Goal: Task Accomplishment & Management: Manage account settings

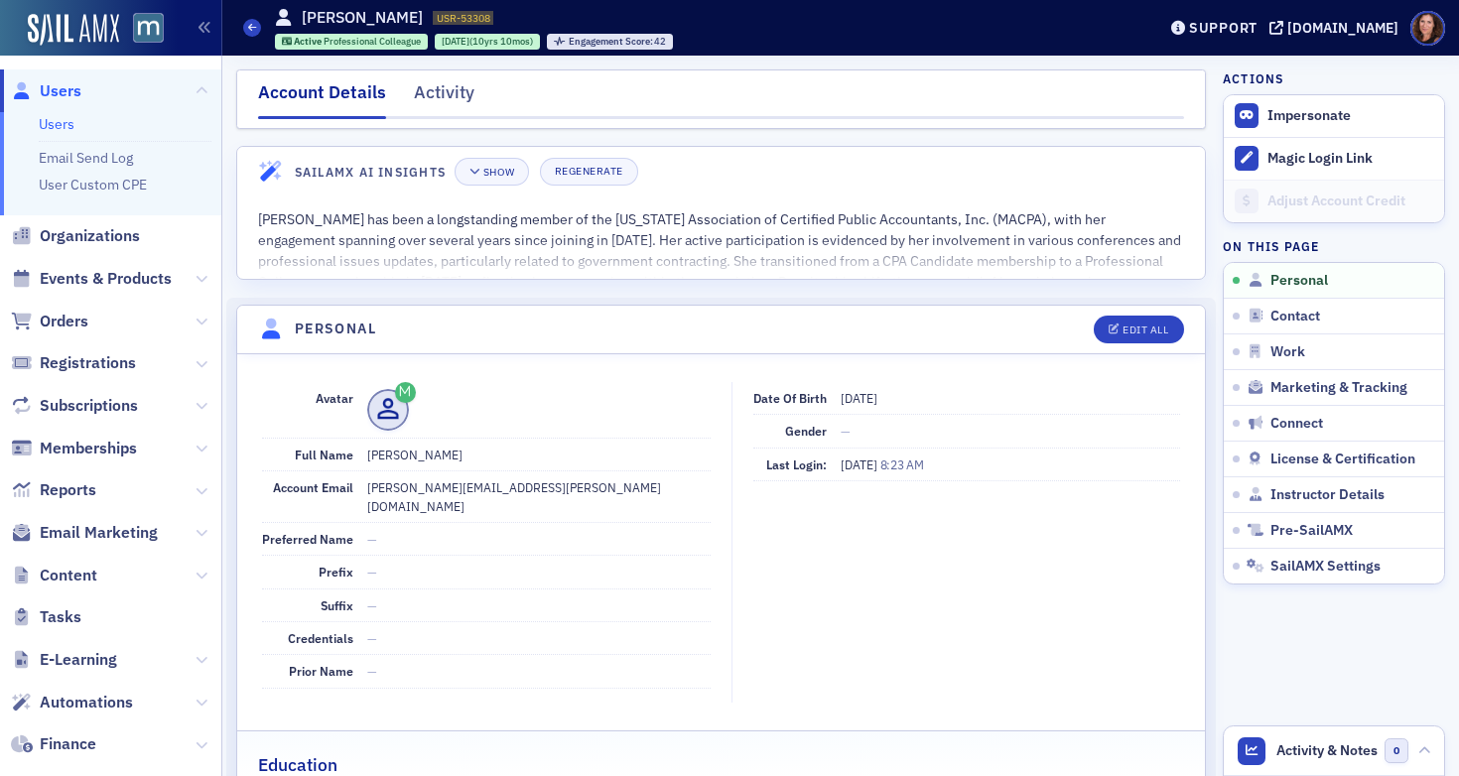
click at [57, 123] on link "Users" at bounding box center [57, 124] width 36 height 18
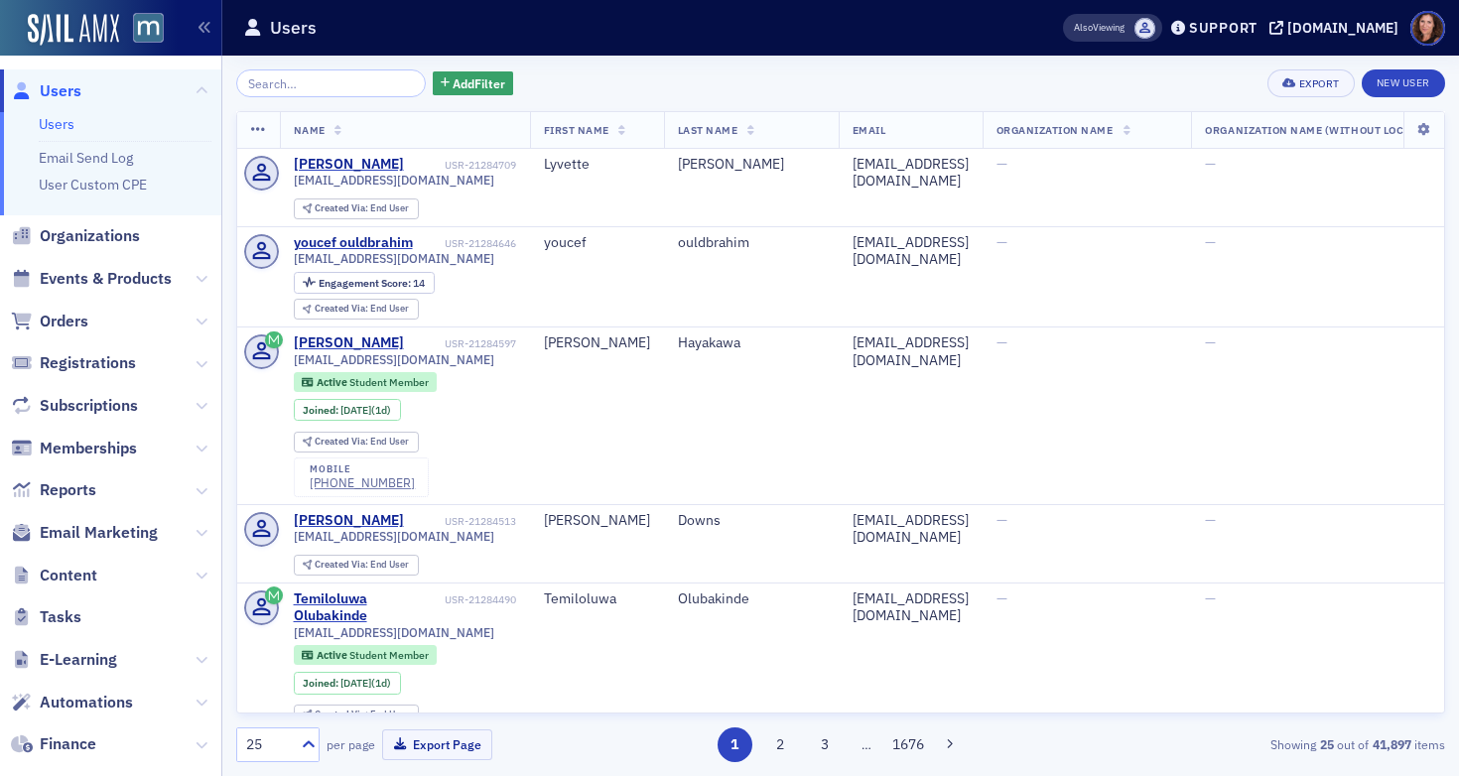
click at [317, 87] on input "search" at bounding box center [331, 83] width 190 height 28
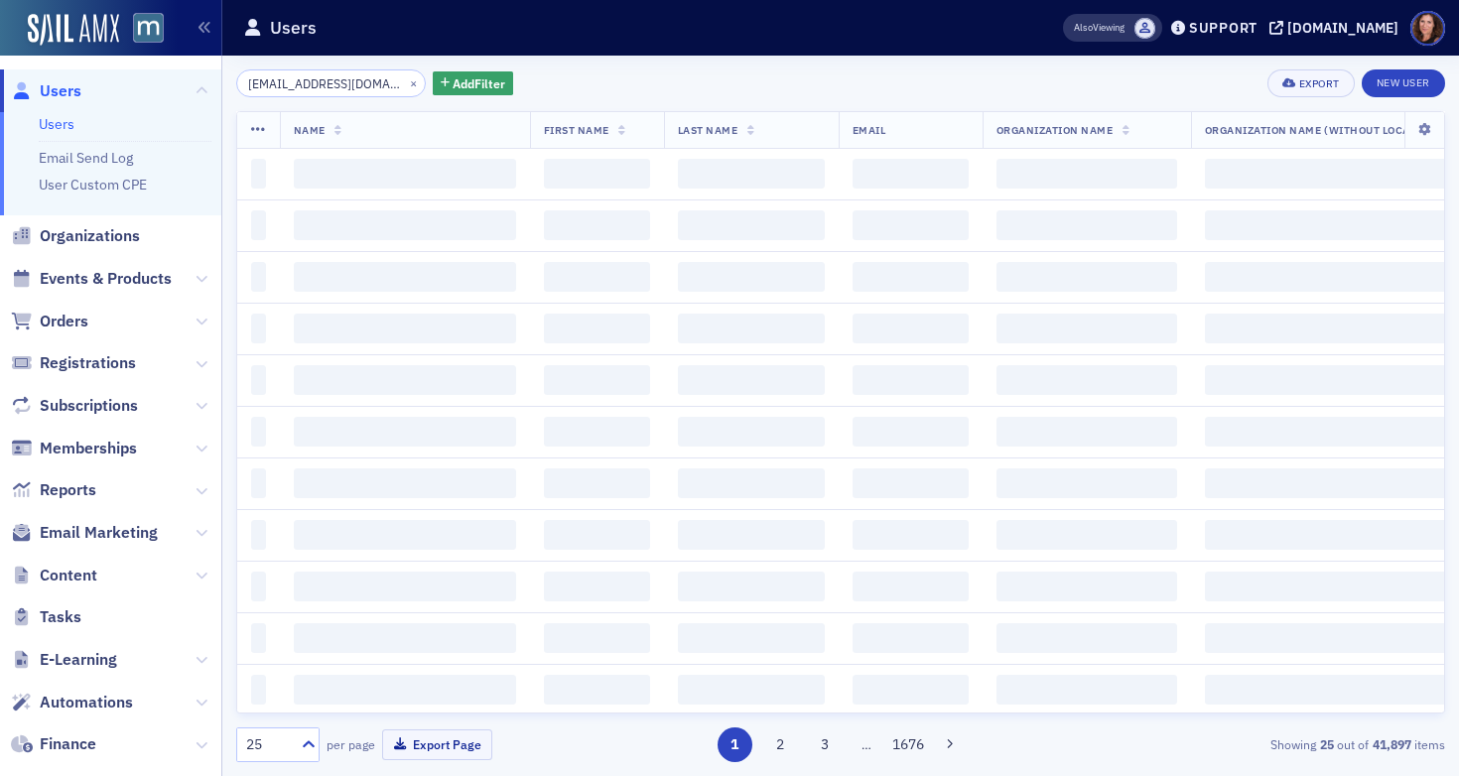
scroll to position [0, 13]
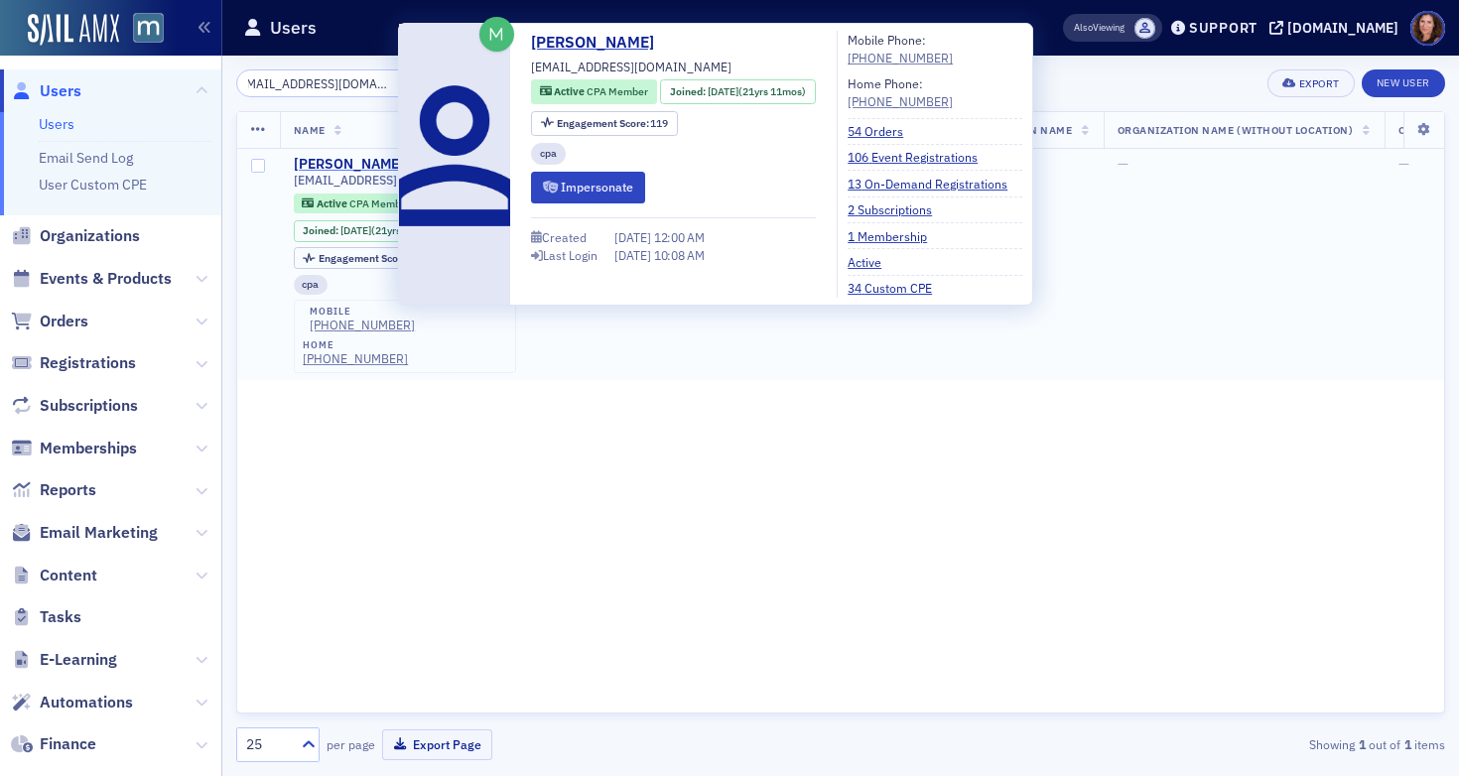
type input "[EMAIL_ADDRESS][DOMAIN_NAME]"
click at [383, 164] on div "[PERSON_NAME]" at bounding box center [349, 165] width 110 height 18
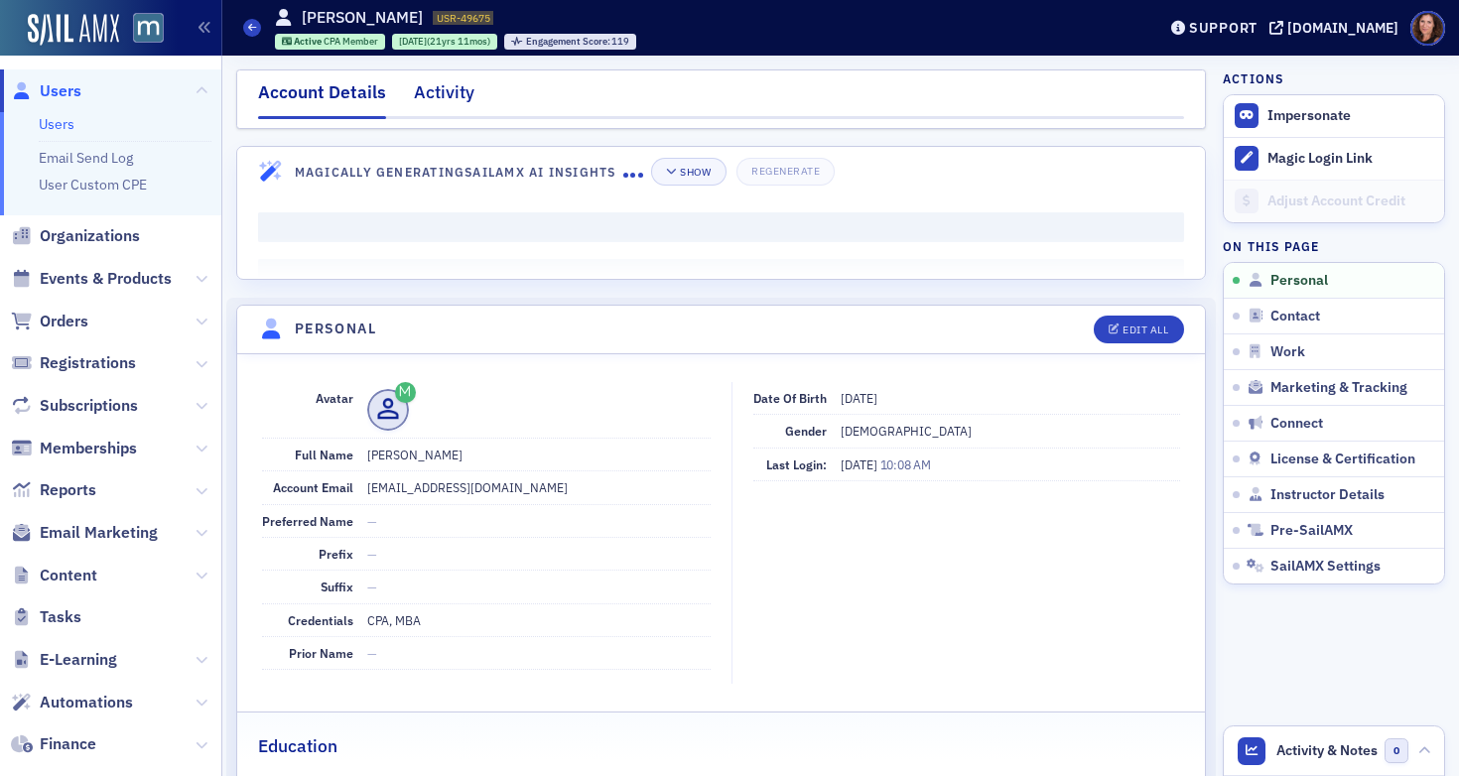
click at [430, 89] on div "Activity" at bounding box center [444, 97] width 61 height 37
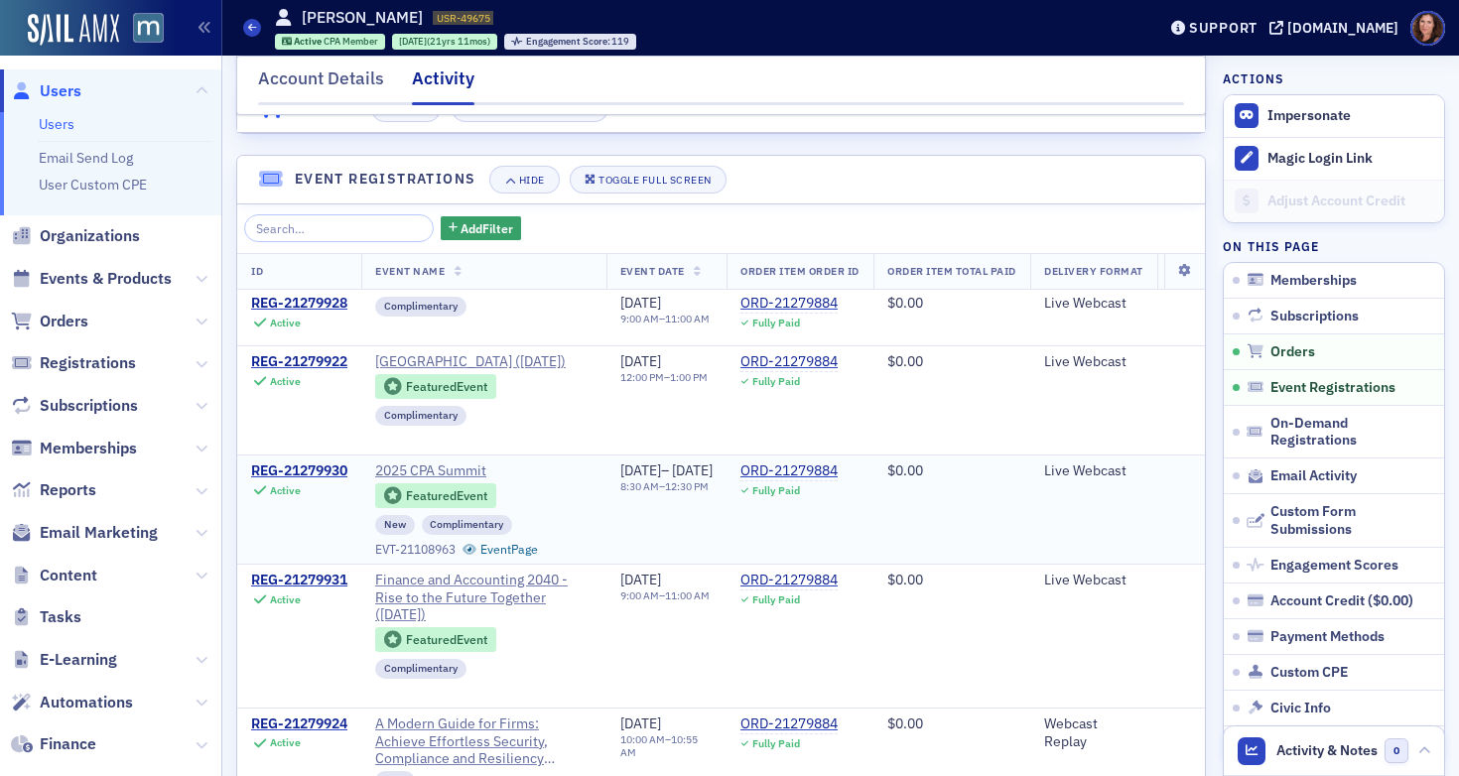
scroll to position [181, 0]
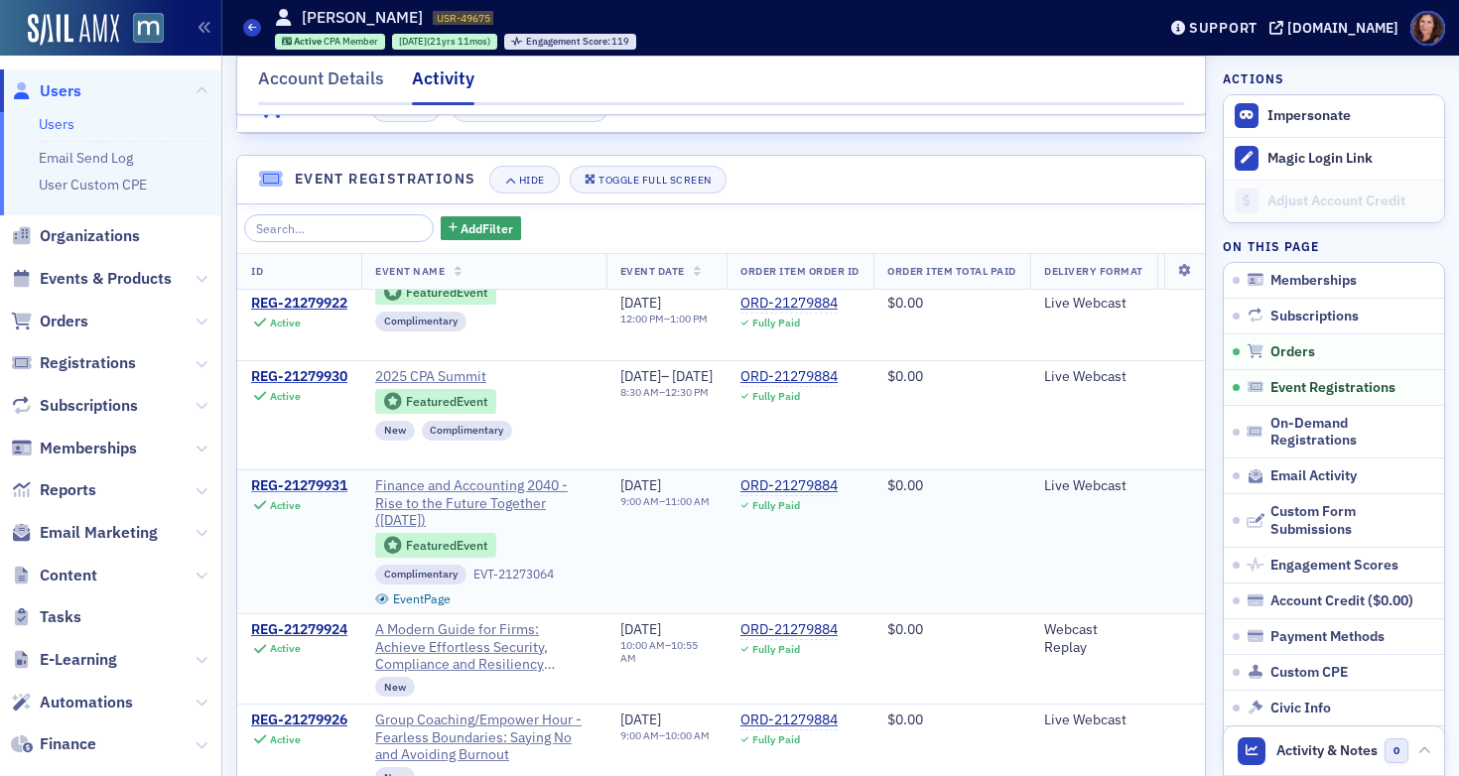
click at [322, 495] on div "REG-21279931" at bounding box center [299, 486] width 96 height 18
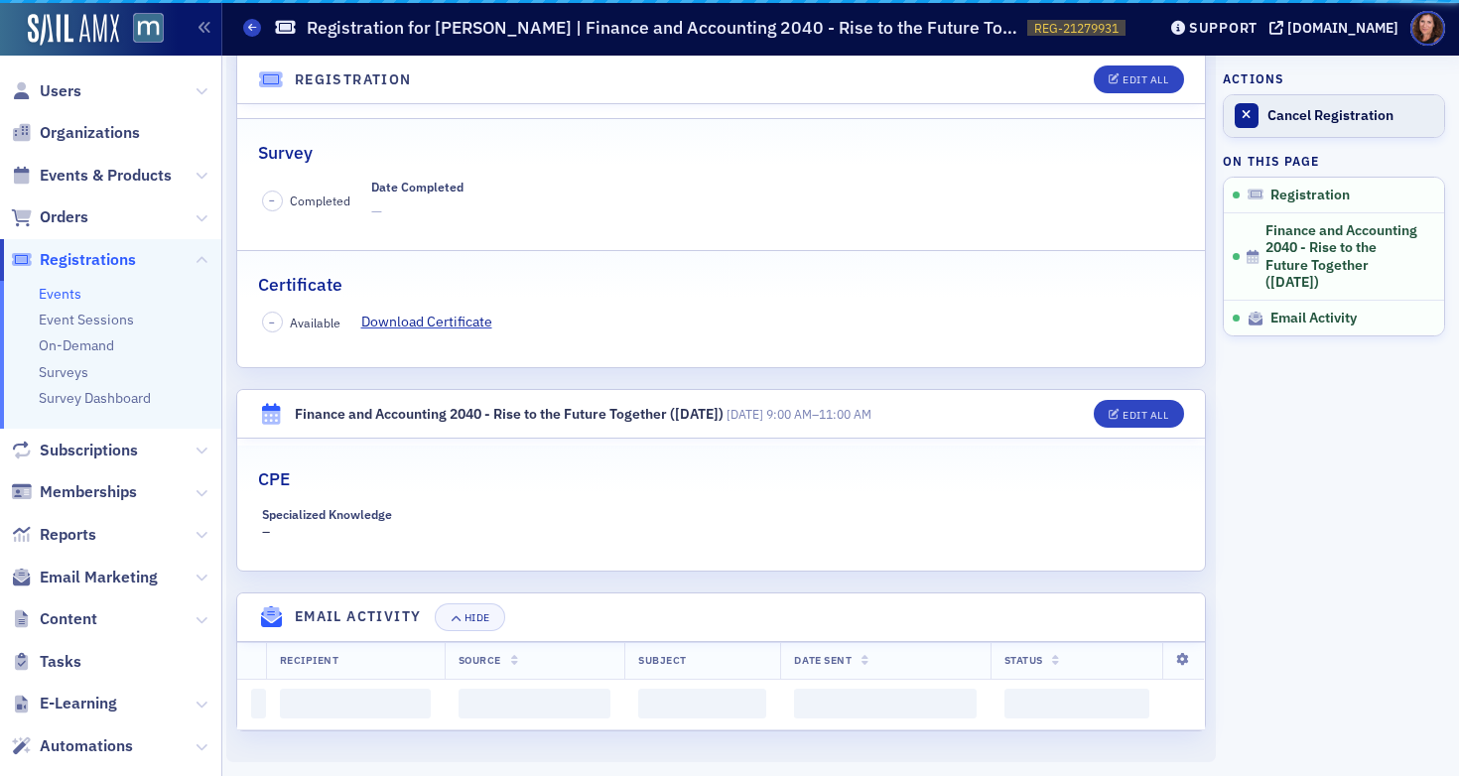
scroll to position [450, 0]
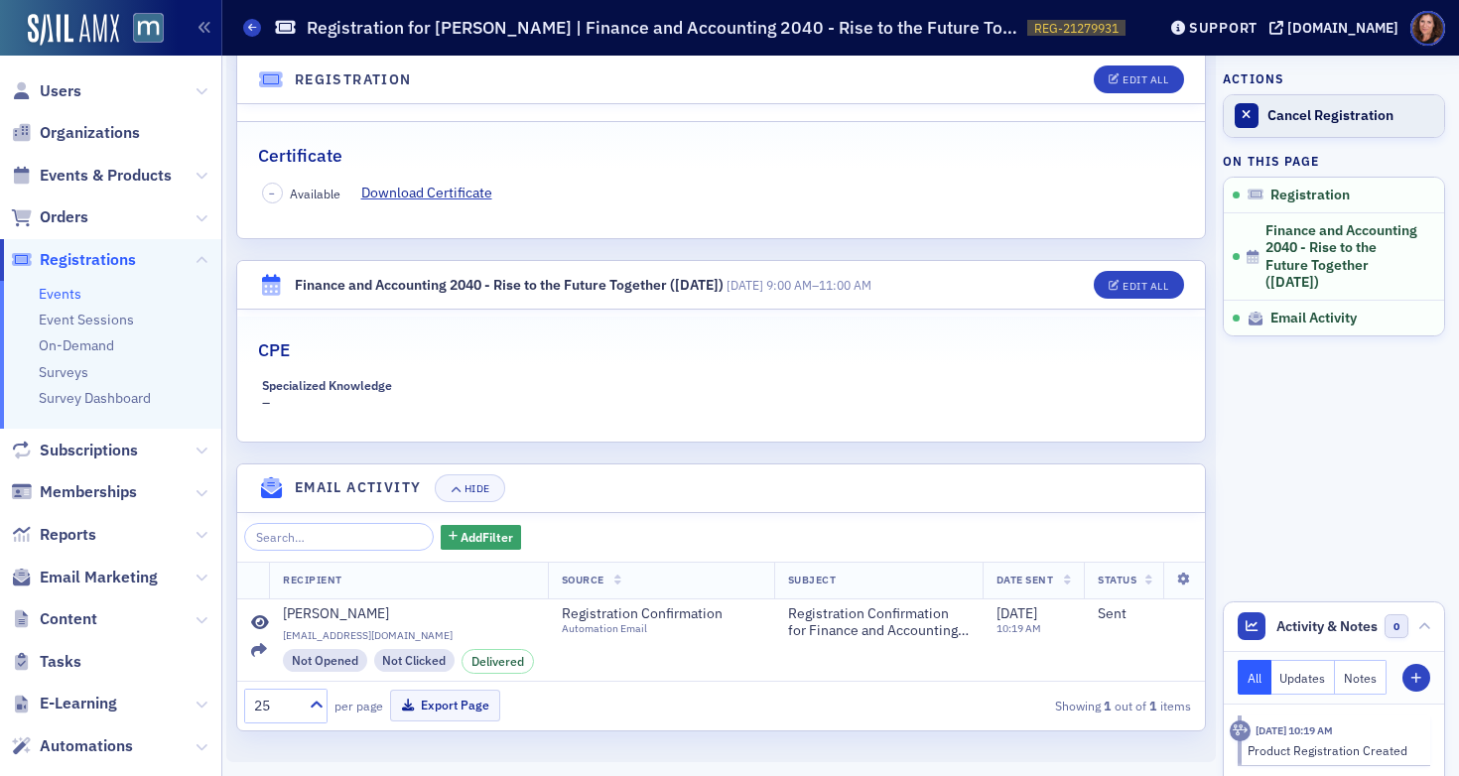
click at [1300, 116] on div "Cancel Registration" at bounding box center [1351, 116] width 167 height 18
click at [85, 181] on span "Events & Products" at bounding box center [106, 176] width 132 height 22
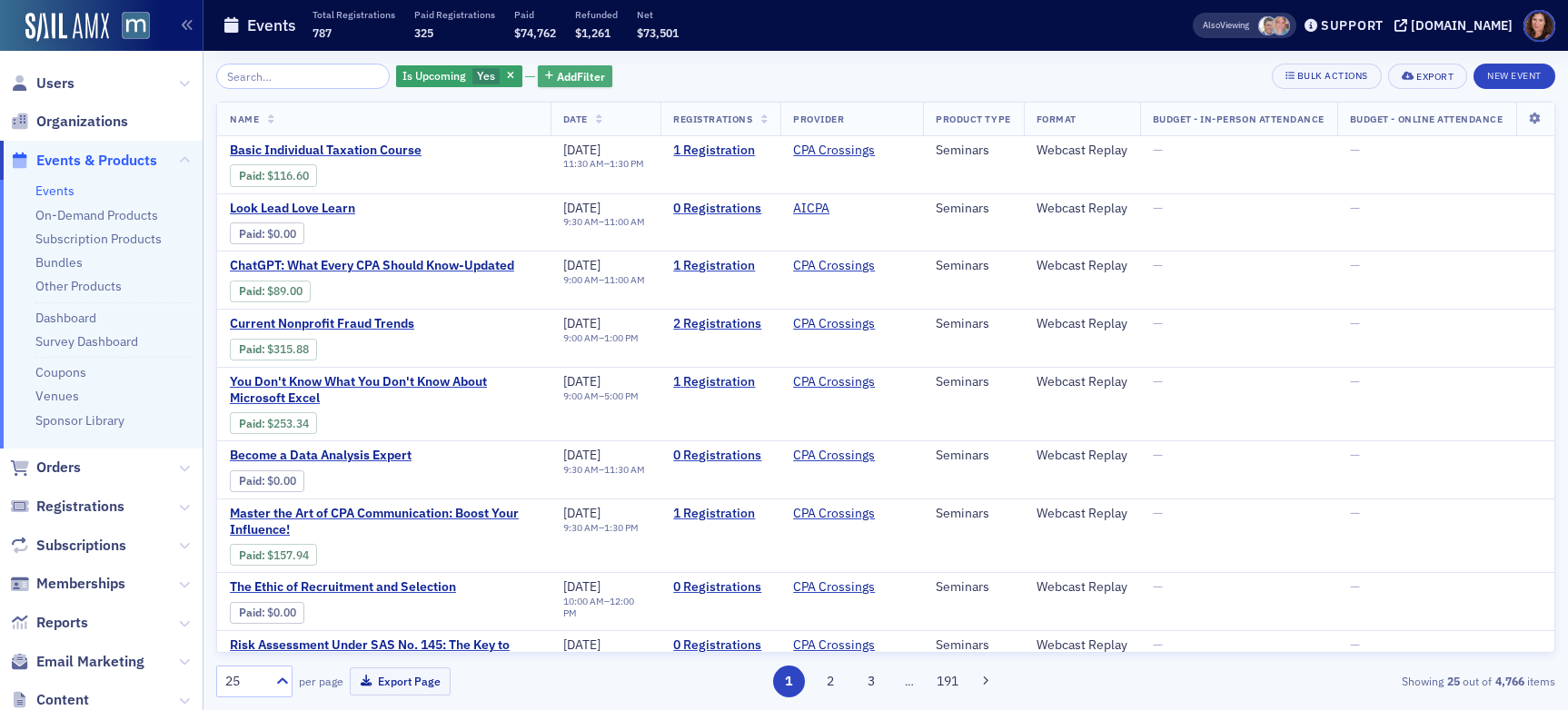
click at [589, 76] on button "Add Filter" at bounding box center [575, 76] width 74 height 23
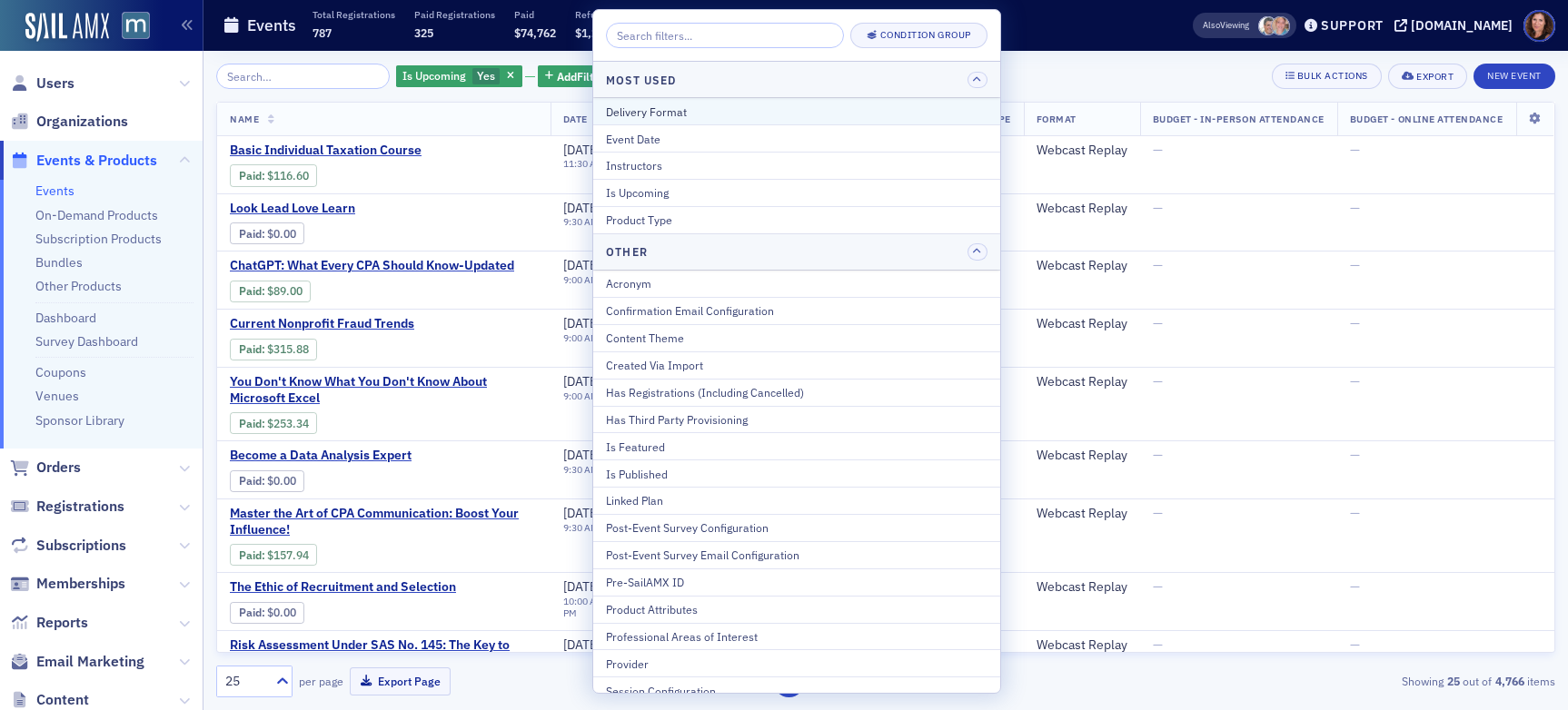
click at [709, 113] on div "Delivery Format" at bounding box center [796, 112] width 382 height 16
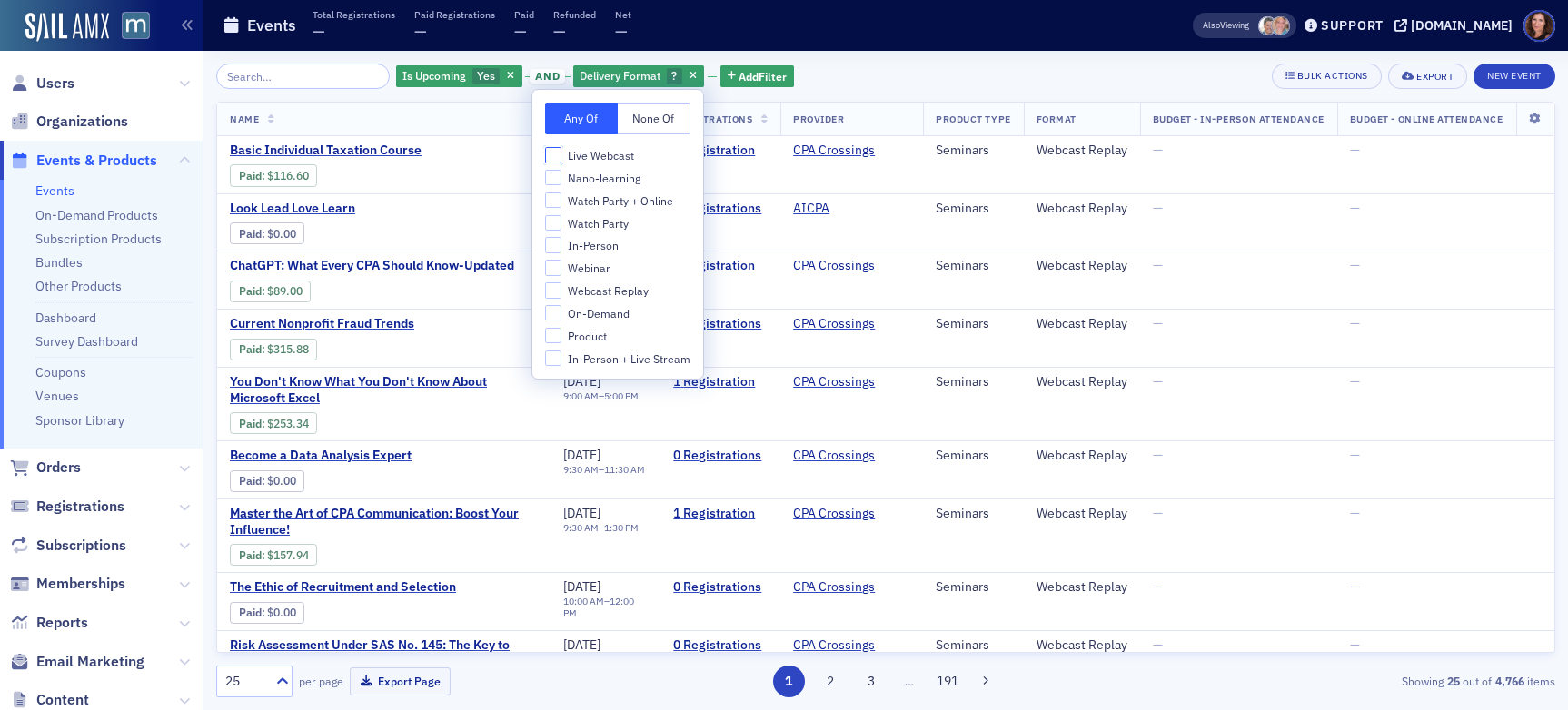
click at [554, 157] on input "Live Webcast" at bounding box center [554, 156] width 16 height 16
checkbox input "true"
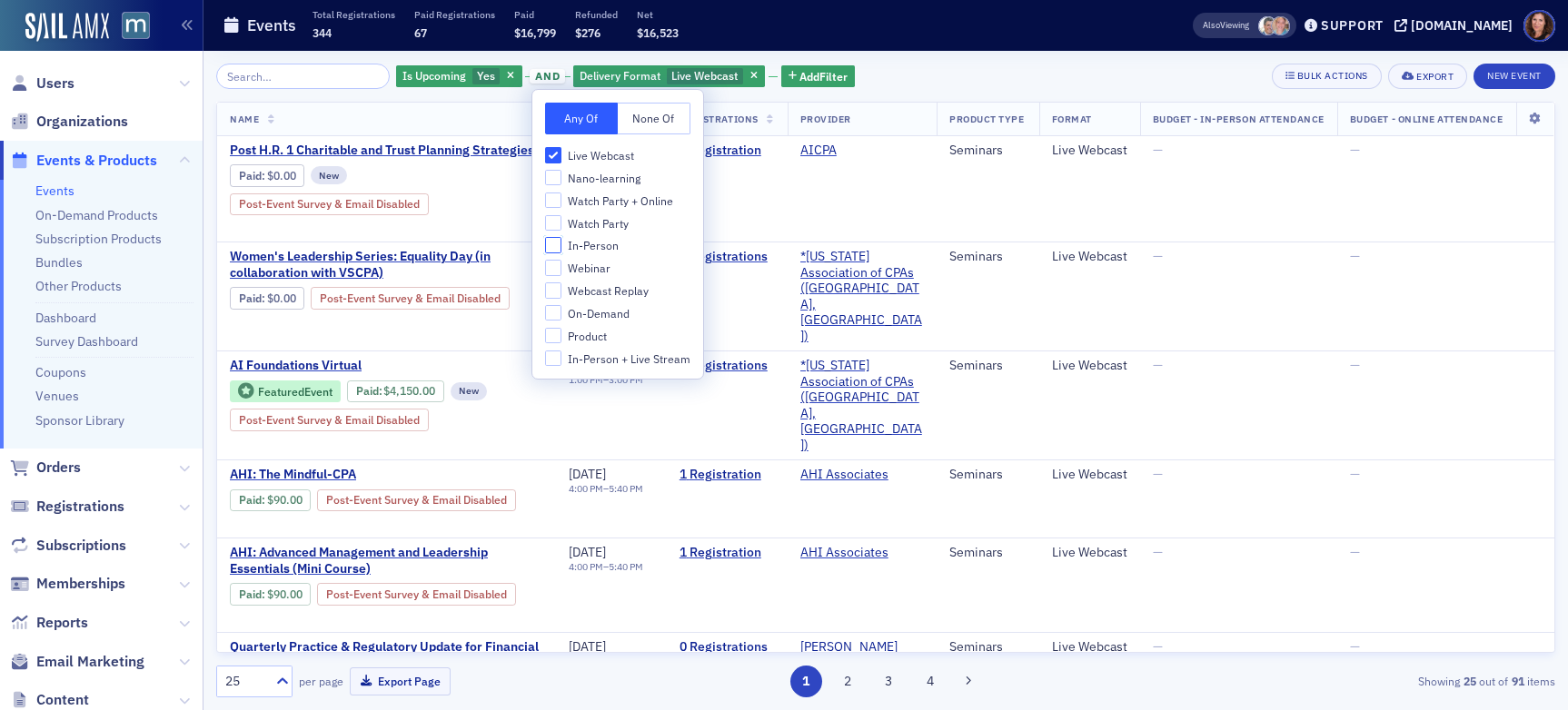
click at [551, 249] on input "In-Person" at bounding box center [554, 245] width 16 height 16
checkbox input "true"
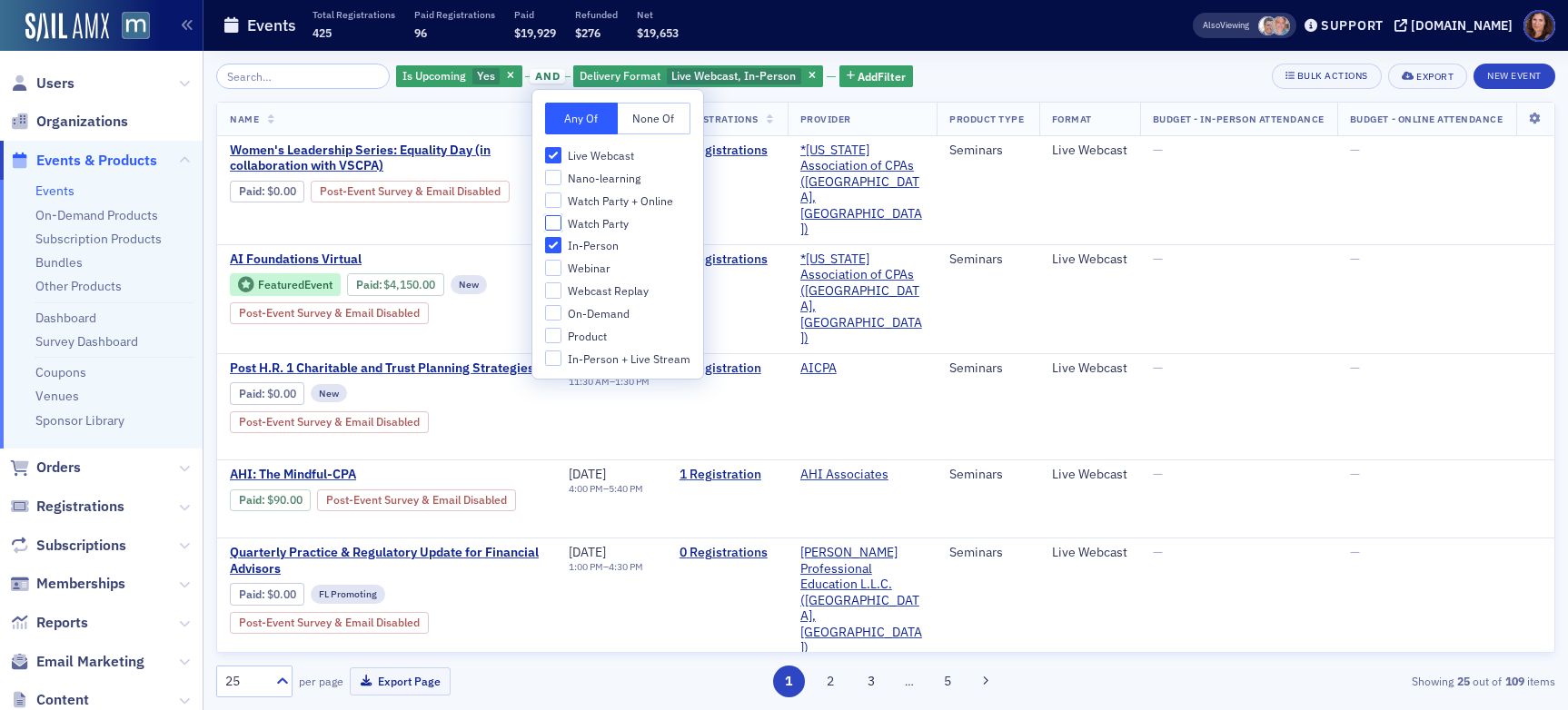
click at [554, 224] on input "Watch Party" at bounding box center [554, 223] width 16 height 16
checkbox input "true"
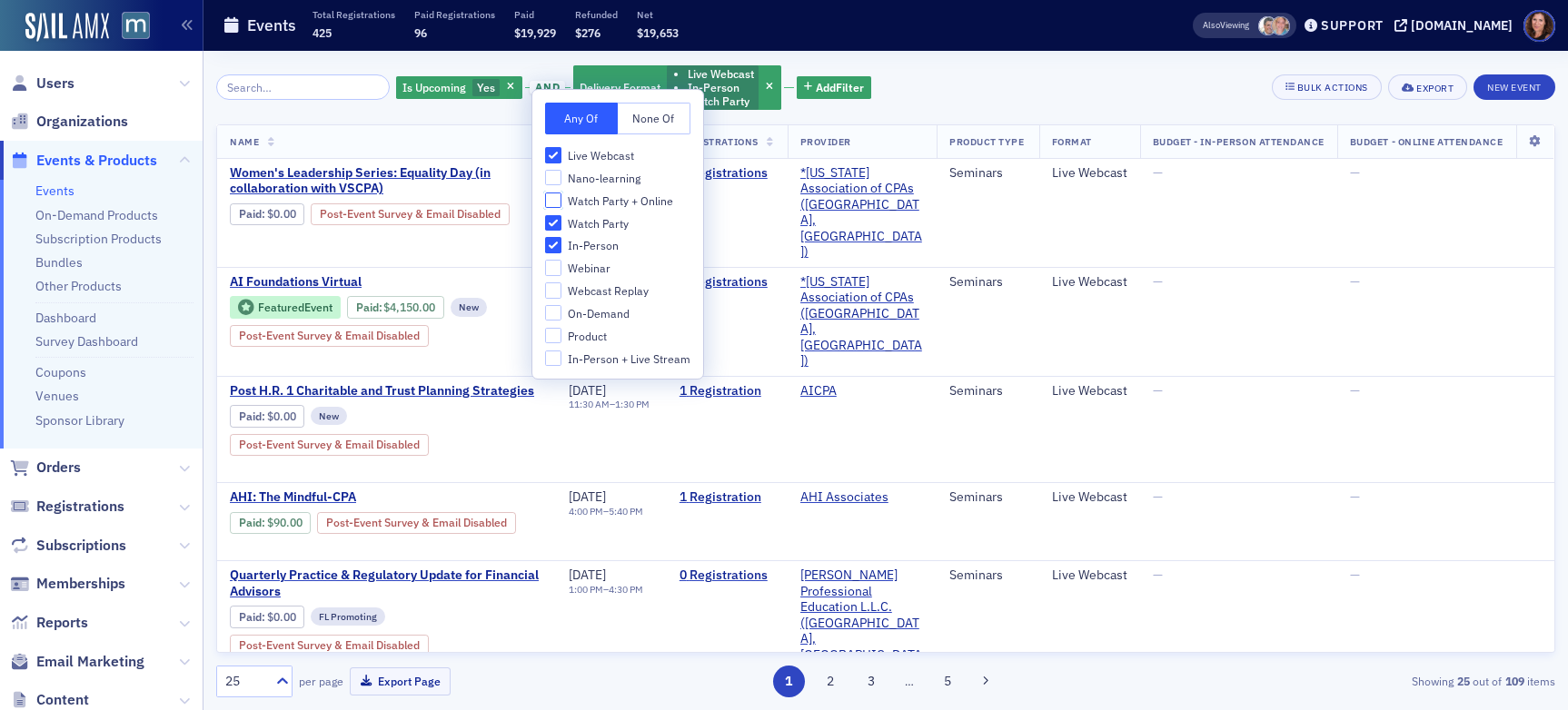
click at [551, 198] on input "Watch Party + Online" at bounding box center [554, 200] width 16 height 16
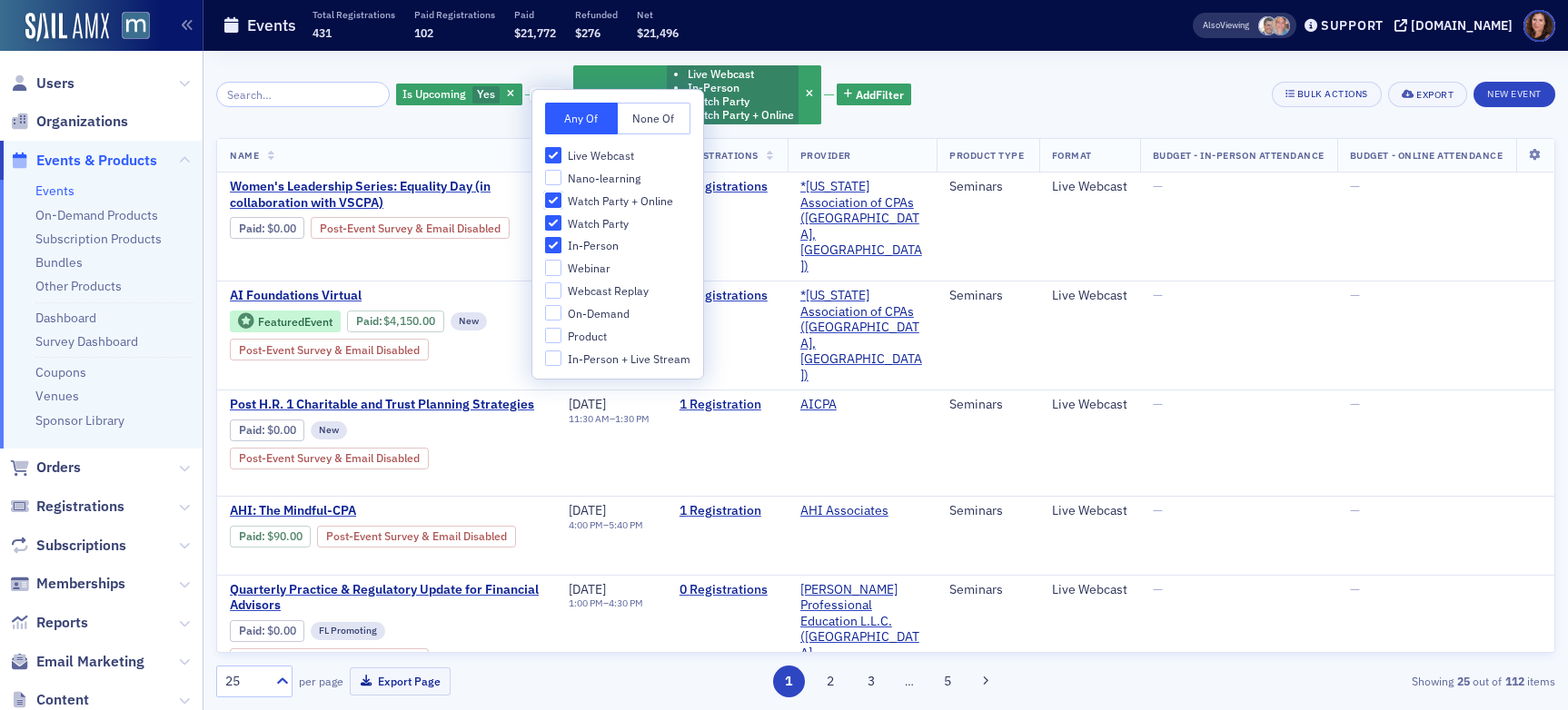
click at [551, 198] on input "Watch Party + Online" at bounding box center [554, 200] width 16 height 16
checkbox input "false"
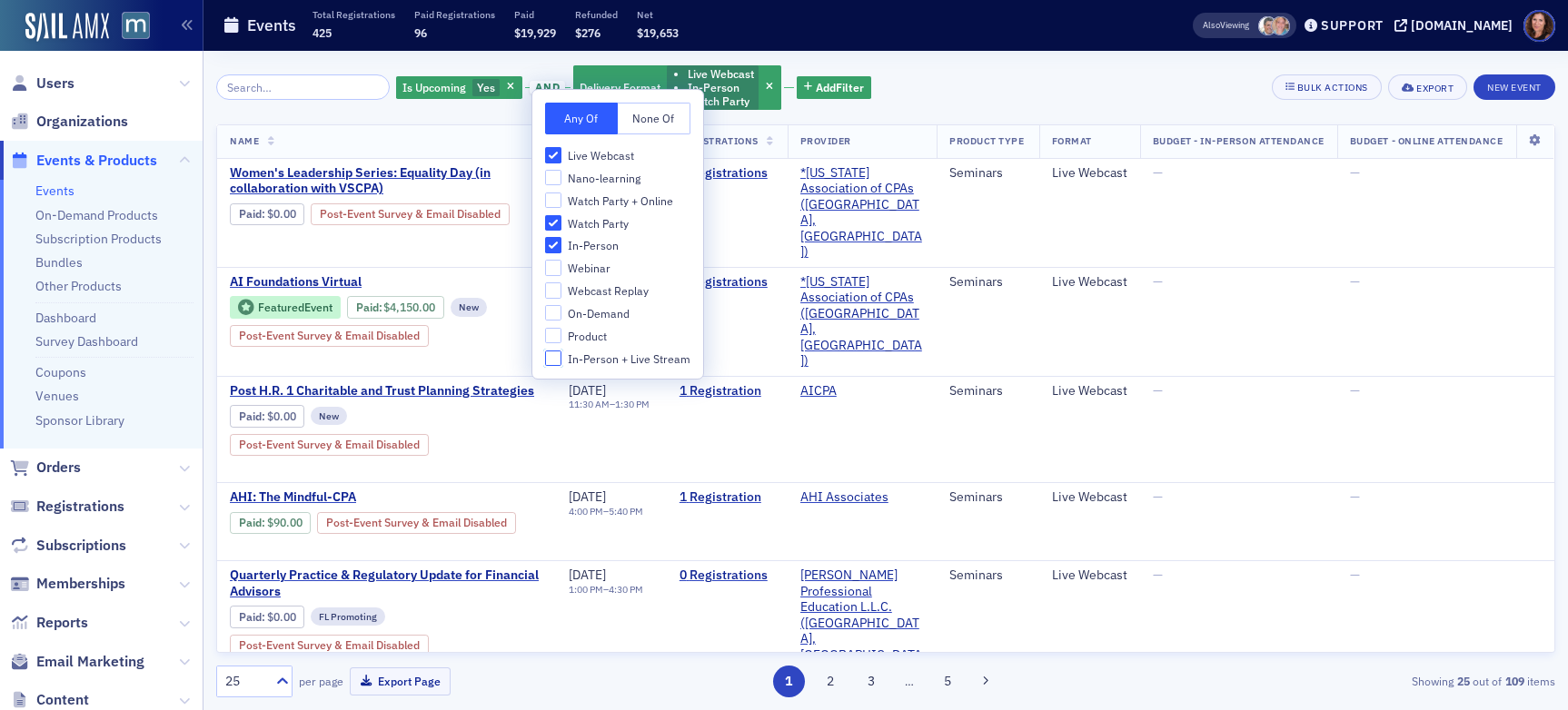
click at [554, 357] on input "In-Person + Live Stream" at bounding box center [554, 359] width 16 height 16
checkbox input "true"
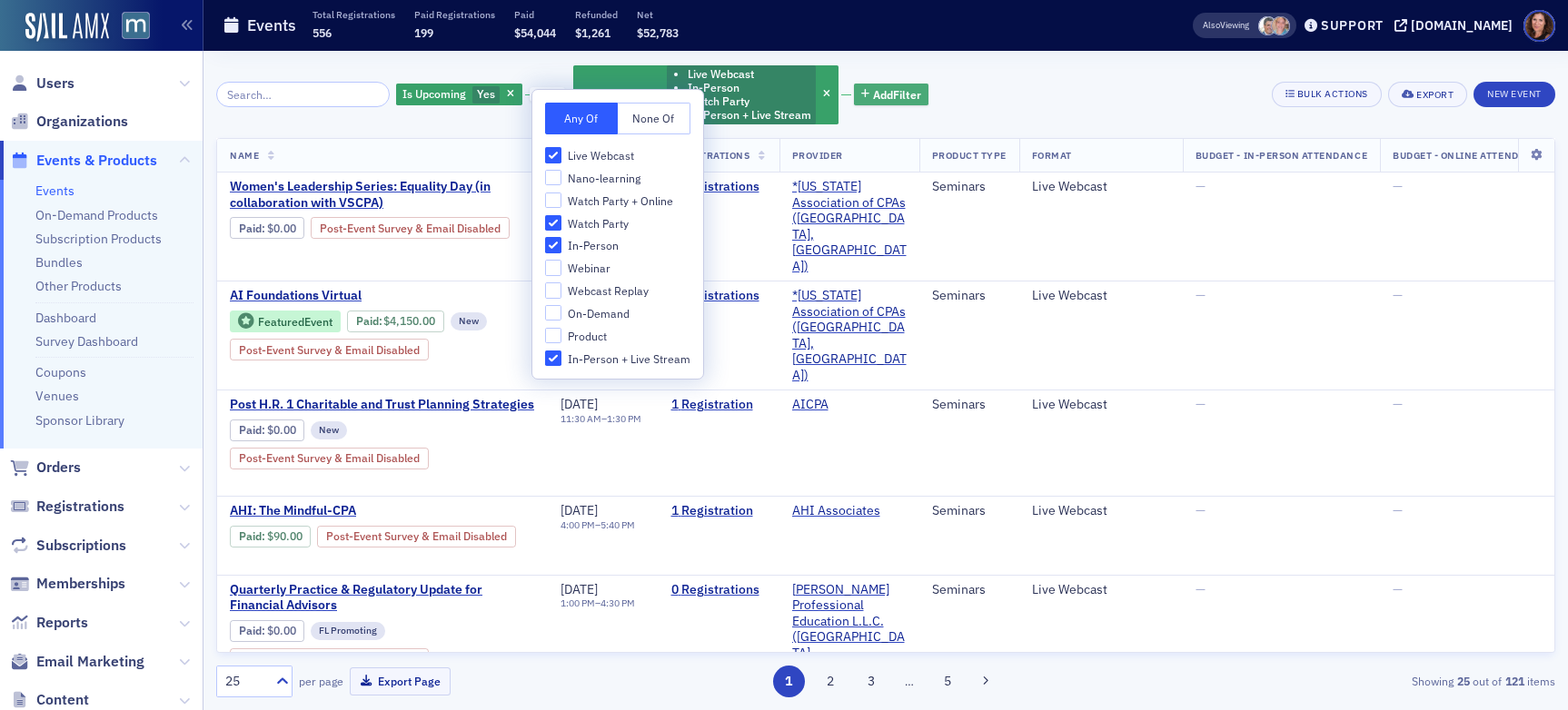
click at [898, 90] on span "Add Filter" at bounding box center [897, 94] width 49 height 16
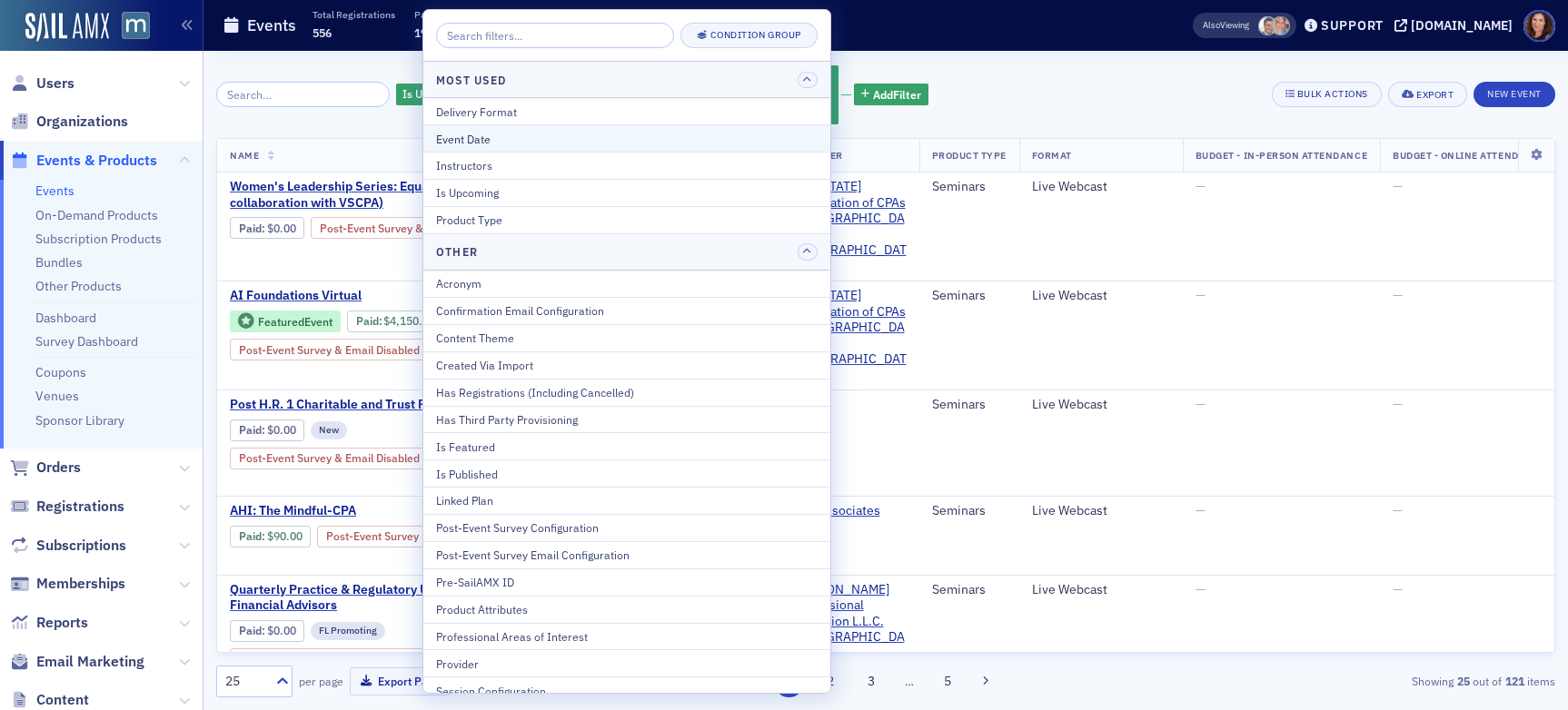
click at [575, 136] on div "Event Date" at bounding box center [626, 139] width 382 height 16
select select "7"
select select "2025"
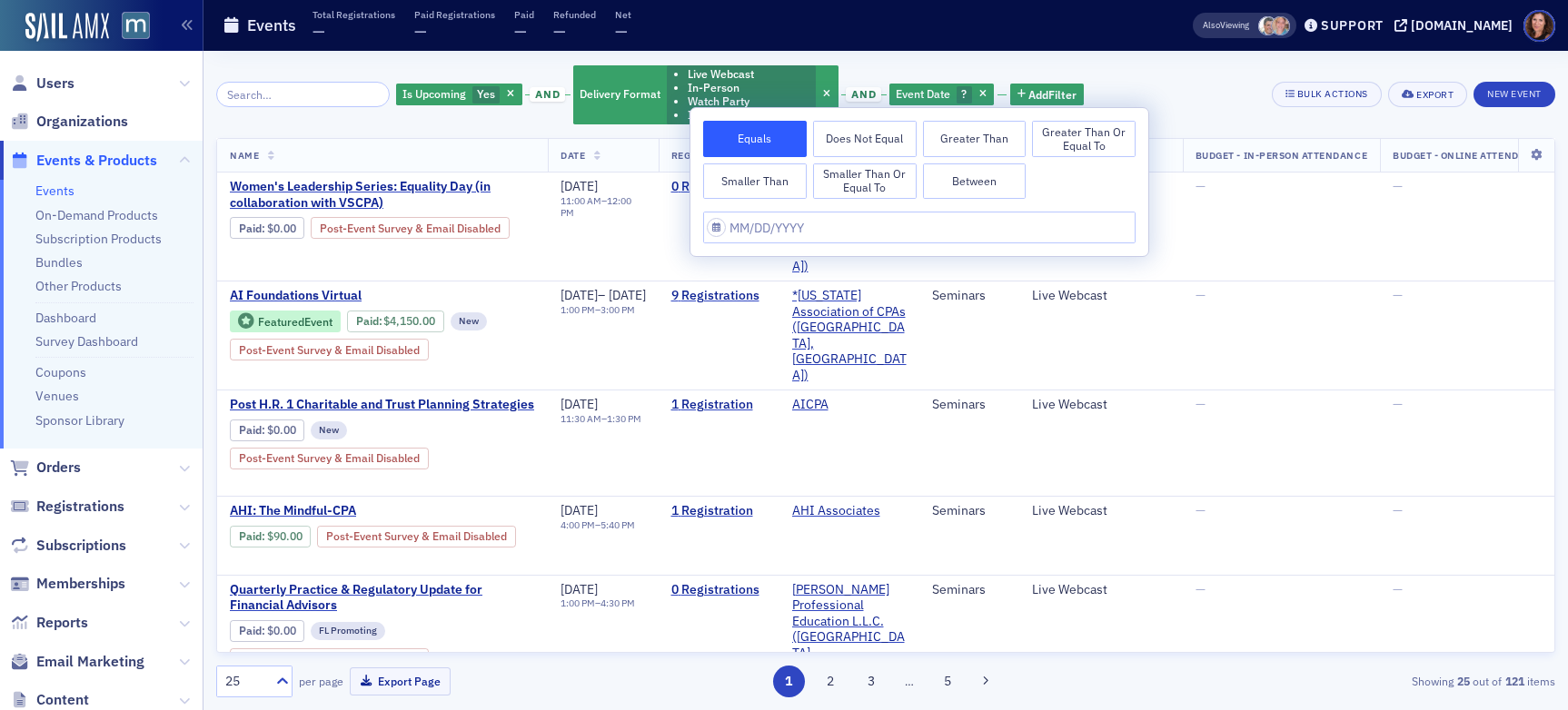
click at [972, 183] on button "Between" at bounding box center [975, 182] width 103 height 37
select select "7"
select select "2025"
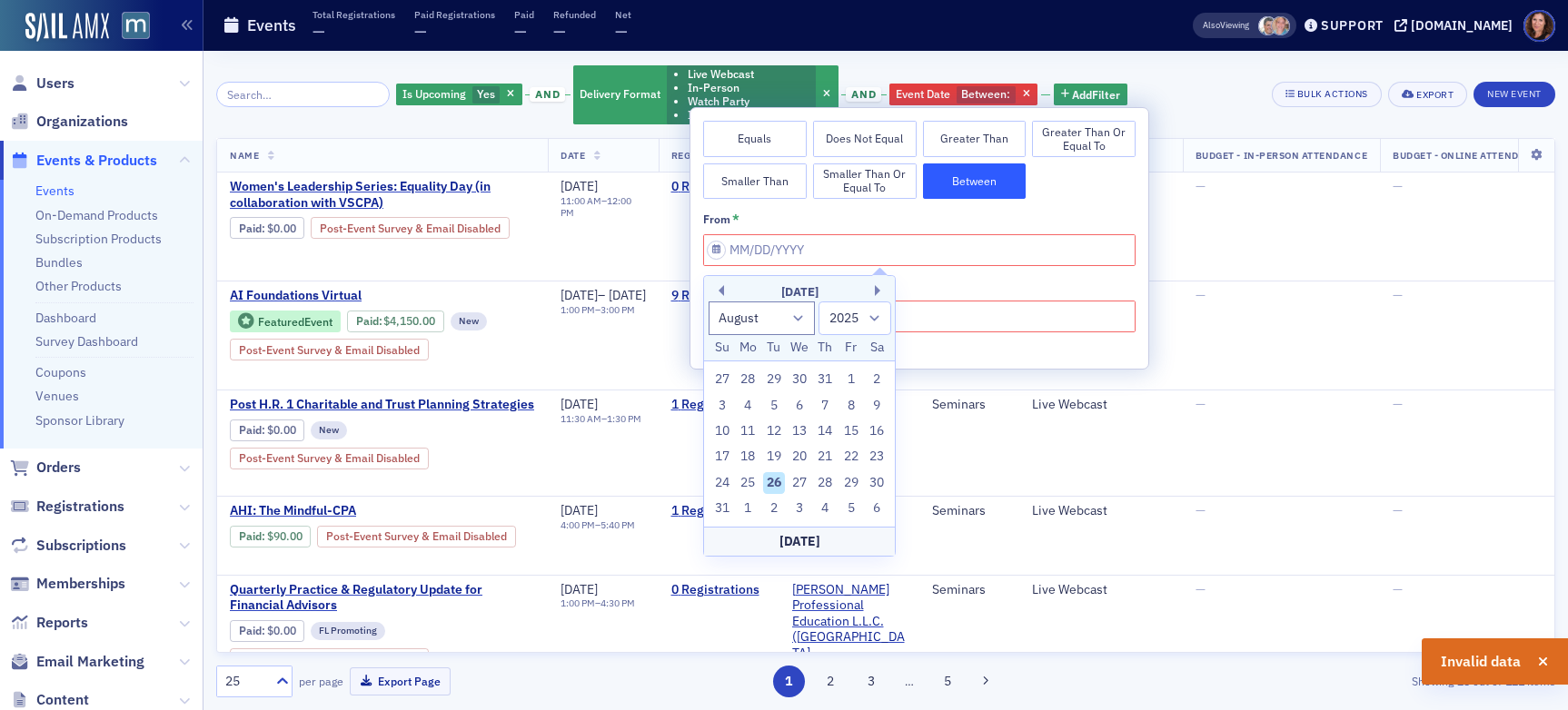
click at [776, 482] on div "26" at bounding box center [774, 483] width 22 height 22
type input "[DATE]"
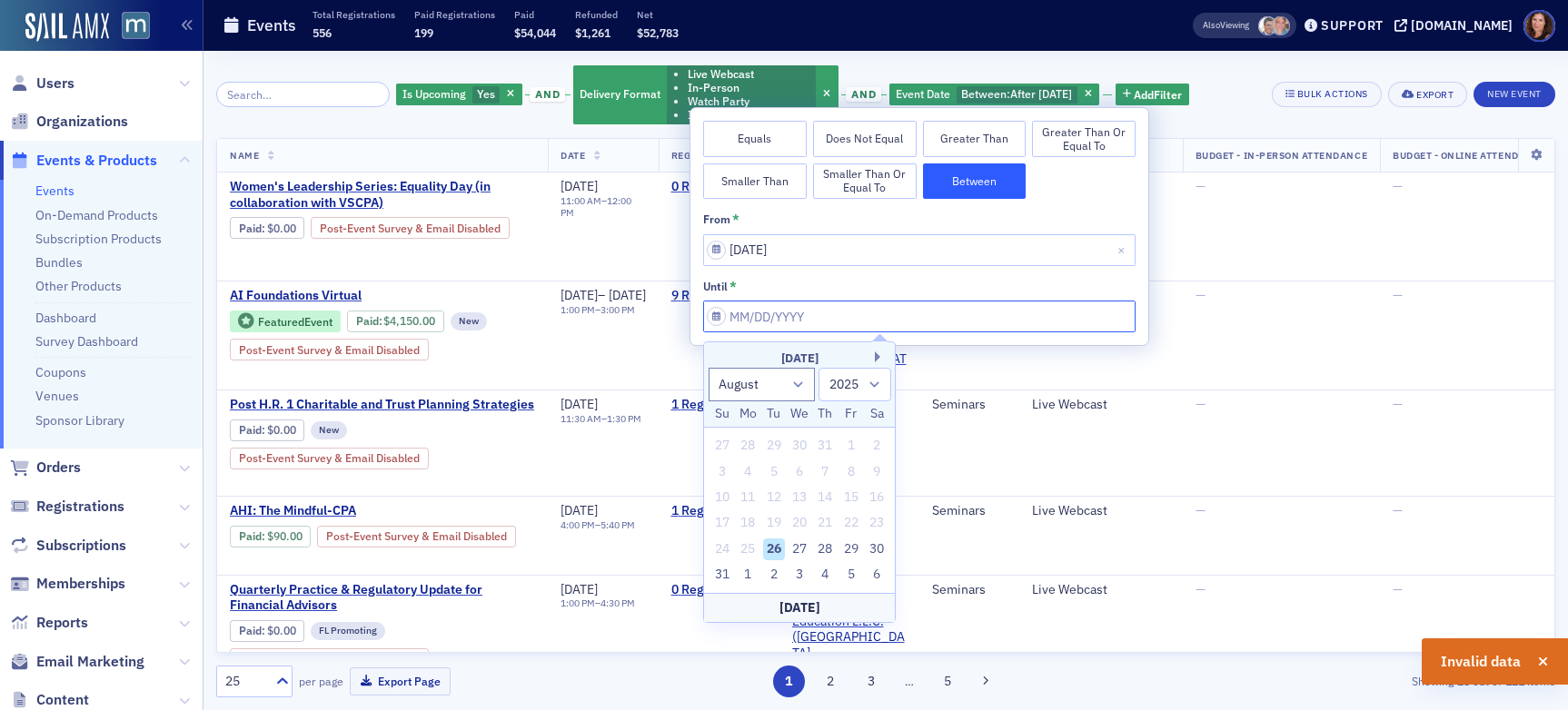
click at [833, 318] on input "from *" at bounding box center [919, 317] width 433 height 32
click at [876, 355] on button "Next Month" at bounding box center [881, 357] width 11 height 11
select select "8"
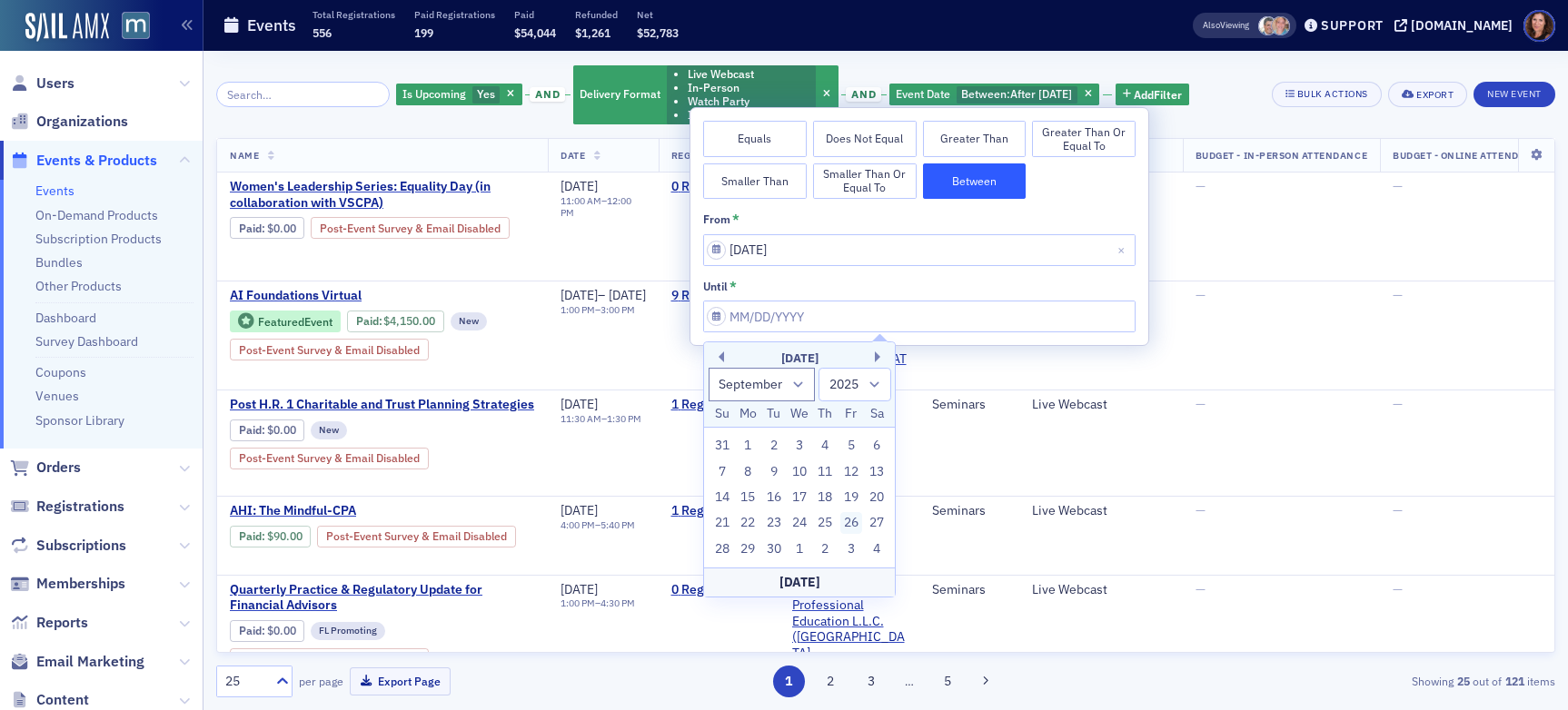
click at [848, 522] on div "26" at bounding box center [851, 523] width 22 height 22
type input "[DATE]"
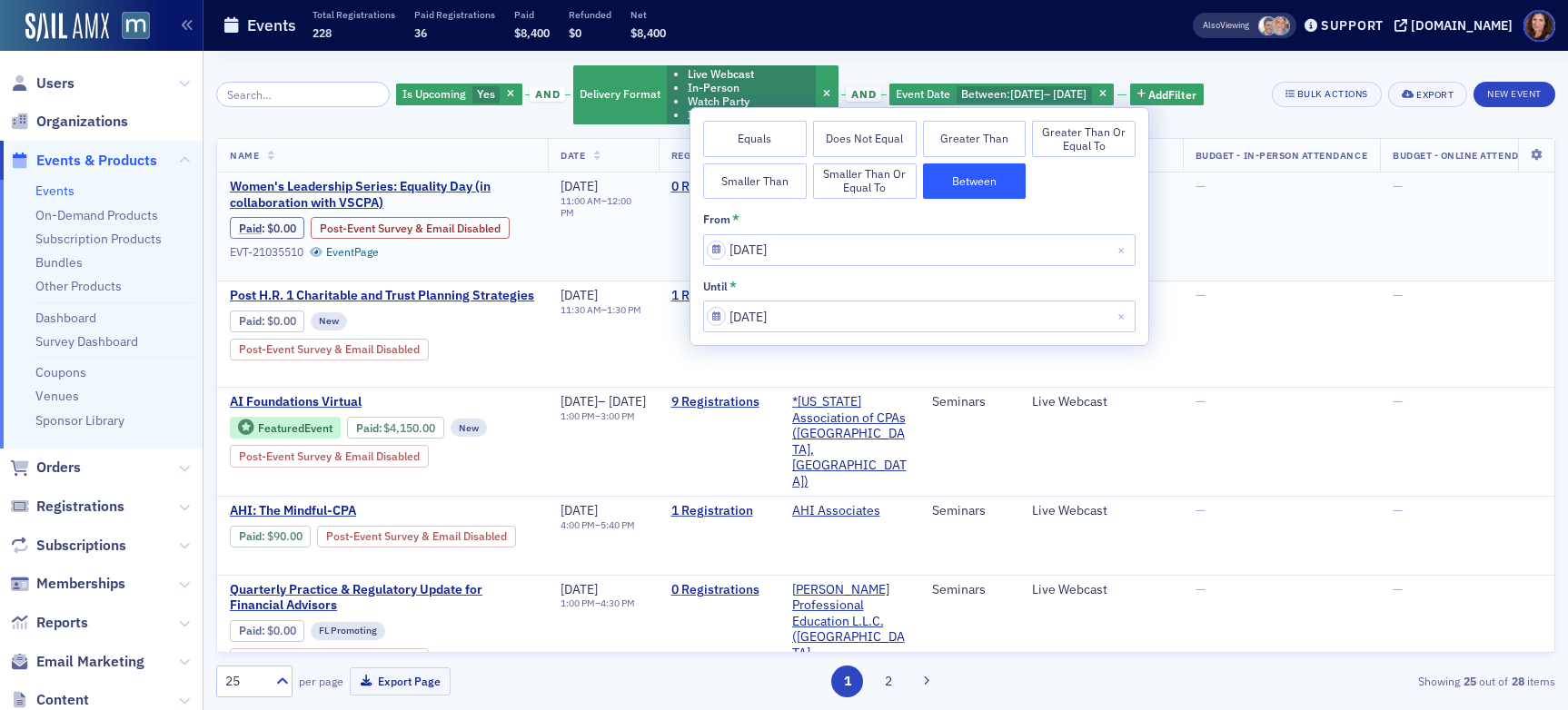
scroll to position [50, 0]
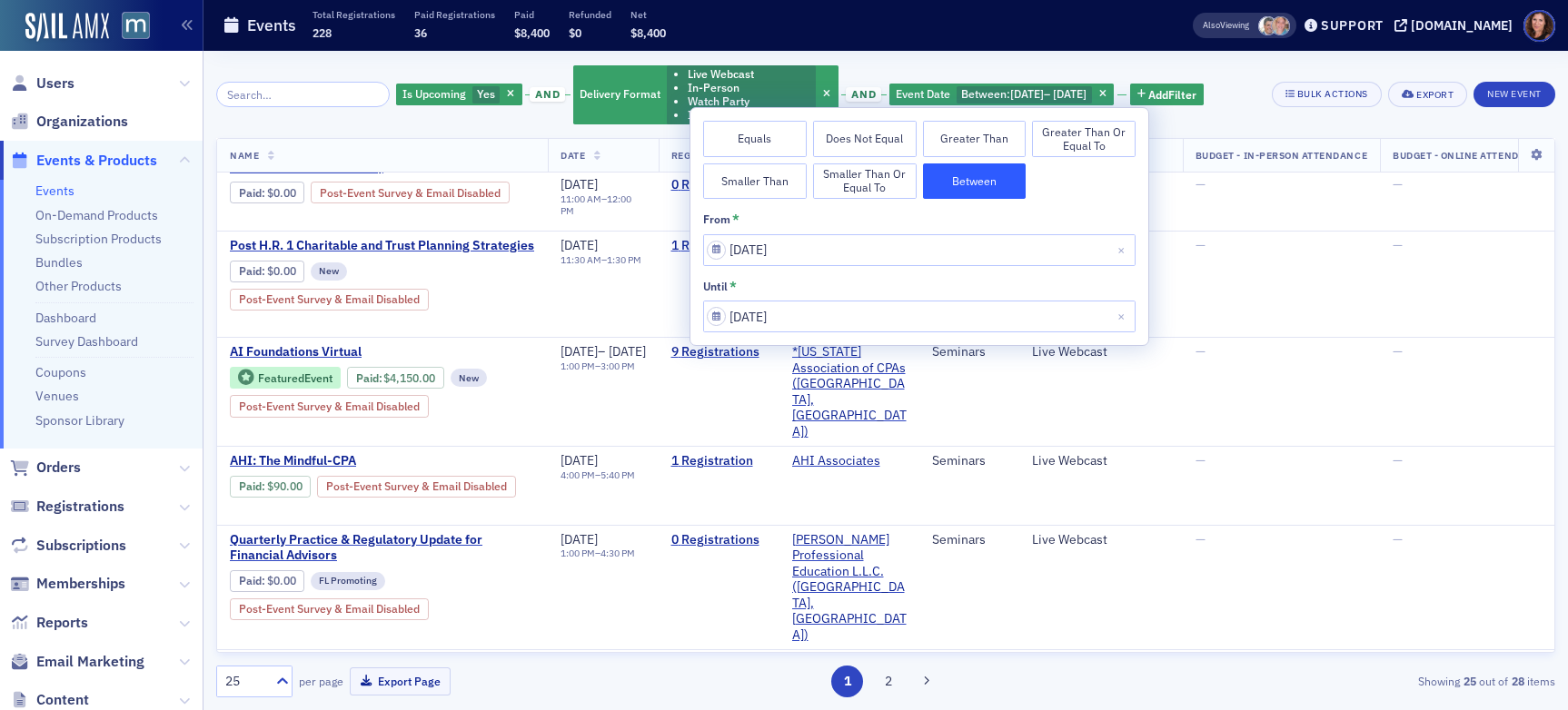
click at [1232, 56] on div "Is Upcoming Yes and Delivery Format Live Webcast In-Person Watch Party In-Perso…" at bounding box center [885, 381] width 1339 height 660
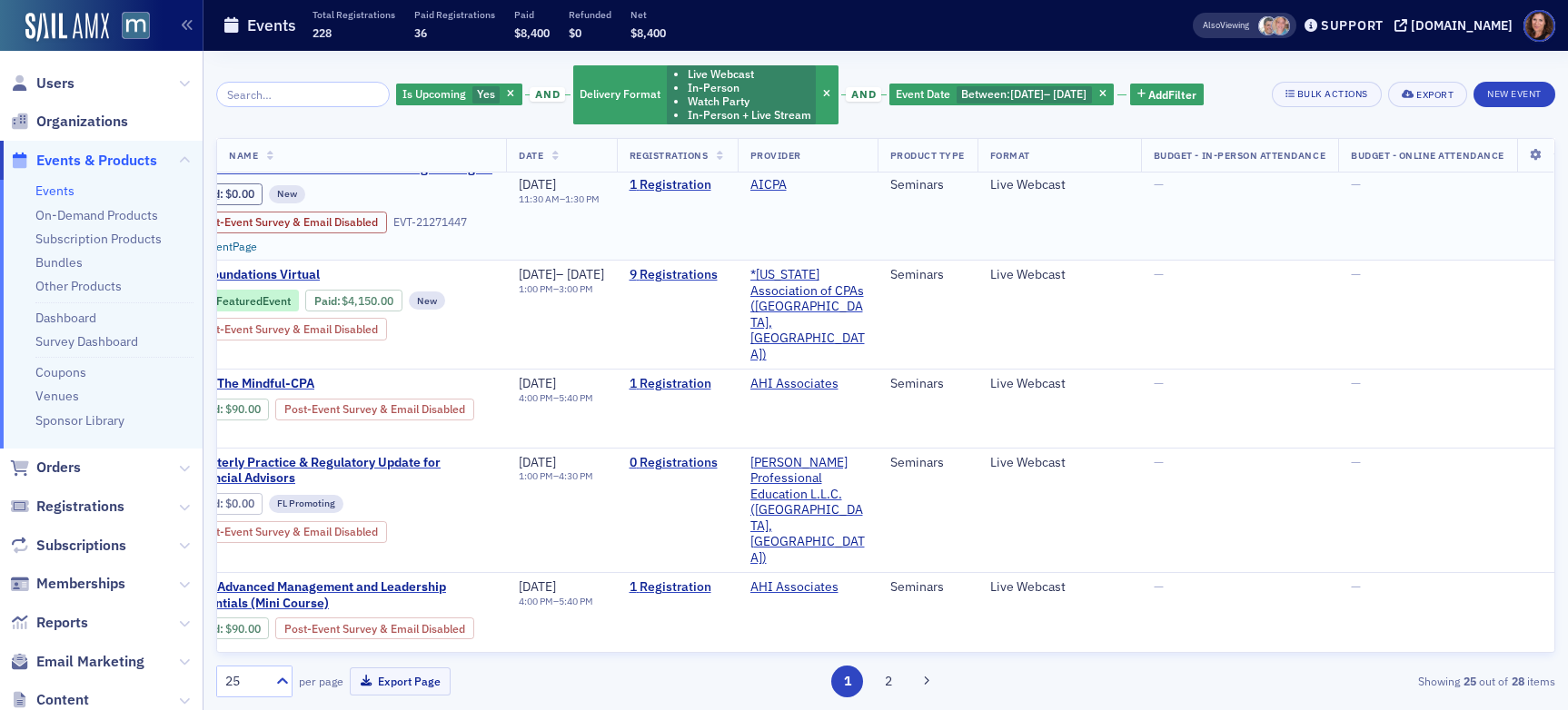
scroll to position [134, 116]
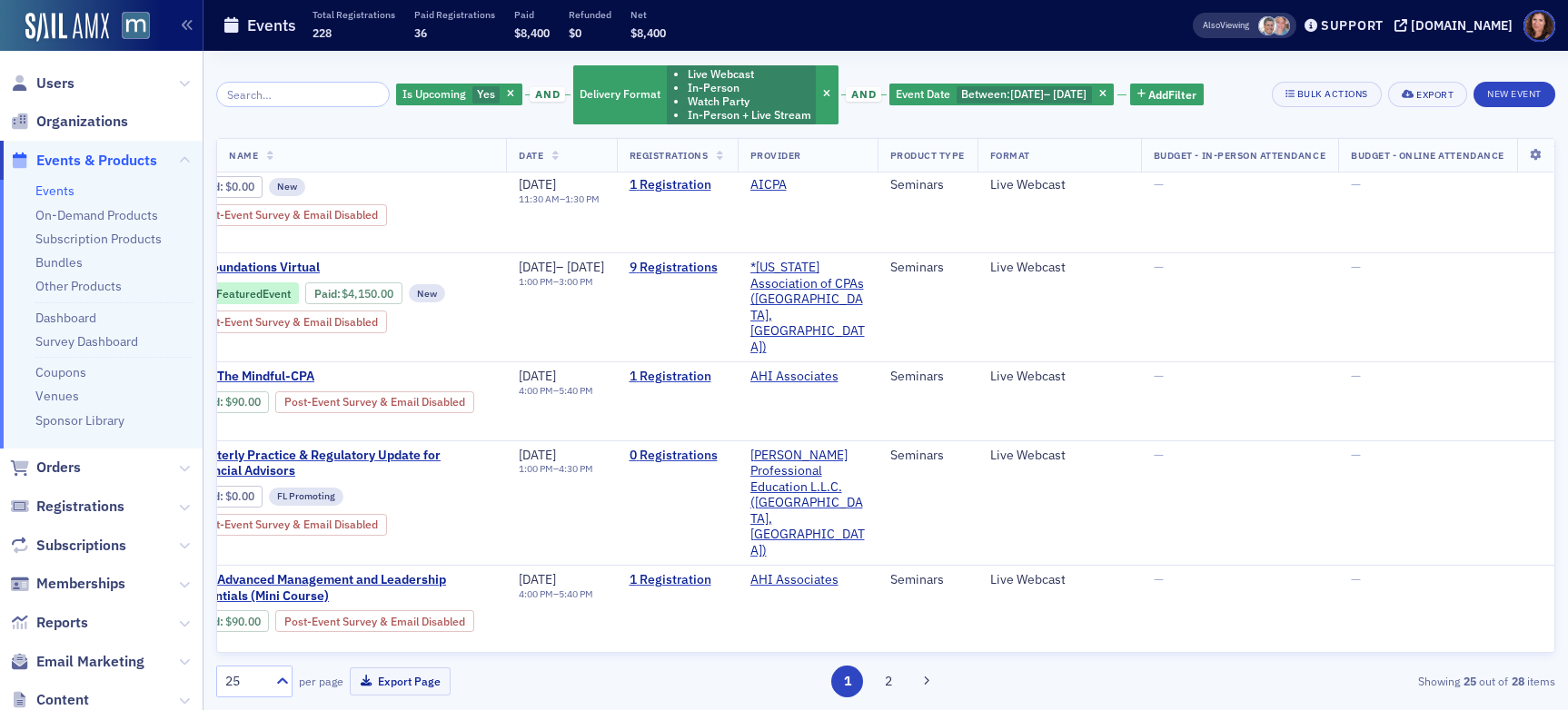
click at [1278, 24] on span at bounding box center [1268, 26] width 19 height 19
click at [1335, 59] on div "Is Upcoming Yes and Delivery Format Live Webcast In-Person Watch Party In-Perso…" at bounding box center [885, 381] width 1339 height 660
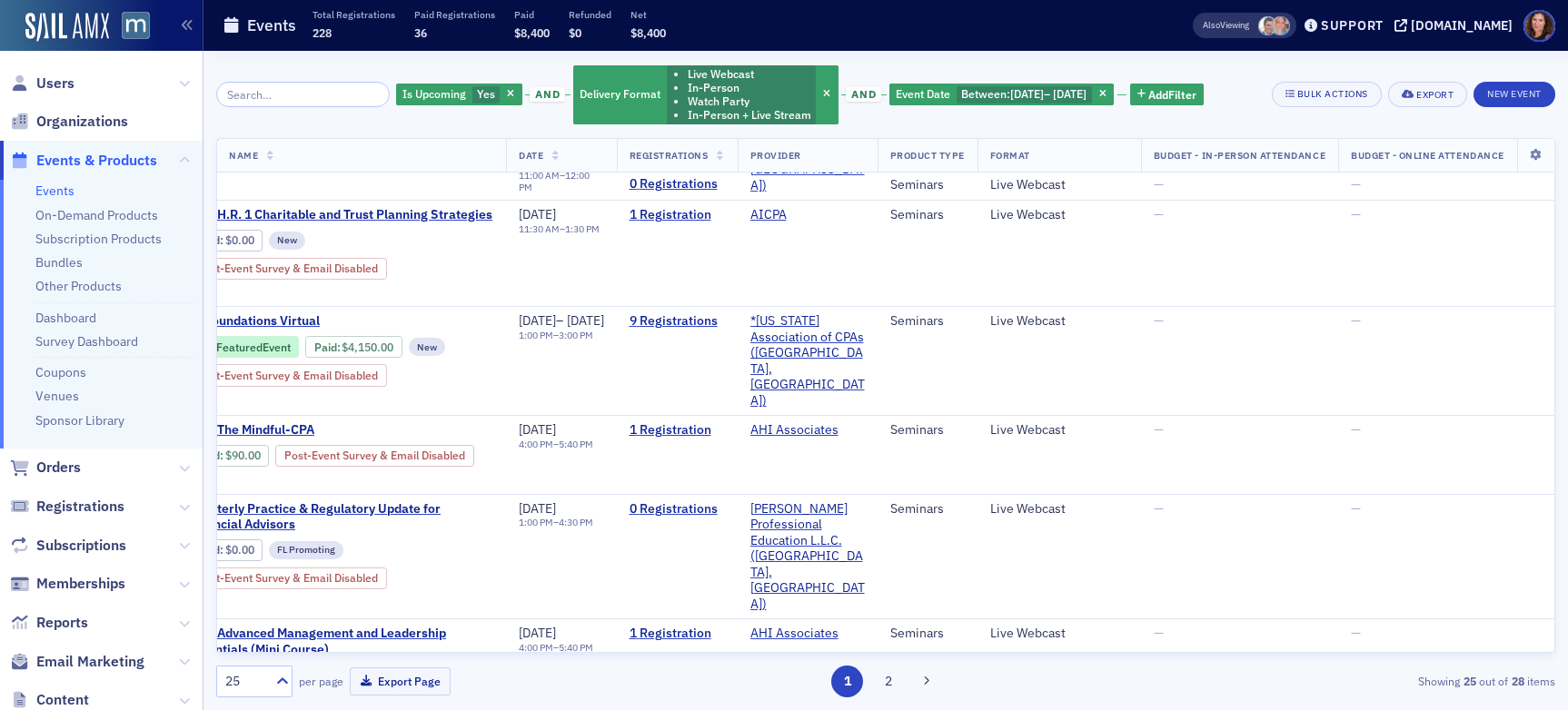
scroll to position [0, 116]
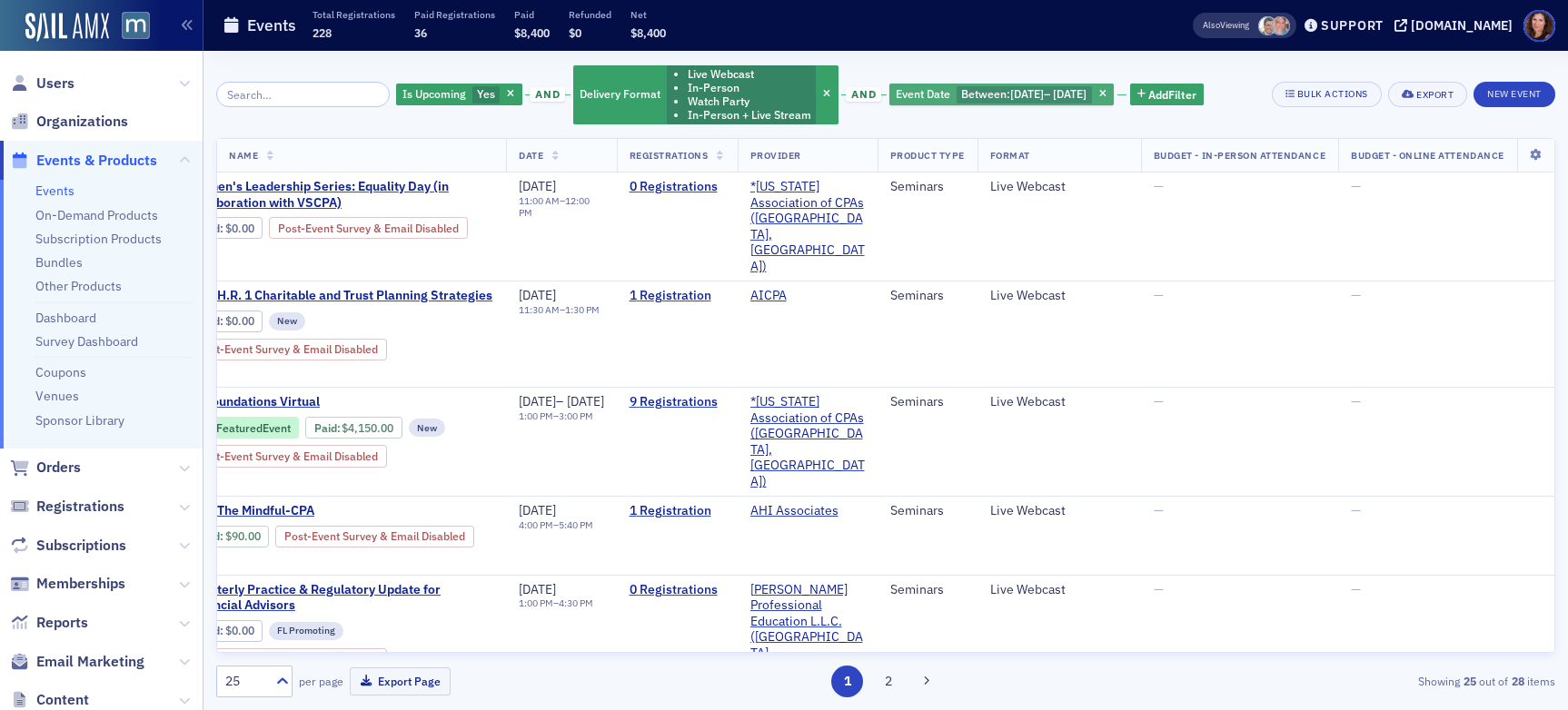
click at [1044, 95] on span "[DATE]" at bounding box center [1027, 93] width 34 height 15
select select "7"
select select "2025"
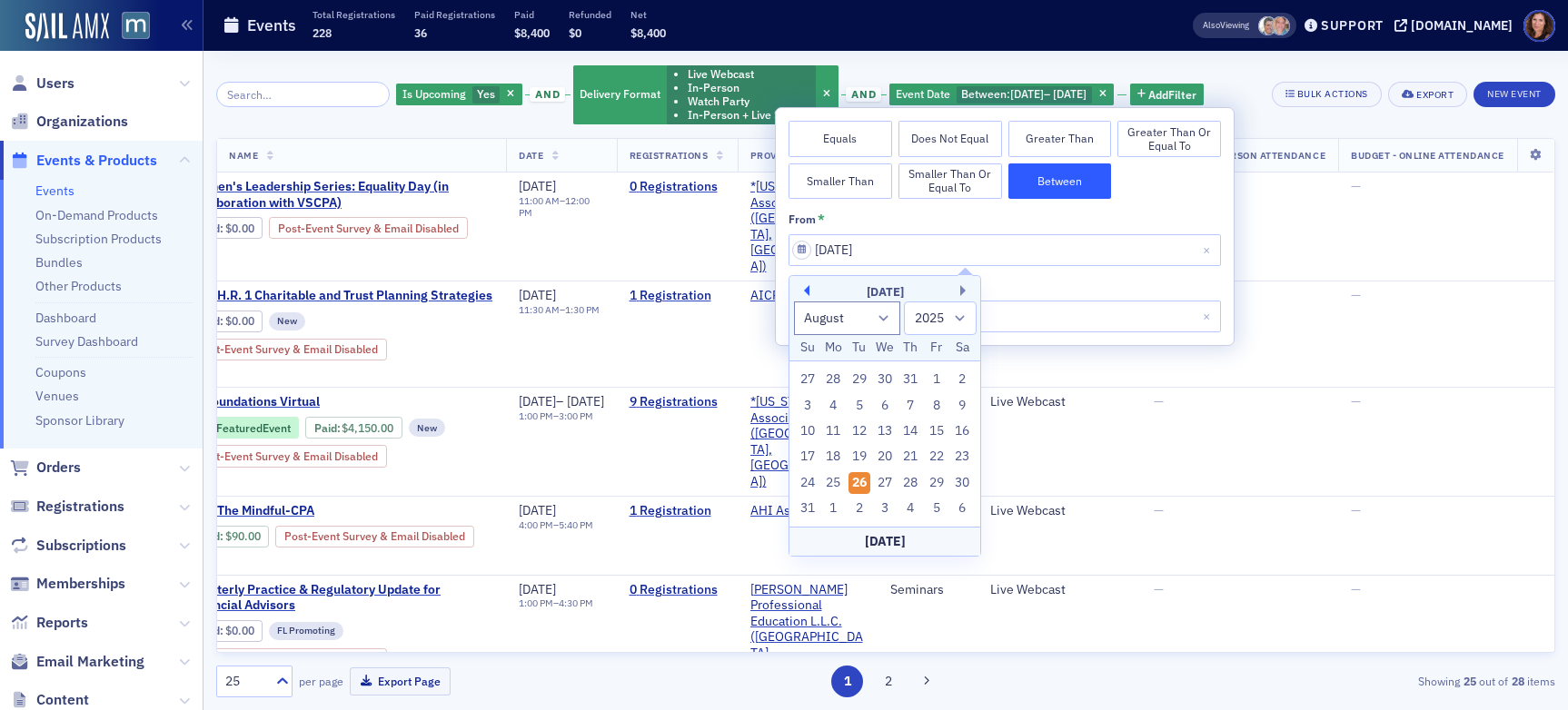
click at [806, 293] on button "Previous Month" at bounding box center [805, 291] width 11 height 11
select select "6"
click at [859, 379] on div "1" at bounding box center [860, 380] width 22 height 22
type input "[DATE]"
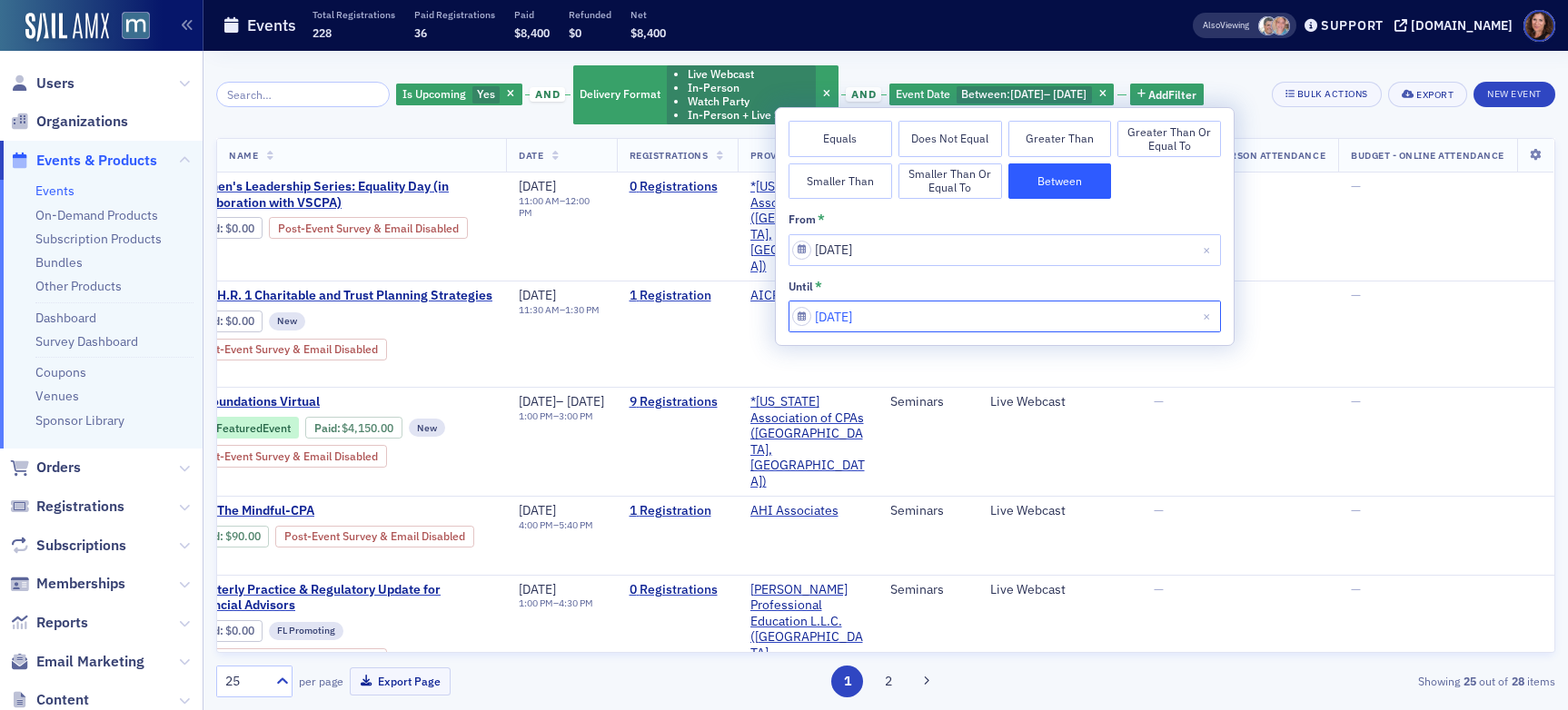
select select "8"
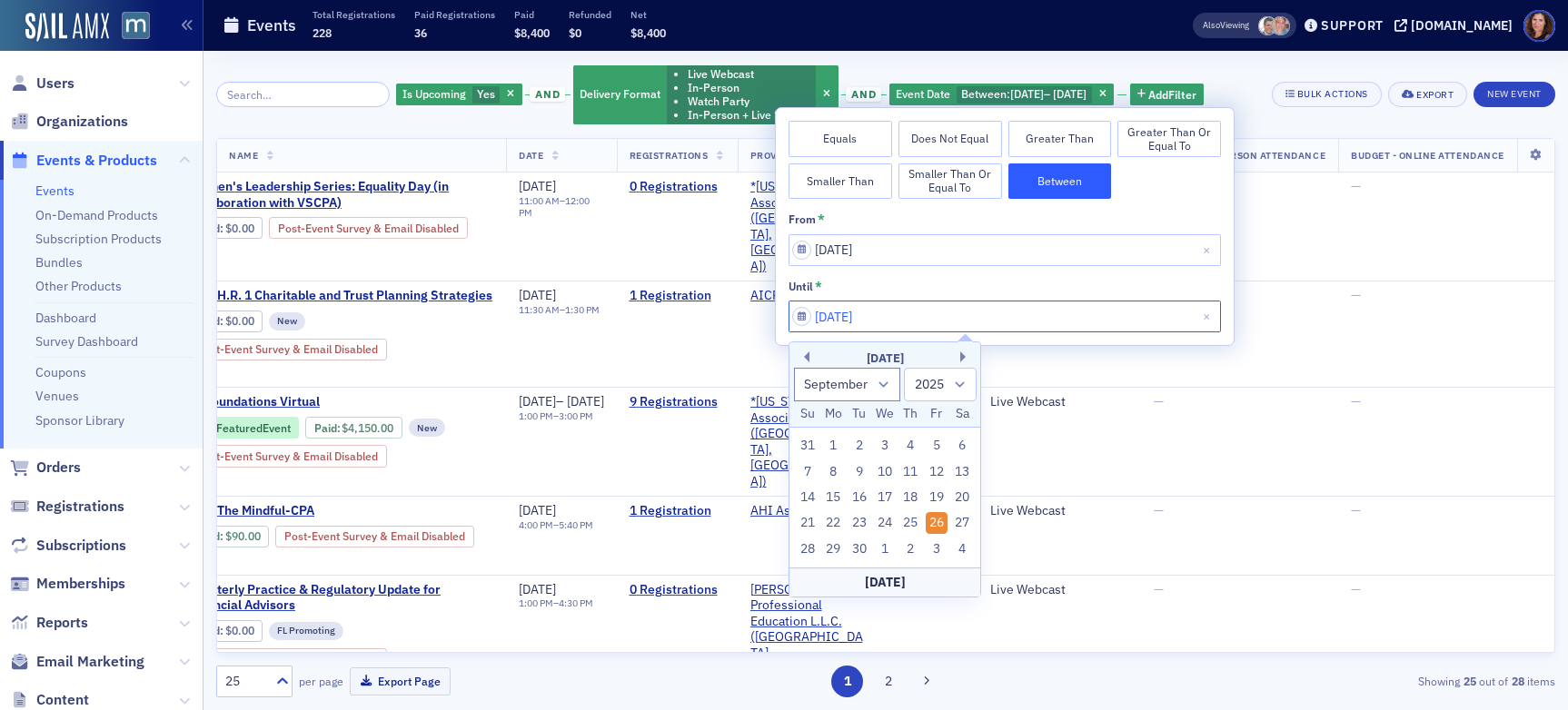
click at [910, 313] on input "[DATE]" at bounding box center [1005, 317] width 433 height 32
click at [890, 584] on div "[DATE]" at bounding box center [885, 582] width 190 height 29
type input "[DATE]"
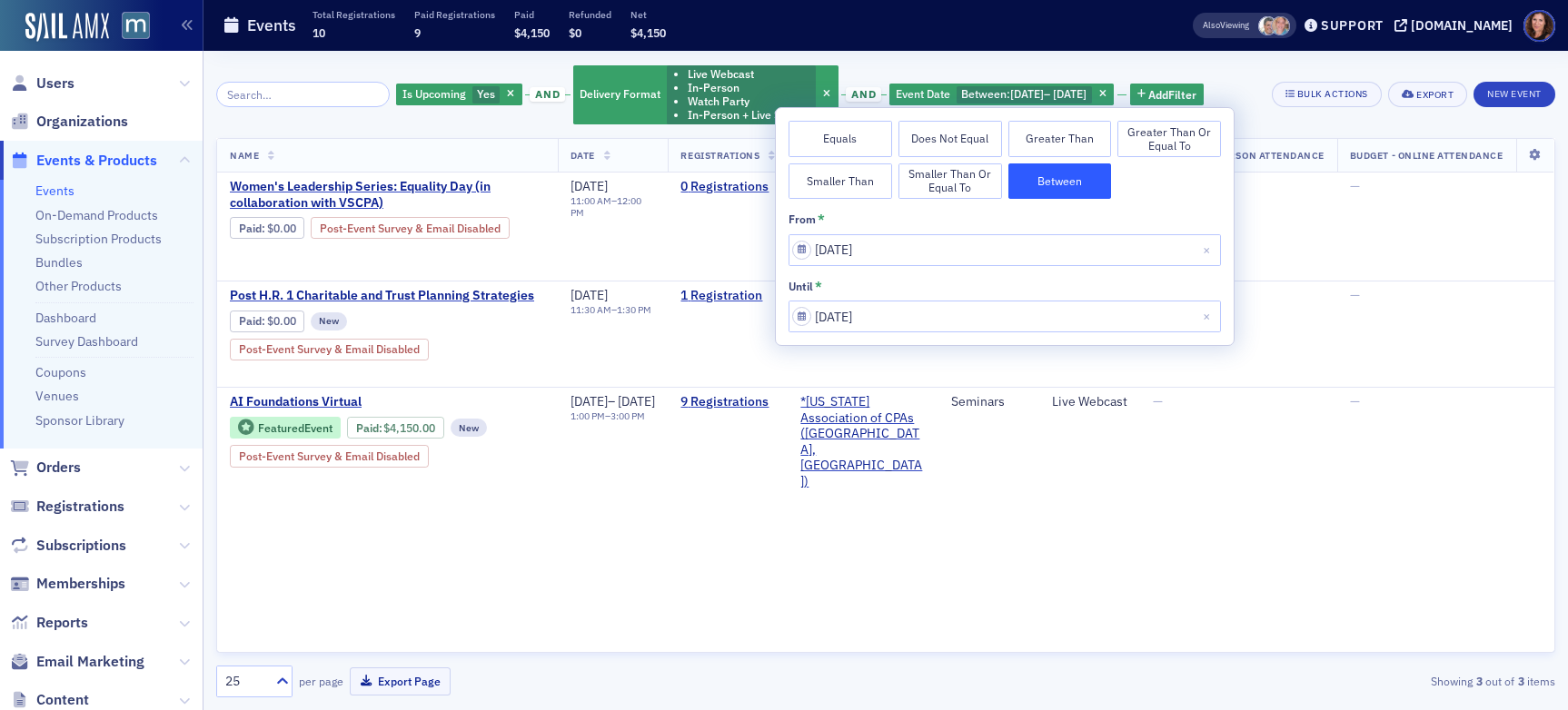
scroll to position [0, 40]
click at [1335, 120] on div "Is Upcoming Yes and Delivery Format Live Webcast In-Person Watch Party In-Perso…" at bounding box center [885, 94] width 1339 height 62
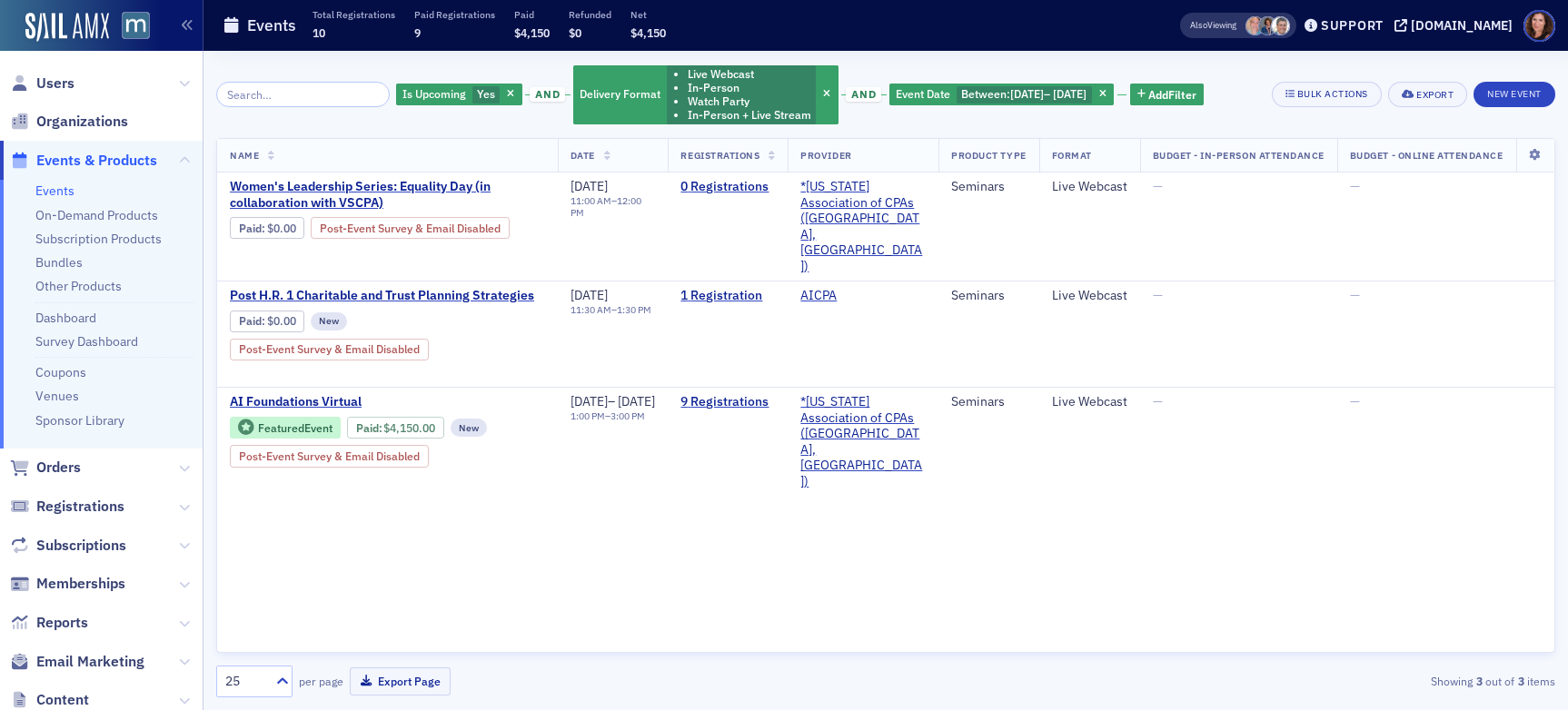
click at [55, 196] on link "Events" at bounding box center [55, 191] width 39 height 16
click at [823, 95] on icon "button" at bounding box center [827, 94] width 7 height 10
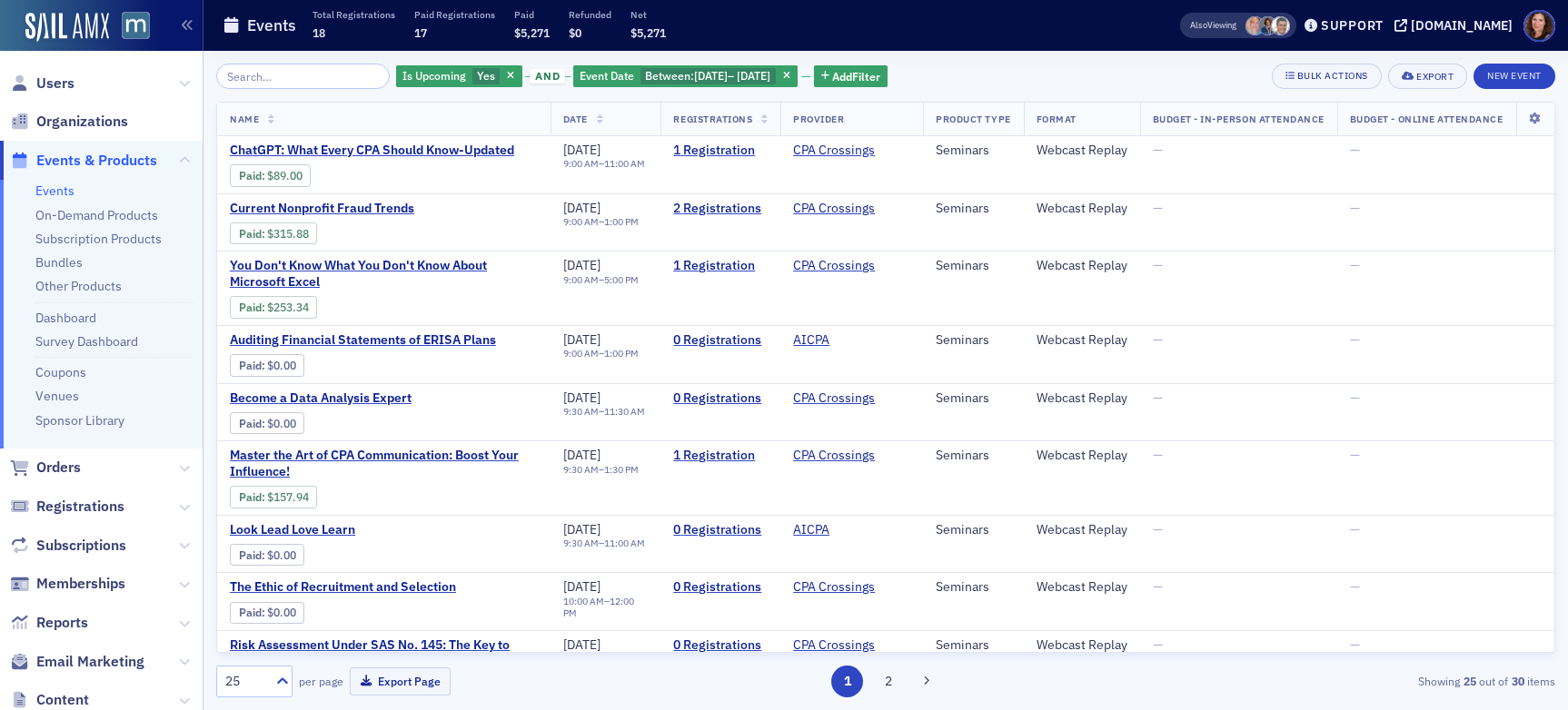
drag, startPoint x: 808, startPoint y: 72, endPoint x: 773, endPoint y: 77, distance: 35.4
click at [791, 72] on icon "button" at bounding box center [787, 76] width 7 height 10
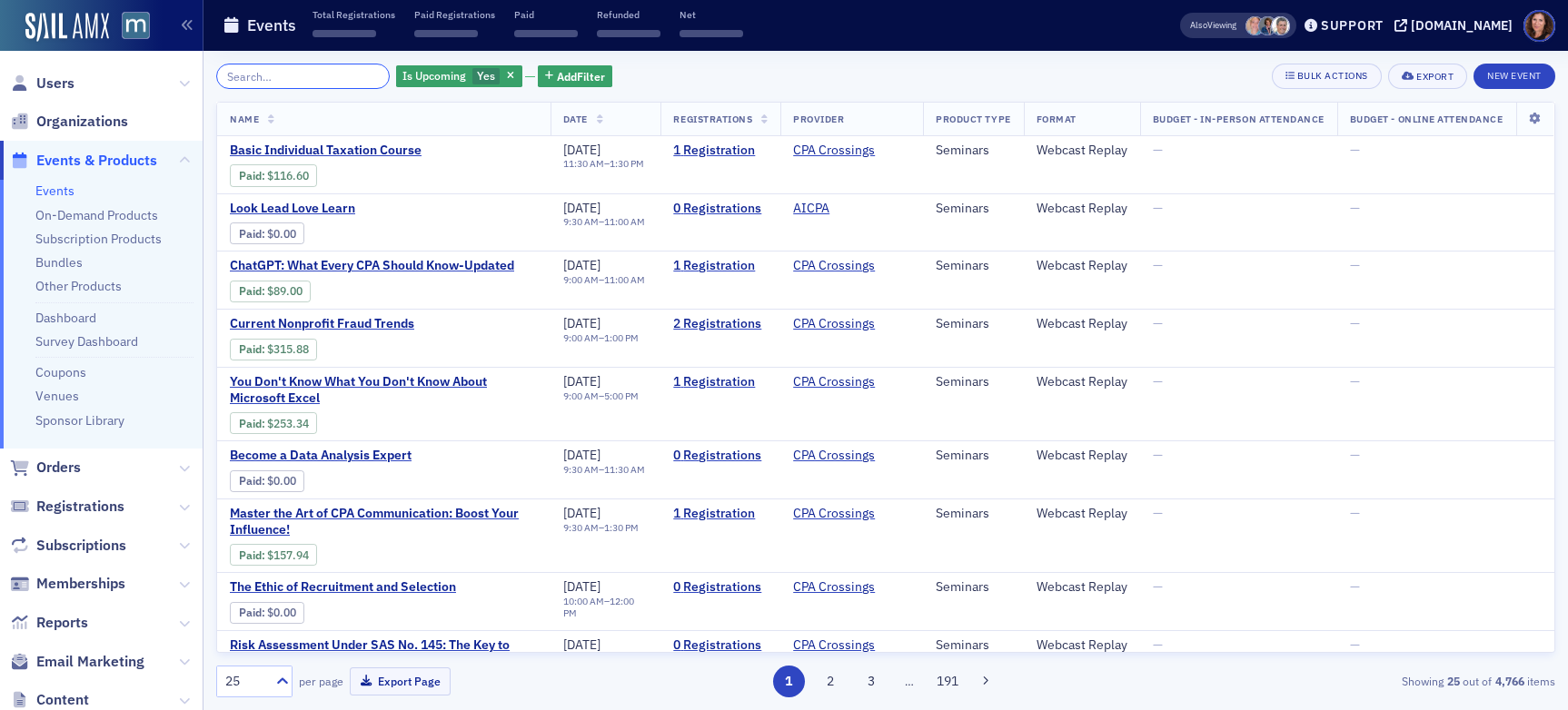
click at [322, 69] on input "search" at bounding box center [303, 76] width 174 height 26
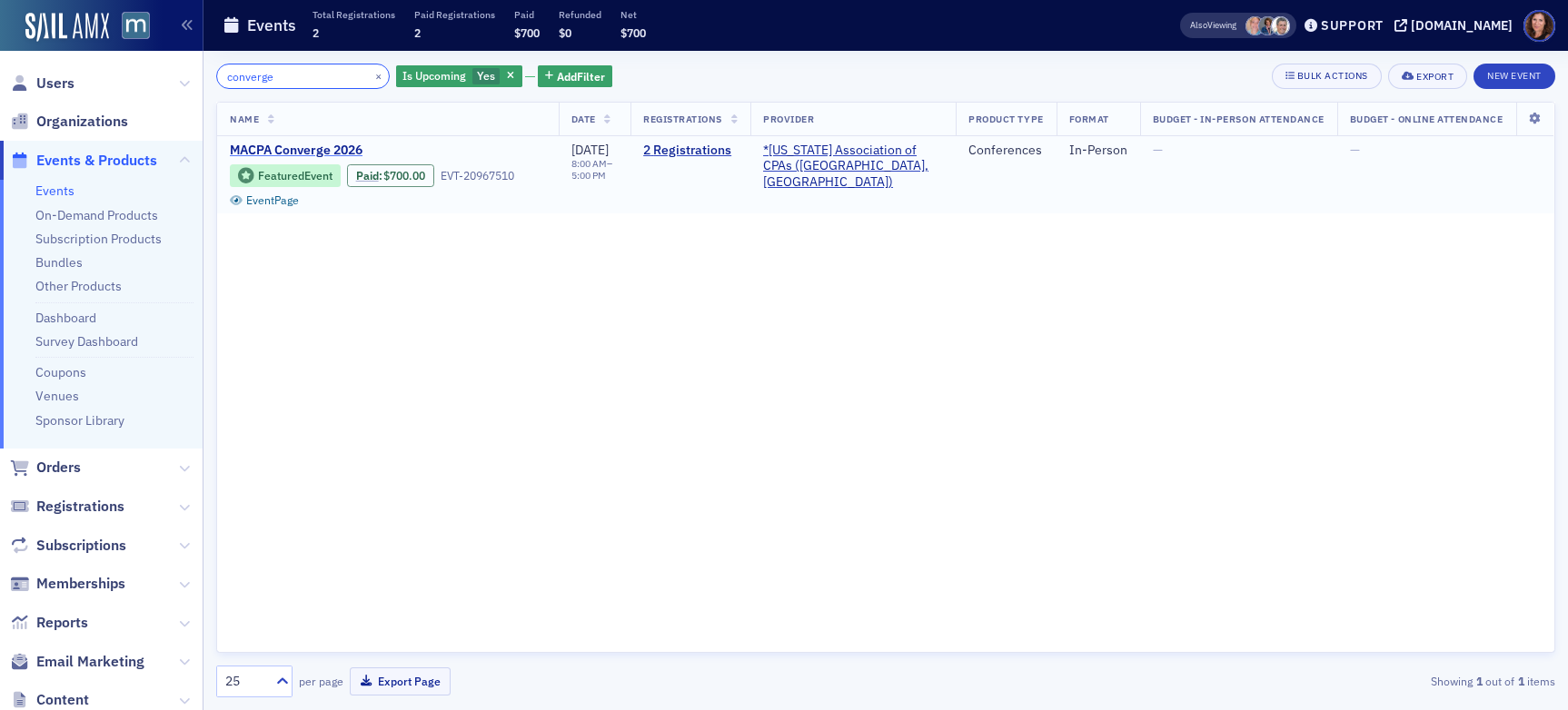
type input "converge"
click at [339, 145] on span "MACPA Converge 2026" at bounding box center [383, 151] width 306 height 16
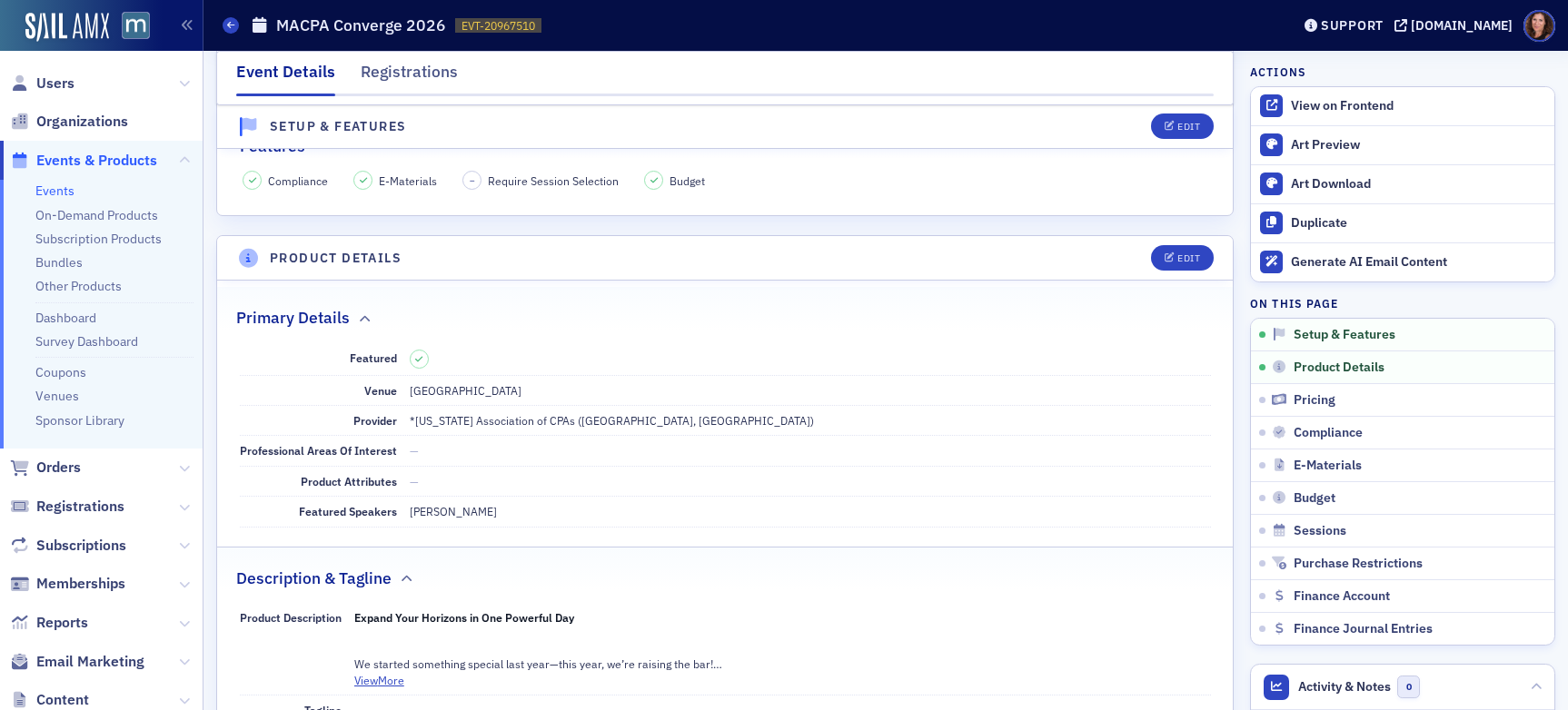
scroll to position [460, 0]
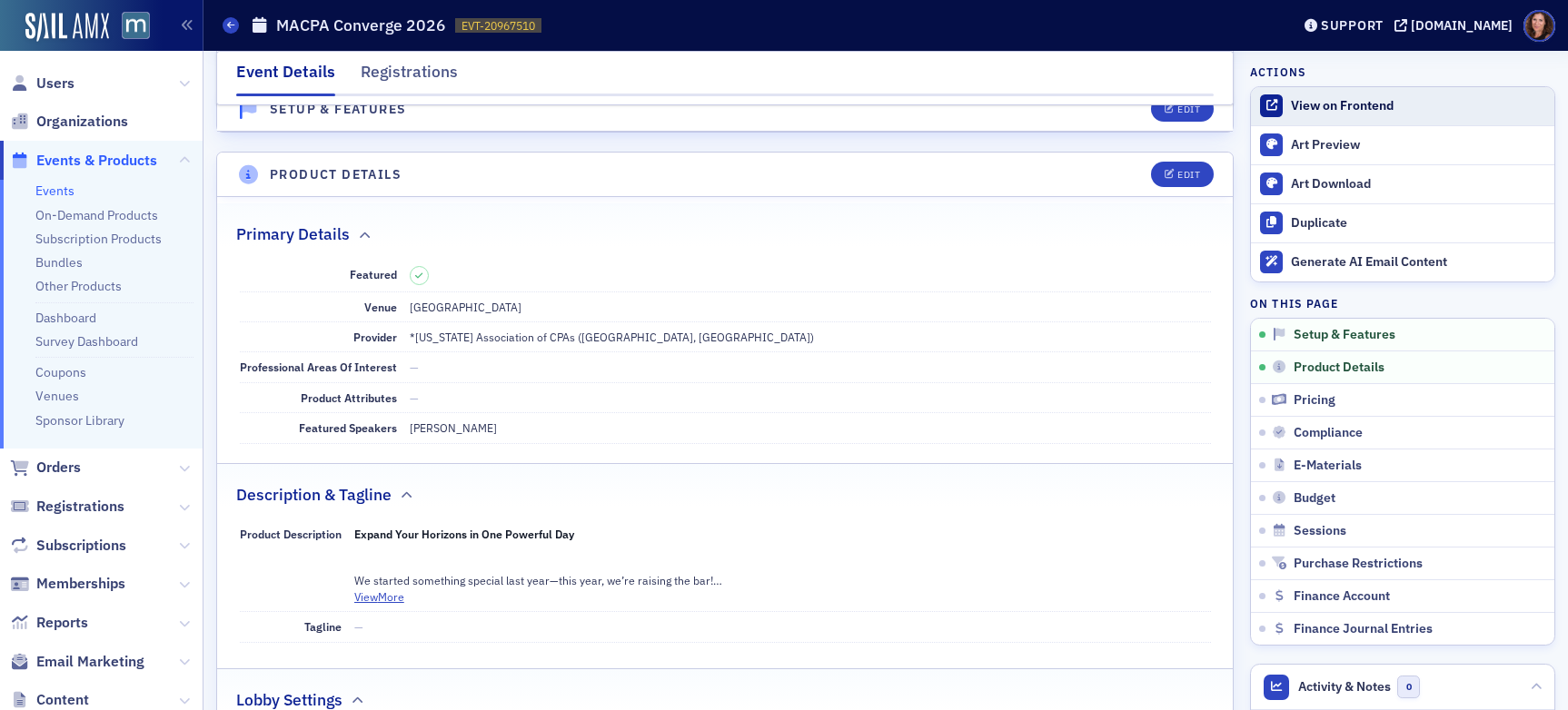
click at [1335, 107] on div "View on Frontend" at bounding box center [1419, 106] width 254 height 16
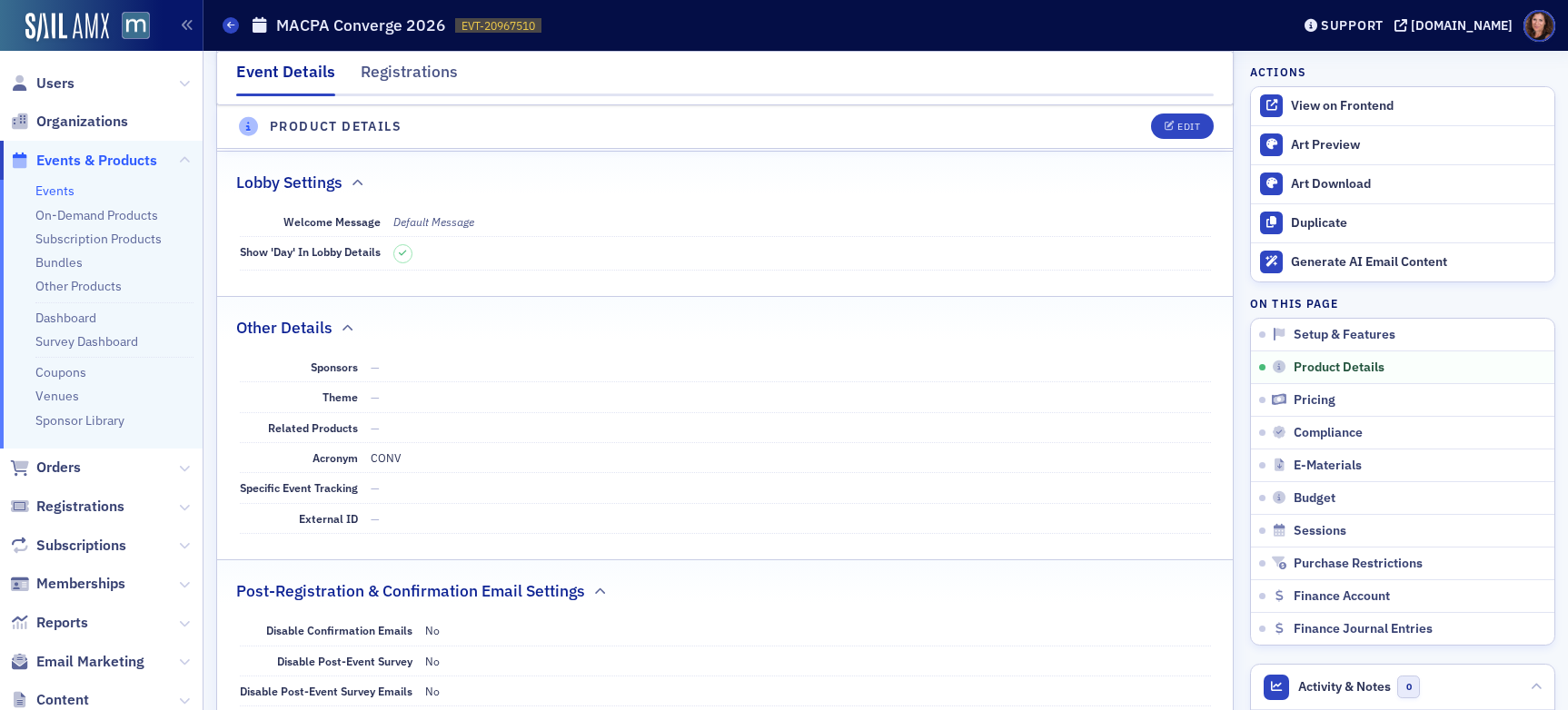
scroll to position [995, 0]
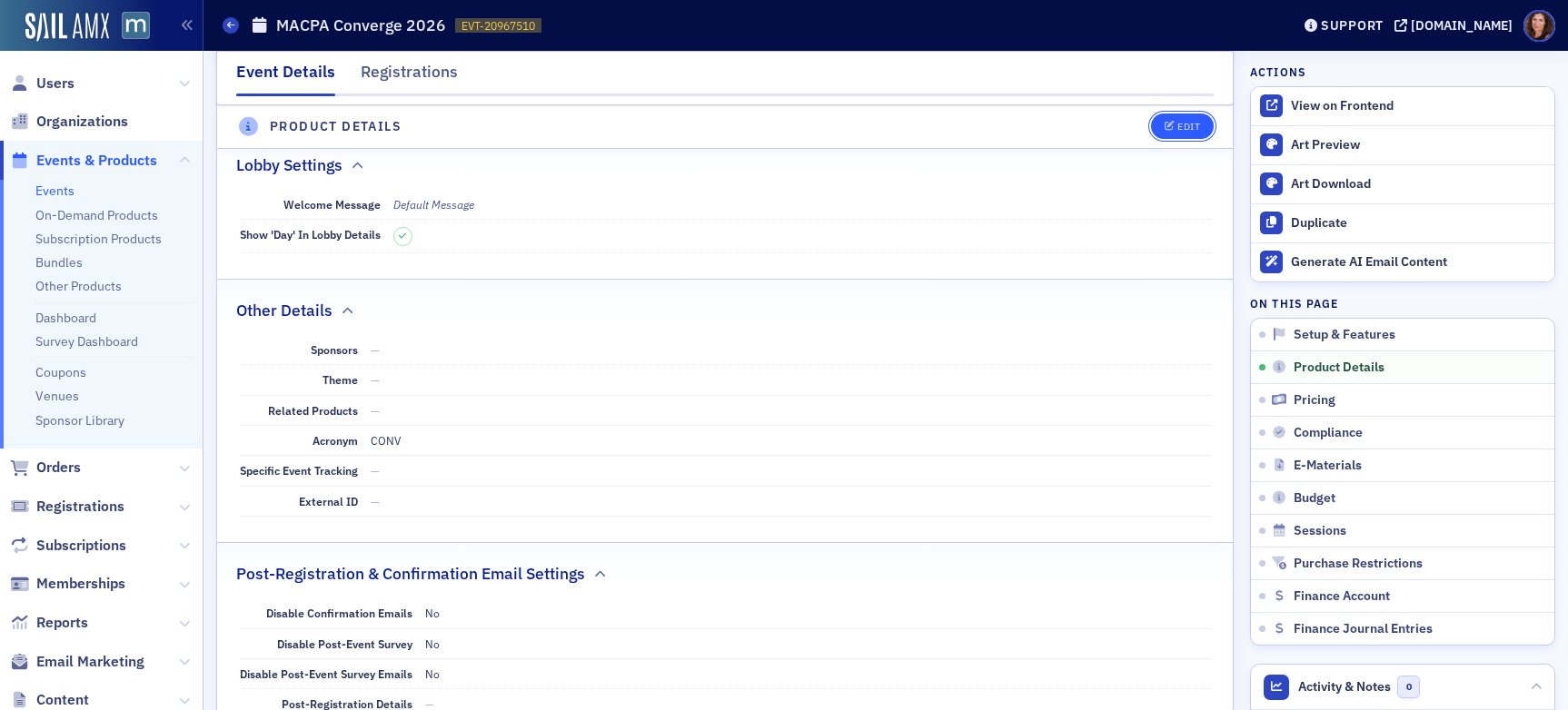
click at [1165, 128] on icon "button" at bounding box center [1171, 127] width 11 height 10
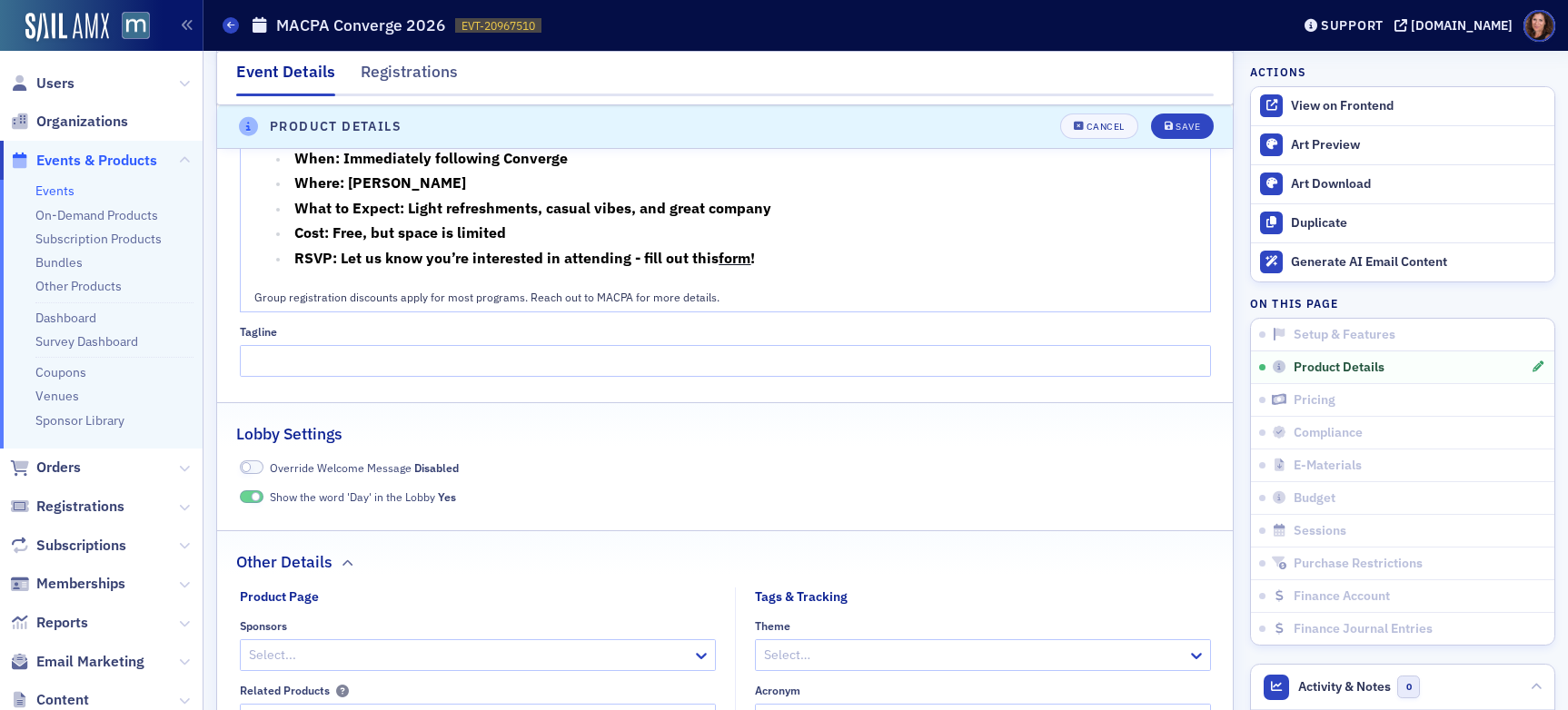
scroll to position [1605, 0]
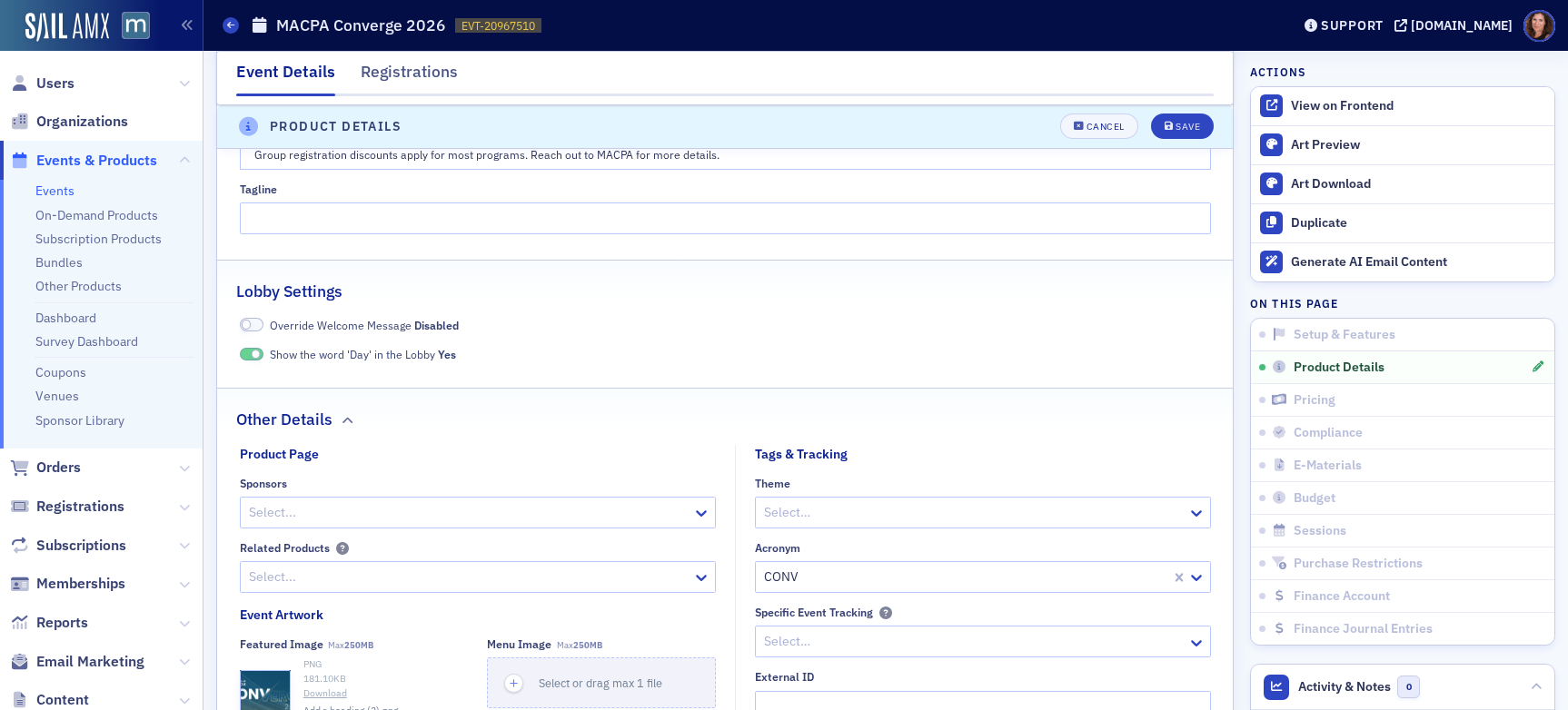
click at [244, 352] on span at bounding box center [252, 354] width 24 height 14
click at [1176, 130] on div "Save" at bounding box center [1188, 127] width 25 height 10
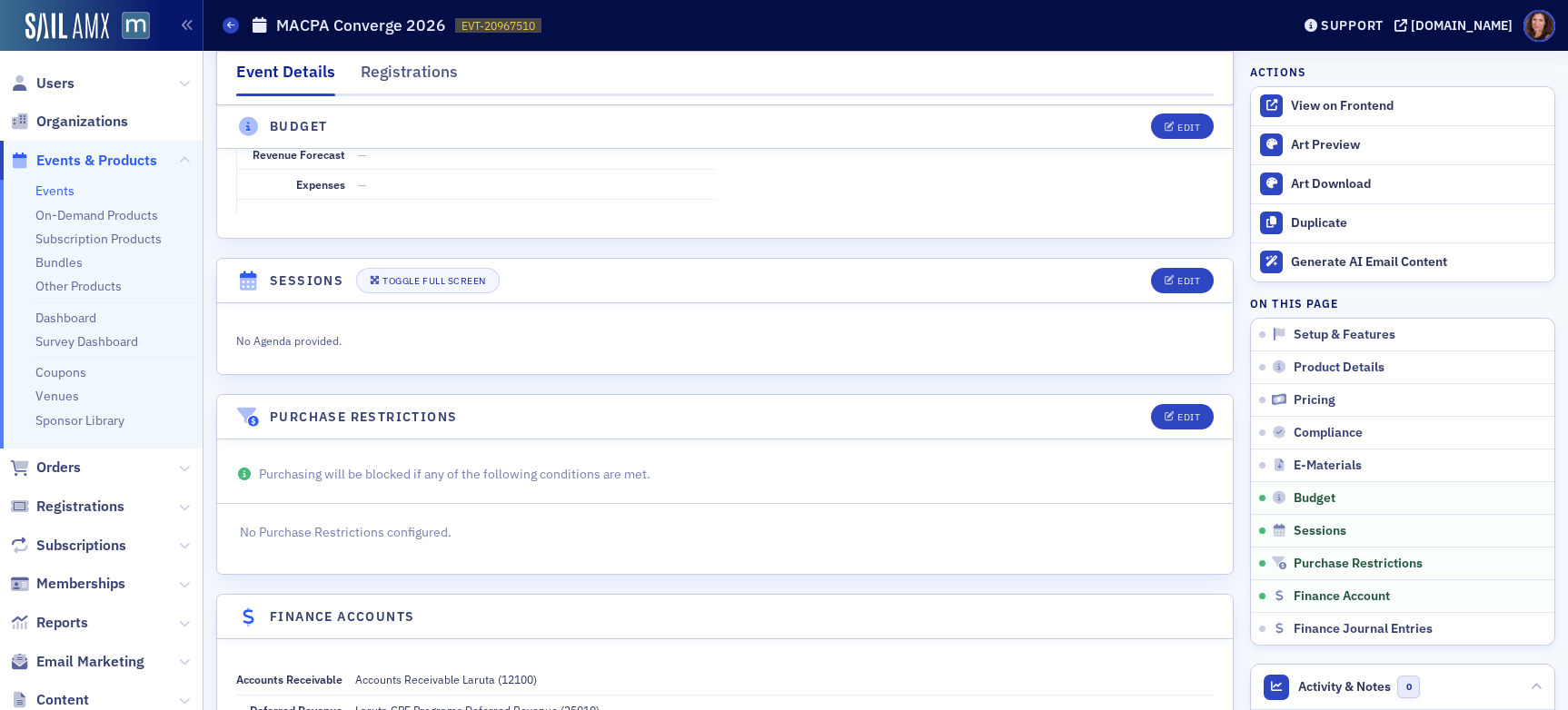
scroll to position [2971, 0]
click at [1170, 269] on button "Edit" at bounding box center [1183, 279] width 62 height 26
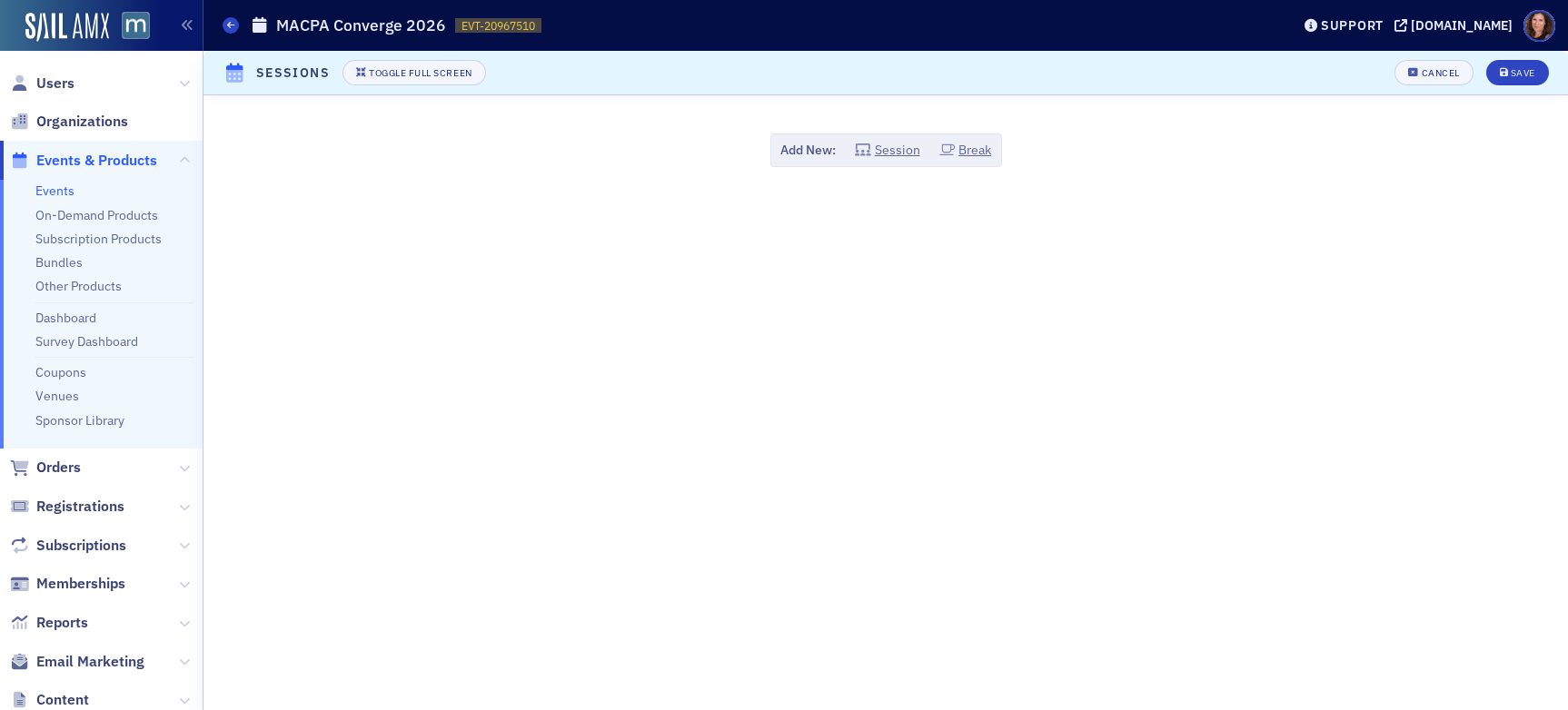
scroll to position [3122, 0]
click at [899, 146] on button "Session" at bounding box center [887, 150] width 65 height 19
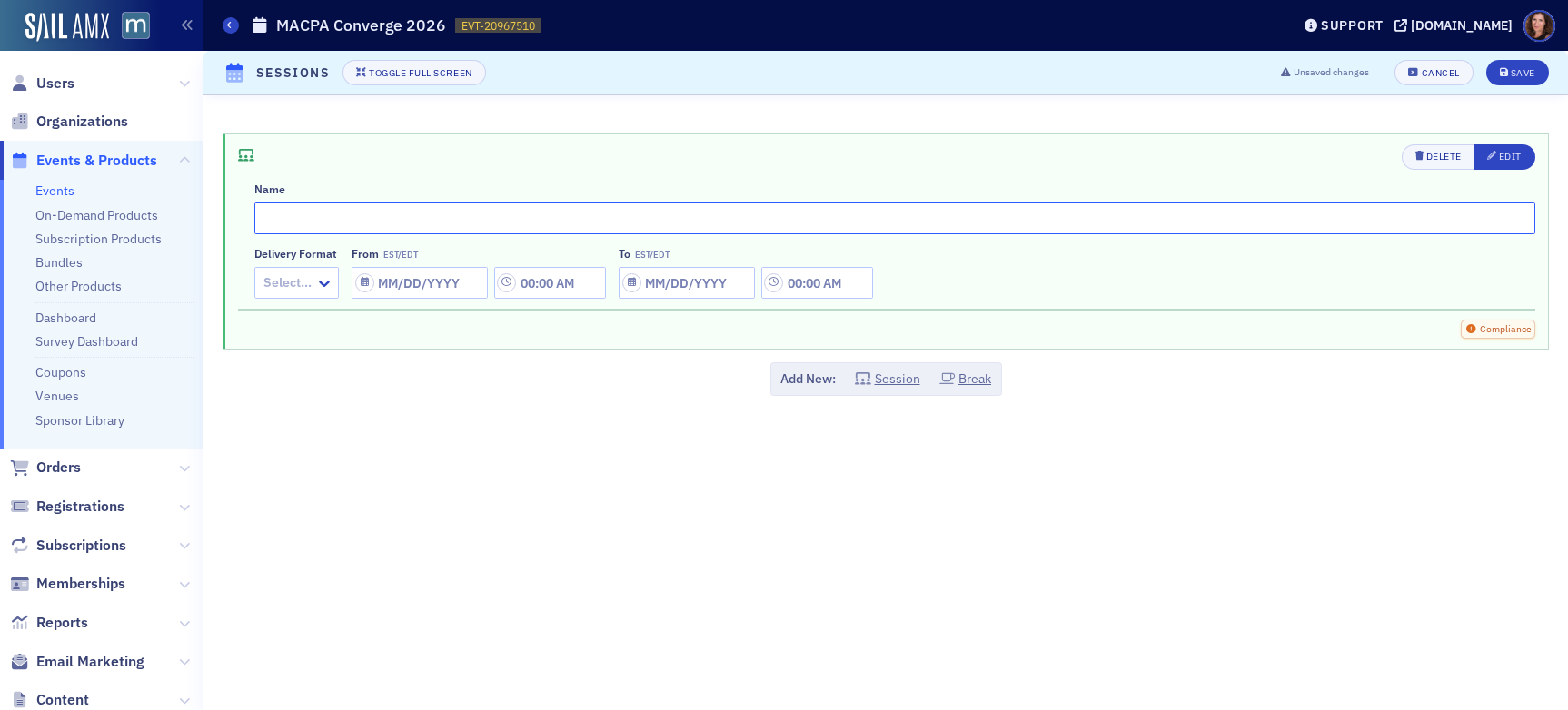
click at [442, 223] on input "text" at bounding box center [895, 218] width 1281 height 32
type input "B"
type input "Registration and Breakfast"
click at [303, 287] on div at bounding box center [287, 283] width 52 height 23
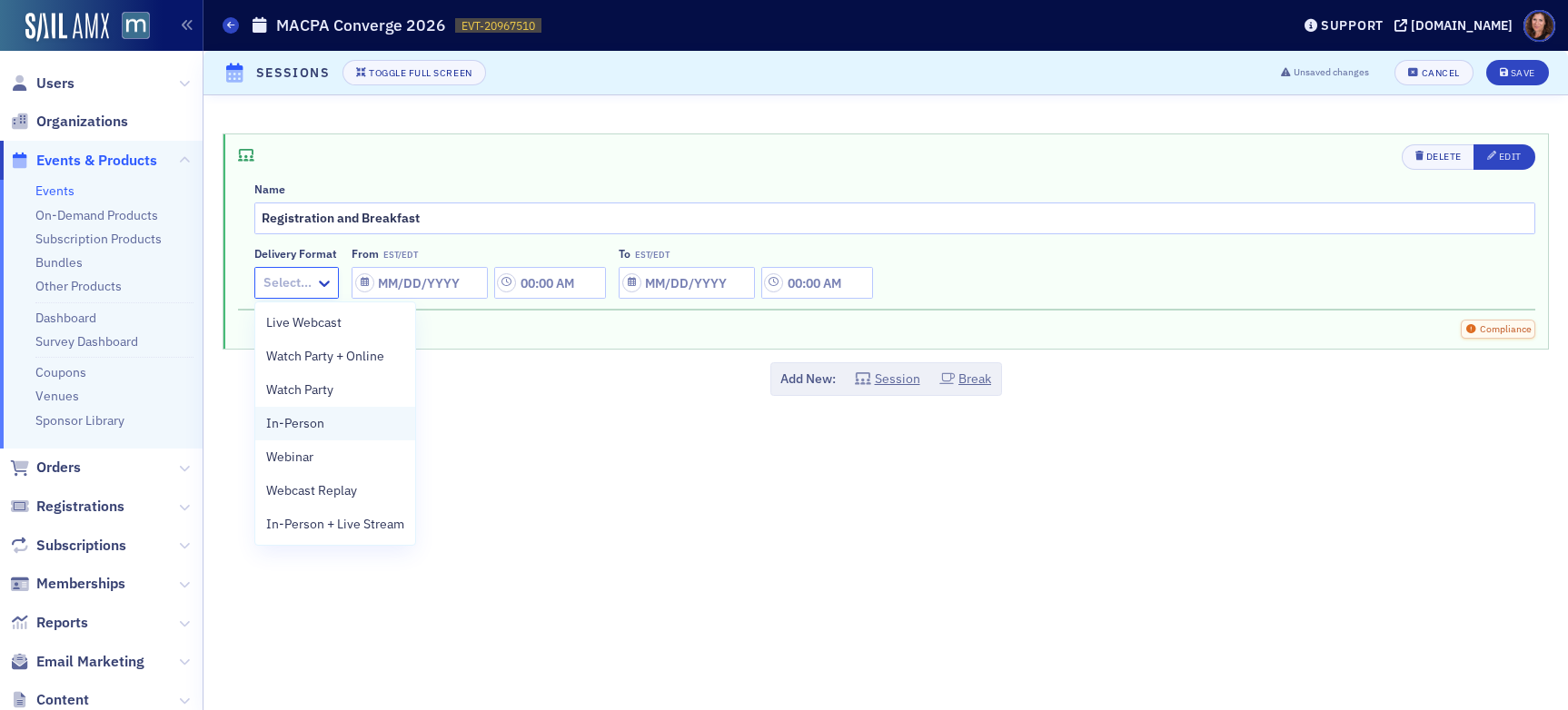
click at [322, 433] on div "In-Person" at bounding box center [335, 424] width 138 height 19
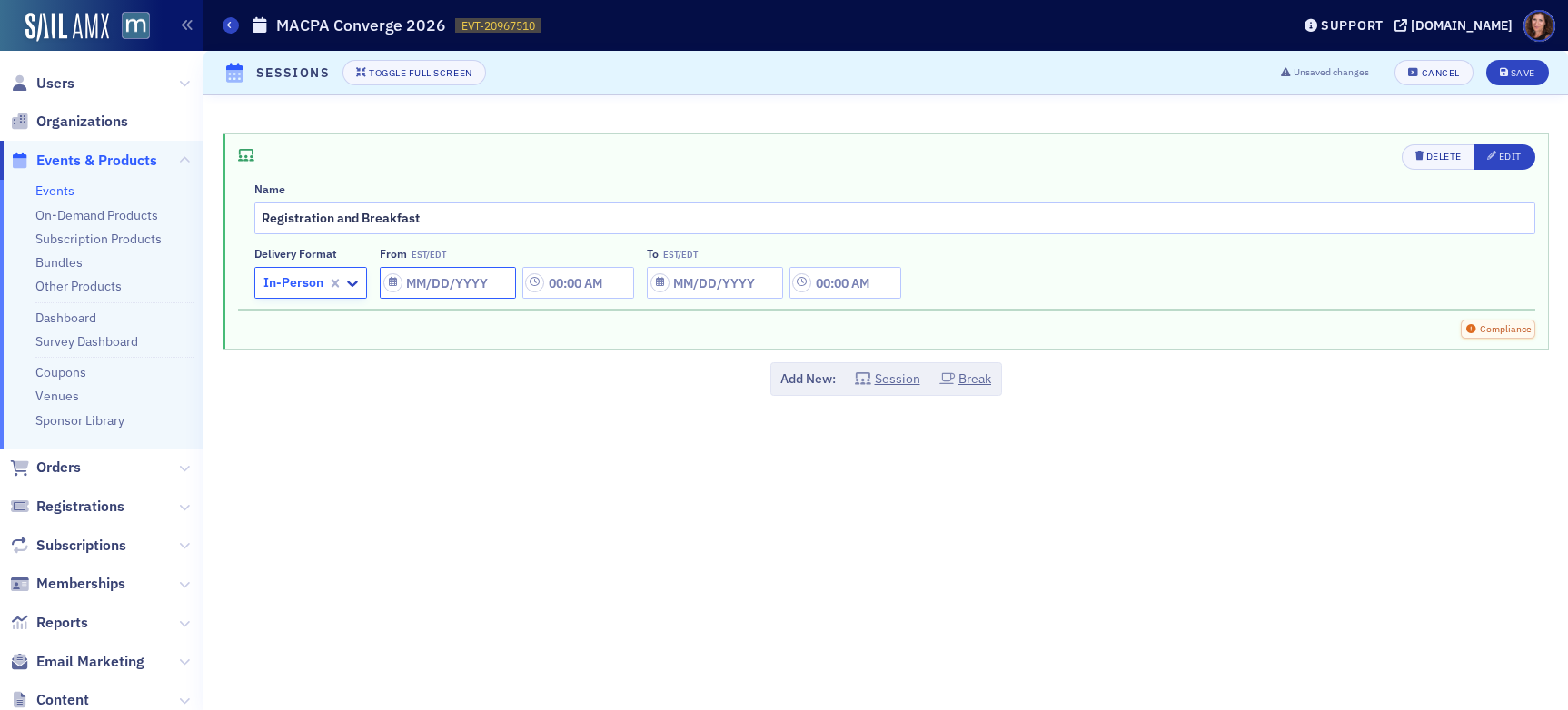
click at [426, 288] on input "From EST/EDT" at bounding box center [448, 283] width 136 height 32
select select "7"
select select "2025"
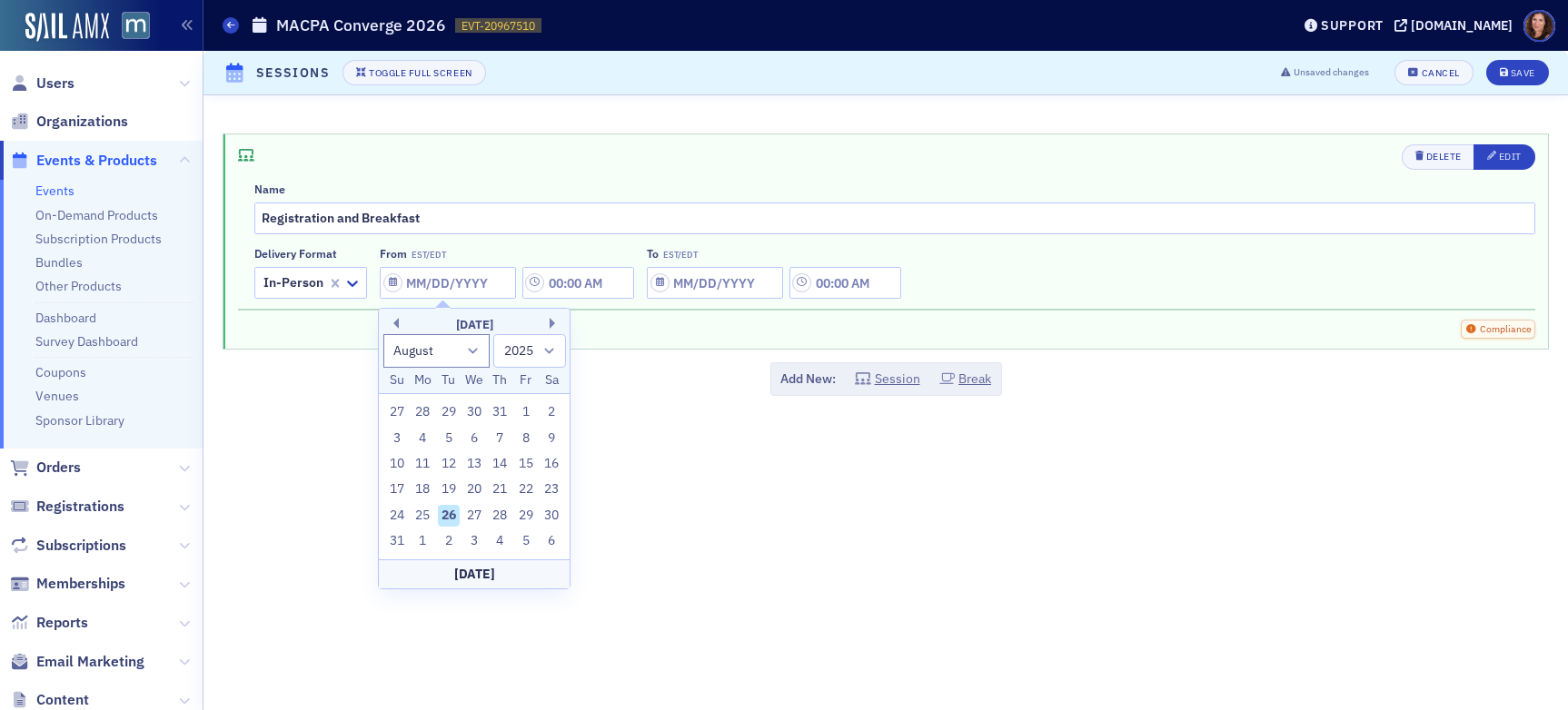
click at [548, 322] on div "[DATE]" at bounding box center [474, 325] width 190 height 18
click at [554, 323] on button "Next Month" at bounding box center [556, 323] width 11 height 11
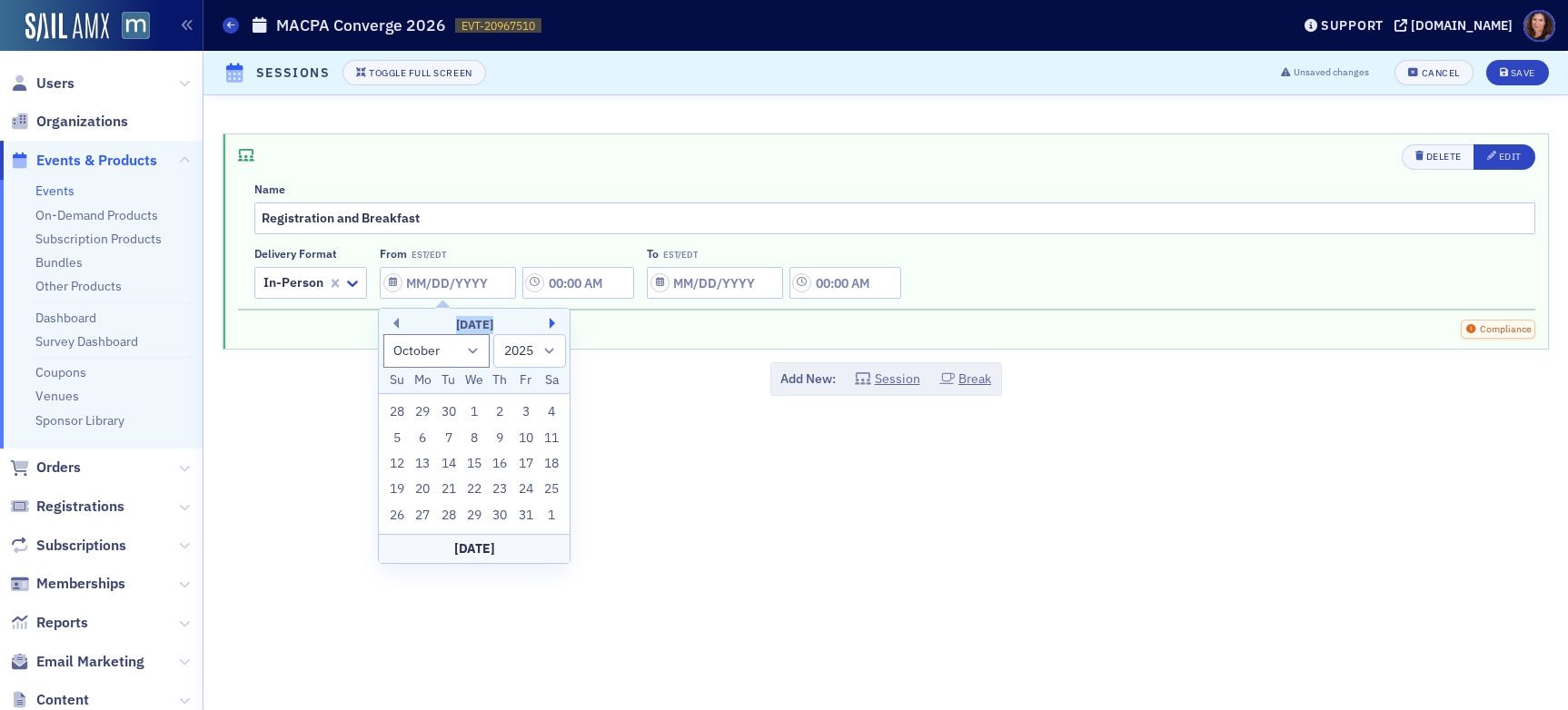
click at [554, 323] on button "Next Month" at bounding box center [556, 323] width 11 height 11
select select "0"
select select "2026"
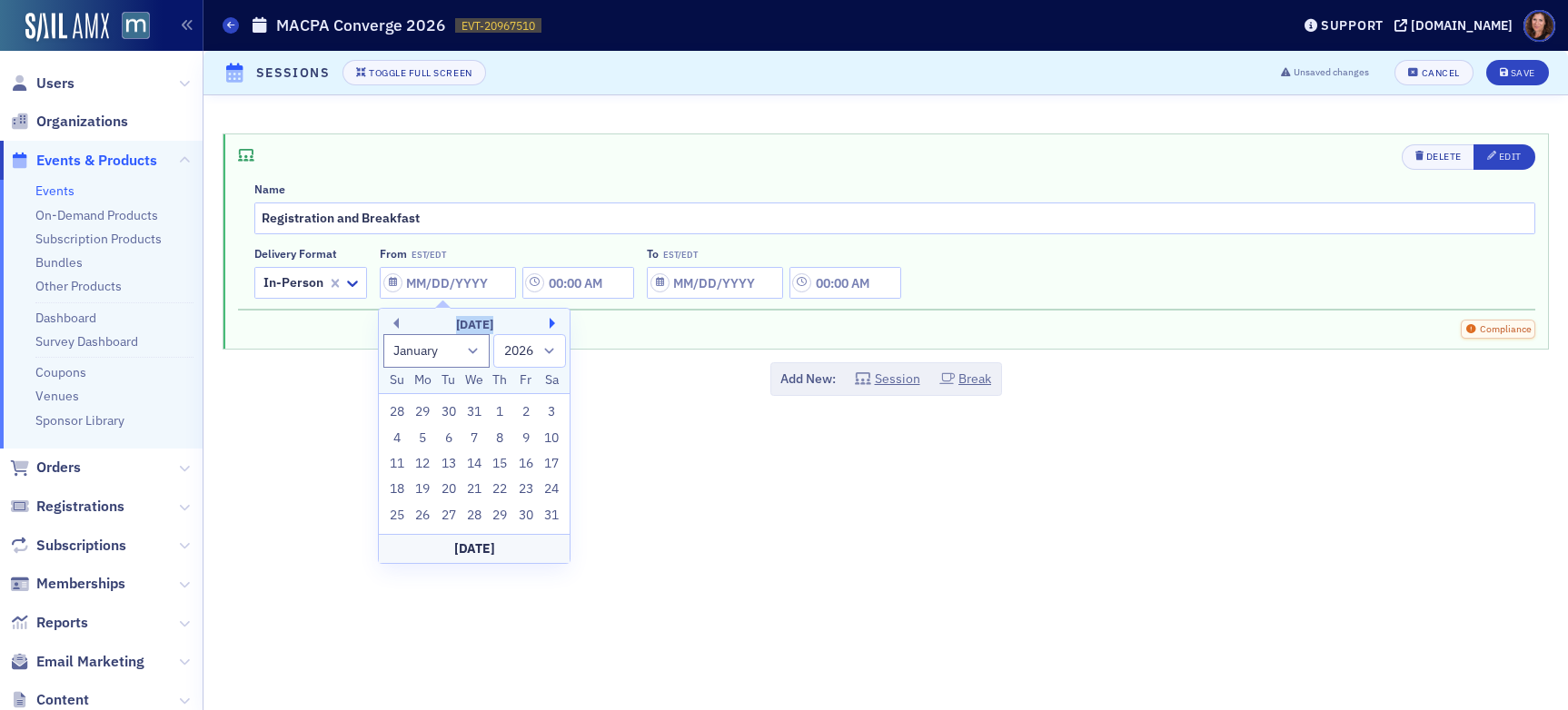
click at [554, 323] on button "Next Month" at bounding box center [556, 323] width 11 height 11
select select "3"
click at [498, 514] on div "30" at bounding box center [501, 516] width 22 height 22
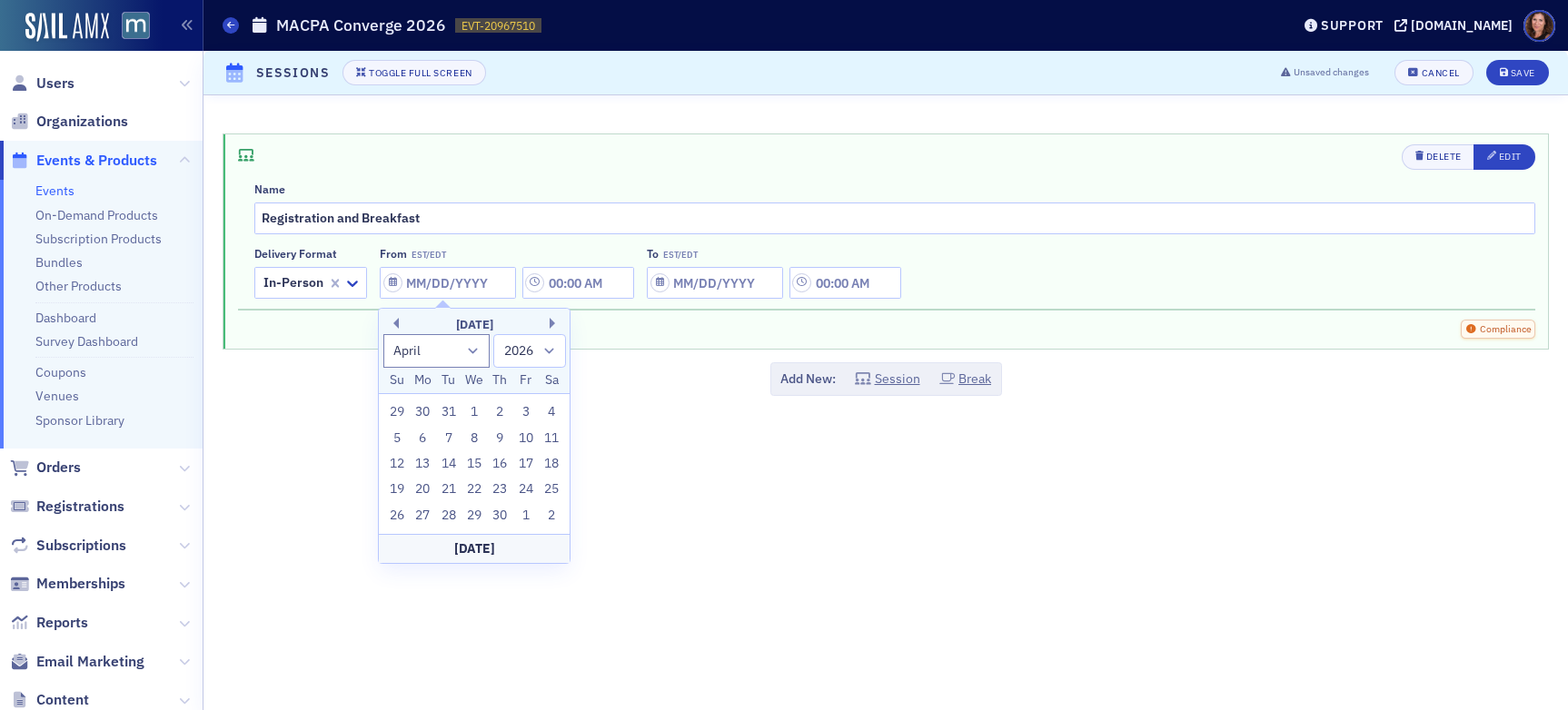
type input "[DATE]"
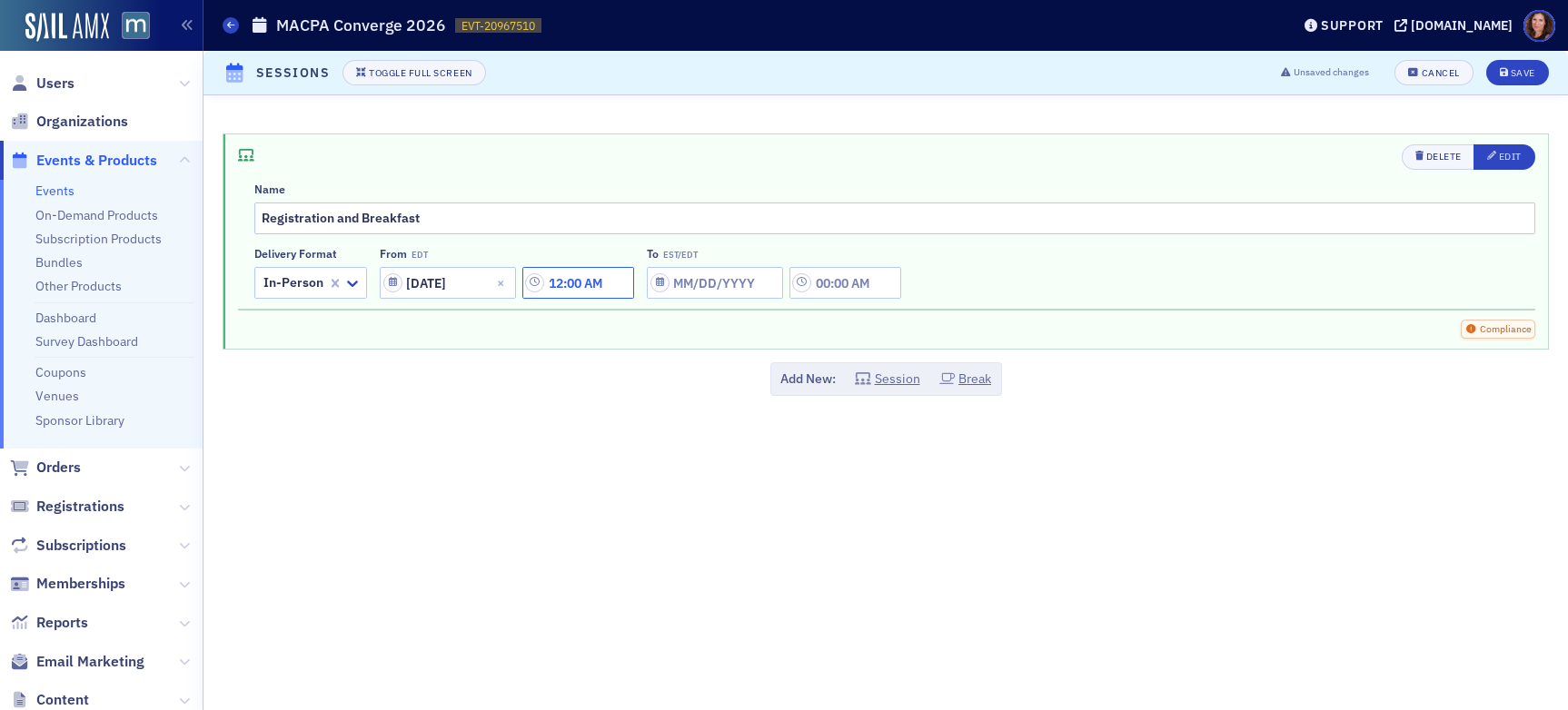
click at [589, 283] on input "12:00 AM" at bounding box center [579, 283] width 112 height 32
click at [695, 284] on icon at bounding box center [696, 284] width 11 height 6
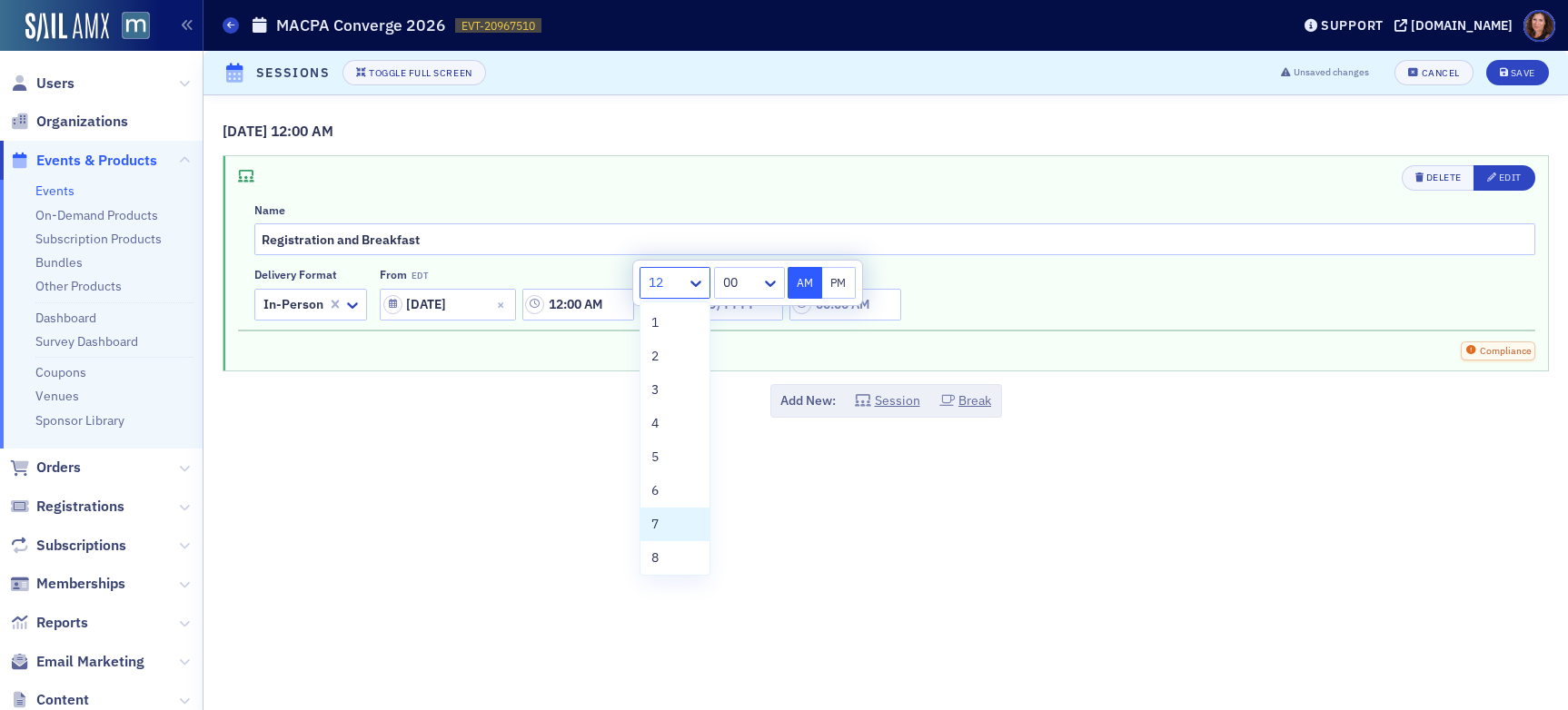
click at [667, 527] on div "7" at bounding box center [676, 524] width 48 height 19
click at [750, 282] on div at bounding box center [739, 283] width 42 height 23
click at [748, 524] on div "30" at bounding box center [747, 530] width 51 height 19
type input "7:30 AM"
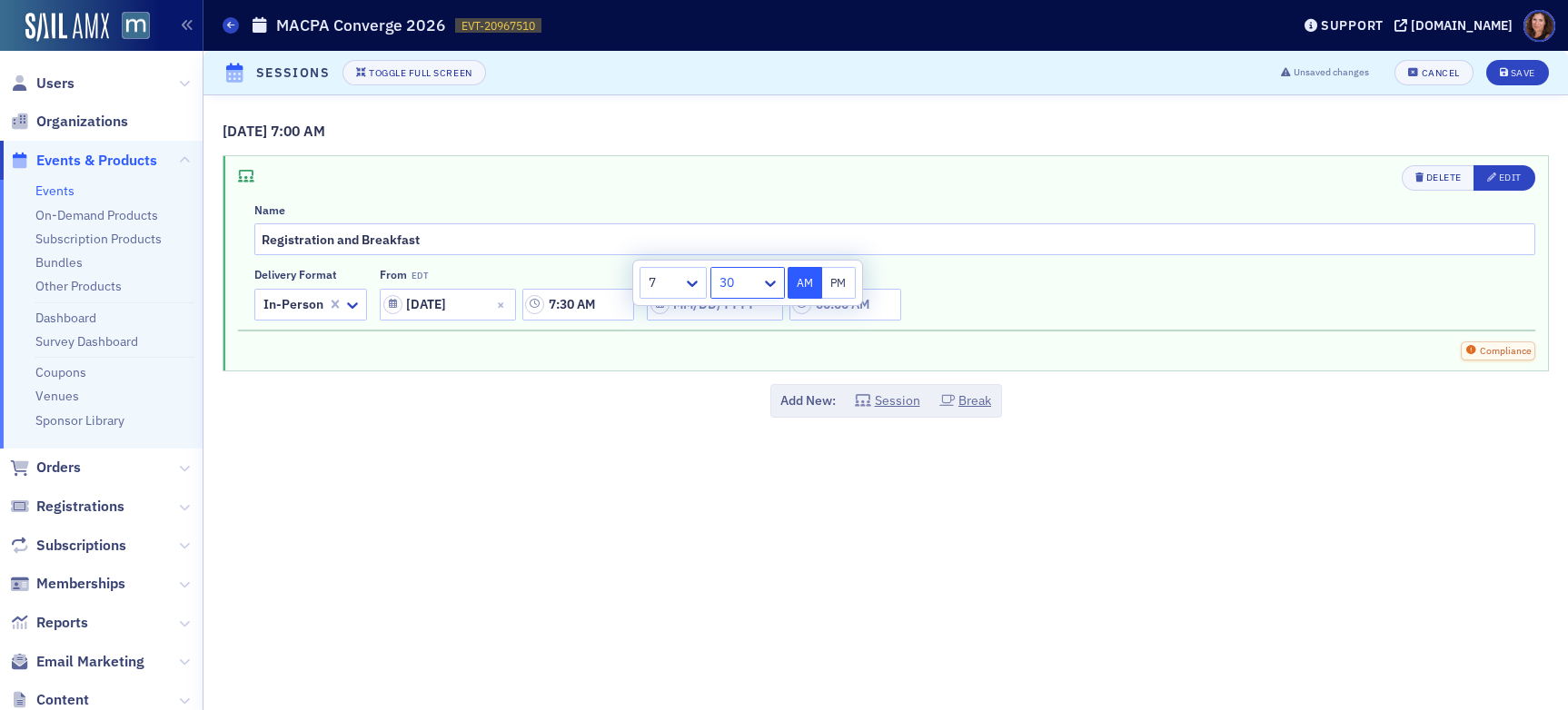
click at [1023, 335] on div "Compliance" at bounding box center [887, 345] width 1298 height 31
select select "7"
select select "2025"
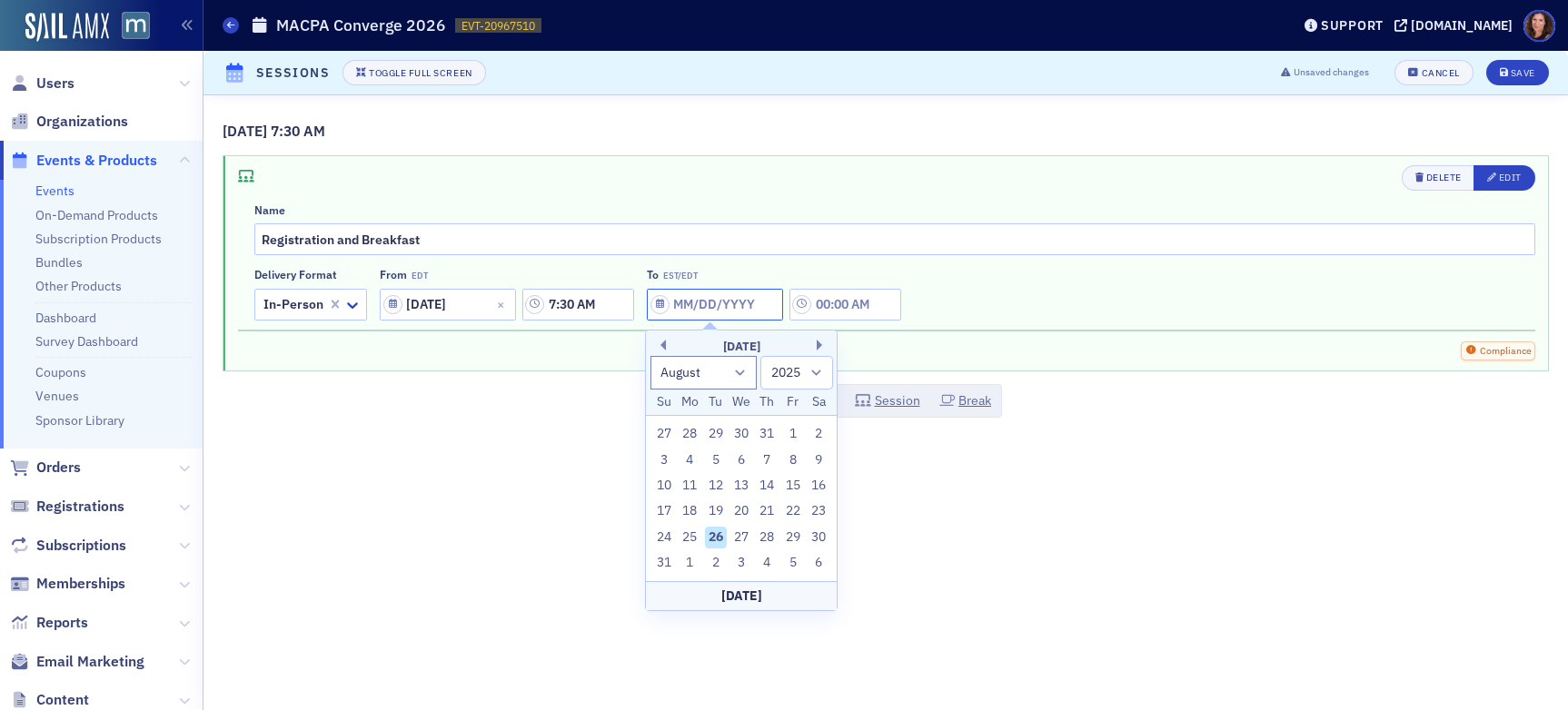
click at [737, 306] on input "To EST/EDT" at bounding box center [715, 305] width 136 height 32
click at [817, 339] on button "Next Month" at bounding box center [822, 345] width 11 height 11
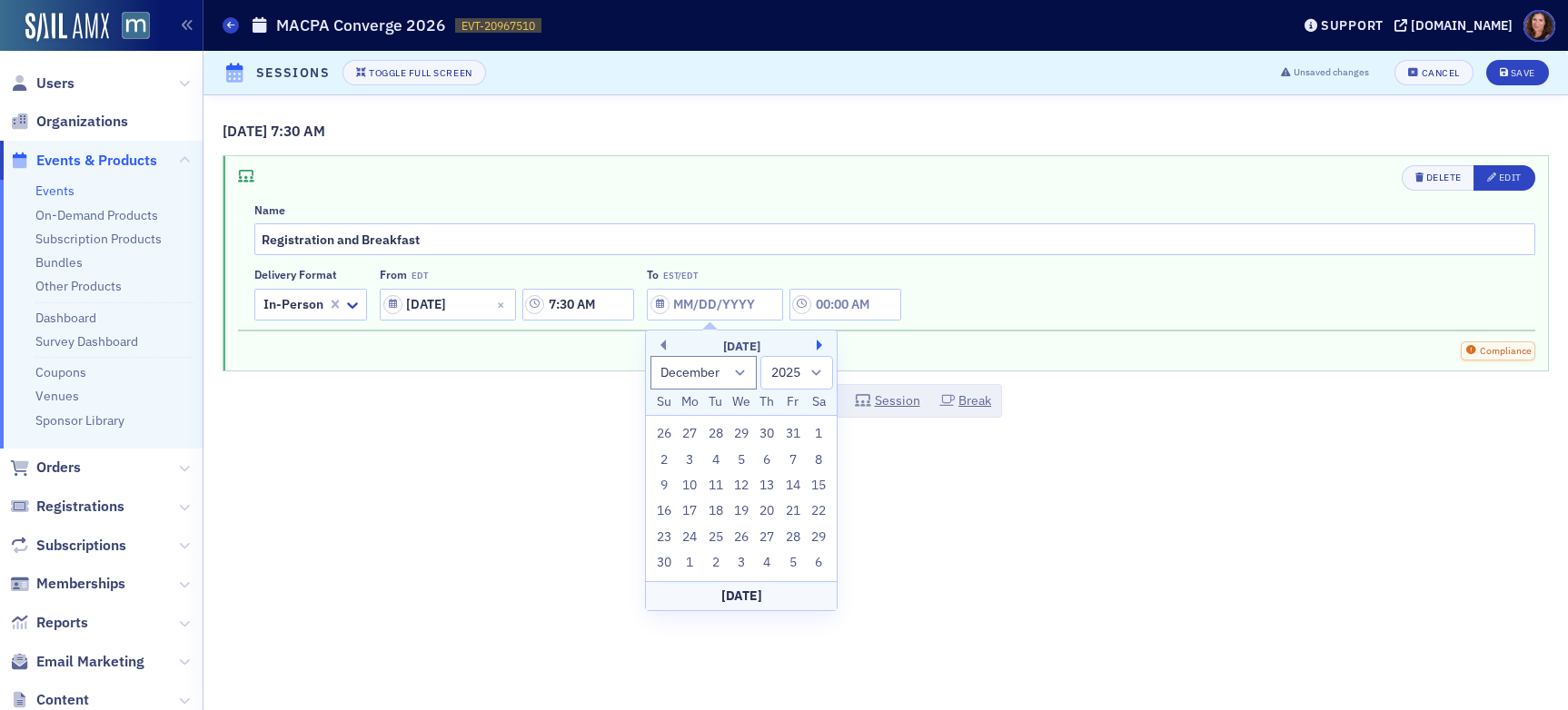
click at [817, 339] on button "Next Month" at bounding box center [822, 345] width 11 height 11
select select "0"
select select "2026"
click at [817, 339] on button "Next Month" at bounding box center [822, 345] width 11 height 11
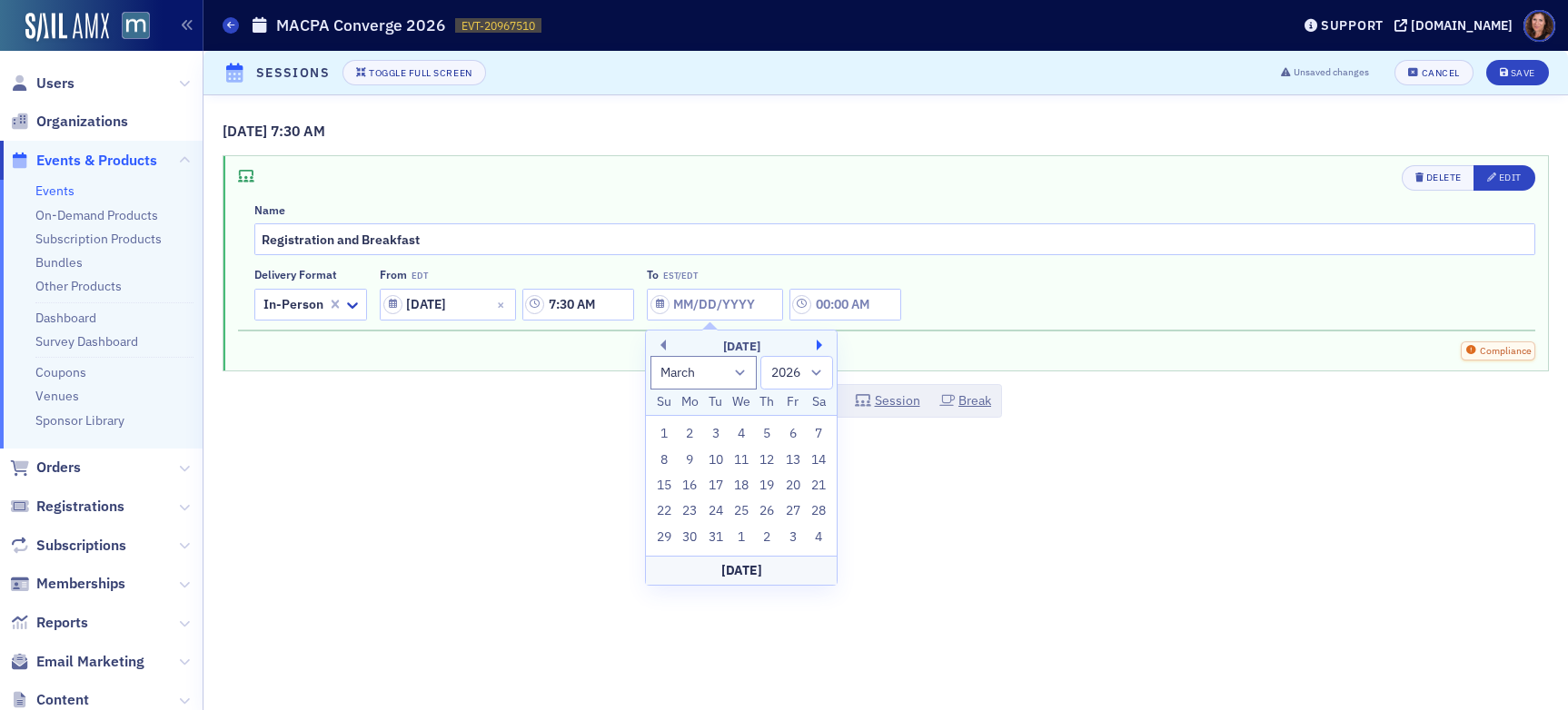
click at [817, 339] on button "Next Month" at bounding box center [822, 345] width 11 height 11
select select "3"
click at [768, 531] on div "30" at bounding box center [768, 538] width 22 height 22
type input "[DATE]"
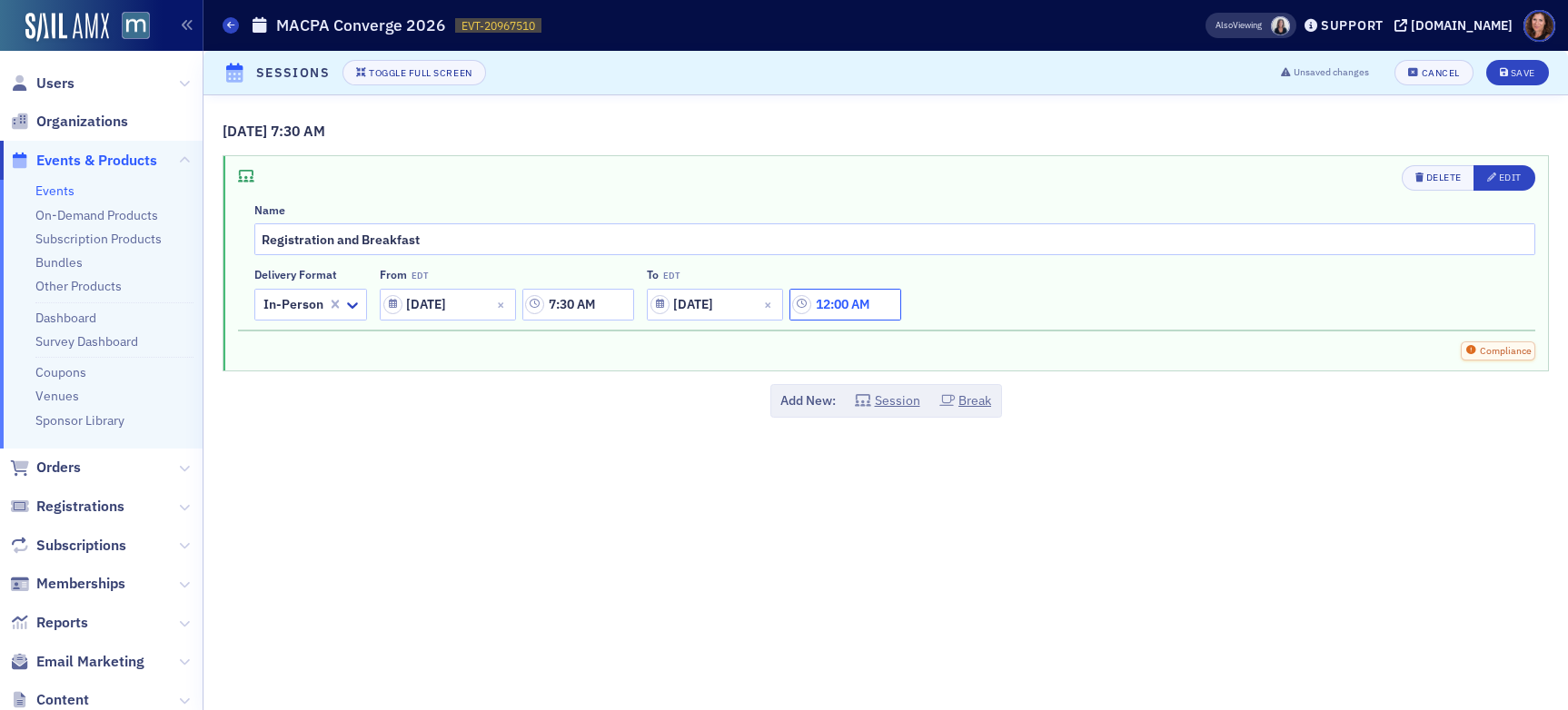
click at [846, 306] on input "12:00 AM" at bounding box center [846, 305] width 112 height 32
click at [626, 305] on icon at bounding box center [629, 306] width 11 height 6
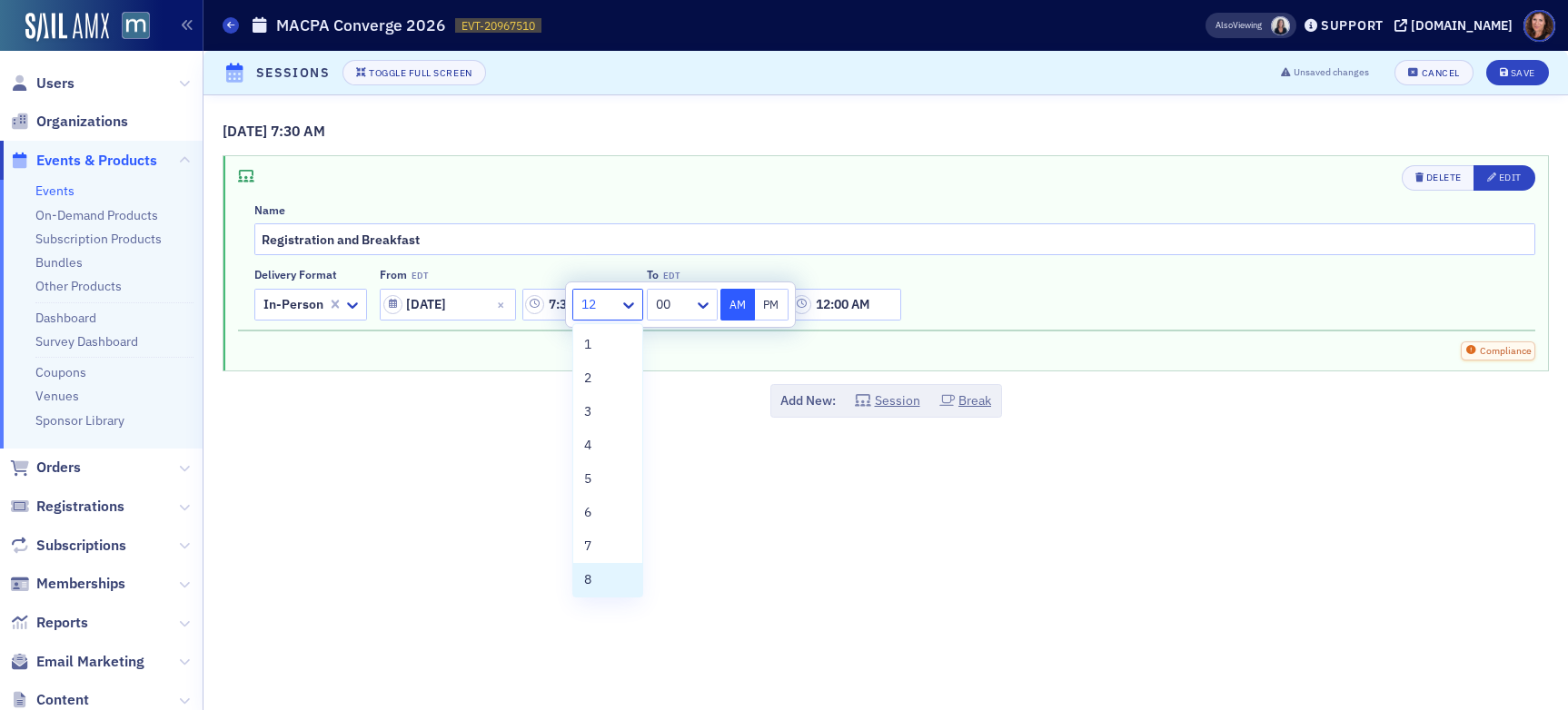
click at [598, 575] on div "8" at bounding box center [608, 579] width 48 height 19
click at [690, 311] on div at bounding box center [672, 305] width 42 height 23
click at [678, 414] on div "30" at bounding box center [680, 416] width 51 height 19
type input "8:30 AM"
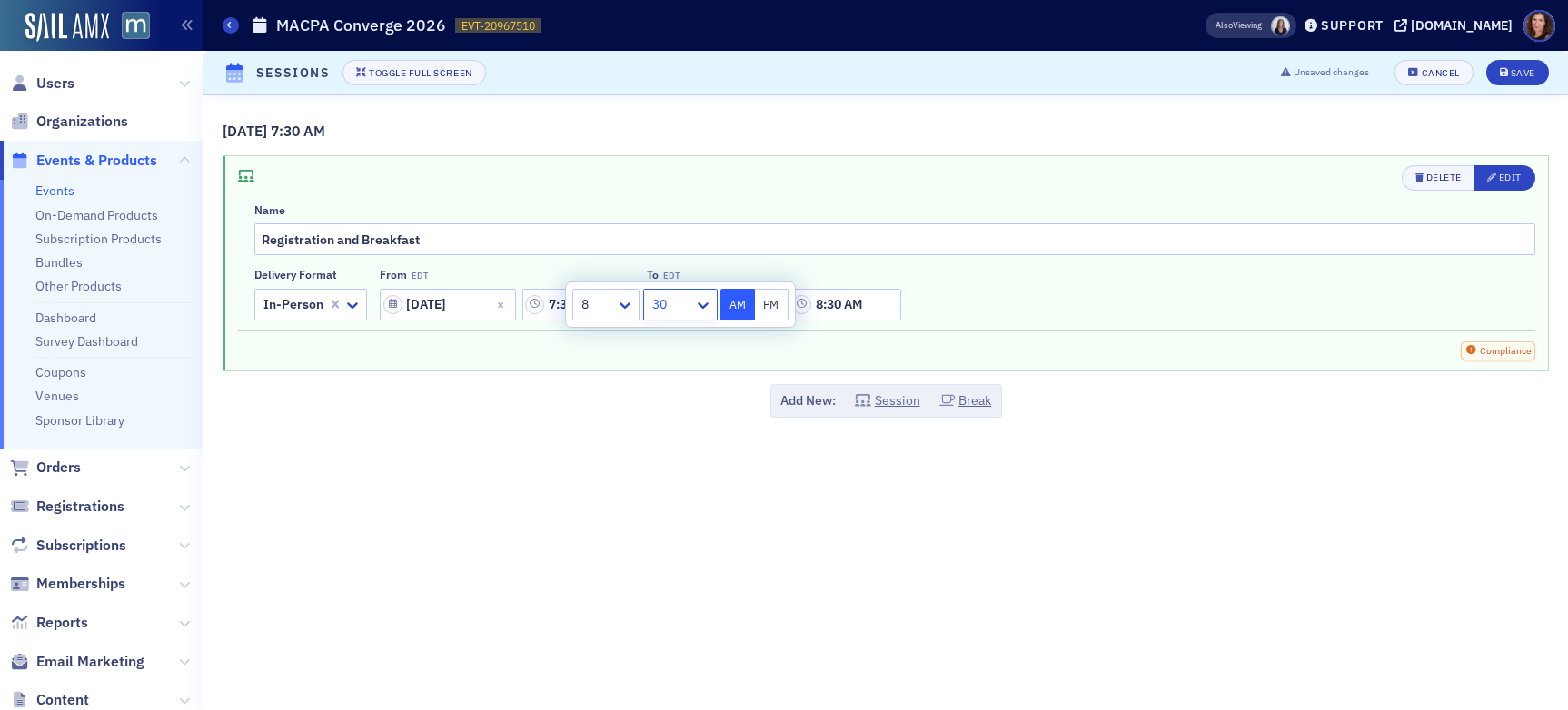
click at [1074, 353] on div "Compliance" at bounding box center [887, 350] width 1298 height 19
click at [980, 400] on button "Break" at bounding box center [966, 401] width 53 height 19
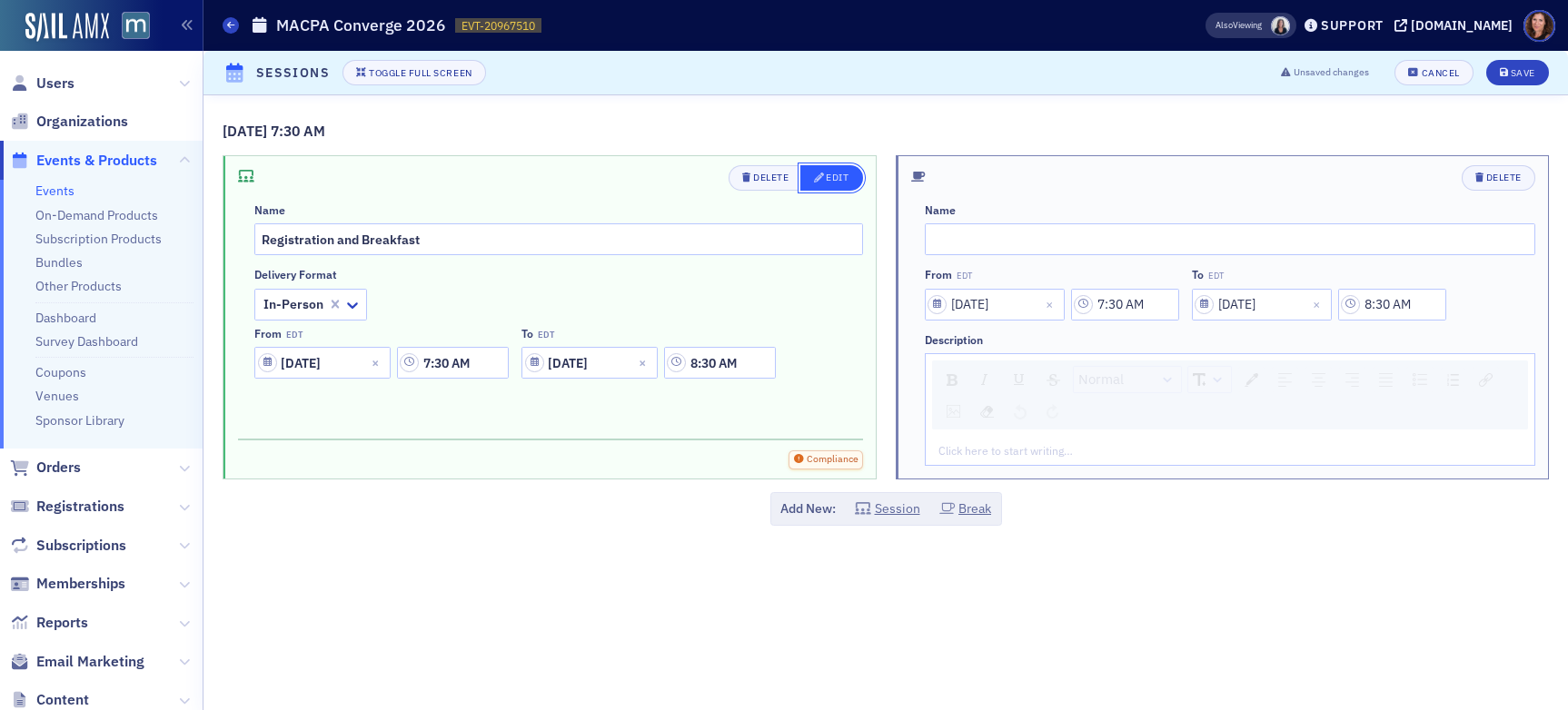
click at [829, 174] on div "Edit" at bounding box center [837, 178] width 23 height 10
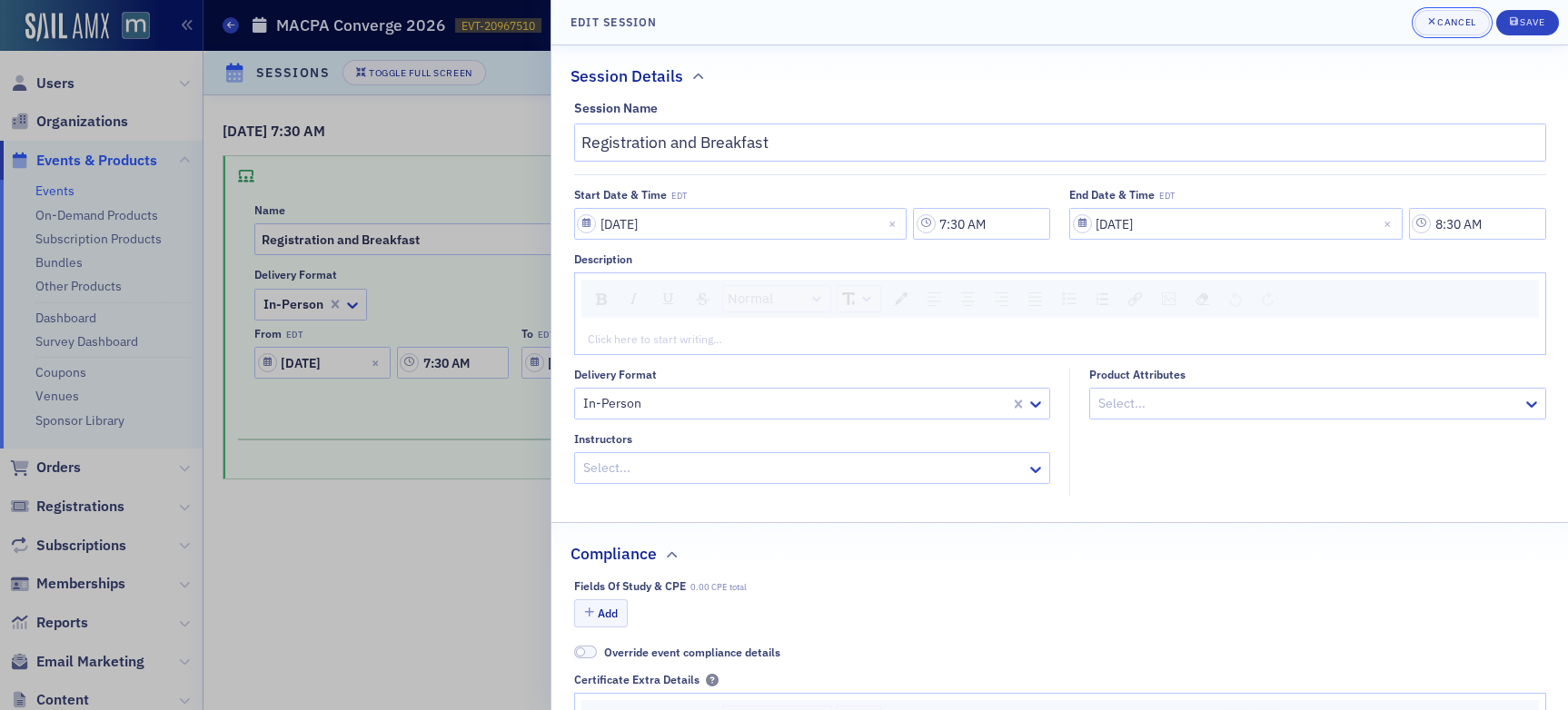
click at [1335, 25] on div "Cancel" at bounding box center [1456, 22] width 38 height 10
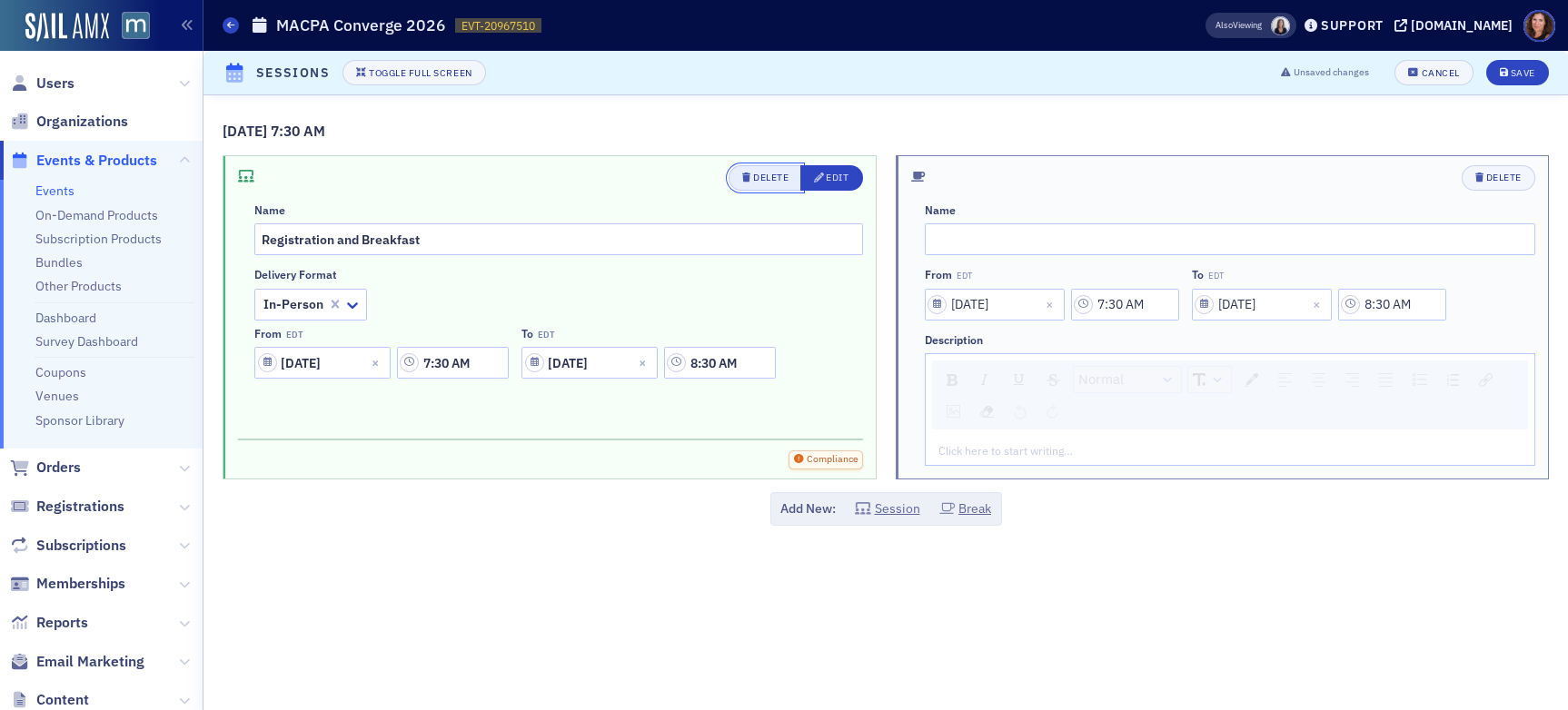
click at [773, 177] on div "Delete" at bounding box center [771, 178] width 36 height 10
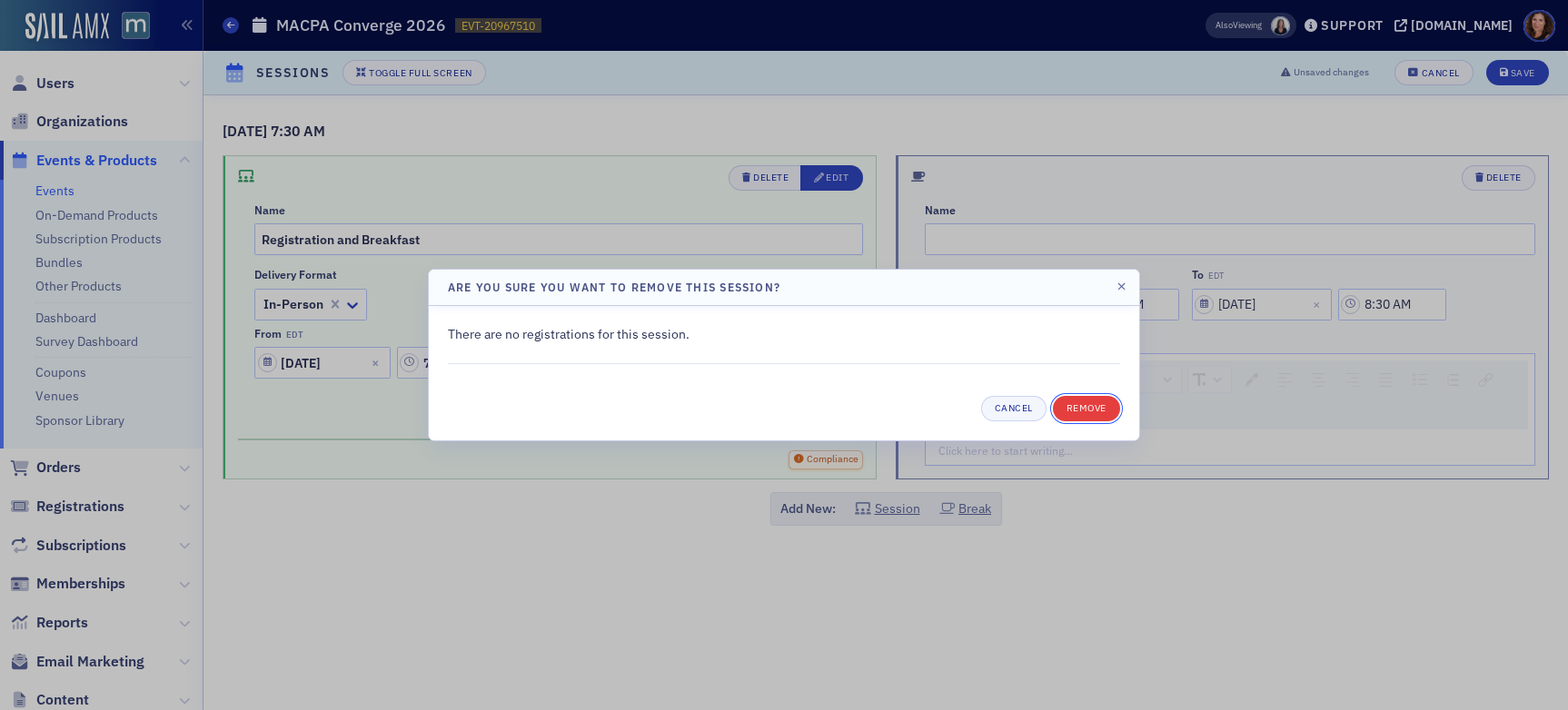
click at [1100, 411] on button "Remove" at bounding box center [1087, 409] width 67 height 26
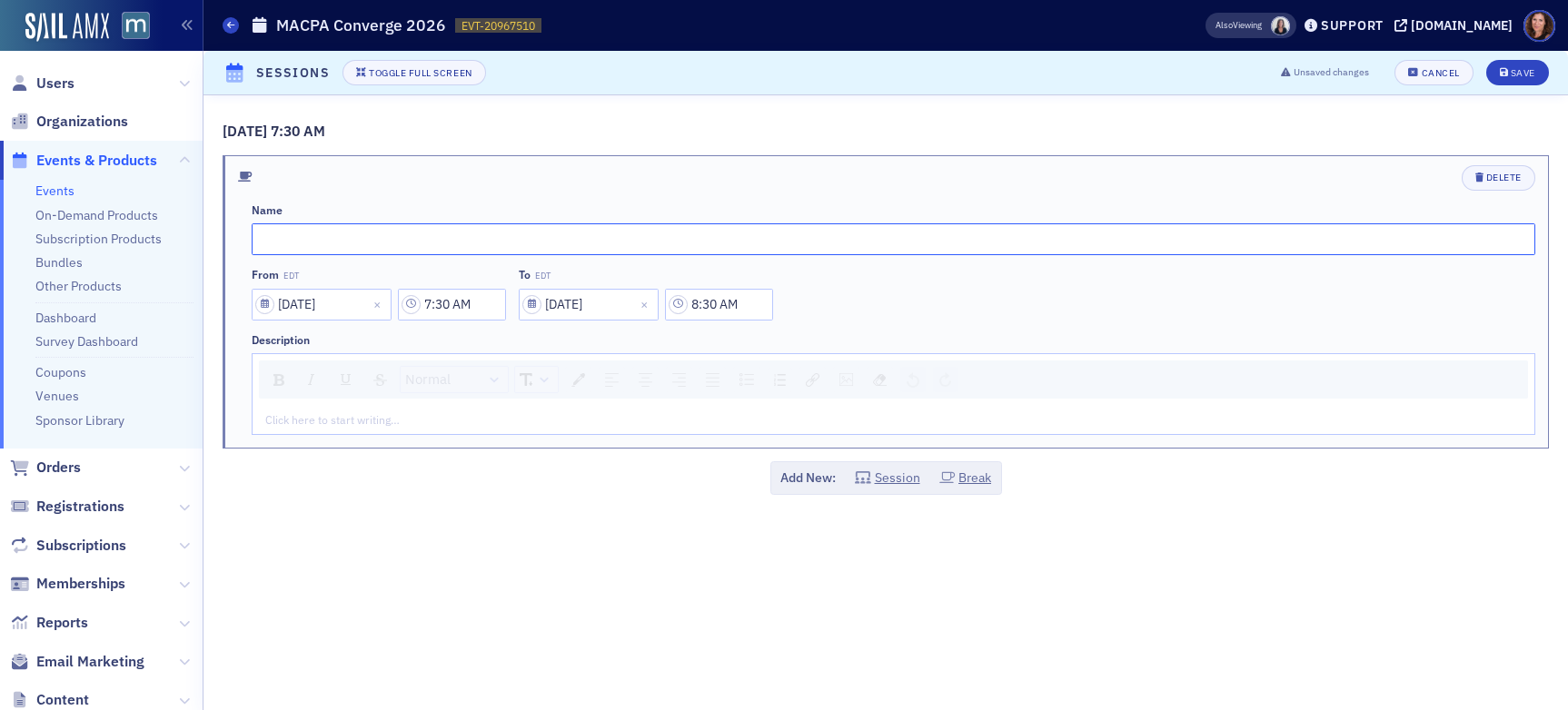
click at [741, 241] on input "text" at bounding box center [893, 239] width 1284 height 32
type input "Registration and Breakfast"
click at [907, 482] on button "Session" at bounding box center [887, 478] width 65 height 19
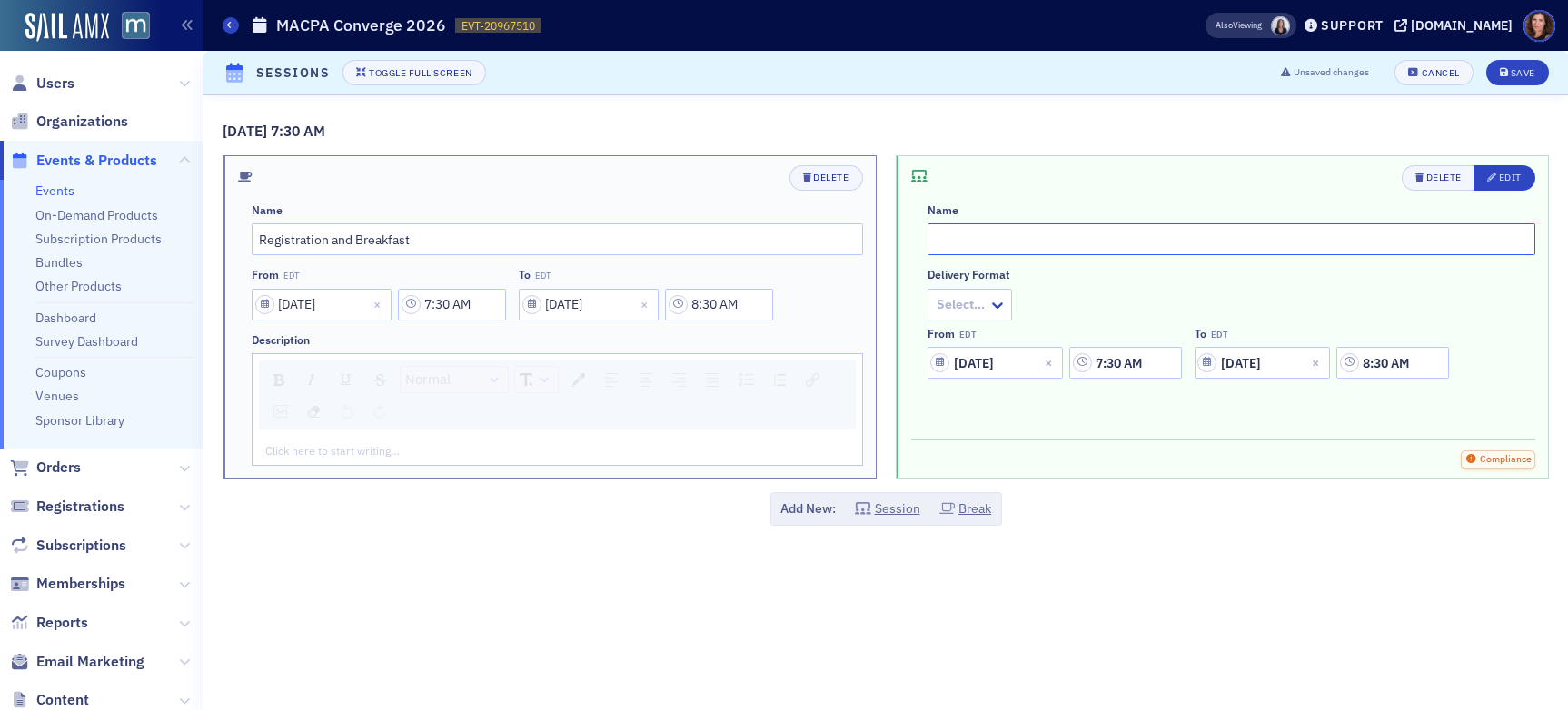
click at [1006, 238] on input "text" at bounding box center [1232, 239] width 609 height 32
type input "Bonus Session"
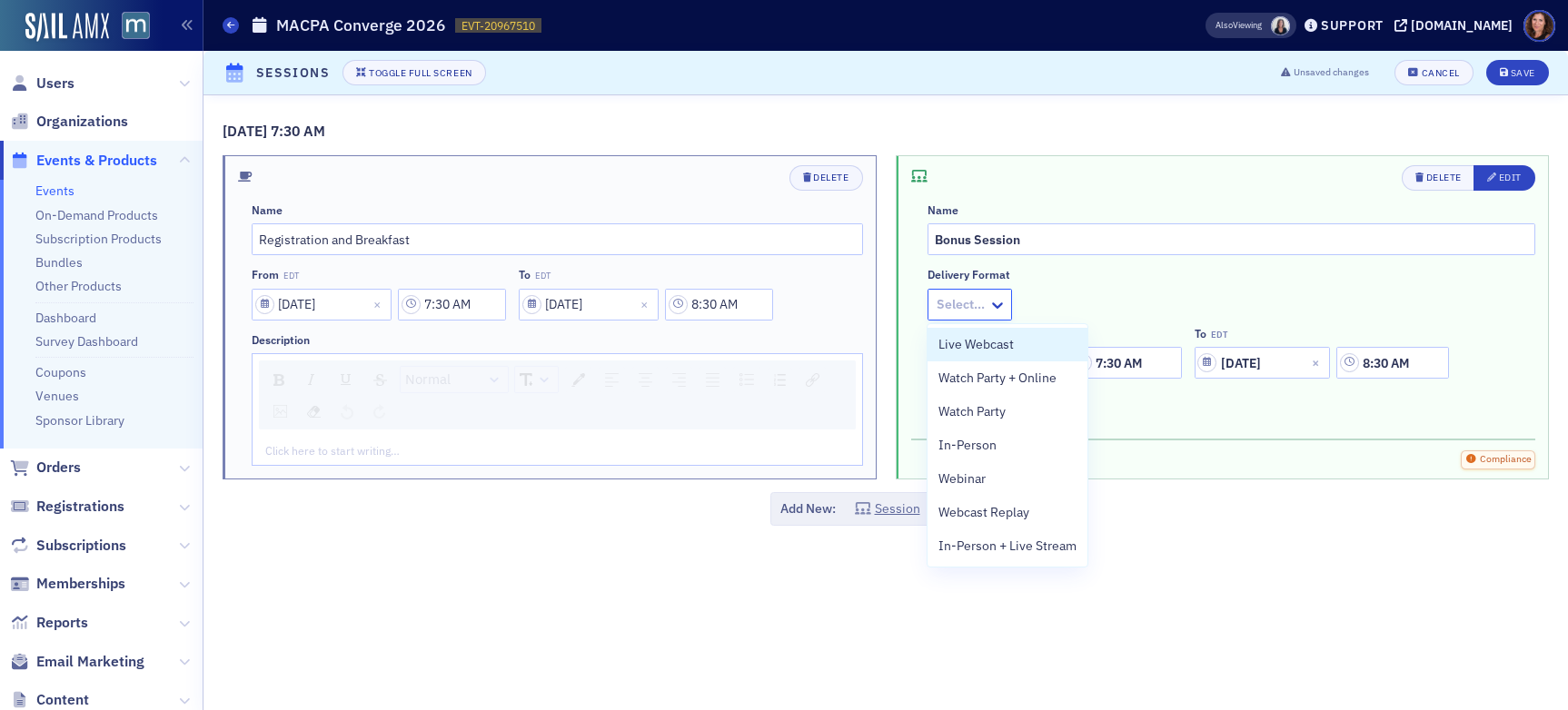
click at [957, 305] on div at bounding box center [960, 305] width 52 height 23
click at [986, 438] on span "In-Person" at bounding box center [968, 445] width 59 height 19
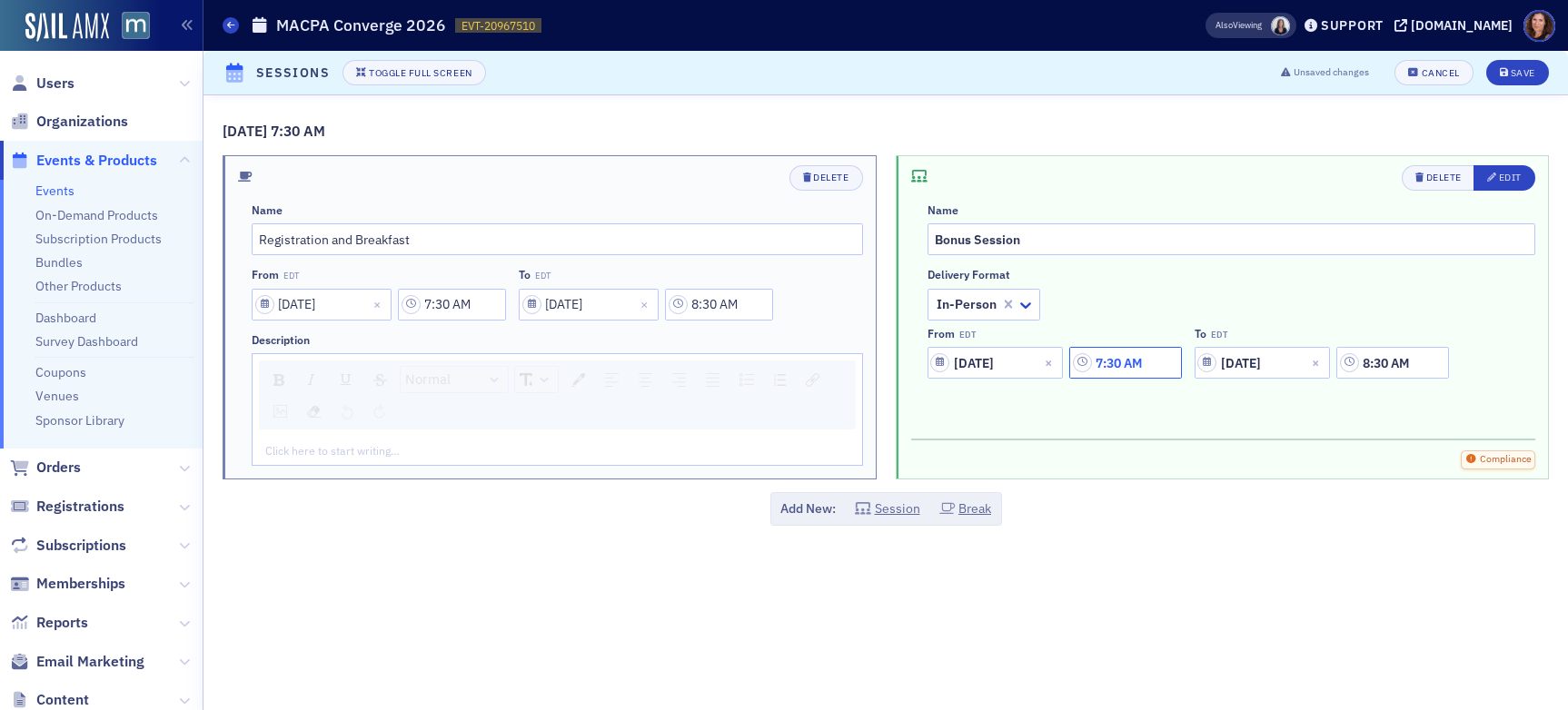
click at [1127, 367] on input "7:30 AM" at bounding box center [1125, 362] width 112 height 32
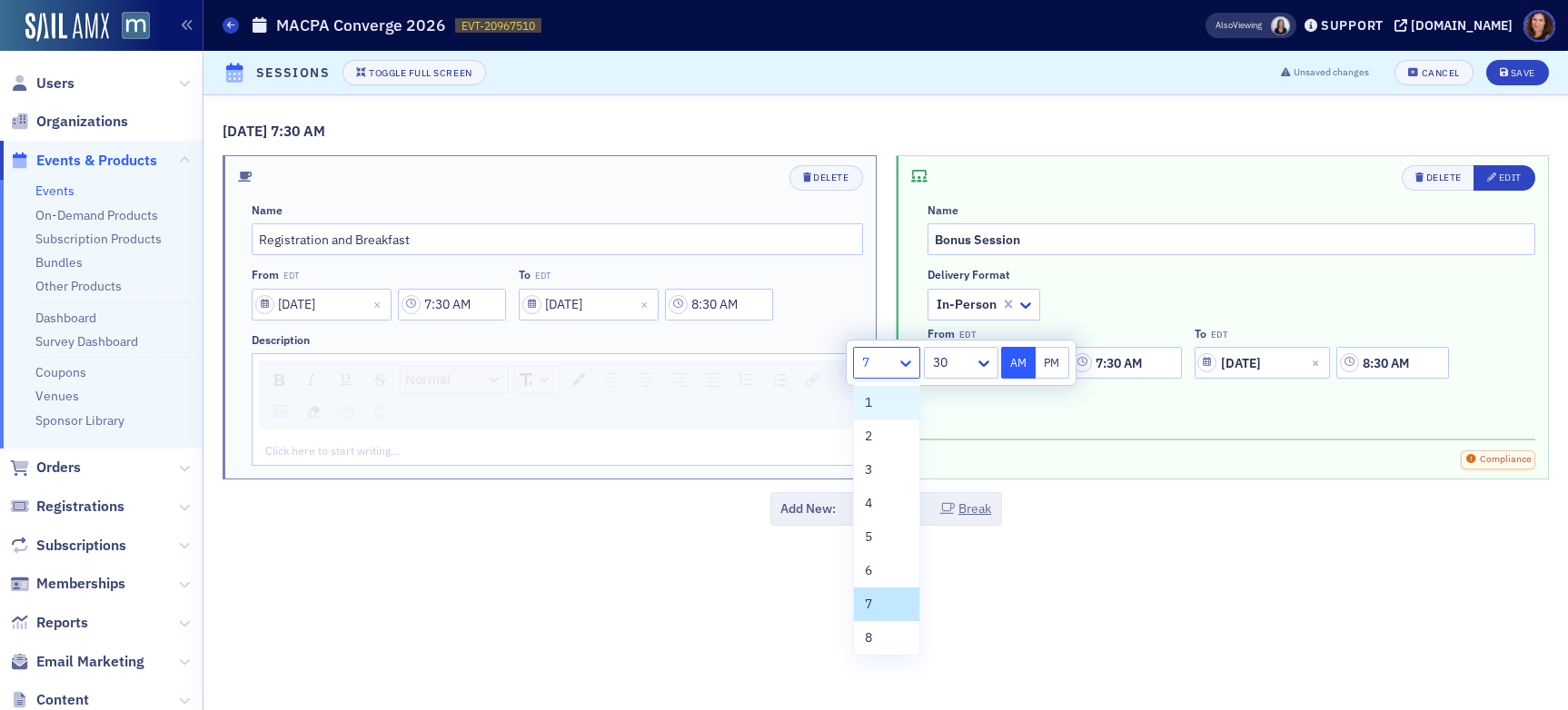
click at [913, 365] on icon at bounding box center [906, 363] width 18 height 18
drag, startPoint x: 864, startPoint y: 641, endPoint x: 931, endPoint y: 512, distance: 145.4
click at [865, 640] on span "8" at bounding box center [869, 638] width 7 height 19
type input "8:30 AM"
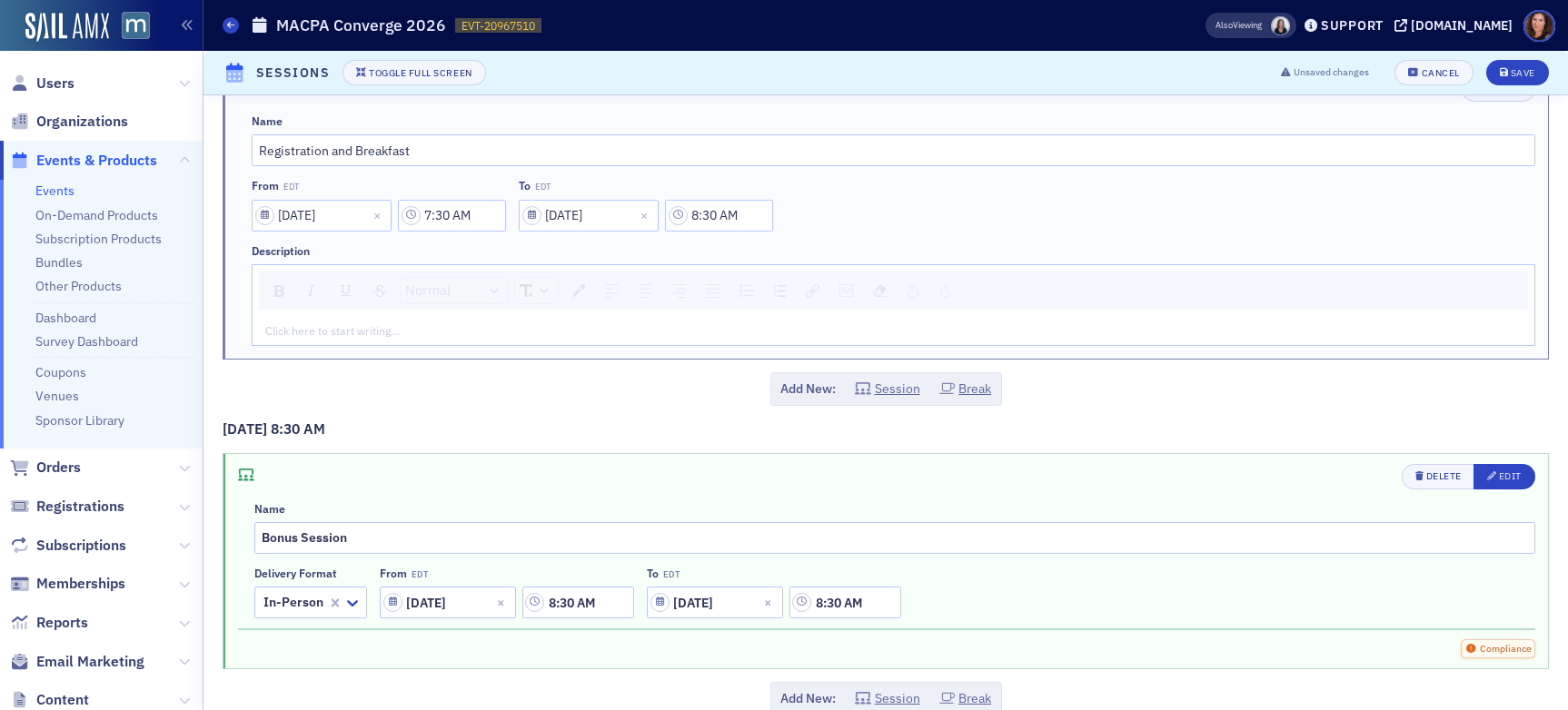
scroll to position [120, 0]
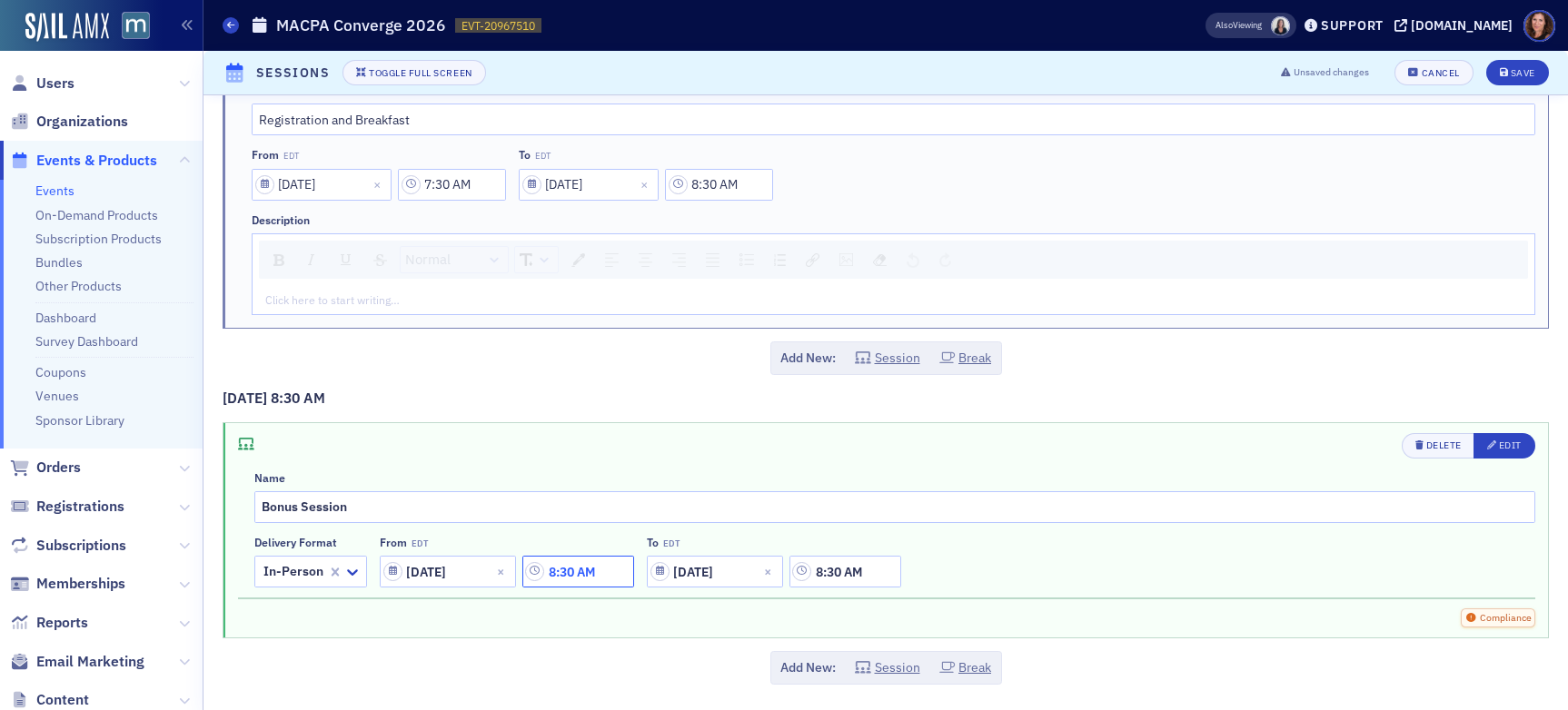
click at [562, 575] on input "8:30 AM" at bounding box center [579, 572] width 112 height 32
click at [747, 576] on div at bounding box center [739, 571] width 42 height 23
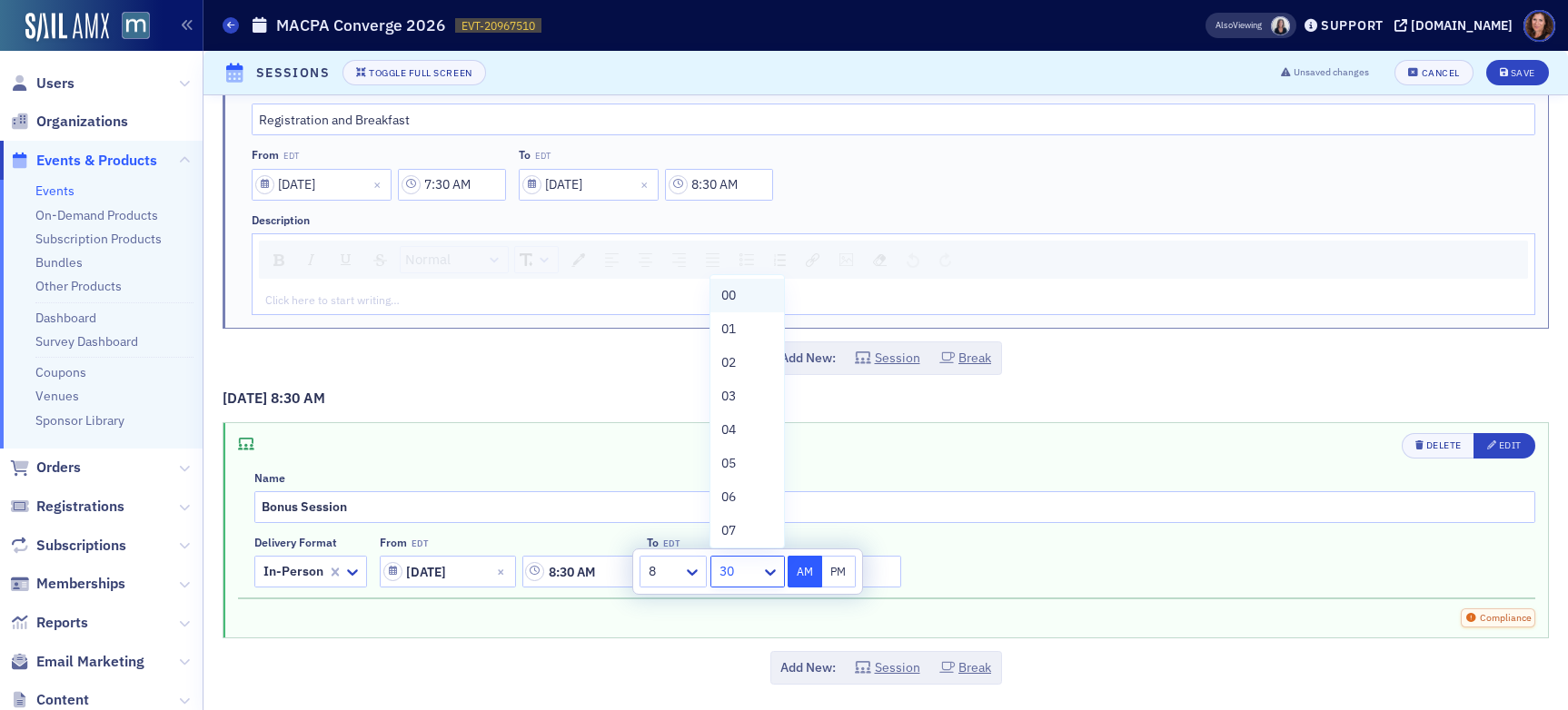
click at [750, 290] on div "00" at bounding box center [747, 296] width 51 height 19
type input "8:00 AM"
click at [859, 467] on div "Delete Edit Name Bonus Session Delivery format In-Person From EDT [DATE] 8:00 A…" at bounding box center [895, 511] width 1281 height 156
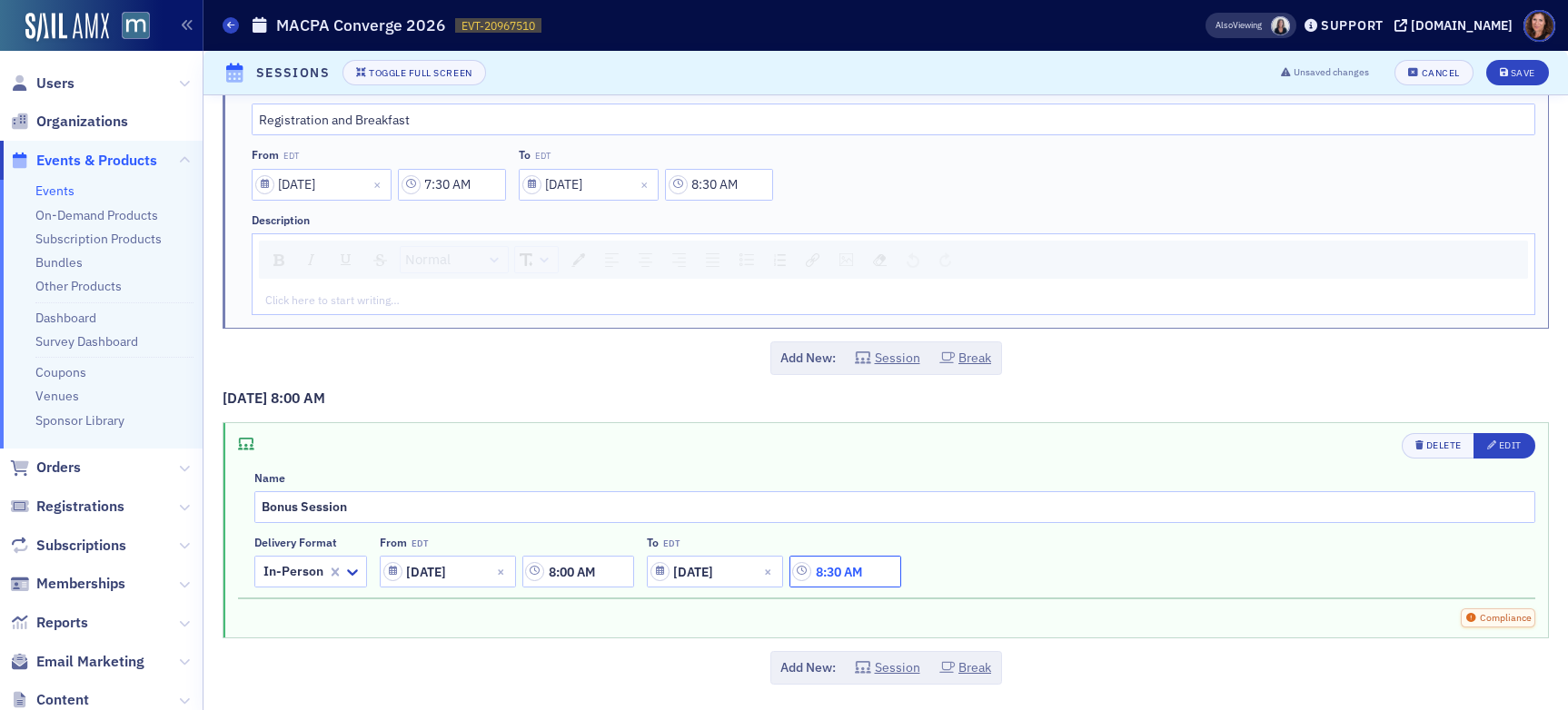
click at [833, 579] on input "8:30 AM" at bounding box center [846, 572] width 112 height 32
click at [956, 495] on input "Bonus Session" at bounding box center [895, 507] width 1281 height 32
click at [848, 573] on input "8:30 AM" at bounding box center [846, 572] width 112 height 32
click at [698, 571] on icon at bounding box center [703, 572] width 11 height 6
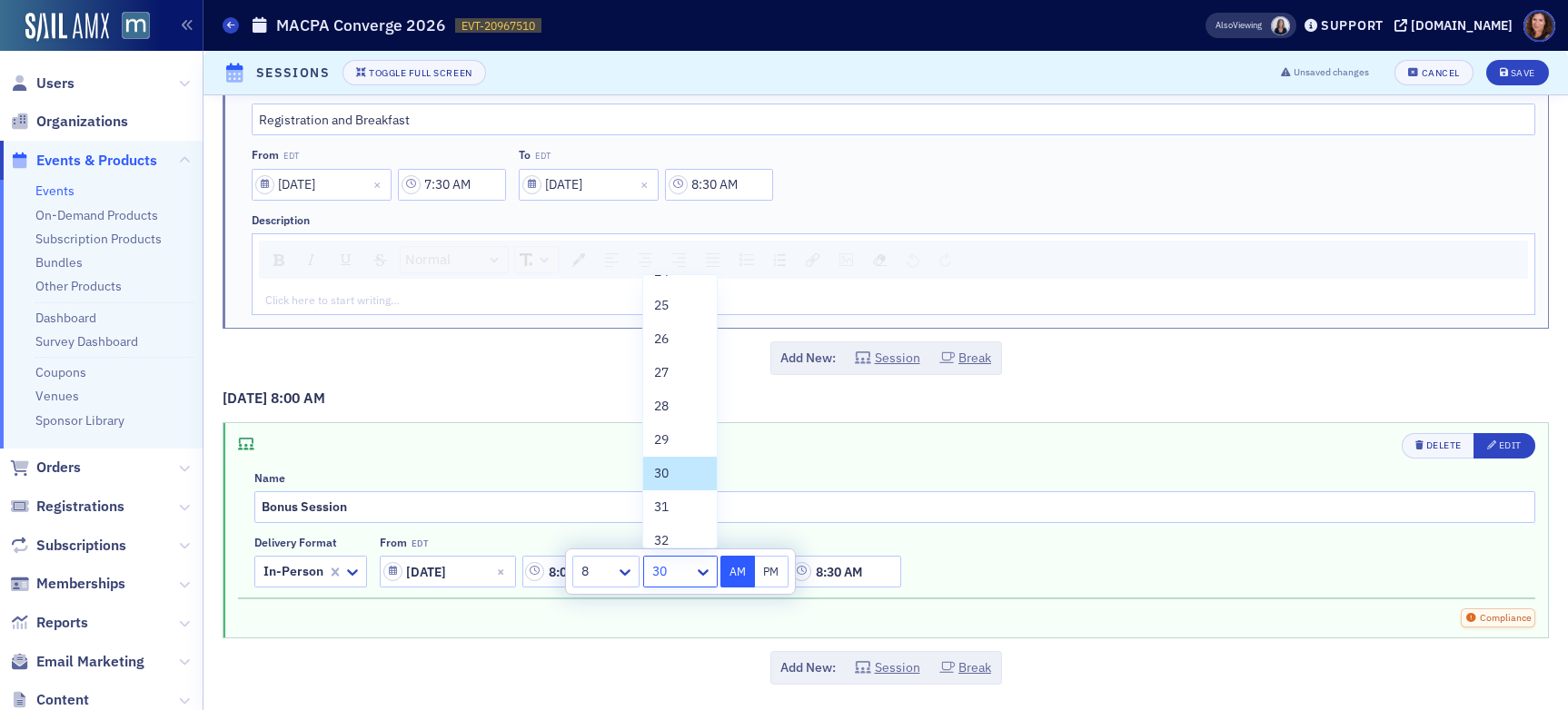
scroll to position [815, 0]
click at [683, 319] on div "25" at bounding box center [680, 320] width 51 height 19
type input "8:25 AM"
click at [821, 414] on div "[DATE] 8:00 AM Delete Edit Name Bonus Session Delivery format In-Person From ED…" at bounding box center [885, 536] width 1326 height 297
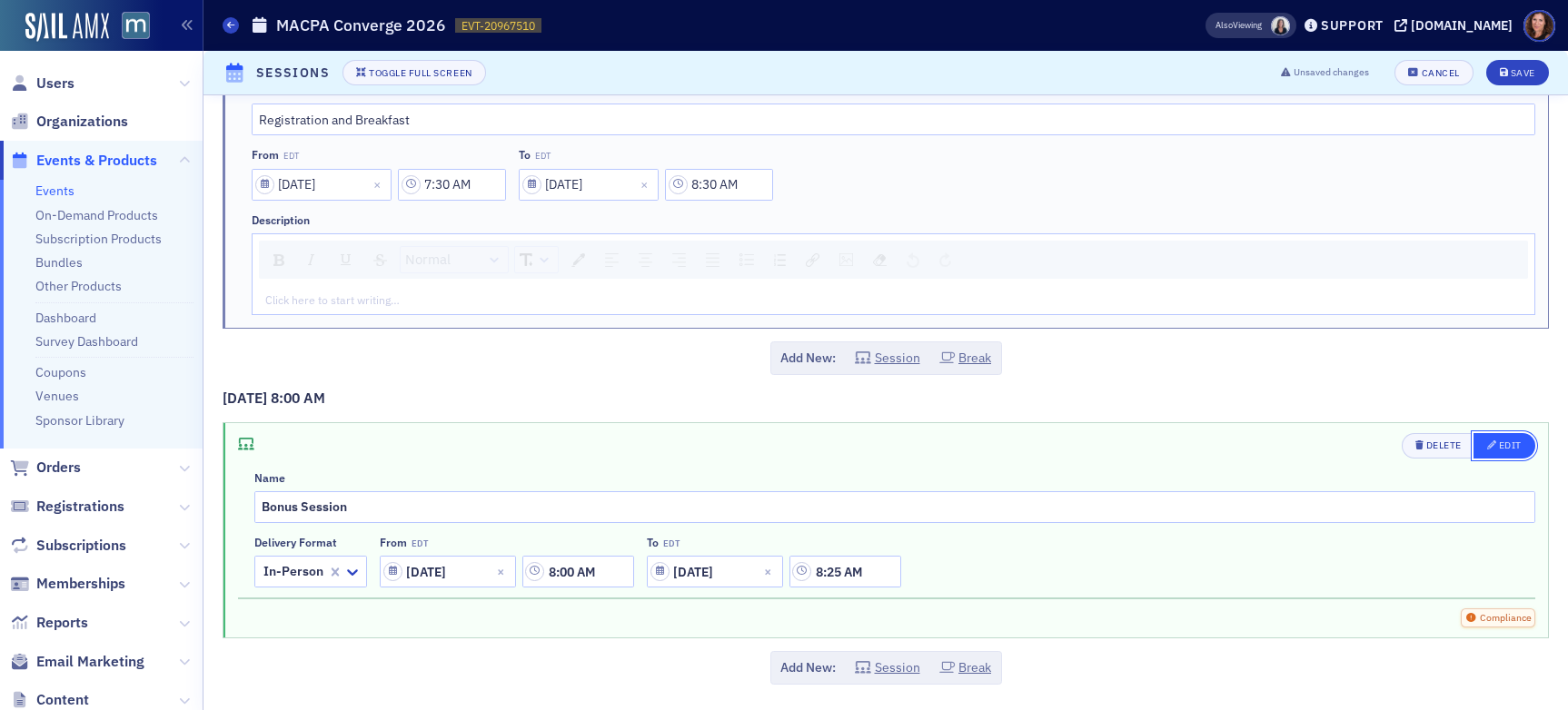
click at [1335, 444] on div "Edit" at bounding box center [1510, 445] width 23 height 10
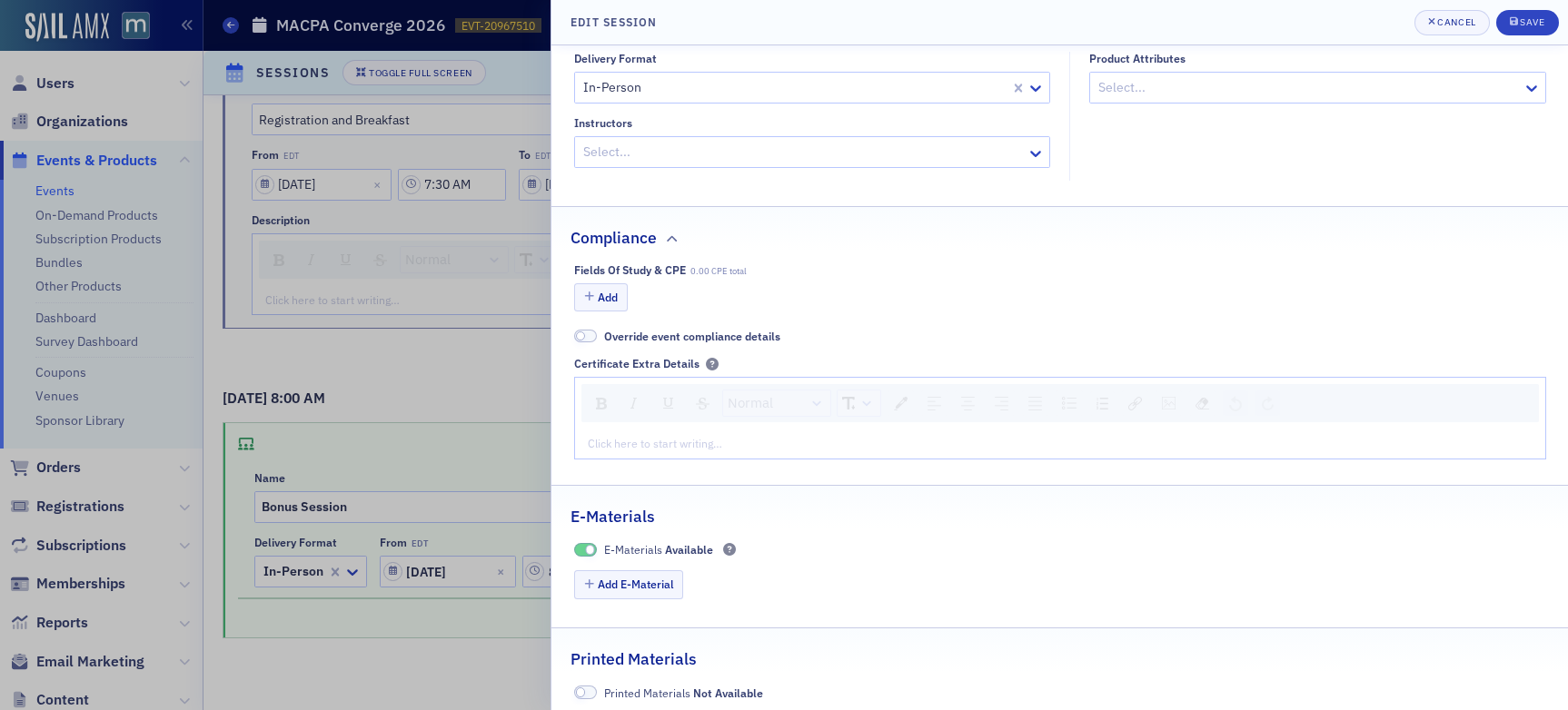
scroll to position [326, 0]
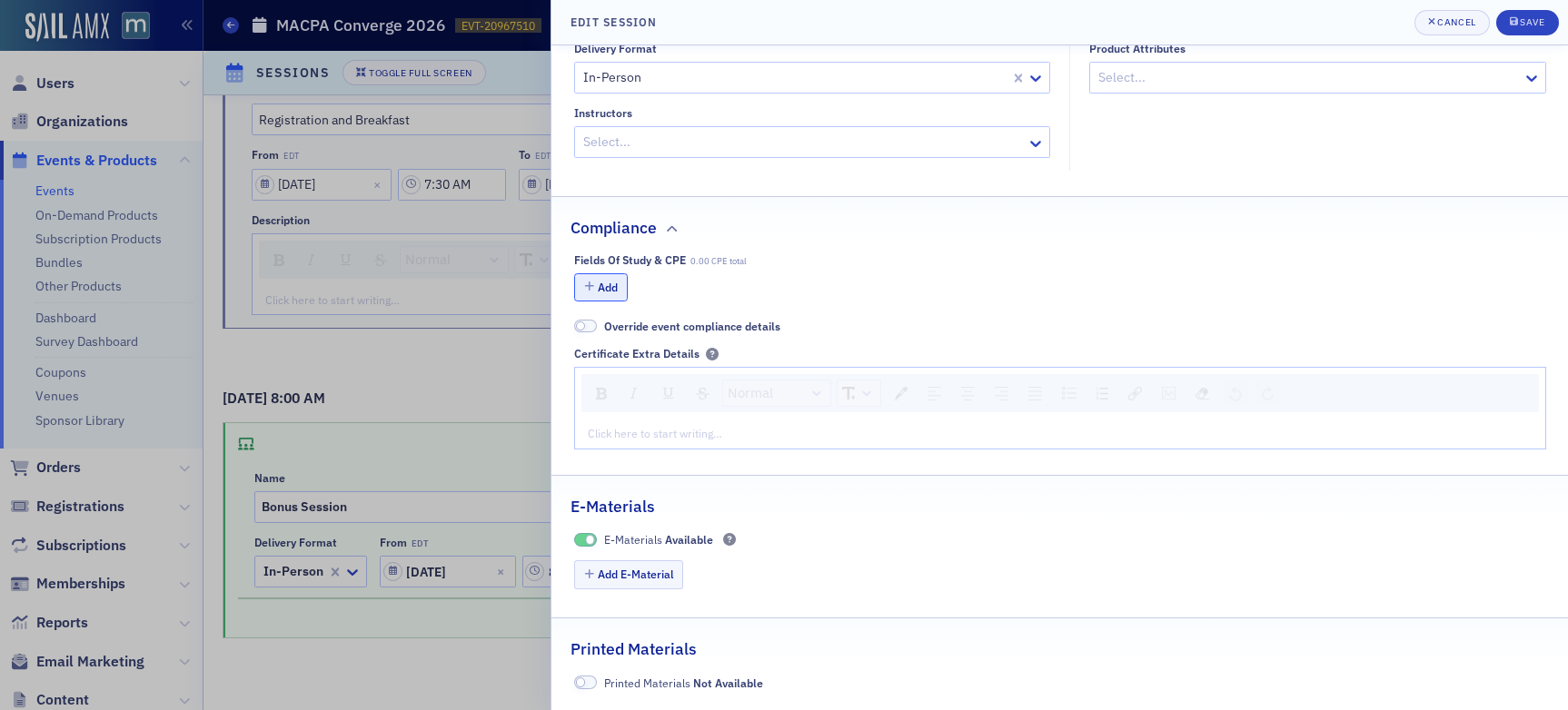
click at [608, 285] on button "Add" at bounding box center [601, 287] width 55 height 28
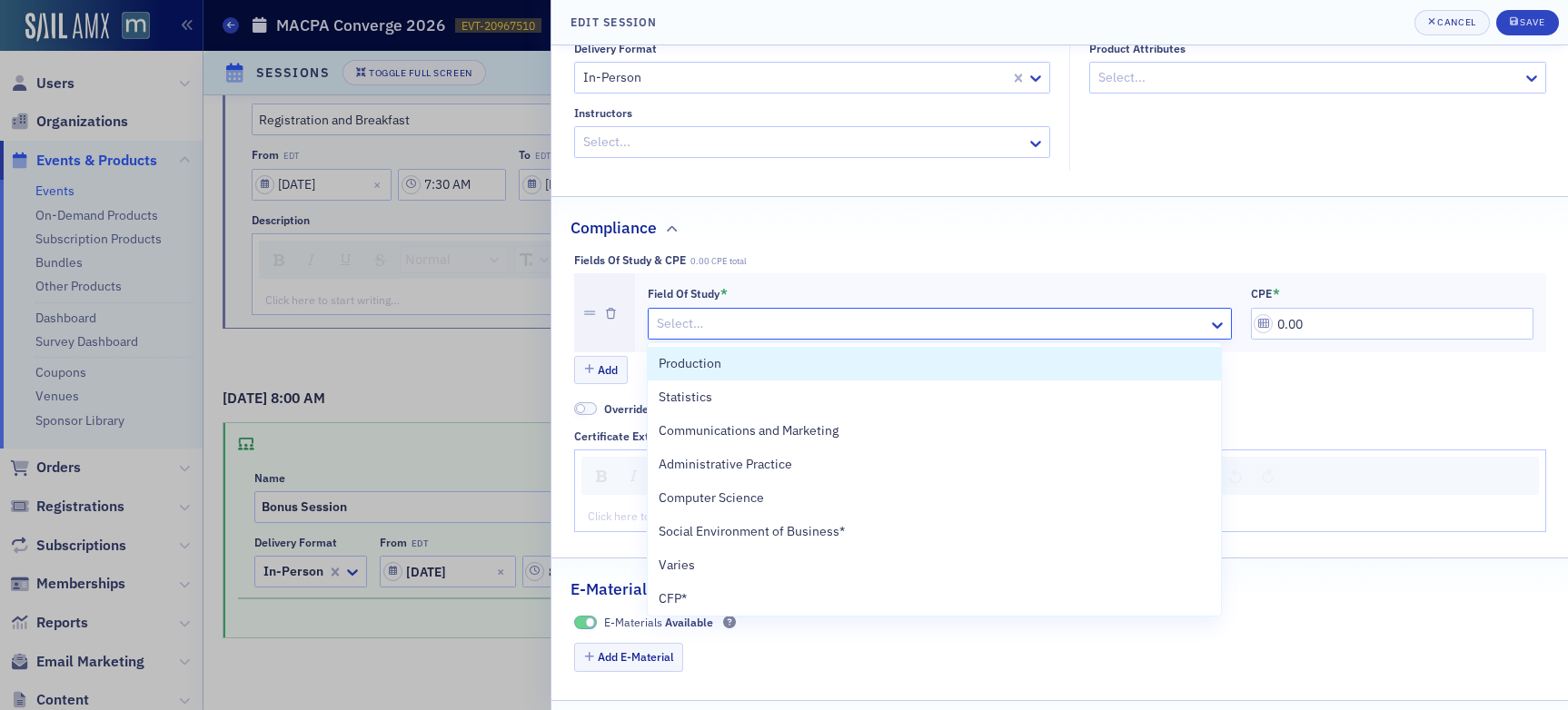
click at [723, 327] on div at bounding box center [931, 323] width 552 height 23
type input "sp"
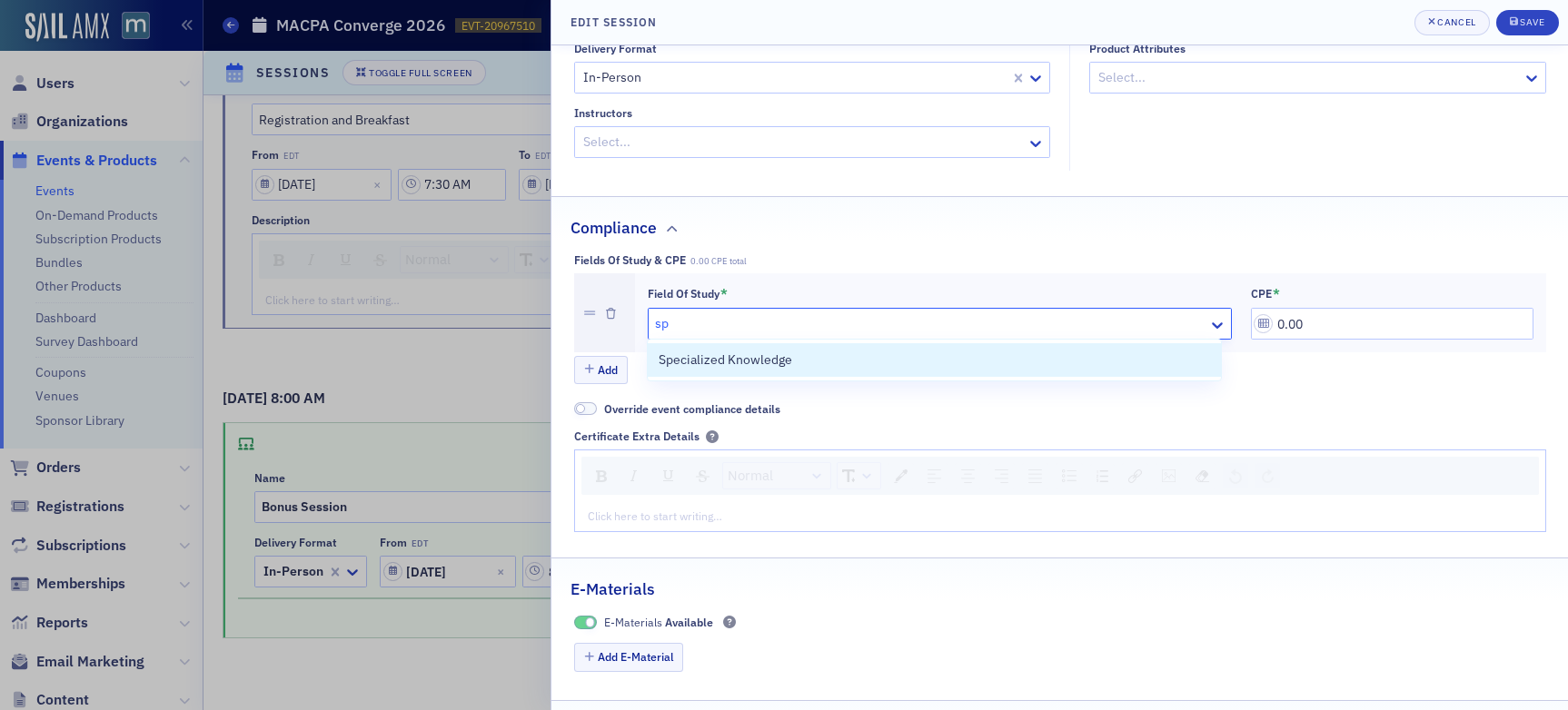
scroll to position [328, 0]
click at [744, 366] on span "Specialized Knowledge" at bounding box center [726, 361] width 134 height 19
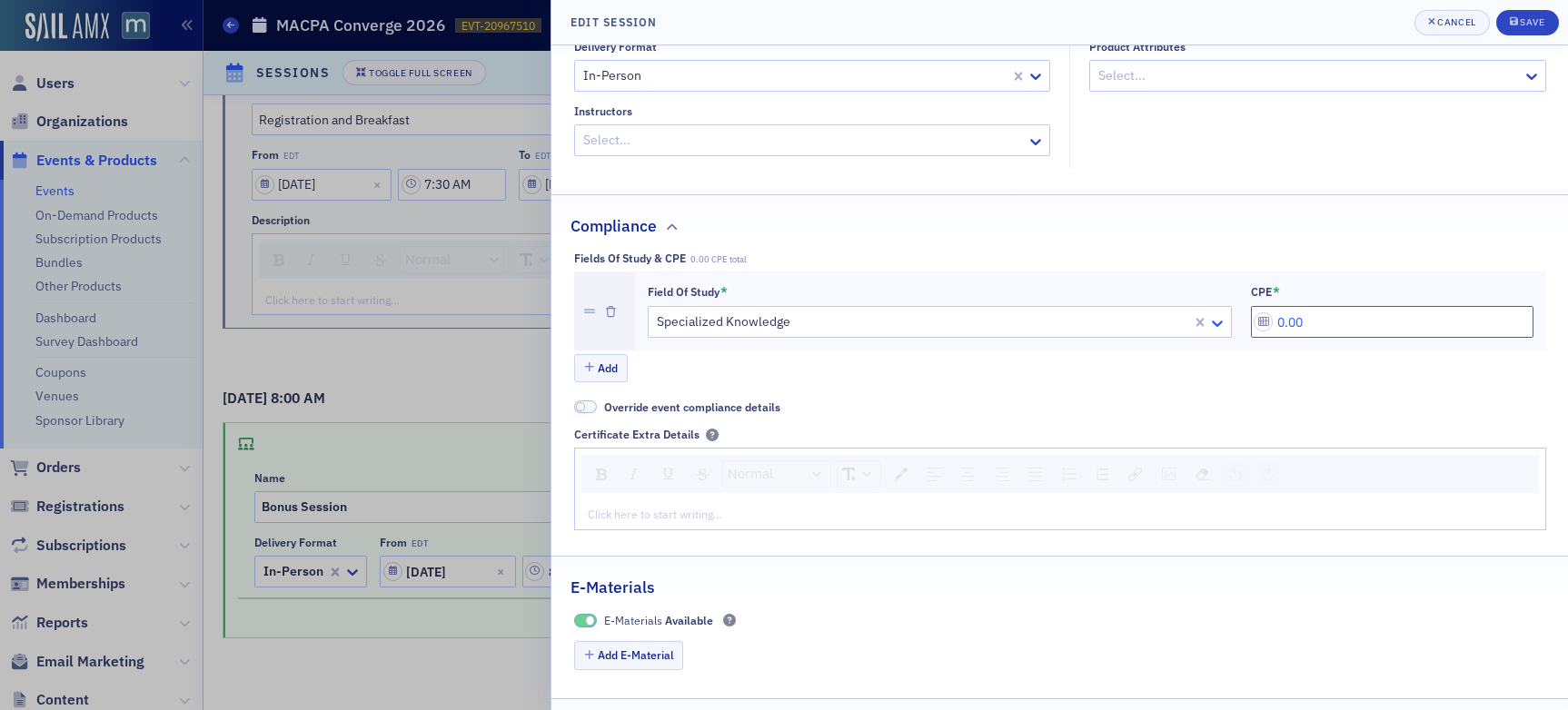
drag, startPoint x: 1316, startPoint y: 326, endPoint x: 1197, endPoint y: 324, distance: 119.0
click at [1197, 324] on div "Field of Study * Specialized Knowledge CPE * 0.00" at bounding box center [1091, 312] width 886 height 55
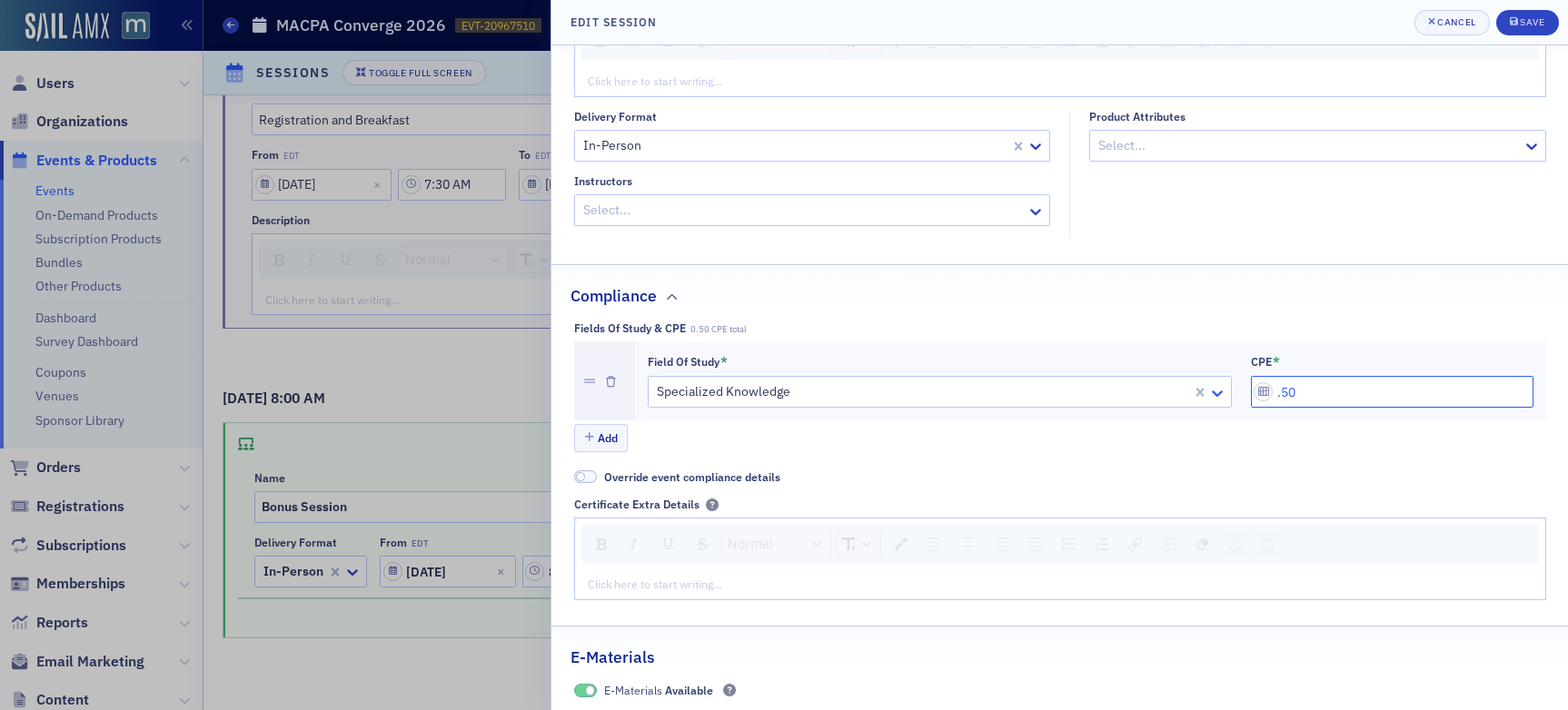
scroll to position [257, 0]
type input "0.50"
drag, startPoint x: 1554, startPoint y: 19, endPoint x: 1548, endPoint y: 44, distance: 25.7
click at [1335, 19] on button "Save" at bounding box center [1528, 23] width 62 height 26
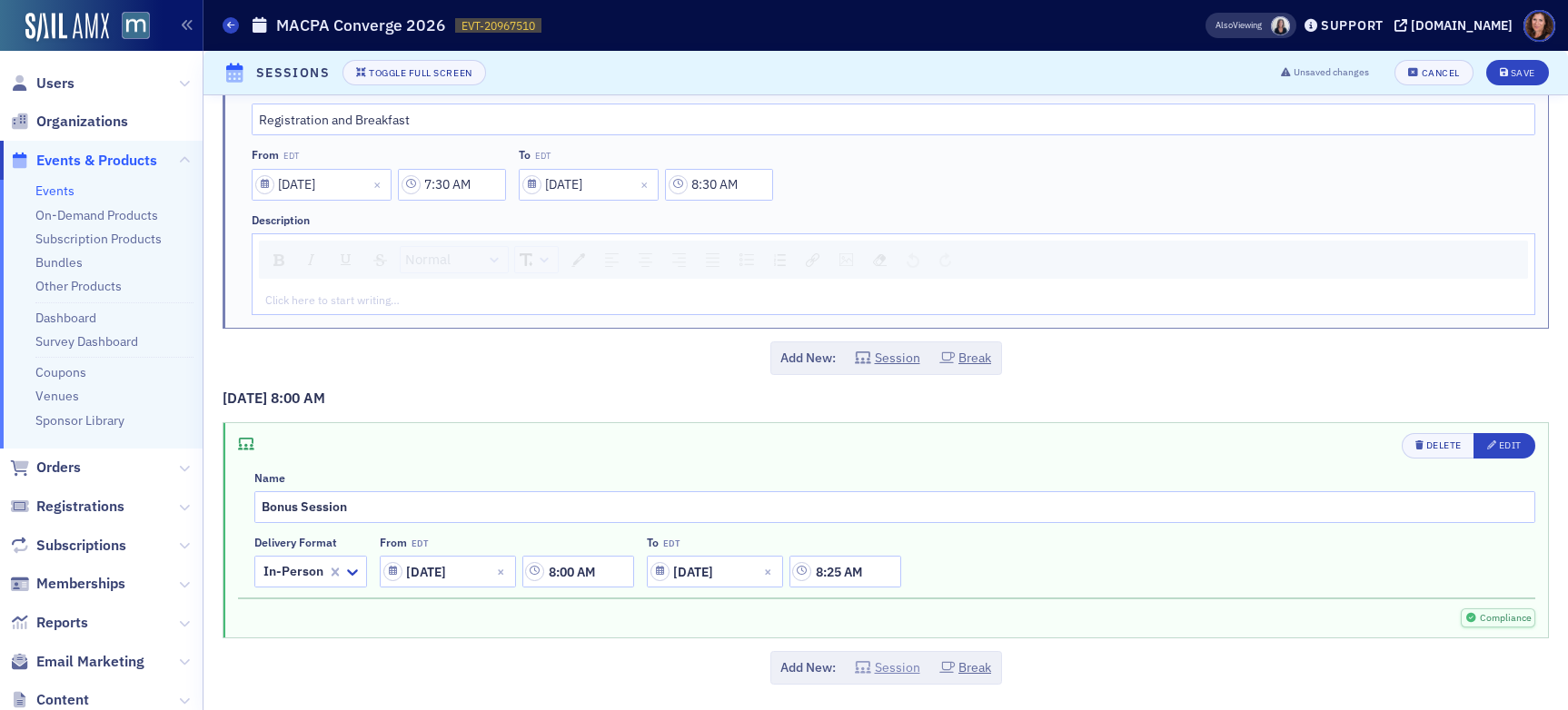
click at [896, 672] on button "Session" at bounding box center [887, 668] width 65 height 19
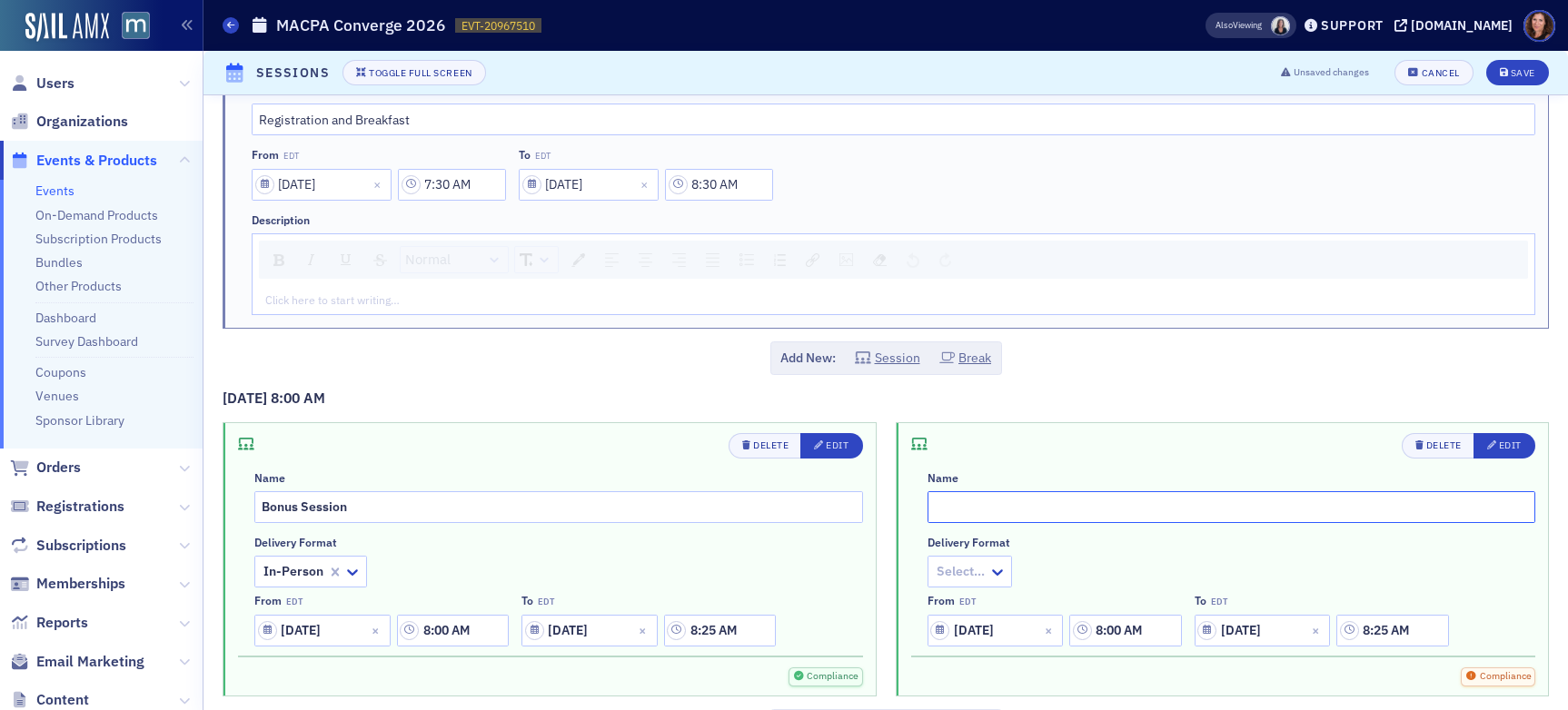
click at [1025, 510] on input "text" at bounding box center [1232, 507] width 609 height 32
type input "Bonus Session"
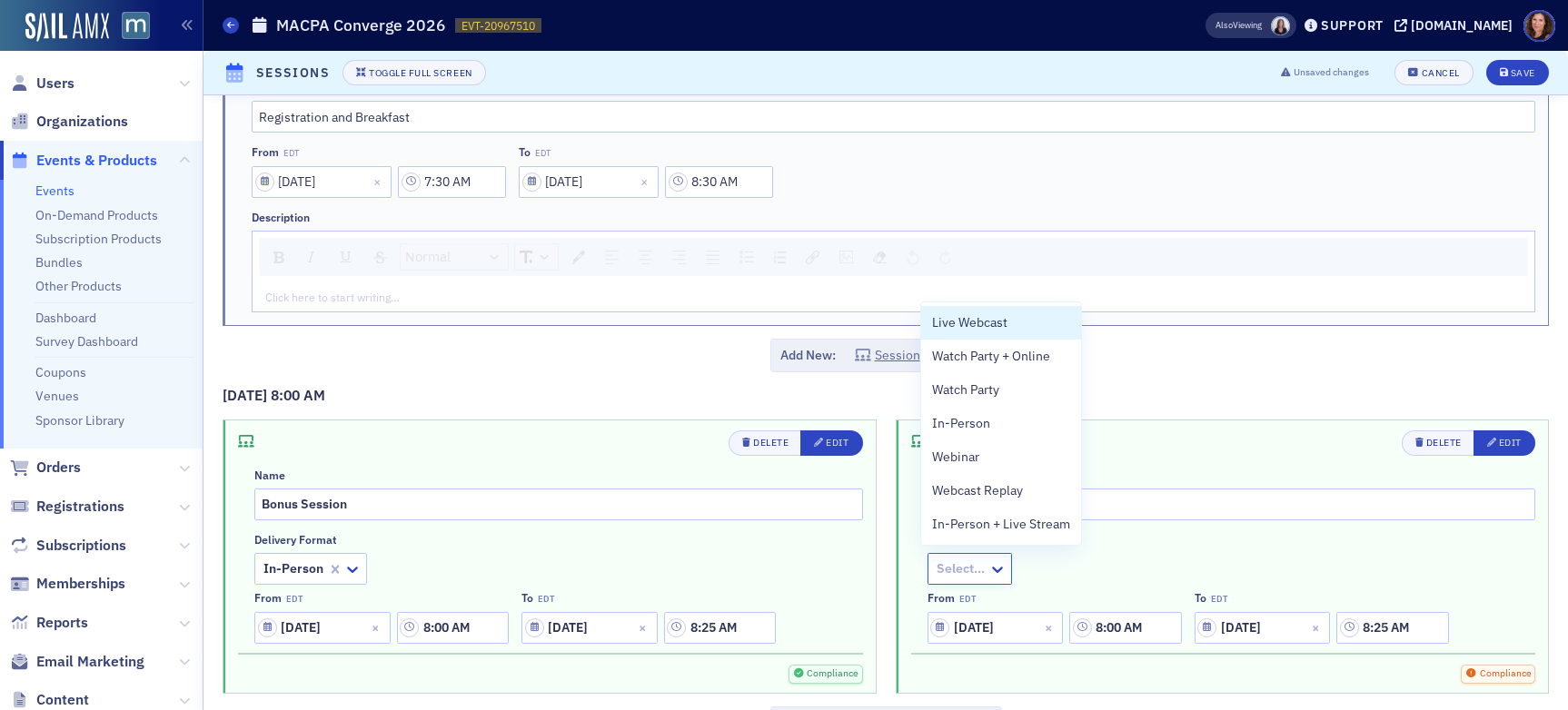
click at [978, 568] on div at bounding box center [960, 569] width 52 height 23
click at [976, 436] on div "In-Person" at bounding box center [1001, 424] width 160 height 34
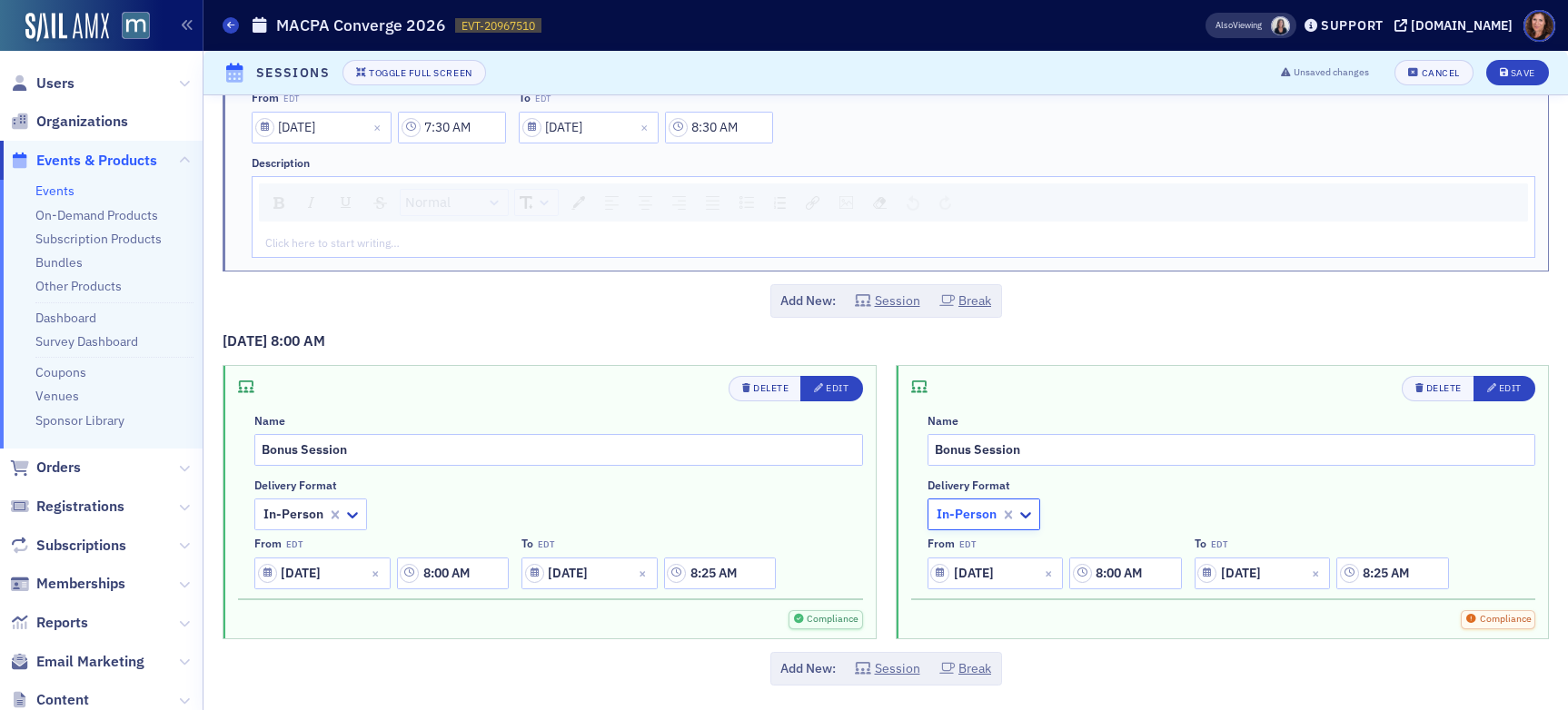
scroll to position [178, 0]
click at [1108, 568] on input "8:00 AM" at bounding box center [1125, 573] width 112 height 32
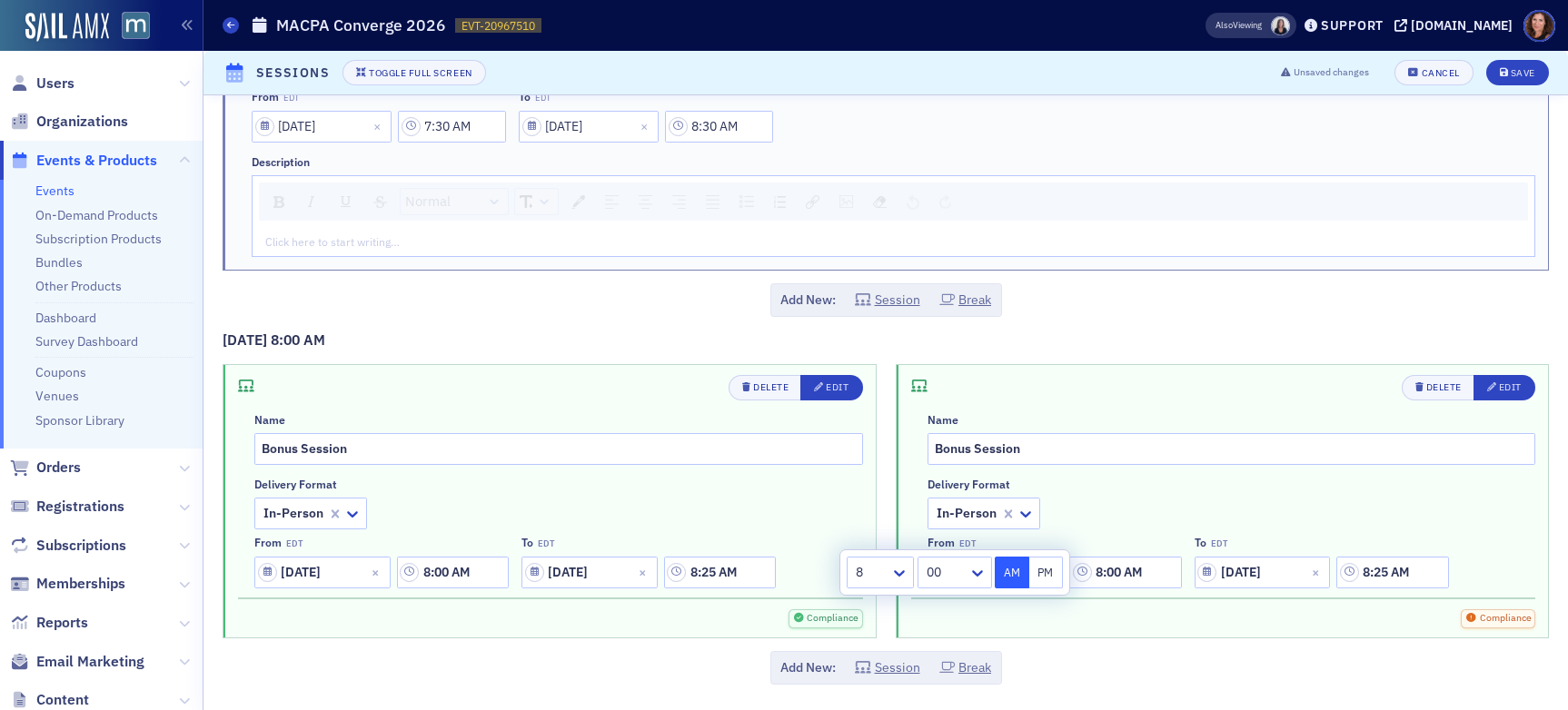
click at [1108, 512] on div "Delivery format In-Person From EDT [DATE] 8:00 AM To EDT [DATE] 8:25 AM" at bounding box center [1232, 532] width 609 height 111
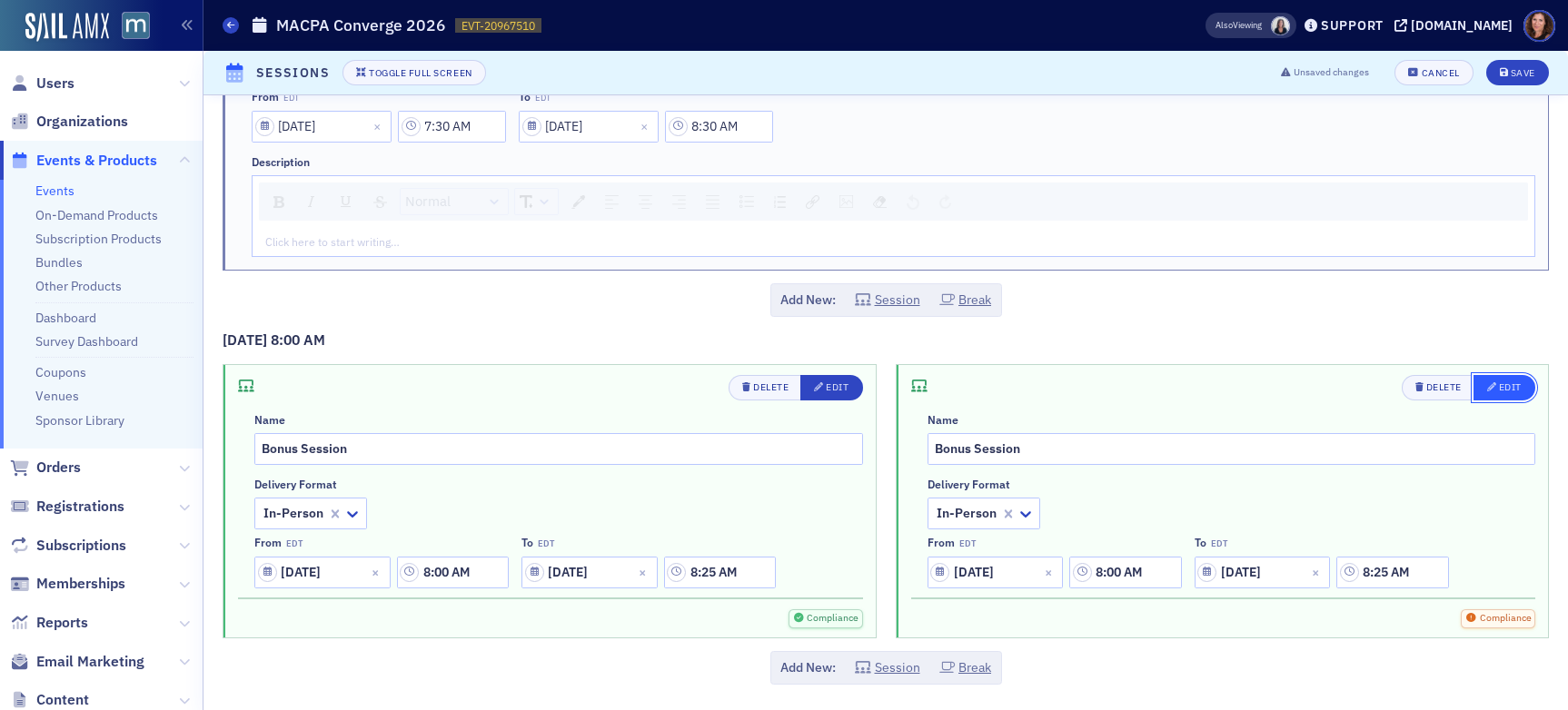
click at [1335, 387] on icon "button" at bounding box center [1492, 387] width 10 height 10
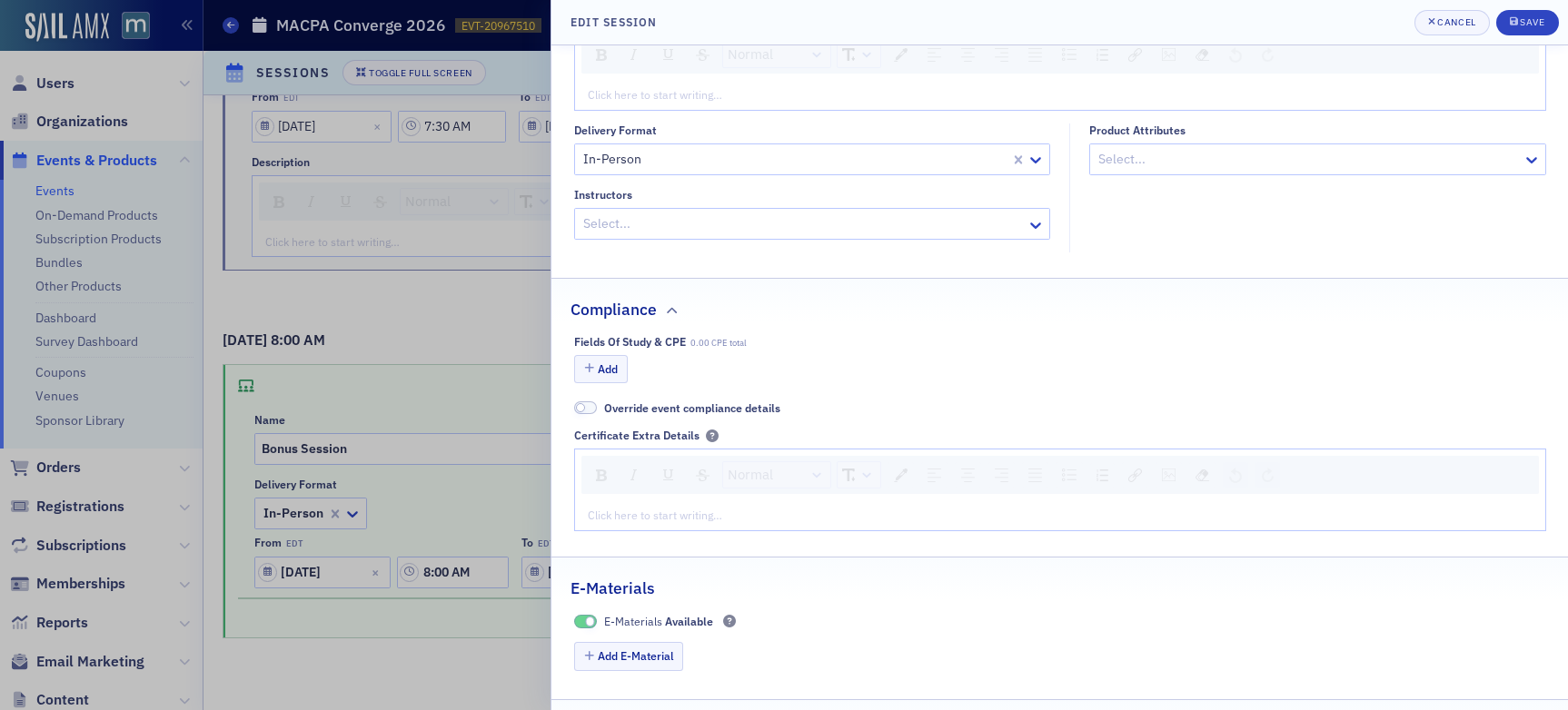
scroll to position [299, 0]
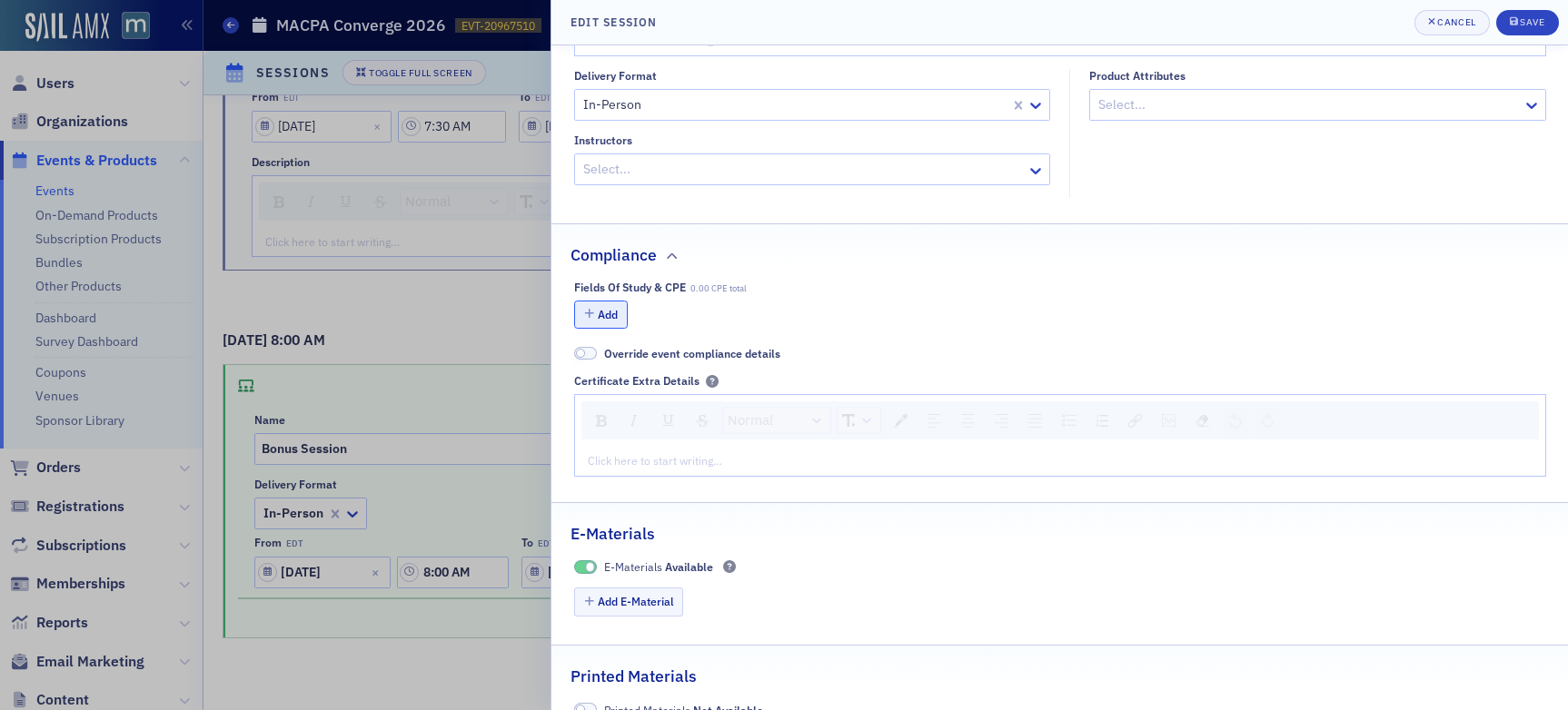
click at [603, 313] on button "Add" at bounding box center [601, 315] width 55 height 28
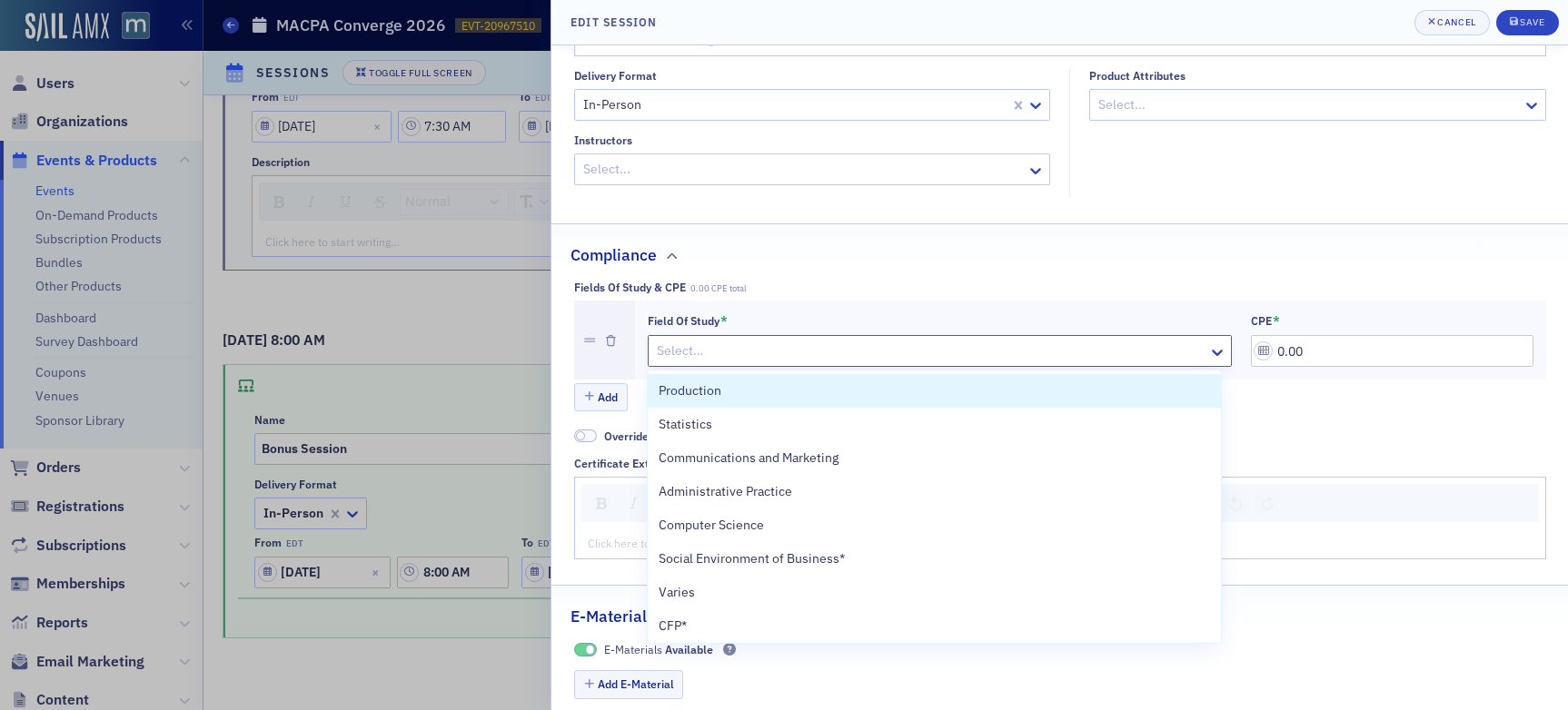
click at [708, 350] on div at bounding box center [931, 350] width 552 height 23
type input "sp"
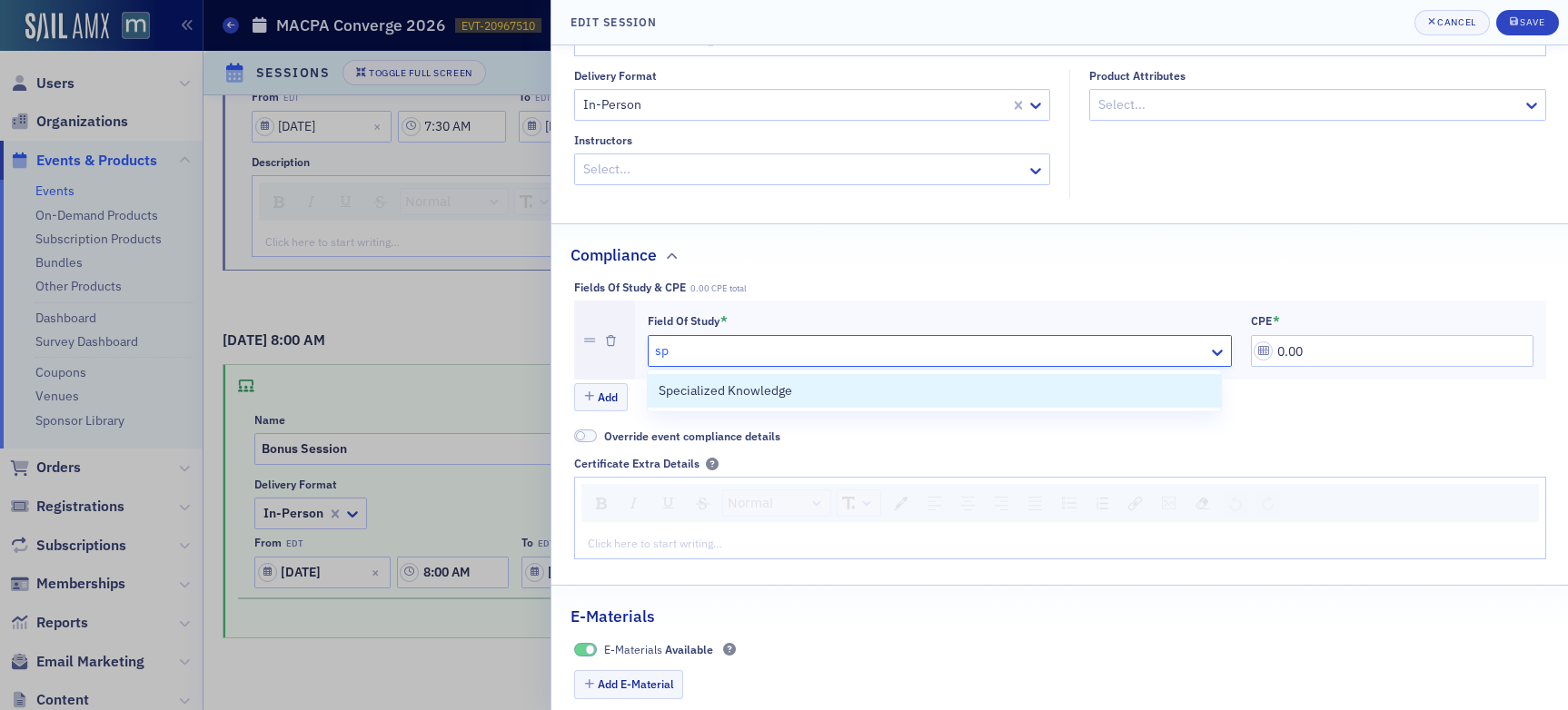
click at [710, 385] on span "Specialized Knowledge" at bounding box center [726, 391] width 134 height 19
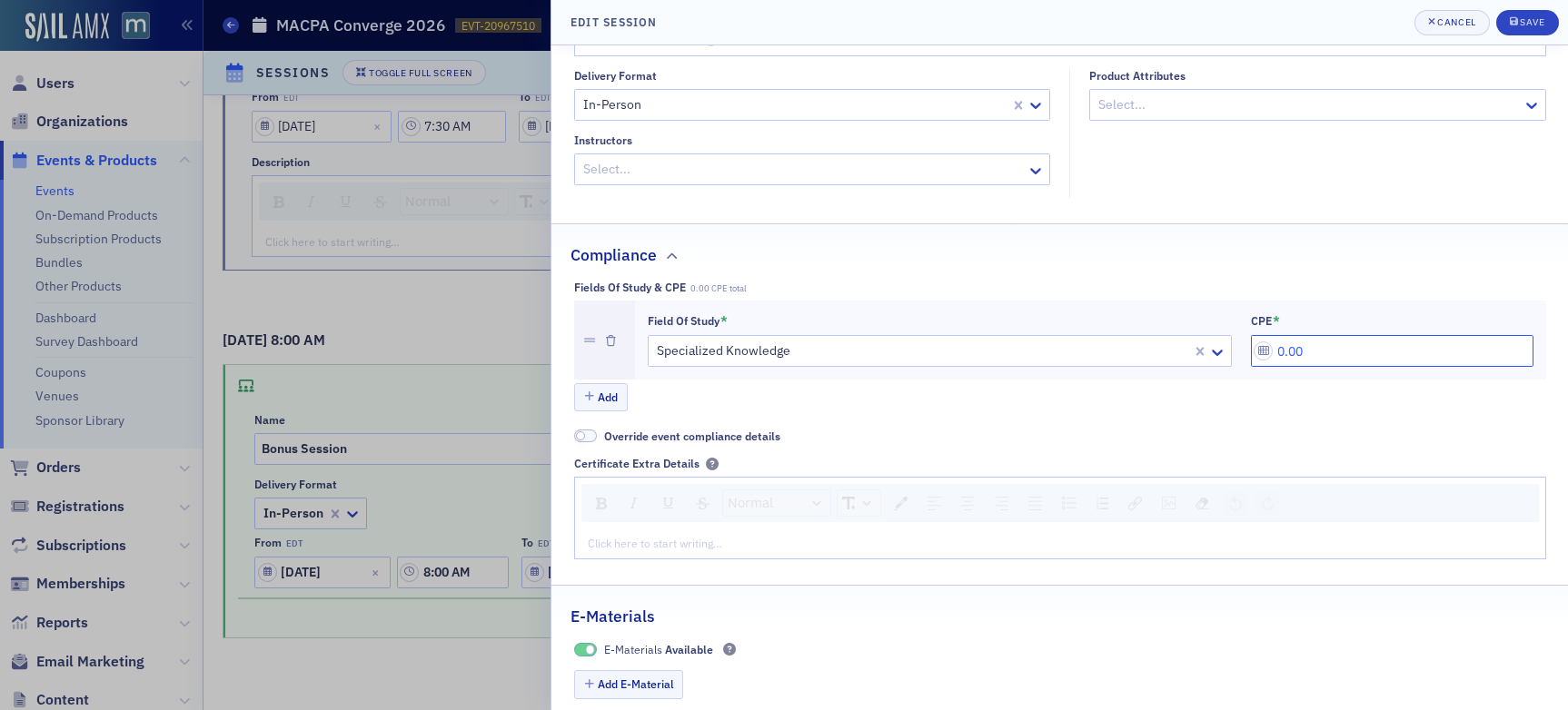
drag, startPoint x: 1350, startPoint y: 348, endPoint x: 1226, endPoint y: 343, distance: 124.1
click at [1227, 343] on div "Field of Study * Specialized Knowledge CPE * 0.00" at bounding box center [1091, 340] width 886 height 55
type input "0.50"
click at [1335, 16] on button "Save" at bounding box center [1528, 23] width 62 height 26
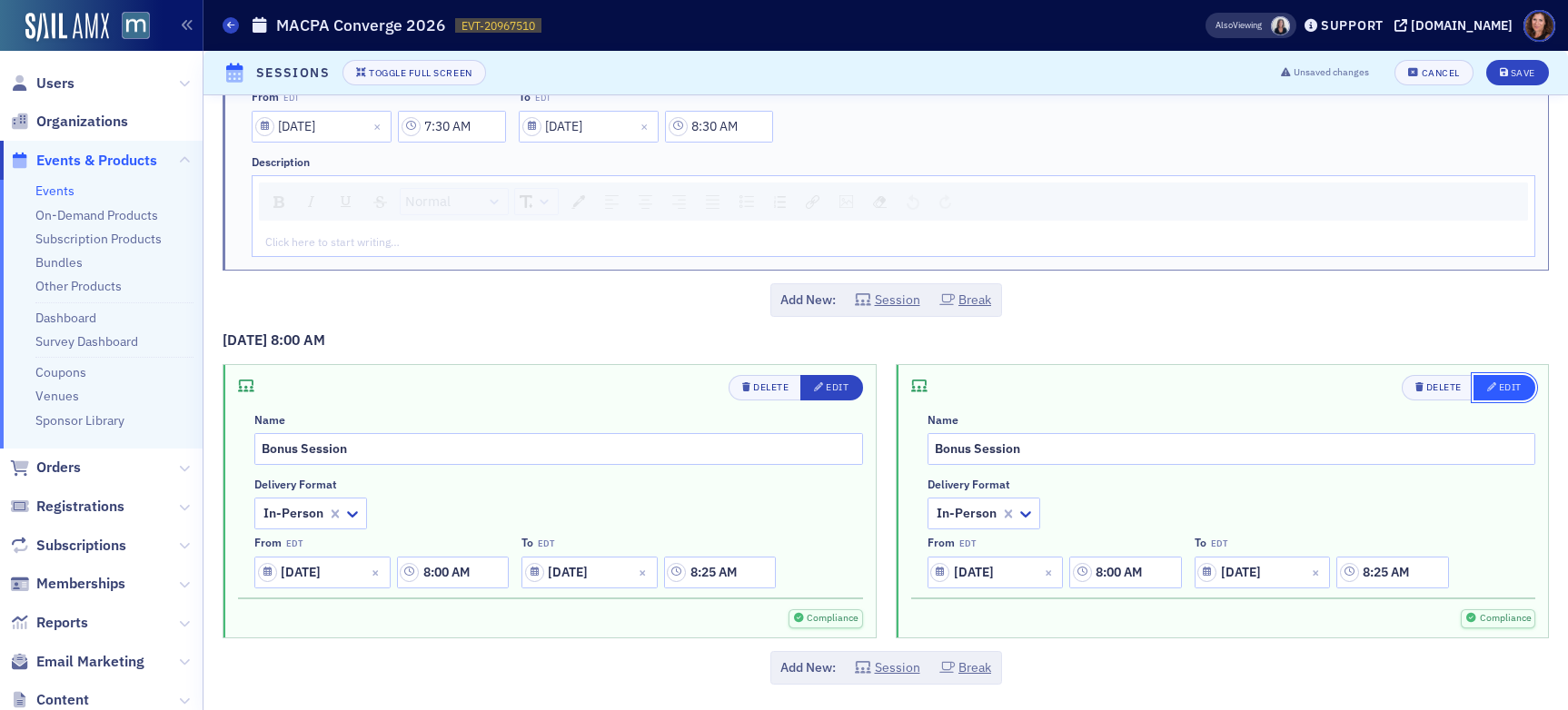
click at [1335, 392] on div "Edit" at bounding box center [1510, 387] width 23 height 10
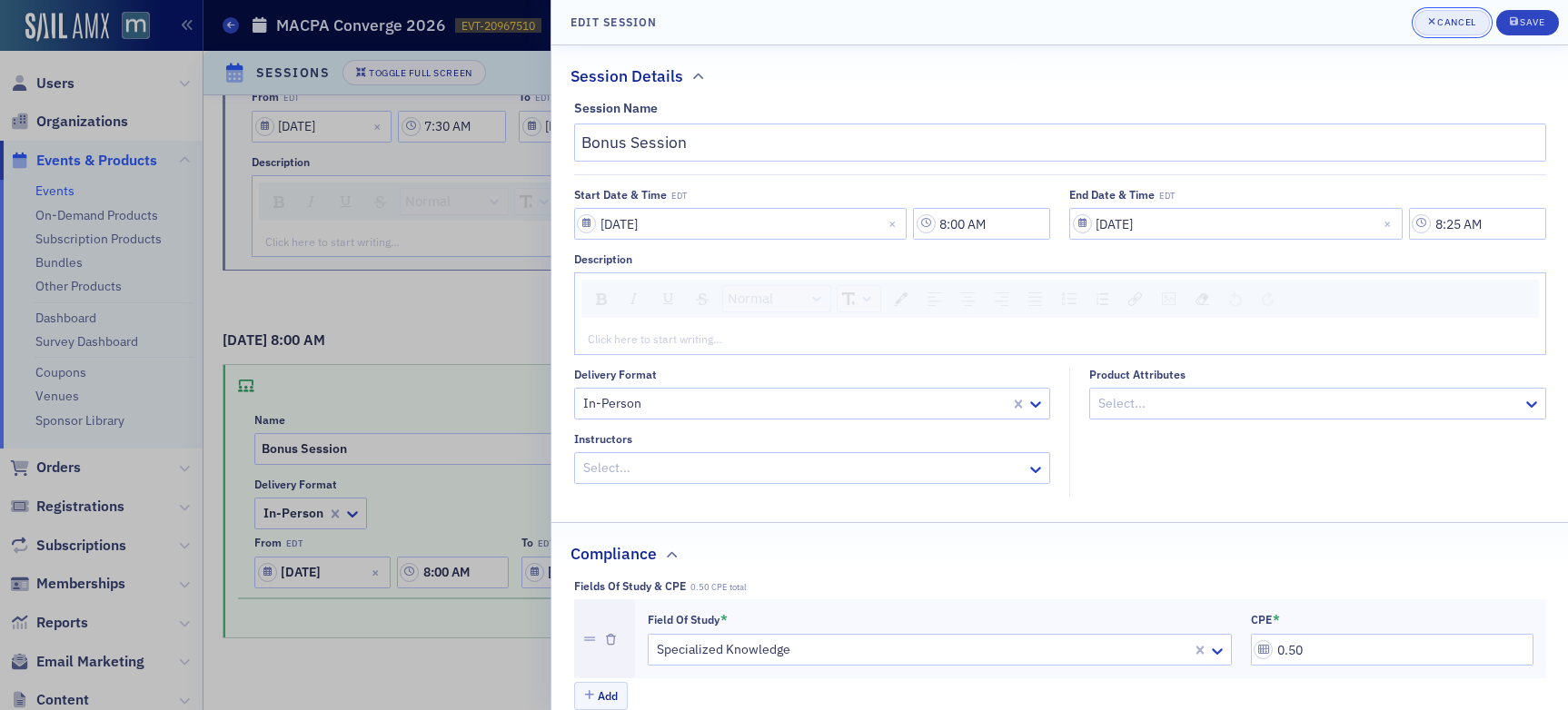
click at [1335, 17] on div "Cancel" at bounding box center [1456, 22] width 38 height 10
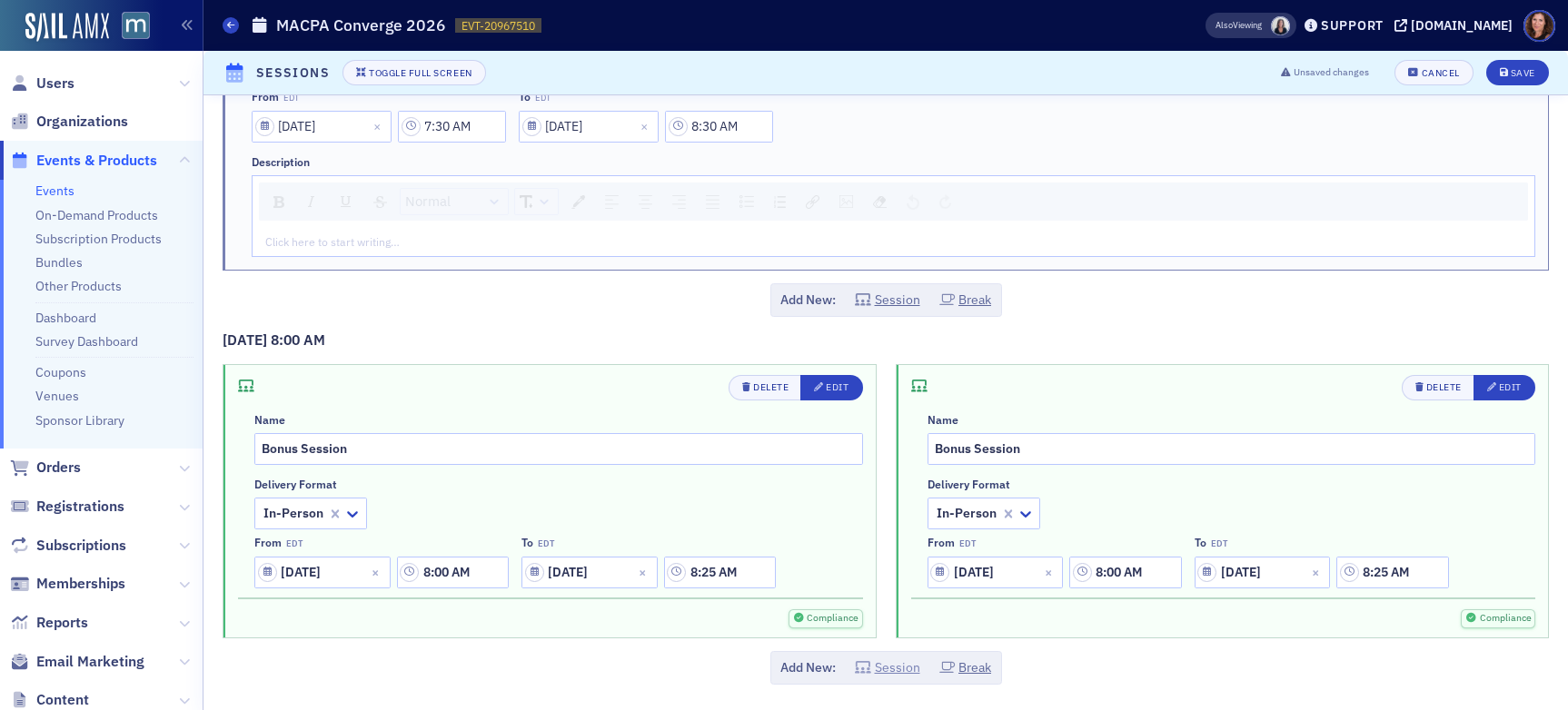
click at [881, 666] on button "Session" at bounding box center [887, 668] width 65 height 19
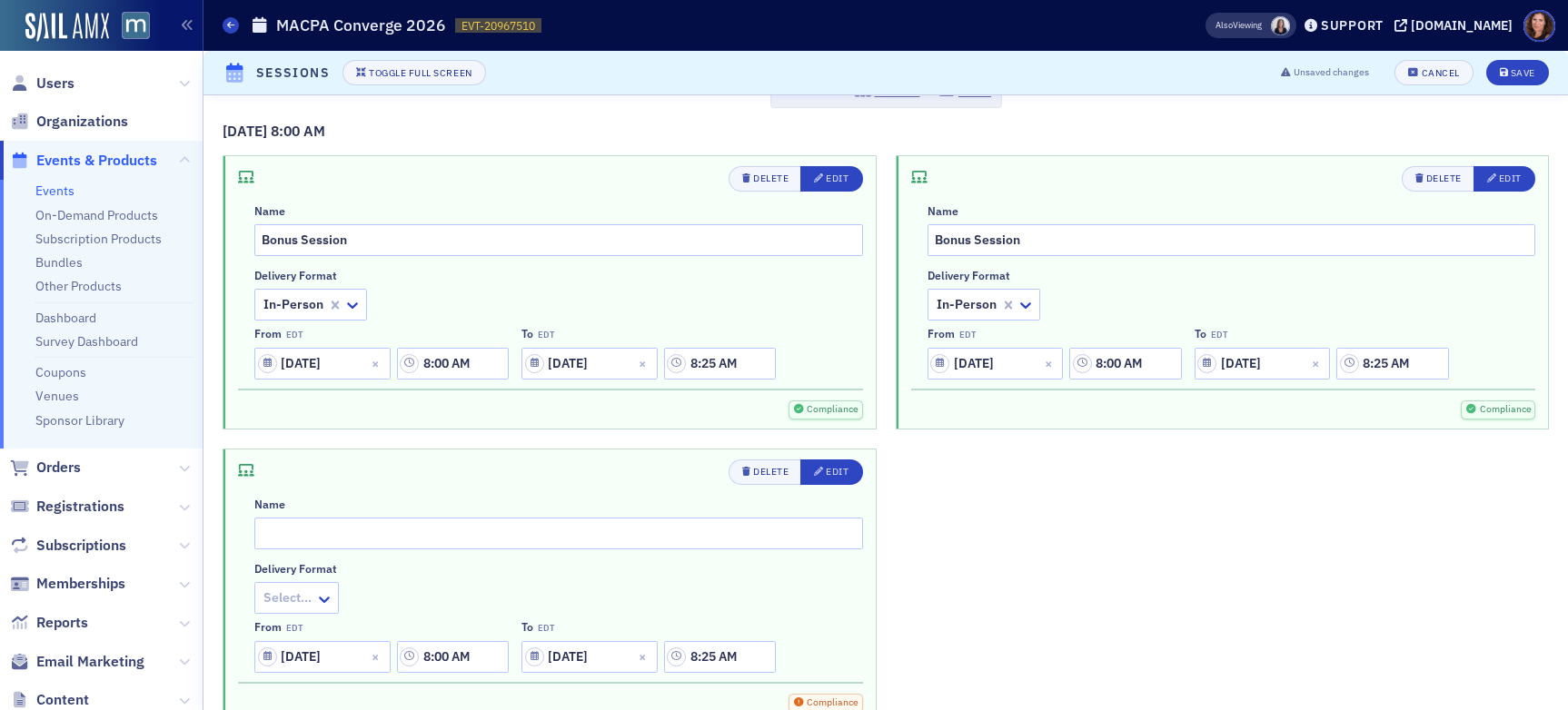
scroll to position [471, 0]
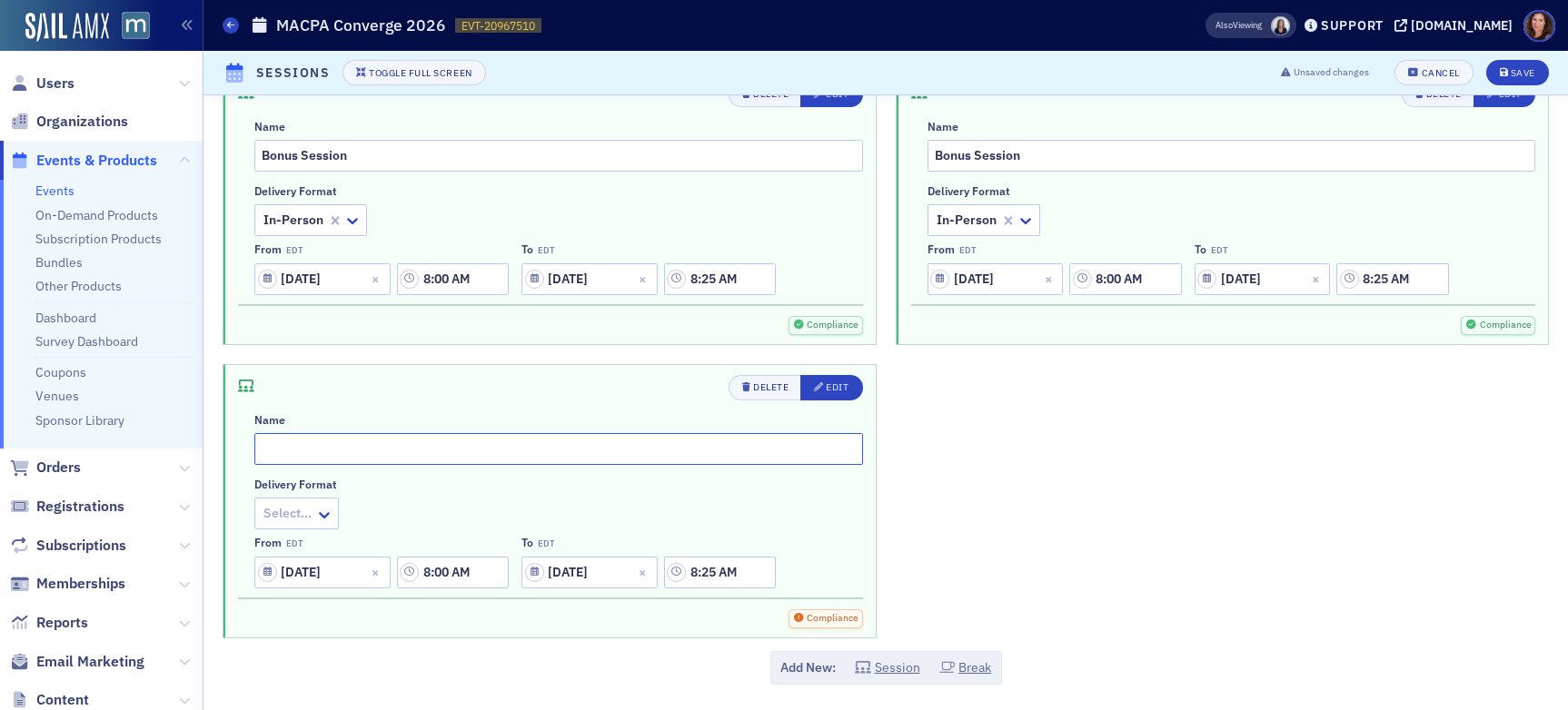
click at [416, 447] on input "text" at bounding box center [558, 449] width 609 height 32
type input "Bonus Session"
click at [324, 519] on icon at bounding box center [324, 515] width 18 height 18
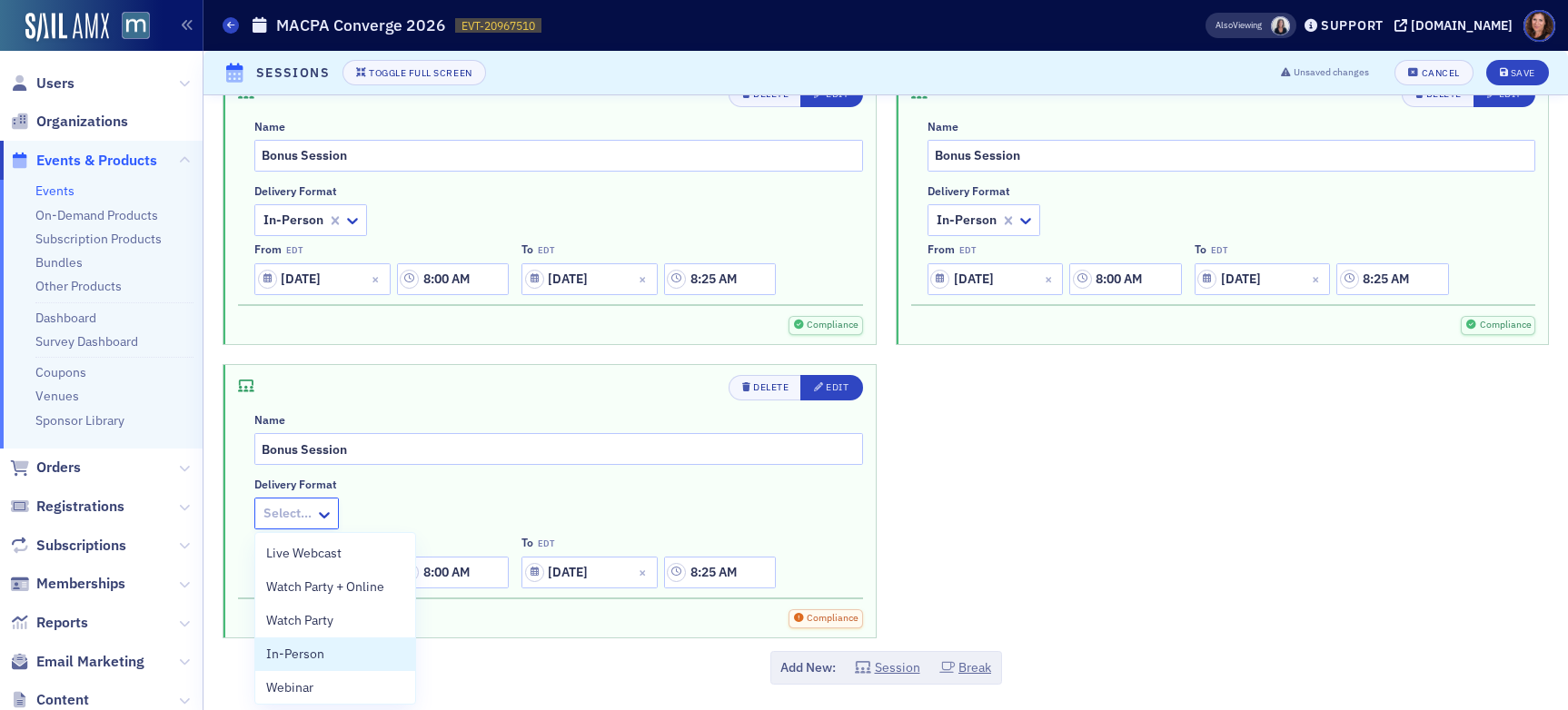
click at [356, 646] on div "In-Person" at bounding box center [335, 654] width 138 height 19
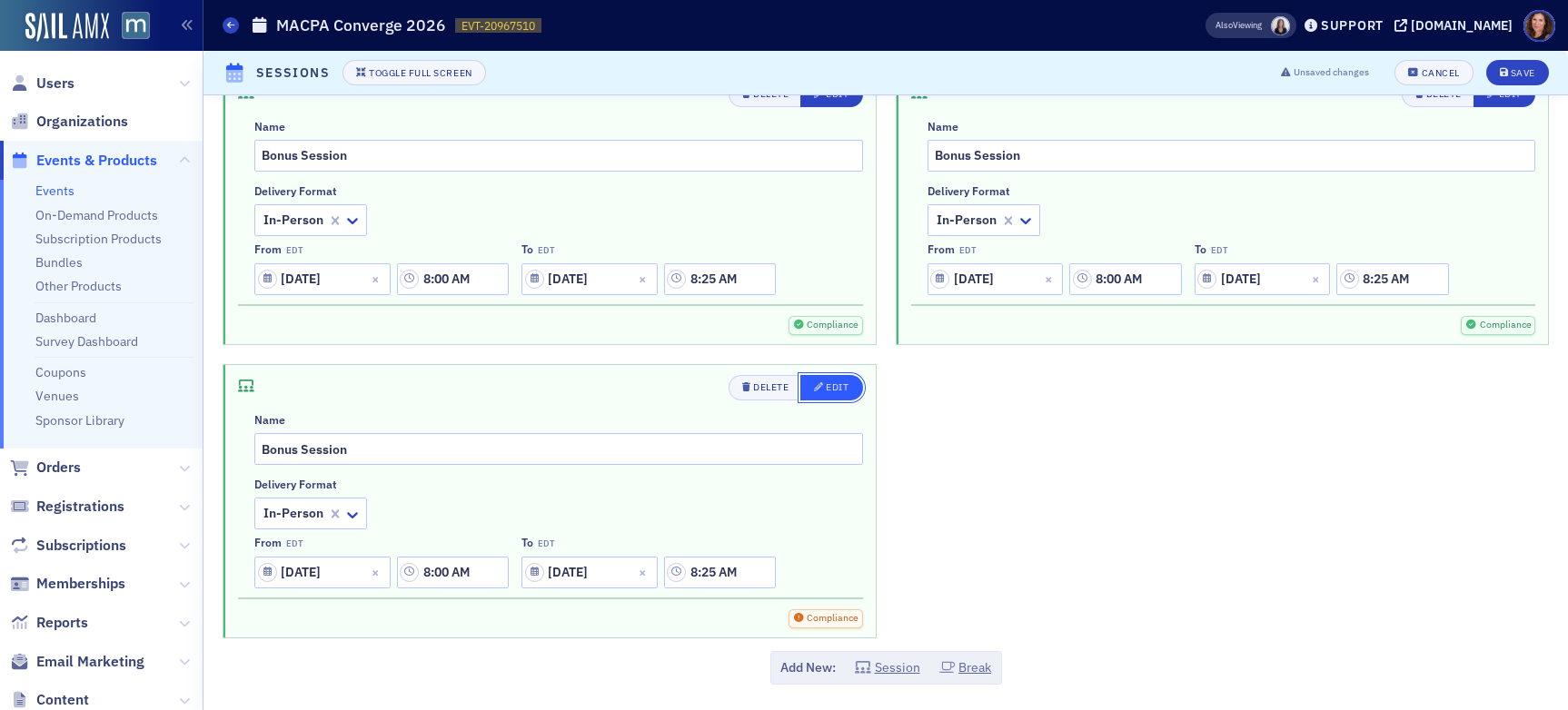
click at [827, 395] on button "Edit" at bounding box center [832, 388] width 62 height 26
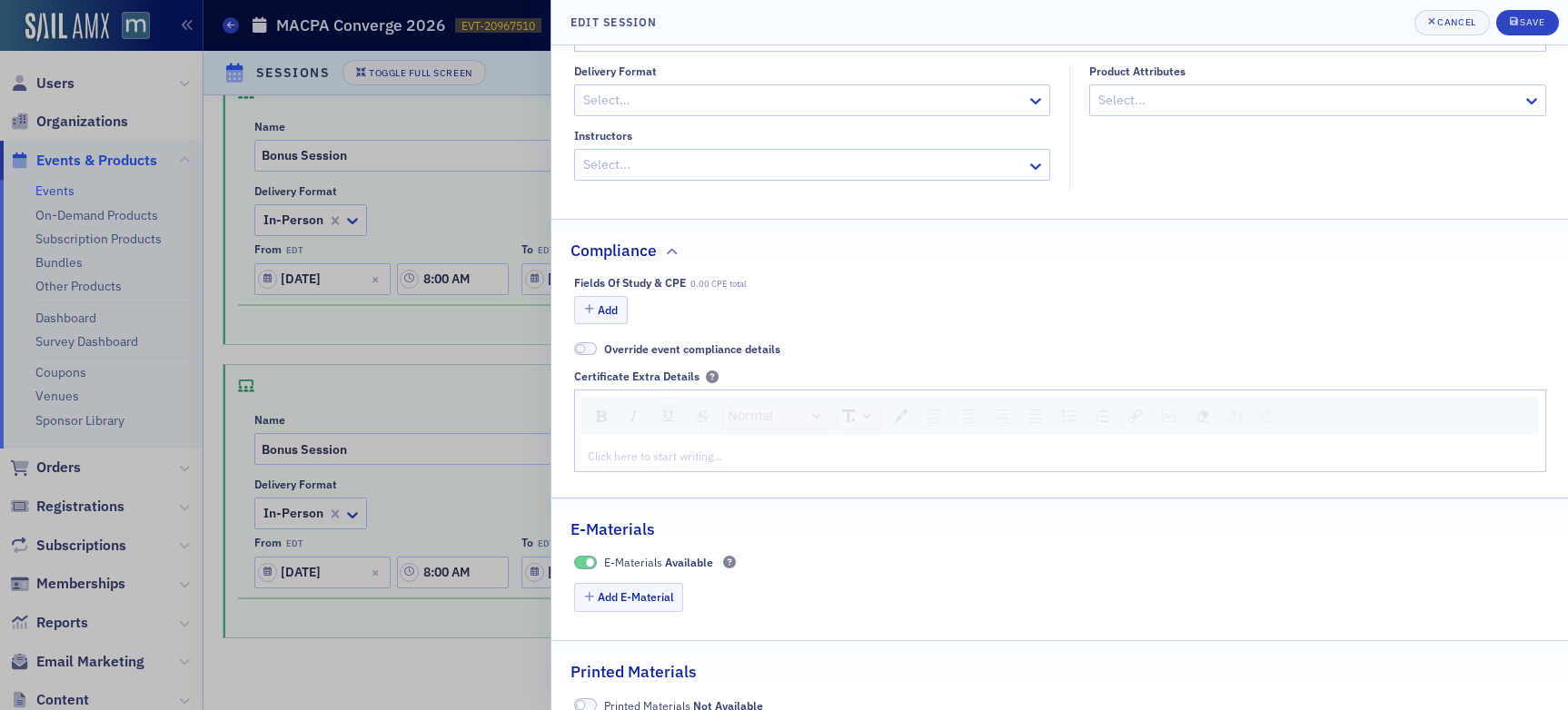
scroll to position [306, 0]
type input "Bonus Session"
click at [620, 308] on button "Add" at bounding box center [601, 308] width 55 height 28
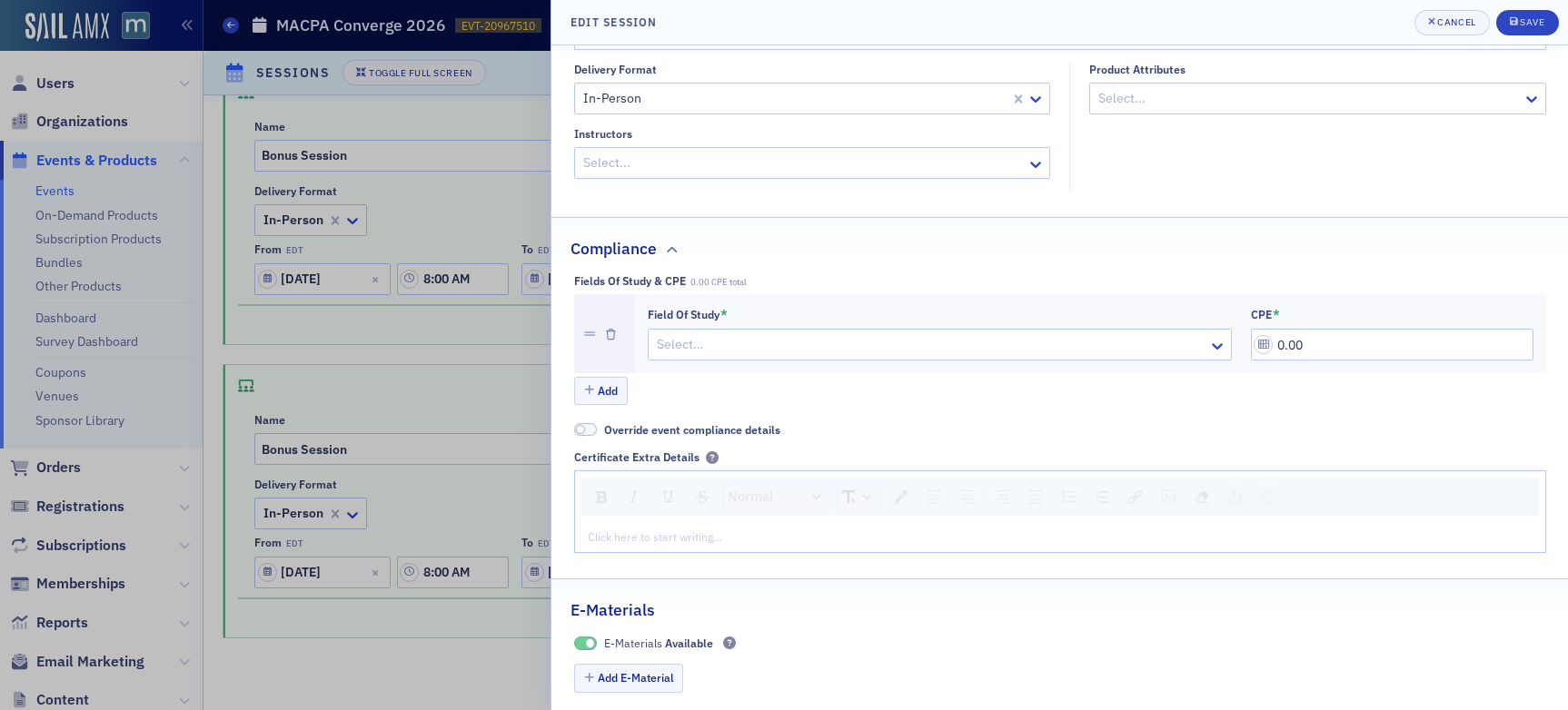
click at [753, 339] on div at bounding box center [931, 344] width 552 height 23
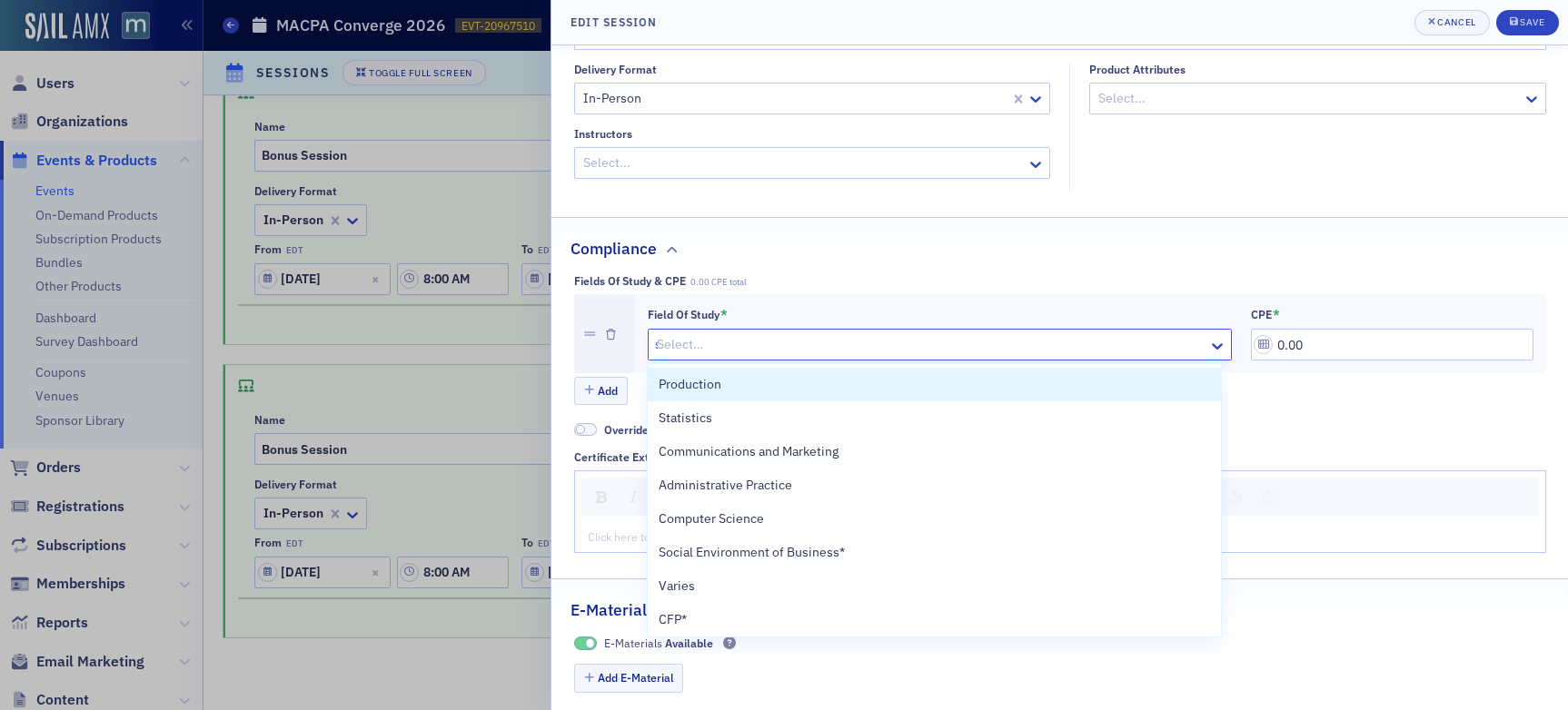
type input "sp"
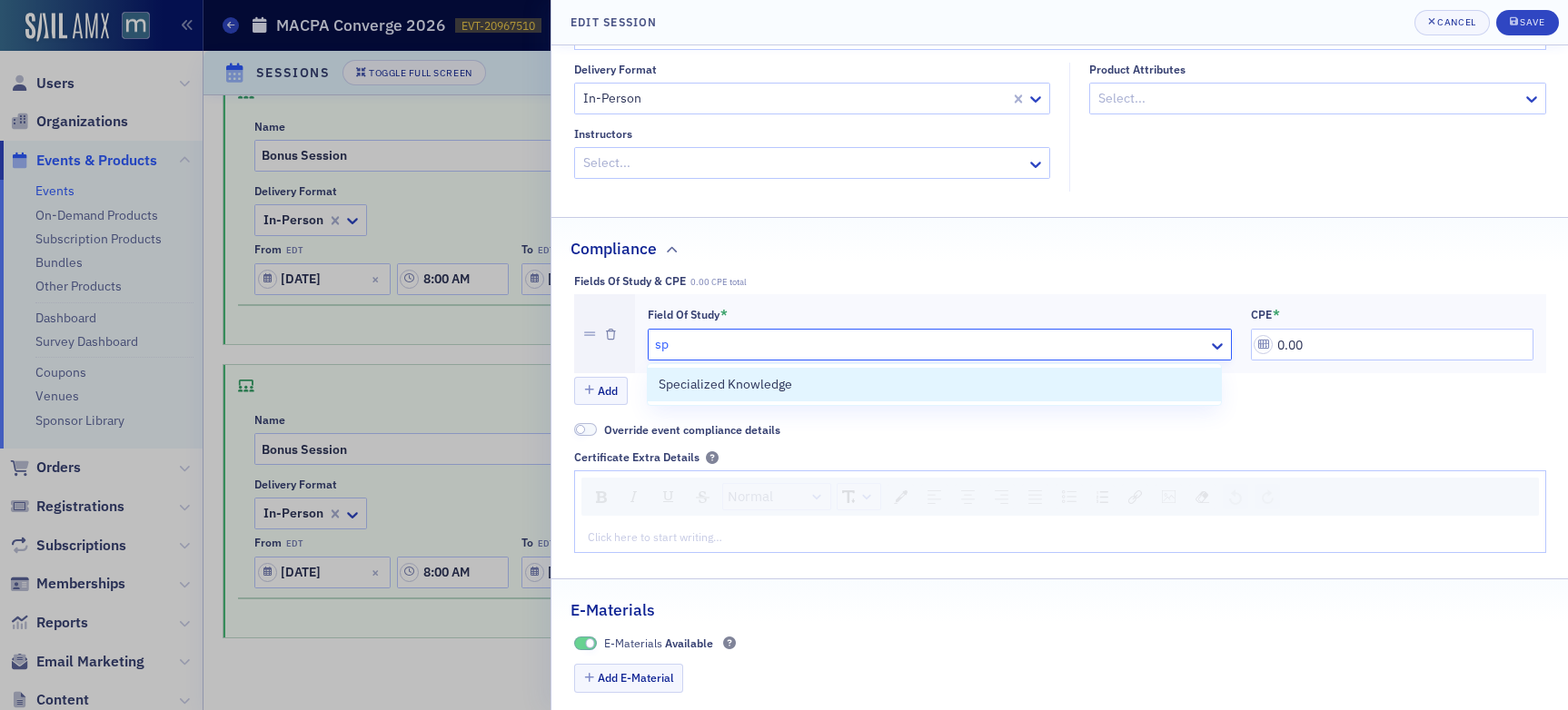
click at [764, 385] on span "Specialized Knowledge" at bounding box center [726, 384] width 134 height 19
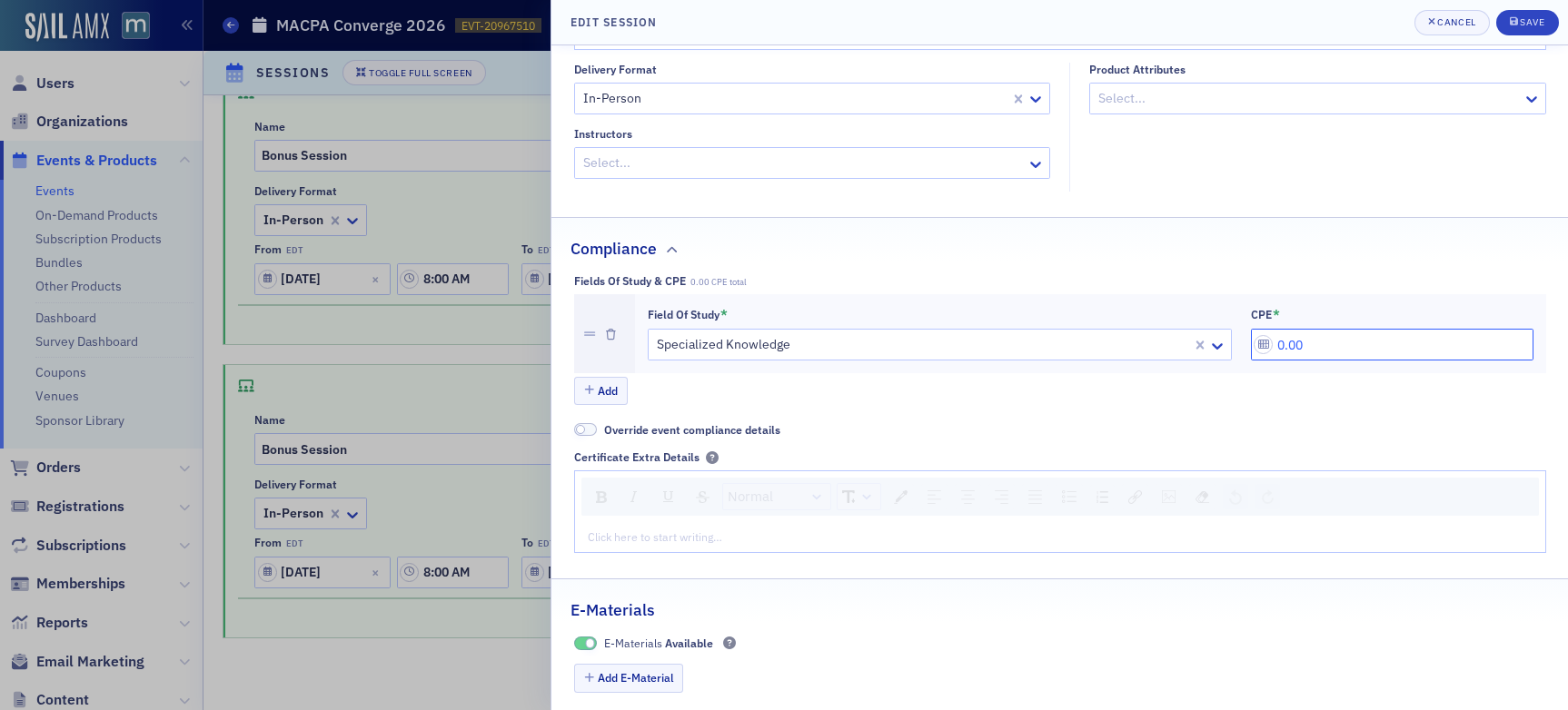
drag, startPoint x: 1325, startPoint y: 342, endPoint x: 1168, endPoint y: 337, distance: 157.1
click at [1168, 337] on div "Field of Study * Specialized Knowledge CPE * 0.00" at bounding box center [1091, 335] width 886 height 55
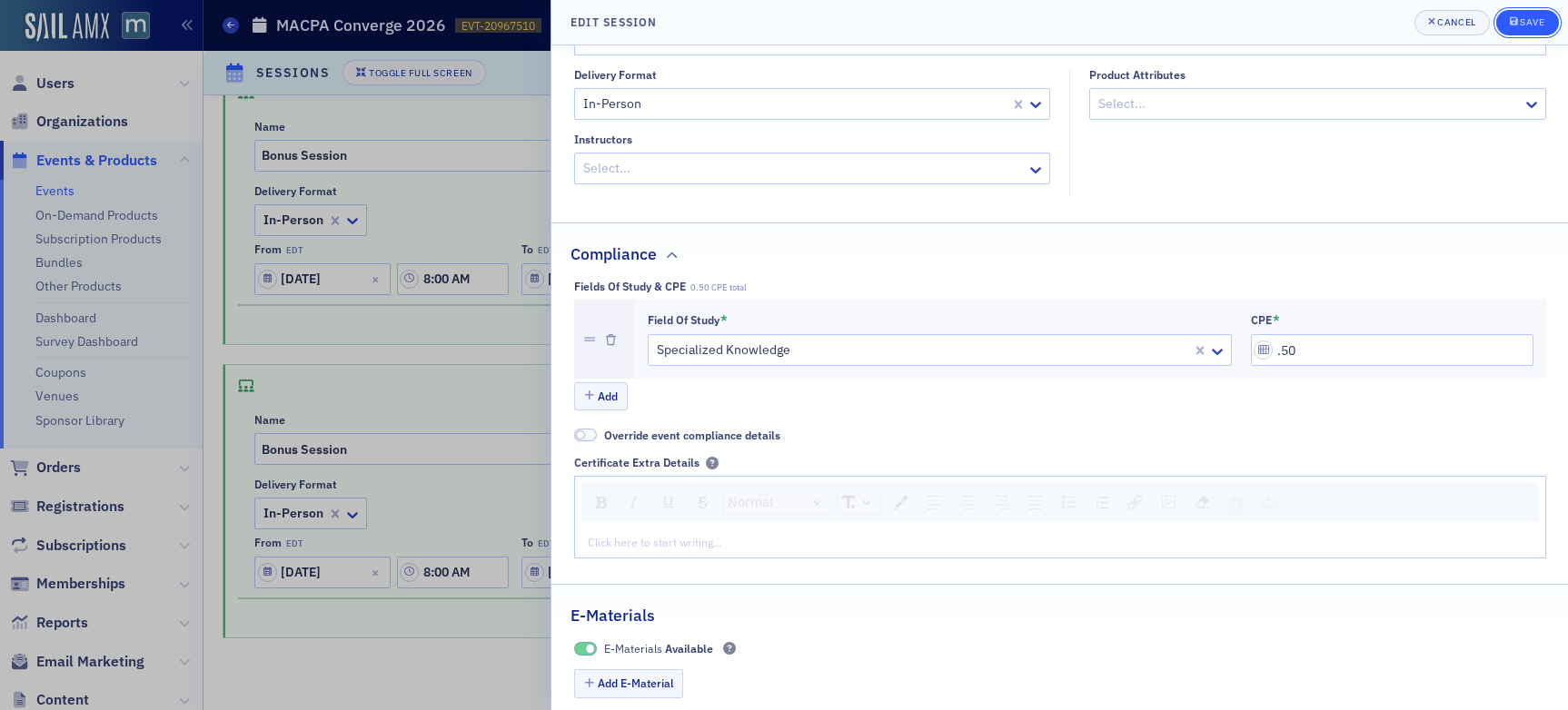
type input "0.50"
click at [1335, 23] on icon "submit" at bounding box center [1514, 21] width 8 height 8
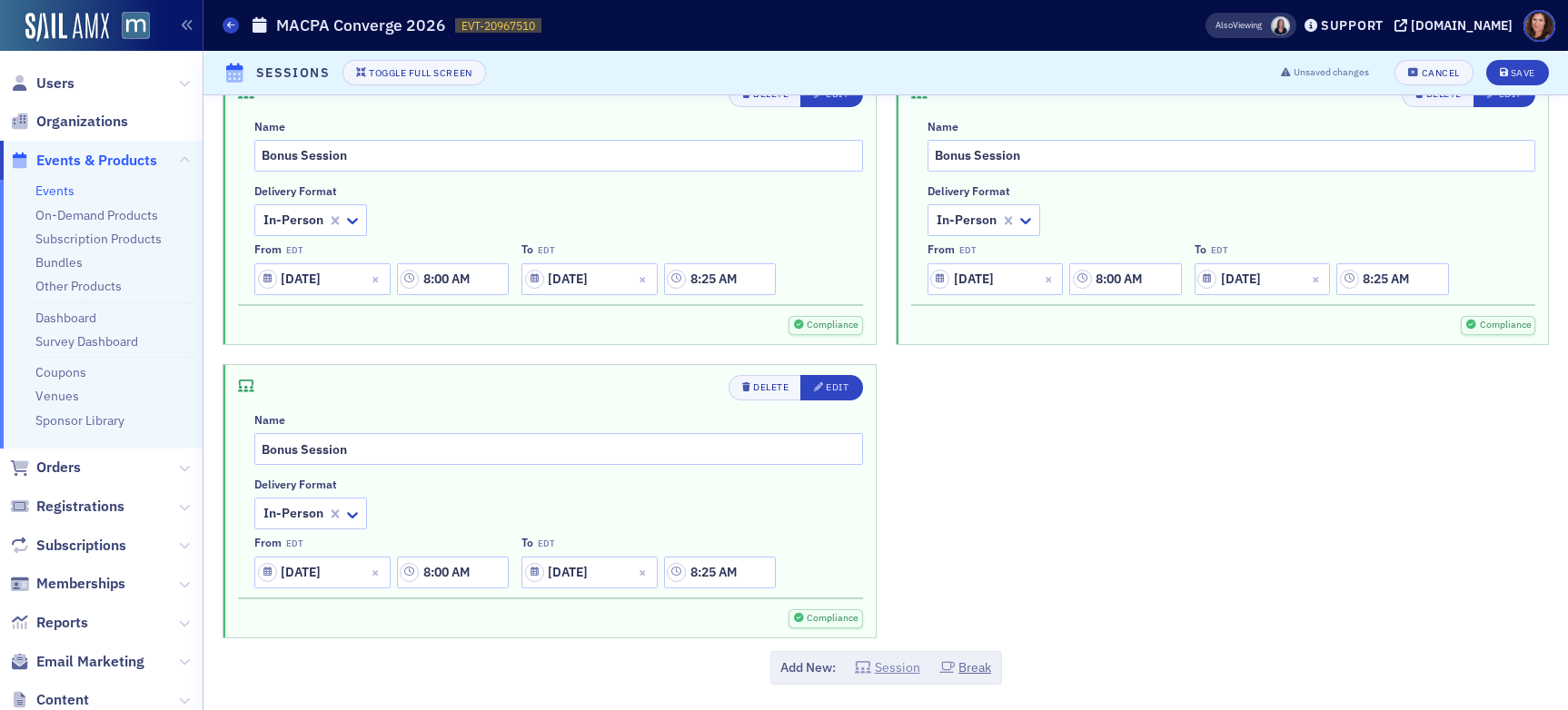
click at [880, 675] on button "Session" at bounding box center [887, 668] width 65 height 19
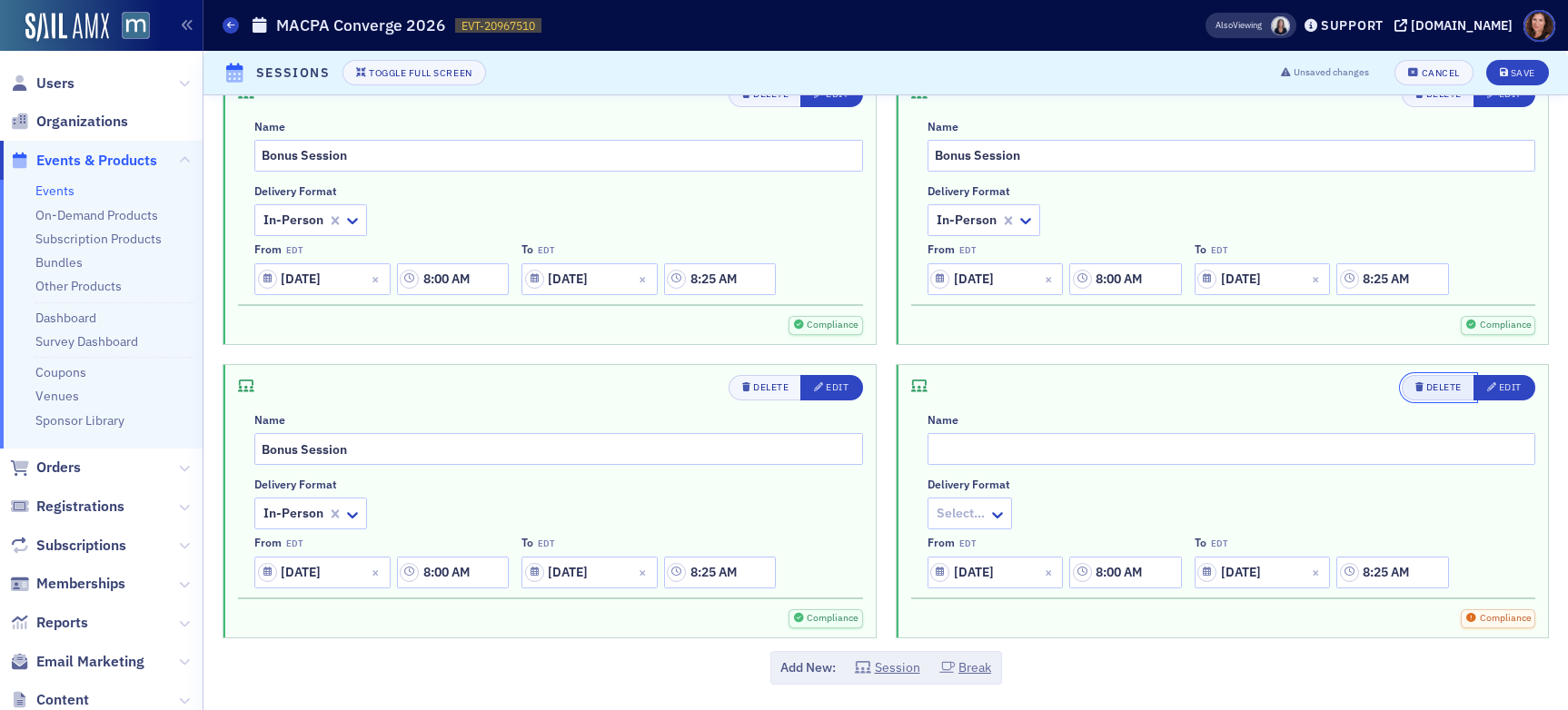
click at [1335, 383] on div "Delete" at bounding box center [1444, 387] width 36 height 10
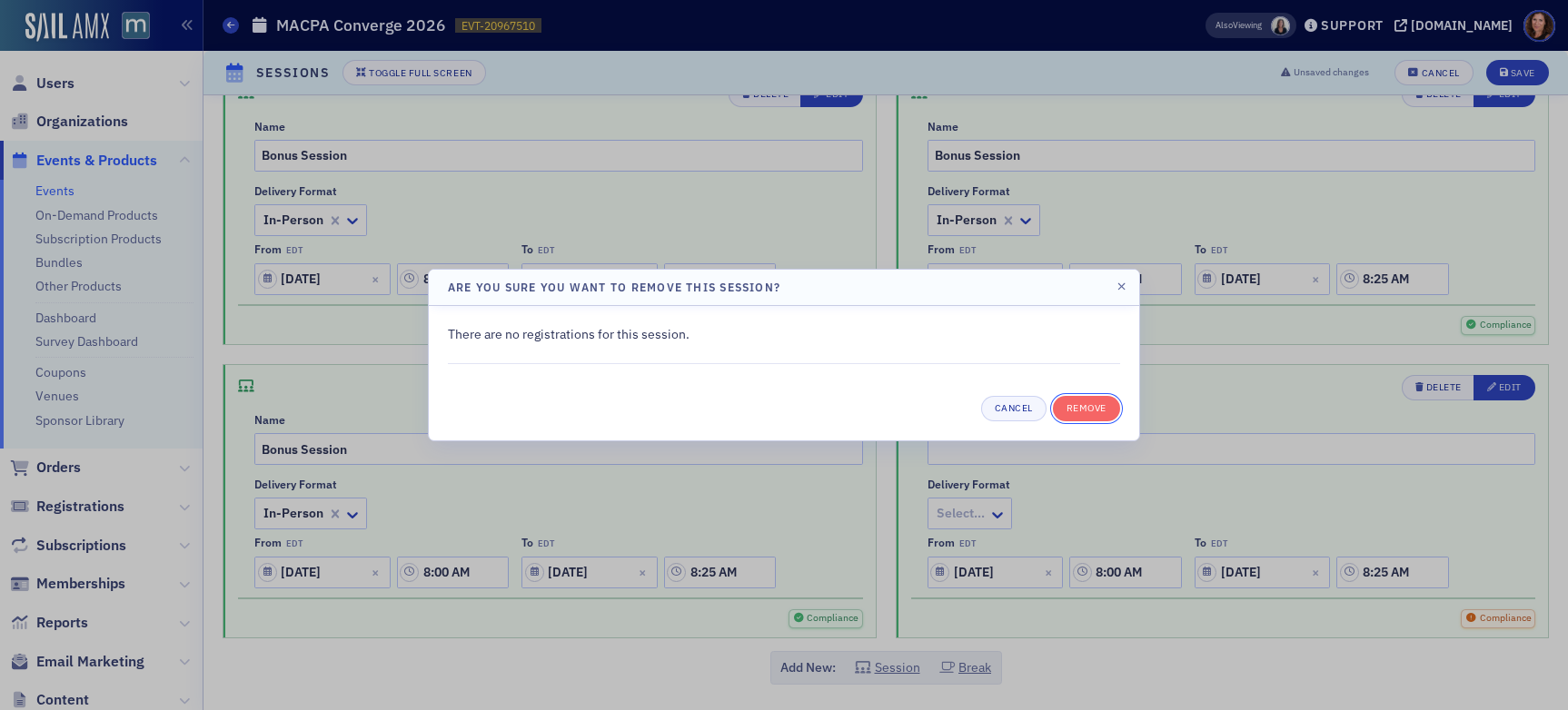
click at [1090, 405] on button "Remove" at bounding box center [1087, 409] width 67 height 26
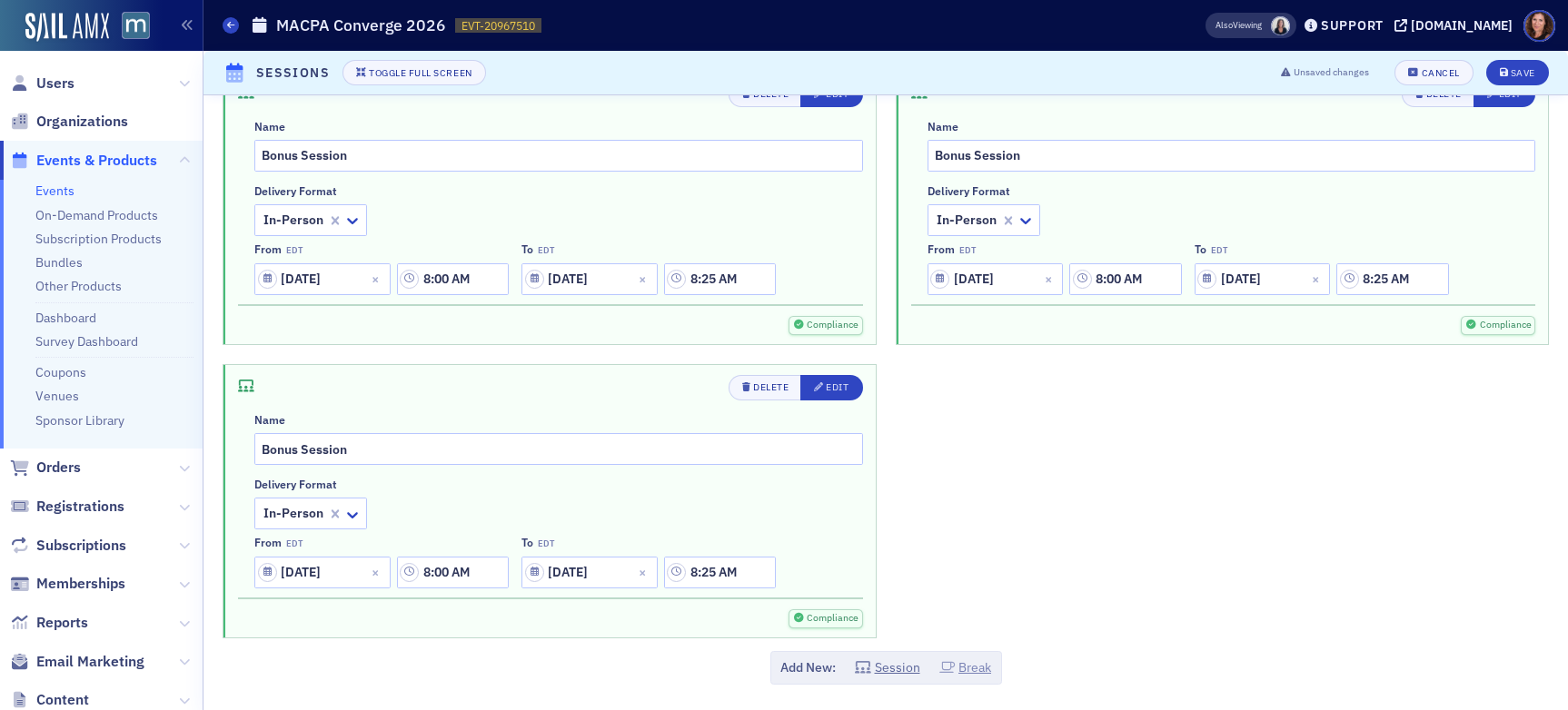
click at [963, 664] on button "Break" at bounding box center [966, 668] width 53 height 19
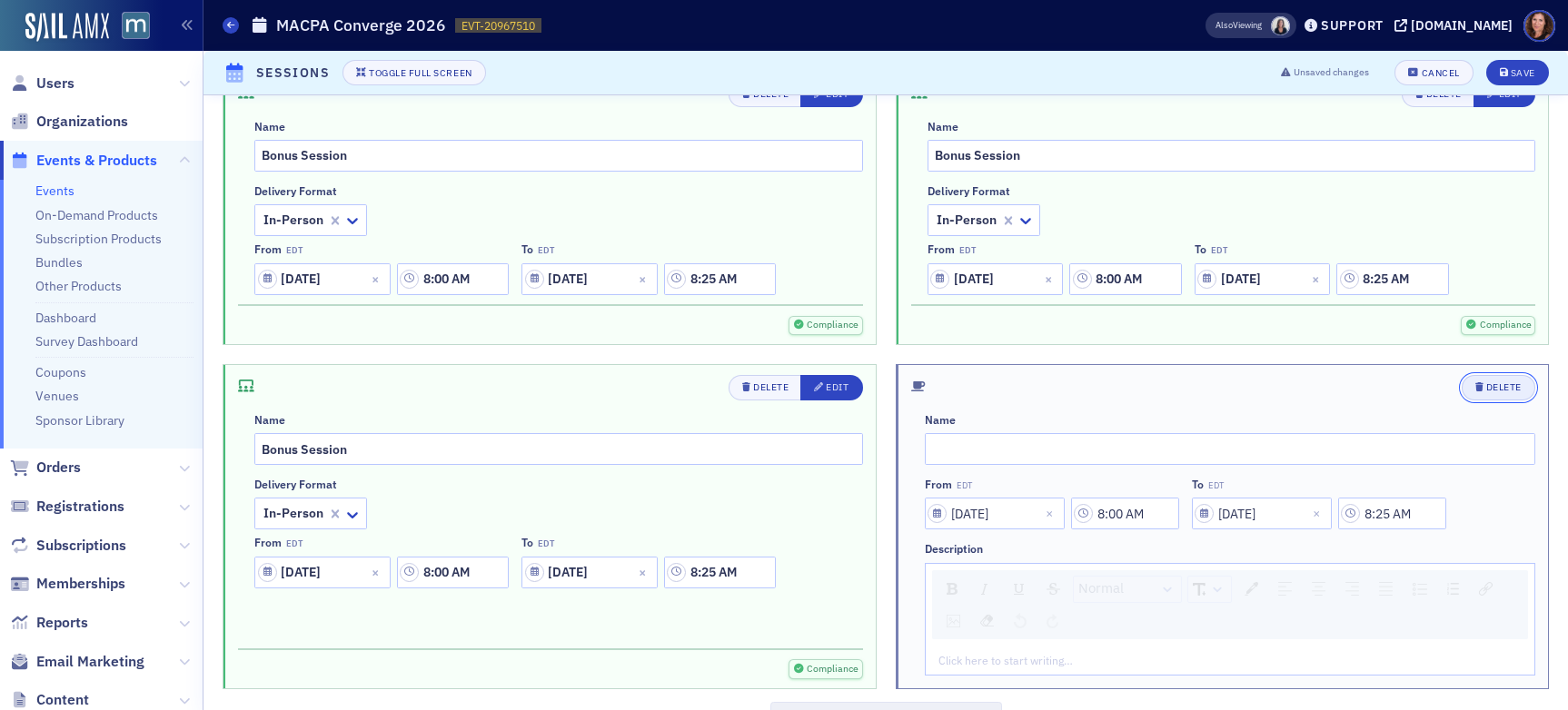
click at [1335, 387] on icon "button" at bounding box center [1479, 387] width 8 height 10
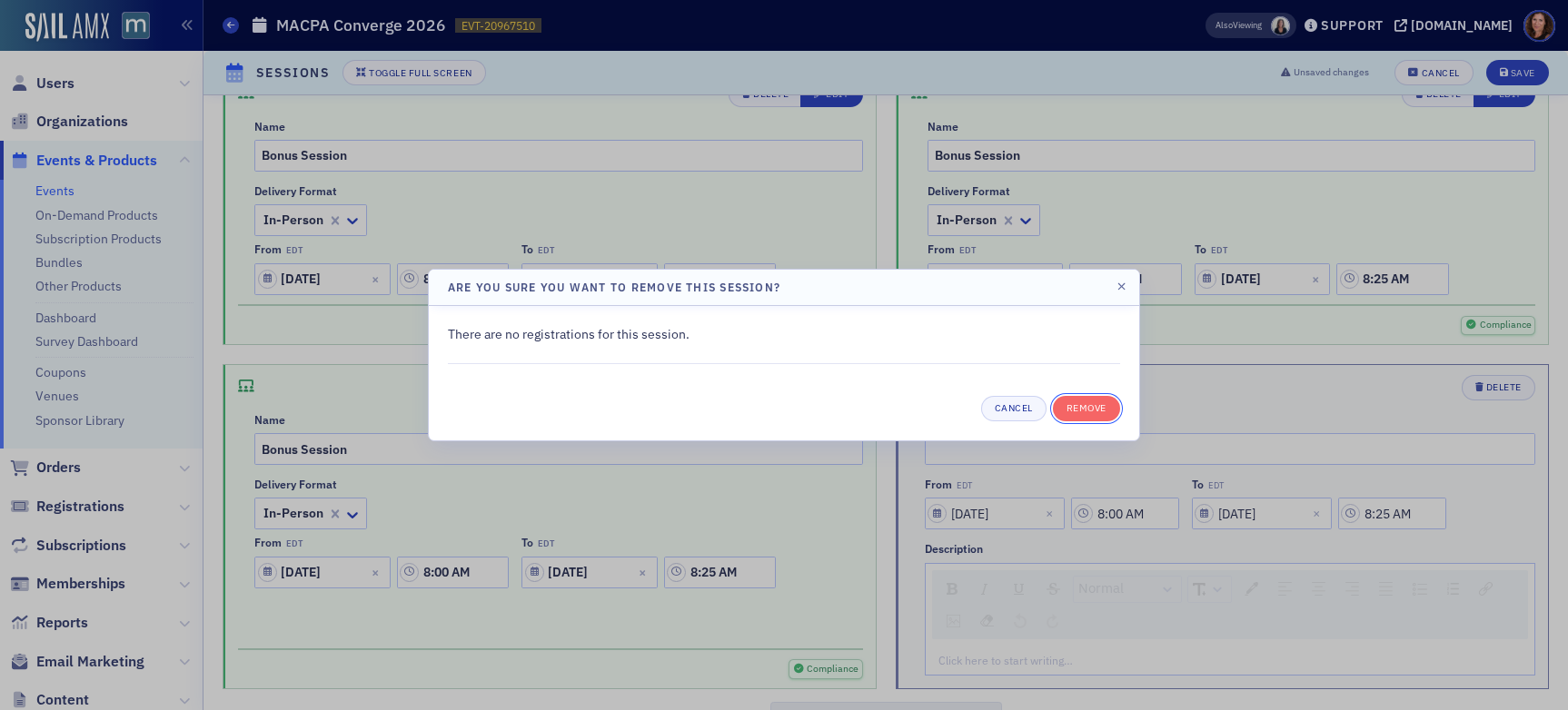
drag, startPoint x: 1073, startPoint y: 410, endPoint x: 1100, endPoint y: 456, distance: 53.3
click at [1073, 410] on button "Remove" at bounding box center [1087, 409] width 67 height 26
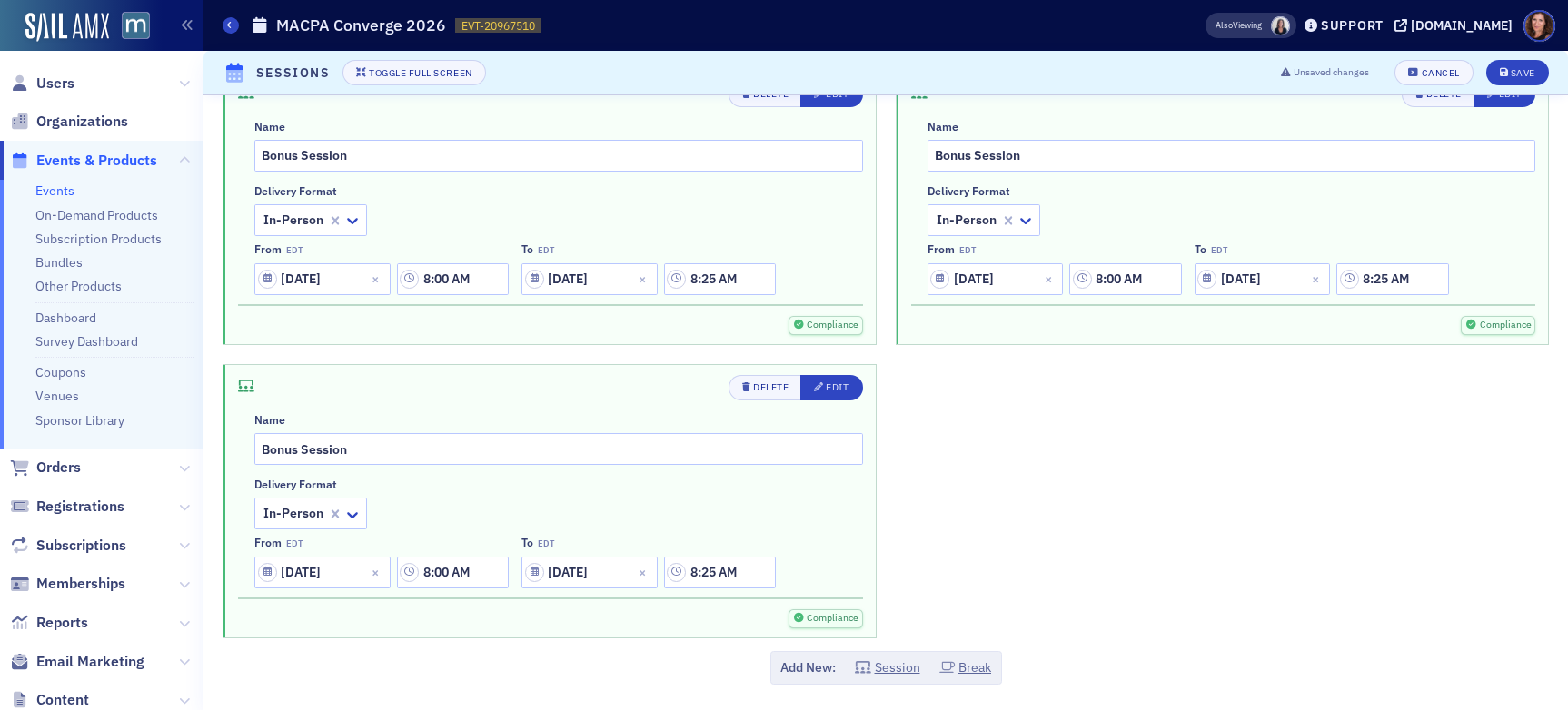
drag, startPoint x: 892, startPoint y: 666, endPoint x: 915, endPoint y: 649, distance: 28.6
click at [892, 666] on button "Session" at bounding box center [887, 668] width 65 height 19
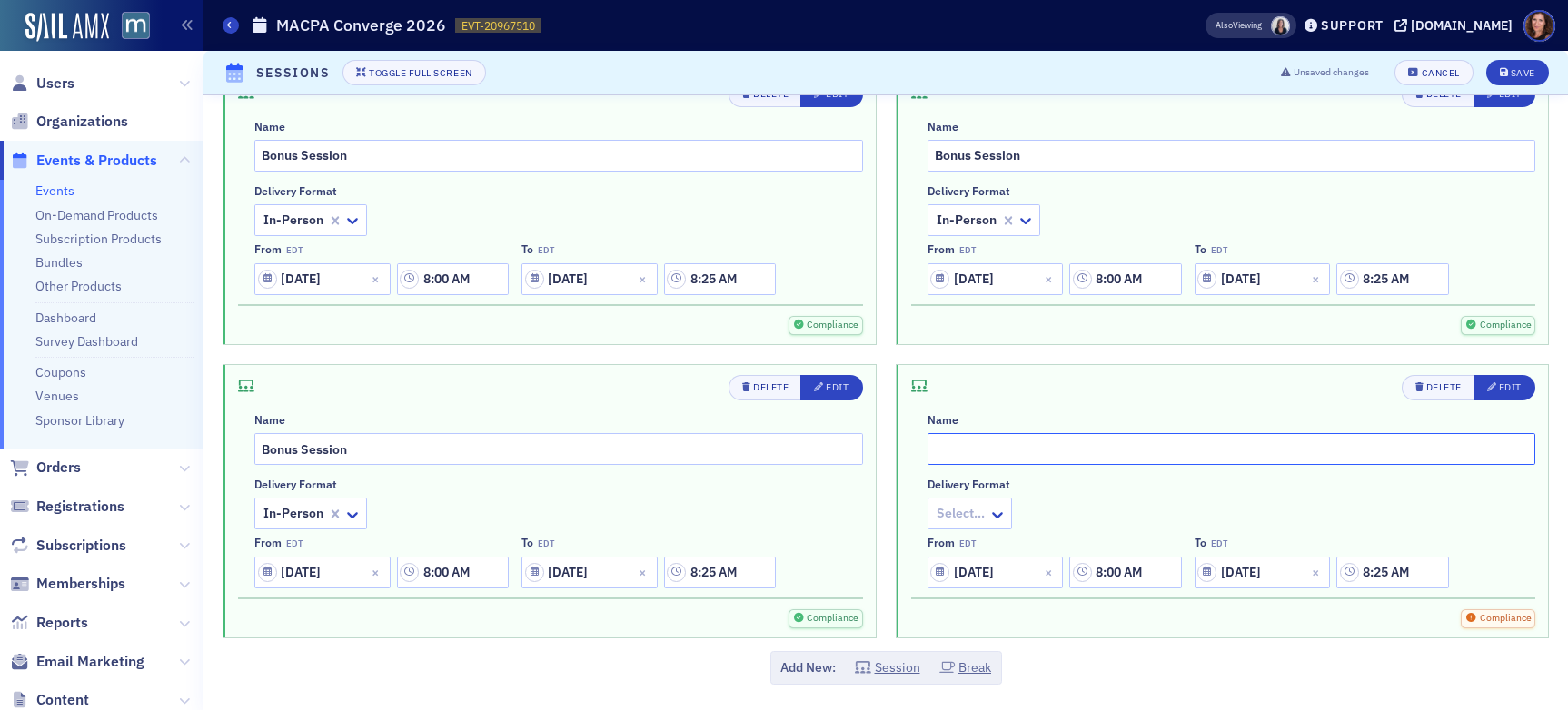
click at [1086, 446] on input "text" at bounding box center [1232, 449] width 609 height 32
type input "Economic Update"
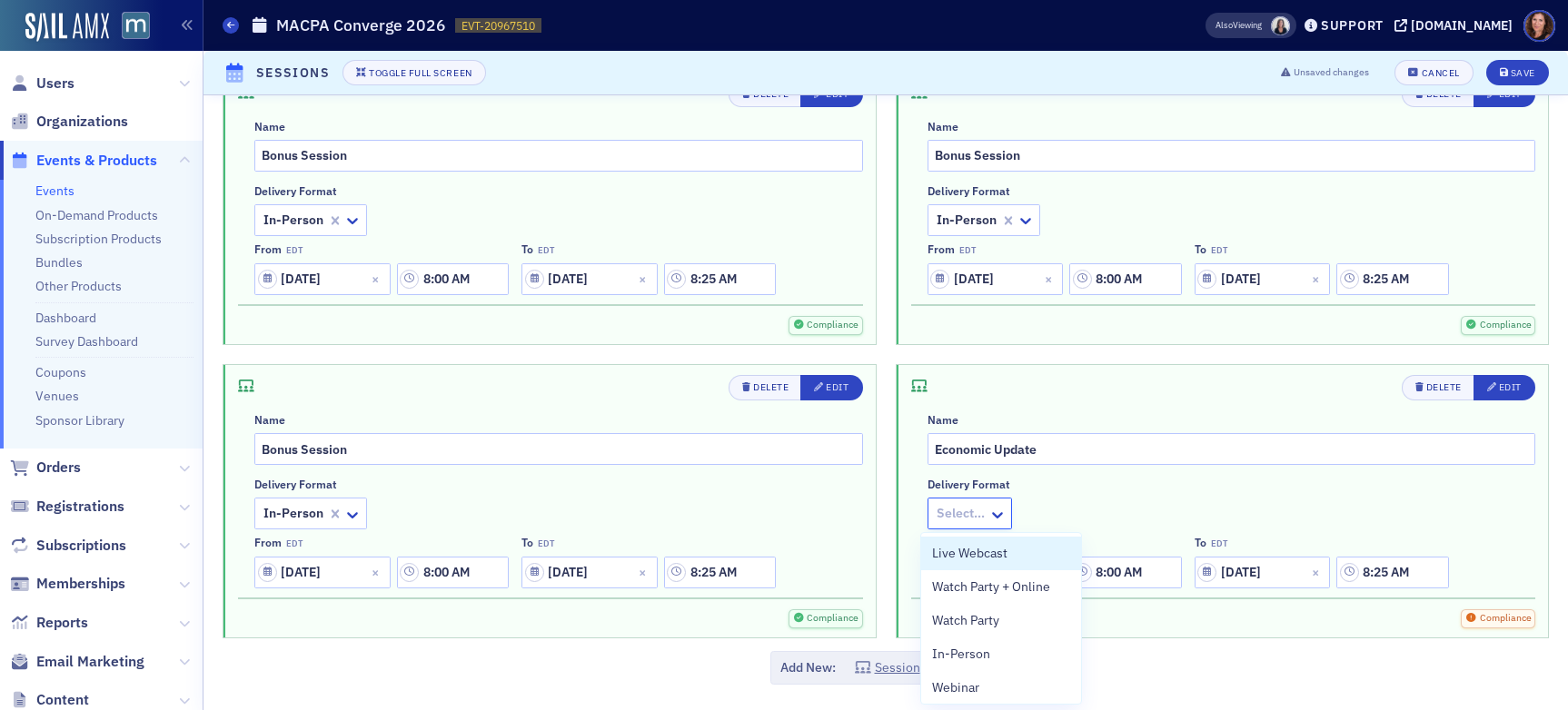
click at [973, 510] on div at bounding box center [960, 513] width 52 height 23
click at [1006, 658] on div "In-Person" at bounding box center [1001, 654] width 138 height 19
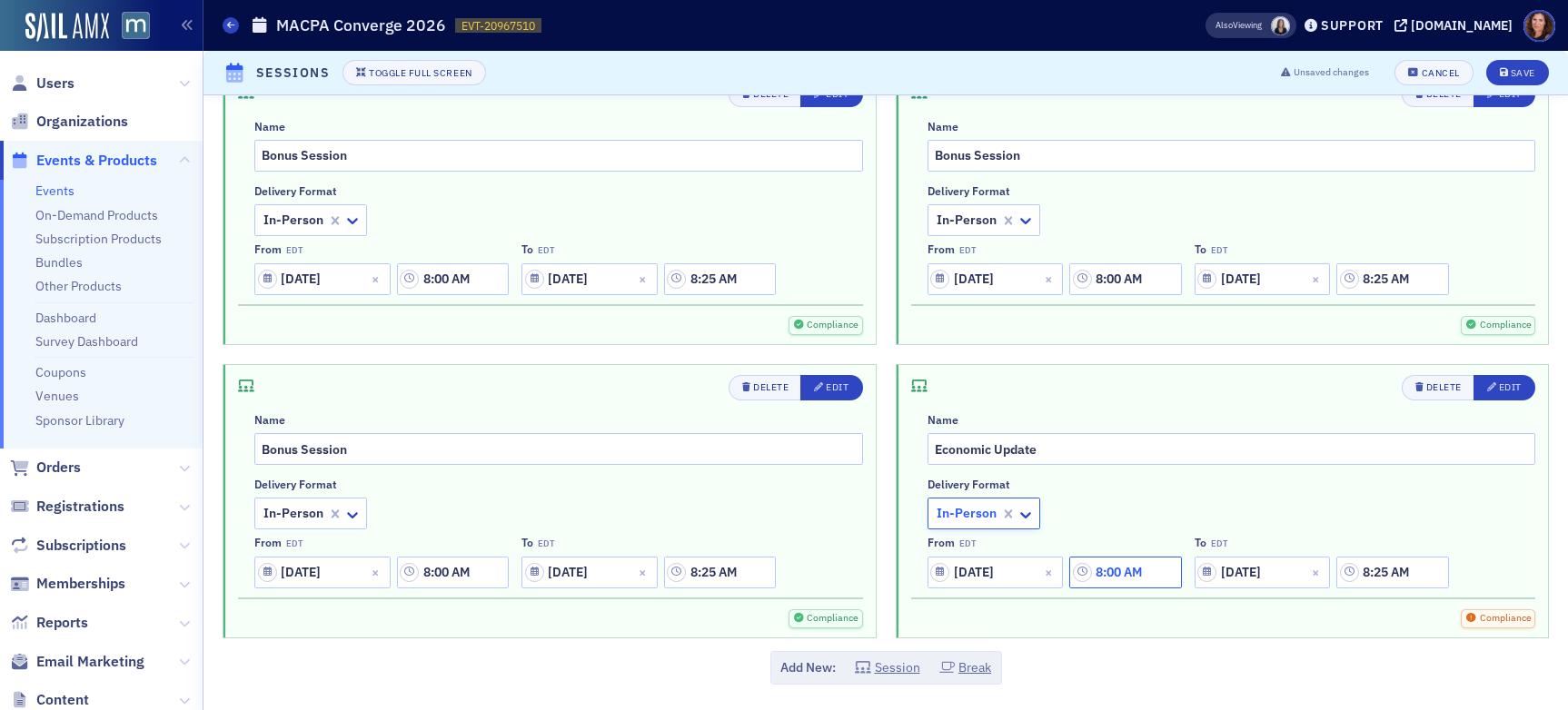
click at [1142, 577] on input "8:00 AM" at bounding box center [1125, 573] width 112 height 32
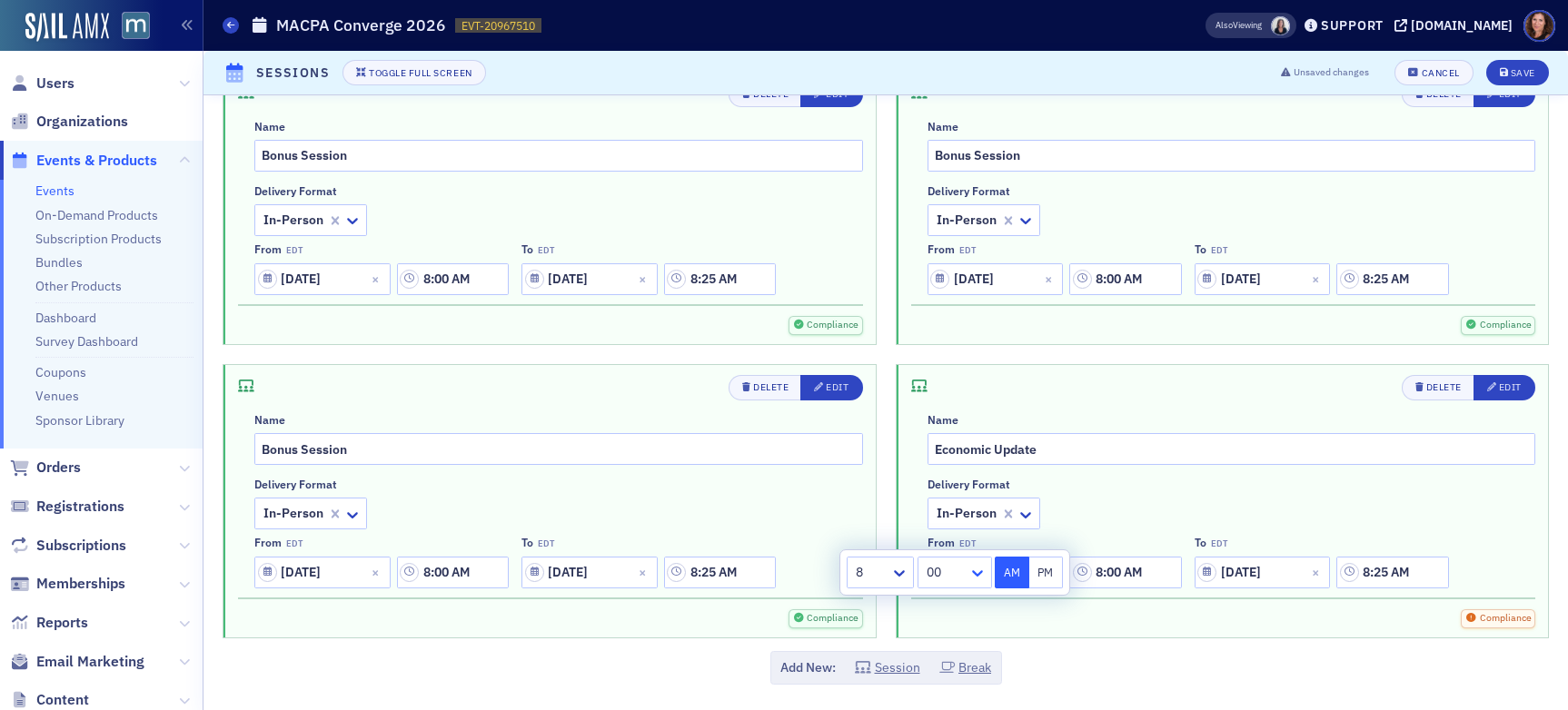
click at [968, 579] on icon at bounding box center [978, 573] width 18 height 18
click at [938, 365] on span "30" at bounding box center [936, 359] width 15 height 19
type input "8:30 AM"
click at [1335, 579] on input "8:25 AM" at bounding box center [1392, 573] width 112 height 32
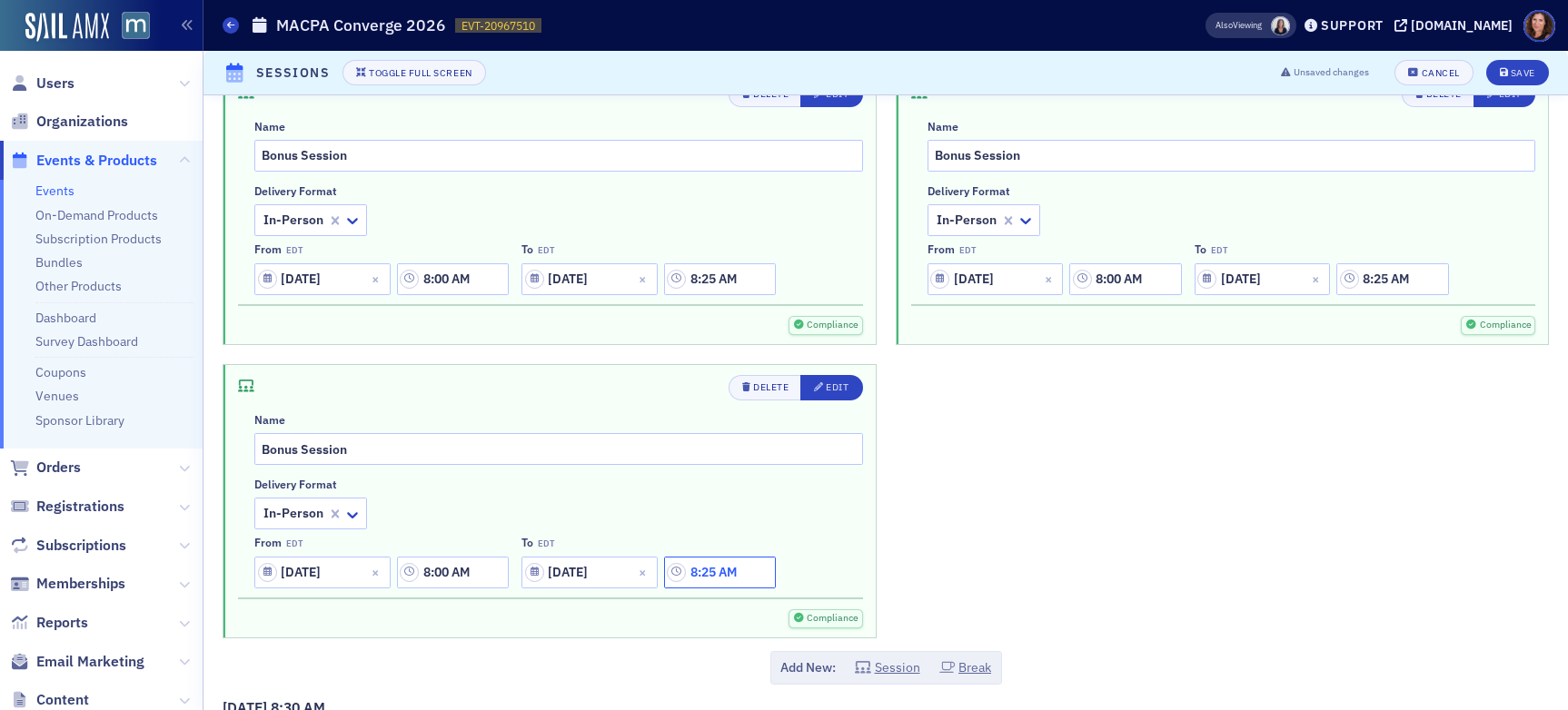
click at [701, 576] on input "8:25 AM" at bounding box center [720, 573] width 112 height 32
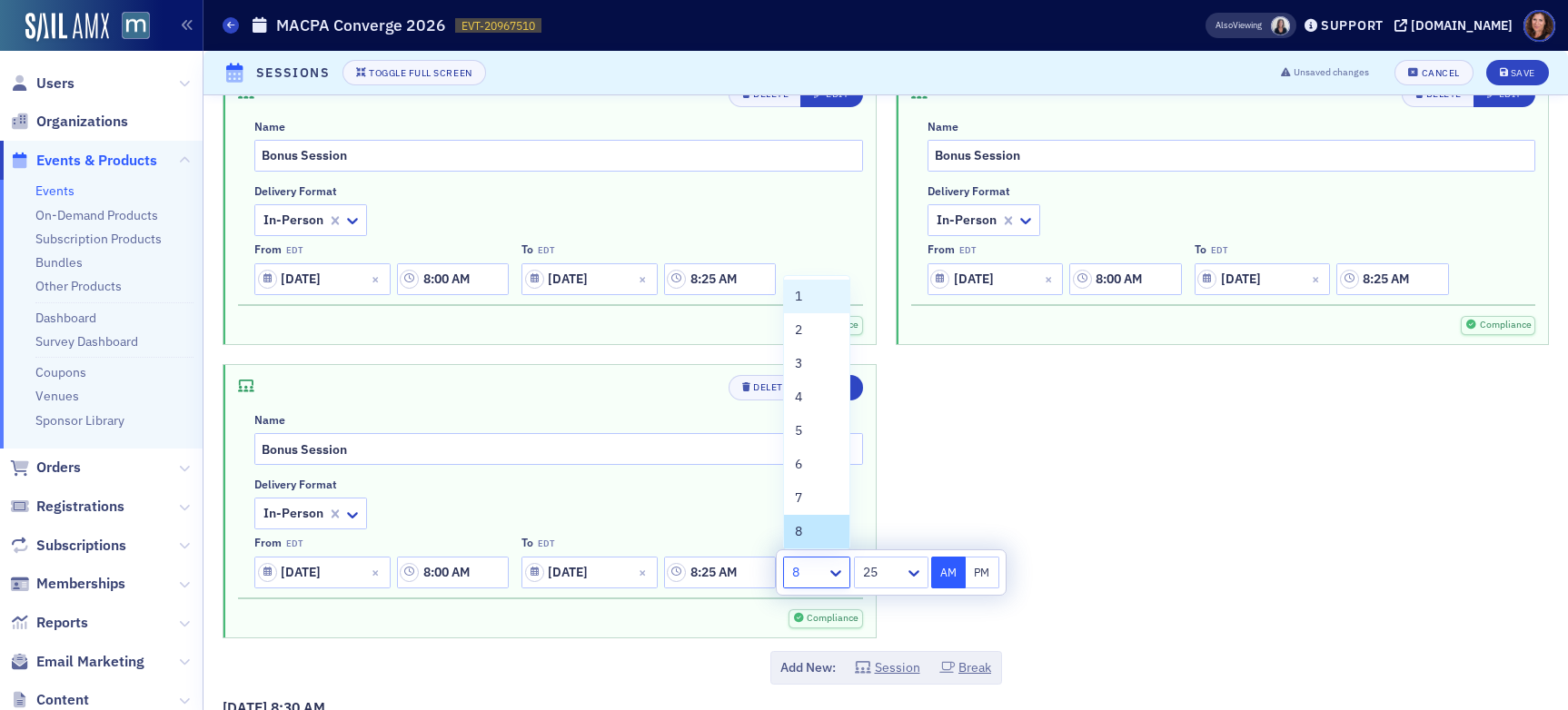
click at [811, 570] on div at bounding box center [808, 572] width 35 height 23
click at [820, 419] on div "9" at bounding box center [817, 427] width 44 height 19
click at [905, 569] on icon at bounding box center [914, 573] width 18 height 18
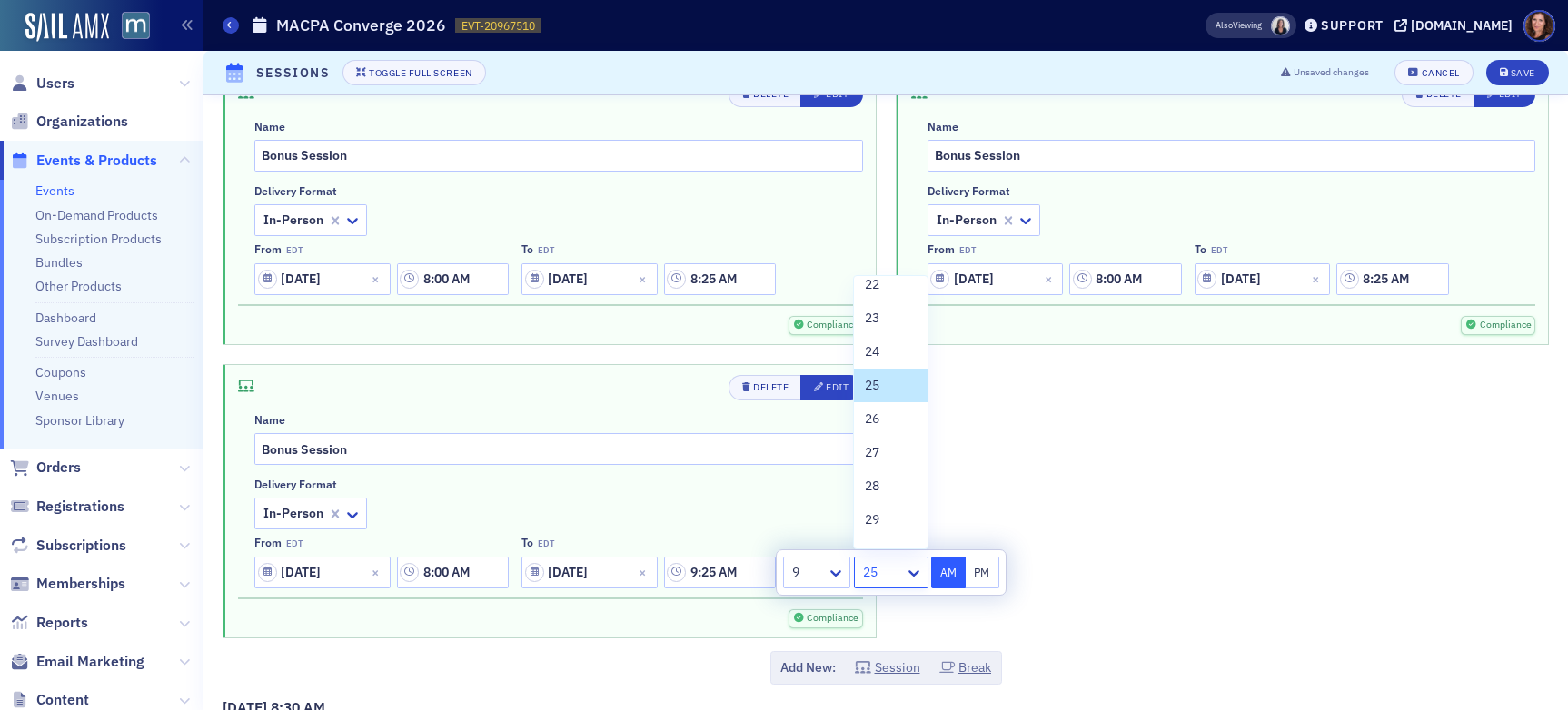
scroll to position [770, 0]
click at [900, 528] on div "30" at bounding box center [891, 534] width 51 height 19
click at [937, 513] on div "Delete Edit Name Bonus Session Delivery format In-Person From EDT [DATE] 8:00 A…" at bounding box center [885, 354] width 1326 height 567
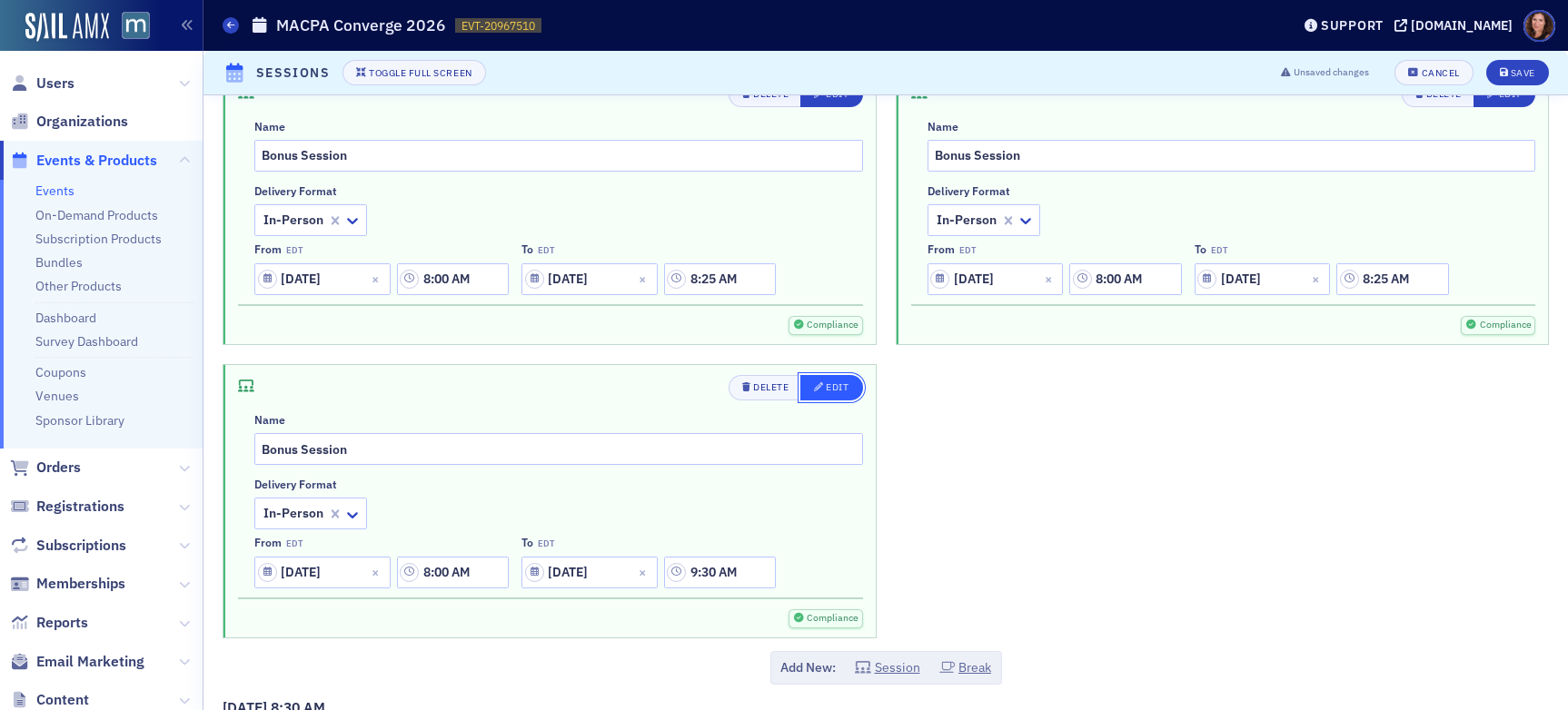
click at [830, 386] on div "Edit" at bounding box center [837, 387] width 23 height 10
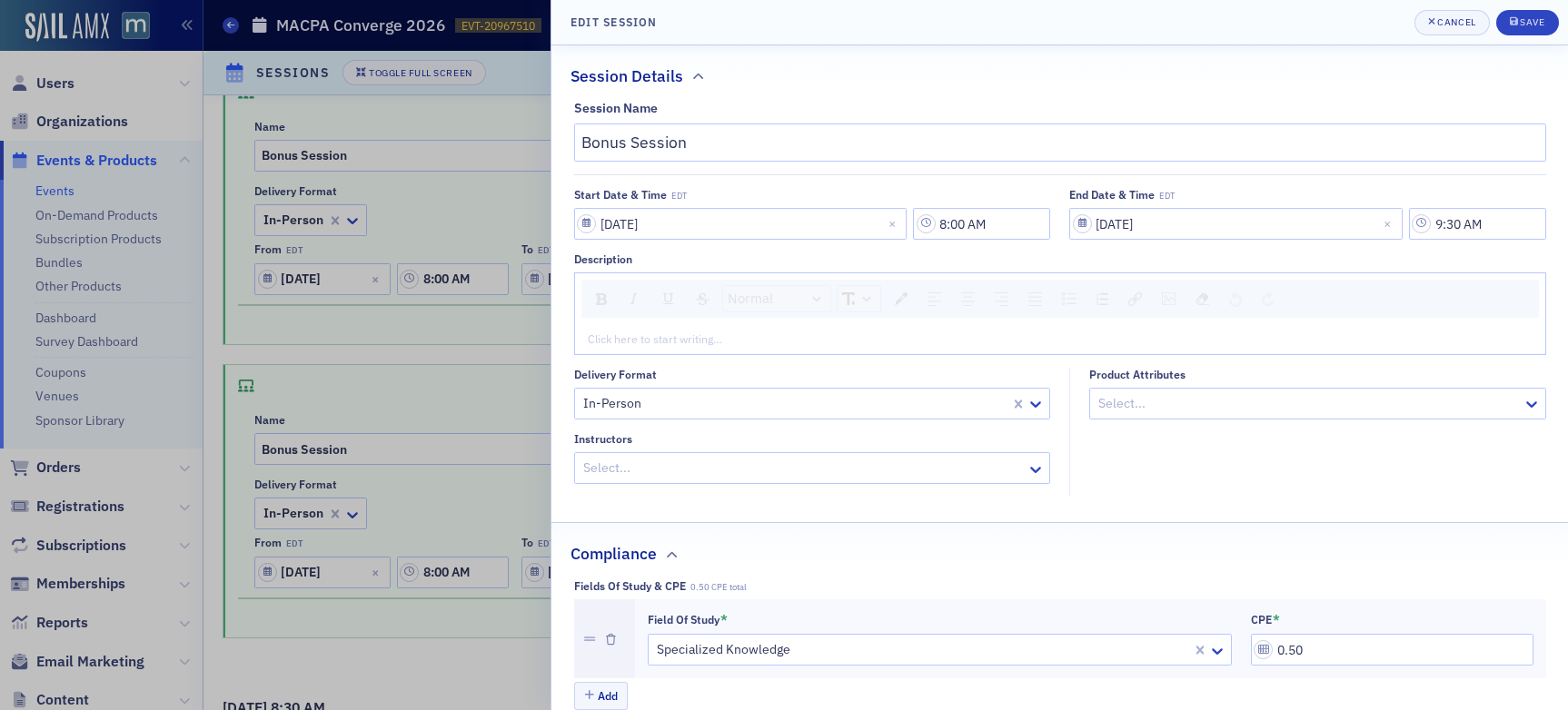
click at [461, 377] on div at bounding box center [784, 355] width 1568 height 710
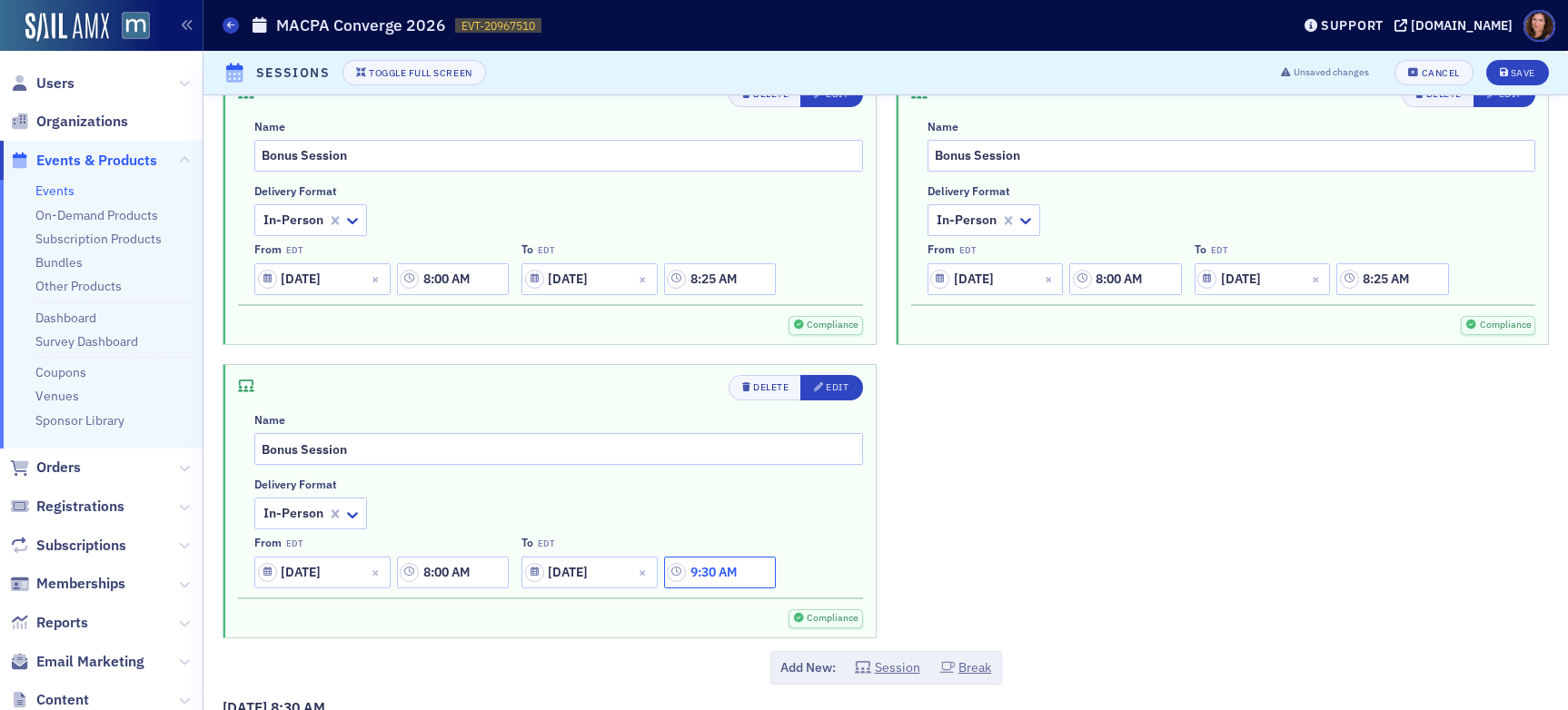
click at [730, 575] on input "9:30 AM" at bounding box center [720, 573] width 112 height 32
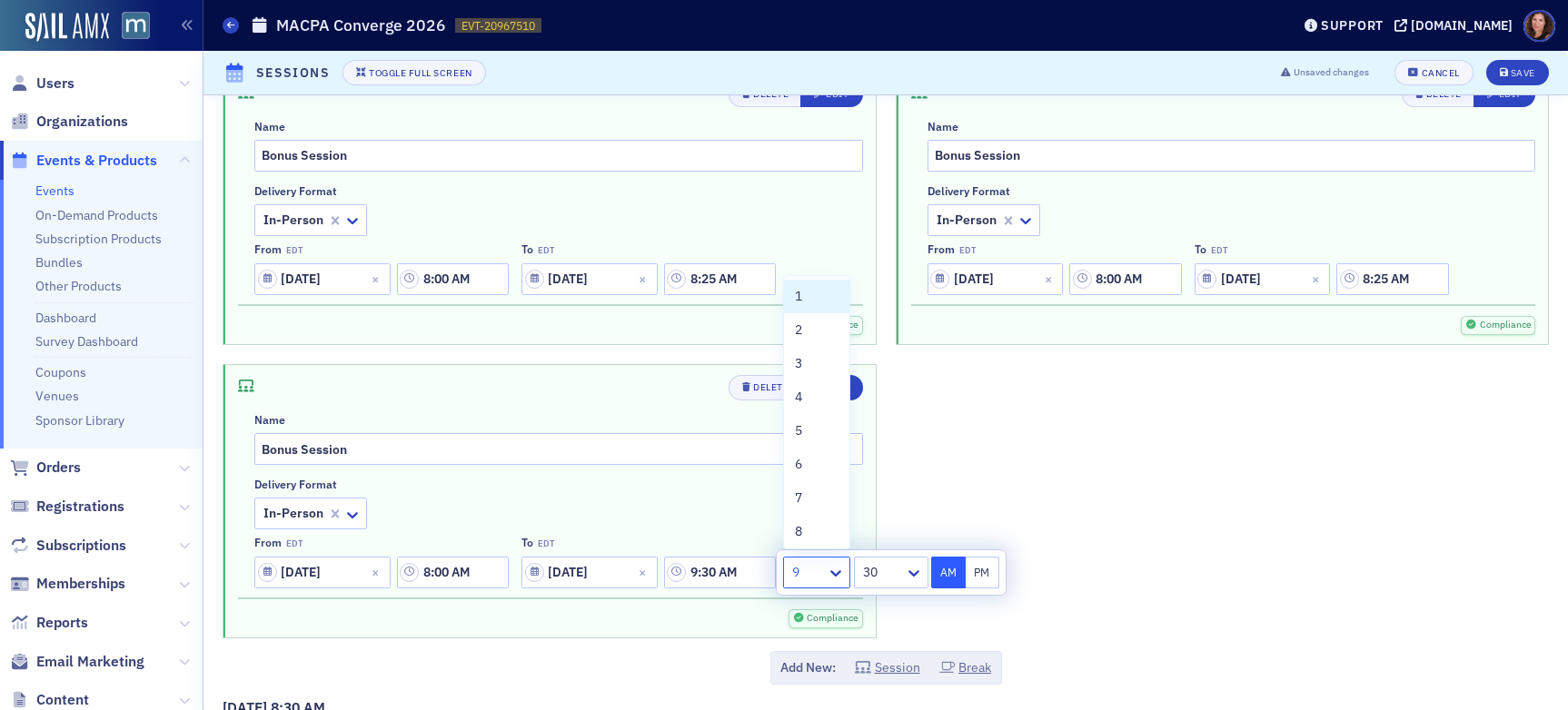
click at [823, 573] on div at bounding box center [808, 572] width 35 height 23
click at [819, 531] on div "8" at bounding box center [817, 532] width 44 height 19
click at [877, 576] on div at bounding box center [882, 572] width 42 height 23
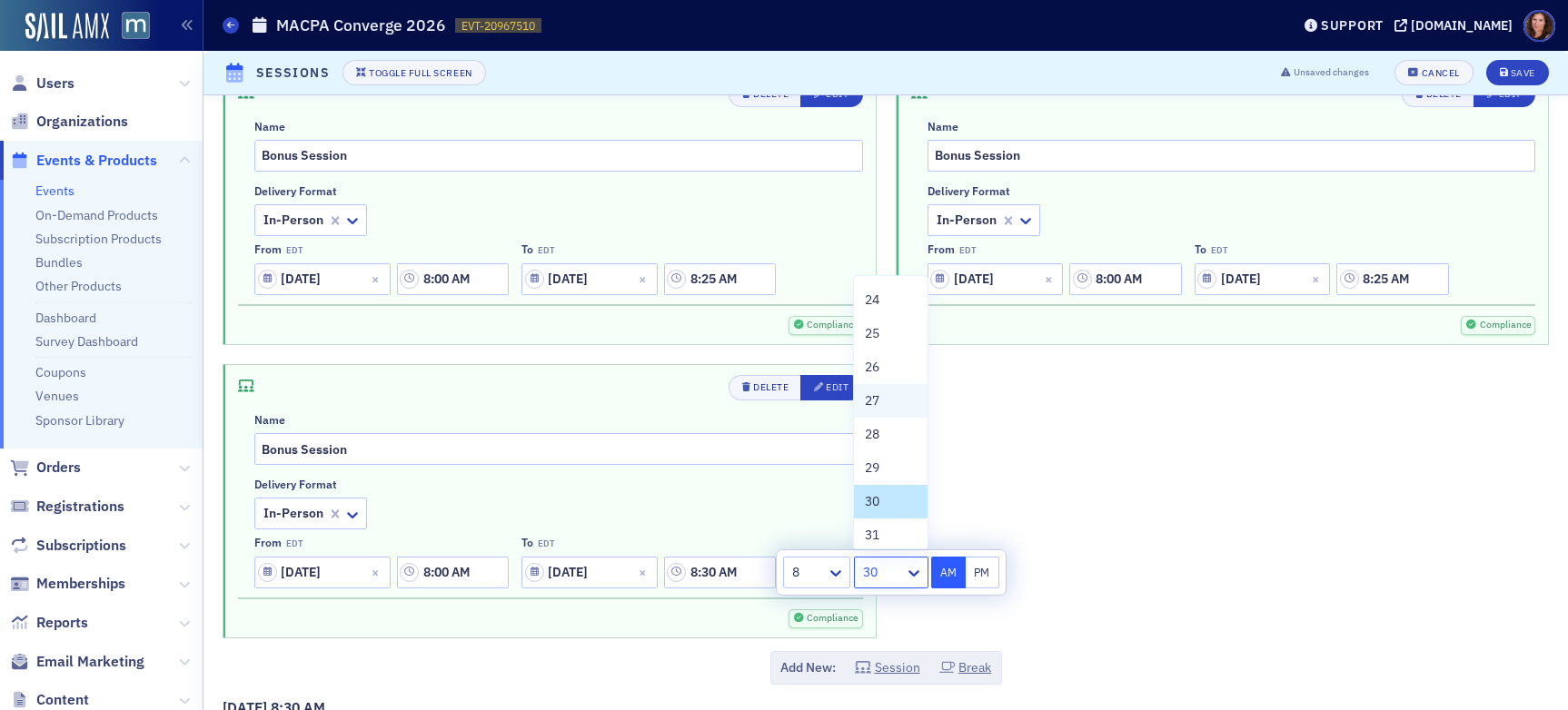
scroll to position [804, 0]
click at [892, 334] on div "25" at bounding box center [891, 332] width 51 height 19
type input "8:25 AM"
click at [1077, 471] on div "Delete Edit Name Bonus Session Delivery format In-Person From EDT [DATE] 8:00 A…" at bounding box center [885, 354] width 1326 height 567
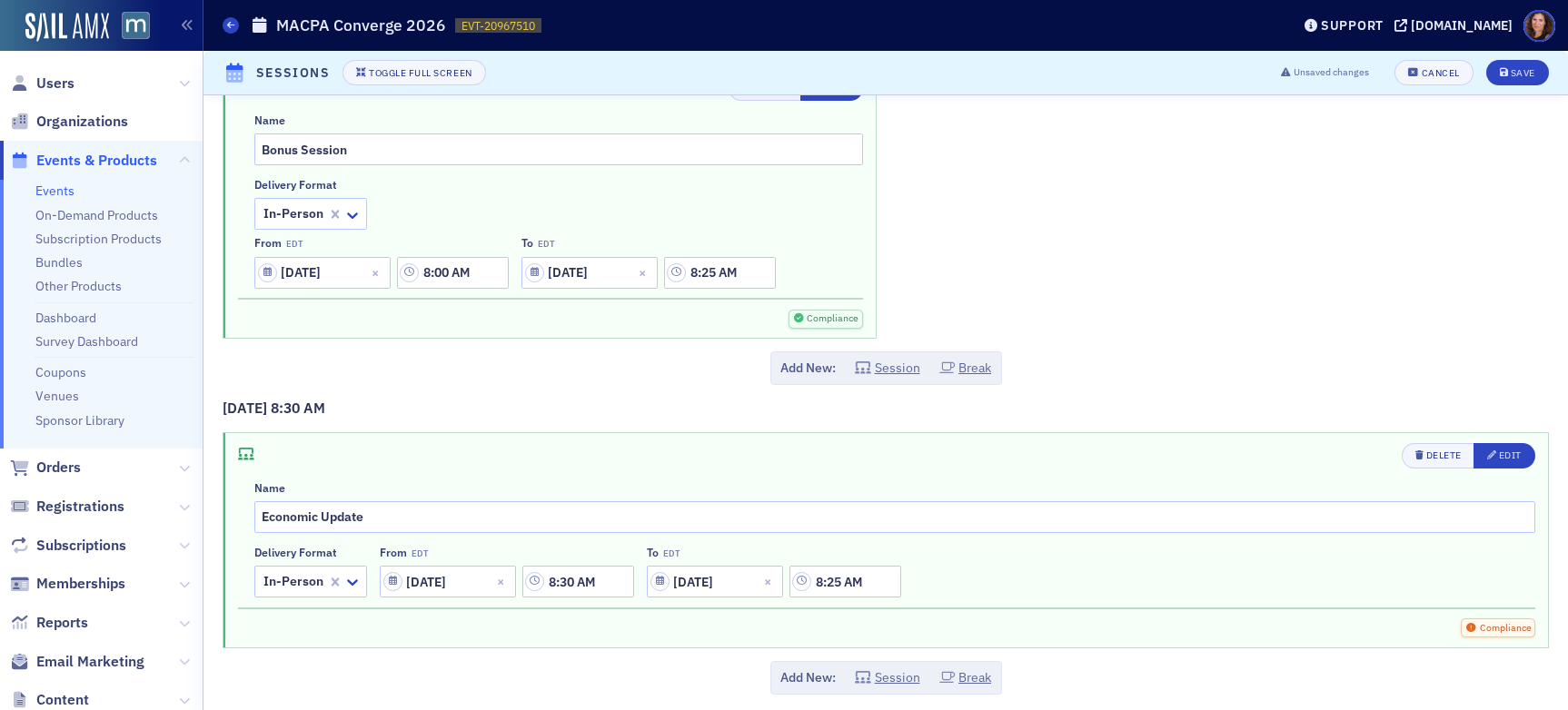
scroll to position [781, 0]
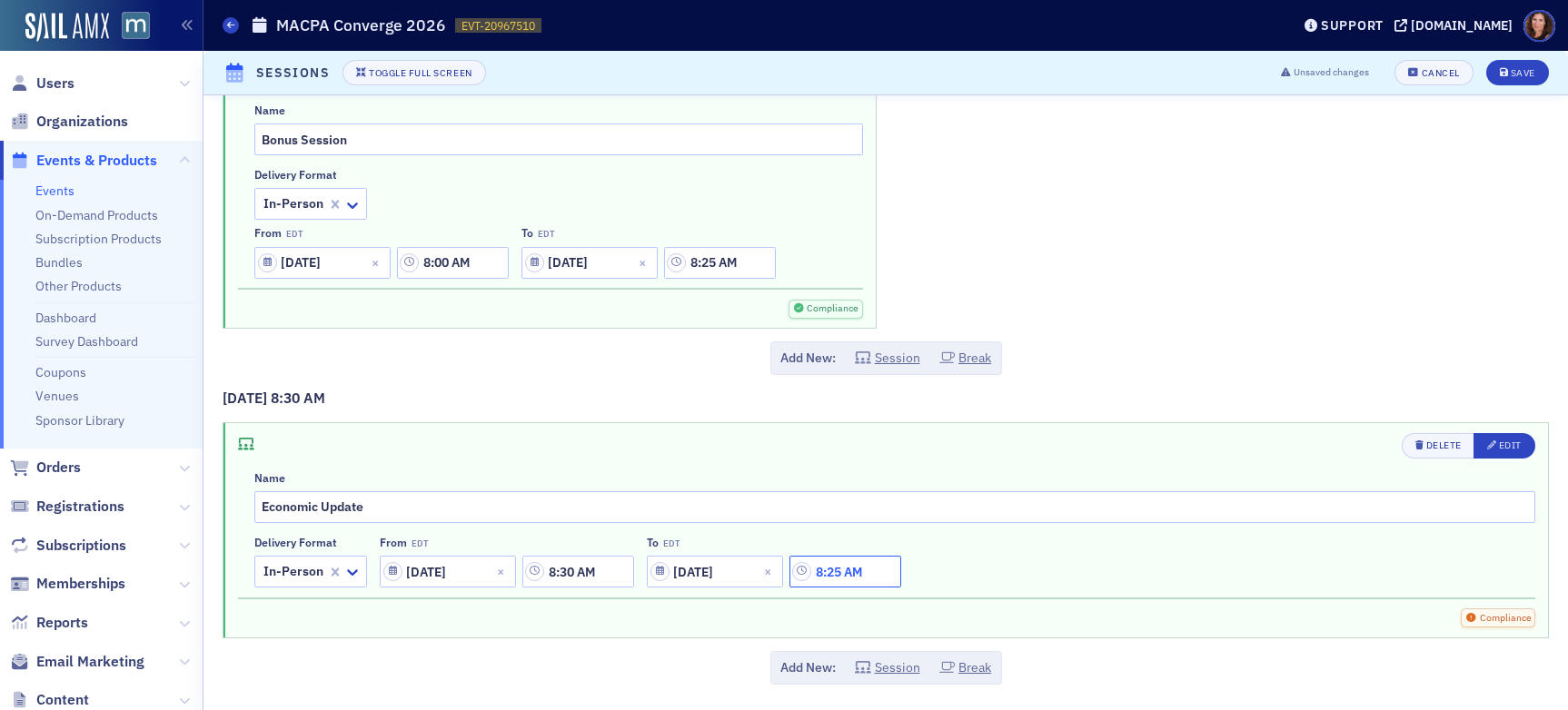
click at [860, 578] on input "8:25 AM" at bounding box center [846, 572] width 112 height 32
click at [629, 570] on icon at bounding box center [625, 572] width 11 height 6
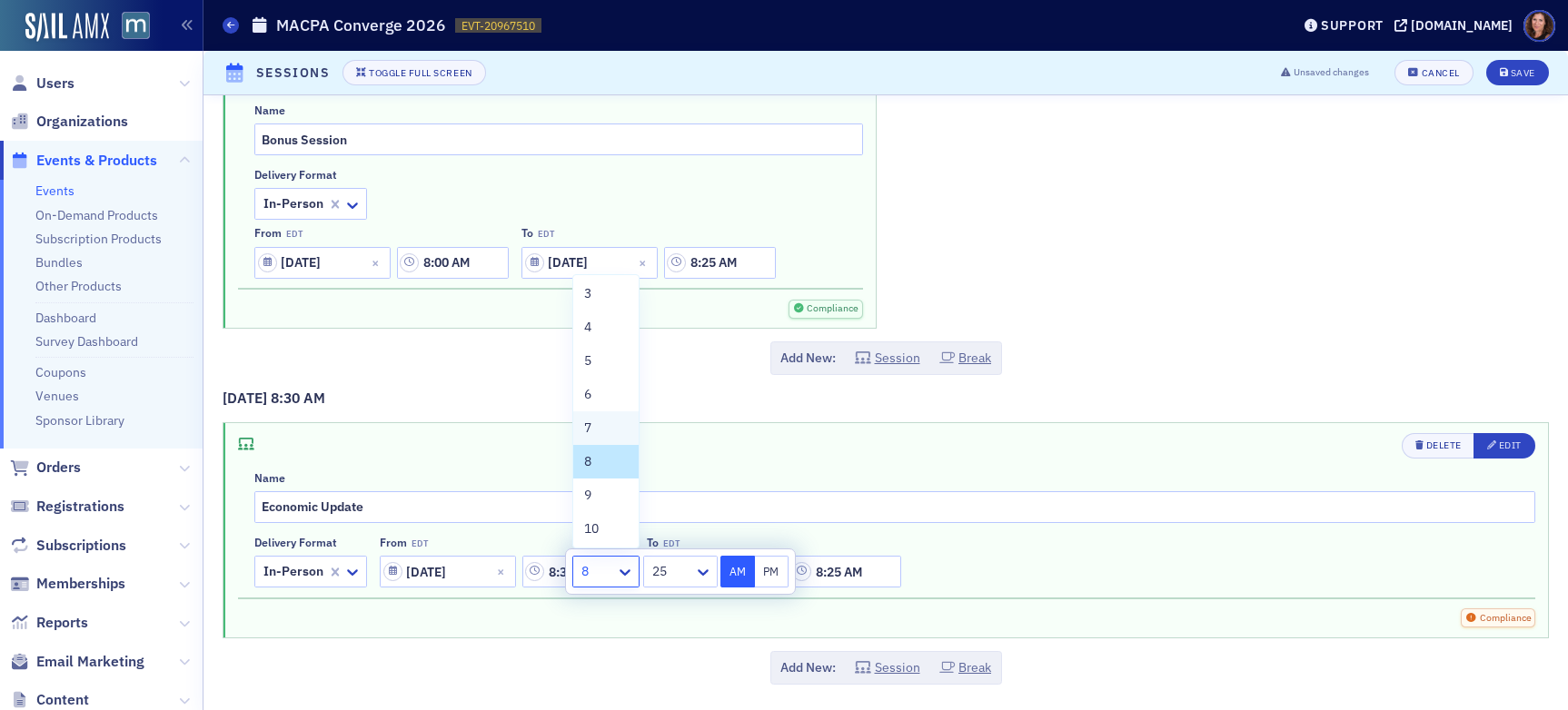
scroll to position [75, 0]
click at [600, 488] on div "9" at bounding box center [606, 489] width 44 height 19
click at [690, 568] on div at bounding box center [672, 571] width 42 height 23
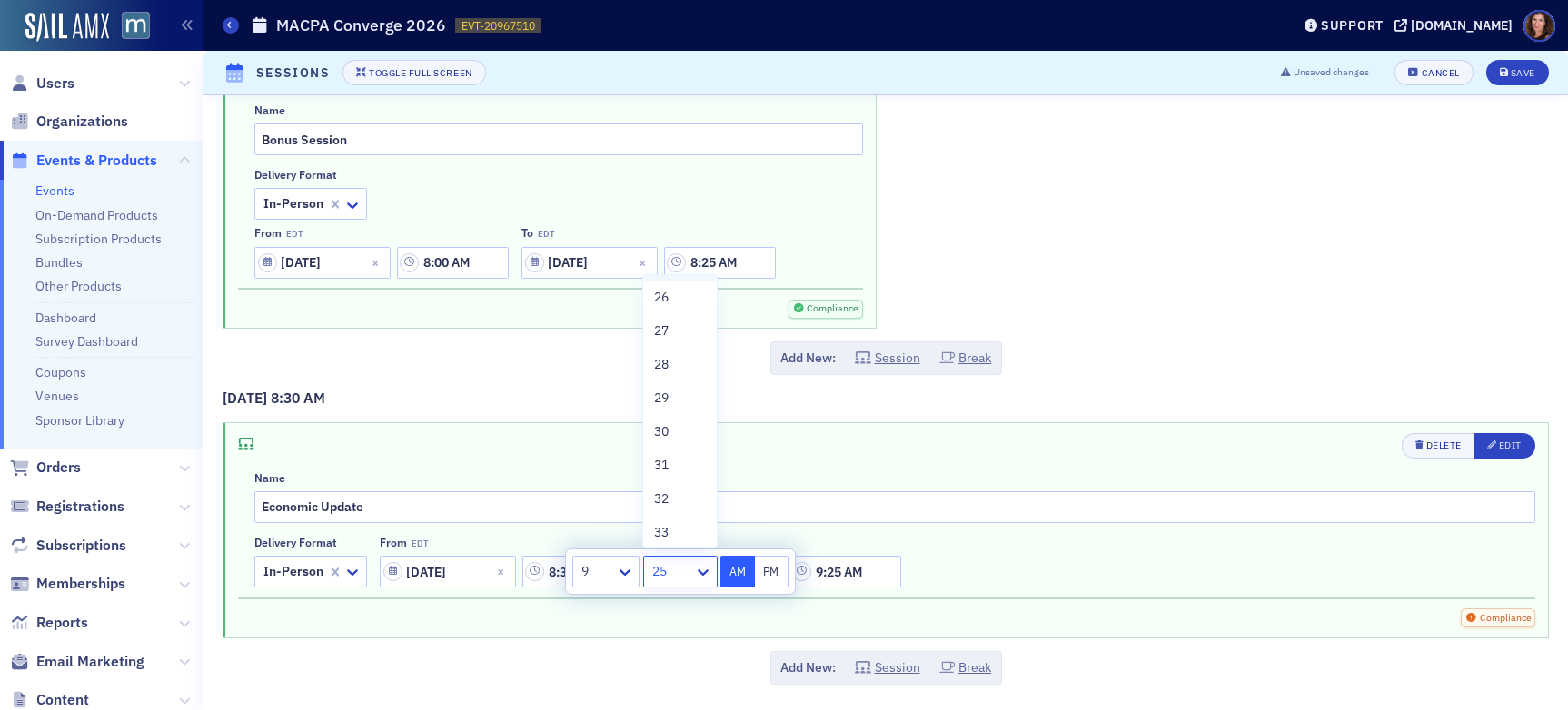
scroll to position [891, 0]
click at [683, 406] on div "30" at bounding box center [680, 413] width 51 height 19
type input "9:30 AM"
click at [1127, 626] on div "Compliance" at bounding box center [887, 618] width 1298 height 19
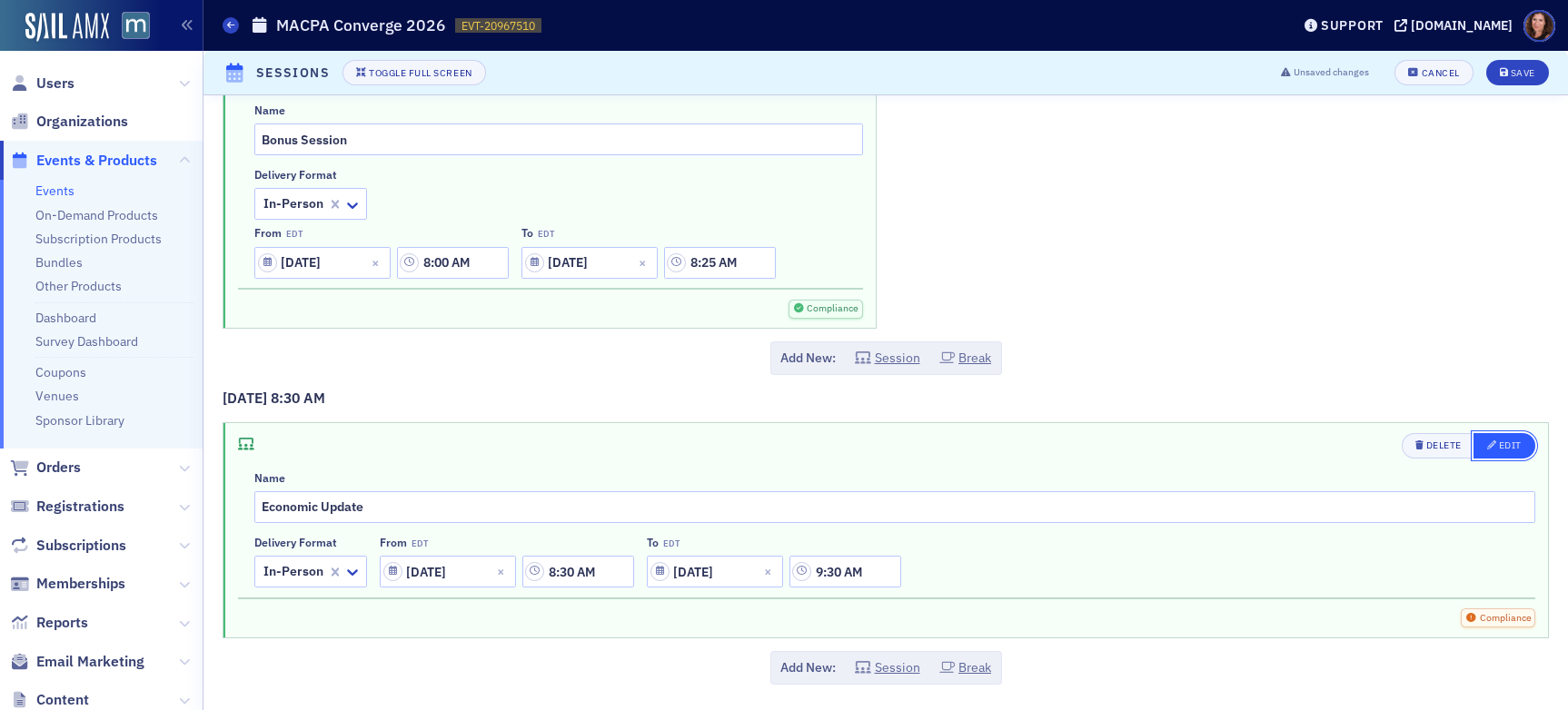
click at [1335, 446] on div "Edit" at bounding box center [1510, 445] width 23 height 10
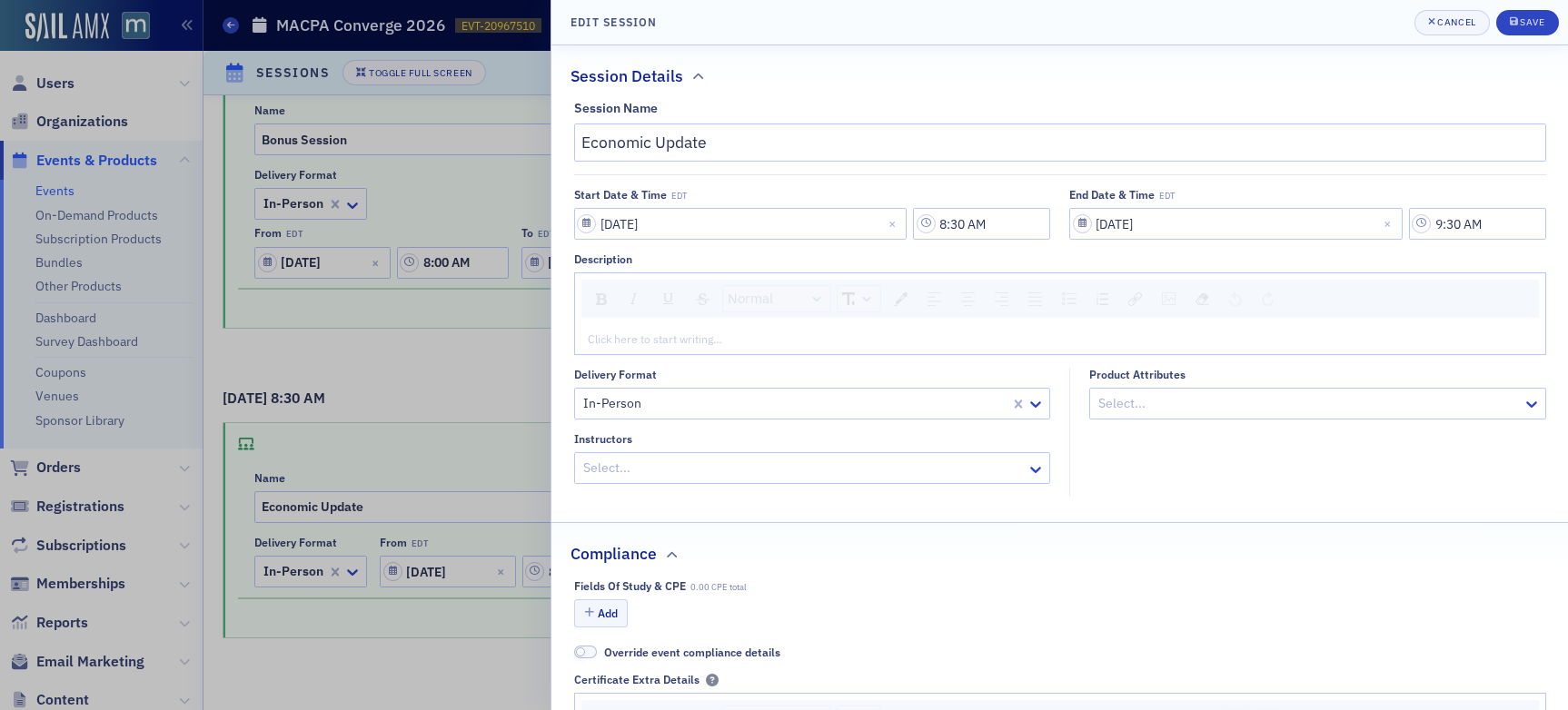
click at [688, 467] on div at bounding box center [803, 468] width 444 height 23
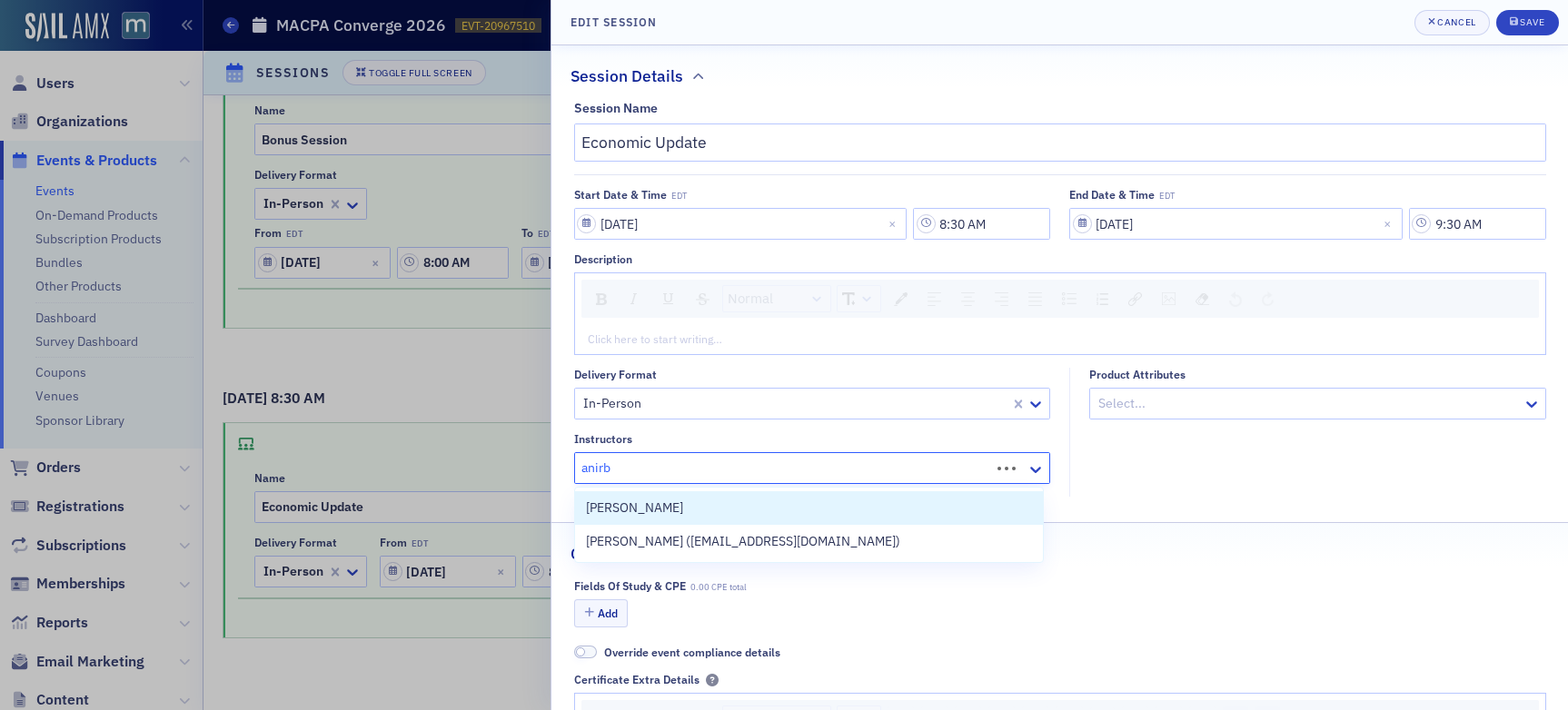
type input "anirba"
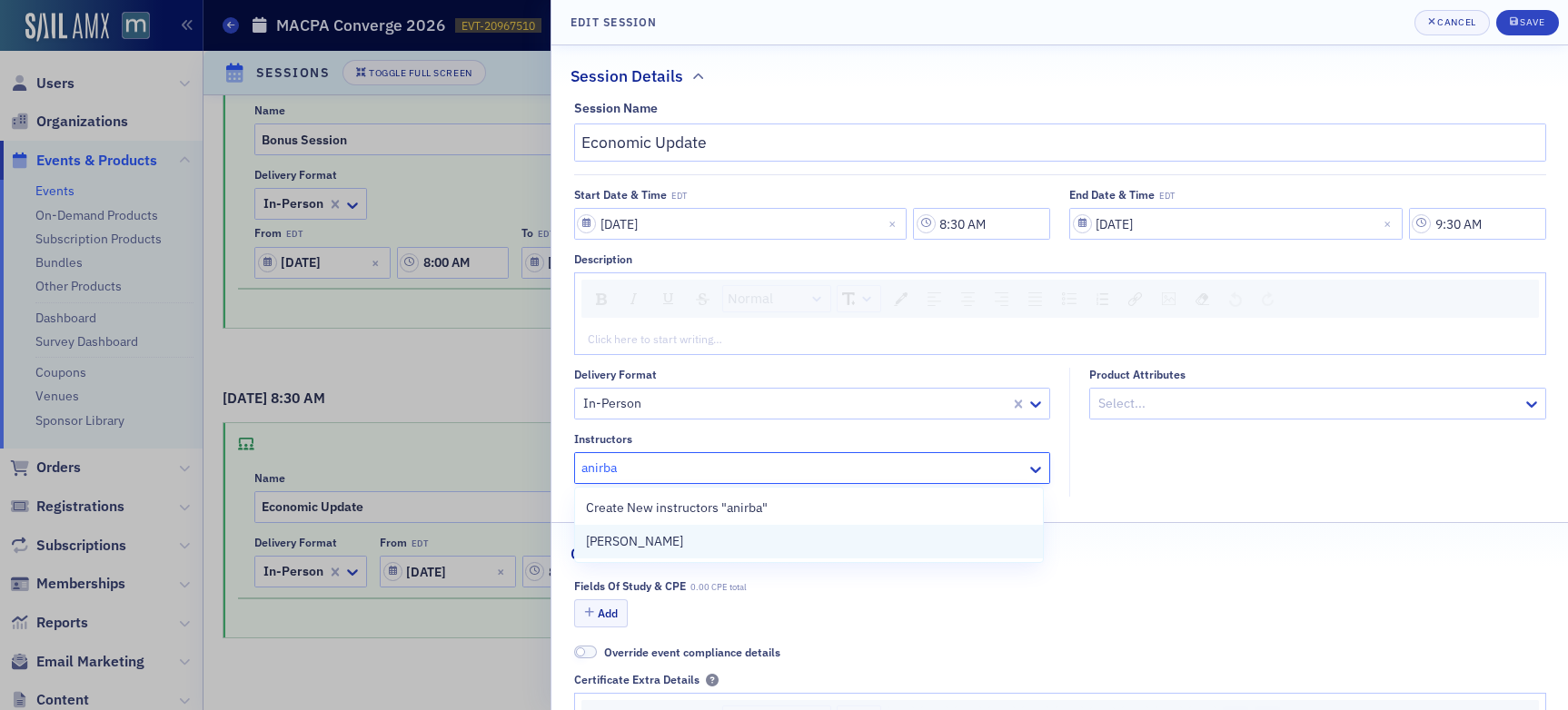
click at [671, 537] on div "[PERSON_NAME]" at bounding box center [808, 542] width 446 height 19
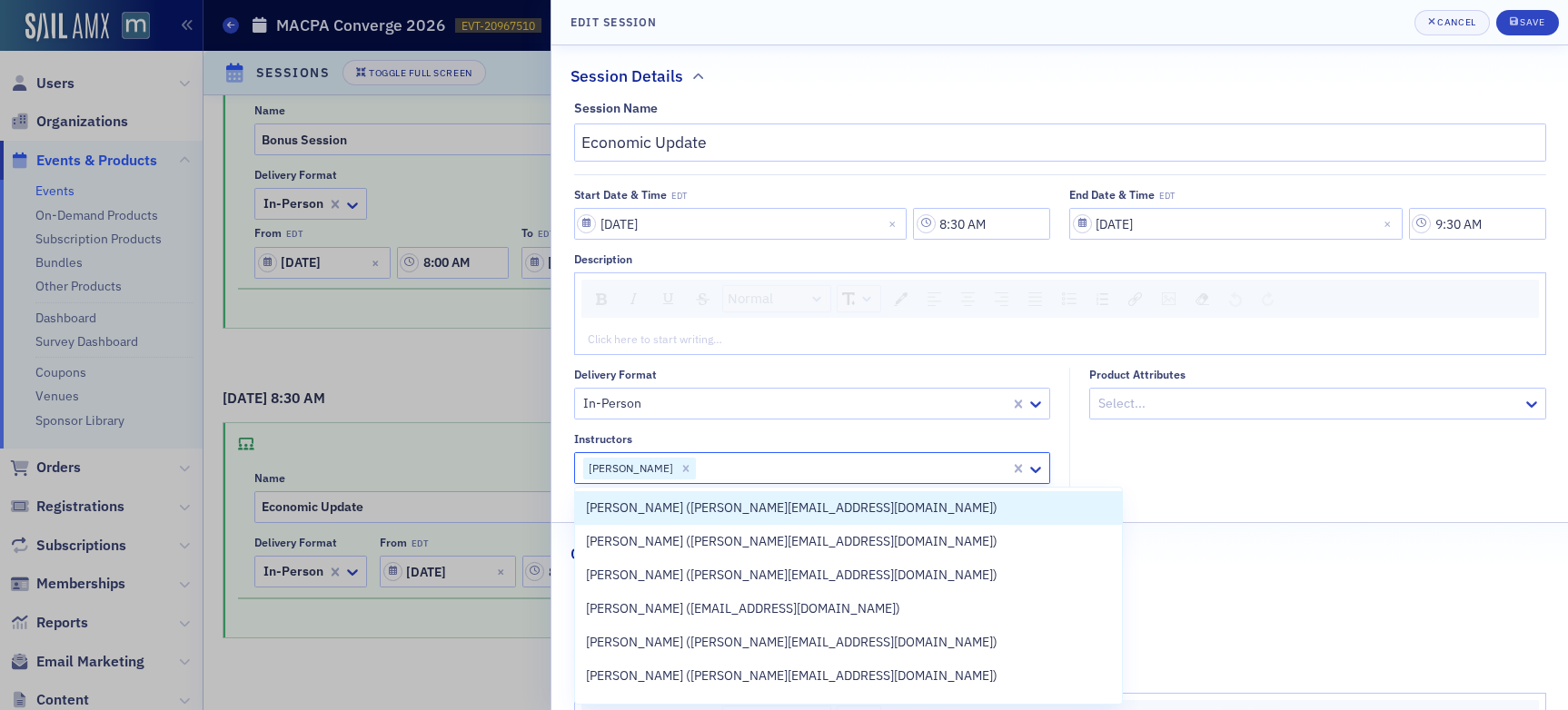
click at [1120, 504] on fieldset "Session Details Session Name Economic Update Start Date & Time EDT [DATE] 8:30 …" at bounding box center [1060, 277] width 1017 height 464
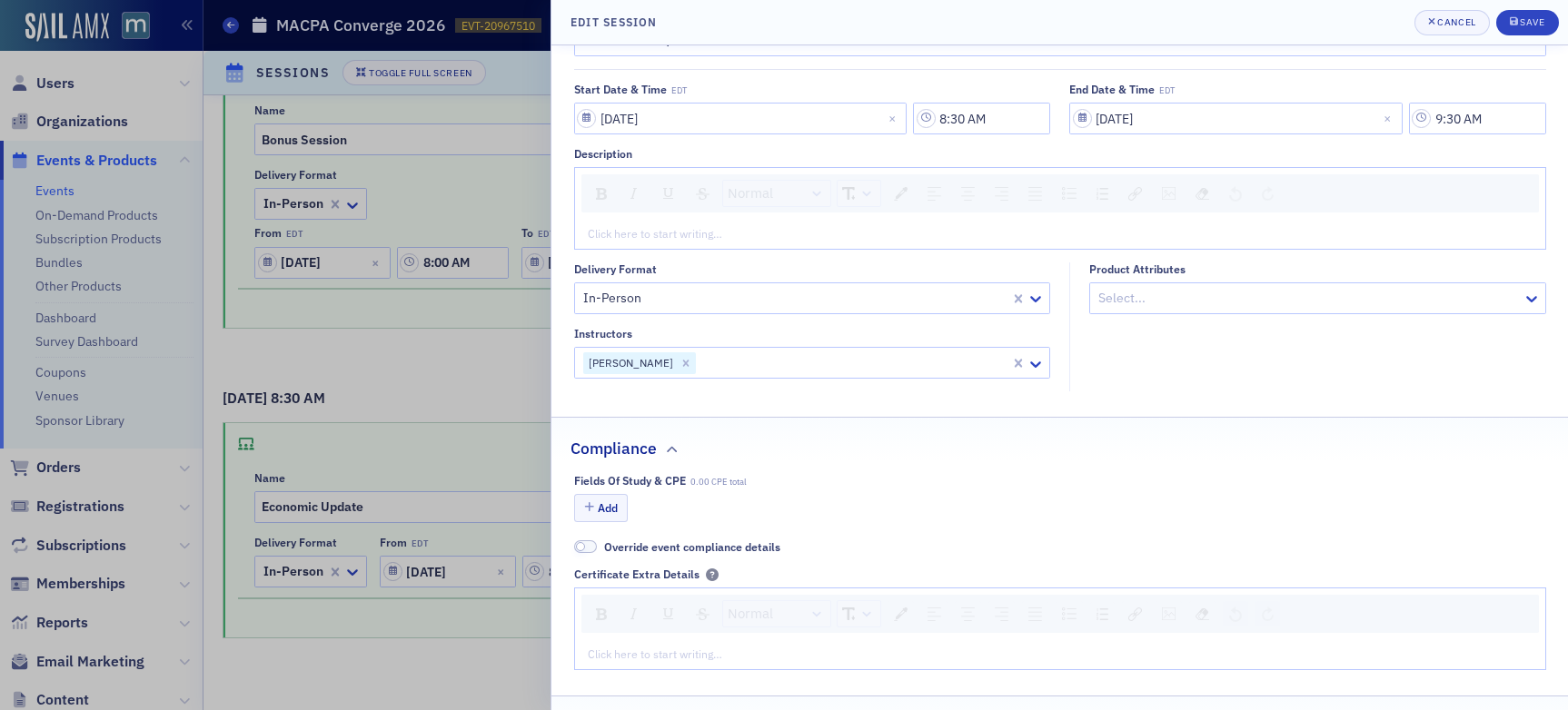
scroll to position [106, 0]
click at [615, 504] on button "Add" at bounding box center [601, 507] width 55 height 28
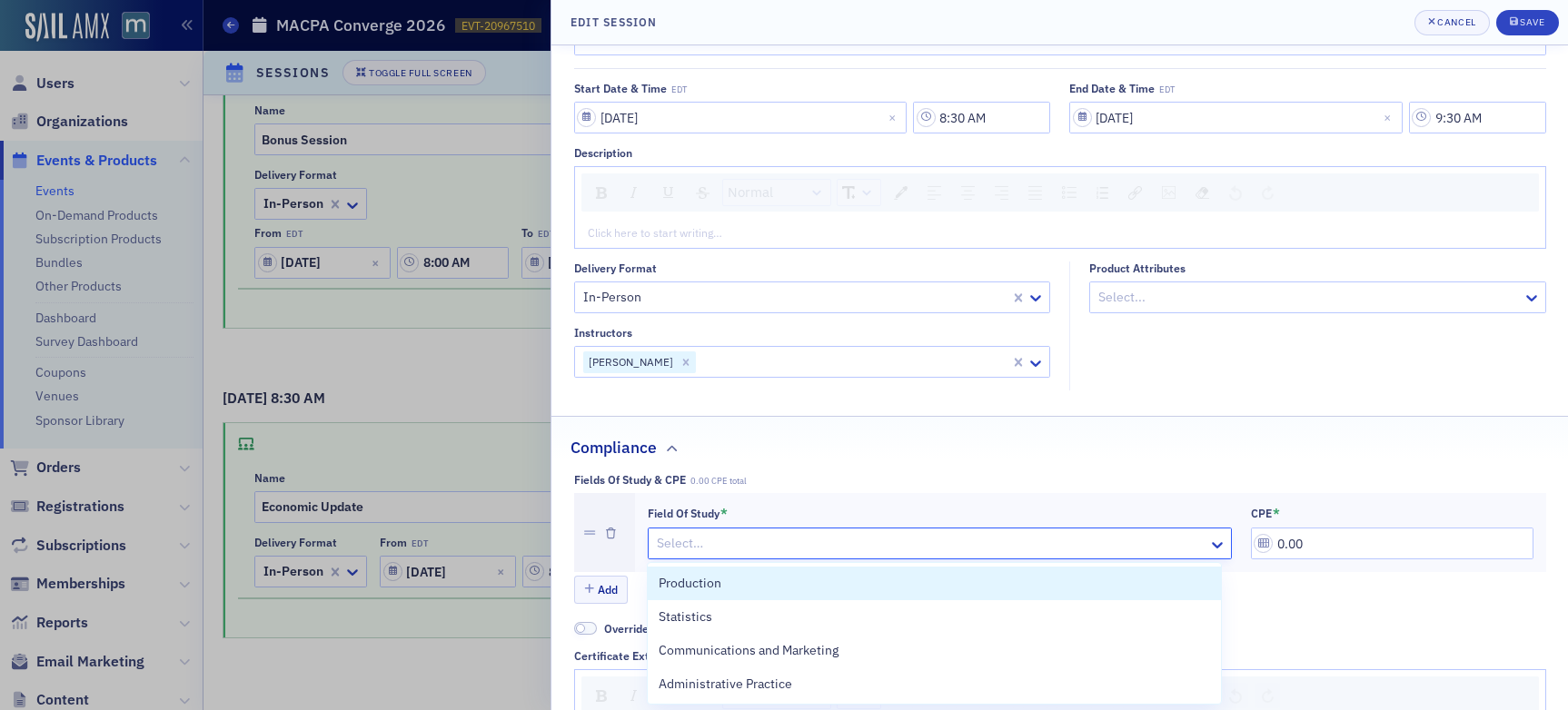
click at [727, 543] on div at bounding box center [931, 543] width 552 height 23
type input "sp"
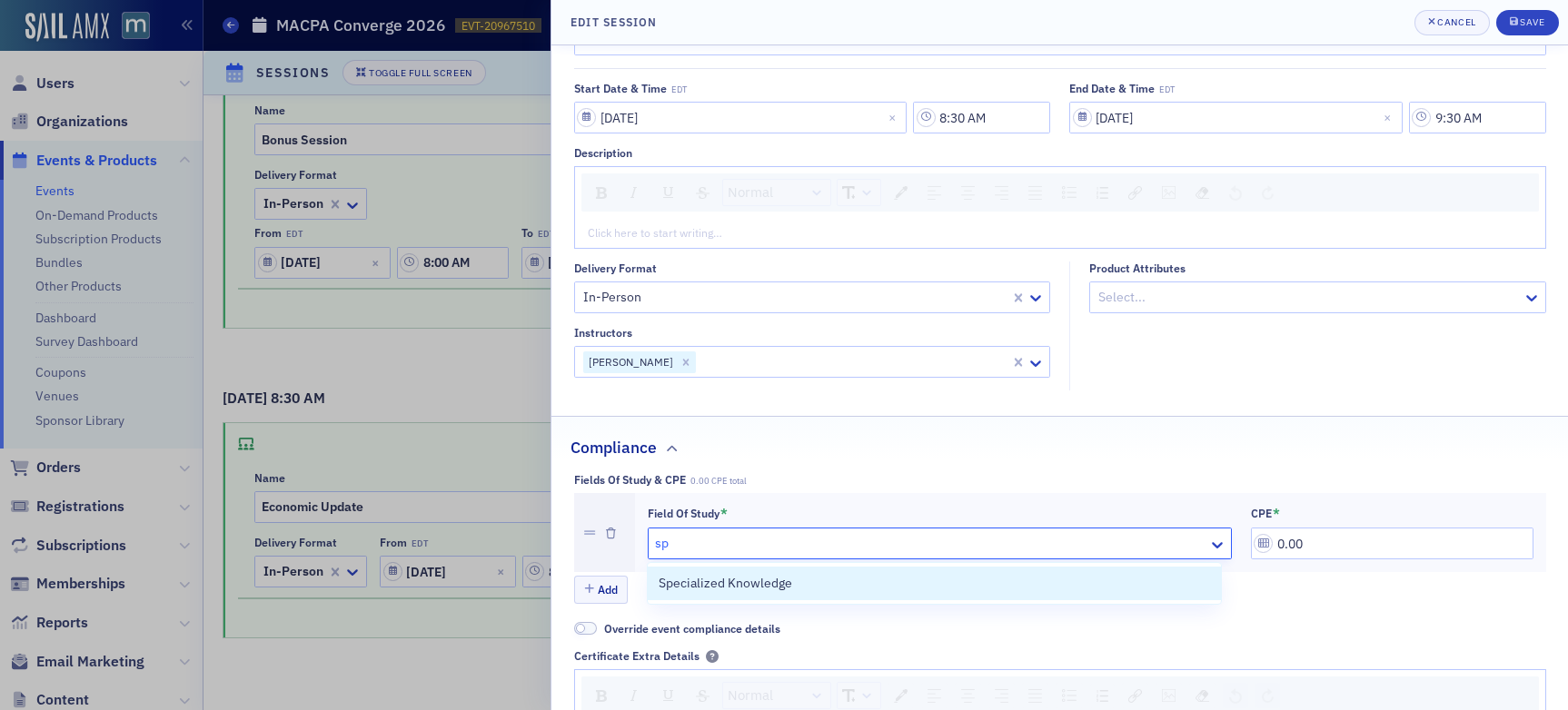
click at [752, 576] on span "Specialized Knowledge" at bounding box center [726, 583] width 134 height 19
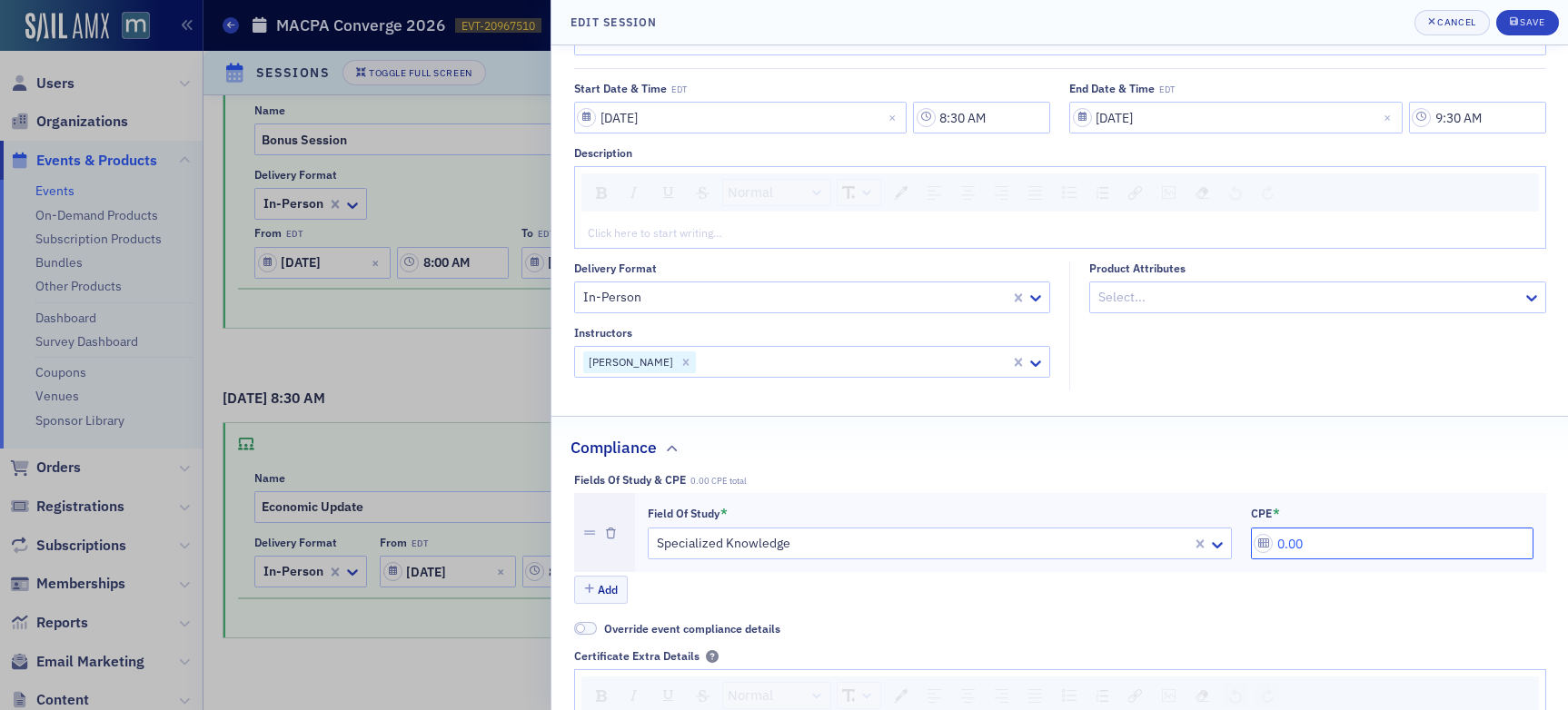
drag, startPoint x: 1292, startPoint y: 544, endPoint x: 1223, endPoint y: 538, distance: 69.3
click at [1223, 538] on div "Field of Study * Specialized Knowledge CPE * 0.00" at bounding box center [1091, 533] width 886 height 55
type input "1.00"
click at [1335, 24] on div "Save" at bounding box center [1532, 22] width 25 height 10
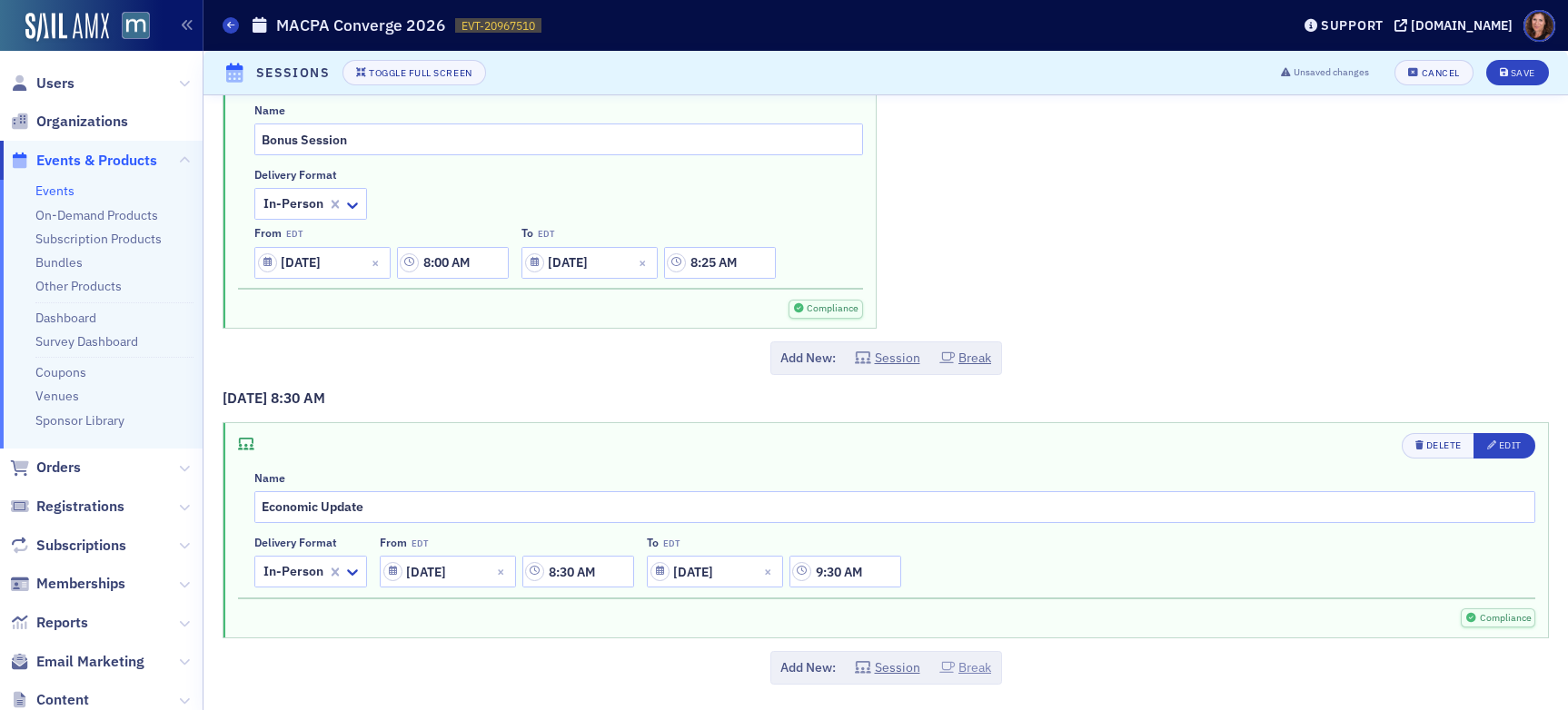
click at [971, 665] on button "Break" at bounding box center [966, 668] width 53 height 19
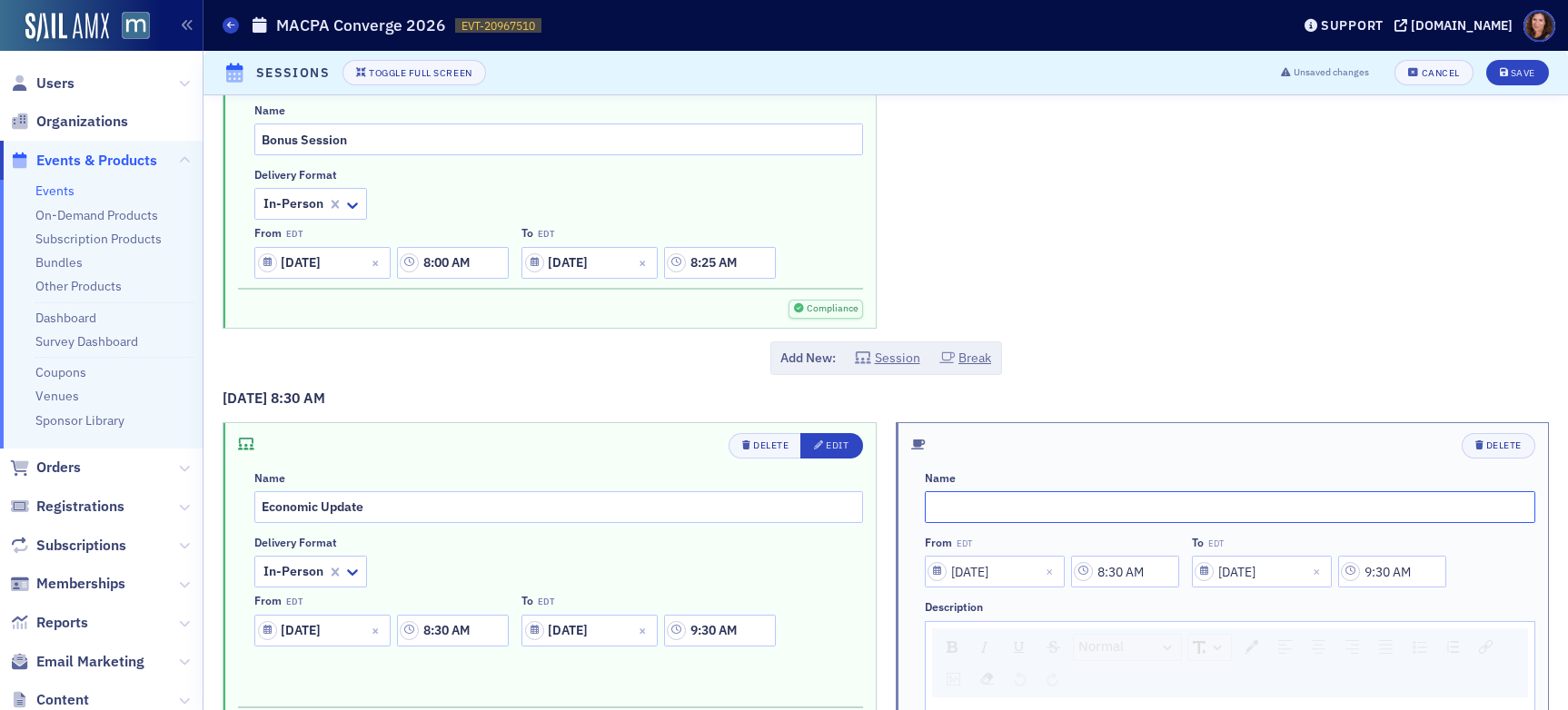
click at [957, 505] on input "text" at bounding box center [1231, 507] width 611 height 32
type input "Networking Break"
click at [1116, 578] on input "8:30 AM" at bounding box center [1125, 572] width 108 height 32
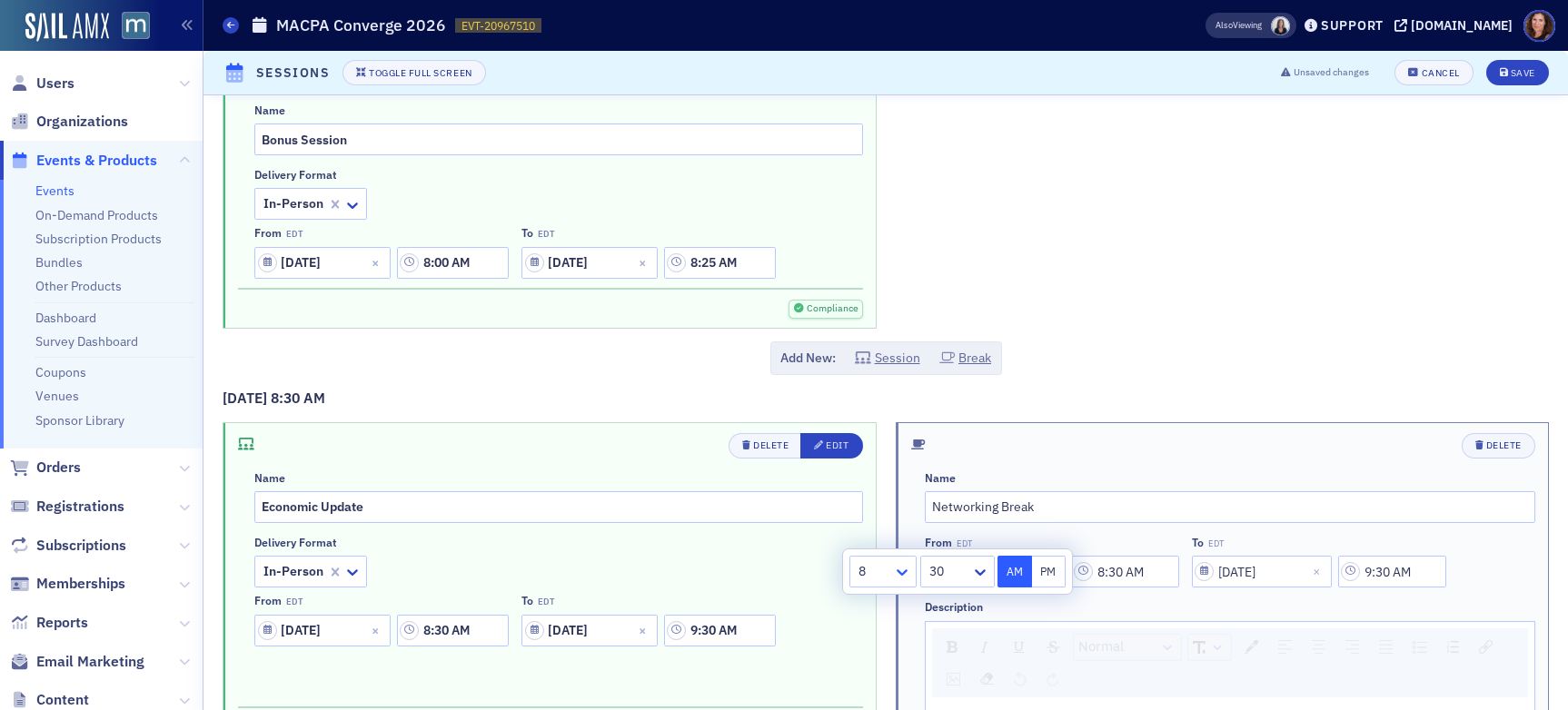
click at [896, 577] on icon at bounding box center [903, 572] width 18 height 18
drag, startPoint x: 871, startPoint y: 475, endPoint x: 879, endPoint y: 483, distance: 11.3
click at [871, 475] on div "9" at bounding box center [883, 473] width 44 height 19
type input "9:30 AM"
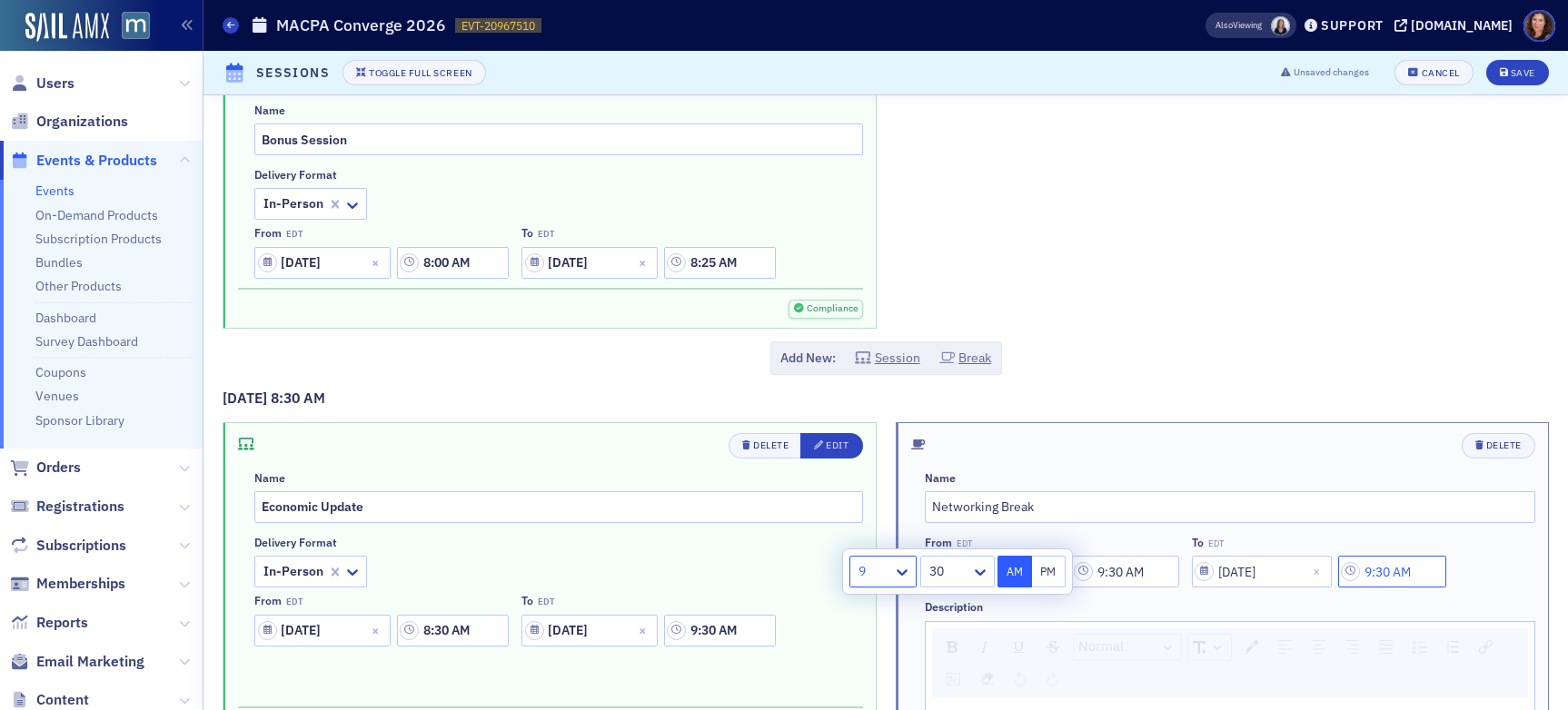
click at [1335, 574] on input "9:30 AM" at bounding box center [1392, 572] width 108 height 32
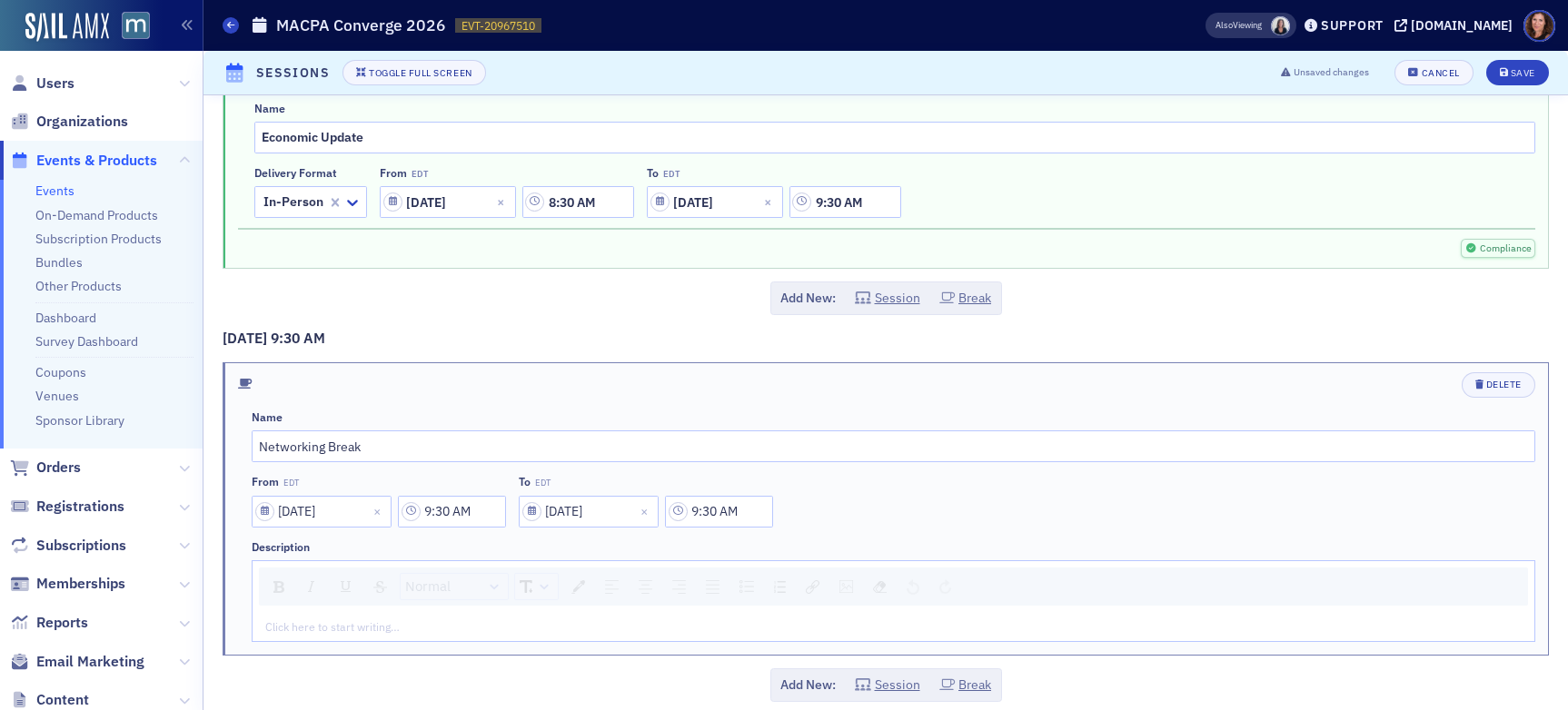
scroll to position [1168, 0]
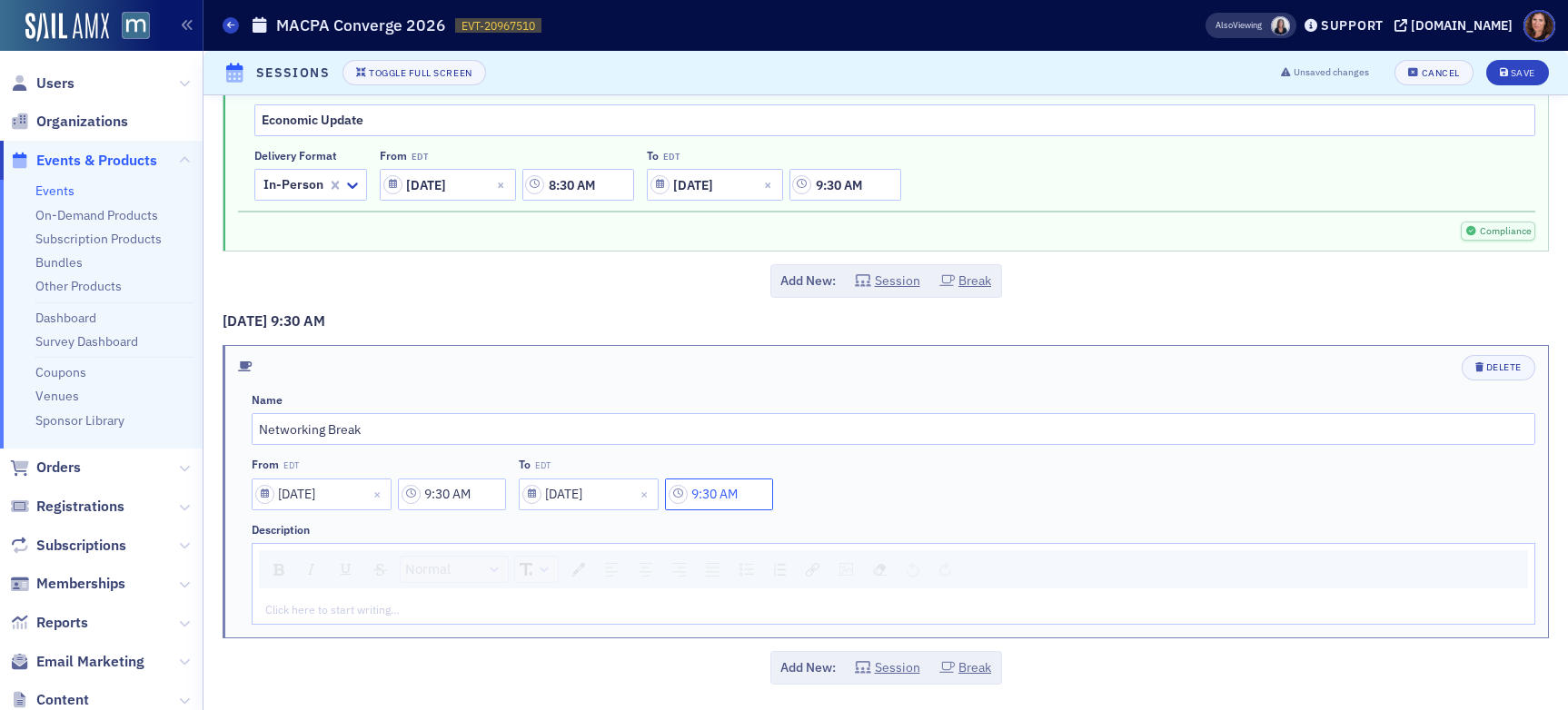
click at [715, 493] on input "9:30 AM" at bounding box center [719, 494] width 108 height 32
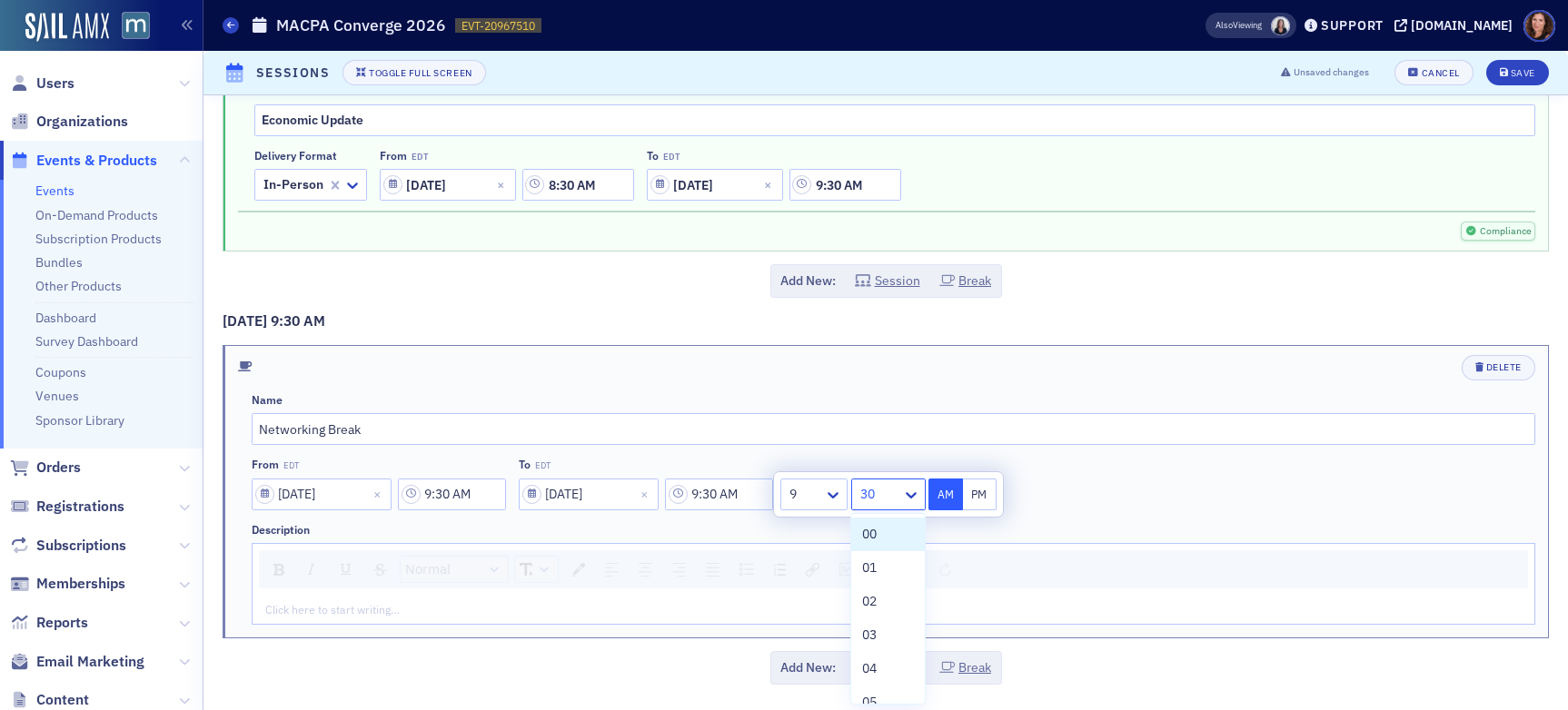
click at [896, 497] on div at bounding box center [880, 494] width 42 height 23
click at [889, 626] on div "45" at bounding box center [888, 619] width 51 height 19
type input "9:45 AM"
click at [1104, 498] on div "From EDT [DATE] 9:30 AM To EDT [DATE] 9:45 AM" at bounding box center [893, 483] width 1284 height 52
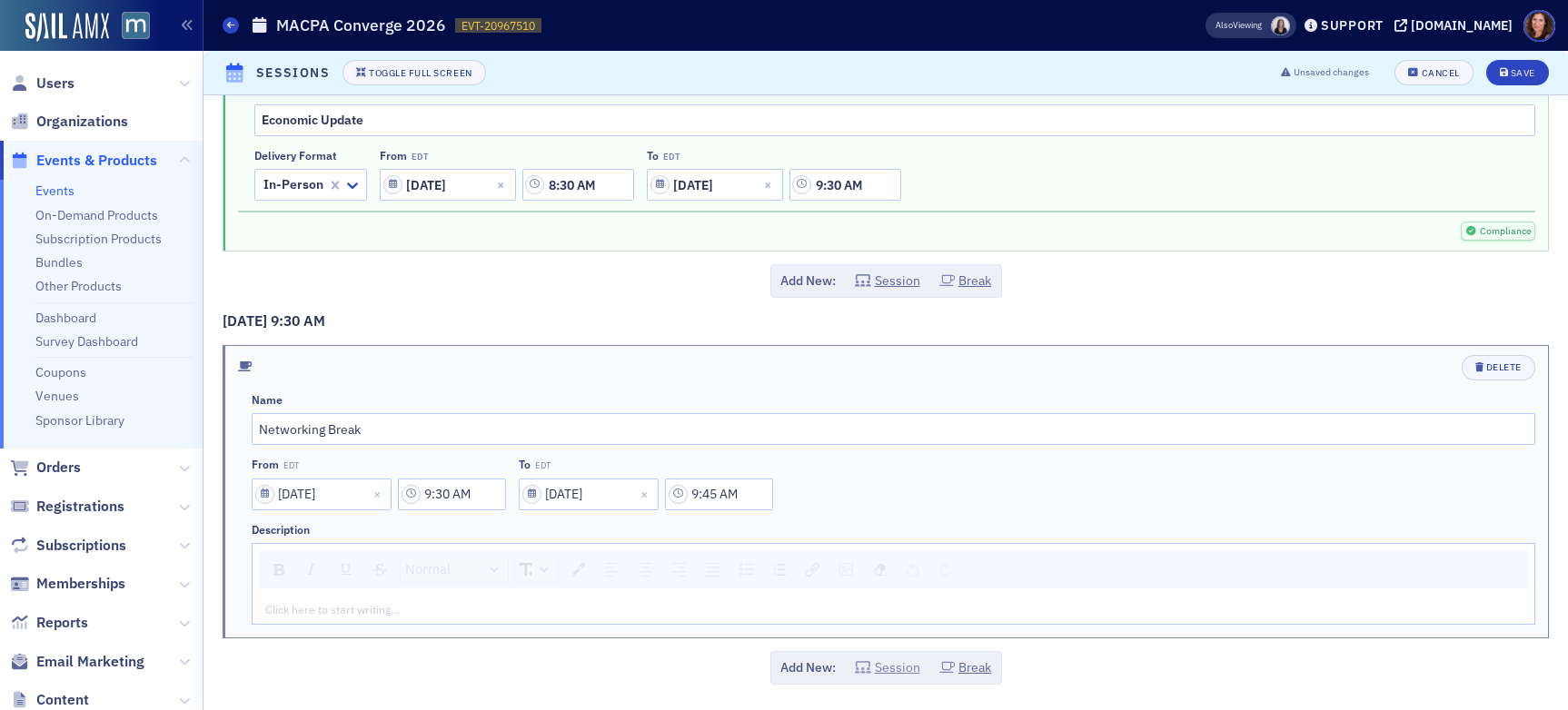
click at [901, 668] on button "Session" at bounding box center [887, 668] width 65 height 19
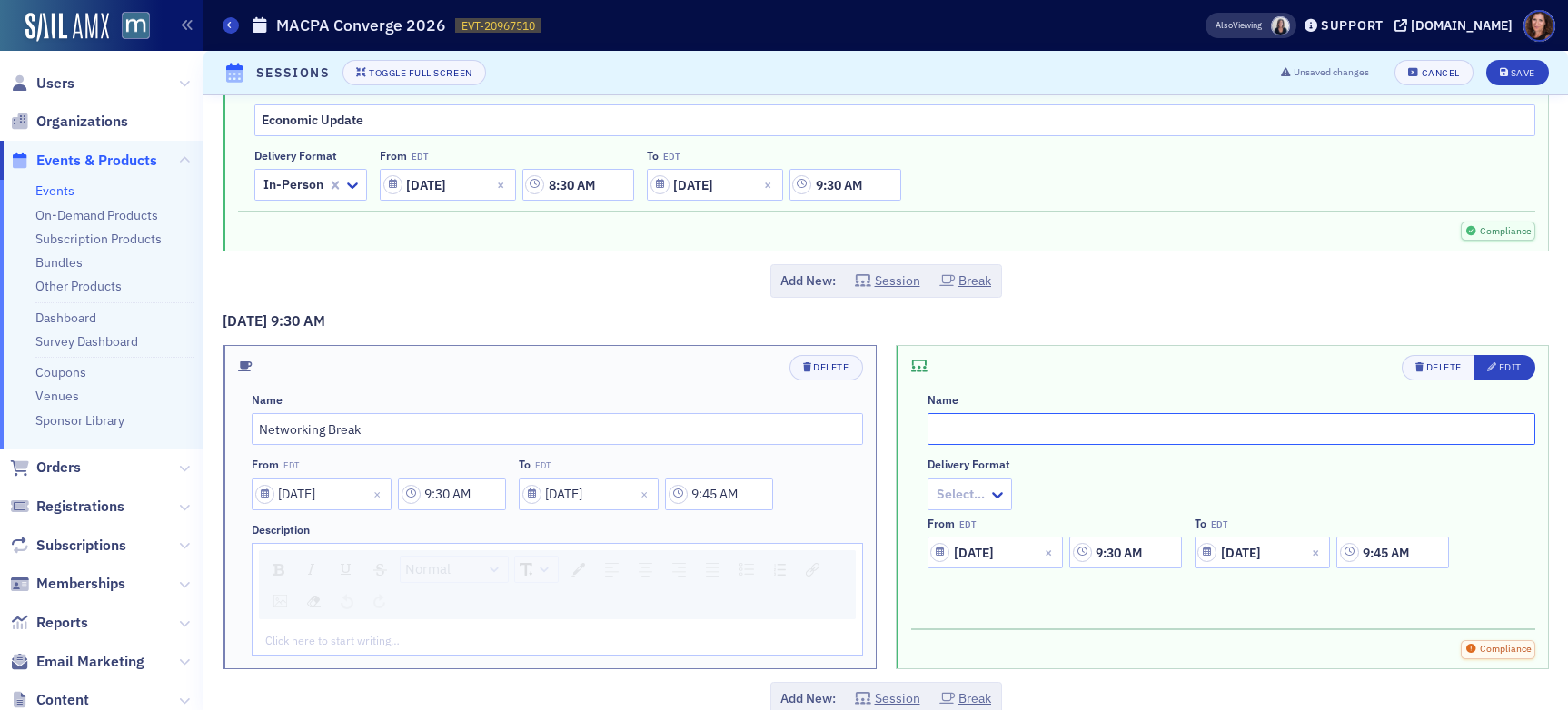
click at [1022, 426] on input "text" at bounding box center [1232, 429] width 609 height 32
type input "GNFP Track"
click at [992, 493] on icon at bounding box center [998, 495] width 11 height 6
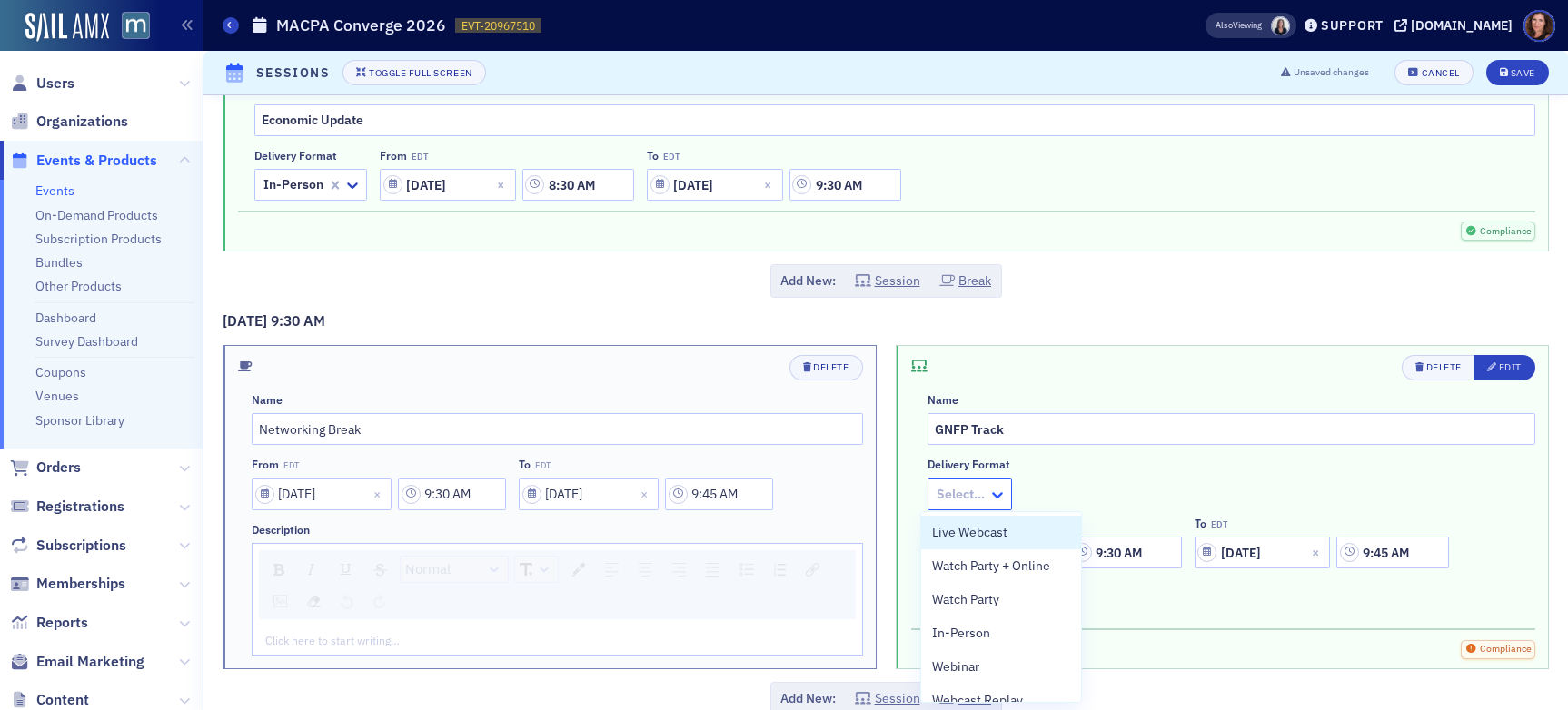
scroll to position [1170, 0]
click at [994, 624] on div "In-Person" at bounding box center [1001, 633] width 138 height 19
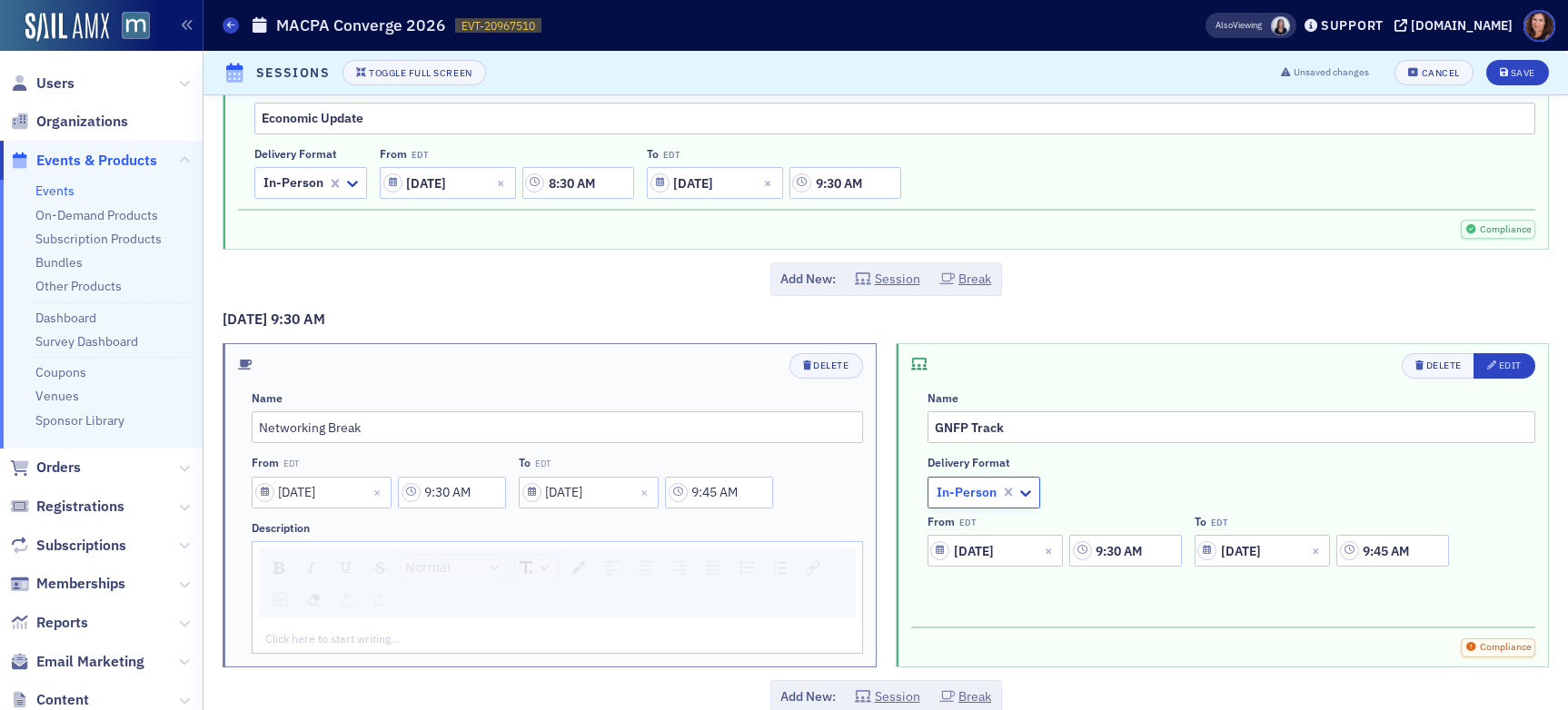
scroll to position [1199, 0]
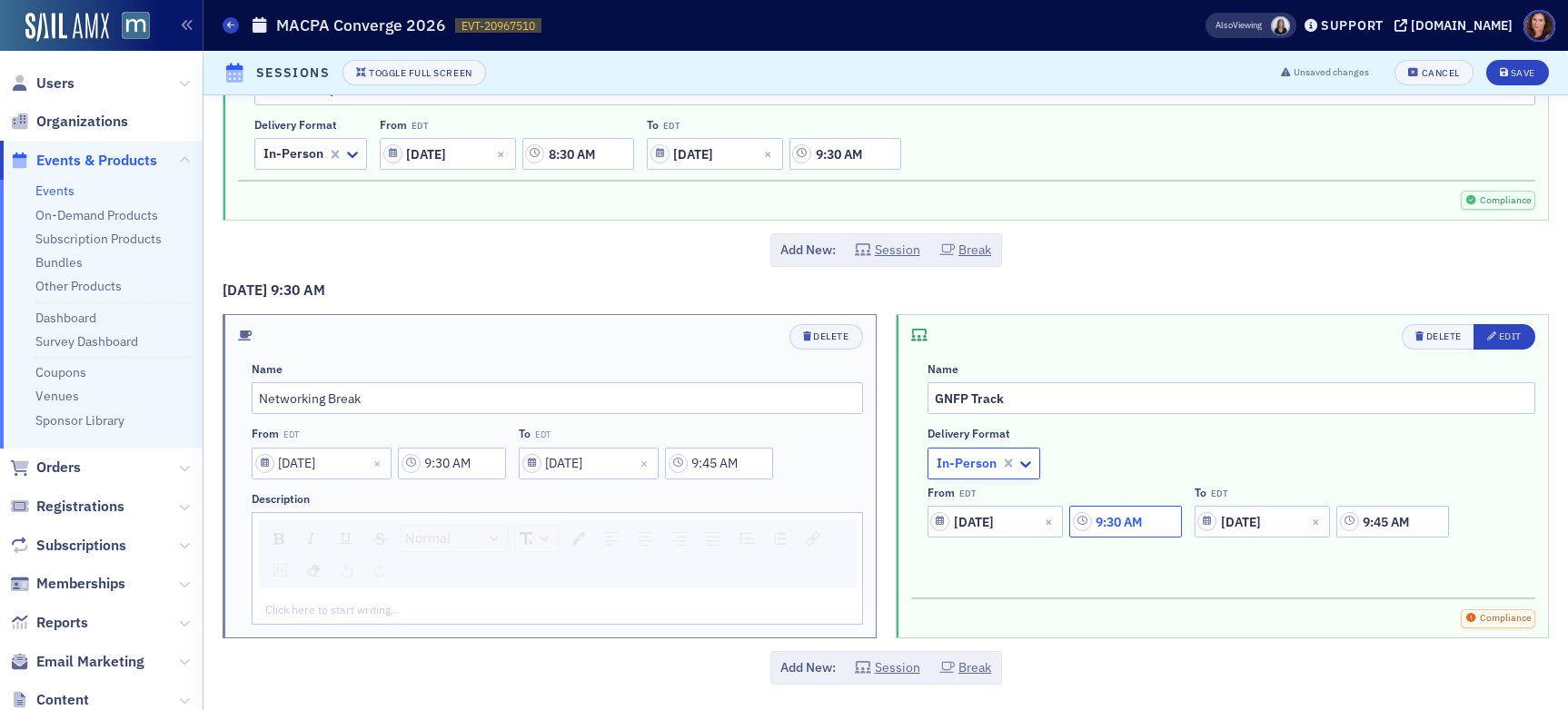
click at [1122, 523] on input "9:30 AM" at bounding box center [1125, 522] width 112 height 32
click at [958, 524] on div at bounding box center [946, 522] width 42 height 23
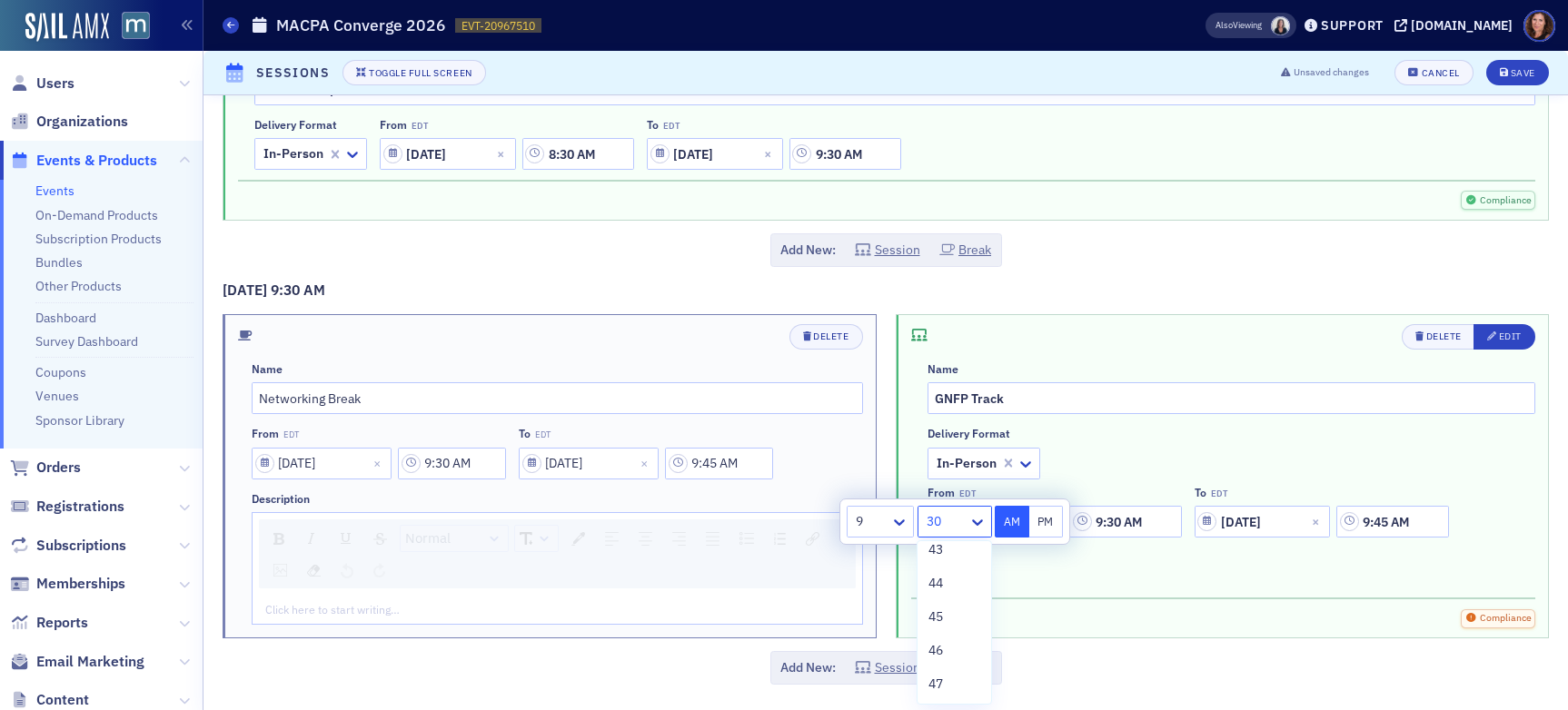
scroll to position [1448, 0]
click at [952, 628] on div "45" at bounding box center [955, 625] width 51 height 19
type input "9:45 AM"
click at [1335, 515] on input "9:45 AM" at bounding box center [1392, 522] width 112 height 32
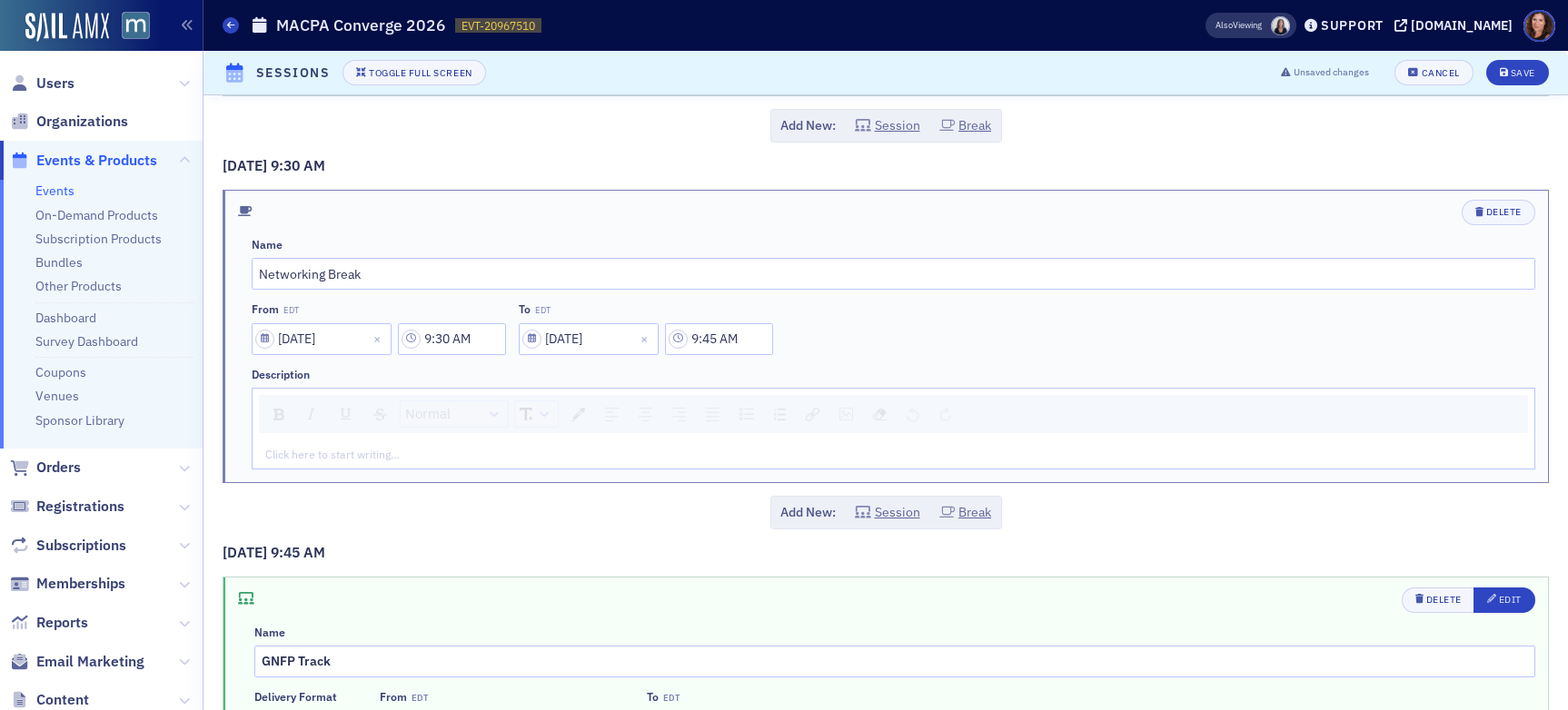
scroll to position [1478, 0]
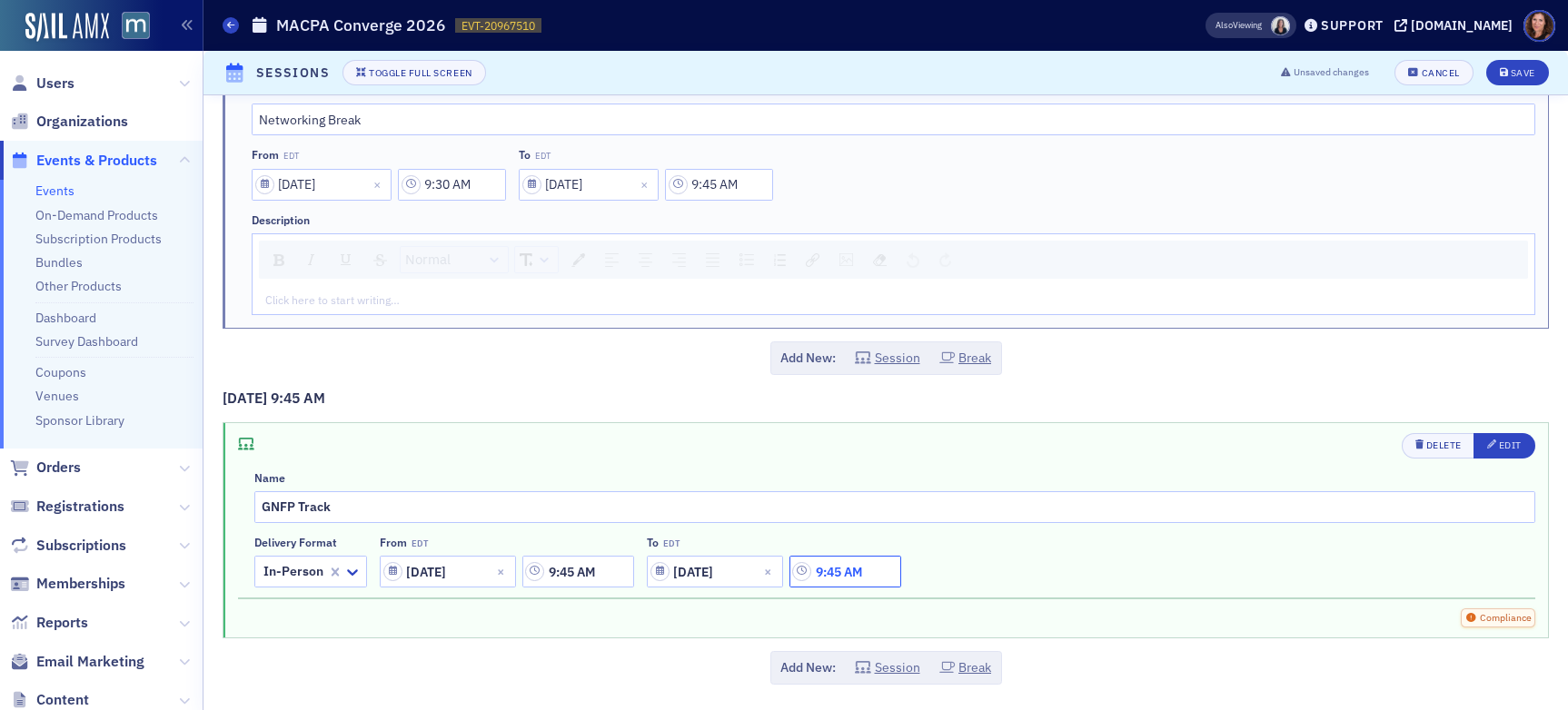
click at [841, 576] on input "9:45 AM" at bounding box center [846, 572] width 112 height 32
click at [617, 566] on icon at bounding box center [625, 572] width 18 height 18
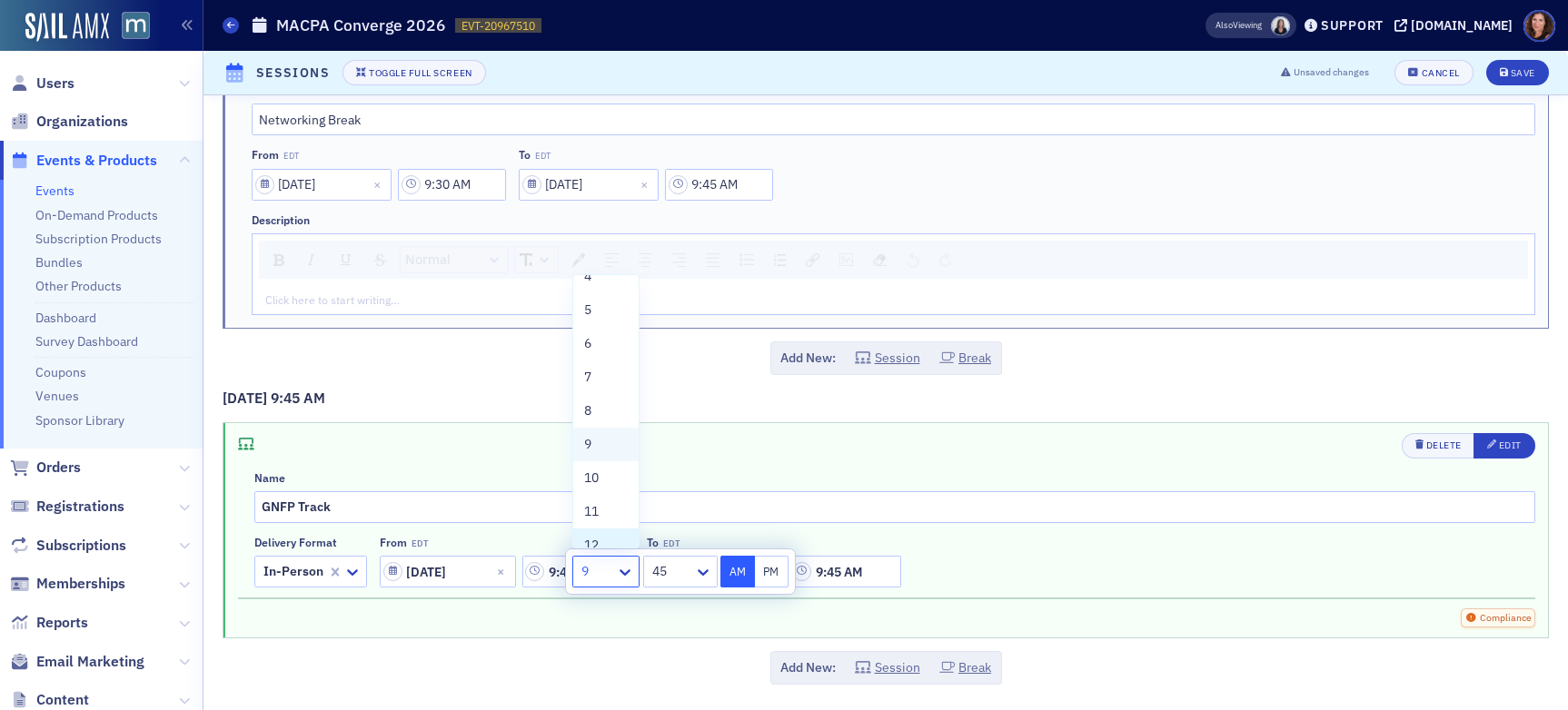
scroll to position [138, 0]
drag, startPoint x: 602, startPoint y: 463, endPoint x: 645, endPoint y: 471, distance: 43.7
click at [602, 463] on div "10" at bounding box center [606, 459] width 44 height 19
type input "10:45 AM"
drag, startPoint x: 1145, startPoint y: 561, endPoint x: 1167, endPoint y: 580, distance: 29.1
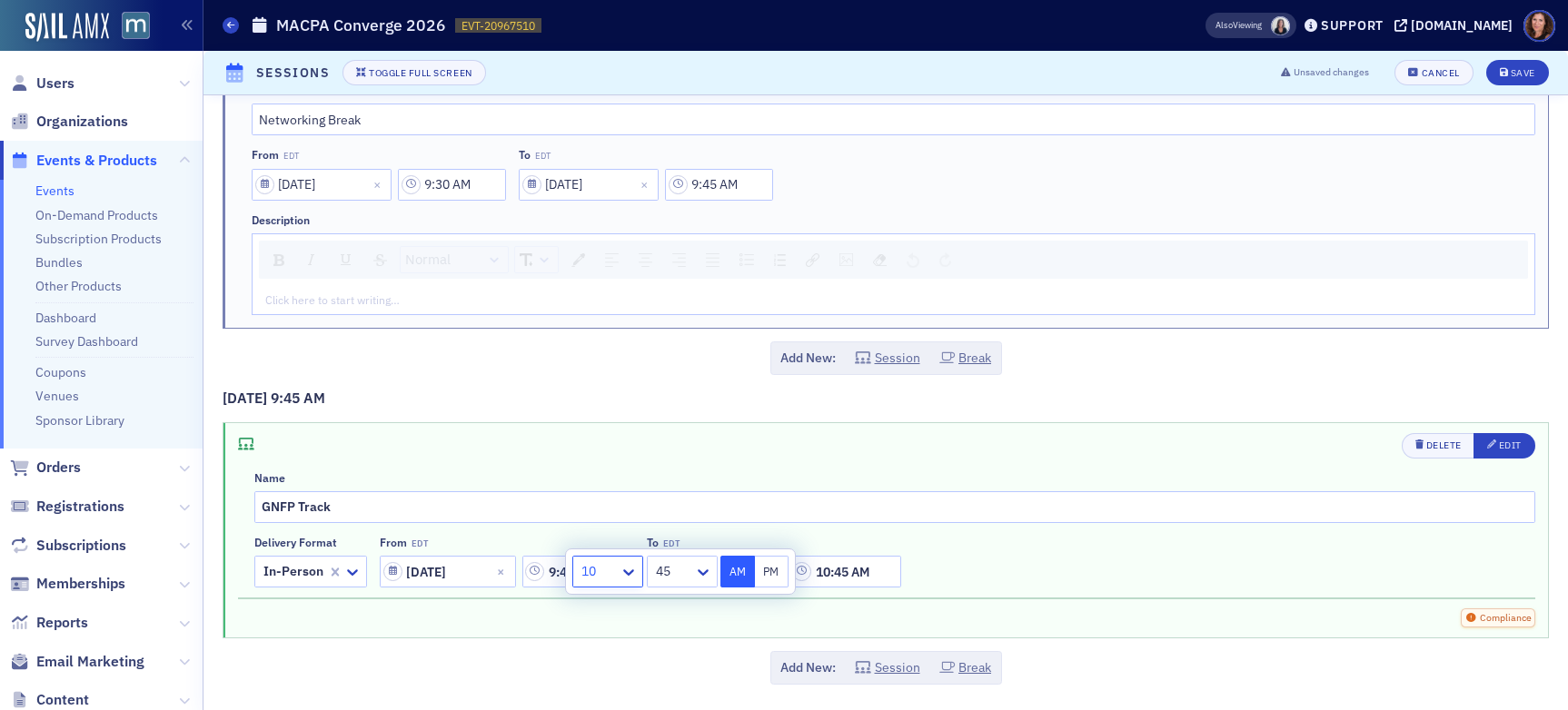
click at [1145, 561] on div "Delivery format In-Person From EDT [DATE] 9:45 AM To EDT [DATE] 10:45 AM" at bounding box center [895, 562] width 1281 height 52
click at [949, 665] on button "Break" at bounding box center [966, 668] width 53 height 19
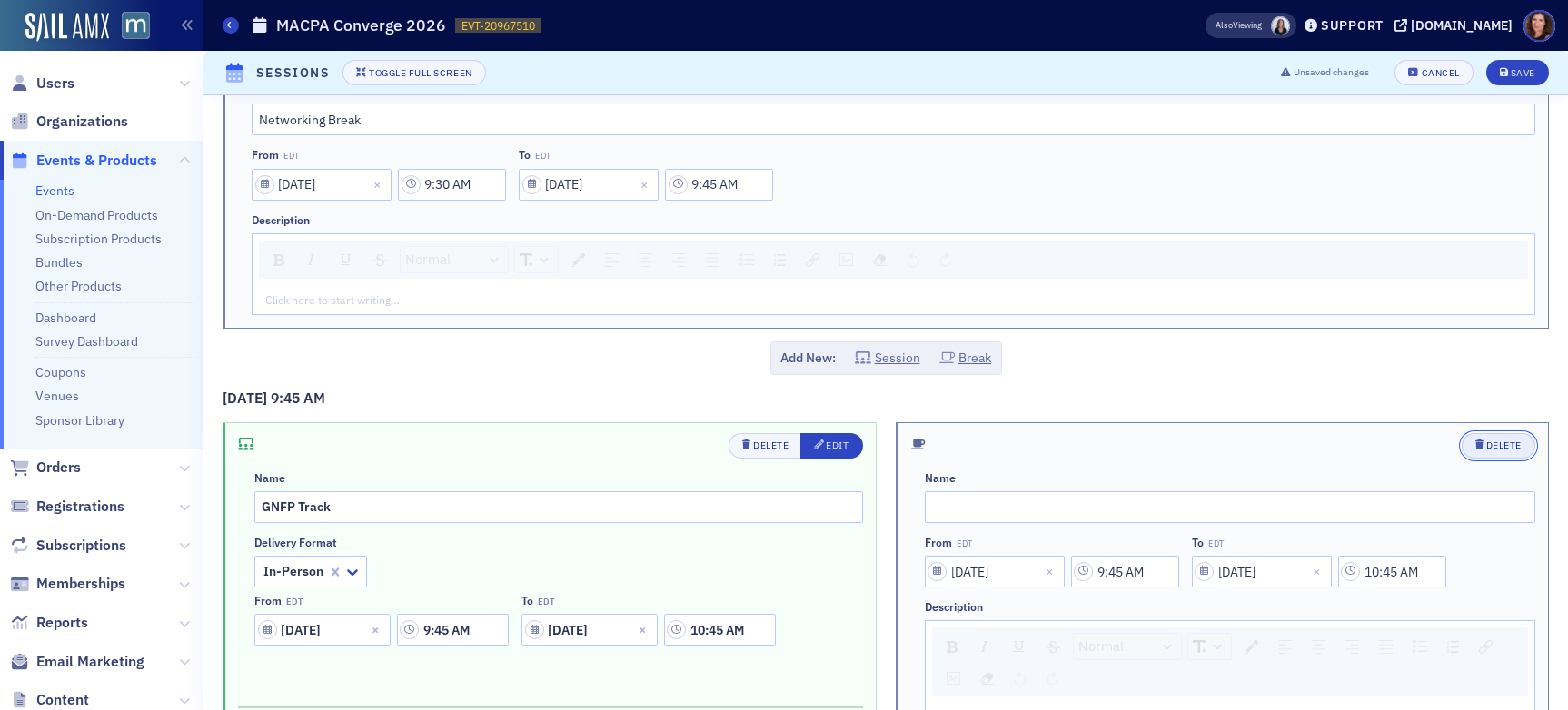
click at [1335, 444] on div "Delete" at bounding box center [1504, 445] width 36 height 10
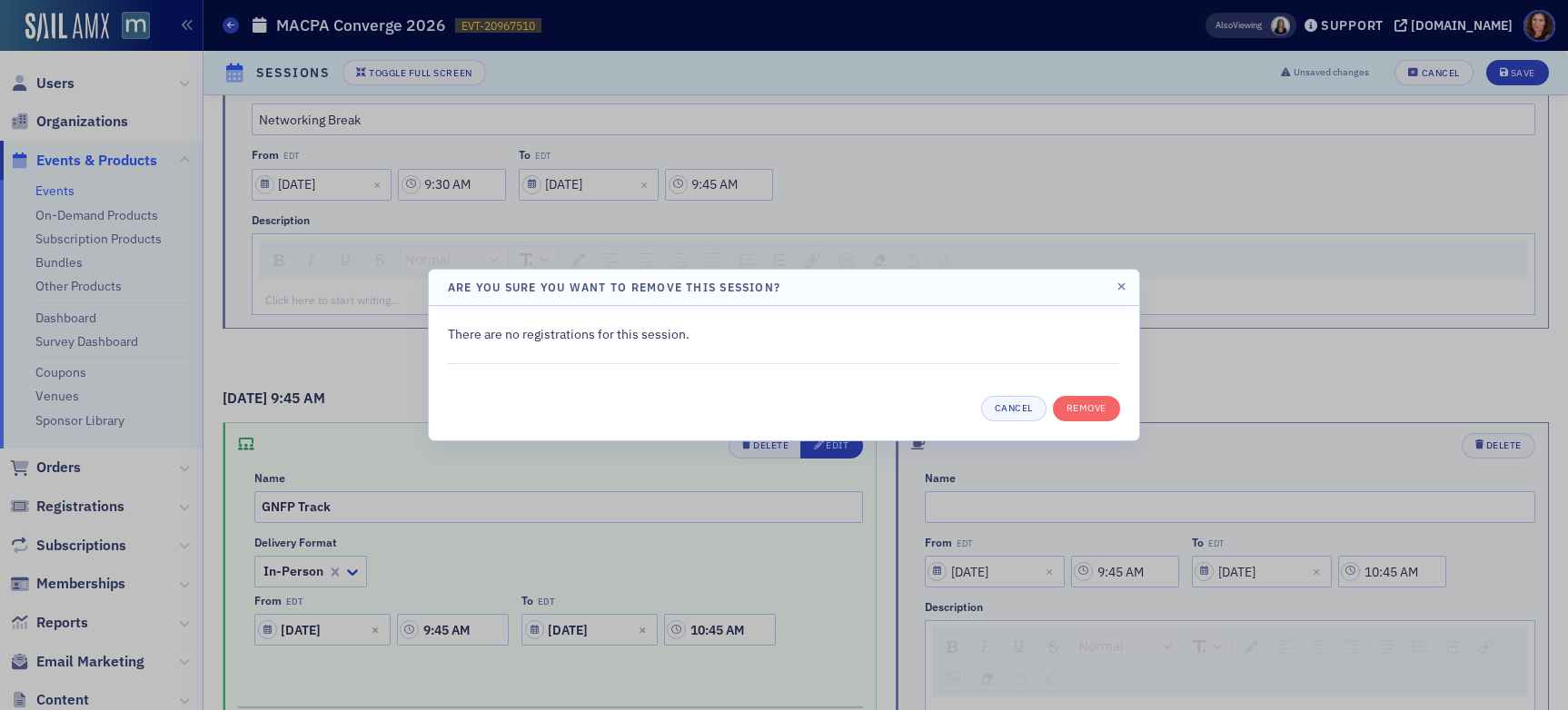
click at [1094, 511] on div at bounding box center [784, 355] width 1568 height 710
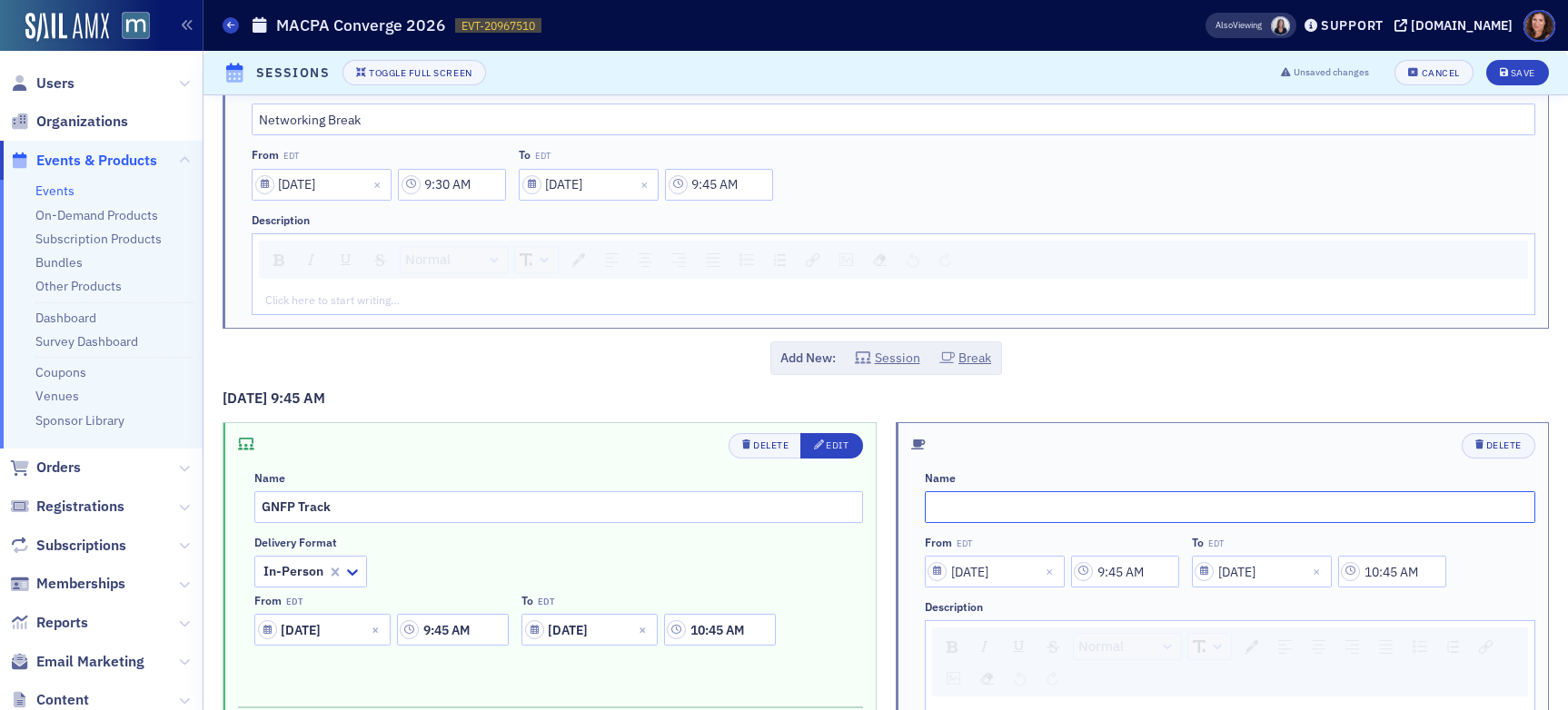
click at [1015, 499] on input "text" at bounding box center [1231, 507] width 611 height 32
type input "Networking Break"
click at [1134, 577] on input "9:45 AM" at bounding box center [1125, 572] width 108 height 32
click at [910, 574] on icon at bounding box center [903, 572] width 18 height 18
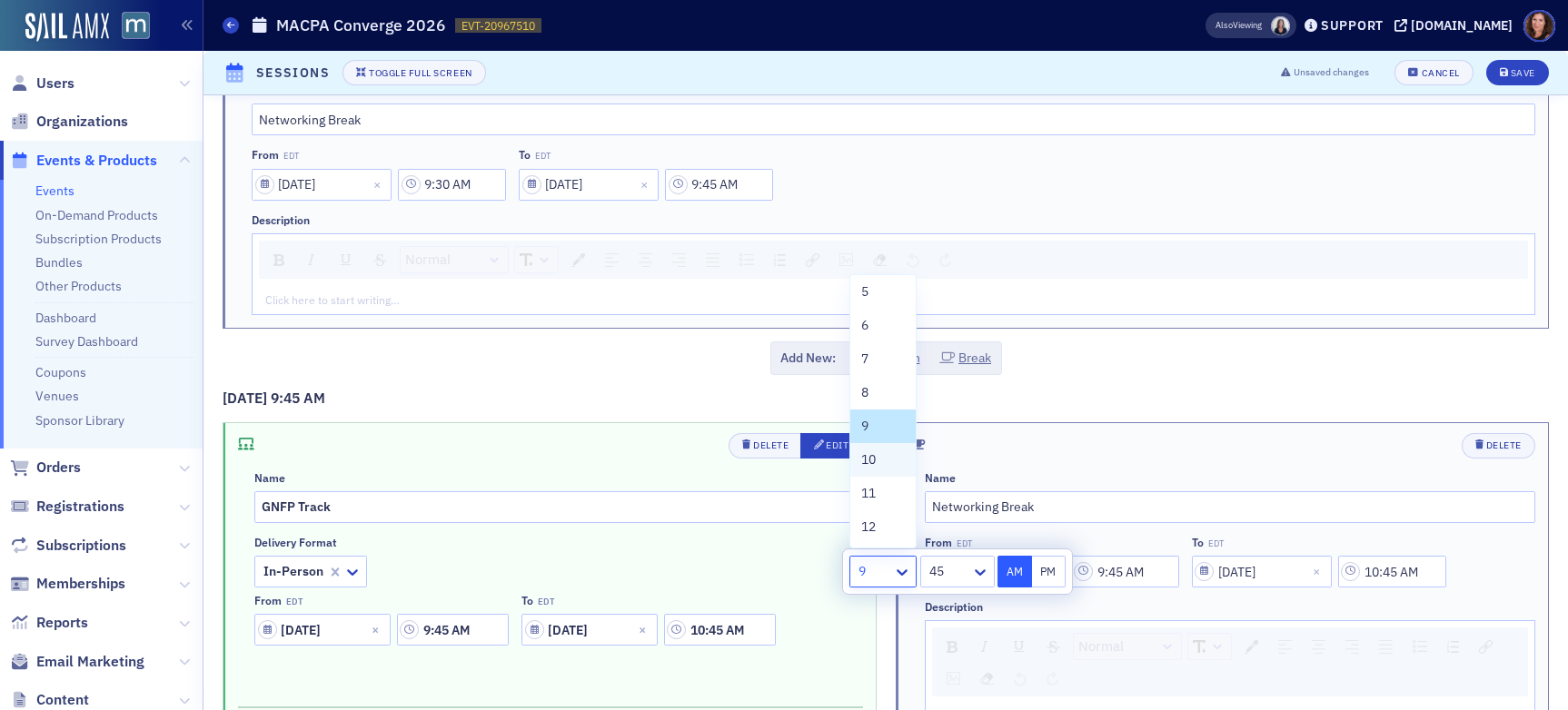
click at [878, 469] on div "10" at bounding box center [882, 459] width 65 height 34
type input "10:45 AM"
click at [1335, 569] on input "10:45 AM" at bounding box center [1392, 572] width 108 height 32
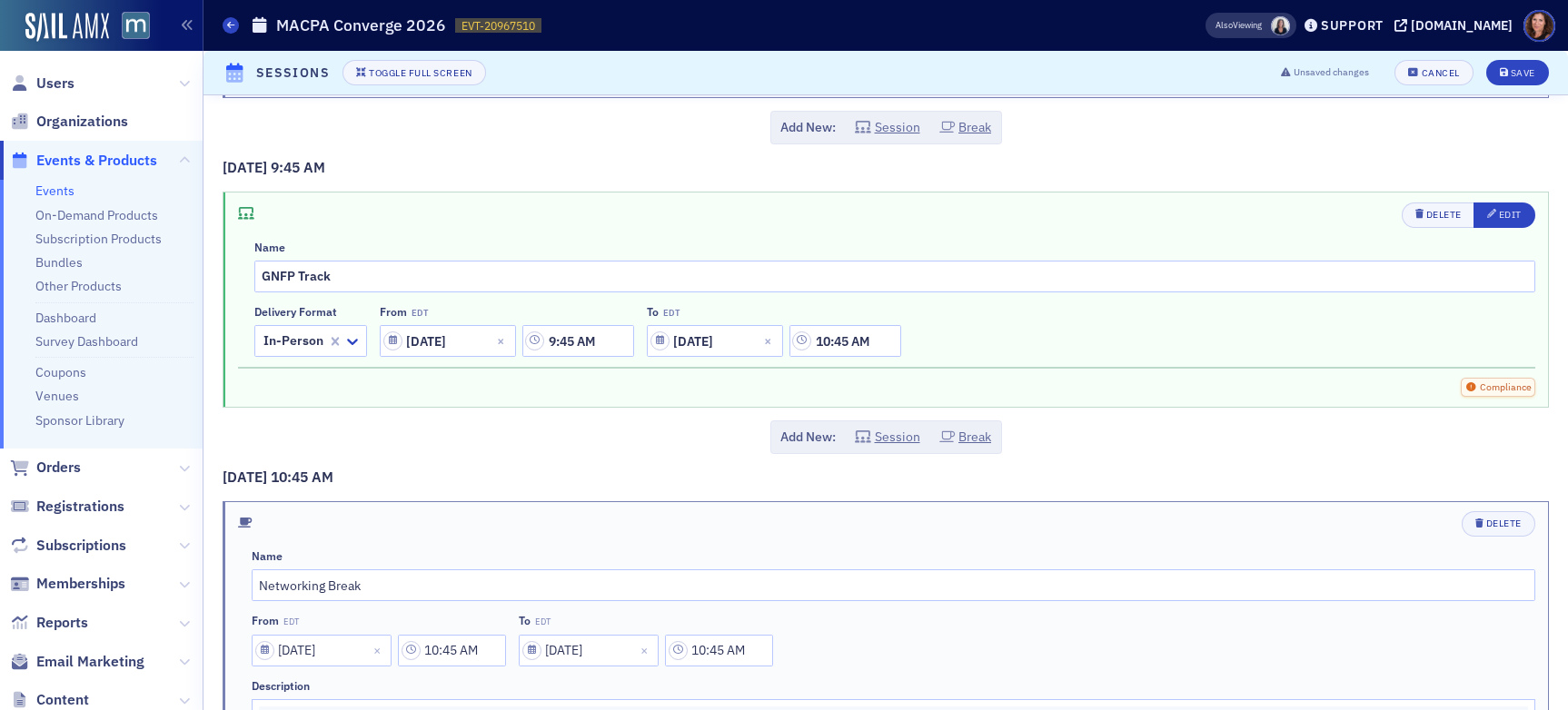
scroll to position [1865, 0]
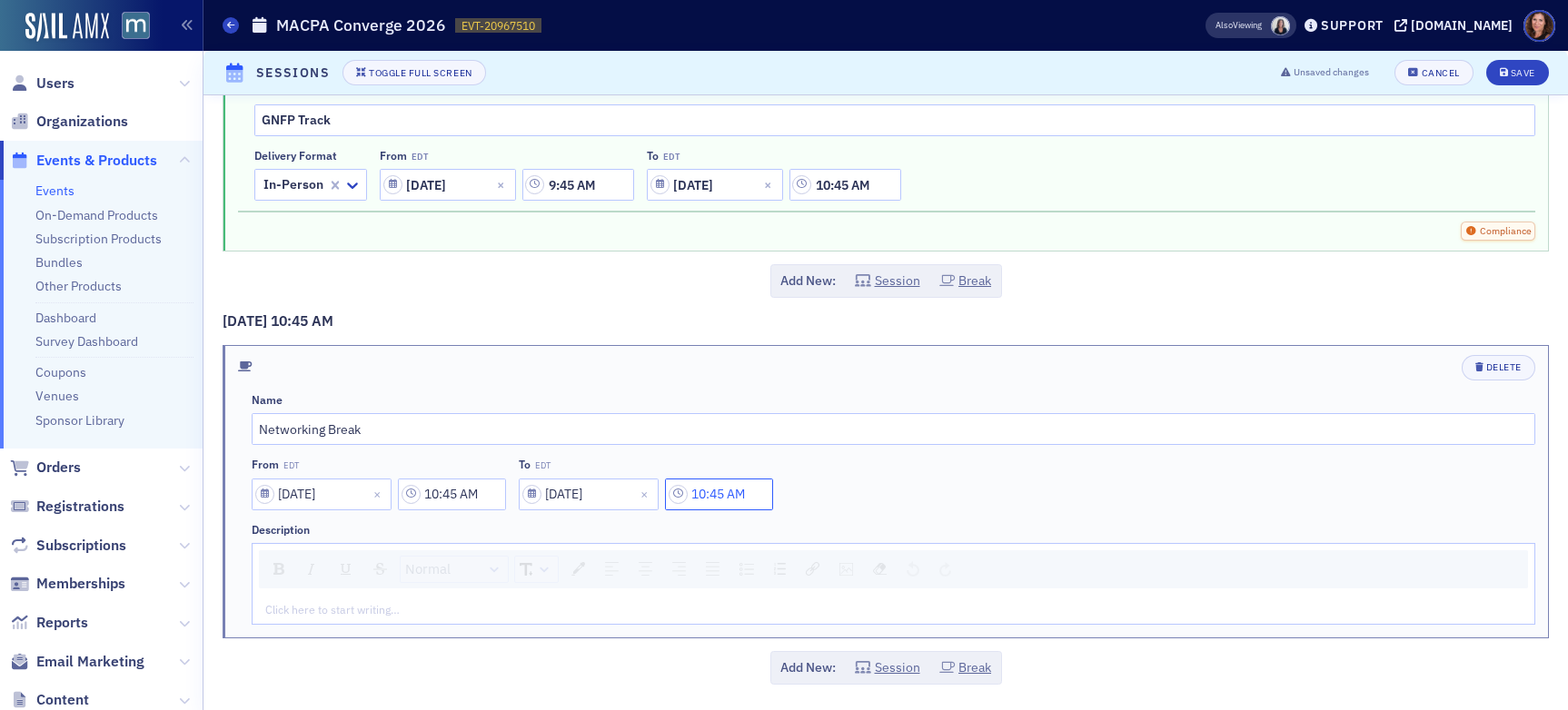
click at [722, 494] on input "10:45 AM" at bounding box center [719, 494] width 108 height 32
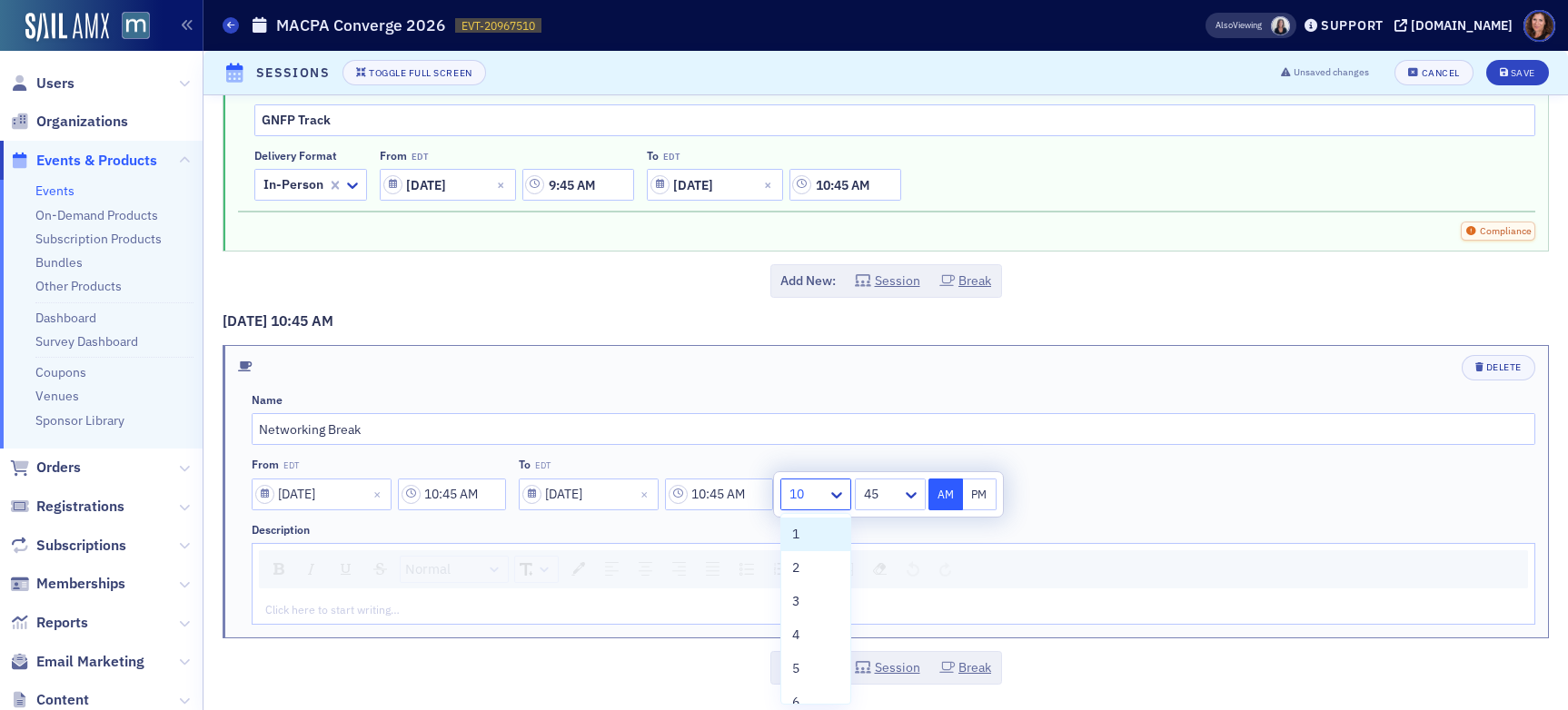
click at [819, 495] on div at bounding box center [807, 494] width 38 height 23
click at [809, 647] on div "11" at bounding box center [816, 650] width 48 height 19
click at [878, 494] on div at bounding box center [881, 494] width 38 height 23
click at [886, 527] on div "00" at bounding box center [891, 534] width 48 height 19
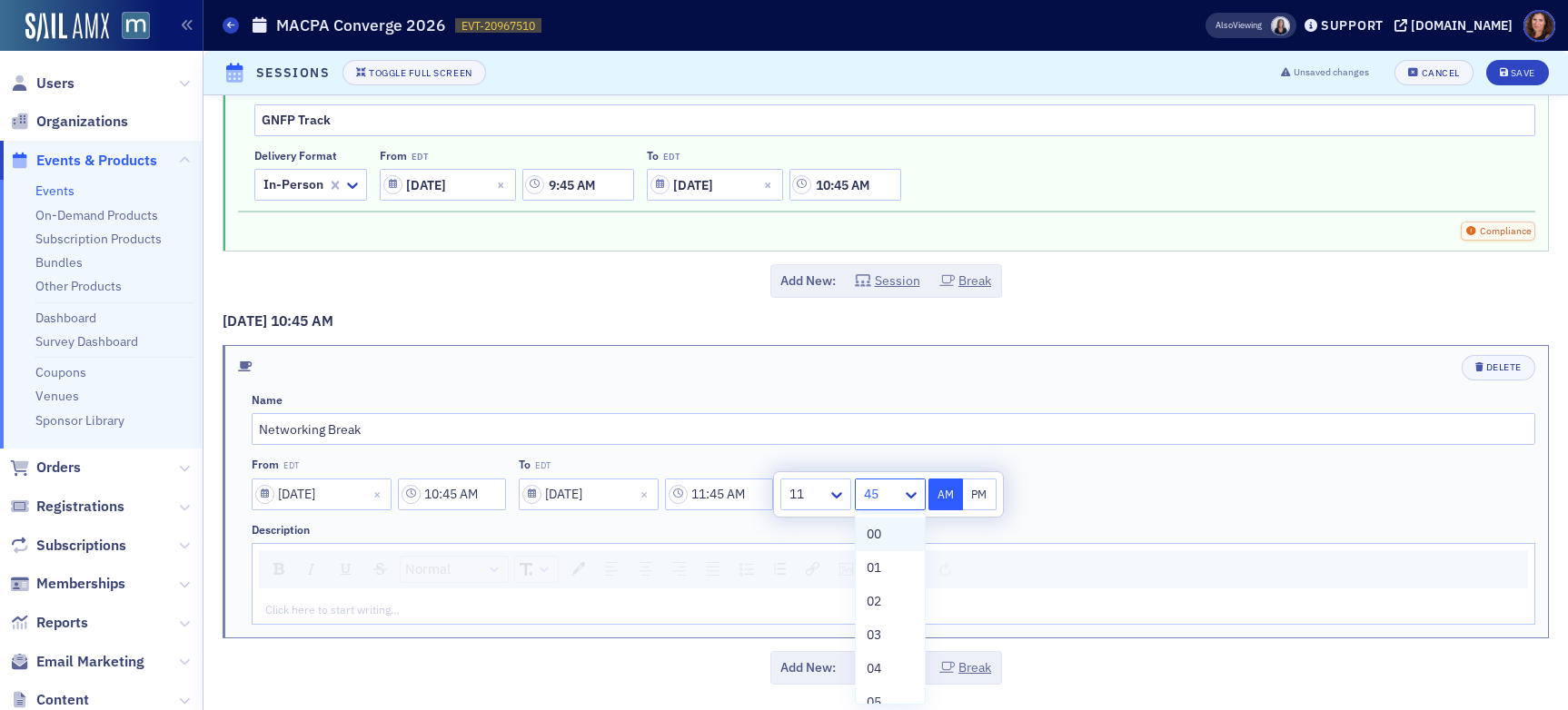
type input "11:00 AM"
click at [1071, 567] on div "Normal" at bounding box center [893, 570] width 1270 height 38
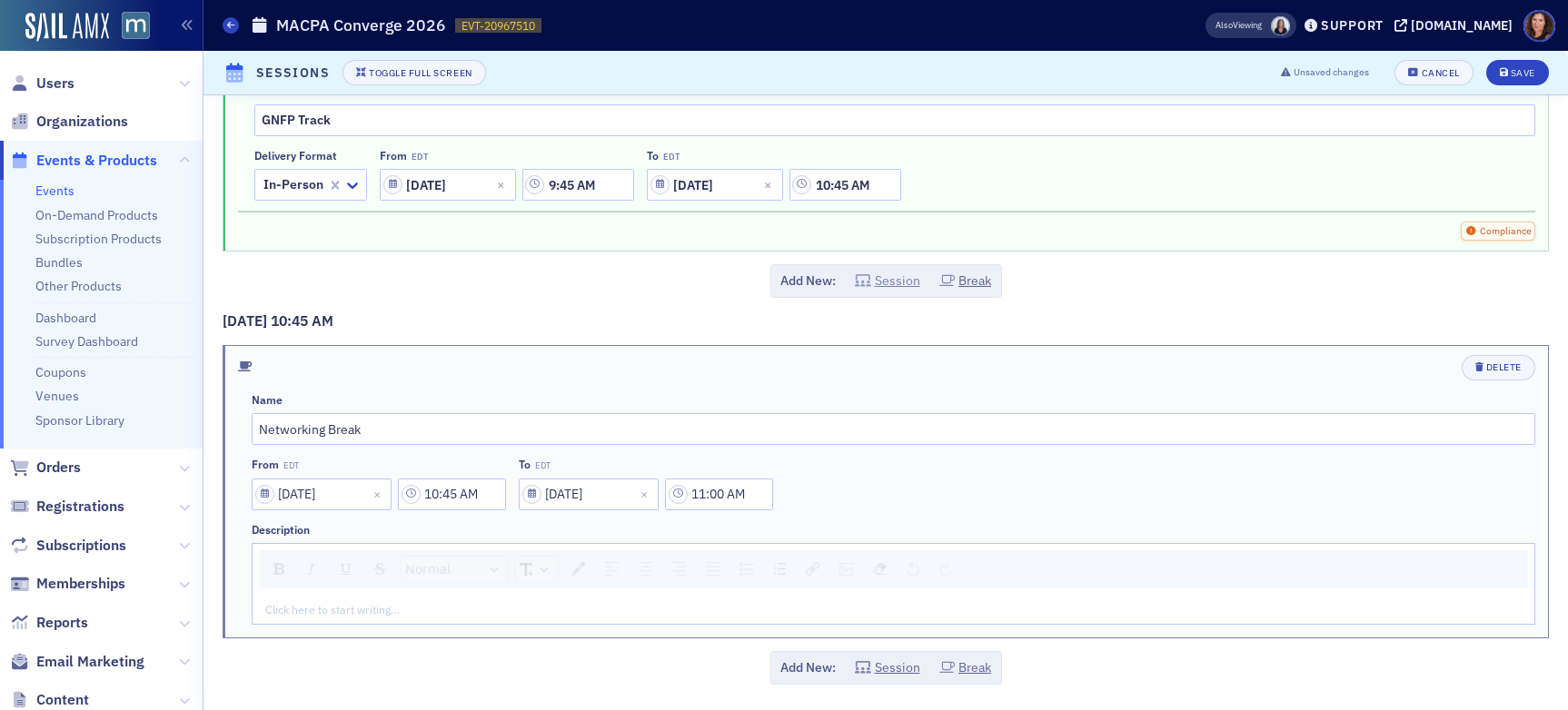
click at [892, 283] on button "Session" at bounding box center [887, 281] width 65 height 19
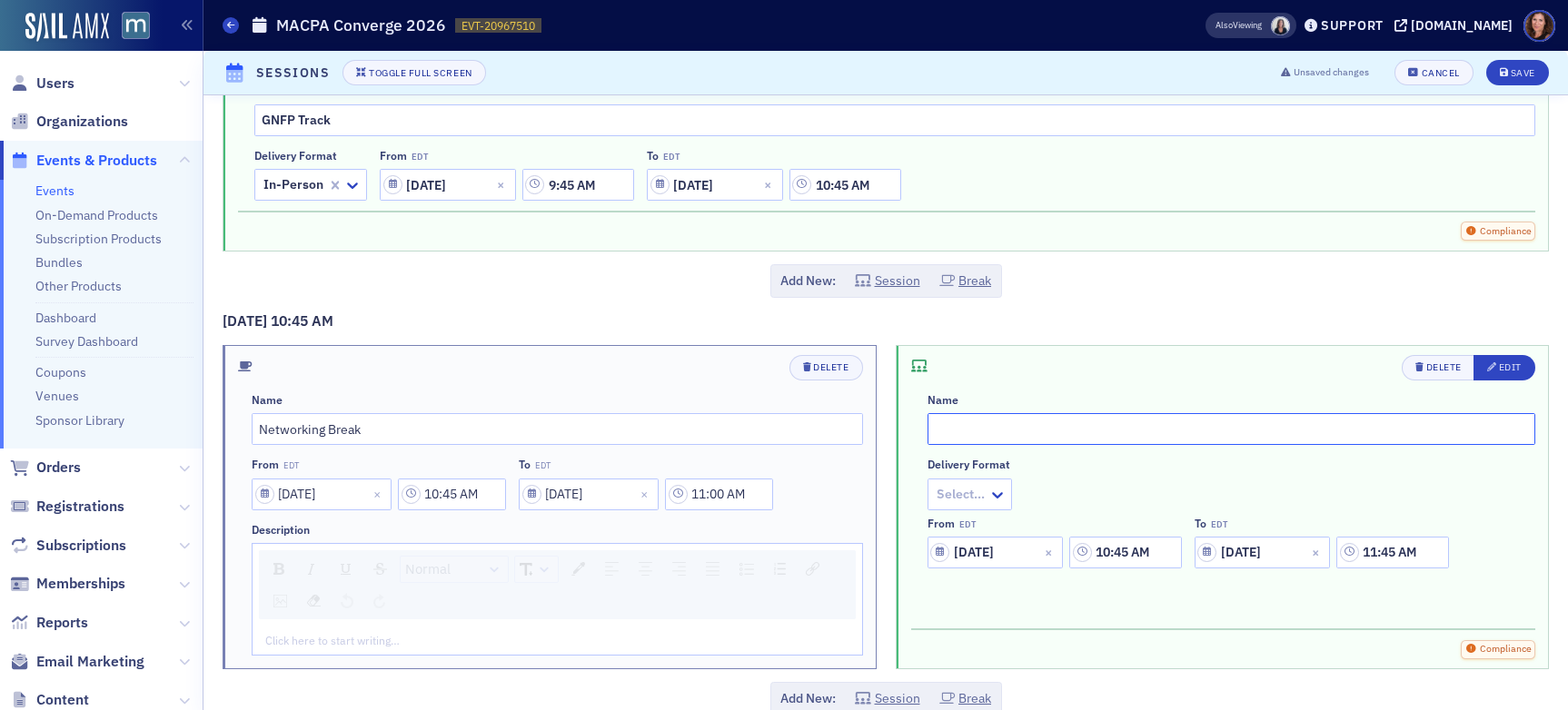
click at [1030, 436] on input "text" at bounding box center [1232, 429] width 609 height 32
type input "GOV CON Track"
click at [968, 481] on div "Select…" at bounding box center [959, 494] width 60 height 27
drag, startPoint x: 994, startPoint y: 626, endPoint x: 1001, endPoint y: 617, distance: 11.4
click at [994, 626] on div "In-Person" at bounding box center [1001, 635] width 138 height 19
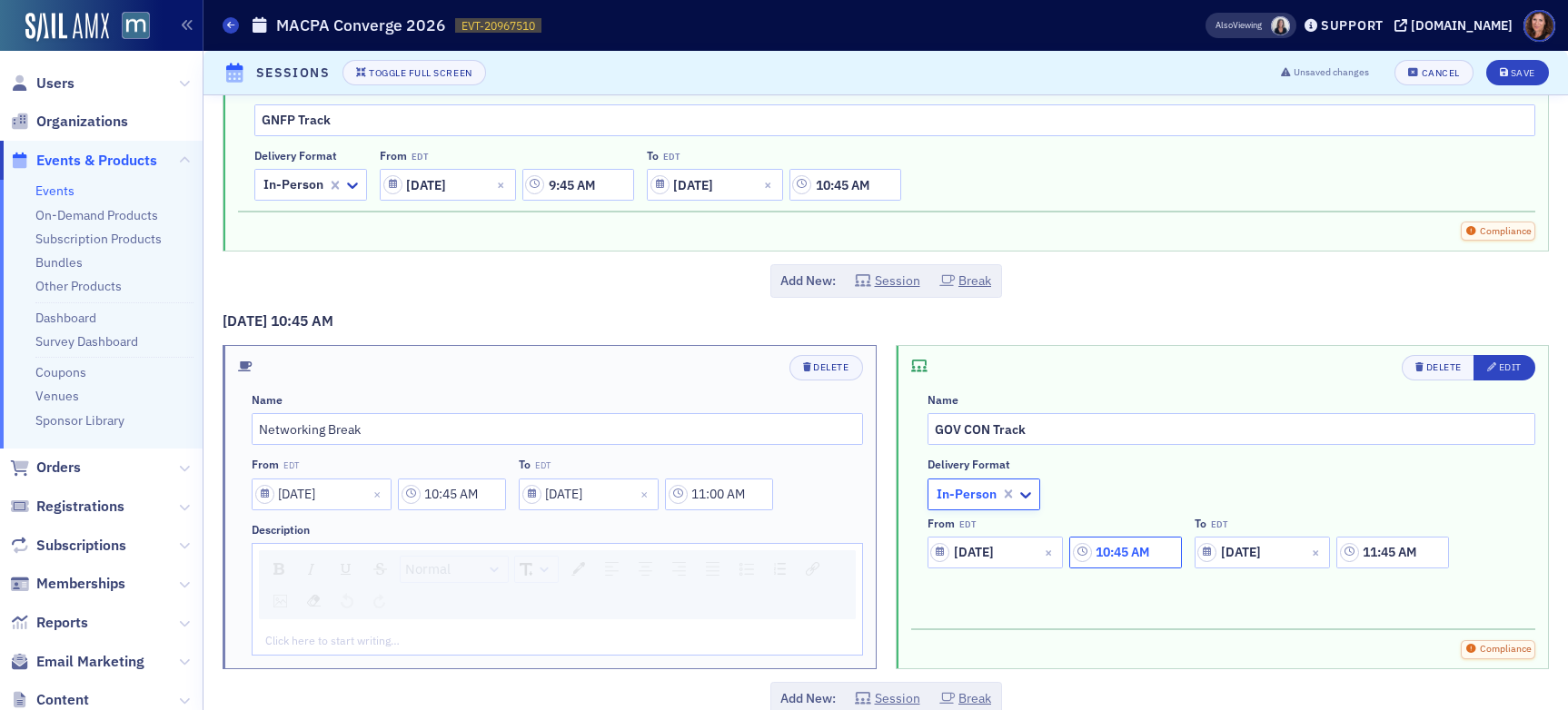
click at [1130, 555] on input "10:45 AM" at bounding box center [1125, 553] width 112 height 32
click at [903, 554] on icon at bounding box center [903, 554] width 18 height 18
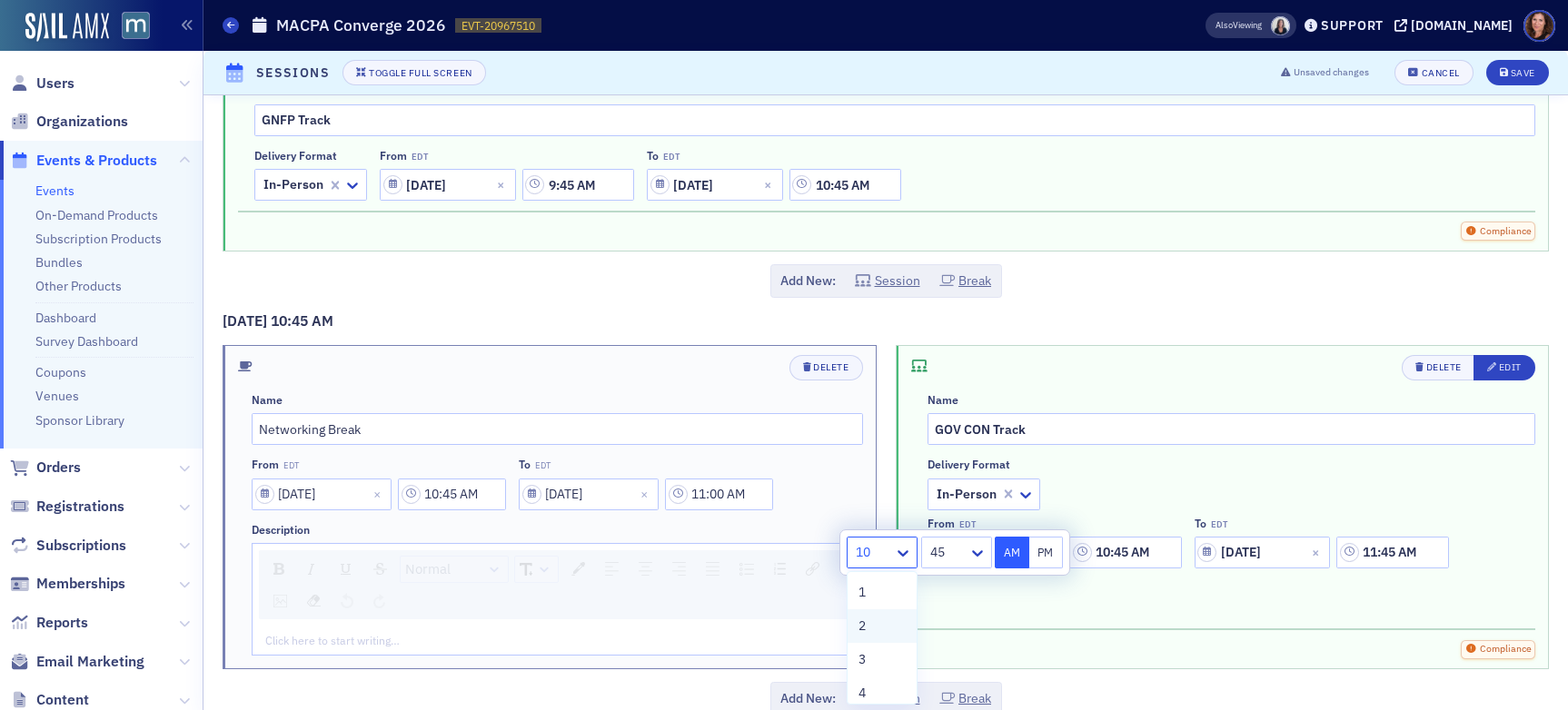
scroll to position [279, 0]
click at [876, 590] on div "9" at bounding box center [882, 582] width 48 height 19
type input "9:45 AM"
click at [1335, 555] on input "11:45 AM" at bounding box center [1392, 553] width 112 height 32
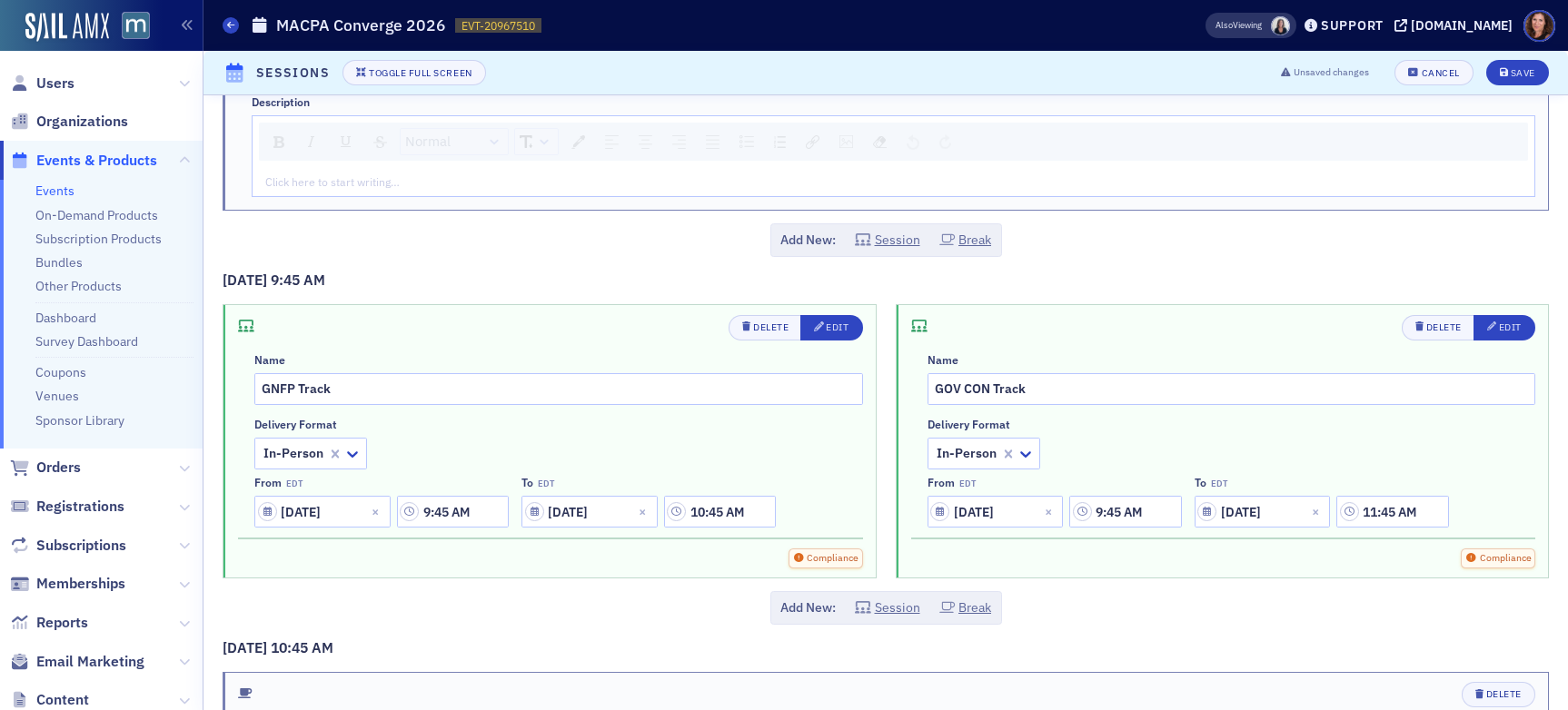
scroll to position [1583, 0]
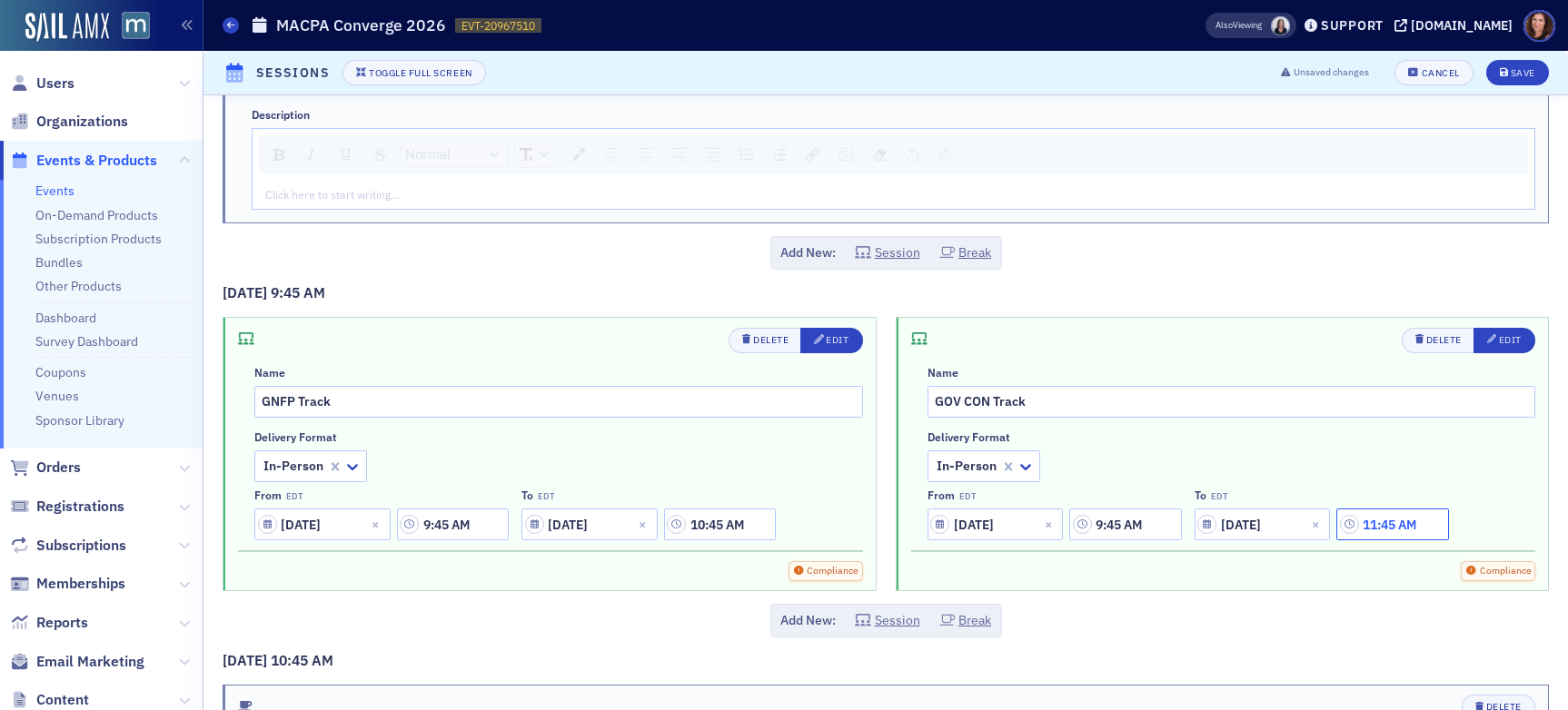
click at [1335, 531] on input "11:45 AM" at bounding box center [1392, 524] width 112 height 32
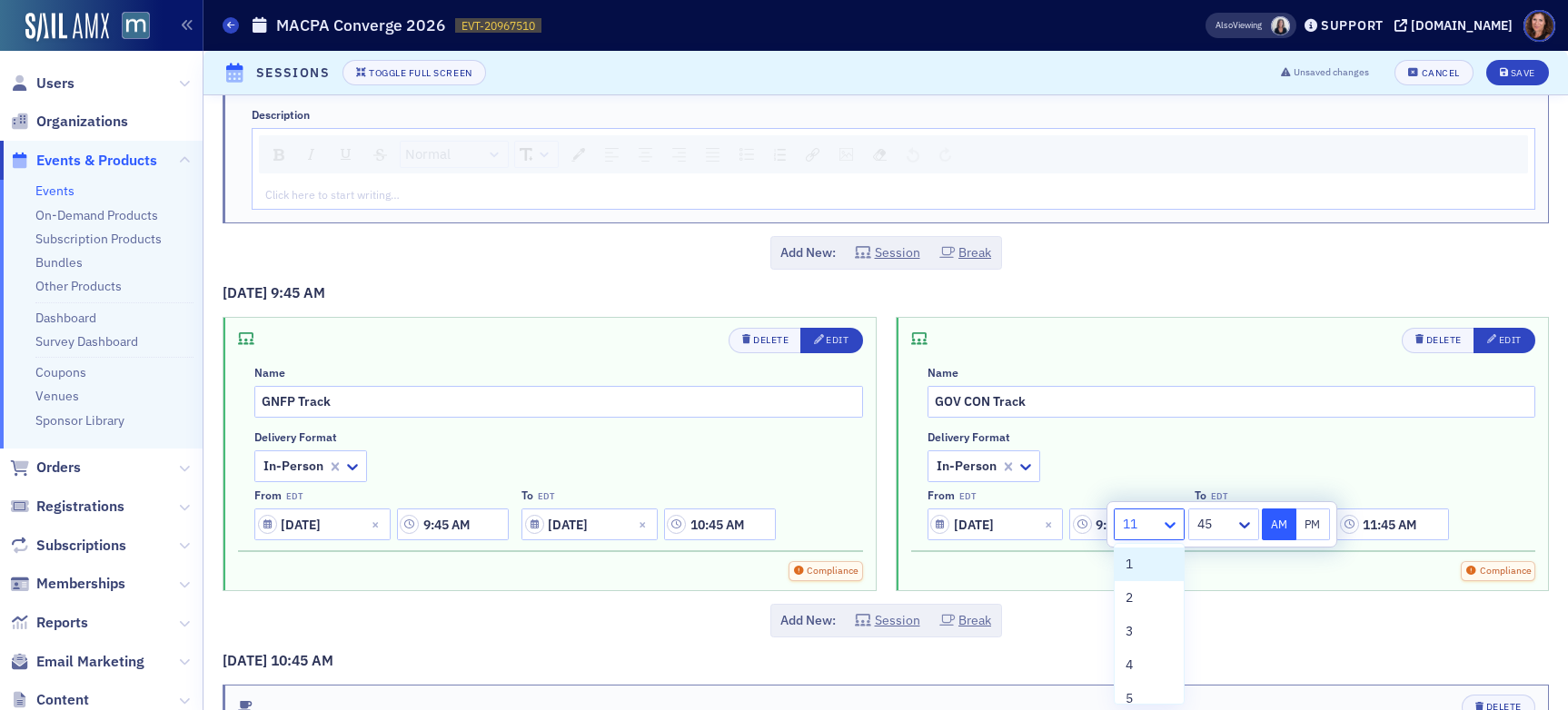
click at [1172, 522] on icon at bounding box center [1171, 525] width 18 height 18
click at [1139, 617] on span "10" at bounding box center [1133, 616] width 15 height 19
type input "10:45 AM"
click at [1227, 449] on div "Delivery format In-Person From EDT [DATE] 9:45 AM To EDT [DATE] 10:45 AM" at bounding box center [1232, 486] width 609 height 111
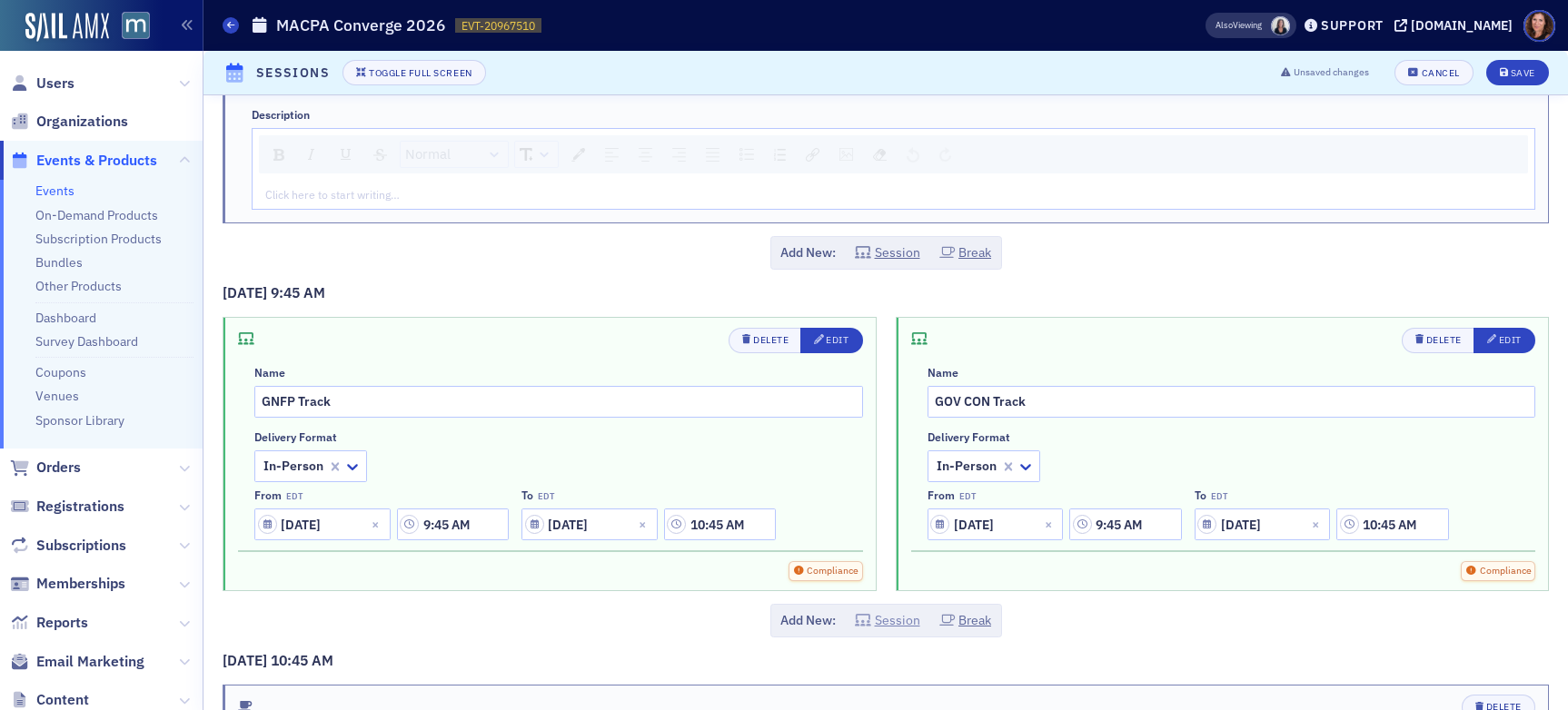
click at [891, 622] on button "Session" at bounding box center [887, 620] width 65 height 19
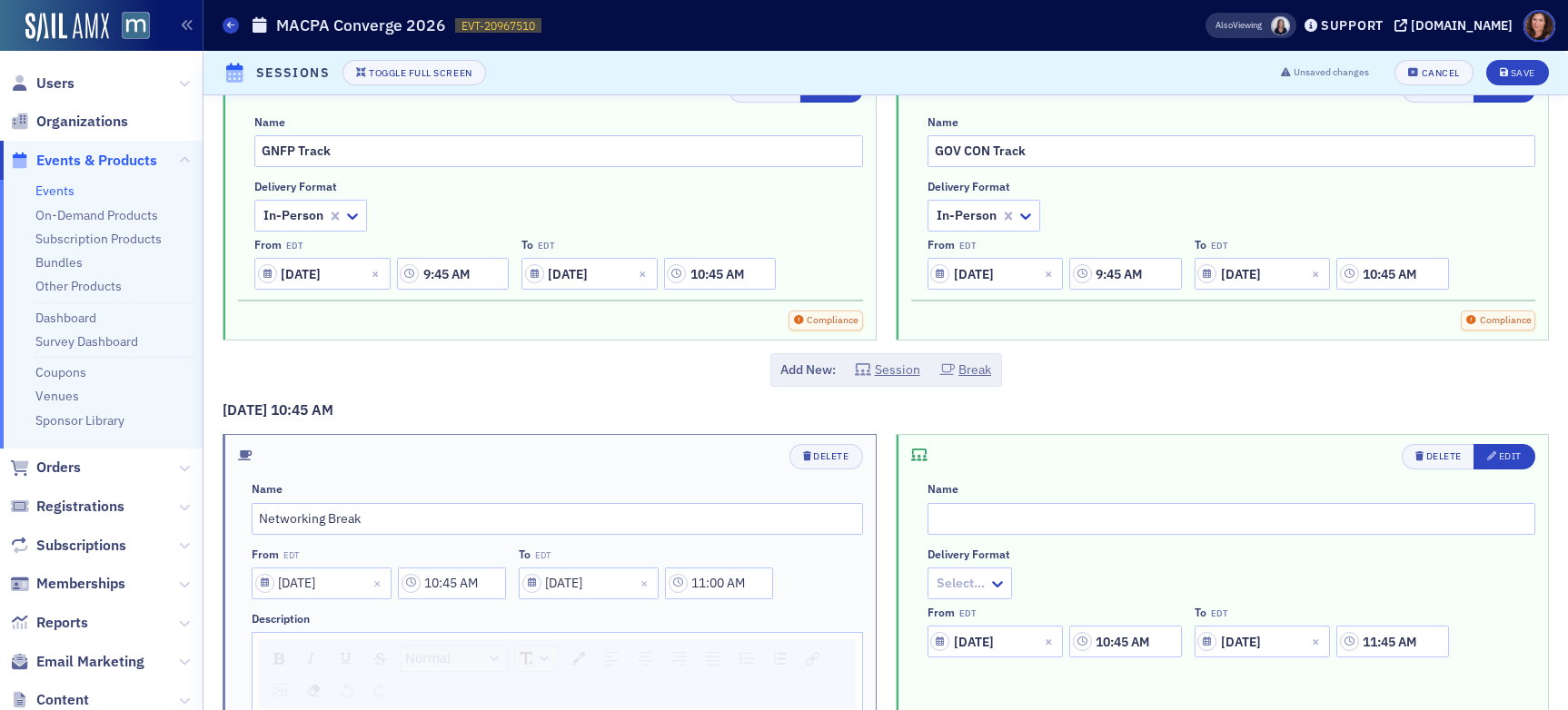
scroll to position [1954, 0]
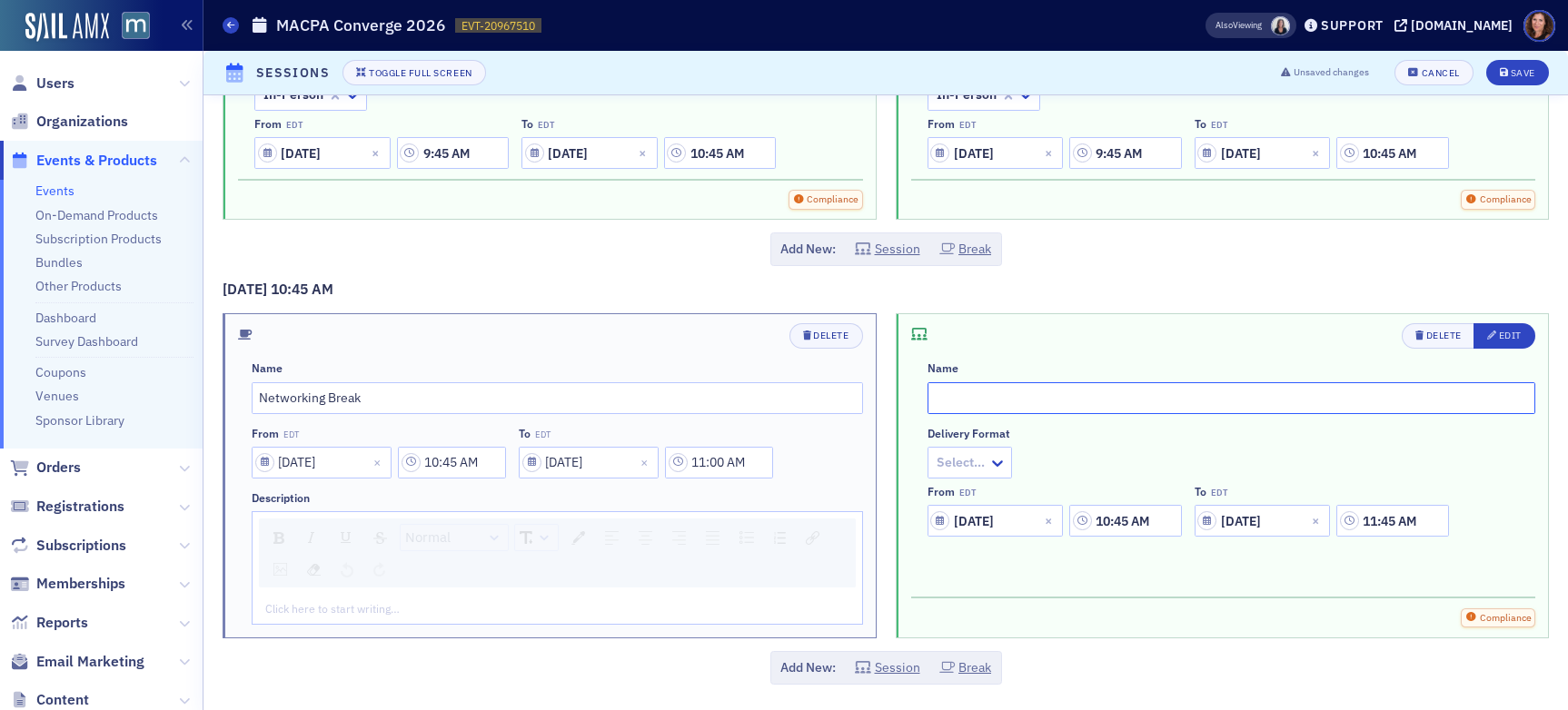
click at [965, 403] on input "text" at bounding box center [1232, 398] width 609 height 32
type input "Business & Industry Track"
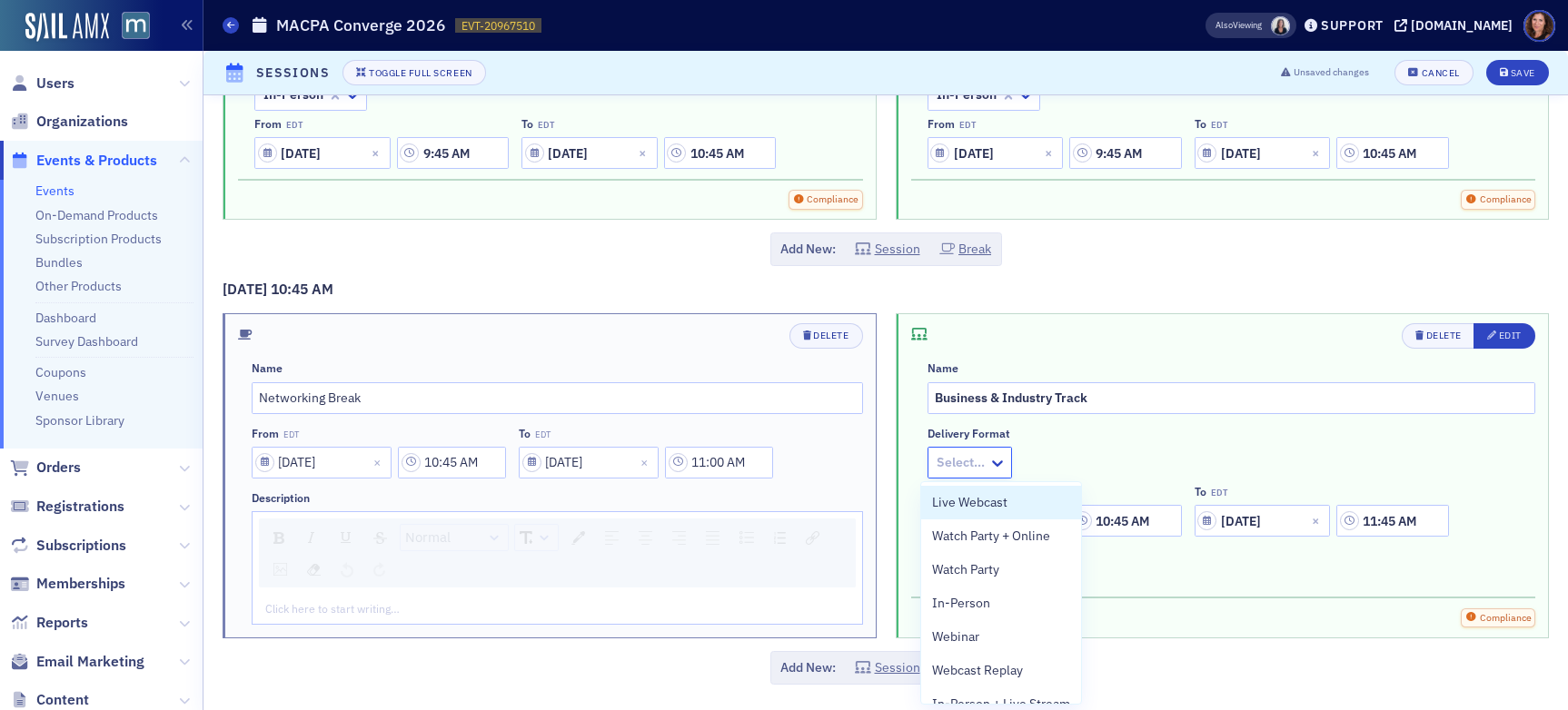
click at [970, 465] on div at bounding box center [960, 462] width 52 height 23
click at [992, 606] on div "In-Person" at bounding box center [1001, 603] width 138 height 19
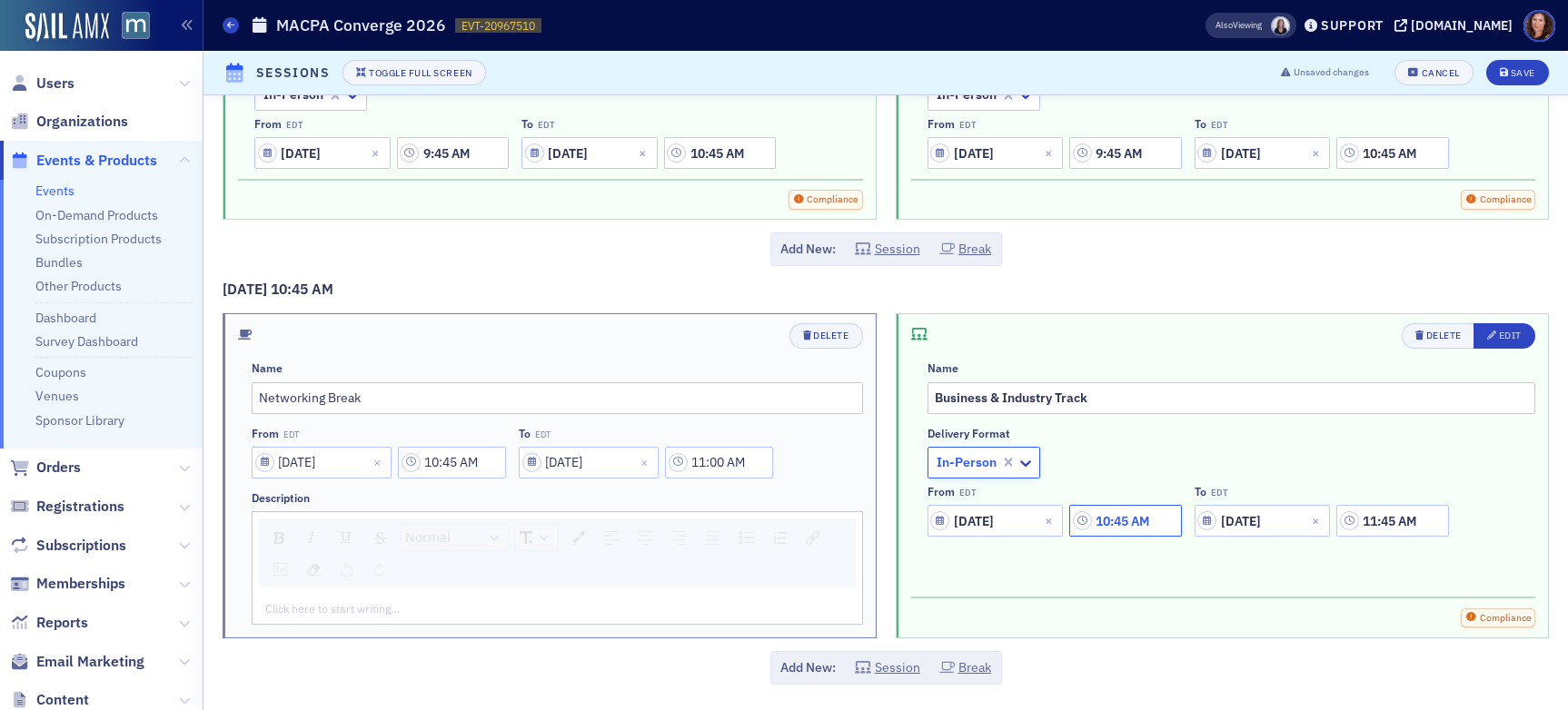
click at [1108, 523] on input "10:45 AM" at bounding box center [1125, 521] width 112 height 32
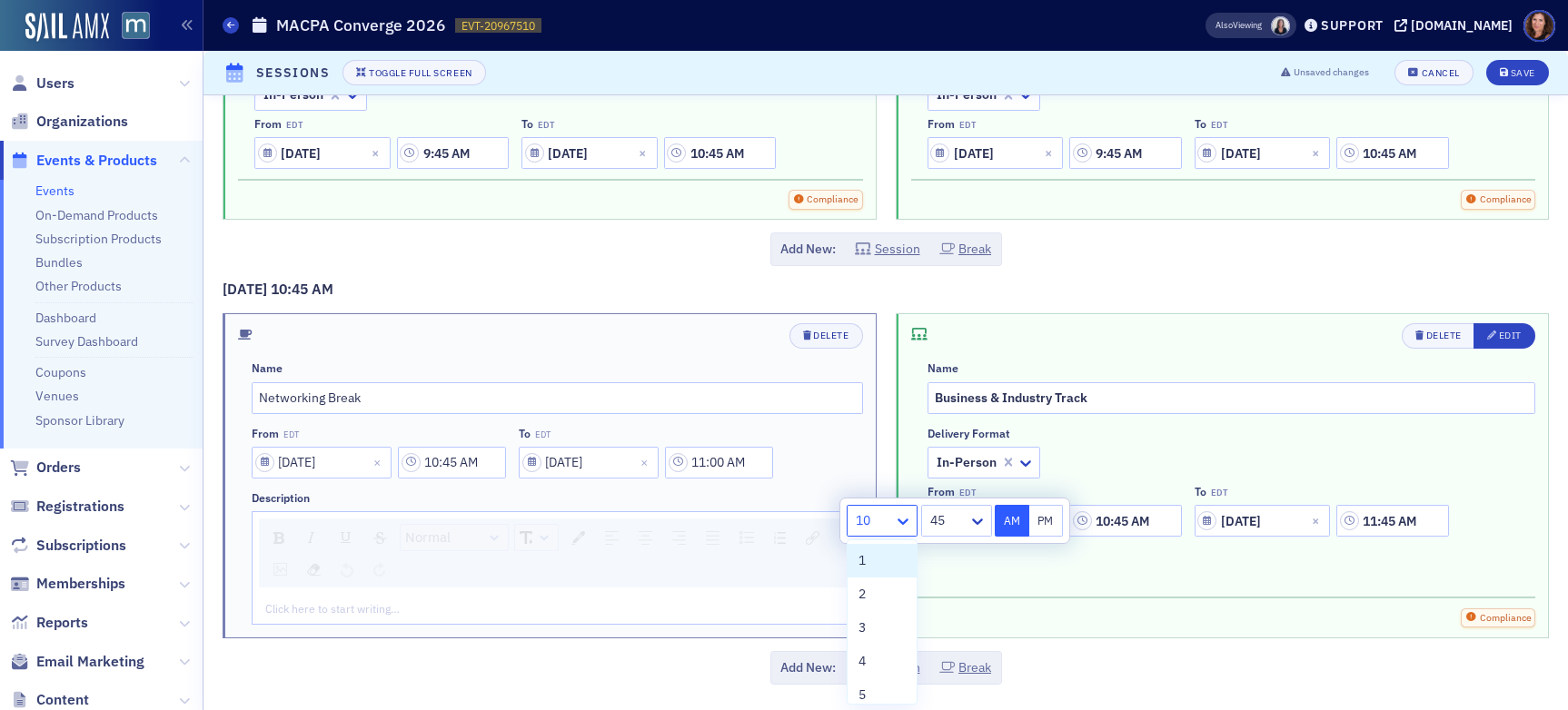
click at [908, 527] on icon at bounding box center [903, 522] width 18 height 18
click at [881, 578] on div "9" at bounding box center [882, 582] width 48 height 19
type input "9:45 AM"
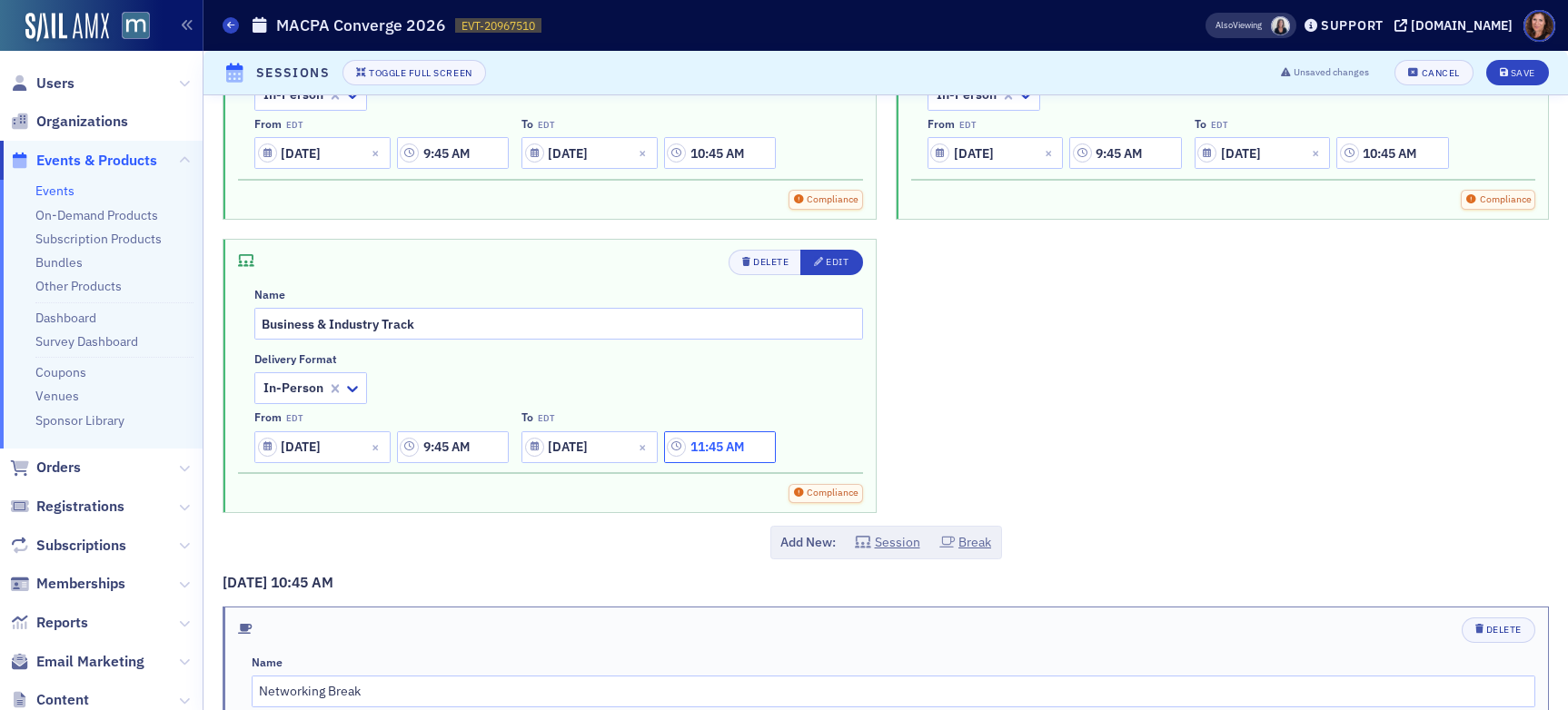
click at [728, 446] on input "11:45 AM" at bounding box center [720, 447] width 112 height 32
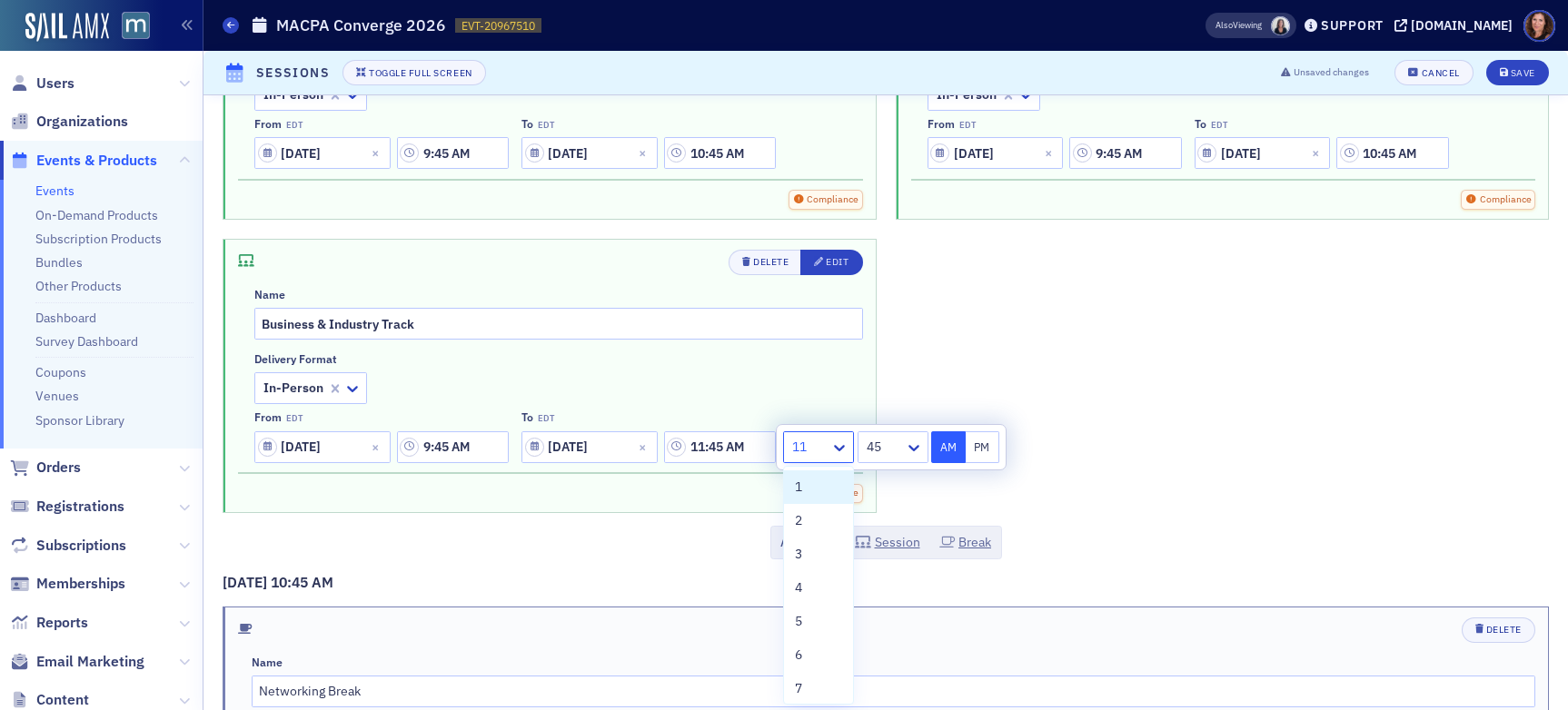
click at [822, 447] on div at bounding box center [810, 446] width 38 height 23
click at [816, 621] on div "10" at bounding box center [819, 616] width 48 height 19
type input "10:45 AM"
click at [1125, 526] on div "Add New: Session Break" at bounding box center [885, 543] width 1326 height 34
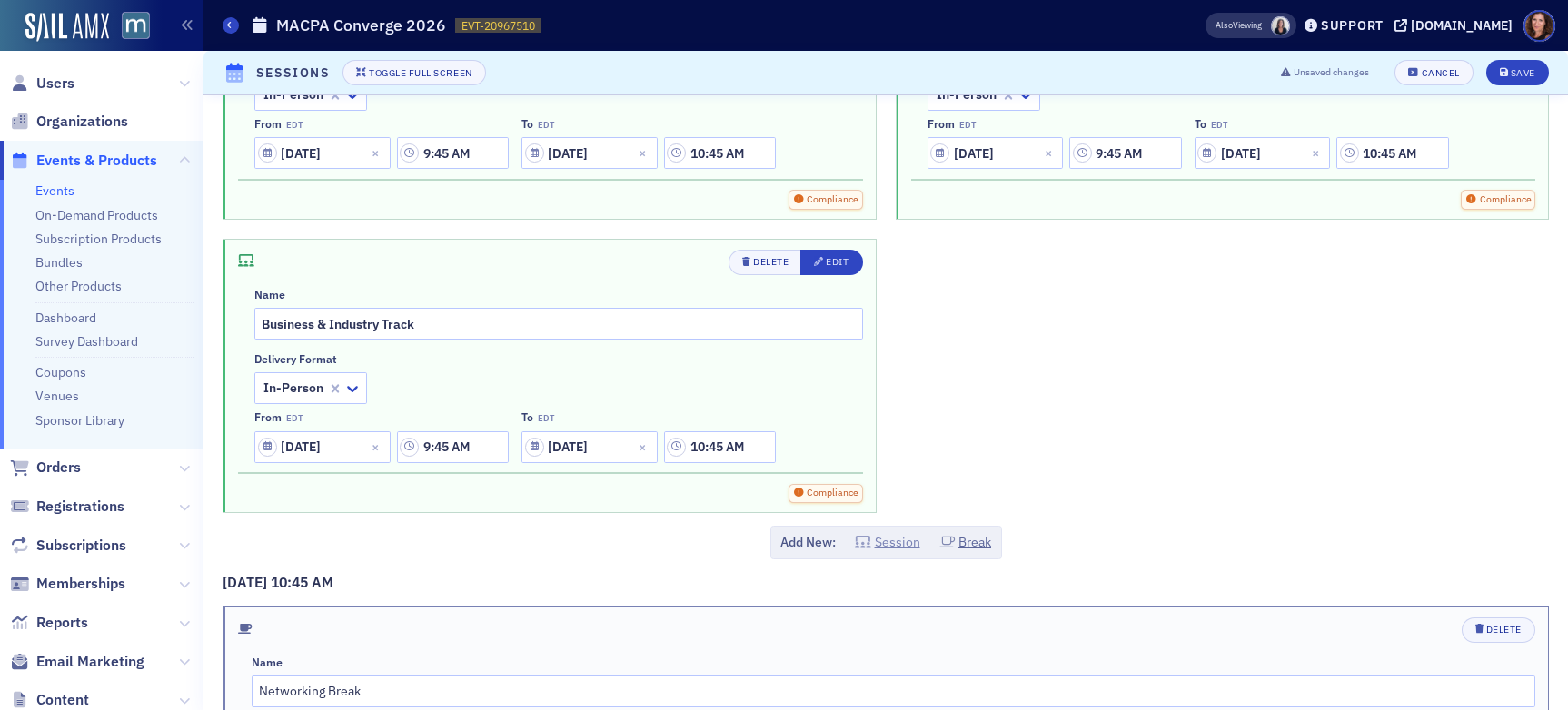
click at [894, 542] on button "Session" at bounding box center [887, 543] width 65 height 19
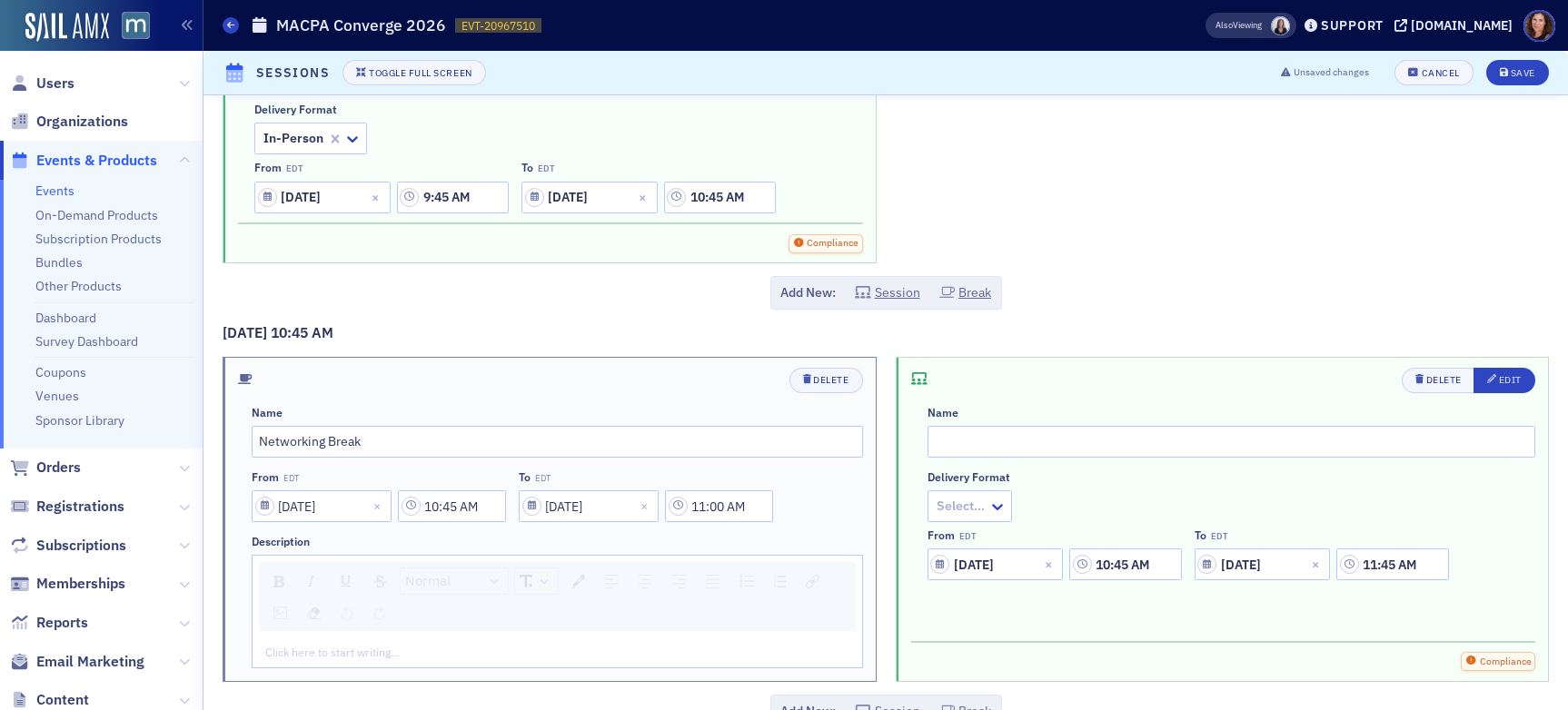
scroll to position [2248, 0]
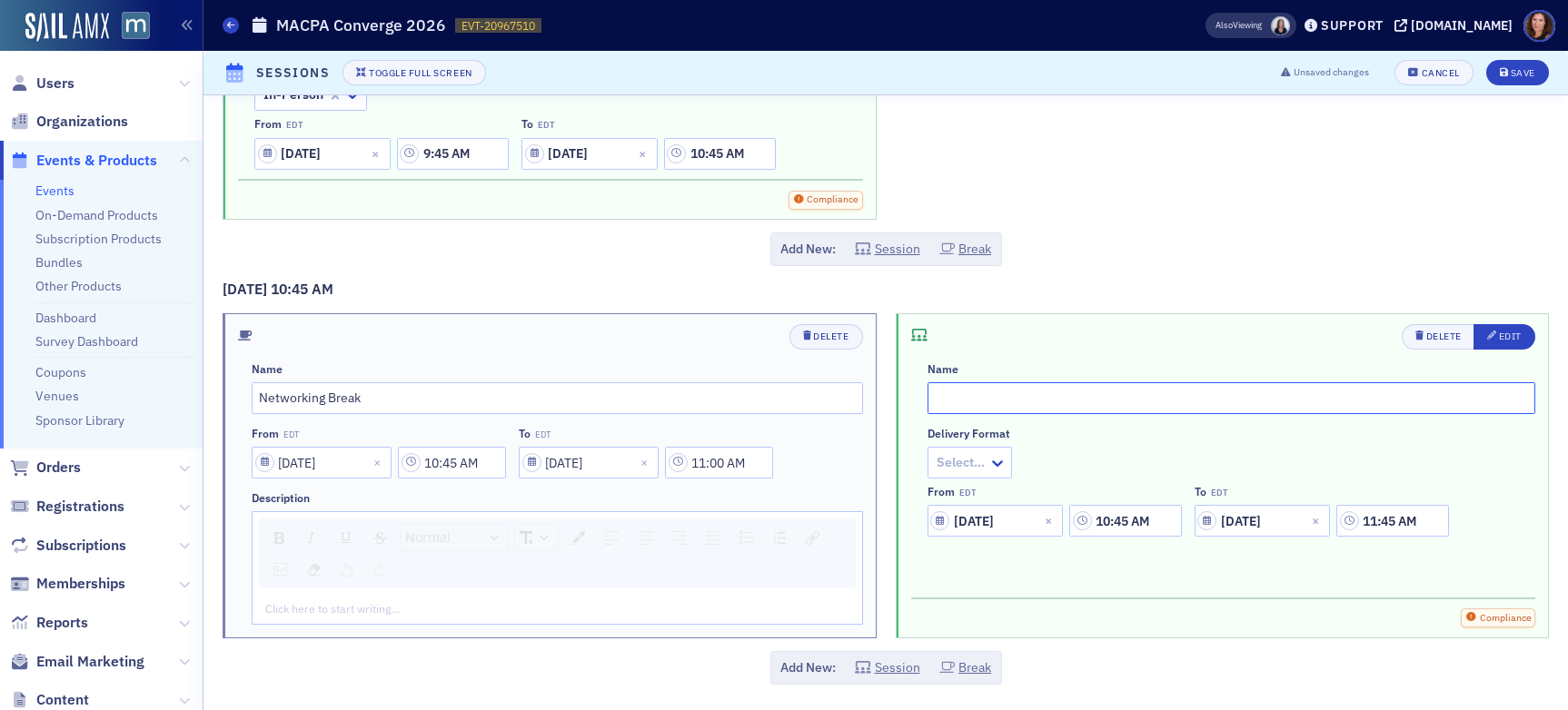
click at [966, 394] on input "text" at bounding box center [1232, 398] width 609 height 32
type input "Forensic Valuation Track"
click at [969, 459] on div at bounding box center [960, 462] width 52 height 23
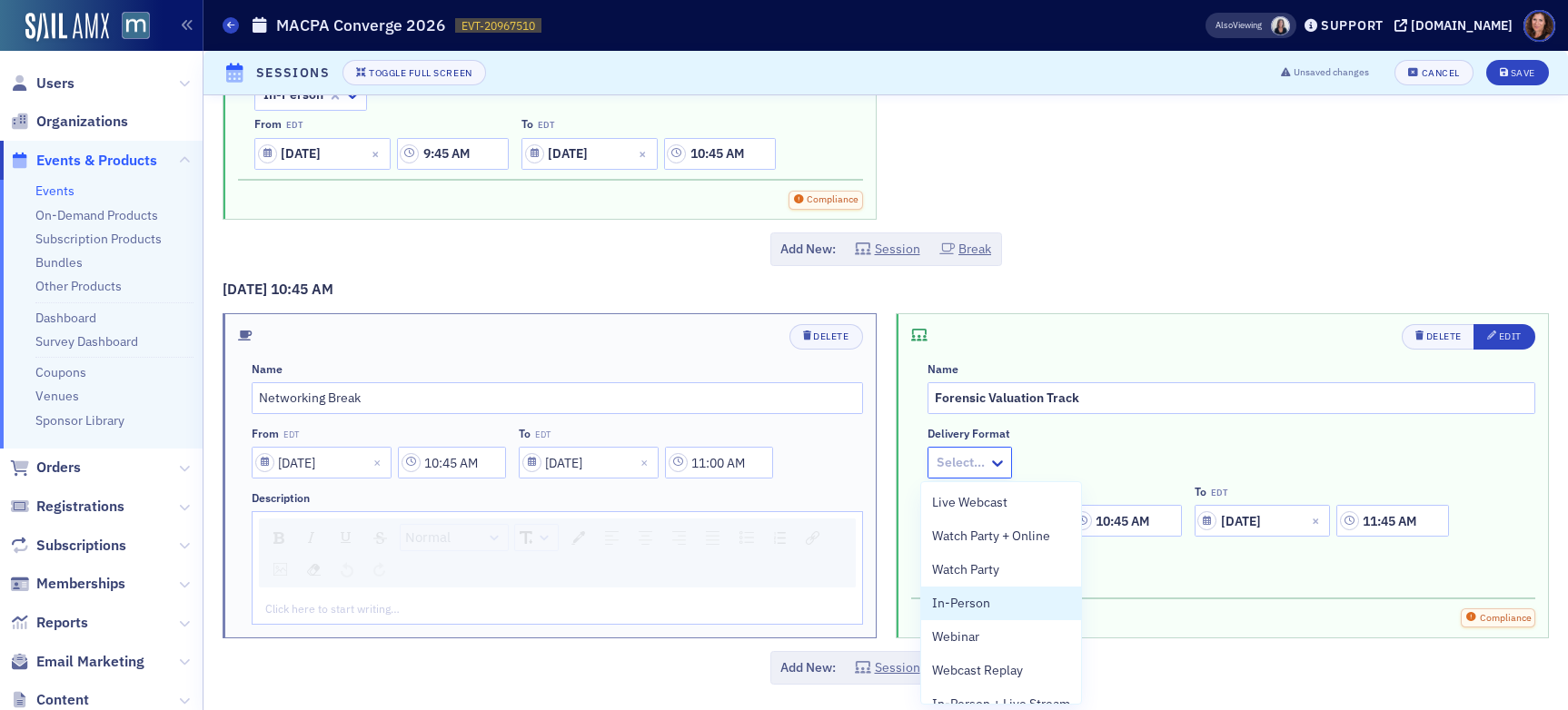
drag, startPoint x: 989, startPoint y: 593, endPoint x: 1004, endPoint y: 574, distance: 24.2
click at [989, 594] on div "In-Person" at bounding box center [1001, 603] width 138 height 19
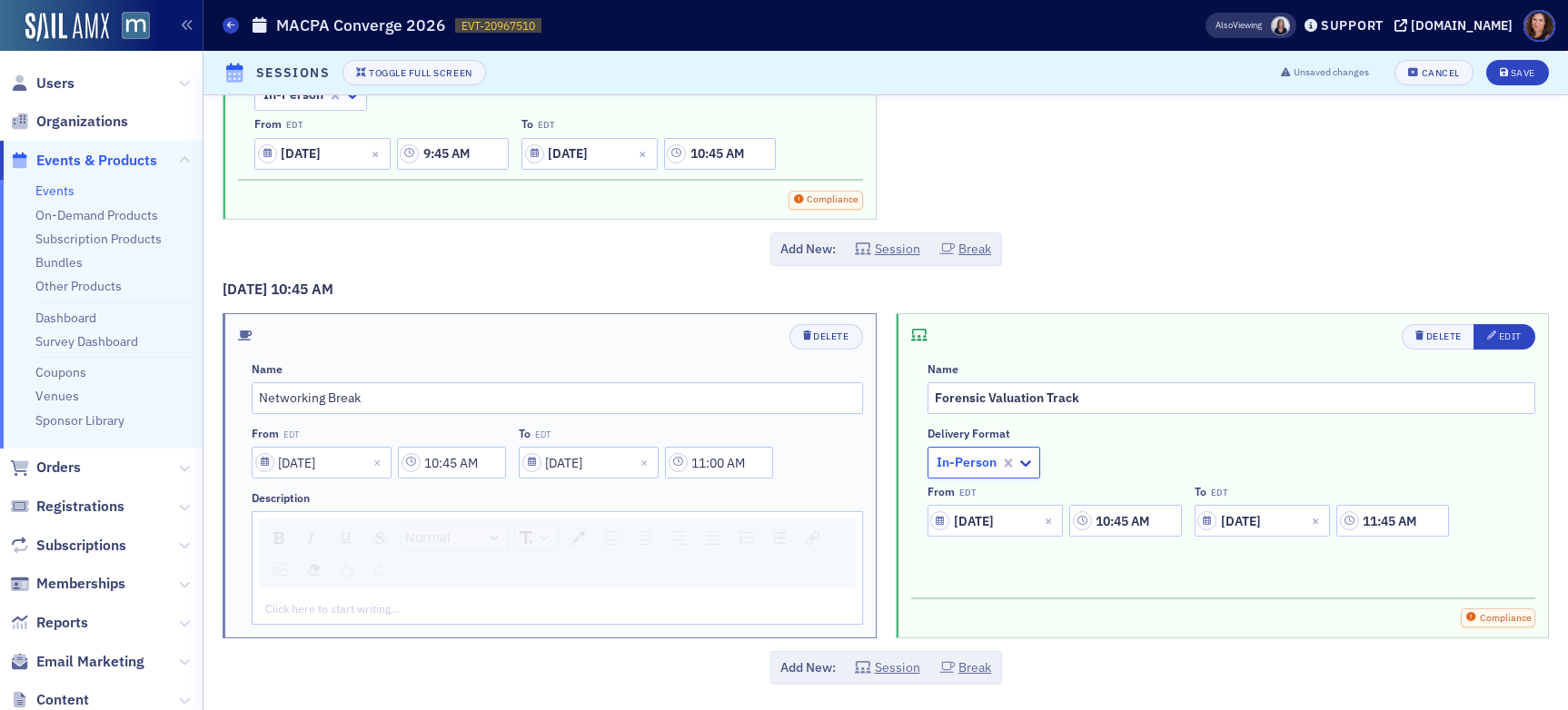
click at [1082, 468] on div "Delivery format option In-Person, selected. In-Person From EDT [DATE] 10:45 AM …" at bounding box center [1232, 482] width 609 height 111
click at [1122, 522] on input "10:45 AM" at bounding box center [1125, 521] width 112 height 32
click at [901, 522] on icon at bounding box center [903, 522] width 11 height 6
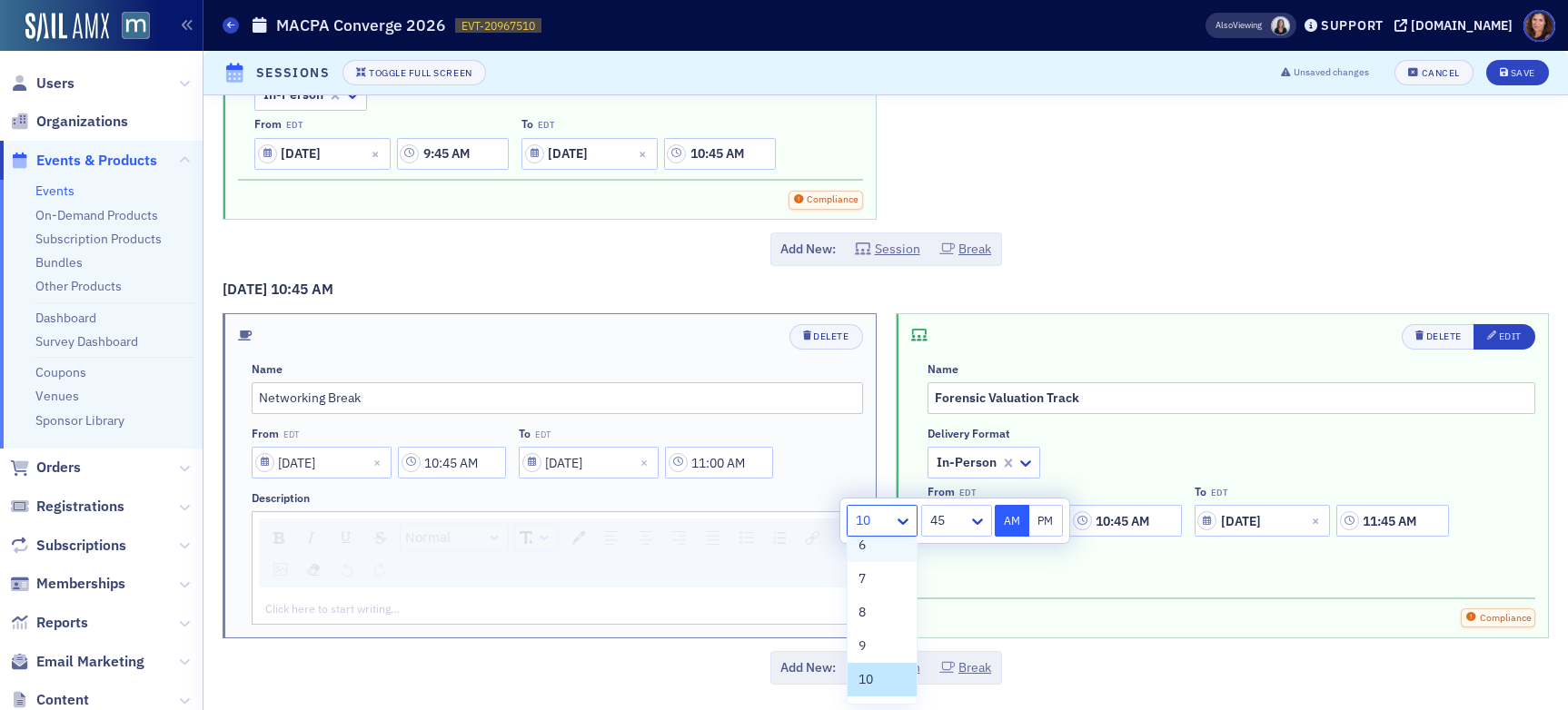
scroll to position [247, 0]
click at [874, 585] on div "9" at bounding box center [882, 582] width 48 height 19
type input "9:45 AM"
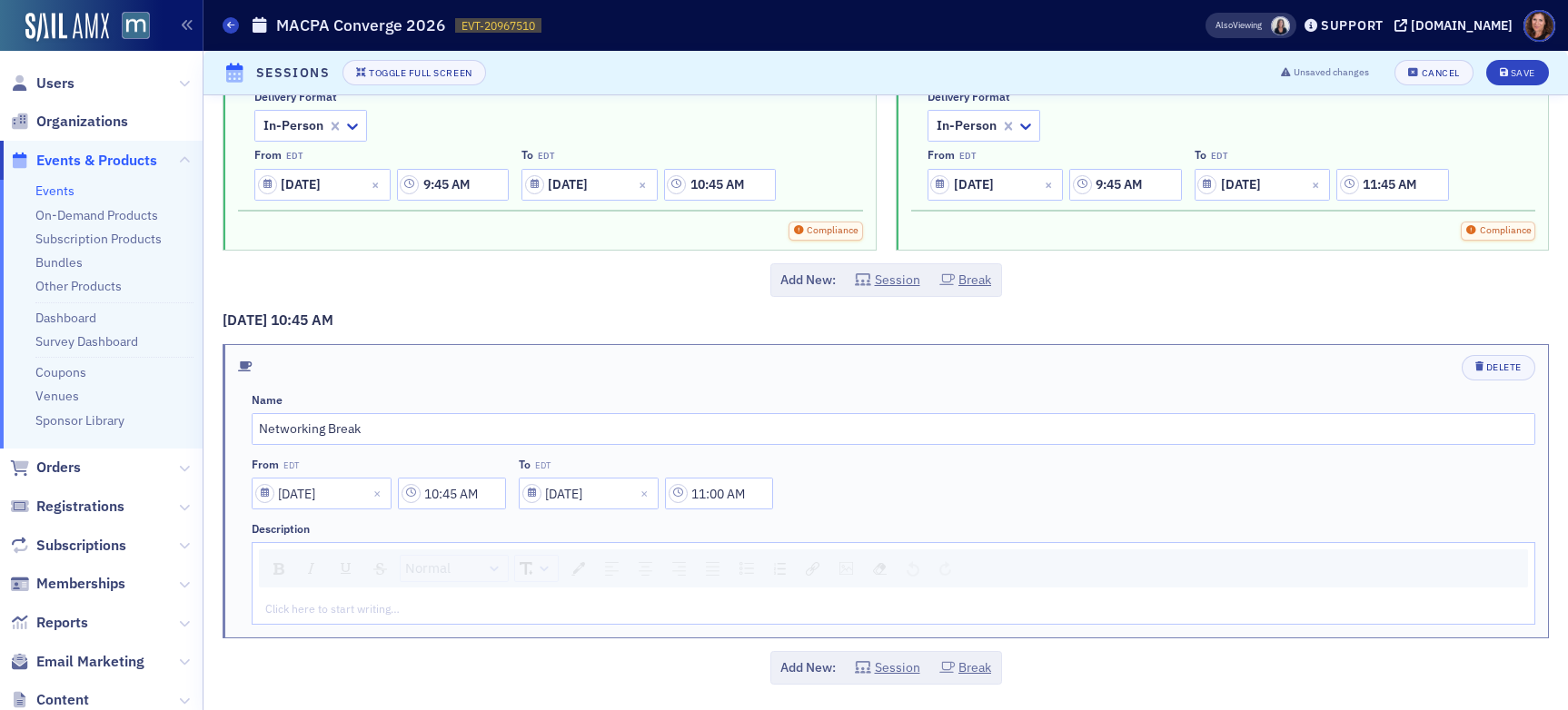
scroll to position [2217, 0]
click at [1335, 182] on input "11:45 AM" at bounding box center [1392, 185] width 112 height 32
click at [1170, 185] on icon at bounding box center [1171, 186] width 18 height 18
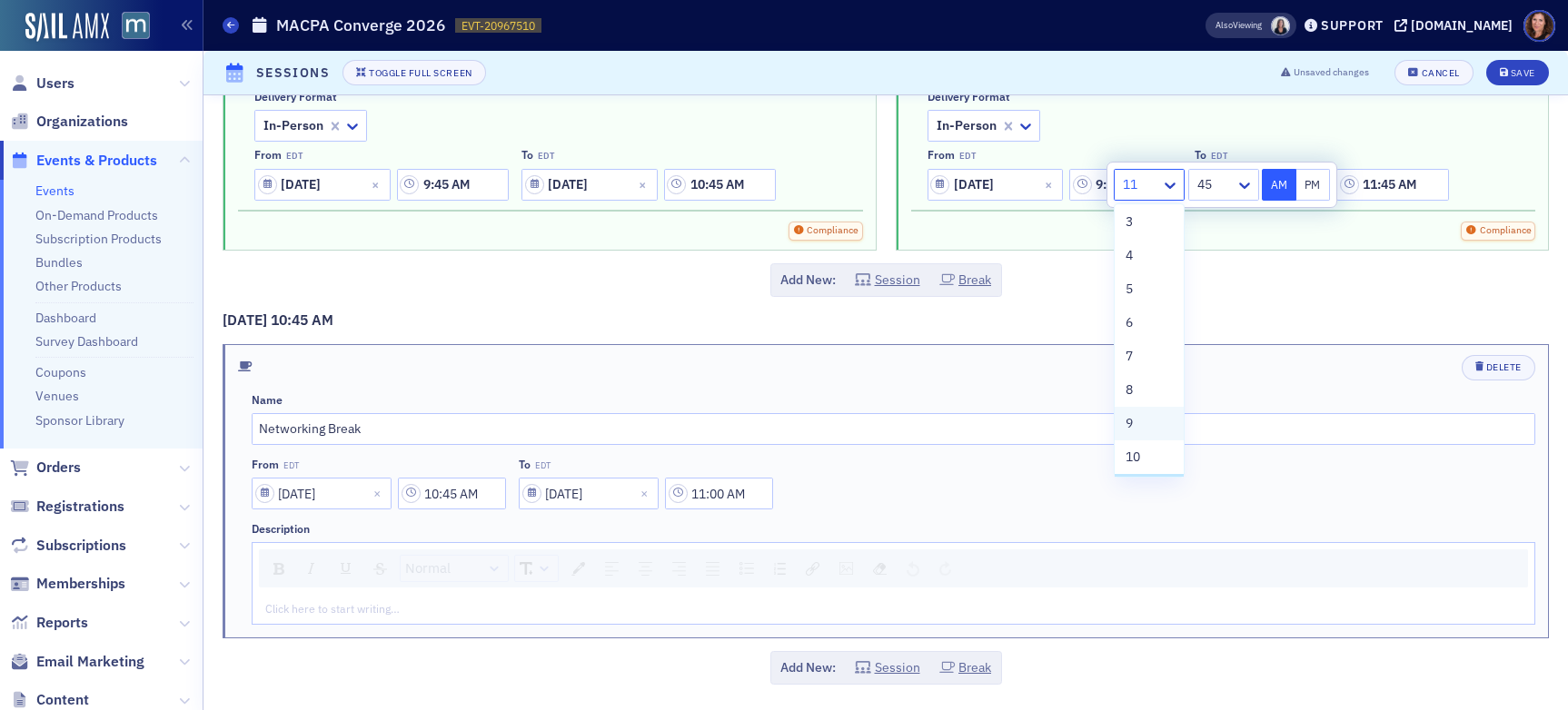
scroll to position [138, 0]
click at [1151, 385] on div "10" at bounding box center [1150, 389] width 48 height 19
type input "10:45 AM"
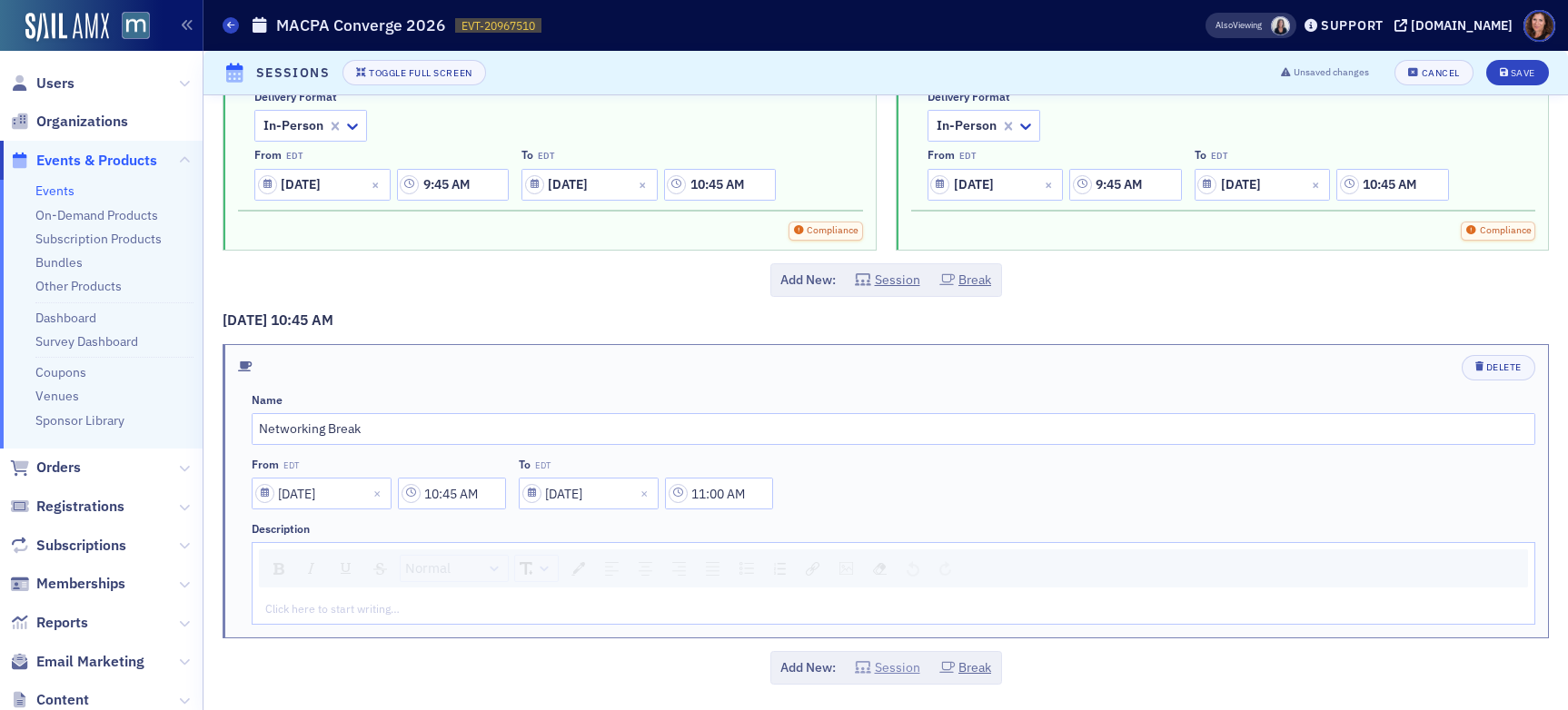
click at [882, 669] on button "Session" at bounding box center [887, 668] width 65 height 19
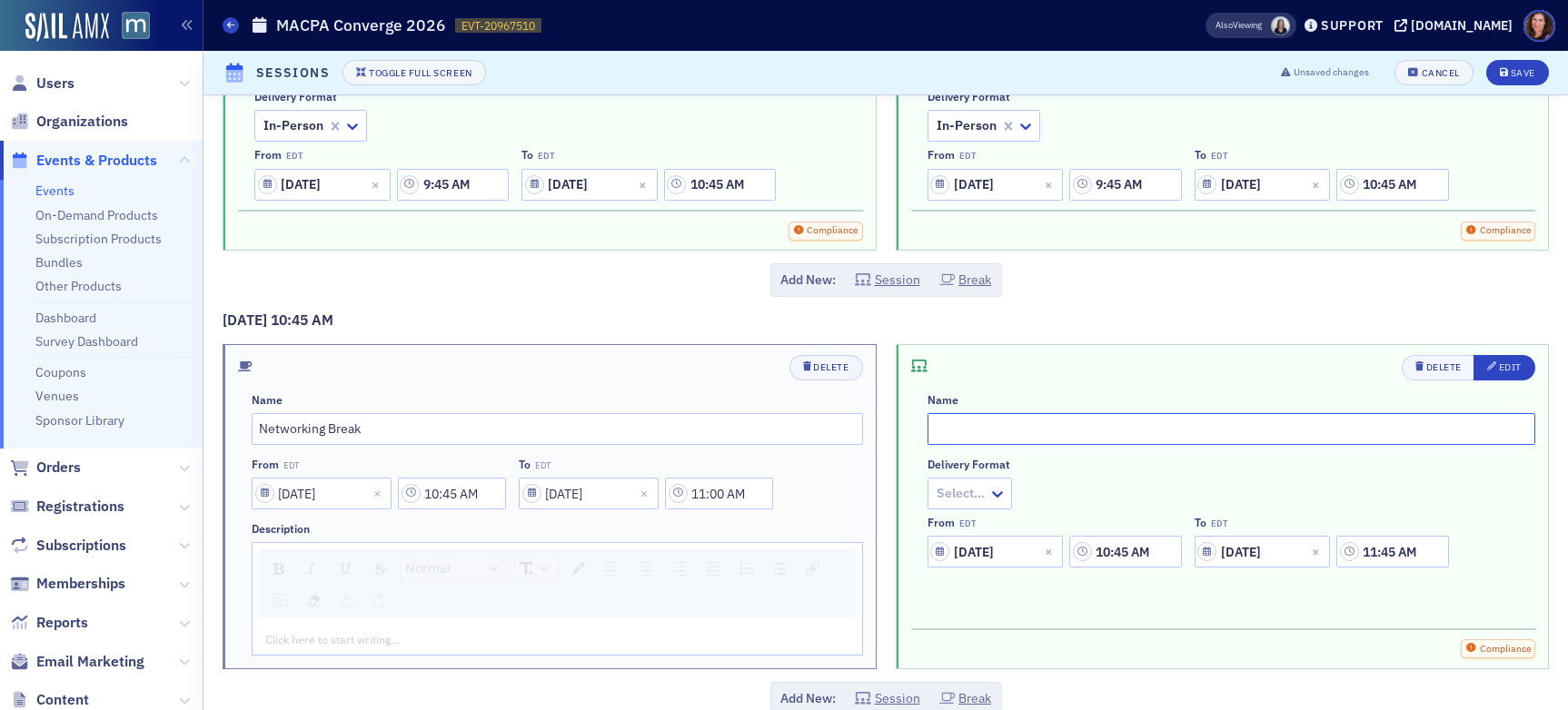
click at [986, 425] on input "text" at bounding box center [1232, 429] width 609 height 32
type input "GNFP Track"
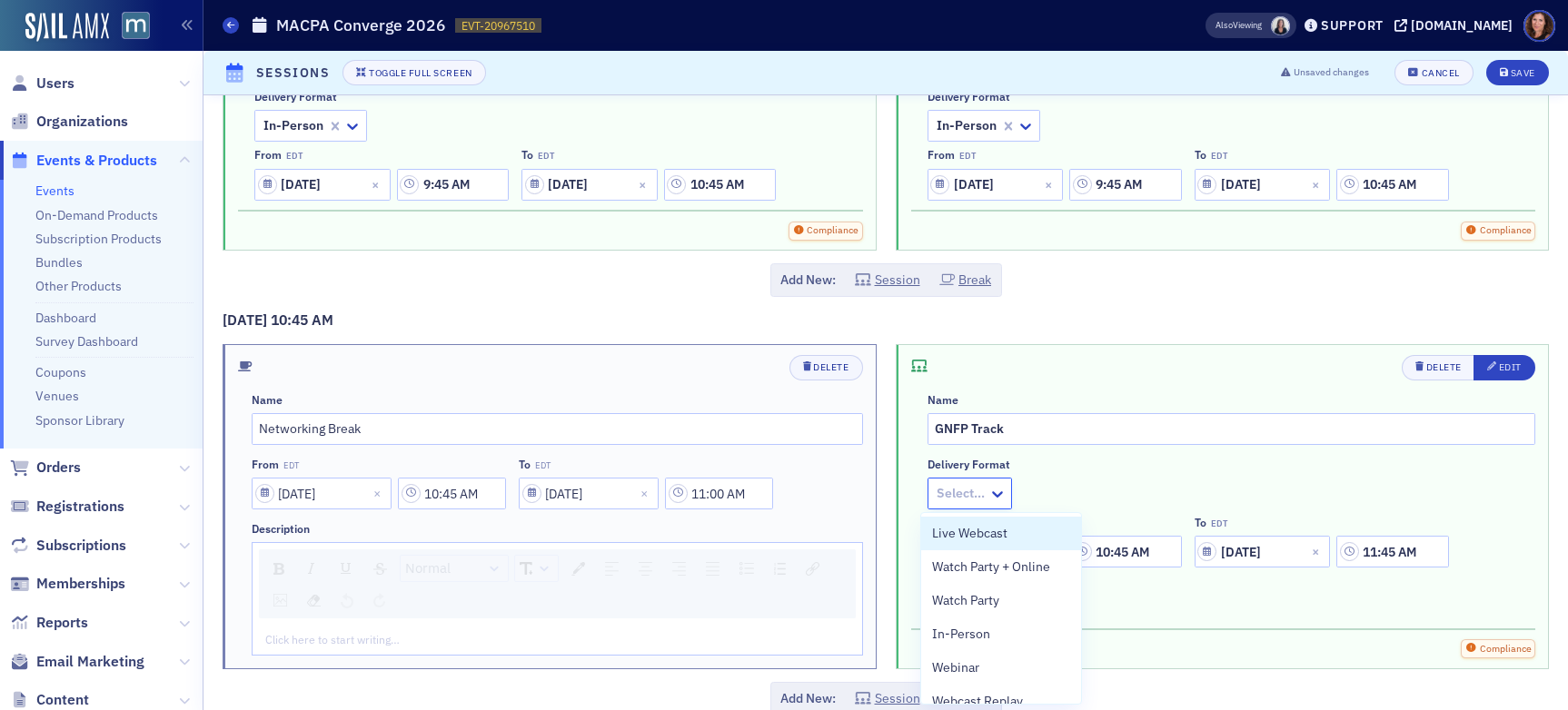
click at [961, 491] on div at bounding box center [960, 493] width 52 height 23
click at [983, 636] on span "In-Person" at bounding box center [962, 634] width 59 height 19
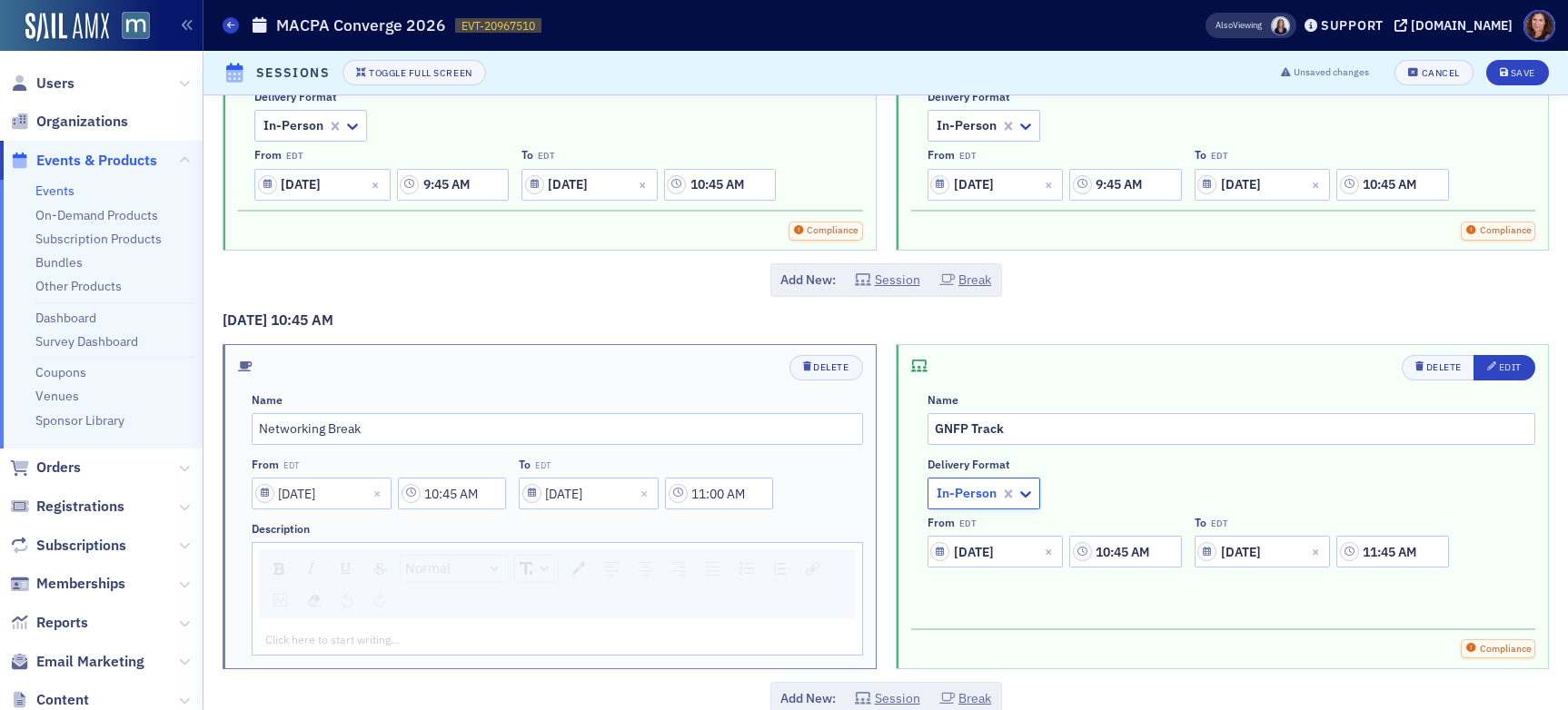
scroll to position [2248, 0]
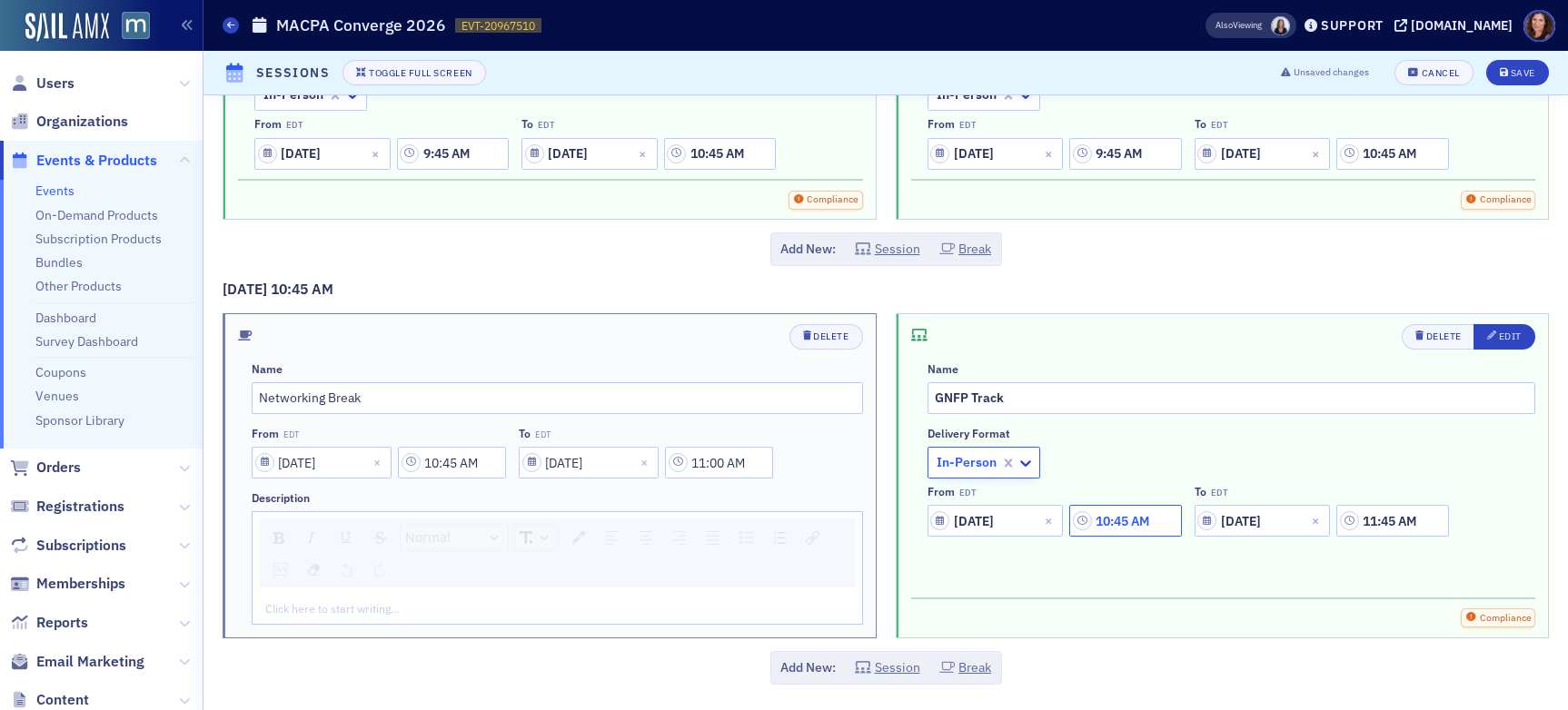
click at [1116, 523] on input "10:45 AM" at bounding box center [1125, 521] width 112 height 32
click at [907, 524] on icon at bounding box center [903, 522] width 18 height 18
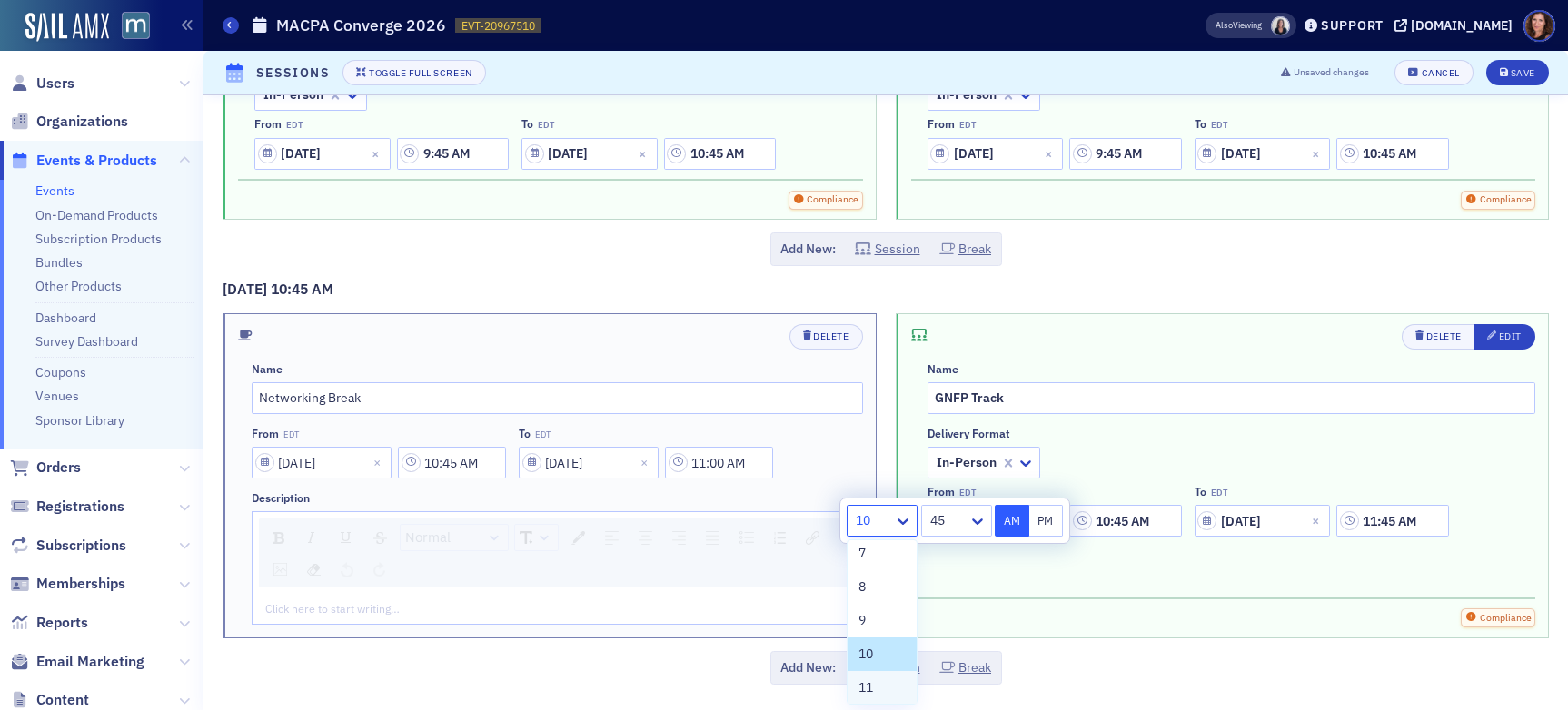
scroll to position [247, 0]
click at [888, 643] on div "11" at bounding box center [882, 650] width 48 height 19
type input "11:45 AM"
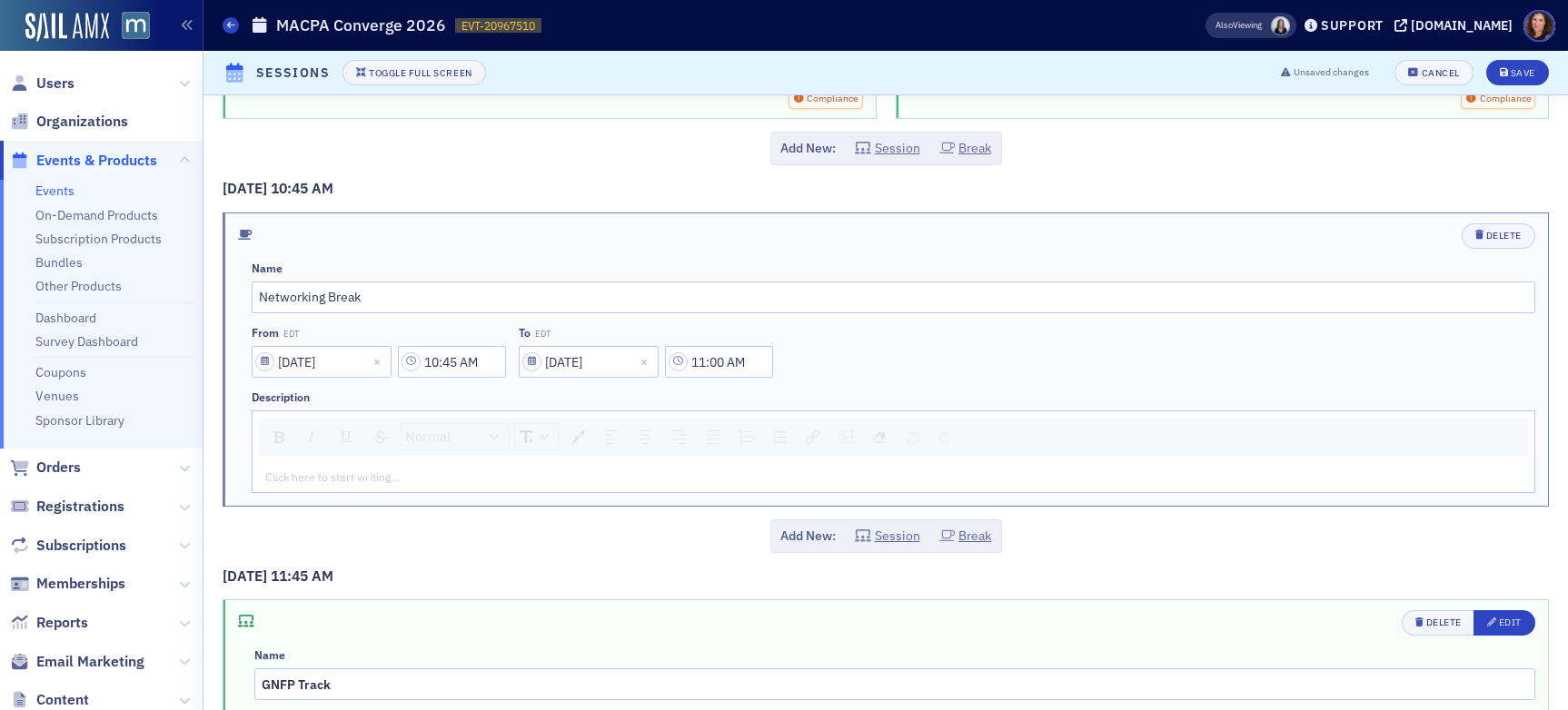
scroll to position [2526, 0]
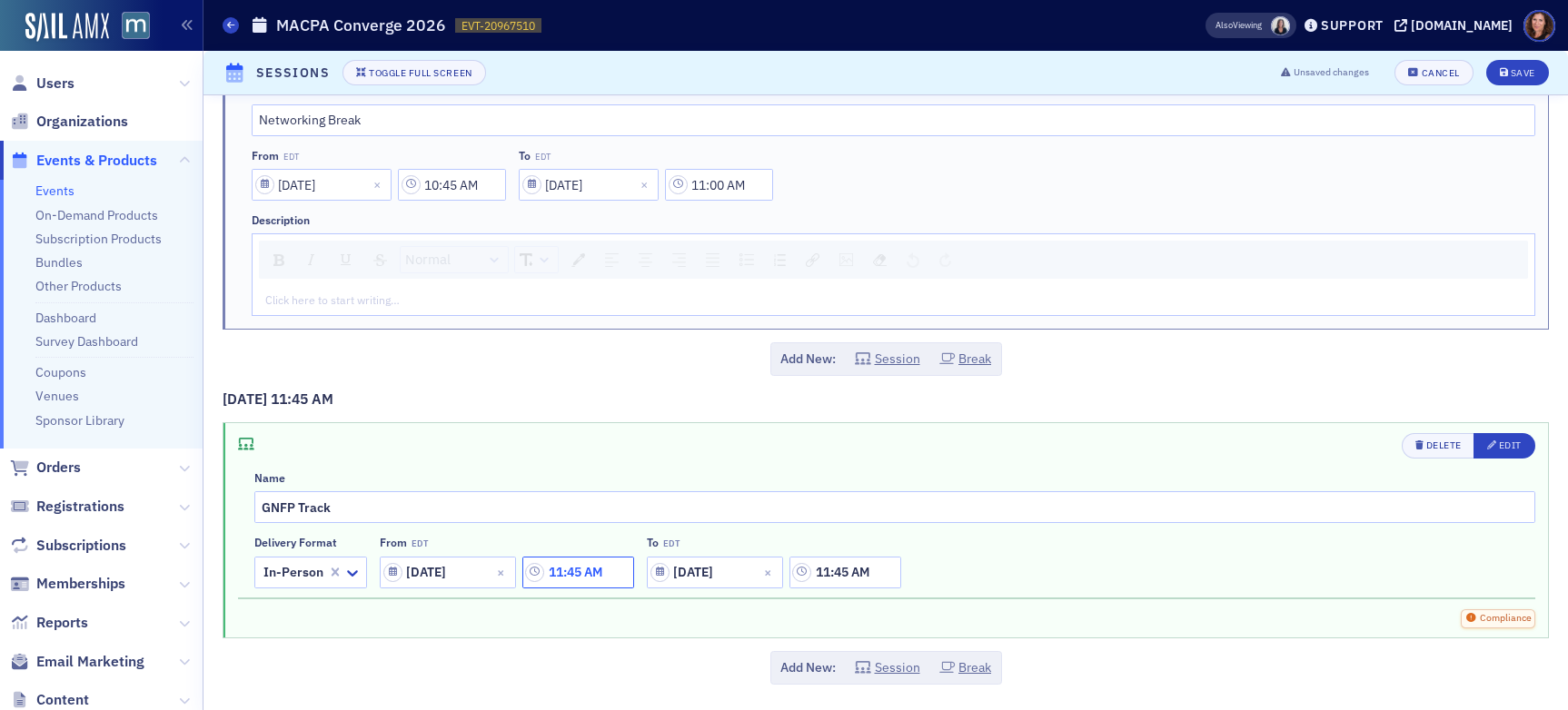
click at [602, 563] on input "11:45 AM" at bounding box center [579, 573] width 112 height 32
click at [752, 570] on div at bounding box center [741, 572] width 38 height 23
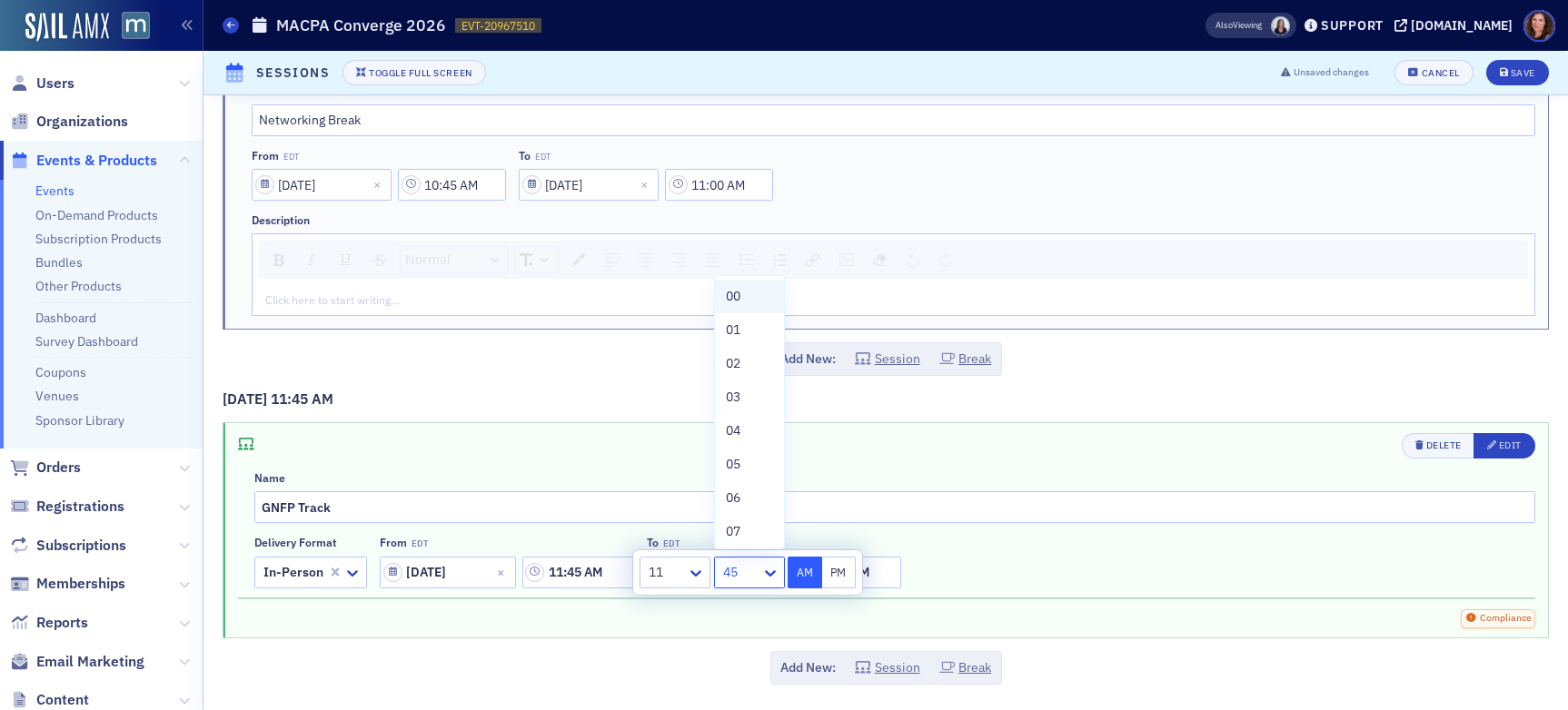
click at [752, 289] on div "00" at bounding box center [750, 296] width 48 height 19
type input "11:00 AM"
click at [1051, 530] on div "Name GNFP Track Delivery format In-Person From EDT [DATE] 11:00 AM To EDT [DATE…" at bounding box center [895, 530] width 1281 height 117
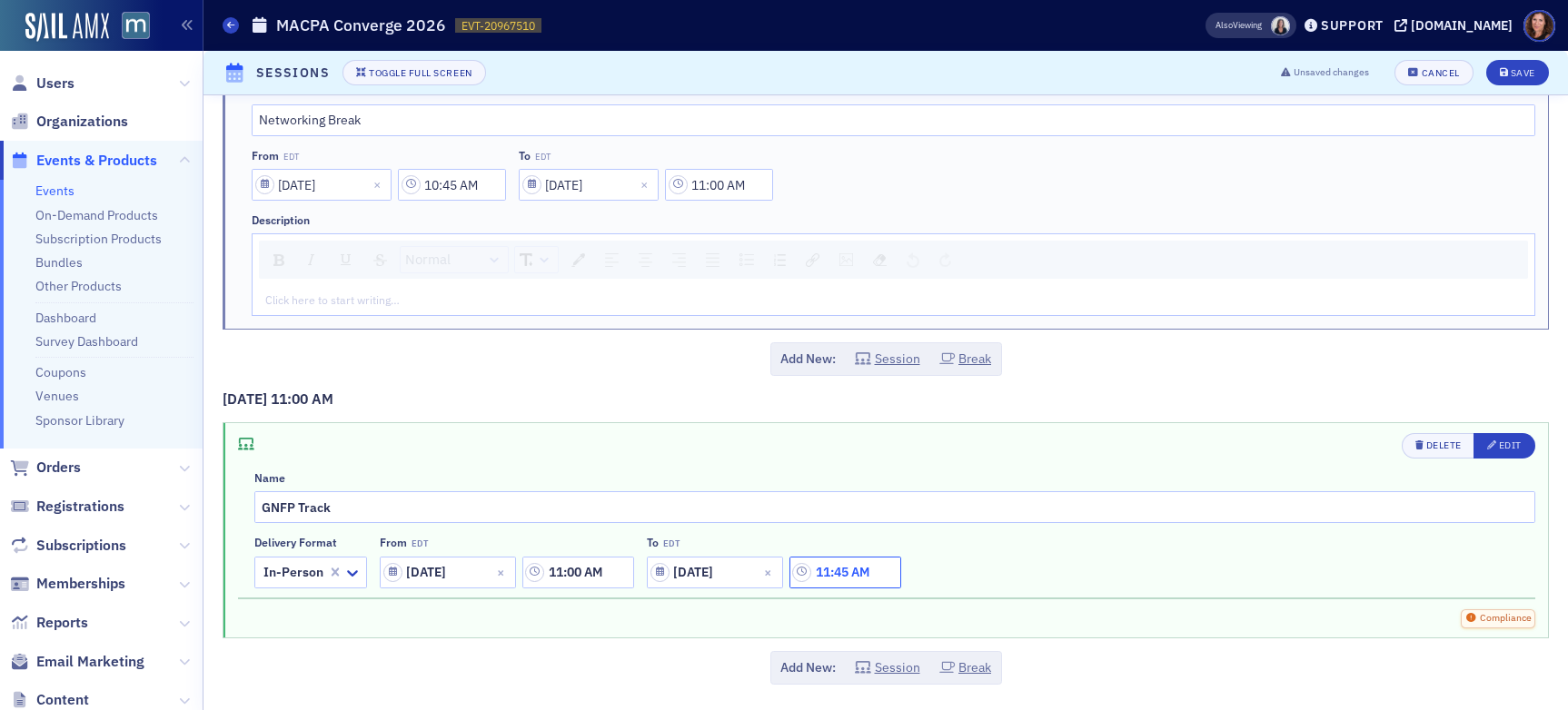
click at [866, 576] on input "11:45 AM" at bounding box center [846, 573] width 112 height 32
click at [632, 574] on icon at bounding box center [629, 573] width 11 height 6
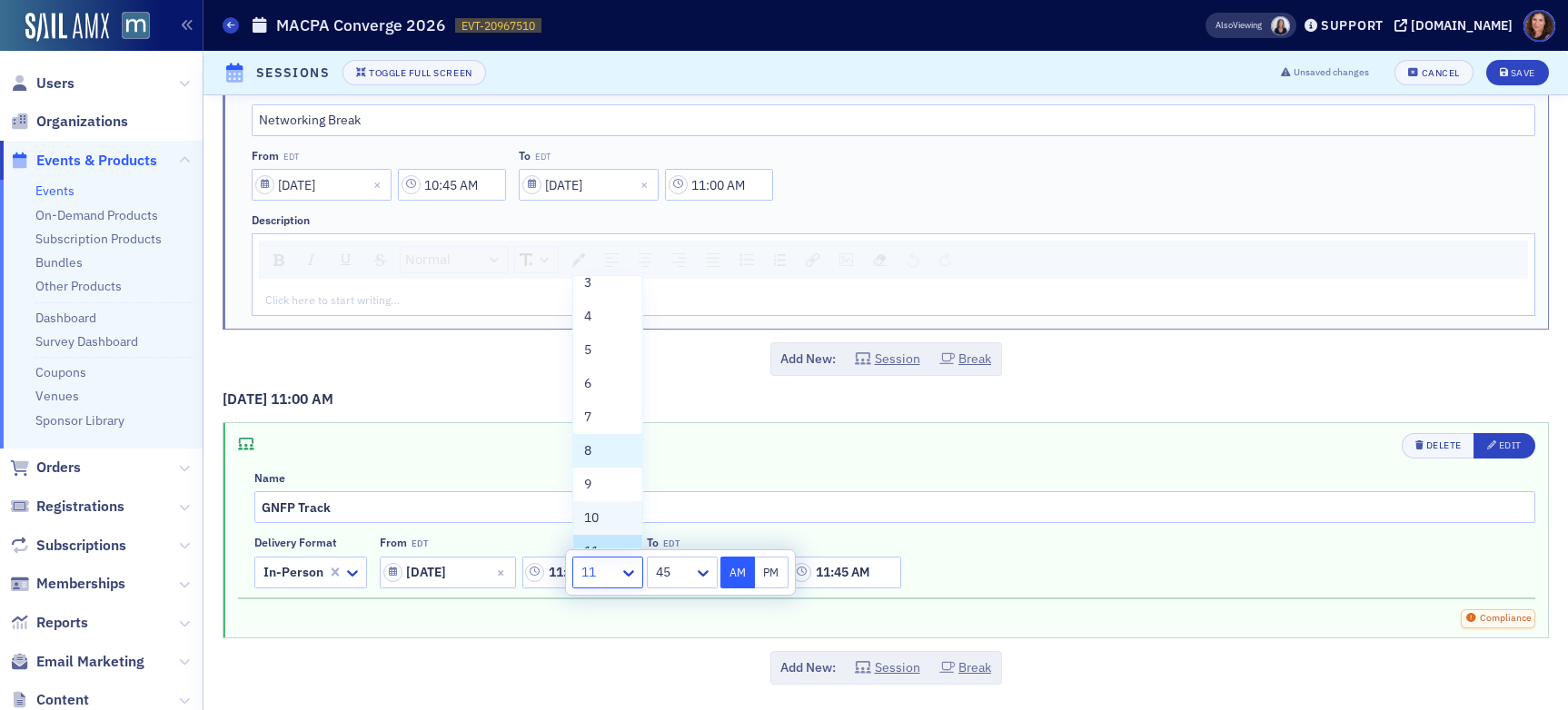
scroll to position [138, 0]
click at [603, 525] on div "12" at bounding box center [608, 528] width 48 height 19
click at [707, 577] on icon at bounding box center [703, 573] width 18 height 18
click at [684, 293] on div "00" at bounding box center [683, 296] width 48 height 19
click at [769, 573] on button "PM" at bounding box center [773, 573] width 35 height 32
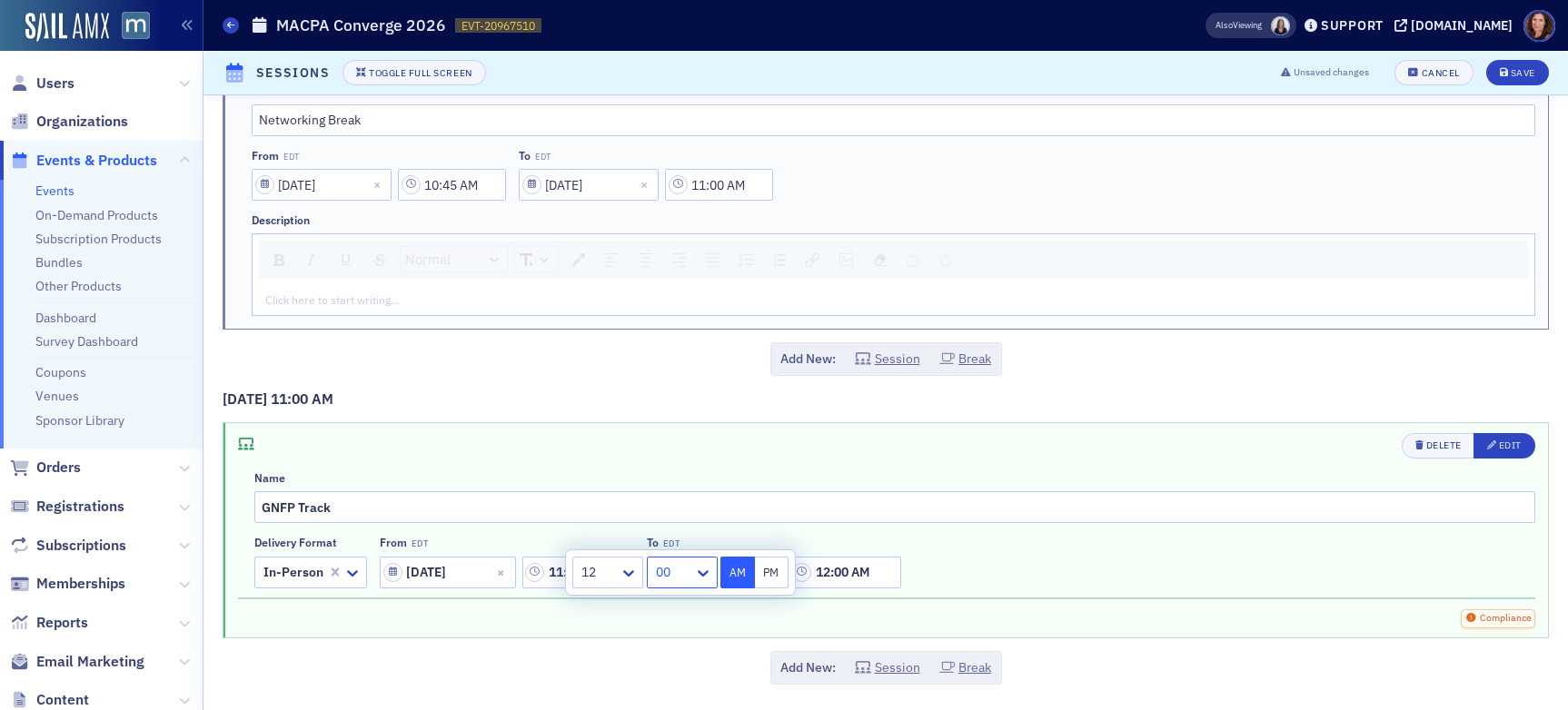
type input "12:00 PM"
click at [1027, 582] on div "Delivery format In-Person From EDT [DATE] 11:00 AM To EDT [DATE] 12:00 PM" at bounding box center [895, 562] width 1281 height 52
click at [903, 667] on button "Session" at bounding box center [887, 668] width 65 height 19
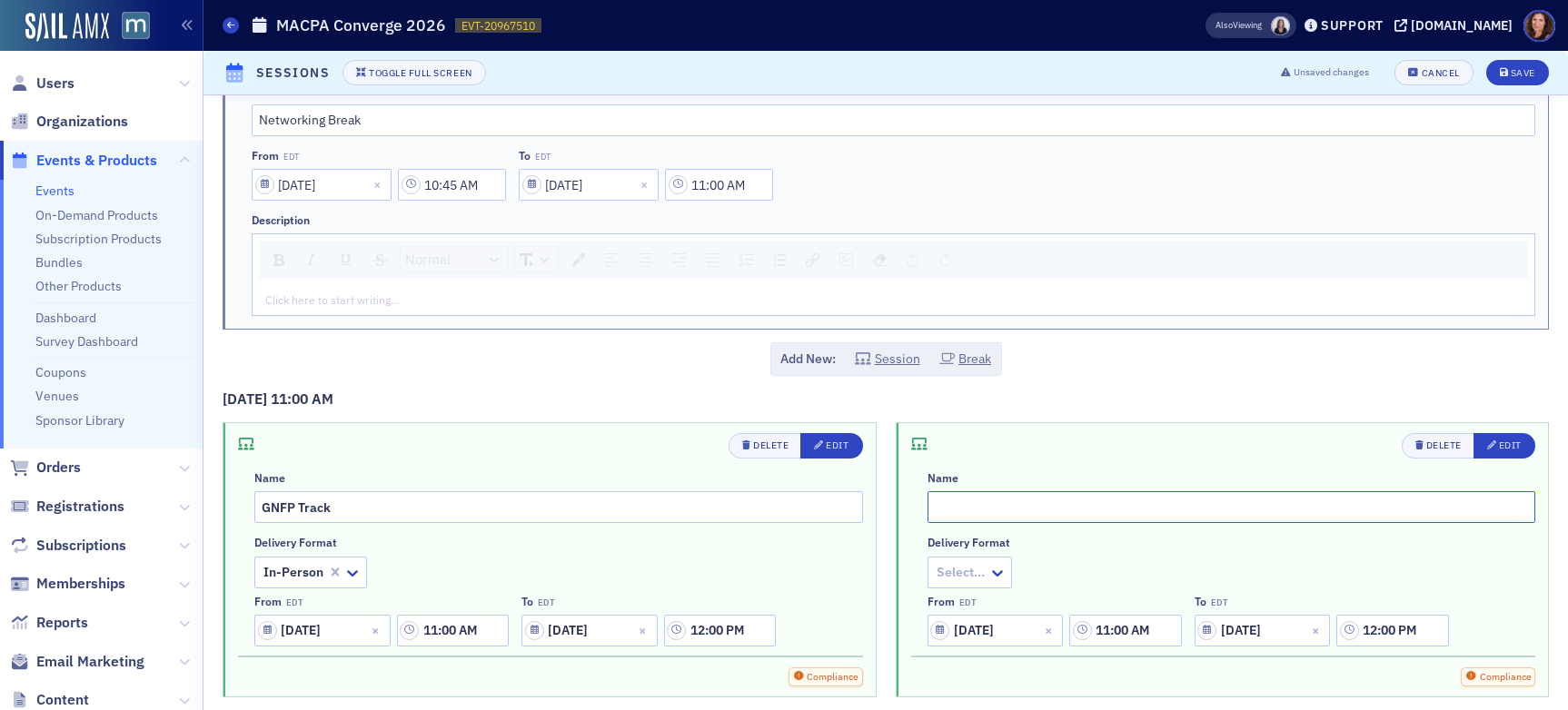
click at [1018, 510] on input "text" at bounding box center [1232, 507] width 609 height 32
type input "B"
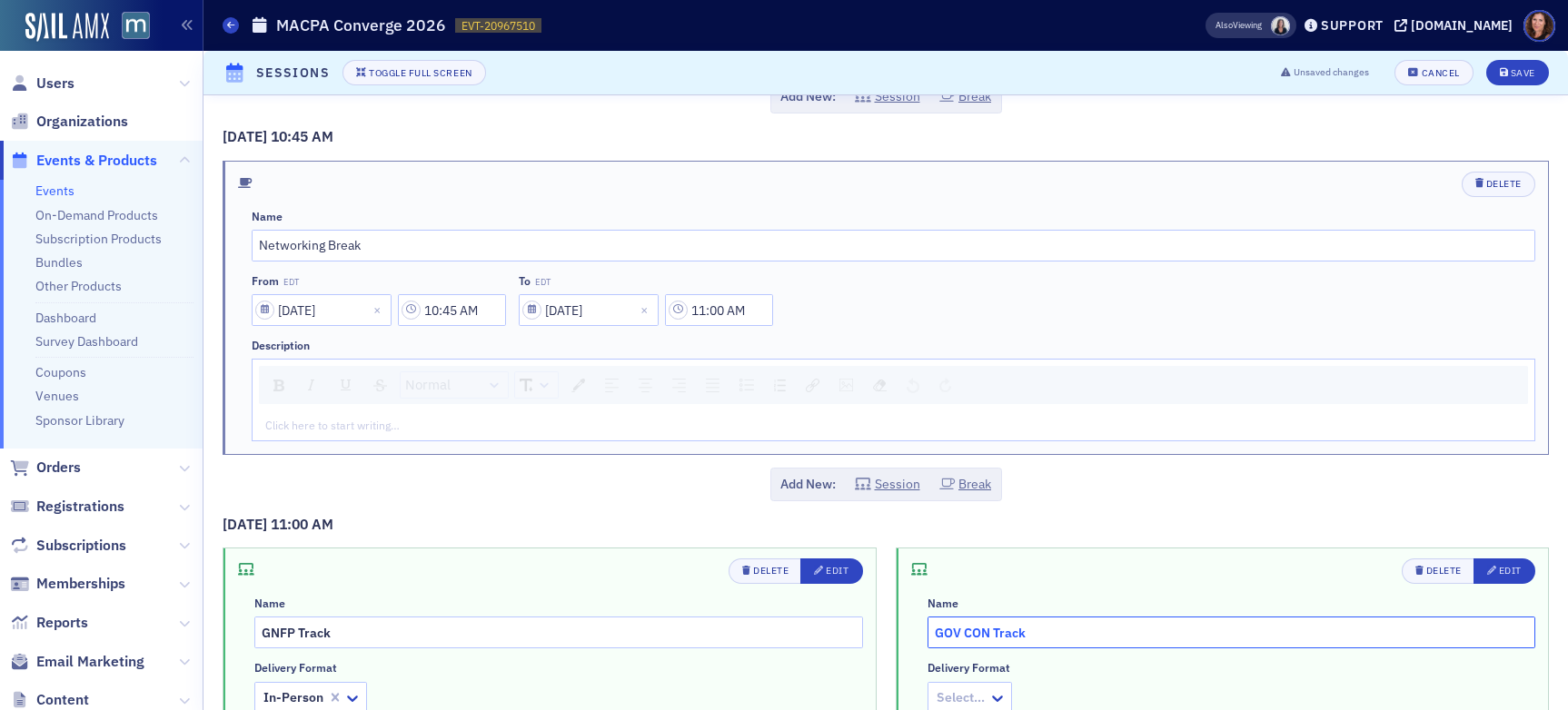
scroll to position [2585, 0]
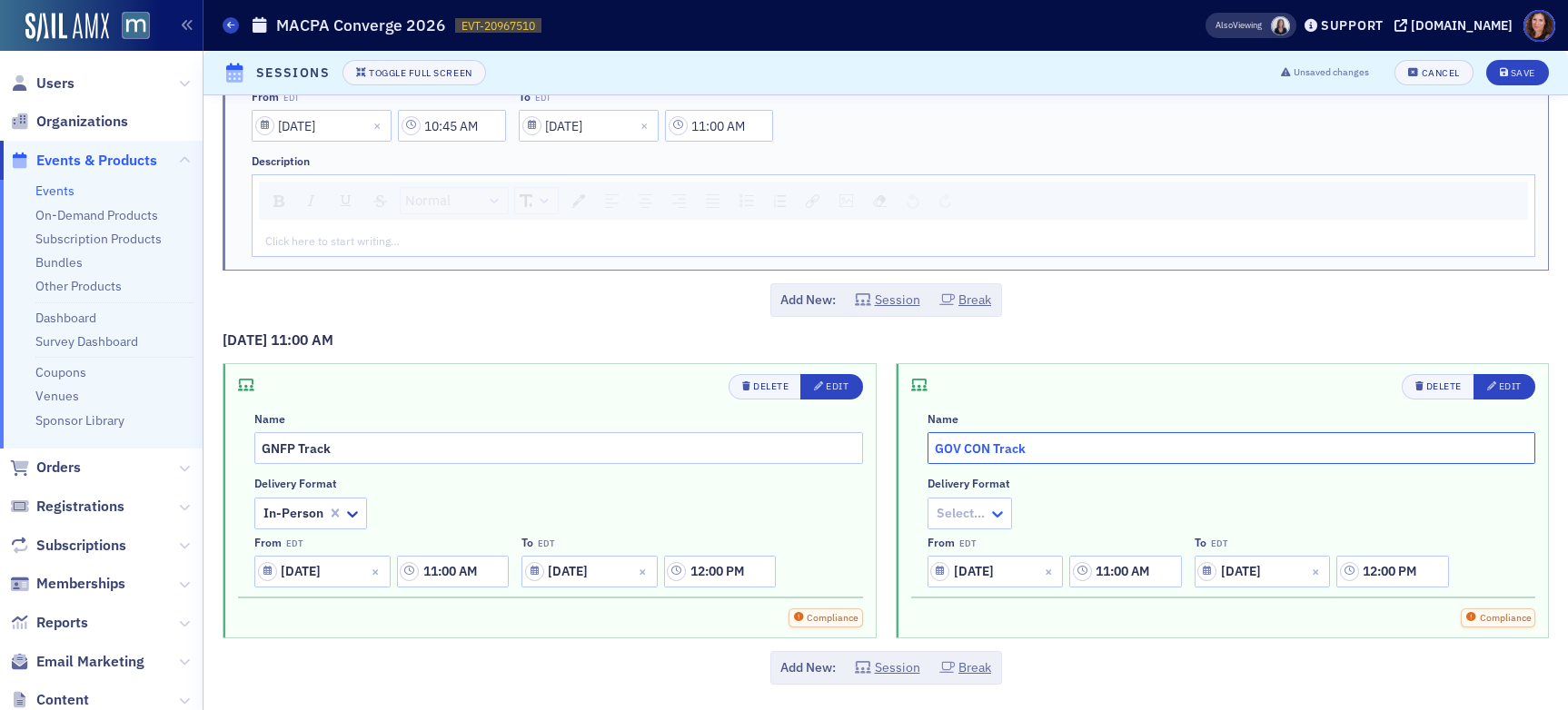
type input "GOV CON Track"
click at [989, 517] on icon at bounding box center [998, 514] width 18 height 18
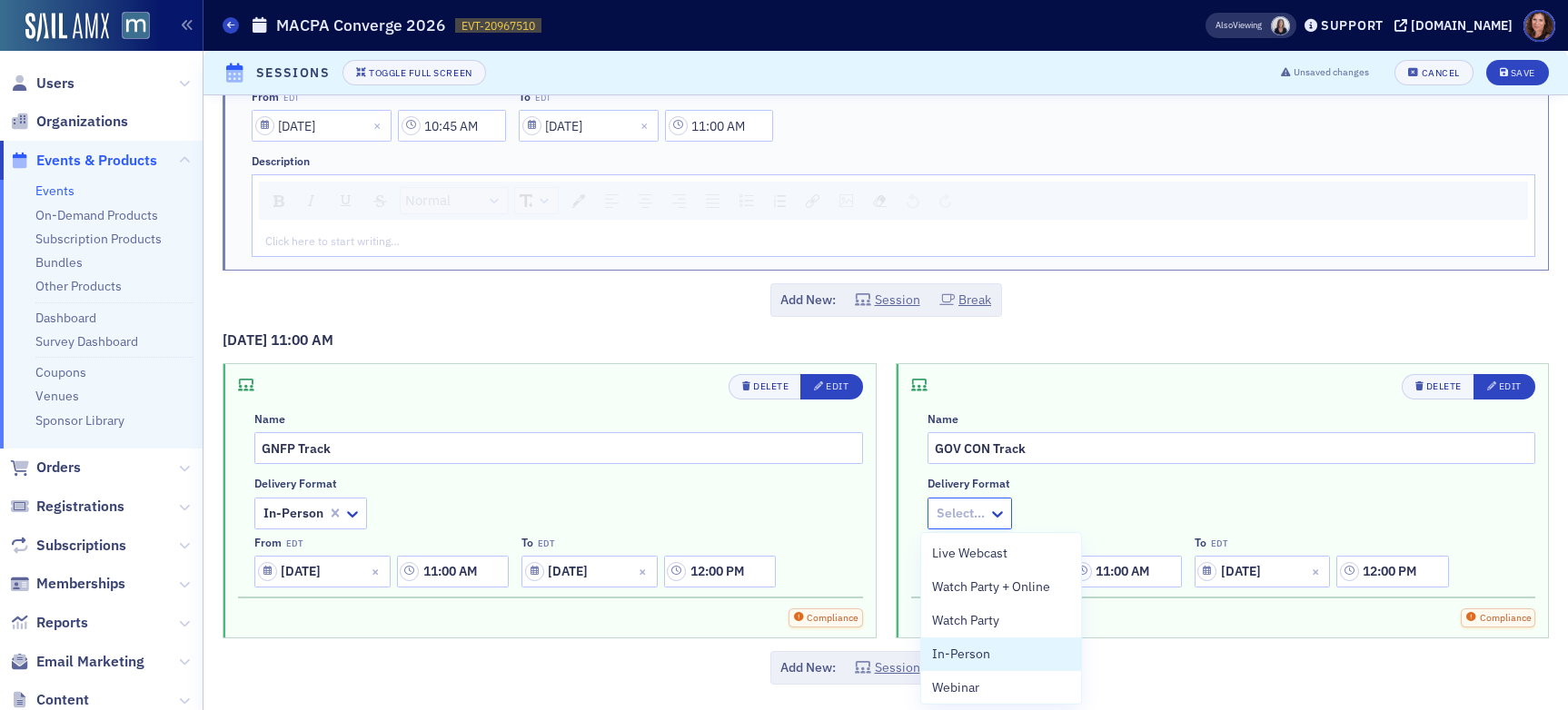
click at [1003, 645] on div "In-Person" at bounding box center [1001, 654] width 138 height 19
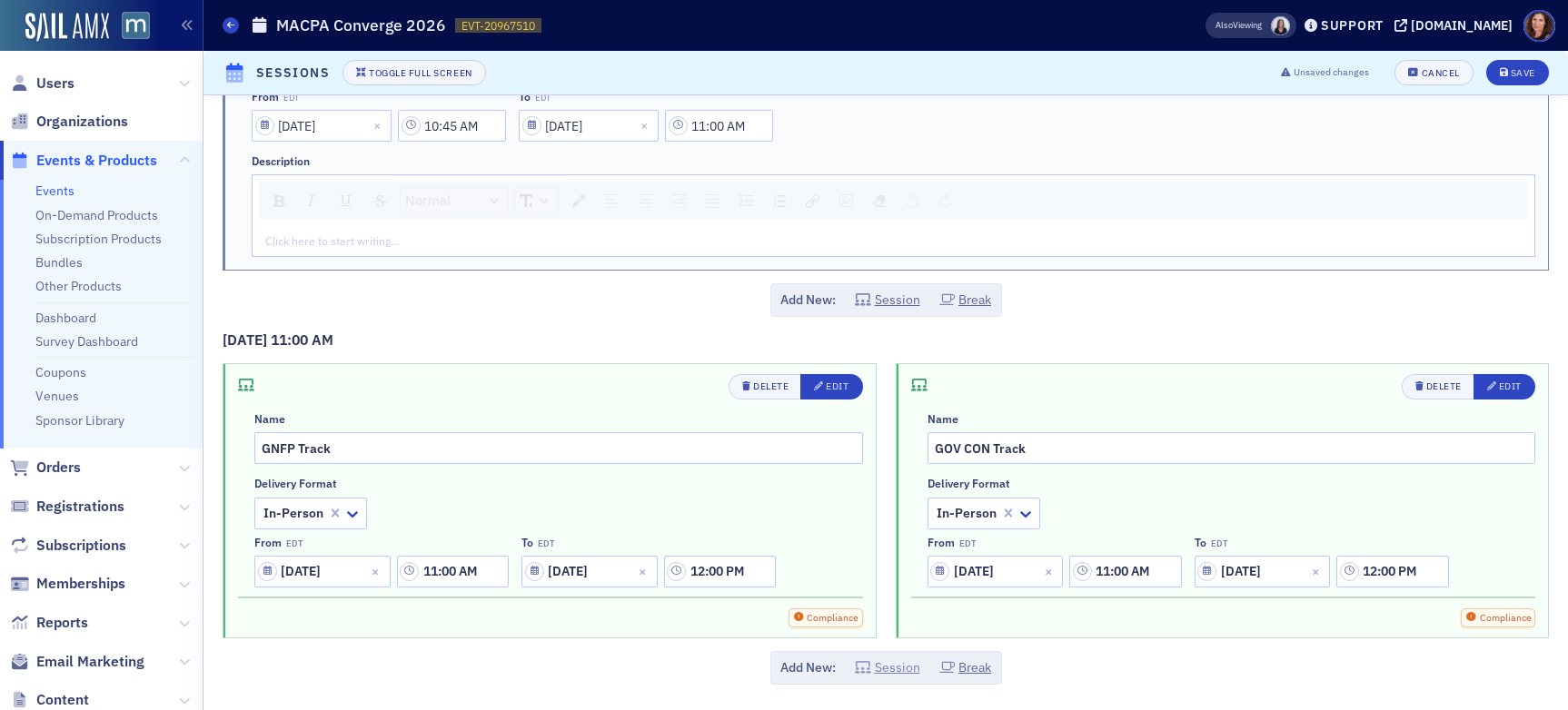
click at [890, 665] on button "Session" at bounding box center [887, 668] width 65 height 19
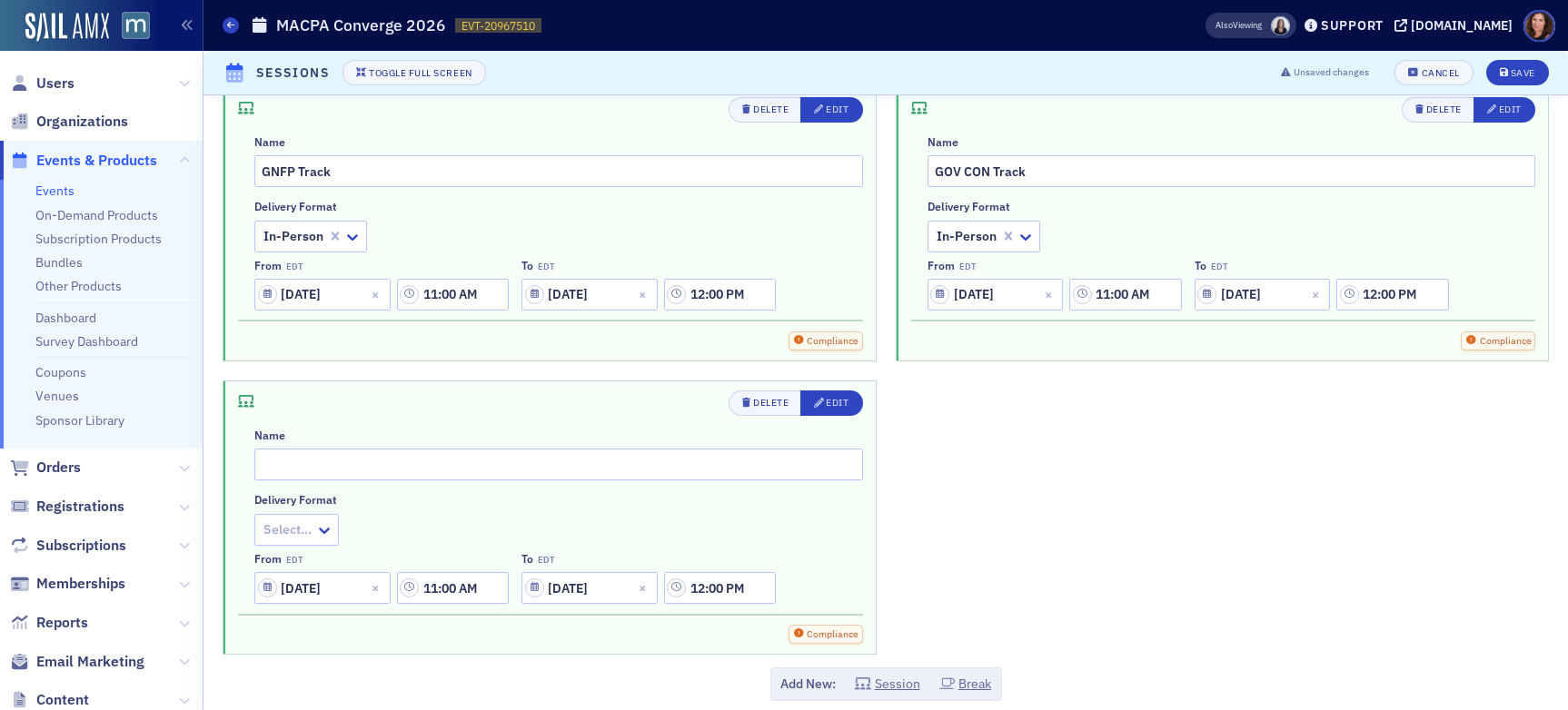
scroll to position [2878, 0]
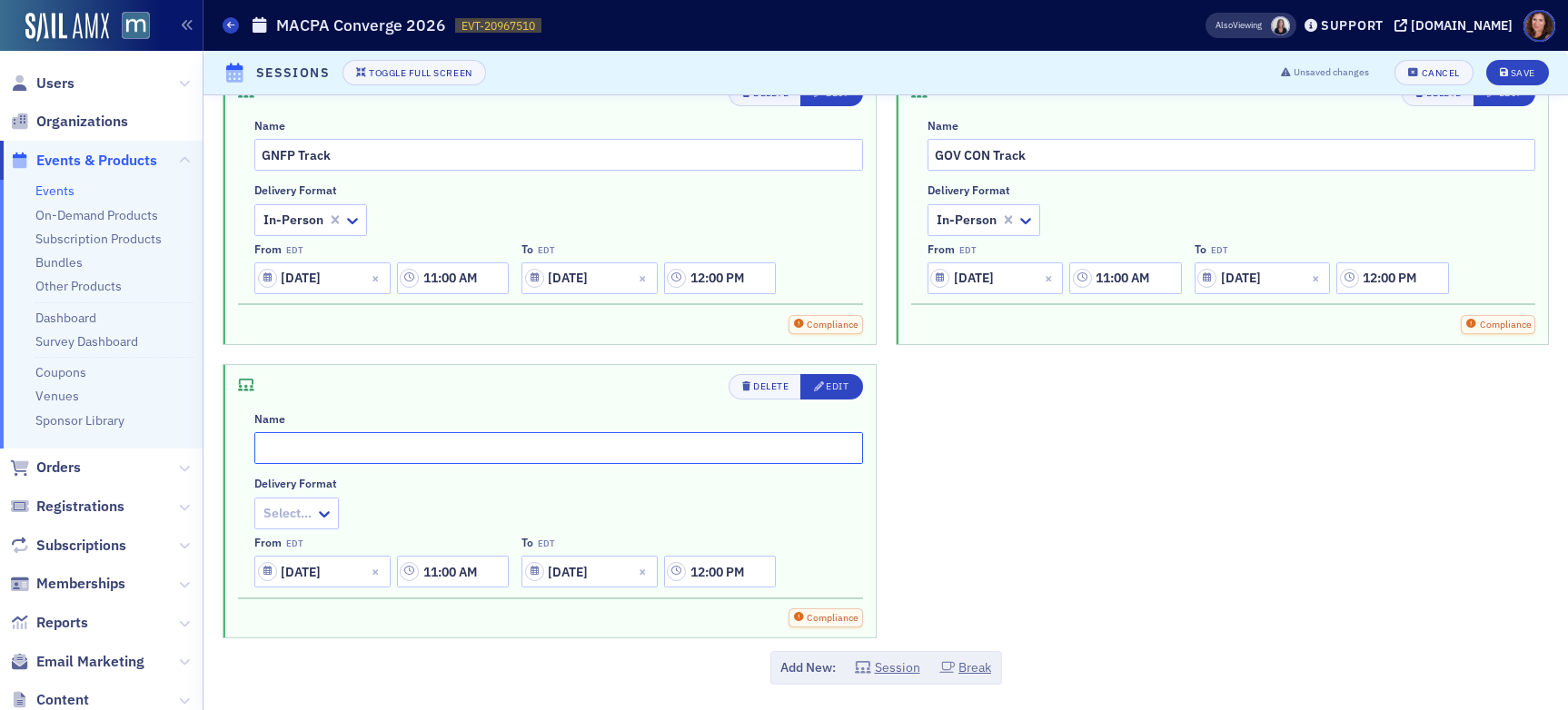
click at [474, 446] on input "text" at bounding box center [558, 448] width 609 height 32
type input "Business & Industry Track"
click at [323, 511] on icon at bounding box center [324, 514] width 18 height 18
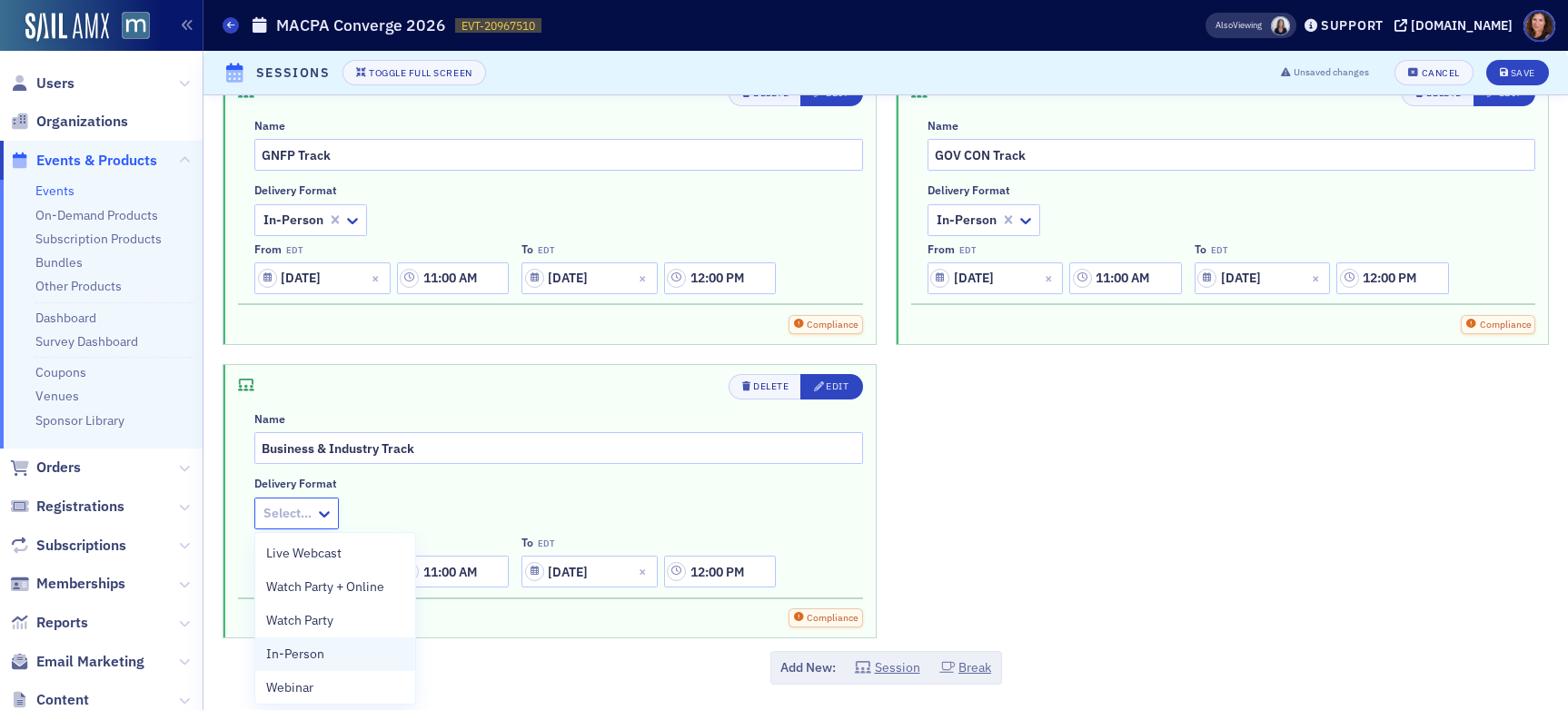
click at [359, 660] on div "In-Person" at bounding box center [335, 654] width 138 height 19
click at [893, 667] on button "Session" at bounding box center [887, 668] width 65 height 19
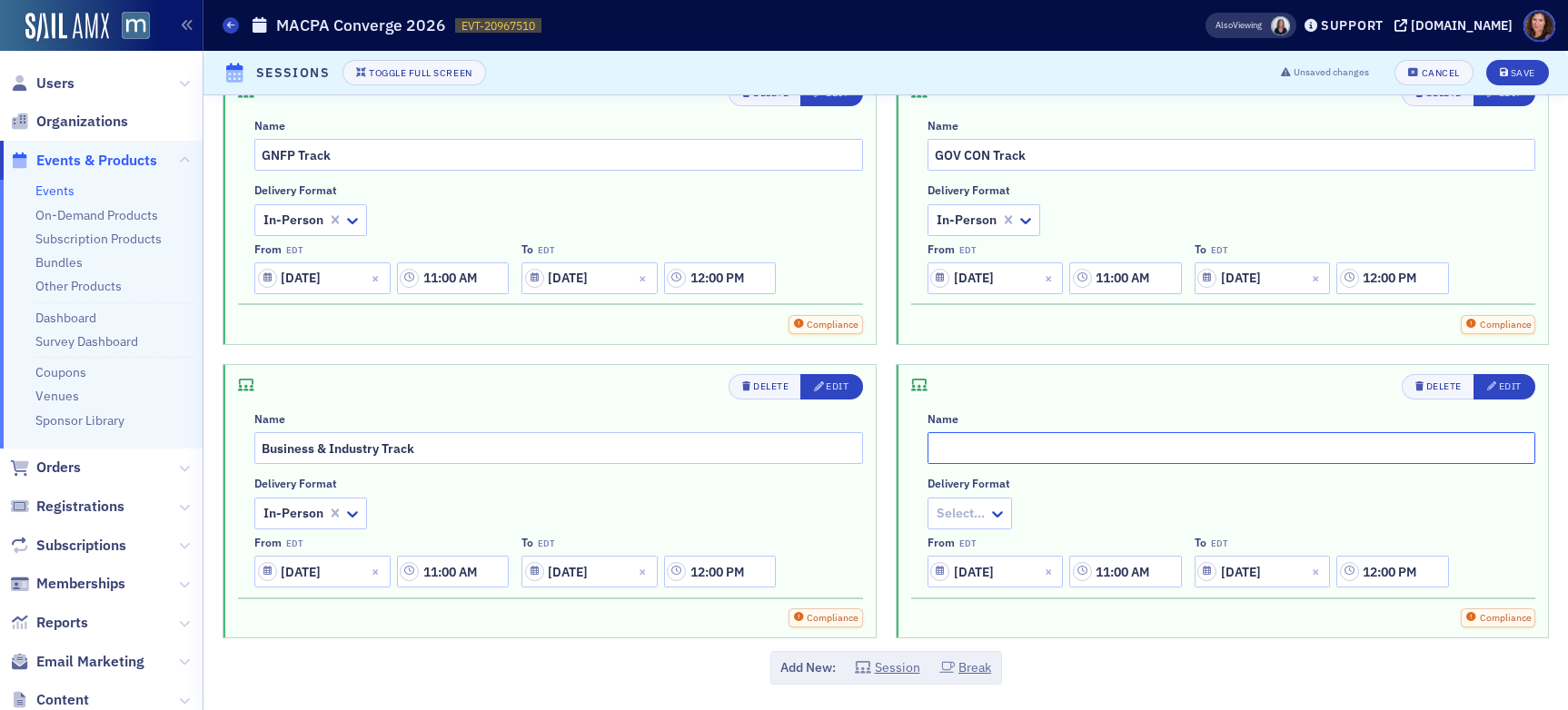
click at [1042, 453] on input "text" at bounding box center [1232, 448] width 609 height 32
type input "Forensic Valuation Track"
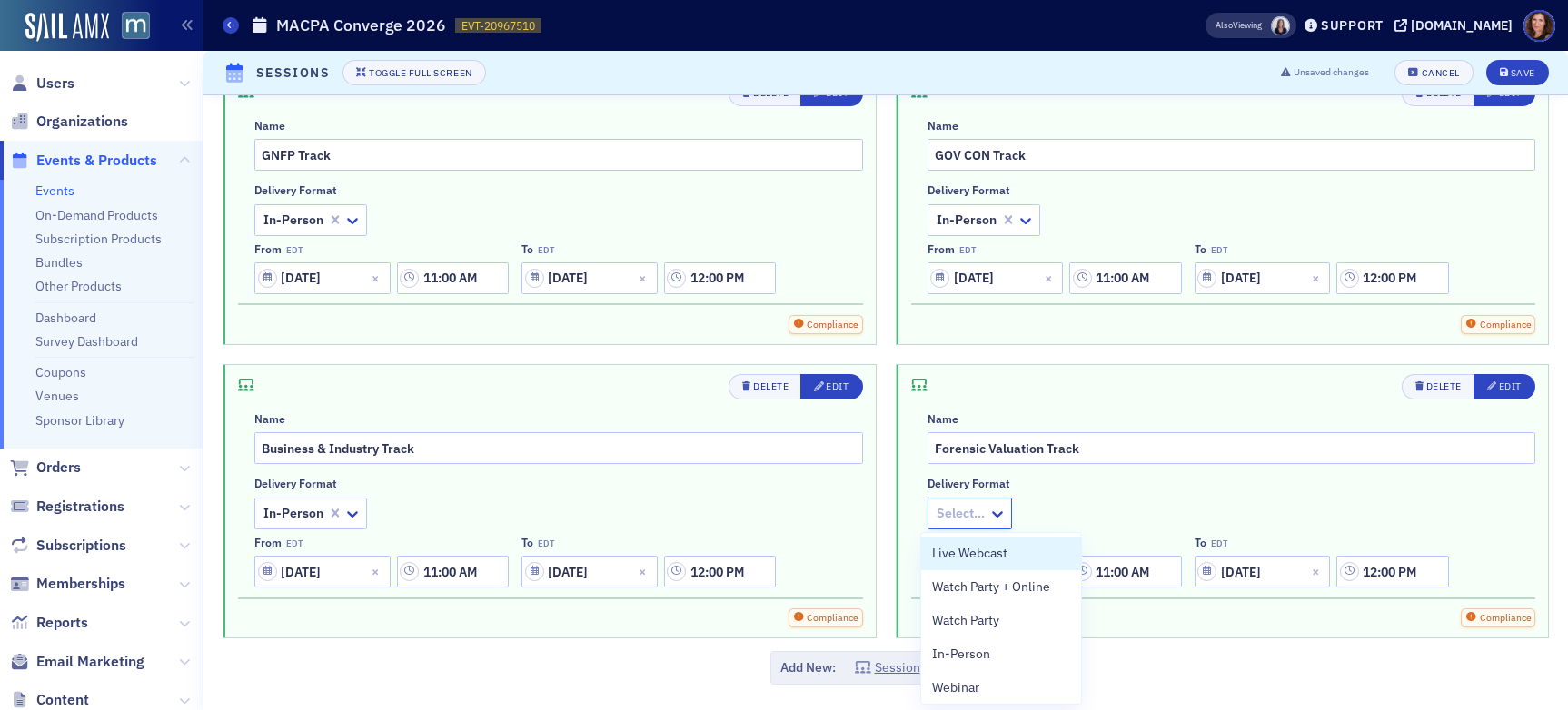
click at [979, 510] on div "Select…" at bounding box center [959, 513] width 60 height 27
click at [1005, 640] on div "In-Person" at bounding box center [1001, 654] width 160 height 34
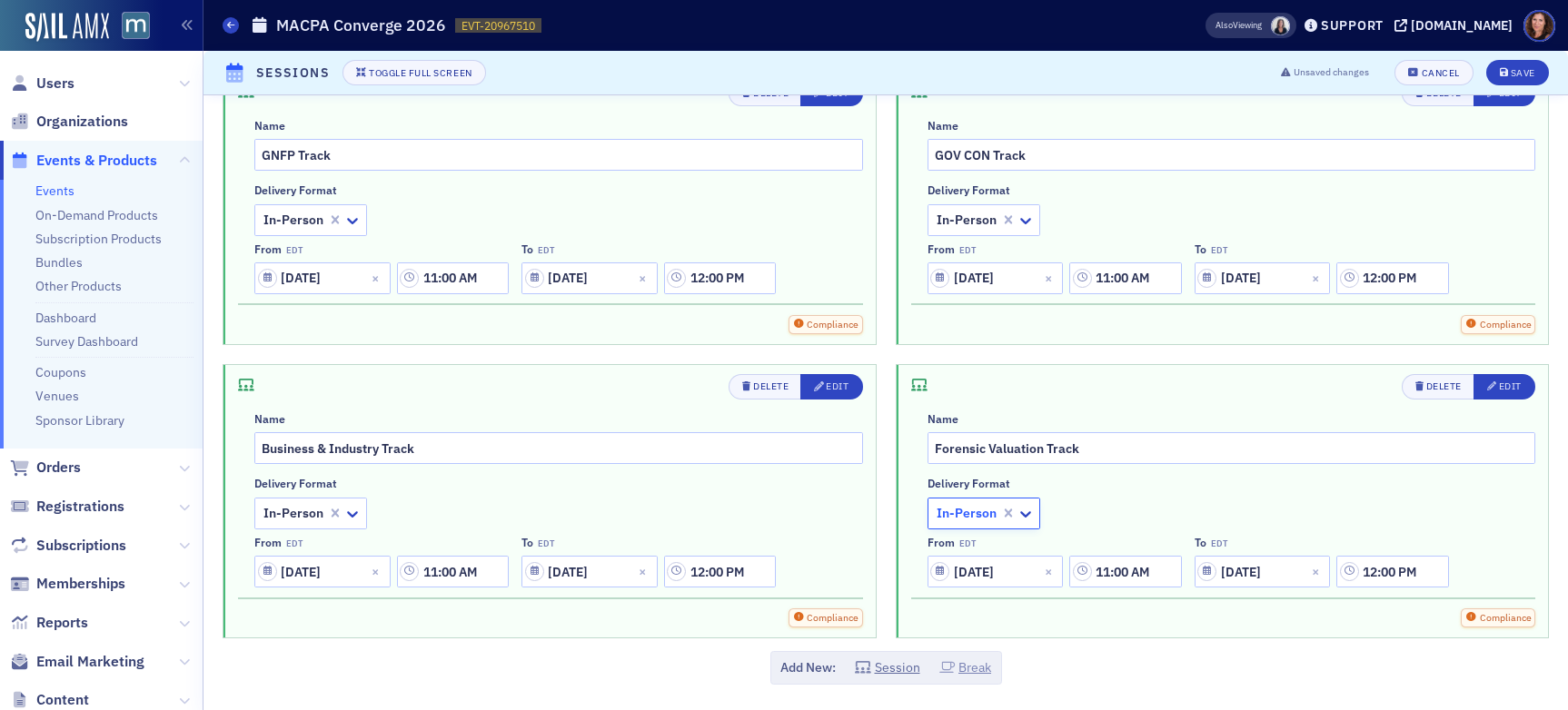
click at [977, 671] on button "Break" at bounding box center [966, 668] width 53 height 19
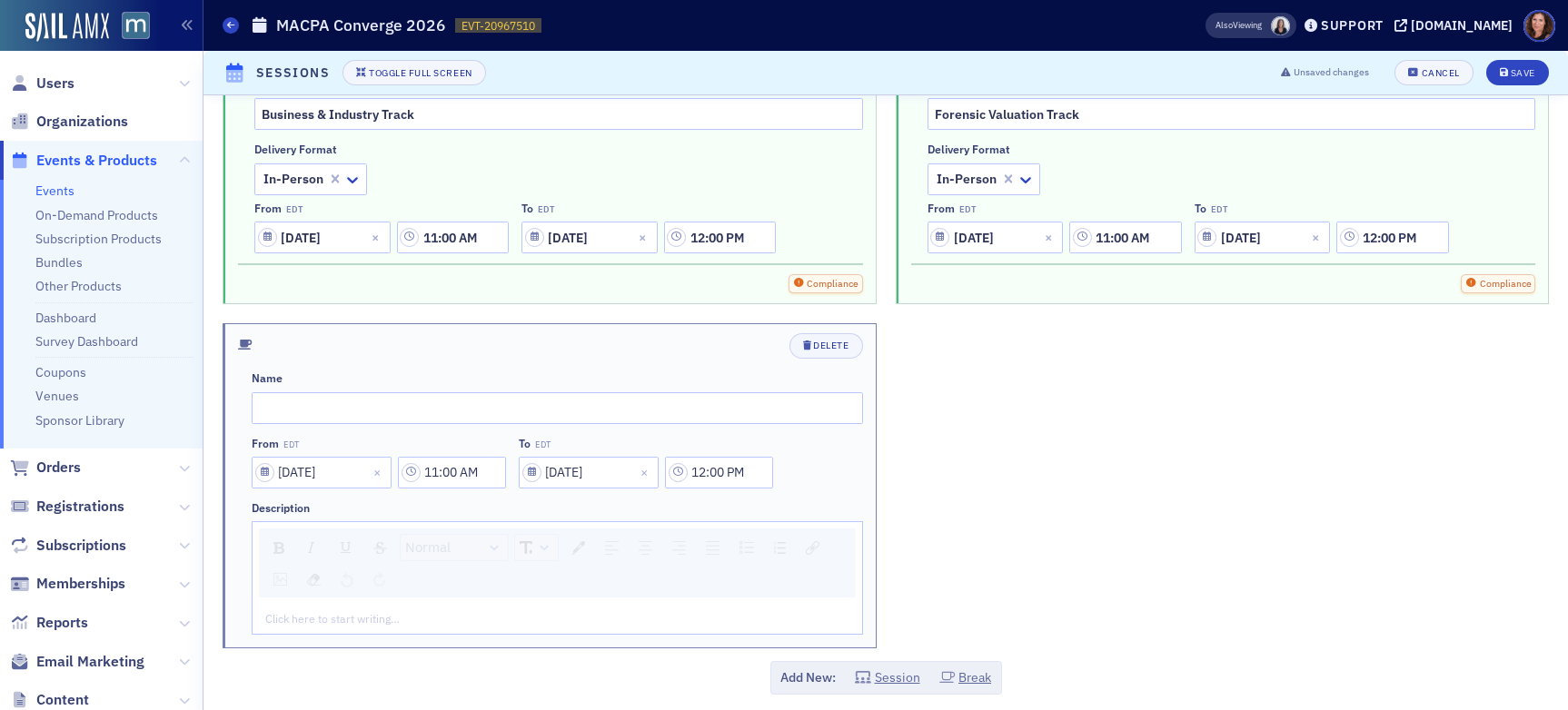
scroll to position [3222, 0]
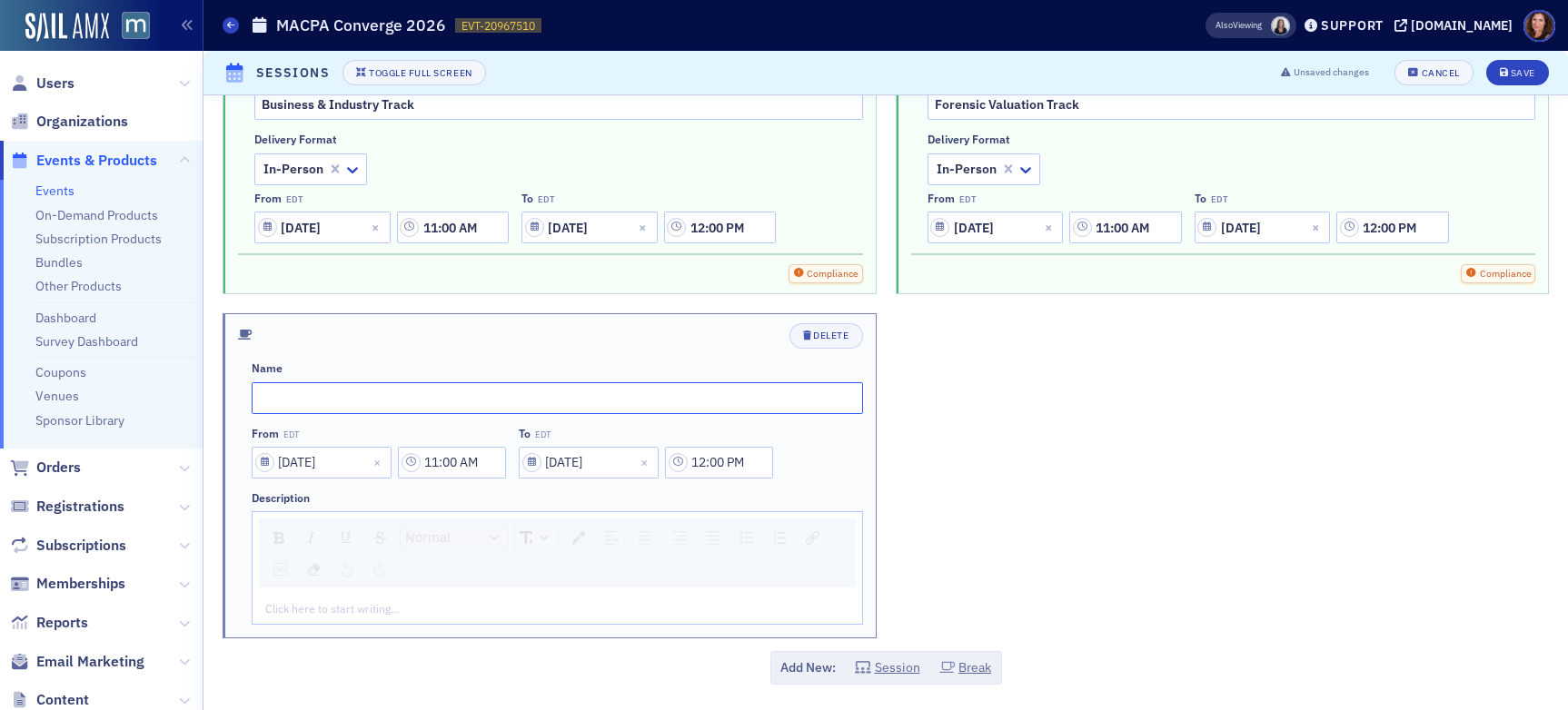
click at [337, 399] on input "text" at bounding box center [557, 398] width 611 height 32
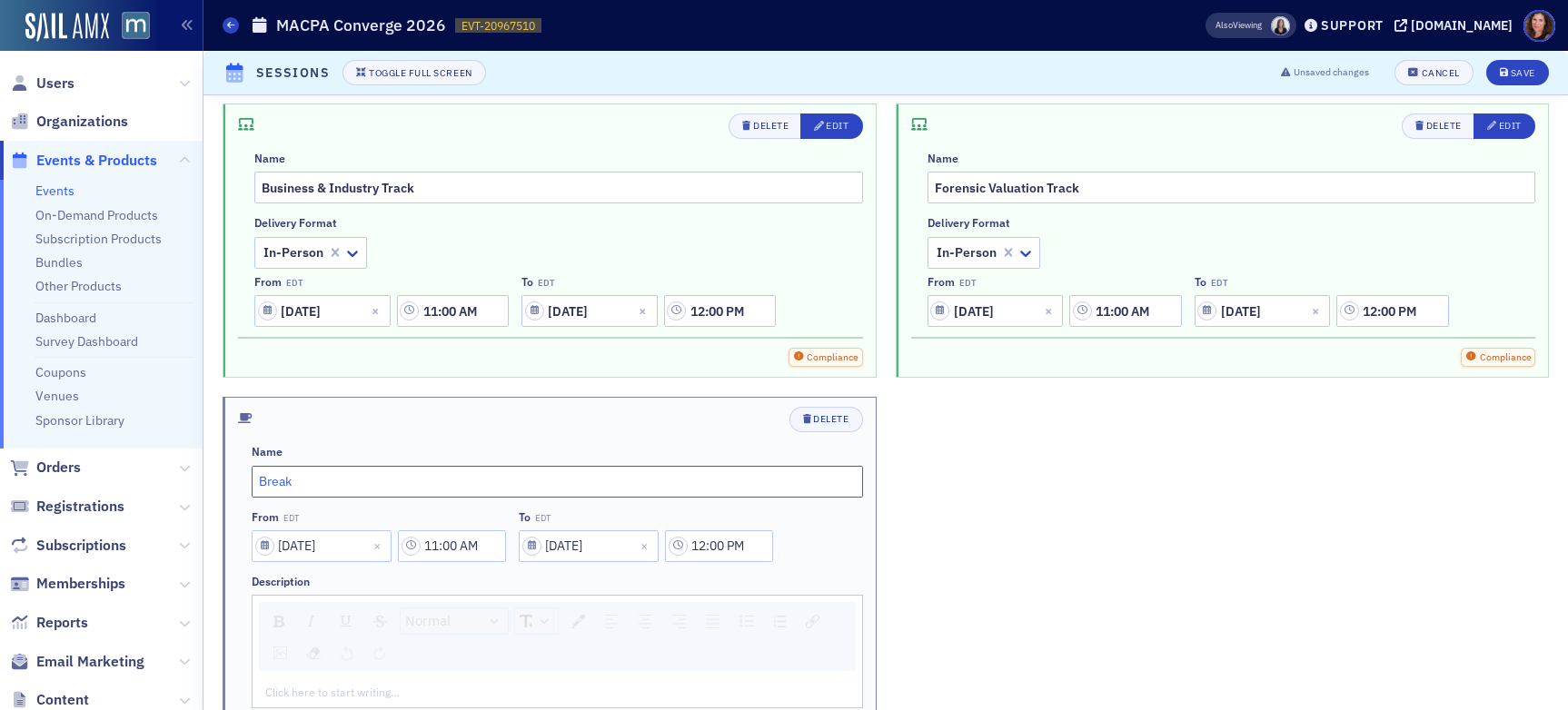
type input "Break"
click at [465, 537] on input "11:00 AM" at bounding box center [452, 546] width 108 height 32
click at [715, 550] on button "PM" at bounding box center [713, 546] width 35 height 32
type input "11:00 PM"
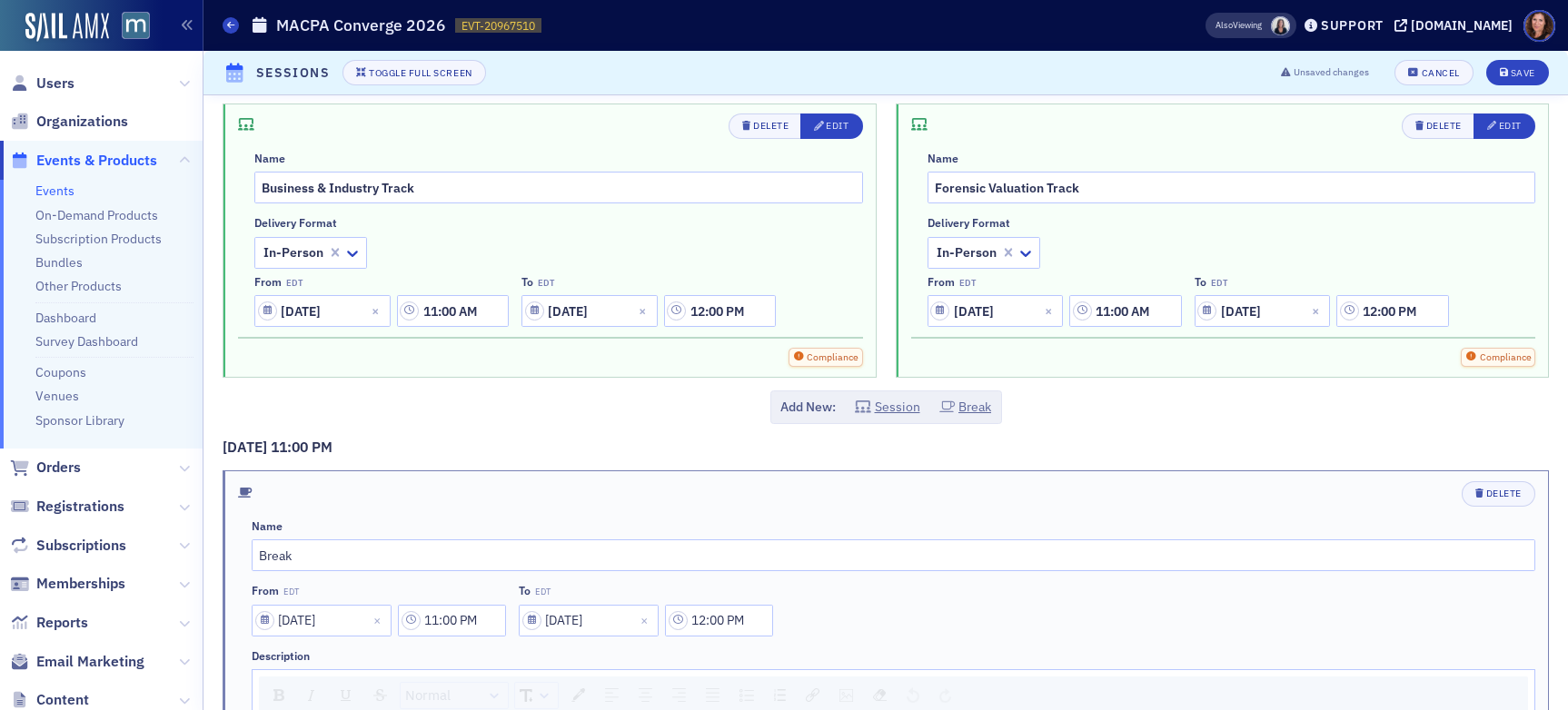
scroll to position [3265, 0]
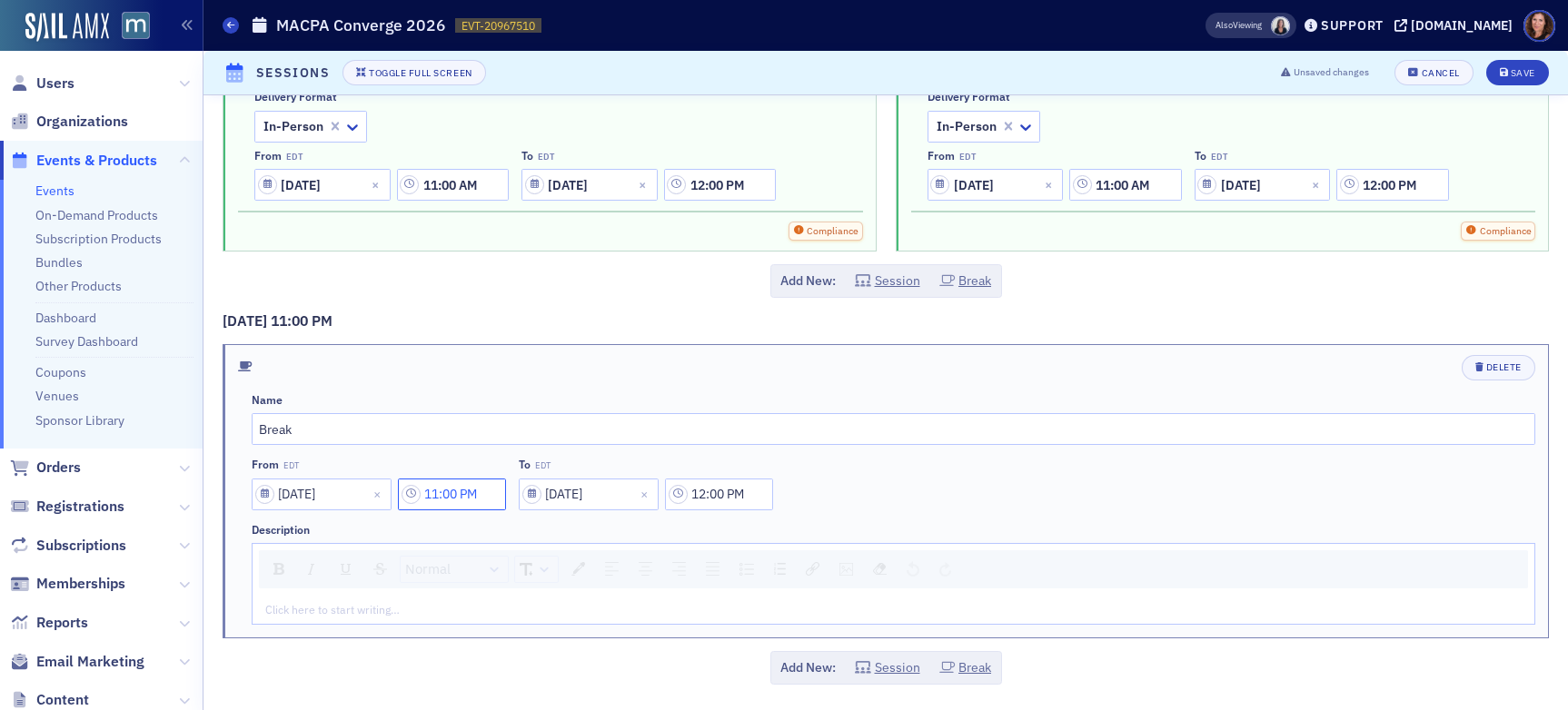
click at [443, 489] on input "11:00 PM" at bounding box center [452, 494] width 108 height 32
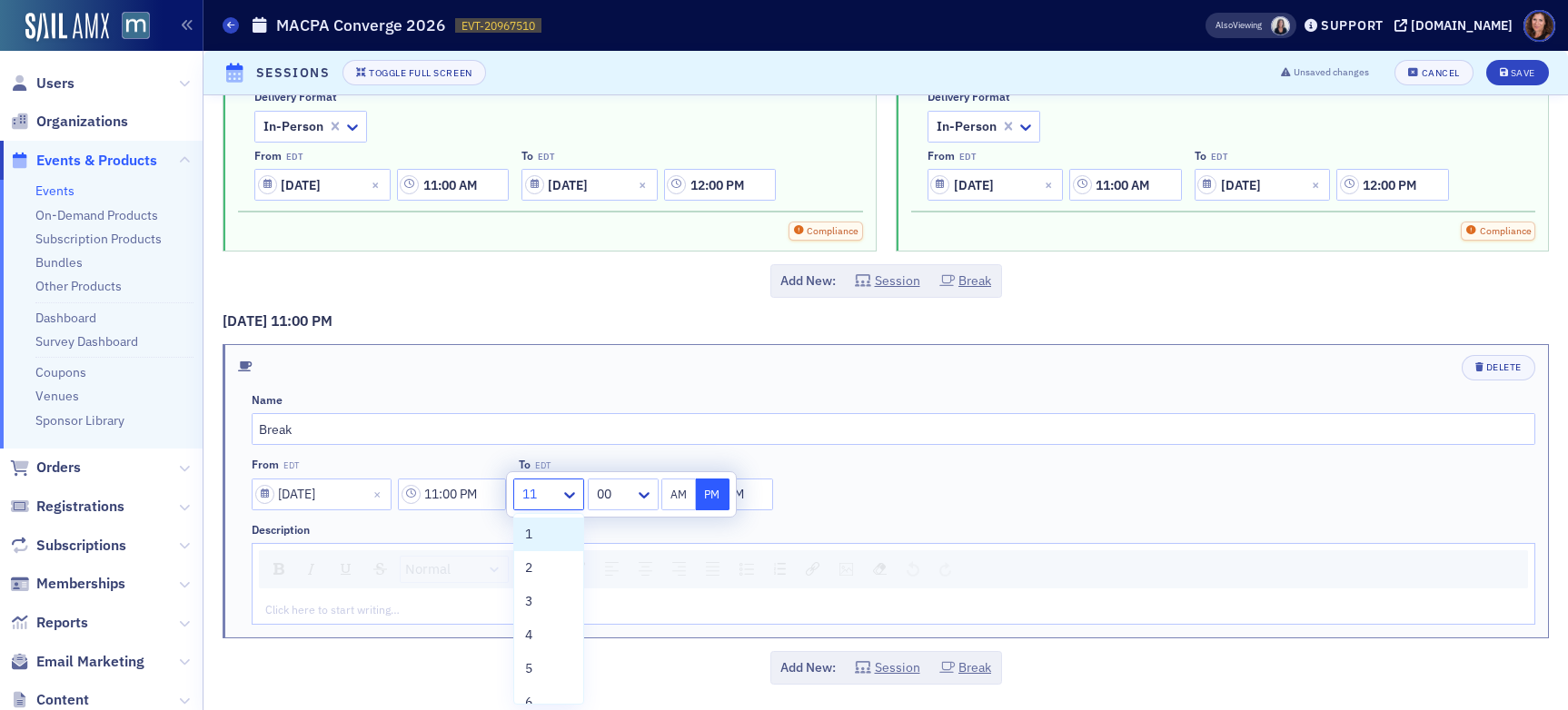
click at [535, 497] on div at bounding box center [540, 494] width 38 height 23
click at [554, 675] on div "12" at bounding box center [549, 683] width 48 height 19
type input "12:00 PM"
click at [783, 582] on div "Normal" at bounding box center [893, 570] width 1270 height 38
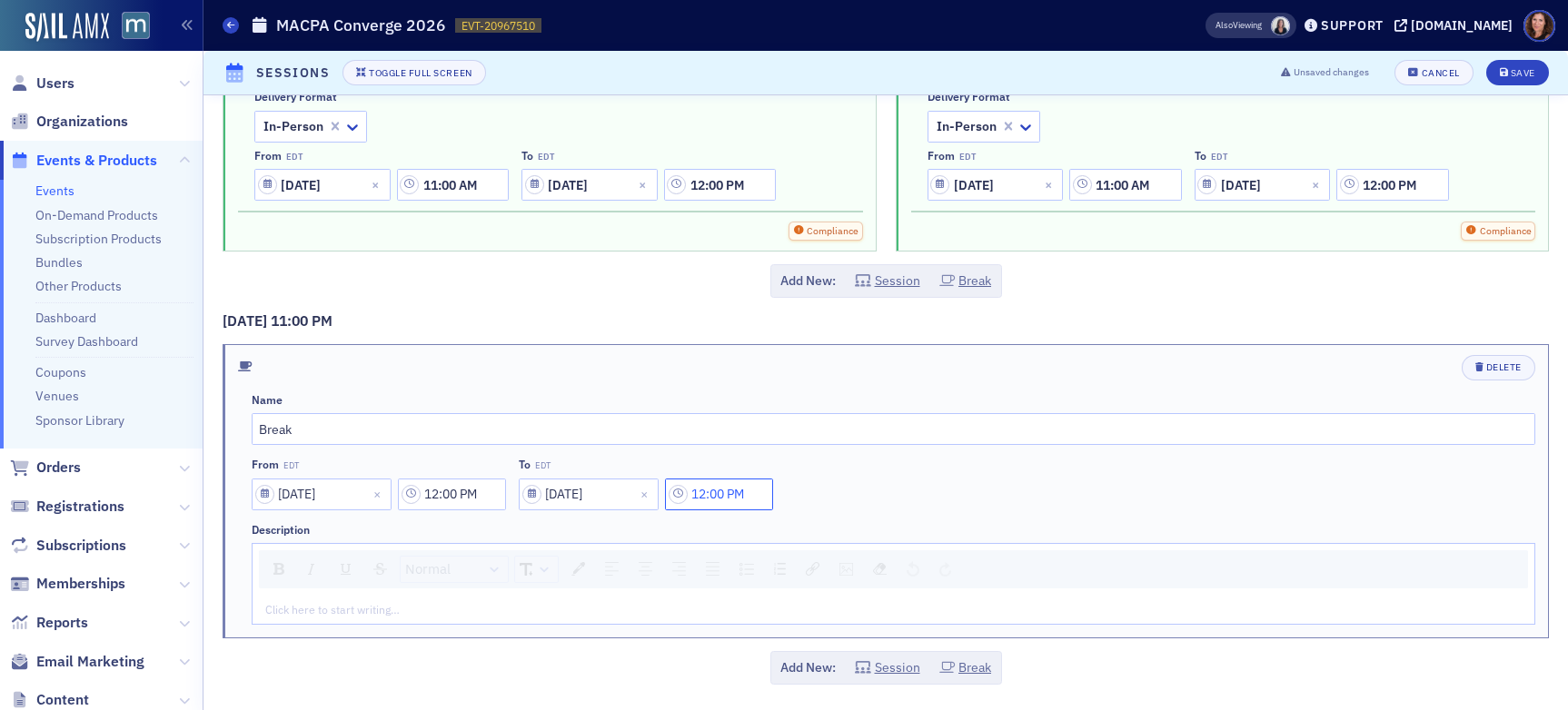
click at [718, 492] on input "12:00 PM" at bounding box center [719, 494] width 108 height 32
click at [904, 493] on icon at bounding box center [912, 495] width 18 height 18
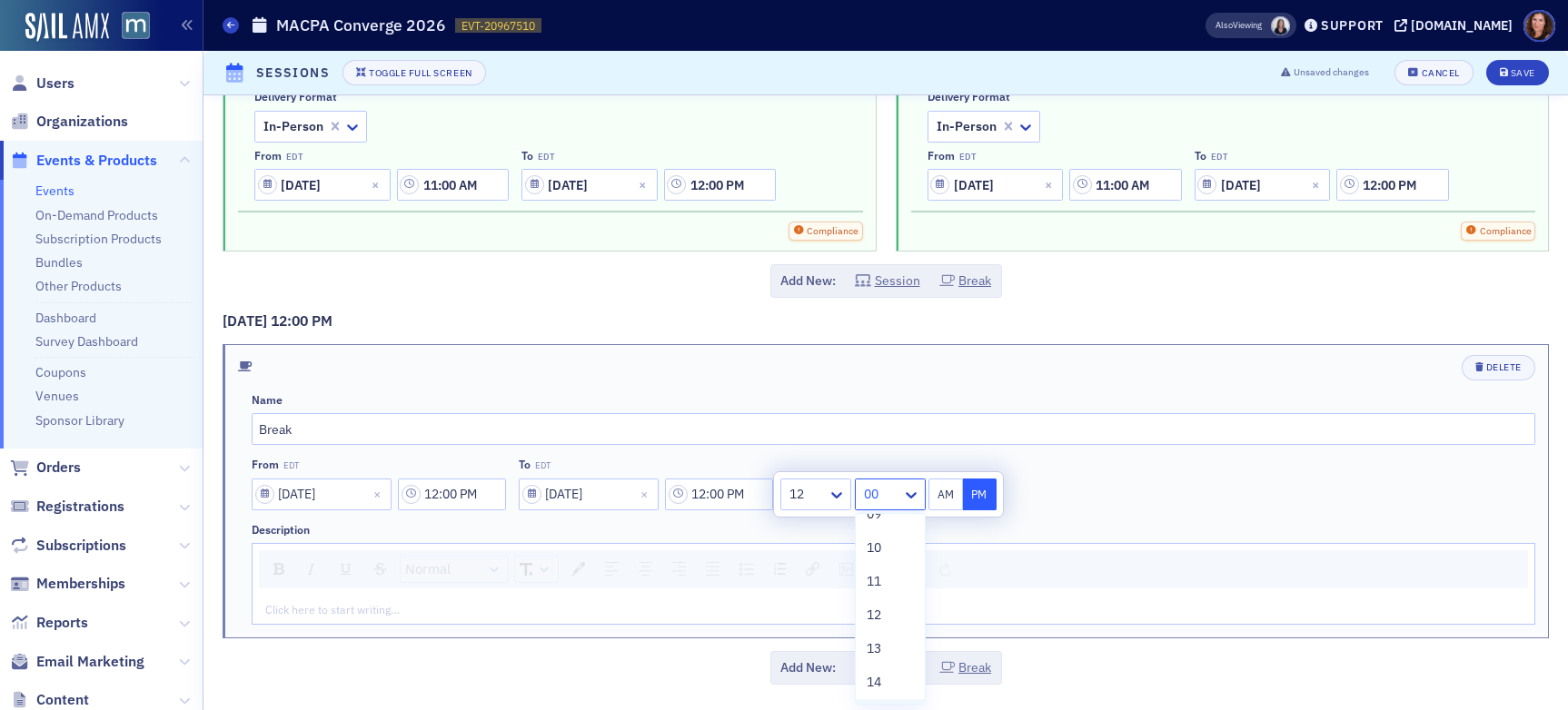
scroll to position [317, 0]
click at [877, 550] on span "10" at bounding box center [874, 554] width 15 height 19
type input "12:10 PM"
click at [904, 671] on button "Session" at bounding box center [887, 668] width 65 height 19
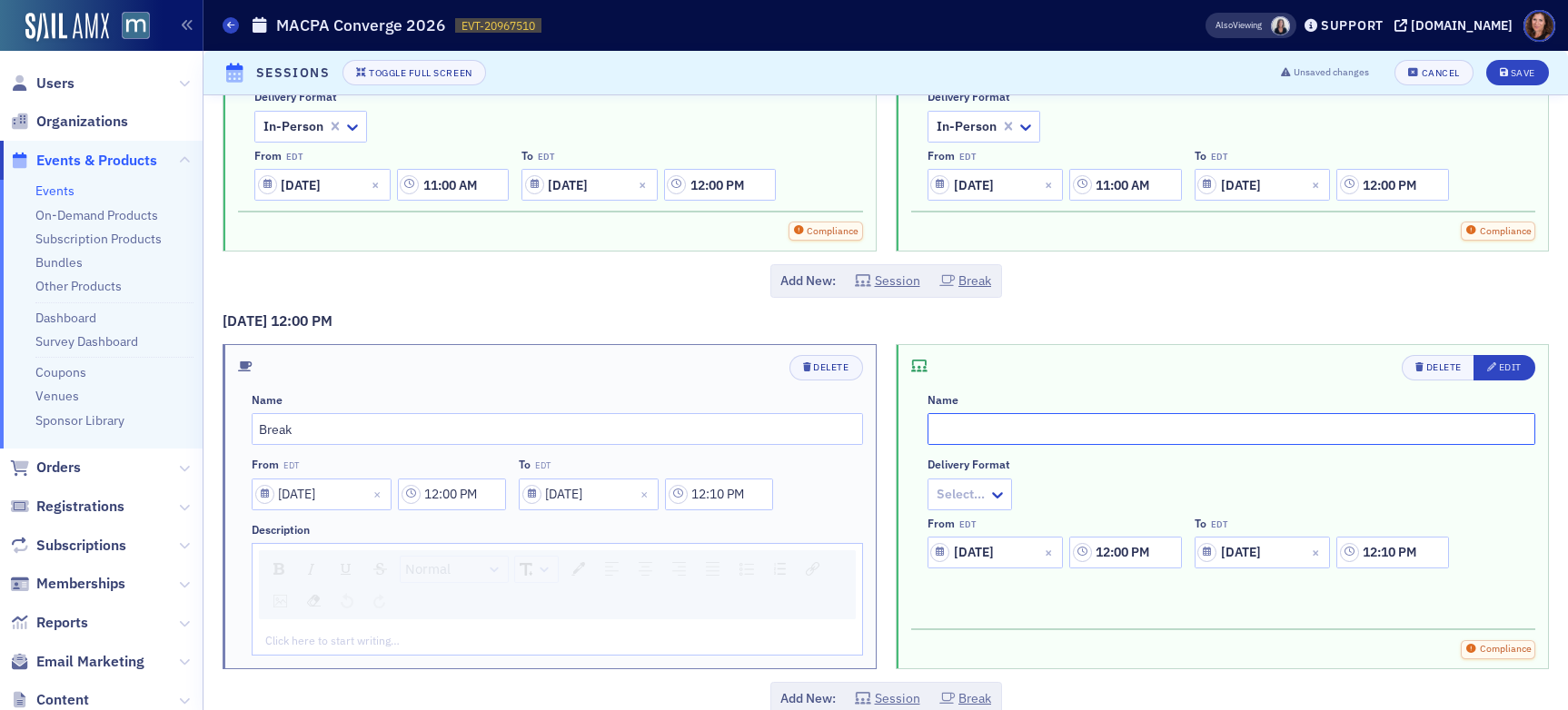
click at [945, 425] on input "text" at bounding box center [1232, 429] width 609 height 32
type input "General Session"
click at [960, 487] on div at bounding box center [960, 494] width 52 height 23
click at [995, 640] on div "In-Person" at bounding box center [1001, 635] width 138 height 19
click at [1128, 551] on input "12:00 PM" at bounding box center [1125, 553] width 112 height 32
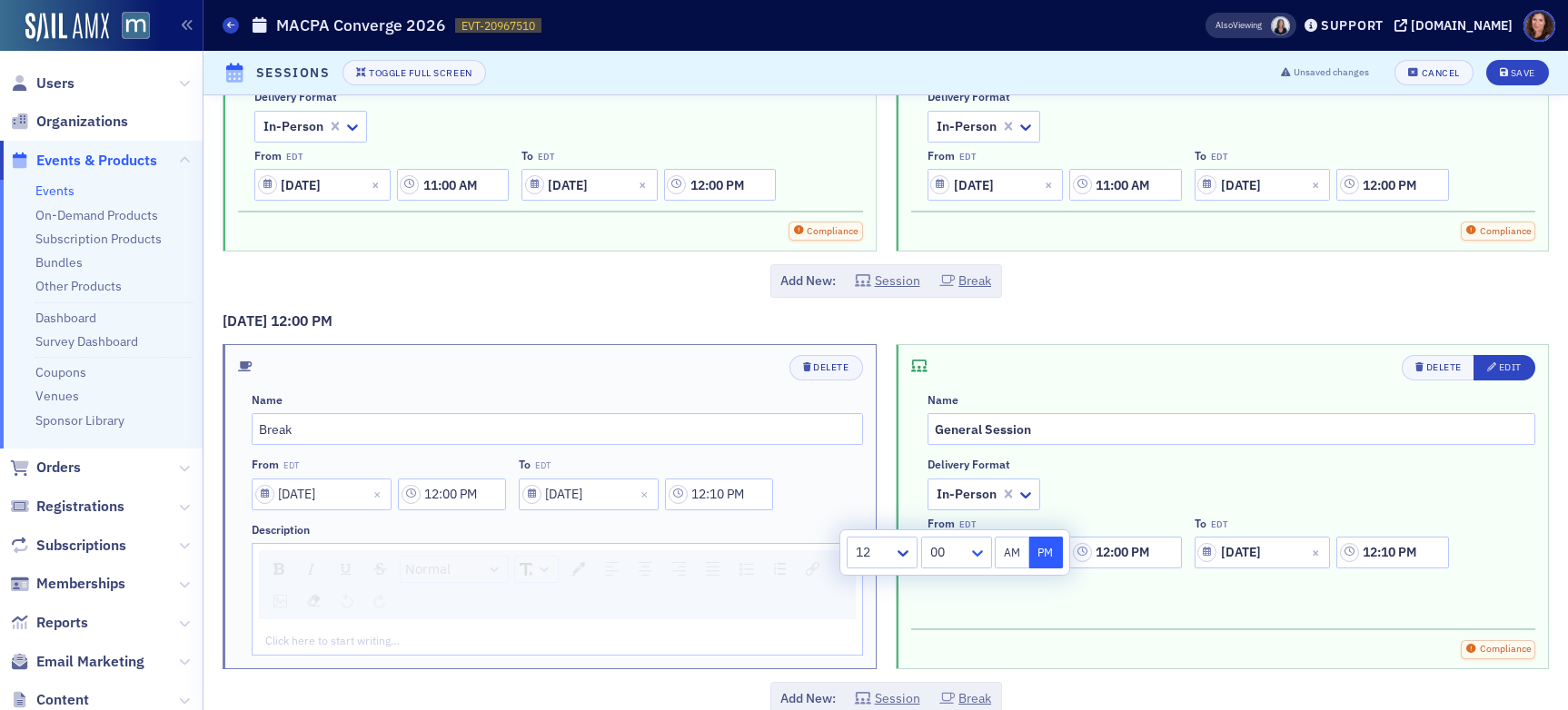
click at [968, 554] on icon at bounding box center [978, 554] width 18 height 18
drag, startPoint x: 946, startPoint y: 586, endPoint x: 964, endPoint y: 586, distance: 18.0
click at [946, 586] on span "10" at bounding box center [940, 578] width 15 height 19
type input "12:10 PM"
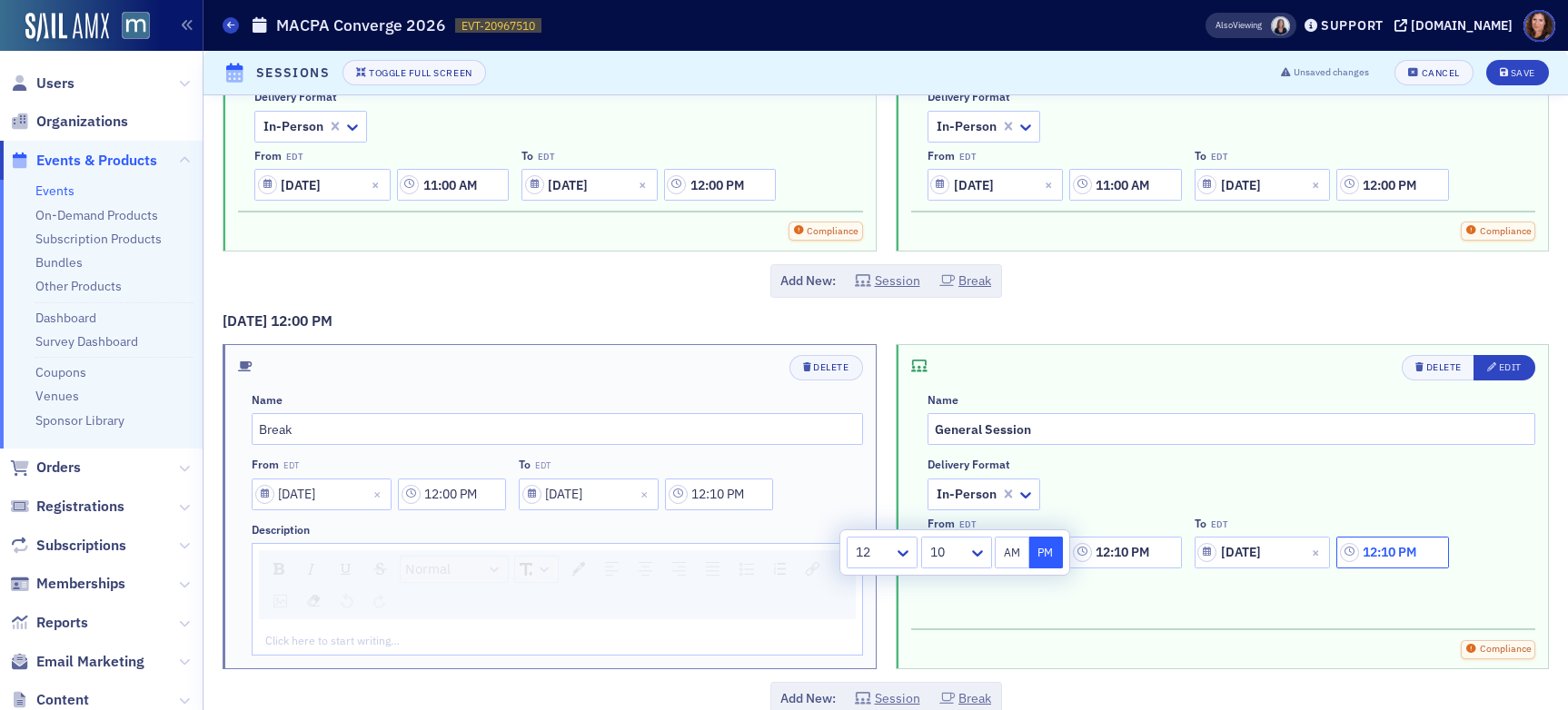
click at [1335, 547] on input "12:10 PM" at bounding box center [1392, 553] width 112 height 32
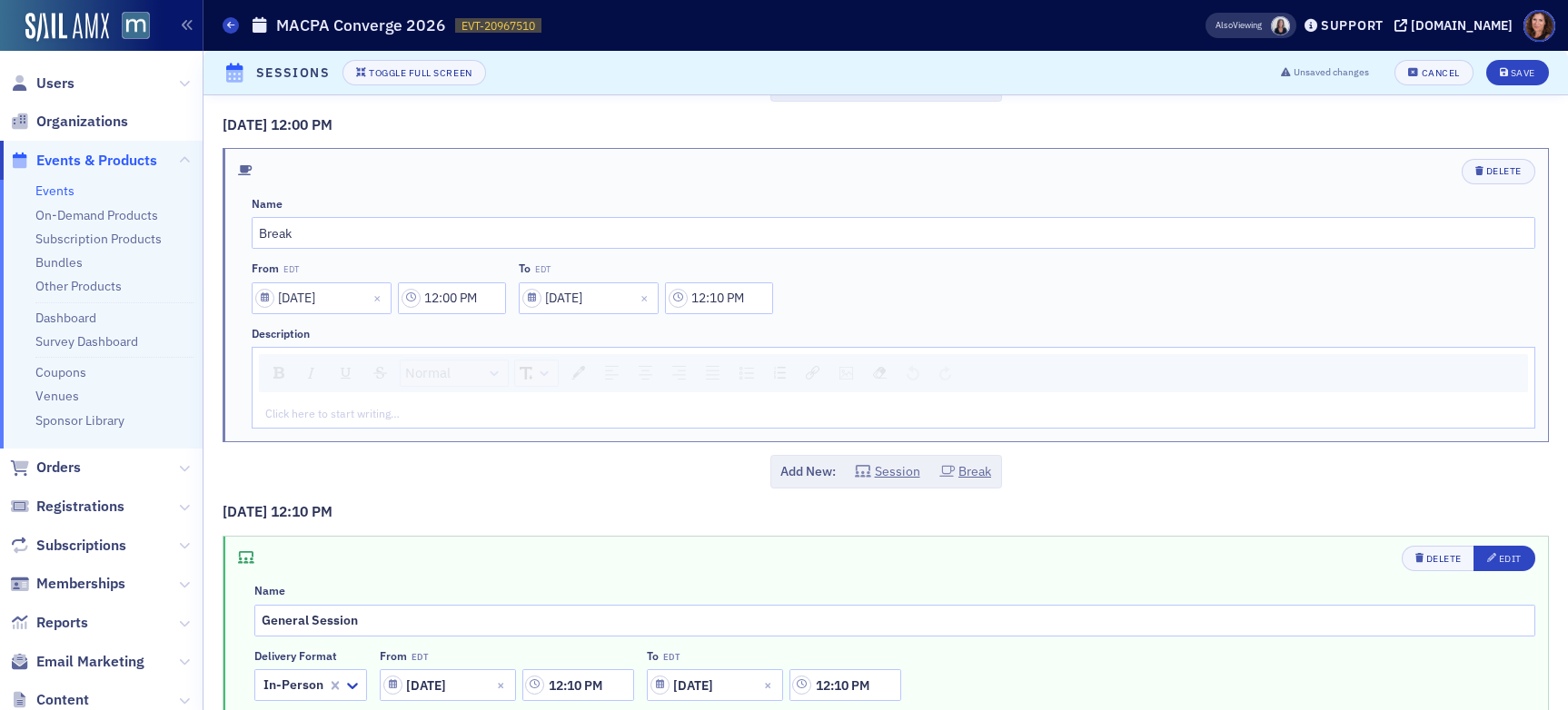
scroll to position [3575, 0]
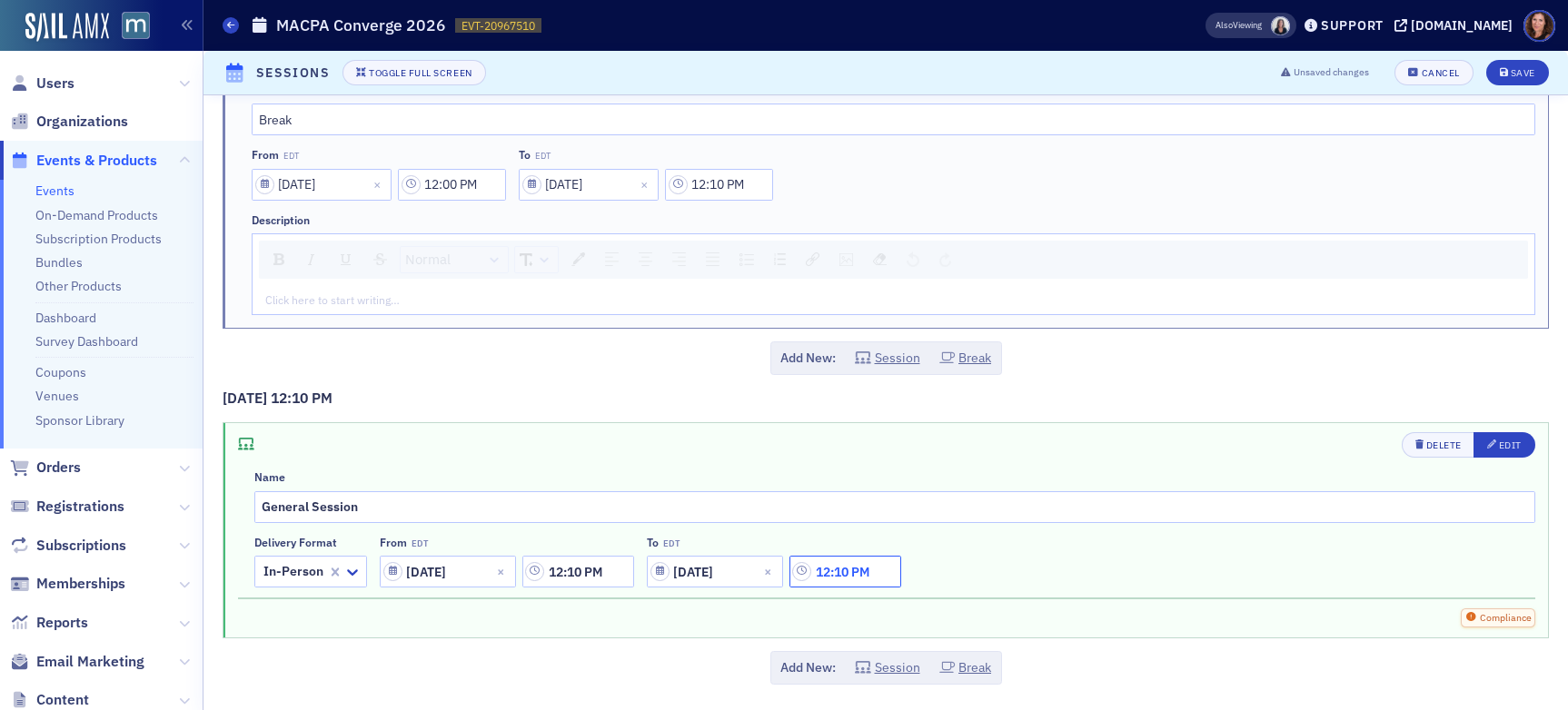
click at [856, 573] on input "12:10 PM" at bounding box center [846, 572] width 112 height 32
click at [630, 574] on icon at bounding box center [629, 572] width 11 height 6
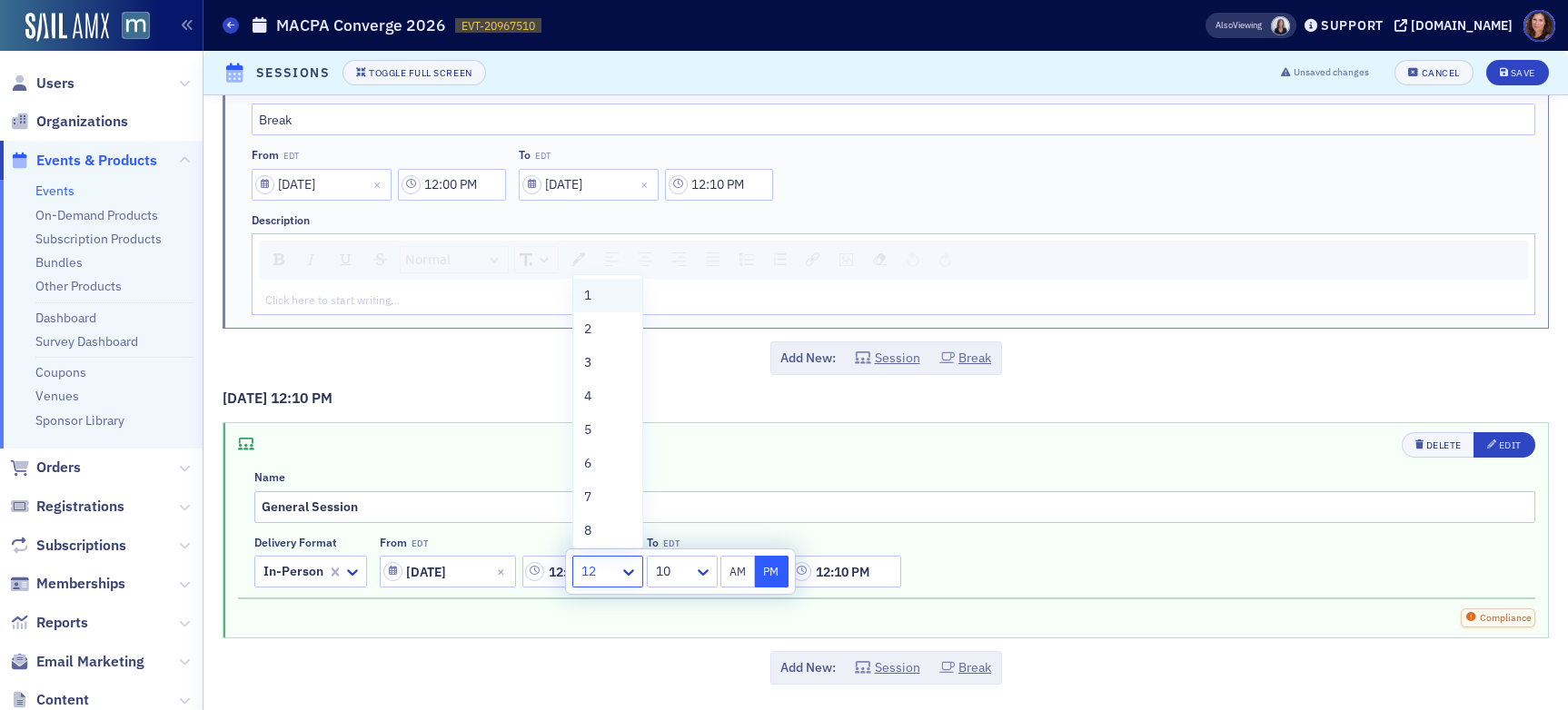
click at [601, 293] on div "1" at bounding box center [608, 296] width 48 height 19
type input "1:10 PM"
click at [1066, 662] on div "Add New: Session Break" at bounding box center [885, 668] width 1326 height 34
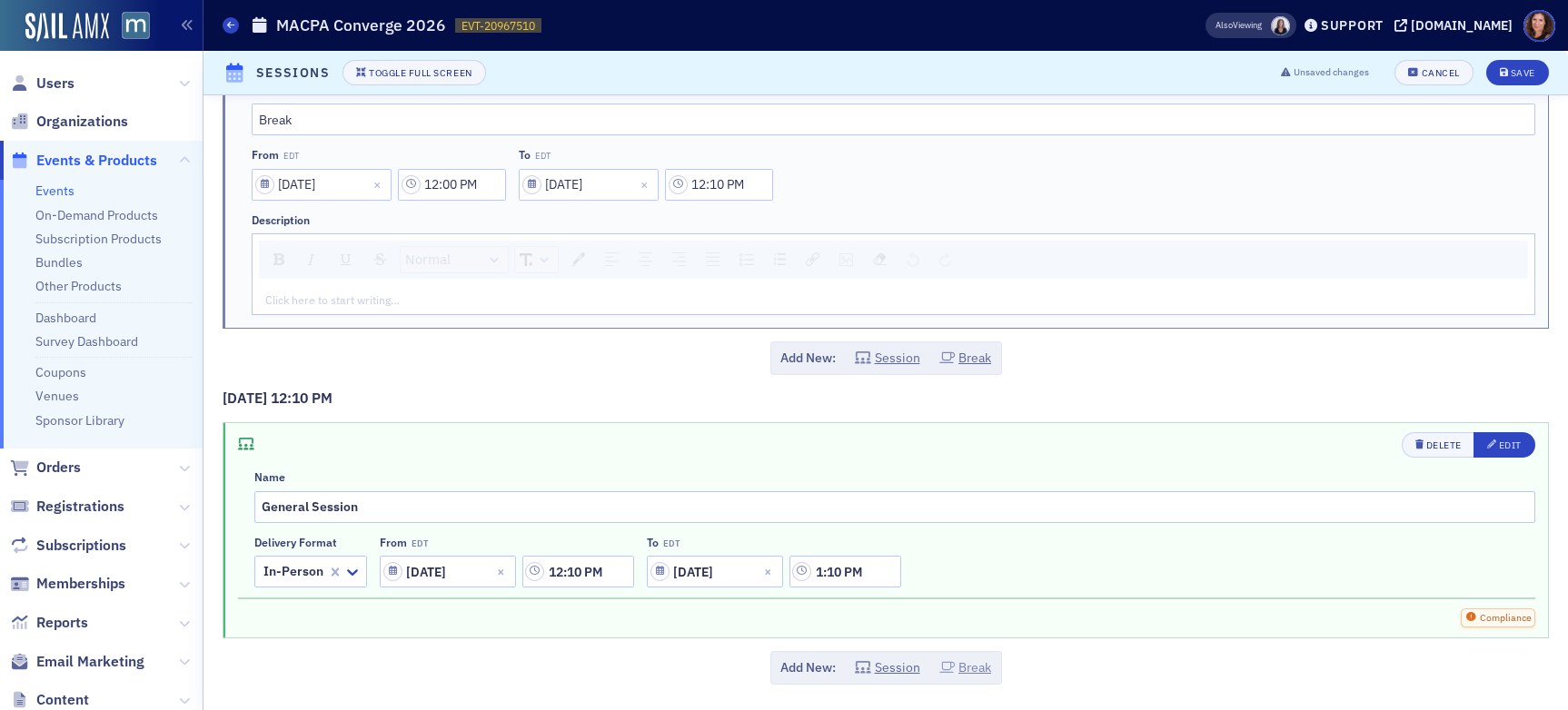
click at [975, 669] on button "Break" at bounding box center [966, 668] width 53 height 19
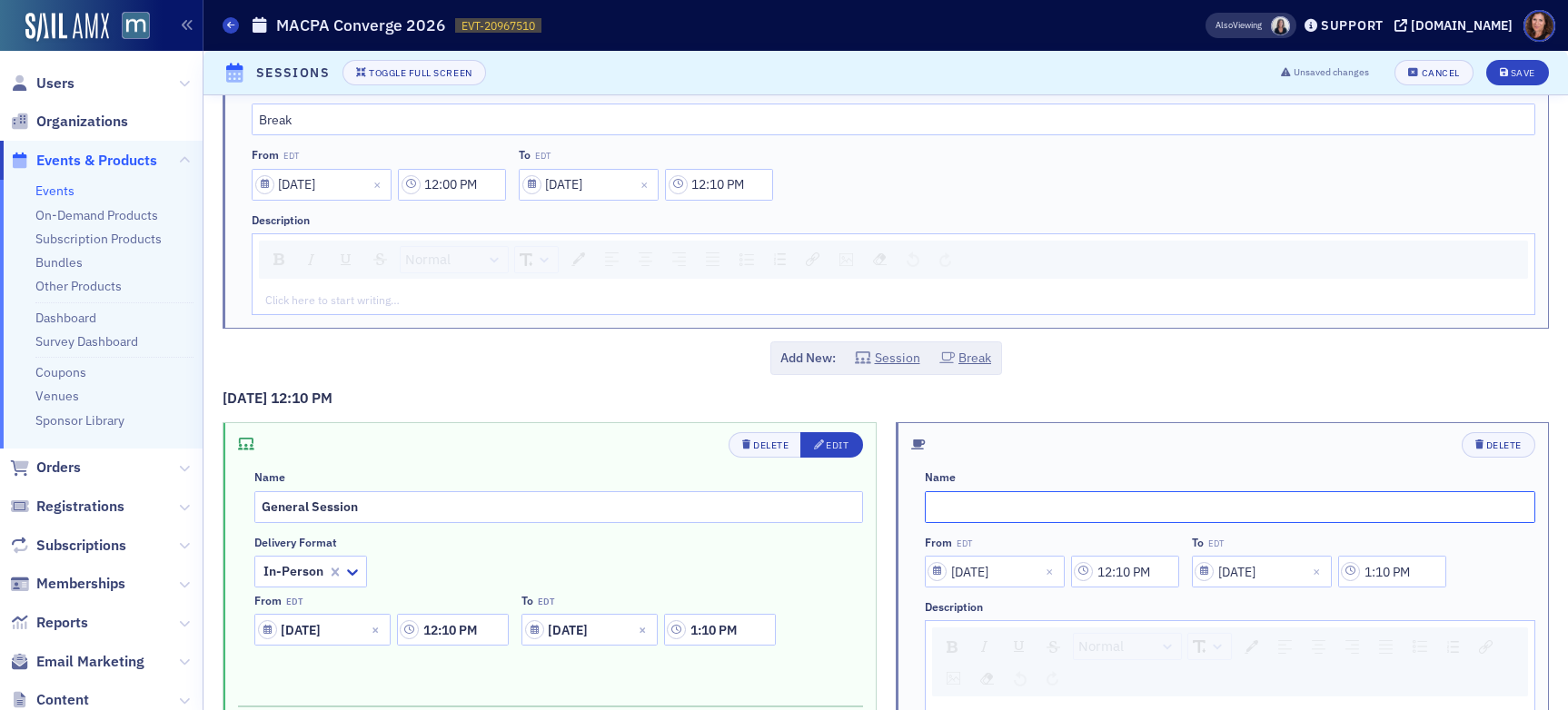
click at [992, 508] on input "text" at bounding box center [1231, 507] width 611 height 32
type input "Lunch"
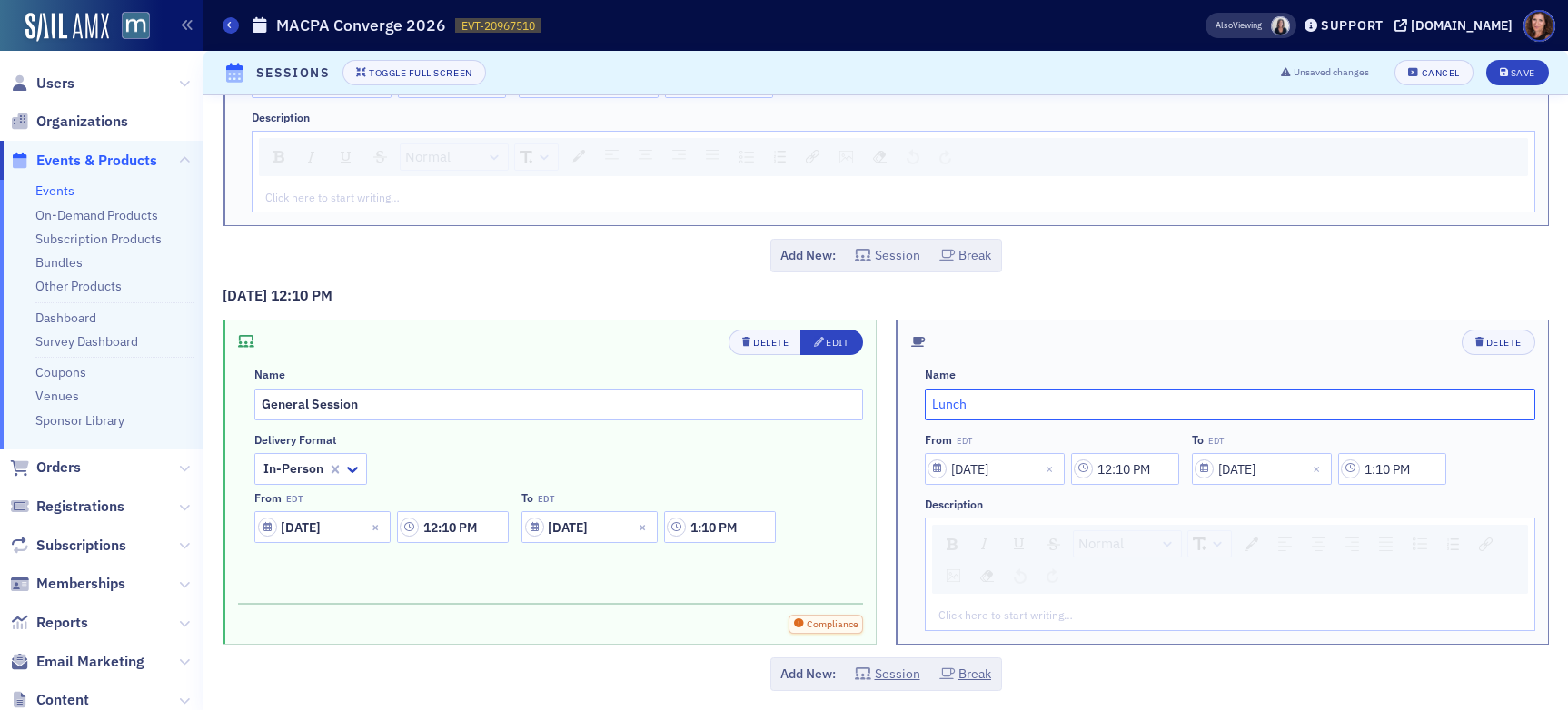
scroll to position [3684, 0]
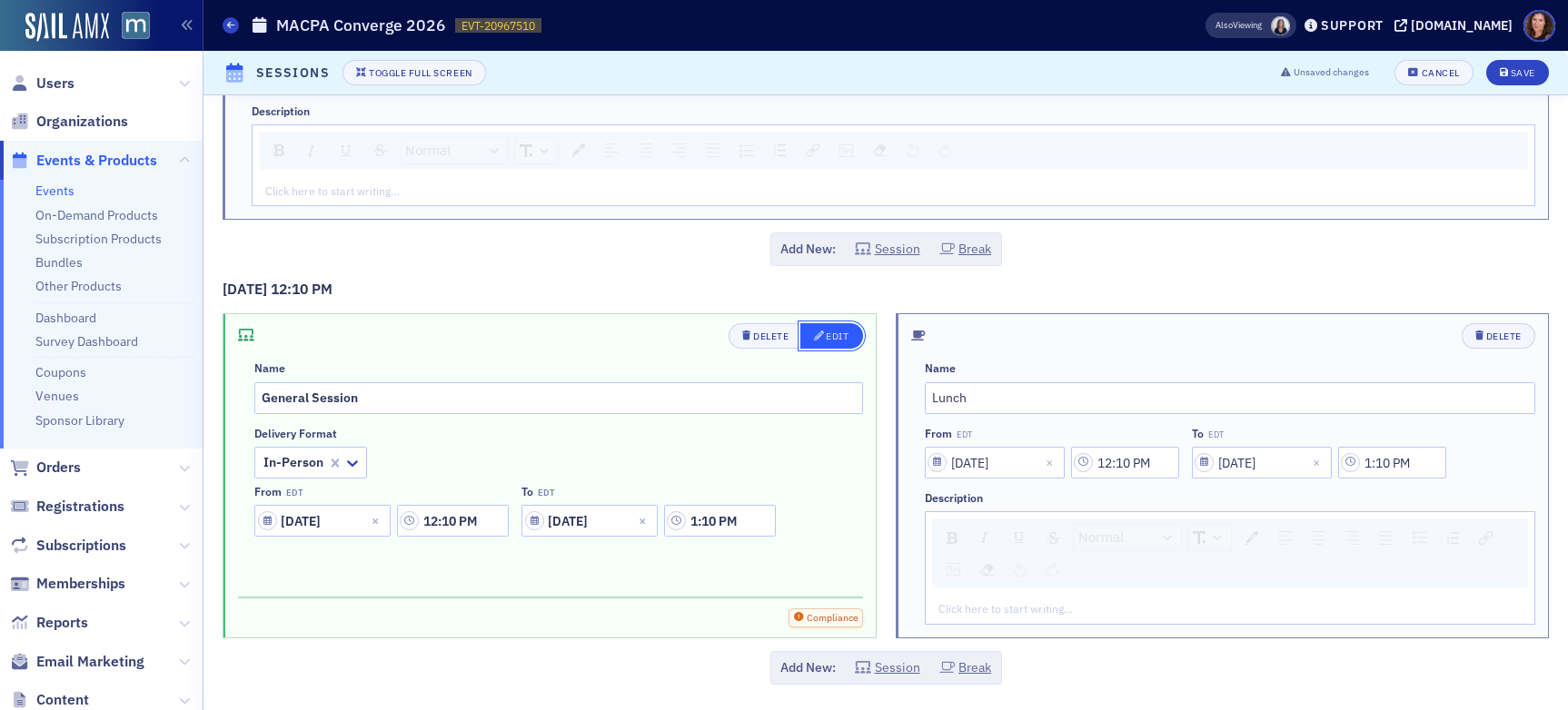
click at [836, 328] on button "Edit" at bounding box center [832, 336] width 62 height 26
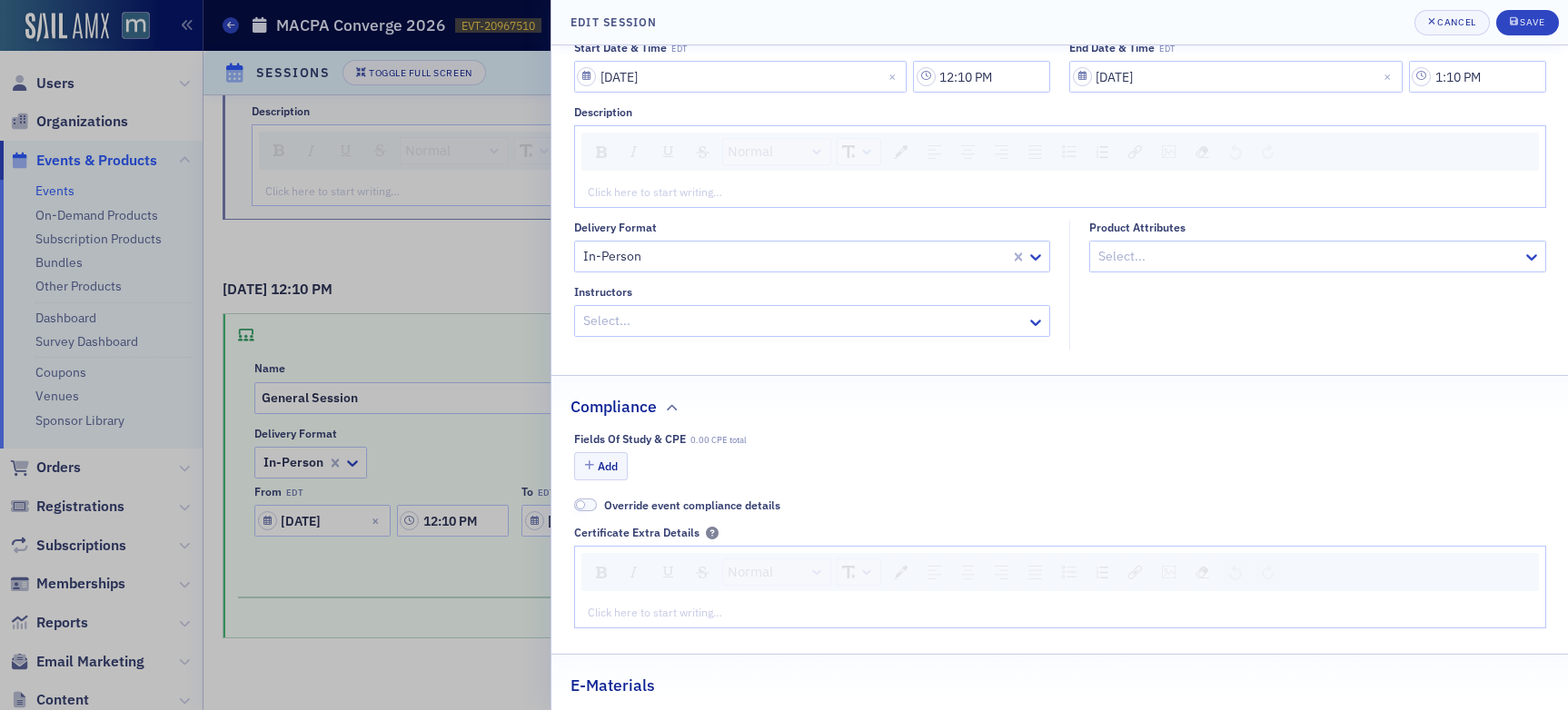
scroll to position [149, 0]
click at [611, 458] on button "Add" at bounding box center [601, 464] width 55 height 28
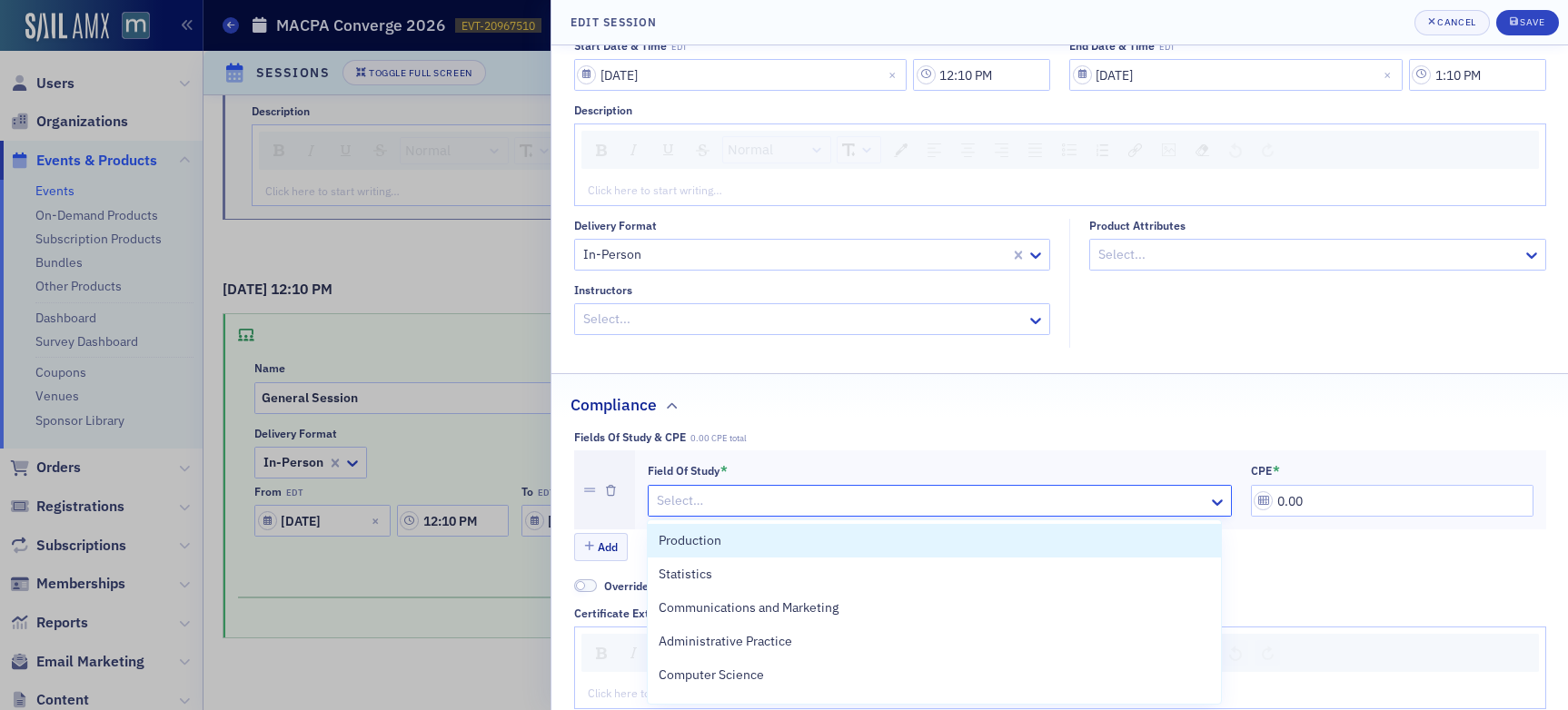
click at [784, 500] on div at bounding box center [931, 500] width 552 height 23
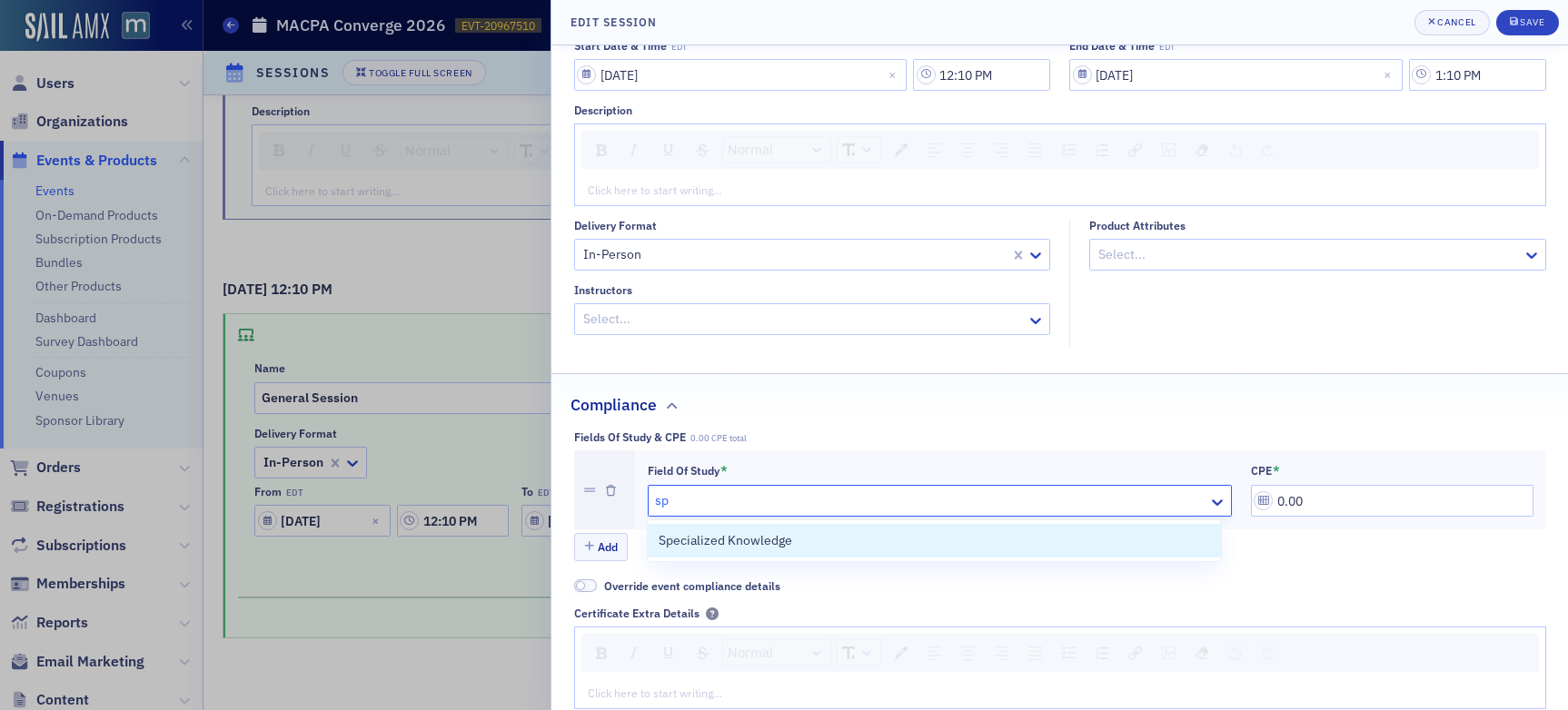
type input "spe"
click at [793, 543] on div "Specialized Knowledge" at bounding box center [935, 541] width 552 height 19
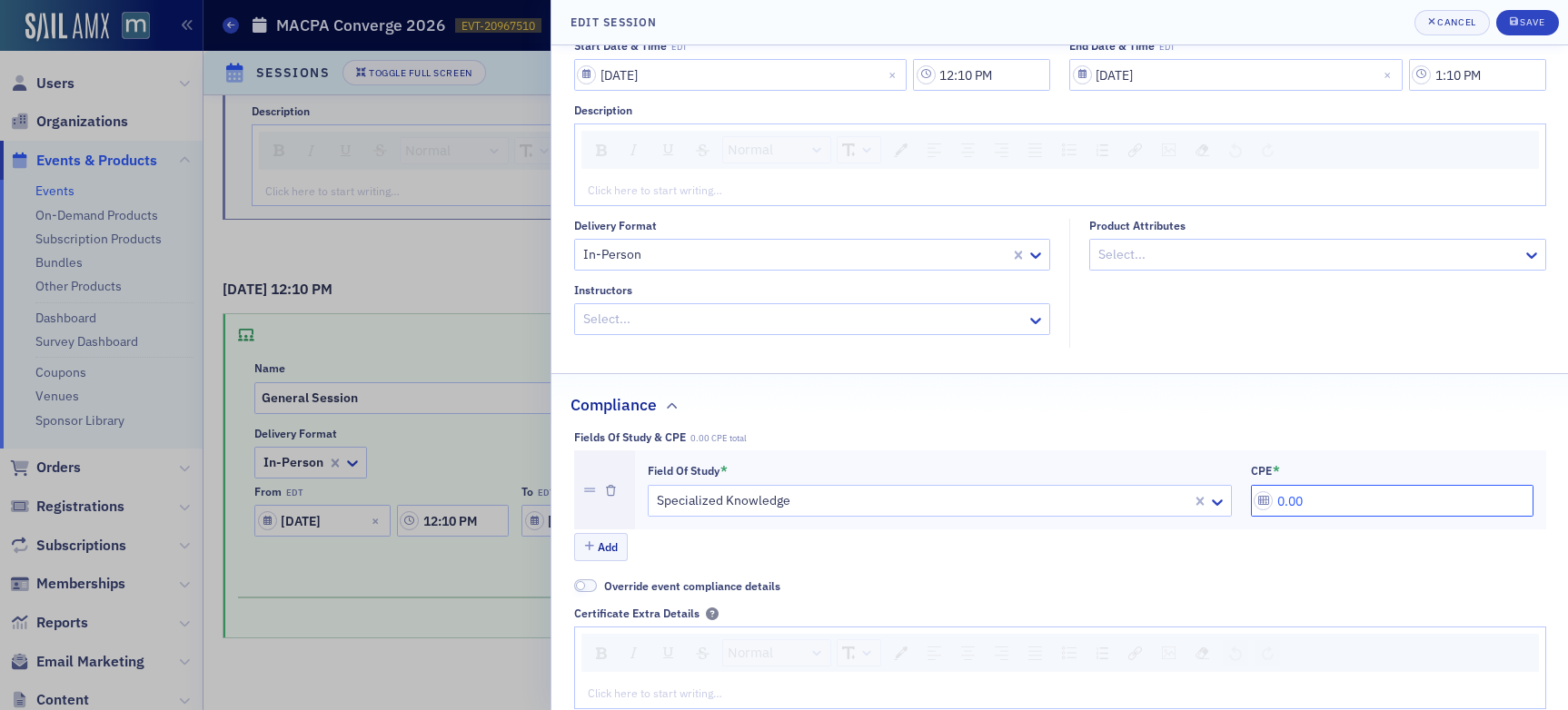
drag, startPoint x: 1324, startPoint y: 503, endPoint x: 1173, endPoint y: 506, distance: 151.0
click at [1180, 504] on div "Field of Study * Specialized Knowledge CPE * 0.00" at bounding box center [1091, 490] width 886 height 55
type input "1.00"
click at [1335, 35] on header "Edit Session Cancel Save" at bounding box center [1060, 23] width 1017 height 46
click at [1335, 29] on button "Save" at bounding box center [1528, 23] width 62 height 26
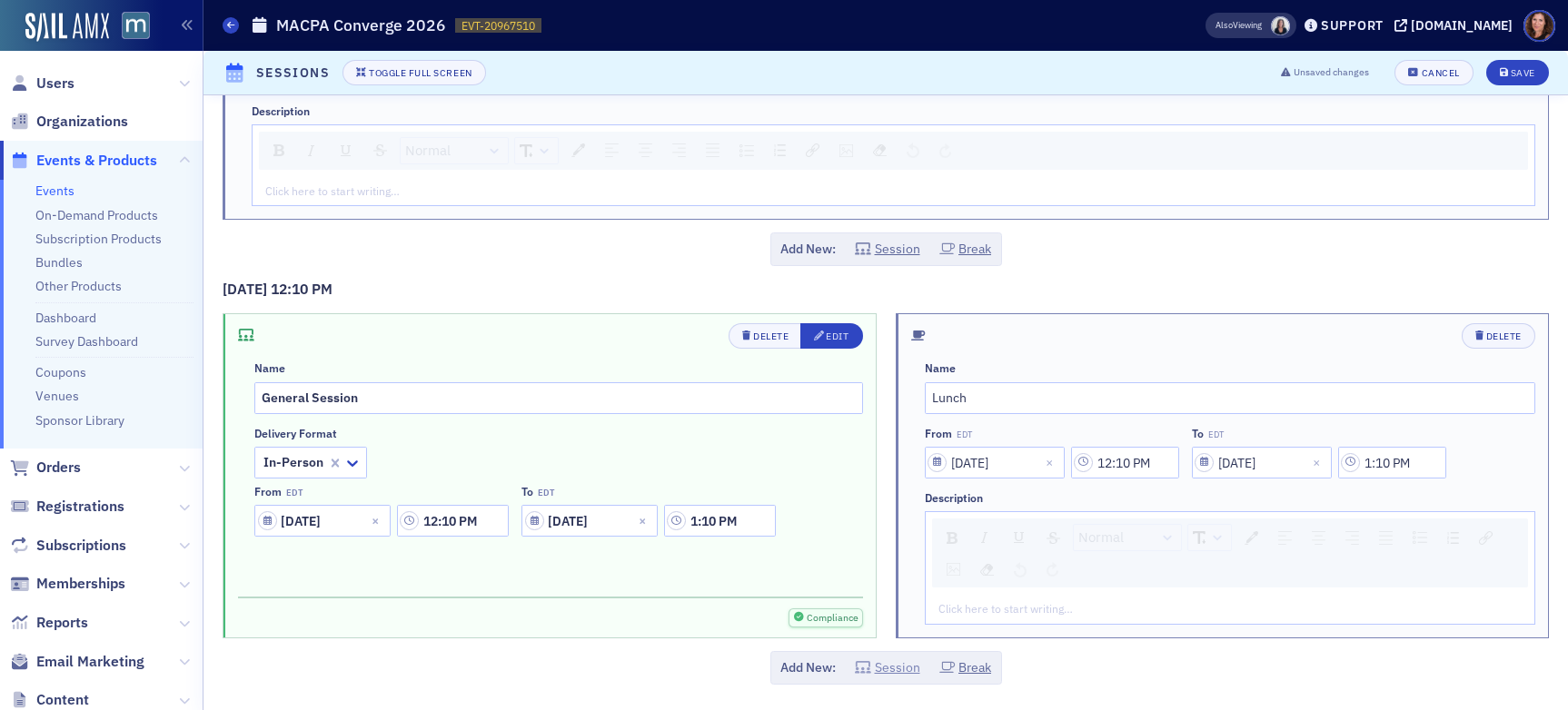
click at [893, 668] on button "Session" at bounding box center [887, 668] width 65 height 19
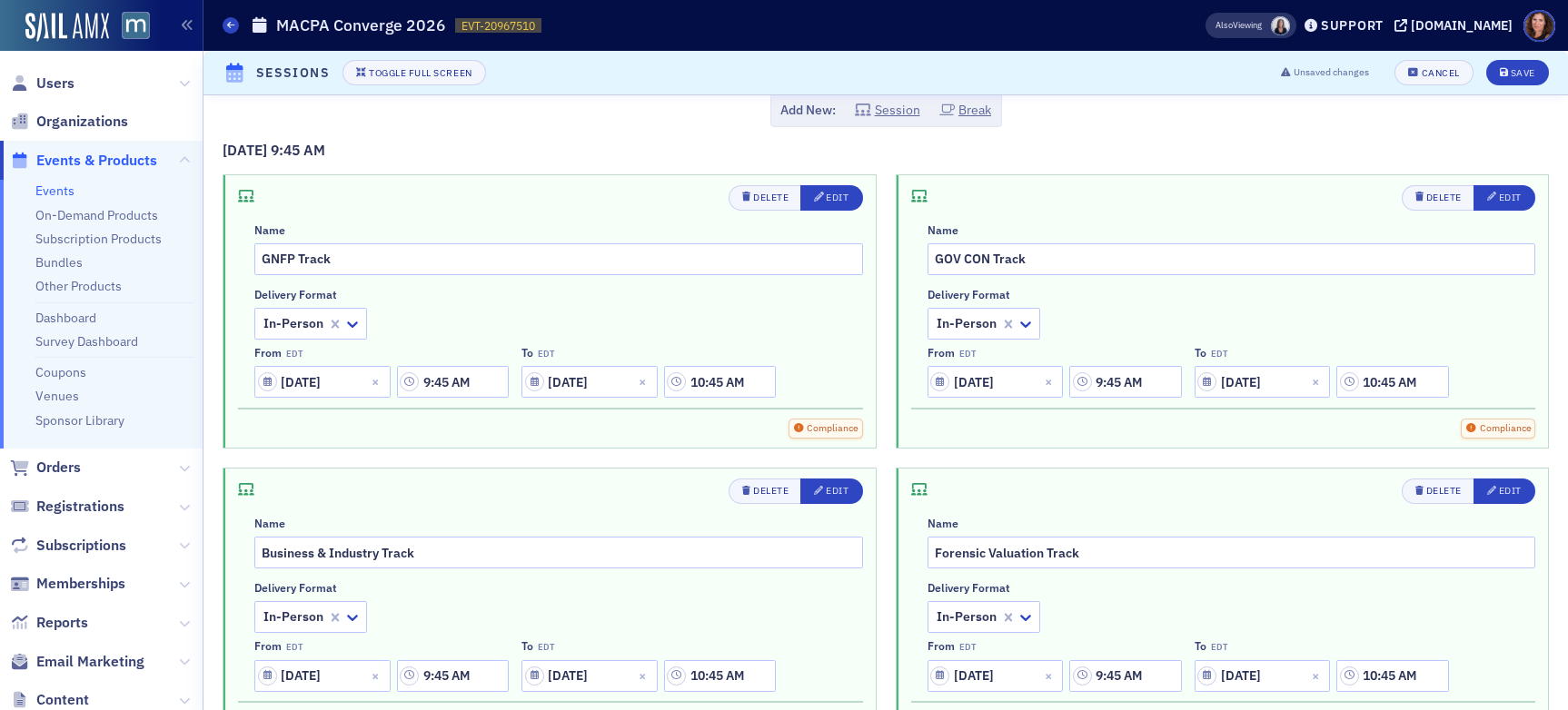
scroll to position [1727, 0]
click at [814, 194] on icon "button" at bounding box center [818, 195] width 10 height 10
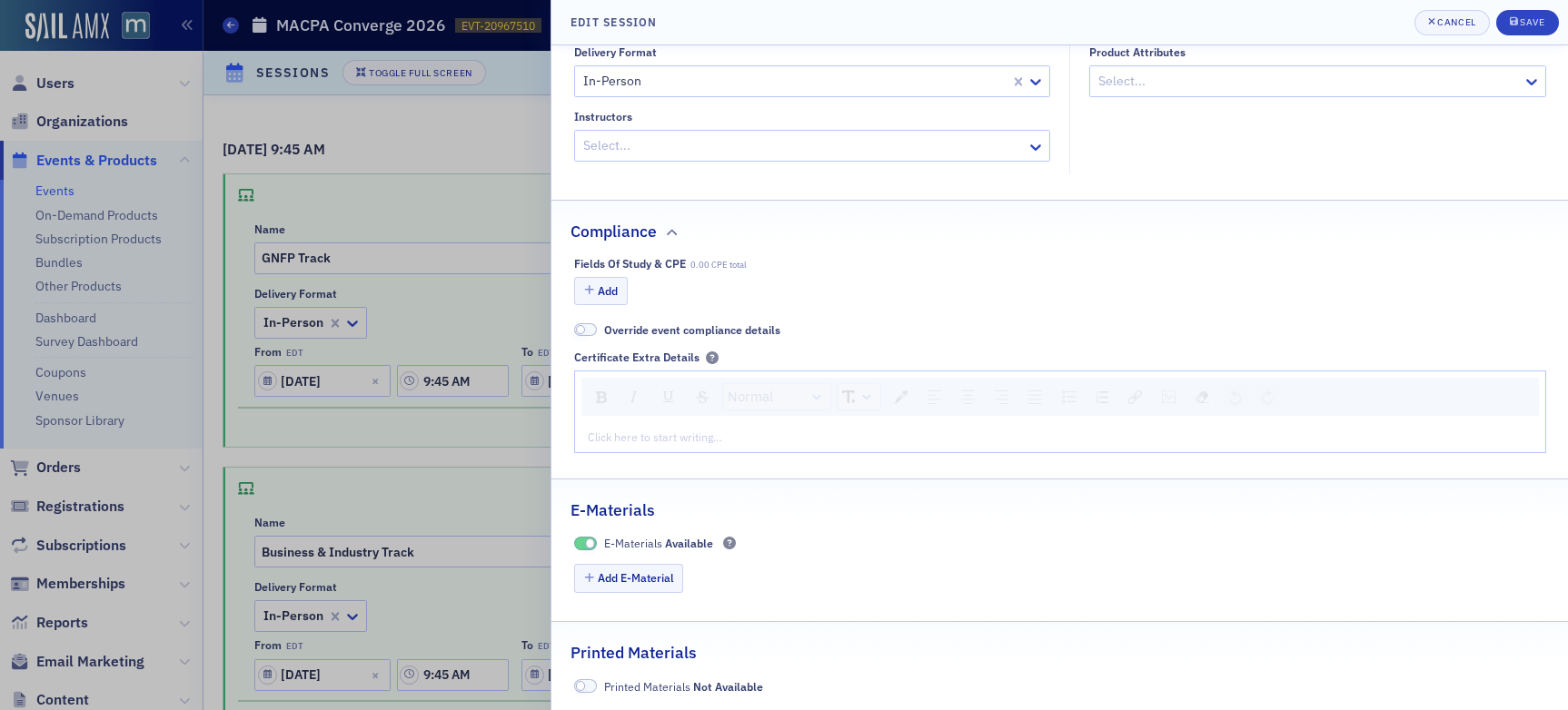
scroll to position [323, 0]
click at [610, 292] on button "Add" at bounding box center [601, 290] width 55 height 28
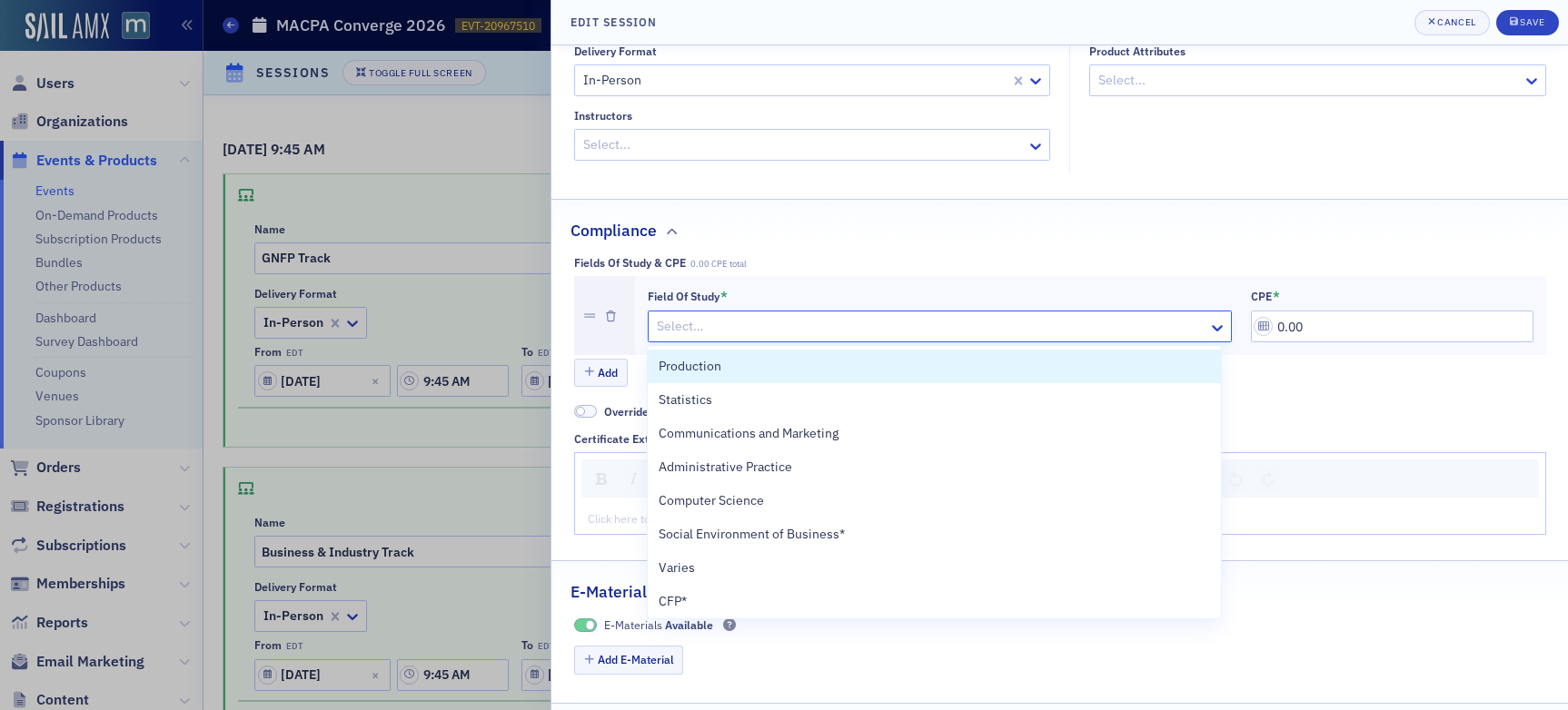
click at [774, 331] on div at bounding box center [931, 326] width 552 height 23
type input "sp"
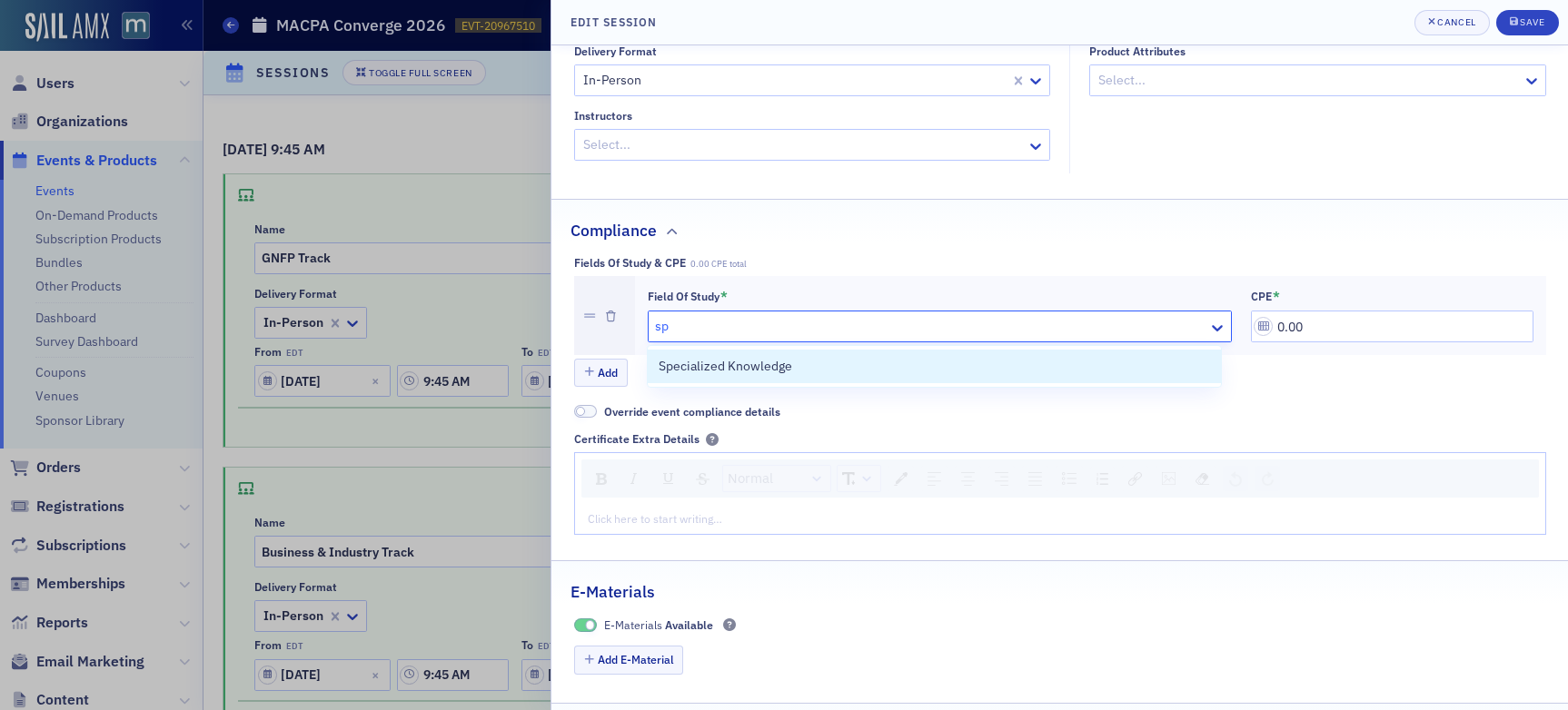
click at [802, 374] on div "Specialized Knowledge" at bounding box center [935, 366] width 552 height 19
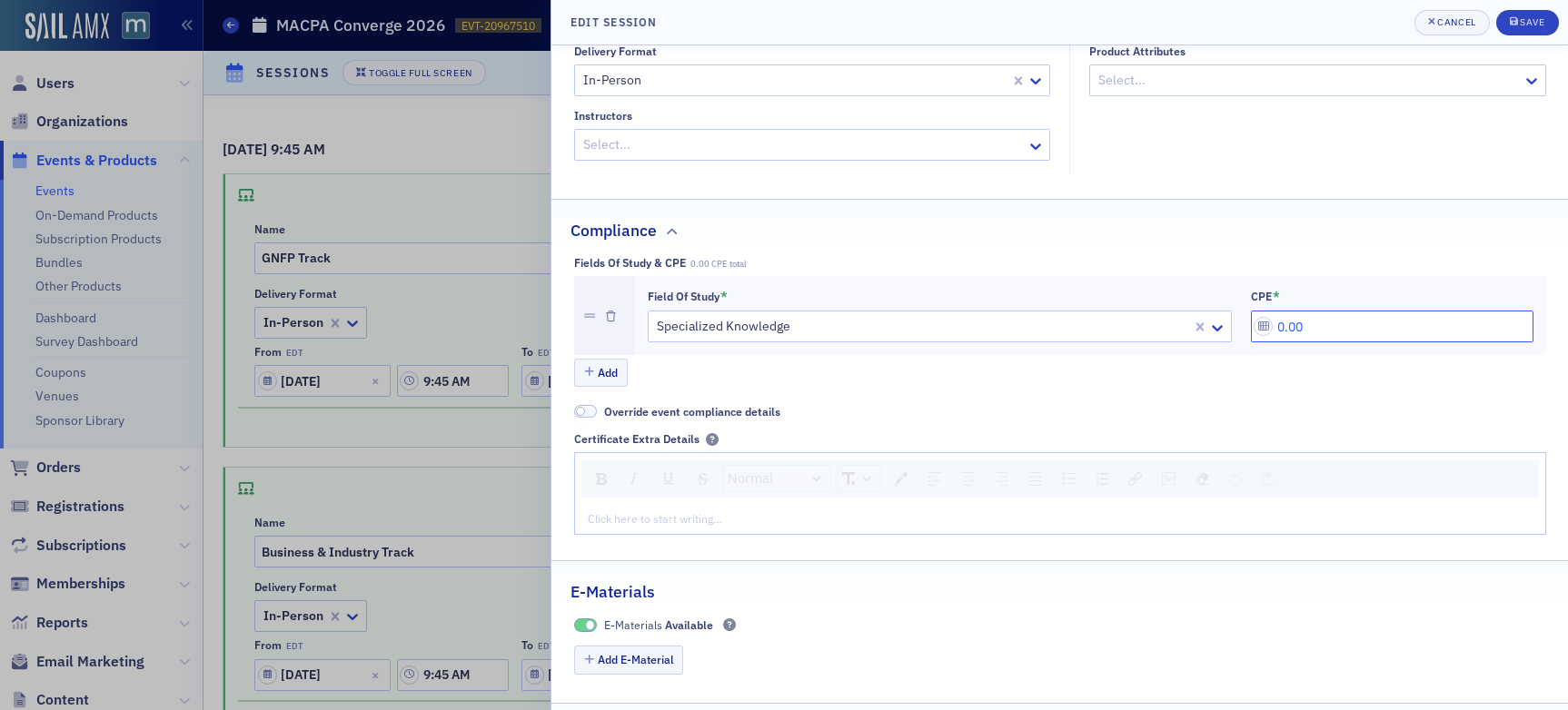
click at [1335, 328] on input "0.00" at bounding box center [1392, 327] width 283 height 32
drag, startPoint x: 1371, startPoint y: 328, endPoint x: 1231, endPoint y: 325, distance: 140.0
click at [1231, 325] on div "Field of Study * Specialized Knowledge CPE * 0.00" at bounding box center [1091, 317] width 886 height 55
type input "1.00"
click at [1335, 20] on div "Save" at bounding box center [1532, 22] width 25 height 10
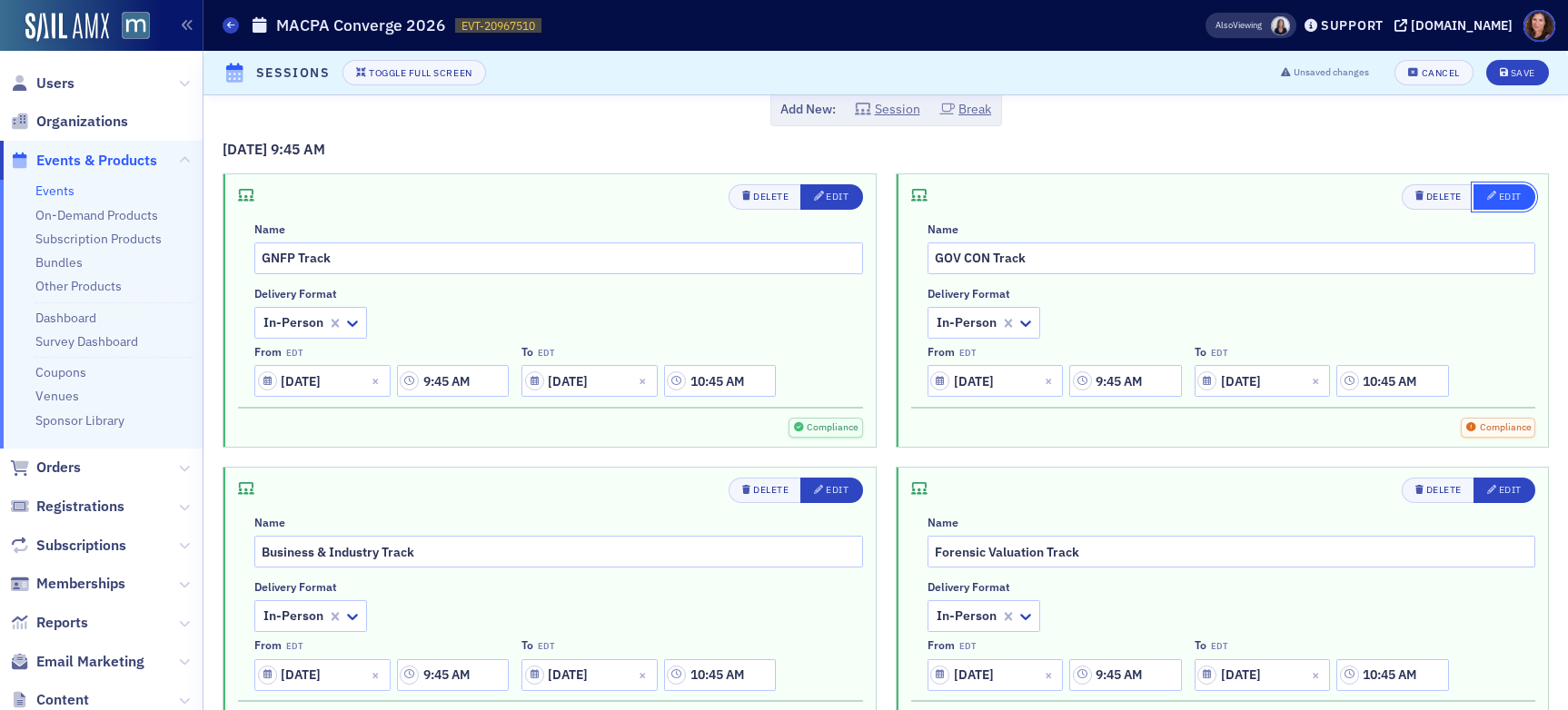
click at [1335, 195] on icon "button" at bounding box center [1492, 195] width 10 height 10
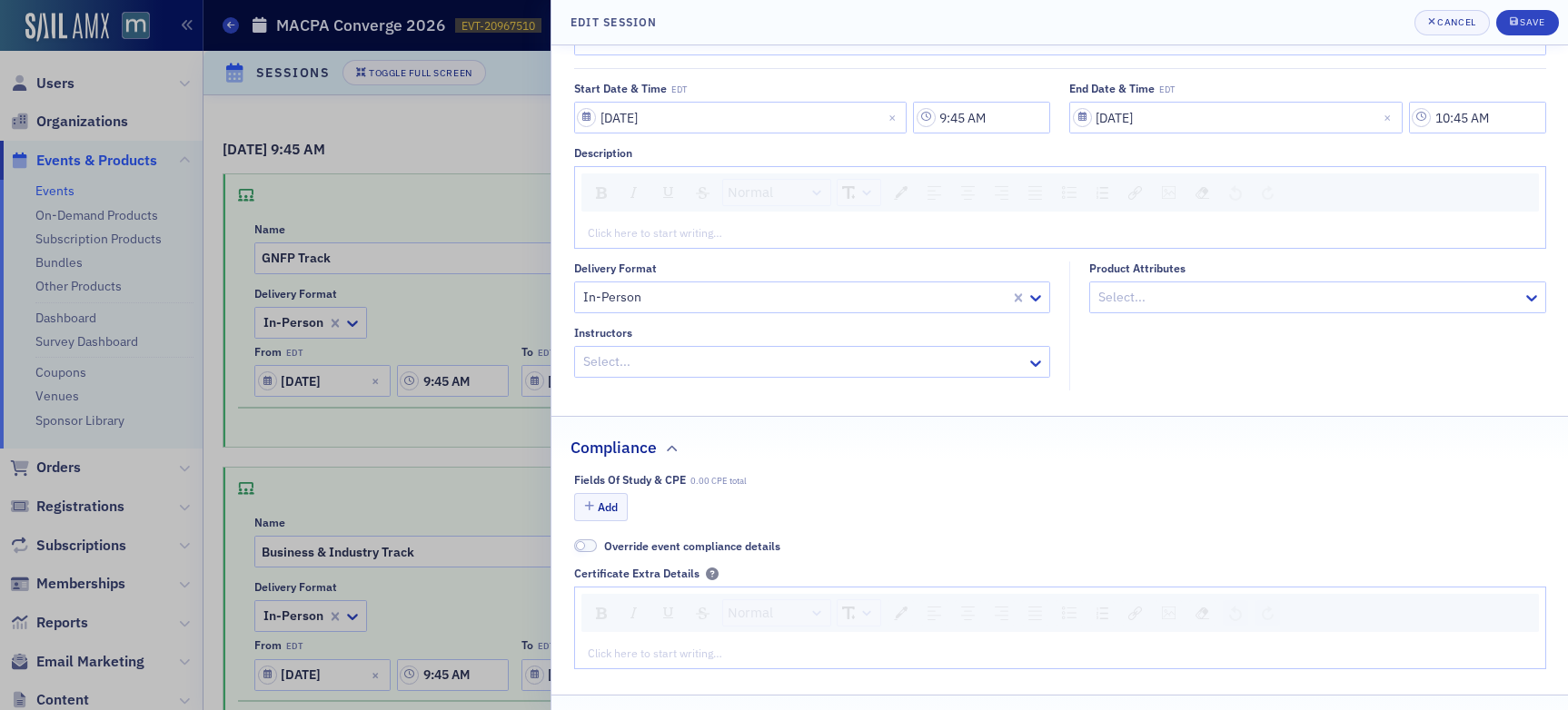
scroll to position [174, 0]
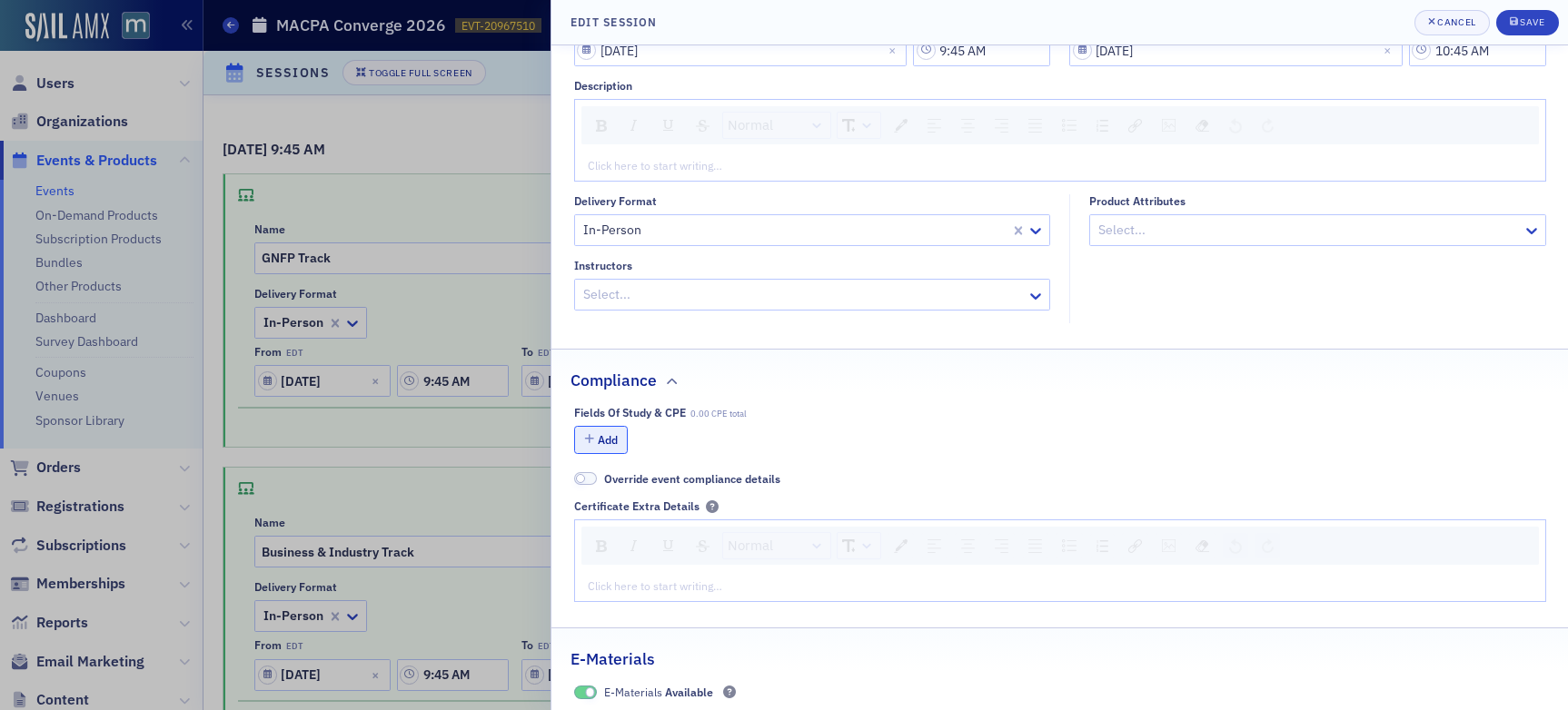
click at [609, 438] on button "Add" at bounding box center [601, 440] width 55 height 28
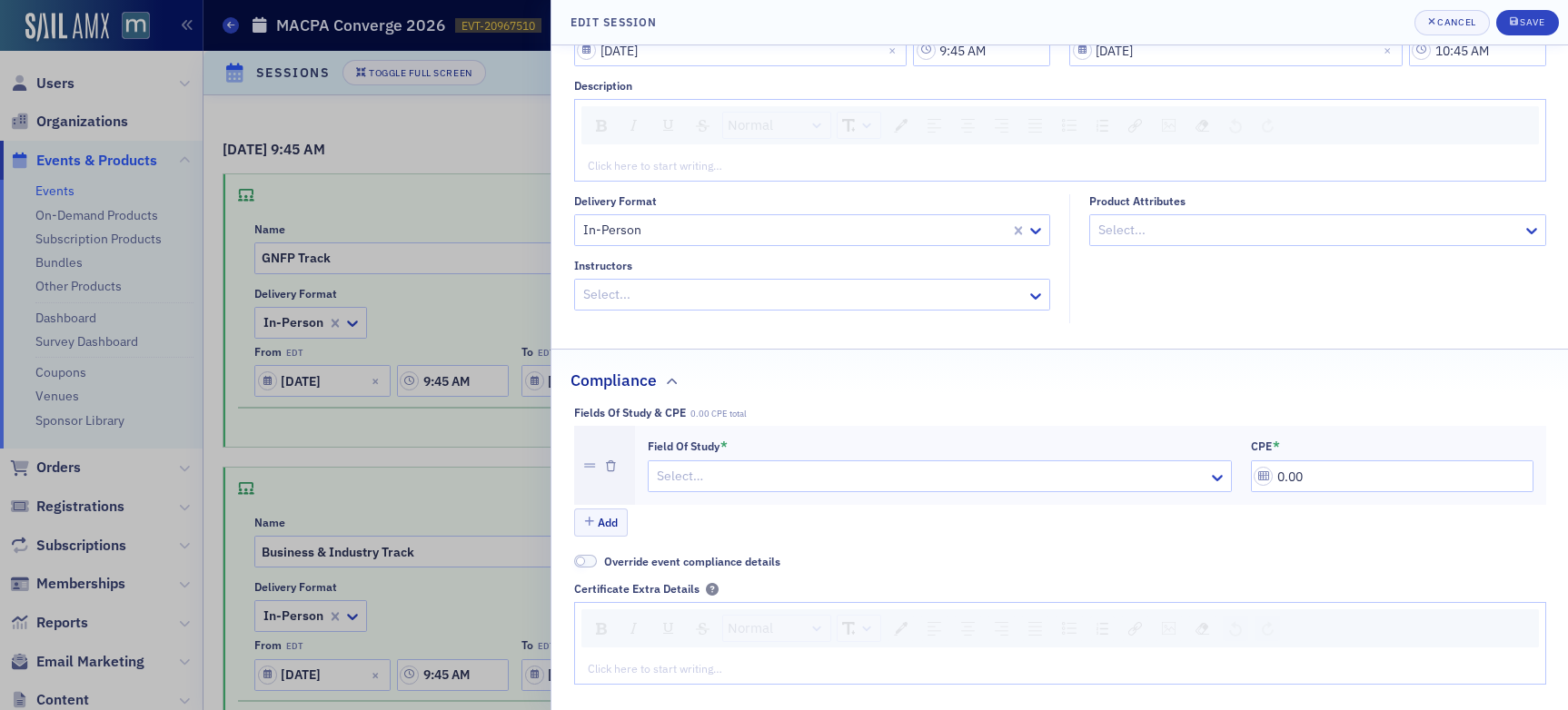
click at [800, 472] on div at bounding box center [931, 476] width 552 height 23
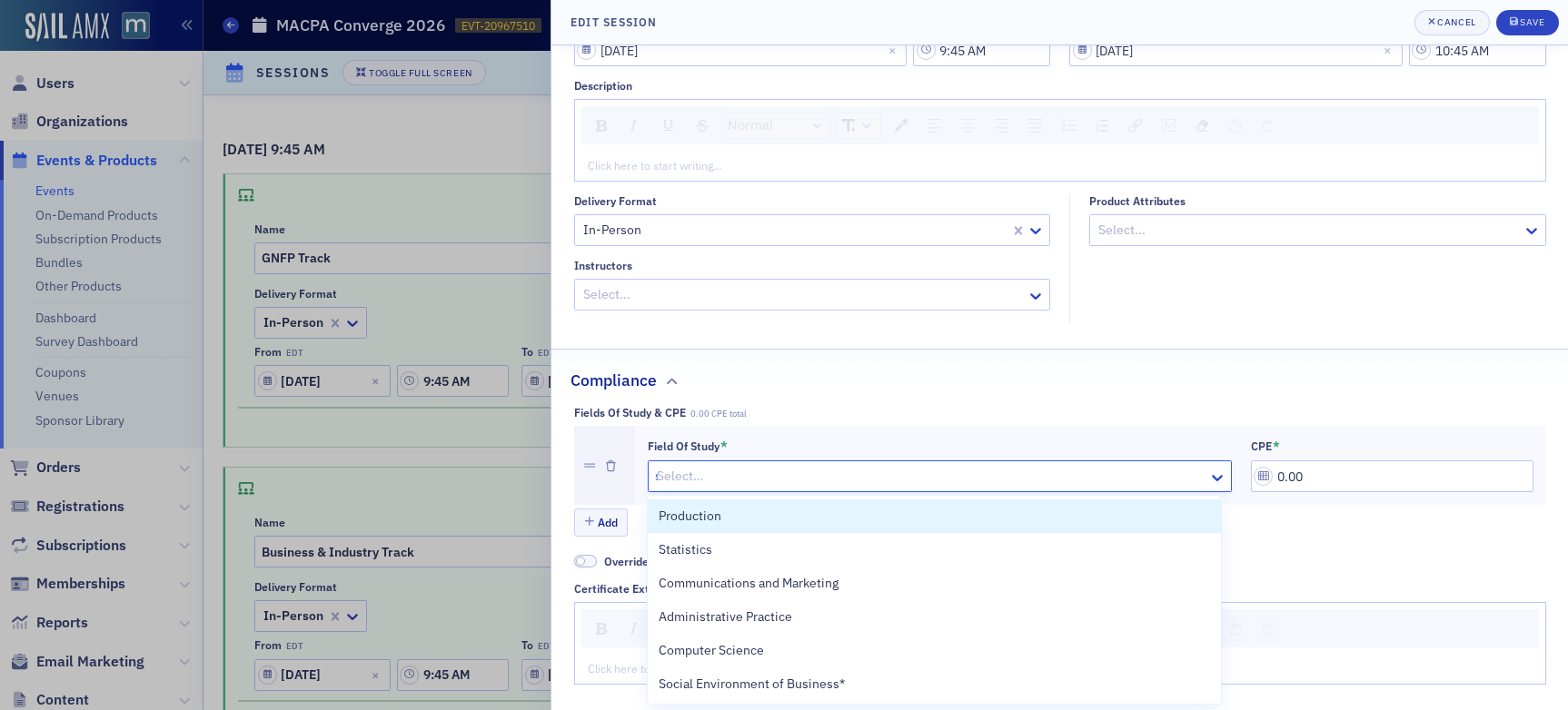
type input "sp"
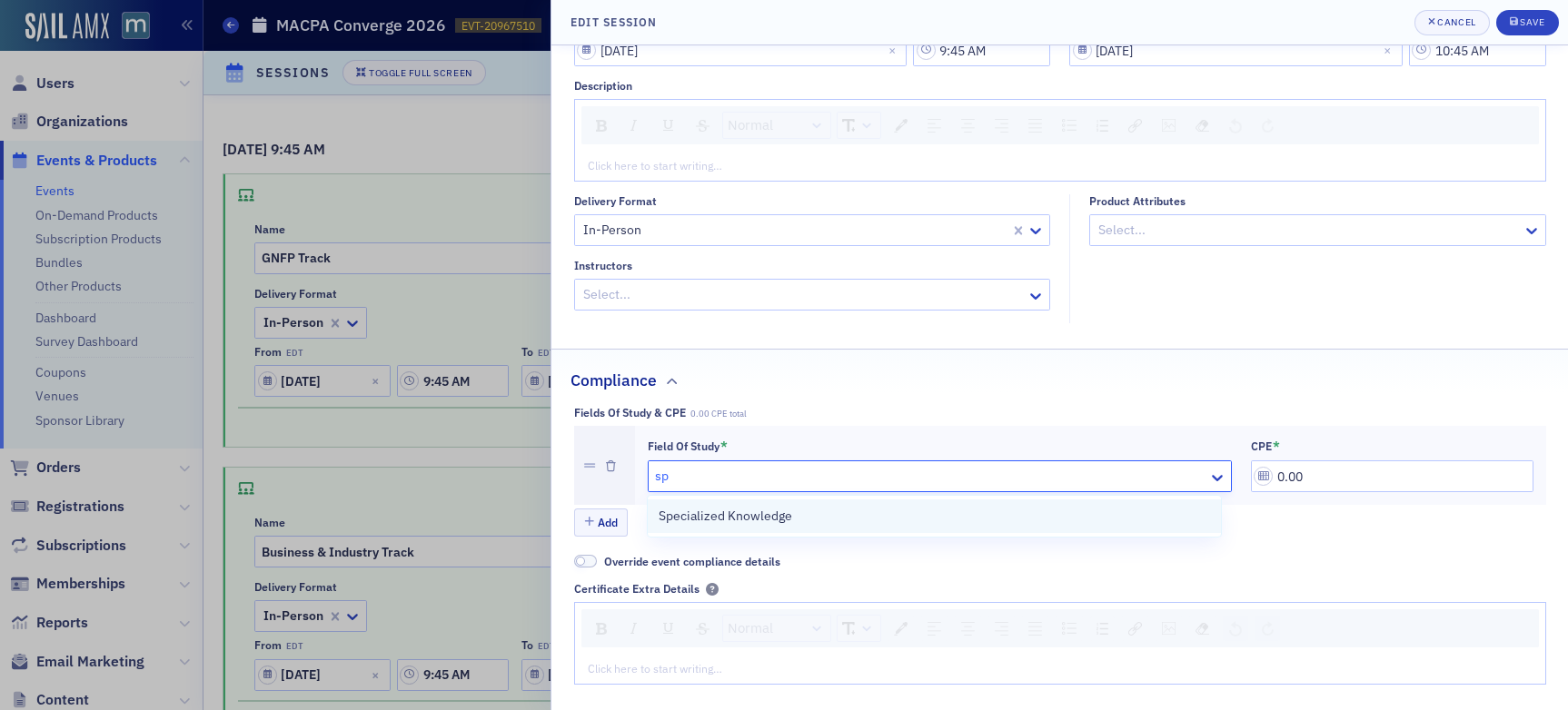
click at [809, 521] on div "Specialized Knowledge" at bounding box center [935, 516] width 552 height 19
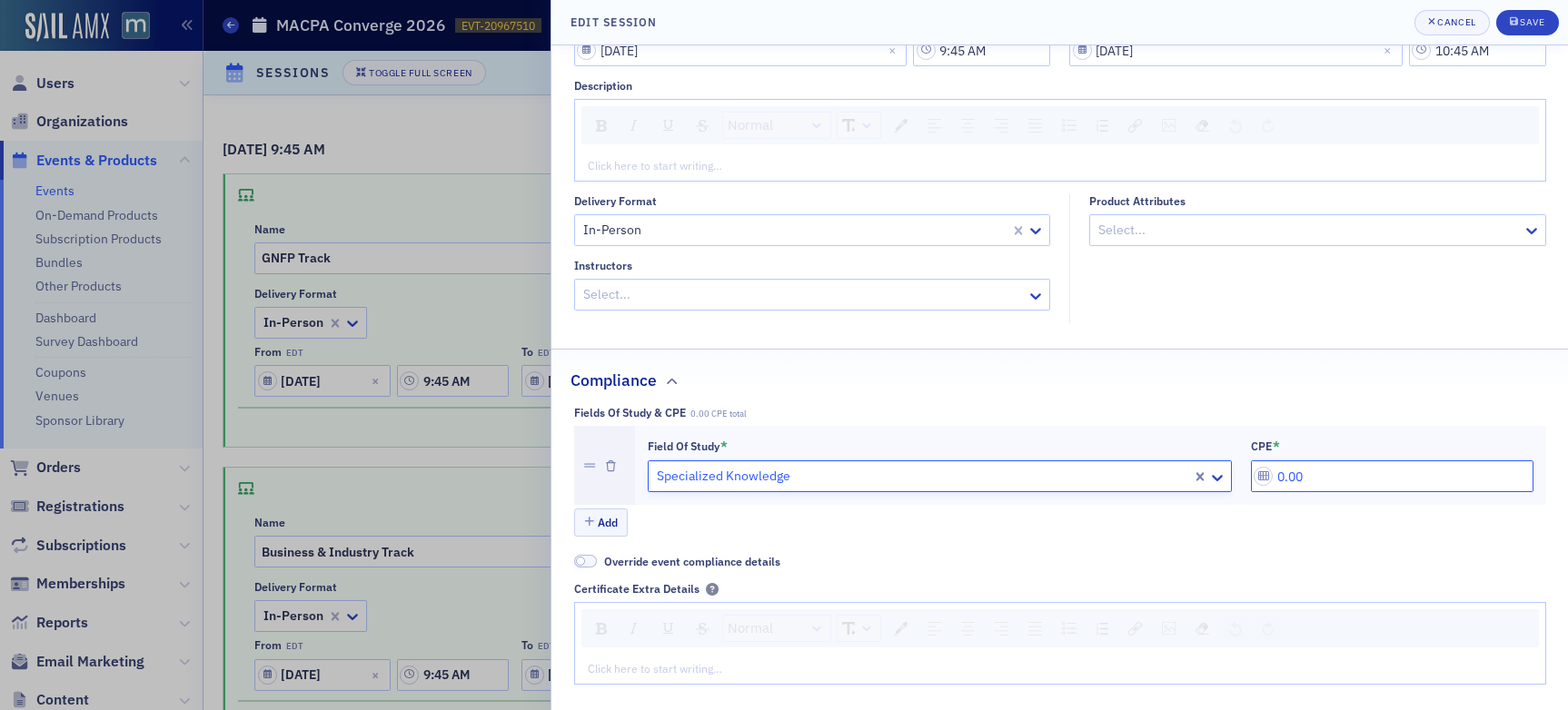
drag, startPoint x: 1386, startPoint y: 478, endPoint x: 1187, endPoint y: 467, distance: 199.3
click at [1189, 467] on div "Field of Study * option Specialized Knowledge, selected. Specialized Knowledge …" at bounding box center [1091, 466] width 886 height 55
type input "1.00"
click at [1335, 20] on div "Save" at bounding box center [1532, 22] width 25 height 10
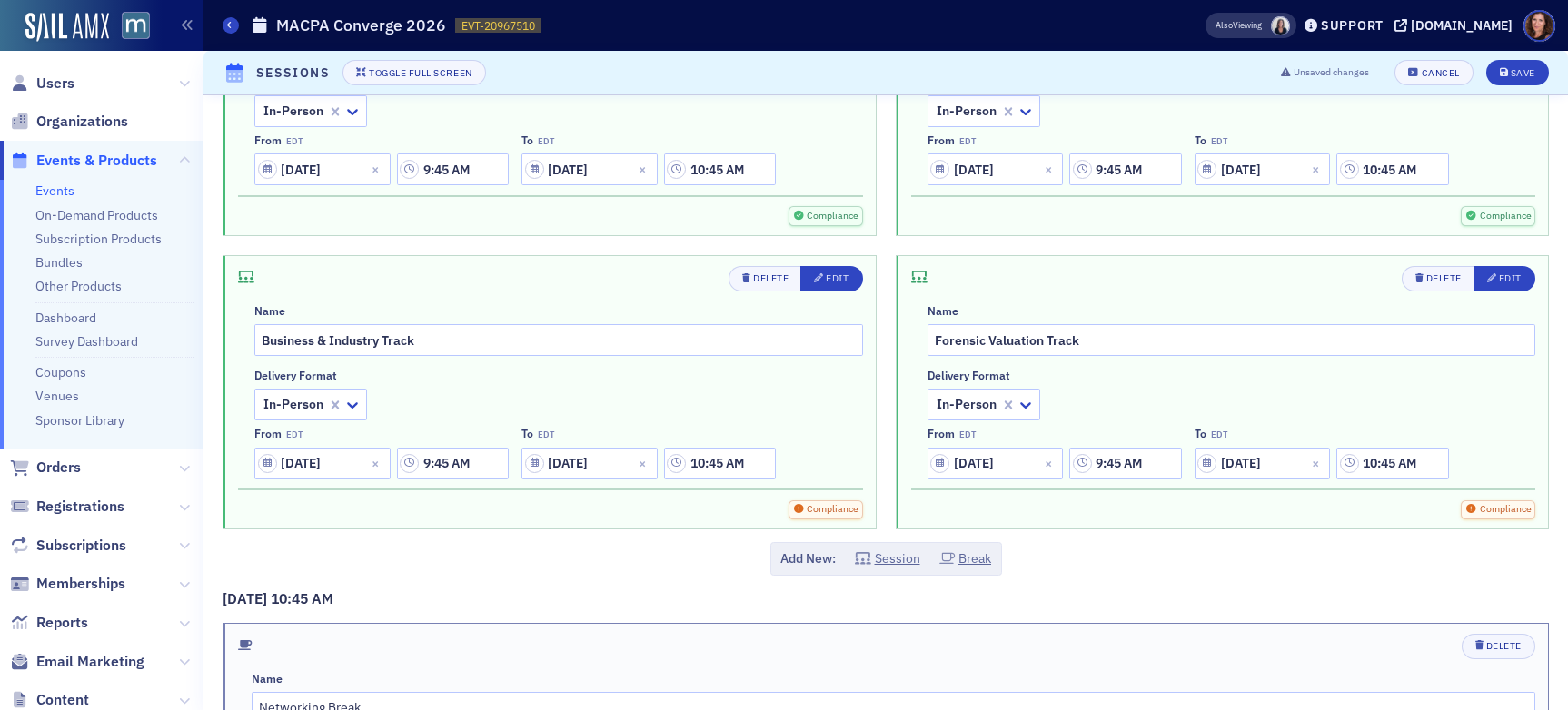
scroll to position [1996, 0]
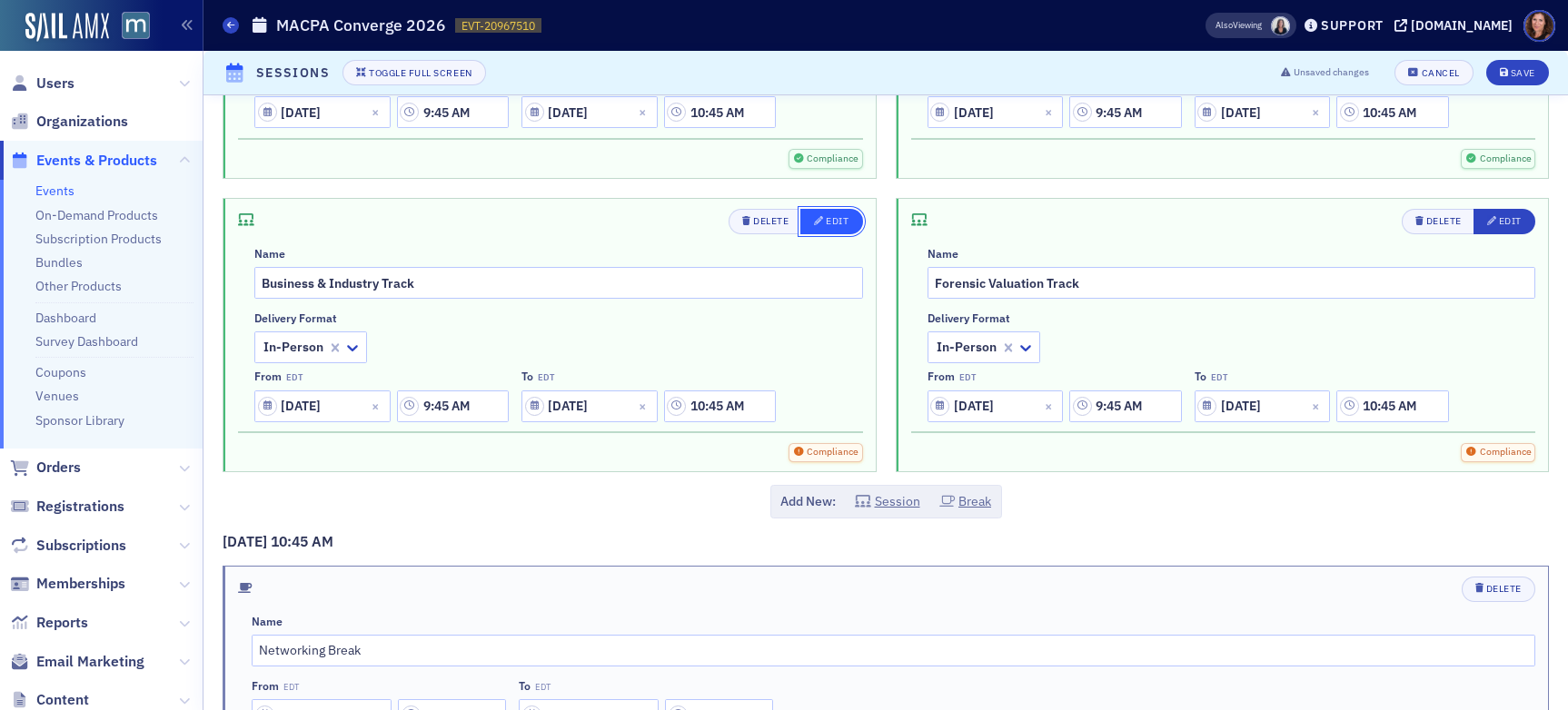
click at [827, 216] on div "Edit" at bounding box center [837, 221] width 23 height 10
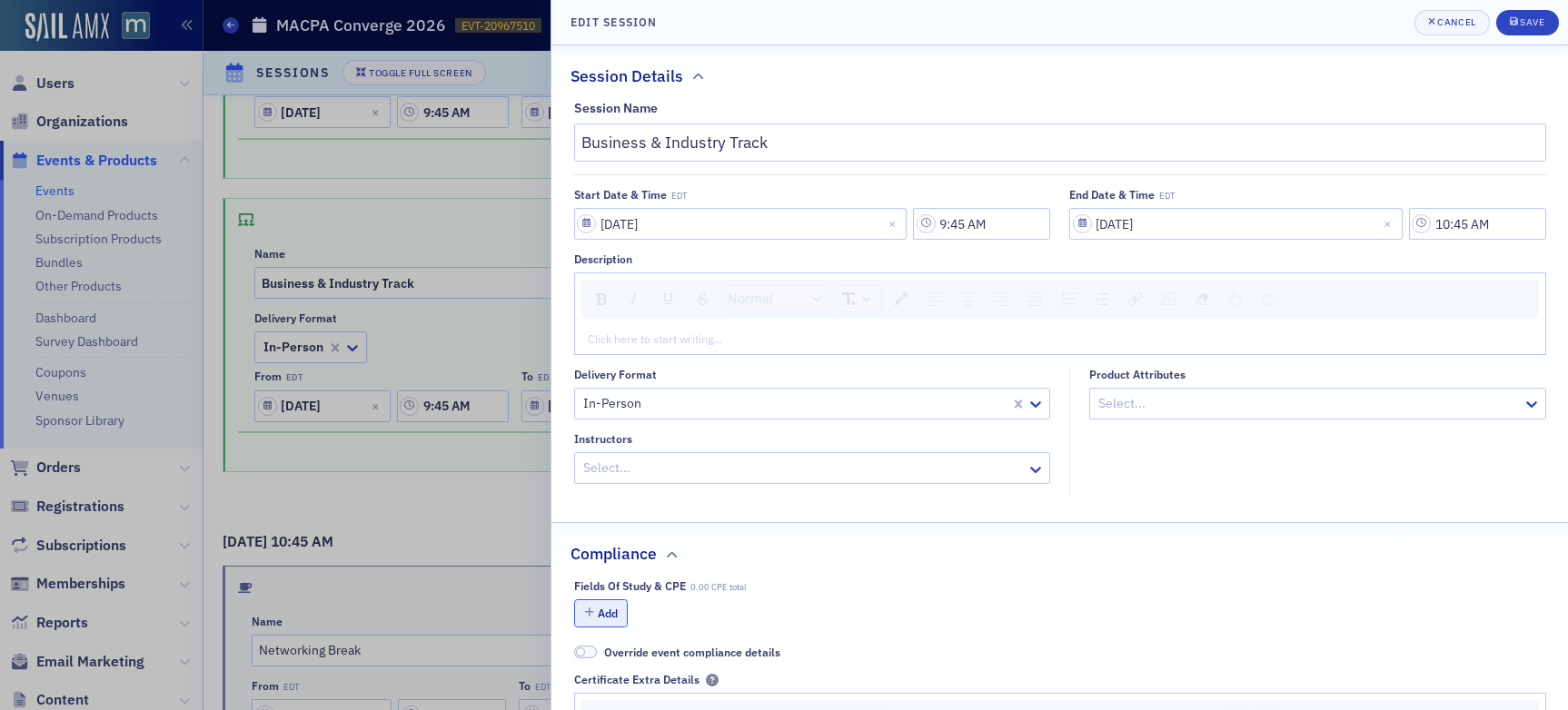
click at [613, 609] on button "Add" at bounding box center [601, 613] width 55 height 28
click at [744, 656] on div at bounding box center [931, 650] width 552 height 23
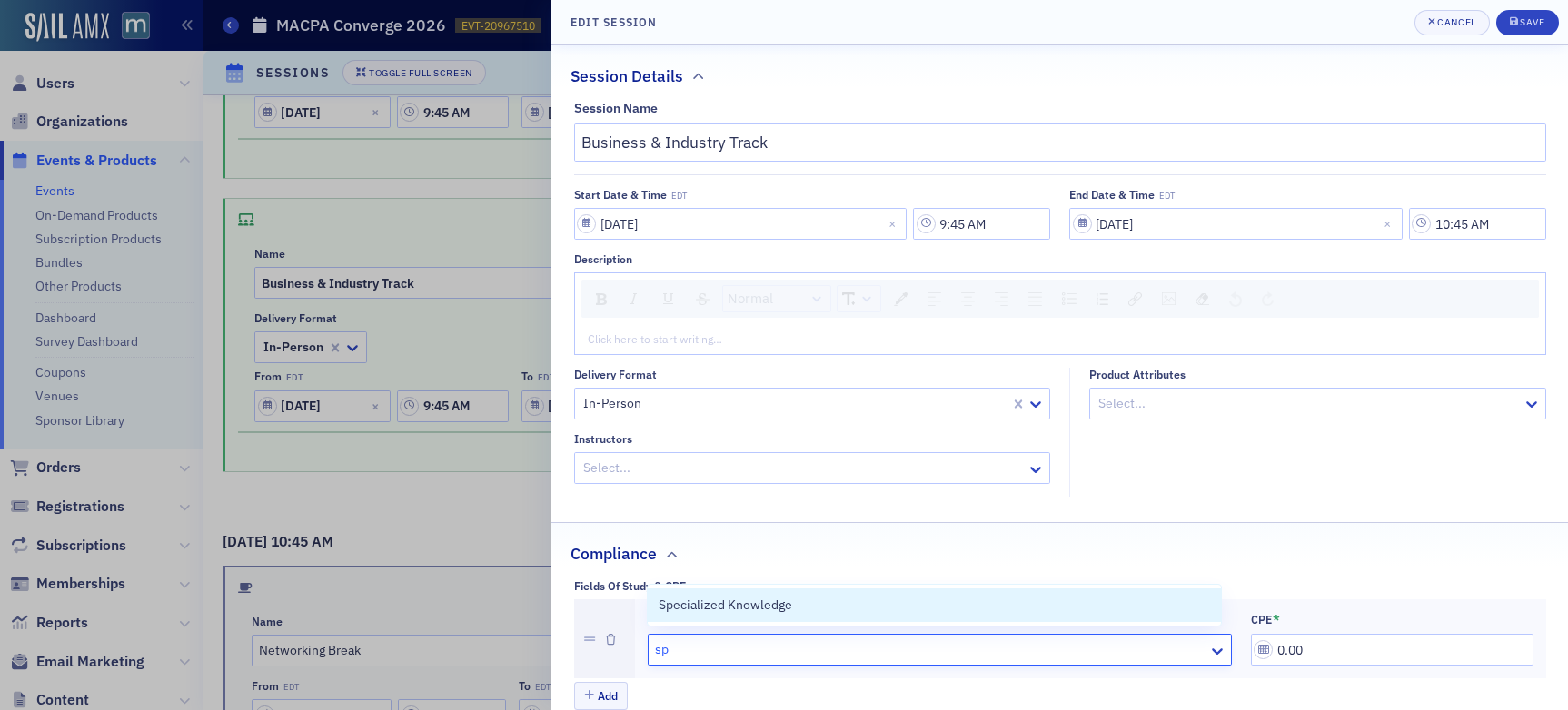
type input "spe"
click at [762, 587] on div "Specialized Knowledge" at bounding box center [935, 605] width 573 height 41
click at [767, 597] on span "Specialized Knowledge" at bounding box center [726, 605] width 134 height 19
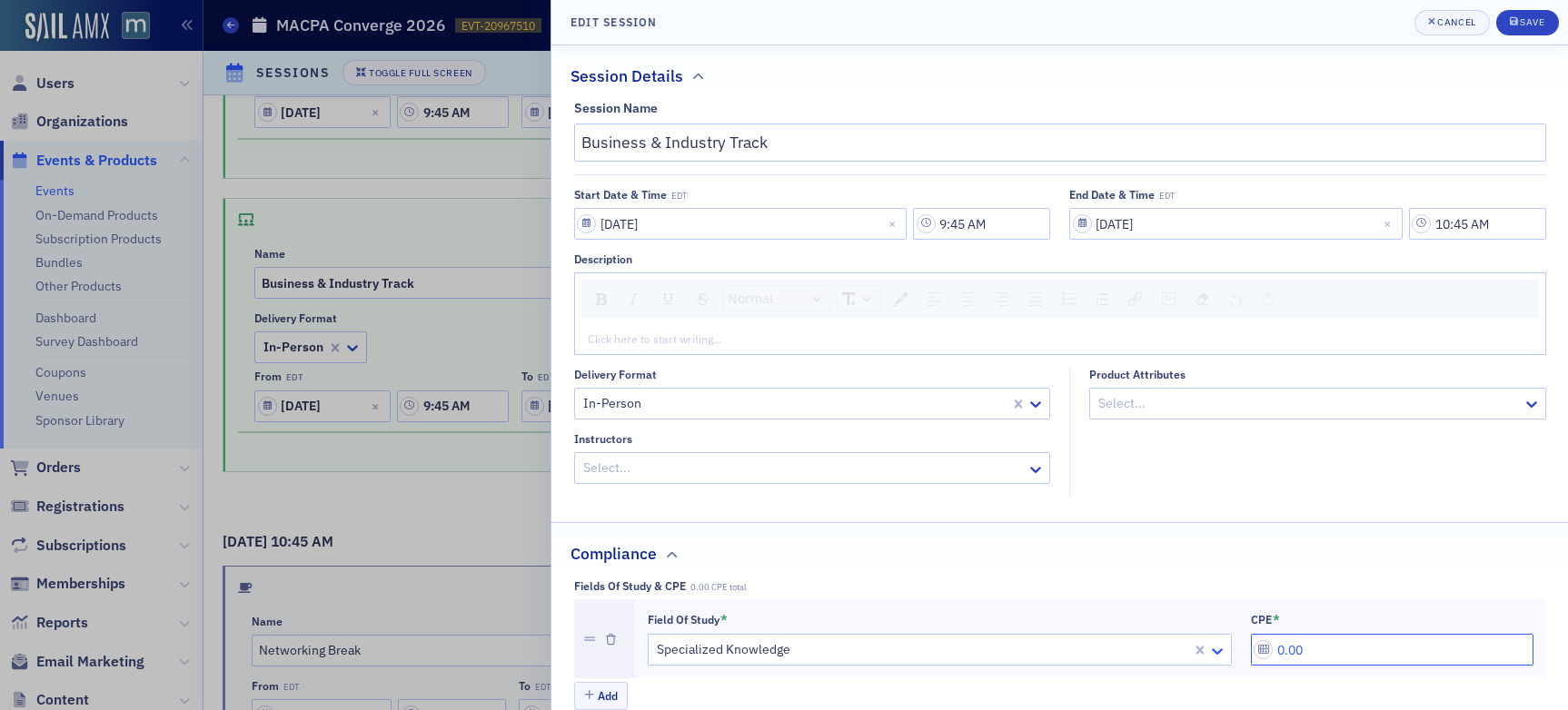
drag, startPoint x: 1348, startPoint y: 644, endPoint x: 1197, endPoint y: 649, distance: 151.1
click at [1197, 649] on div "Field of Study * Specialized Knowledge CPE * 0.00" at bounding box center [1091, 640] width 886 height 55
type input "1.00"
click at [1335, 19] on div "Save" at bounding box center [1532, 22] width 25 height 10
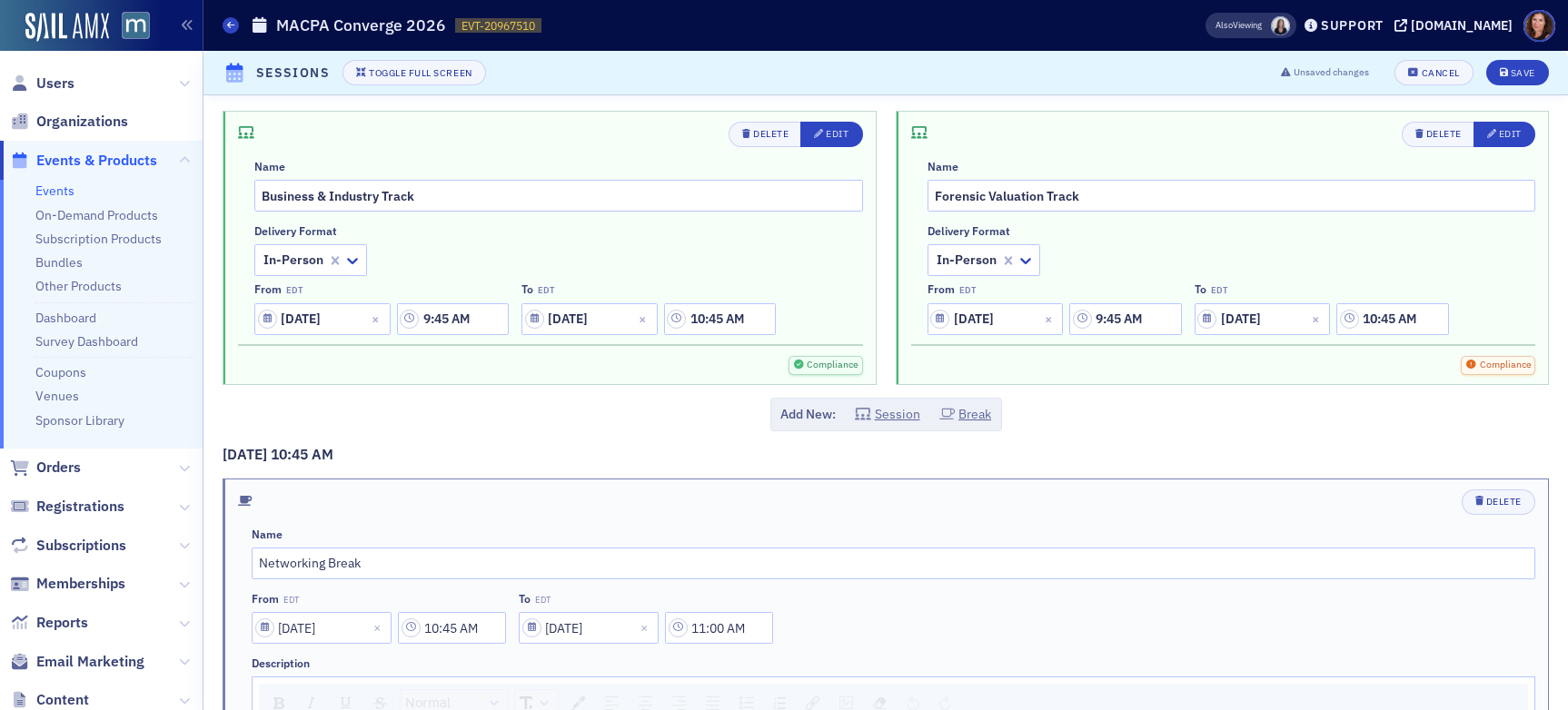
scroll to position [2085, 0]
click at [1335, 136] on div "Edit" at bounding box center [1510, 131] width 23 height 10
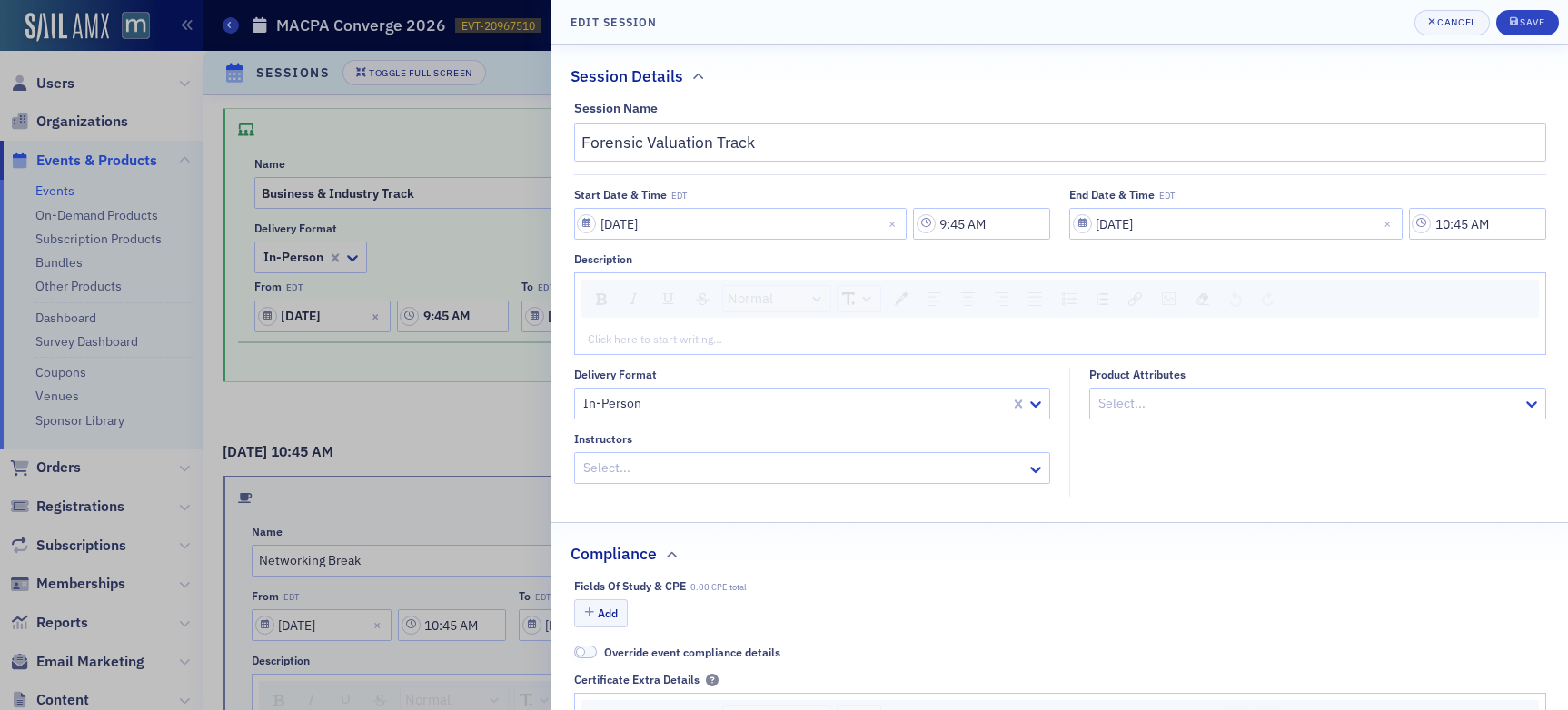
scroll to position [86, 0]
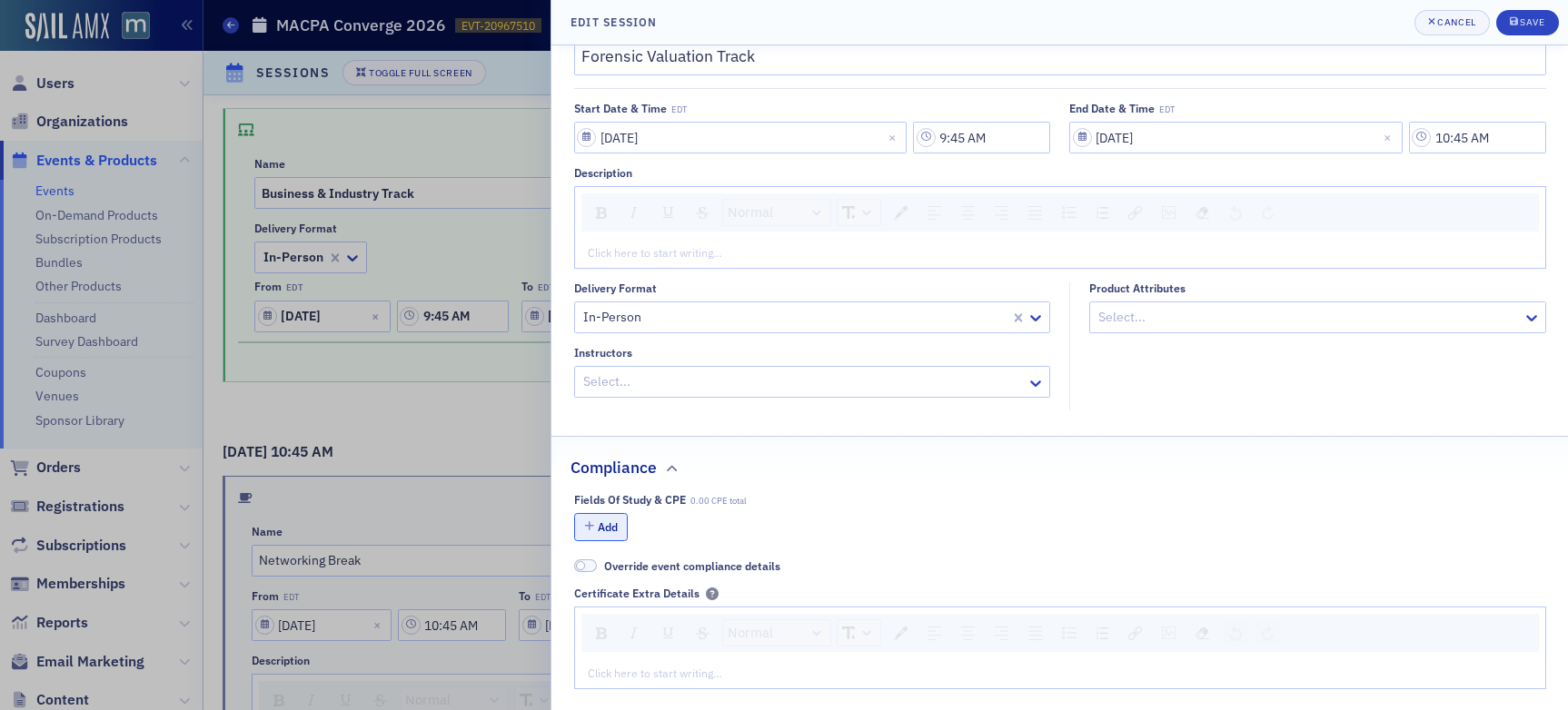
click at [612, 528] on button "Add" at bounding box center [601, 527] width 55 height 28
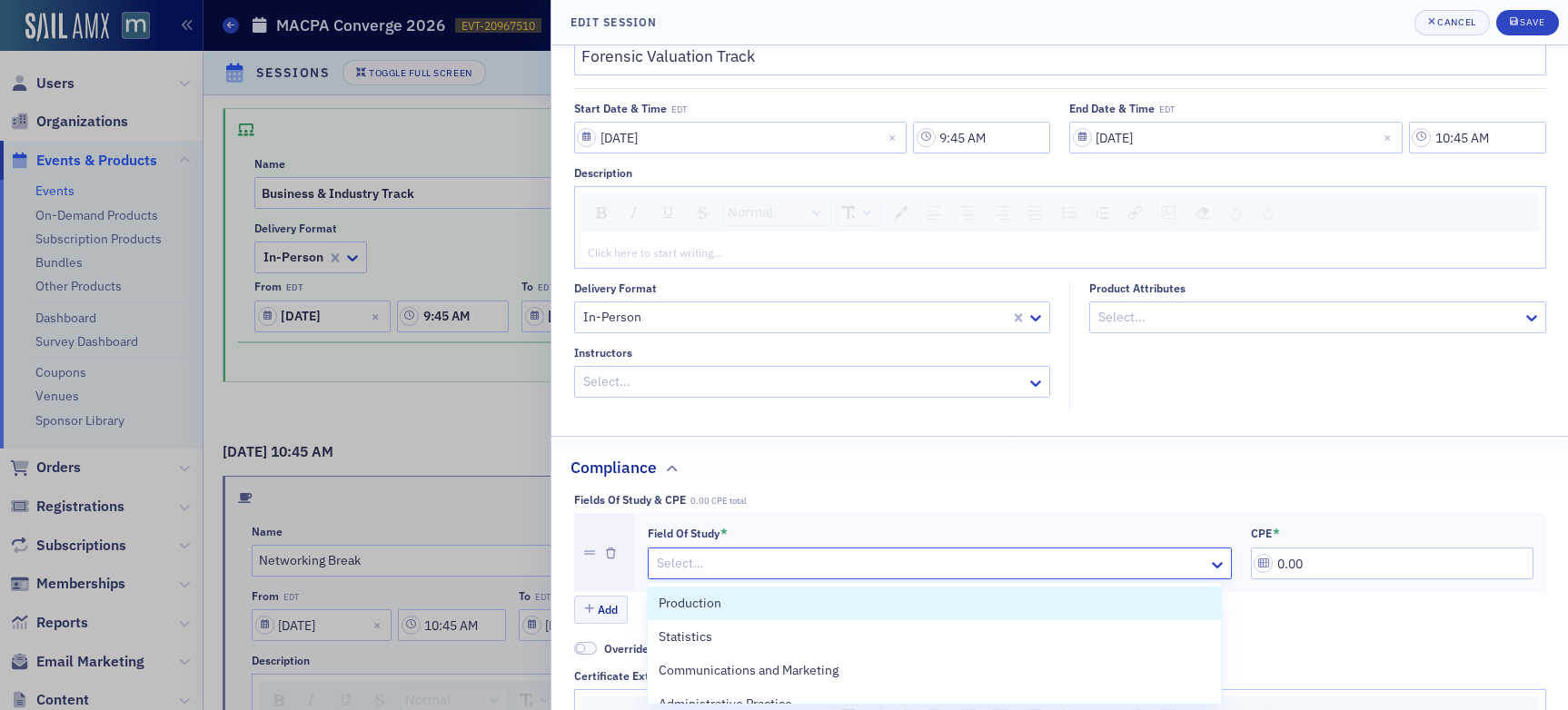
click at [833, 561] on div at bounding box center [931, 564] width 552 height 23
type input "spe"
drag, startPoint x: 815, startPoint y: 603, endPoint x: 935, endPoint y: 599, distance: 120.1
click at [814, 603] on div "Specialized Knowledge" at bounding box center [935, 603] width 552 height 19
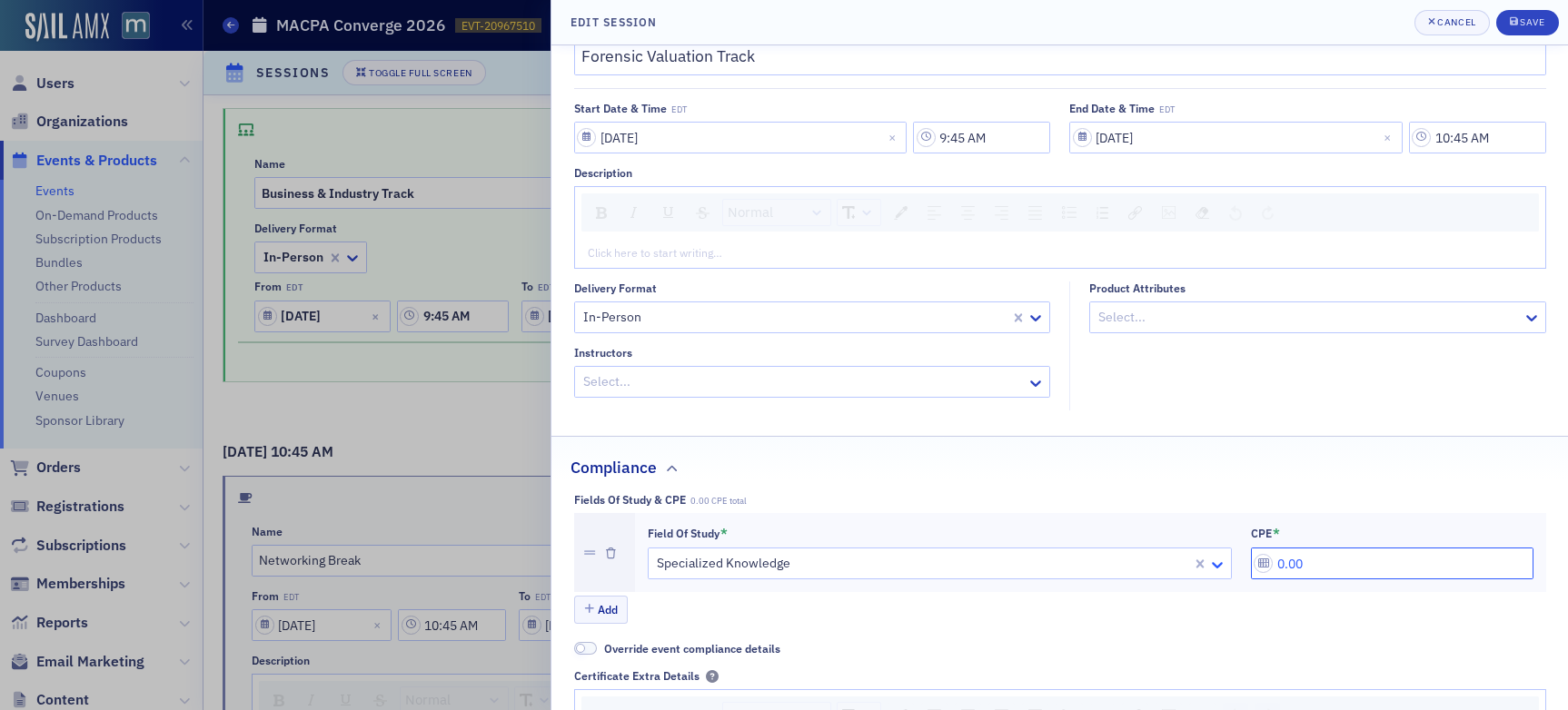
drag, startPoint x: 1352, startPoint y: 566, endPoint x: 1213, endPoint y: 562, distance: 139.1
click at [1213, 562] on div "Field of Study * Specialized Knowledge CPE * 0.00" at bounding box center [1091, 554] width 886 height 55
type input "1.00"
click at [1335, 19] on div "Save" at bounding box center [1532, 22] width 25 height 10
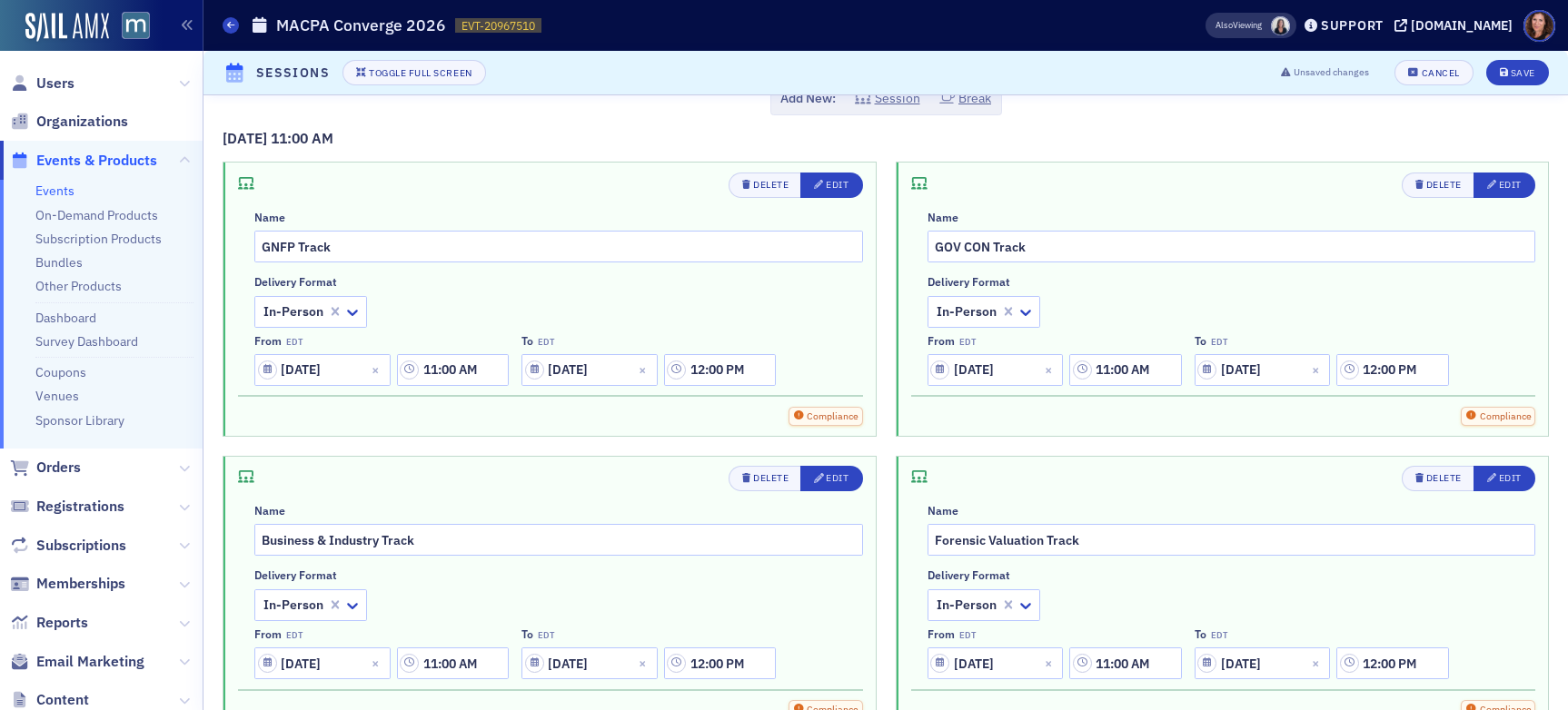
scroll to position [2783, 0]
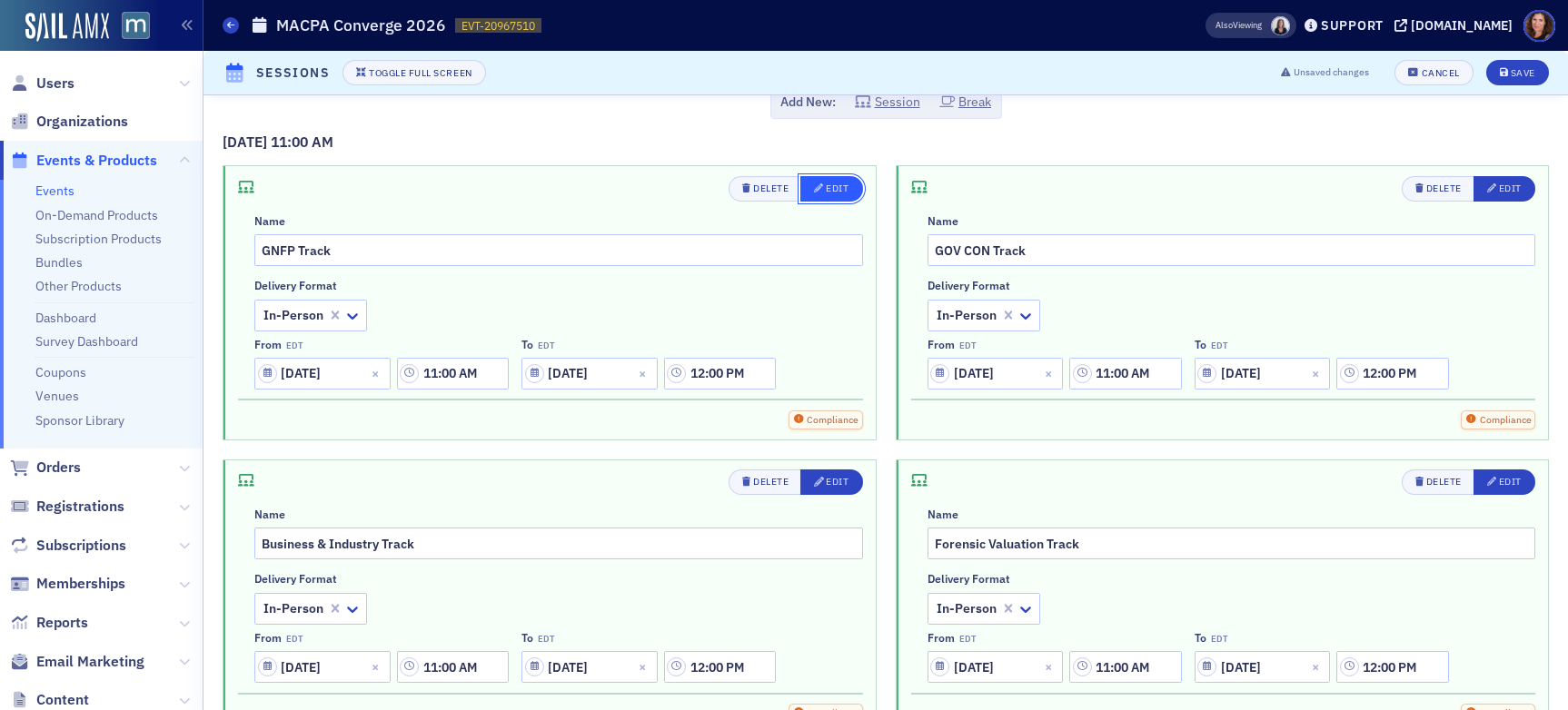
click at [817, 193] on span "Edit" at bounding box center [831, 189] width 35 height 15
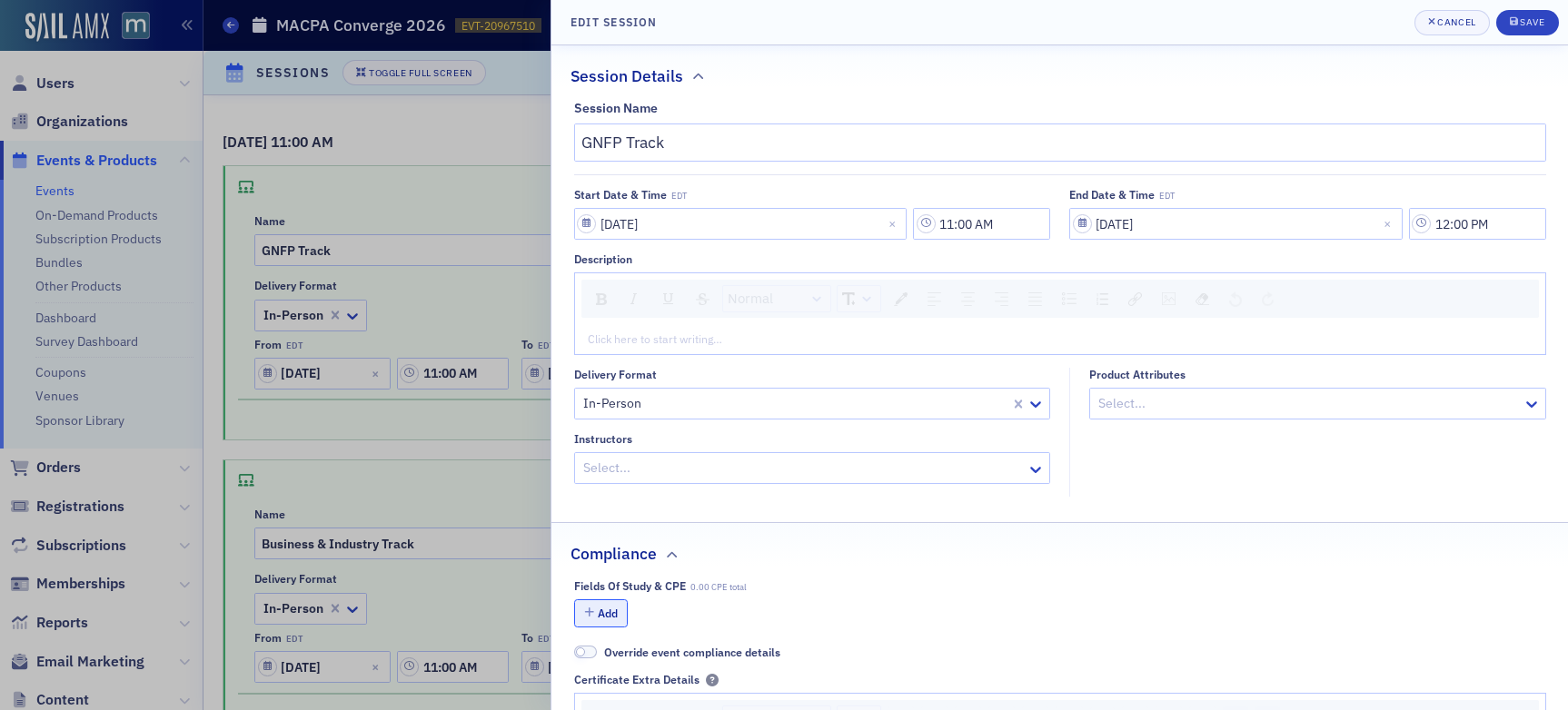
click at [606, 620] on button "Add" at bounding box center [601, 613] width 55 height 28
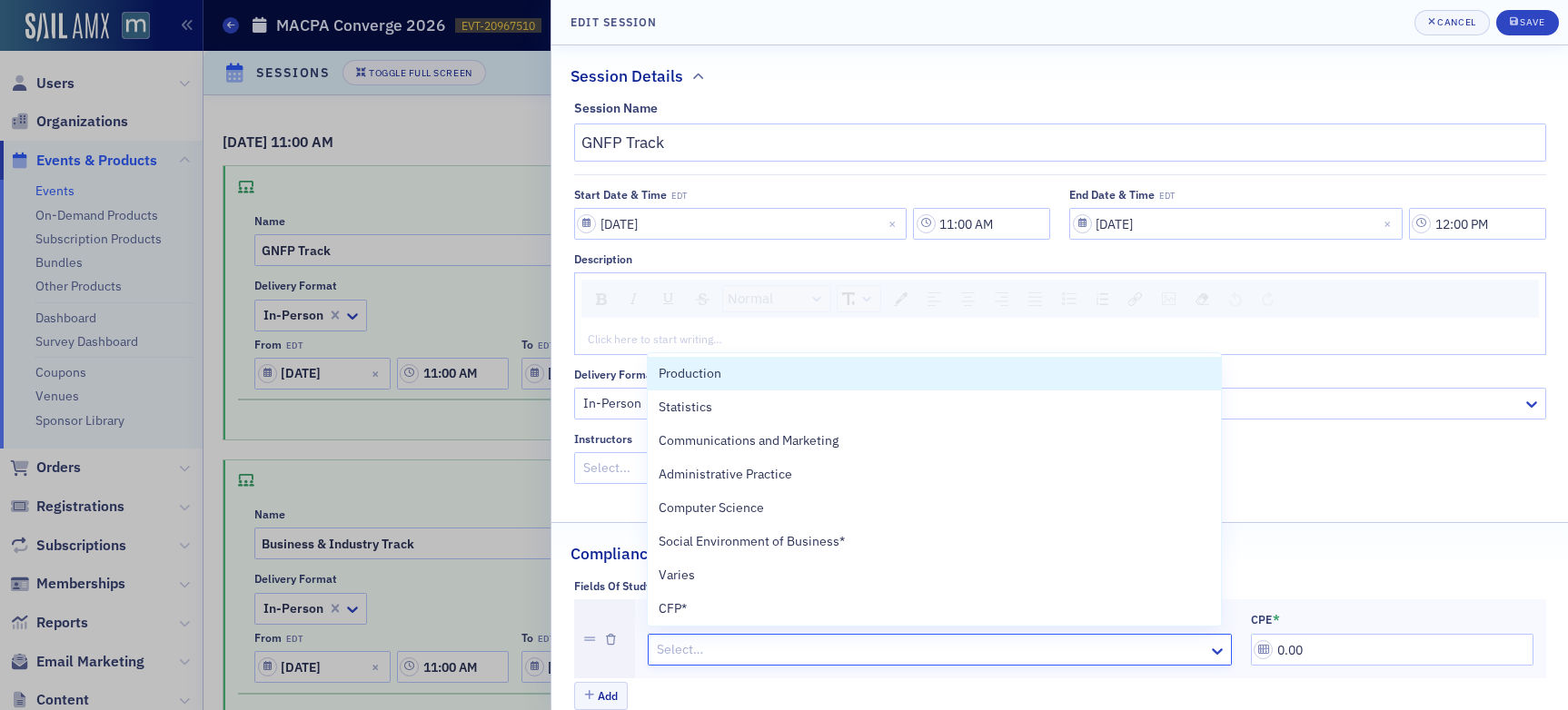
click at [730, 646] on div at bounding box center [931, 650] width 552 height 23
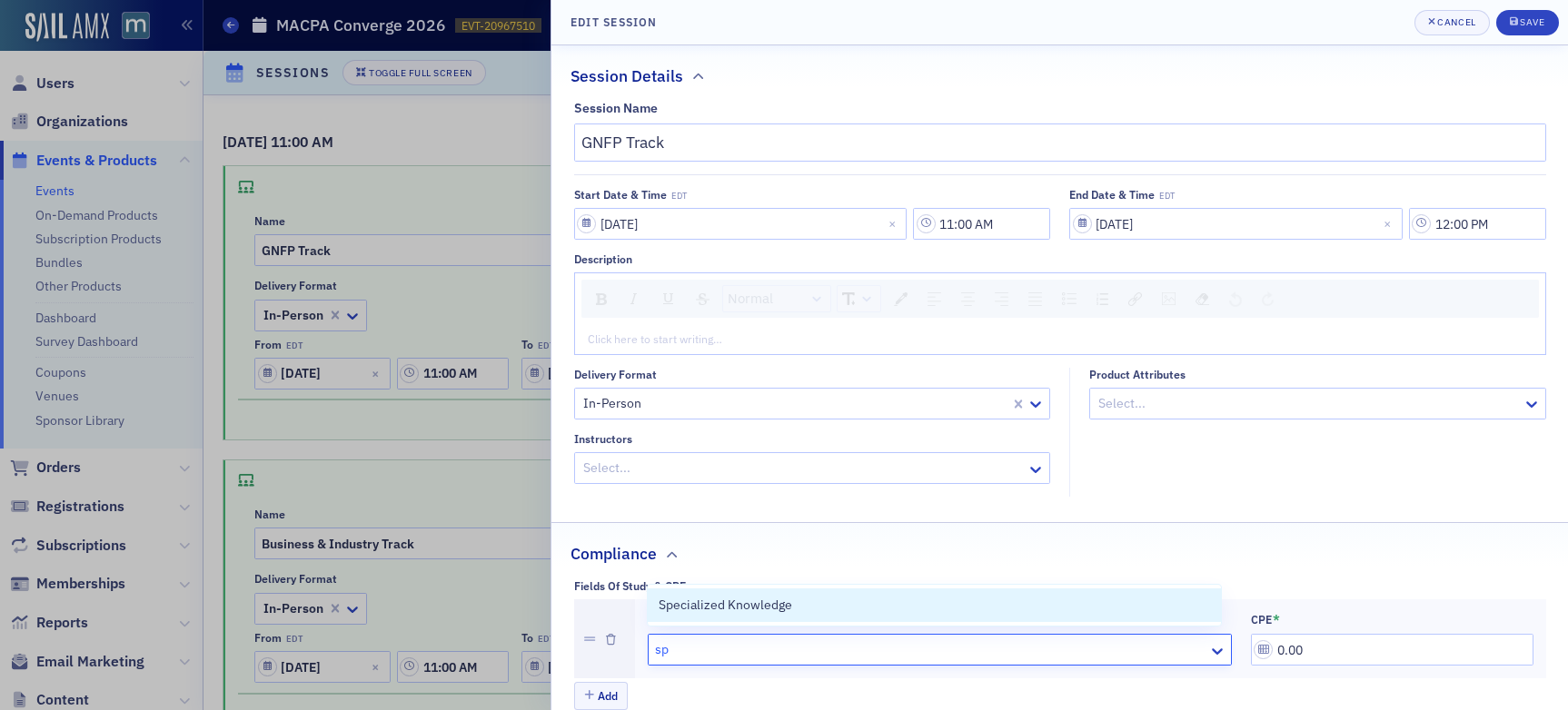
type input "spe"
click at [747, 610] on span "Specialized Knowledge" at bounding box center [726, 605] width 134 height 19
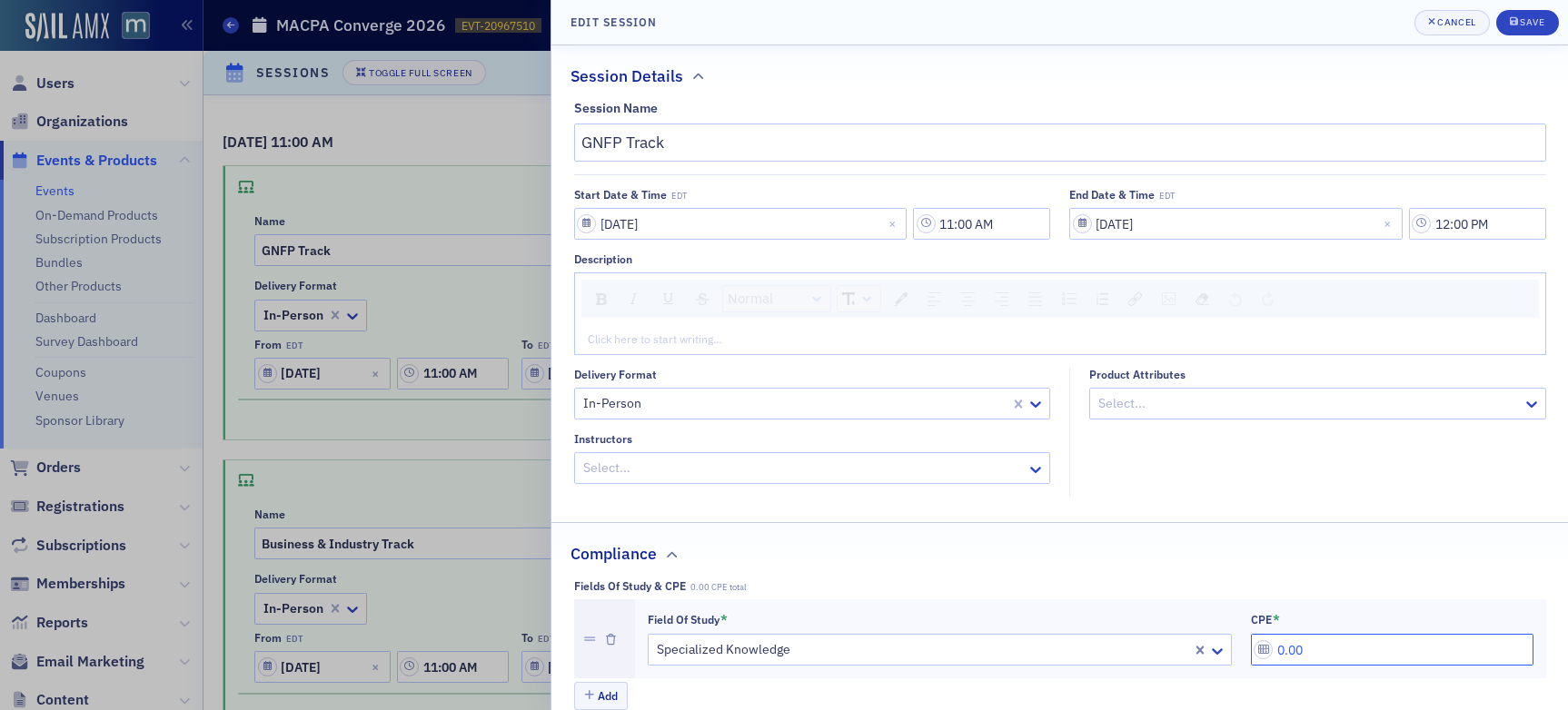
drag, startPoint x: 1264, startPoint y: 651, endPoint x: 1192, endPoint y: 648, distance: 72.1
click at [1195, 649] on div "Field of Study * Specialized Knowledge CPE * 0.00" at bounding box center [1091, 640] width 886 height 55
type input "1.00"
click at [1335, 27] on div "Save" at bounding box center [1532, 22] width 25 height 10
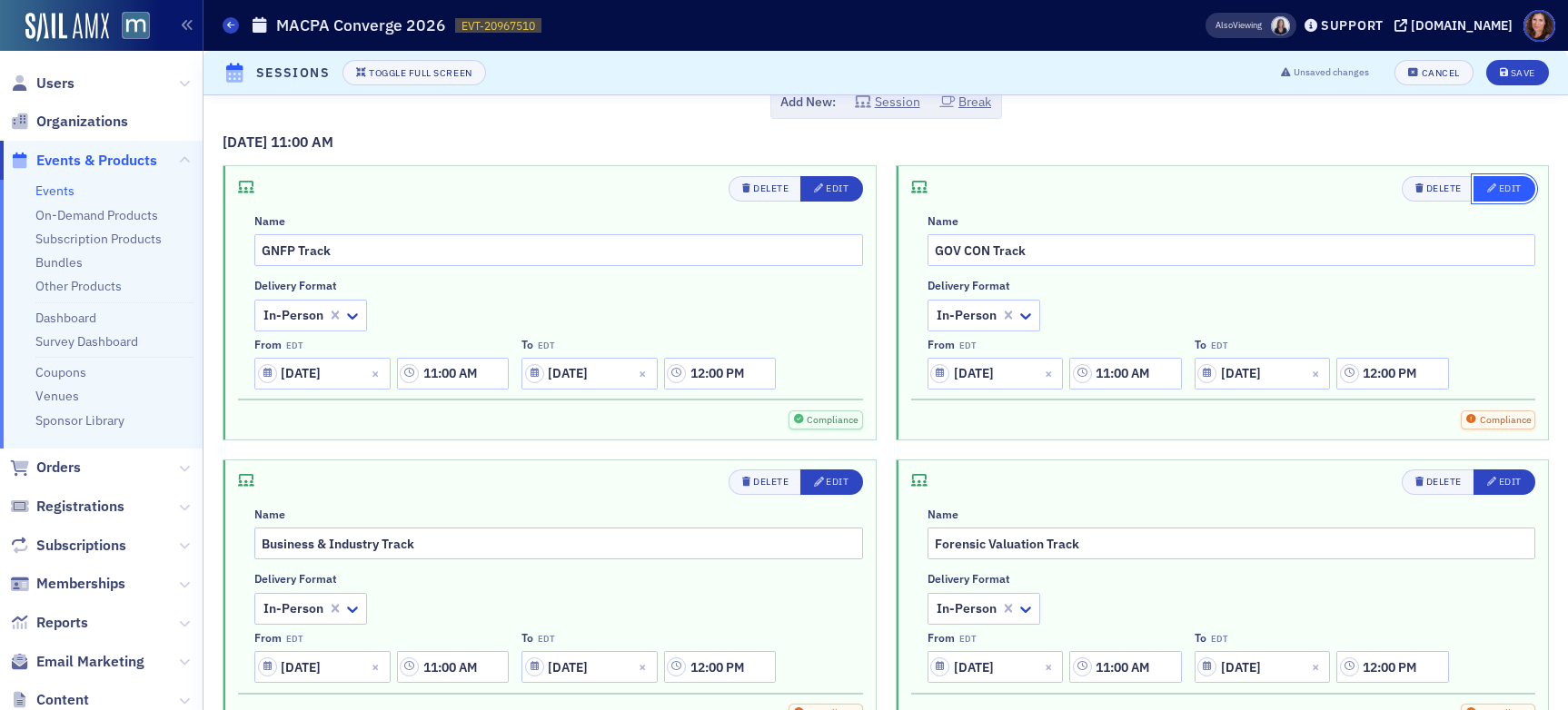
click at [1335, 188] on icon "button" at bounding box center [1492, 188] width 10 height 10
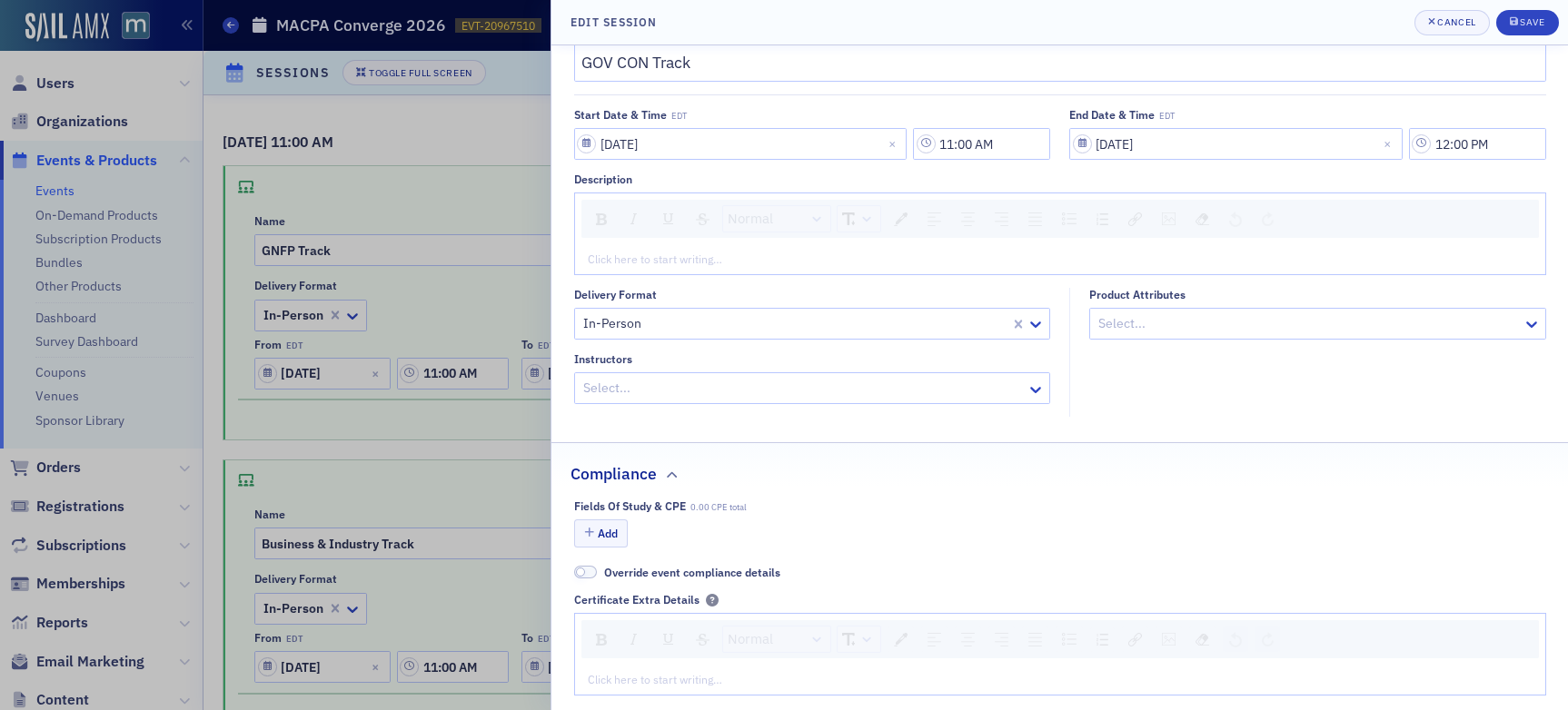
scroll to position [106, 0]
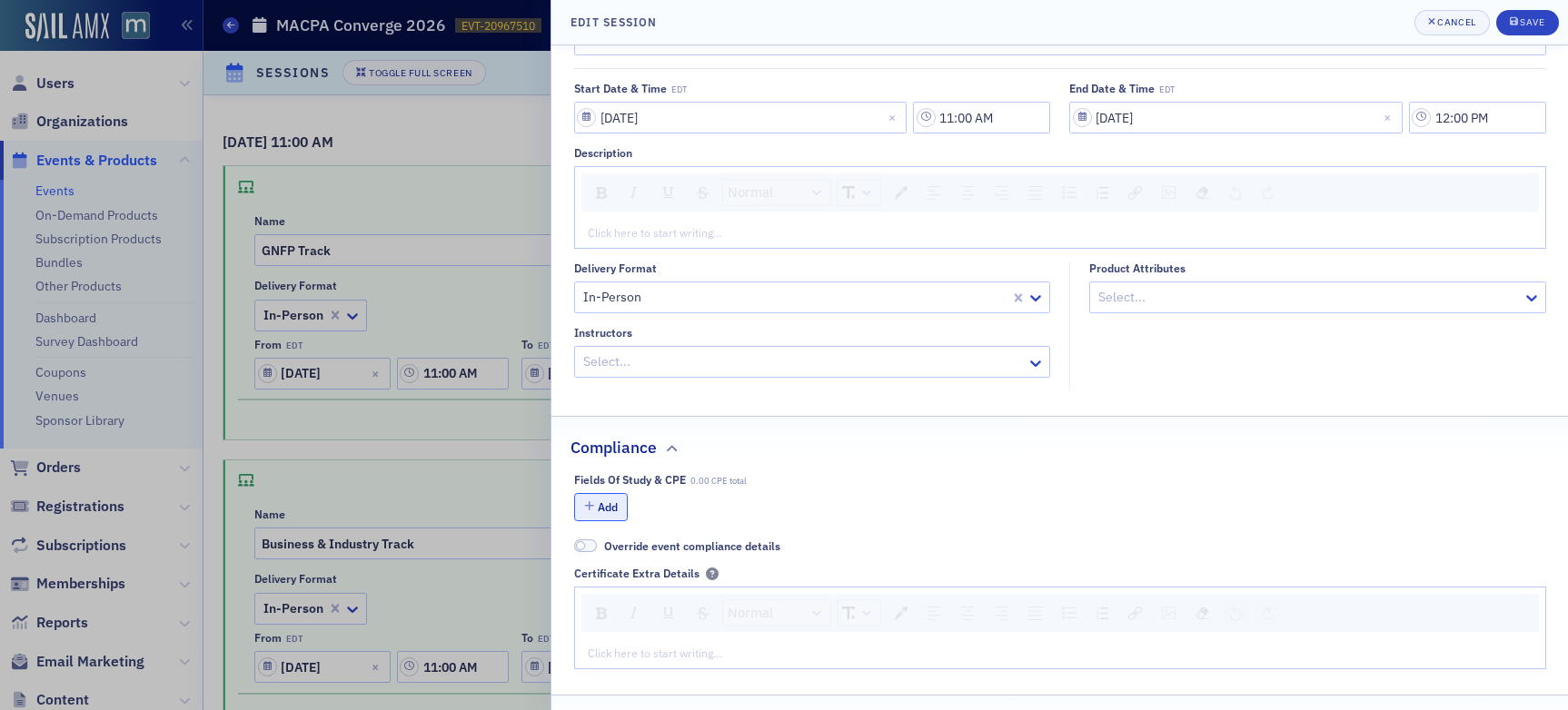
click at [606, 501] on button "Add" at bounding box center [601, 507] width 55 height 28
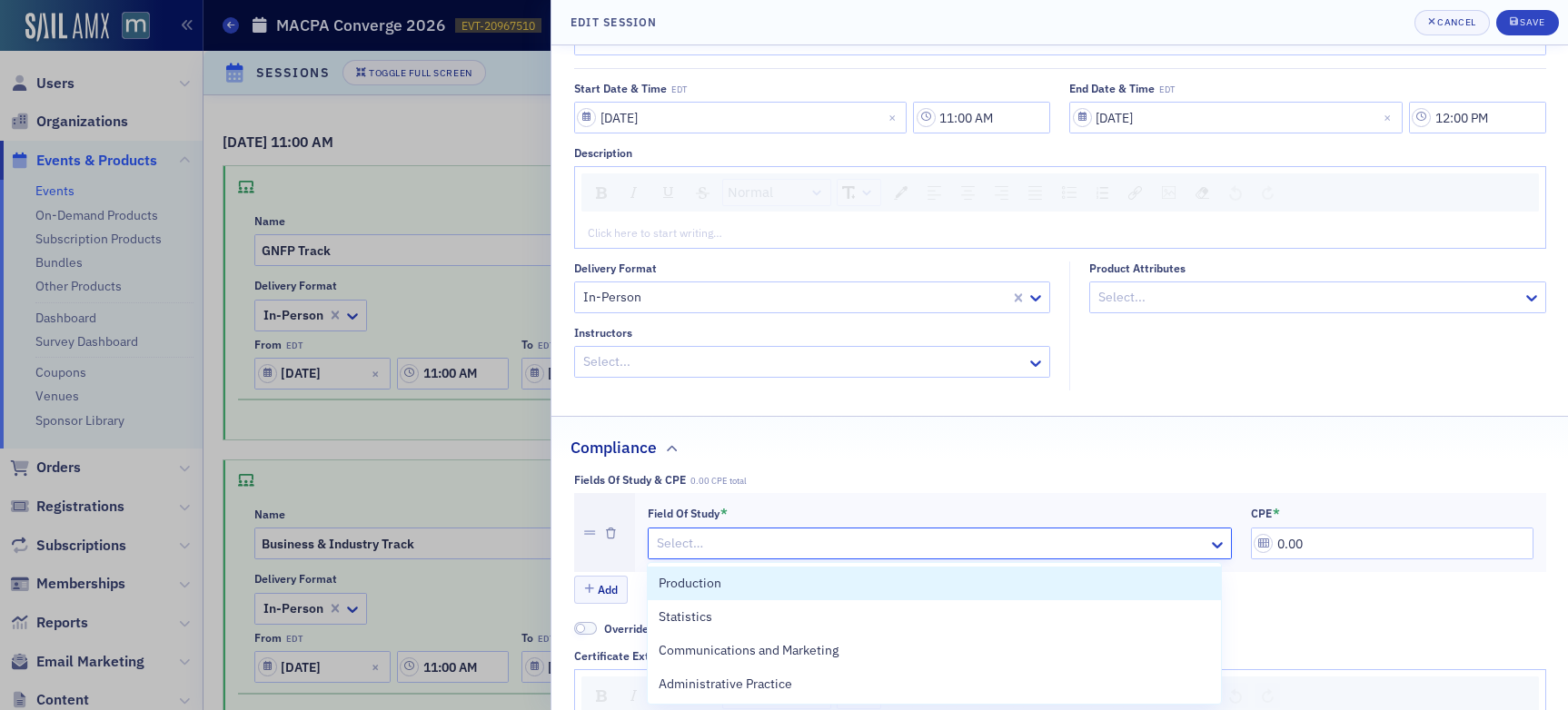
click at [935, 551] on div at bounding box center [931, 543] width 552 height 23
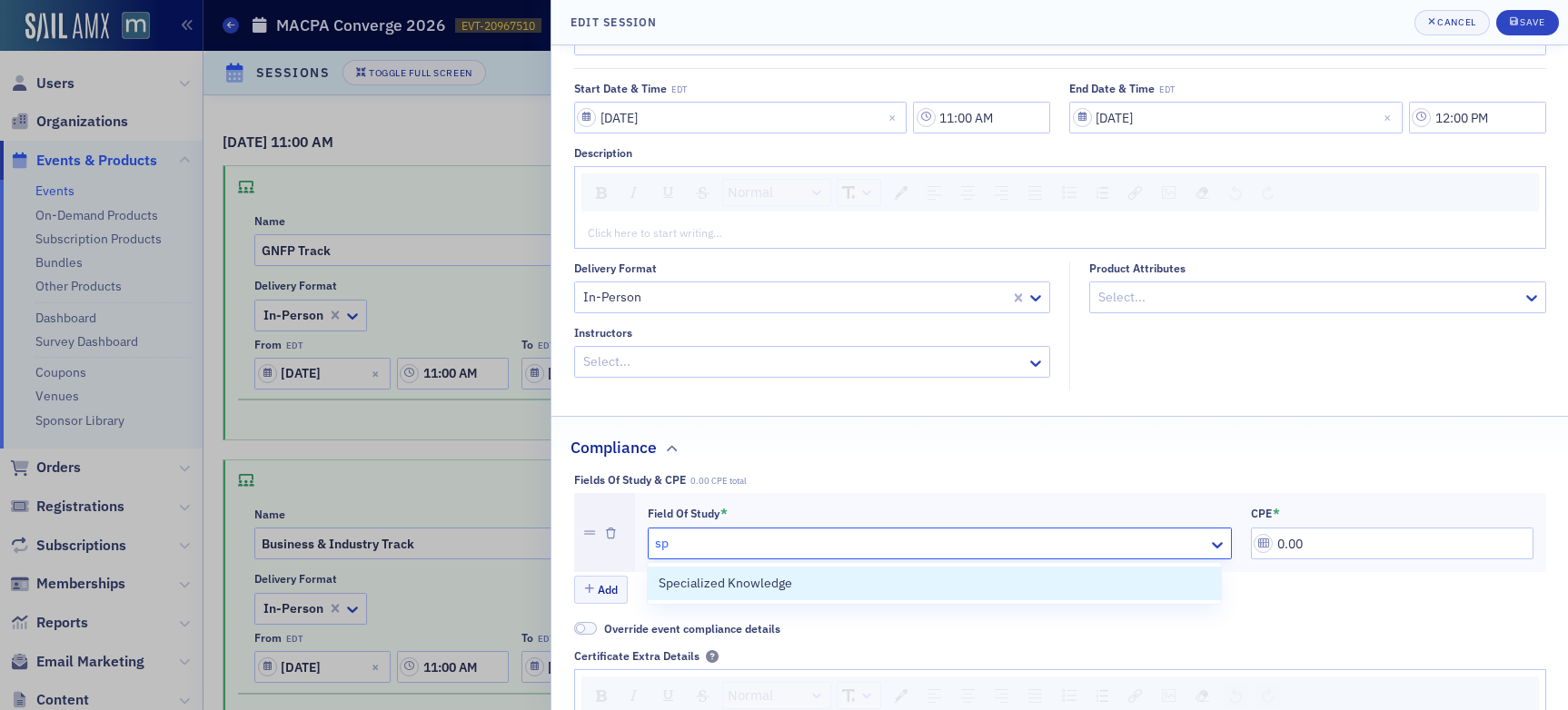
type input "spe"
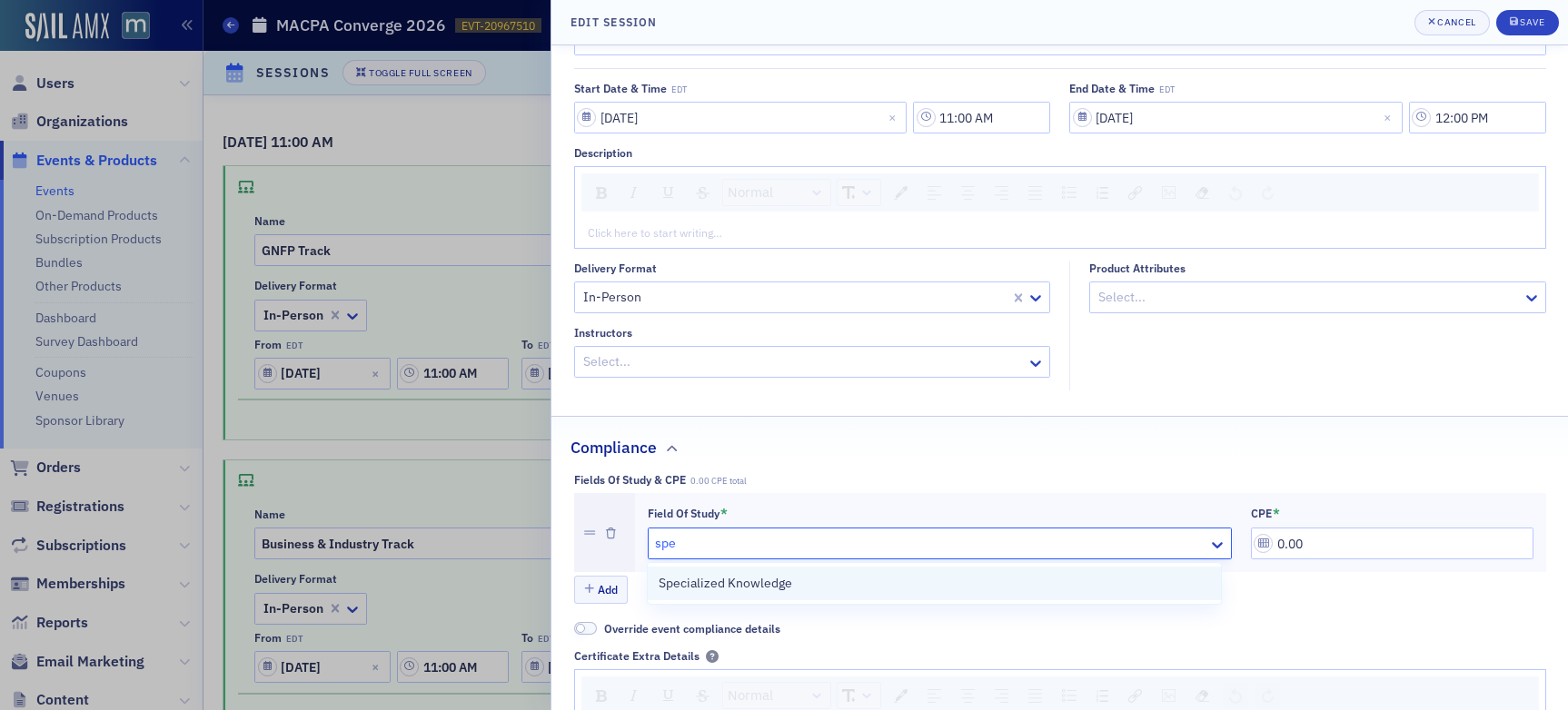
click at [912, 574] on div "Specialized Knowledge" at bounding box center [935, 583] width 552 height 19
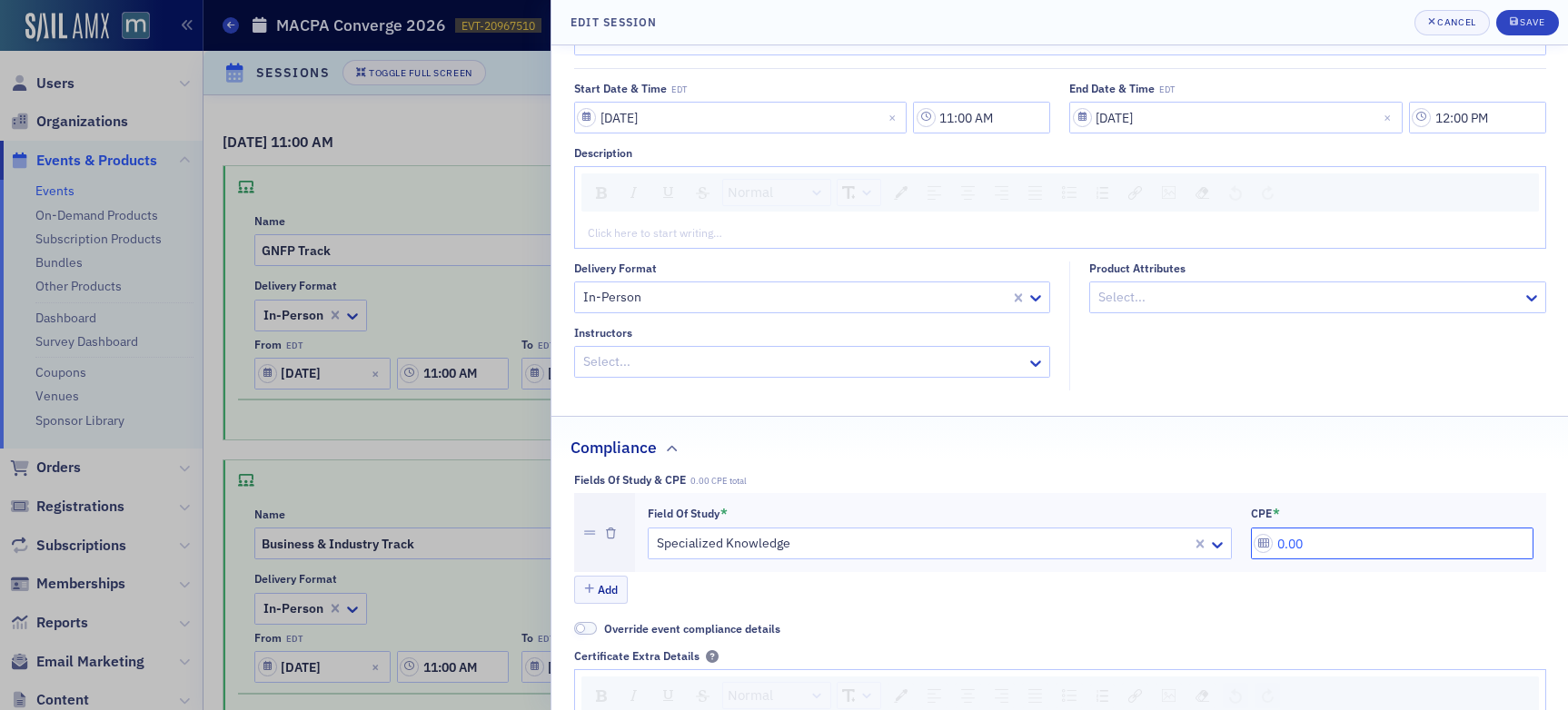
drag, startPoint x: 1355, startPoint y: 550, endPoint x: 1168, endPoint y: 536, distance: 187.5
click at [1169, 536] on div "Field of Study * Specialized Knowledge CPE * 0.00" at bounding box center [1091, 533] width 886 height 55
type input "1.00"
click at [1335, 22] on div "Save" at bounding box center [1532, 22] width 25 height 10
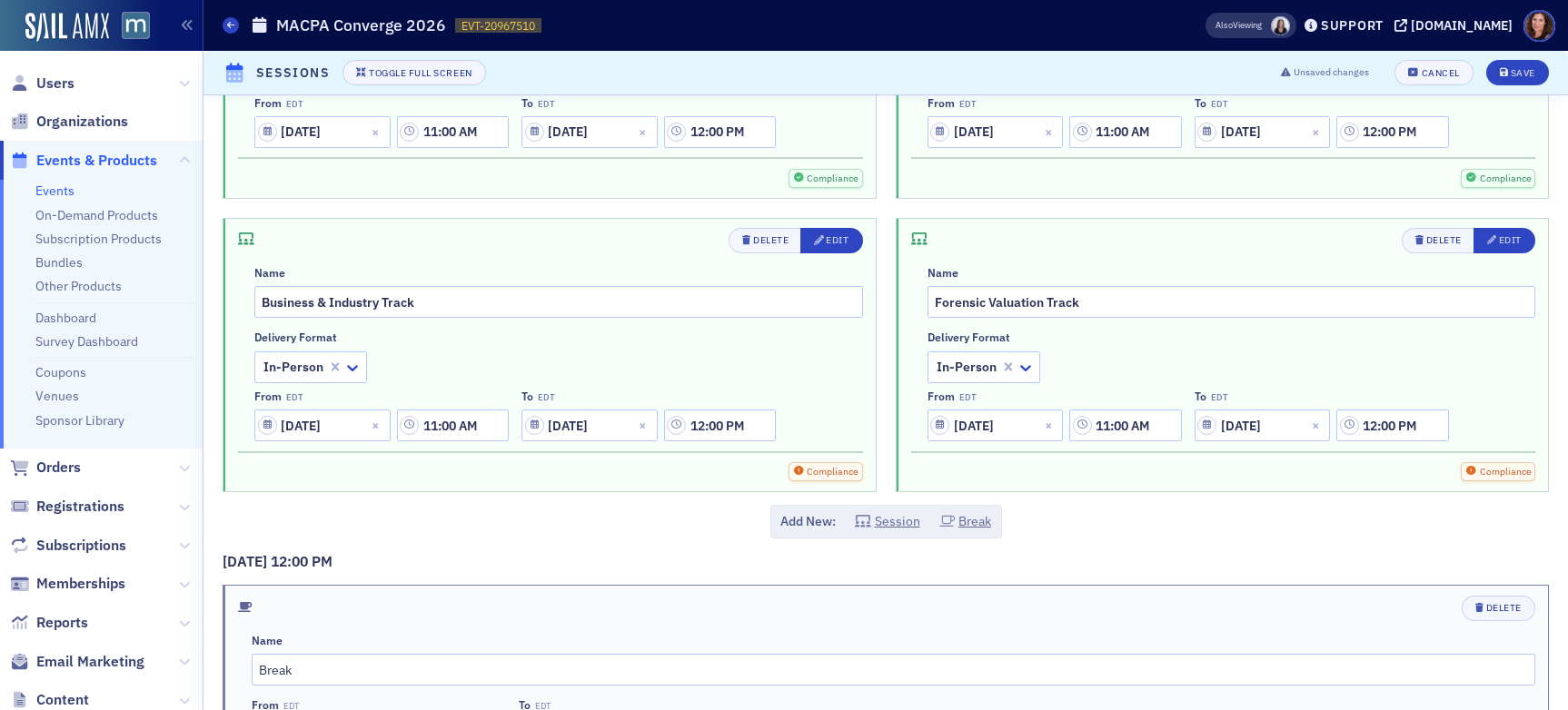
scroll to position [3050, 0]
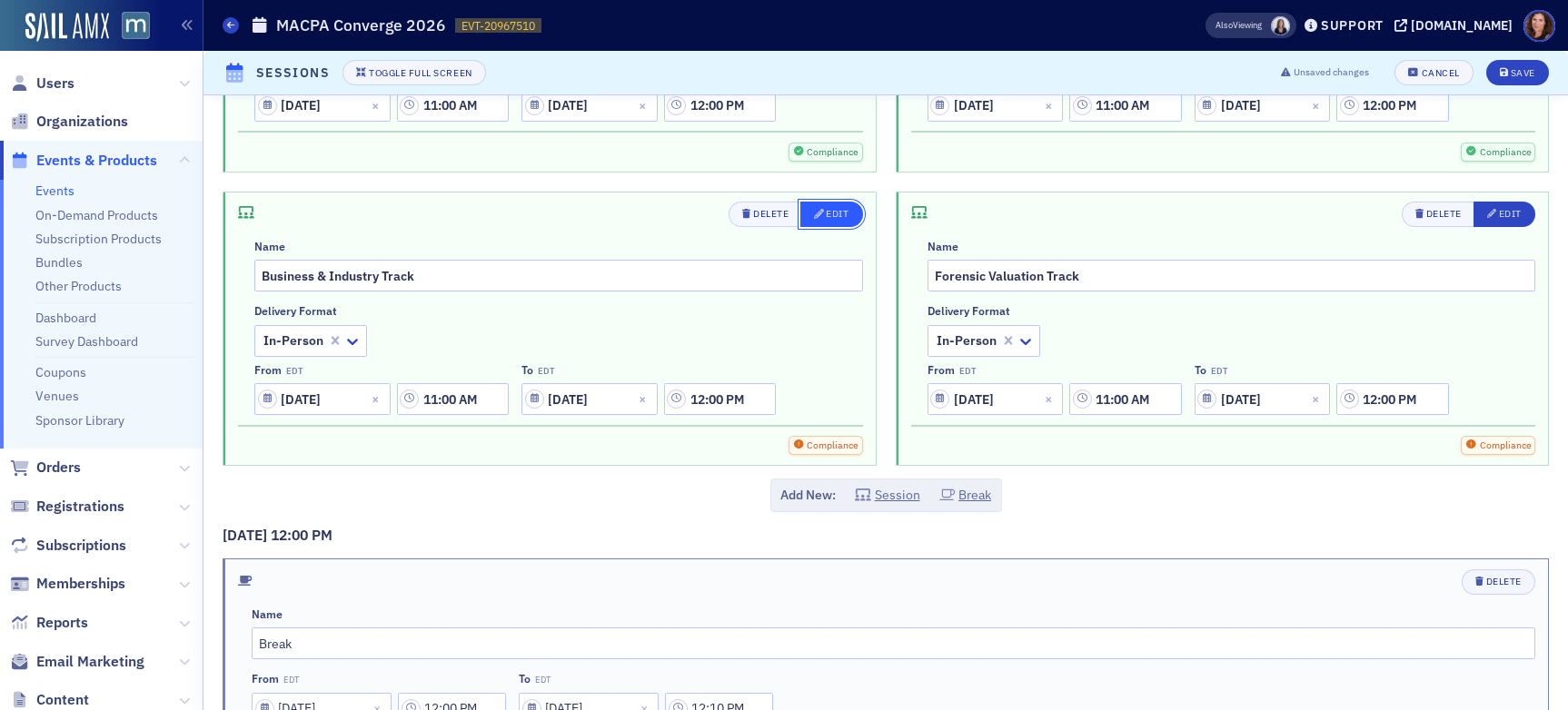
click at [839, 223] on button "Edit" at bounding box center [832, 214] width 62 height 26
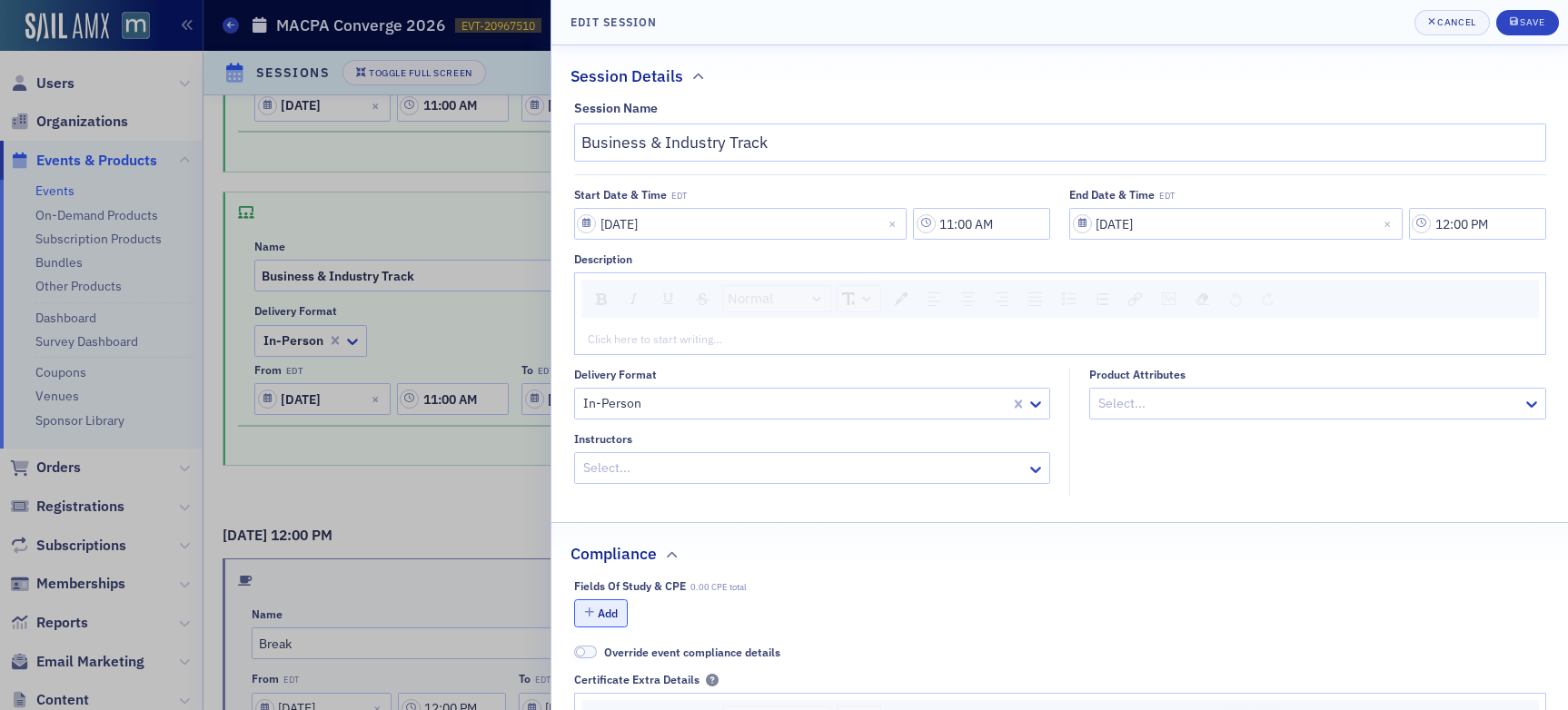
click at [606, 616] on button "Add" at bounding box center [601, 613] width 55 height 28
click at [863, 646] on div at bounding box center [931, 650] width 552 height 23
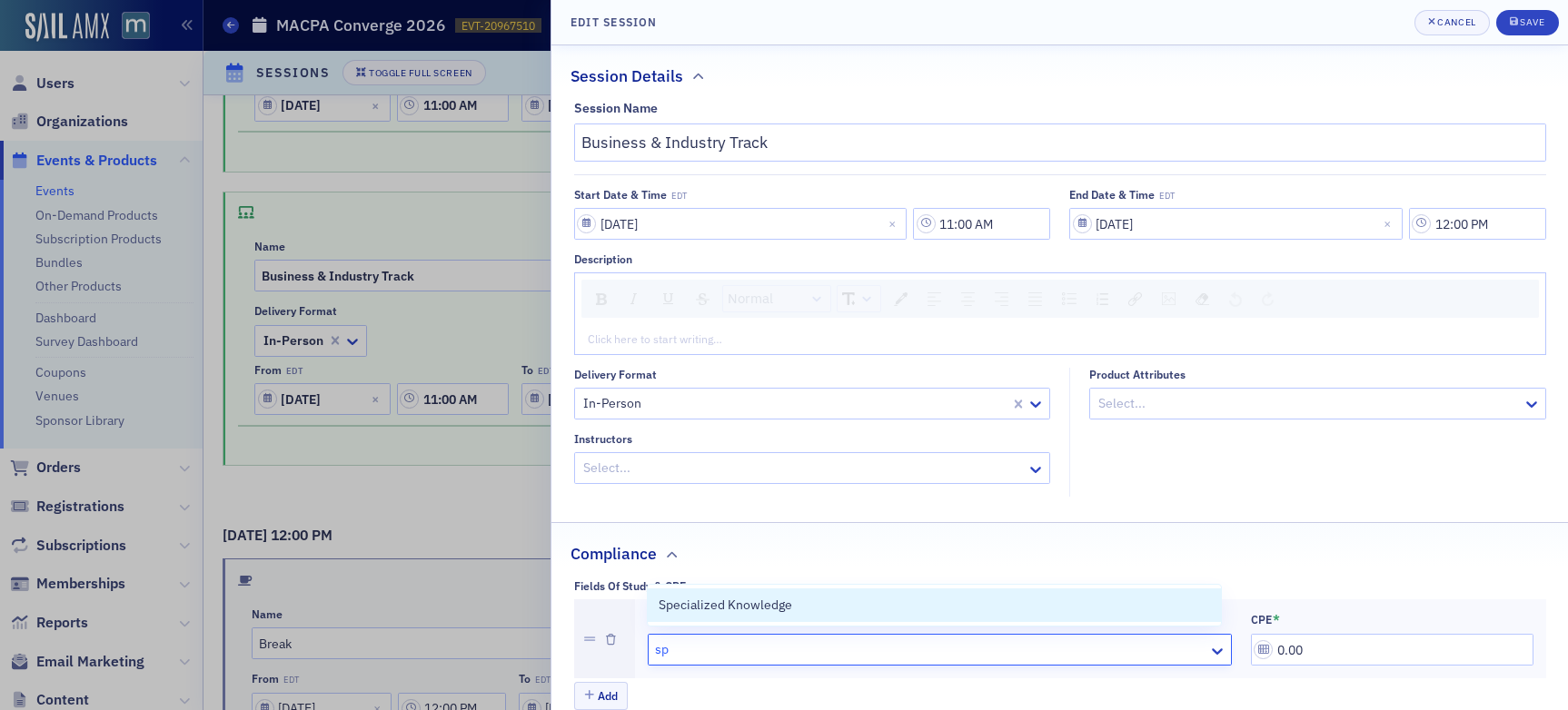
type input "spe"
click at [809, 606] on div "Specialized Knowledge" at bounding box center [935, 605] width 552 height 19
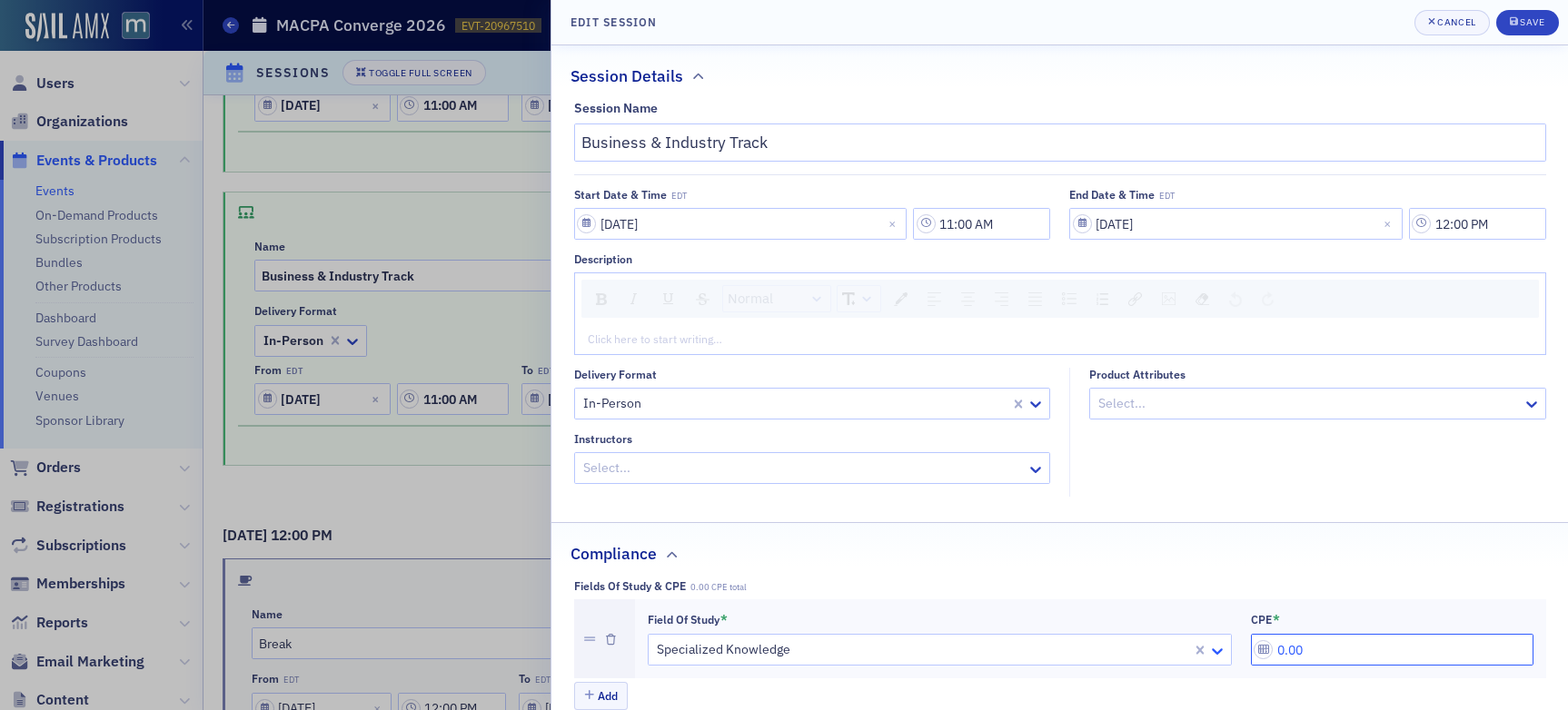
drag, startPoint x: 1307, startPoint y: 651, endPoint x: 1213, endPoint y: 647, distance: 94.1
click at [1213, 647] on div "Field of Study * Specialized Knowledge CPE * 0.00" at bounding box center [1091, 640] width 886 height 55
type input "1.00"
click at [1335, 20] on div "Save" at bounding box center [1532, 22] width 25 height 10
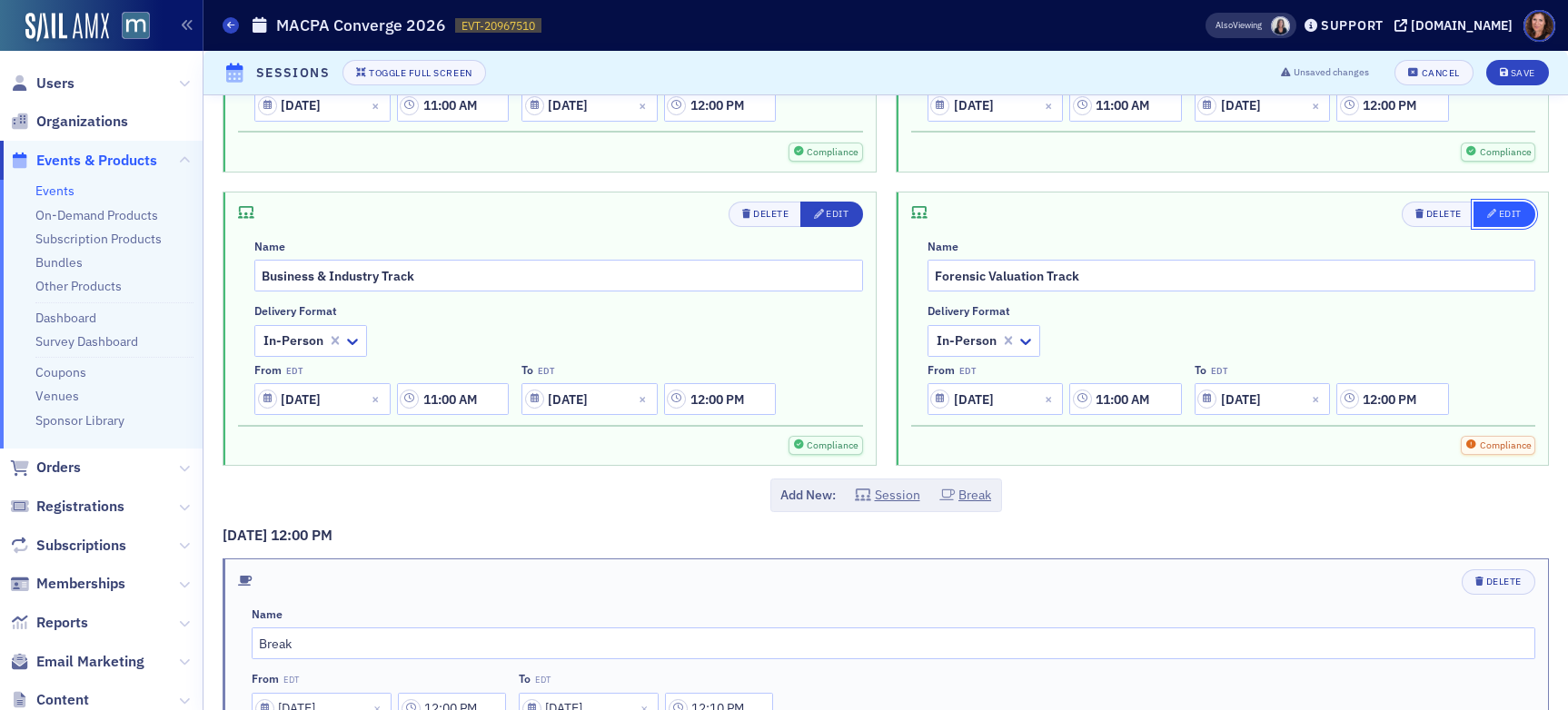
click at [1335, 220] on span "Edit" at bounding box center [1505, 214] width 35 height 15
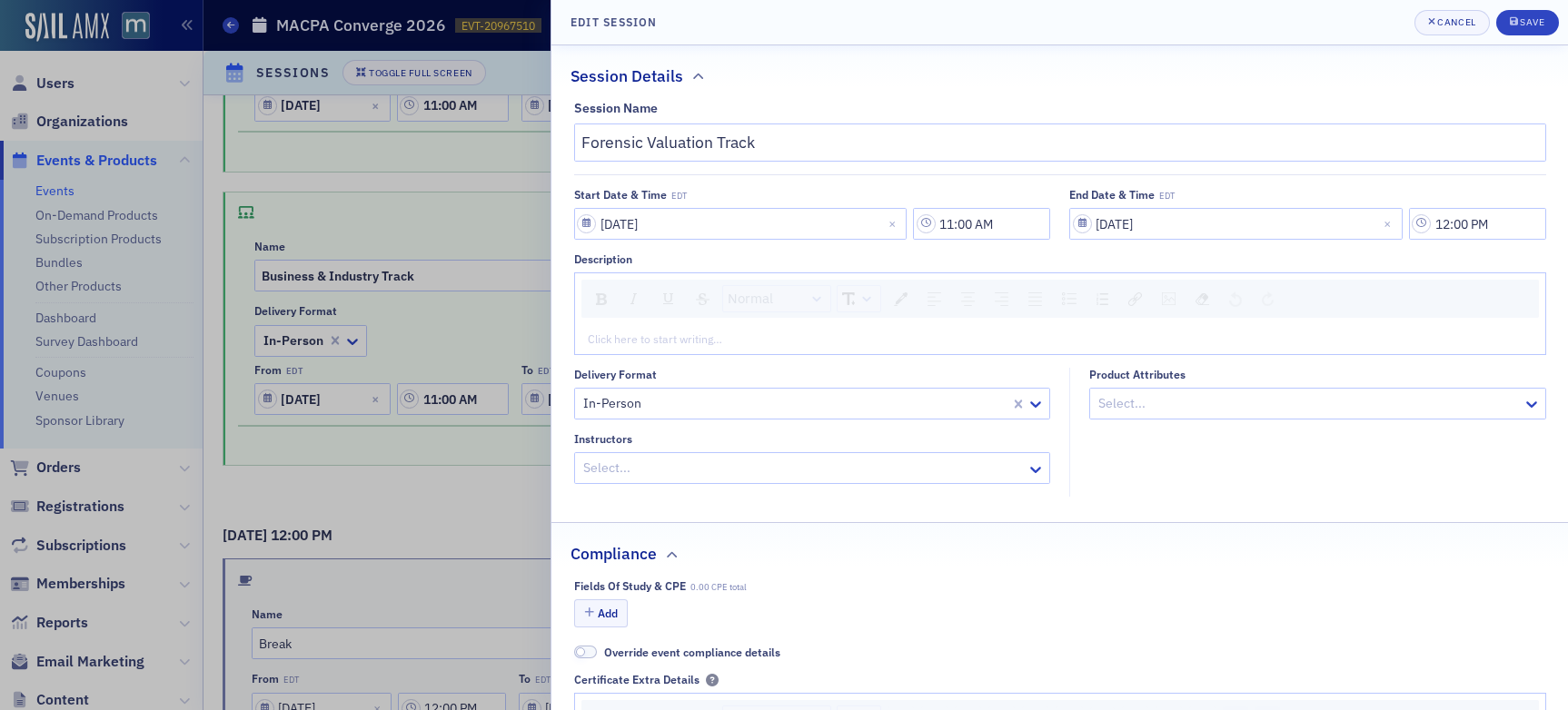
scroll to position [66, 0]
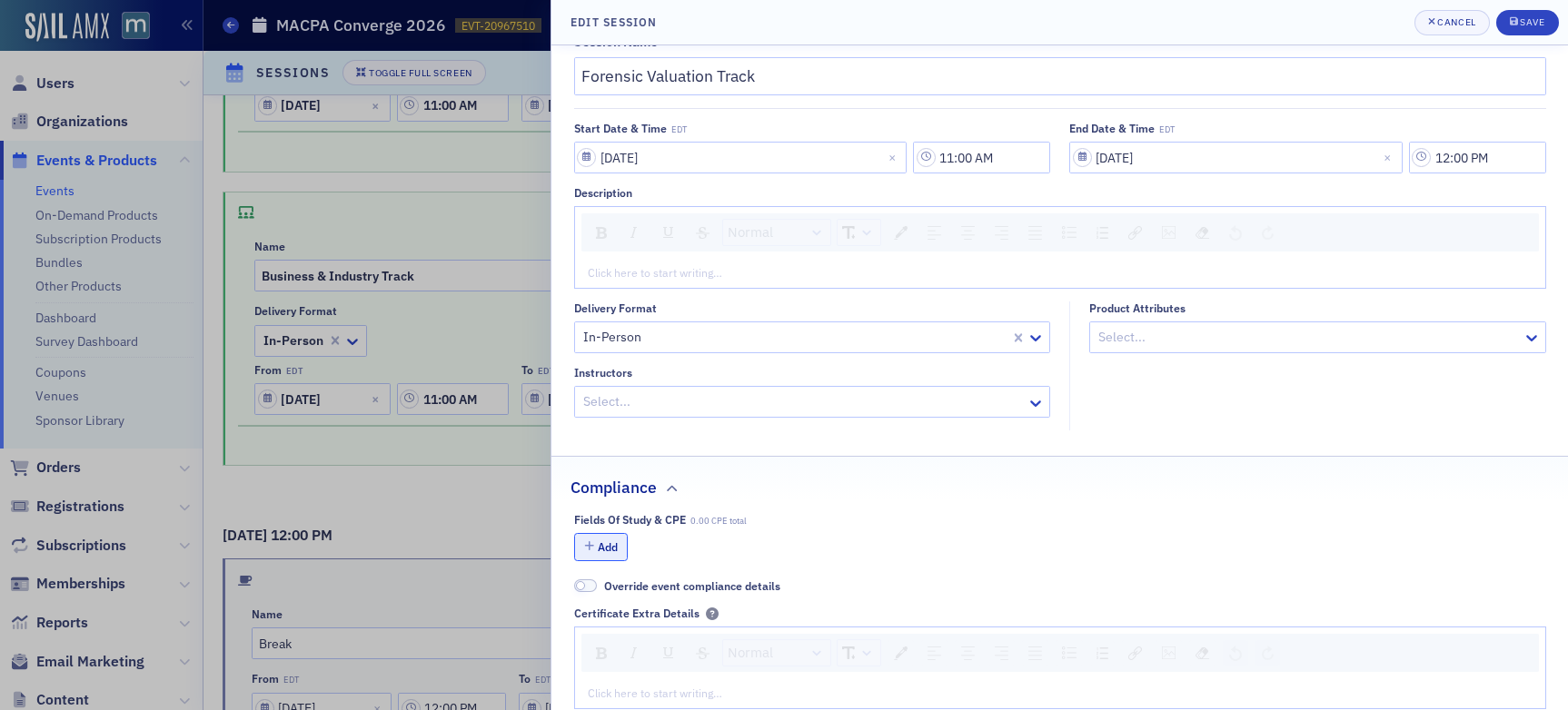
click at [612, 549] on button "Add" at bounding box center [601, 547] width 55 height 28
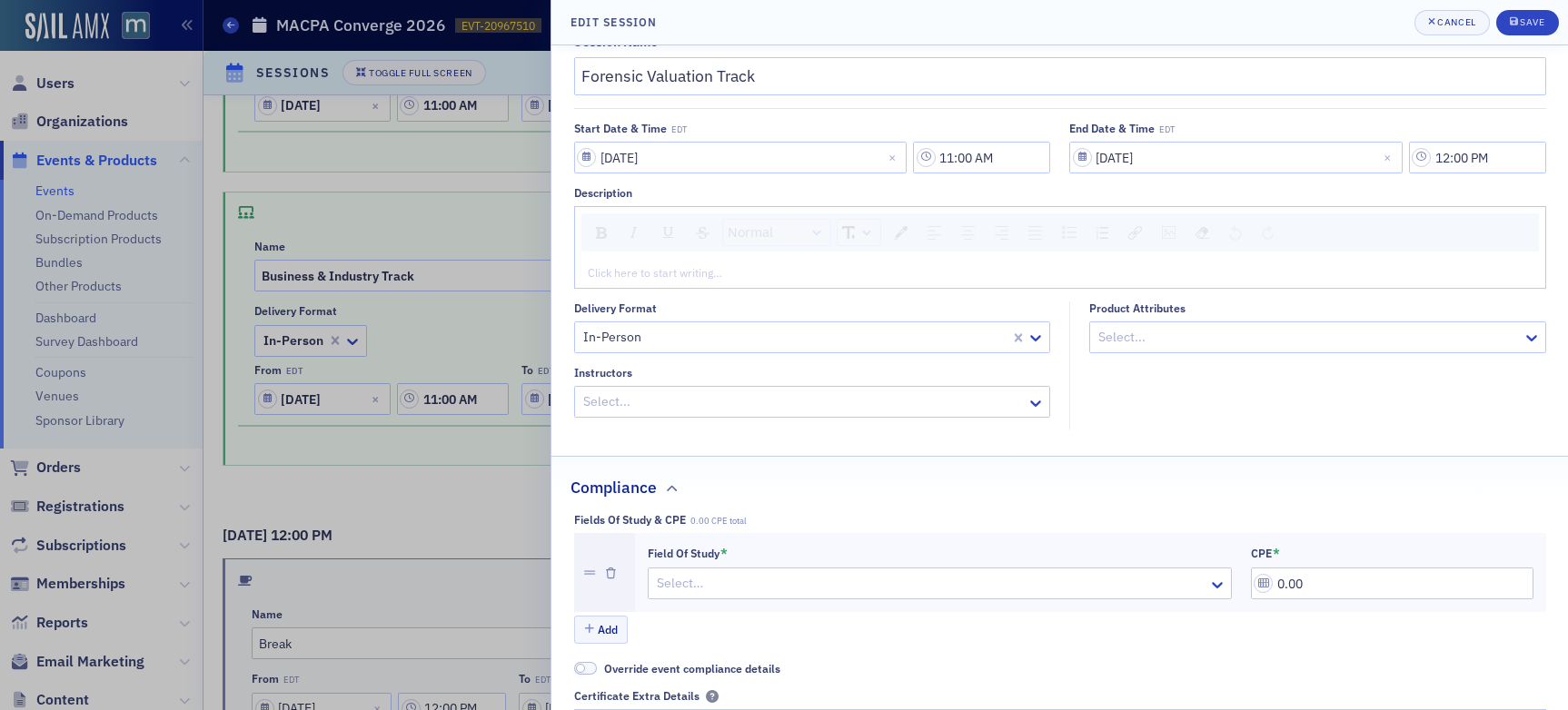
click at [777, 580] on div at bounding box center [931, 583] width 552 height 23
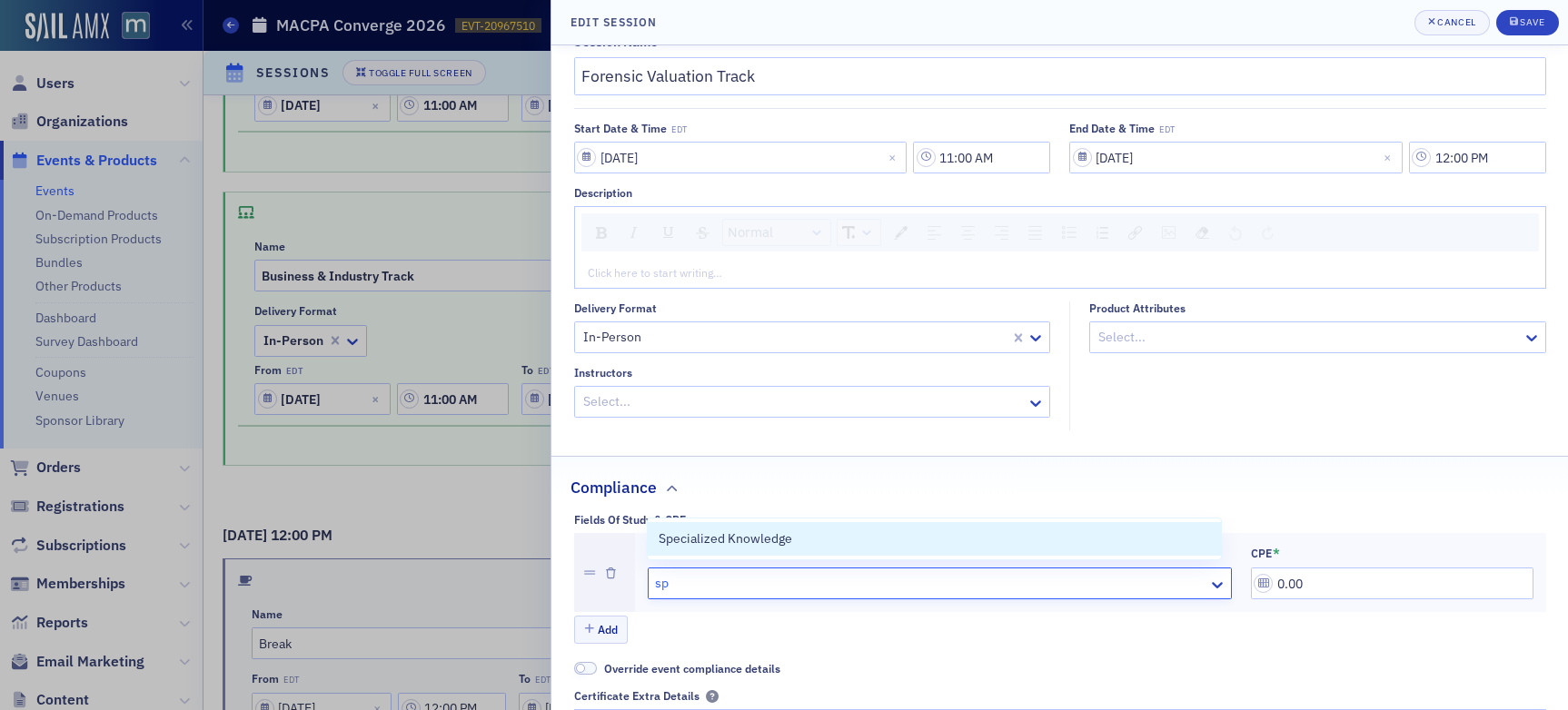
type input "spe"
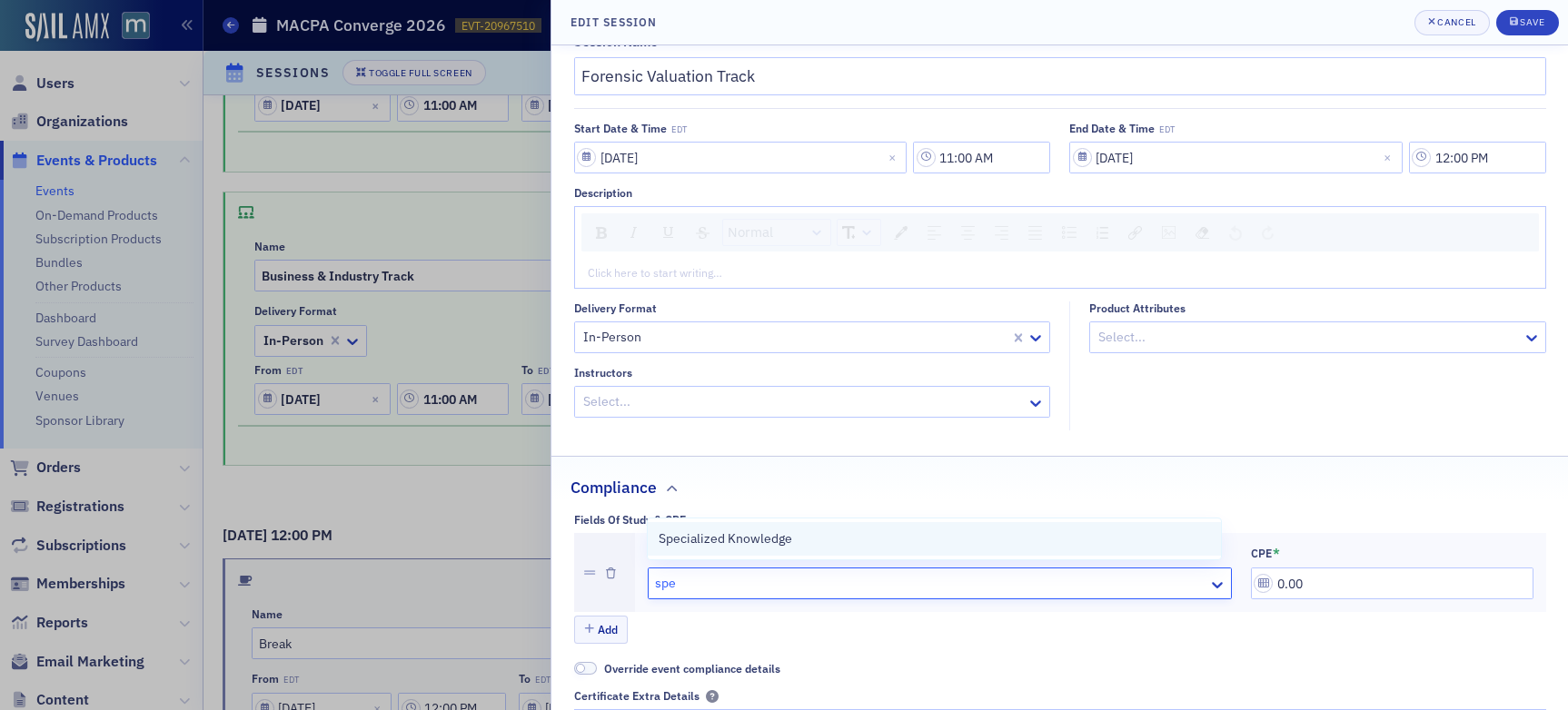
drag, startPoint x: 746, startPoint y: 541, endPoint x: 958, endPoint y: 567, distance: 213.6
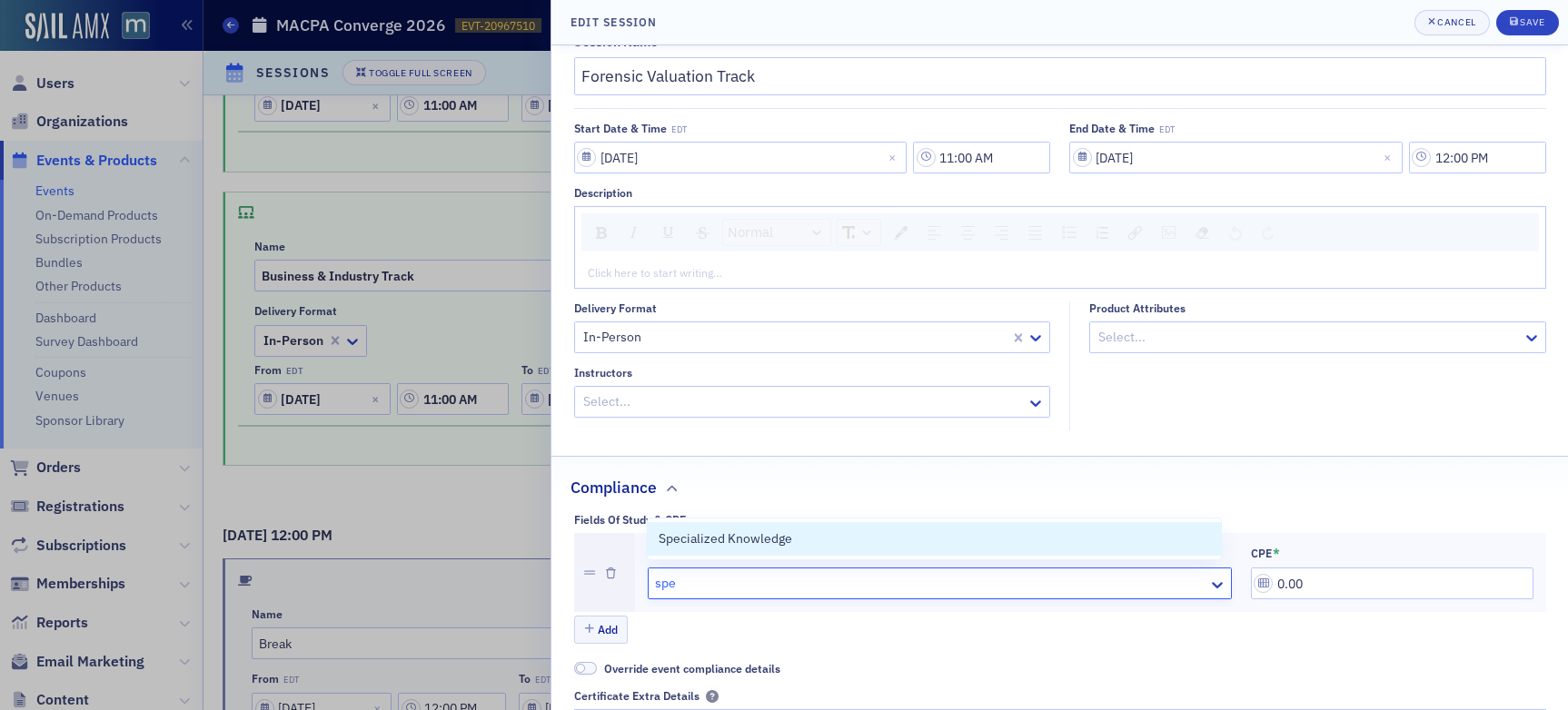
click at [746, 541] on span "Specialized Knowledge" at bounding box center [726, 539] width 134 height 19
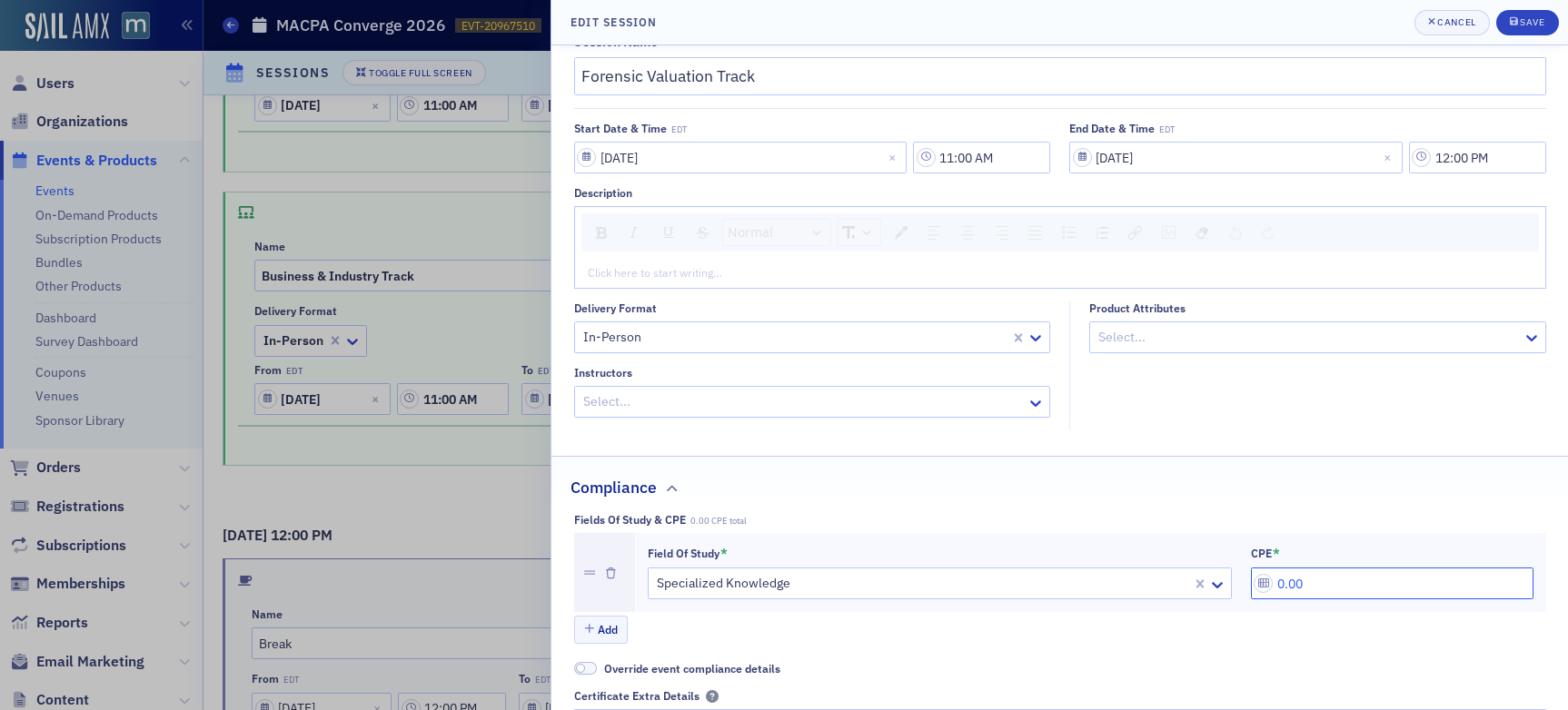
drag, startPoint x: 1304, startPoint y: 582, endPoint x: 1229, endPoint y: 581, distance: 75.0
click at [1229, 581] on div "Field of Study * Specialized Knowledge CPE * 0.00" at bounding box center [1091, 574] width 886 height 55
type input "1.00"
click at [1335, 29] on span "Save" at bounding box center [1528, 23] width 36 height 15
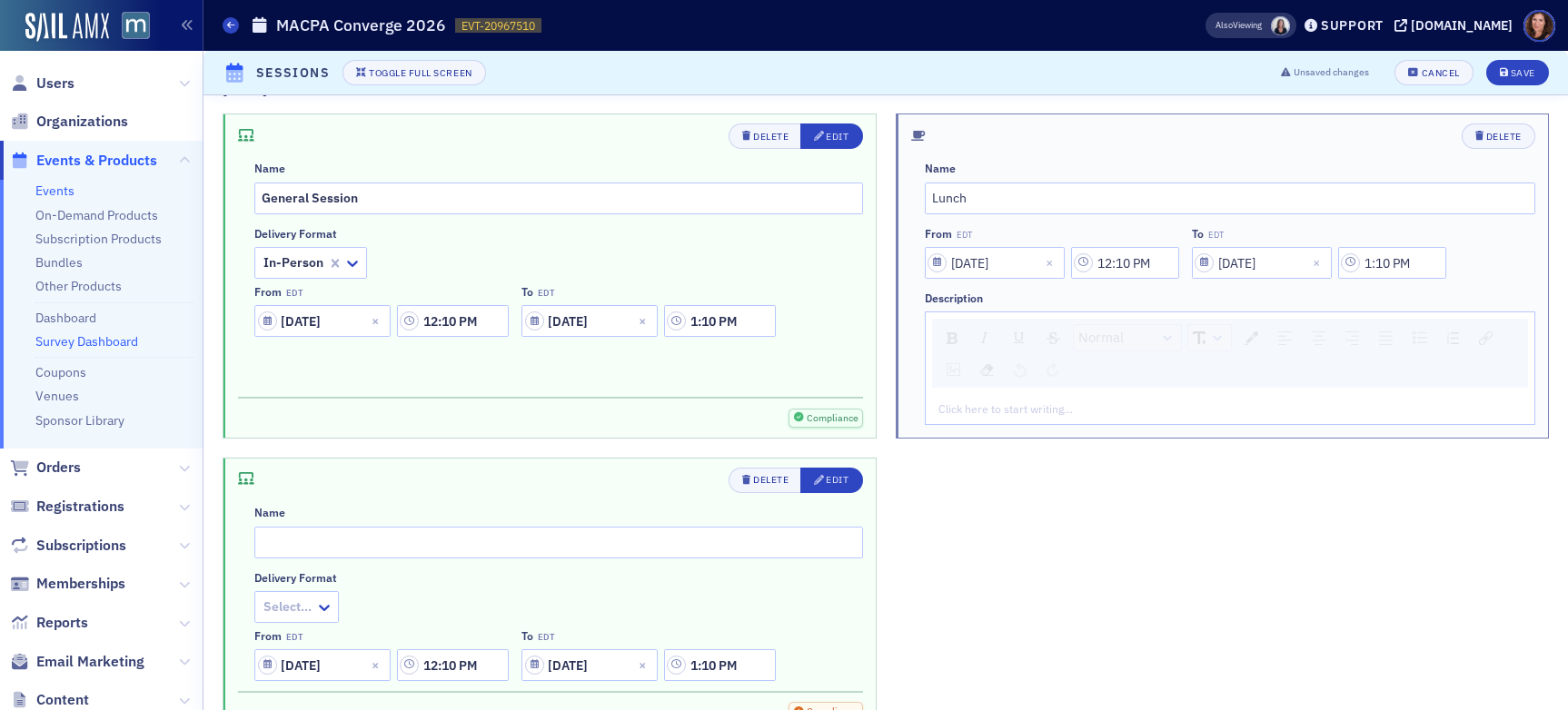
scroll to position [3878, 0]
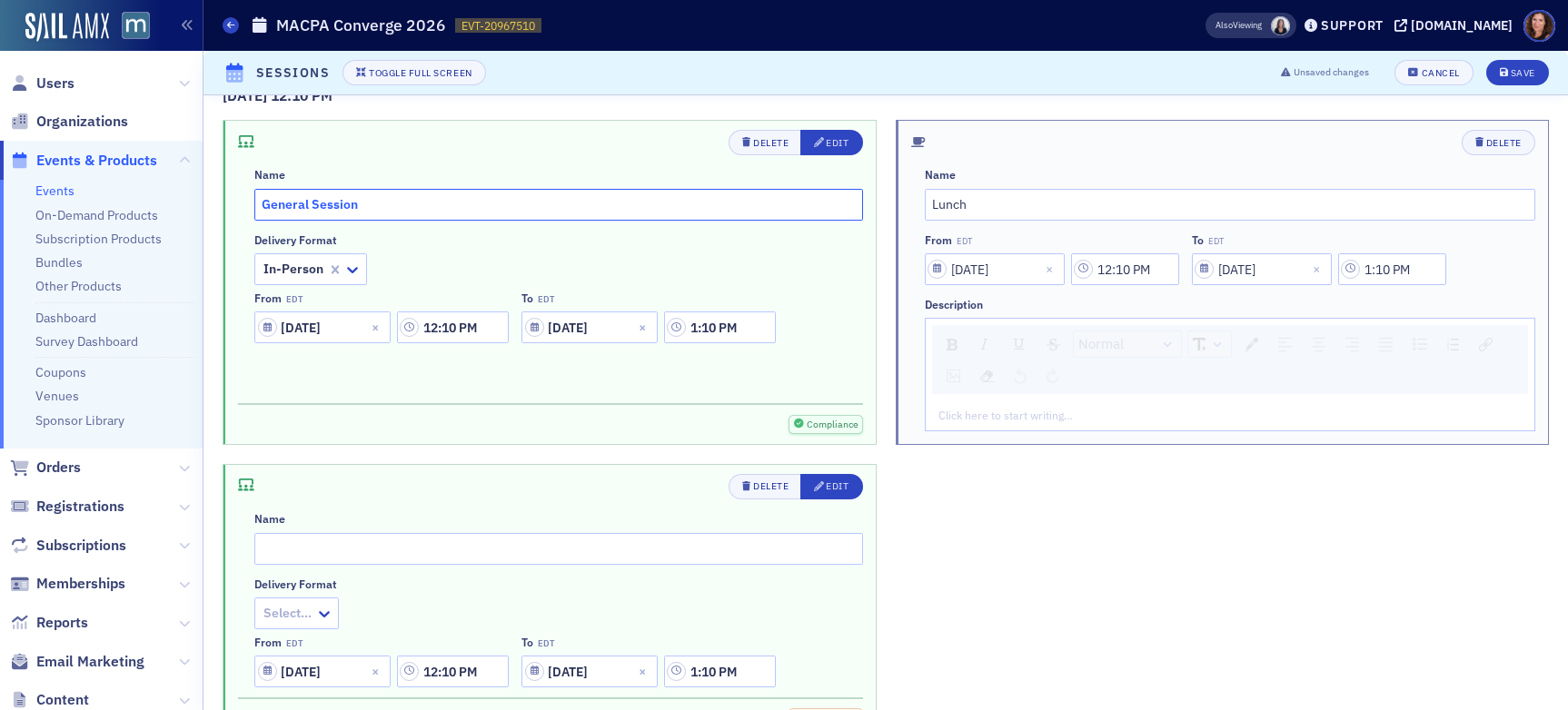
click at [323, 202] on input "General Session" at bounding box center [558, 204] width 609 height 32
type input "Bonus Session"
click at [458, 328] on input "12:10 PM" at bounding box center [453, 327] width 112 height 32
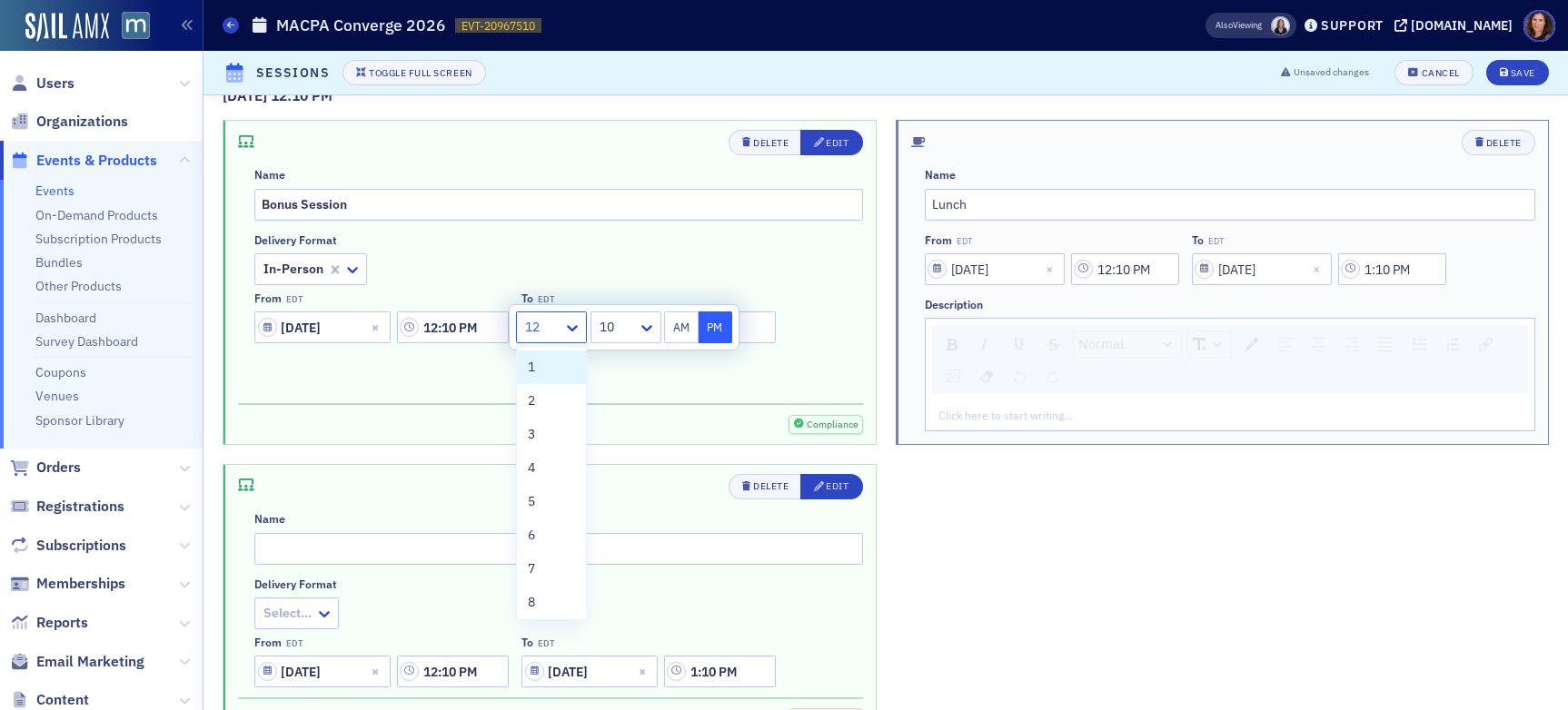
click at [555, 329] on div at bounding box center [543, 327] width 38 height 23
click at [552, 365] on div "1" at bounding box center [552, 367] width 48 height 19
type input "1:10 PM"
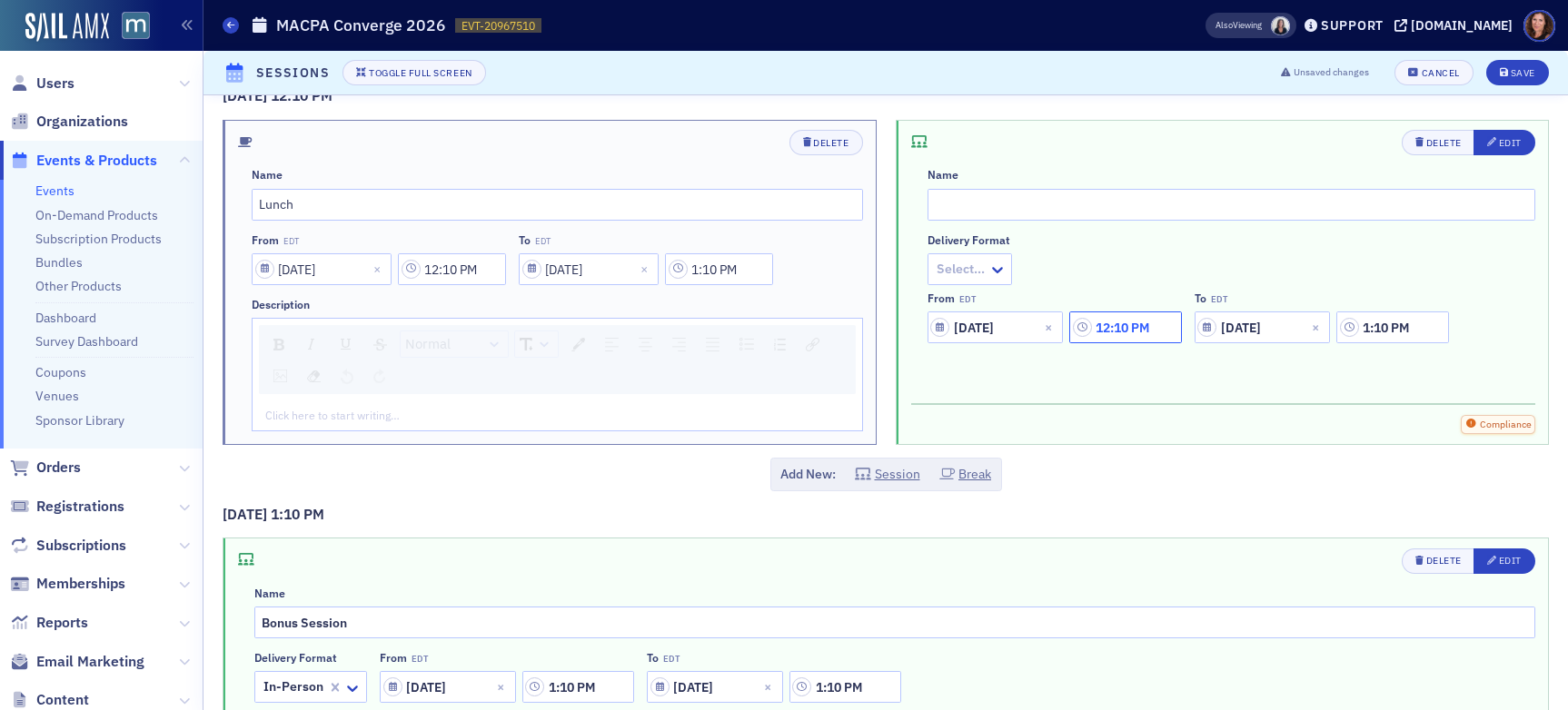
click at [1128, 329] on input "12:10 PM" at bounding box center [1125, 327] width 112 height 32
click at [1174, 396] on div "Delete Edit Name Delivery format Select… From EDT [DATE] 12:10 PM To EDT [DATE]…" at bounding box center [1223, 282] width 653 height 323
click at [1018, 203] on input "text" at bounding box center [1232, 204] width 609 height 32
type input "Bonus Session"
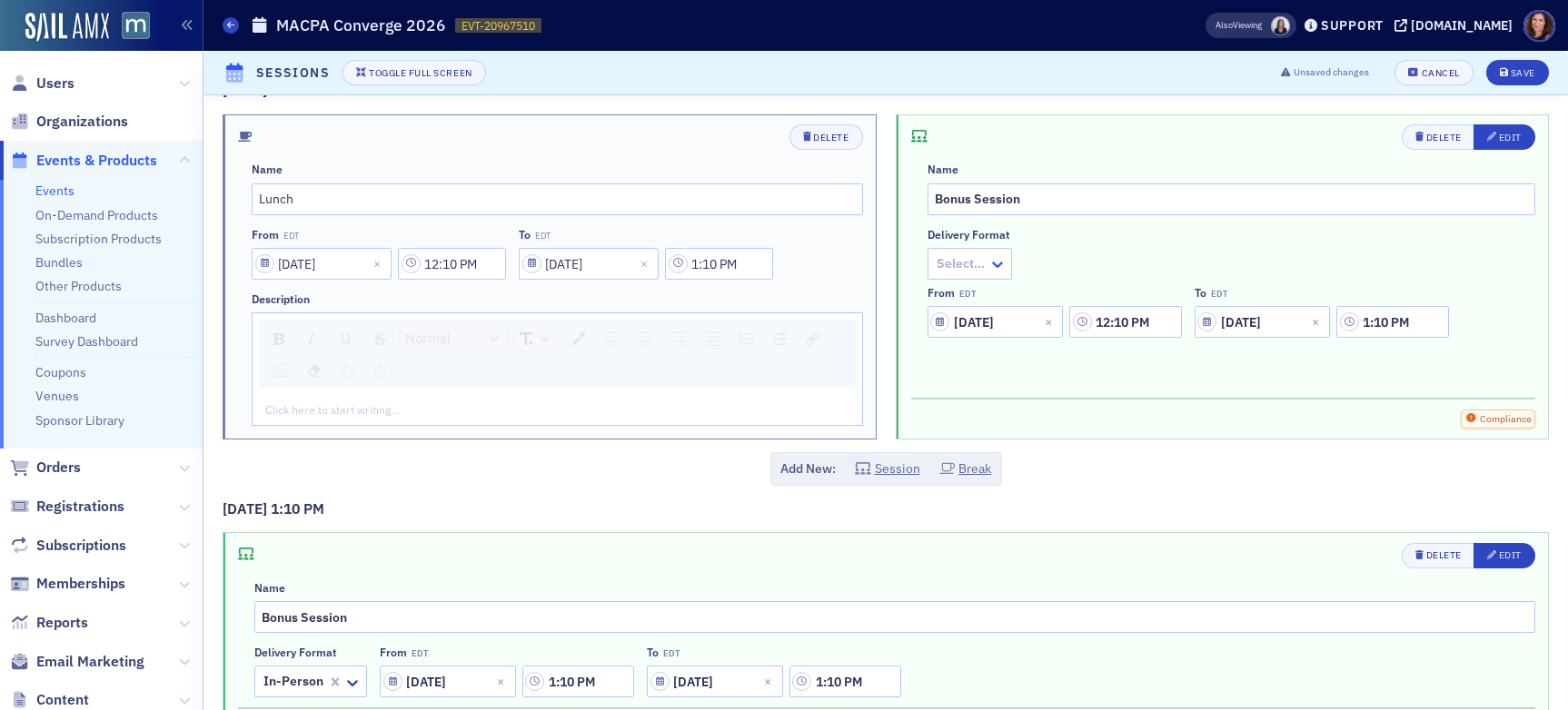
click at [989, 264] on icon at bounding box center [998, 264] width 18 height 18
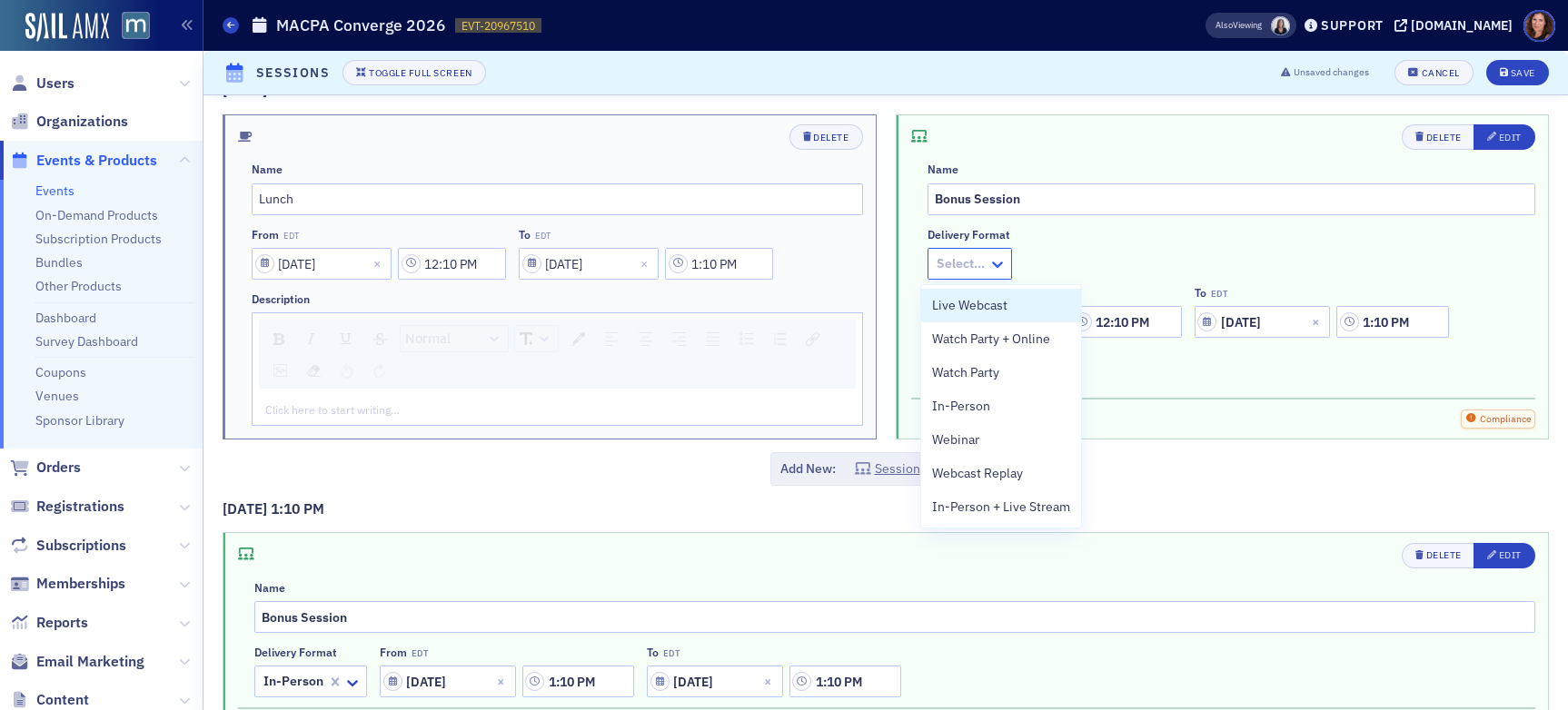
scroll to position [3881, 0]
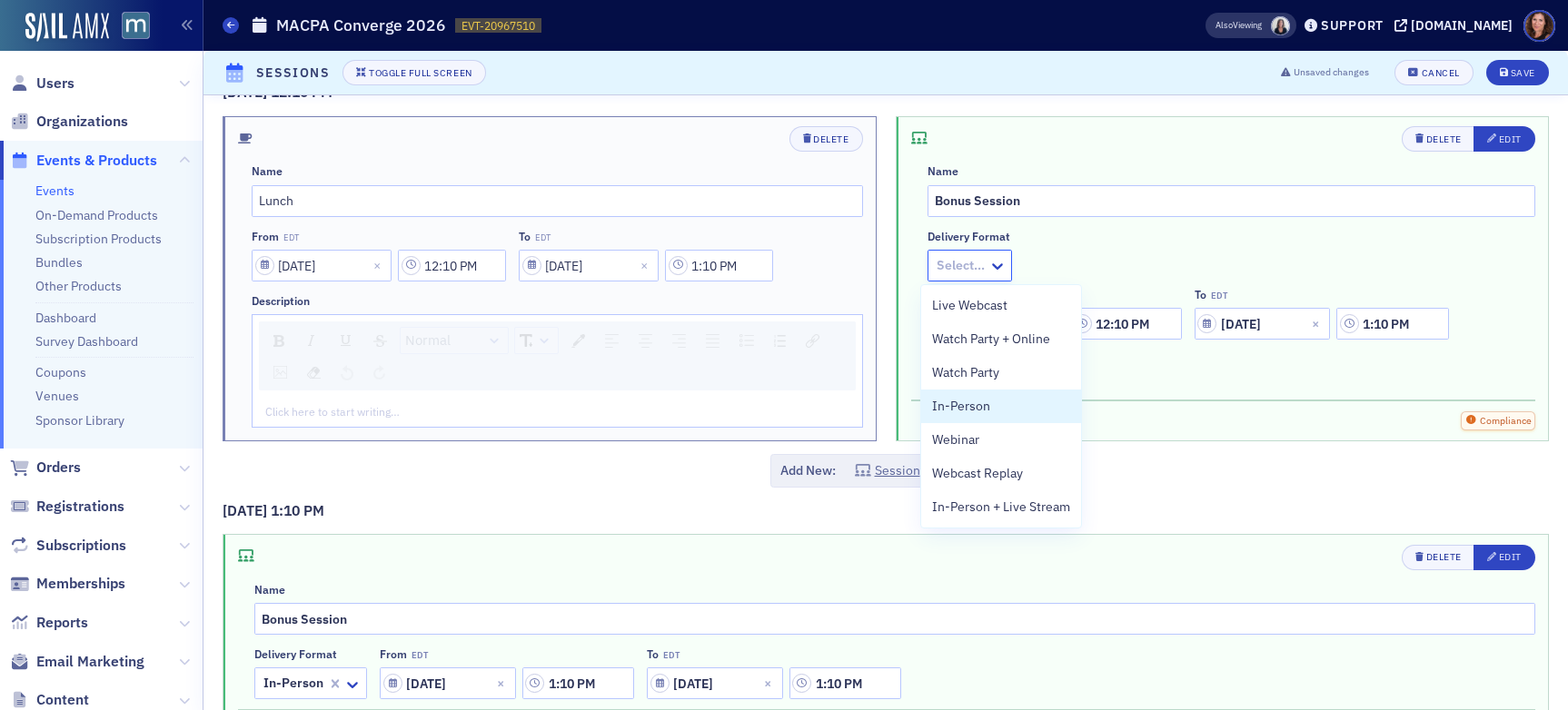
click at [995, 414] on div "In-Person" at bounding box center [1001, 406] width 138 height 19
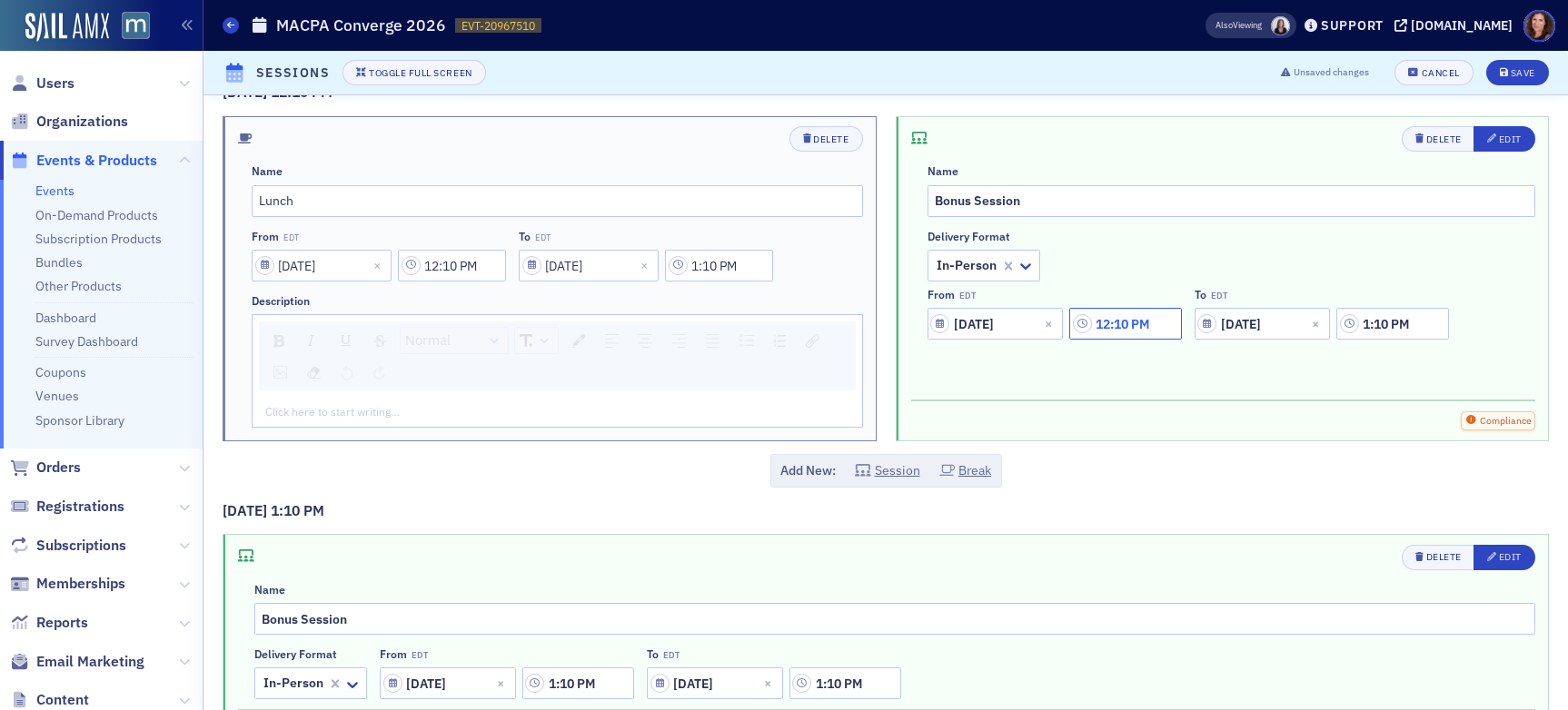
click at [1125, 325] on input "12:10 PM" at bounding box center [1125, 324] width 112 height 32
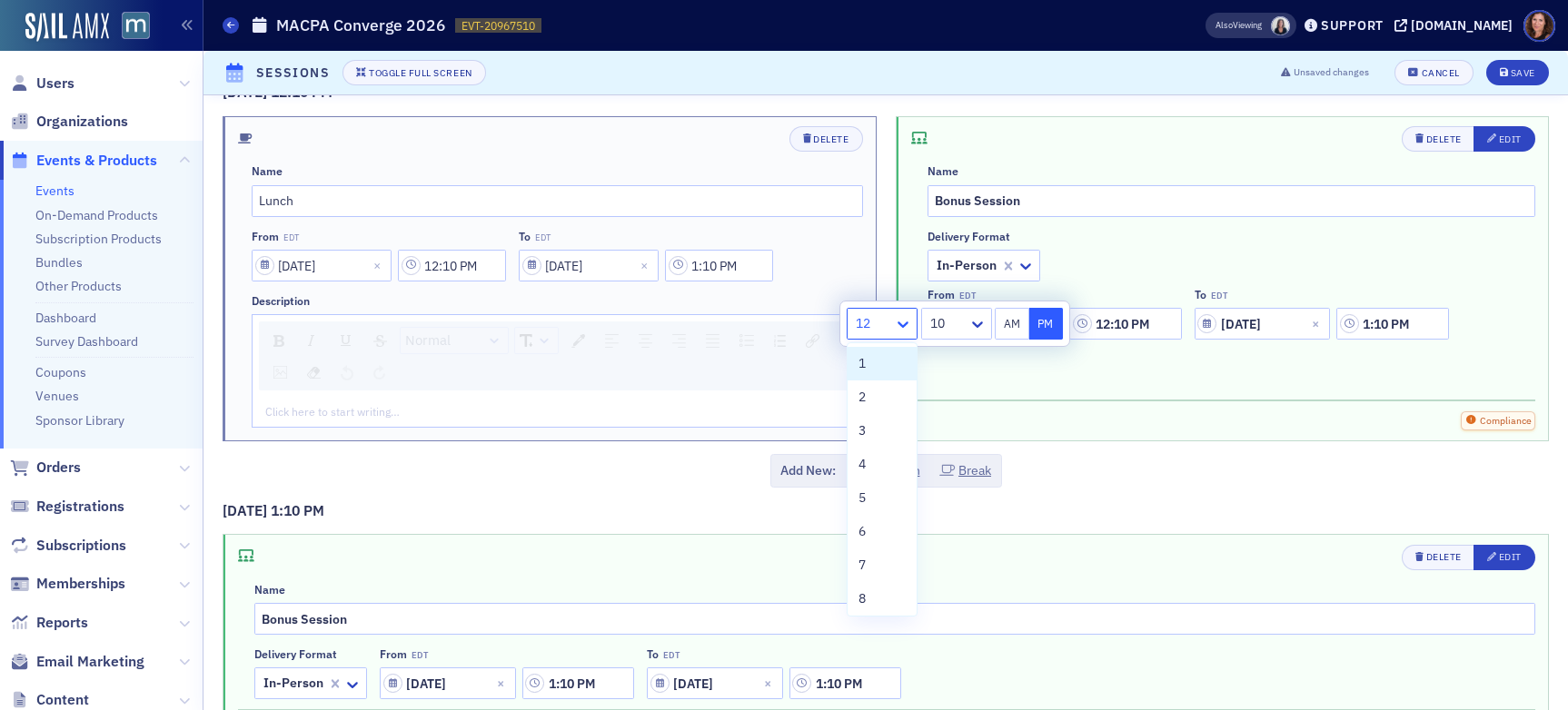
click at [905, 332] on icon at bounding box center [903, 324] width 18 height 18
click at [890, 364] on div "1" at bounding box center [882, 363] width 48 height 19
type input "1:10 PM"
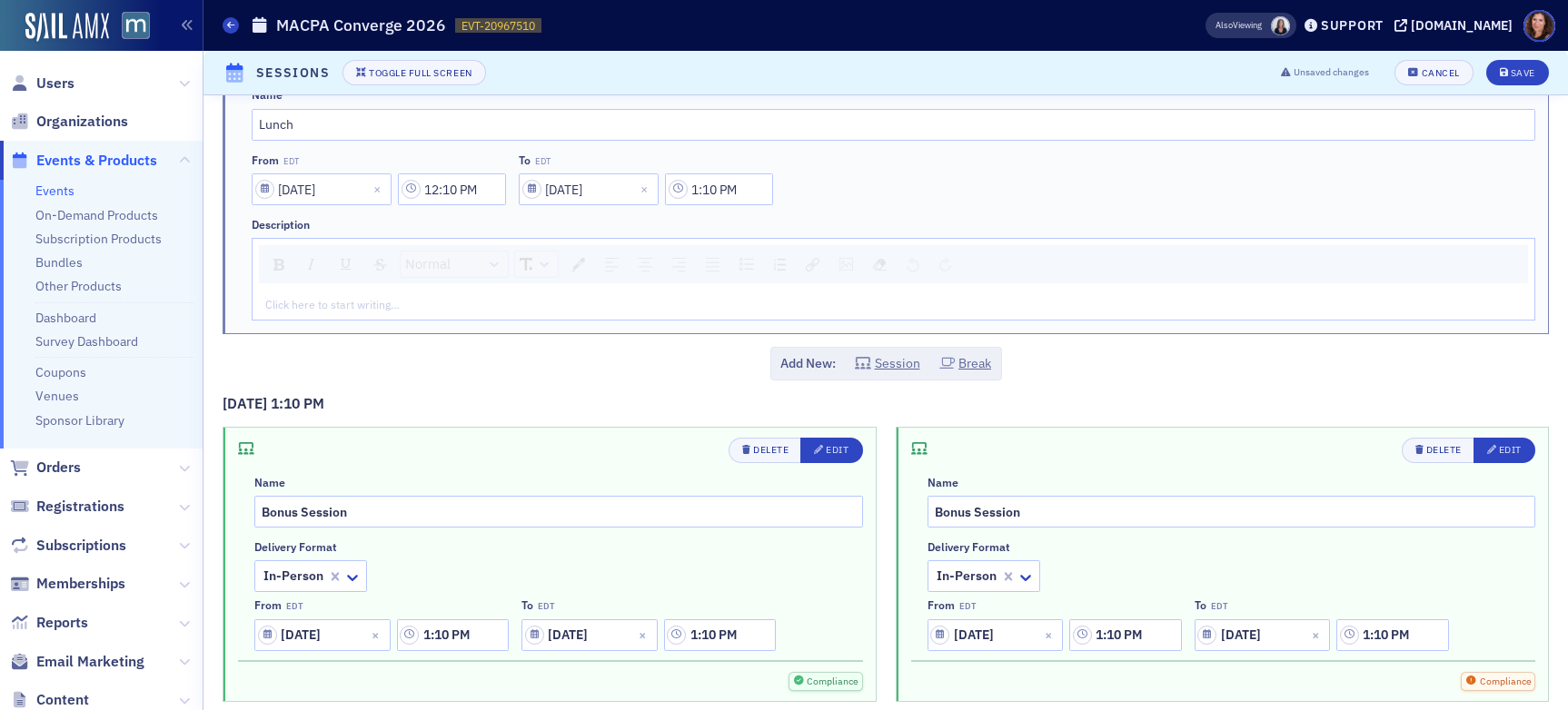
scroll to position [4021, 0]
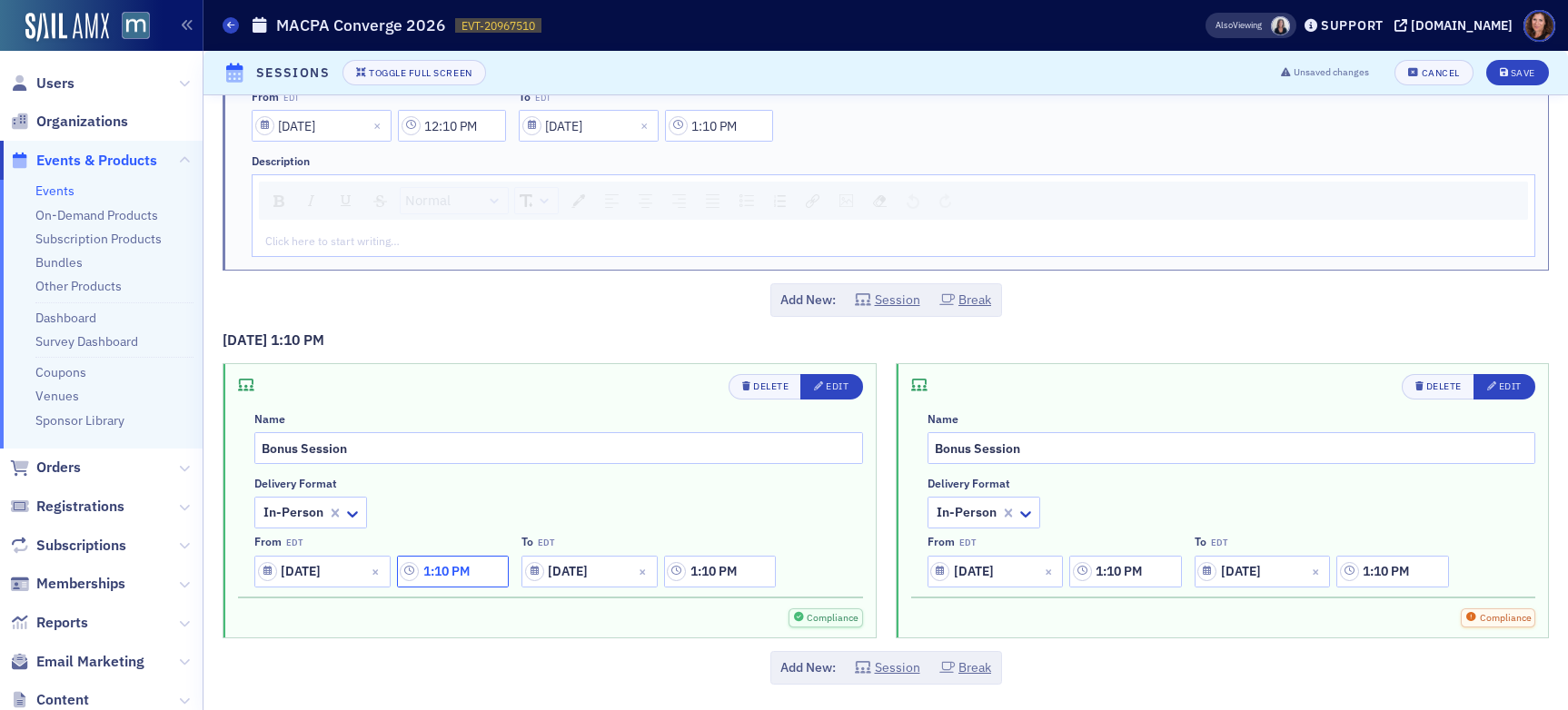
click at [450, 573] on input "1:10 PM" at bounding box center [453, 572] width 112 height 32
click at [626, 572] on div at bounding box center [615, 571] width 42 height 23
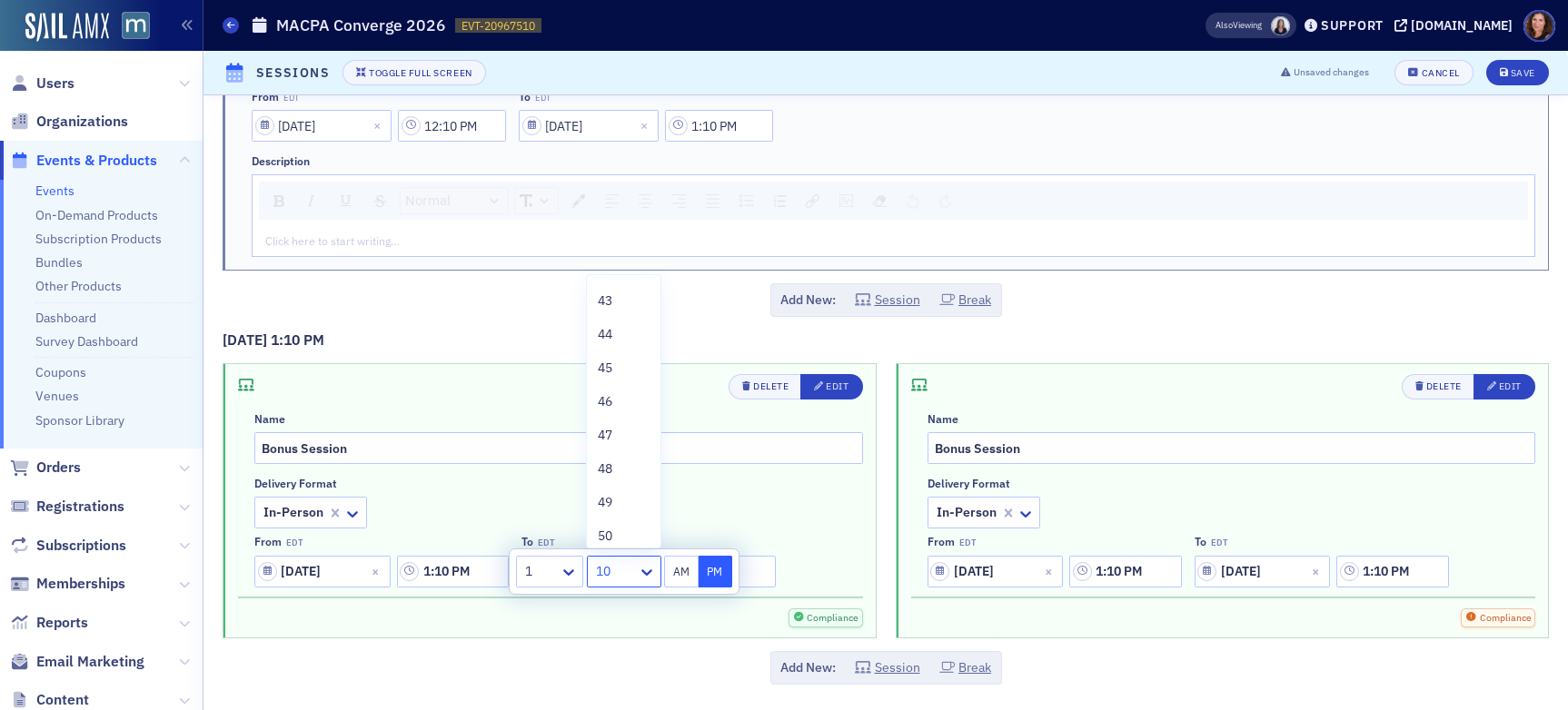
scroll to position [1451, 0]
click at [603, 353] on span "45" at bounding box center [605, 356] width 15 height 19
type input "1:45 PM"
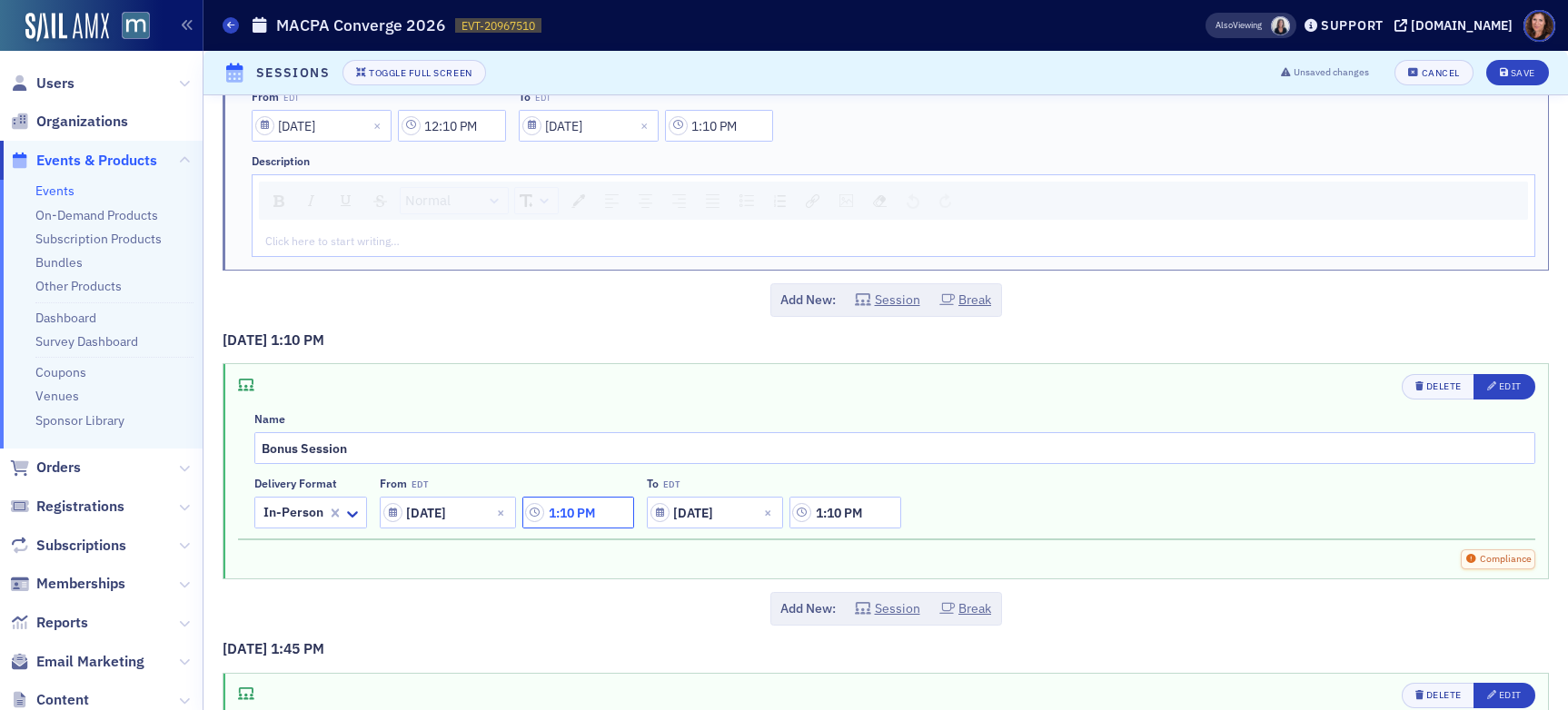
click at [581, 516] on input "1:10 PM" at bounding box center [579, 512] width 112 height 32
click at [748, 512] on div at bounding box center [739, 512] width 42 height 23
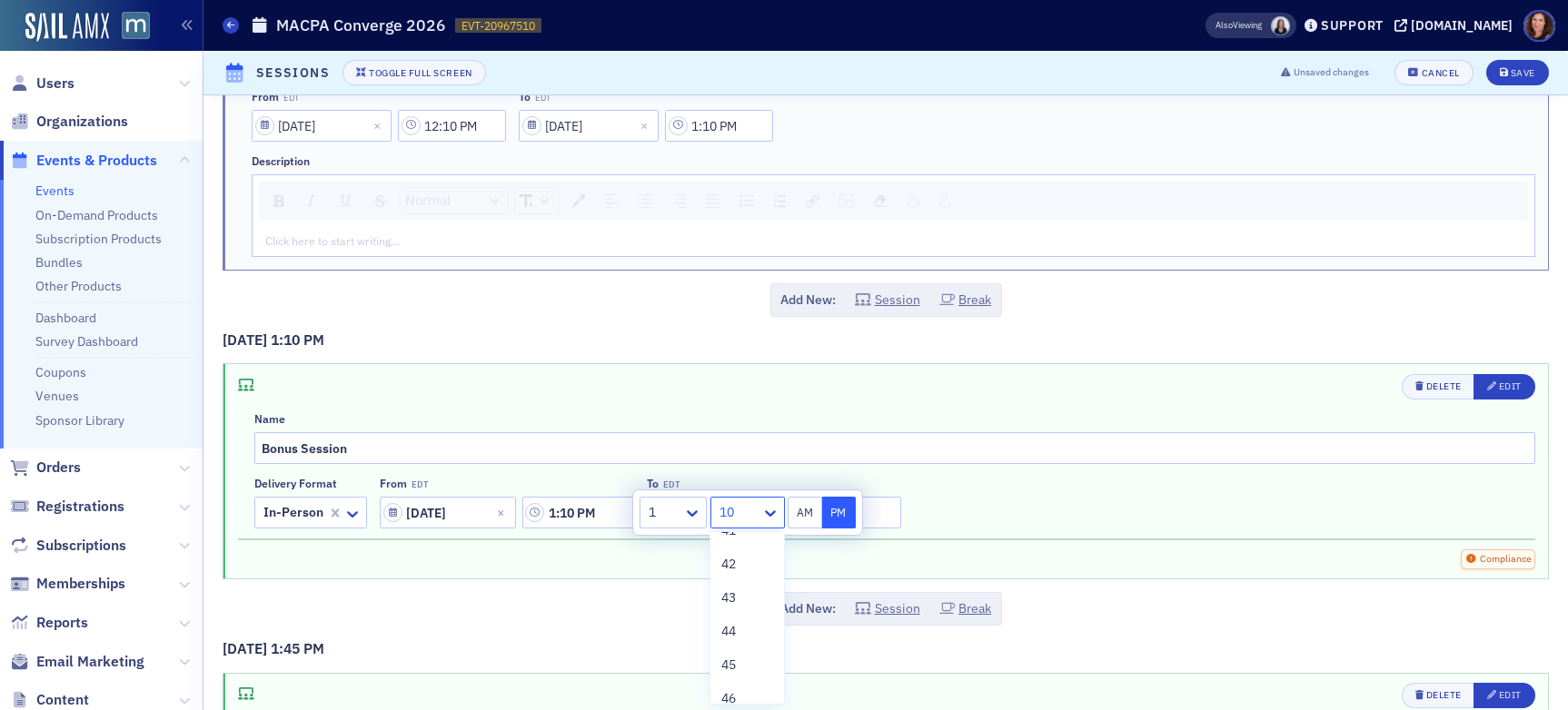
scroll to position [1446, 0]
click at [752, 608] on div "45" at bounding box center [746, 619] width 72 height 34
type input "1:45 PM"
click at [965, 556] on div "Delete Edit Name Bonus Session Delivery format In-Person From EDT [DATE] 1:45 P…" at bounding box center [885, 471] width 1325 height 214
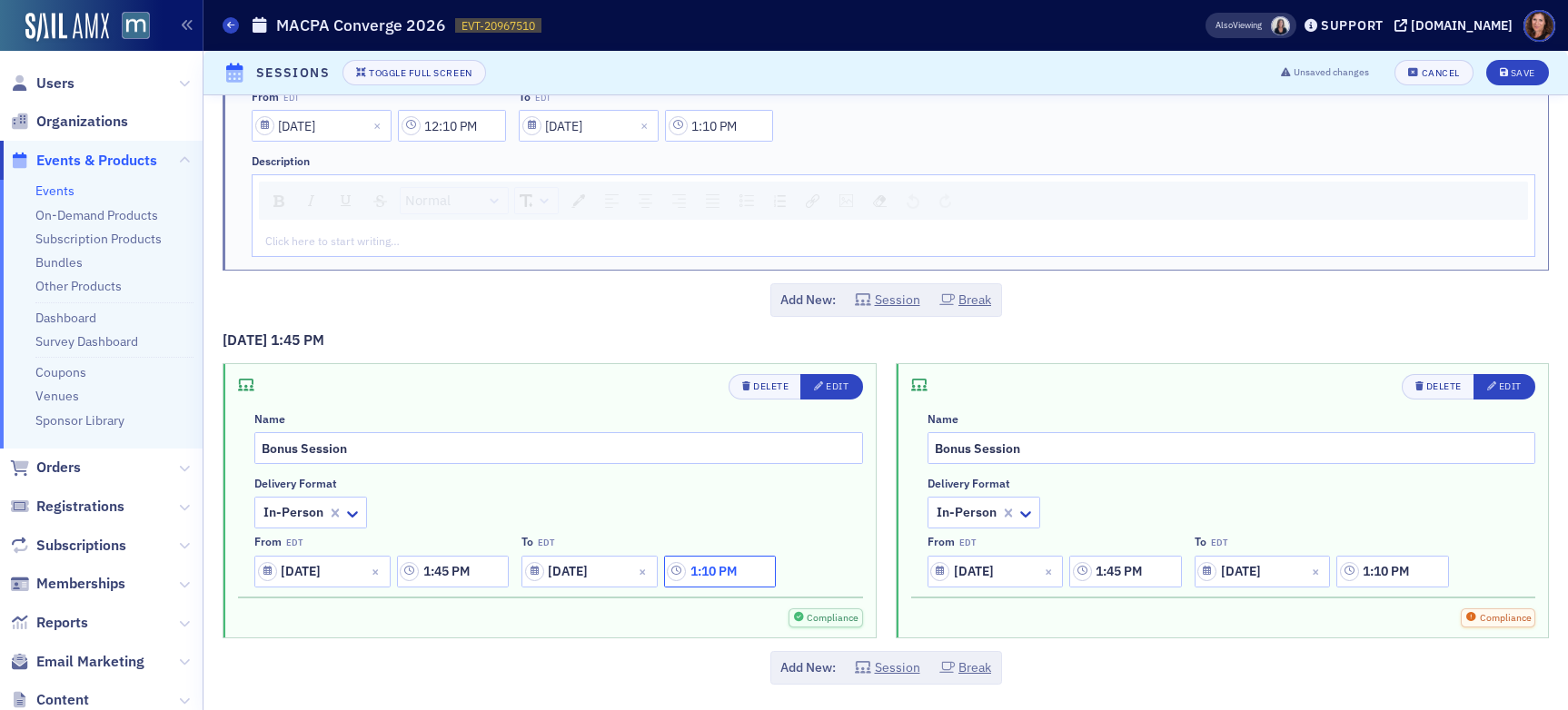
click at [715, 578] on input "1:10 PM" at bounding box center [720, 572] width 112 height 32
click at [833, 571] on icon at bounding box center [836, 572] width 18 height 18
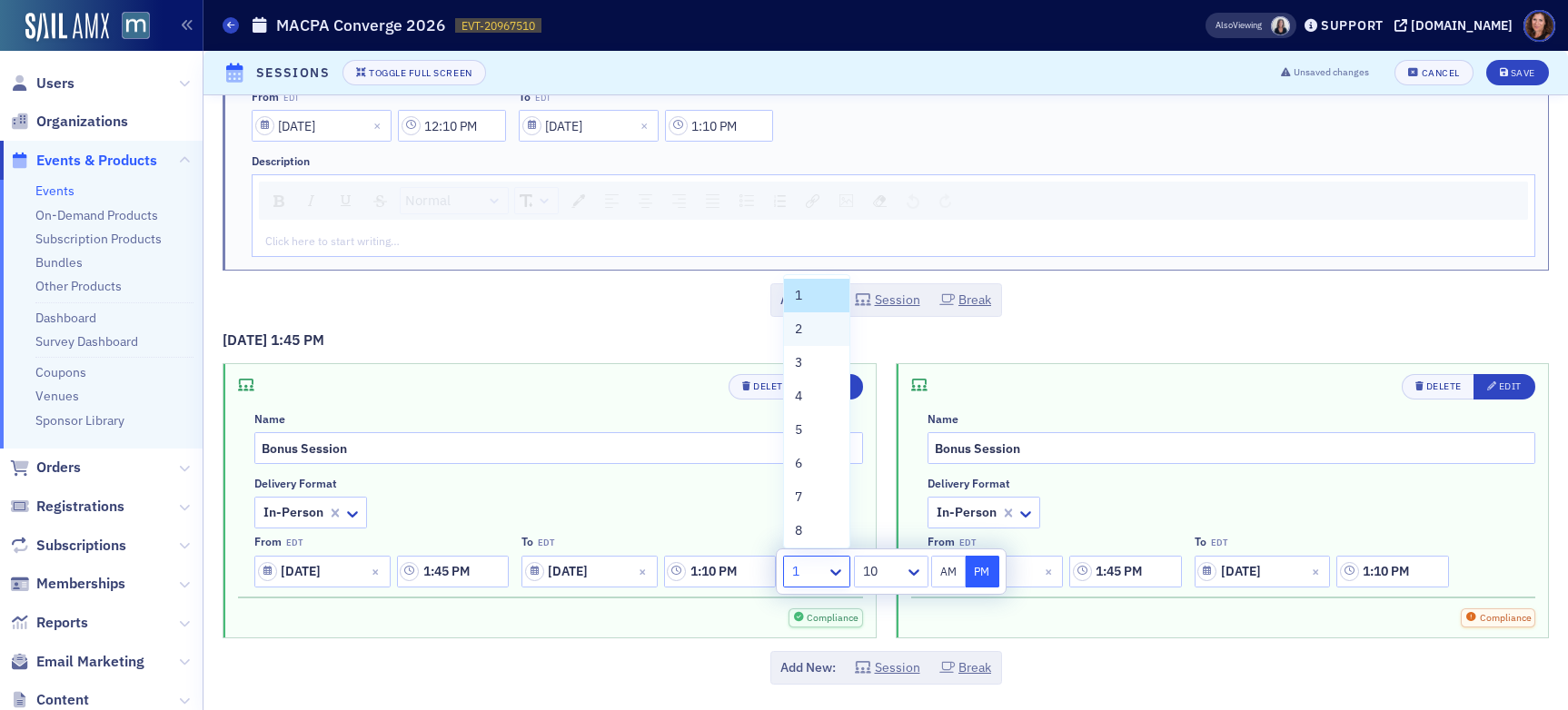
click at [818, 335] on div "2" at bounding box center [817, 328] width 44 height 19
type input "2:10 PM"
click at [1143, 466] on div "Name Bonus Session Delivery format In-Person From EDT [DATE] 1:45 PM To EDT [DA…" at bounding box center [1232, 500] width 609 height 176
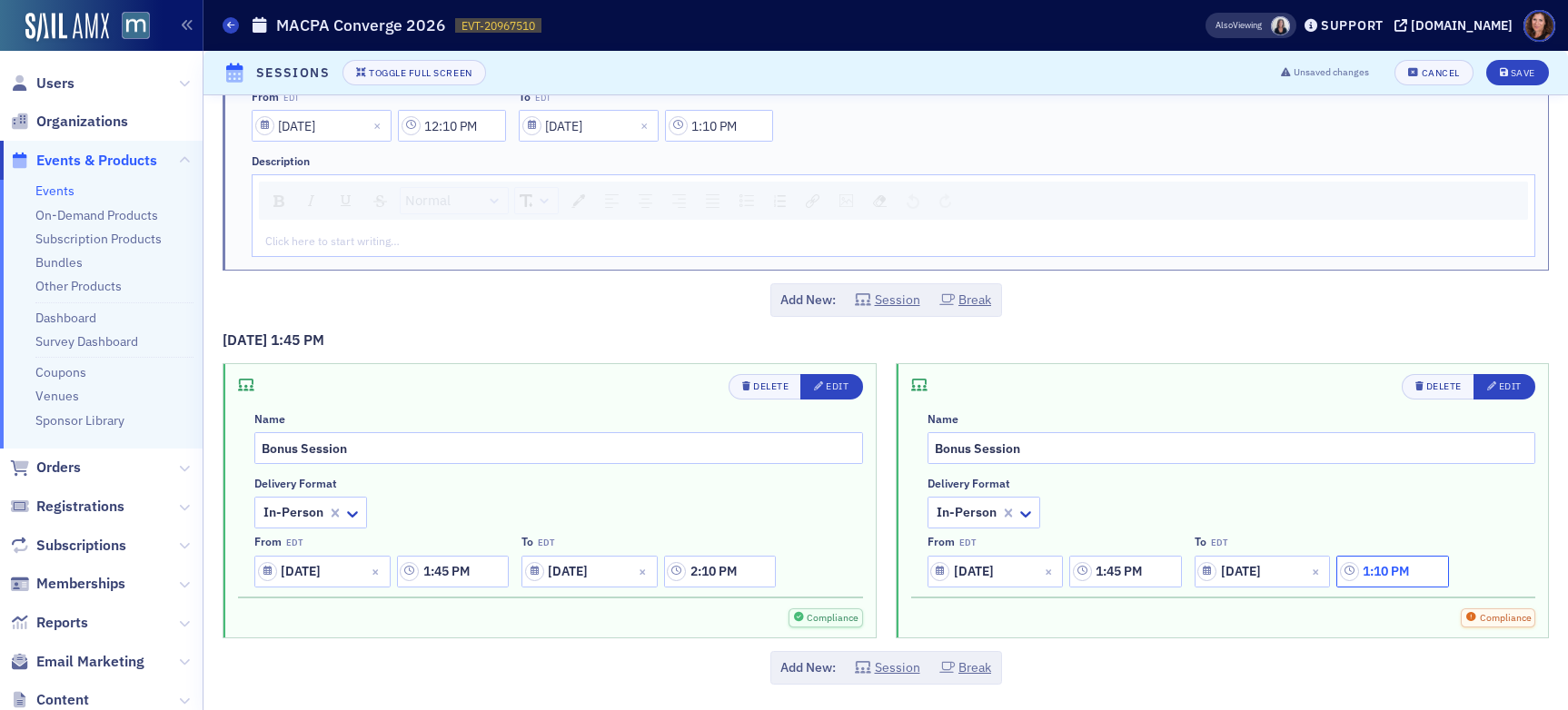
click at [1335, 571] on input "1:10 PM" at bounding box center [1392, 572] width 112 height 32
click at [1166, 578] on icon at bounding box center [1167, 572] width 18 height 18
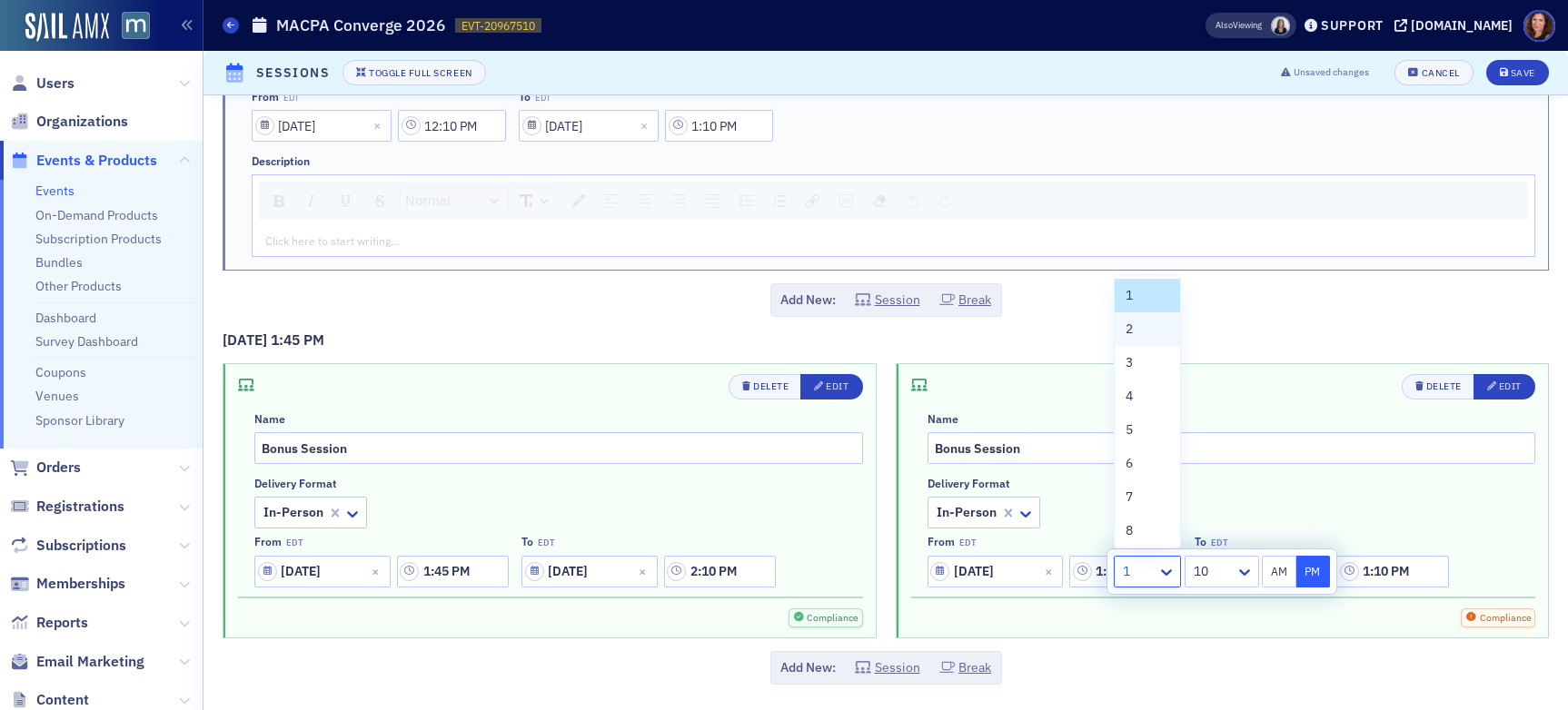
click at [1147, 324] on div "2" at bounding box center [1148, 328] width 44 height 19
type input "2:10 PM"
click at [1169, 653] on div "Add New: Session Break" at bounding box center [885, 668] width 1326 height 34
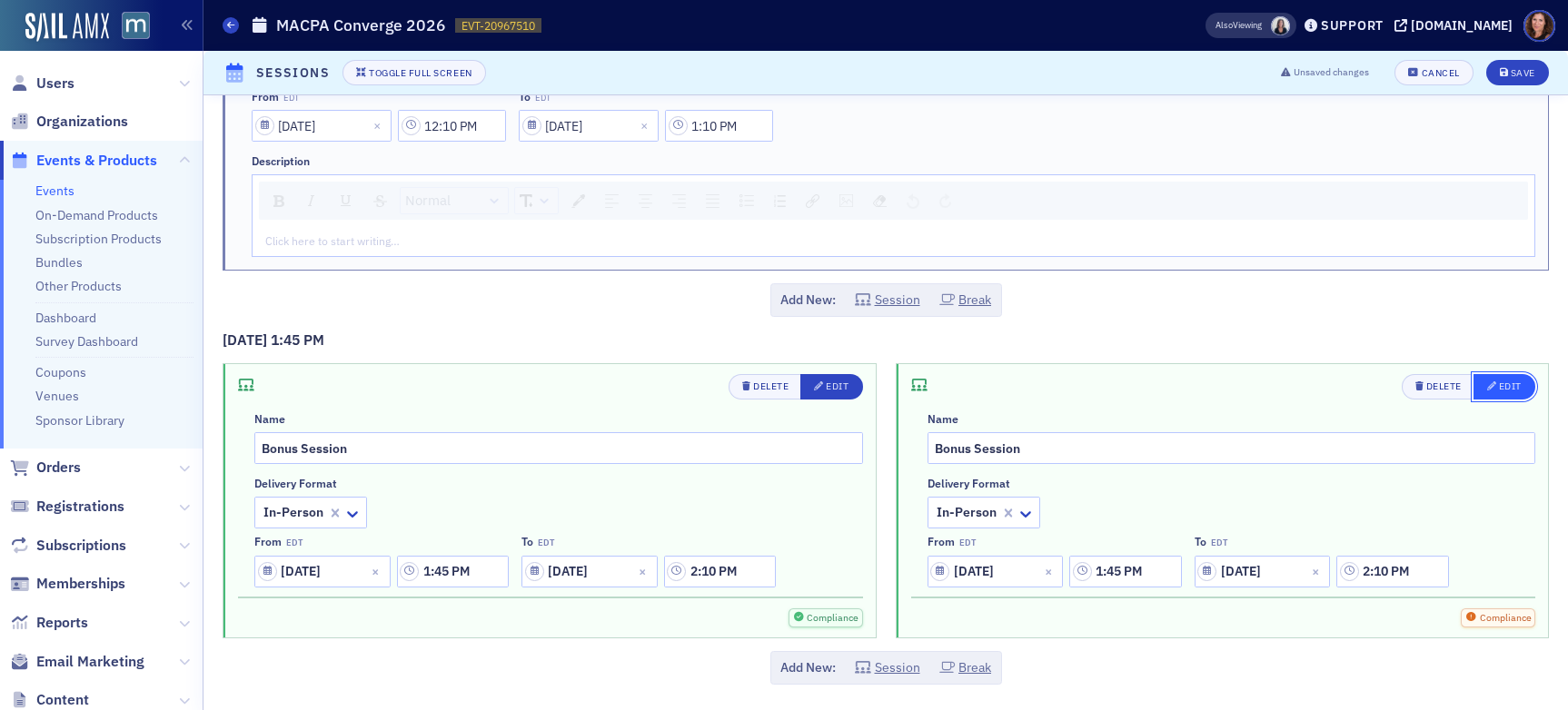
click at [1335, 384] on div "Edit" at bounding box center [1510, 386] width 23 height 10
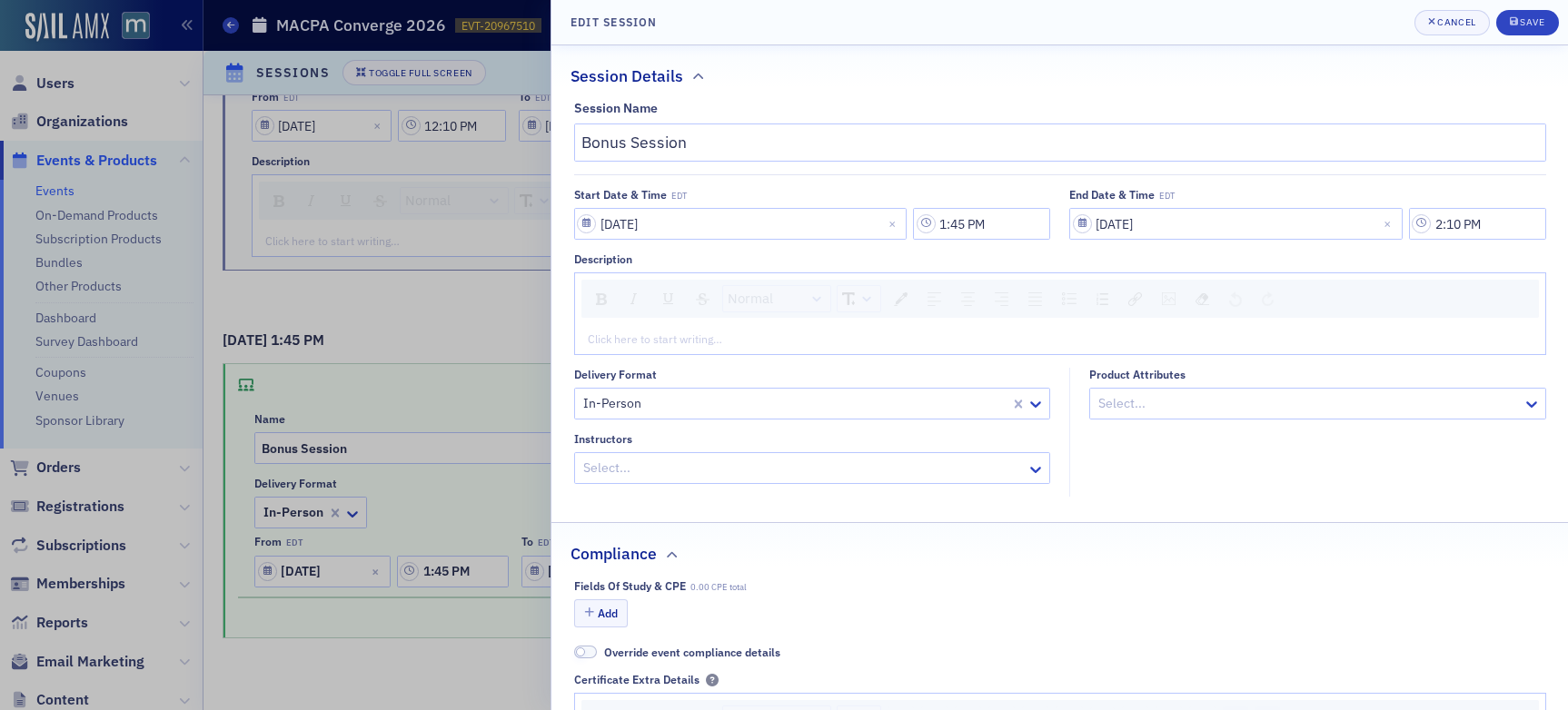
click at [441, 497] on div at bounding box center [784, 355] width 1568 height 710
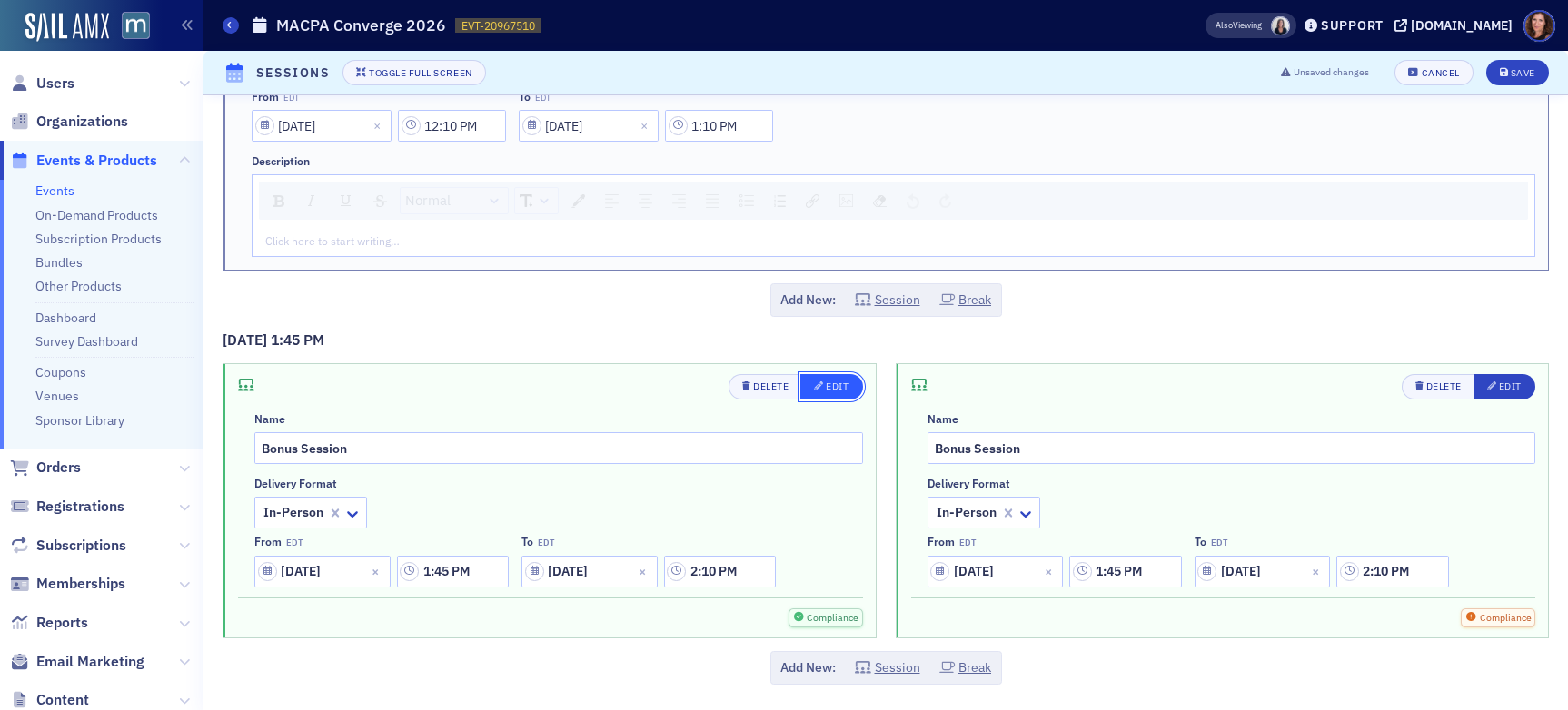
click at [826, 389] on div "Edit" at bounding box center [837, 386] width 23 height 10
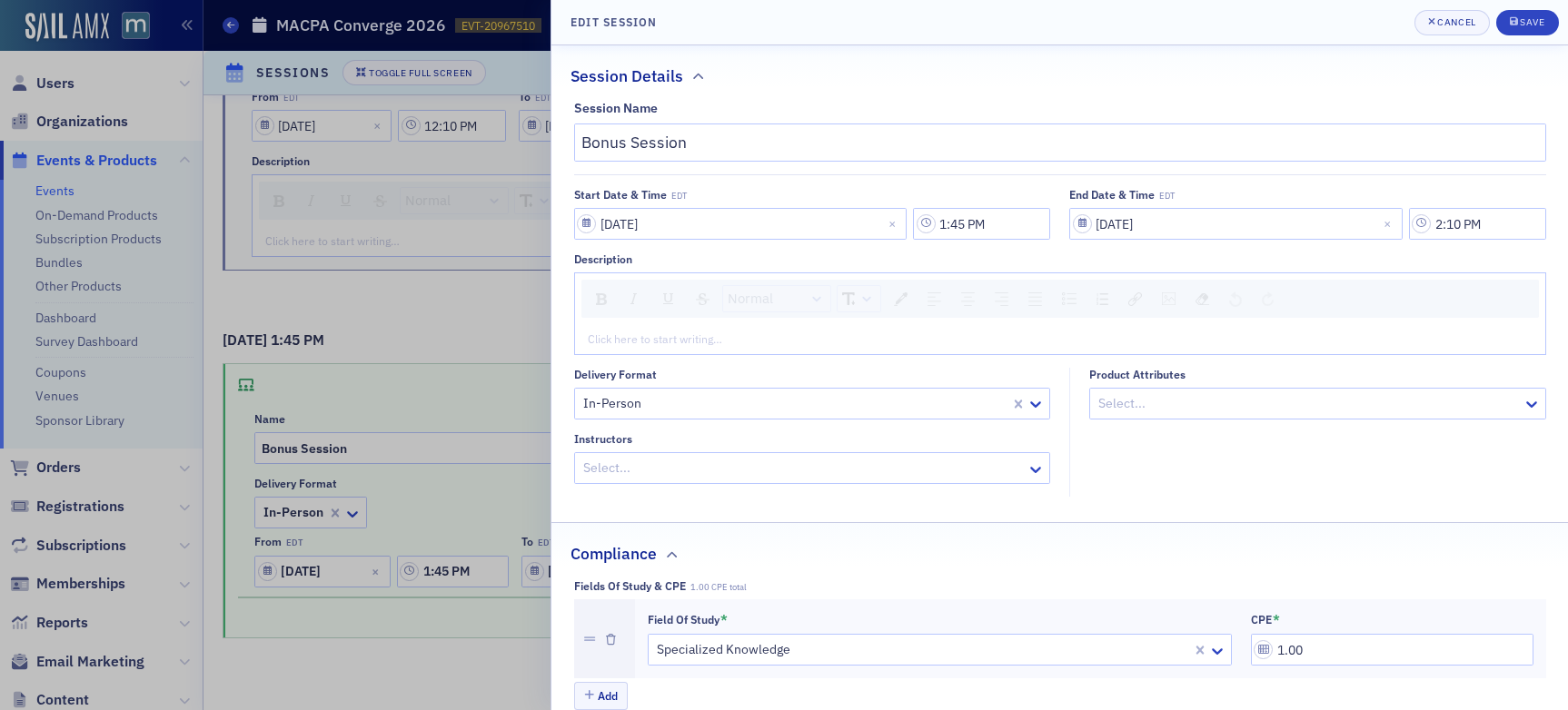
scroll to position [46, 0]
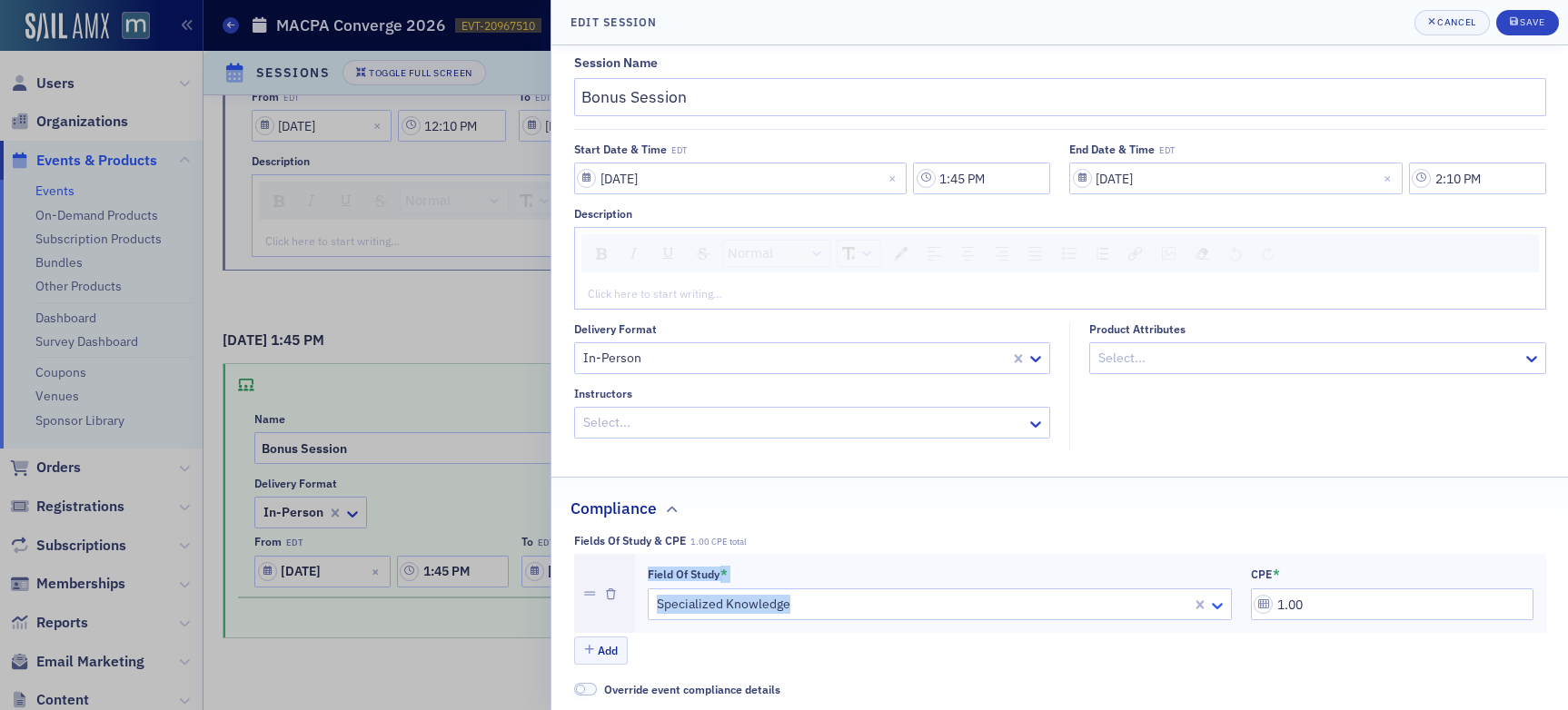
drag, startPoint x: 1334, startPoint y: 608, endPoint x: 1207, endPoint y: 604, distance: 127.1
drag, startPoint x: 1335, startPoint y: 607, endPoint x: 1214, endPoint y: 607, distance: 121.0
click at [1214, 608] on div "Field of Study * Specialized Knowledge CPE * 1.00" at bounding box center [1091, 594] width 886 height 55
type input "0.50"
click at [1335, 27] on div "Save" at bounding box center [1532, 22] width 25 height 10
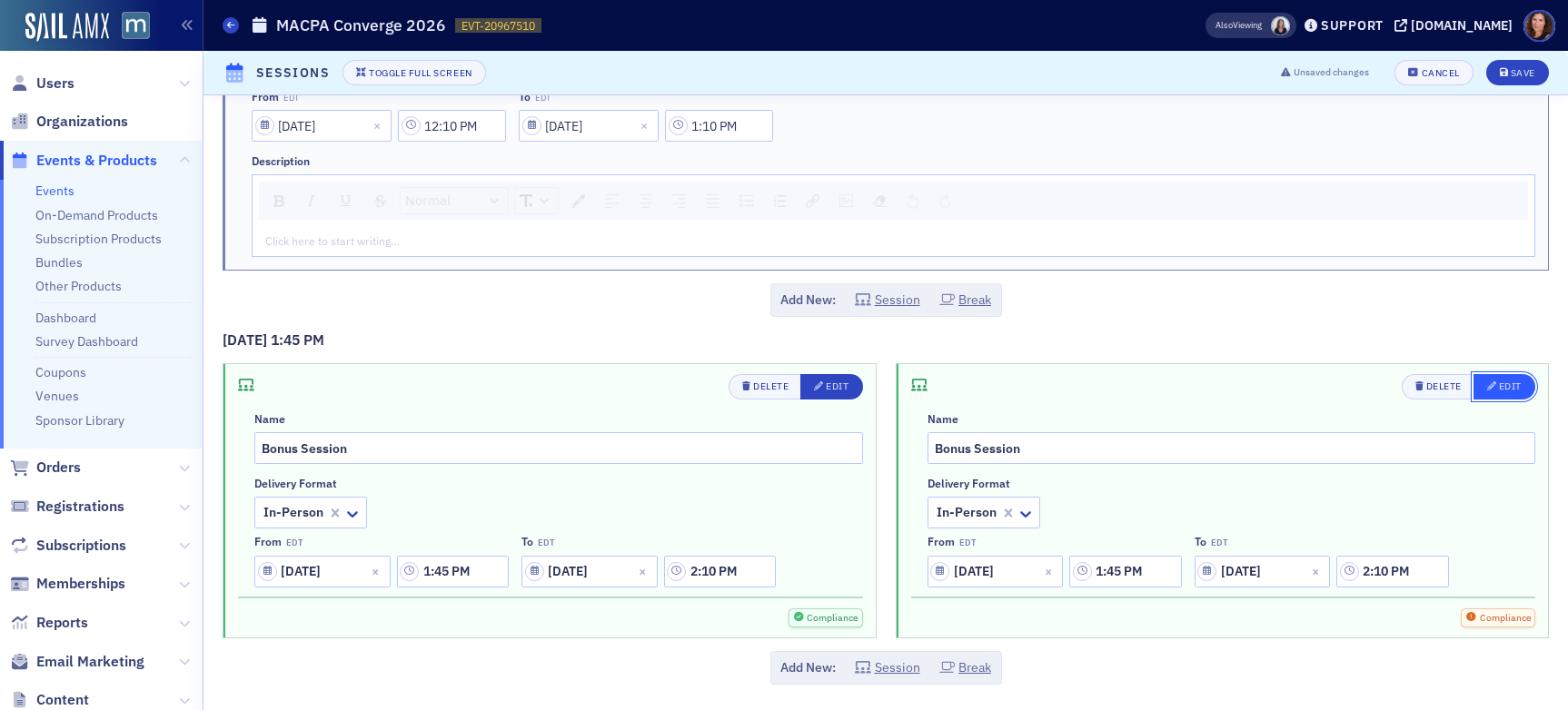
click at [1335, 389] on div "Edit" at bounding box center [1510, 386] width 23 height 10
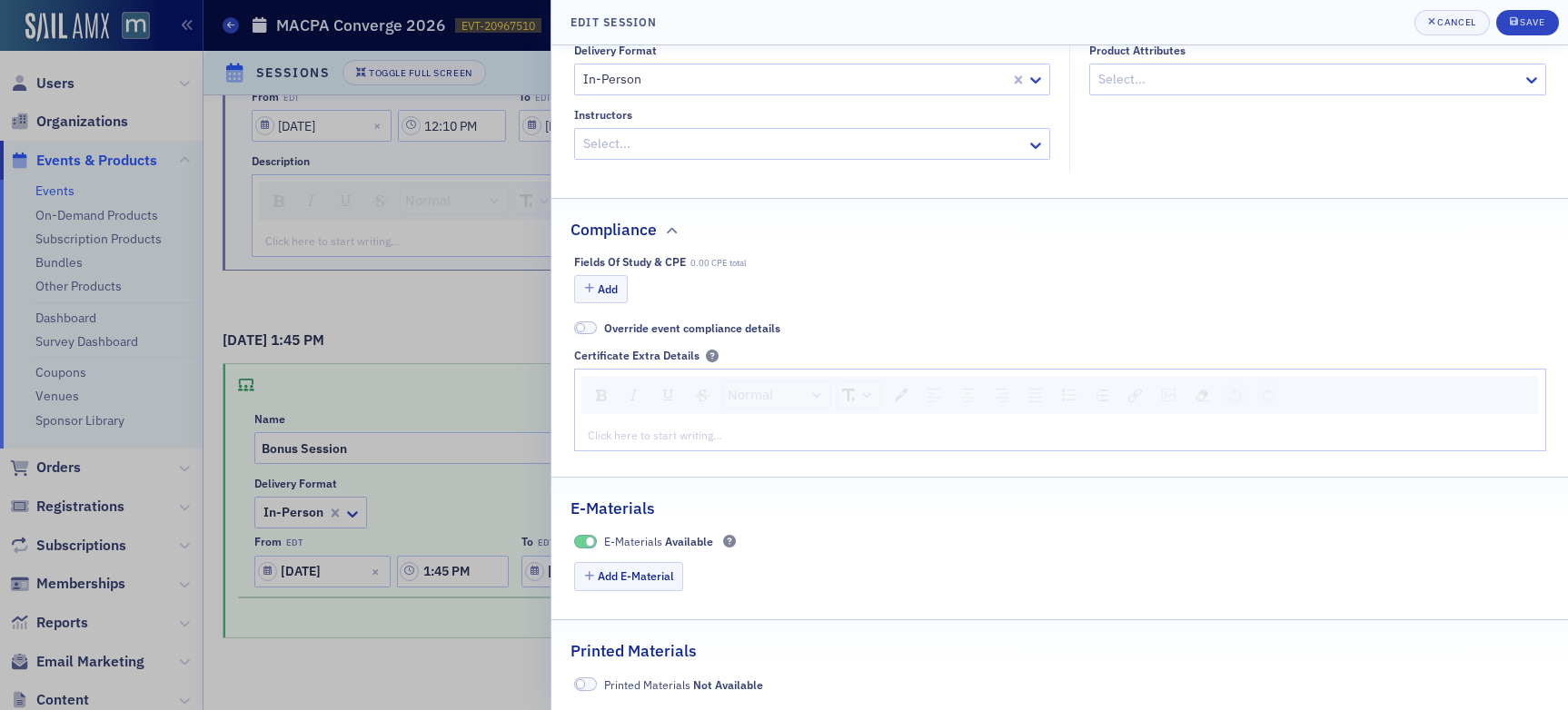
scroll to position [326, 0]
click at [614, 282] on button "Add" at bounding box center [601, 287] width 55 height 28
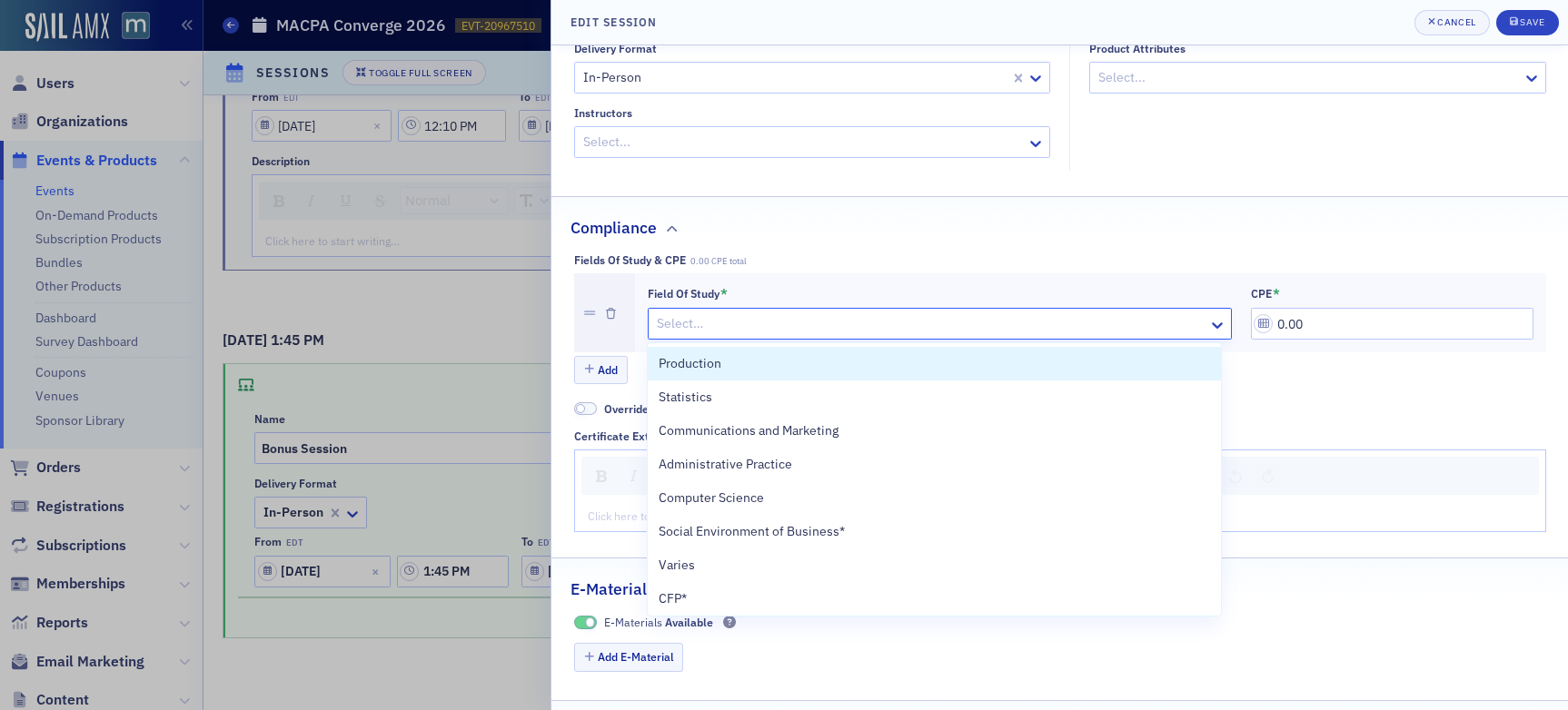
click at [787, 322] on div at bounding box center [931, 323] width 552 height 23
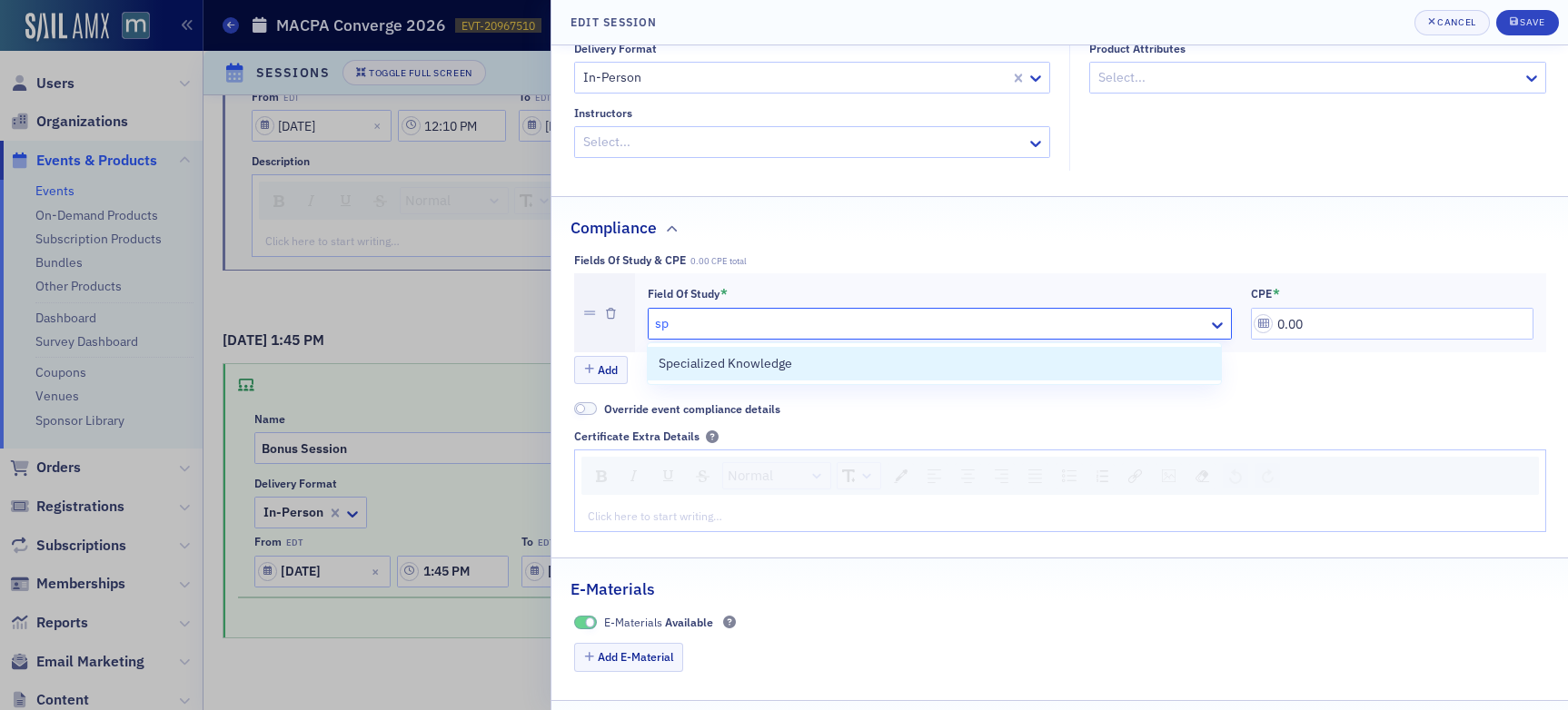
type input "spe"
click at [786, 360] on span "Specialized Knowledge" at bounding box center [726, 363] width 134 height 19
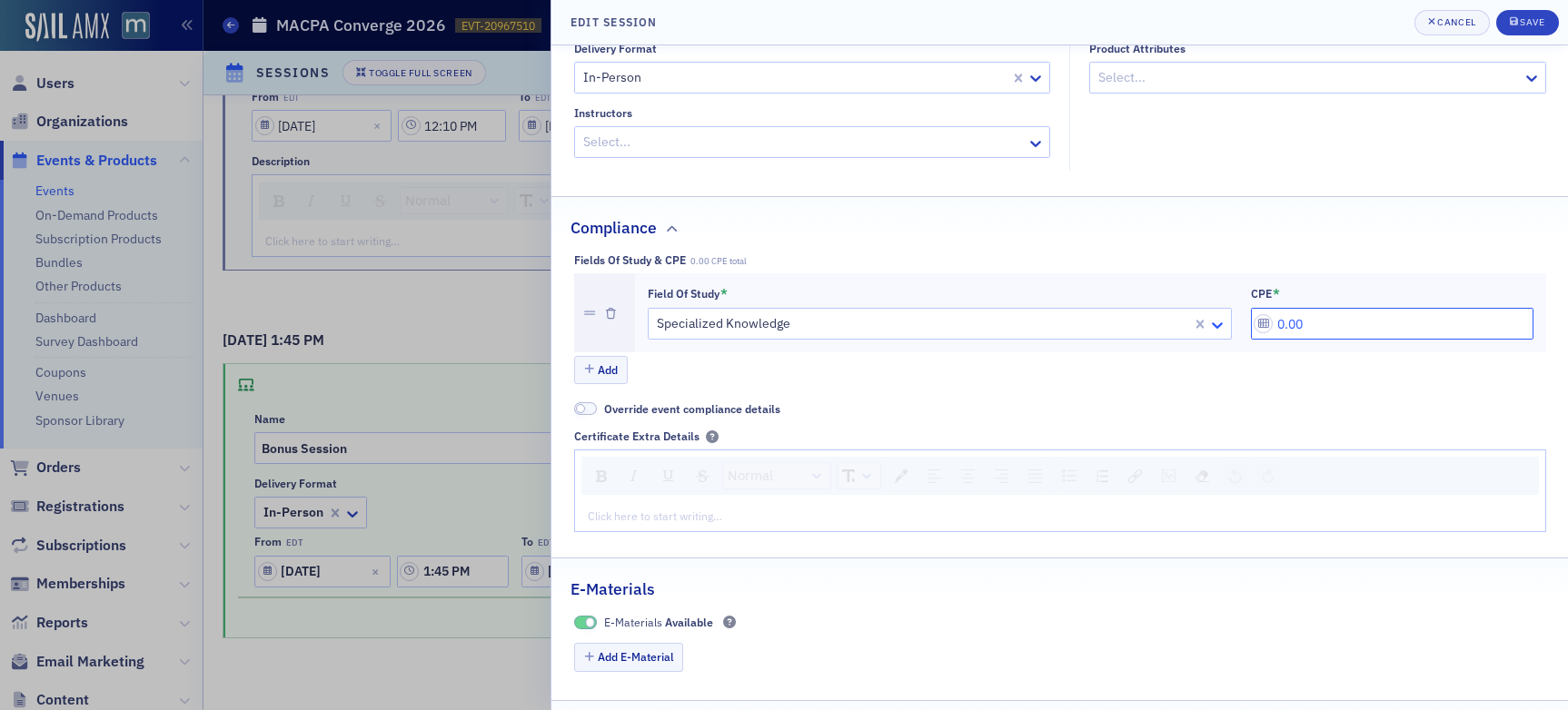
drag, startPoint x: 1305, startPoint y: 326, endPoint x: 1214, endPoint y: 322, distance: 91.1
click at [1214, 322] on div "Field of Study * Specialized Knowledge CPE * 0.00" at bounding box center [1091, 314] width 886 height 55
type input "0.50"
click at [1335, 22] on div "Save" at bounding box center [1532, 22] width 25 height 10
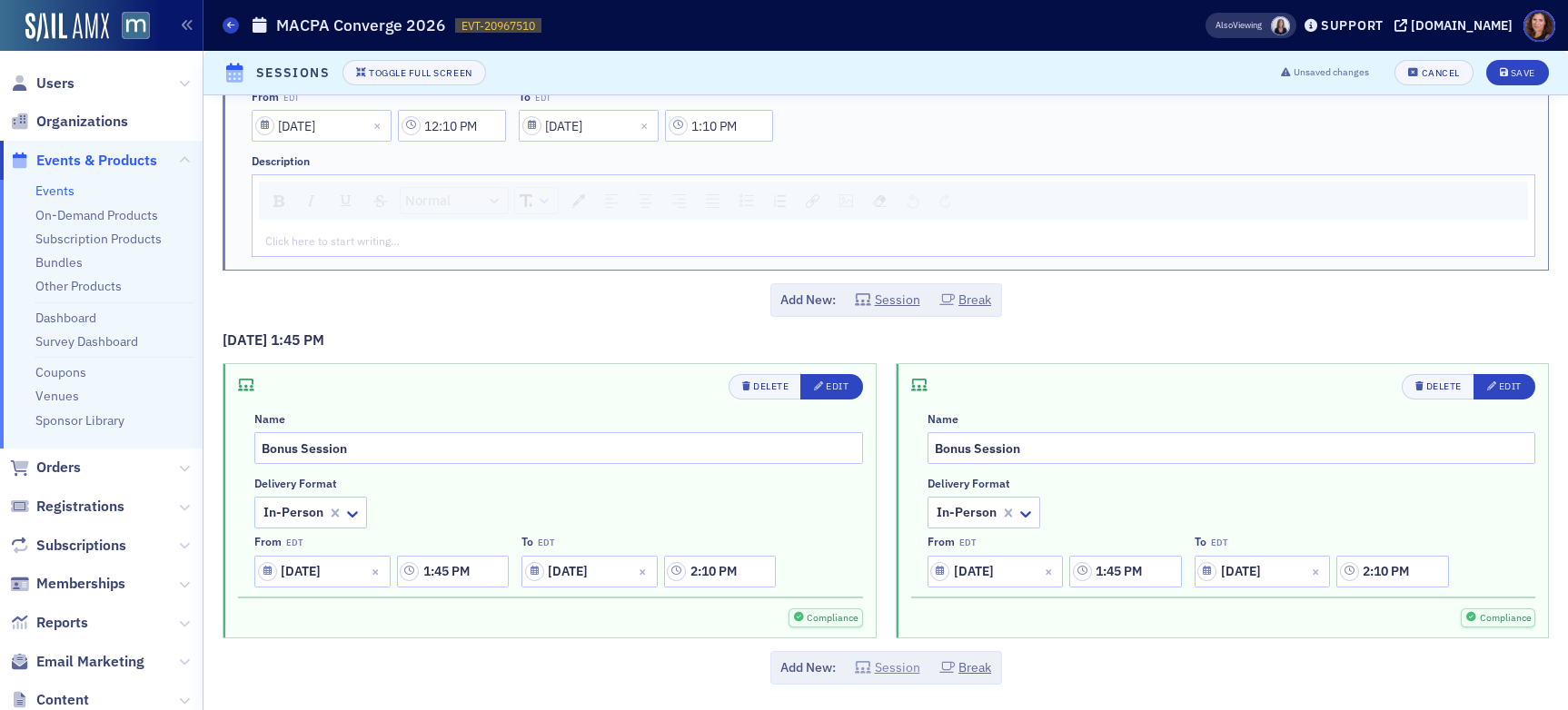
click at [893, 668] on button "Session" at bounding box center [887, 668] width 65 height 19
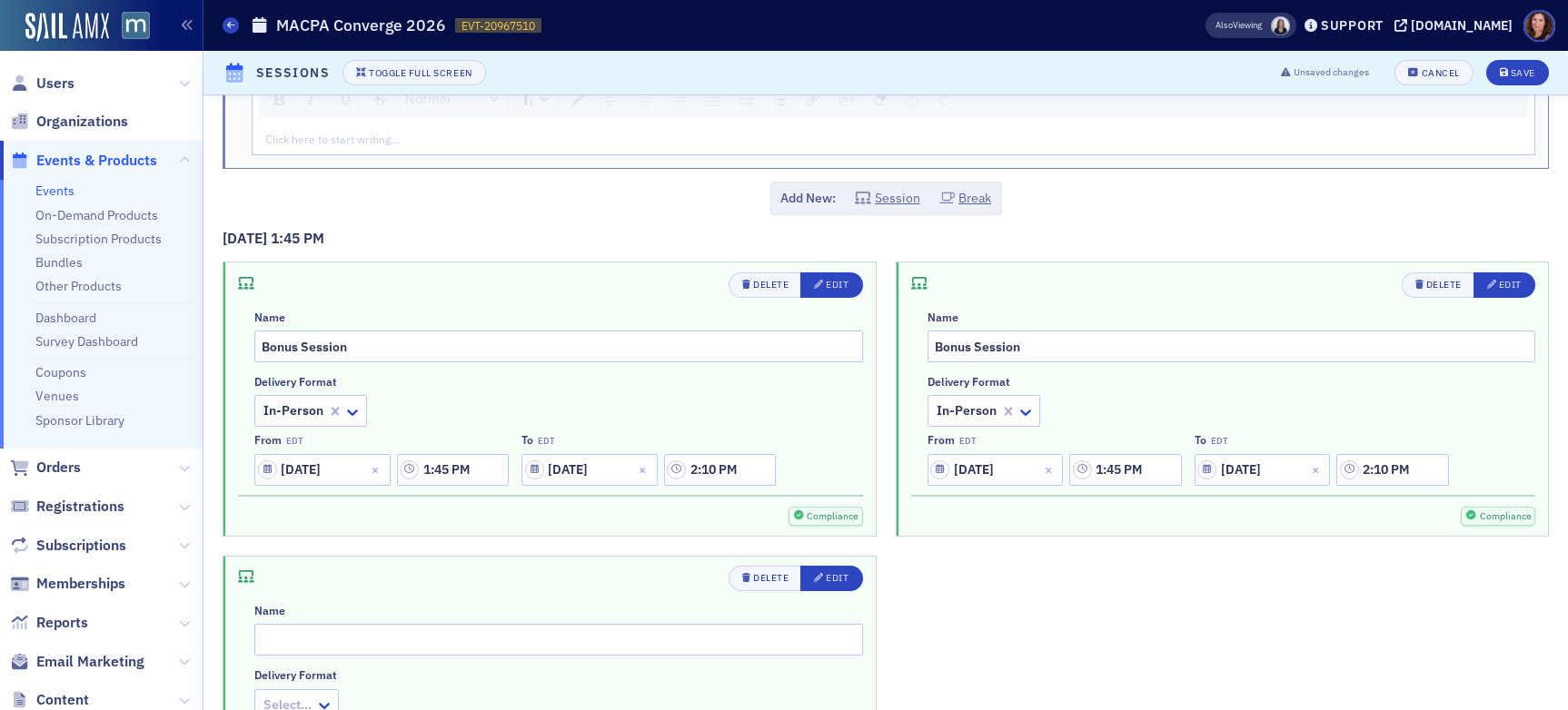
scroll to position [4314, 0]
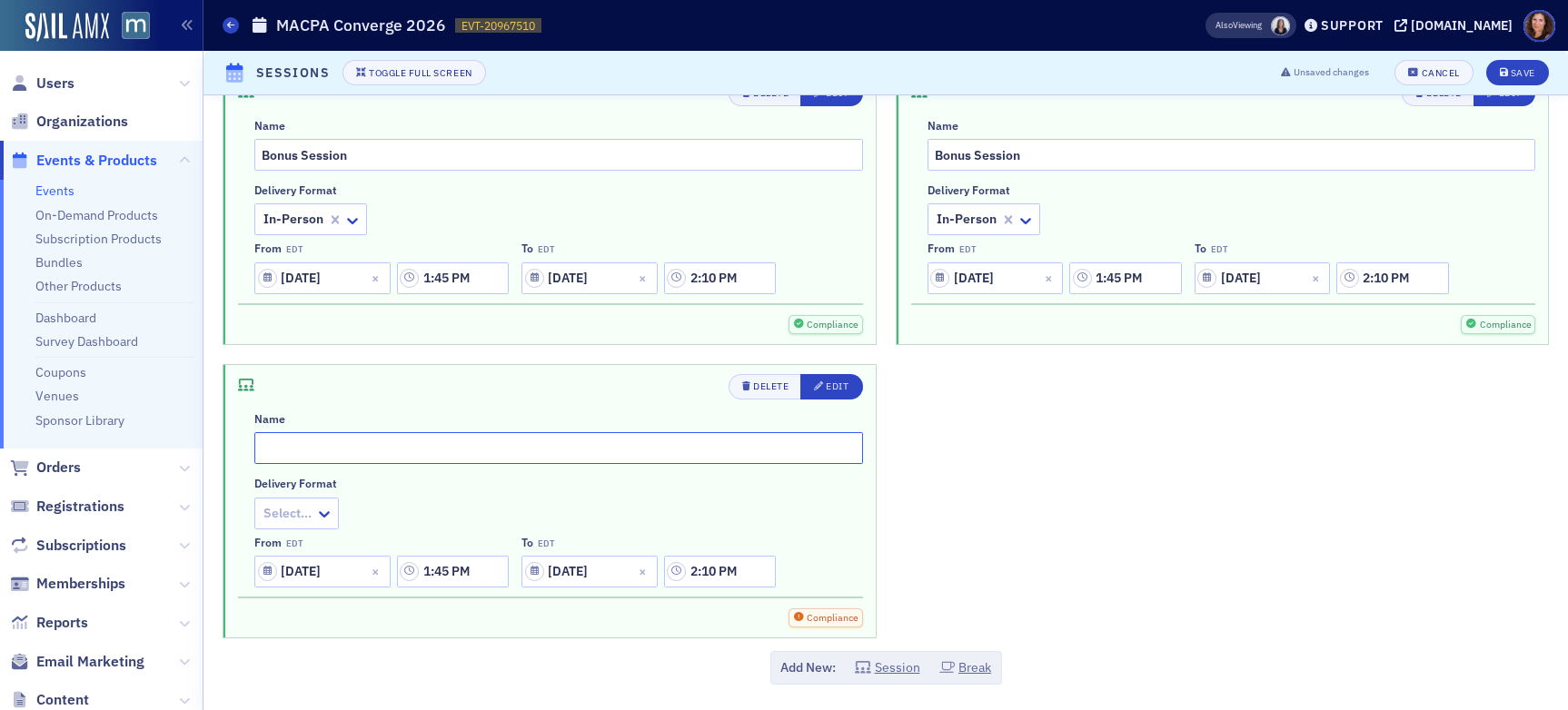
click at [611, 442] on input "text" at bounding box center [558, 448] width 609 height 32
type input "Bonus Session"
click at [302, 511] on div at bounding box center [287, 513] width 52 height 23
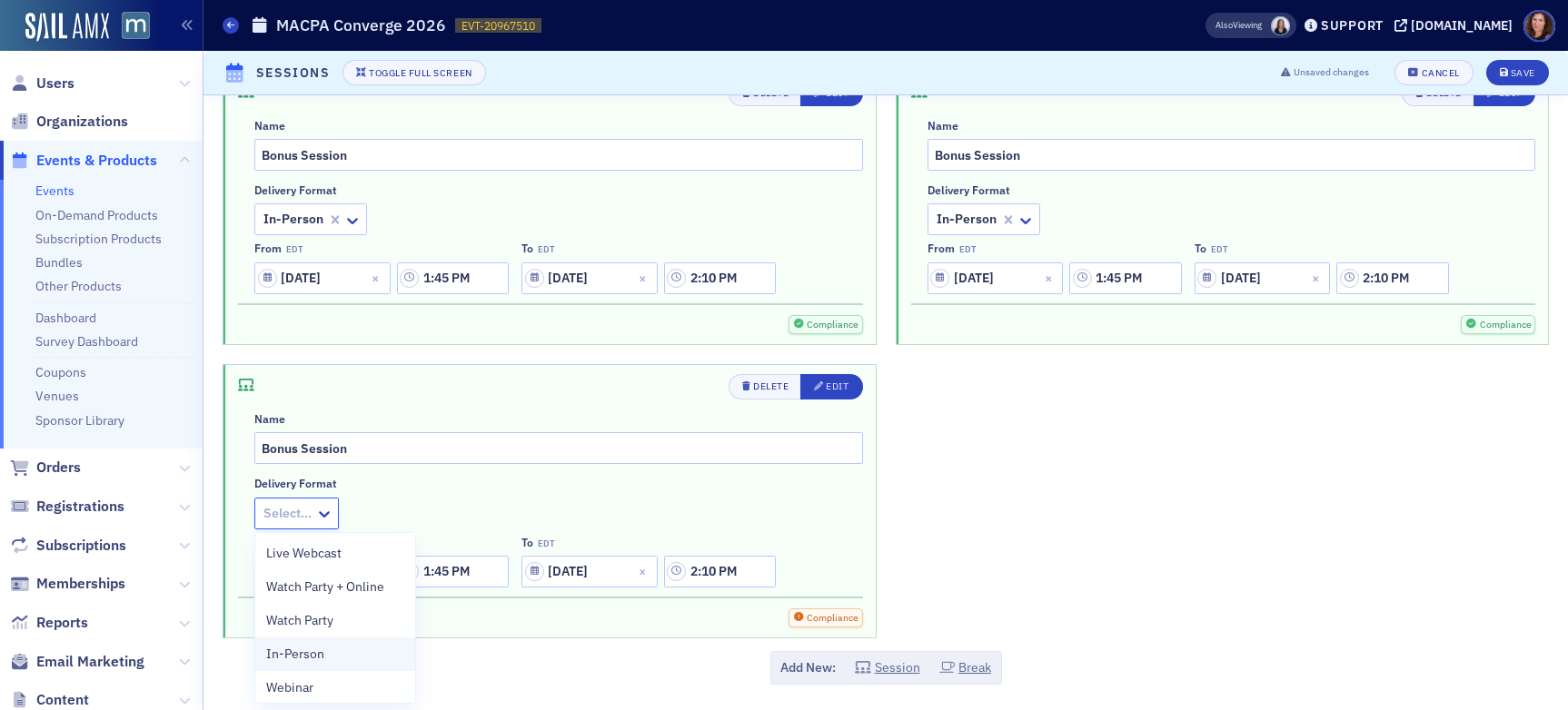
click at [329, 654] on div "In-Person" at bounding box center [335, 654] width 138 height 19
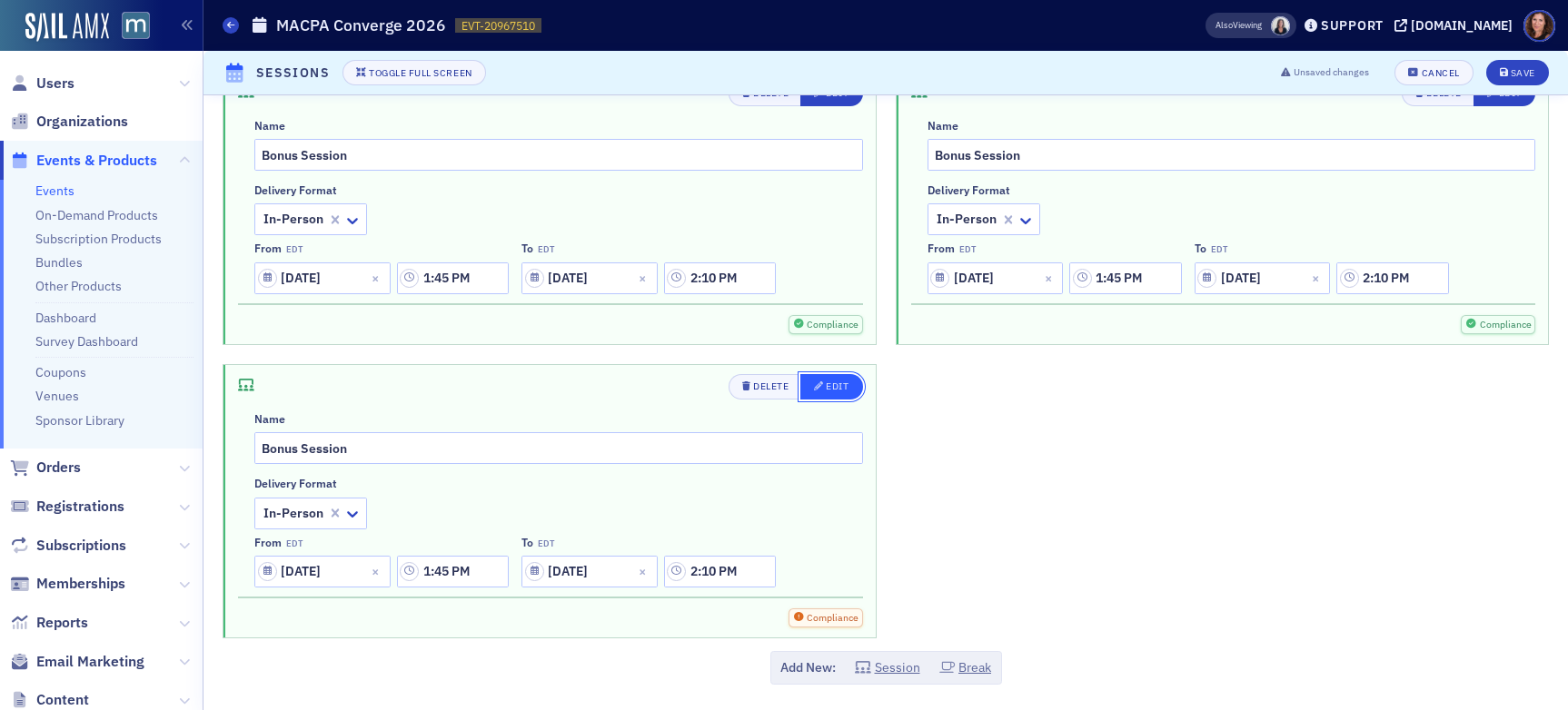
click at [826, 390] on div "Edit" at bounding box center [837, 386] width 23 height 10
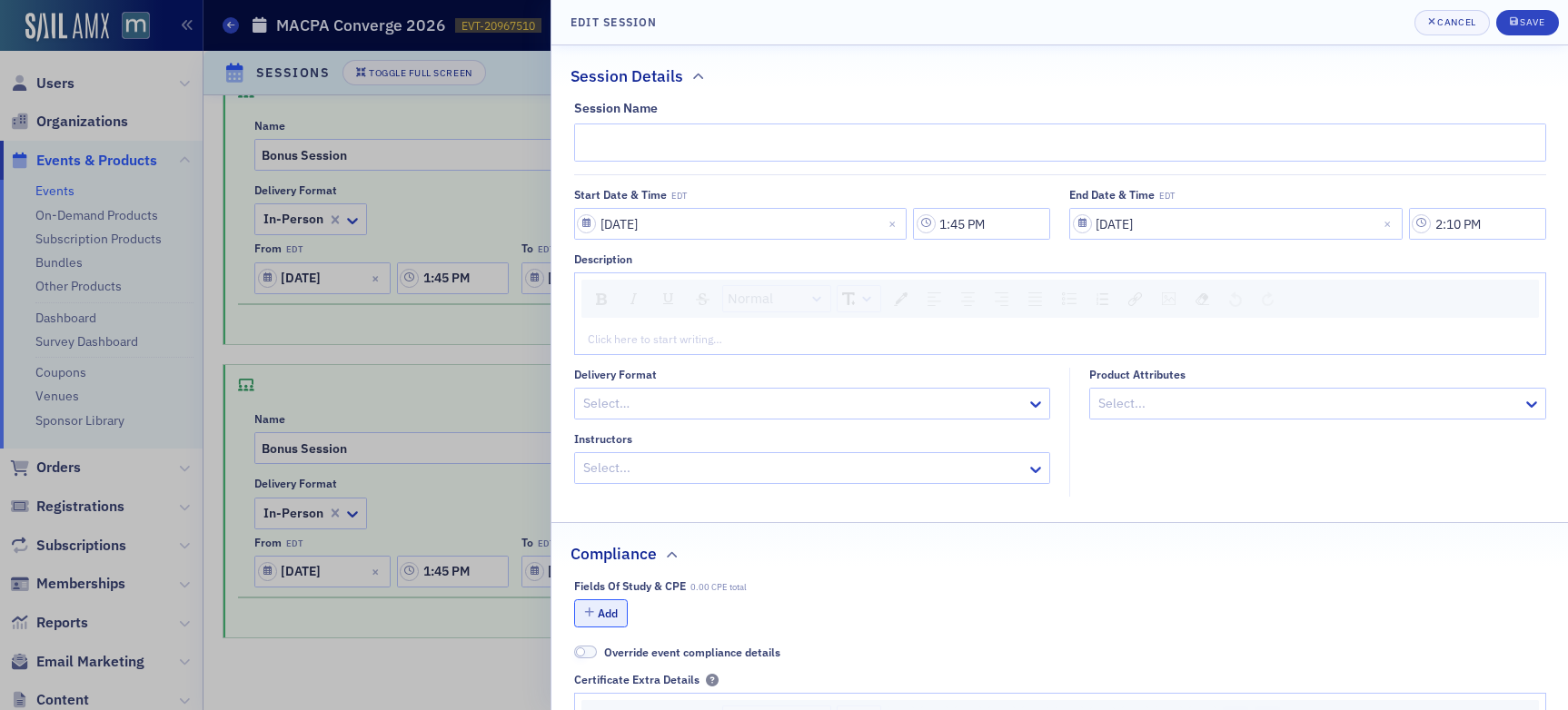
type input "Bonus Session"
click at [616, 607] on button "Add" at bounding box center [601, 613] width 55 height 28
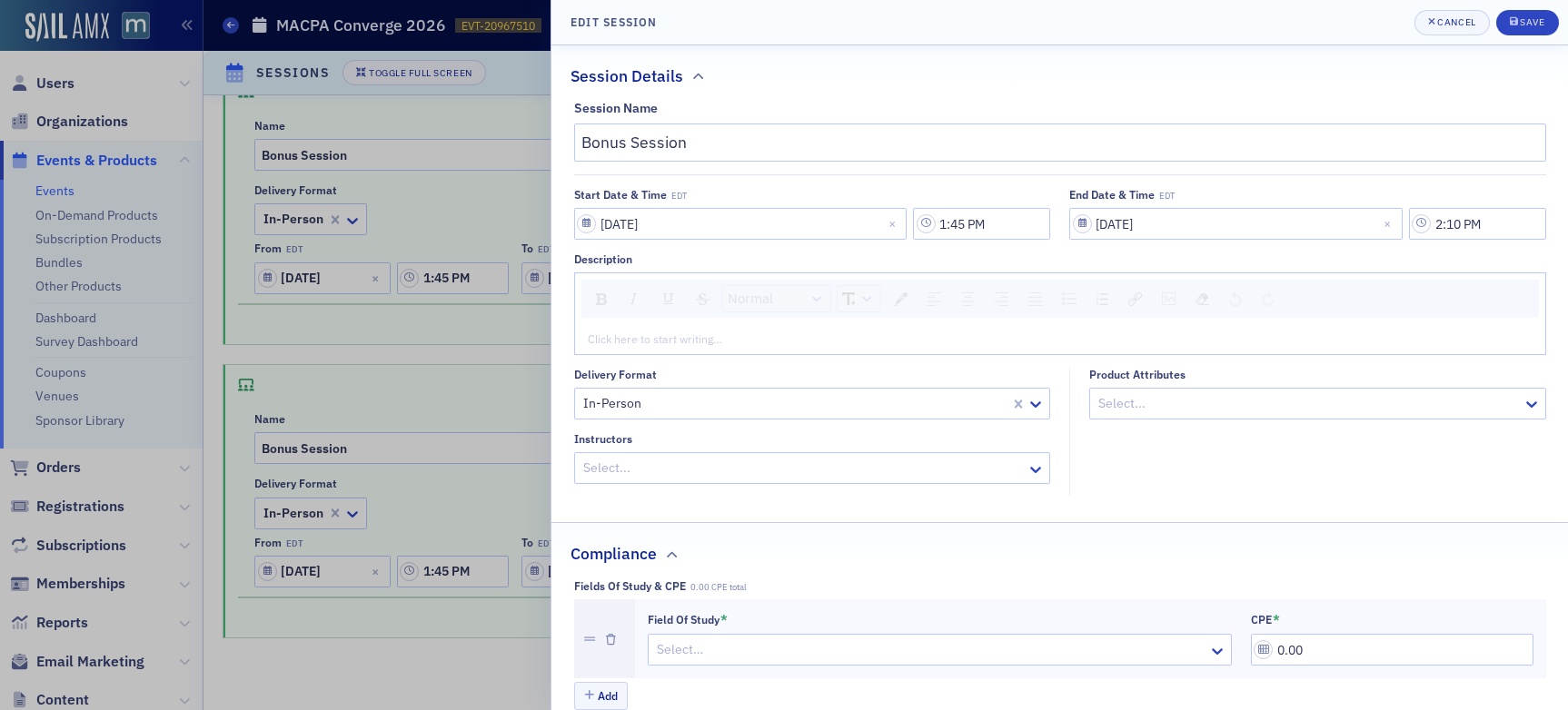
click at [770, 649] on div at bounding box center [931, 650] width 552 height 23
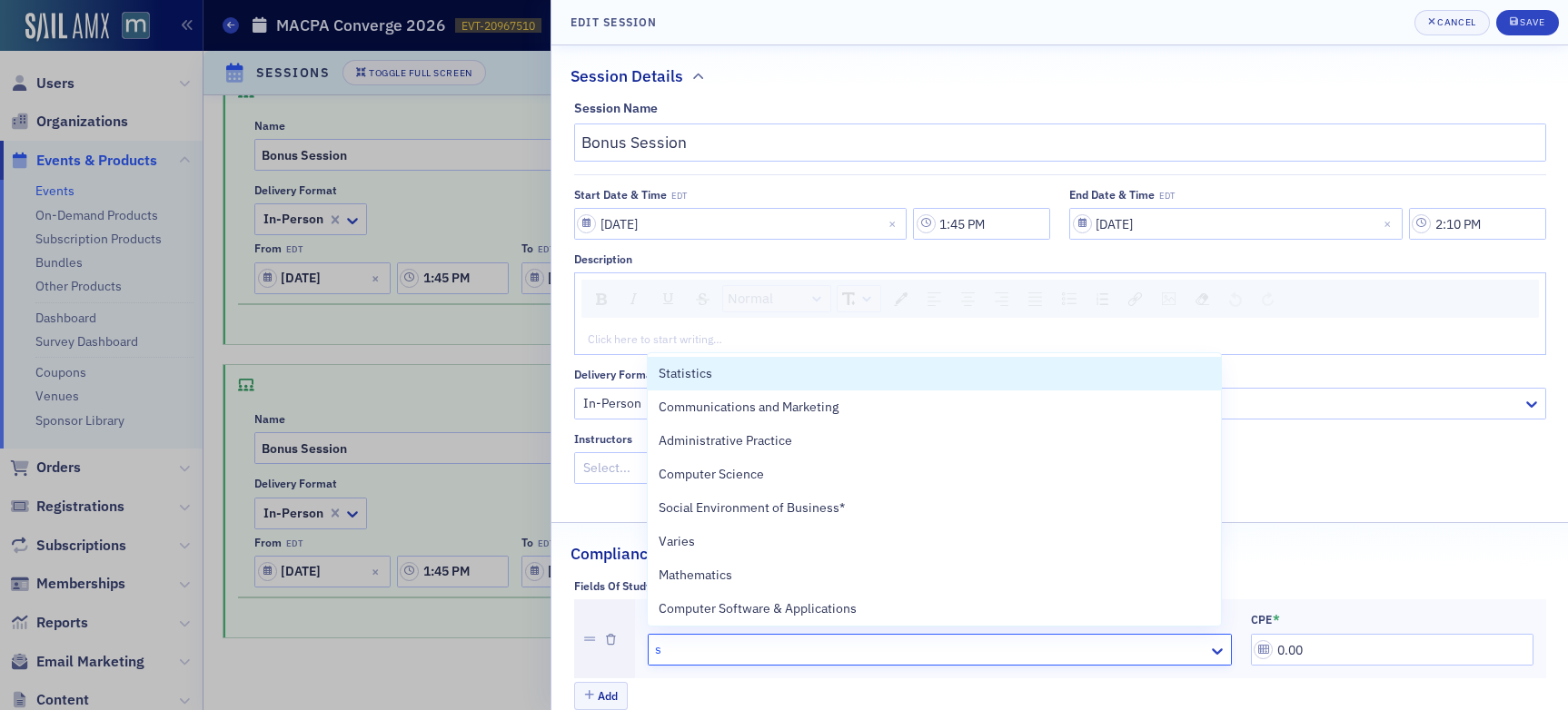
type input "sp"
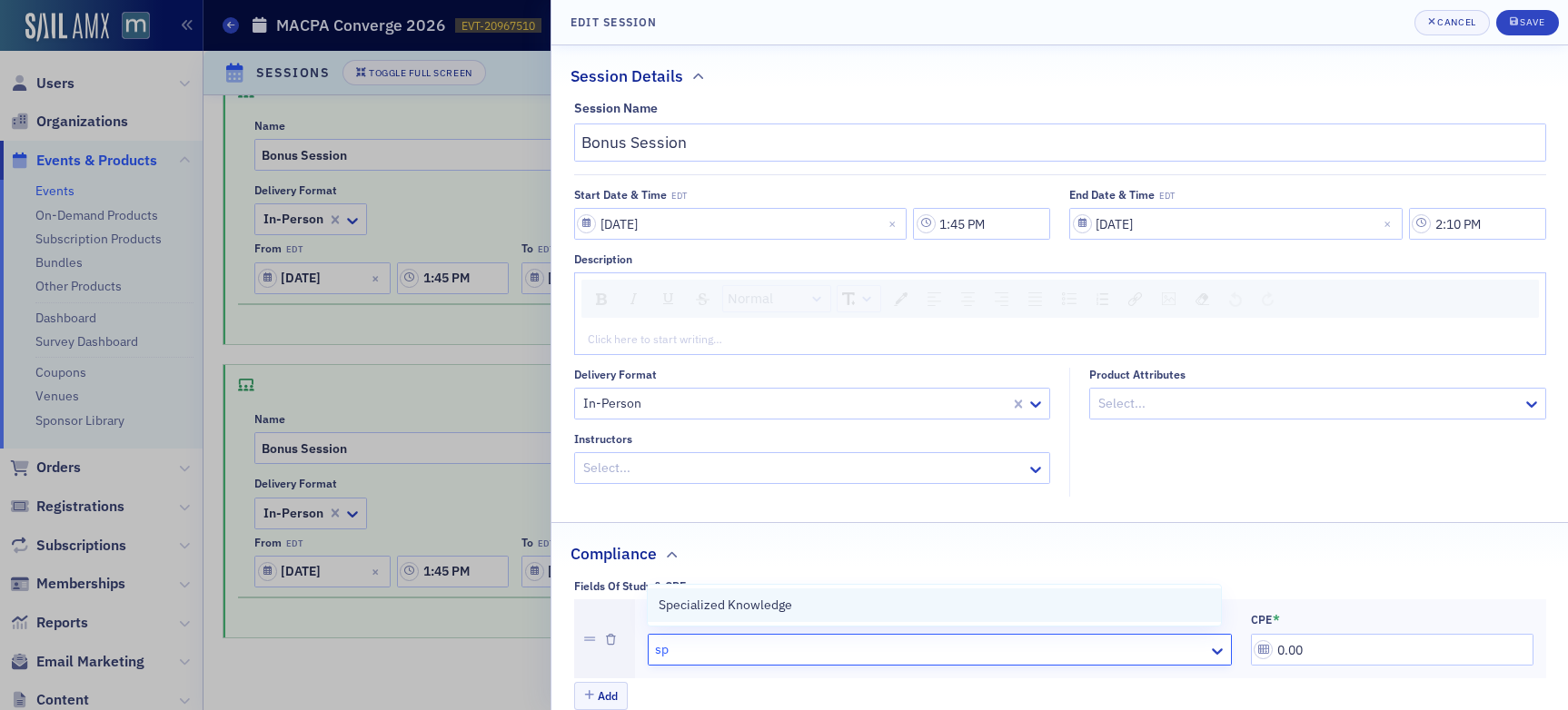
click at [791, 597] on div "Specialized Knowledge" at bounding box center [935, 605] width 552 height 19
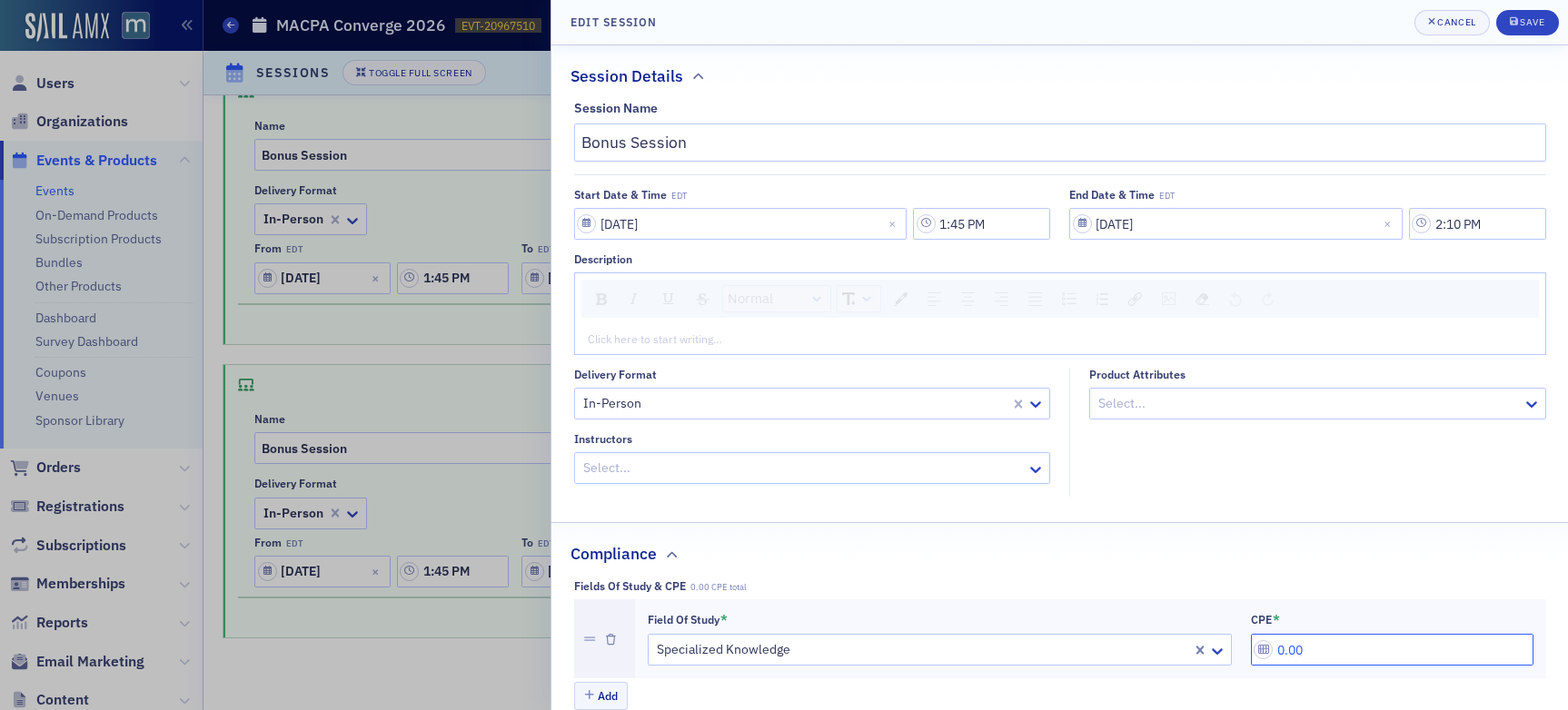
drag, startPoint x: 1288, startPoint y: 648, endPoint x: 1191, endPoint y: 645, distance: 97.0
click at [1191, 645] on div "Field of Study * Specialized Knowledge CPE * 0.00" at bounding box center [1091, 640] width 886 height 55
type input "0.50"
click at [1335, 29] on span "Save" at bounding box center [1528, 23] width 36 height 15
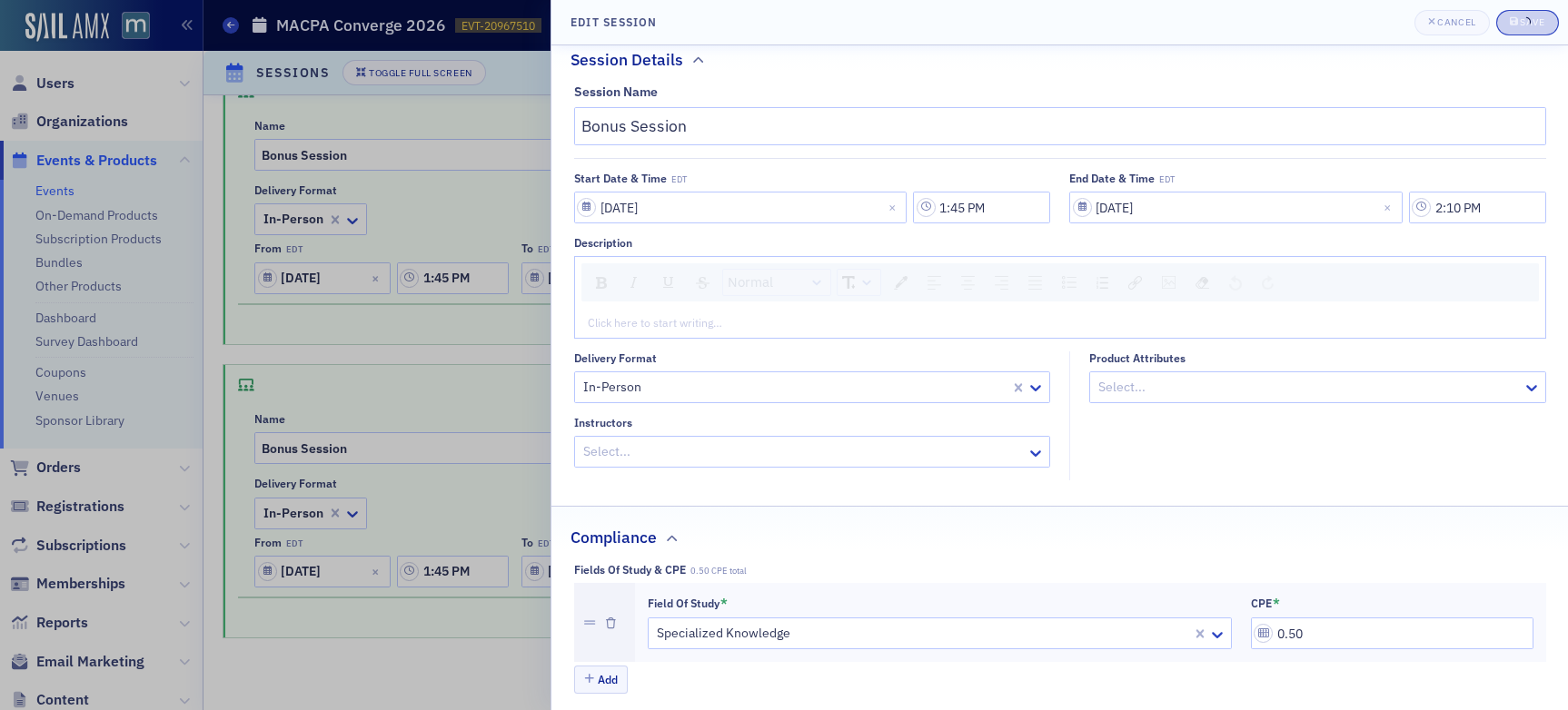
scroll to position [0, 0]
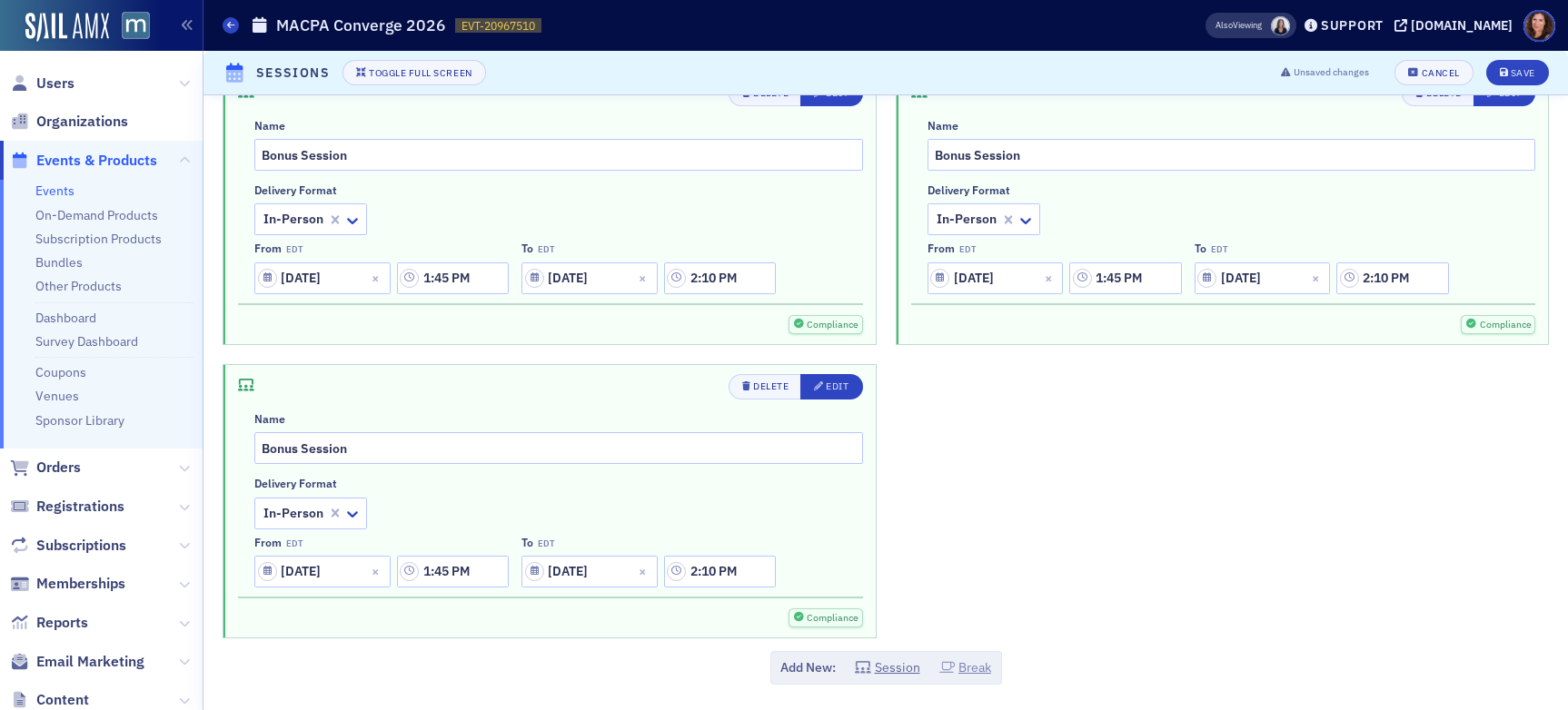
click at [967, 666] on button "Break" at bounding box center [966, 668] width 53 height 19
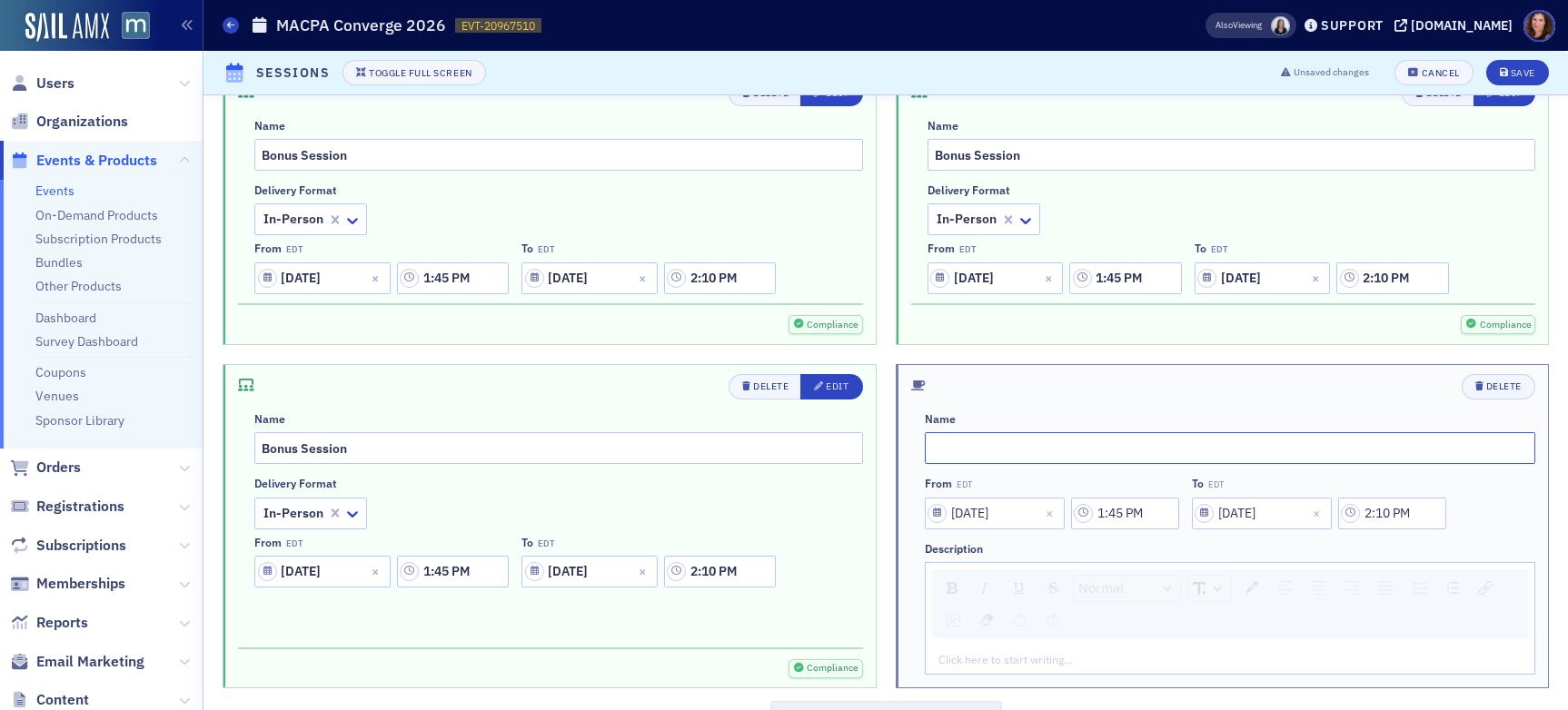
click at [1079, 446] on input "text" at bounding box center [1231, 448] width 611 height 32
click at [1335, 391] on div "Delete" at bounding box center [1504, 386] width 36 height 10
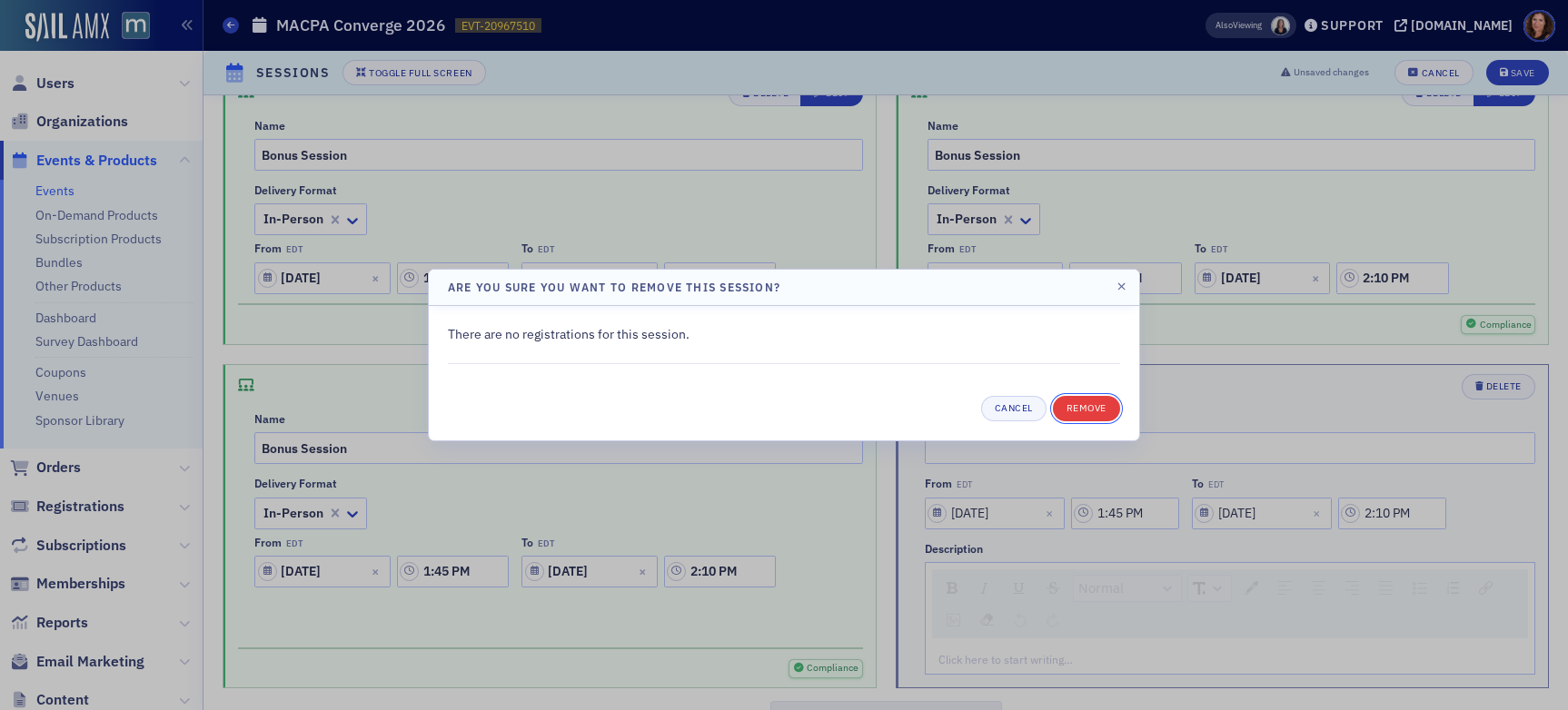
click at [1069, 403] on button "Remove" at bounding box center [1087, 409] width 67 height 26
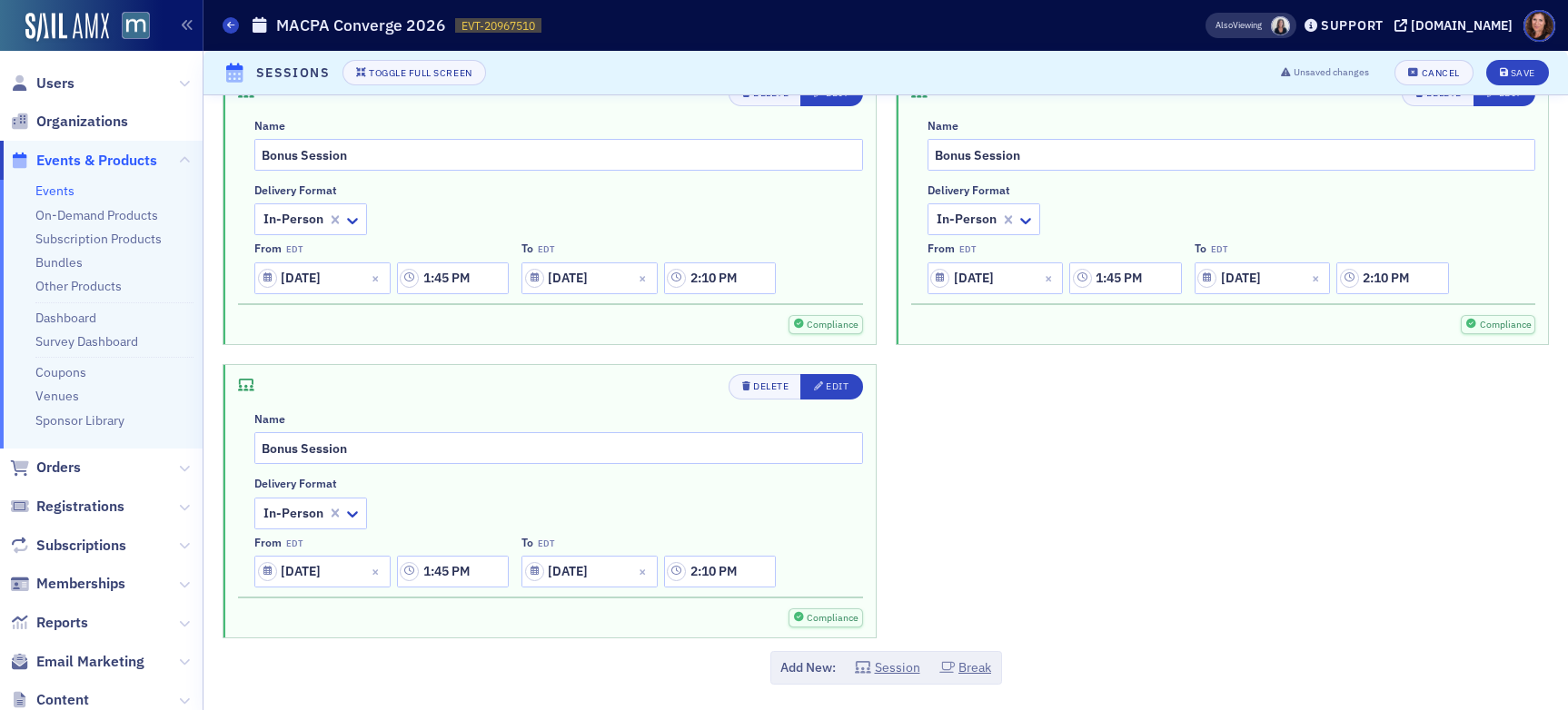
drag, startPoint x: 897, startPoint y: 666, endPoint x: 906, endPoint y: 654, distance: 15.0
click at [898, 666] on button "Session" at bounding box center [887, 668] width 65 height 19
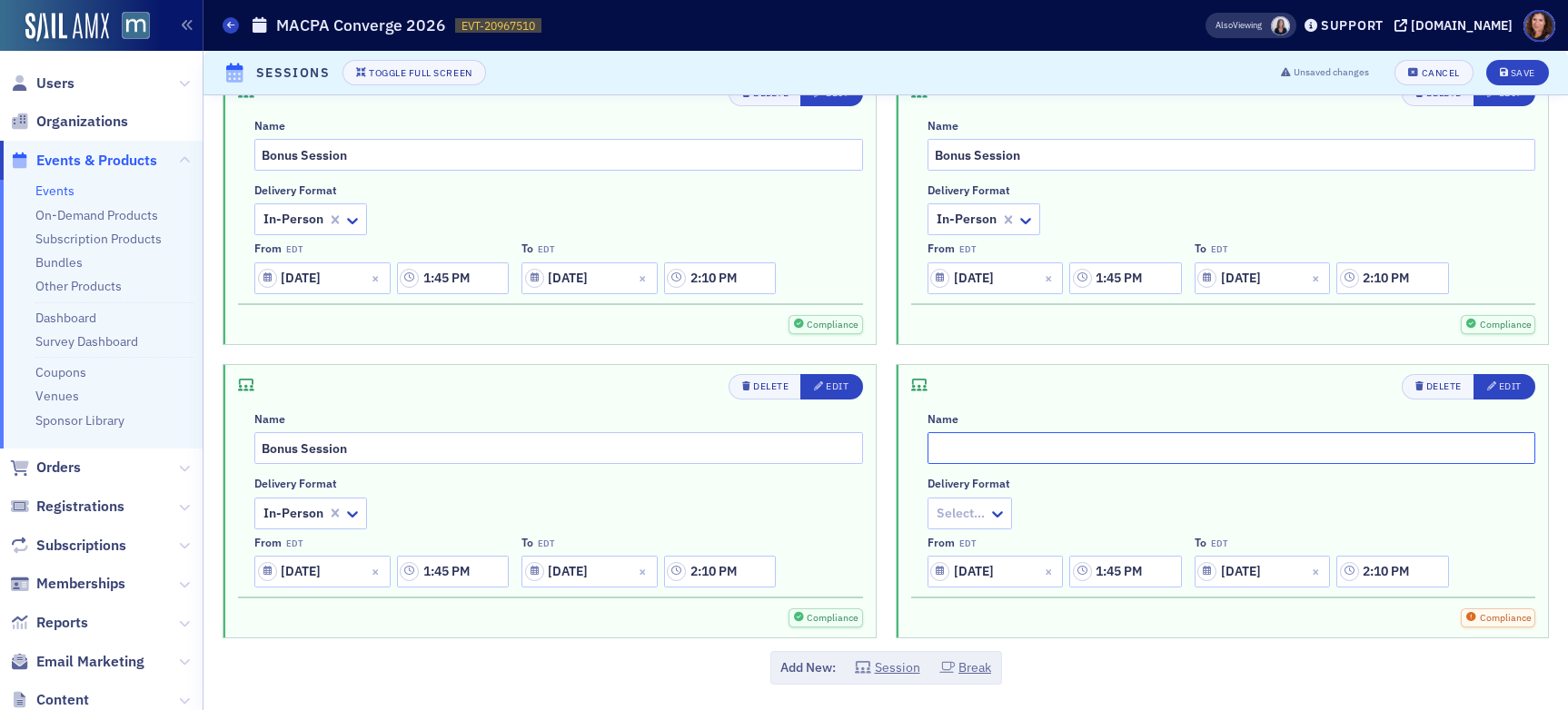
click at [1083, 457] on input "text" at bounding box center [1232, 448] width 609 height 32
type input "GNFP Track"
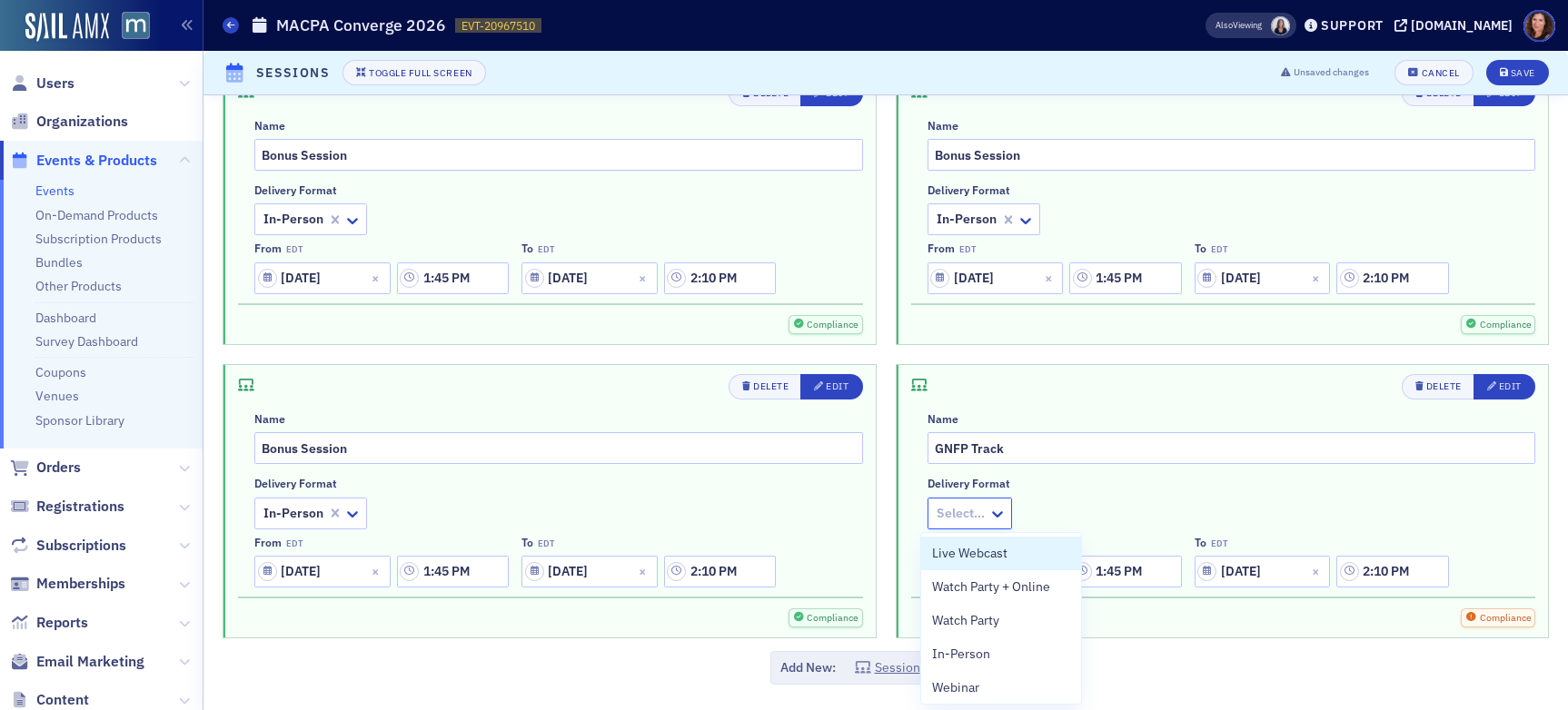
click at [976, 514] on div at bounding box center [960, 513] width 52 height 23
click at [1033, 648] on div "In-Person" at bounding box center [1001, 654] width 138 height 19
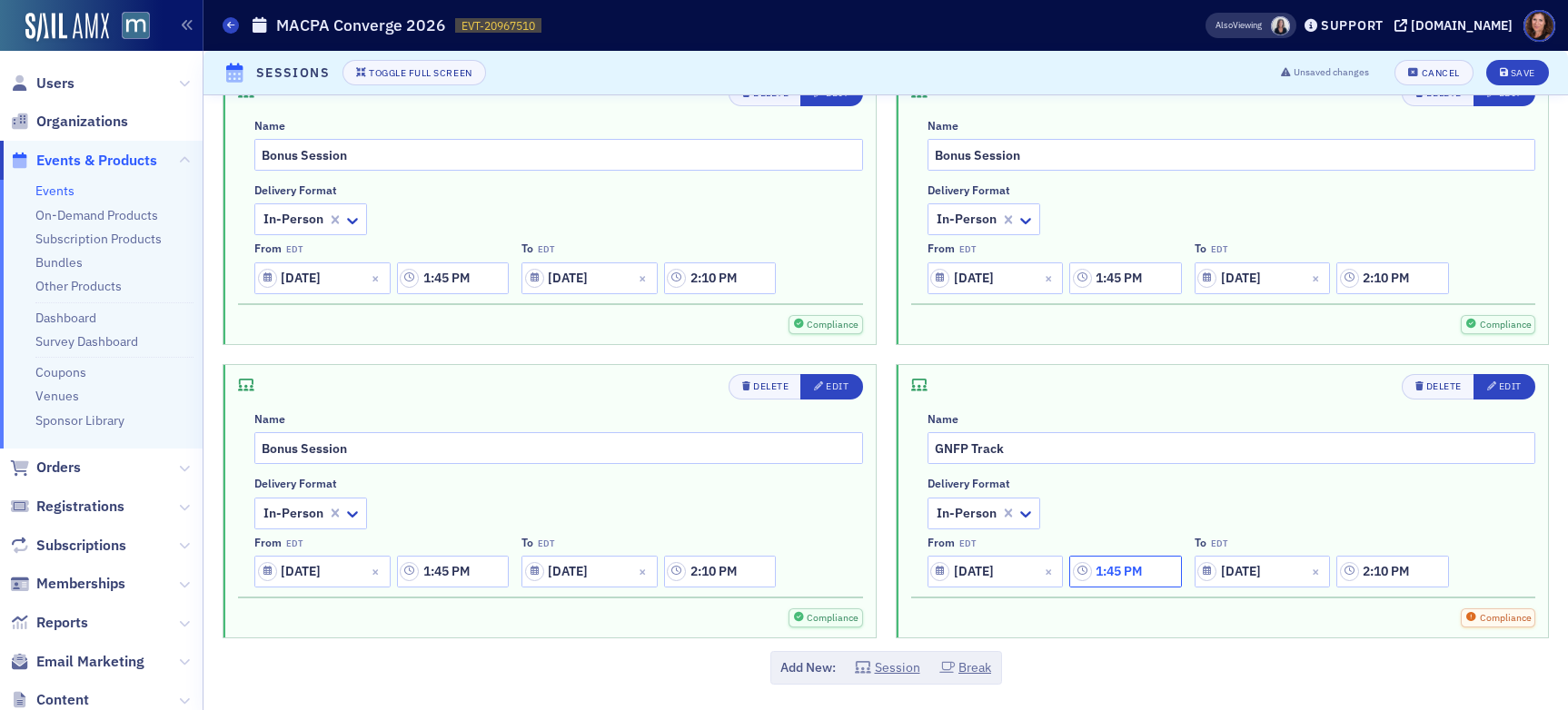
click at [1147, 573] on input "1:45 PM" at bounding box center [1125, 572] width 112 height 32
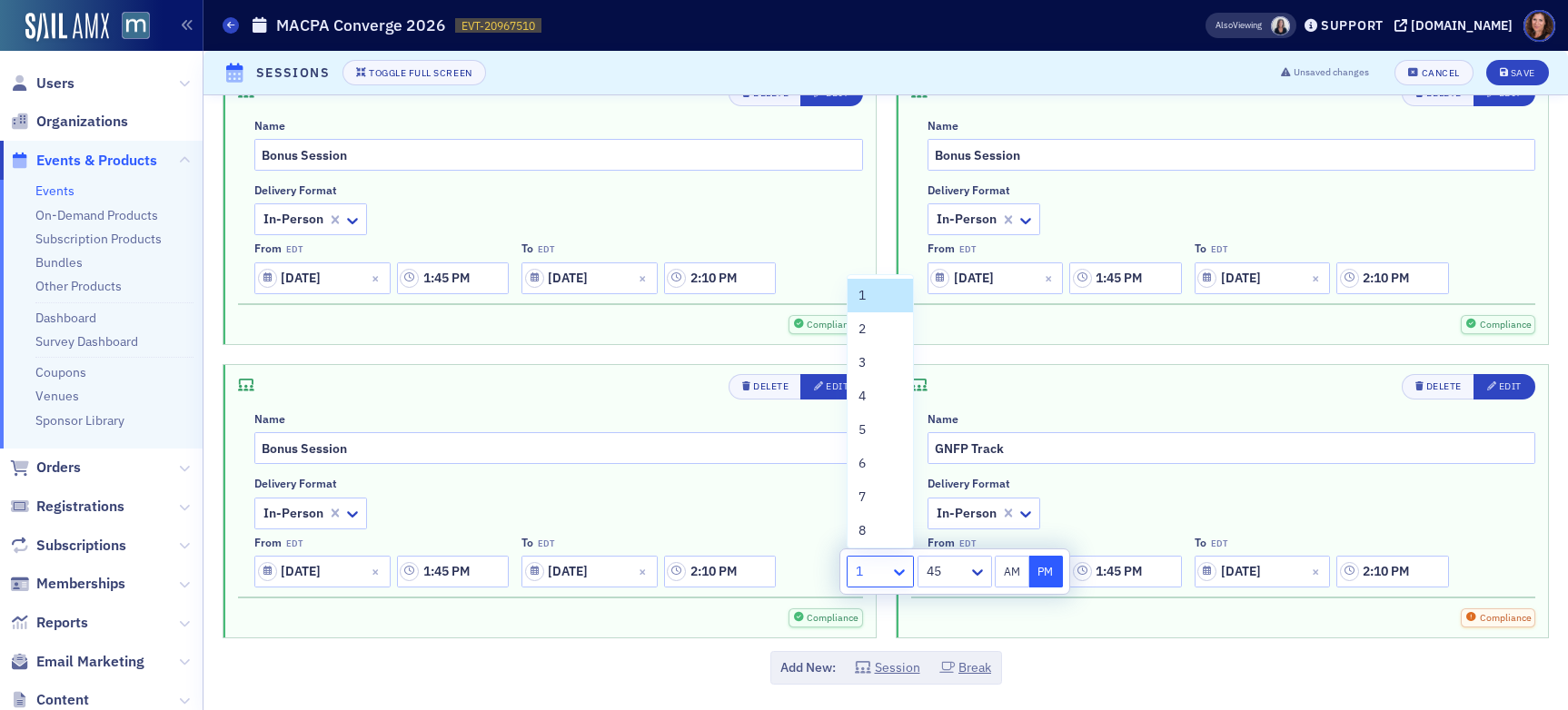
click at [900, 579] on icon at bounding box center [900, 572] width 18 height 18
click at [877, 320] on div "2" at bounding box center [881, 328] width 44 height 19
type input "2:45 PM"
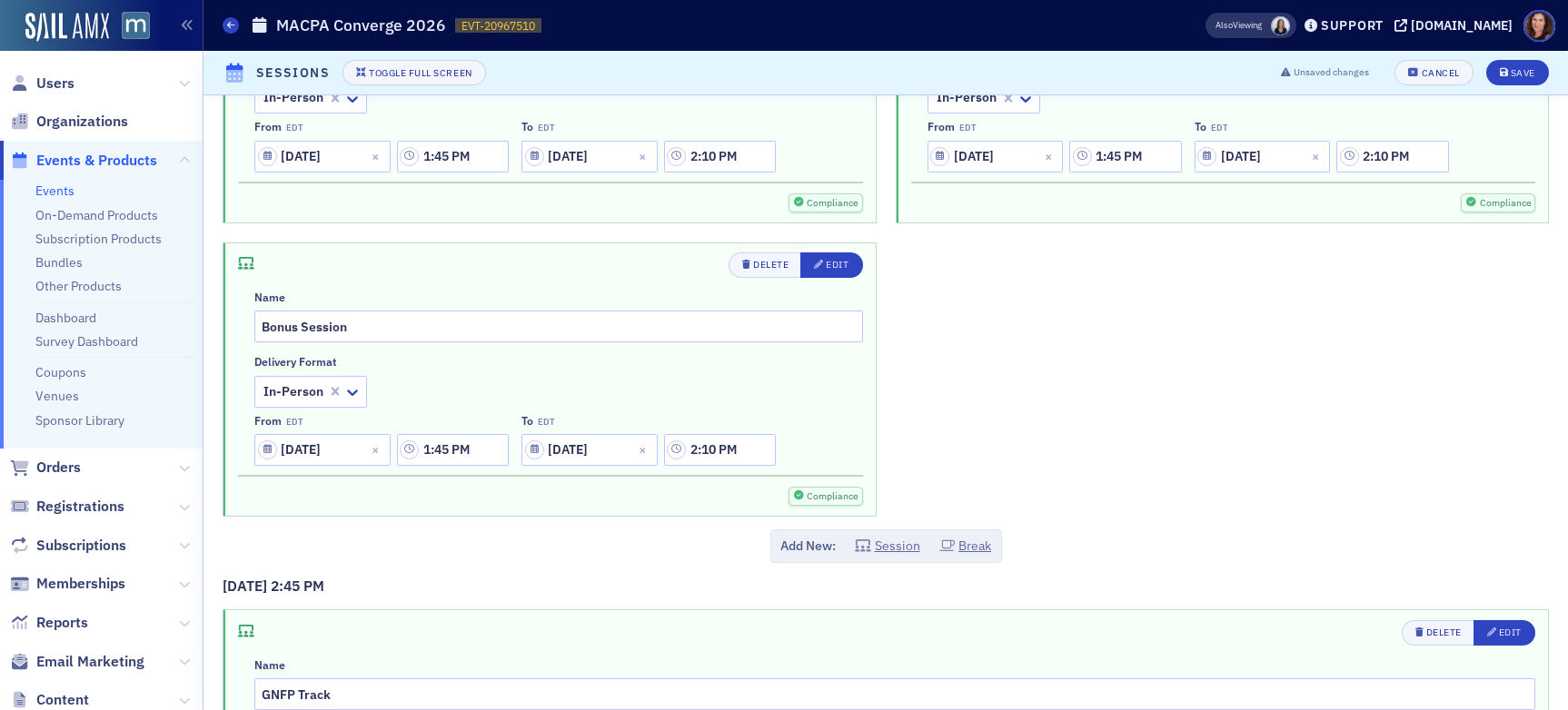
scroll to position [4623, 0]
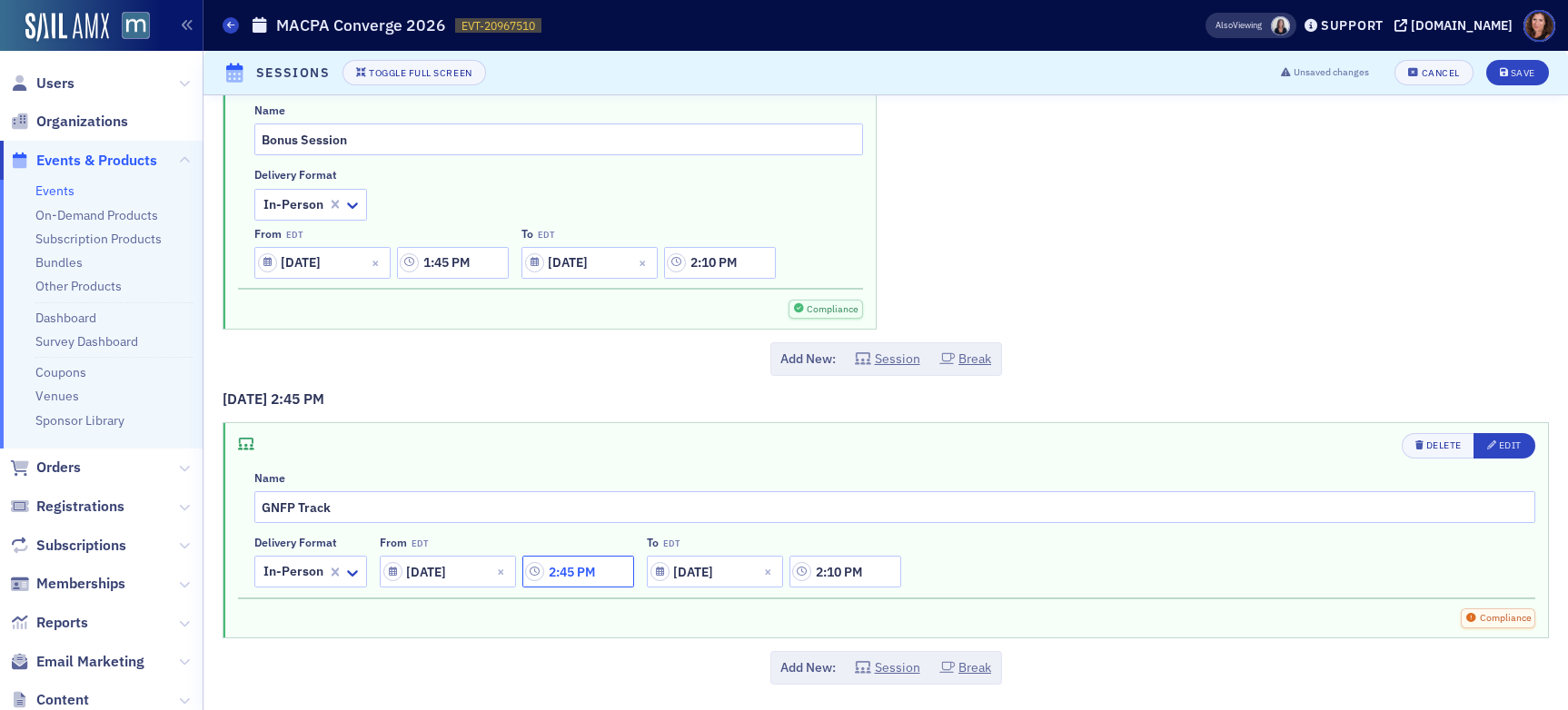
click at [612, 578] on input "2:45 PM" at bounding box center [579, 572] width 112 height 32
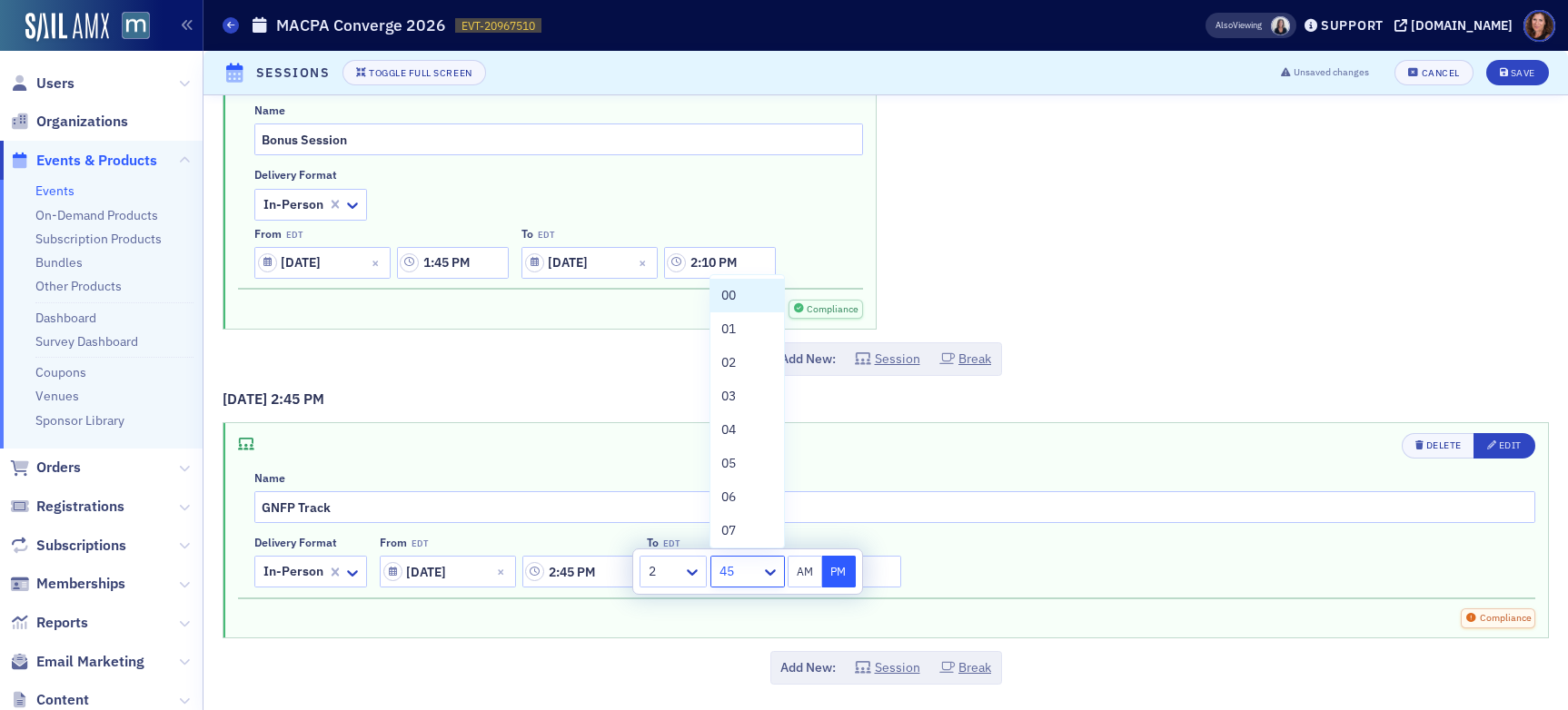
click at [752, 577] on div at bounding box center [739, 571] width 42 height 23
click at [759, 512] on div "15" at bounding box center [747, 515] width 51 height 19
type input "2:15 PM"
click at [989, 570] on div "Delivery format In-Person From EDT [DATE] 2:15 PM To EDT [DATE] 2:10 PM" at bounding box center [895, 562] width 1281 height 52
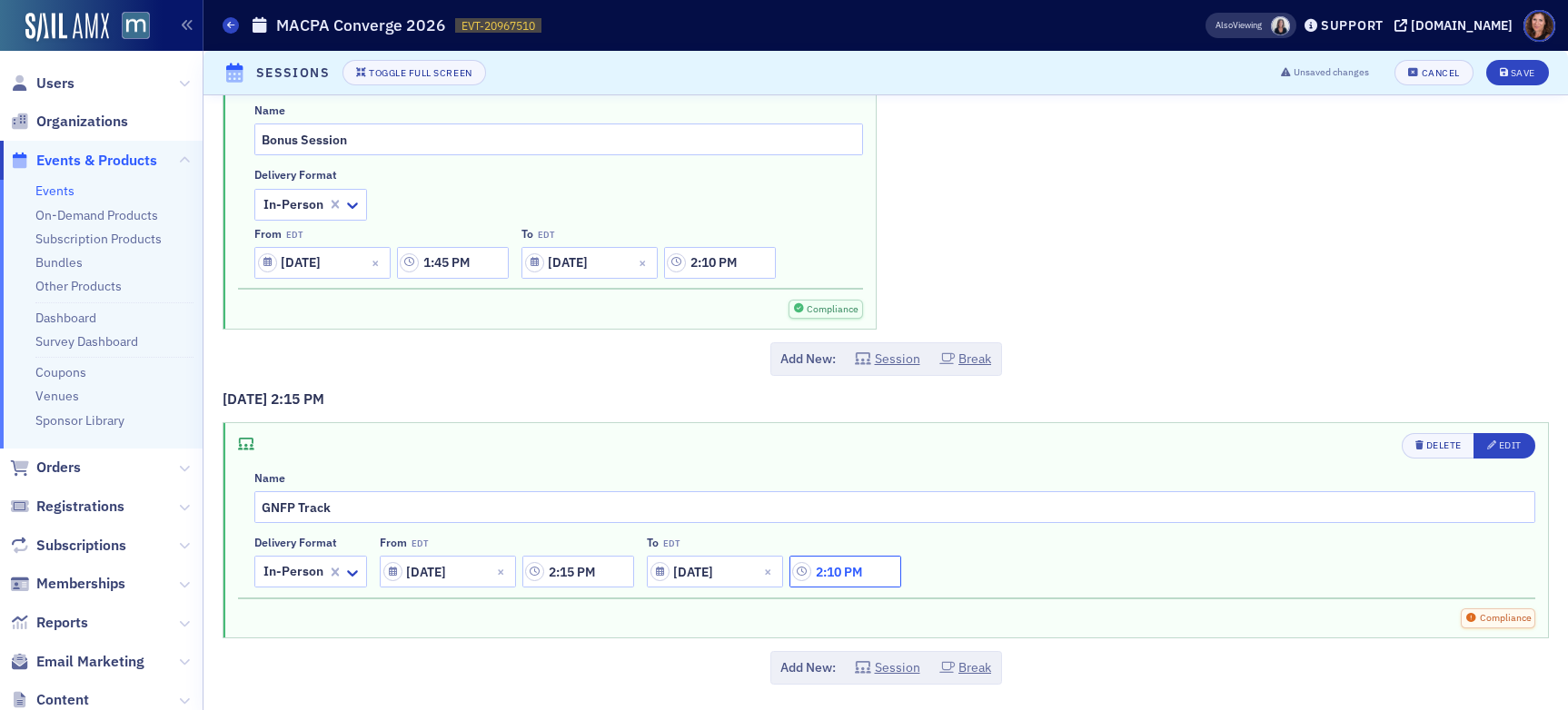
click at [846, 576] on input "2:10 PM" at bounding box center [846, 572] width 112 height 32
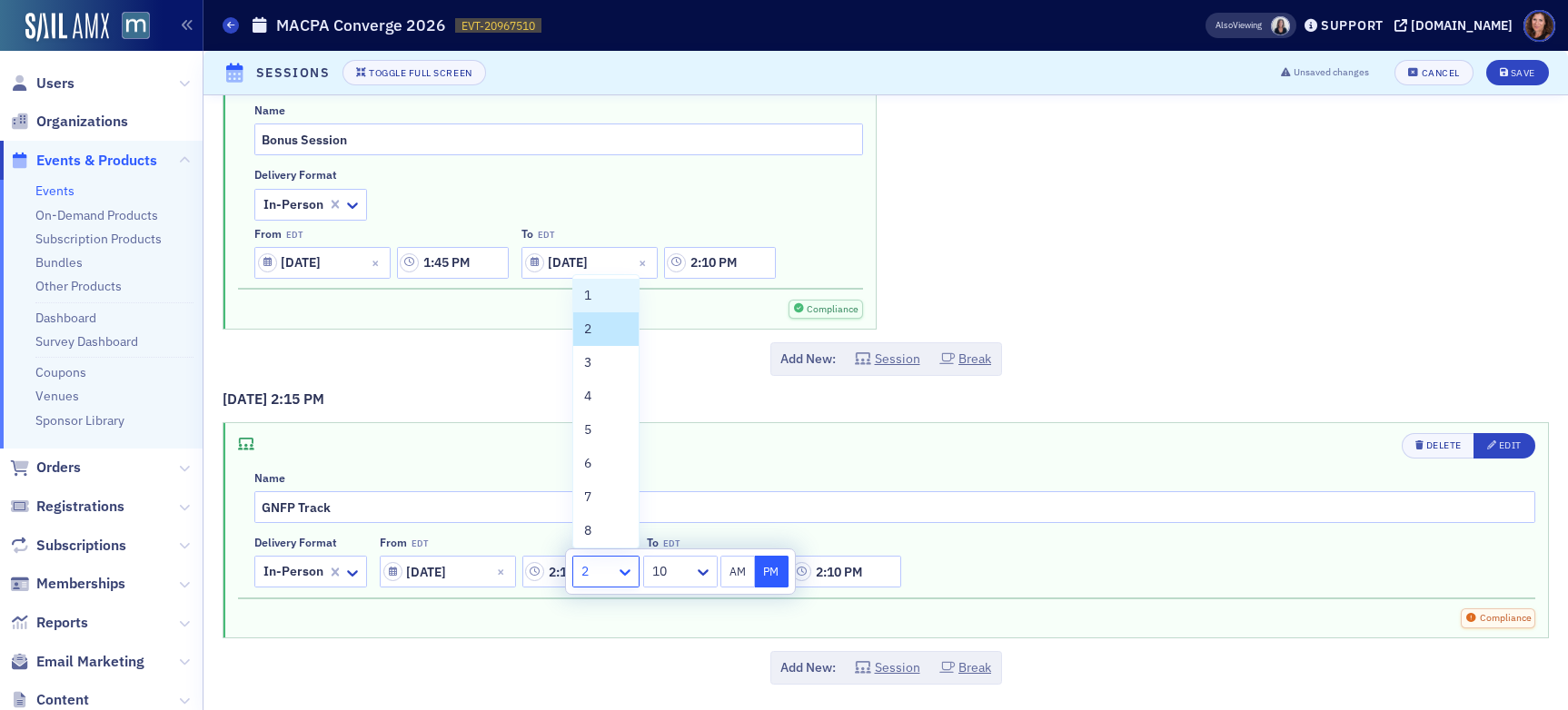
click at [628, 571] on icon at bounding box center [625, 572] width 11 height 6
click at [589, 351] on div "3" at bounding box center [605, 362] width 65 height 34
click at [685, 576] on div at bounding box center [672, 571] width 42 height 23
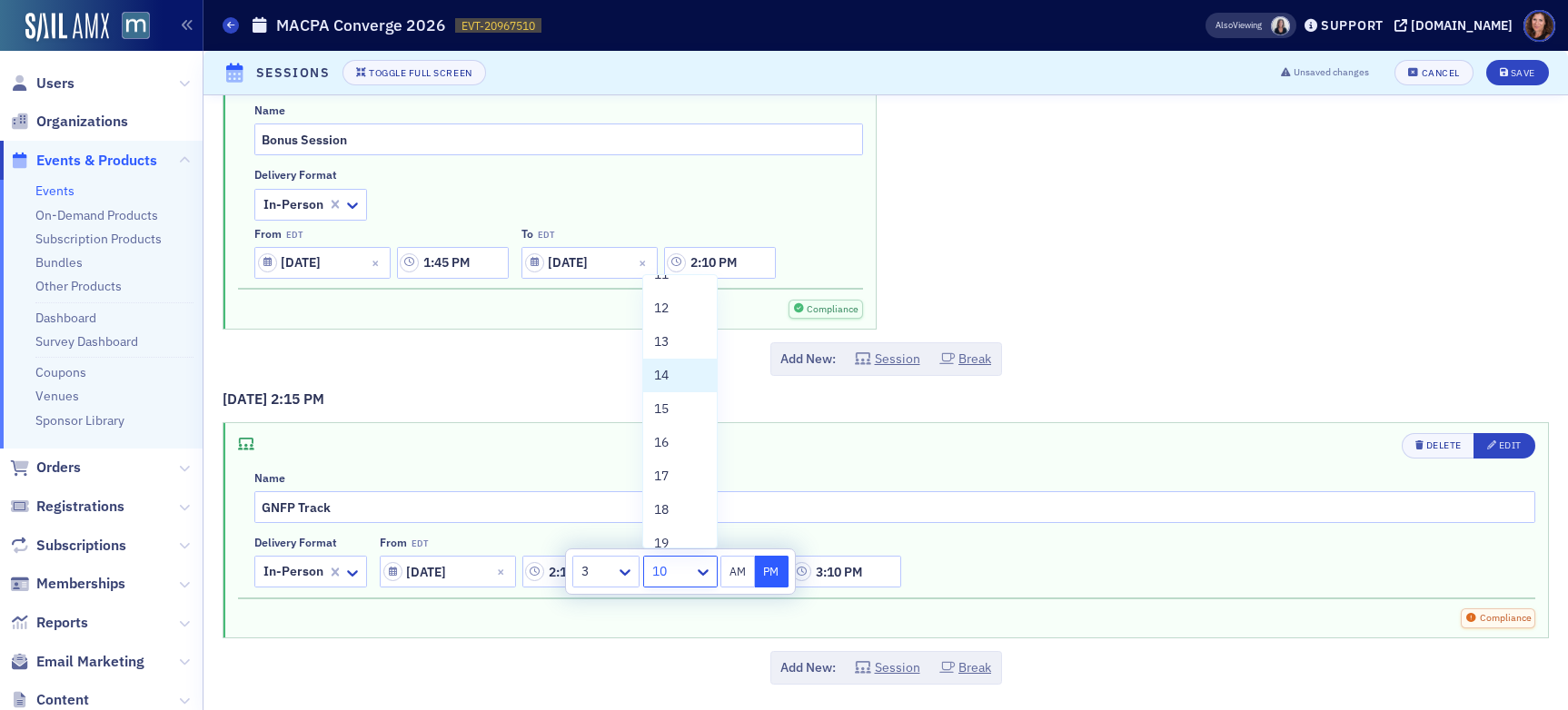
scroll to position [395, 0]
click at [670, 412] on div "15" at bounding box center [680, 404] width 51 height 19
type input "3:15 PM"
click at [1065, 558] on div "Delivery format In-Person From EDT [DATE] 2:15 PM To EDT [DATE] 3:15 PM" at bounding box center [895, 562] width 1281 height 52
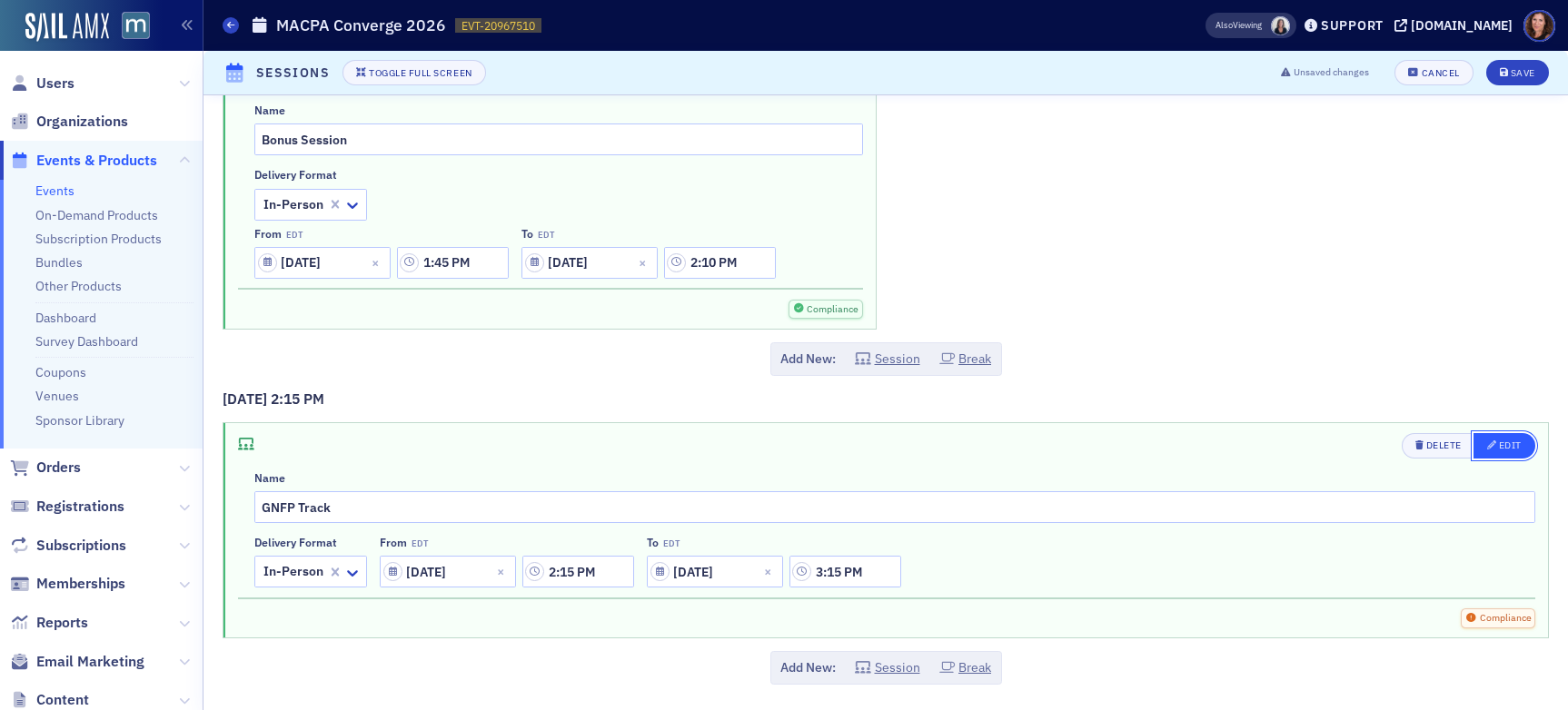
click at [1335, 447] on div "Edit" at bounding box center [1510, 445] width 23 height 10
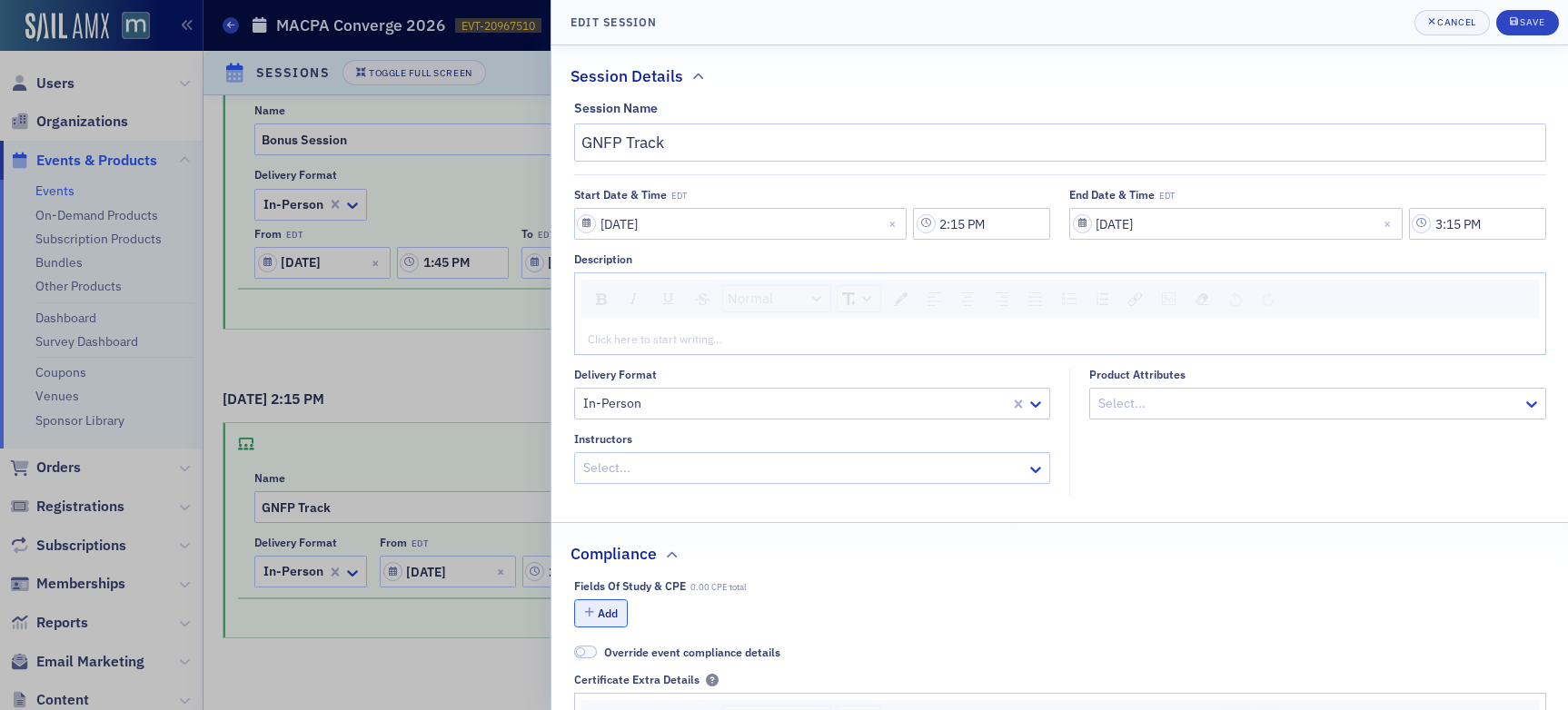
click at [605, 617] on button "Add" at bounding box center [601, 613] width 55 height 28
click at [776, 651] on div at bounding box center [931, 650] width 552 height 23
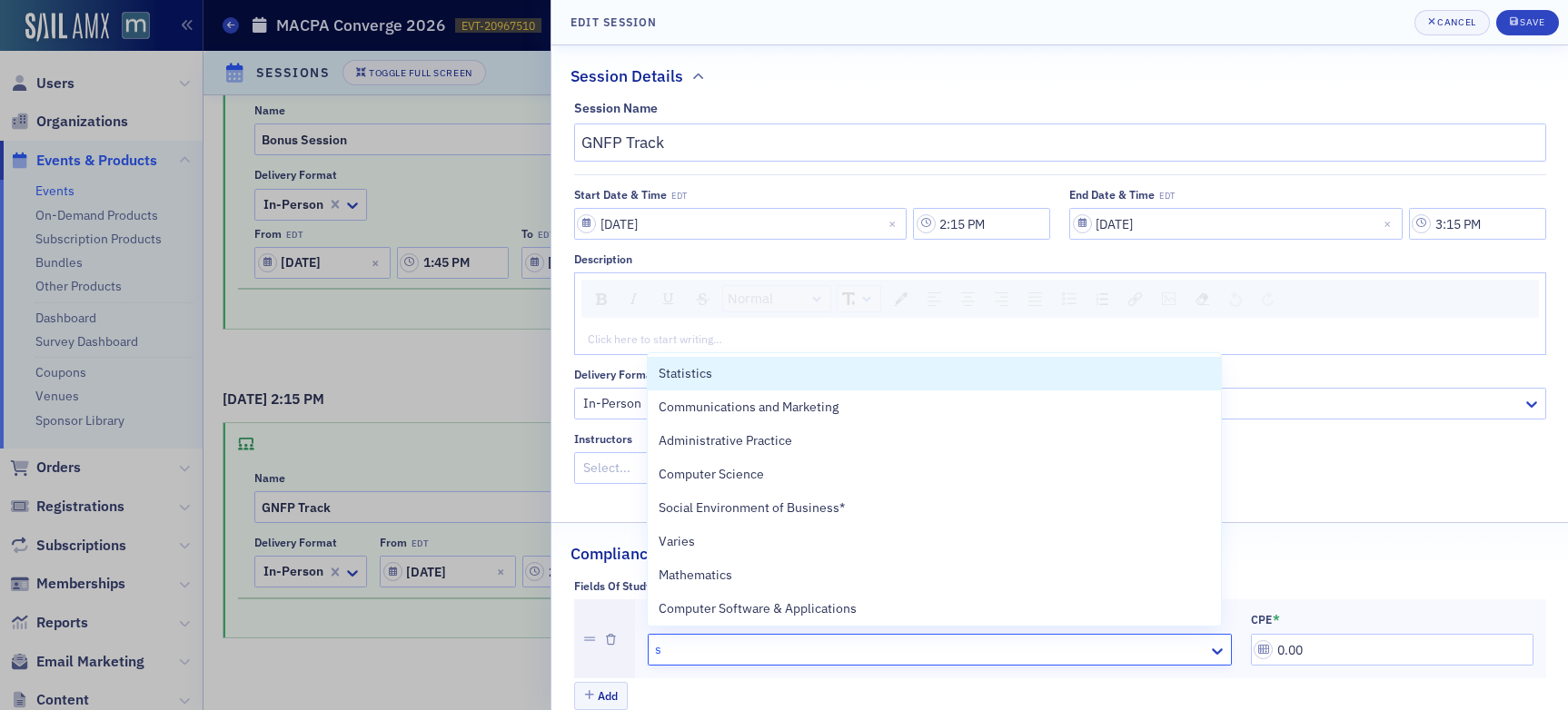
type input "sp"
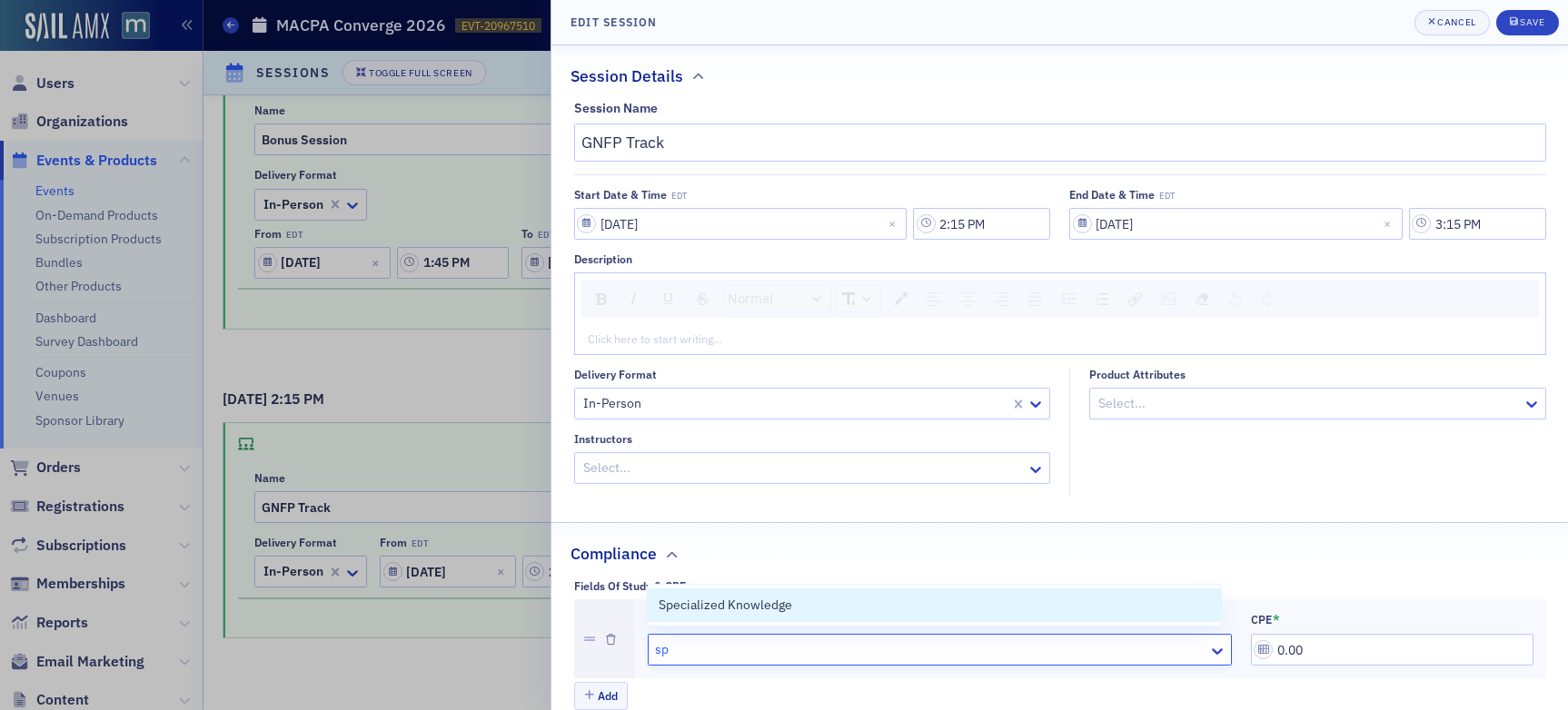
click at [848, 610] on div "Specialized Knowledge" at bounding box center [935, 605] width 552 height 19
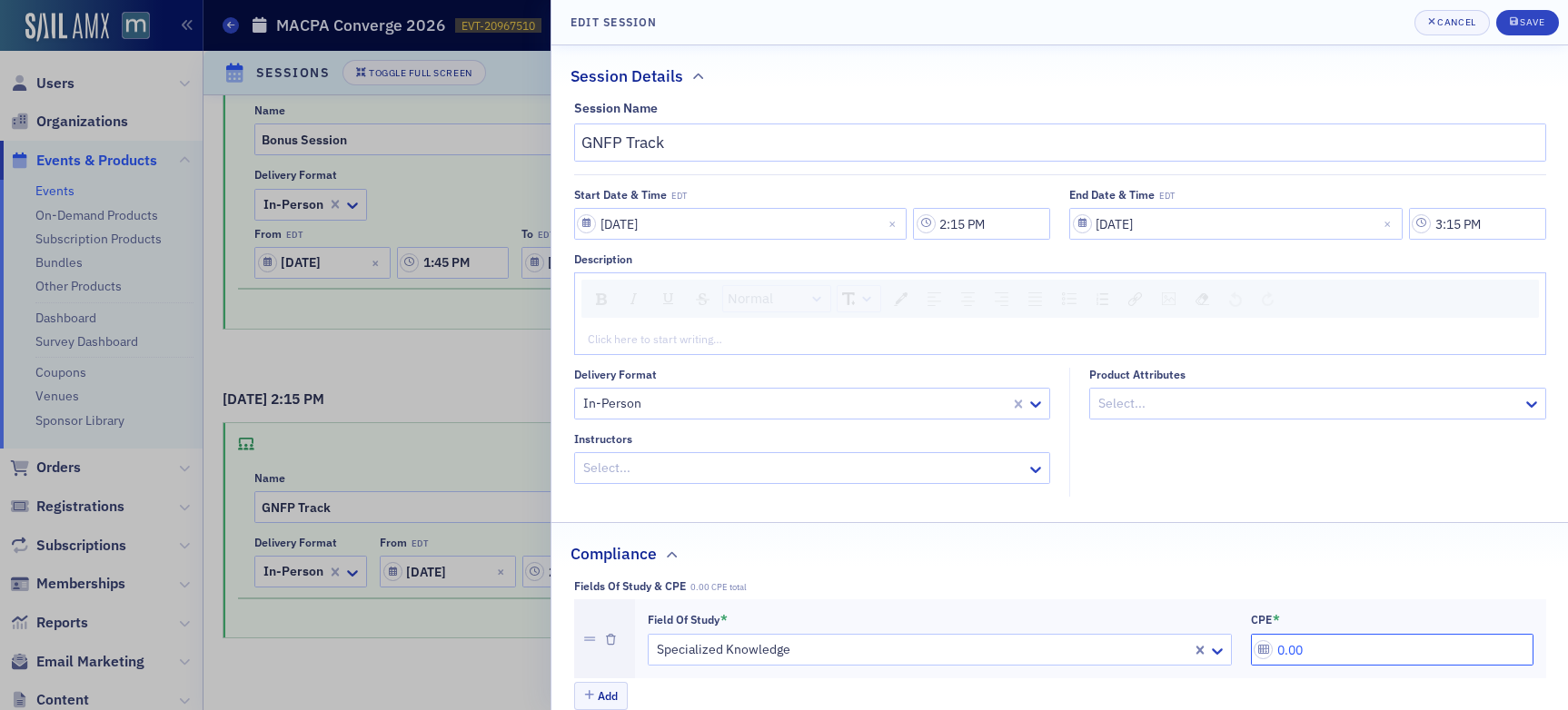
drag, startPoint x: 1249, startPoint y: 651, endPoint x: 1188, endPoint y: 651, distance: 61.0
click at [1188, 651] on div "Field of Study * Specialized Knowledge CPE * 0.00" at bounding box center [1091, 640] width 886 height 55
type input "1.00"
click at [1335, 32] on button "Save" at bounding box center [1528, 23] width 62 height 26
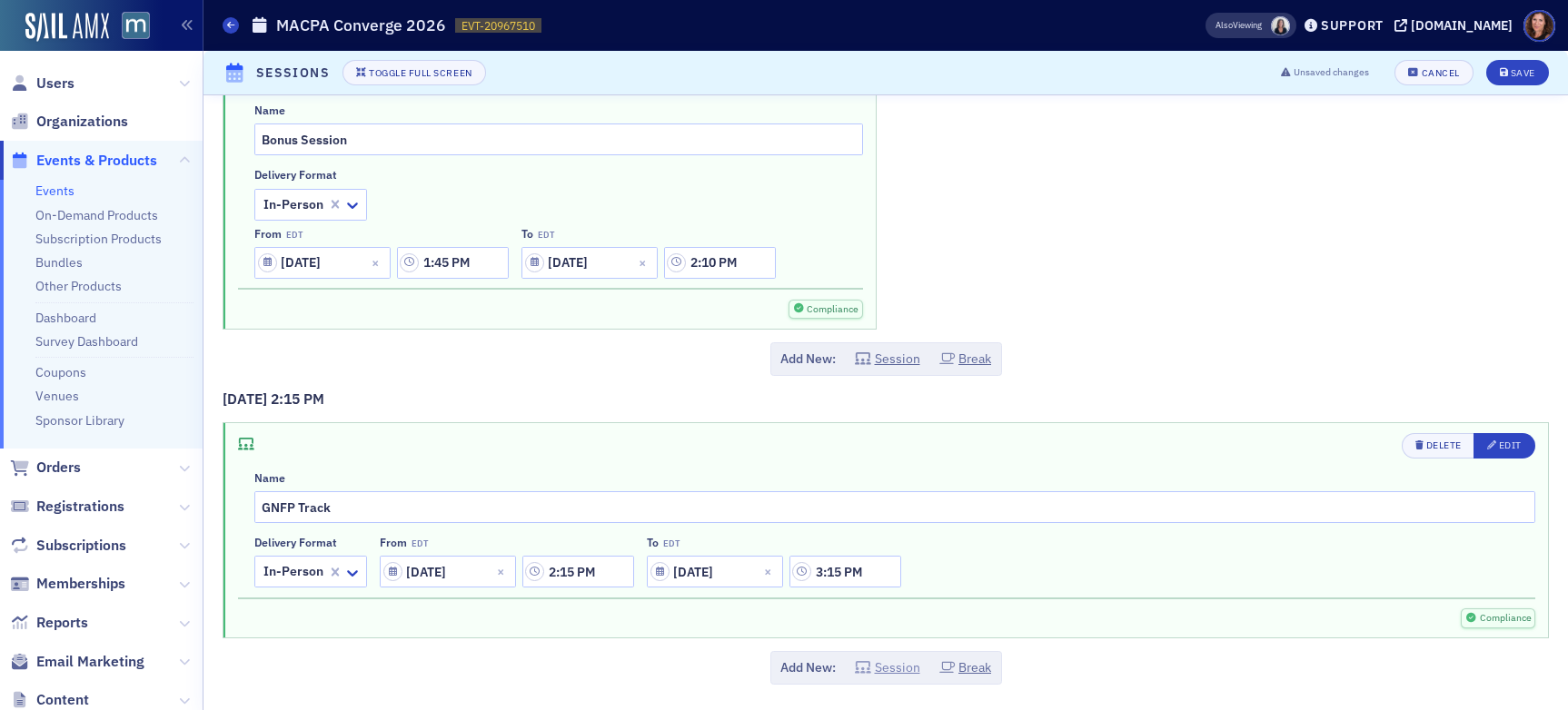
click at [894, 669] on button "Session" at bounding box center [887, 668] width 65 height 19
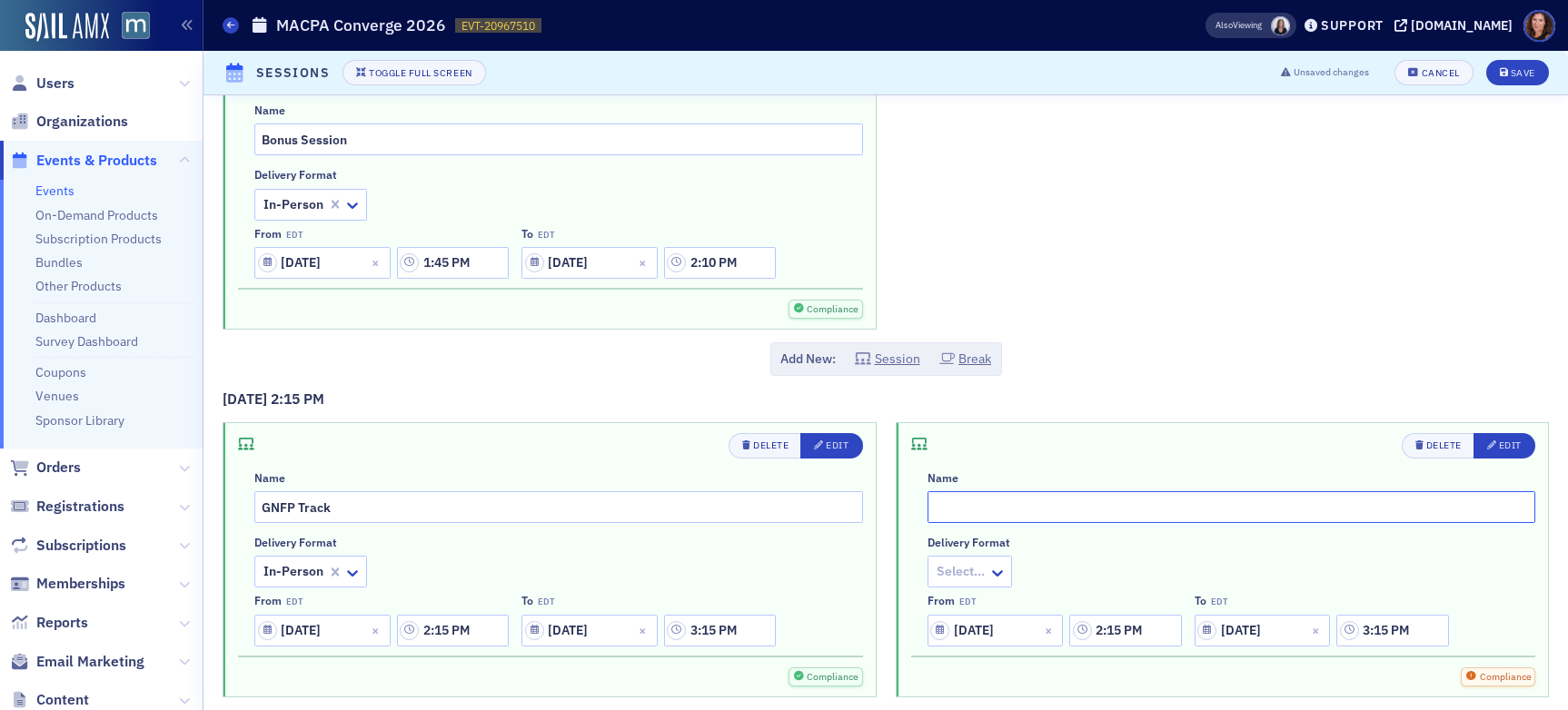
click at [1026, 506] on input "text" at bounding box center [1232, 507] width 609 height 32
type input "GOV CON Track"
click at [971, 567] on div at bounding box center [960, 571] width 52 height 23
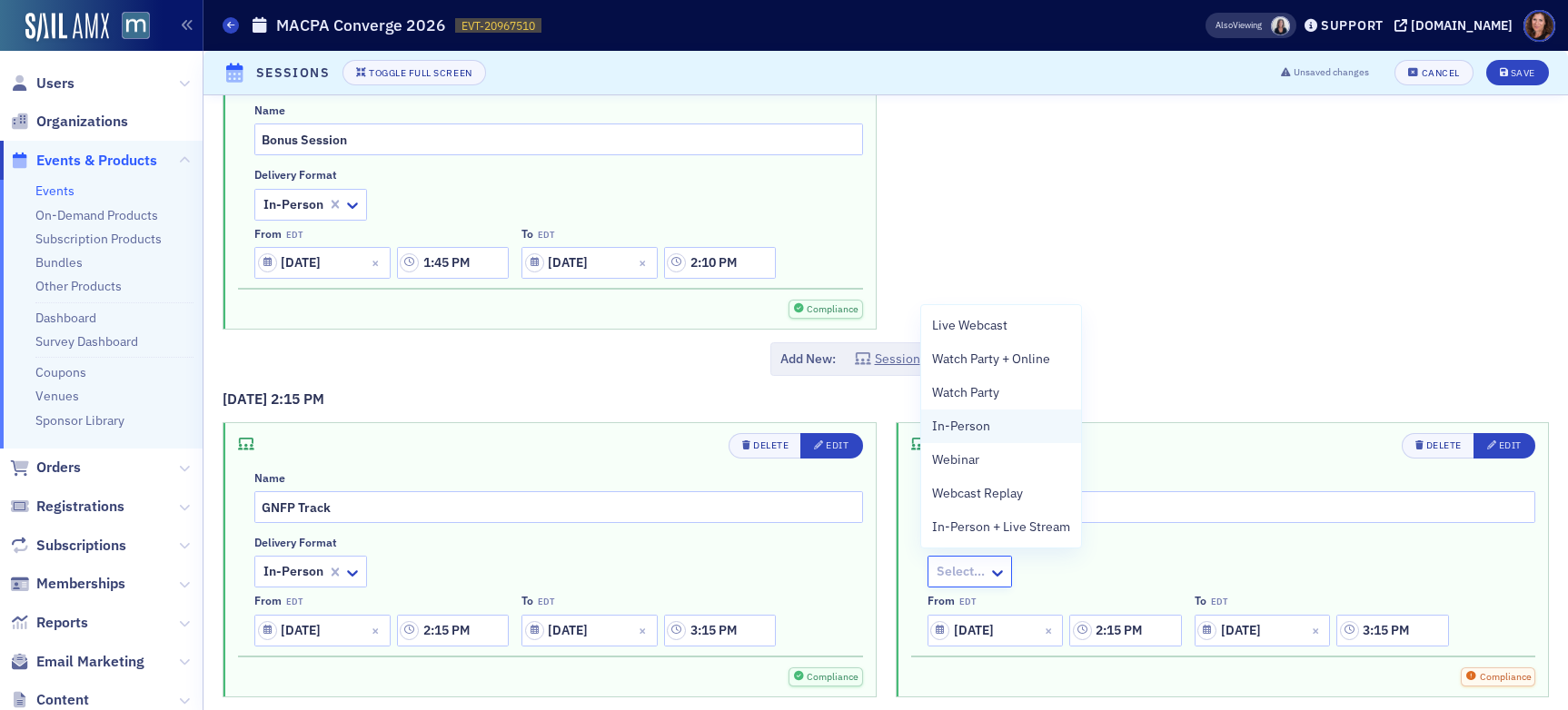
click at [997, 426] on div "In-Person" at bounding box center [1001, 426] width 138 height 19
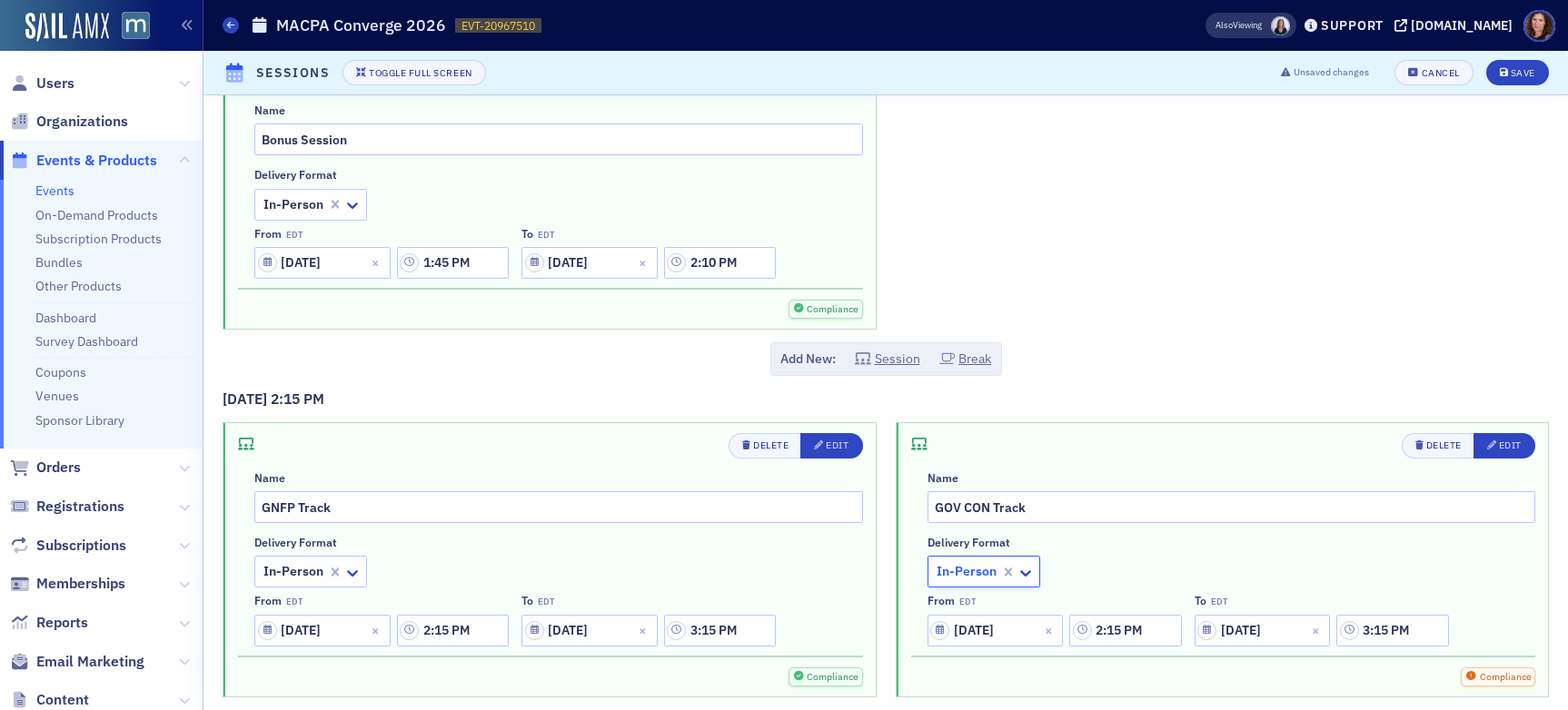
scroll to position [4682, 0]
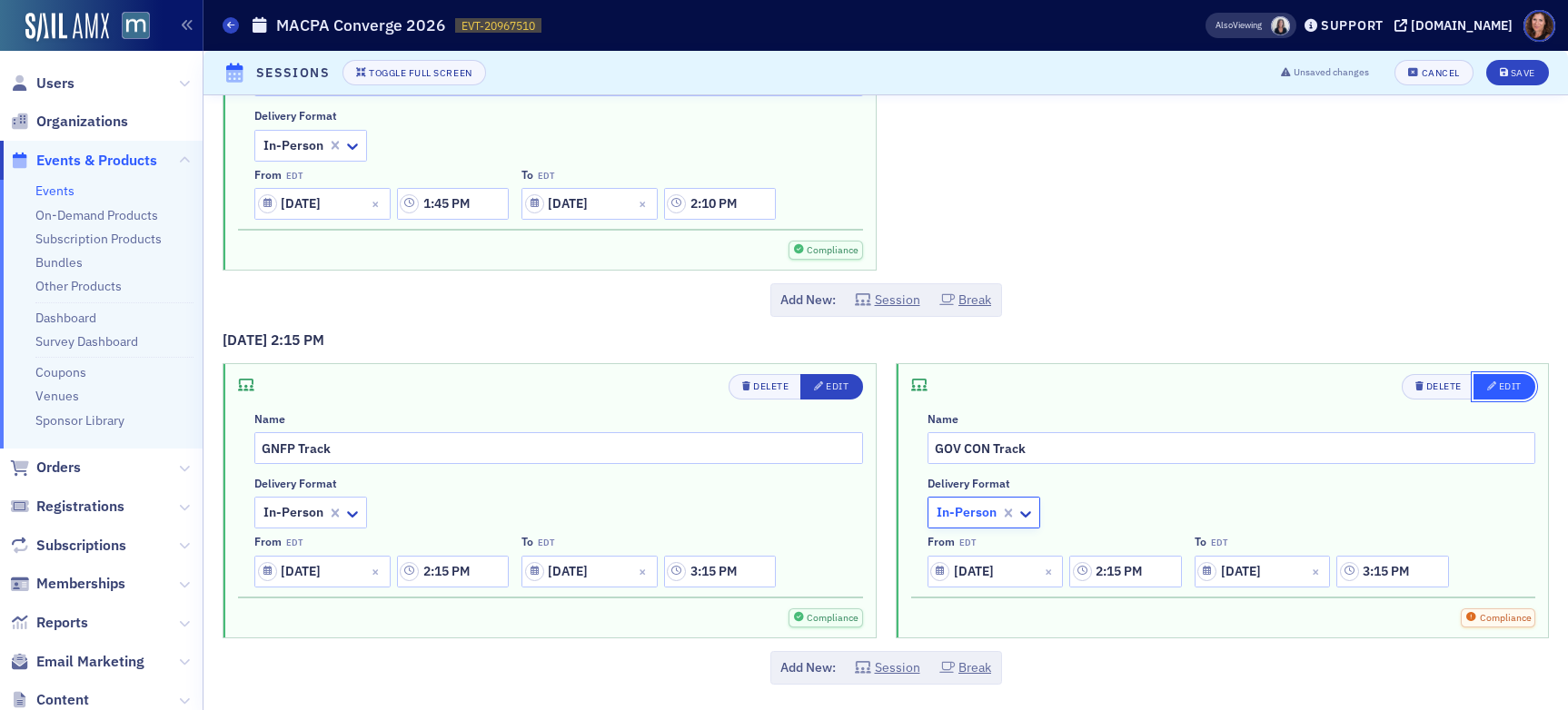
click at [1335, 389] on div "Edit" at bounding box center [1510, 386] width 23 height 10
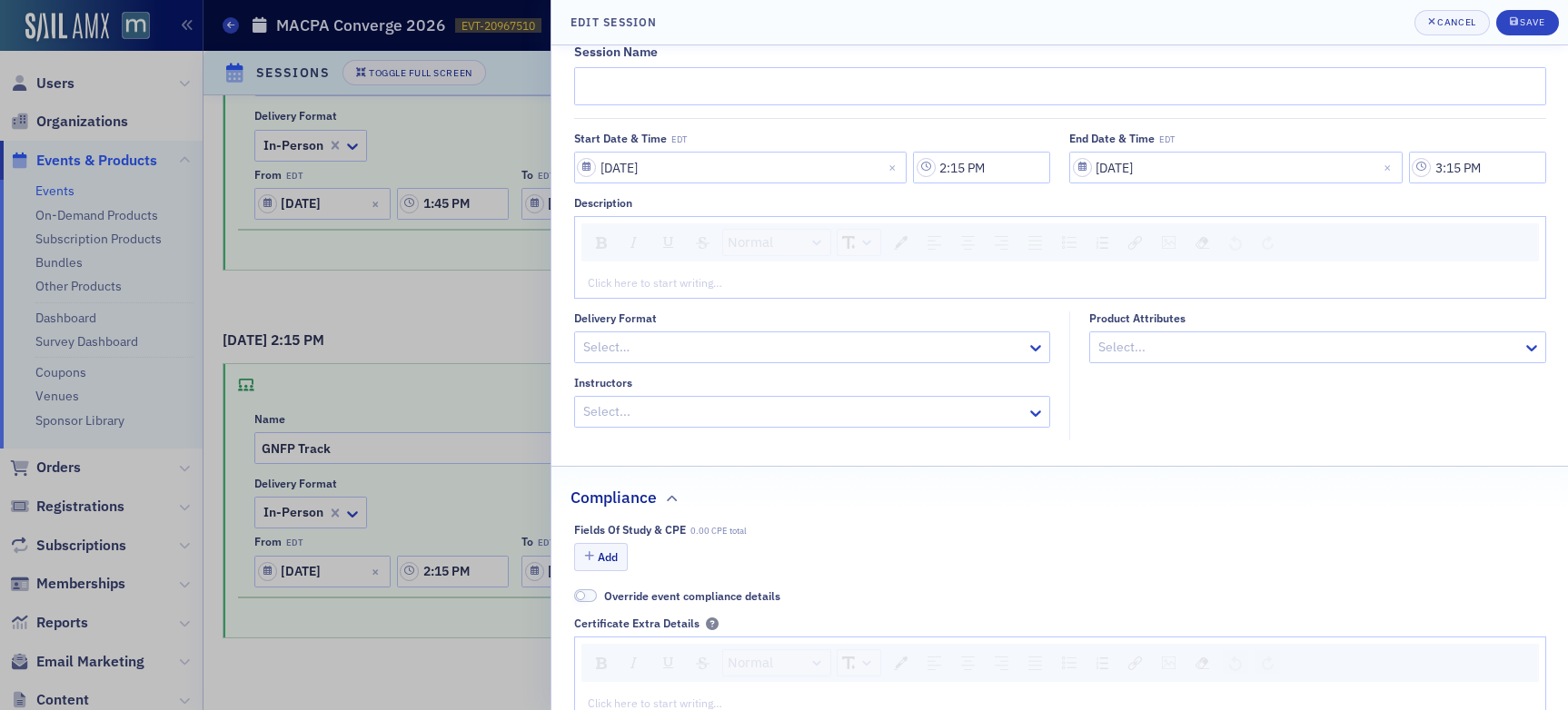
scroll to position [76, 0]
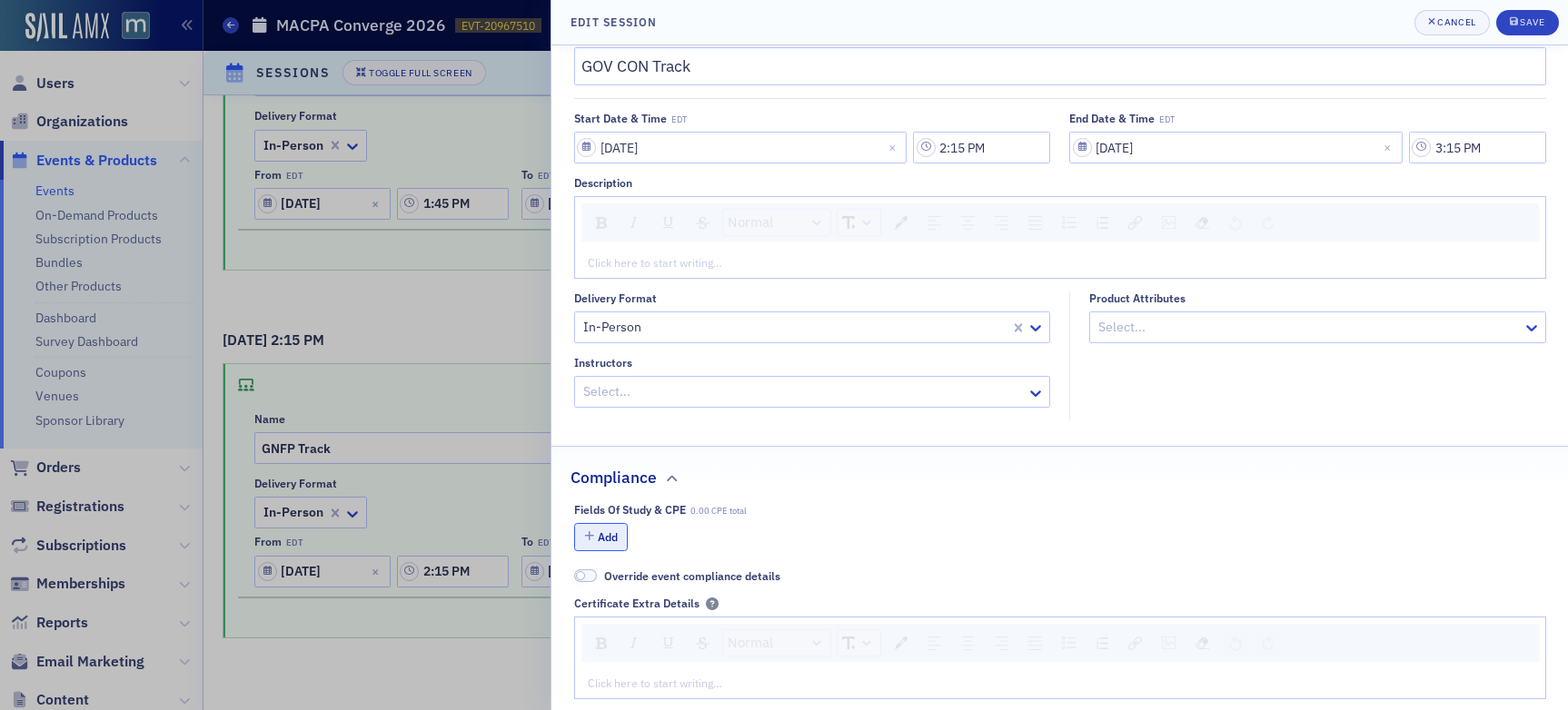
type input "GOV CON Track"
click at [620, 537] on button "Add" at bounding box center [601, 537] width 55 height 28
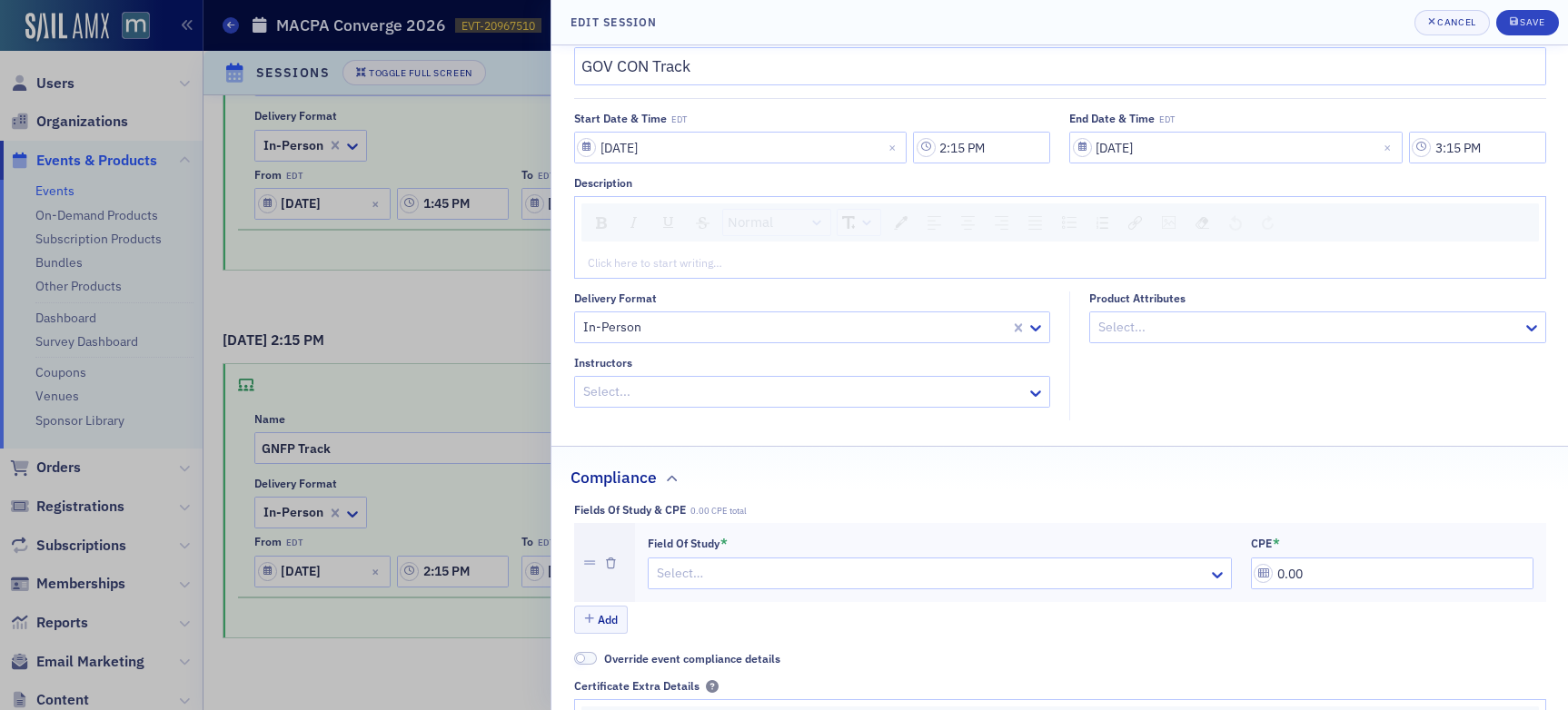
click at [866, 576] on div at bounding box center [931, 573] width 552 height 23
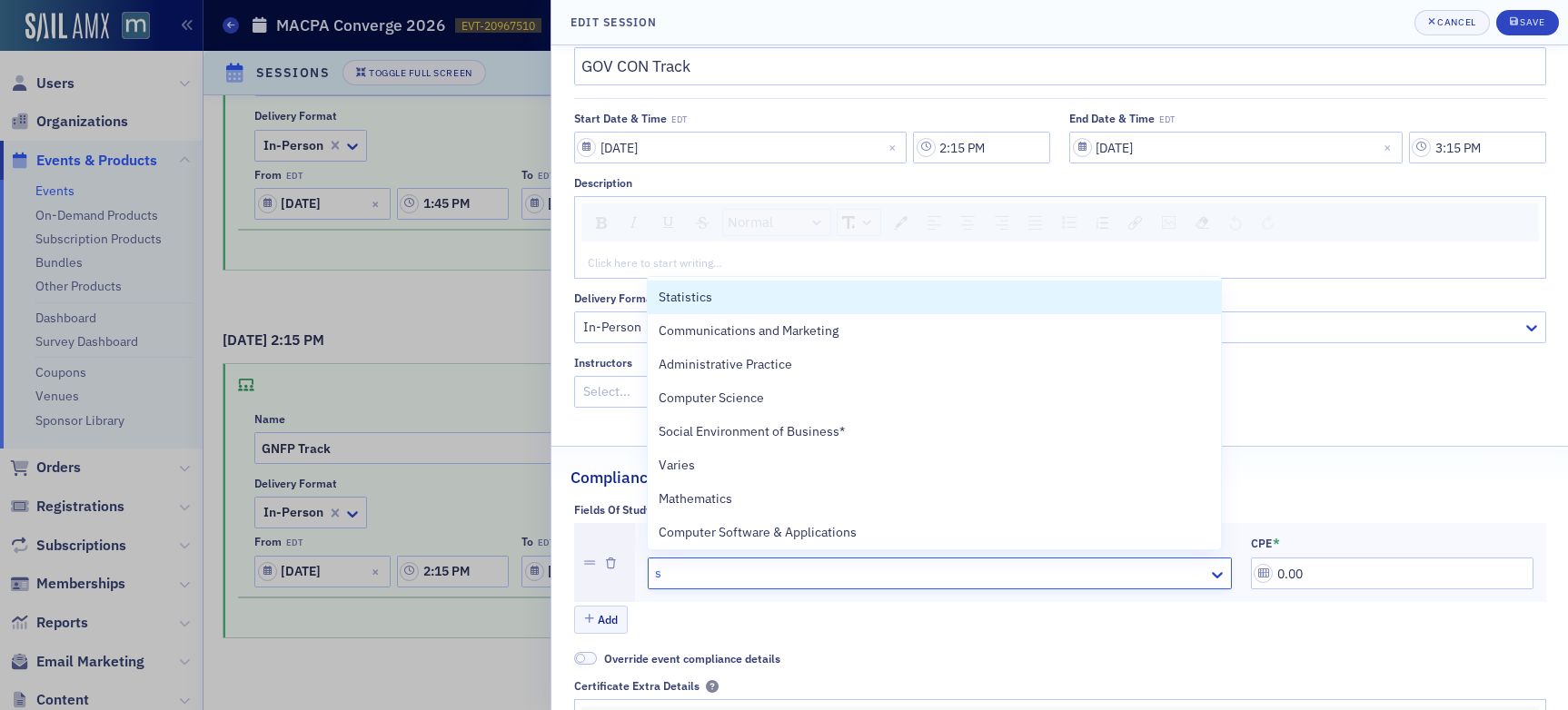
type input "sp"
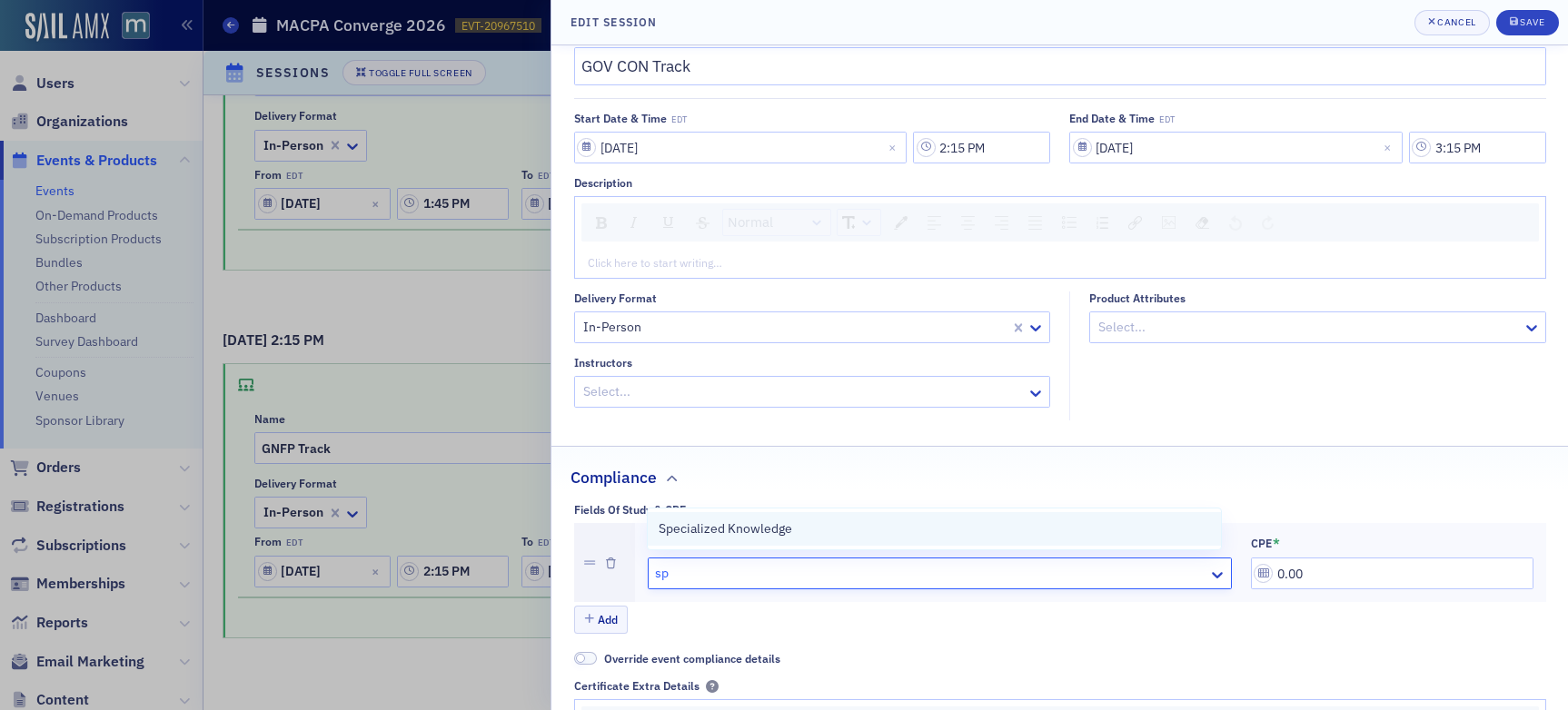
click at [935, 531] on div "Specialized Knowledge" at bounding box center [935, 529] width 552 height 19
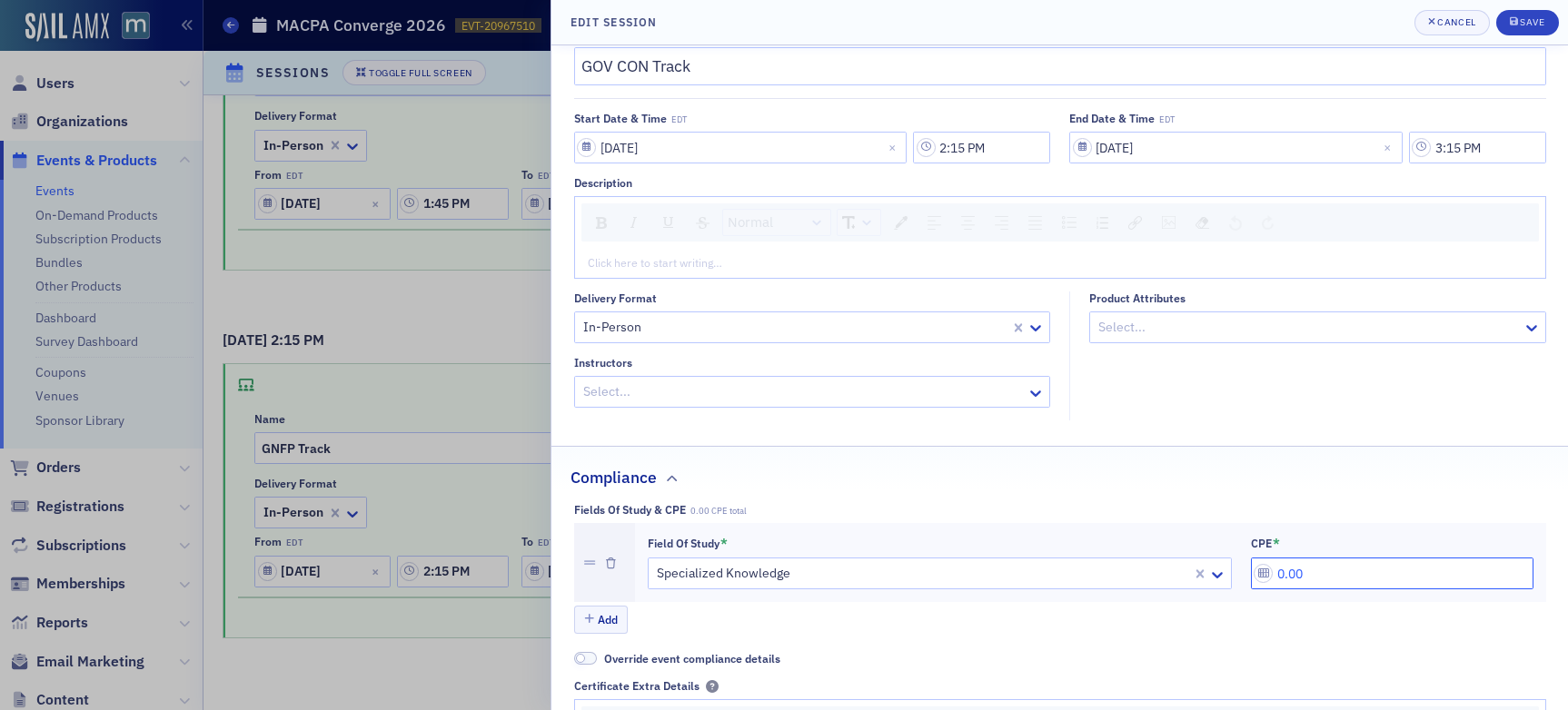
drag, startPoint x: 1342, startPoint y: 575, endPoint x: 1228, endPoint y: 576, distance: 114.0
click at [1229, 576] on div "Field of Study * Specialized Knowledge CPE * 0.00" at bounding box center [1091, 564] width 886 height 55
type input "1.00"
click at [1335, 19] on div "Save" at bounding box center [1532, 22] width 25 height 10
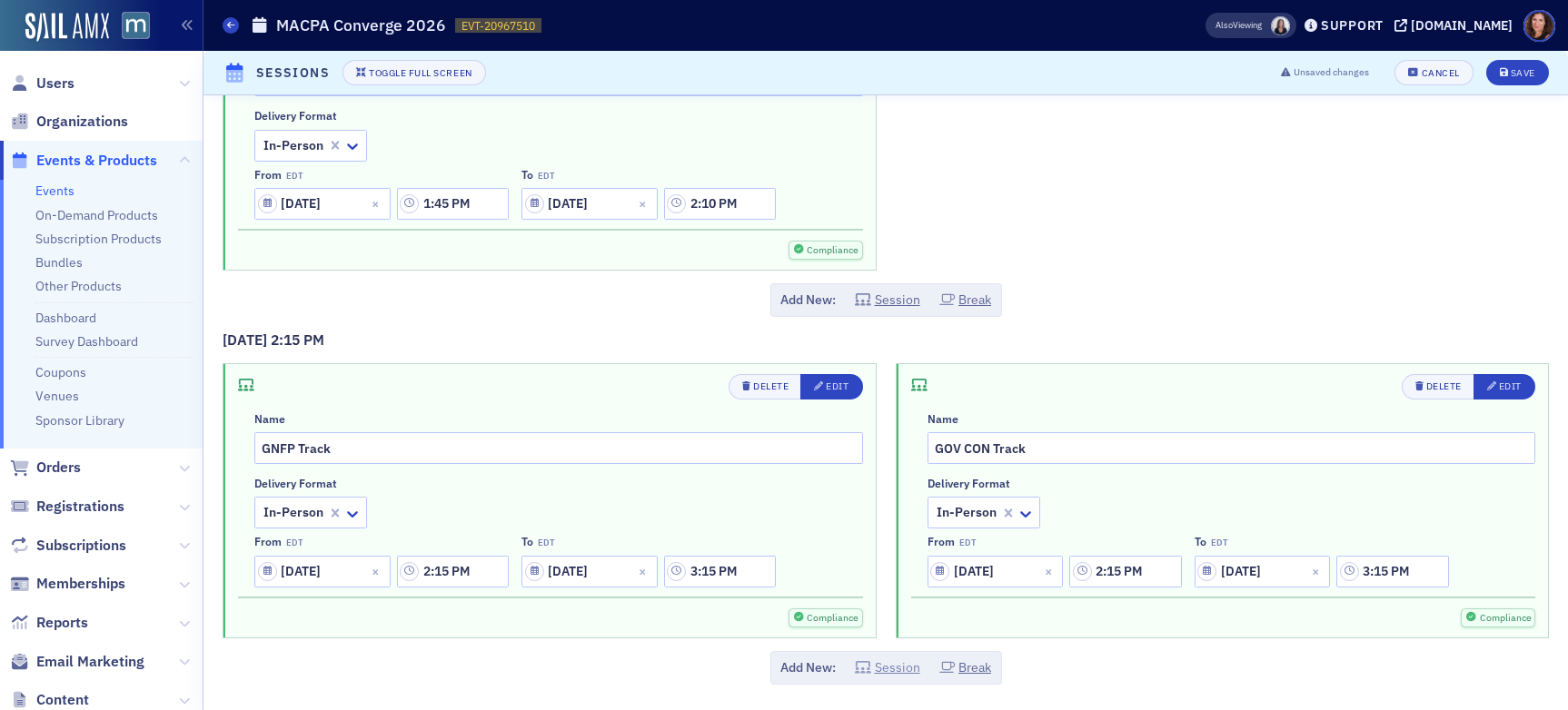
click at [885, 668] on button "Session" at bounding box center [887, 668] width 65 height 19
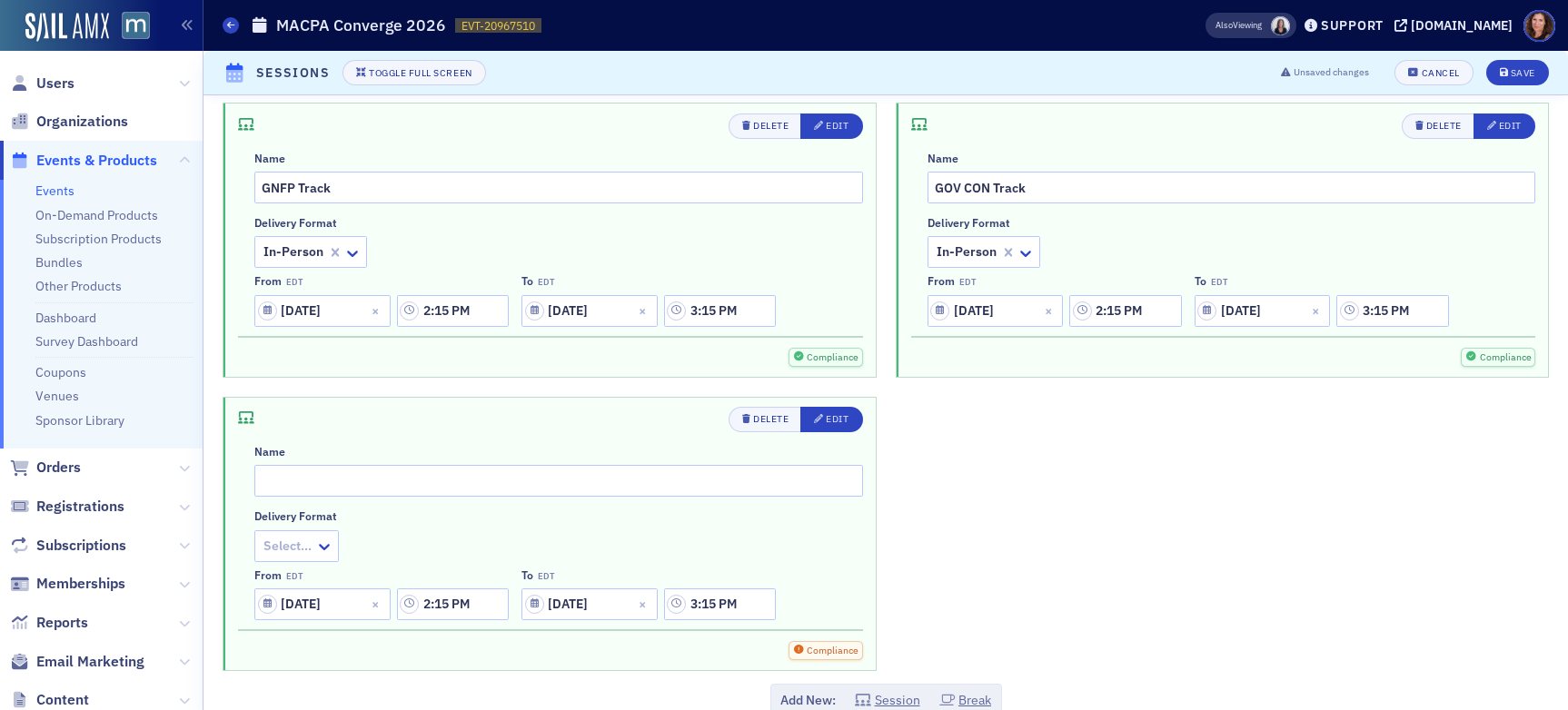
scroll to position [4975, 0]
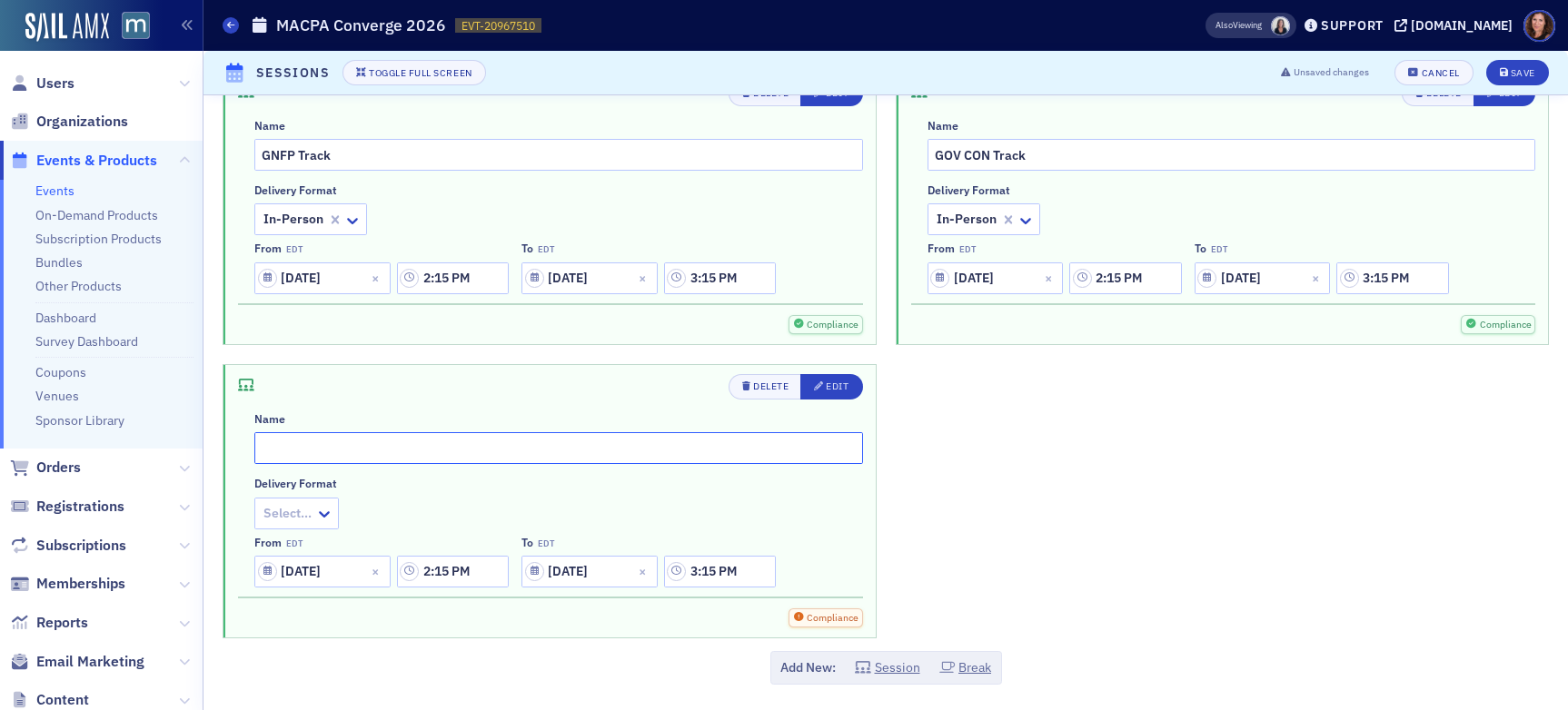
click at [509, 445] on input "text" at bounding box center [558, 448] width 609 height 32
type input "Business & Industry Track"
click at [323, 511] on icon at bounding box center [324, 514] width 18 height 18
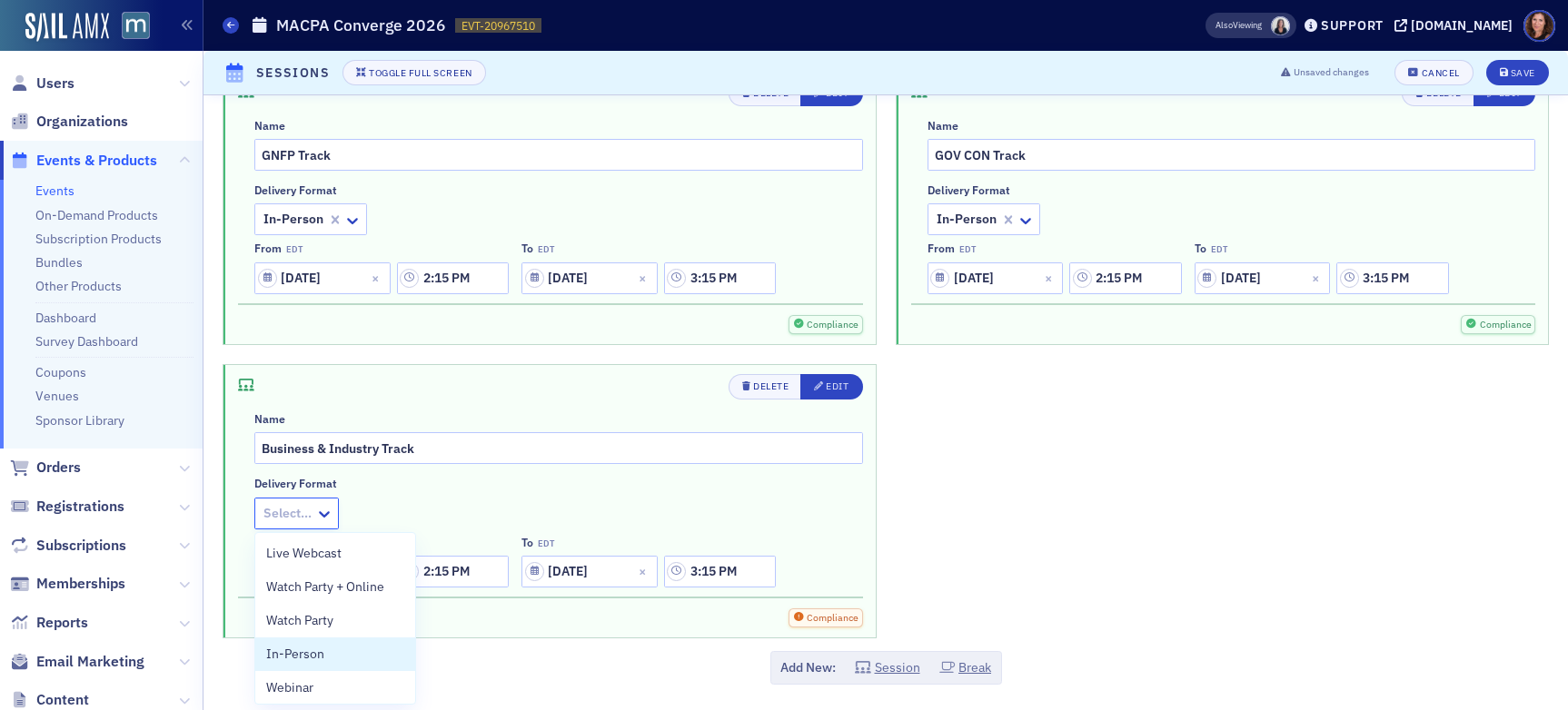
click at [355, 639] on div "In-Person" at bounding box center [335, 654] width 160 height 34
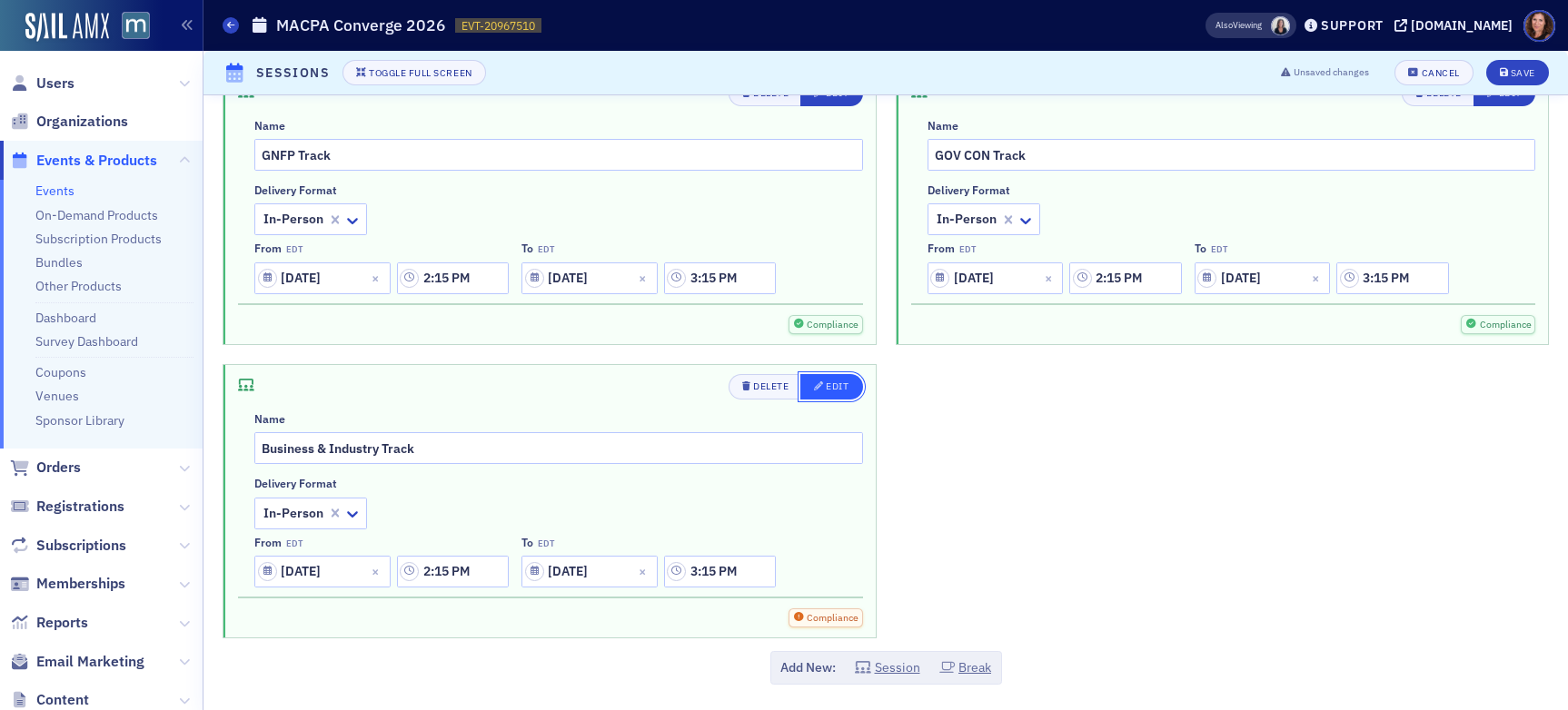
click at [837, 383] on div "Edit" at bounding box center [837, 386] width 23 height 10
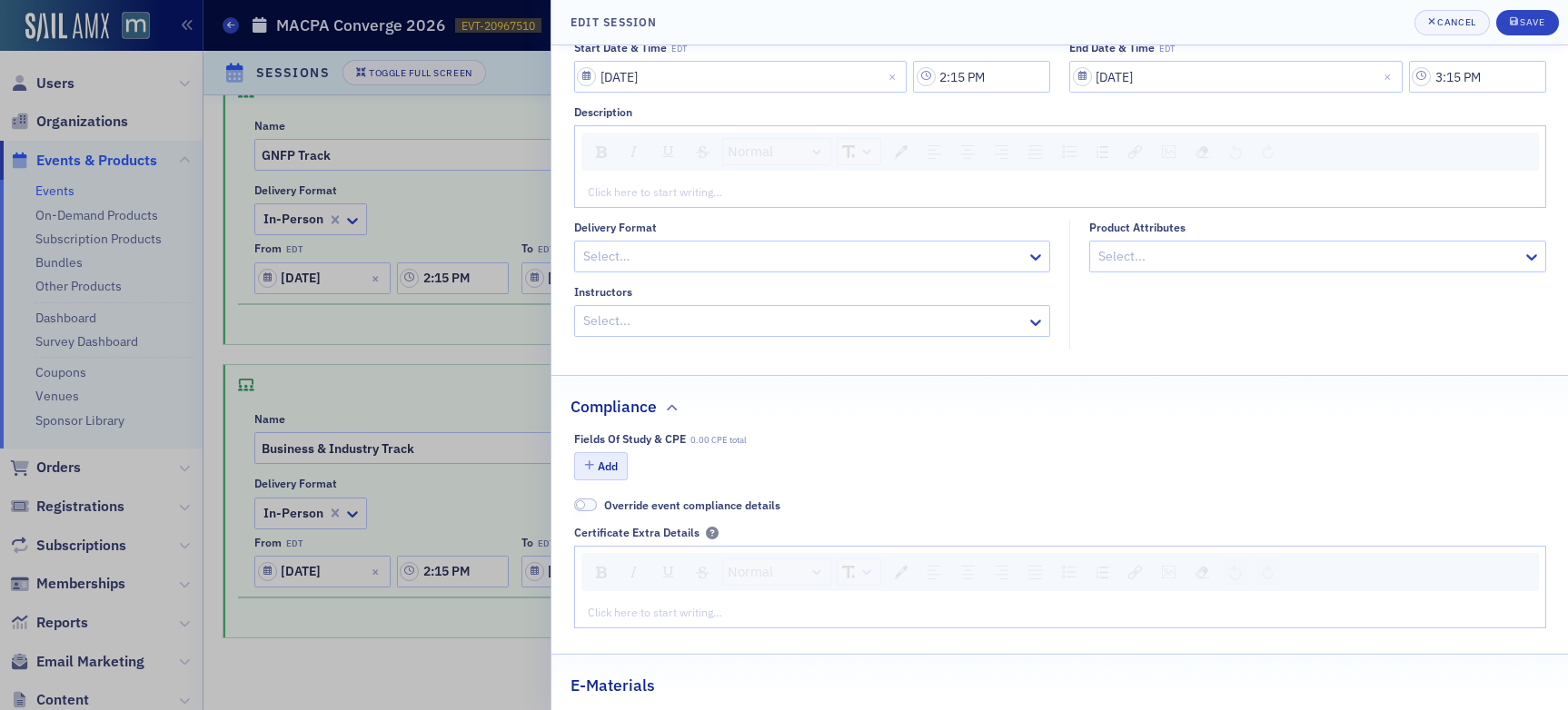
scroll to position [150, 0]
type input "Business & Industry Track"
click at [604, 462] on button "Add" at bounding box center [601, 463] width 55 height 28
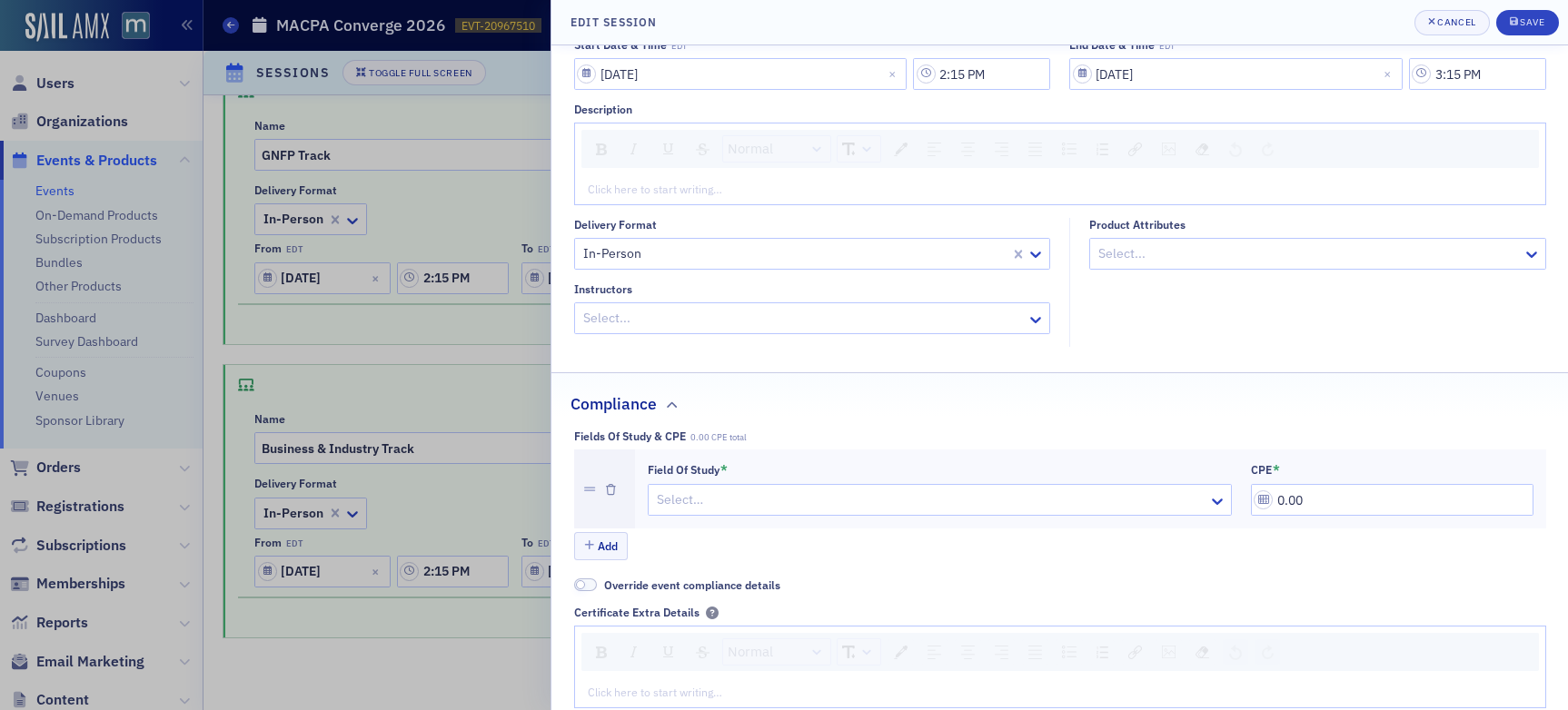
click at [751, 499] on div at bounding box center [931, 500] width 552 height 23
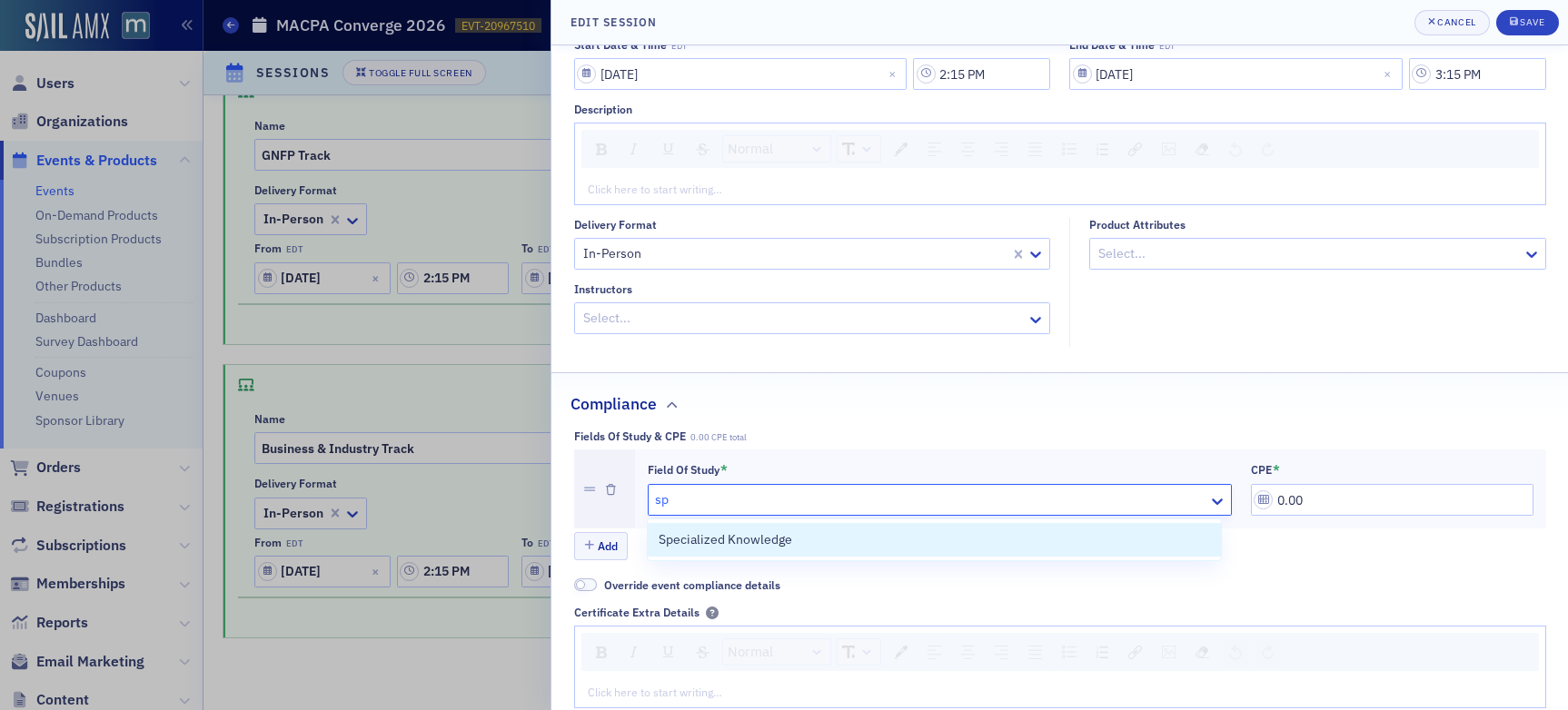
type input "spe"
click at [741, 546] on span "Specialized Knowledge" at bounding box center [726, 540] width 134 height 19
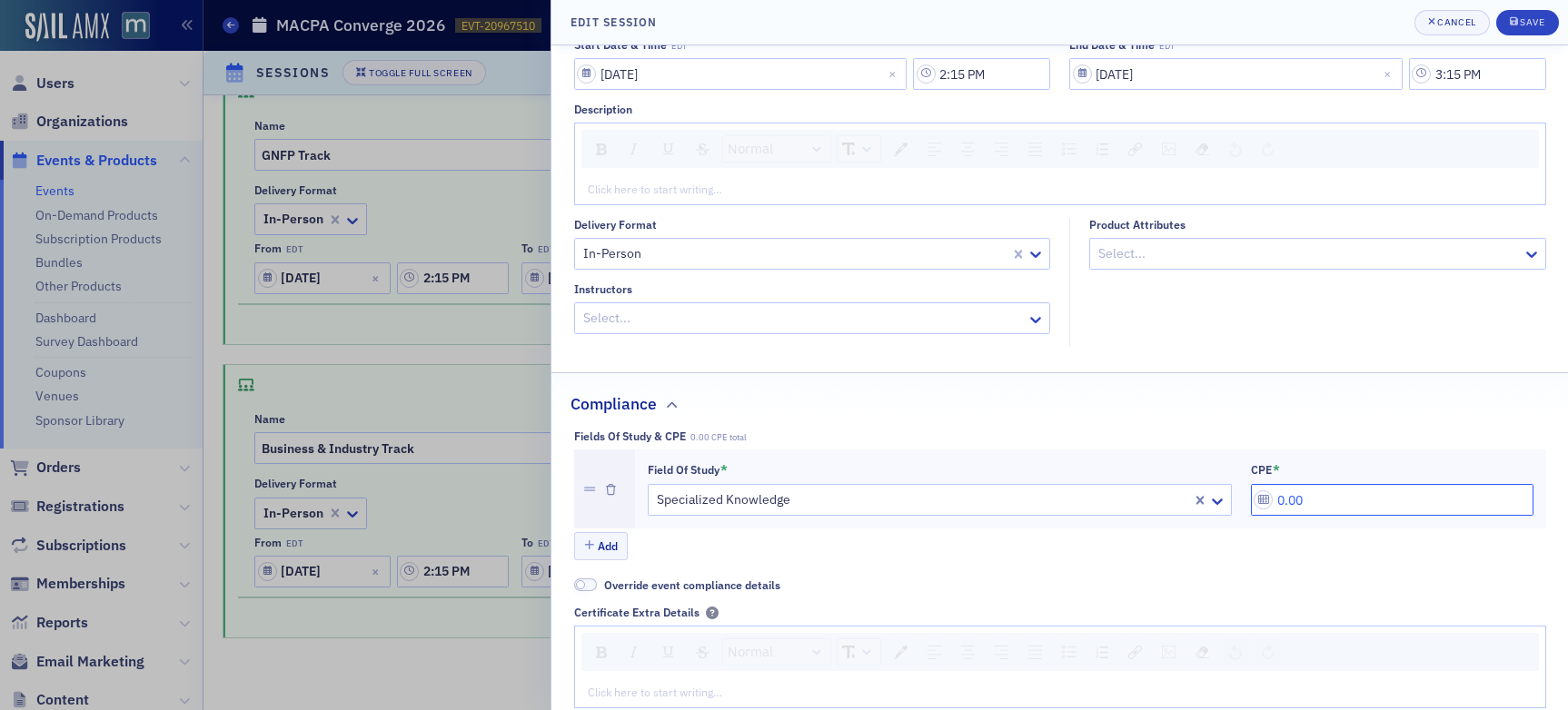
drag, startPoint x: 1341, startPoint y: 505, endPoint x: 1194, endPoint y: 501, distance: 147.1
click at [1194, 501] on div "Field of Study * Specialized Knowledge CPE * 0.00" at bounding box center [1091, 489] width 886 height 55
type input "1.00"
click at [1335, 26] on div "submit" at bounding box center [1516, 23] width 11 height 15
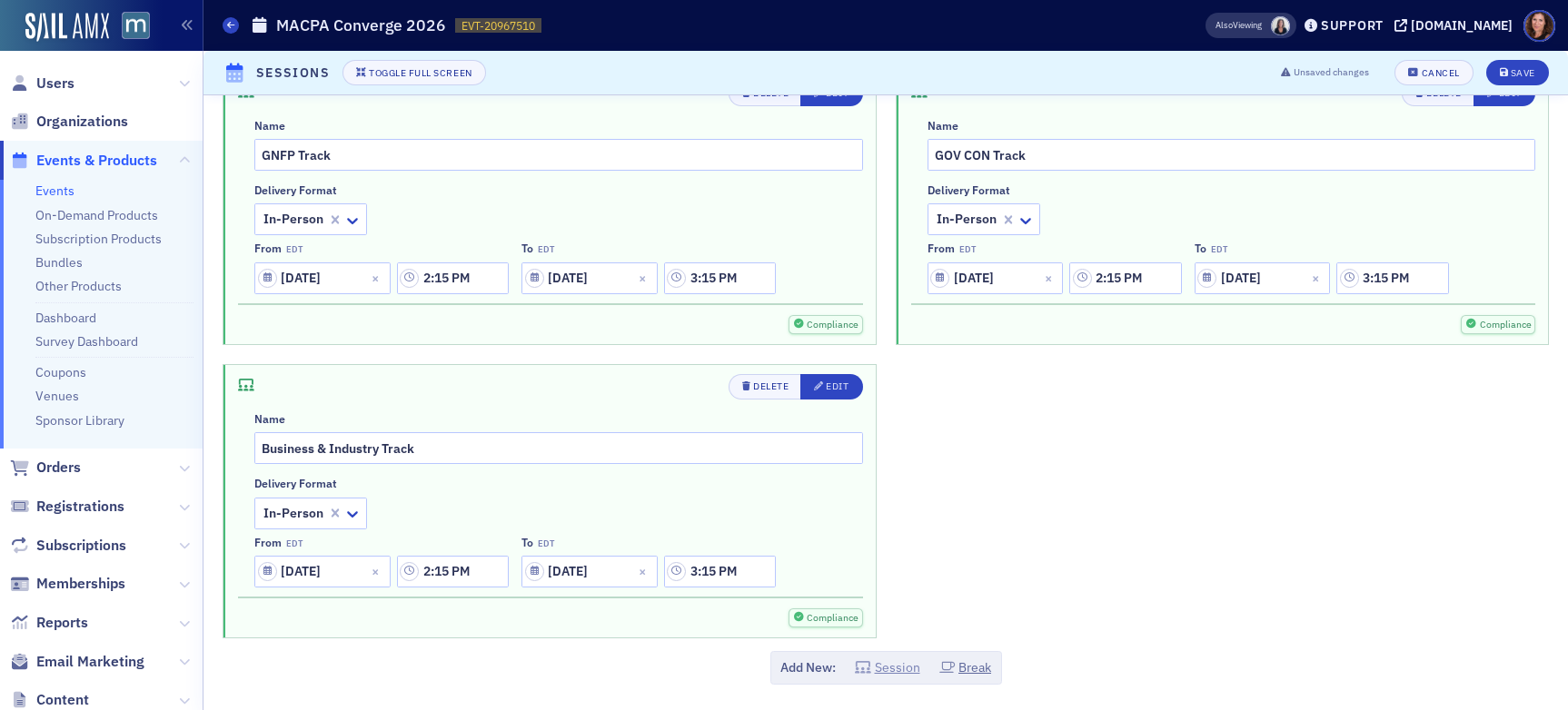
click at [877, 672] on button "Session" at bounding box center [887, 668] width 65 height 19
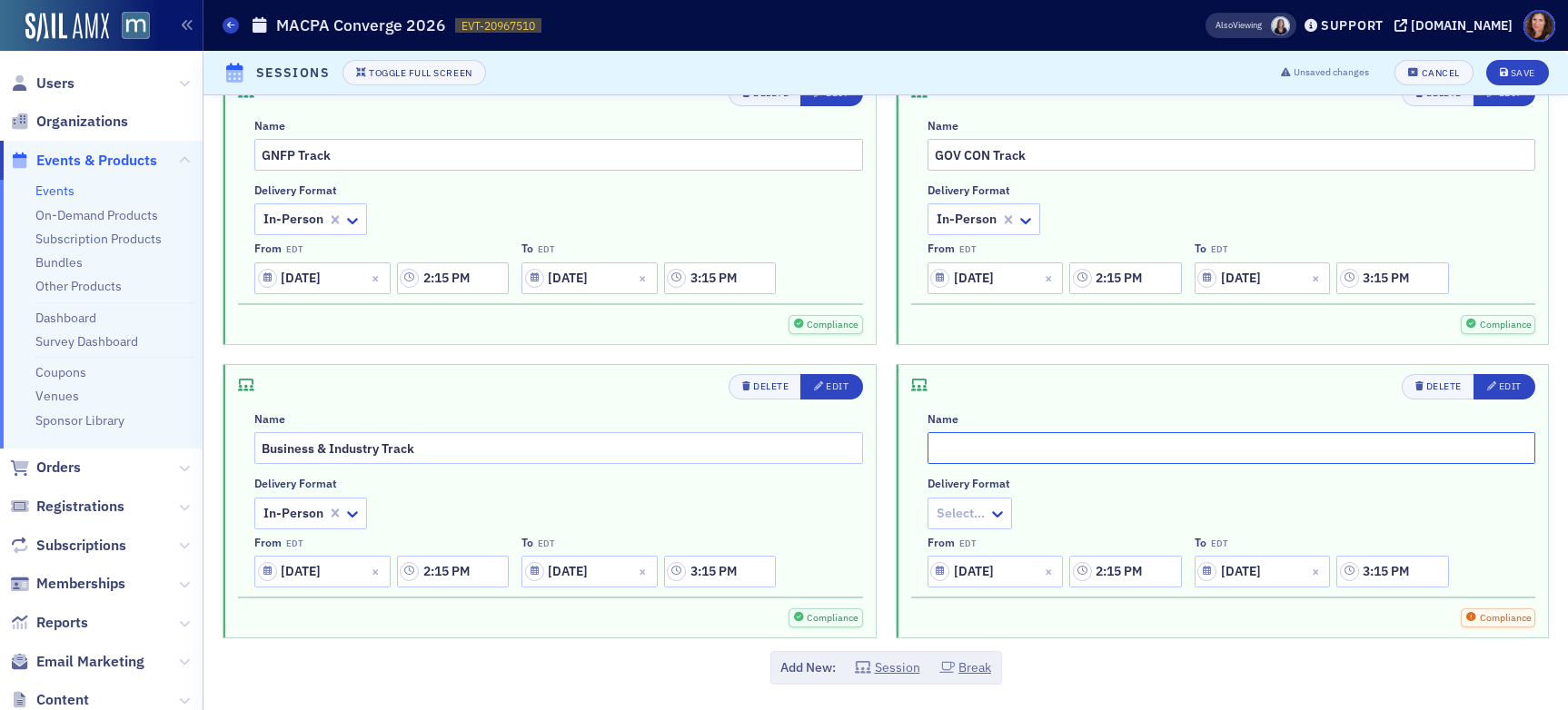
click at [989, 449] on input "text" at bounding box center [1232, 448] width 609 height 32
type input "Forensic Valuation Track"
click at [977, 502] on div at bounding box center [960, 513] width 52 height 23
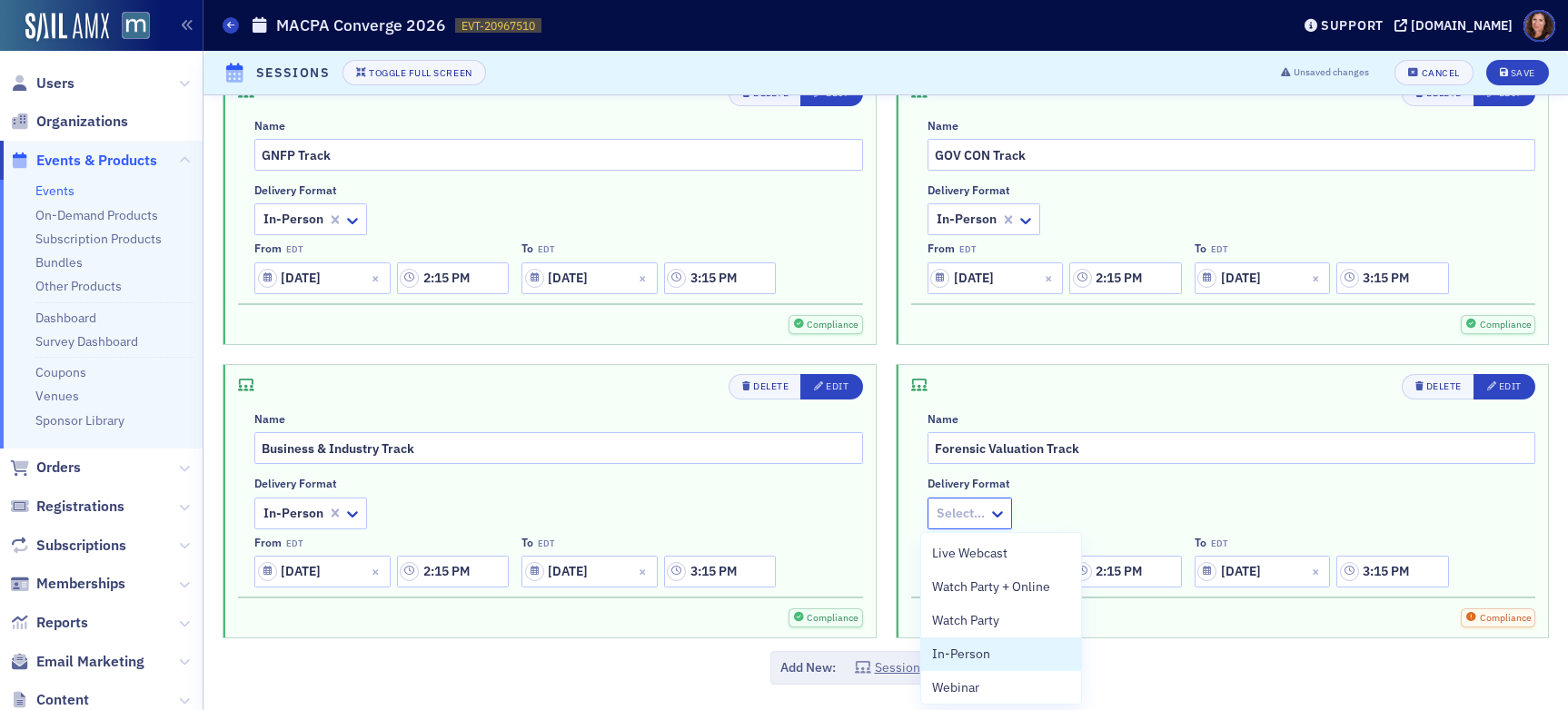
click at [989, 657] on div "In-Person" at bounding box center [1001, 654] width 138 height 19
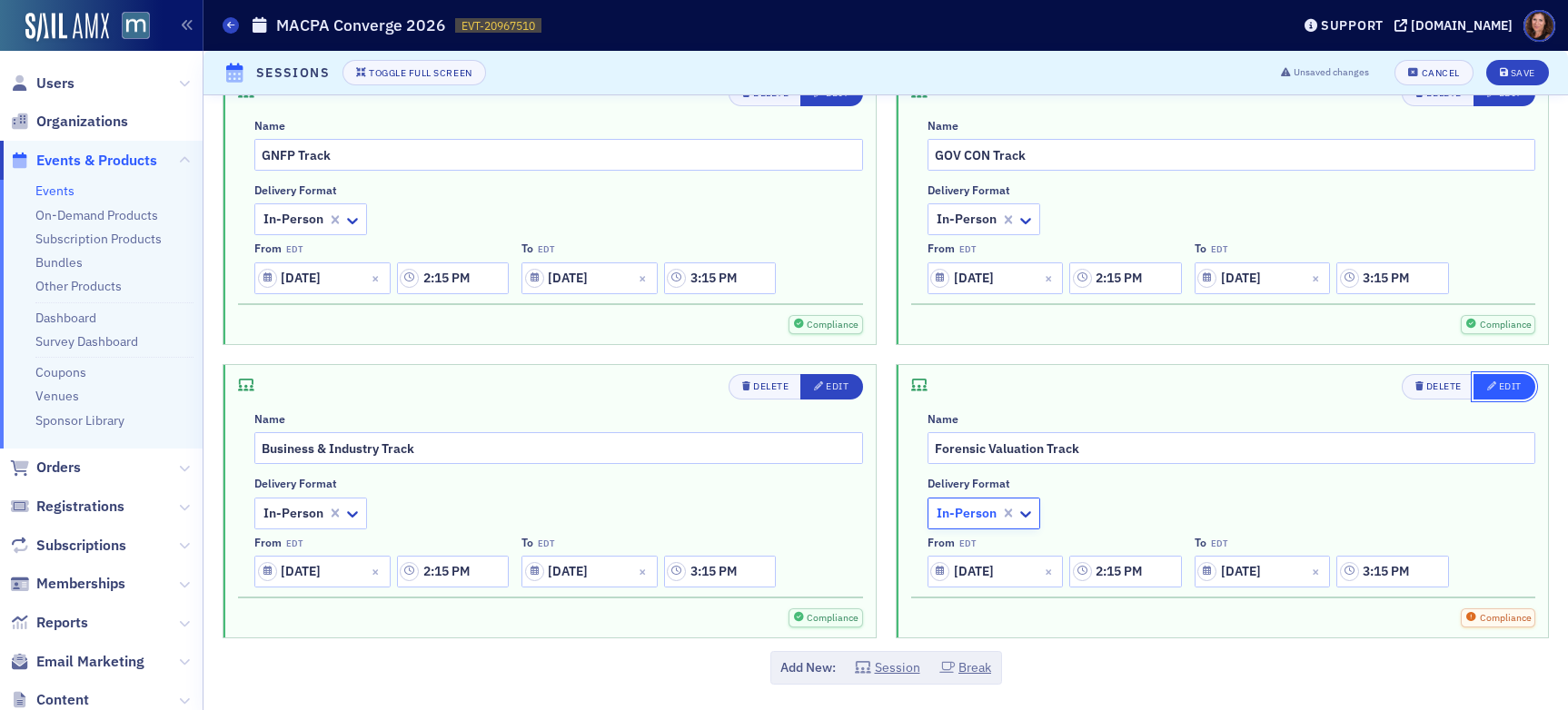
click at [1335, 391] on div "Edit" at bounding box center [1510, 386] width 23 height 10
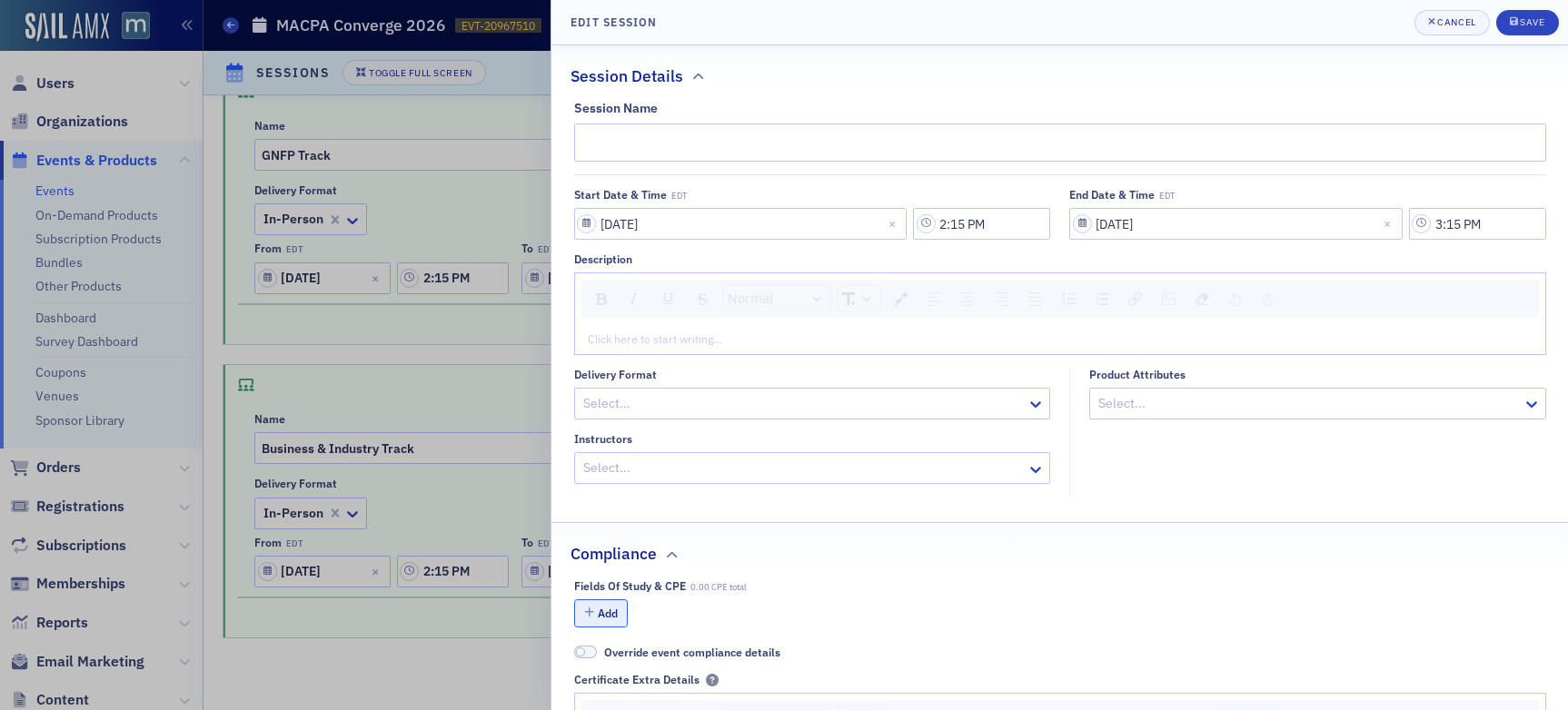
type input "Forensic Valuation Track"
click at [618, 614] on button "Add" at bounding box center [601, 613] width 55 height 28
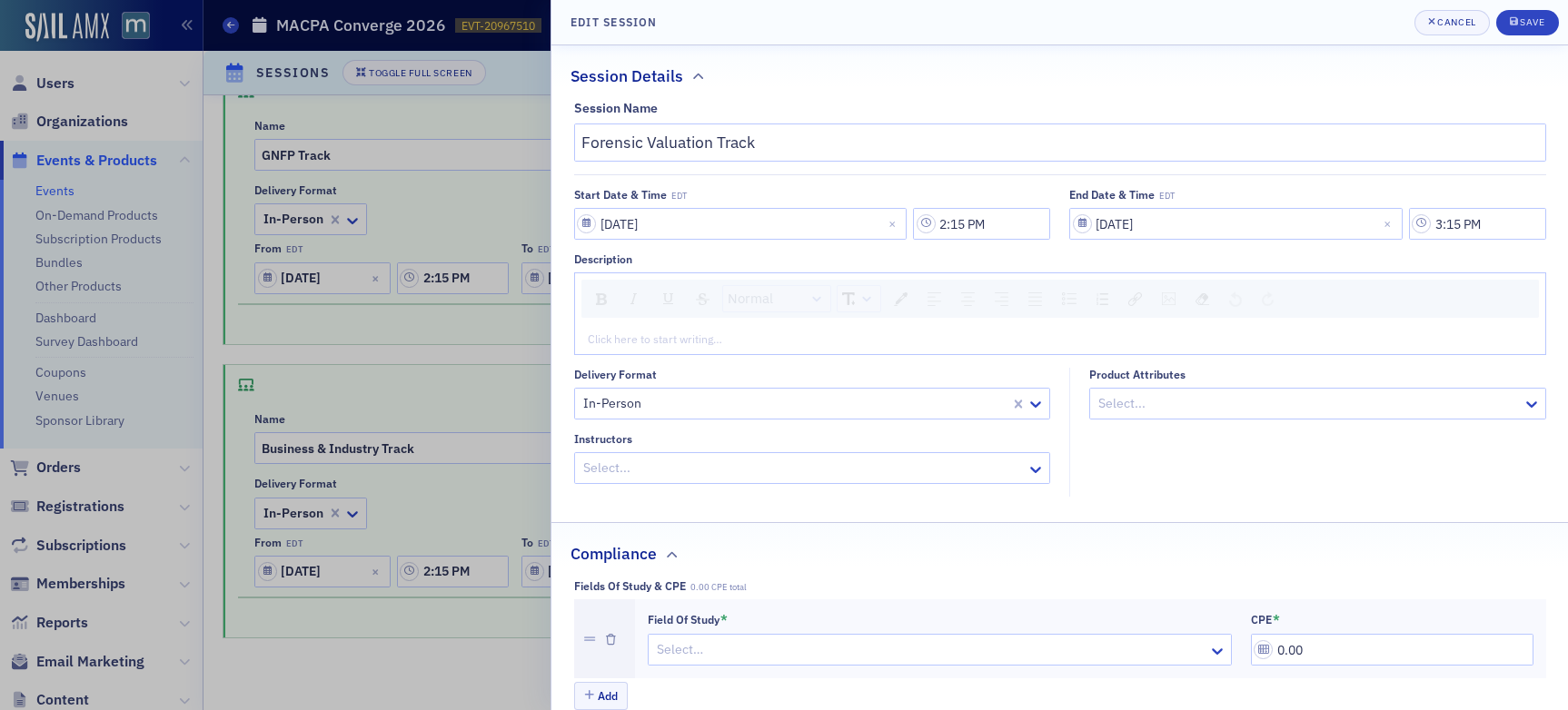
click at [768, 652] on div at bounding box center [931, 650] width 552 height 23
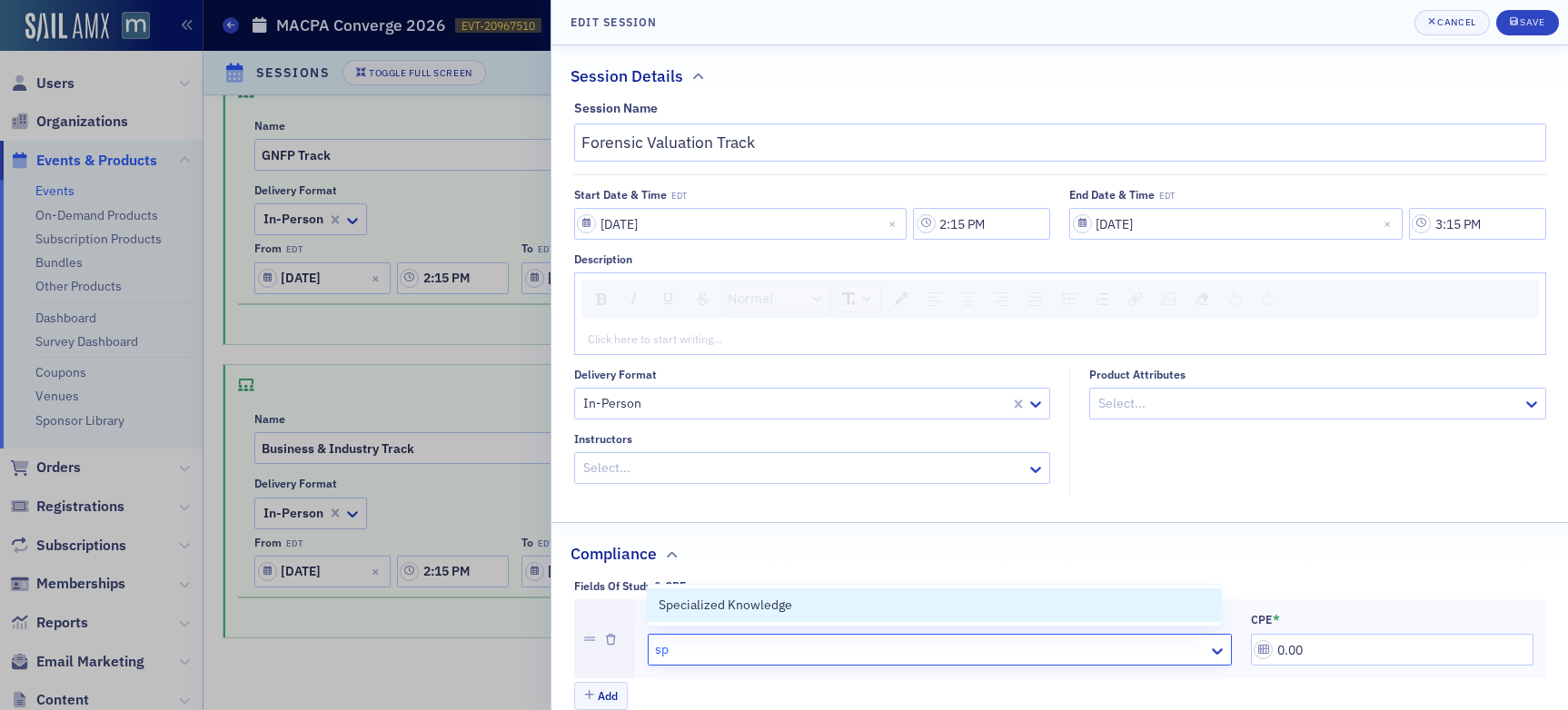
type input "spe"
click at [791, 603] on div "Specialized Knowledge" at bounding box center [935, 605] width 552 height 19
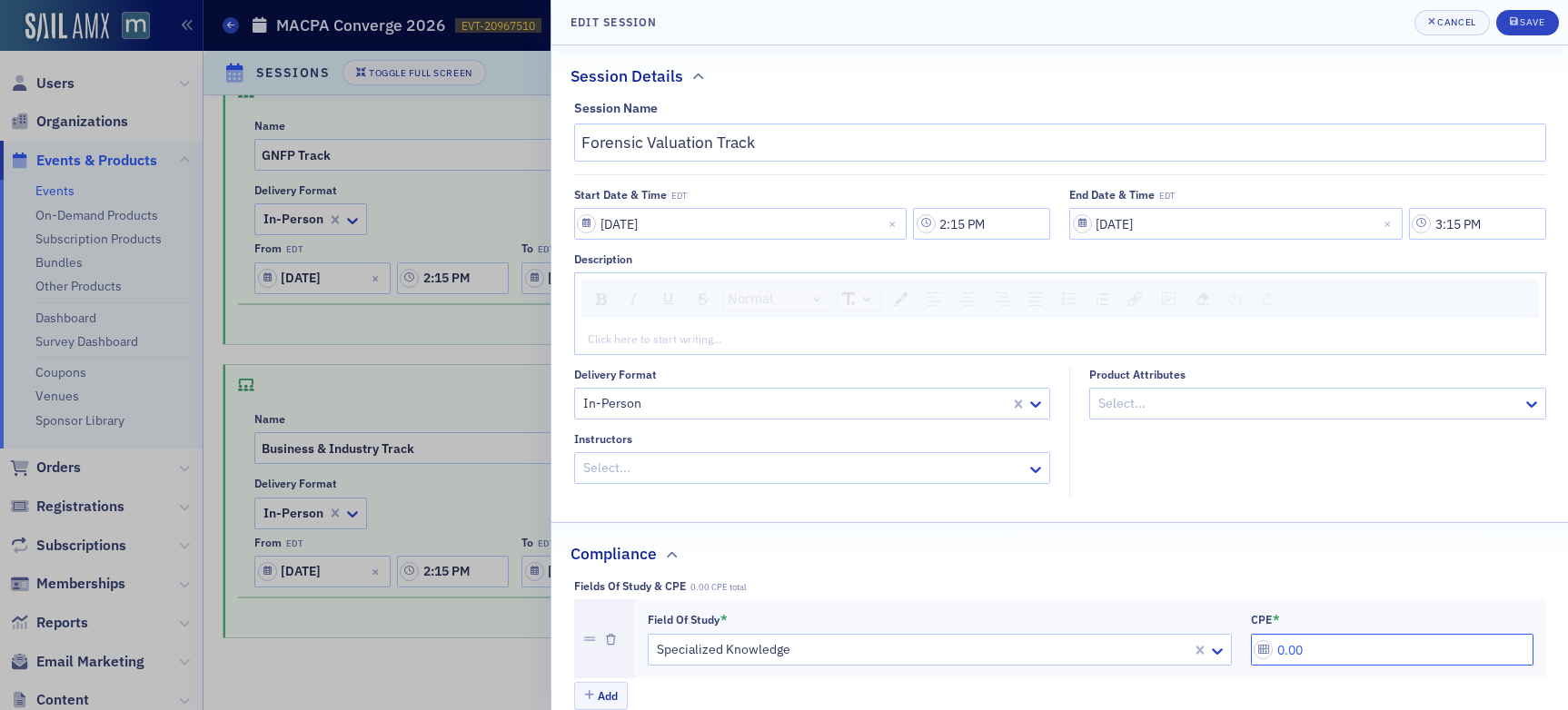
drag, startPoint x: 1301, startPoint y: 650, endPoint x: 1173, endPoint y: 648, distance: 128.0
click at [1173, 648] on div "Field of Study * Specialized Knowledge CPE * 0.00" at bounding box center [1091, 640] width 886 height 55
type input "1.00"
click at [1335, 29] on button "Save" at bounding box center [1528, 23] width 62 height 26
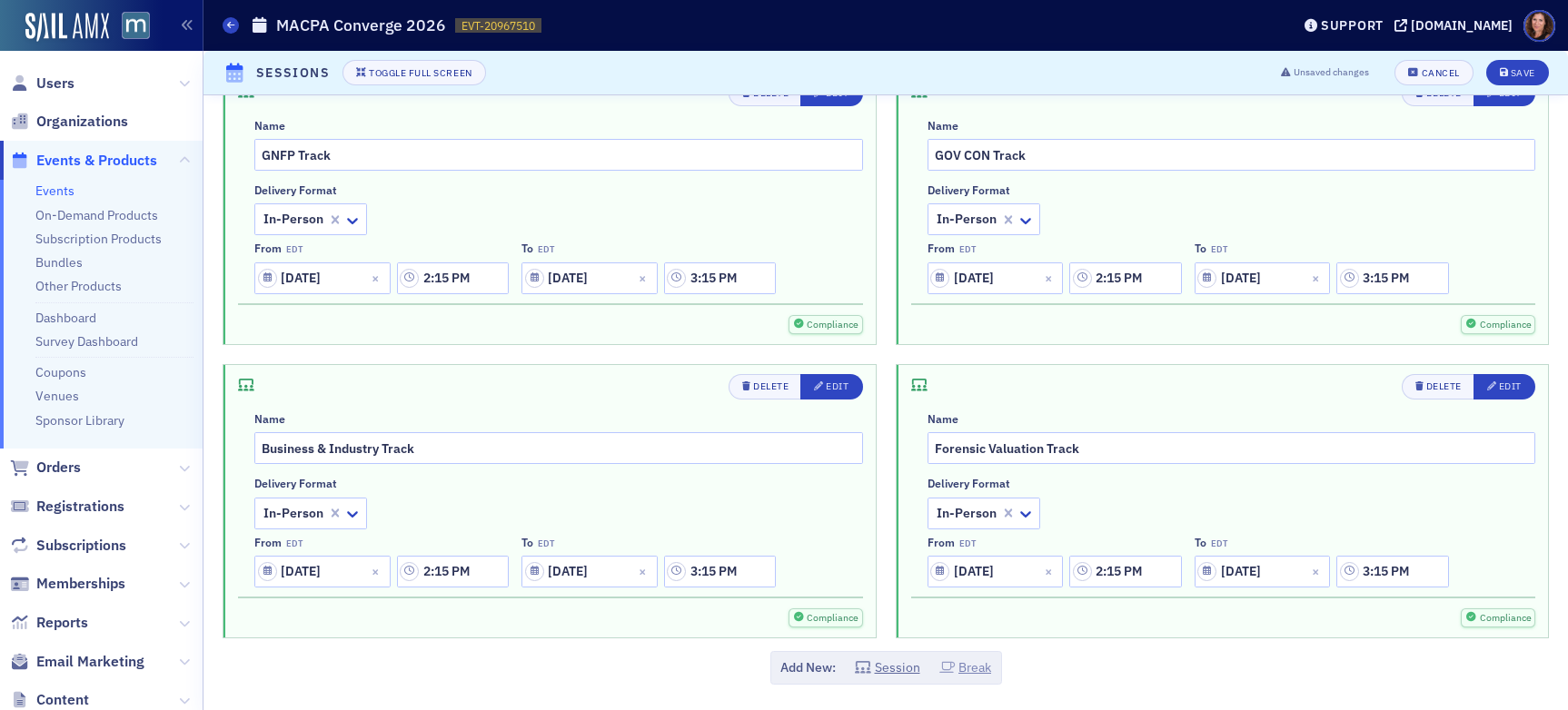
click at [970, 668] on button "Break" at bounding box center [966, 668] width 53 height 19
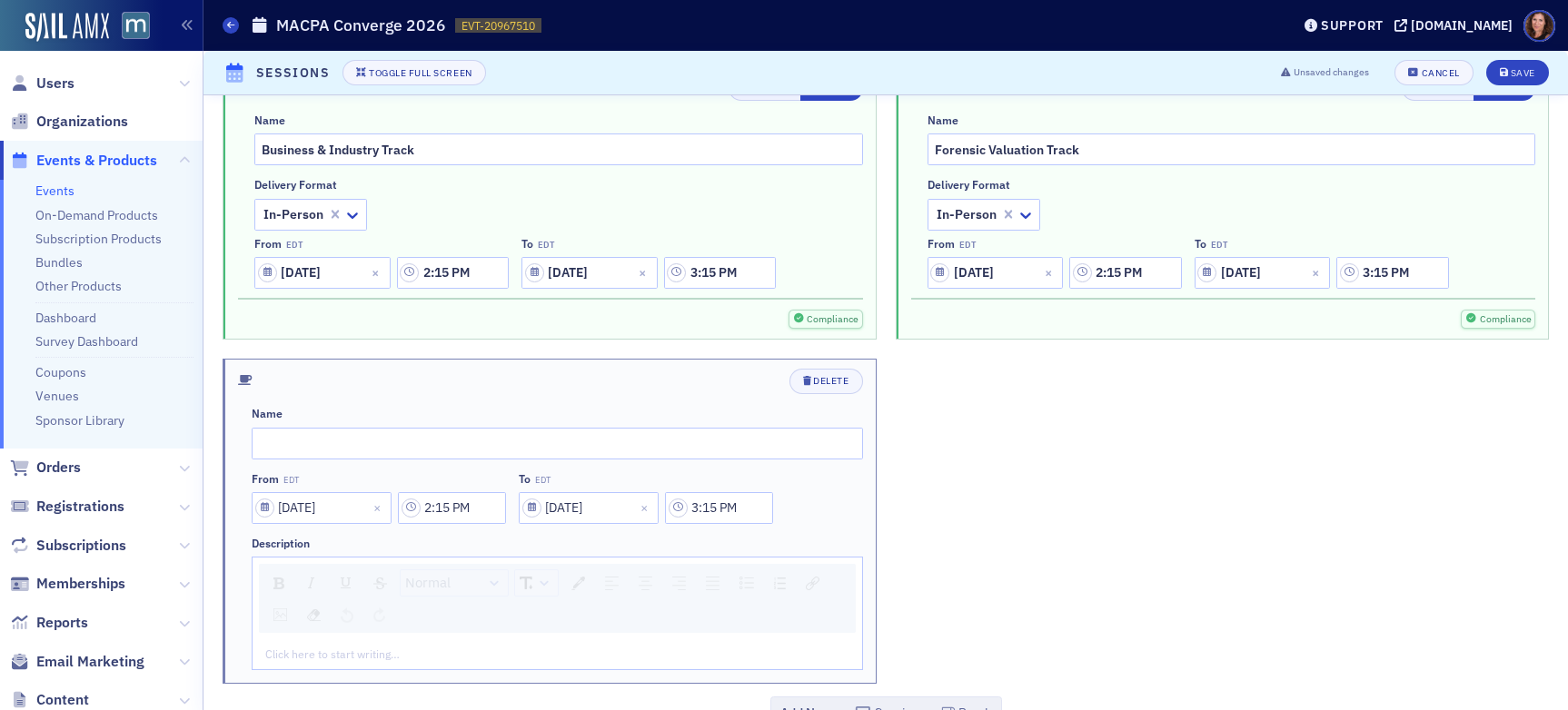
scroll to position [5320, 0]
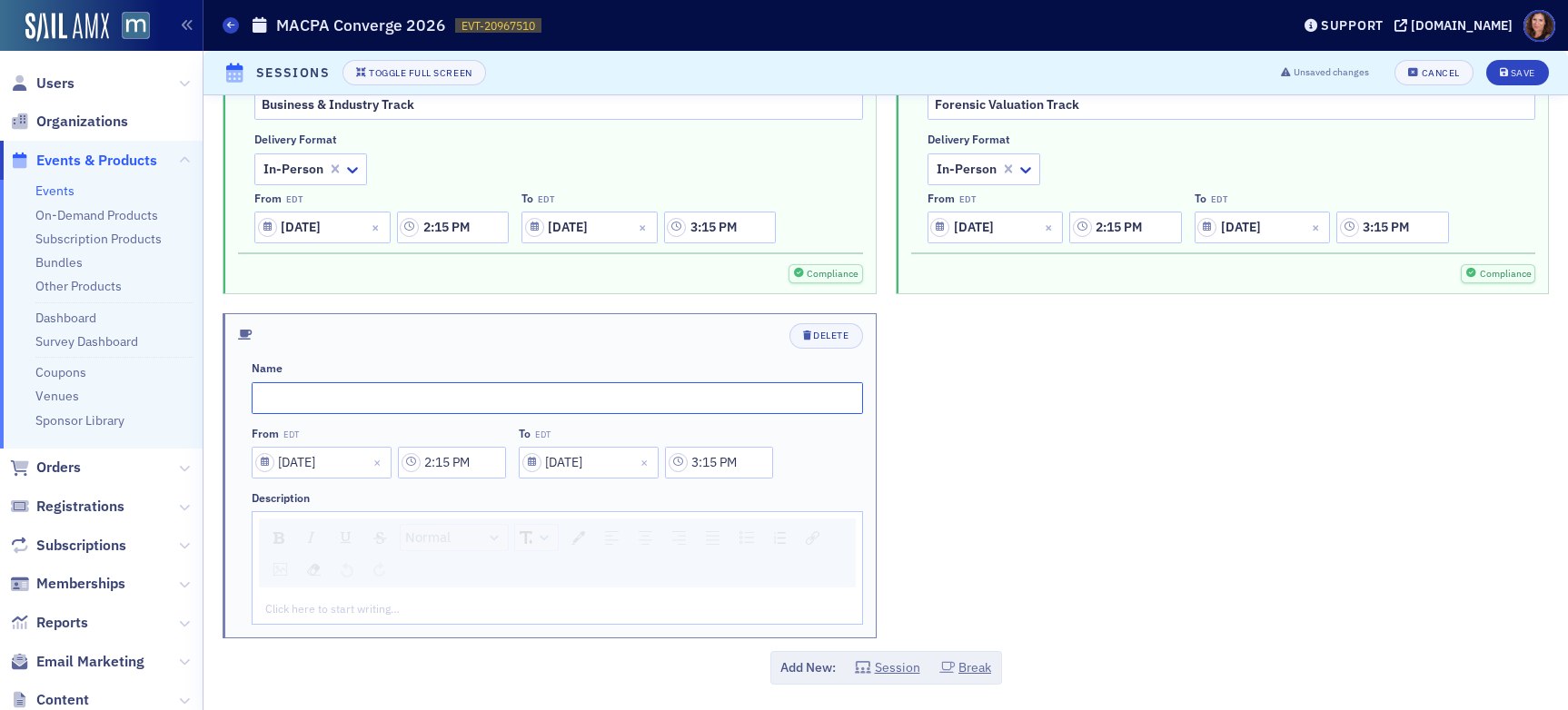
click at [322, 400] on input "text" at bounding box center [557, 398] width 611 height 32
type input "Networking Break"
click at [442, 462] on input "2:15 PM" at bounding box center [452, 462] width 108 height 32
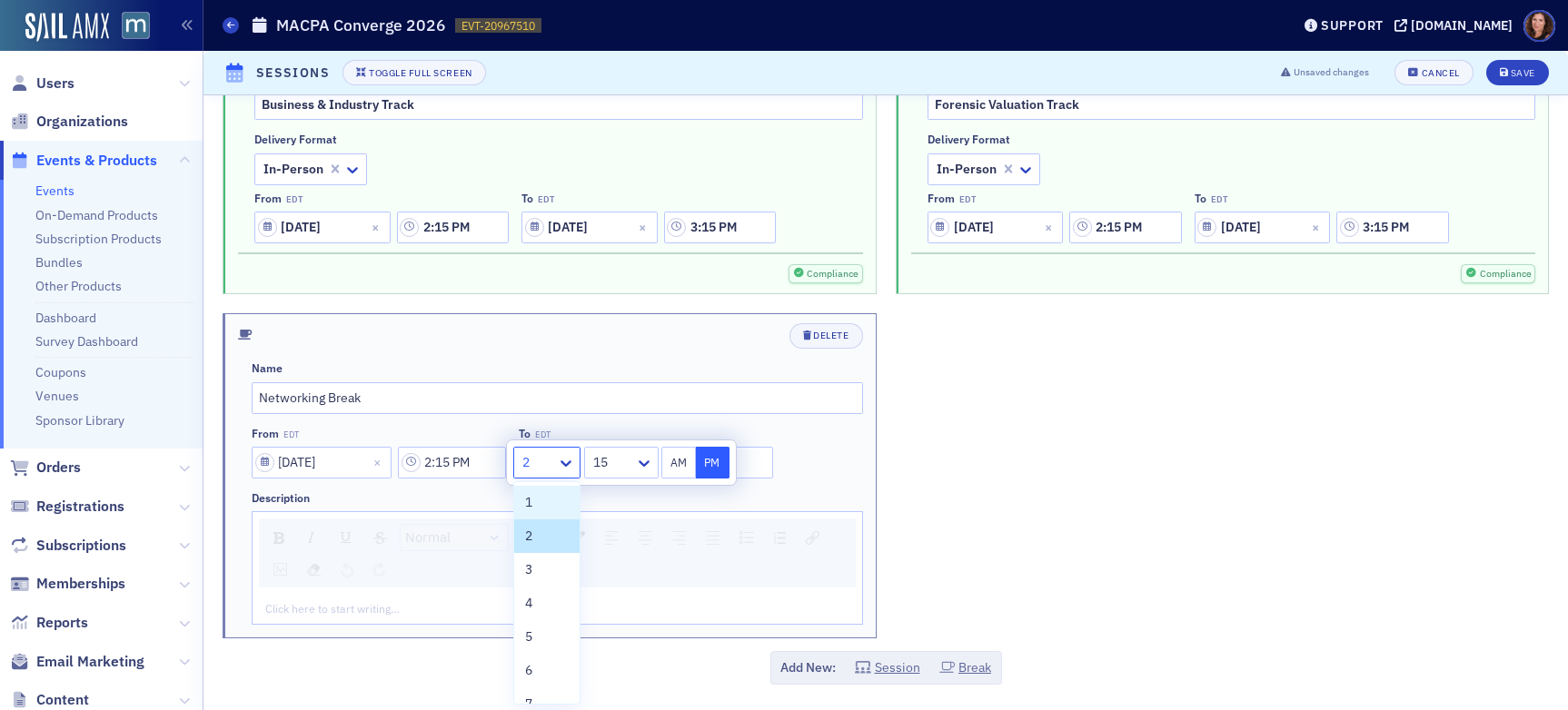
click at [526, 467] on div at bounding box center [538, 462] width 35 height 23
click at [551, 568] on div "3" at bounding box center [547, 569] width 44 height 19
type input "3:15 PM"
drag, startPoint x: 661, startPoint y: 555, endPoint x: 647, endPoint y: 555, distance: 14.0
click at [661, 555] on div "Normal" at bounding box center [557, 553] width 597 height 69
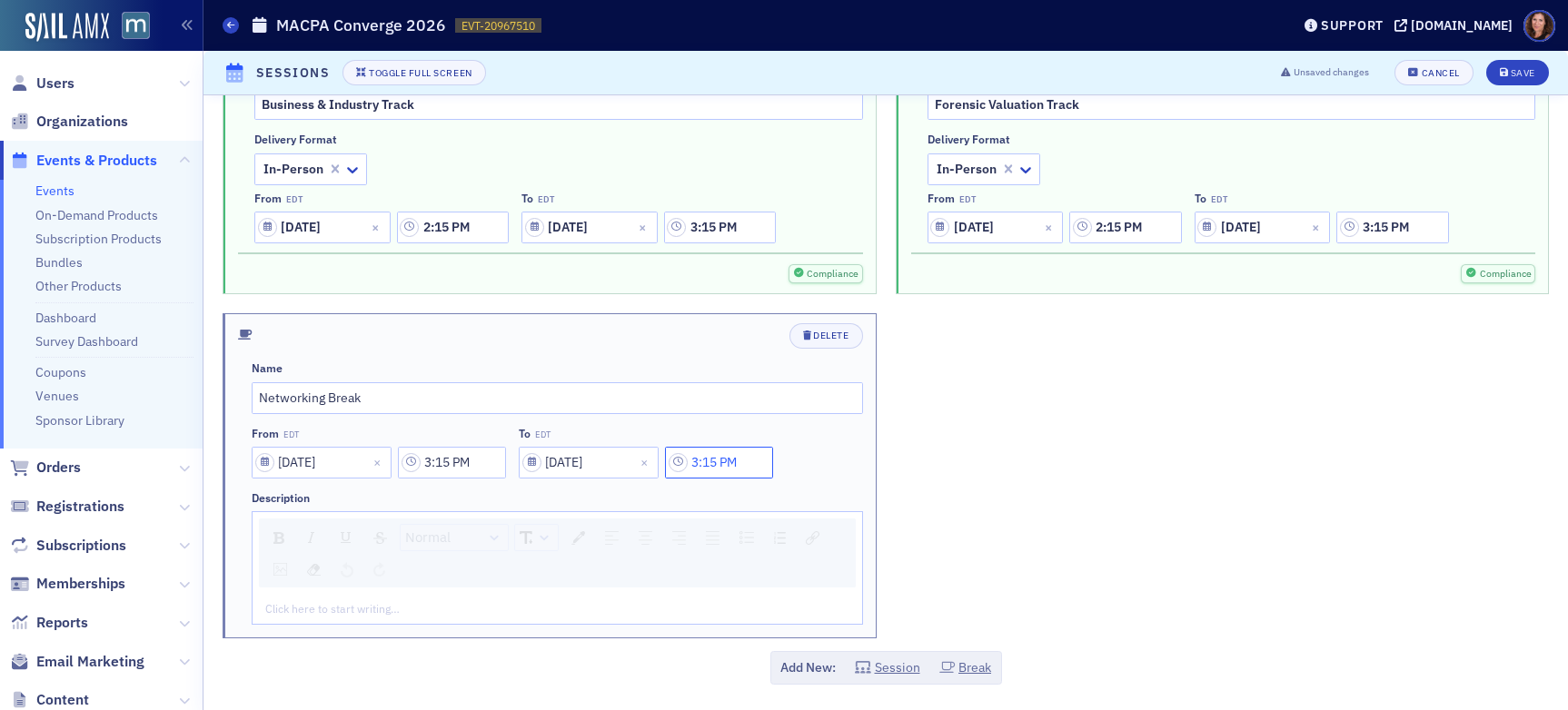
click at [726, 464] on input "3:15 PM" at bounding box center [719, 462] width 108 height 32
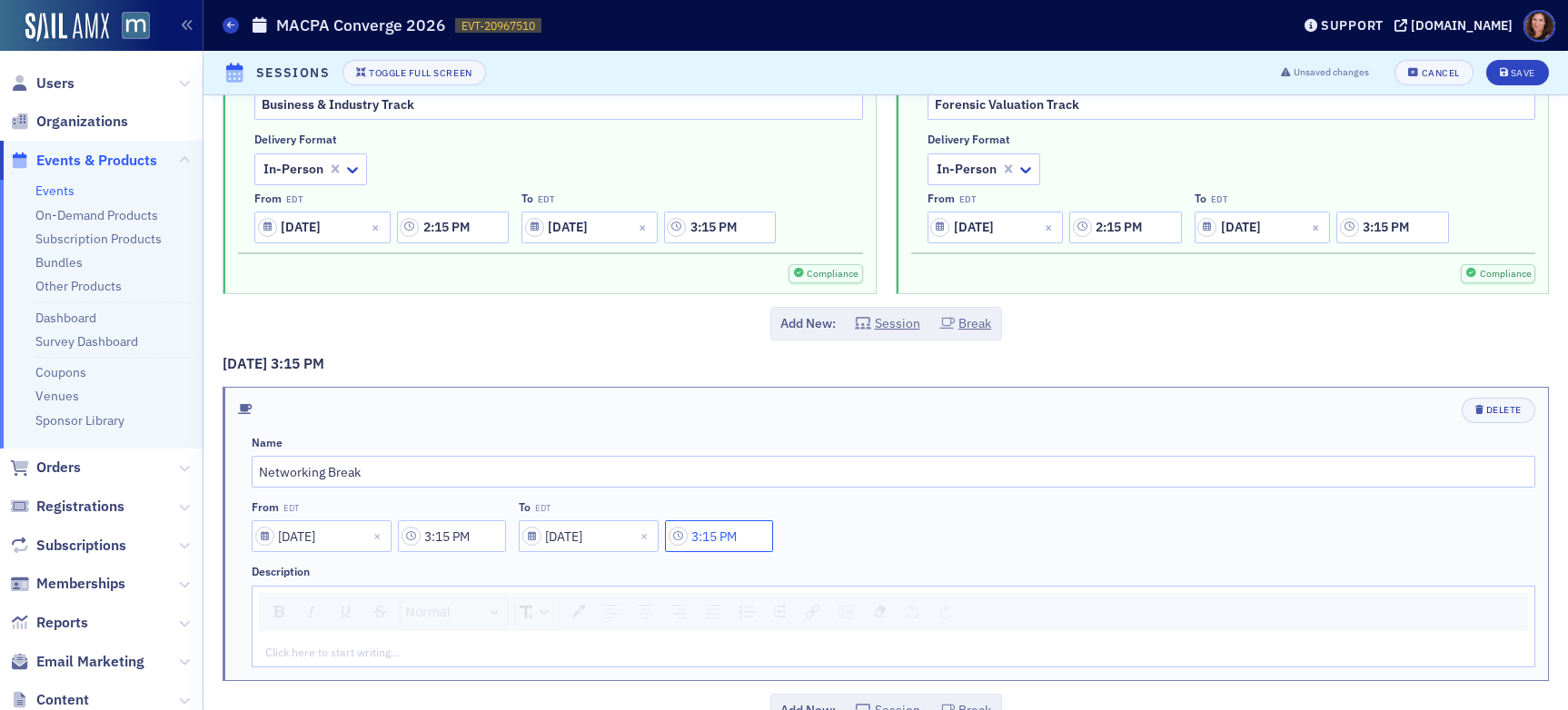
click at [716, 537] on input "3:15 PM" at bounding box center [719, 536] width 108 height 32
click at [910, 541] on icon at bounding box center [912, 537] width 18 height 18
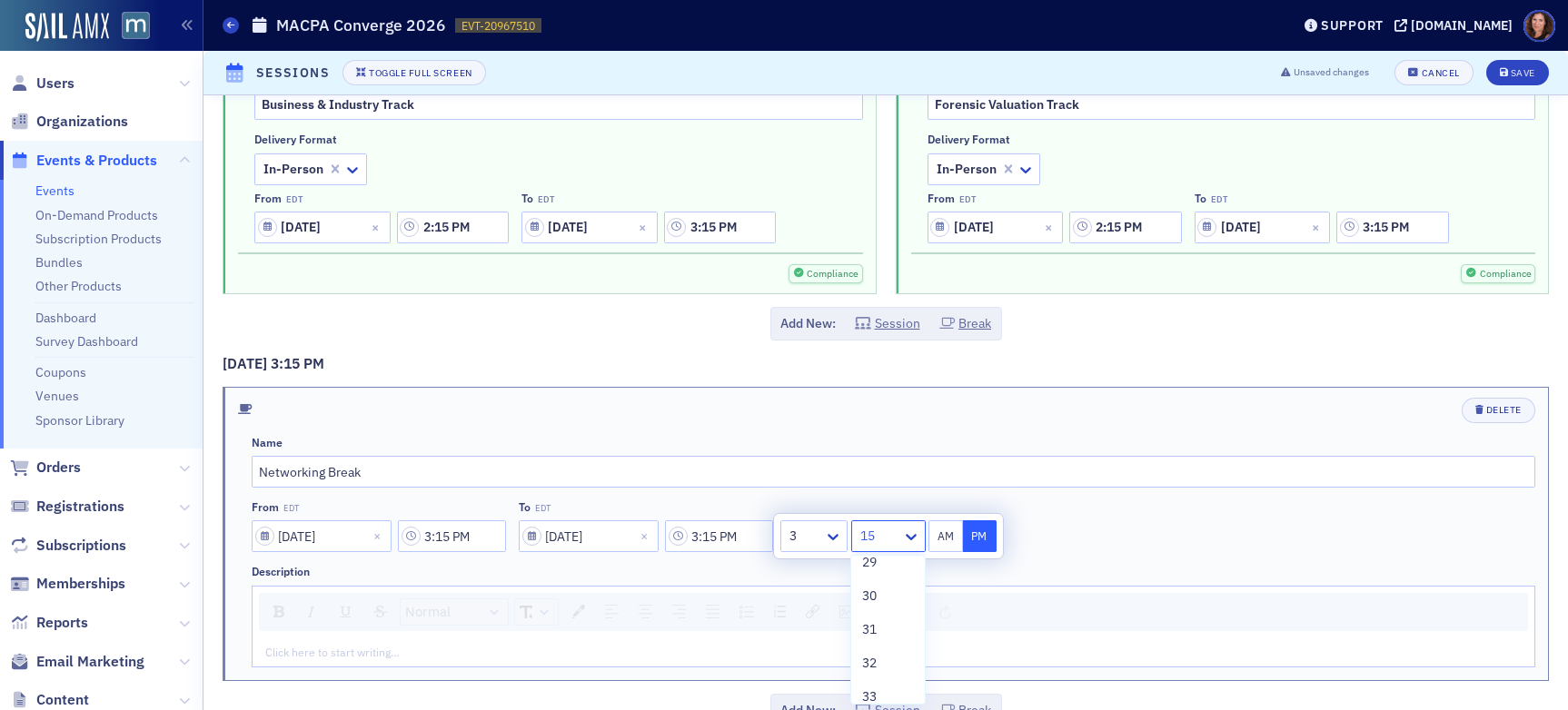
scroll to position [975, 0]
click at [879, 610] on div "30" at bounding box center [888, 608] width 51 height 19
type input "3:30 PM"
click at [1082, 526] on div "From EDT [DATE] 3:15 PM To EDT [DATE] 3:30 PM" at bounding box center [893, 526] width 1284 height 52
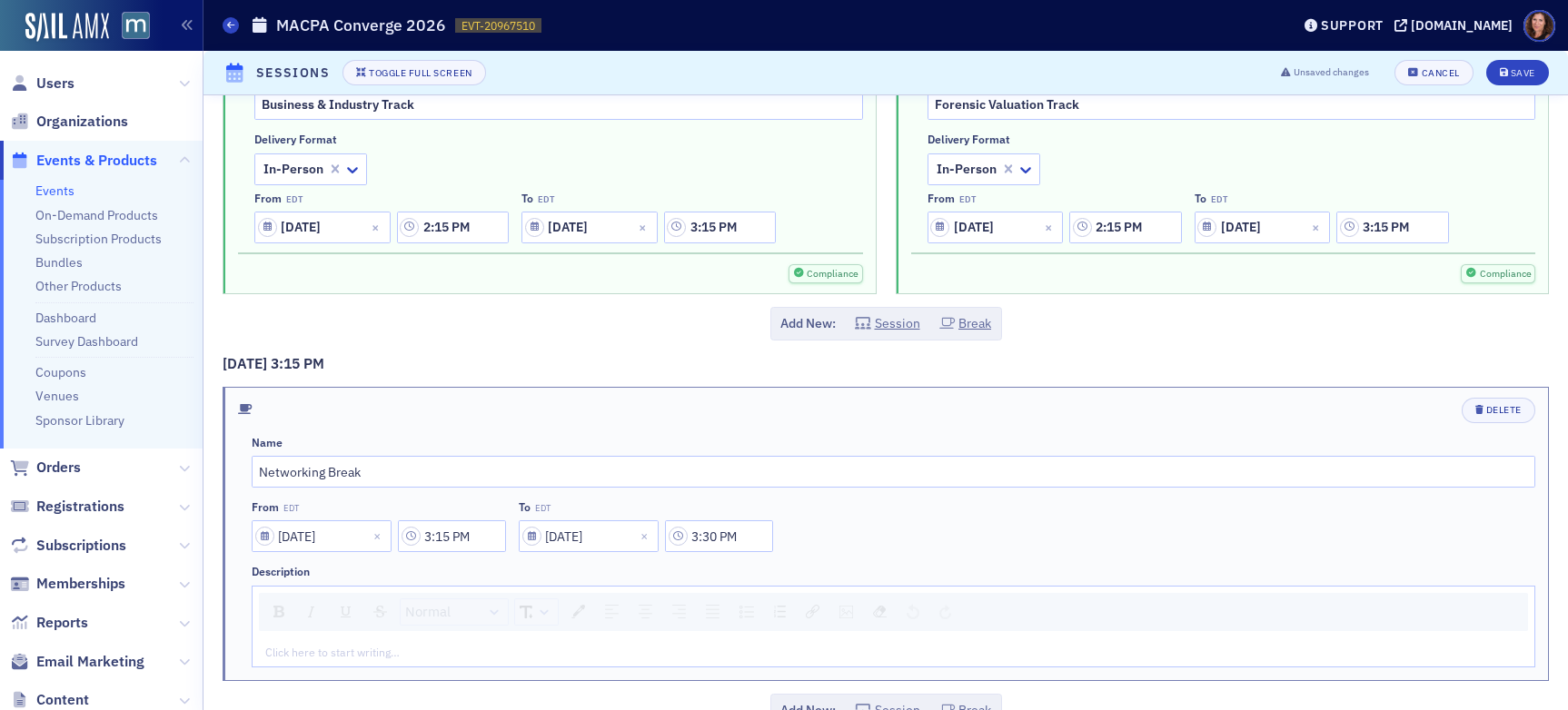
scroll to position [5363, 0]
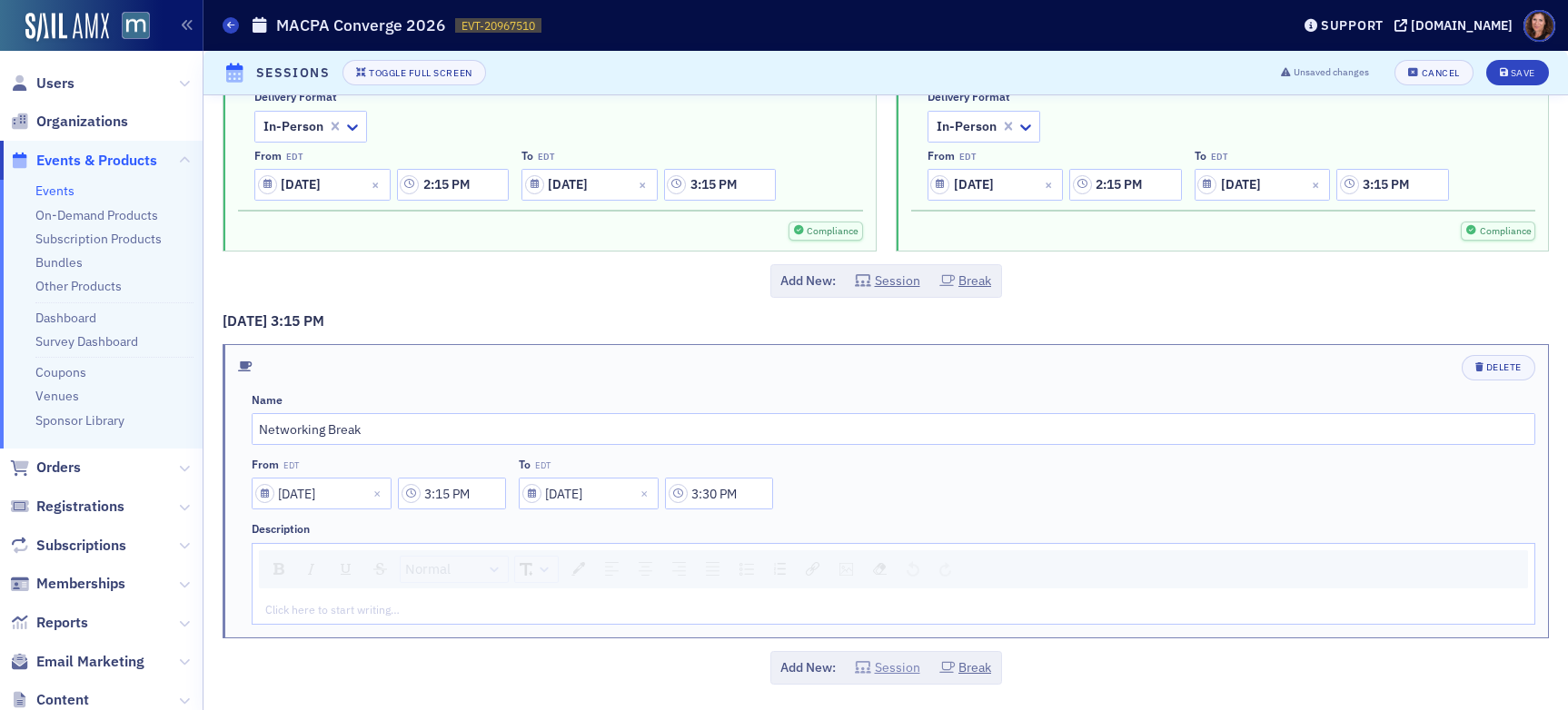
drag, startPoint x: 903, startPoint y: 671, endPoint x: 891, endPoint y: 672, distance: 12.0
click at [903, 671] on button "Session" at bounding box center [887, 668] width 65 height 19
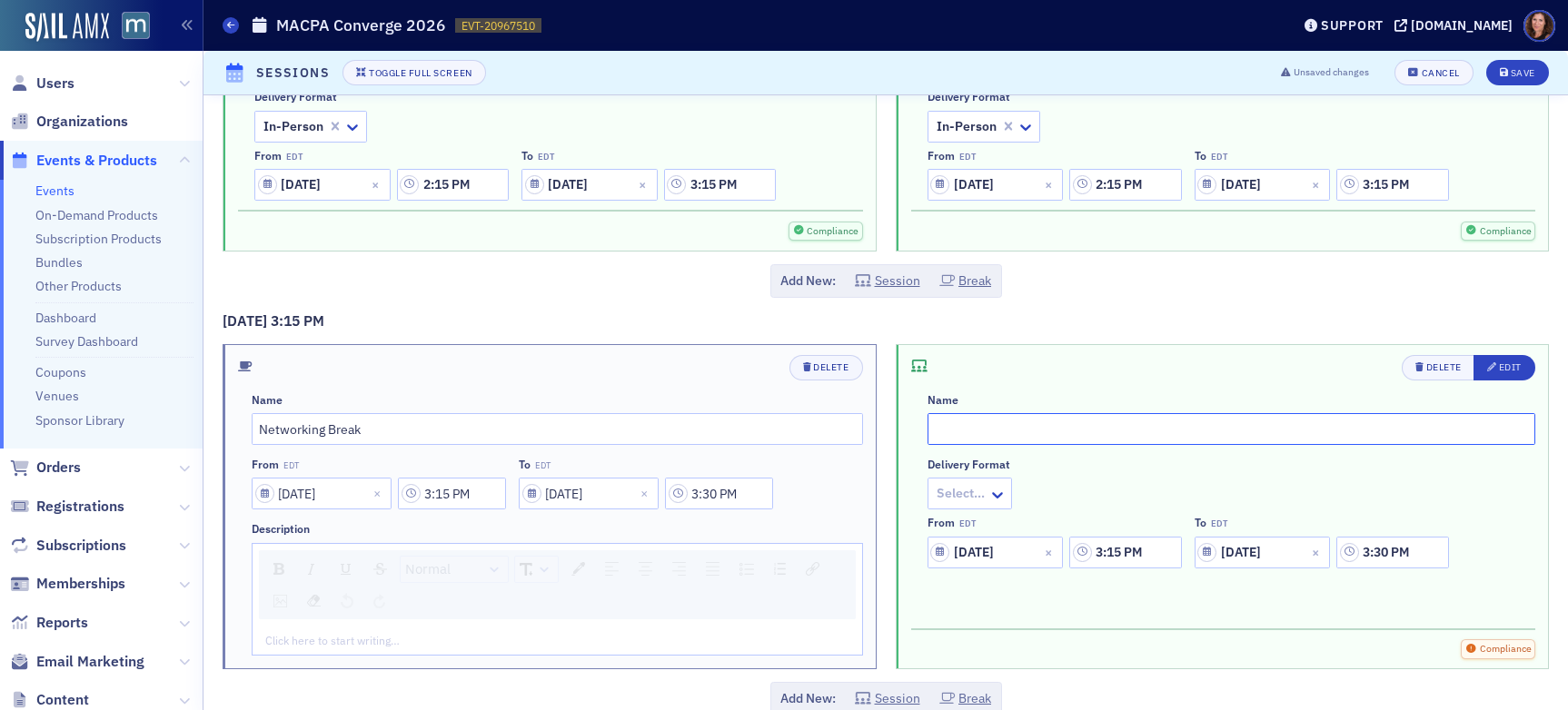
click at [997, 436] on input "text" at bounding box center [1232, 429] width 609 height 32
type input "Take aways for the day"
click at [993, 491] on icon at bounding box center [998, 495] width 18 height 18
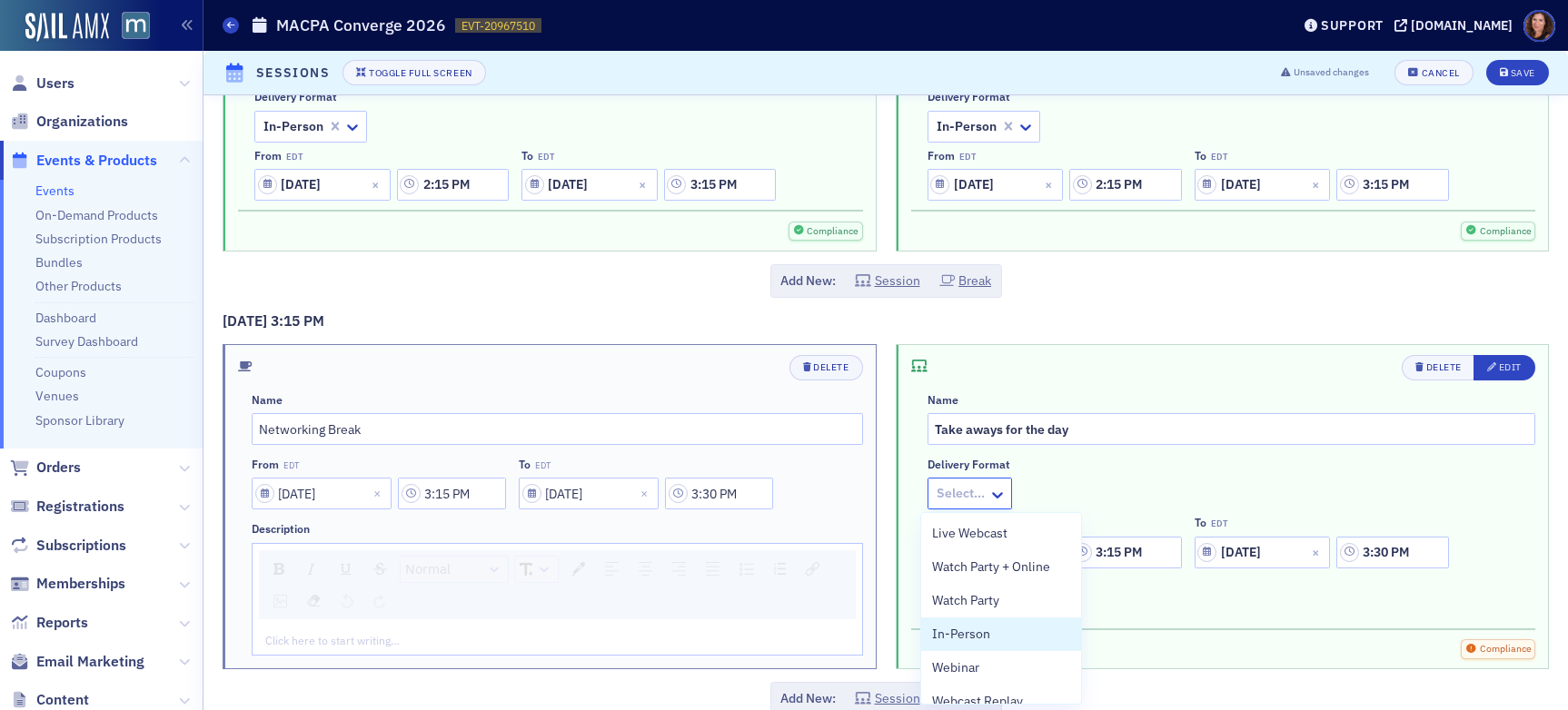
click at [1019, 628] on div "In-Person" at bounding box center [1001, 634] width 138 height 19
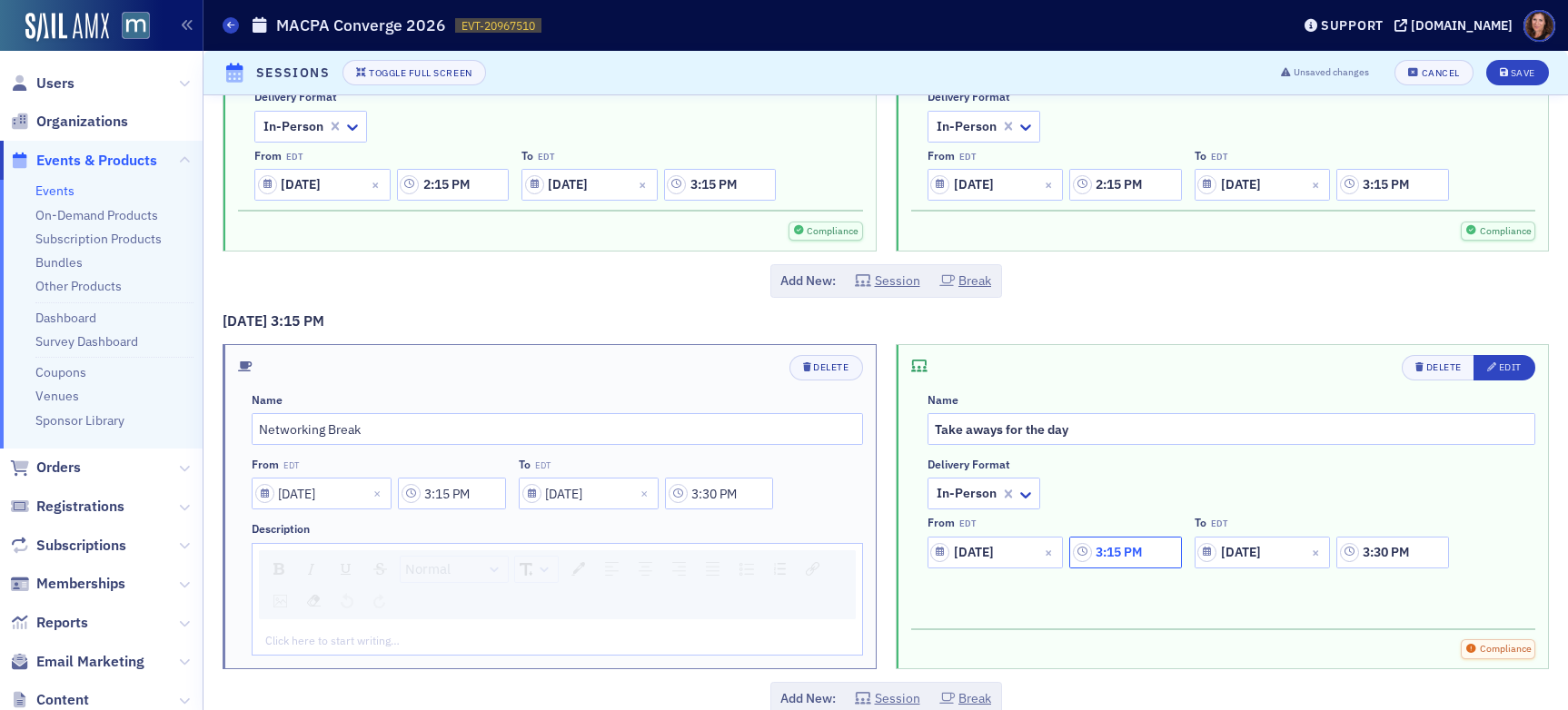
click at [1137, 555] on input "3:15 PM" at bounding box center [1125, 553] width 112 height 32
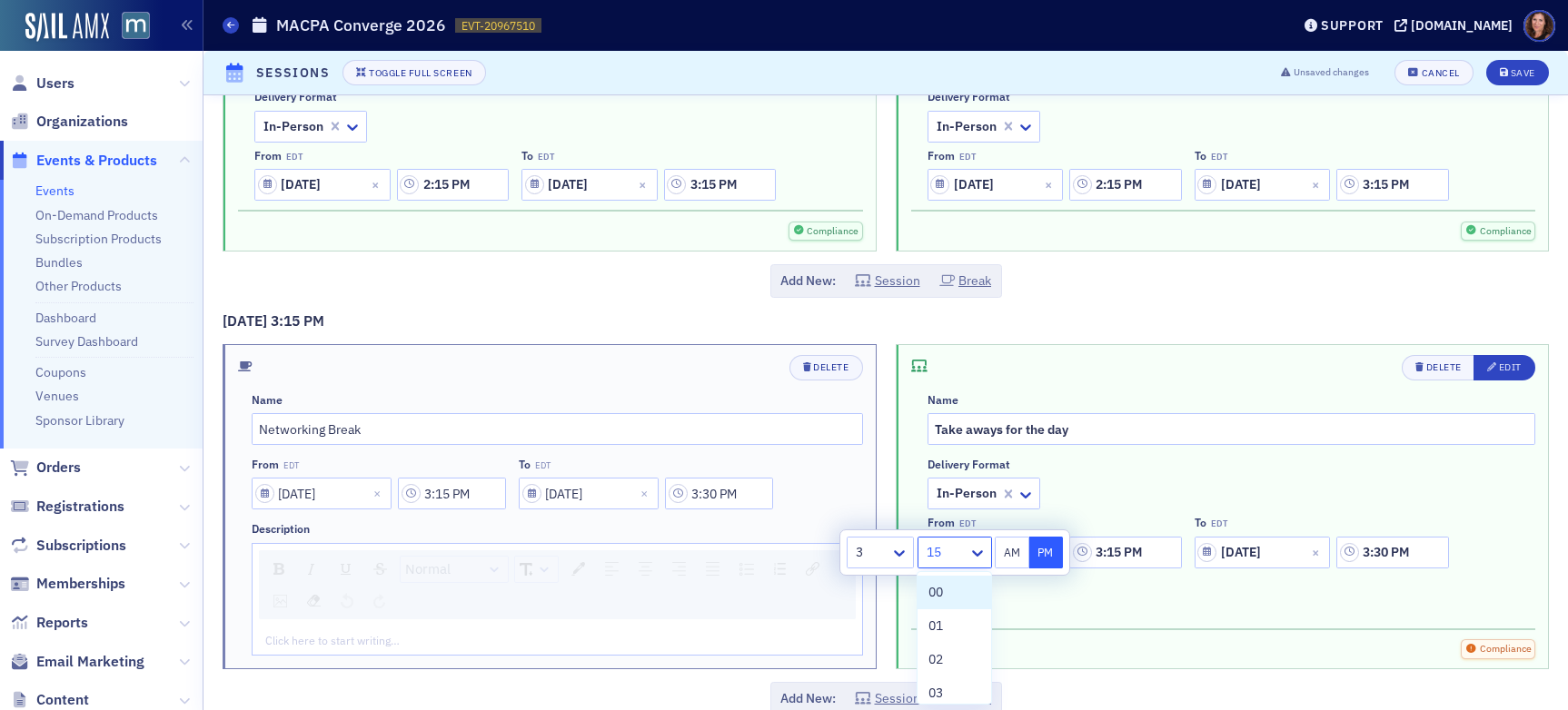
click at [952, 555] on div at bounding box center [946, 553] width 42 height 23
drag, startPoint x: 956, startPoint y: 641, endPoint x: 1008, endPoint y: 634, distance: 52.5
click at [956, 641] on div "30" at bounding box center [955, 641] width 51 height 19
type input "3:30 PM"
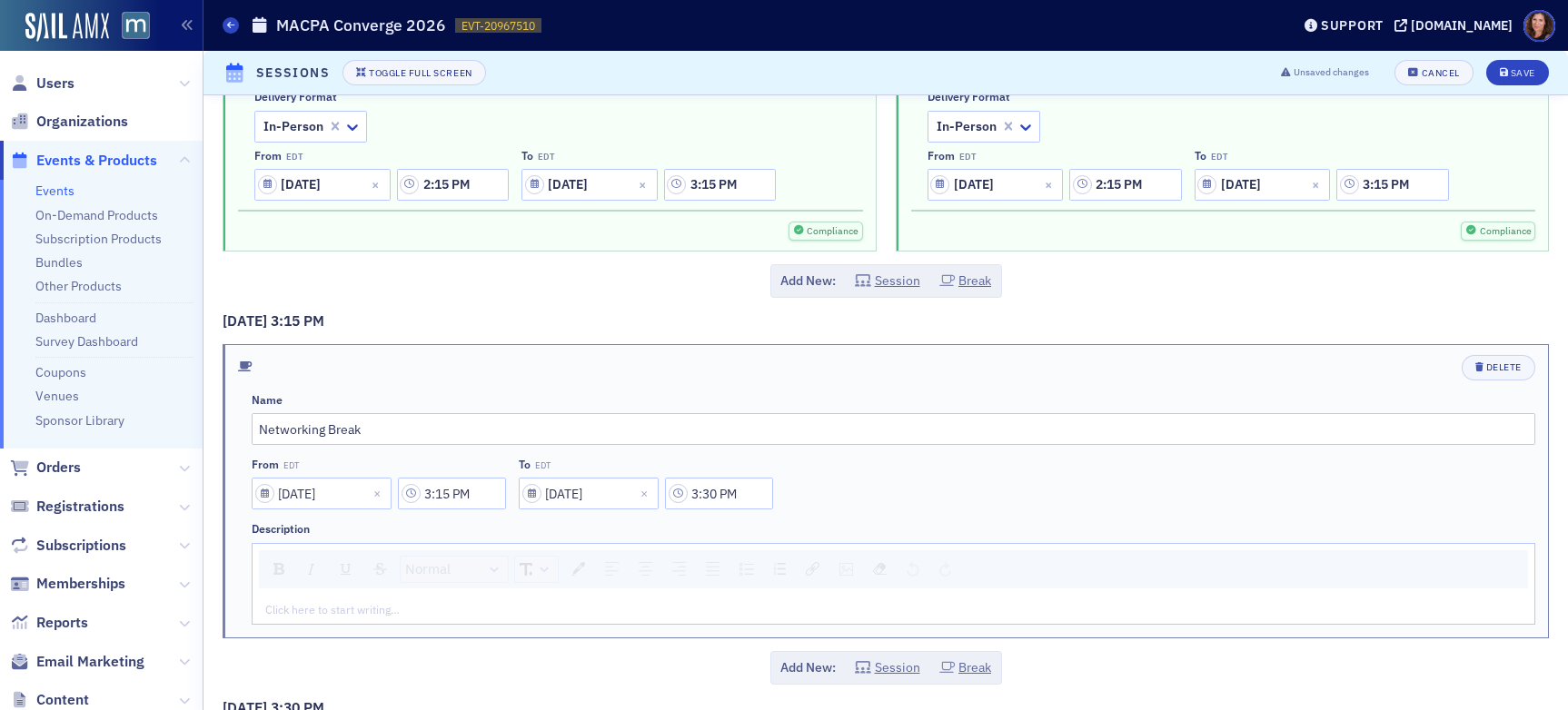
scroll to position [5672, 0]
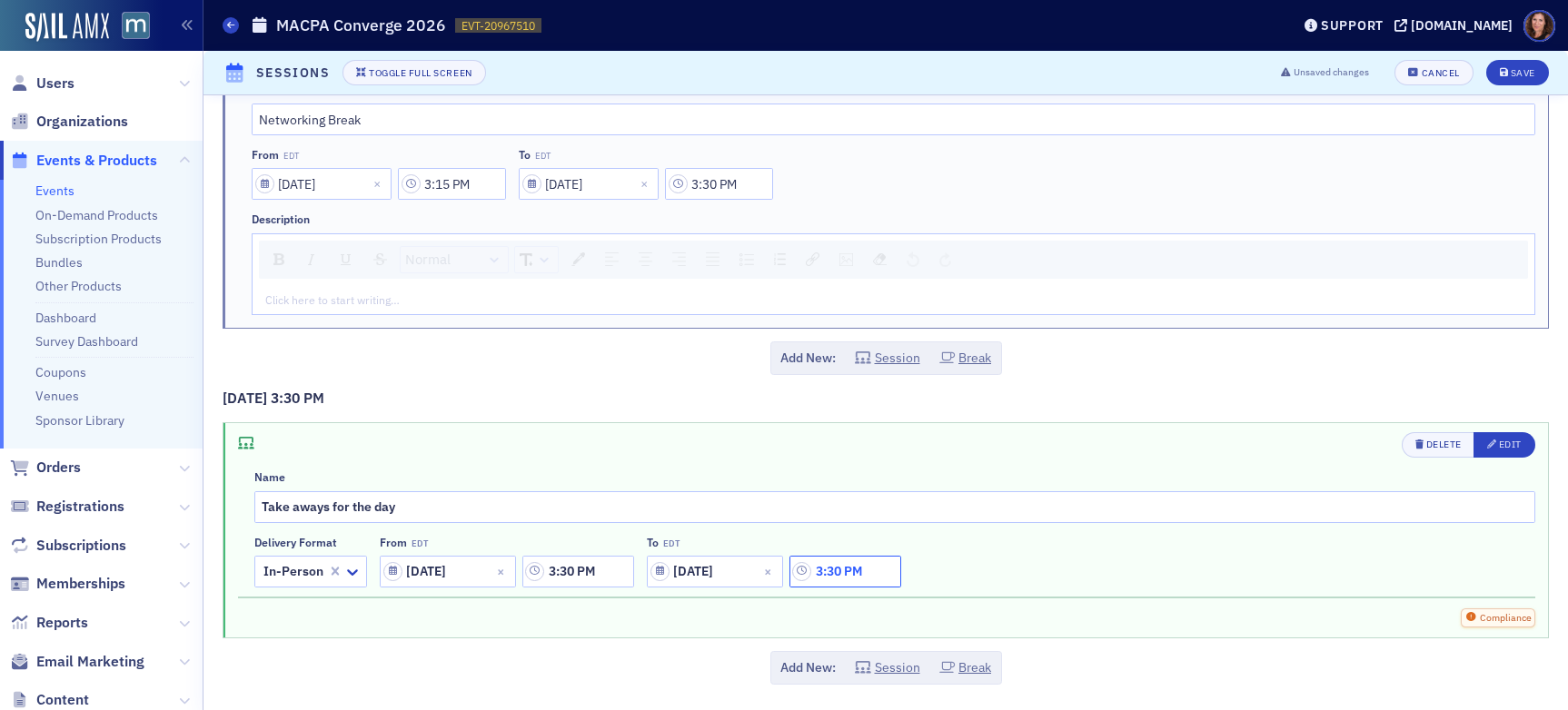
click at [855, 577] on input "3:30 PM" at bounding box center [846, 572] width 112 height 32
click at [705, 572] on icon at bounding box center [703, 572] width 11 height 6
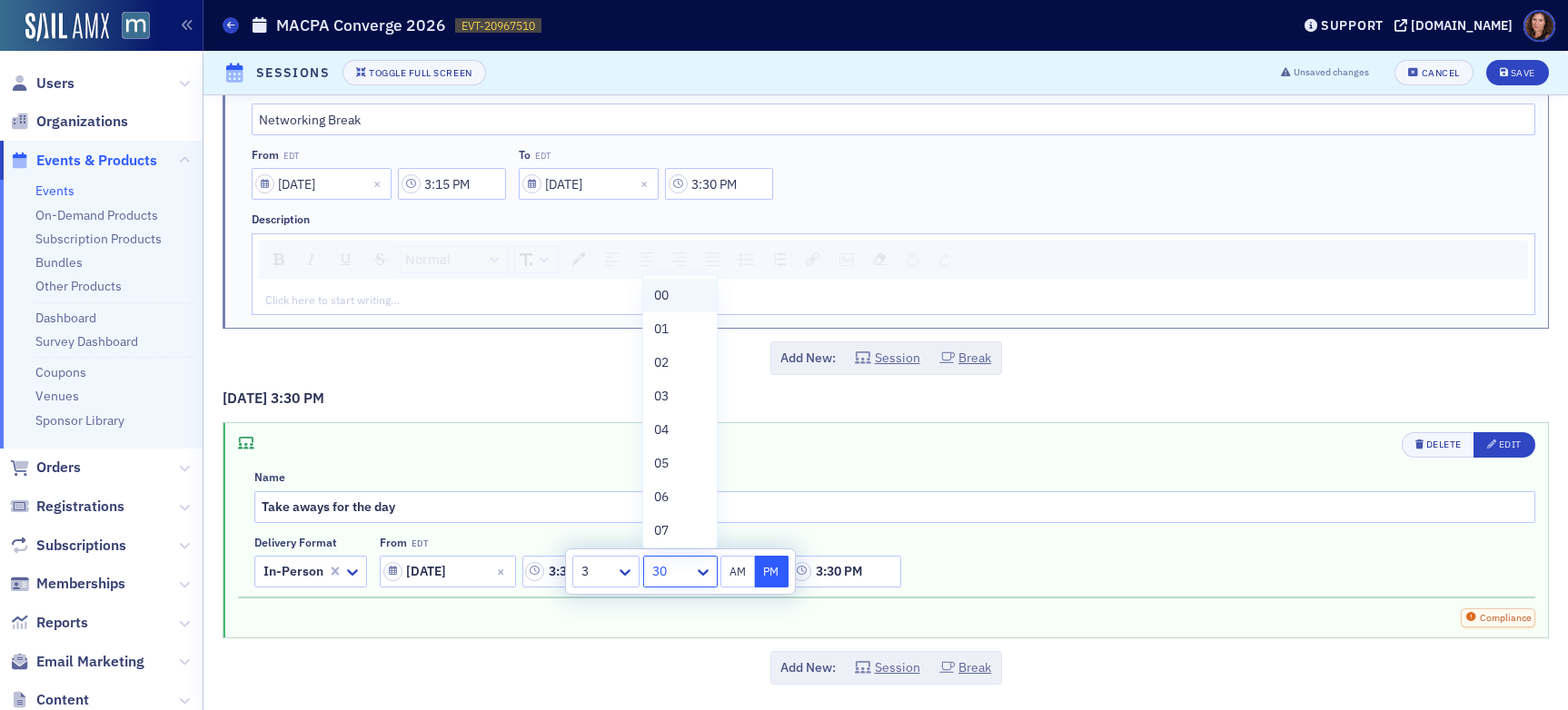
click at [675, 295] on div "00" at bounding box center [680, 296] width 51 height 19
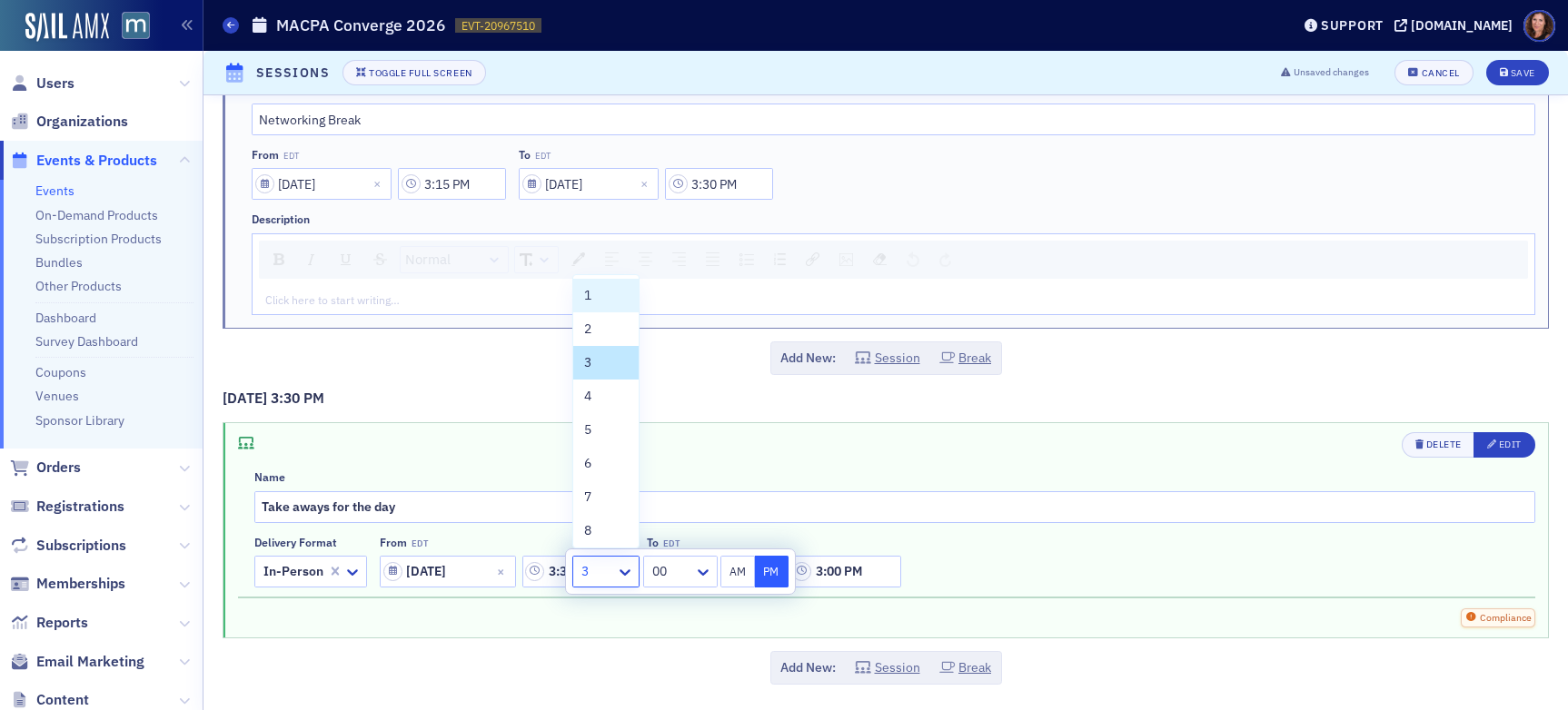
click at [614, 570] on div "3" at bounding box center [594, 572] width 43 height 27
click at [589, 399] on span "4" at bounding box center [588, 396] width 7 height 19
type input "4:00 PM"
click at [734, 430] on div "Delete Edit Name Take aways for the day Delivery format In-Person From EDT [DAT…" at bounding box center [885, 531] width 1325 height 214
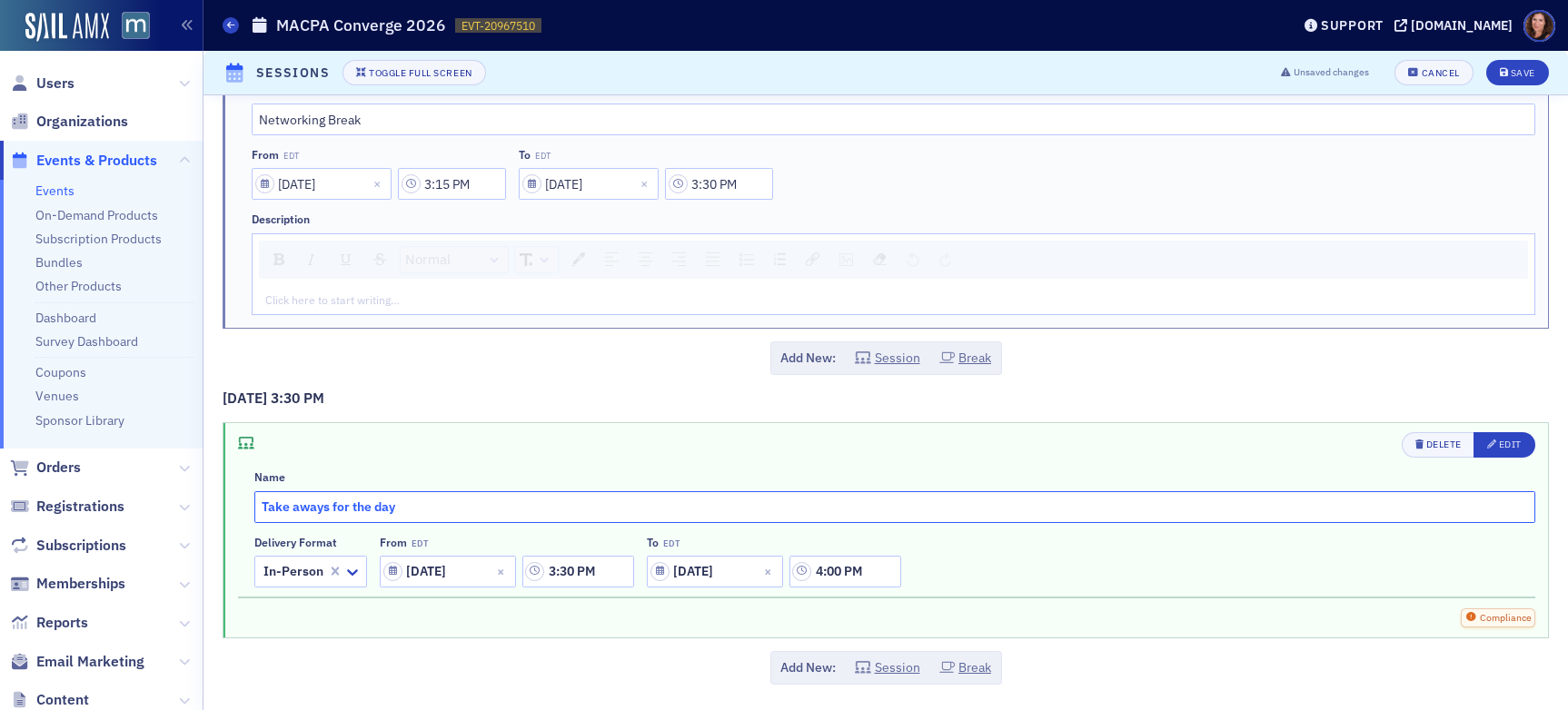
click at [260, 506] on input "Take aways for the day" at bounding box center [895, 507] width 1281 height 32
type input "GNFP - Take aways for the day"
click at [901, 673] on button "Session" at bounding box center [887, 668] width 65 height 19
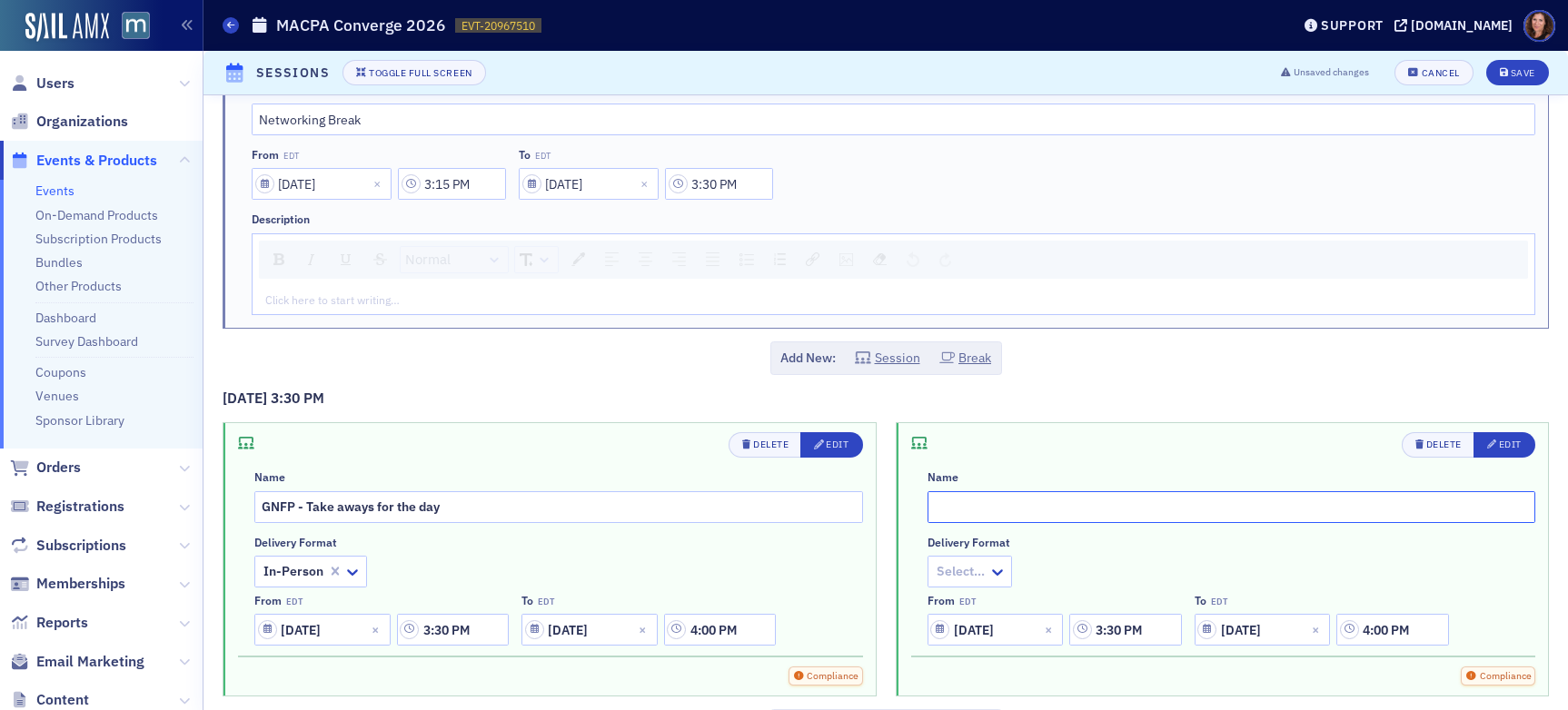
click at [979, 503] on input "text" at bounding box center [1232, 507] width 609 height 32
type input "GOV CON - Take aways for the day"
click at [969, 563] on div at bounding box center [960, 571] width 52 height 23
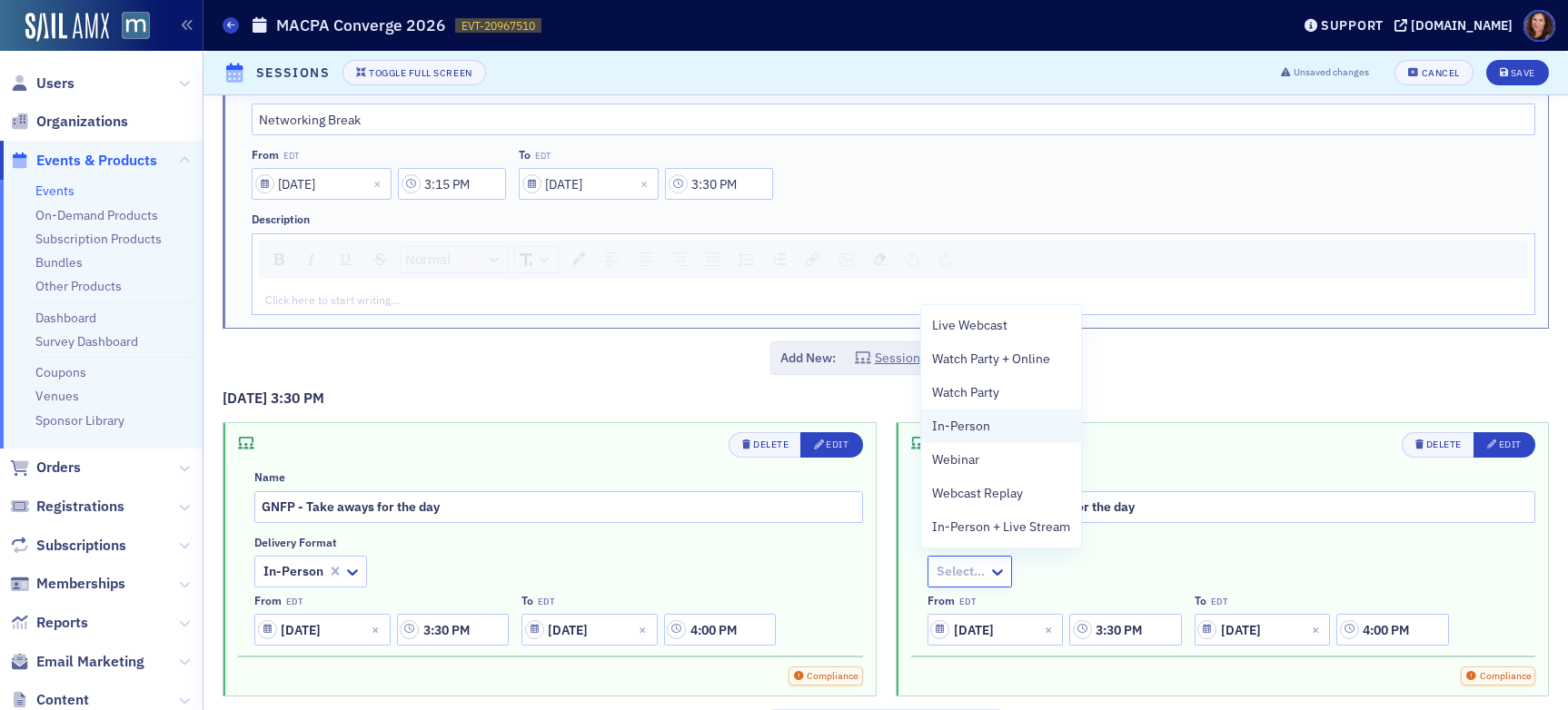
click at [975, 435] on span "In-Person" at bounding box center [962, 426] width 59 height 19
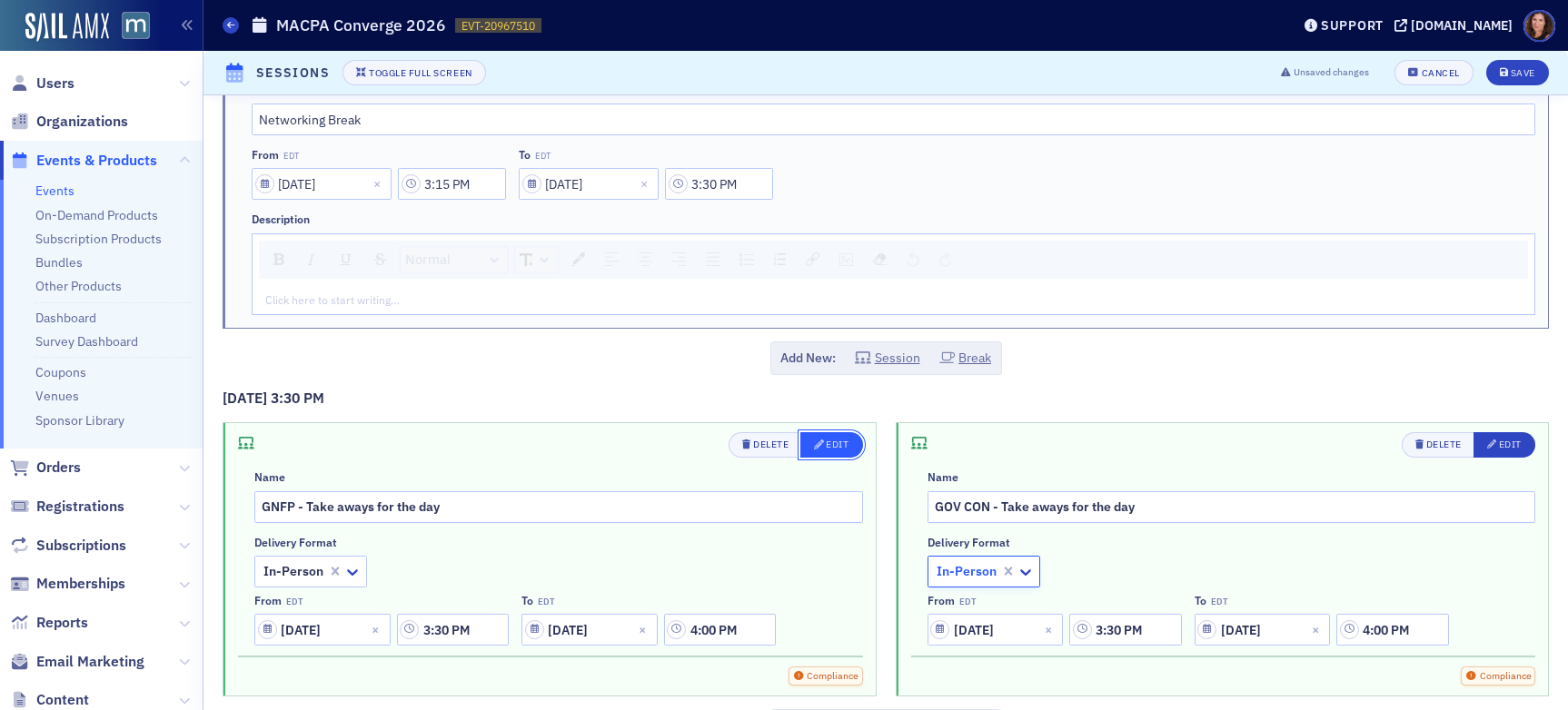
click at [827, 445] on div "Edit" at bounding box center [837, 444] width 23 height 10
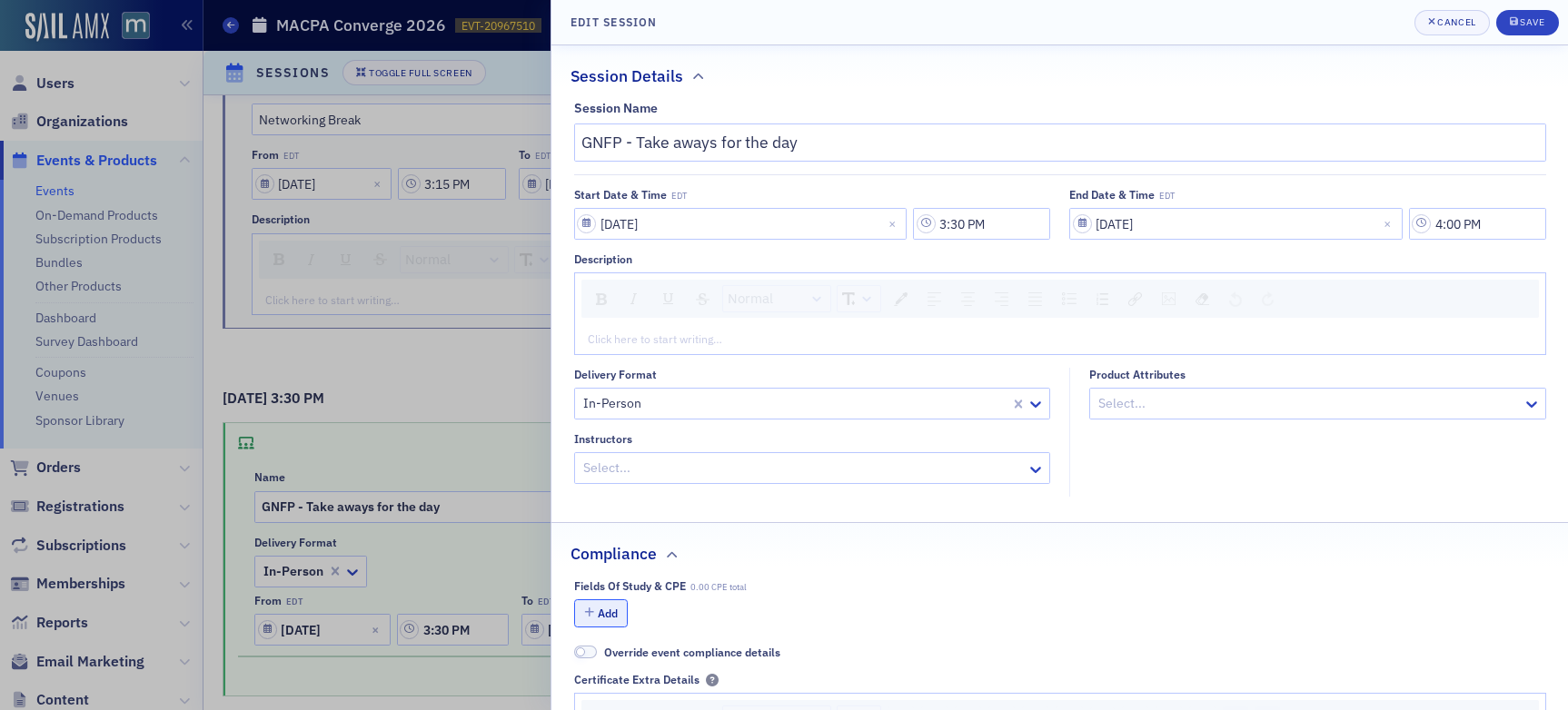
click at [609, 622] on button "Add" at bounding box center [601, 613] width 55 height 28
click at [757, 651] on div at bounding box center [931, 650] width 552 height 23
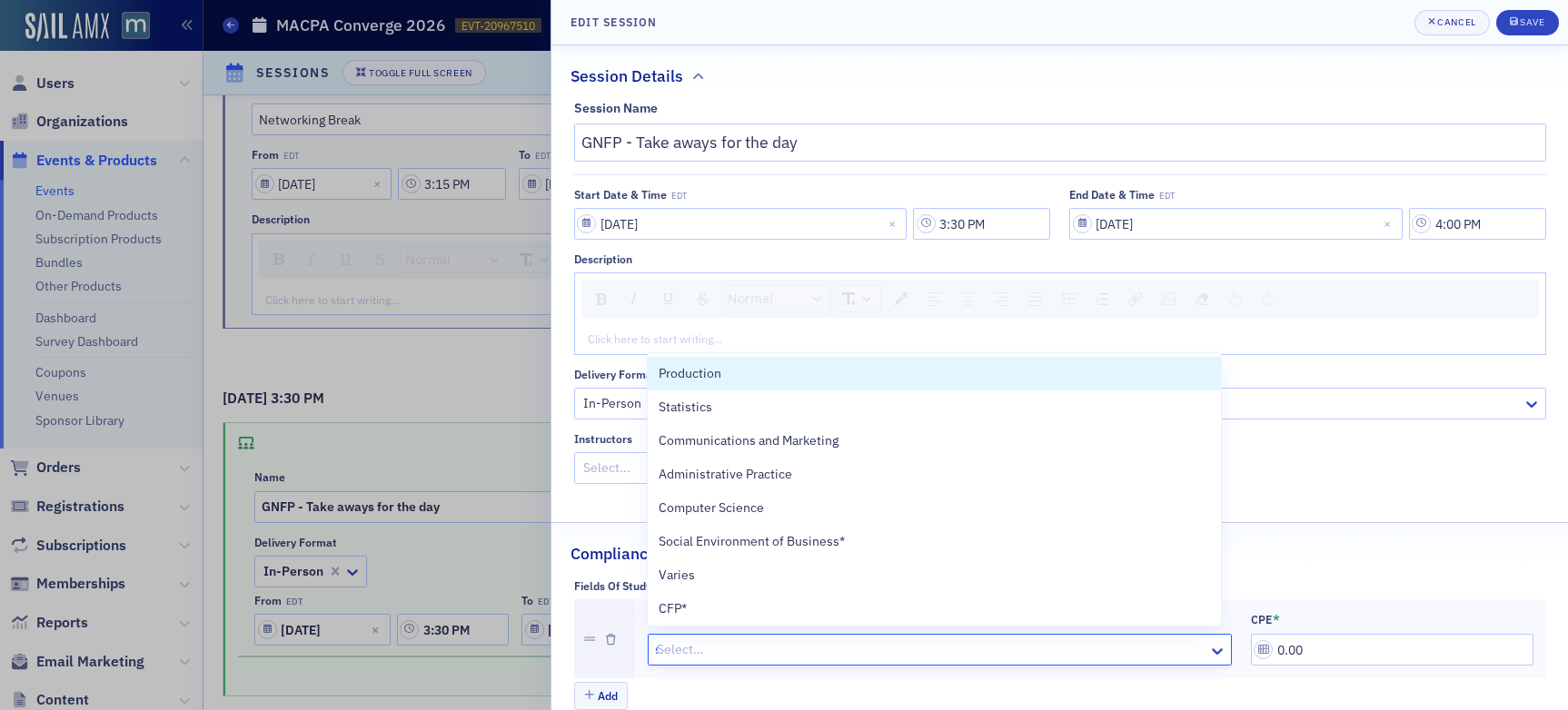
type input "sp"
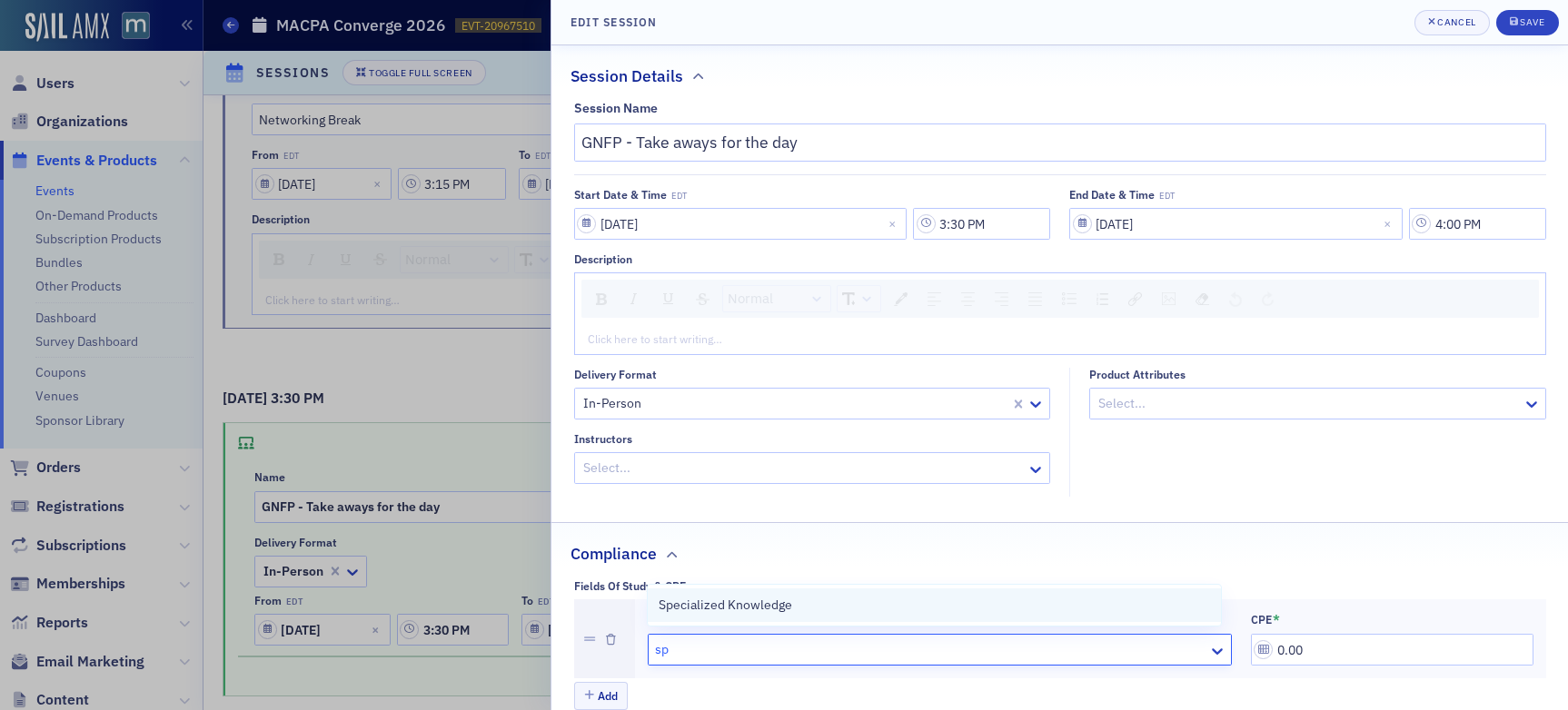
click at [853, 605] on div "Specialized Knowledge" at bounding box center [935, 605] width 552 height 19
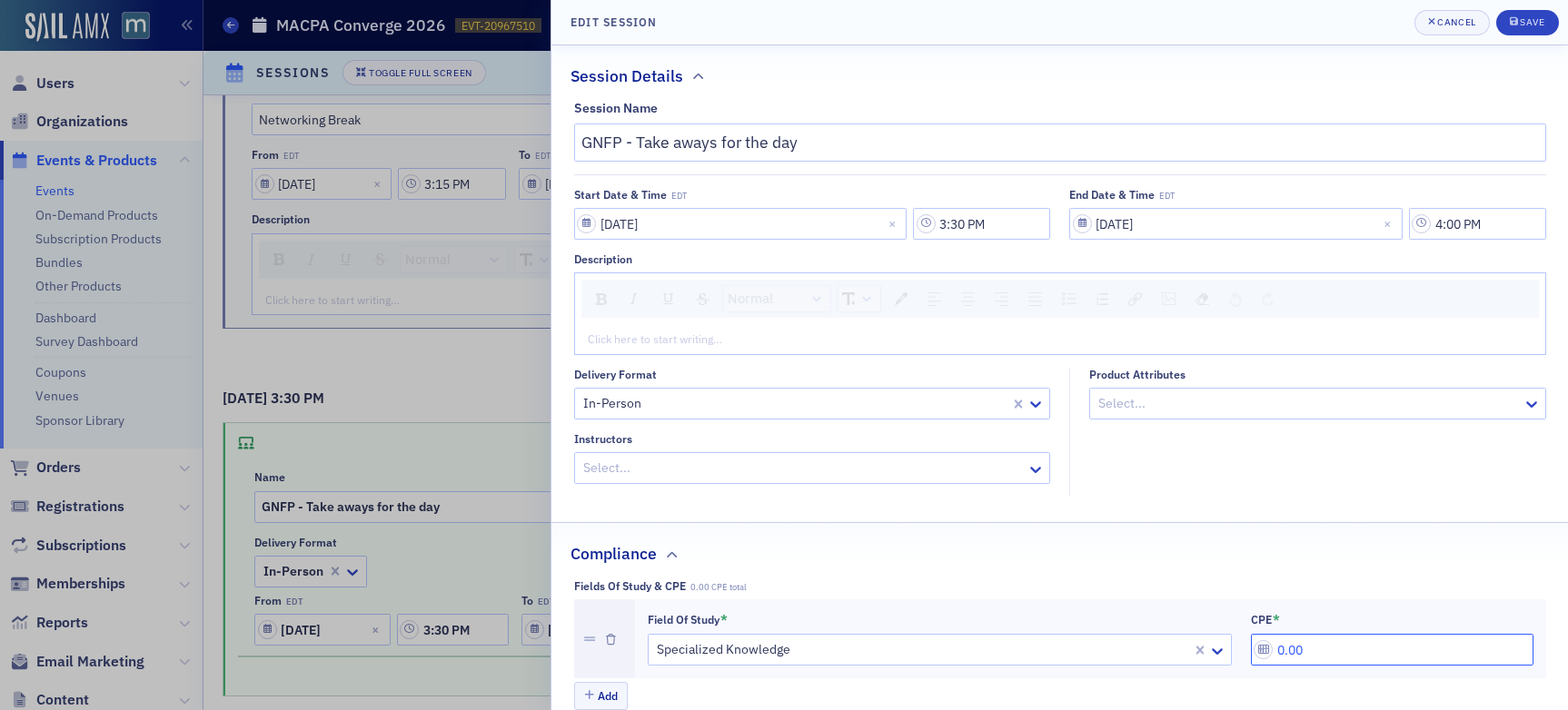
drag, startPoint x: 1299, startPoint y: 648, endPoint x: 1175, endPoint y: 644, distance: 124.1
click at [1175, 644] on div "Field of Study * Specialized Knowledge CPE * 0.00" at bounding box center [1091, 640] width 886 height 55
type input "0.50"
click at [1335, 22] on div "submit" at bounding box center [1516, 23] width 11 height 15
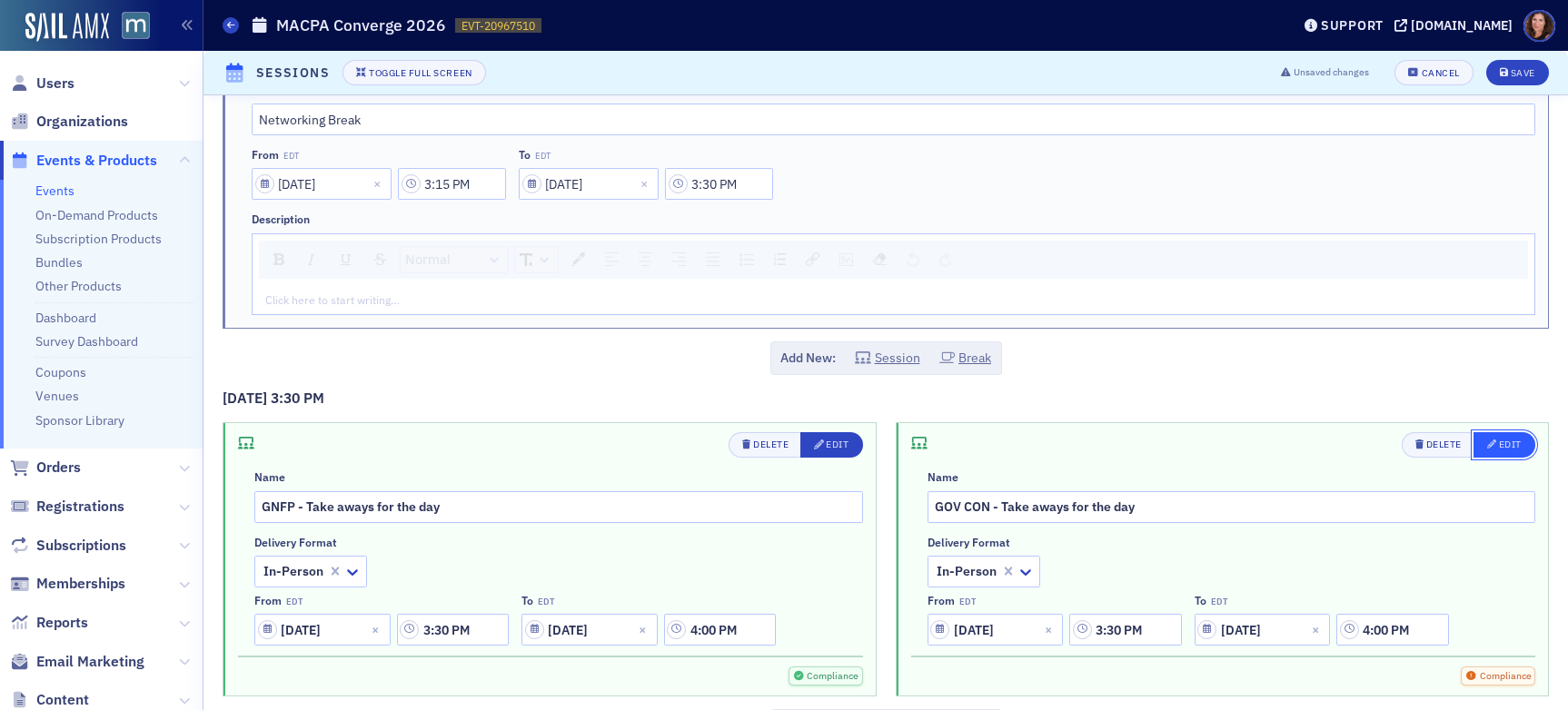
click at [1335, 446] on div "Edit" at bounding box center [1510, 444] width 23 height 10
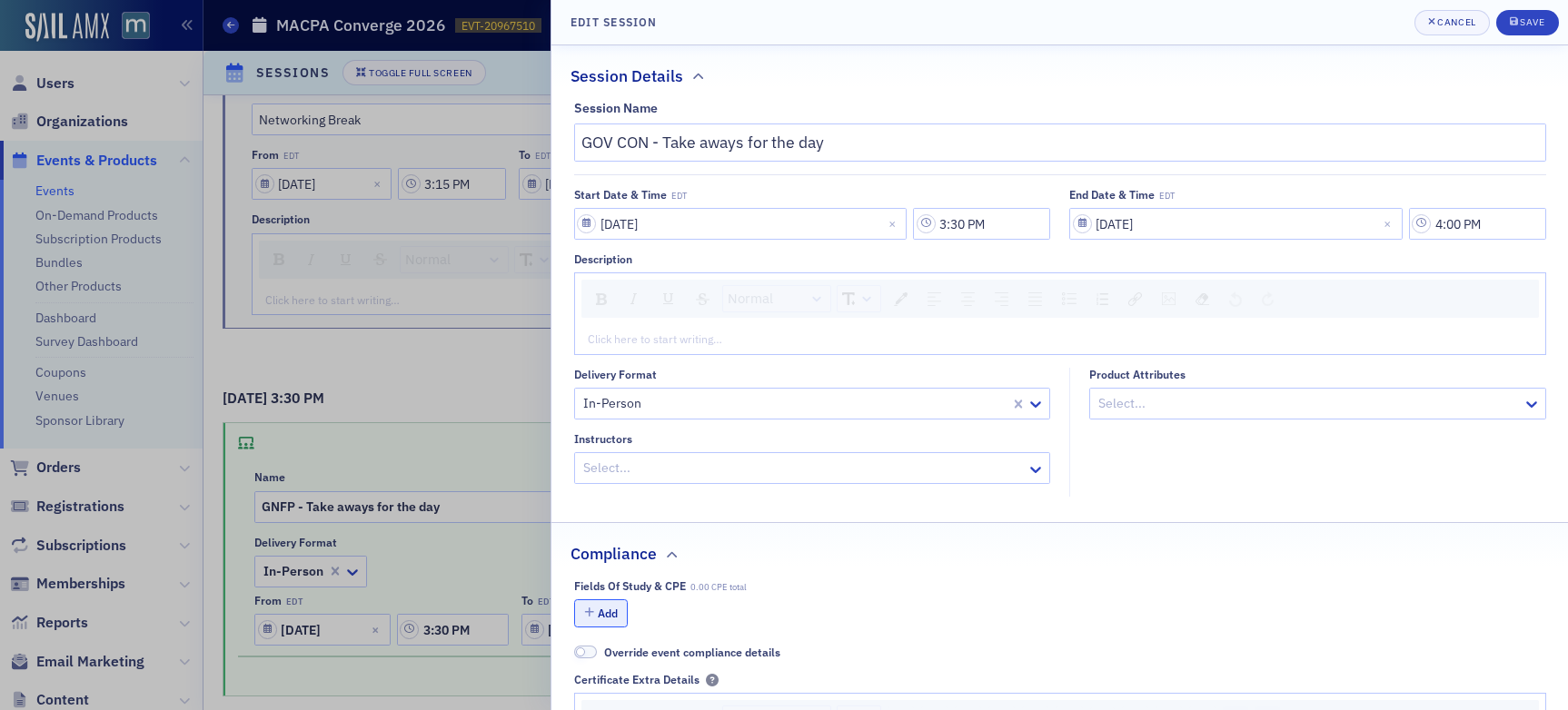
click at [599, 611] on button "Add" at bounding box center [601, 613] width 55 height 28
click at [735, 640] on div at bounding box center [931, 650] width 552 height 23
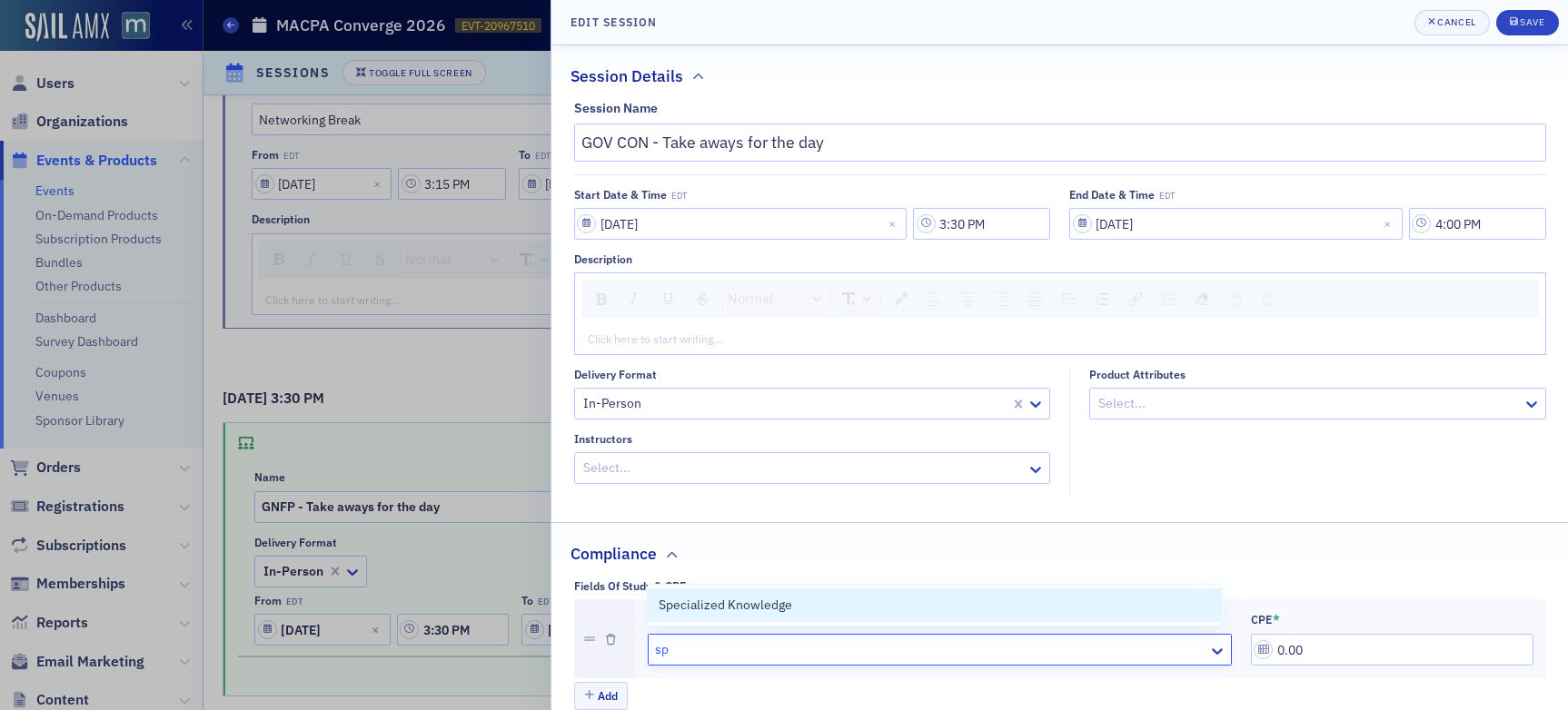
type input "spe"
drag, startPoint x: 777, startPoint y: 604, endPoint x: 814, endPoint y: 611, distance: 37.7
click at [777, 604] on span "Specialized Knowledge" at bounding box center [726, 605] width 134 height 19
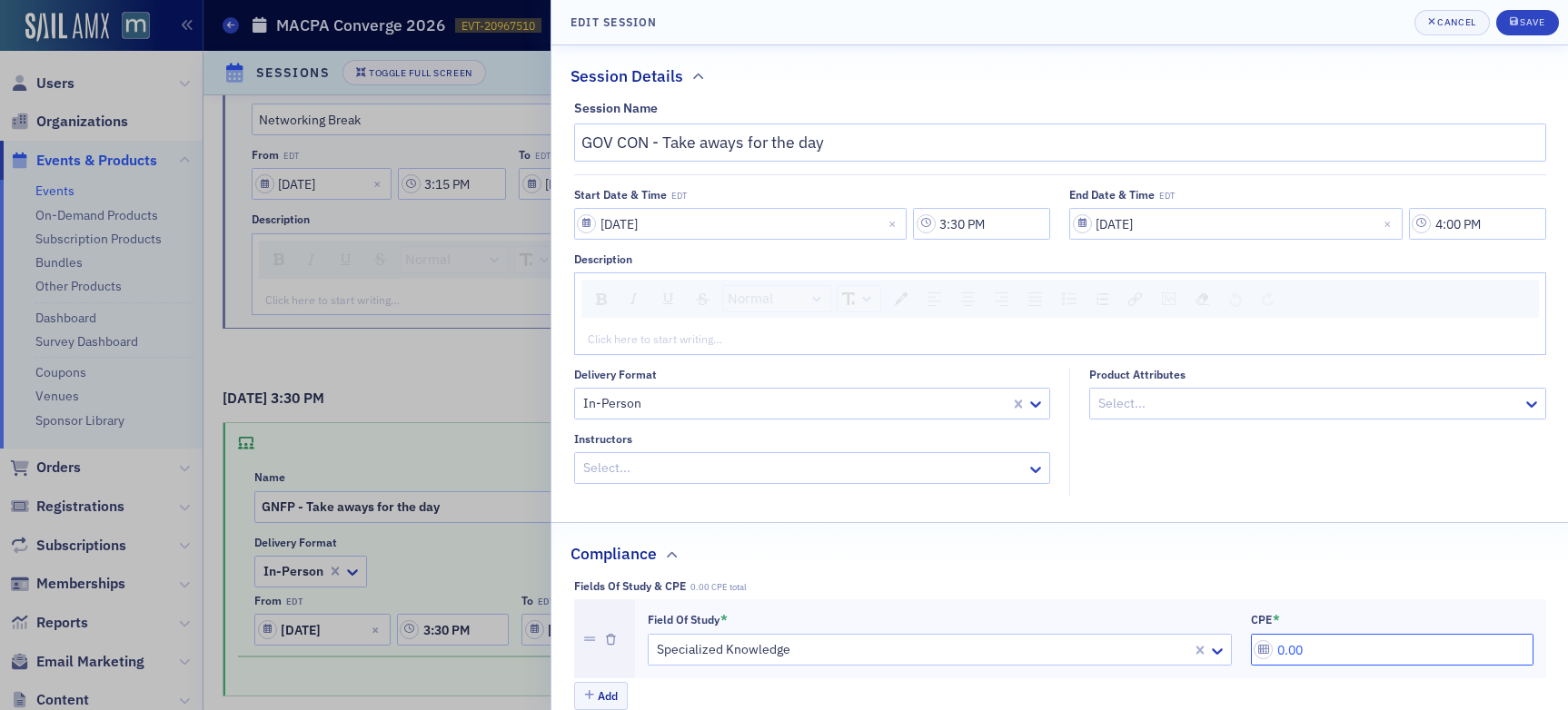
drag, startPoint x: 1304, startPoint y: 646, endPoint x: 1158, endPoint y: 639, distance: 146.2
click at [1158, 639] on div "Field of Study * Specialized Knowledge CPE * 0.00" at bounding box center [1091, 640] width 886 height 55
type input "0.50"
click at [1335, 20] on div "Save" at bounding box center [1532, 22] width 25 height 10
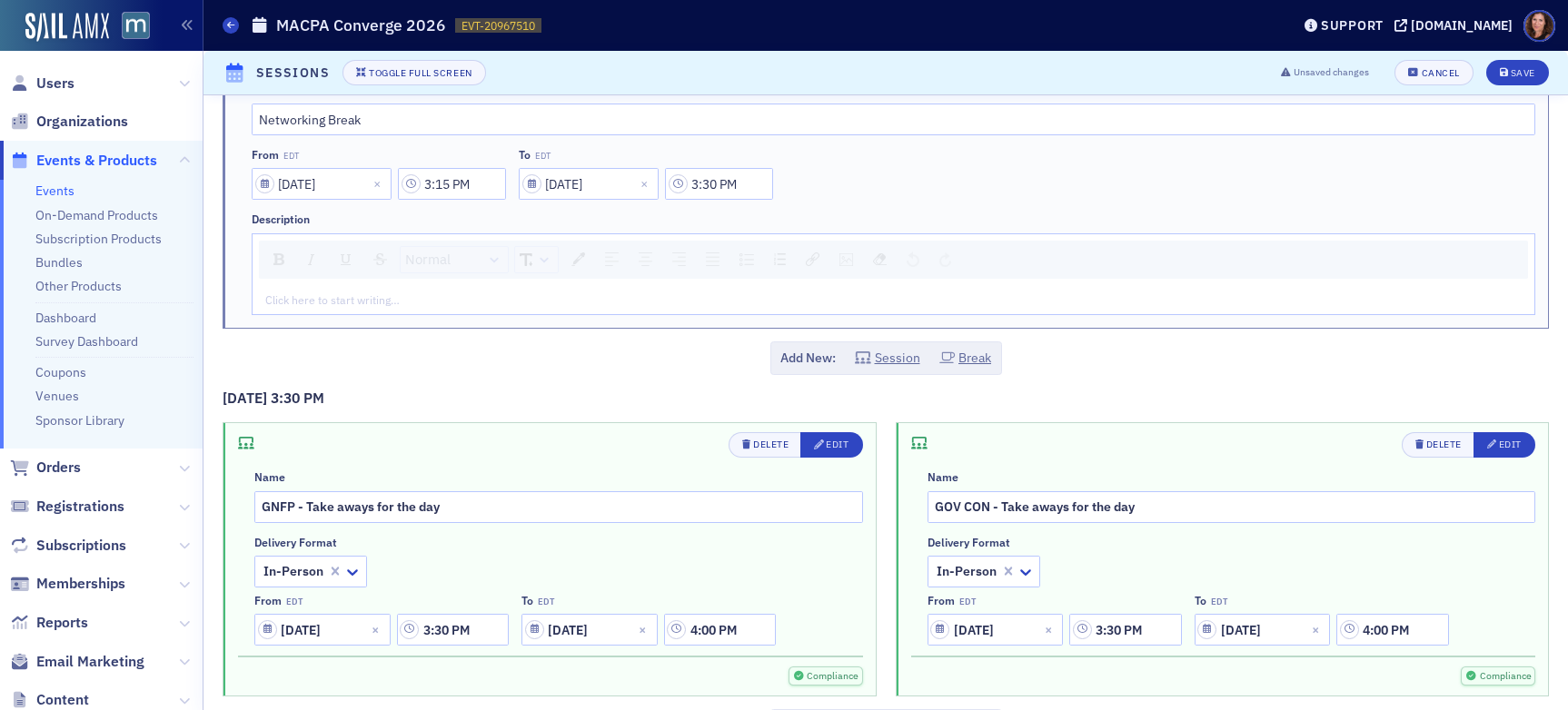
scroll to position [5730, 0]
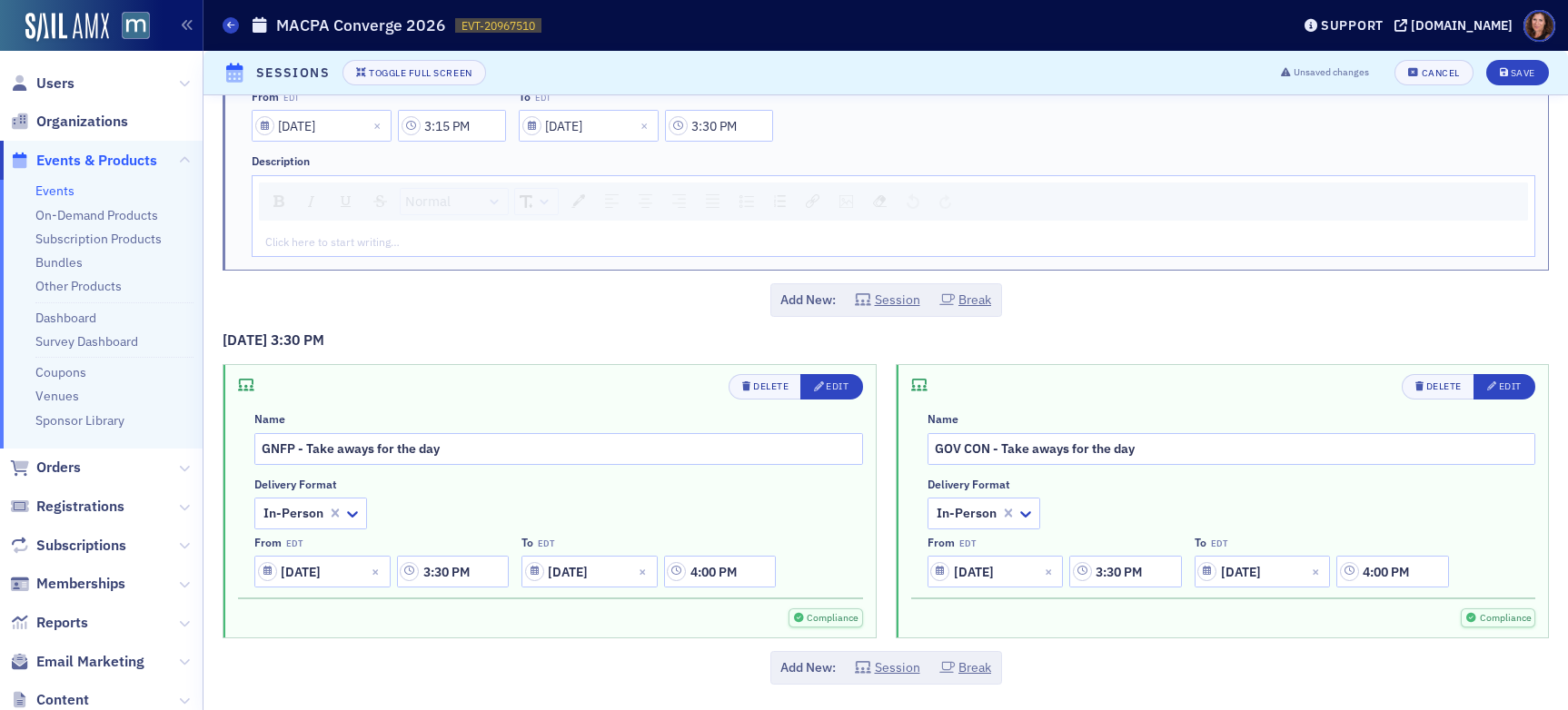
drag, startPoint x: 887, startPoint y: 669, endPoint x: 925, endPoint y: 651, distance: 42.0
click at [887, 669] on button "Session" at bounding box center [887, 668] width 65 height 19
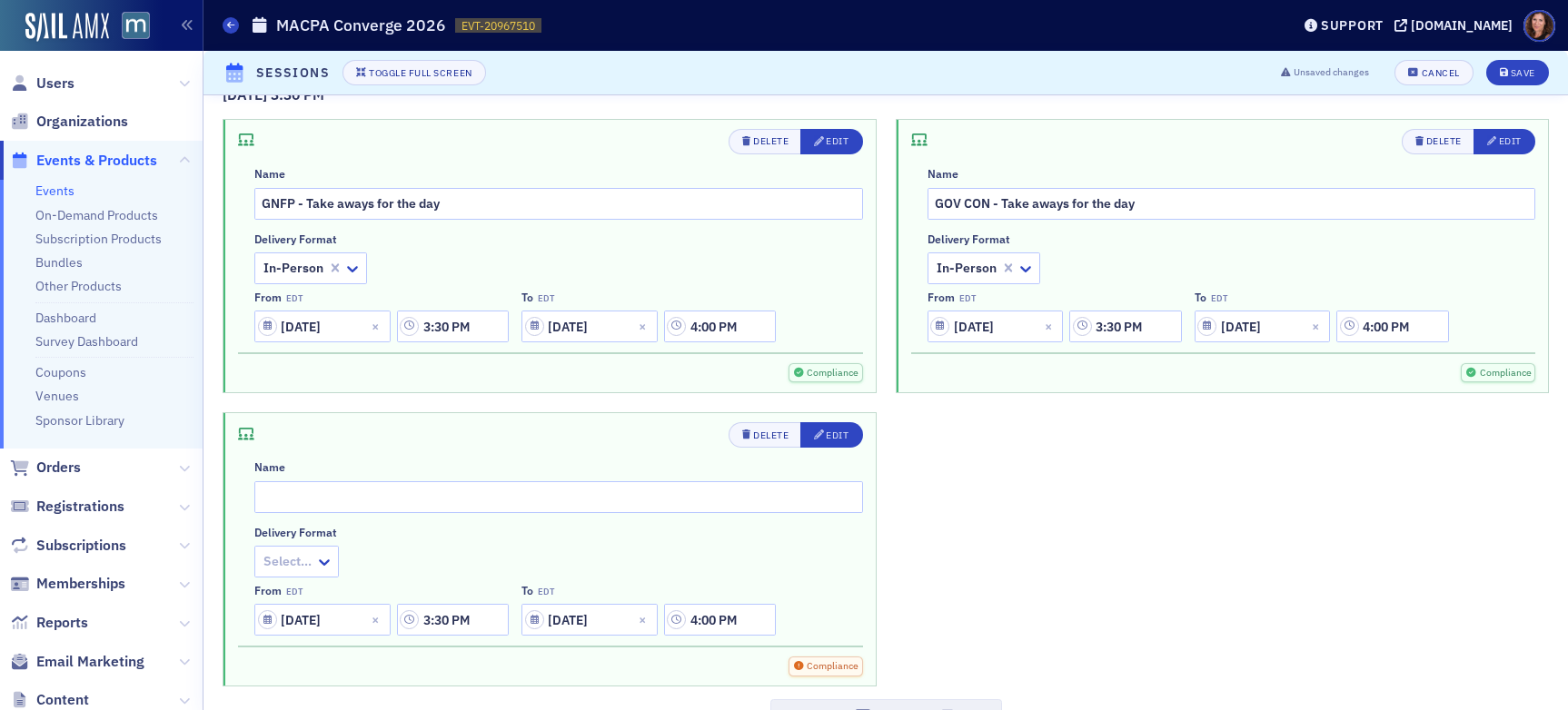
scroll to position [6024, 0]
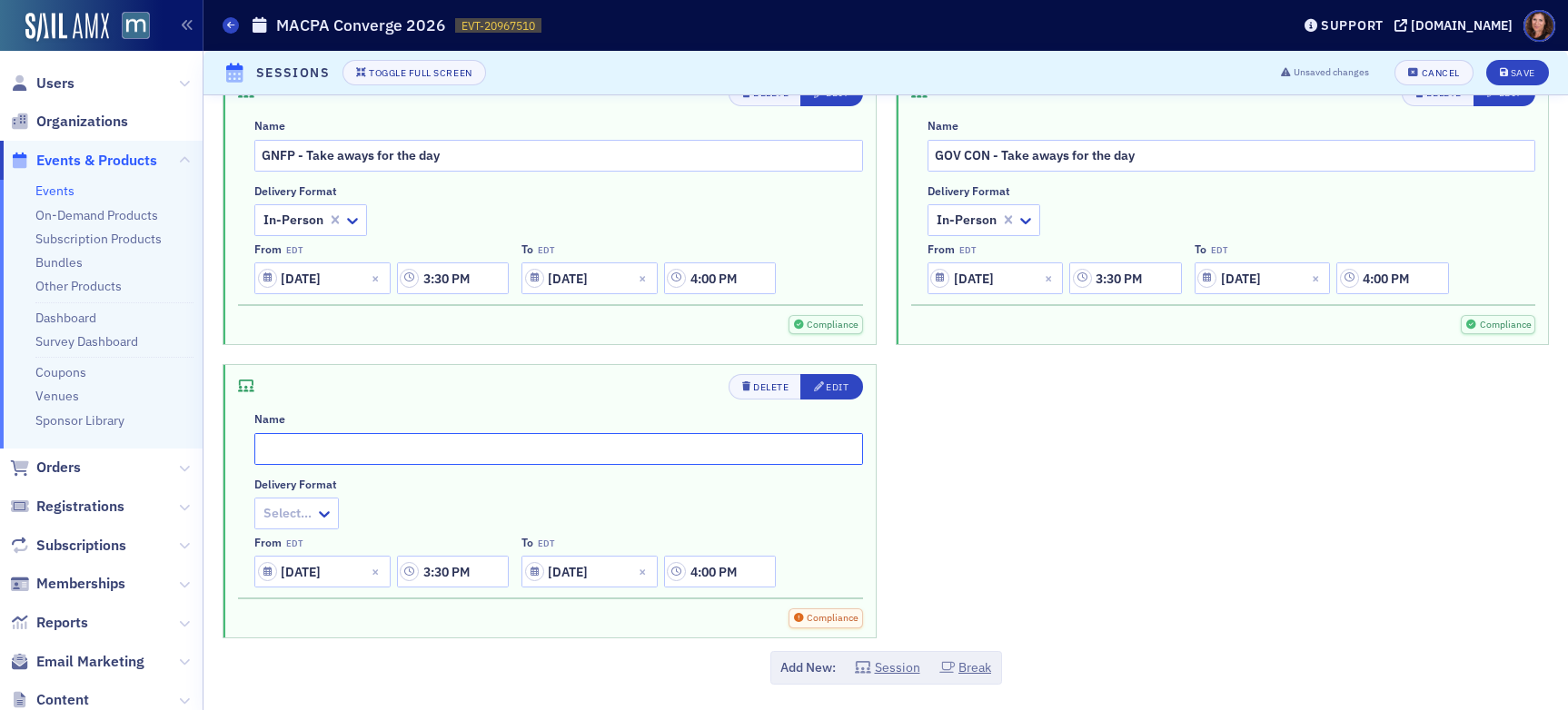
click at [496, 455] on input "text" at bounding box center [558, 449] width 609 height 32
type input "Business & Industry - Take aways for the day"
click at [317, 513] on icon at bounding box center [324, 514] width 18 height 18
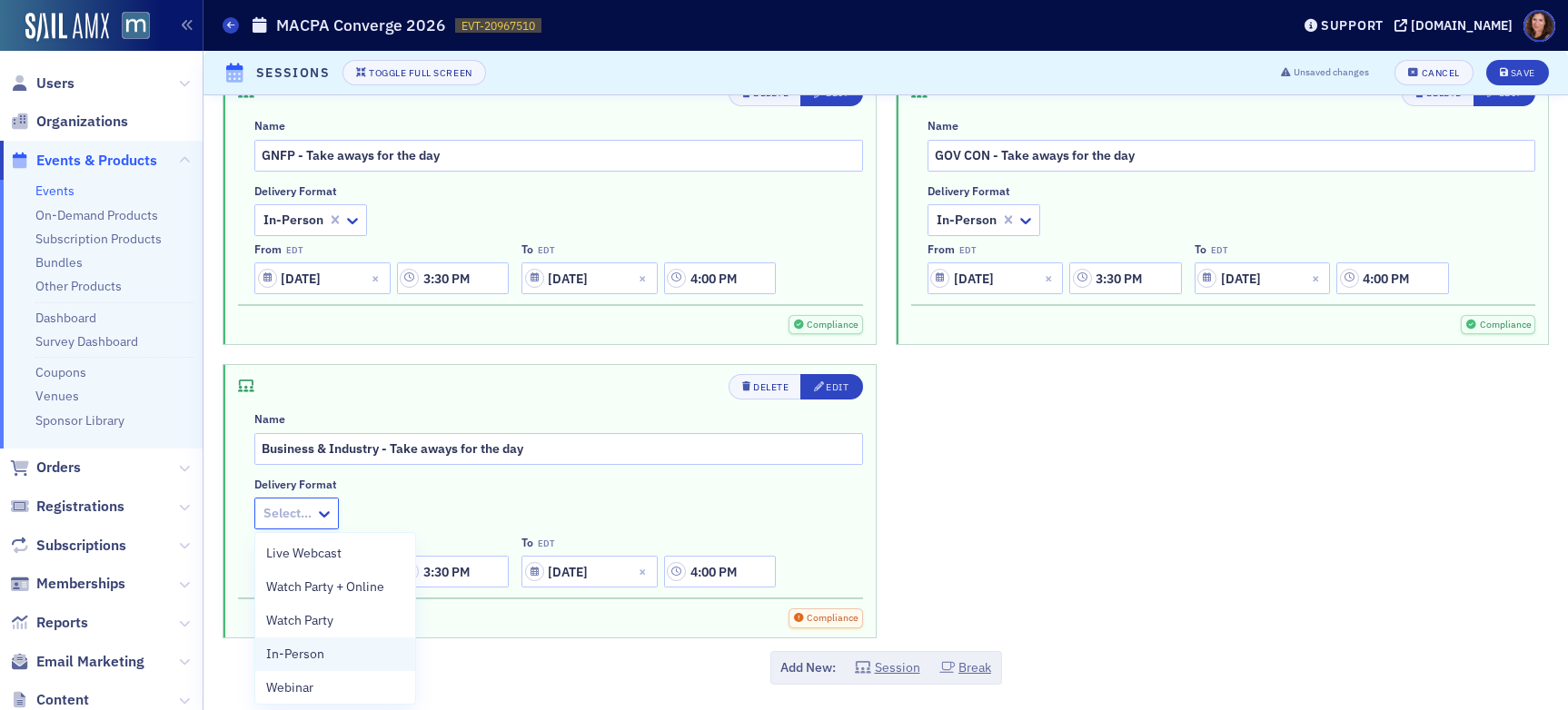
click at [328, 646] on div "In-Person" at bounding box center [335, 654] width 138 height 19
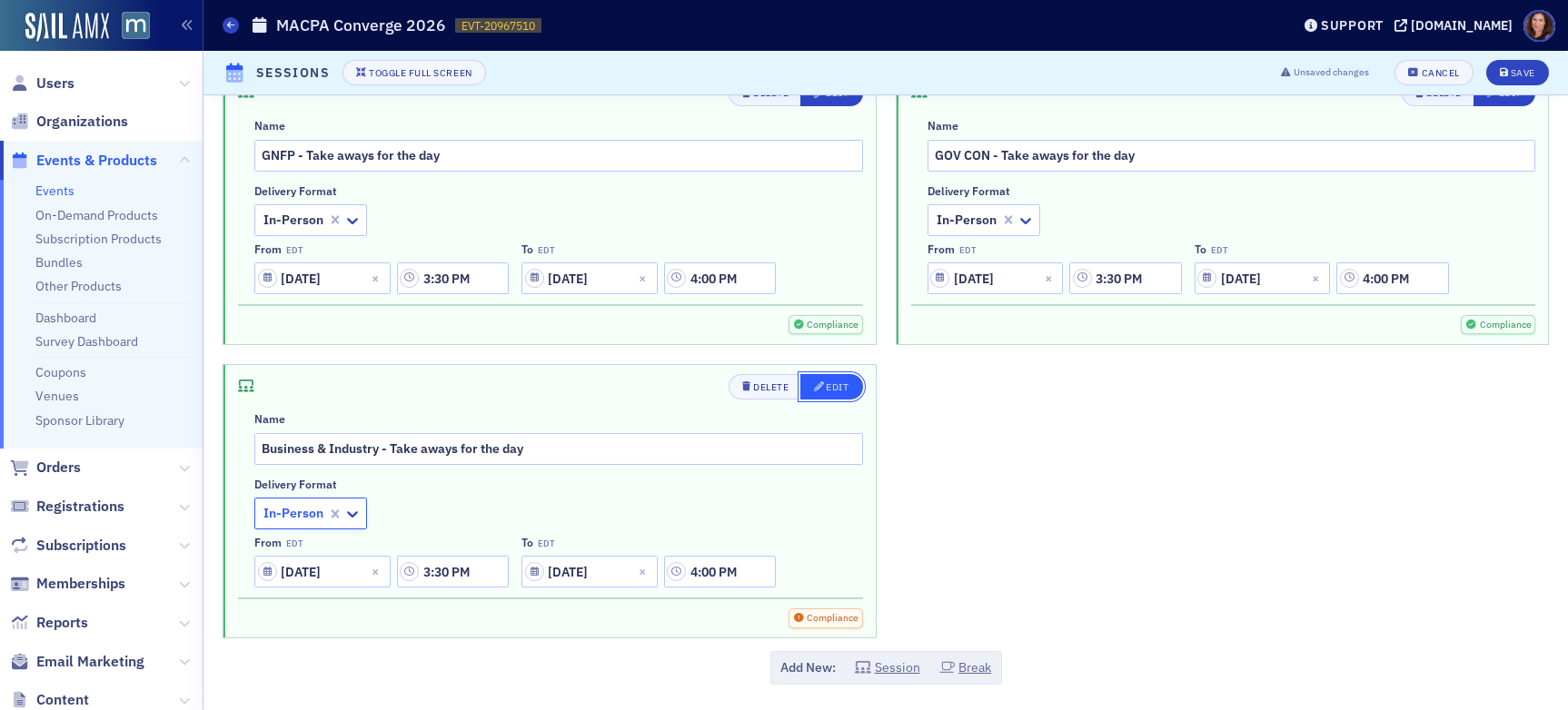
click at [838, 394] on button "Edit" at bounding box center [832, 387] width 62 height 26
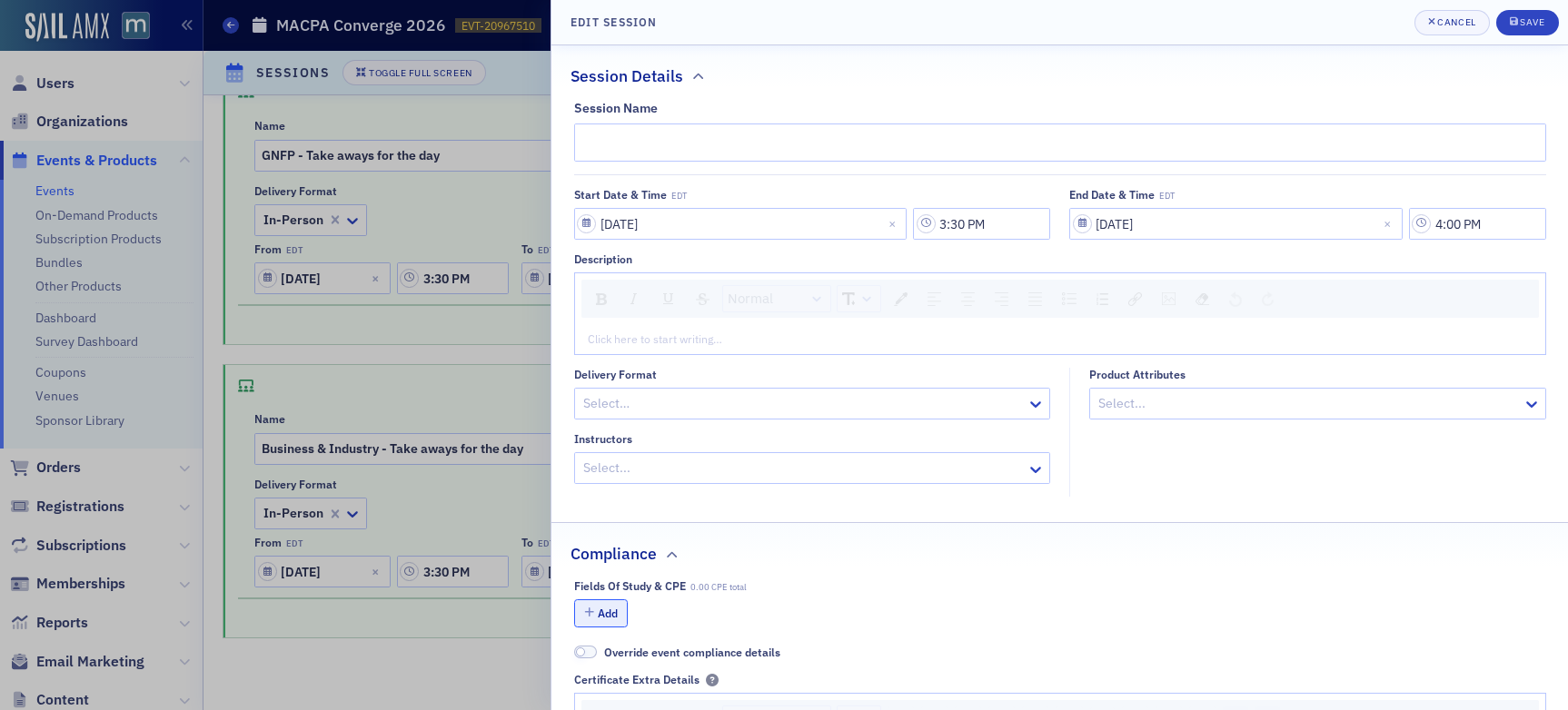
type input "Business & Industry - Take aways for the day"
click at [593, 615] on icon "button" at bounding box center [589, 613] width 10 height 11
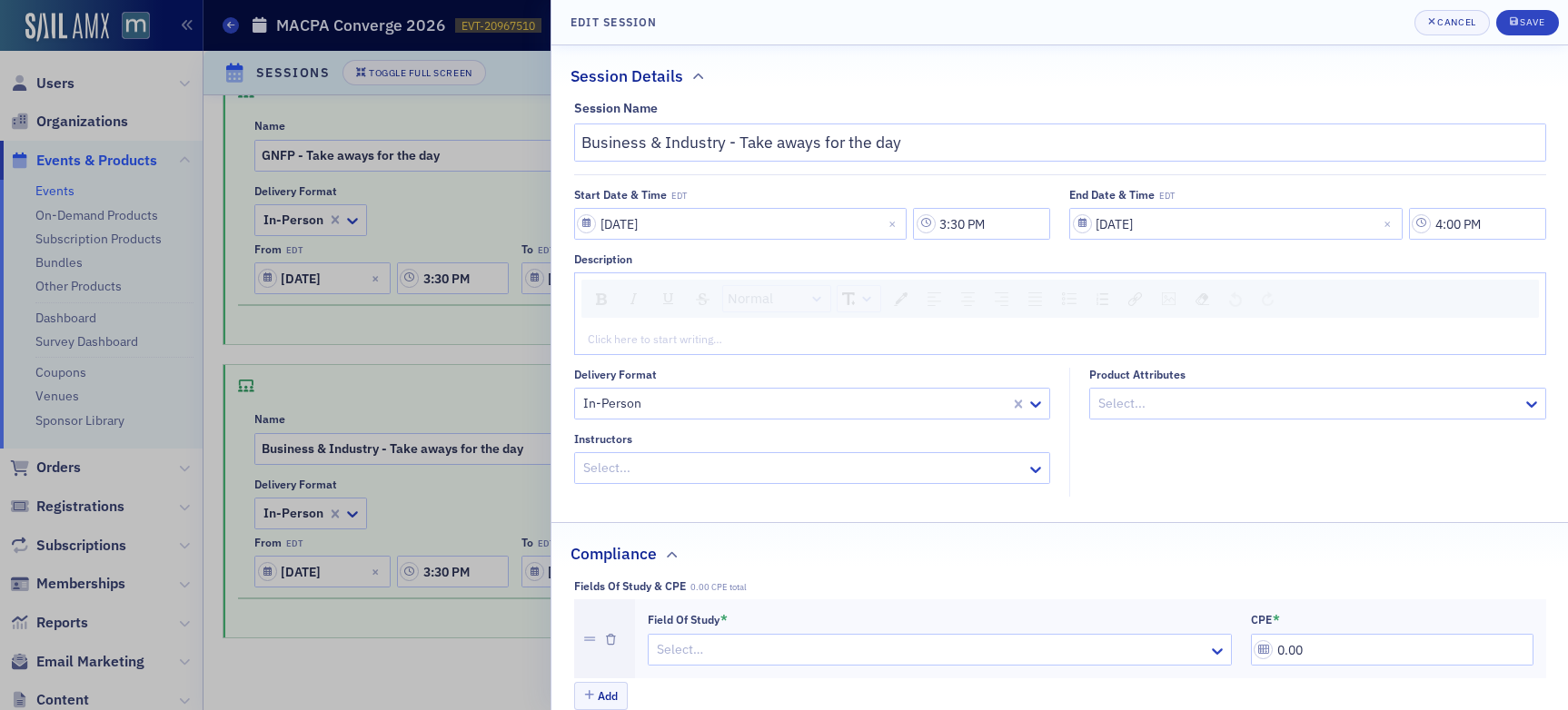
click at [787, 647] on div at bounding box center [931, 650] width 552 height 23
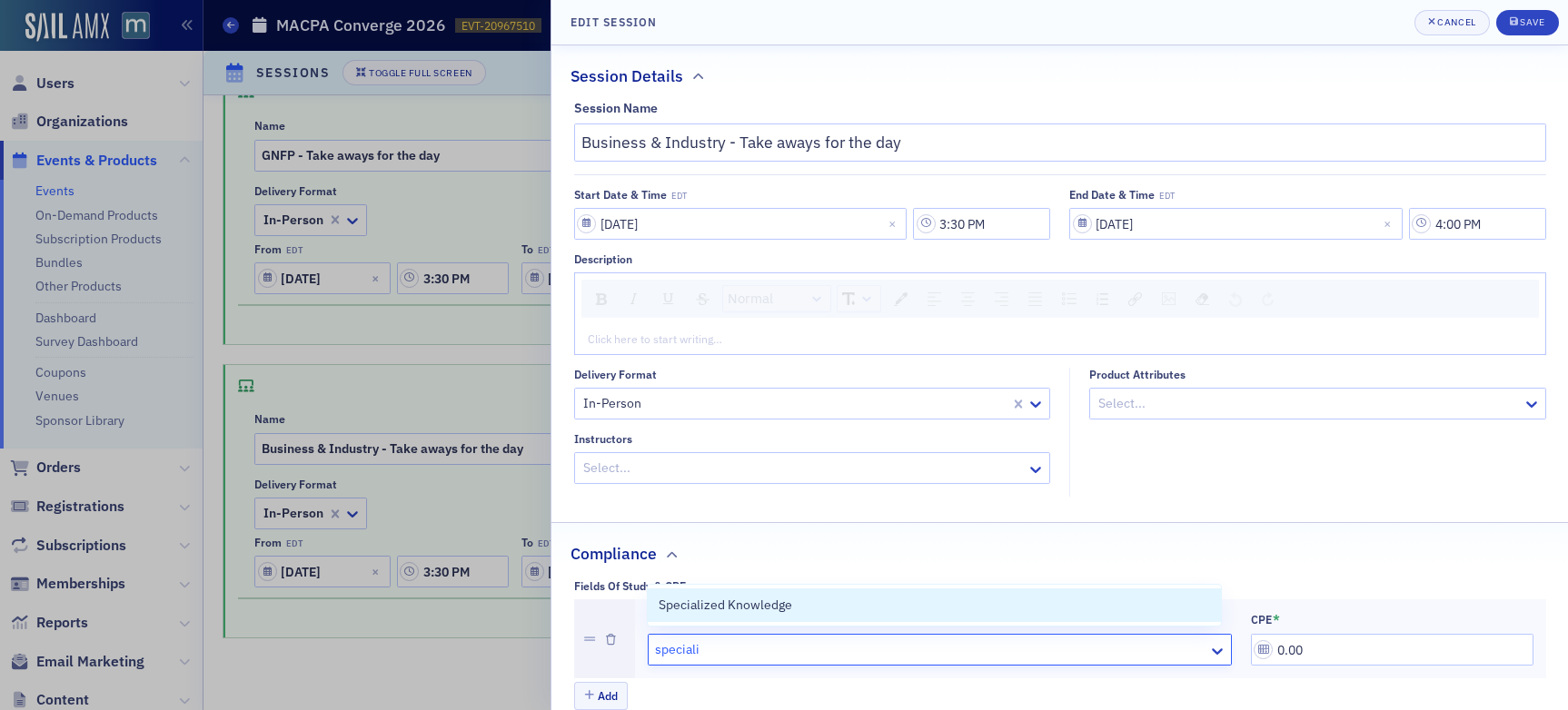
type input "specializ"
click at [789, 597] on span "Specialized Knowledge" at bounding box center [726, 605] width 134 height 19
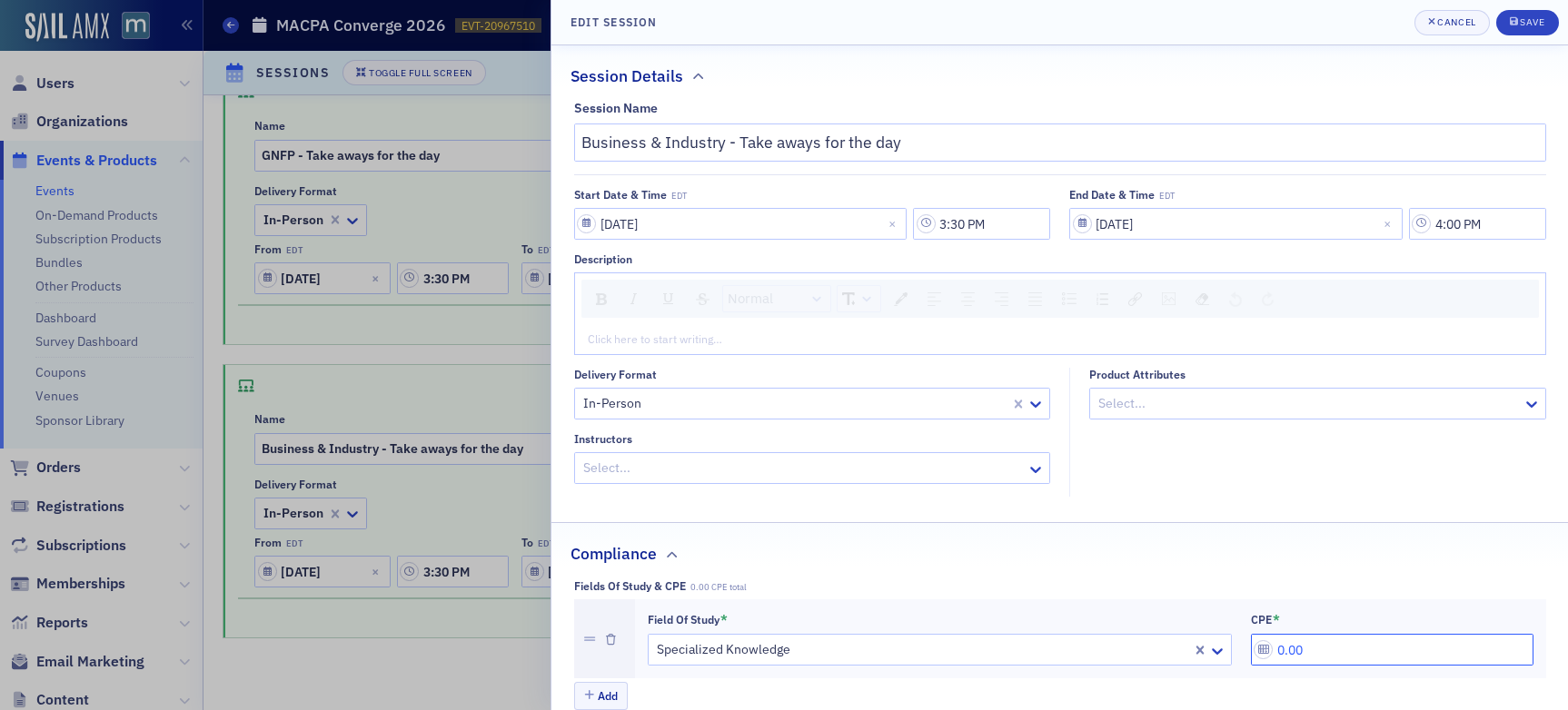
drag, startPoint x: 1314, startPoint y: 652, endPoint x: 1182, endPoint y: 645, distance: 132.2
click at [1184, 644] on div "Field of Study * Specialized Knowledge CPE * 0.00" at bounding box center [1091, 640] width 886 height 55
type input "0.50"
click at [1335, 27] on div "Save" at bounding box center [1532, 22] width 25 height 10
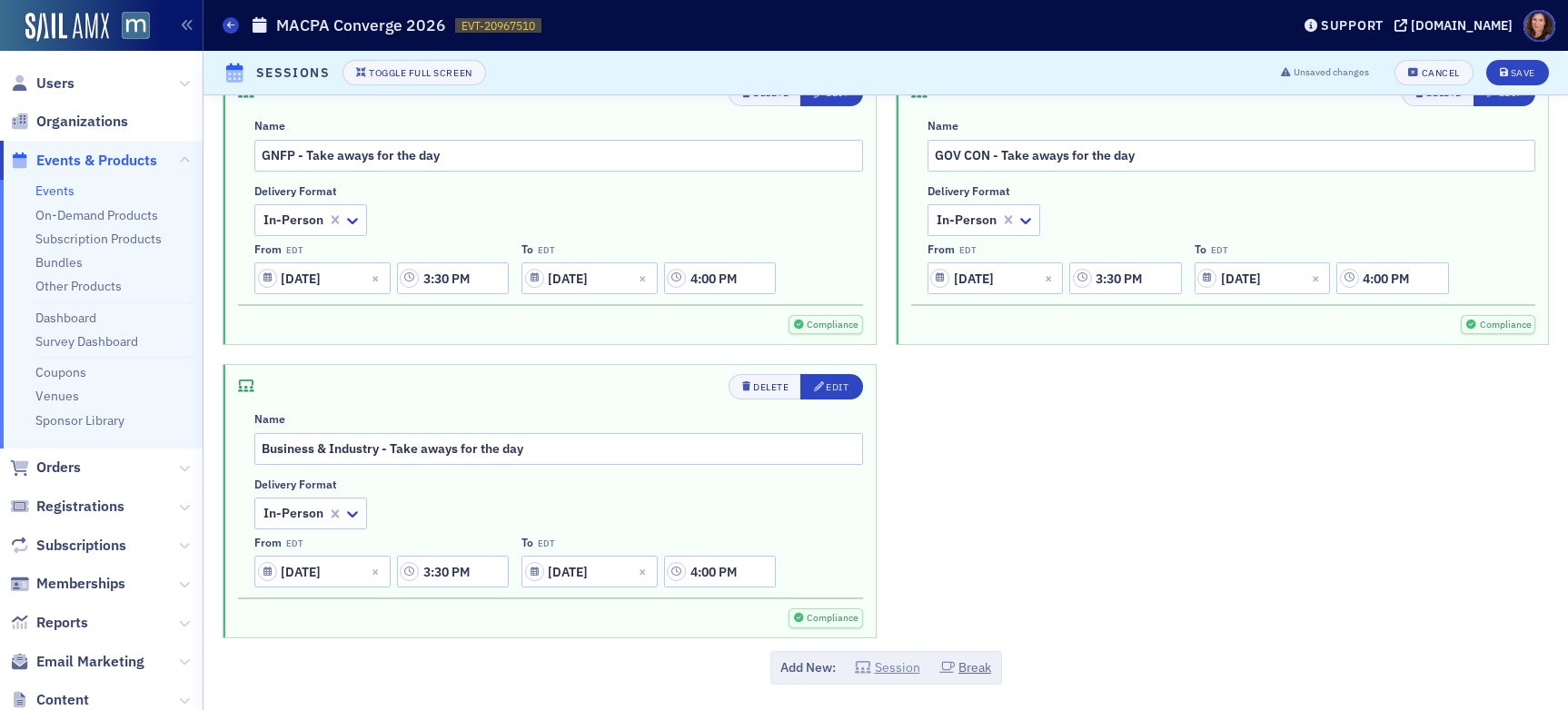
click at [895, 669] on button "Session" at bounding box center [887, 668] width 65 height 19
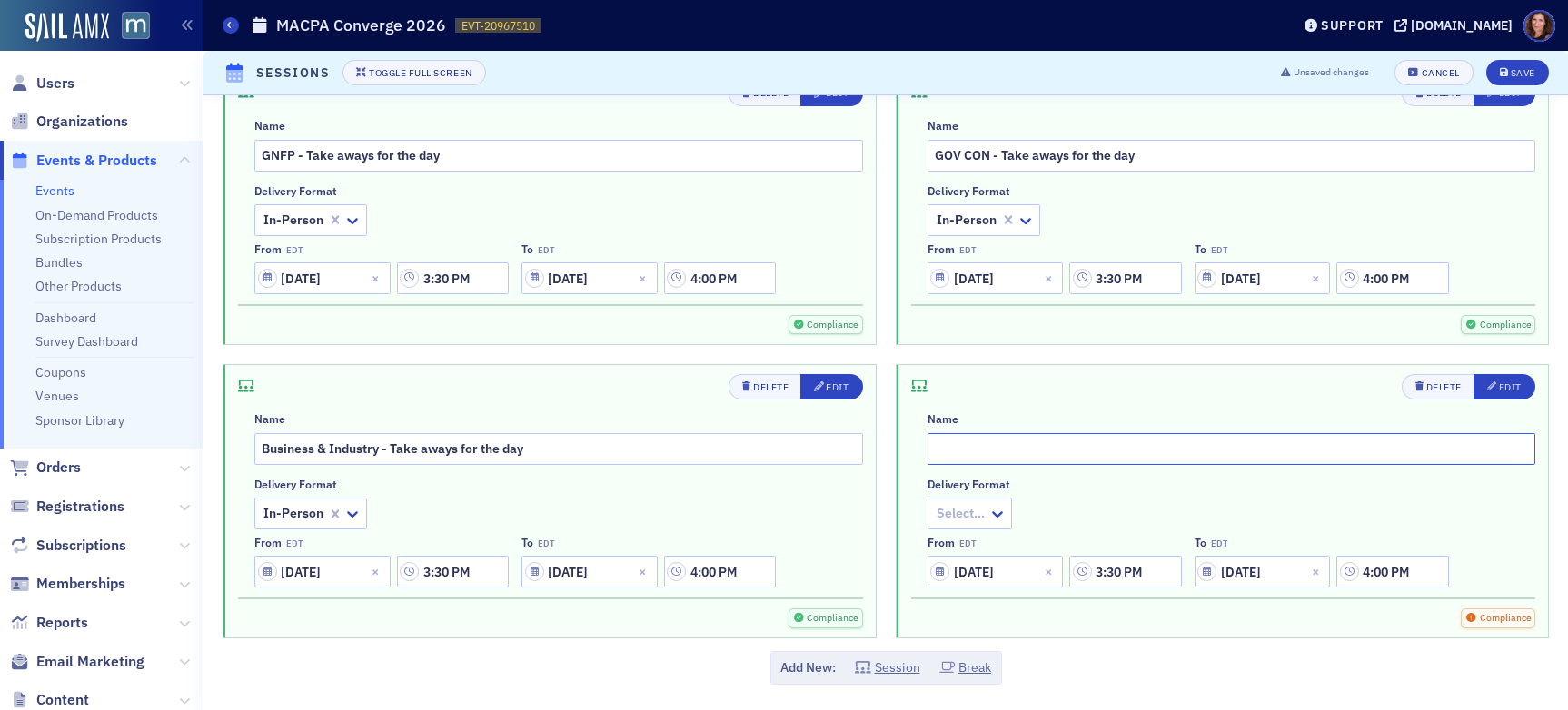
click at [974, 452] on input "text" at bounding box center [1232, 449] width 609 height 32
type input "Forensic Valuation - Take aways for the day"
click at [970, 506] on div at bounding box center [960, 513] width 52 height 23
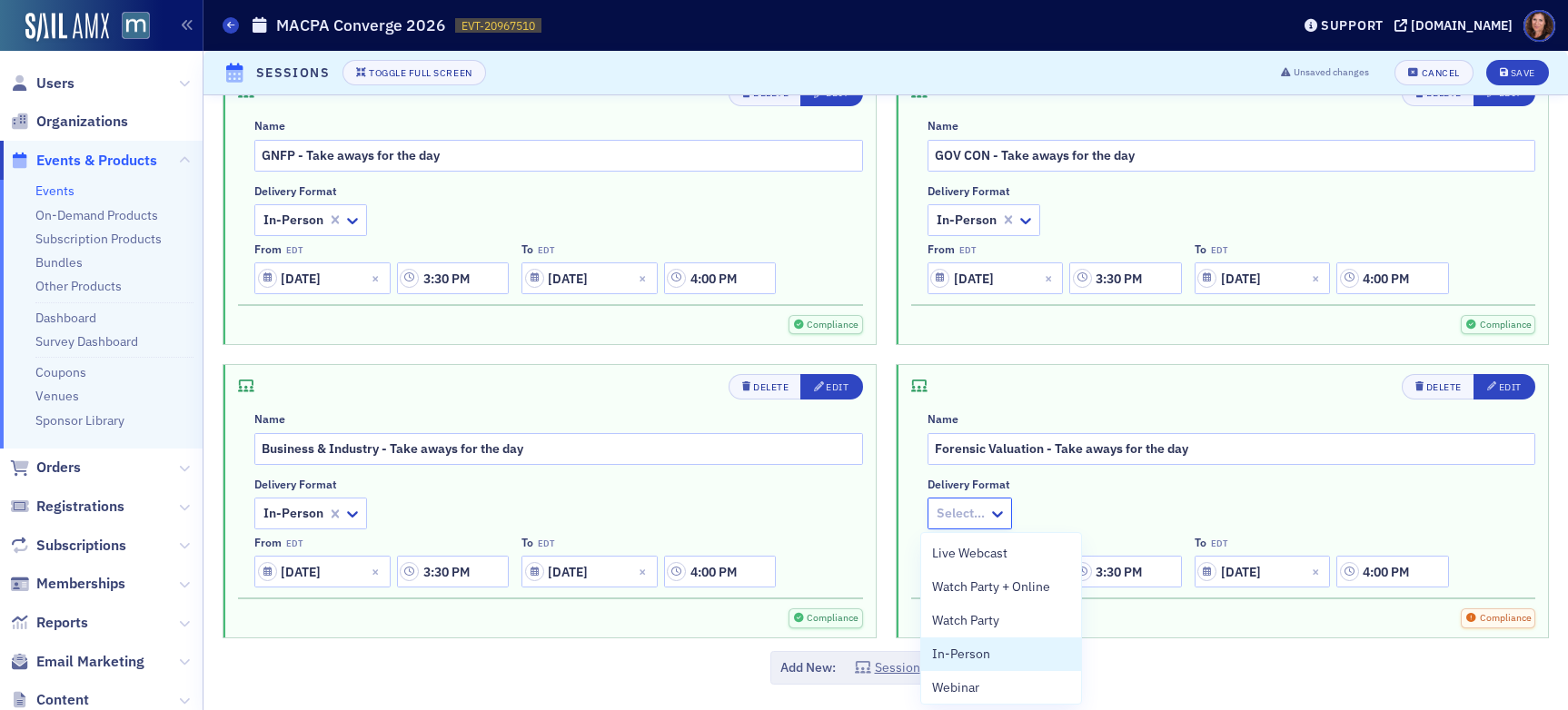
click at [979, 647] on span "In-Person" at bounding box center [962, 654] width 59 height 19
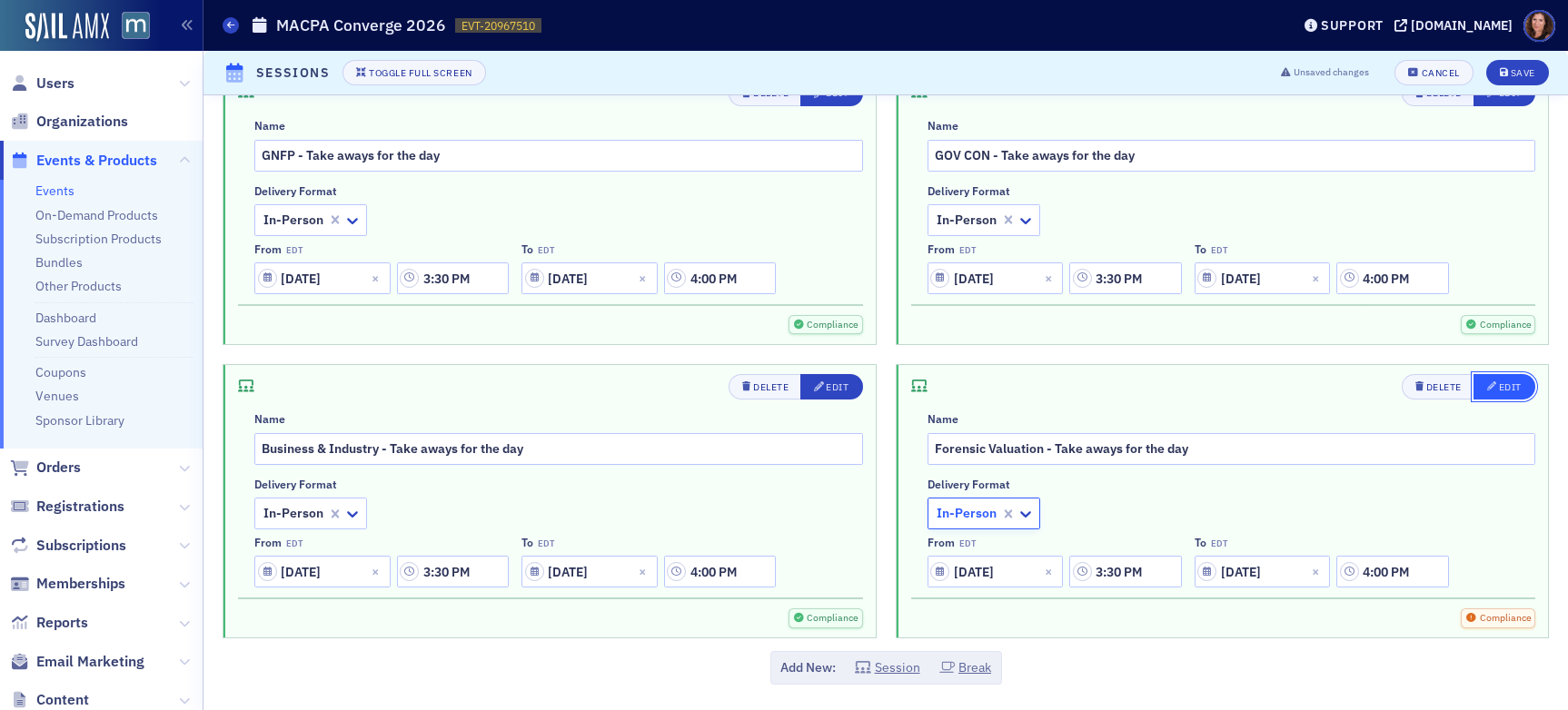
click at [1335, 386] on div "Edit" at bounding box center [1510, 387] width 23 height 10
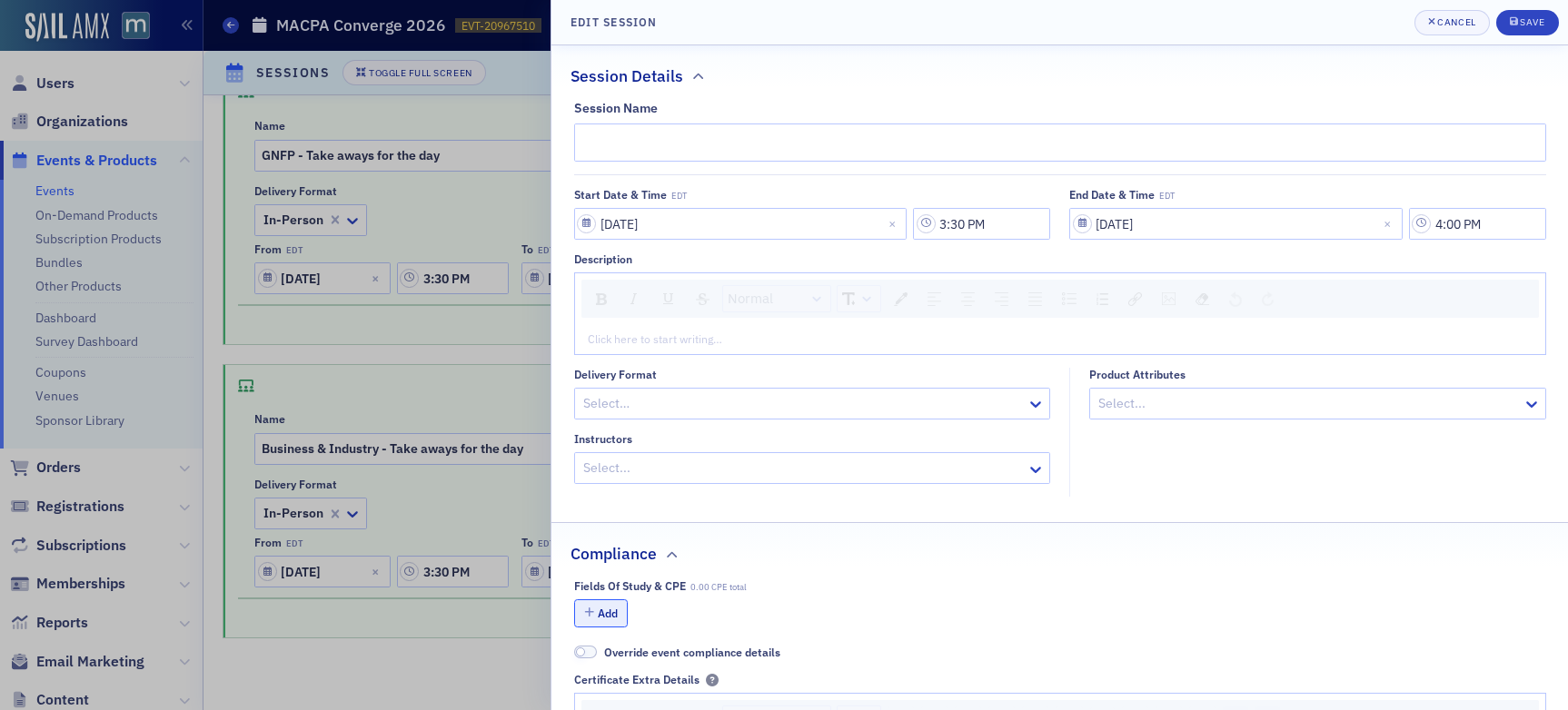
type input "Forensic Valuation - Take aways for the day"
click at [610, 608] on button "Add" at bounding box center [601, 613] width 55 height 28
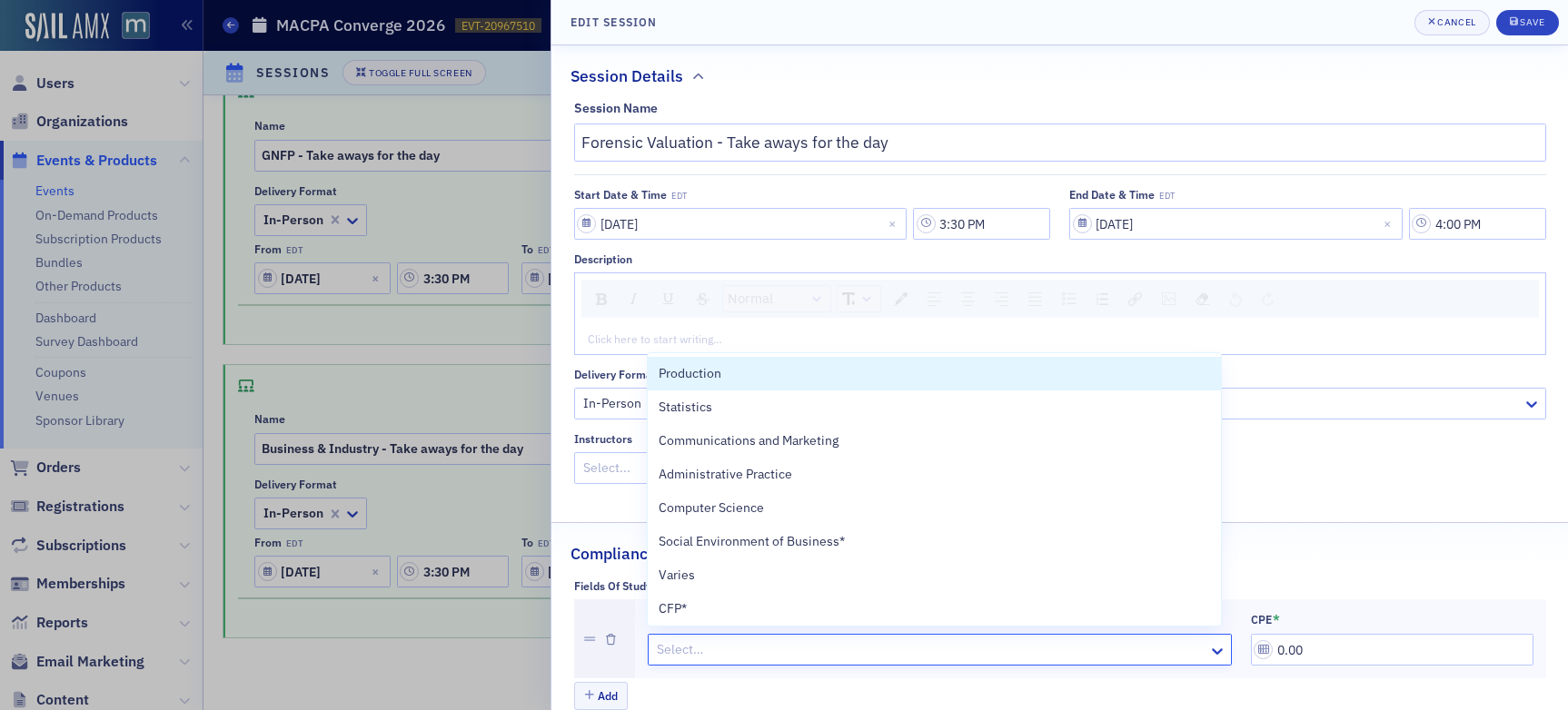
click at [789, 649] on div at bounding box center [931, 650] width 552 height 23
type input "sp"
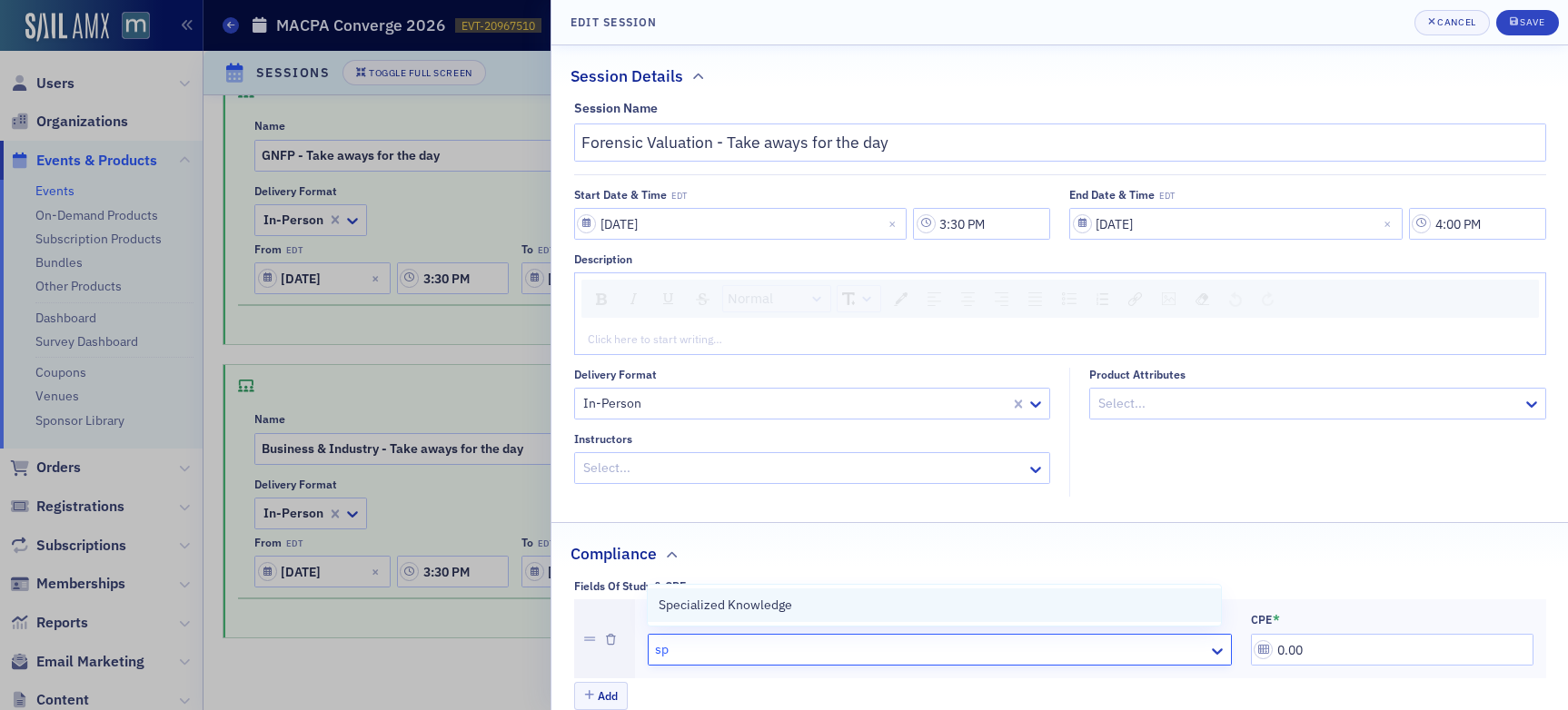
click at [767, 610] on span "Specialized Knowledge" at bounding box center [726, 605] width 134 height 19
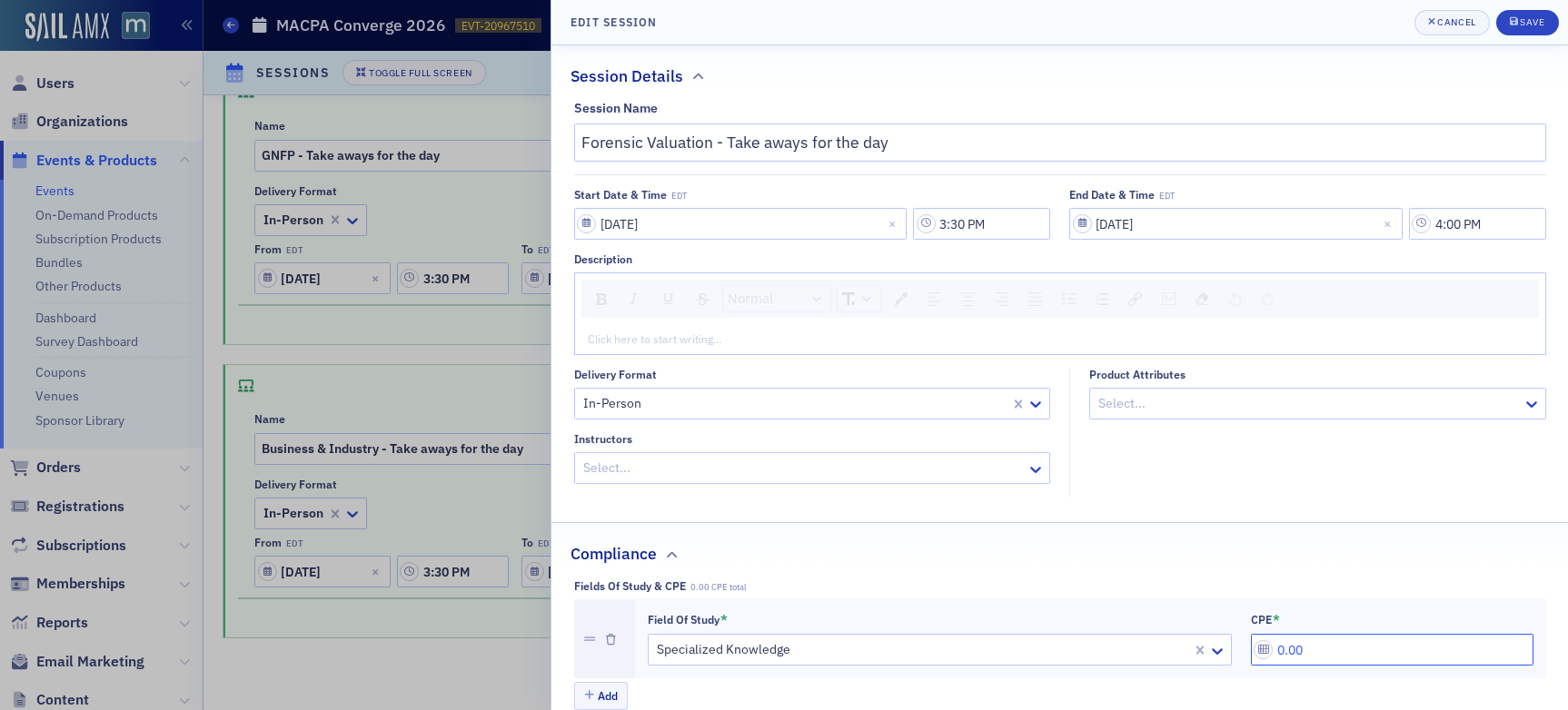
drag, startPoint x: 1303, startPoint y: 652, endPoint x: 1233, endPoint y: 650, distance: 70.0
click at [1233, 650] on div "Field of Study * Specialized Knowledge CPE * 0.00" at bounding box center [1091, 640] width 886 height 55
type input "0.50"
click at [1335, 27] on div "submit" at bounding box center [1516, 23] width 11 height 15
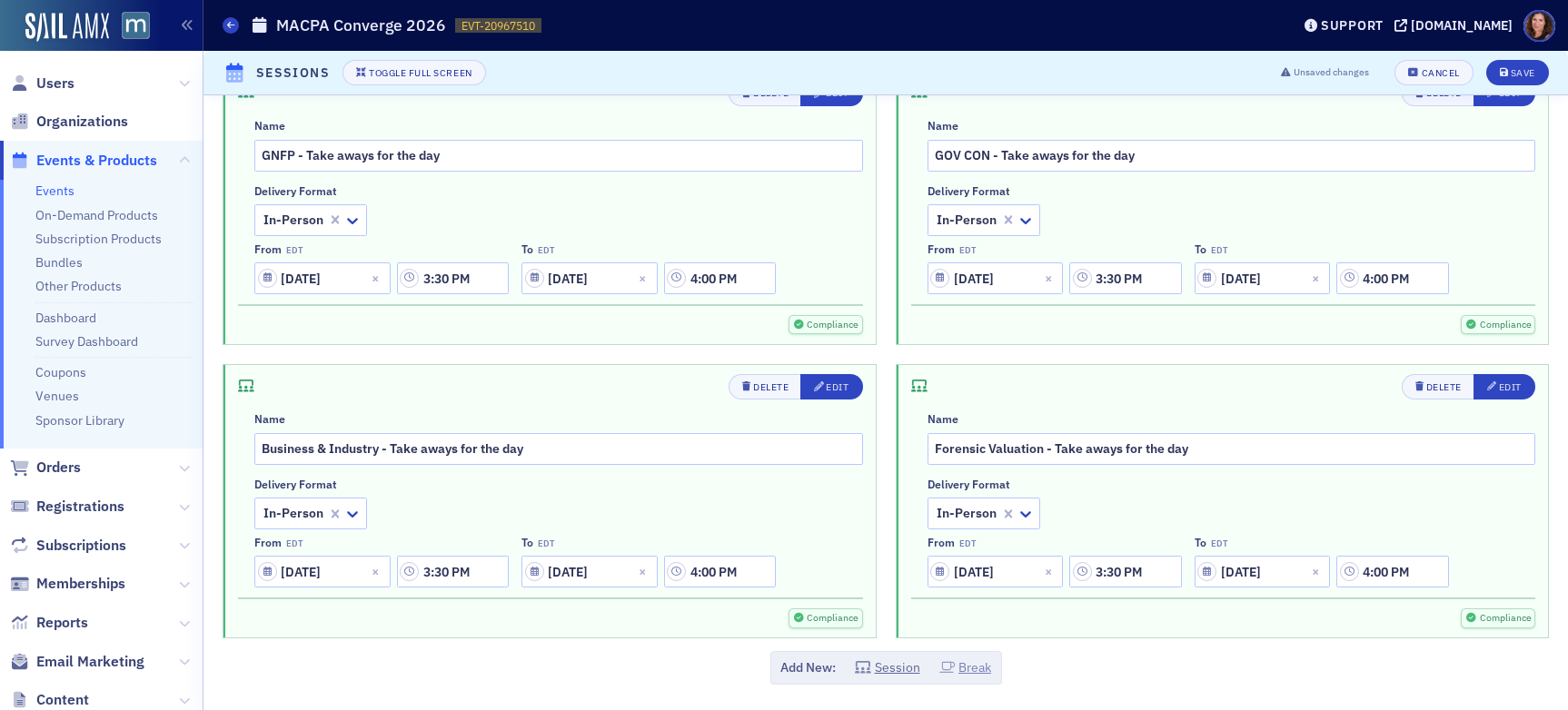
drag, startPoint x: 992, startPoint y: 670, endPoint x: 977, endPoint y: 670, distance: 15.0
click at [989, 670] on div "Add New: Session Break" at bounding box center [886, 668] width 232 height 34
click at [976, 670] on button "Break" at bounding box center [966, 668] width 53 height 19
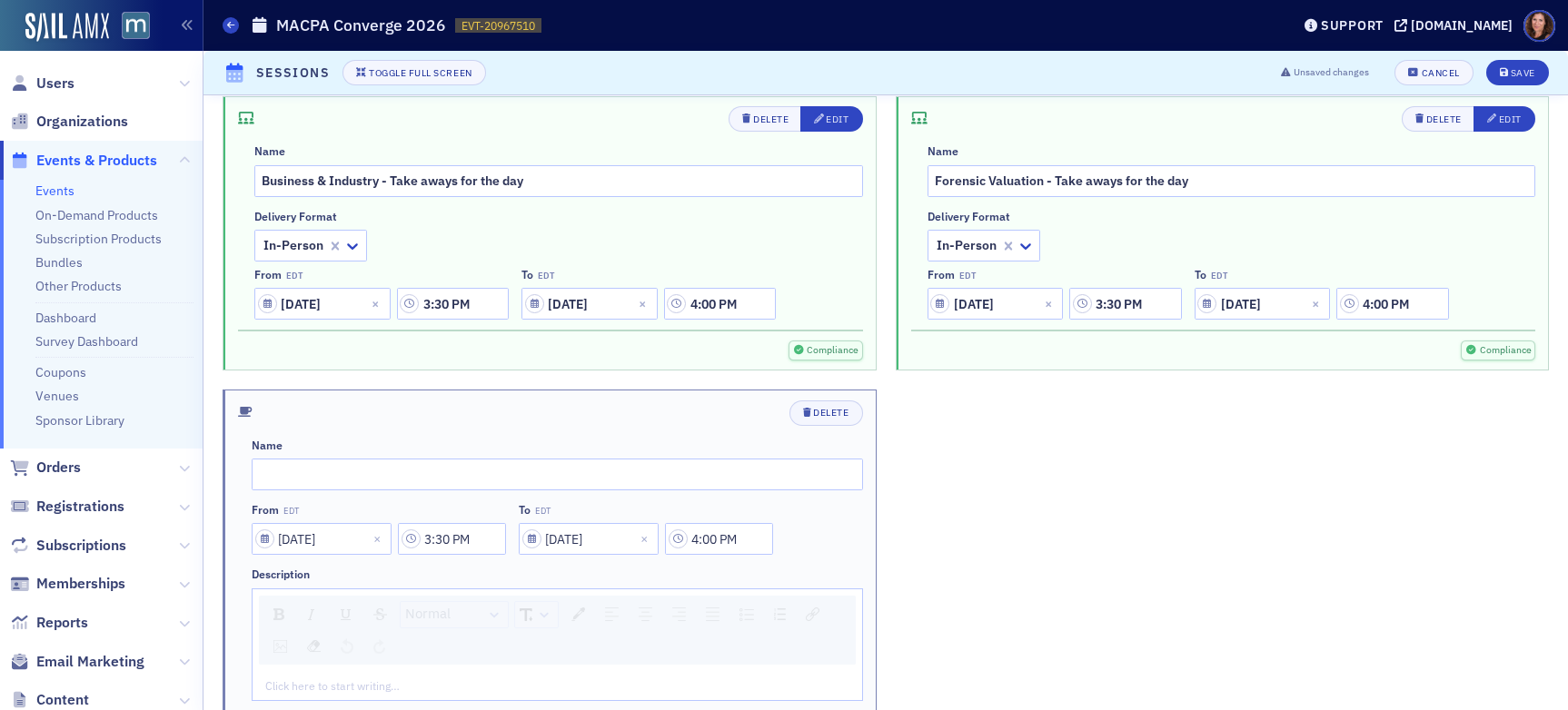
scroll to position [6368, 0]
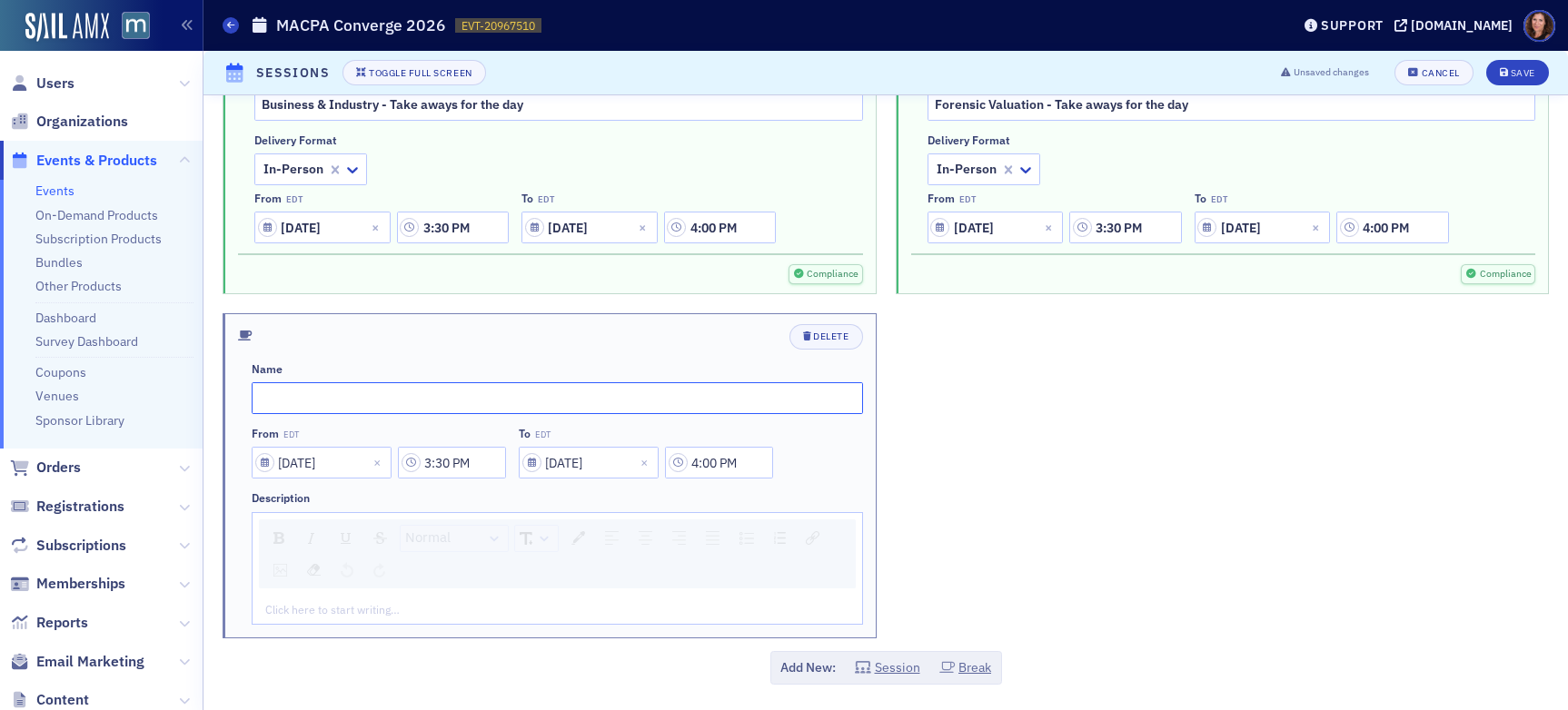
click at [482, 400] on input "text" at bounding box center [557, 398] width 611 height 32
type input "Networking Break"
click at [462, 468] on input "3:30 PM" at bounding box center [452, 462] width 108 height 32
click at [562, 470] on icon at bounding box center [567, 463] width 18 height 18
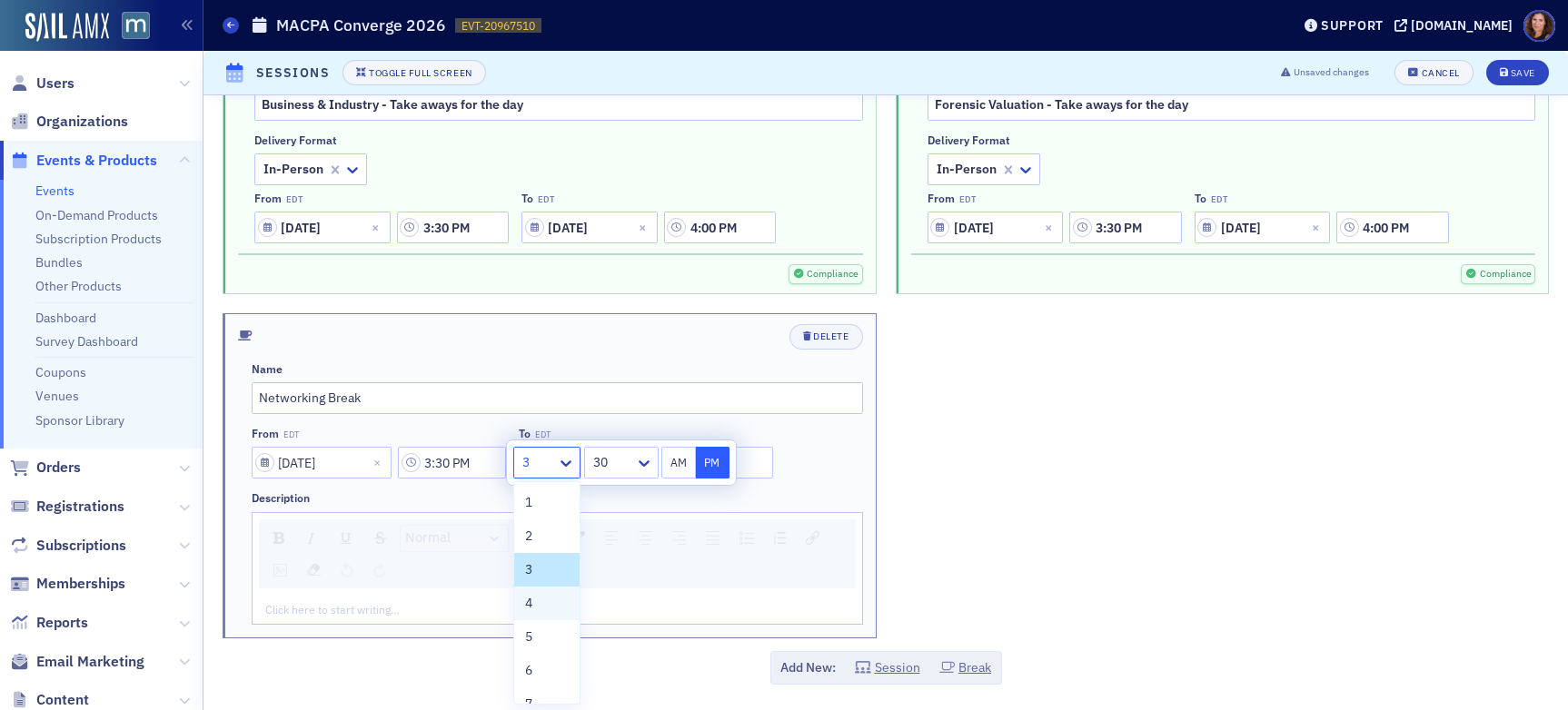
click at [538, 607] on div "4" at bounding box center [547, 603] width 44 height 19
type input "4:30 PM"
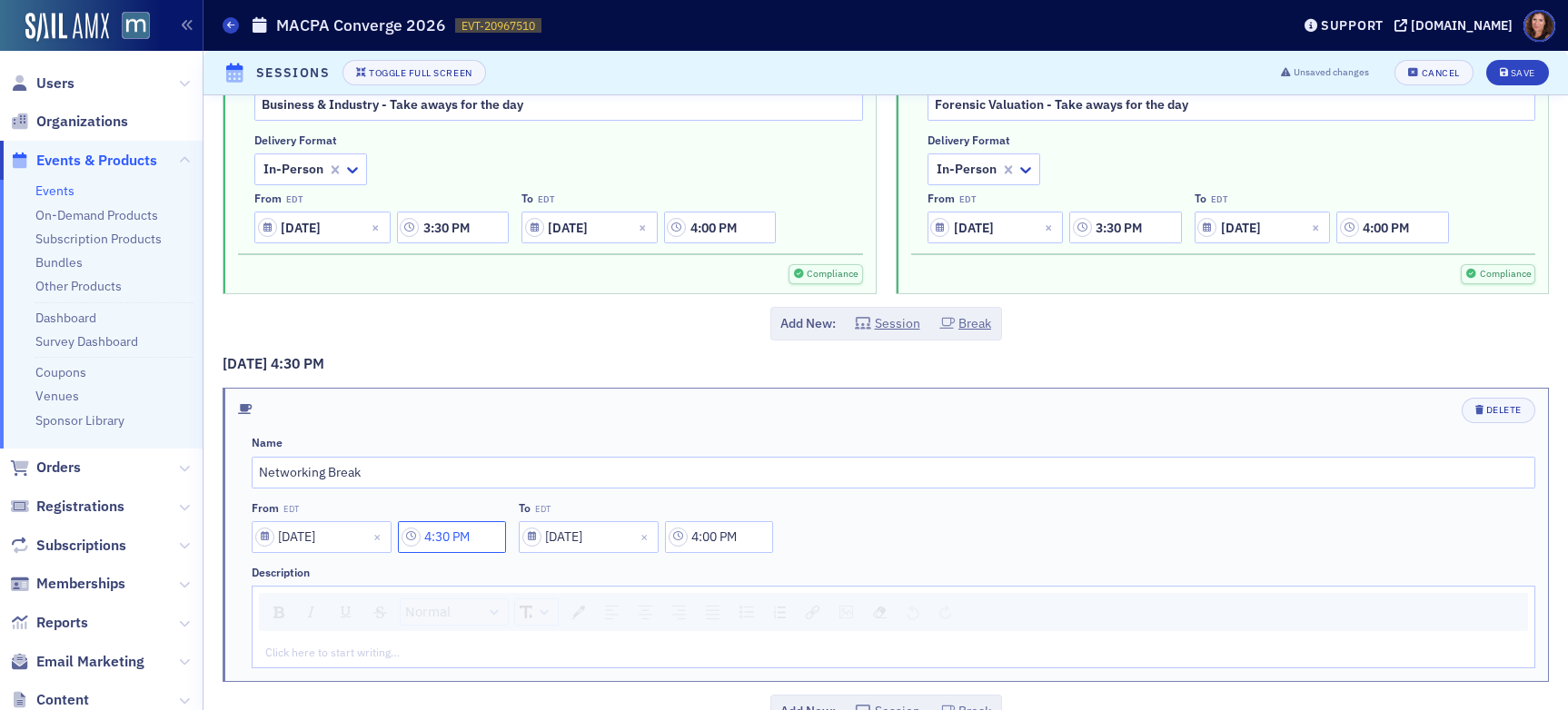
click at [472, 541] on input "4:30 PM" at bounding box center [452, 537] width 108 height 32
click at [621, 538] on div at bounding box center [612, 537] width 42 height 23
click at [620, 568] on div "00" at bounding box center [621, 576] width 51 height 19
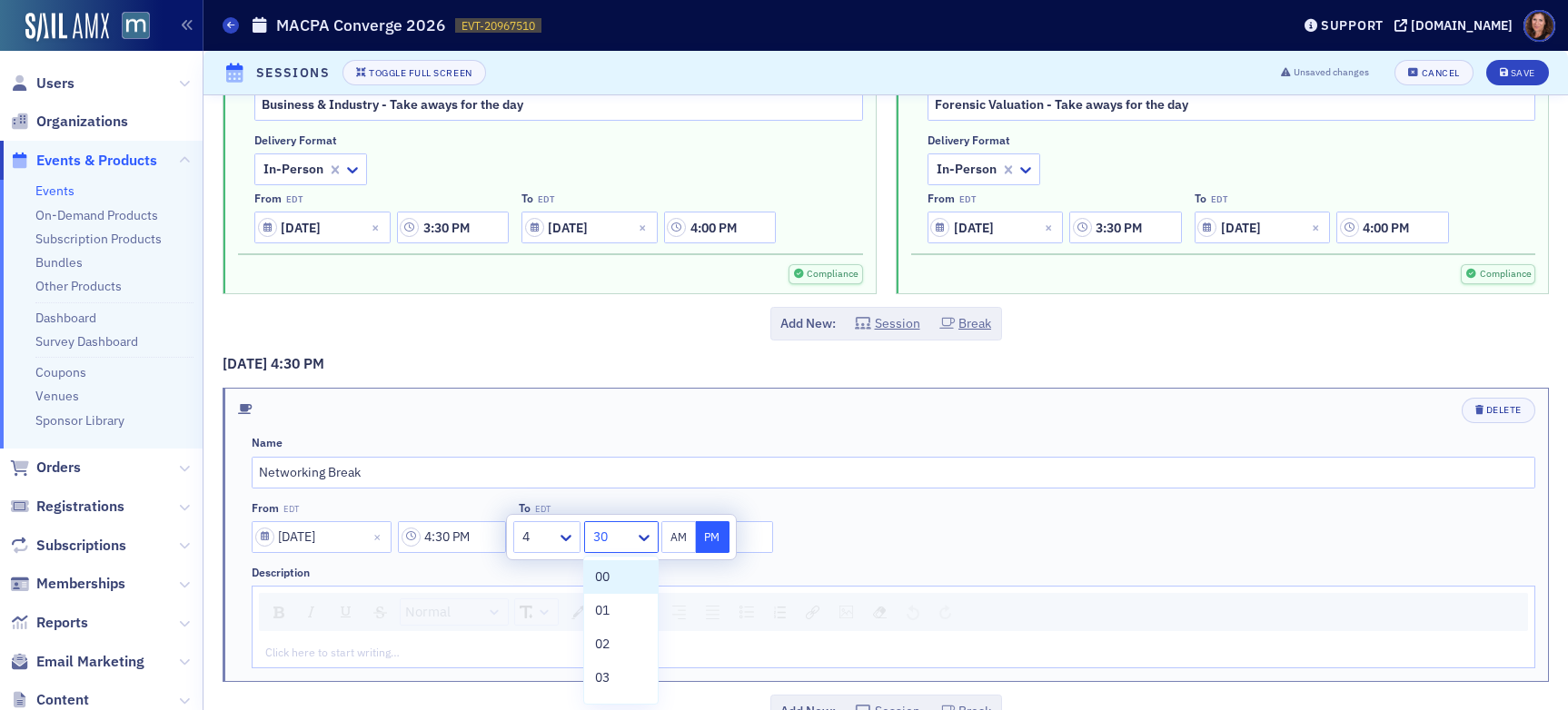
type input "4:00 PM"
click at [860, 559] on div "Name Networking Break From EDT [DATE] 4:00 PM To EDT [DATE] 4:00 PM Description…" at bounding box center [893, 551] width 1284 height 231
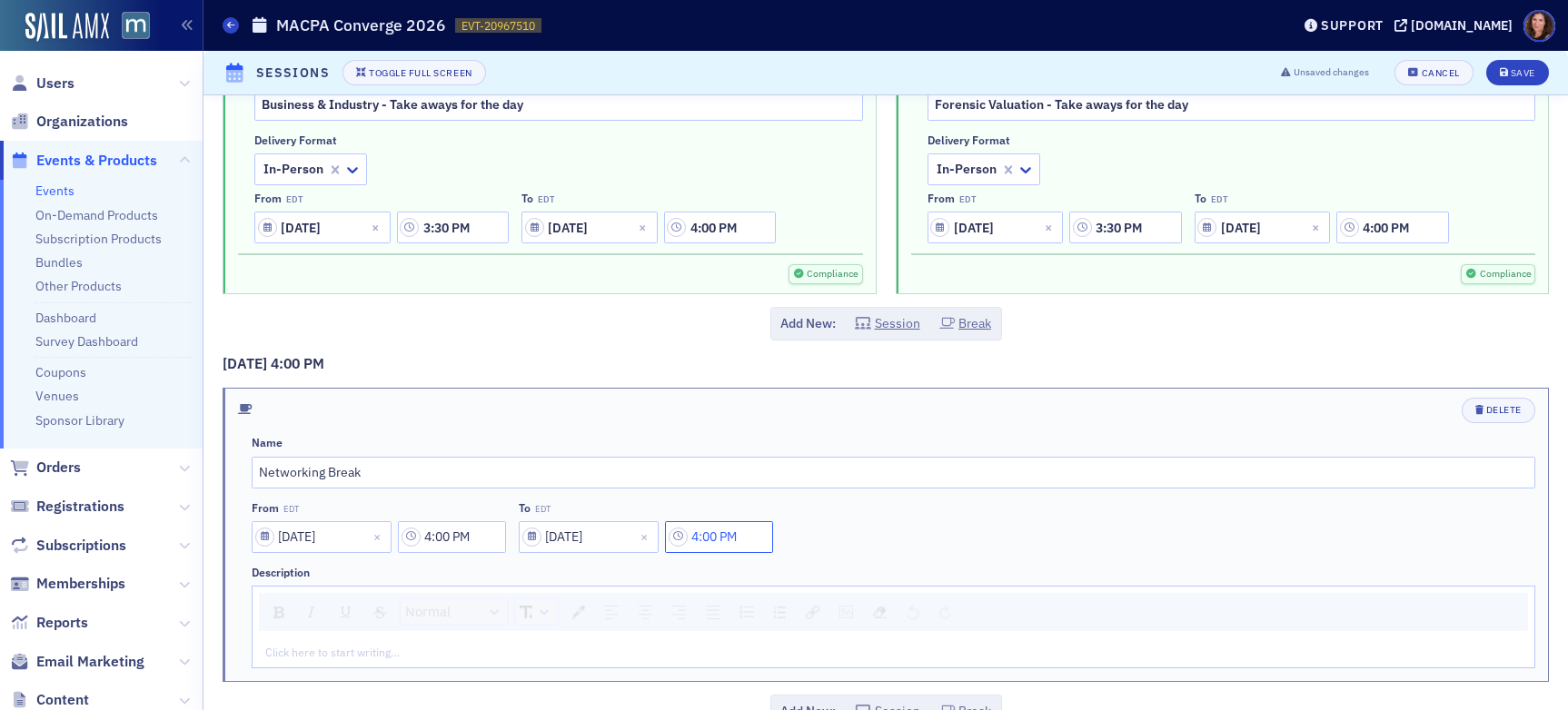
click at [721, 540] on input "4:00 PM" at bounding box center [719, 537] width 108 height 32
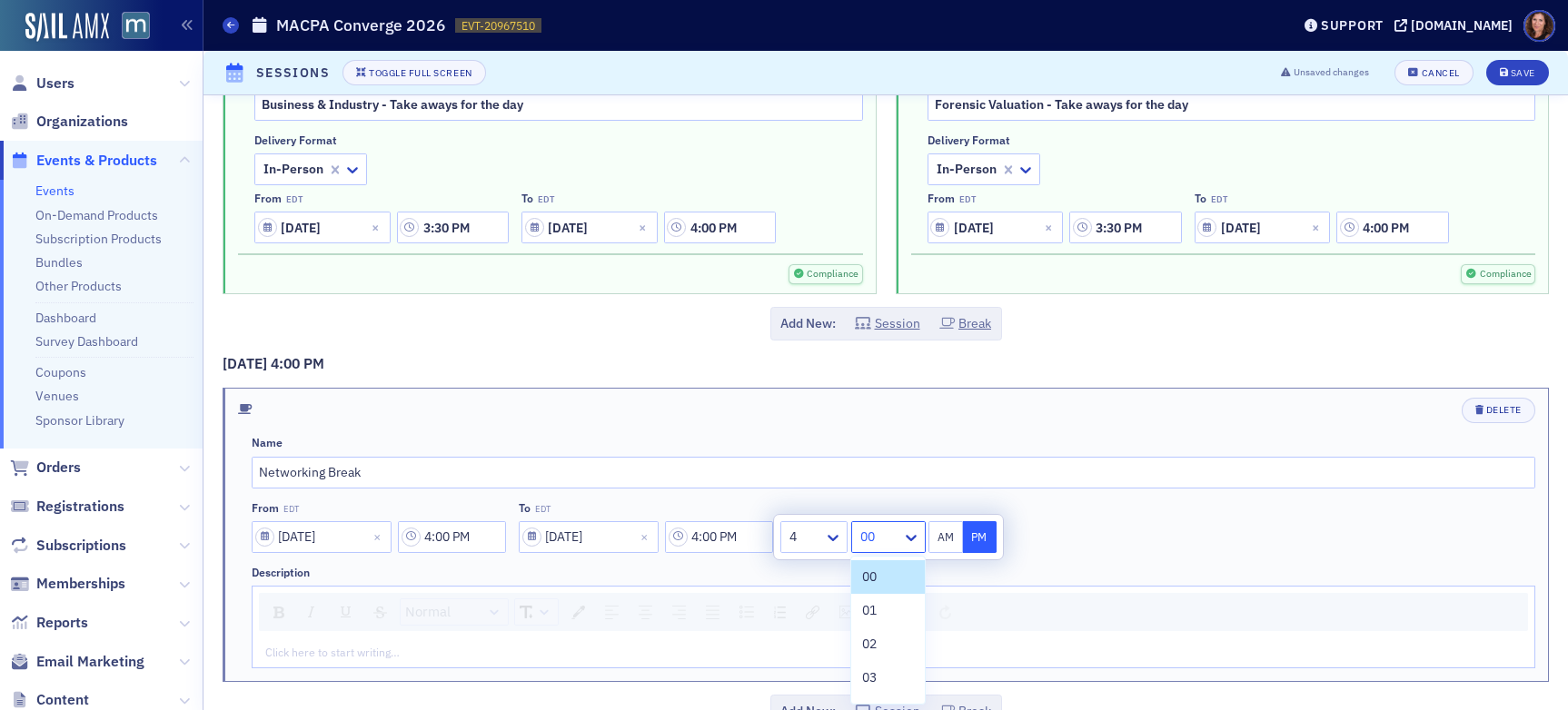
click at [894, 535] on div at bounding box center [880, 537] width 42 height 23
click at [880, 574] on div "10" at bounding box center [888, 575] width 51 height 19
type input "4:10 PM"
click at [1031, 598] on div "Normal" at bounding box center [893, 612] width 1270 height 38
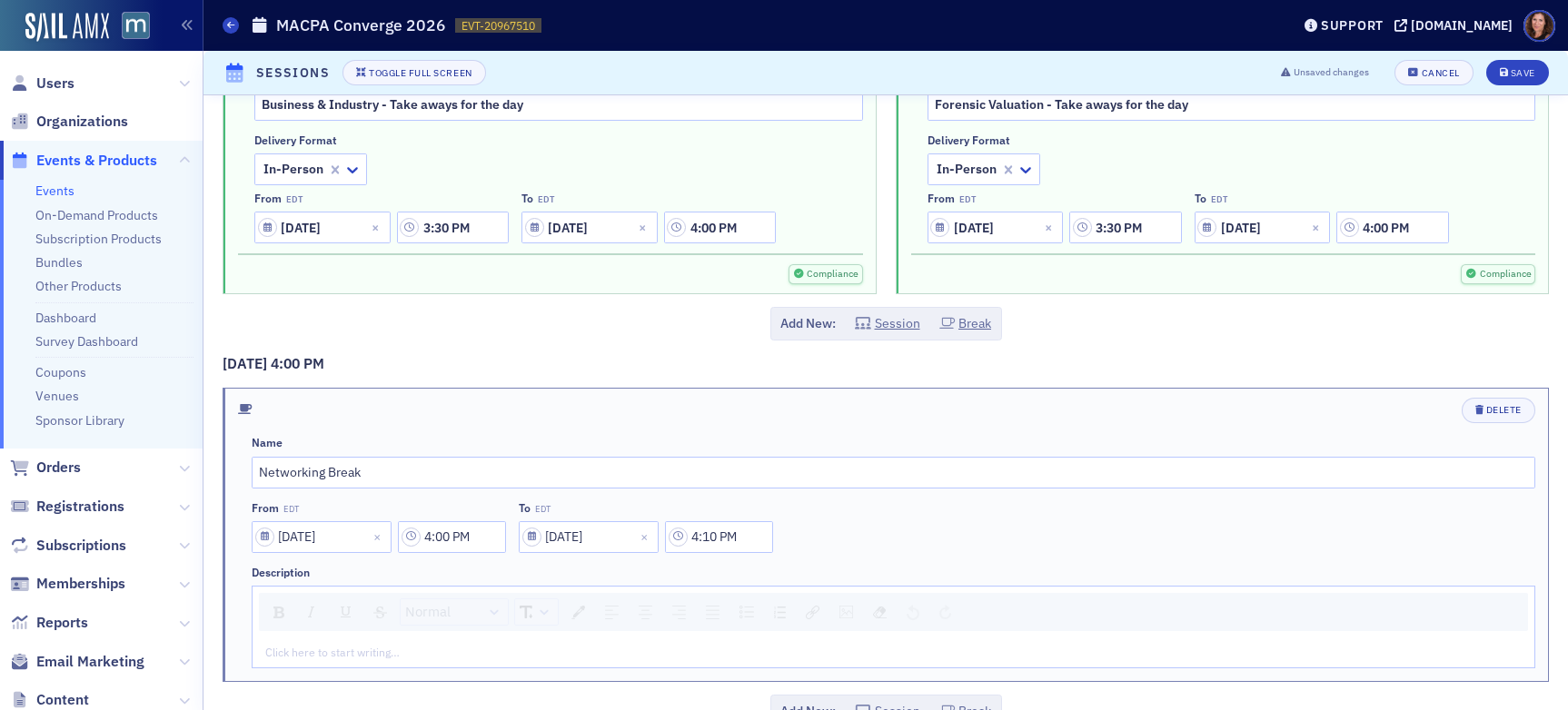
scroll to position [6411, 0]
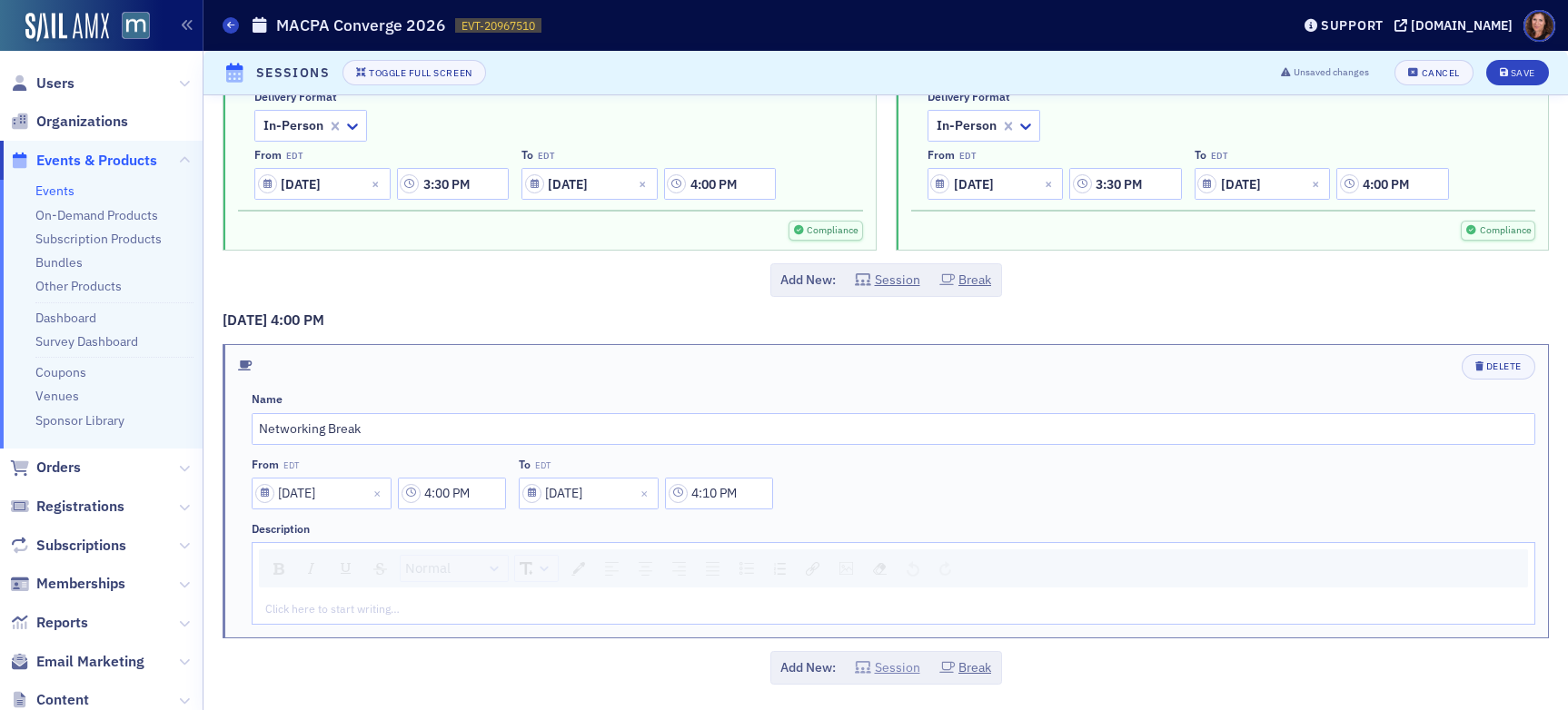
click at [881, 665] on button "Session" at bounding box center [887, 668] width 65 height 19
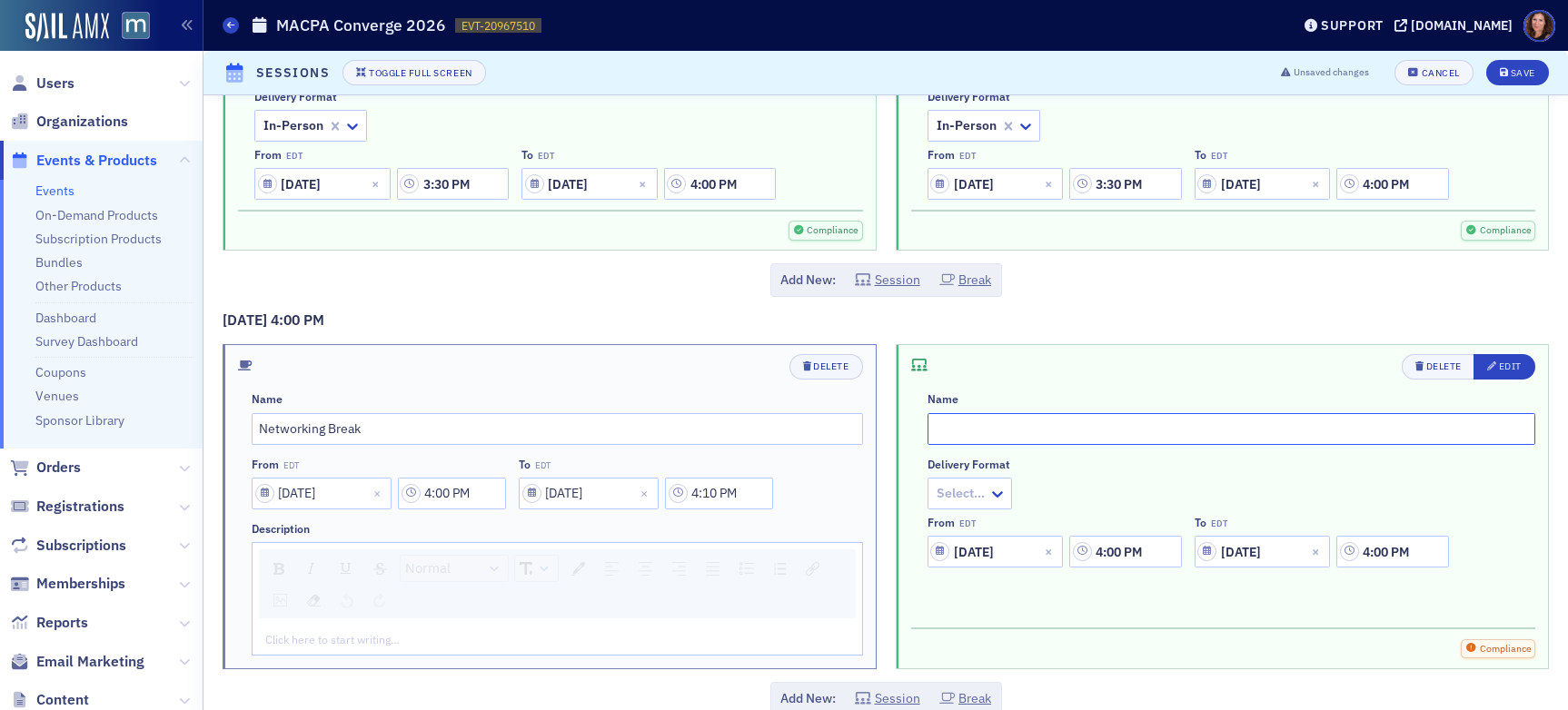
click at [993, 434] on input "text" at bounding box center [1232, 429] width 609 height 32
type input "Endnote"
click at [989, 494] on icon at bounding box center [998, 494] width 18 height 18
click at [1022, 638] on div "In-Person" at bounding box center [1001, 634] width 138 height 19
click at [1134, 554] on input "4:00 PM" at bounding box center [1125, 552] width 112 height 32
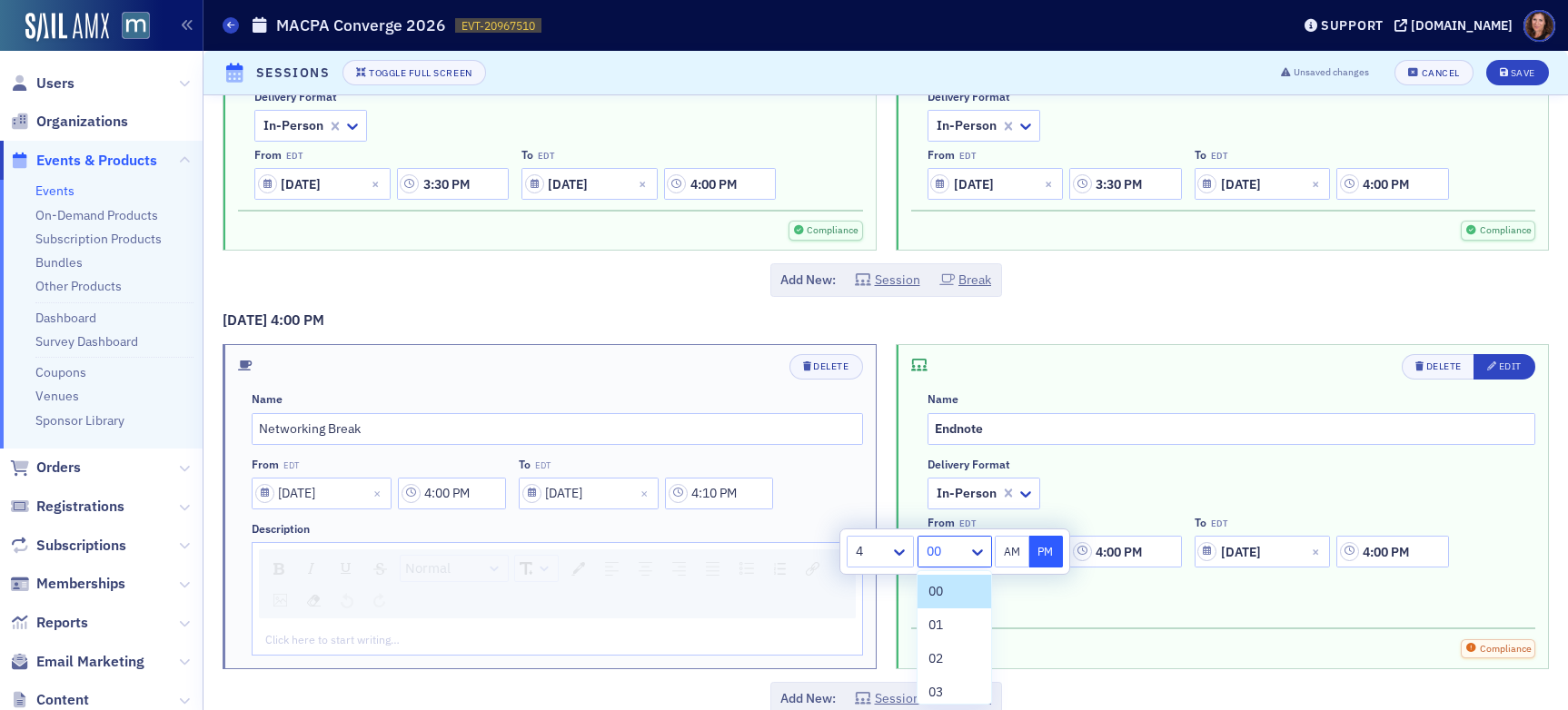
click at [957, 554] on div at bounding box center [946, 552] width 42 height 23
click at [936, 613] on span "10" at bounding box center [936, 610] width 15 height 19
type input "4:10 PM"
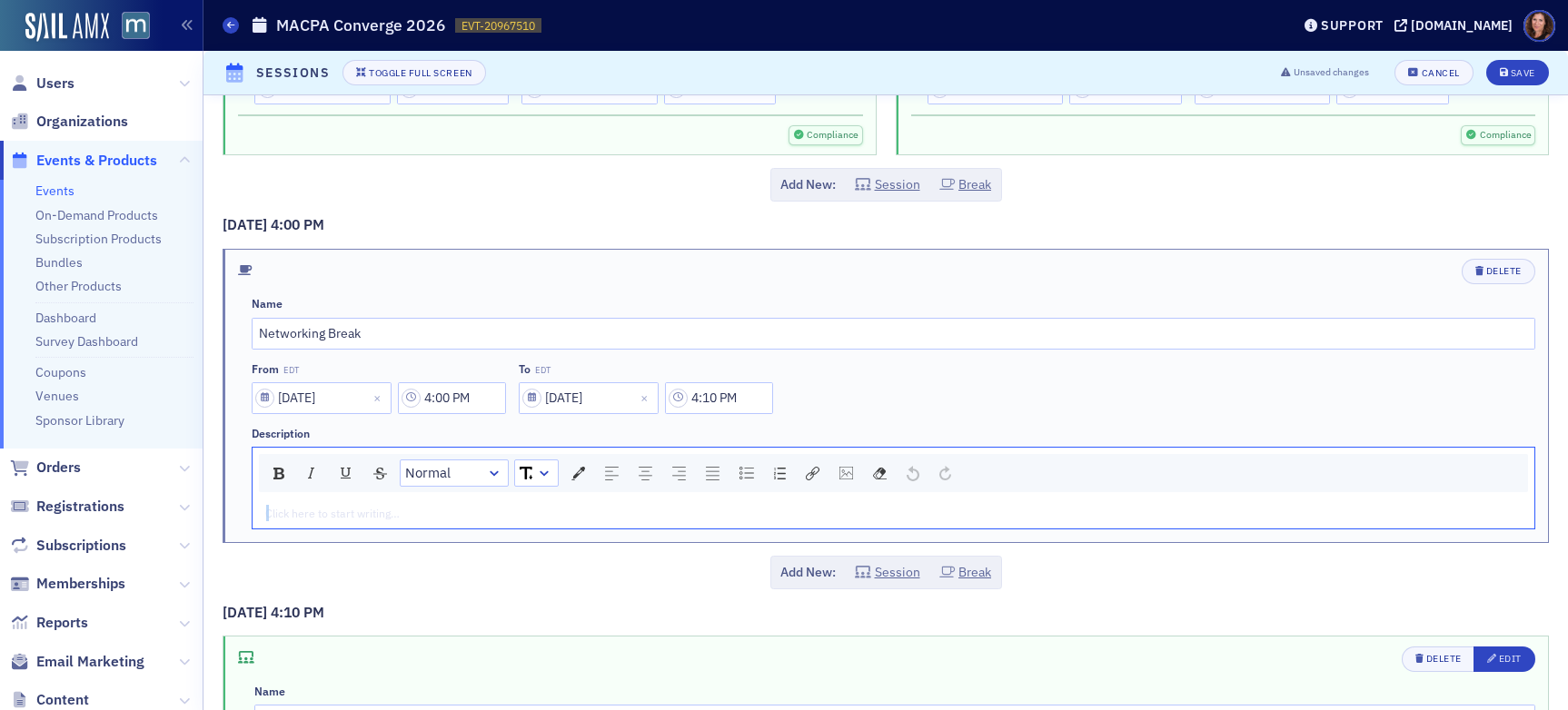
scroll to position [6720, 0]
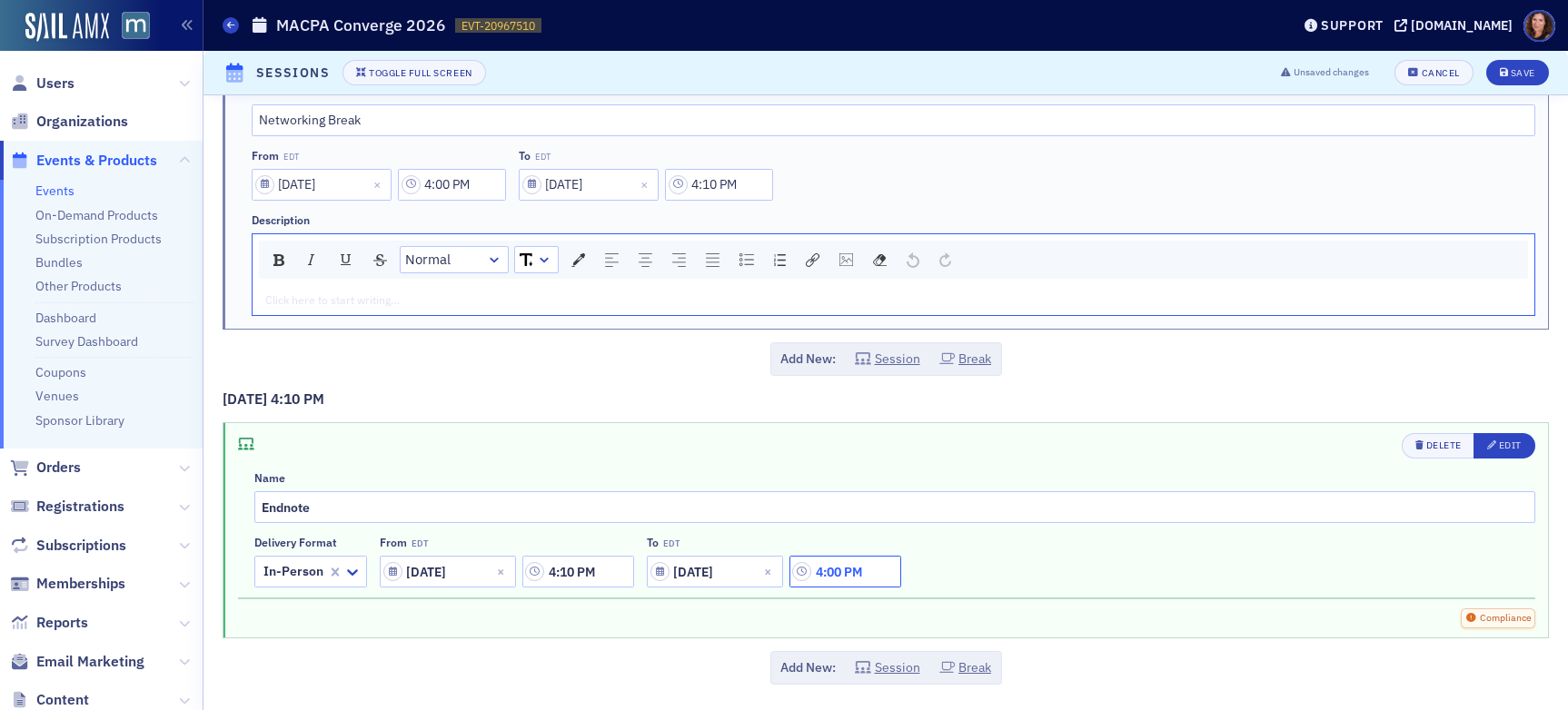
click at [854, 579] on input "4:00 PM" at bounding box center [846, 572] width 112 height 32
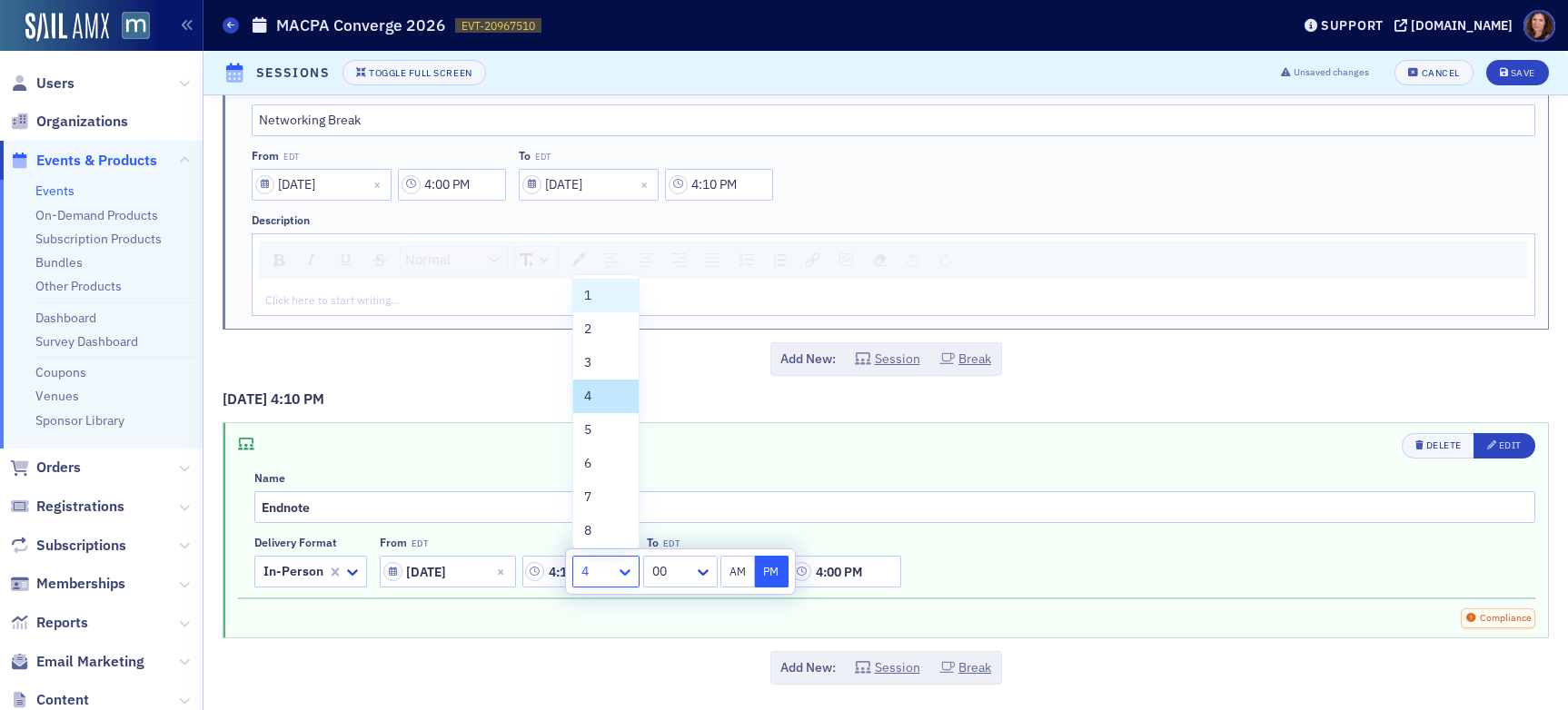
click at [623, 579] on icon at bounding box center [625, 572] width 18 height 18
click at [599, 431] on div "5" at bounding box center [606, 430] width 44 height 19
type input "5:00 PM"
click at [889, 509] on input "Endnote" at bounding box center [895, 507] width 1281 height 32
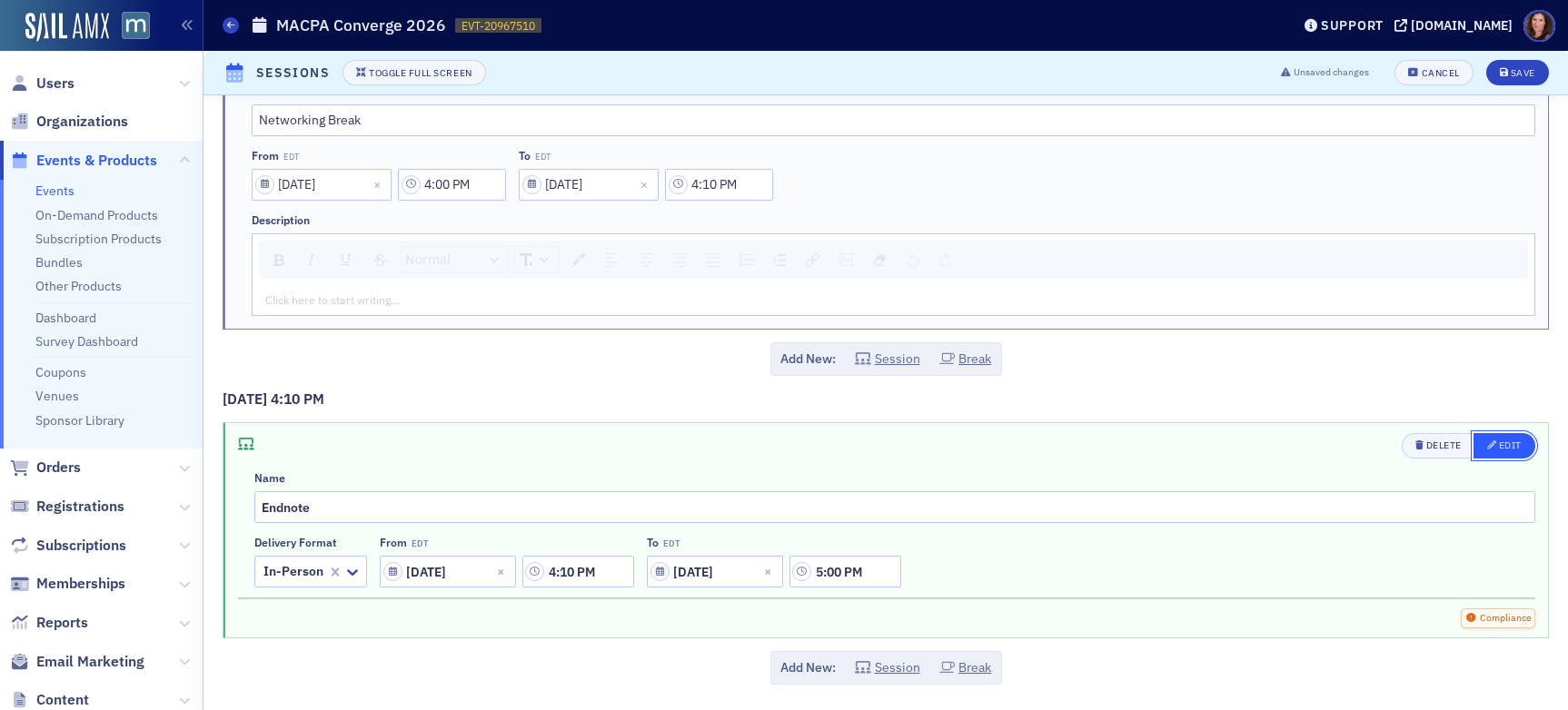
click at [1335, 446] on button "Edit" at bounding box center [1505, 446] width 62 height 26
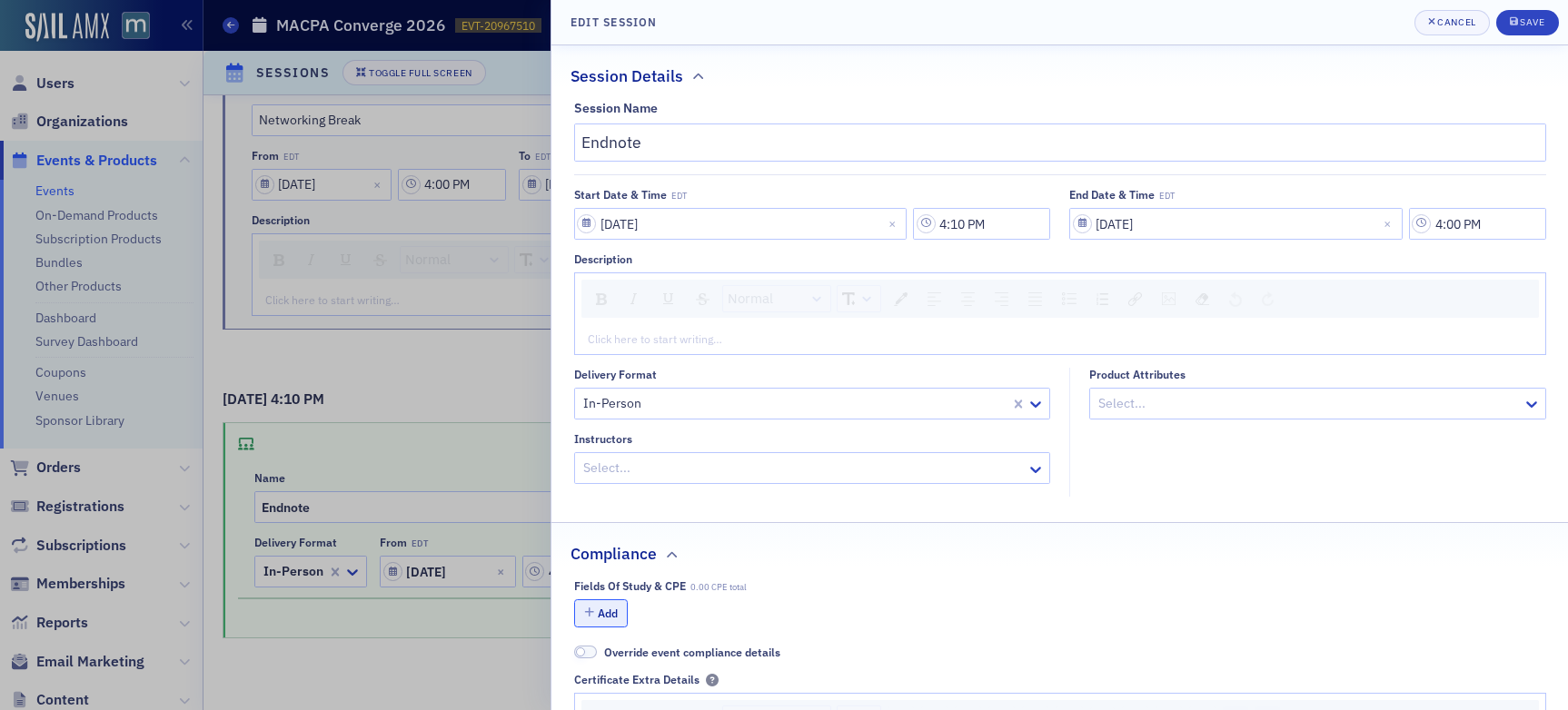
type input "5:00 PM"
click at [594, 610] on button "Add" at bounding box center [601, 613] width 55 height 28
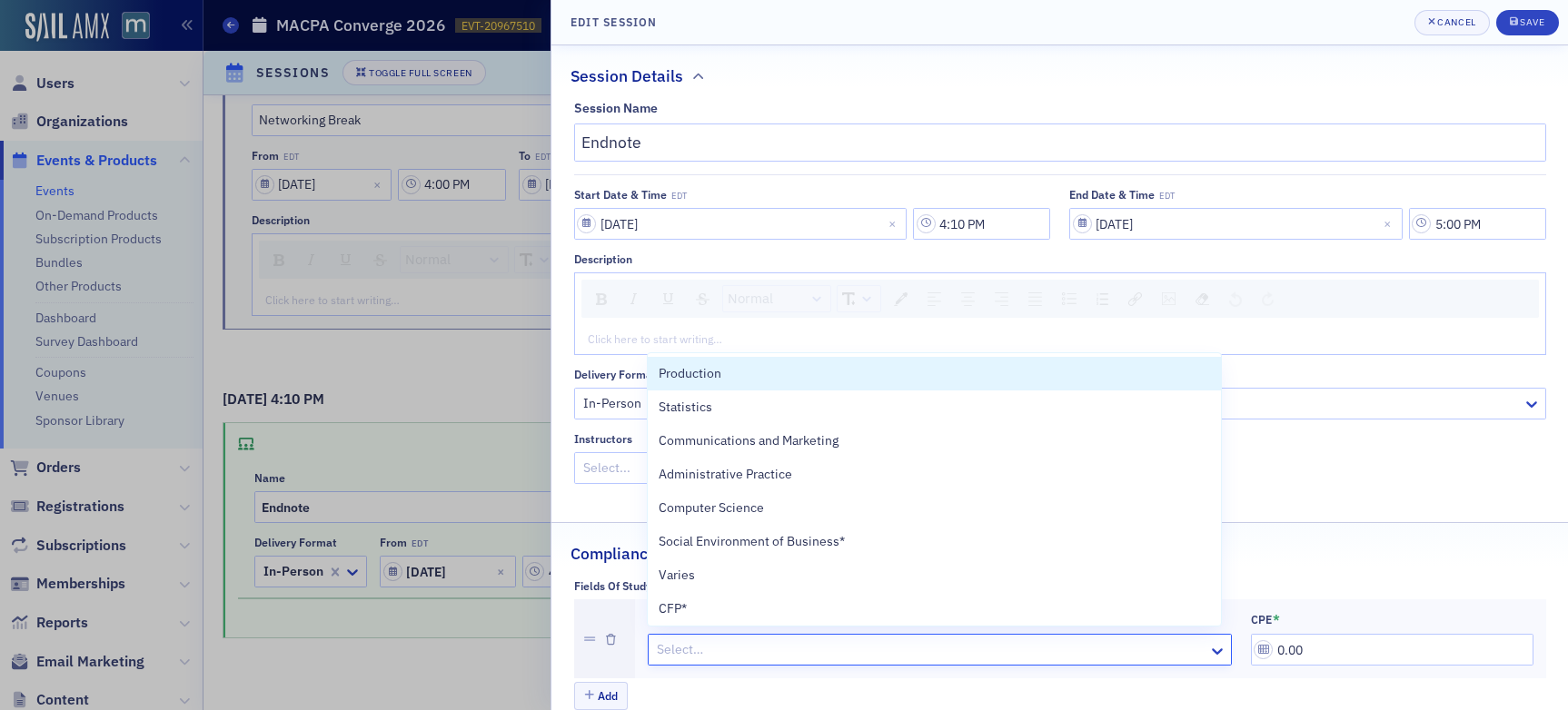
click at [826, 652] on div at bounding box center [931, 650] width 552 height 23
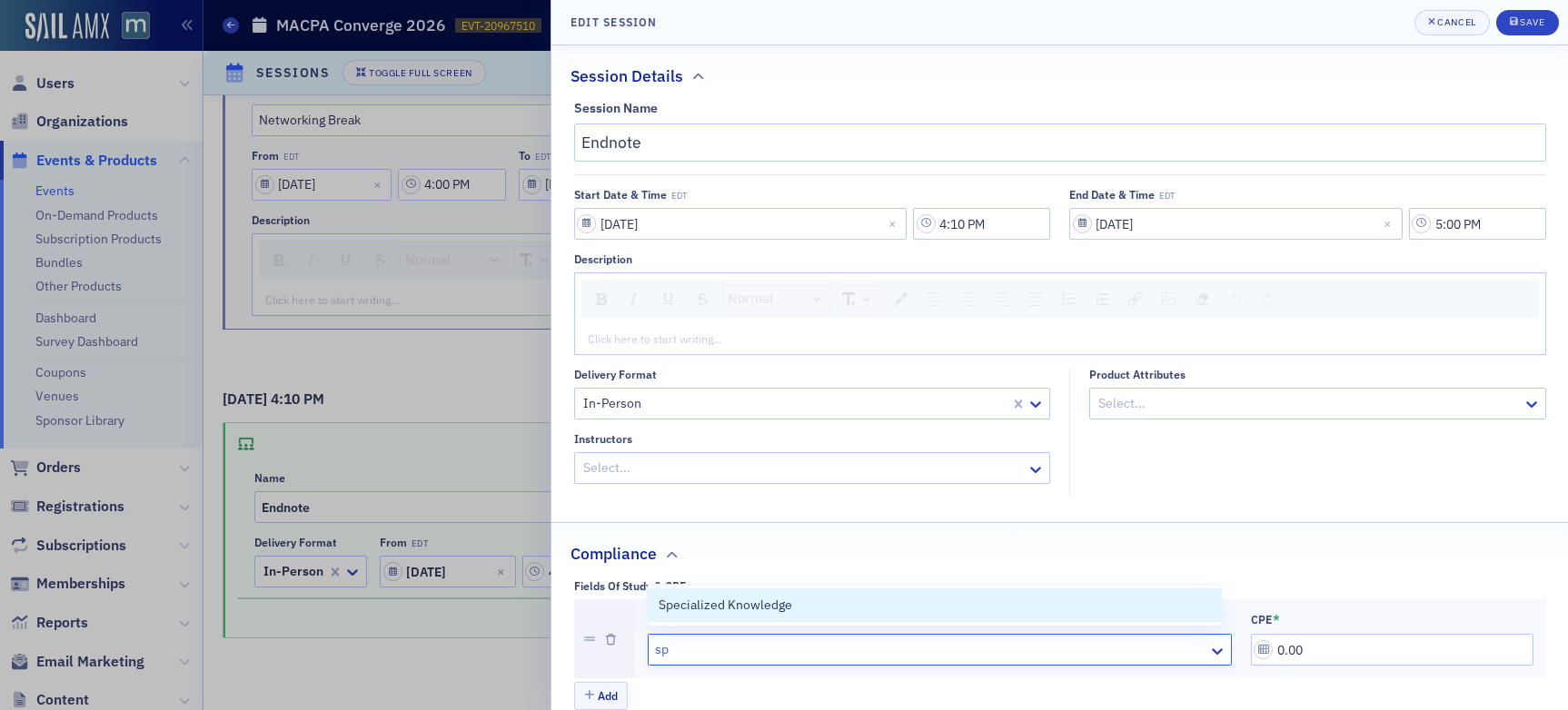
type input "spe"
drag, startPoint x: 795, startPoint y: 607, endPoint x: 989, endPoint y: 620, distance: 194.4
click at [795, 607] on div "Specialized Knowledge" at bounding box center [935, 605] width 552 height 19
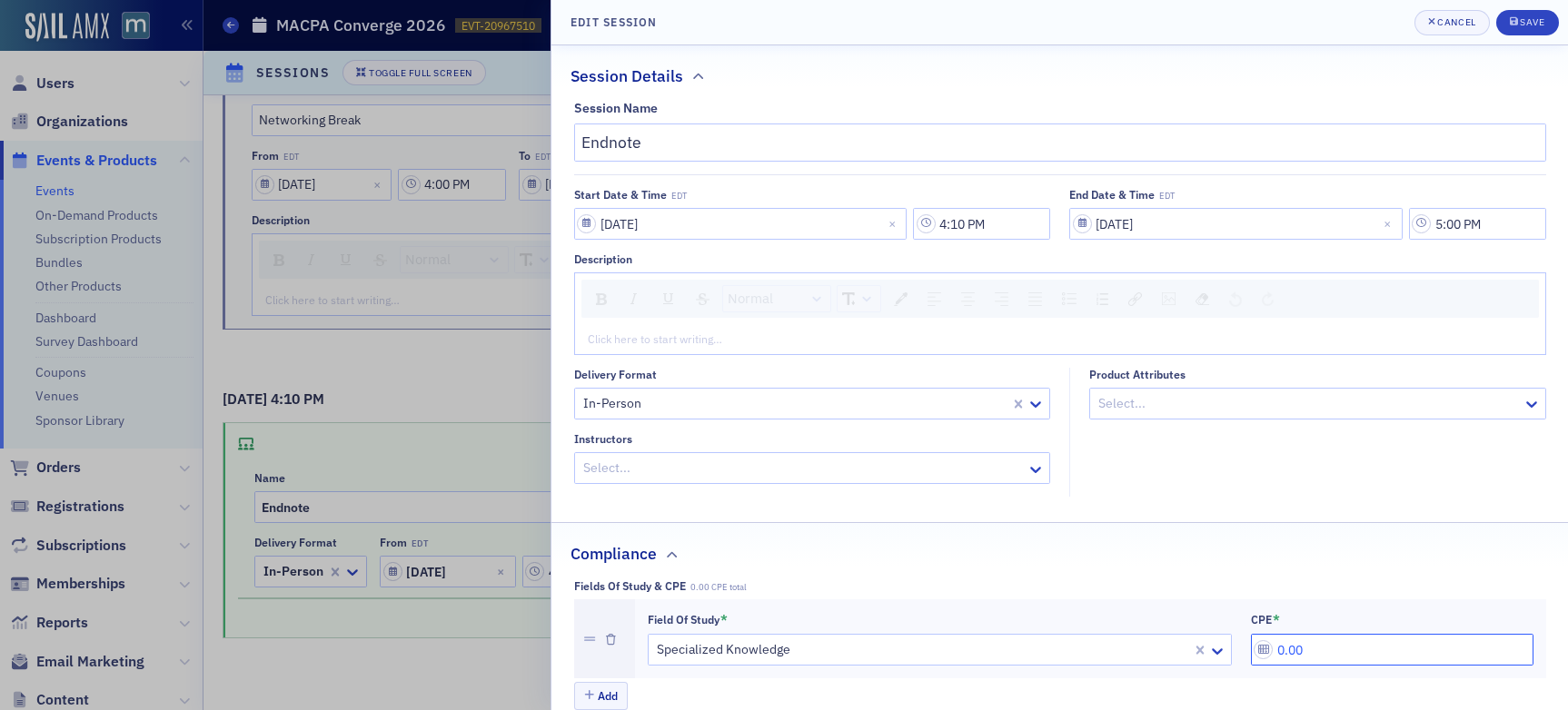
drag, startPoint x: 1363, startPoint y: 651, endPoint x: 1149, endPoint y: 647, distance: 214.0
click at [1150, 647] on div "Field of Study * Specialized Knowledge CPE * 0.00" at bounding box center [1091, 640] width 886 height 55
type input "0.50"
click at [1335, 23] on div "submit" at bounding box center [1516, 23] width 11 height 15
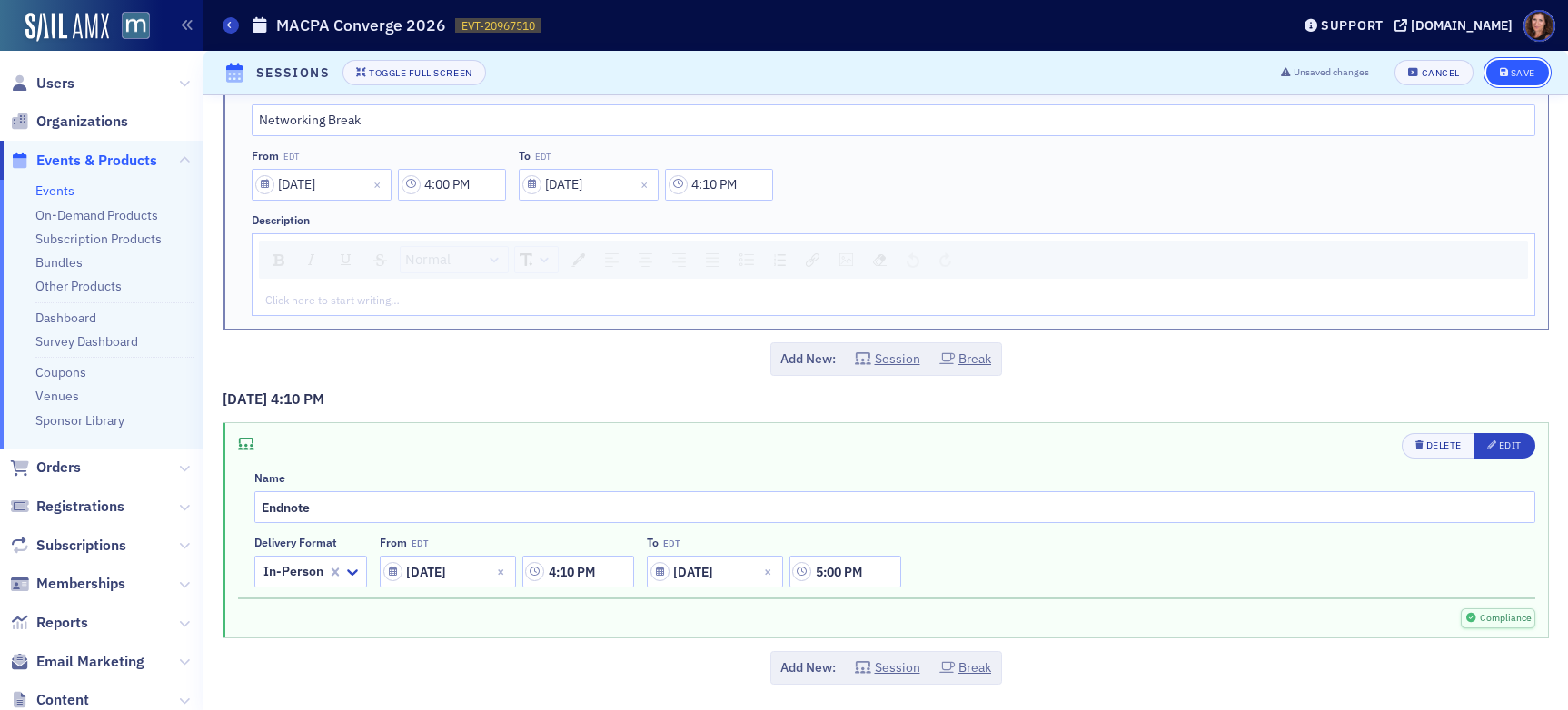
click at [1335, 72] on div "Save" at bounding box center [1523, 72] width 25 height 10
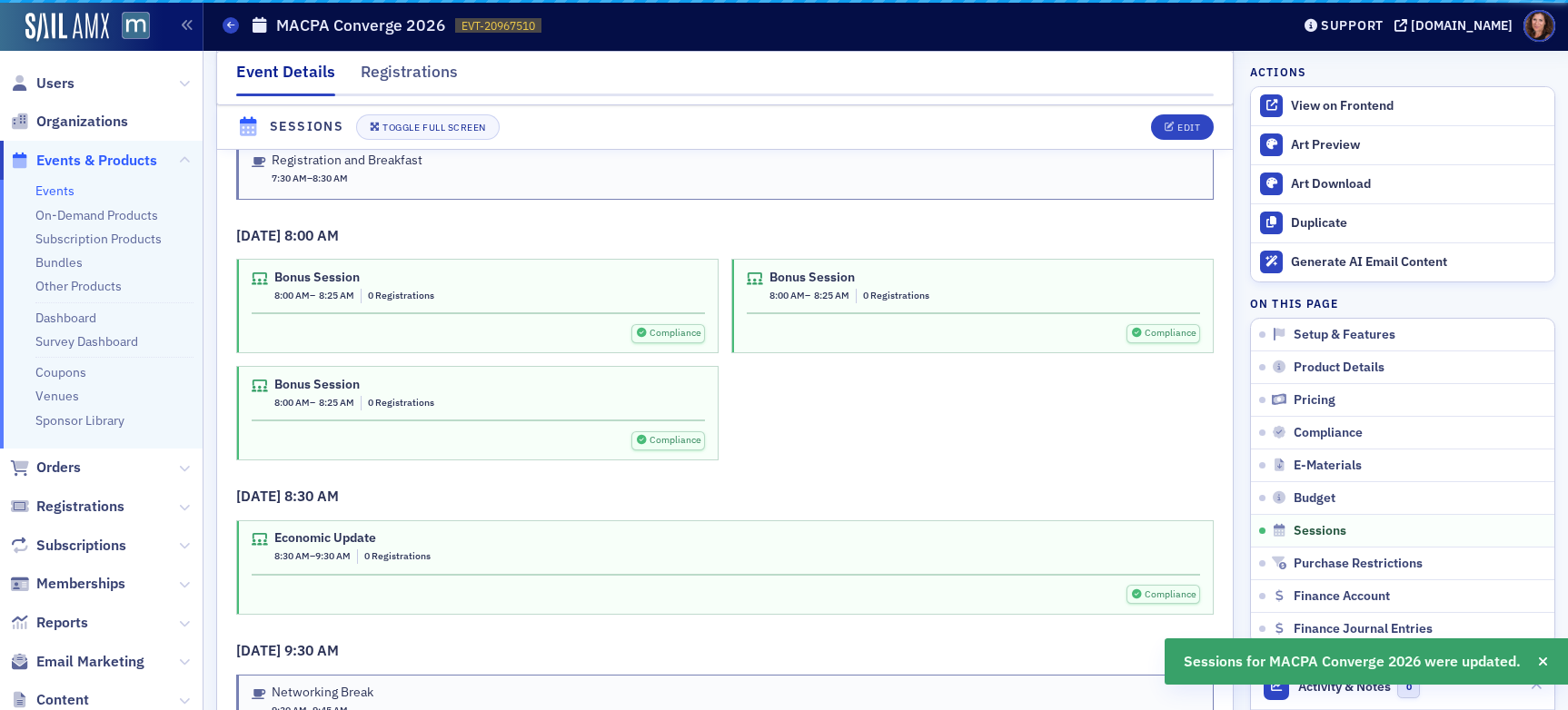
scroll to position [3053, 0]
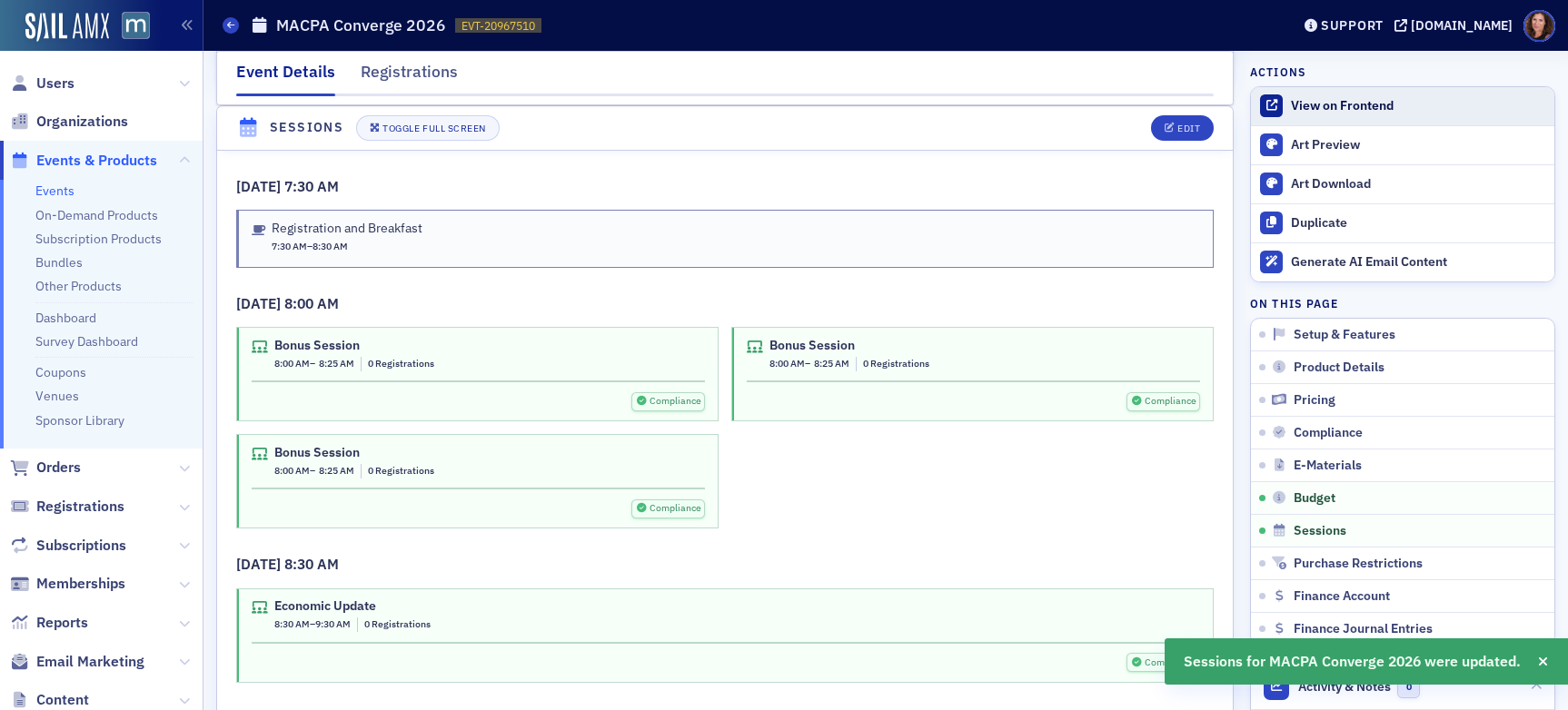
click at [1335, 94] on link "View on Frontend" at bounding box center [1403, 106] width 304 height 38
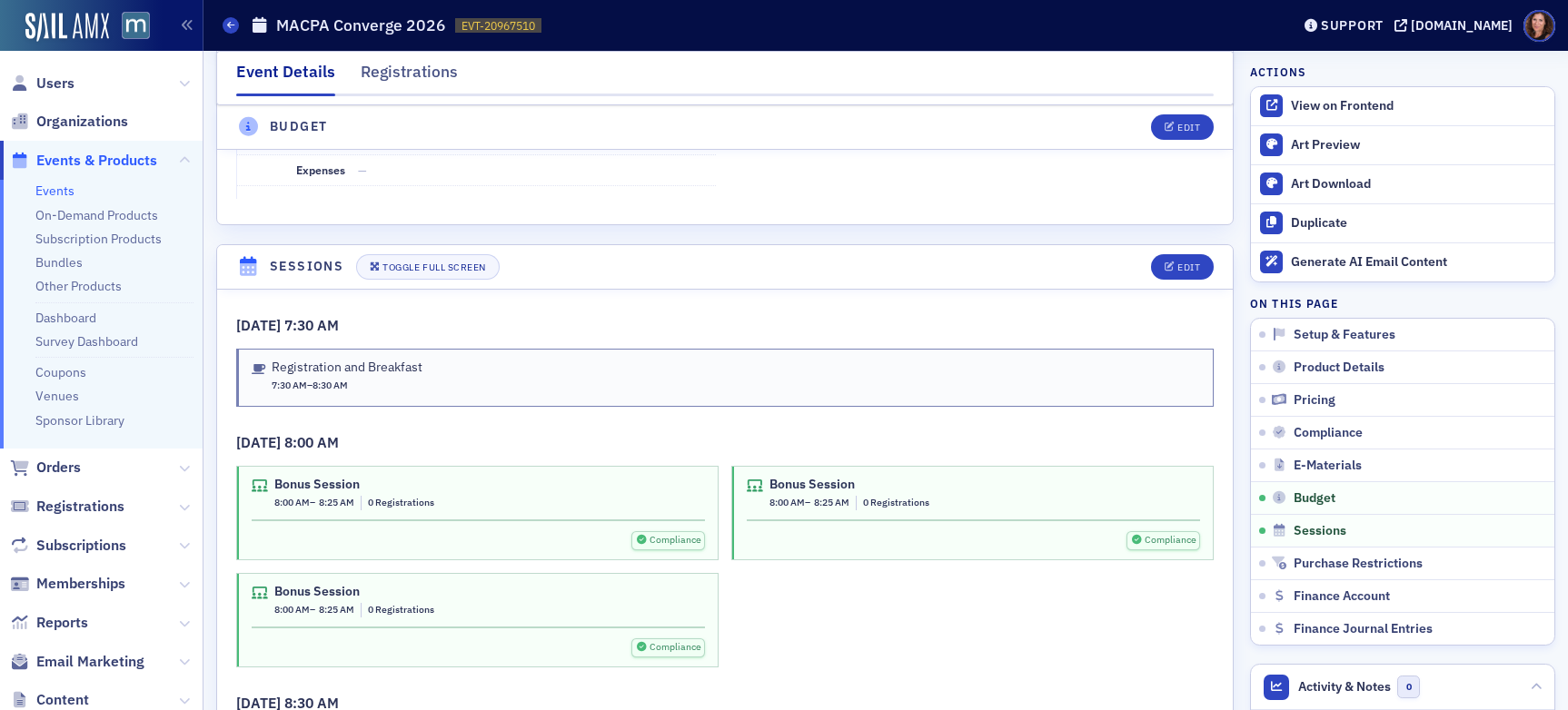
scroll to position [2959, 0]
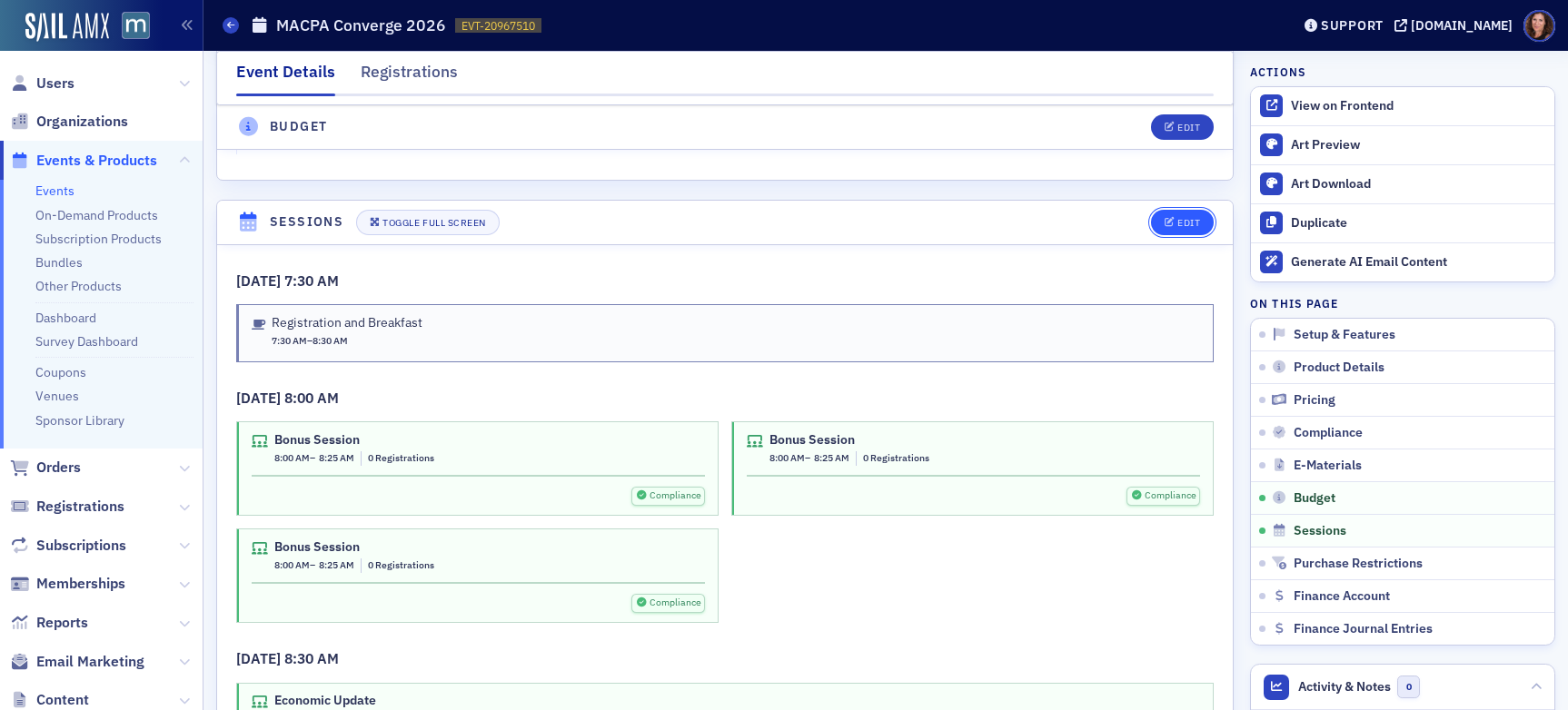
click at [1165, 218] on icon "button" at bounding box center [1171, 222] width 11 height 10
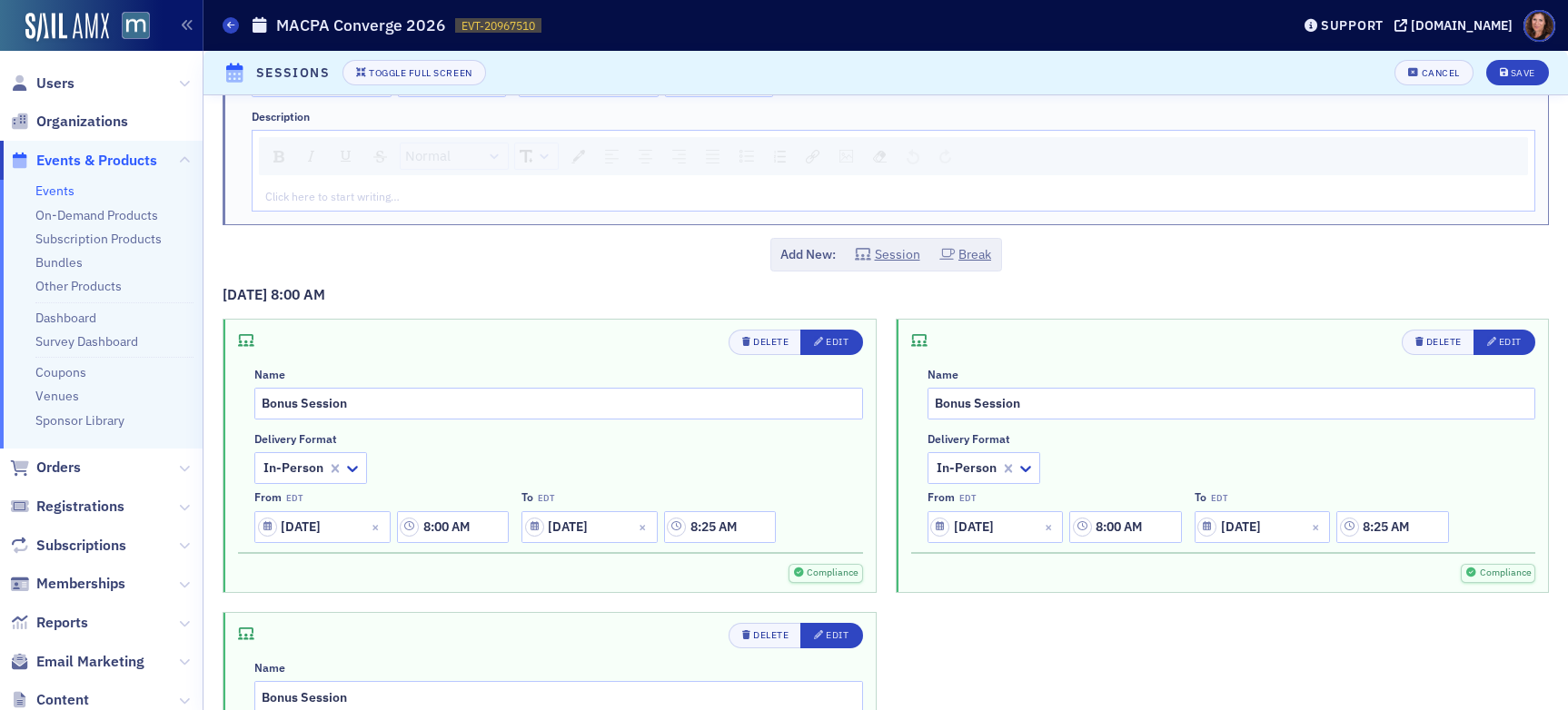
scroll to position [399, 0]
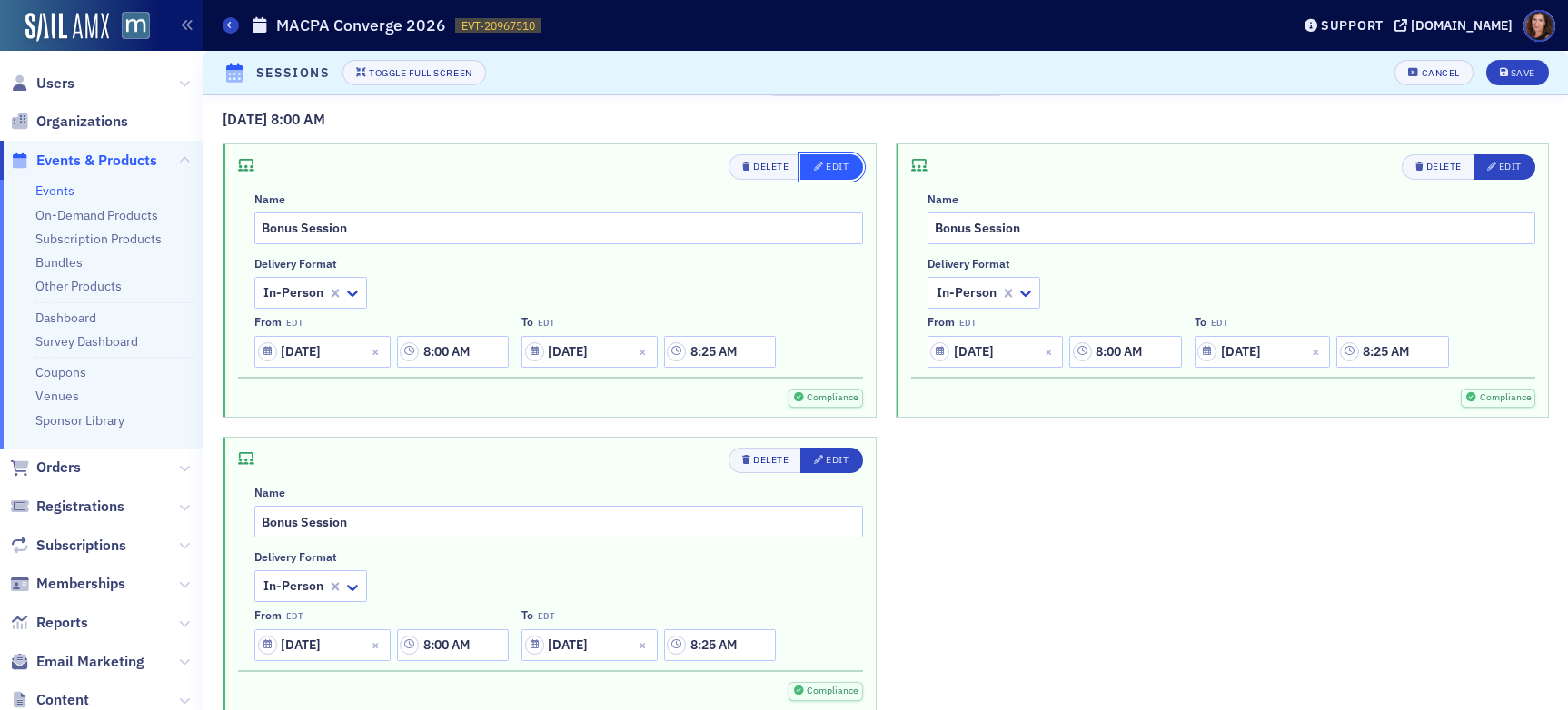
click at [834, 171] on div "Edit" at bounding box center [837, 167] width 23 height 10
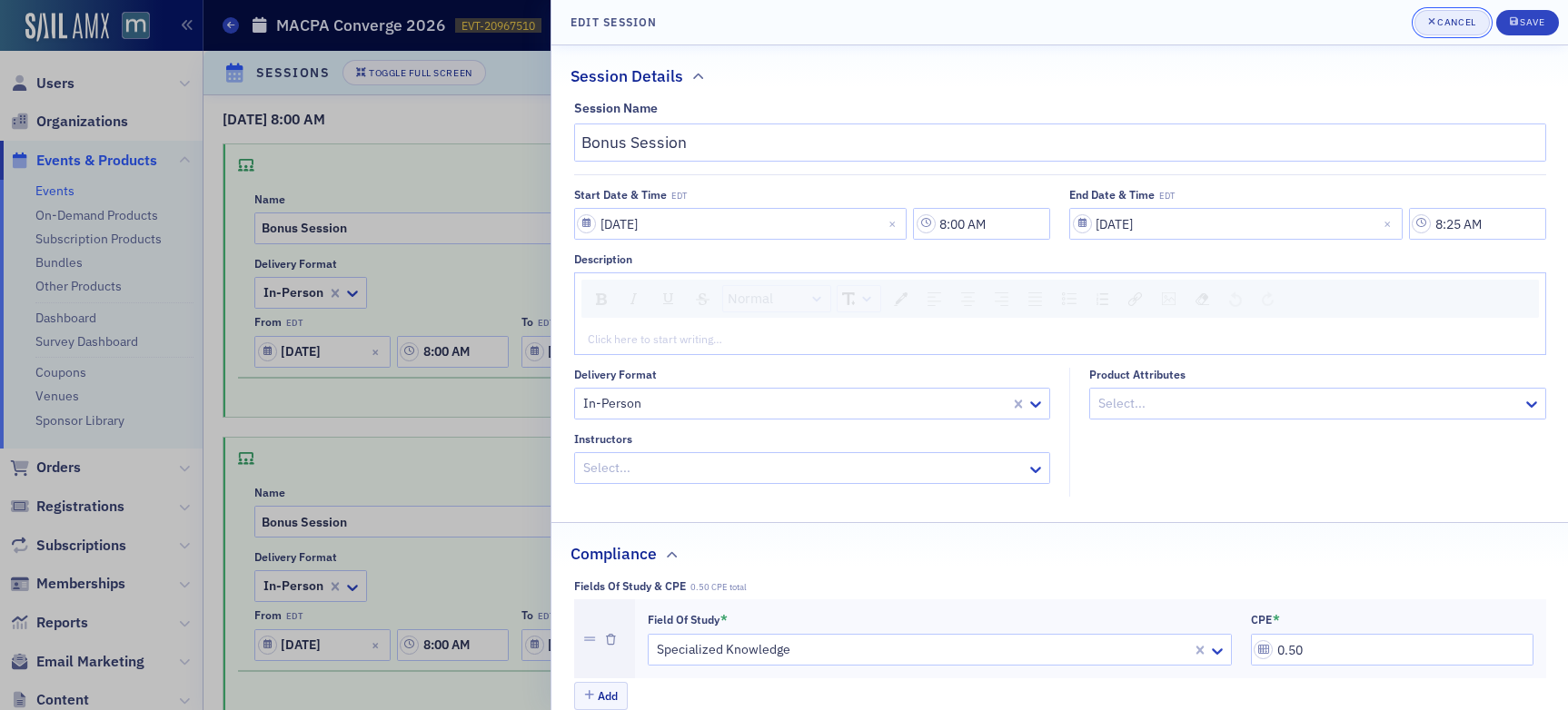
click at [1335, 19] on div "Cancel" at bounding box center [1456, 22] width 38 height 10
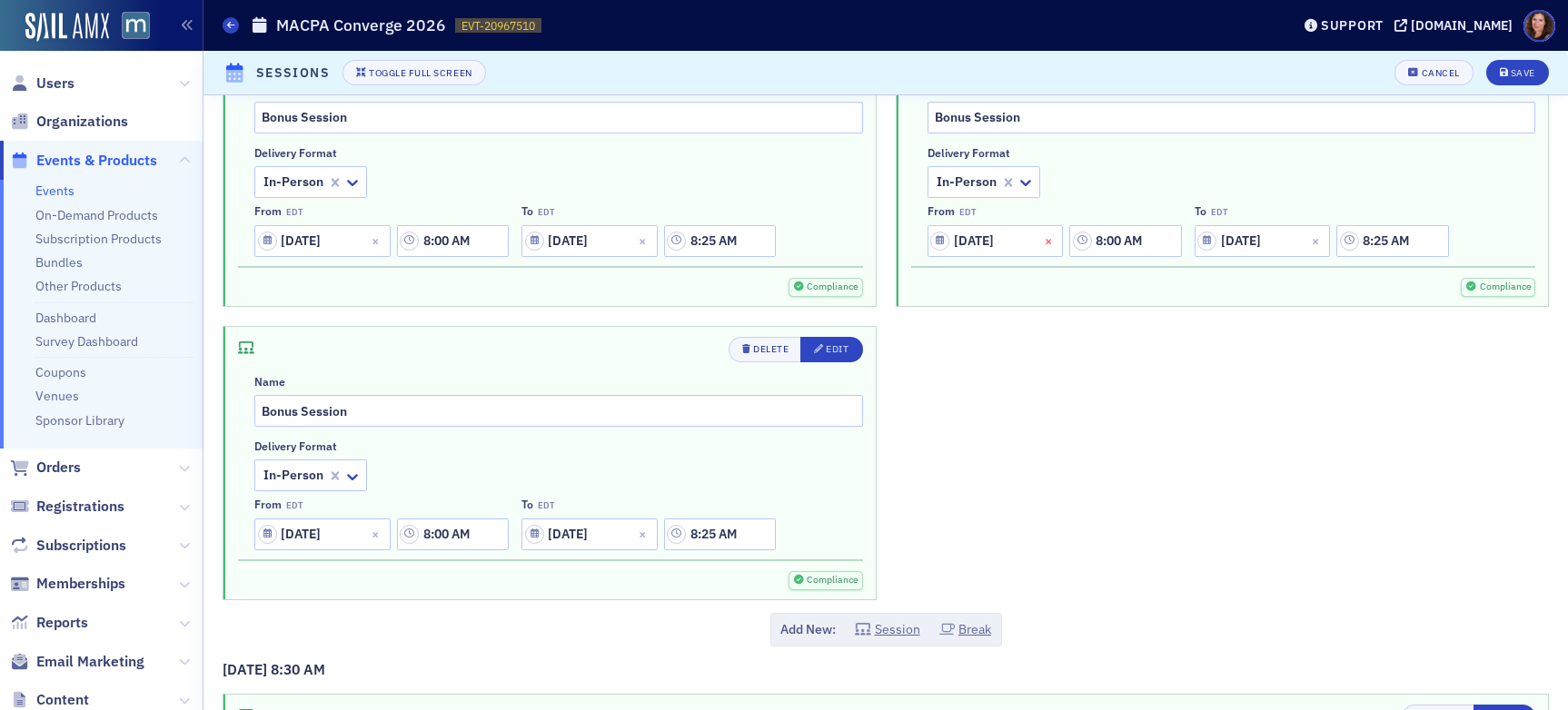
scroll to position [373, 0]
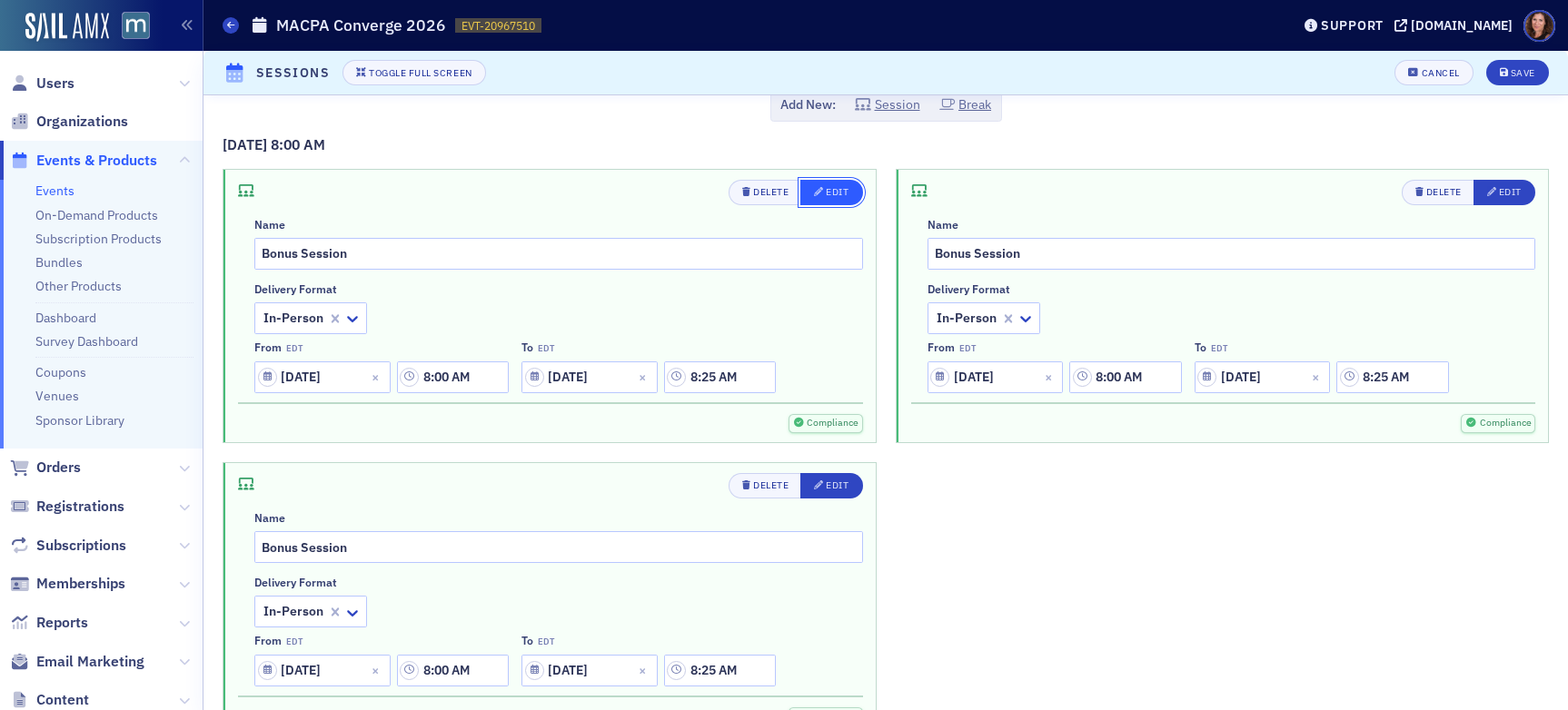
click at [850, 196] on button "Edit" at bounding box center [832, 193] width 62 height 26
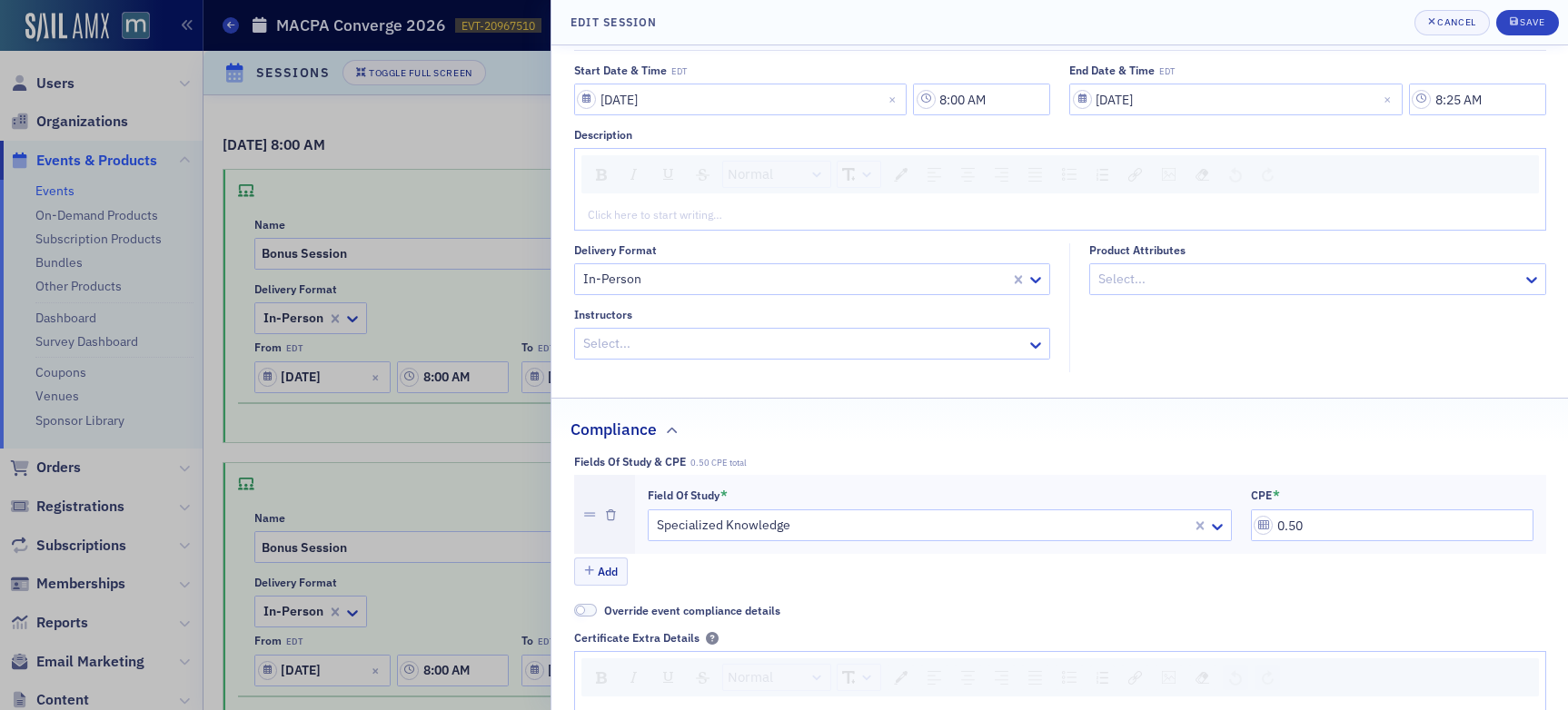
scroll to position [167, 0]
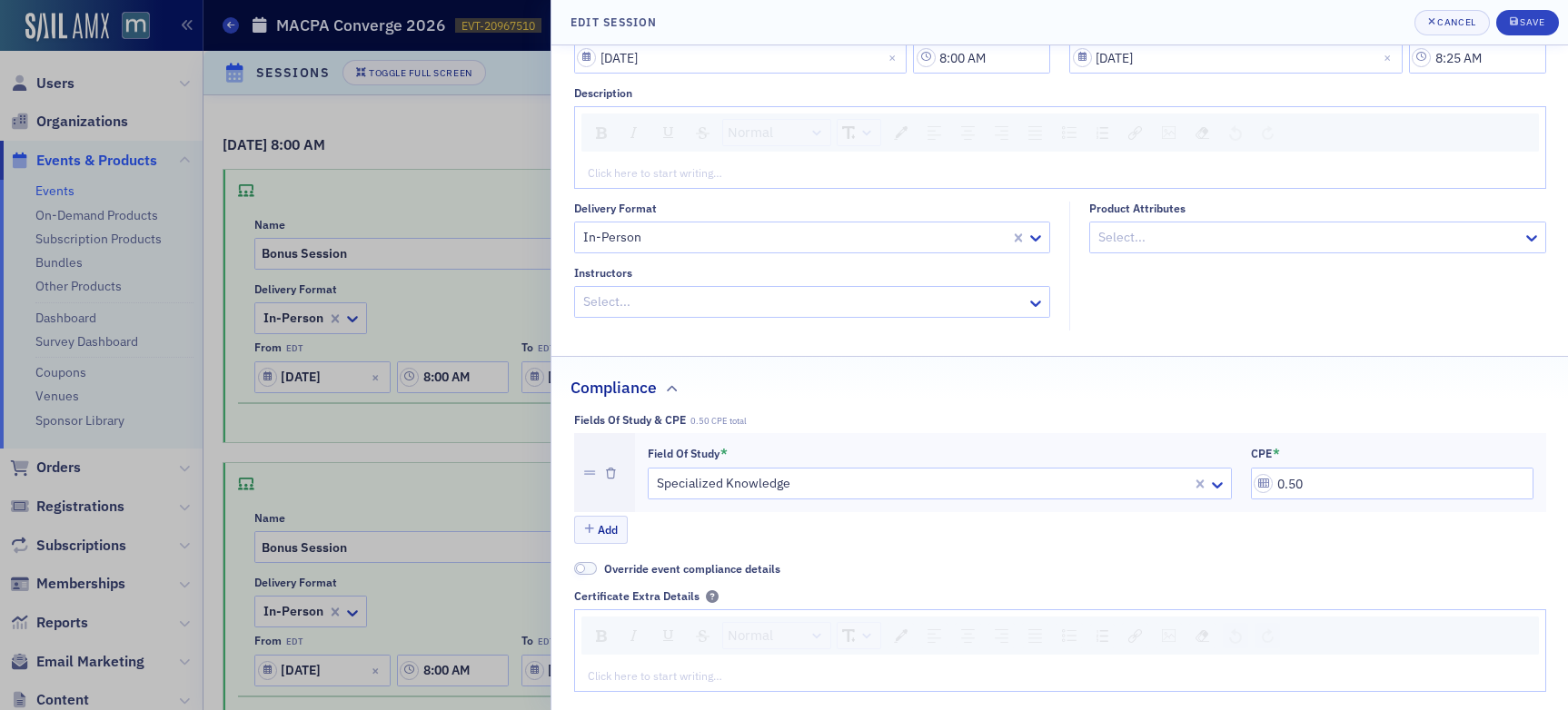
click at [517, 323] on div at bounding box center [784, 355] width 1568 height 710
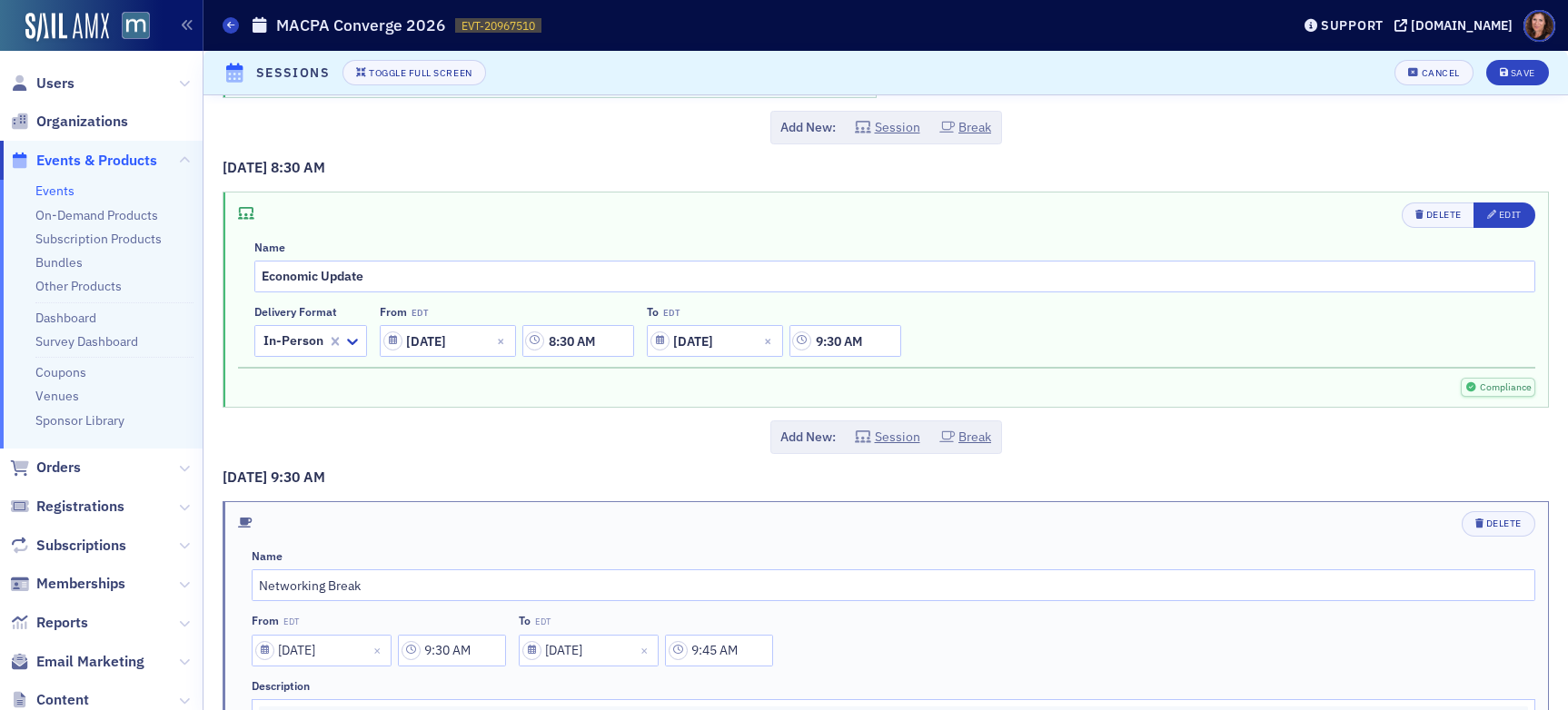
scroll to position [1040, 0]
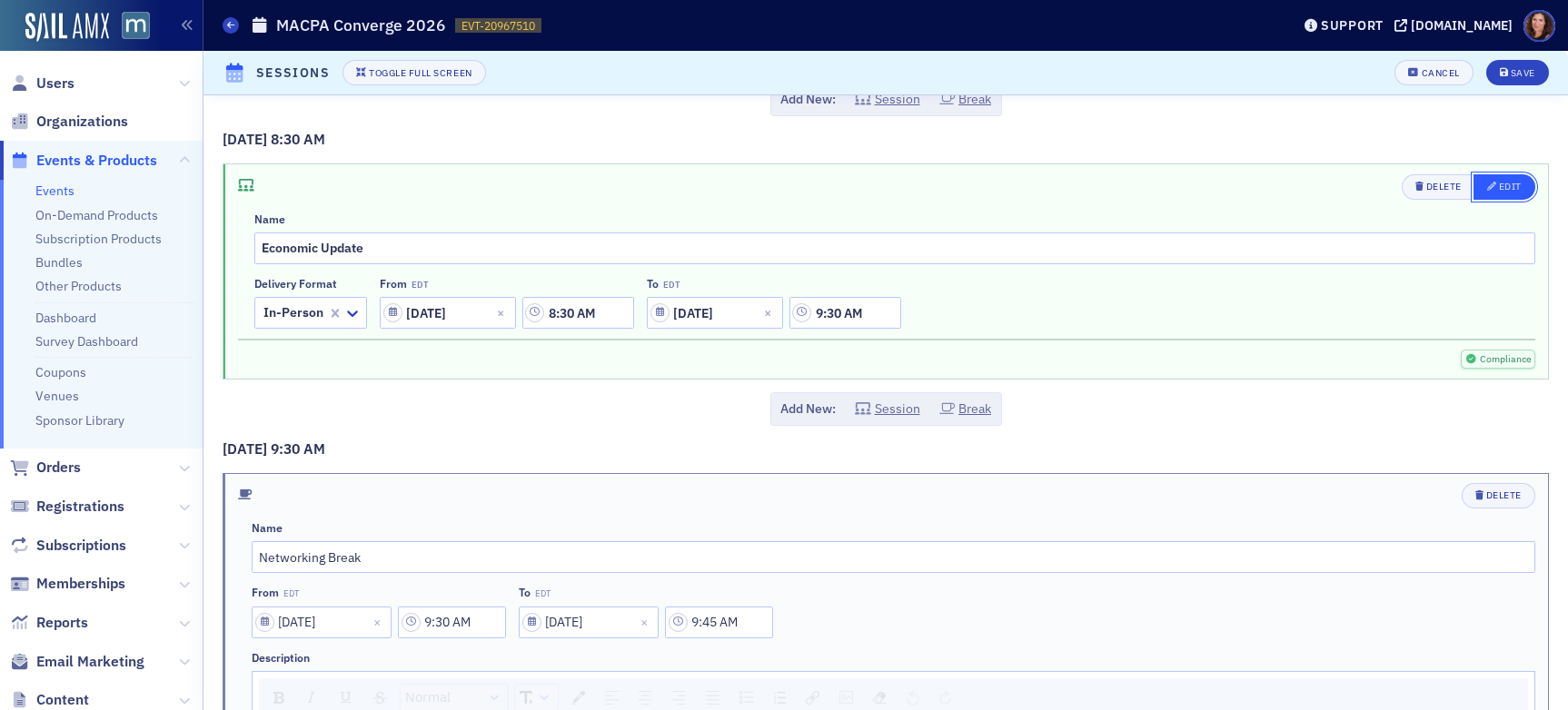
click at [1335, 190] on div "Edit" at bounding box center [1510, 187] width 23 height 10
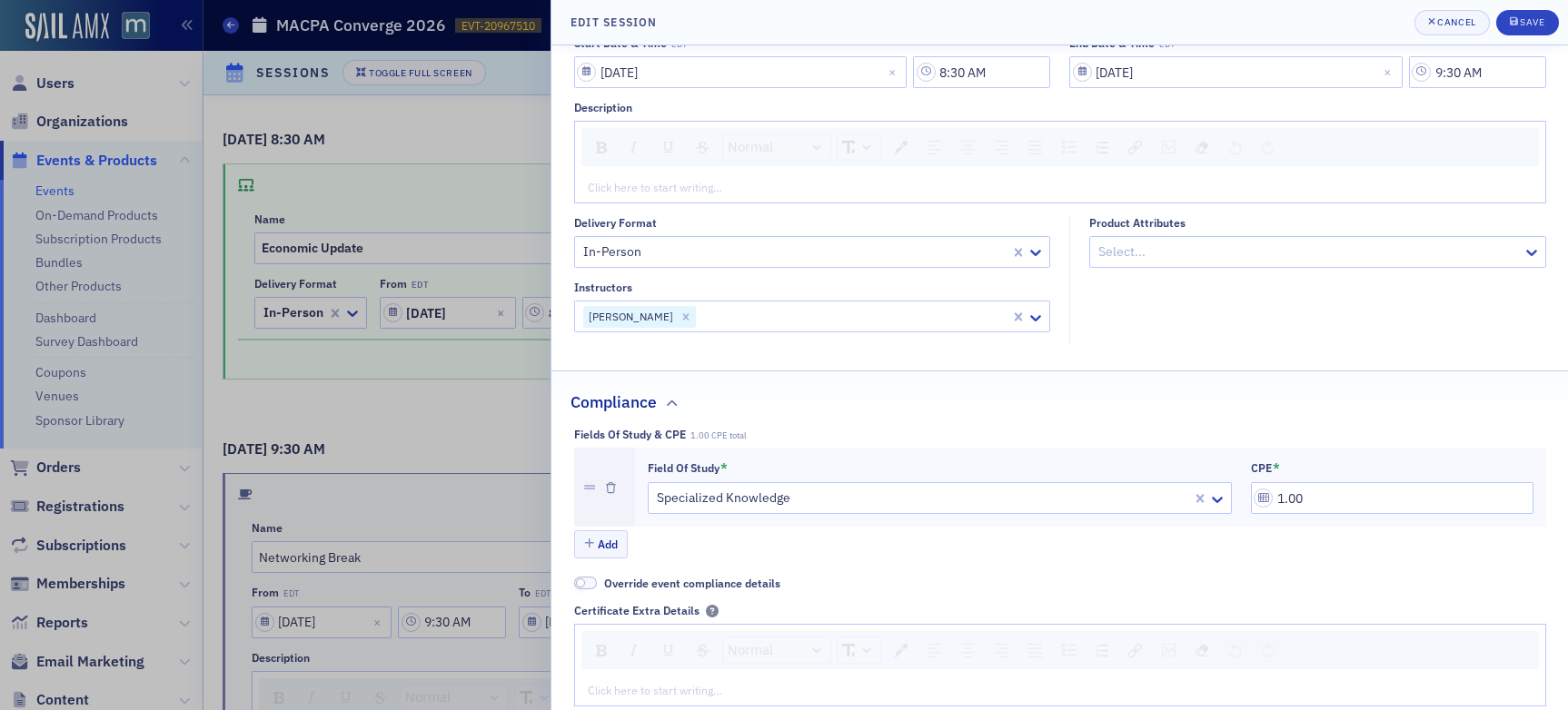
scroll to position [158, 0]
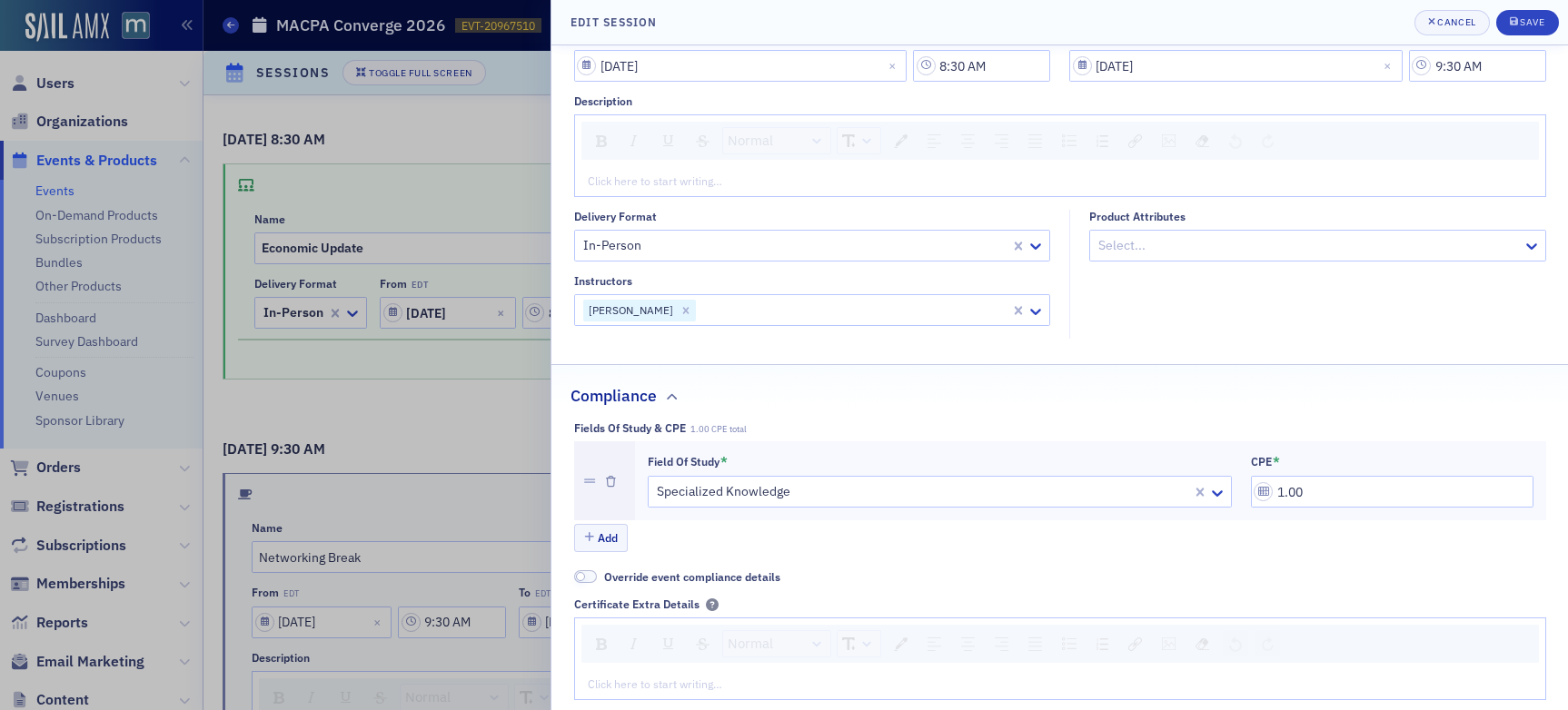
type input "1.00"
click at [1335, 22] on div "Save" at bounding box center [1532, 22] width 25 height 10
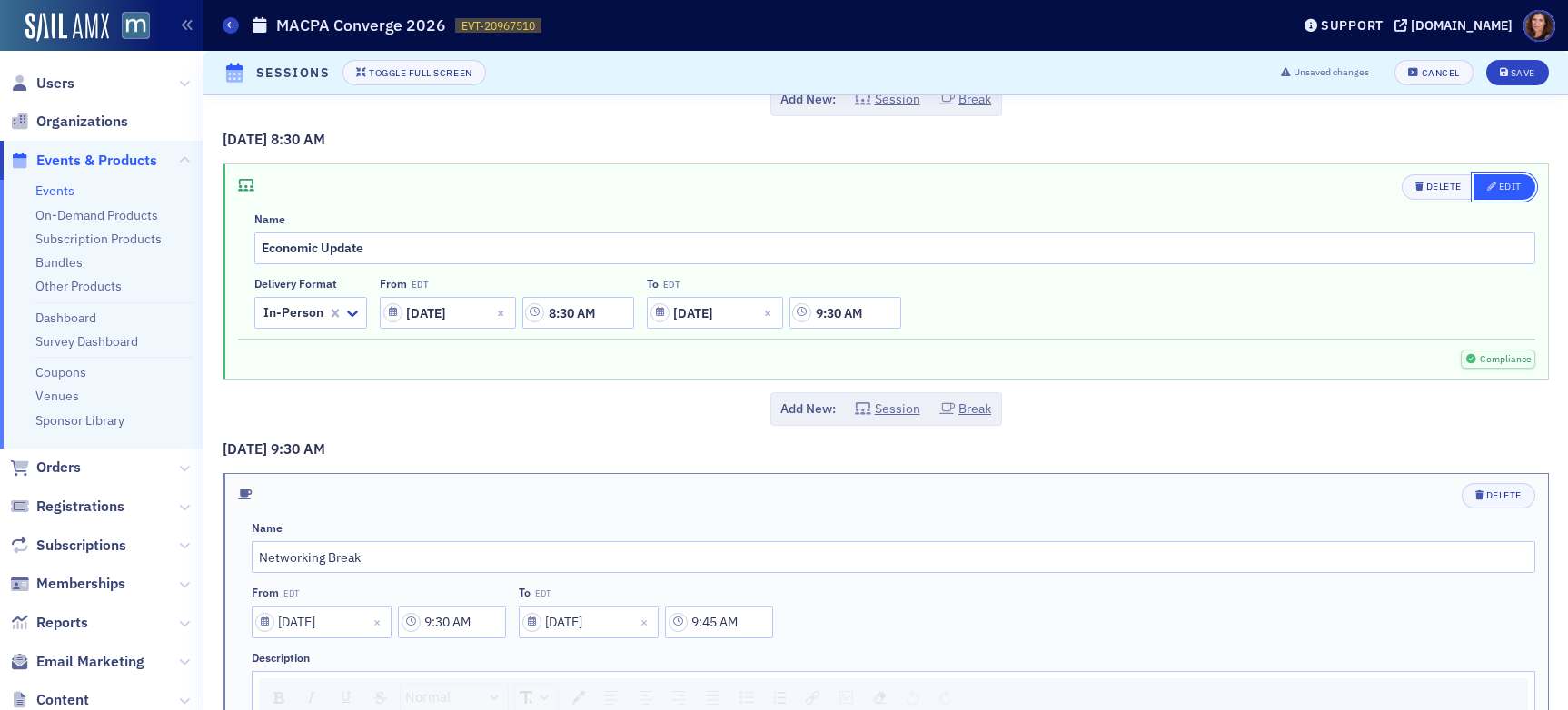
click at [1335, 182] on div "Edit" at bounding box center [1510, 187] width 23 height 10
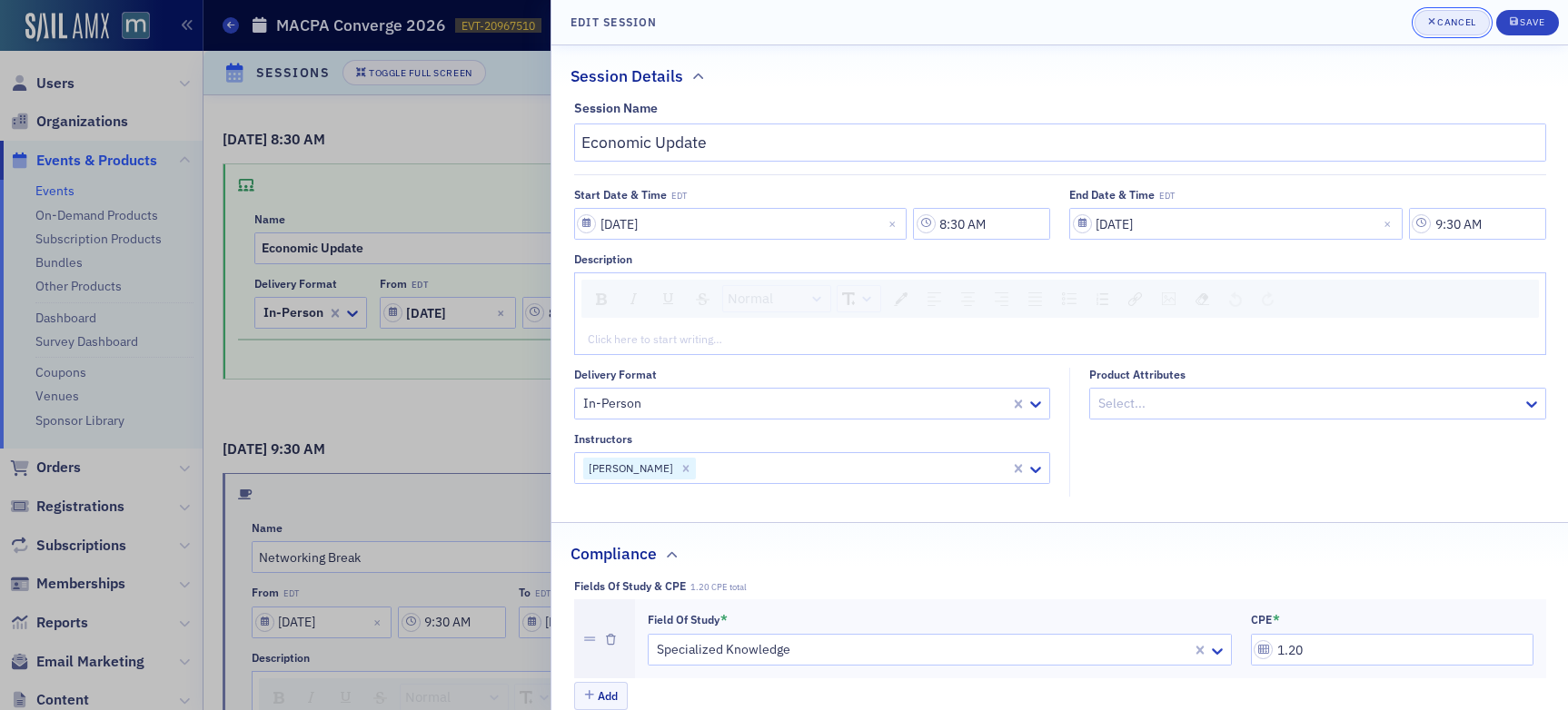
click at [1335, 18] on div "Cancel" at bounding box center [1456, 22] width 38 height 10
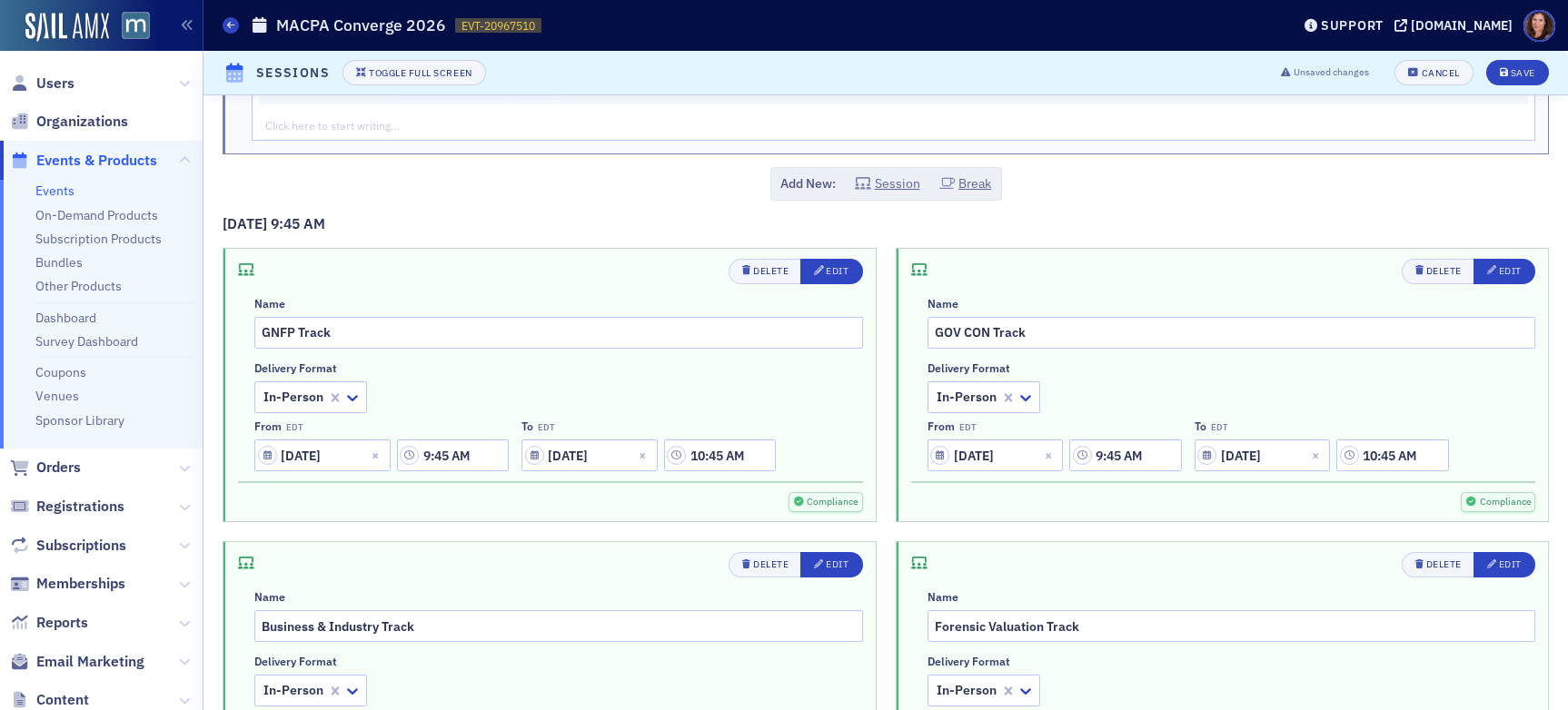
scroll to position [1675, 0]
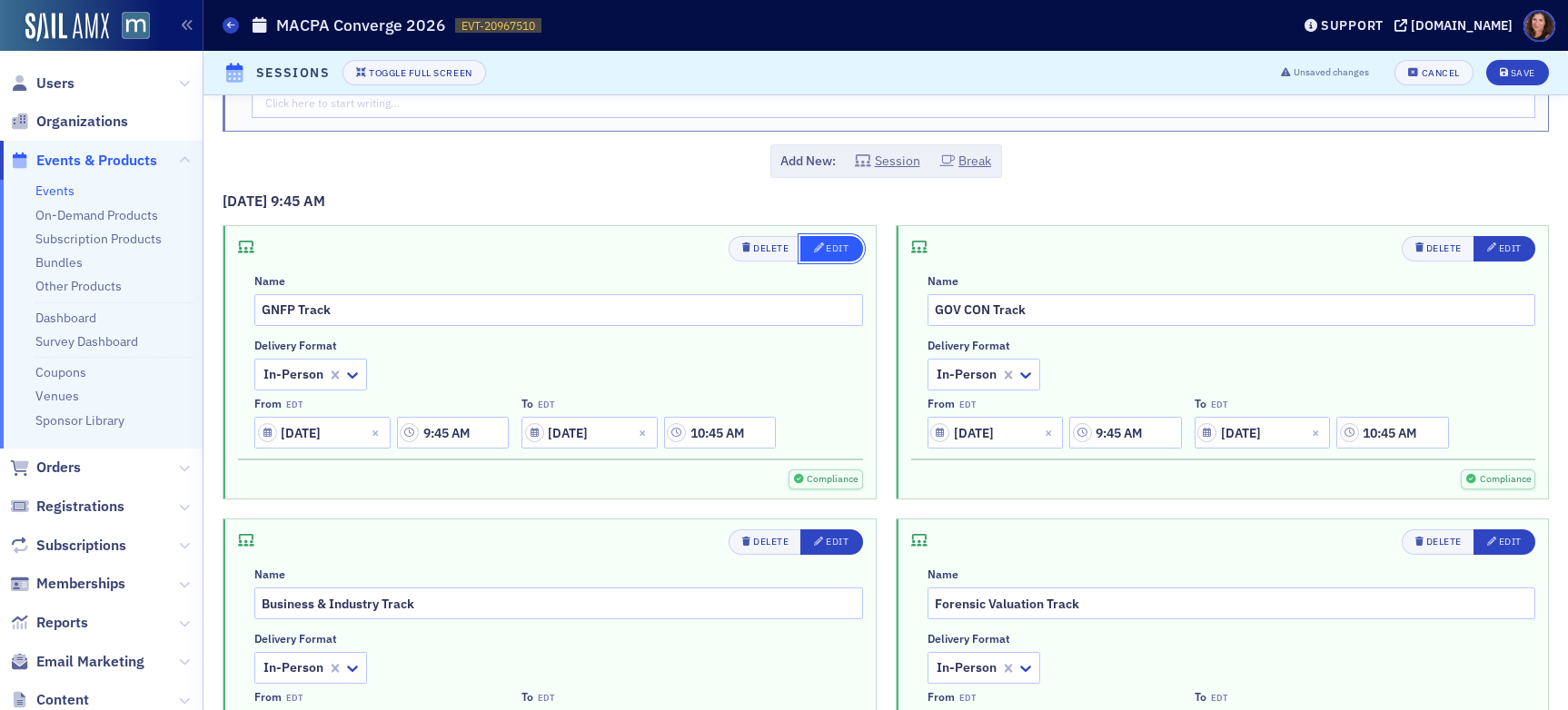
click at [838, 250] on div "Edit" at bounding box center [837, 248] width 23 height 10
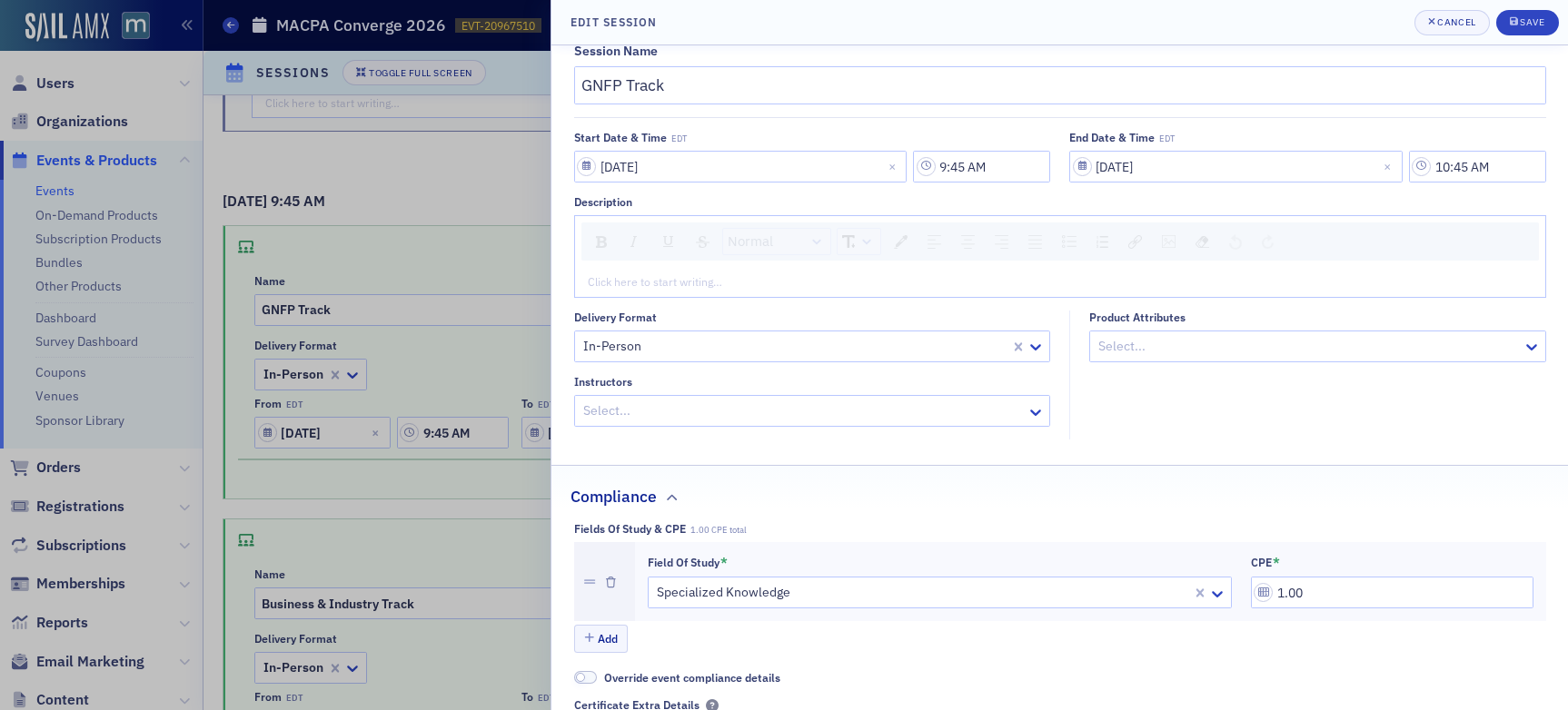
scroll to position [91, 0]
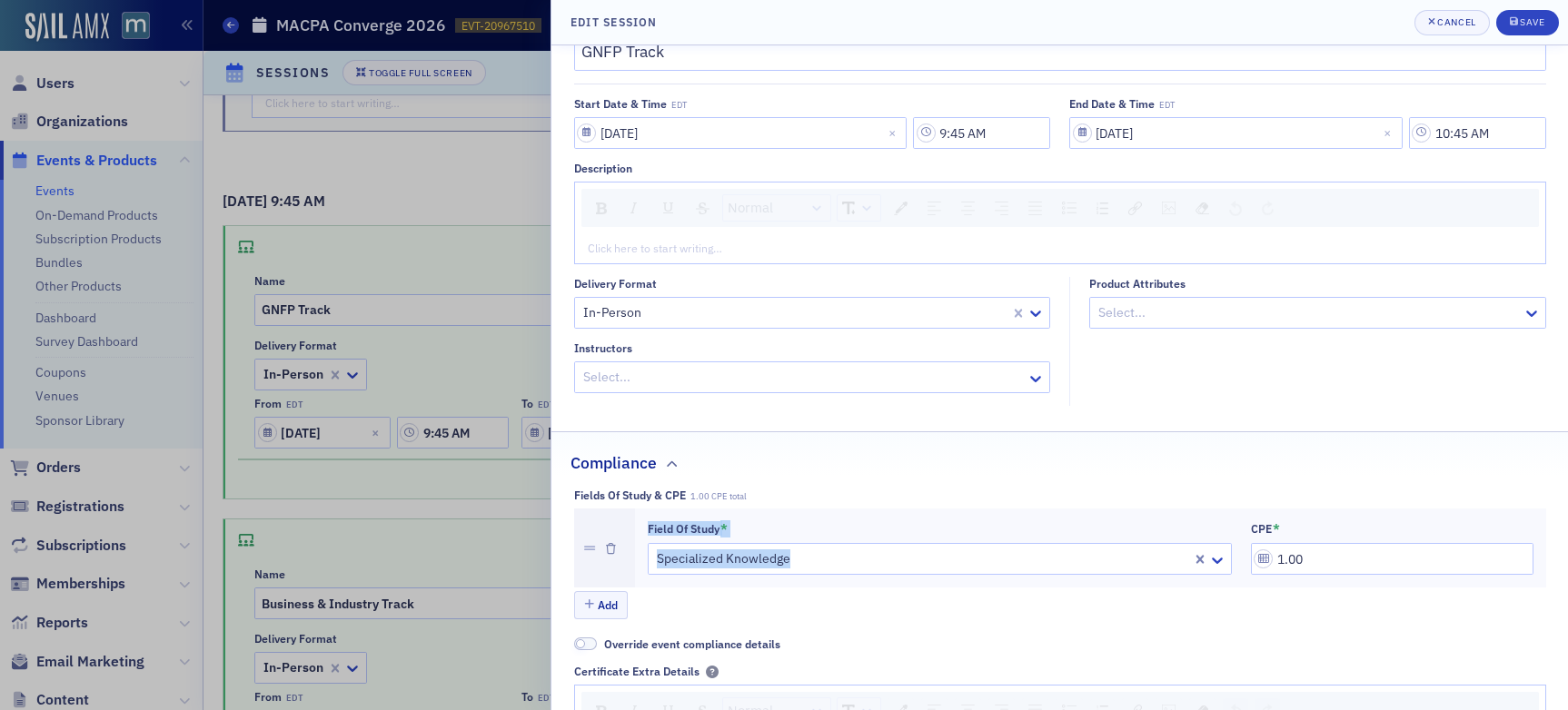
drag, startPoint x: 1309, startPoint y: 557, endPoint x: 1186, endPoint y: 553, distance: 123.1
click at [1321, 553] on input "1.00" at bounding box center [1392, 559] width 283 height 32
type input "1.00"
click at [1335, 595] on div "Add" at bounding box center [1060, 607] width 972 height 32
click at [1332, 567] on input "1.02" at bounding box center [1392, 559] width 283 height 32
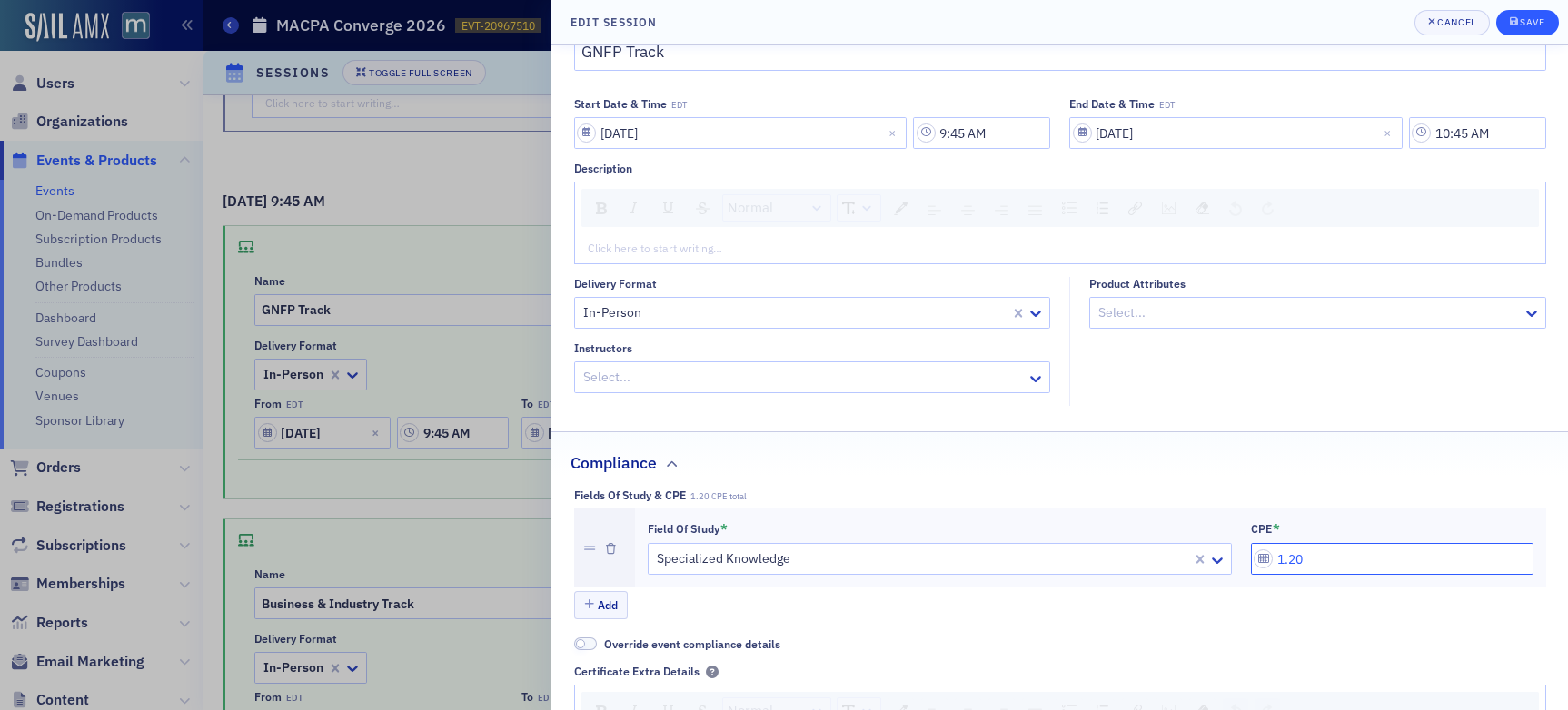
type input "1.20"
click at [1335, 17] on div "Save" at bounding box center [1532, 22] width 25 height 10
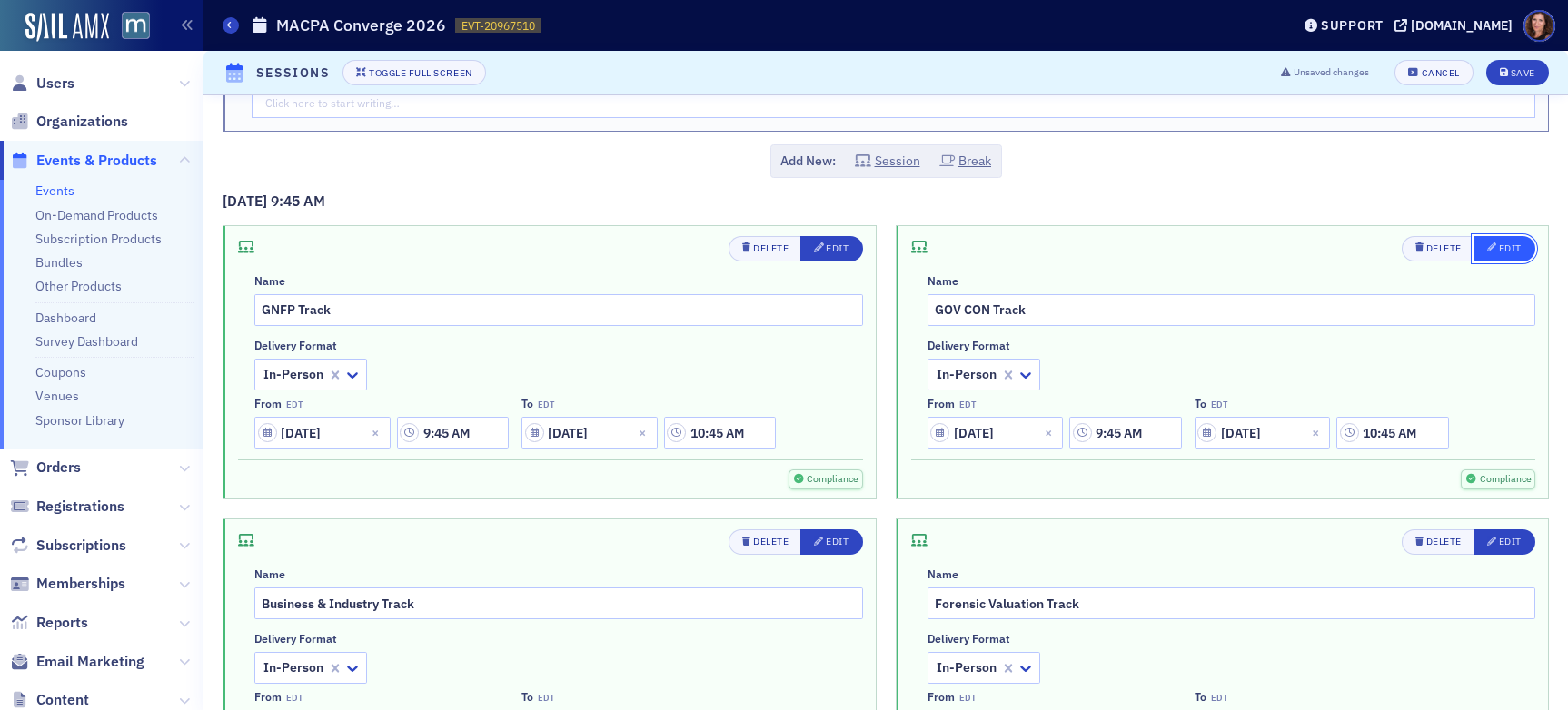
click at [1335, 245] on div "Edit" at bounding box center [1510, 248] width 23 height 10
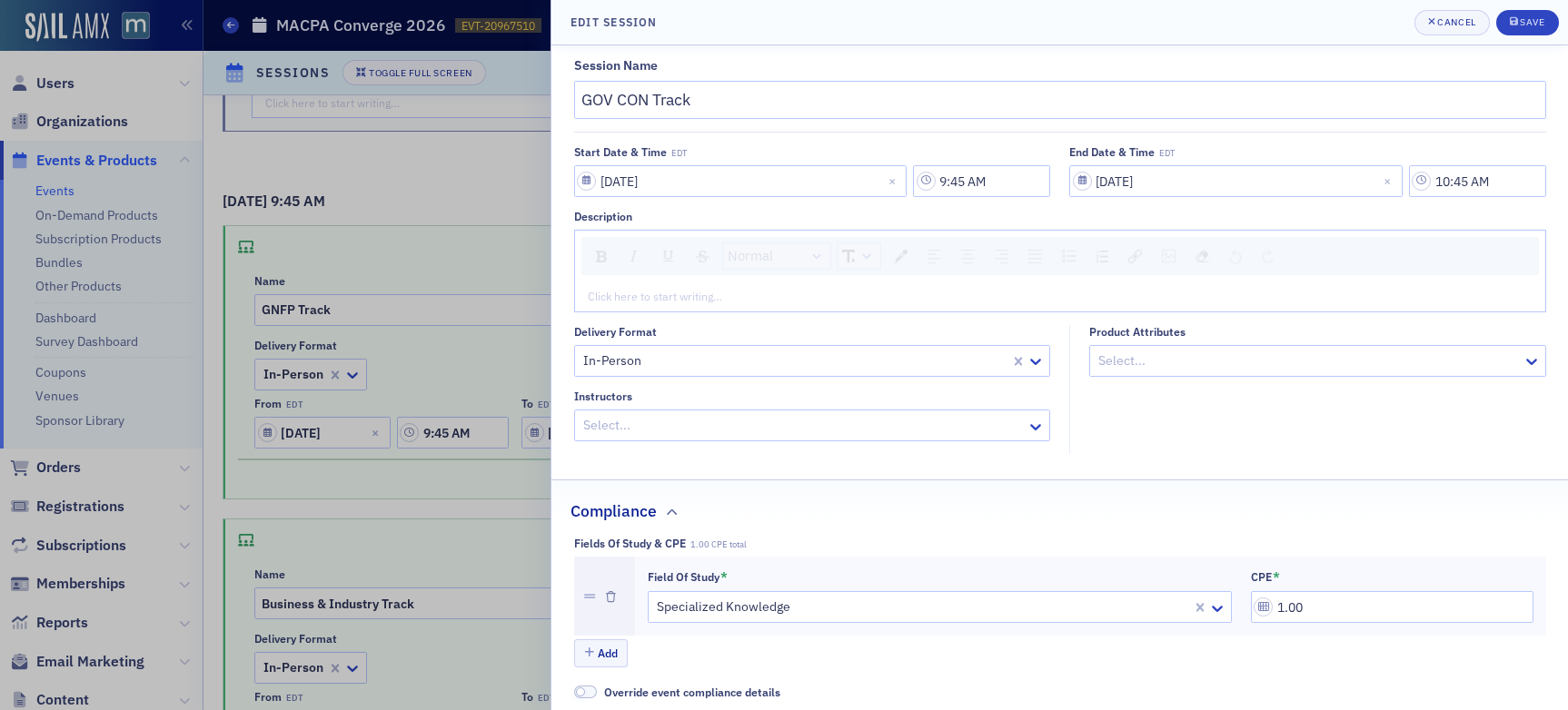
scroll to position [51, 0]
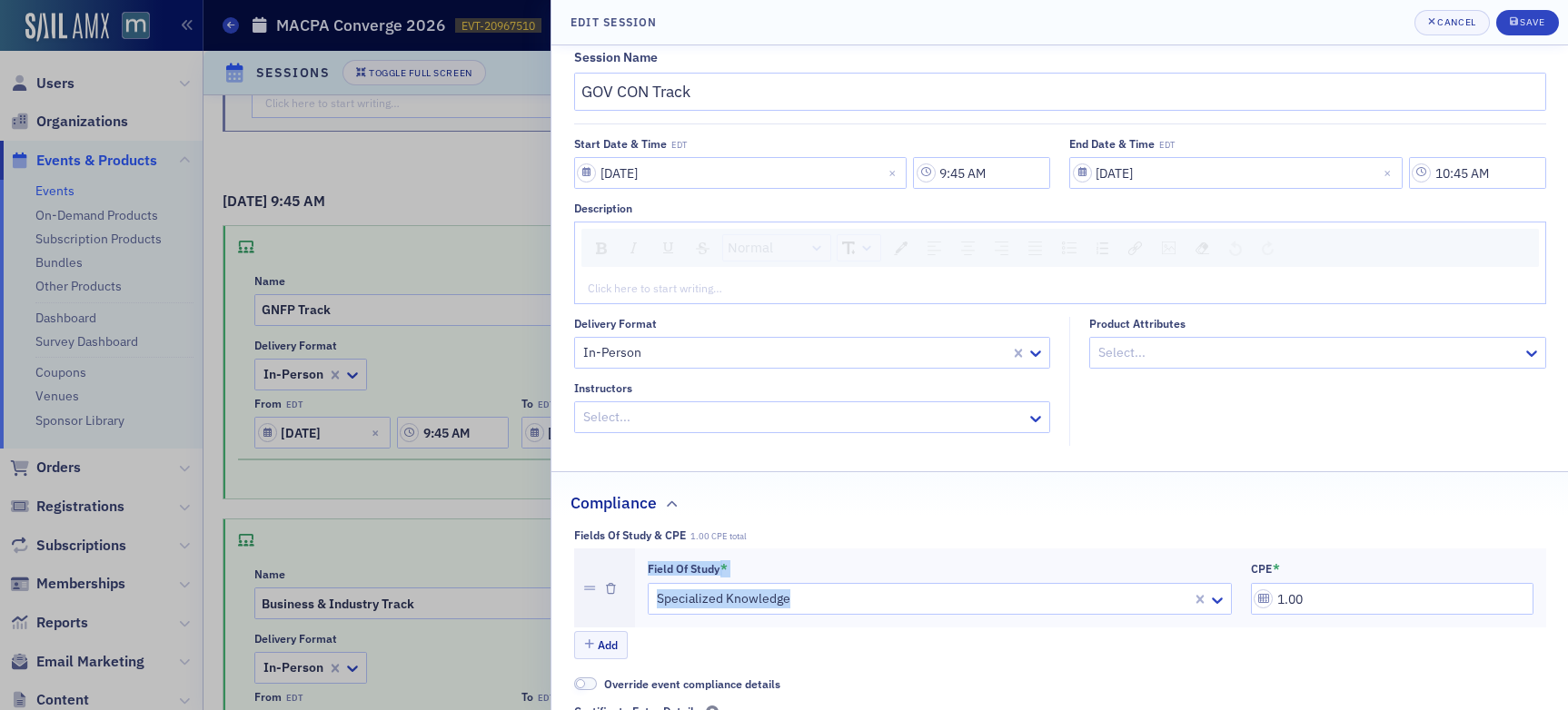
drag, startPoint x: 1312, startPoint y: 599, endPoint x: 1181, endPoint y: 593, distance: 131.1
click at [1334, 600] on input "1.00" at bounding box center [1392, 598] width 283 height 32
drag, startPoint x: 1539, startPoint y: 15, endPoint x: 1438, endPoint y: 127, distance: 150.8
click at [1335, 15] on button "Save" at bounding box center [1528, 23] width 62 height 26
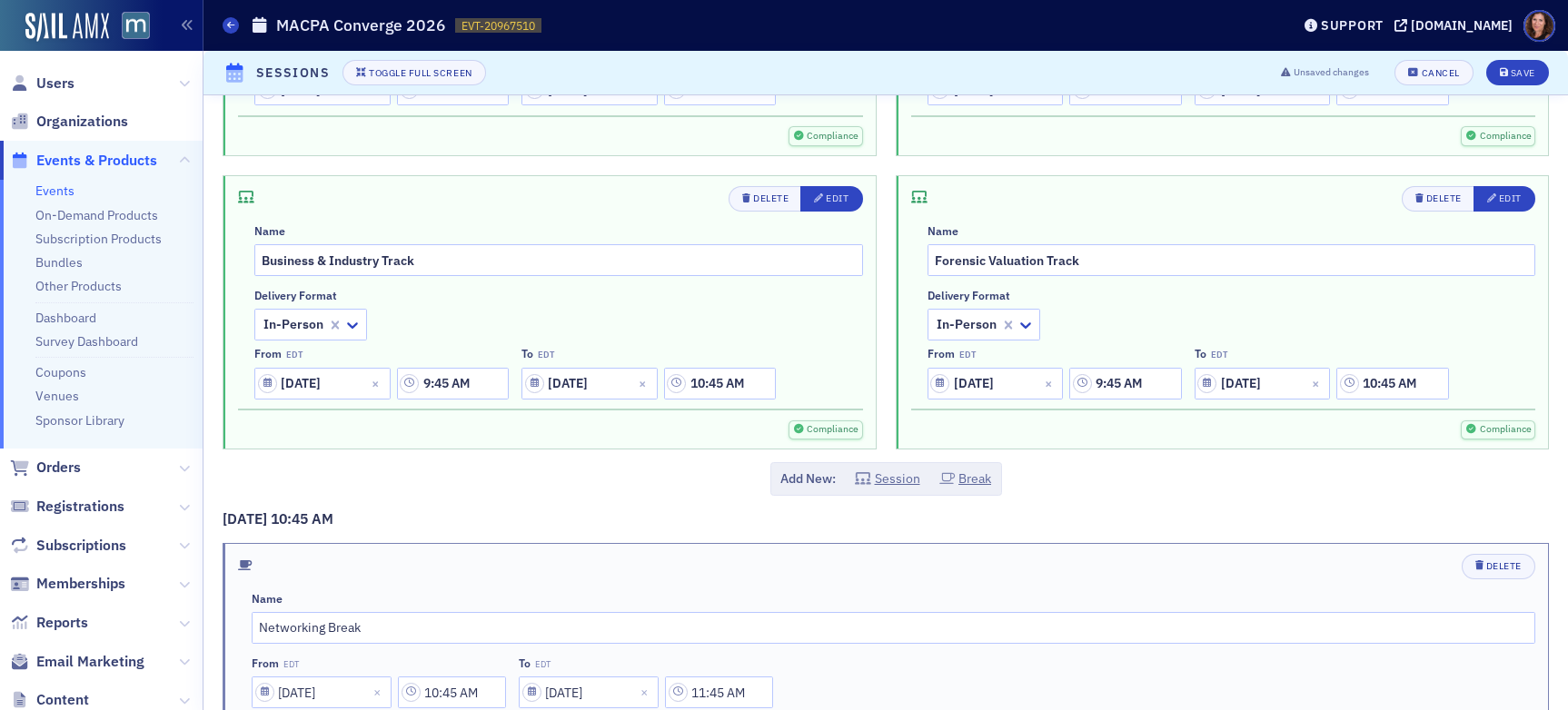
scroll to position [2022, 0]
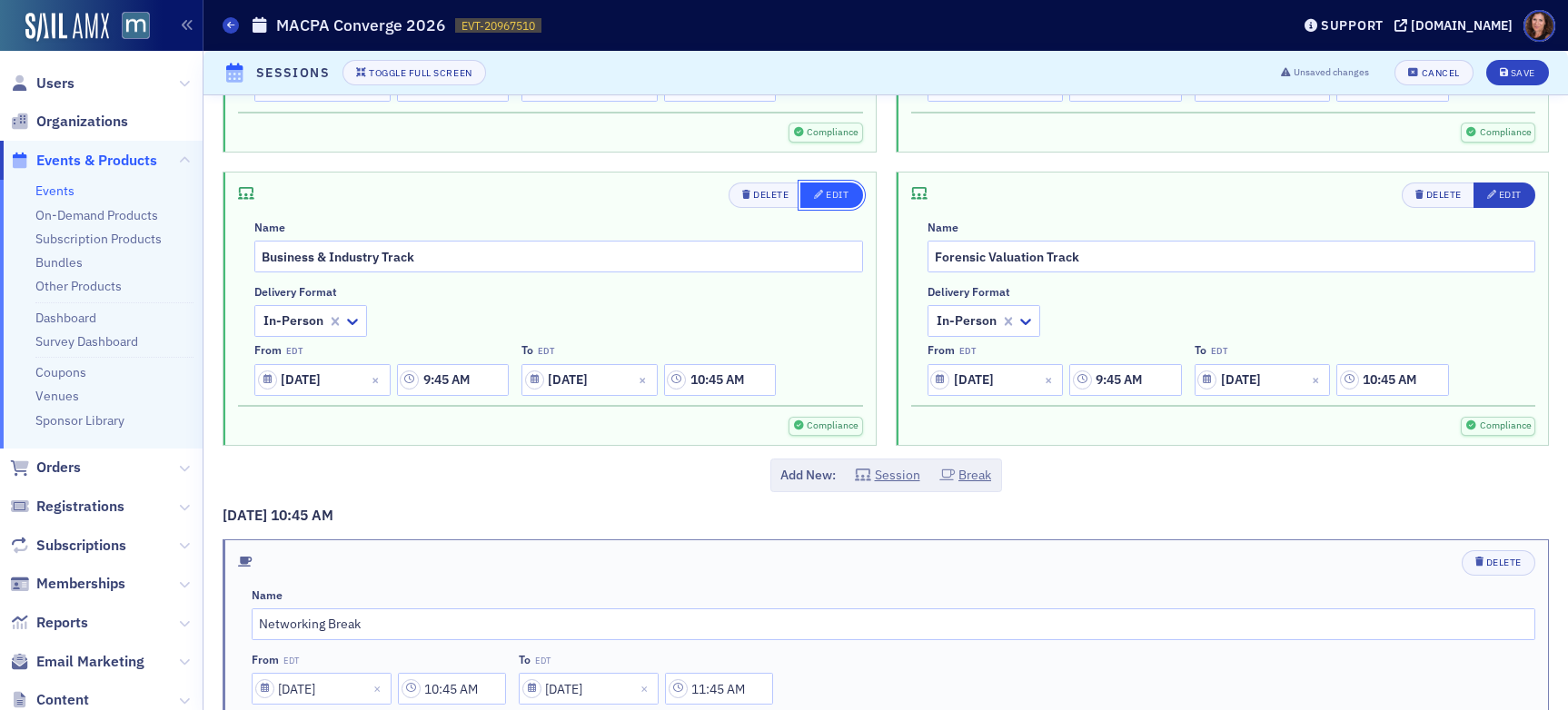
click at [816, 200] on div "button" at bounding box center [819, 195] width 12 height 15
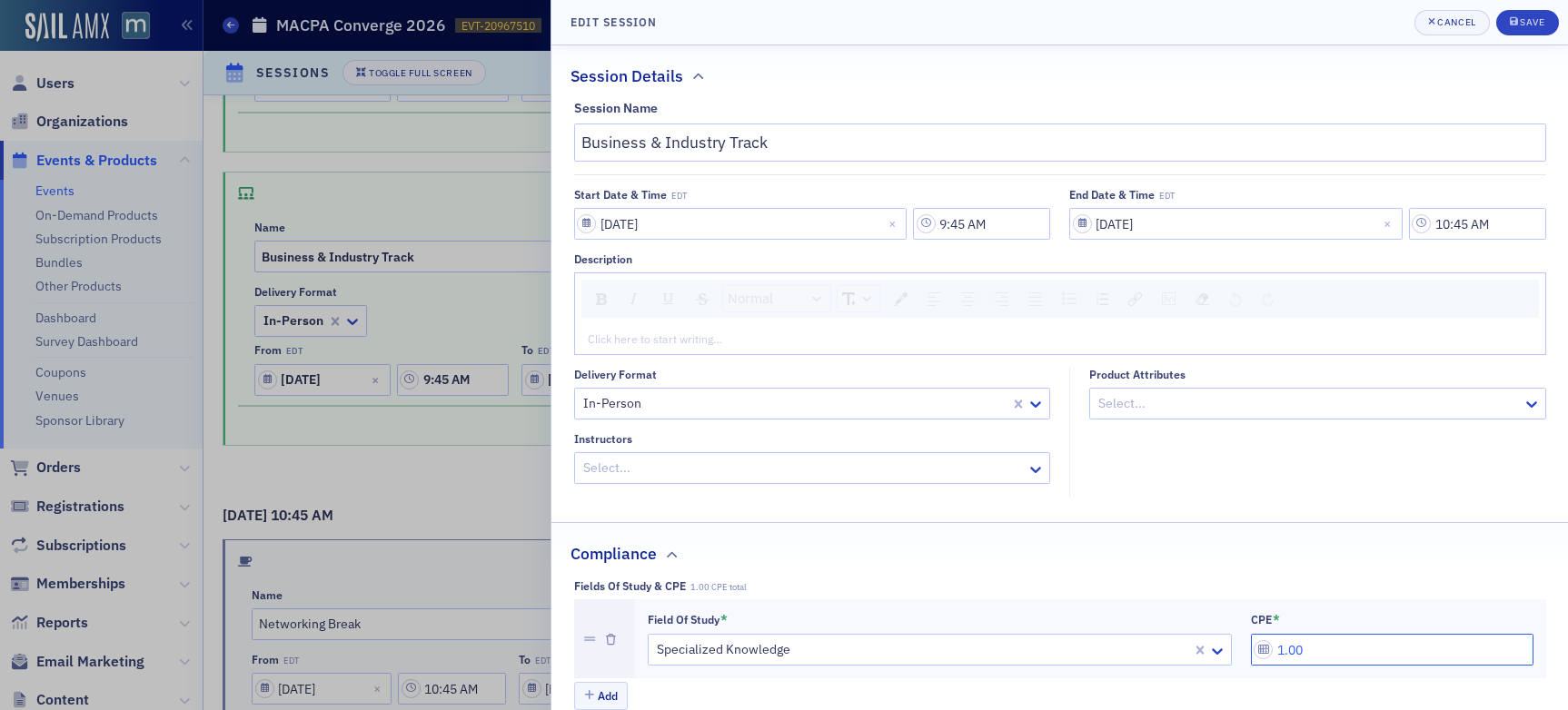
click at [1319, 651] on input "1.00" at bounding box center [1392, 650] width 283 height 32
click at [1335, 27] on div "Save" at bounding box center [1532, 22] width 25 height 10
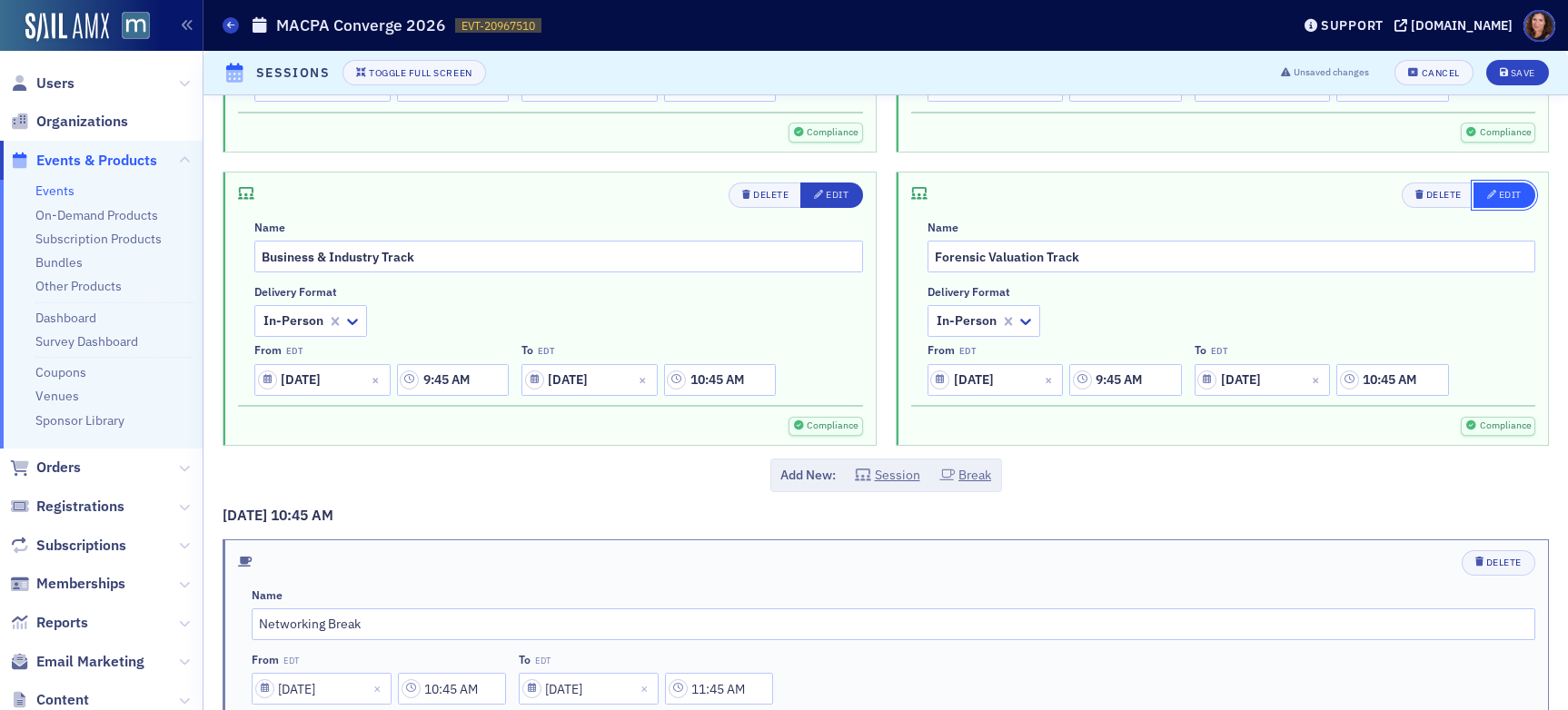
click at [1335, 196] on icon "button" at bounding box center [1492, 194] width 9 height 9
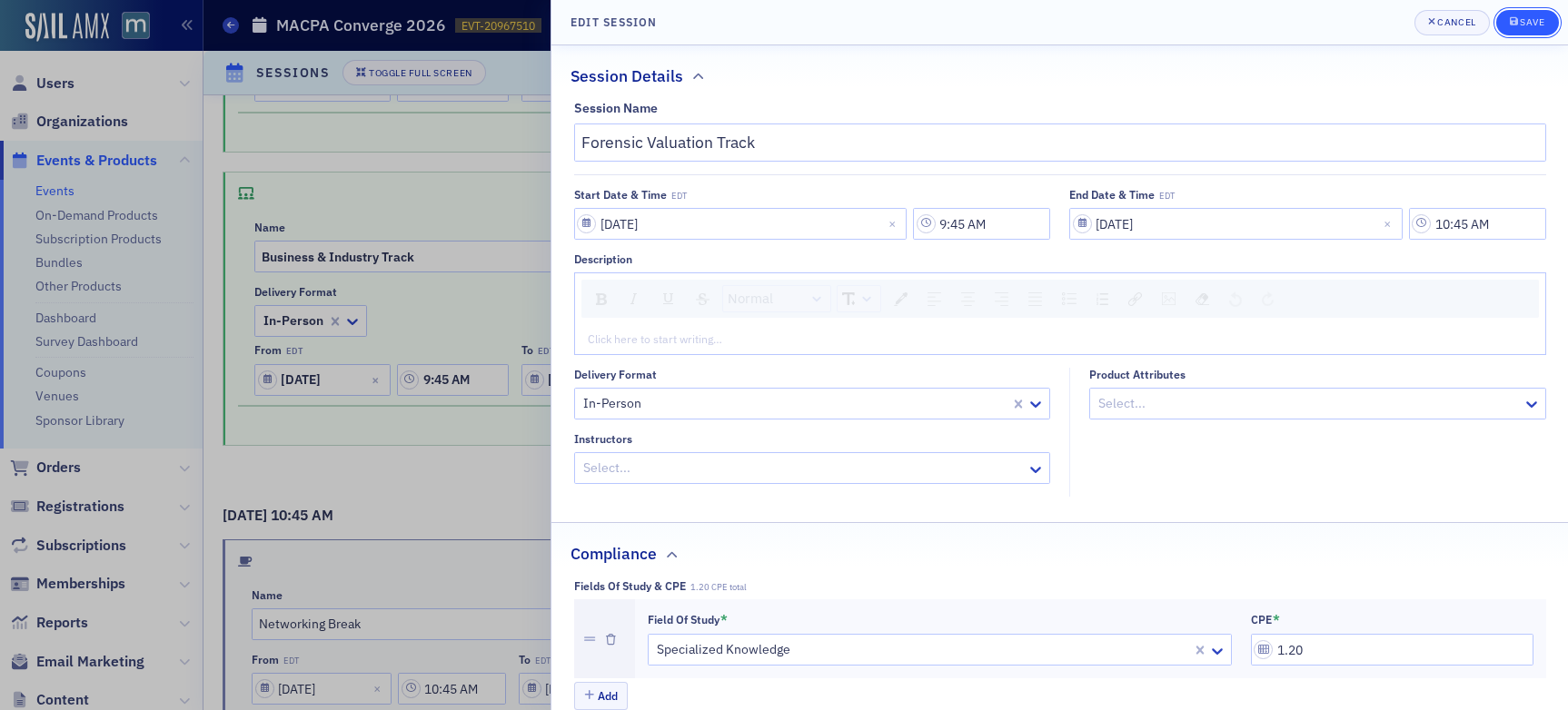
click at [1335, 27] on div "Save" at bounding box center [1532, 22] width 25 height 10
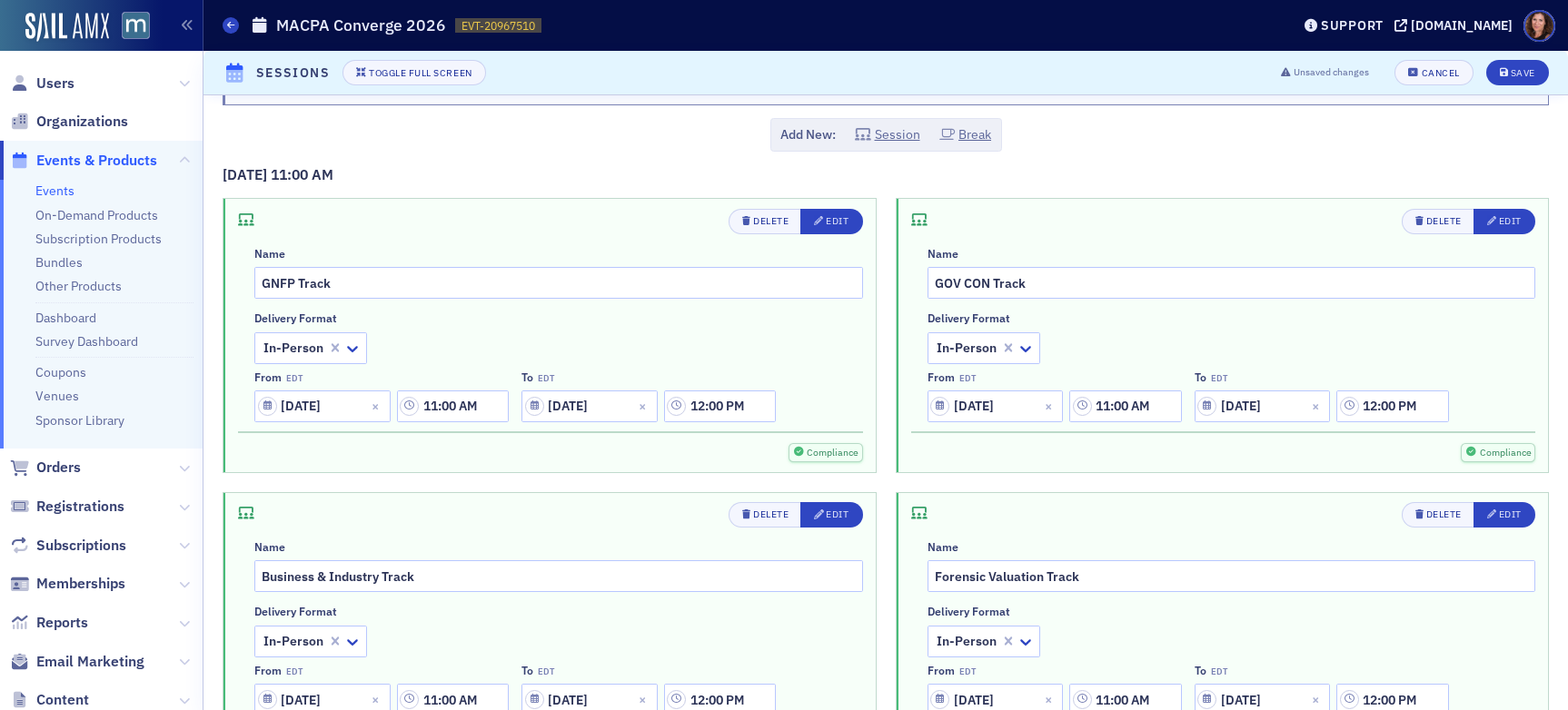
scroll to position [2754, 0]
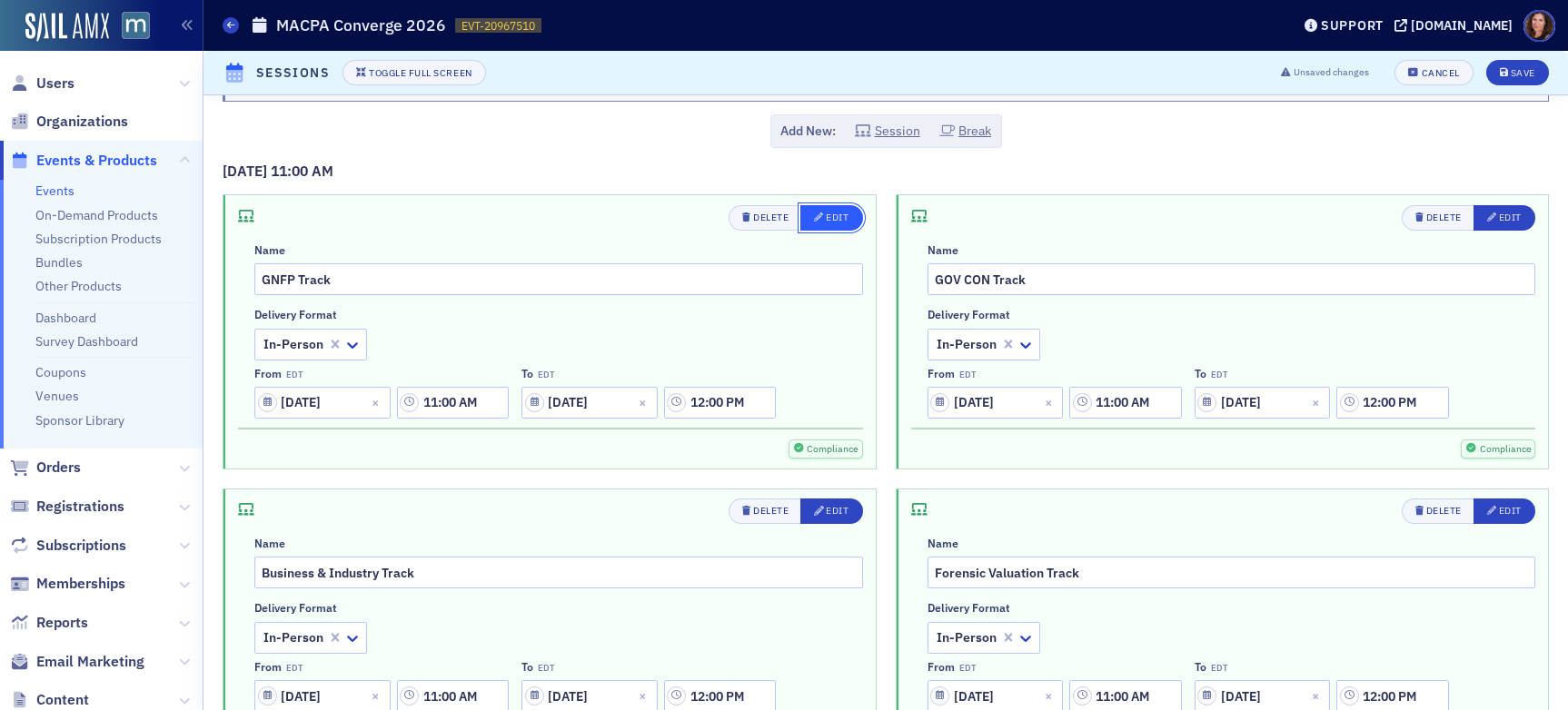
click at [837, 219] on div "Edit" at bounding box center [837, 217] width 23 height 10
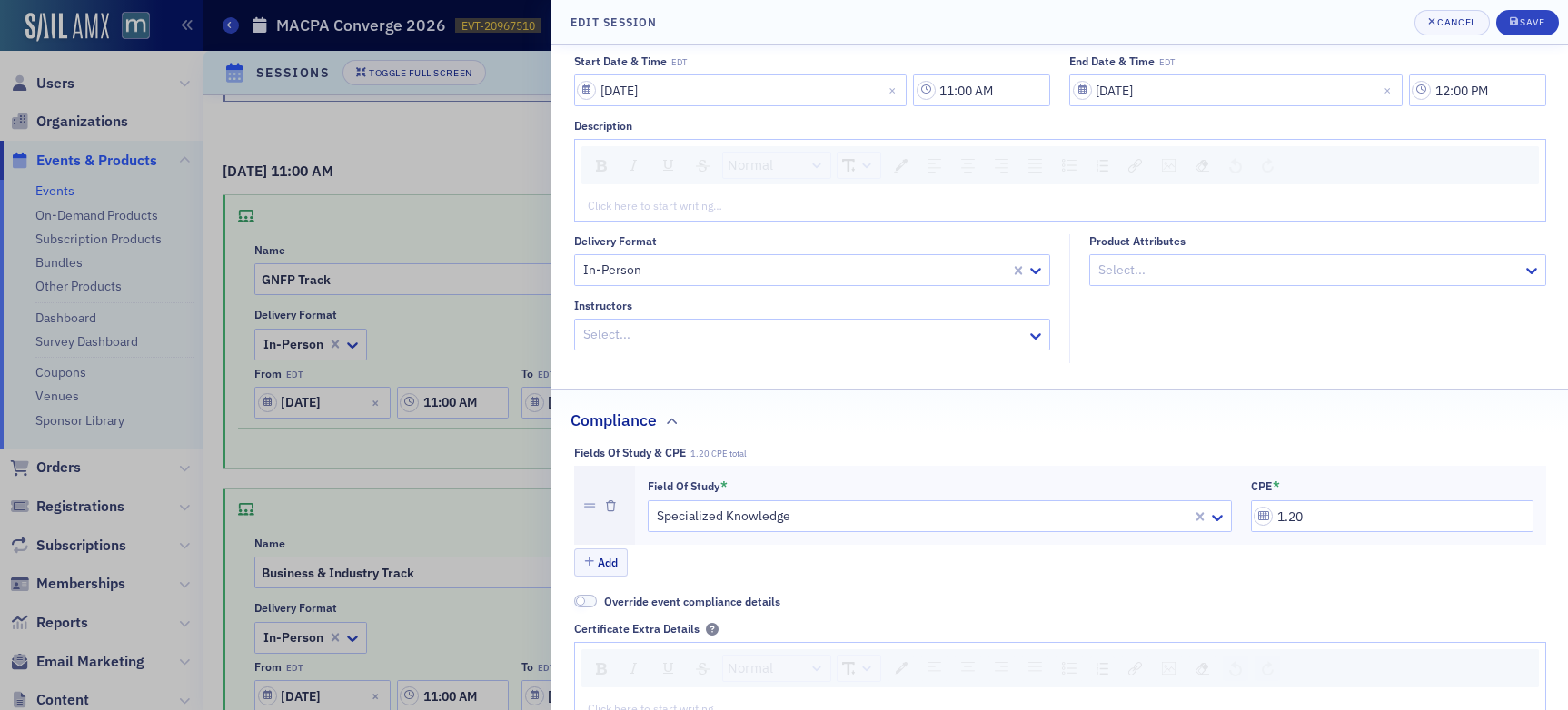
scroll to position [134, 0]
click at [1335, 19] on div "Save" at bounding box center [1532, 22] width 25 height 10
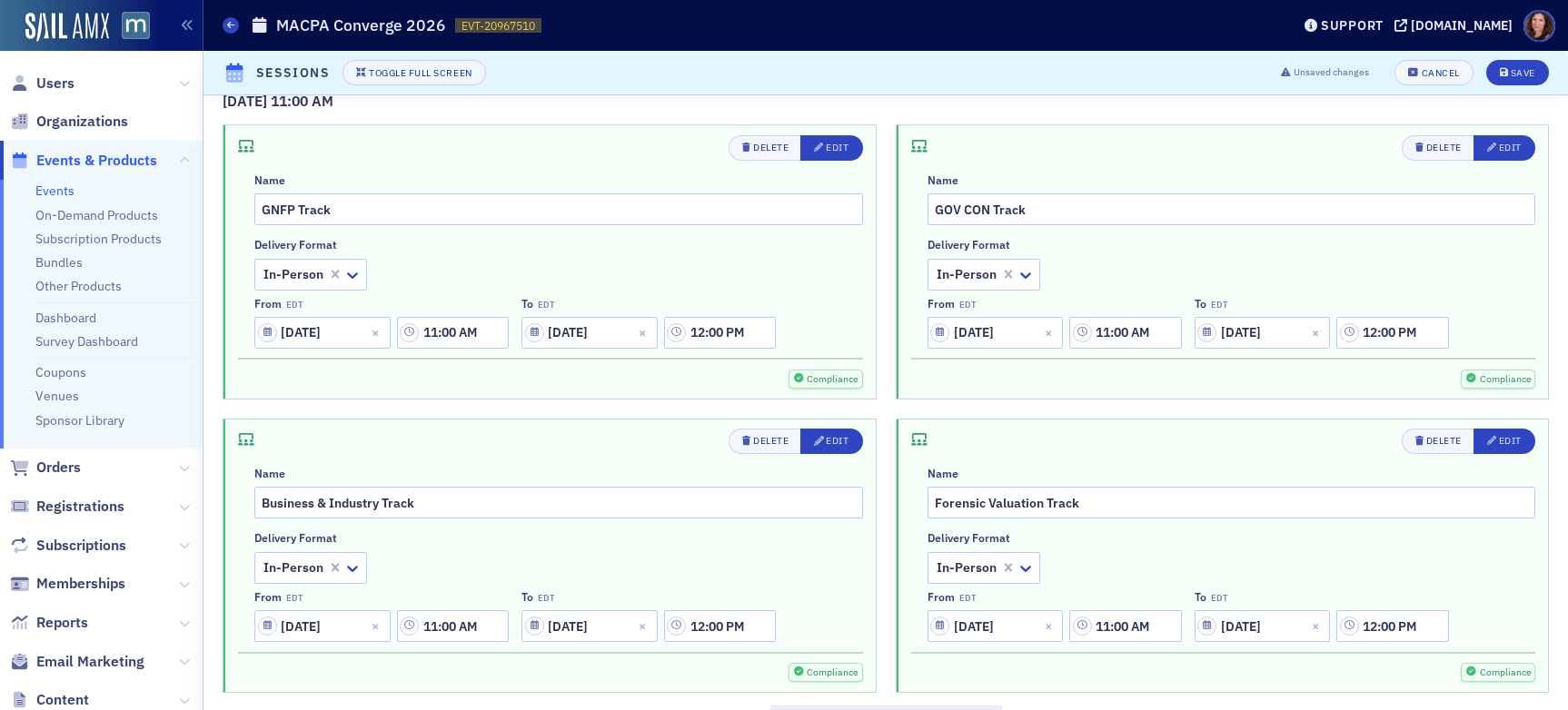
scroll to position [2842, 0]
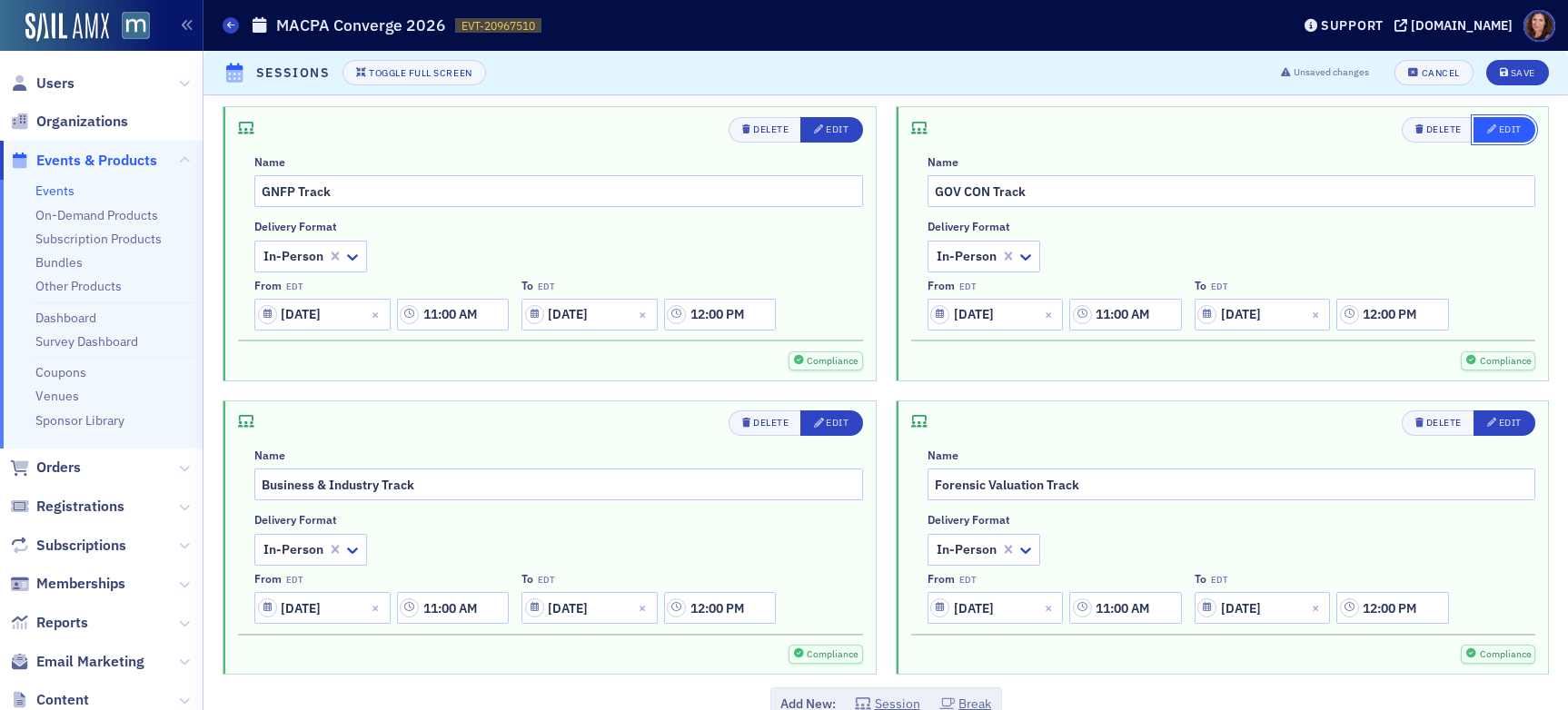
click at [1335, 135] on span "Edit" at bounding box center [1505, 130] width 35 height 15
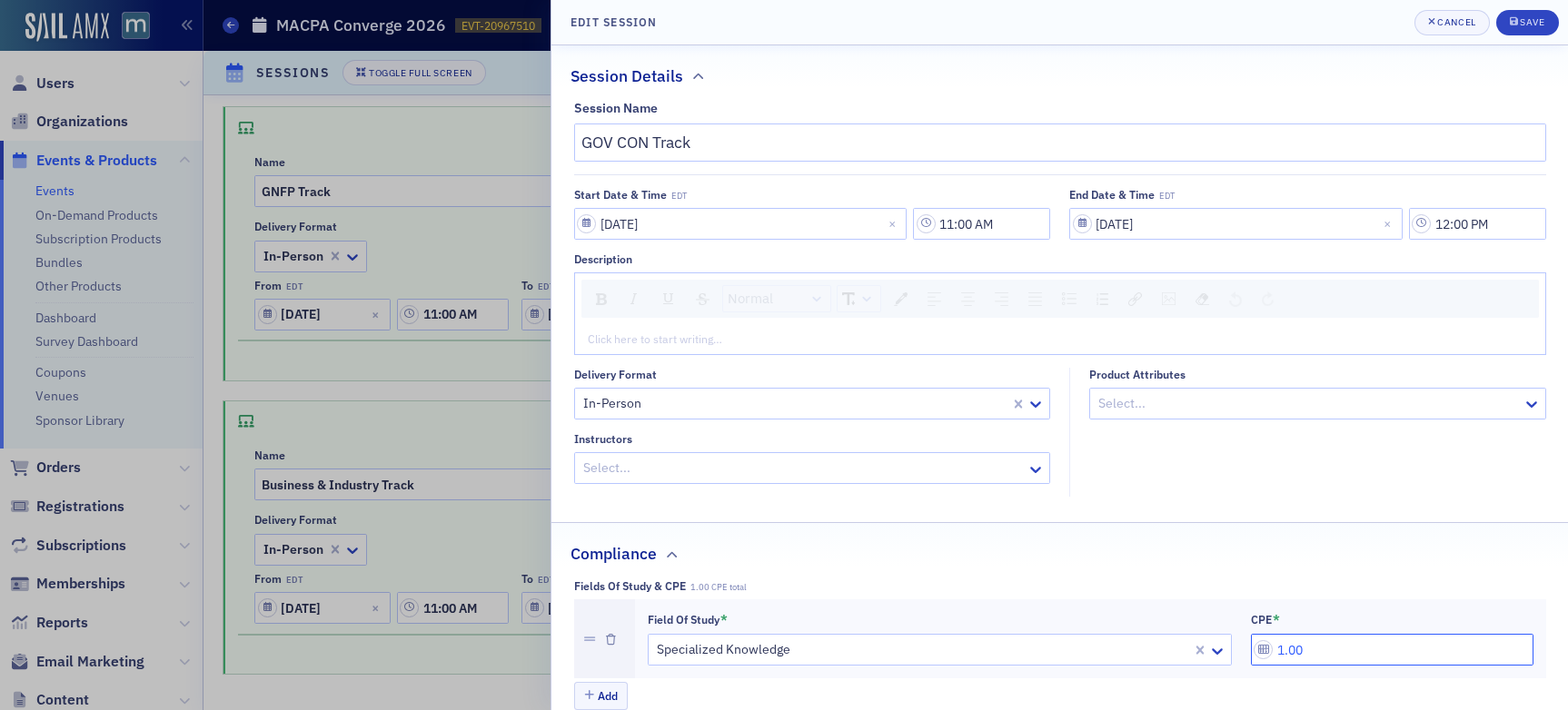
click at [1304, 652] on input "1.00" at bounding box center [1392, 650] width 283 height 32
click at [1335, 17] on div "Save" at bounding box center [1532, 22] width 25 height 10
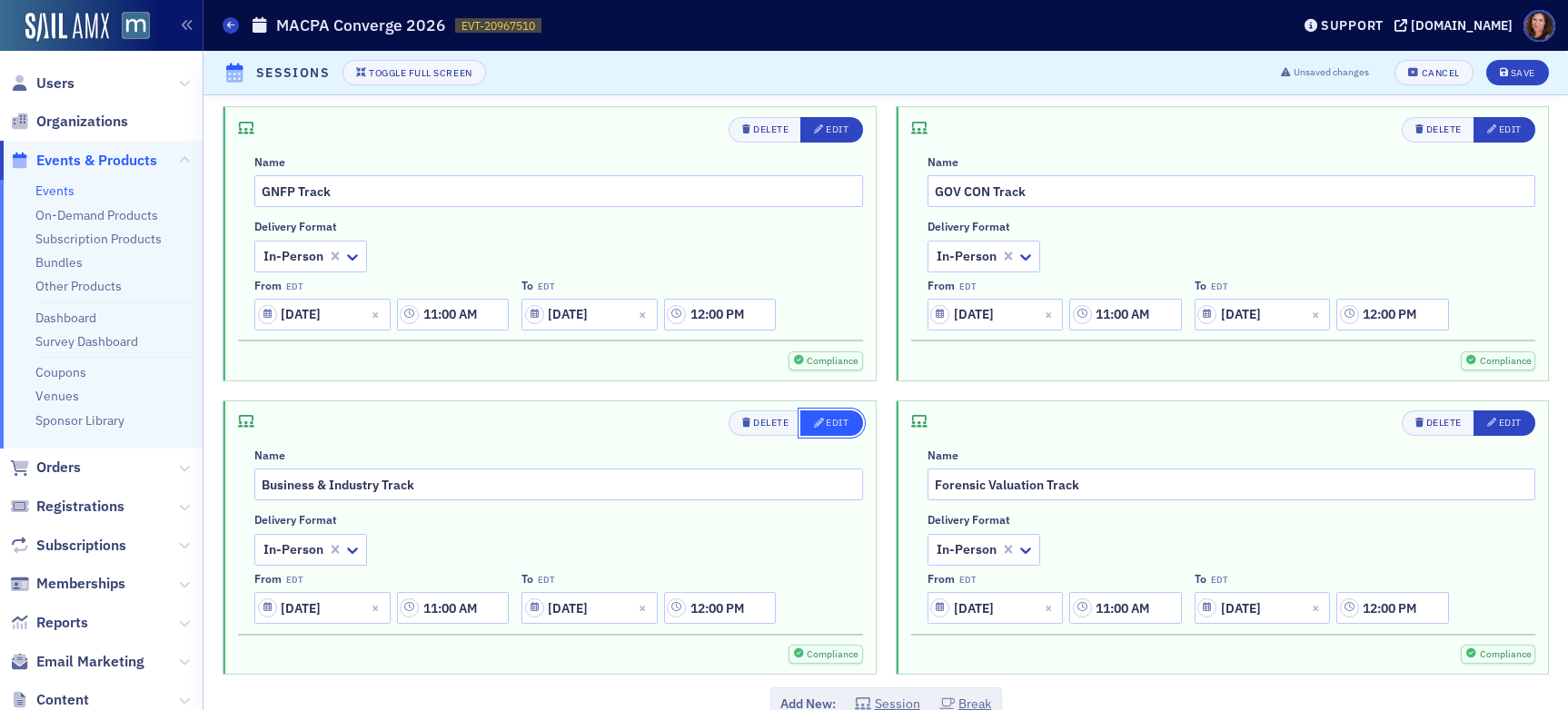
click at [826, 428] on div "Edit" at bounding box center [837, 423] width 23 height 10
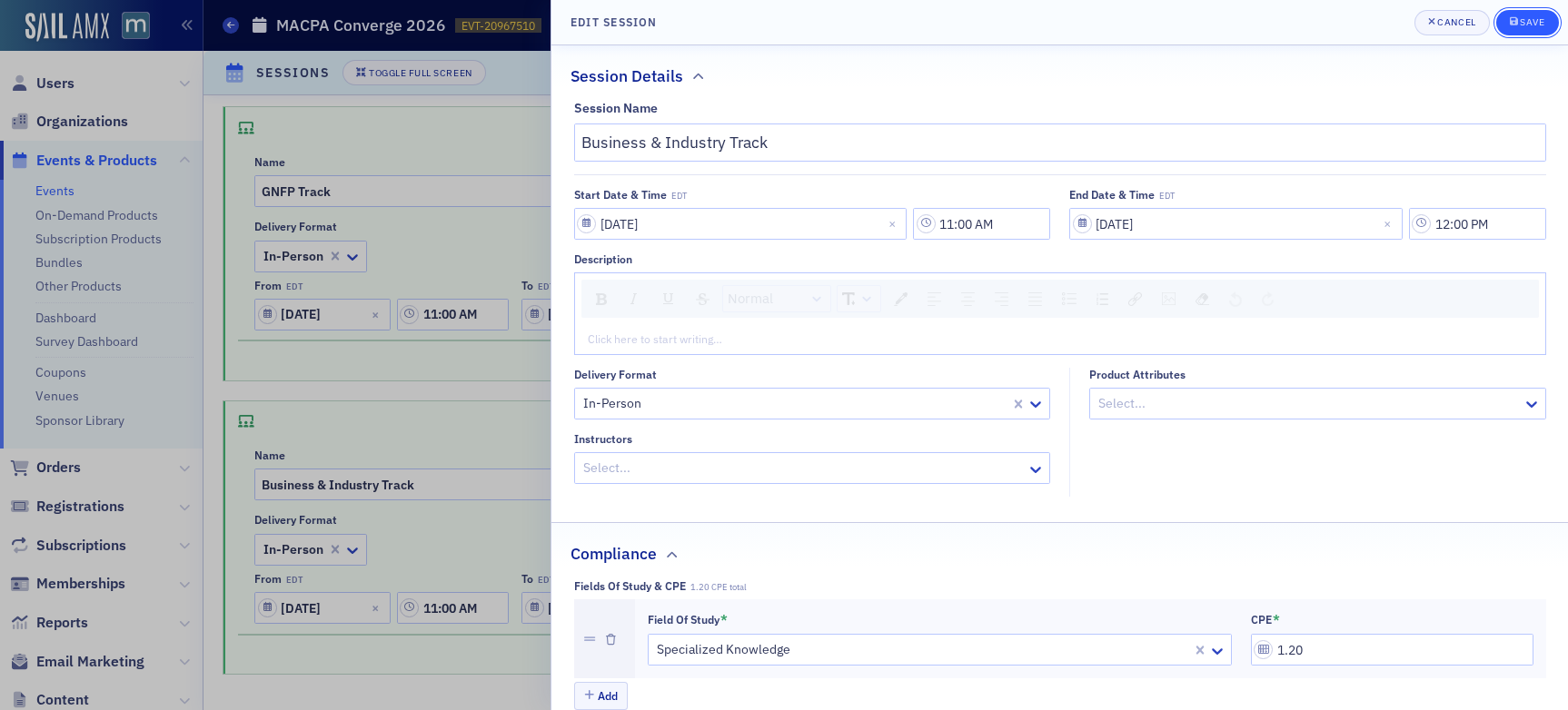
drag, startPoint x: 1542, startPoint y: 28, endPoint x: 1520, endPoint y: 41, distance: 25.6
click at [1335, 28] on span "Save" at bounding box center [1528, 23] width 36 height 15
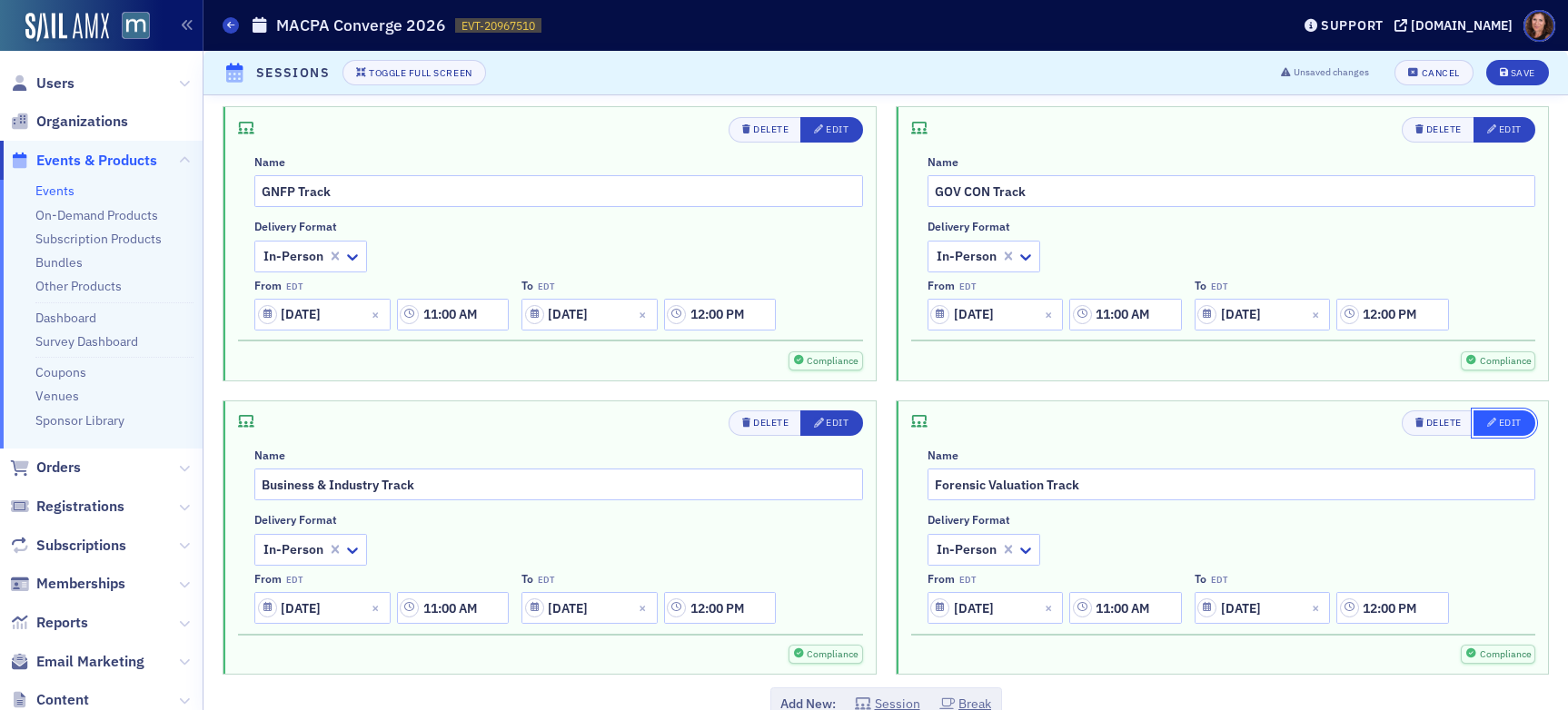
click at [1335, 420] on div "Edit" at bounding box center [1510, 423] width 23 height 10
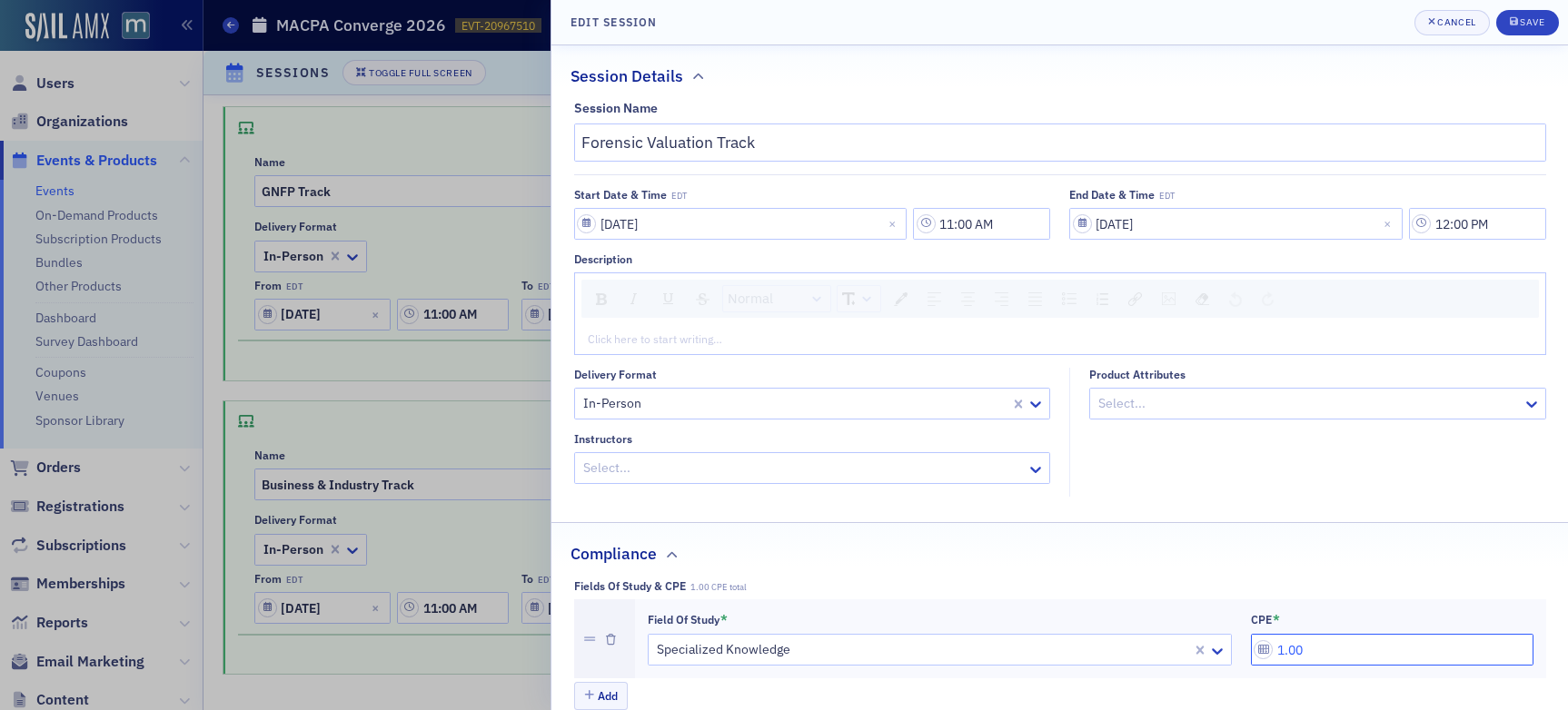
click at [1306, 651] on input "1.00" at bounding box center [1392, 650] width 283 height 32
drag, startPoint x: 1527, startPoint y: 28, endPoint x: 1432, endPoint y: 182, distance: 180.9
click at [1335, 28] on span "Save" at bounding box center [1528, 23] width 36 height 15
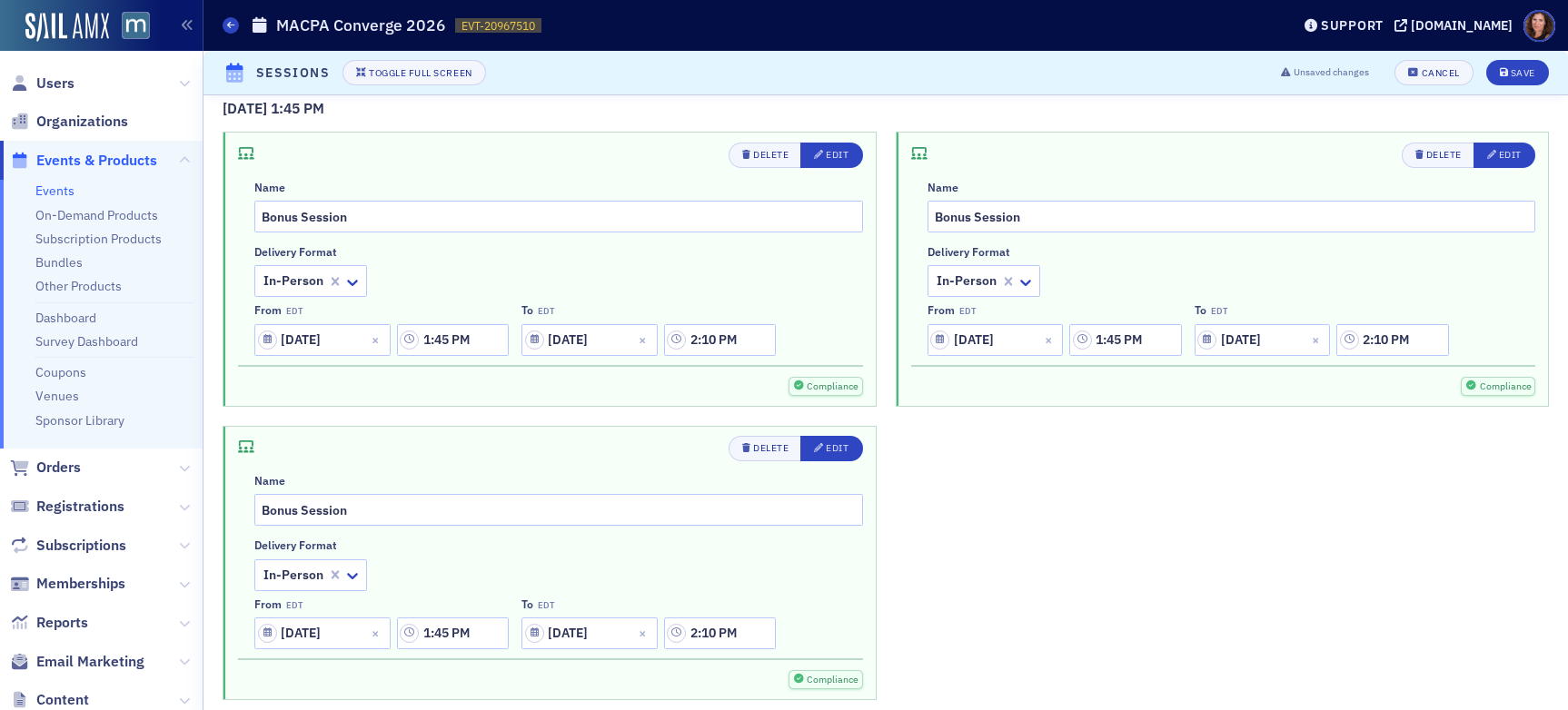
scroll to position [4255, 0]
click at [833, 149] on div "Edit" at bounding box center [837, 153] width 23 height 10
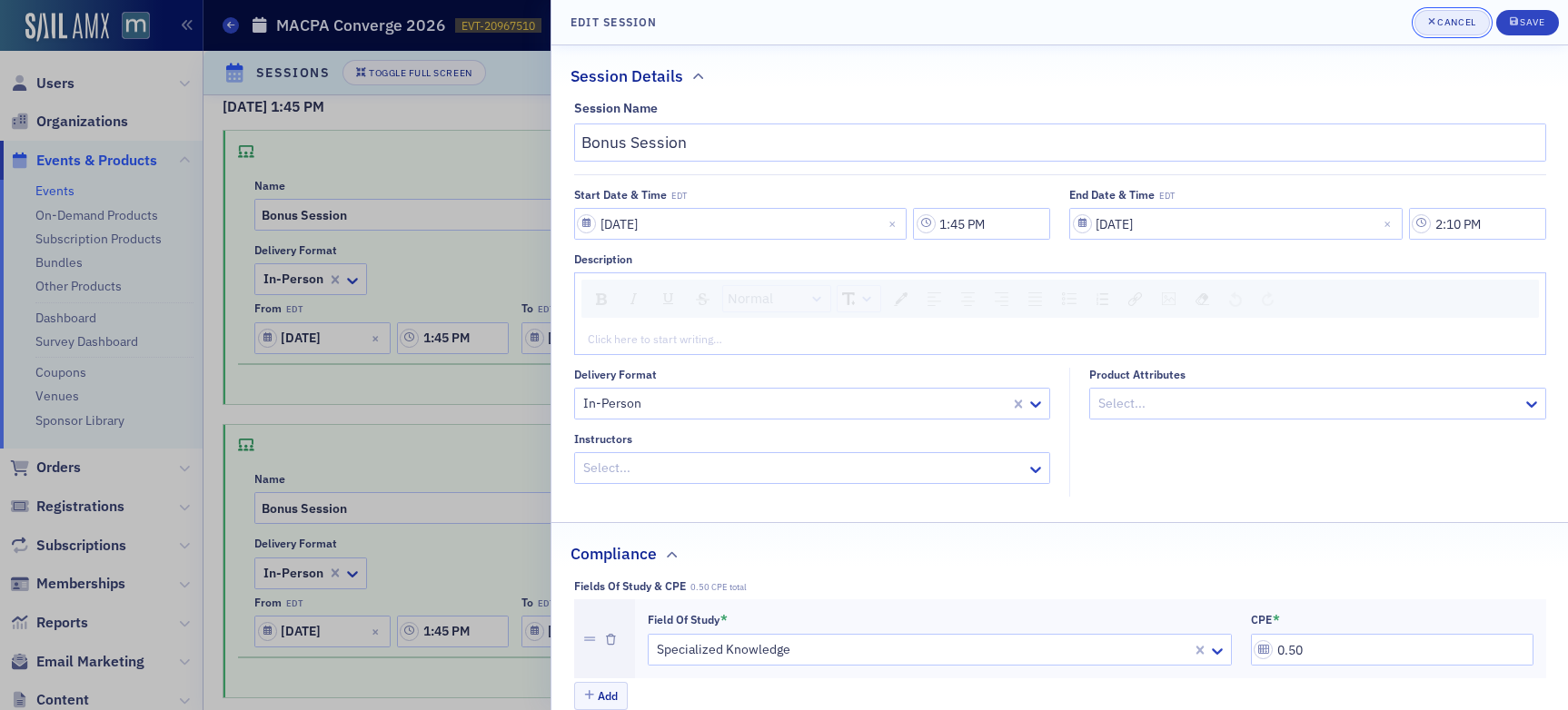
click at [1335, 23] on div "Cancel" at bounding box center [1456, 22] width 38 height 10
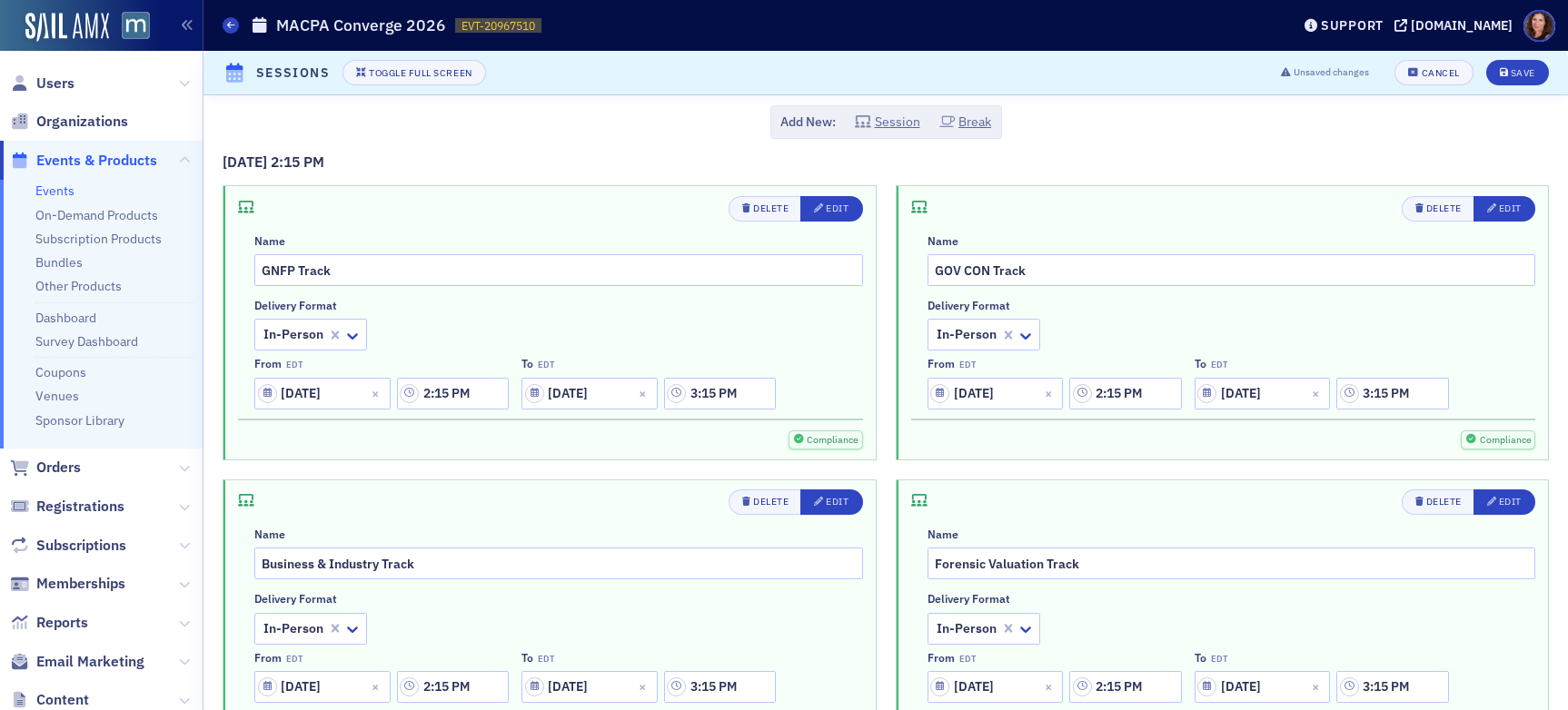
scroll to position [4894, 0]
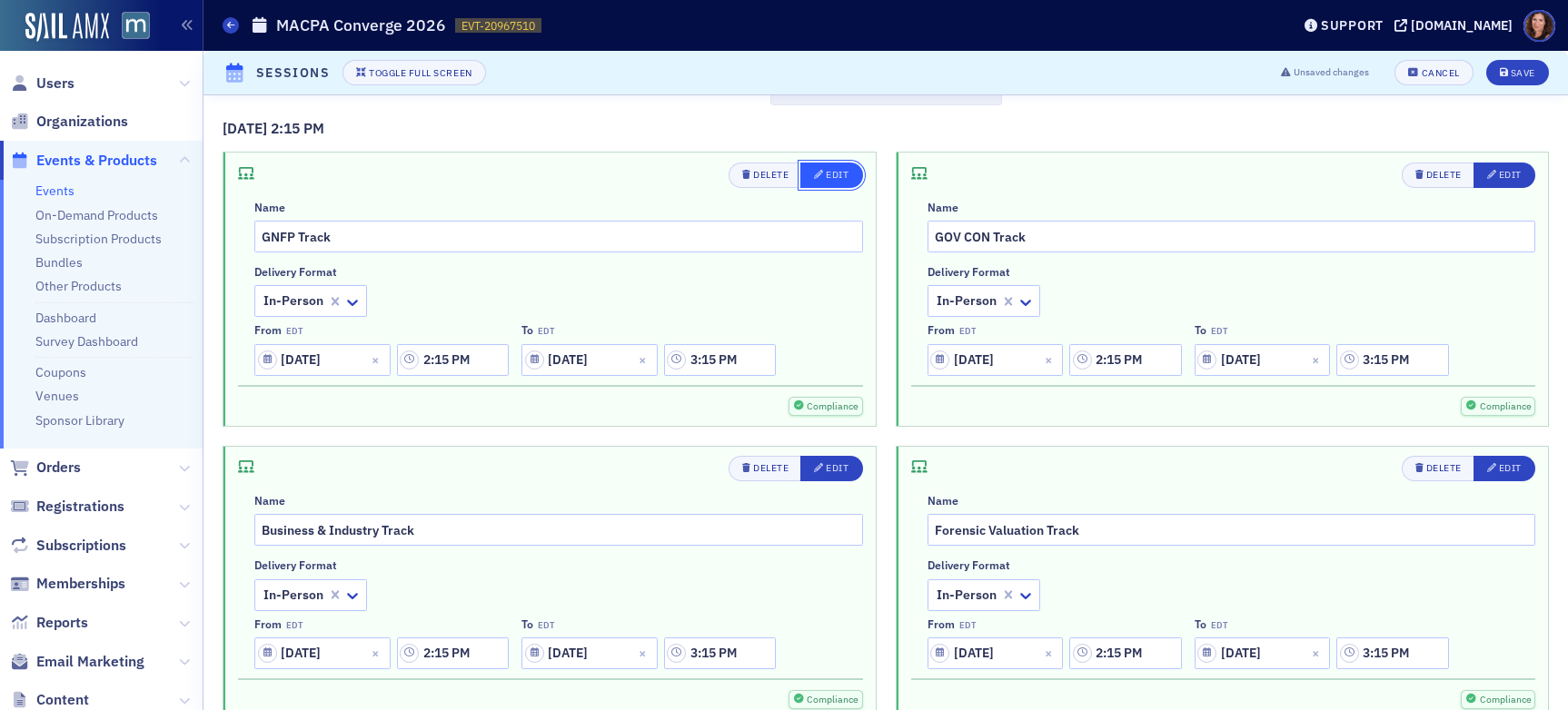
click at [833, 175] on div "Edit" at bounding box center [837, 175] width 23 height 10
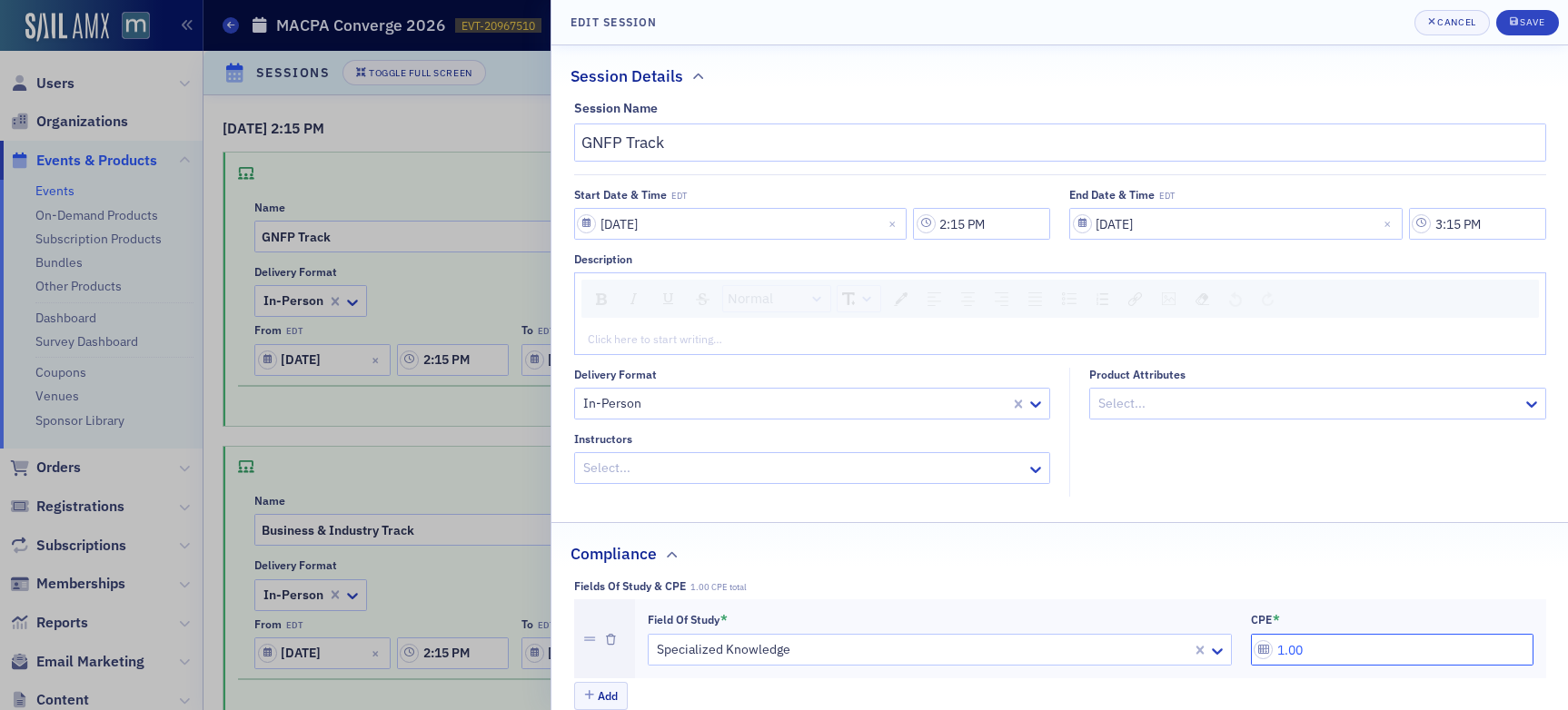
click at [1331, 649] on input "1.00" at bounding box center [1392, 650] width 283 height 32
click at [1335, 26] on icon "submit" at bounding box center [1514, 21] width 8 height 8
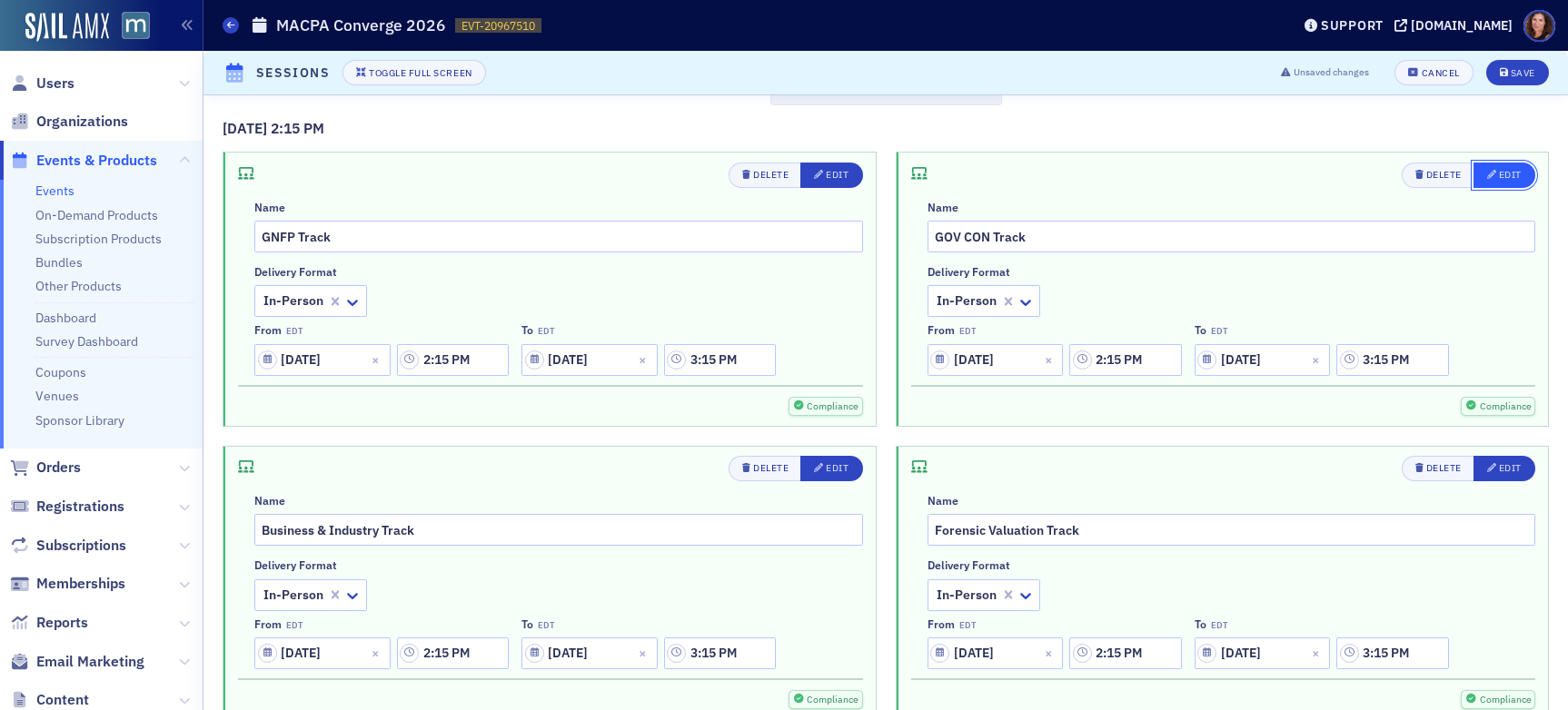
click at [1335, 170] on icon "button" at bounding box center [1492, 175] width 10 height 10
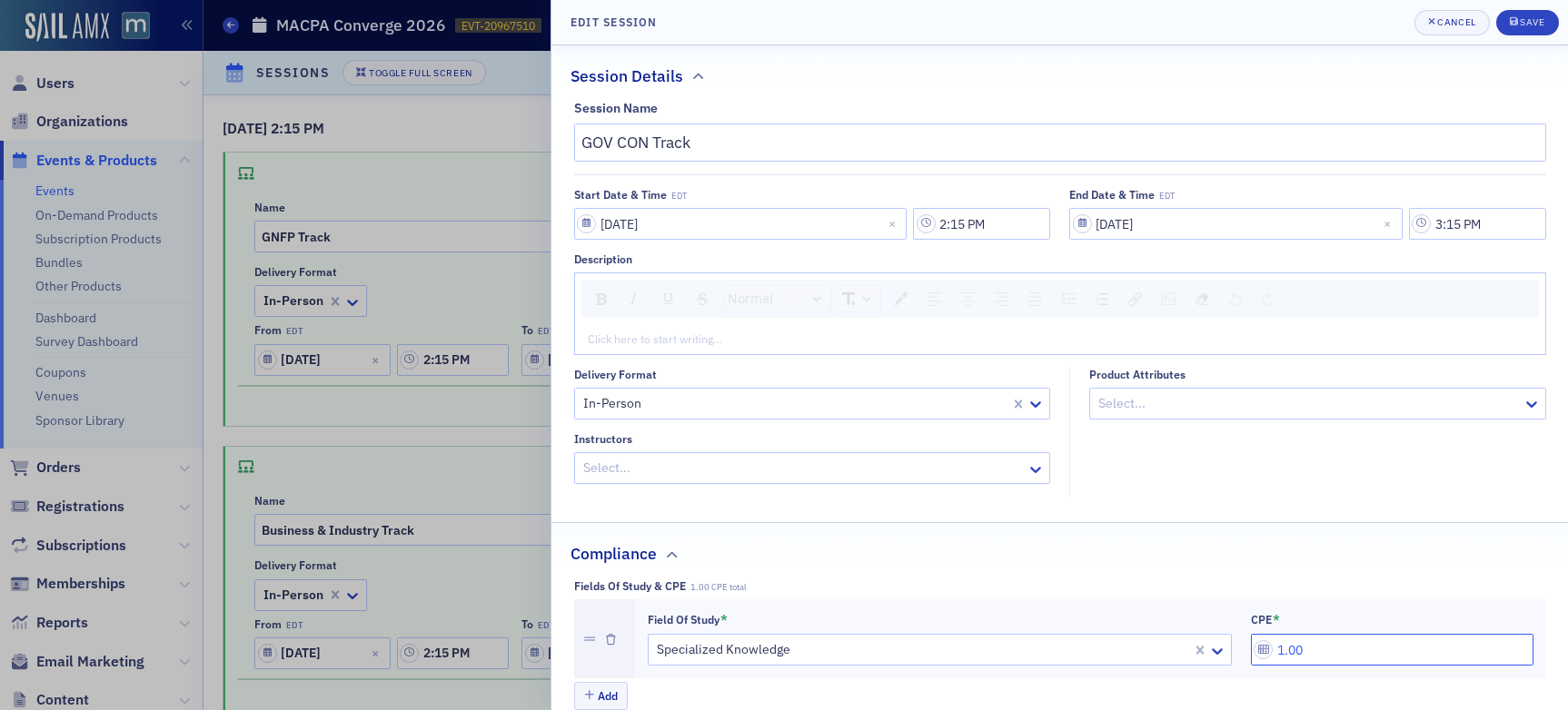
click at [1329, 647] on input "1.00" at bounding box center [1392, 650] width 283 height 32
click at [1335, 17] on div "Save" at bounding box center [1532, 22] width 25 height 10
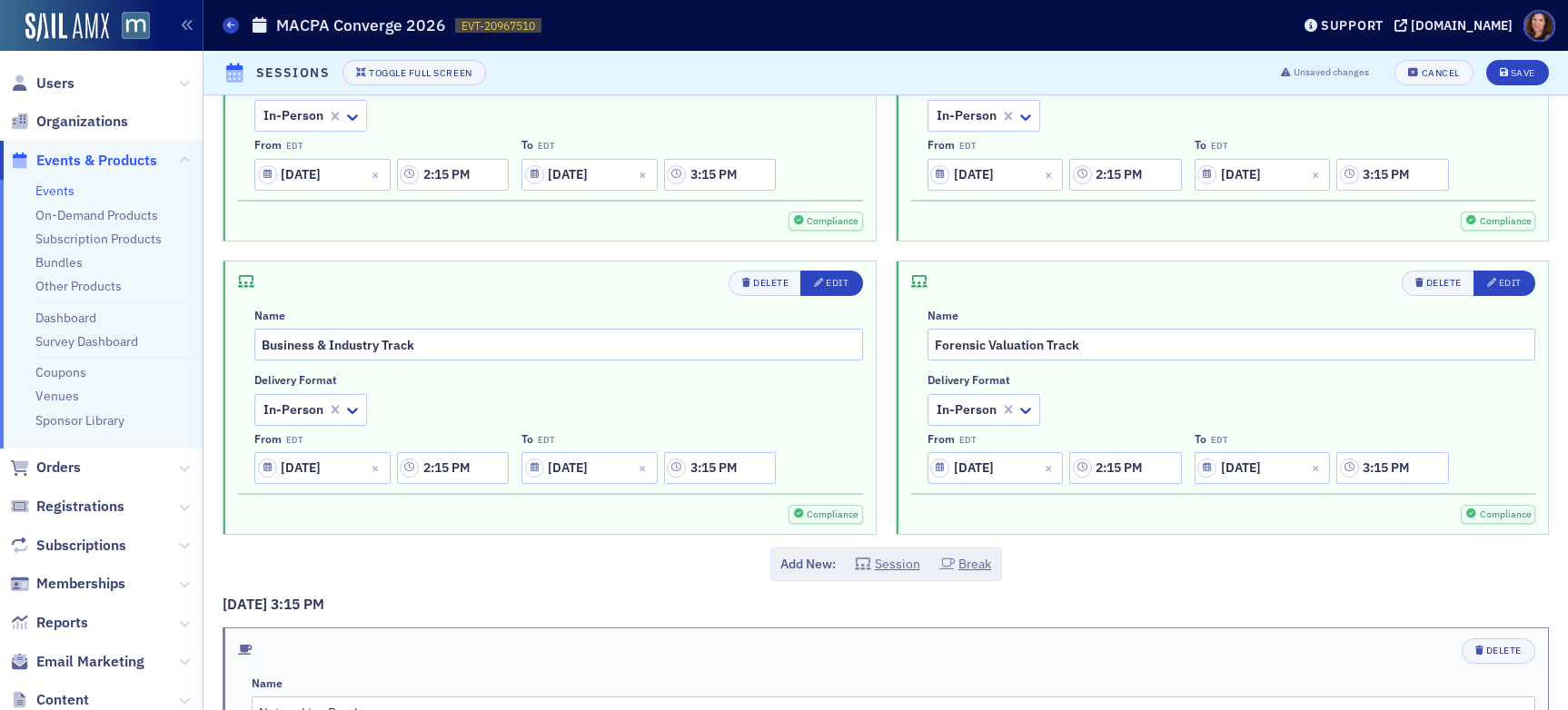
scroll to position [5083, 0]
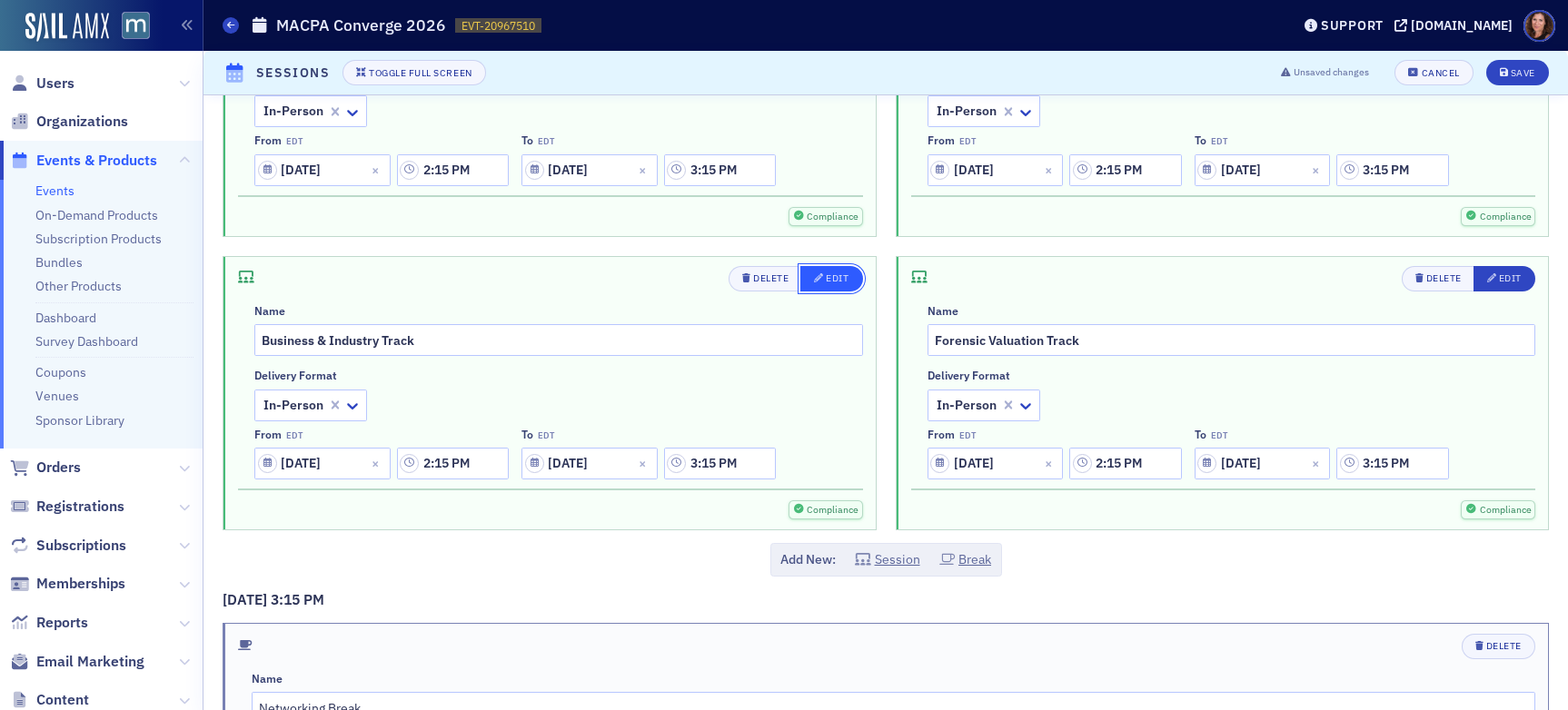
click at [831, 285] on span "Edit" at bounding box center [831, 279] width 35 height 15
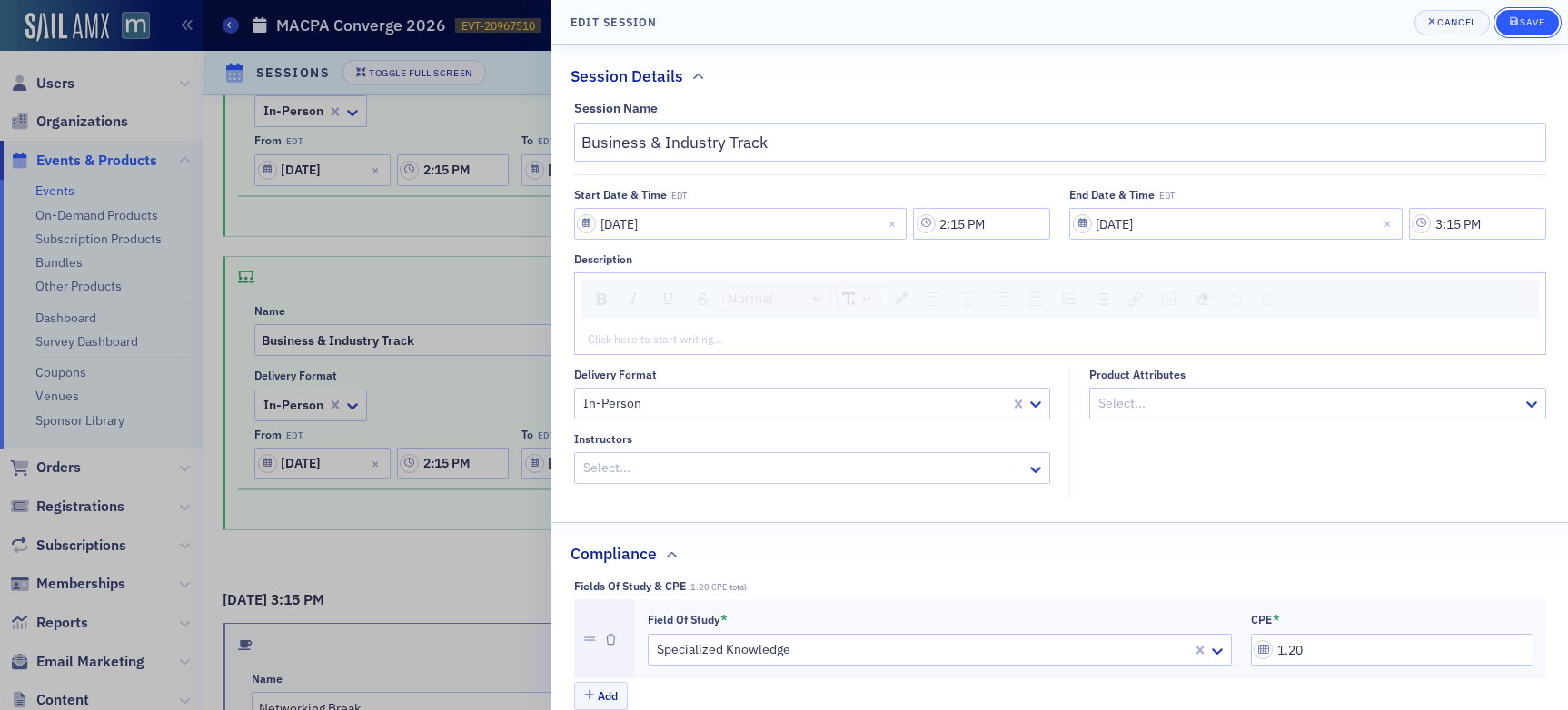
click at [1335, 25] on button "Save" at bounding box center [1528, 23] width 62 height 26
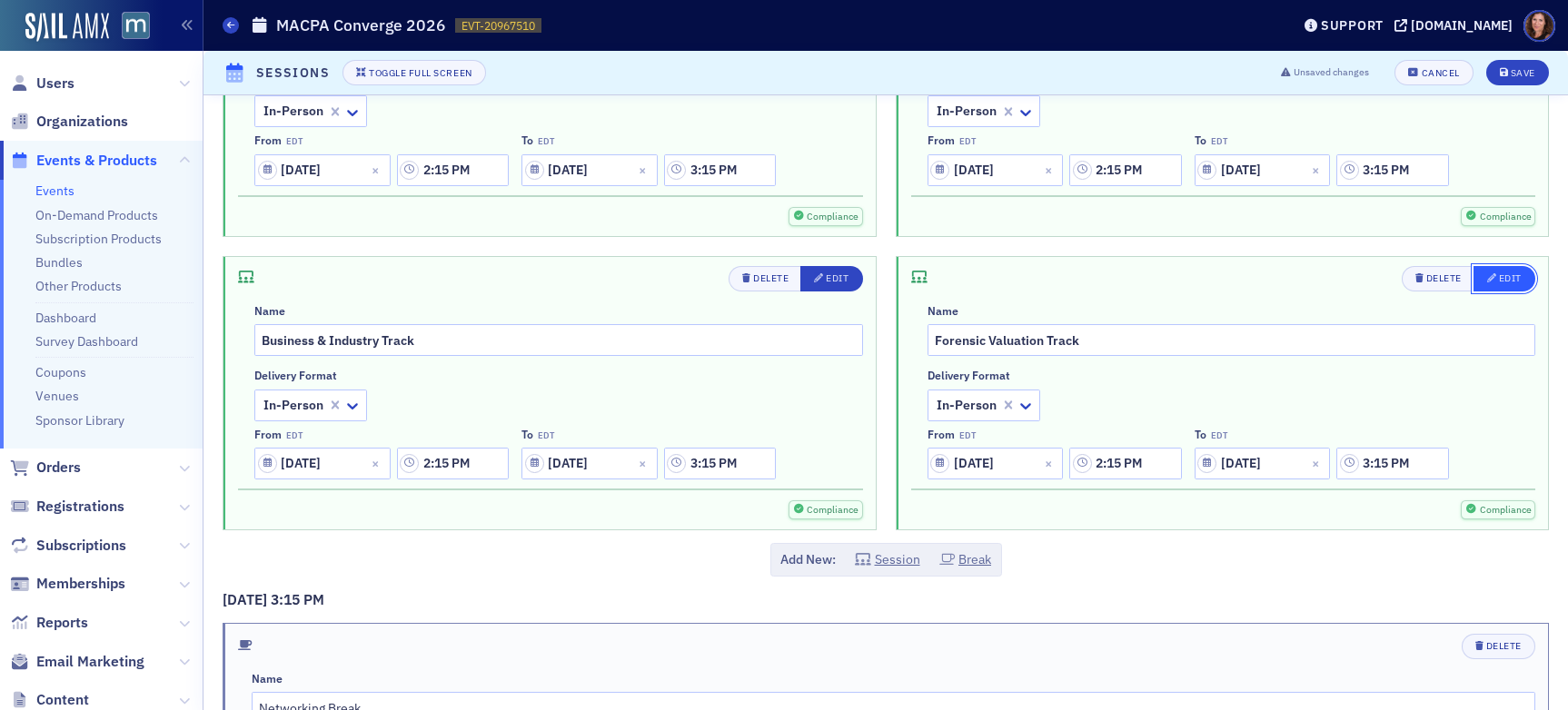
click at [1335, 285] on div "button" at bounding box center [1493, 279] width 12 height 15
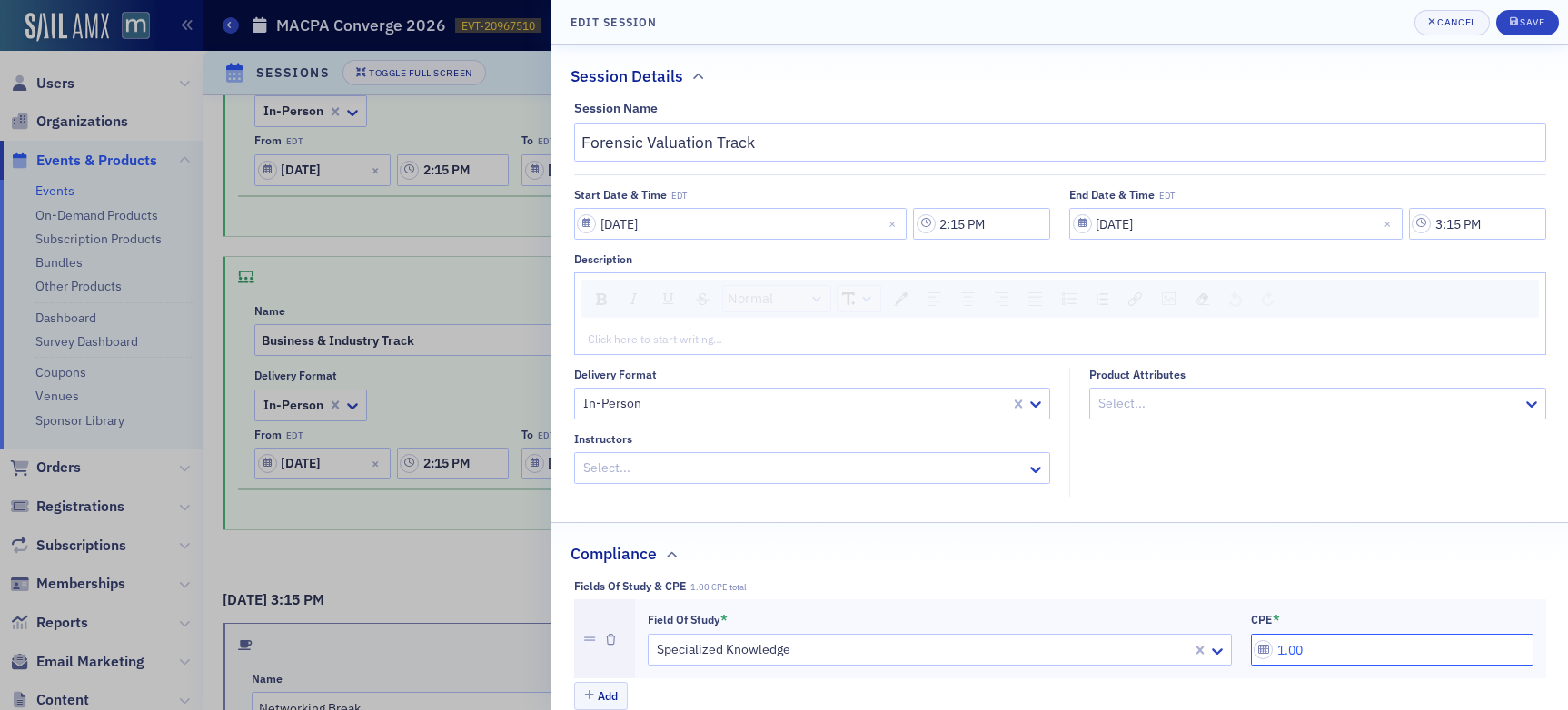
click at [1296, 654] on input "1.00" at bounding box center [1392, 650] width 283 height 32
click at [1335, 20] on icon "submit" at bounding box center [1514, 21] width 8 height 8
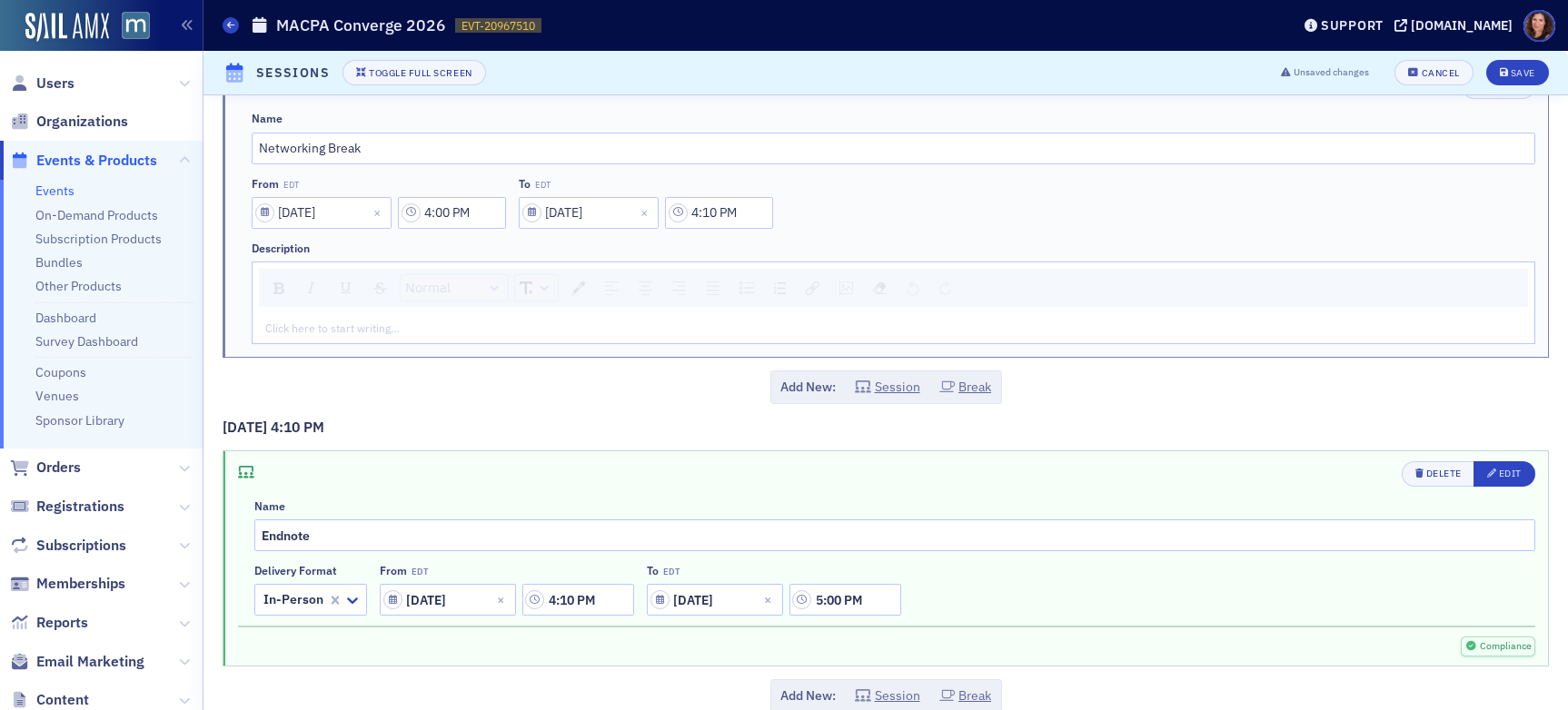
scroll to position [6720, 0]
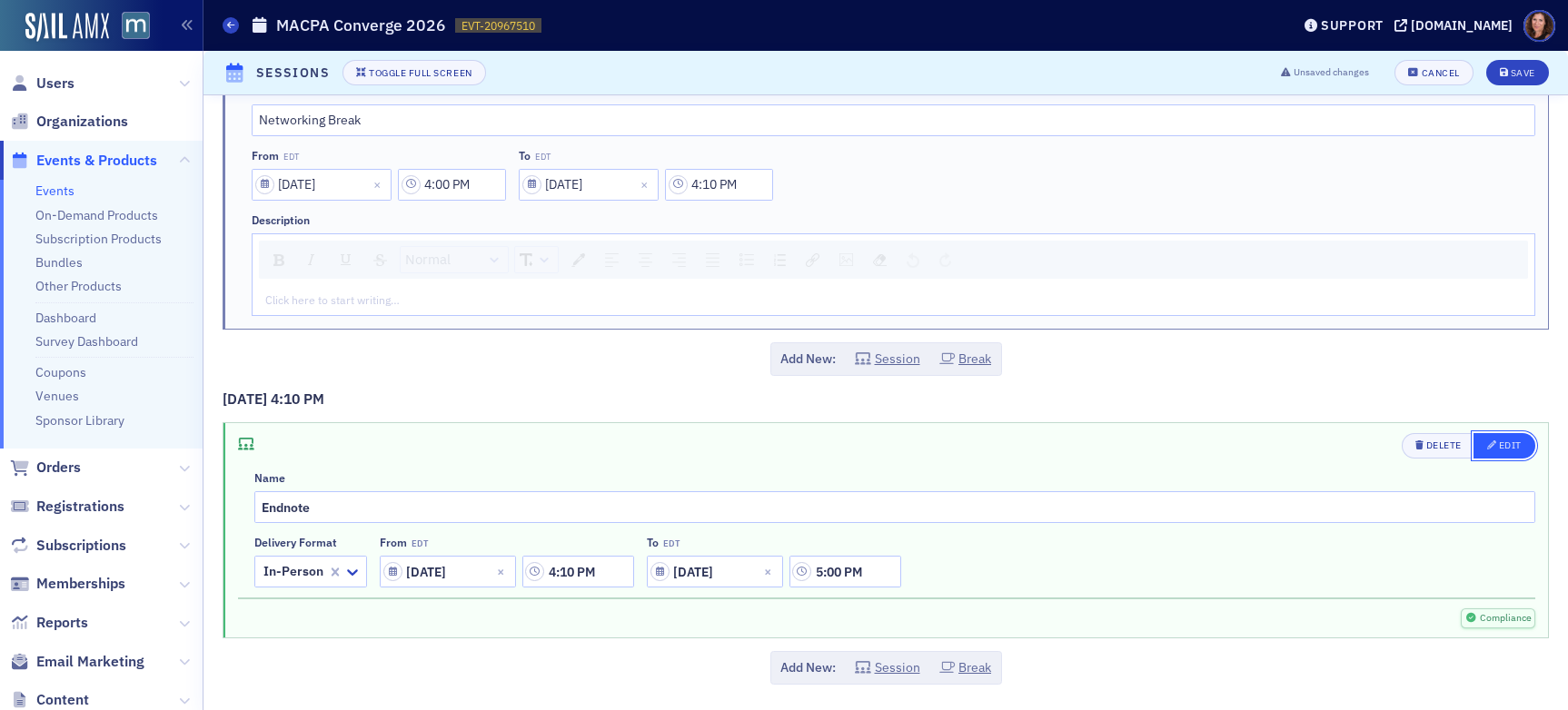
click at [1335, 441] on div "Edit" at bounding box center [1510, 445] width 23 height 10
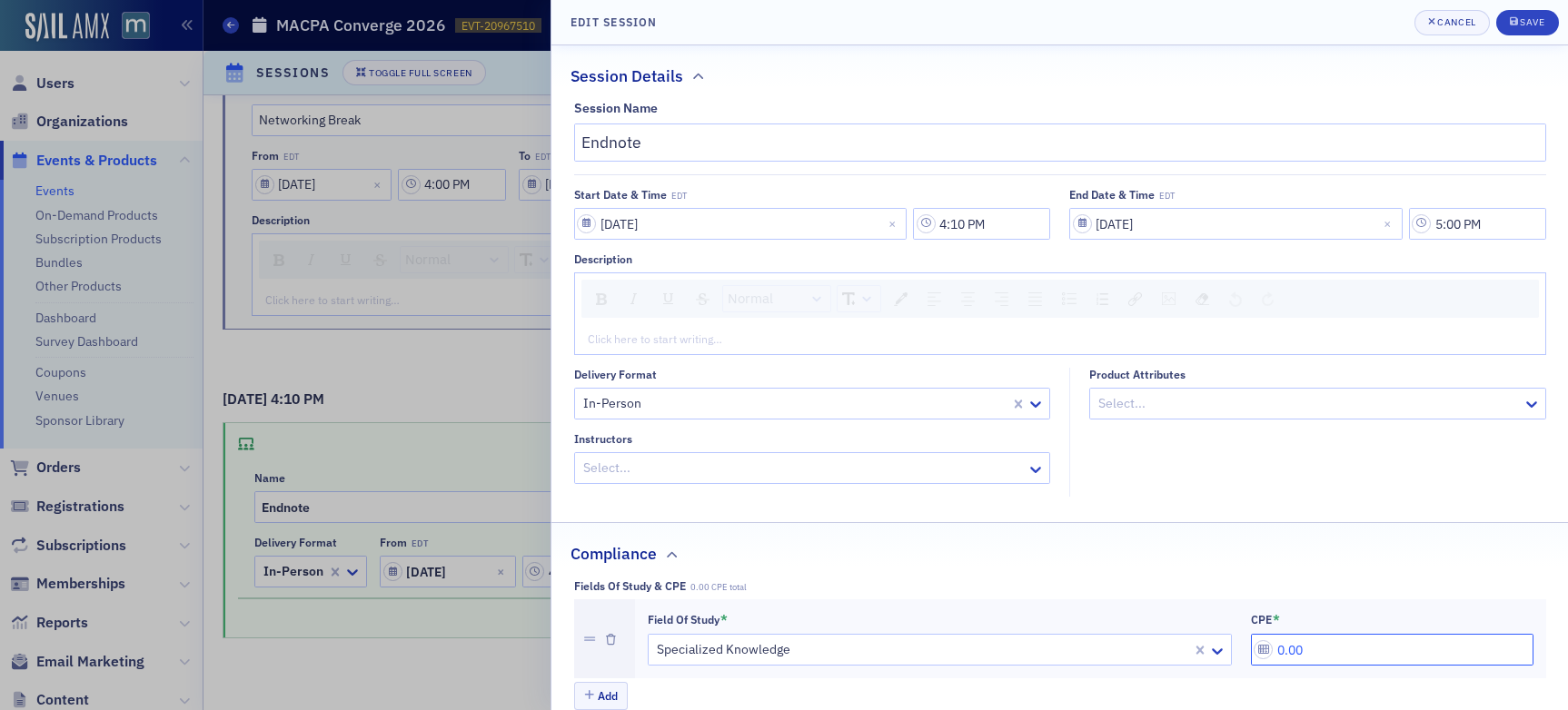
click at [1320, 653] on input "0.00" at bounding box center [1392, 650] width 283 height 32
click at [1335, 17] on div "Save" at bounding box center [1532, 22] width 25 height 10
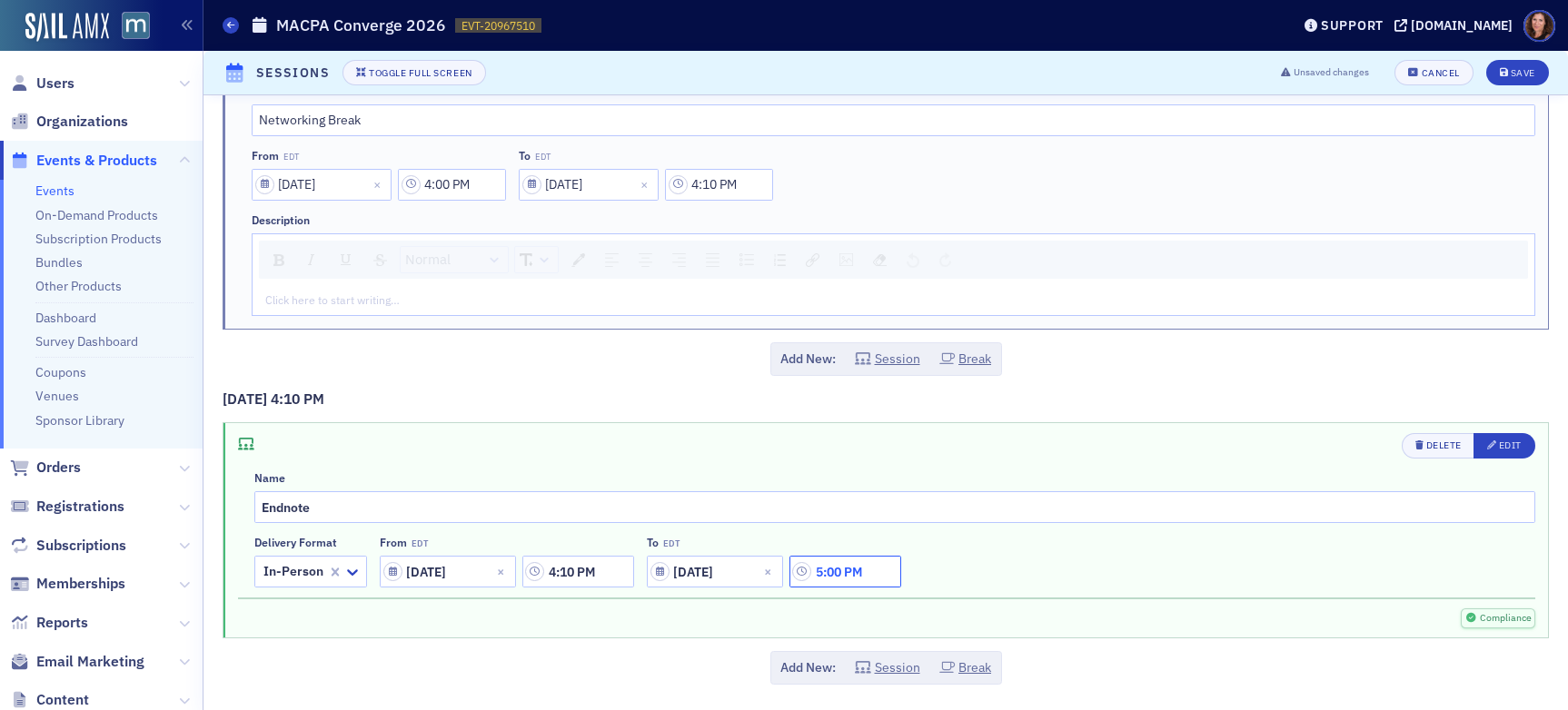
click at [840, 566] on input "5:00 PM" at bounding box center [846, 572] width 112 height 32
click at [701, 580] on icon at bounding box center [703, 572] width 18 height 18
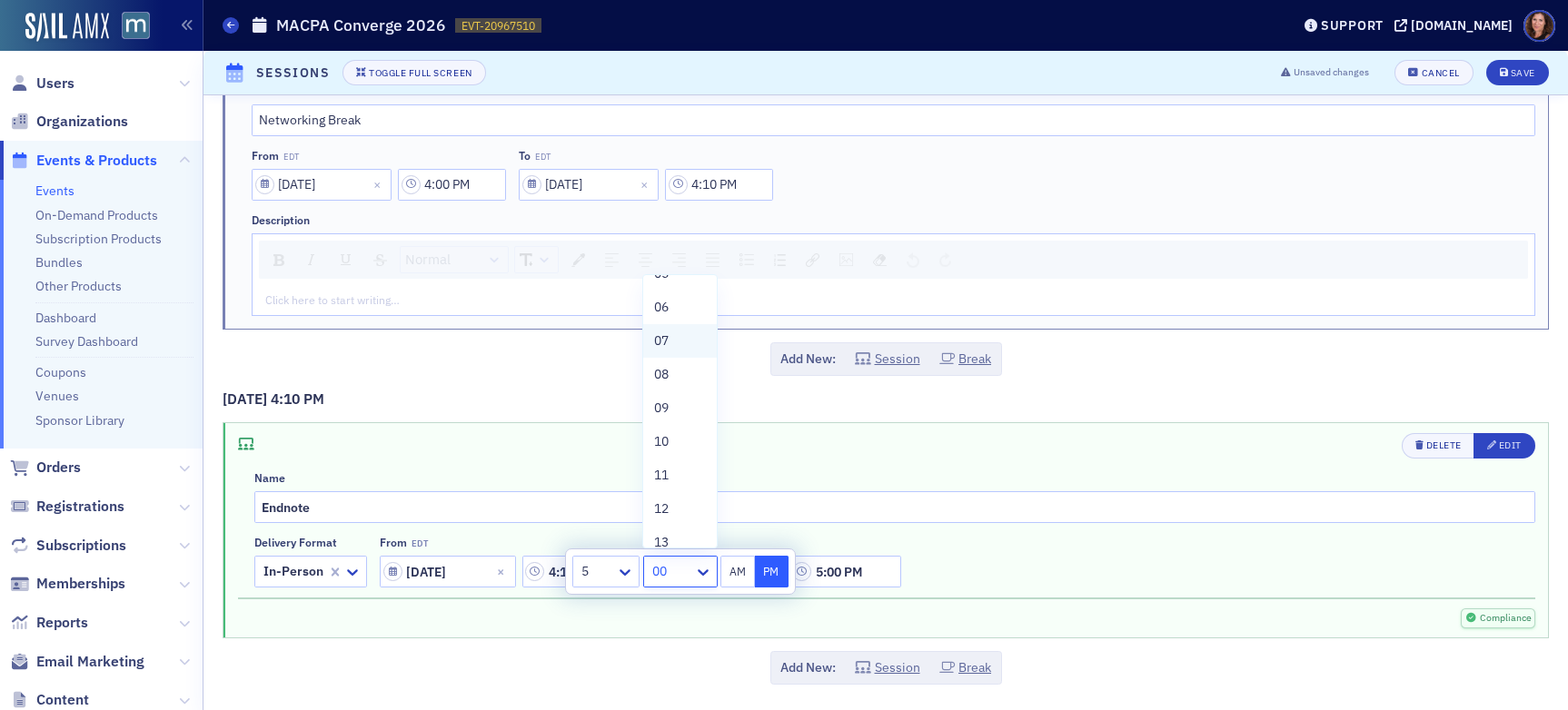
scroll to position [250, 0]
click at [671, 387] on div "10" at bounding box center [680, 382] width 51 height 19
click at [1335, 68] on div "Save" at bounding box center [1523, 72] width 25 height 10
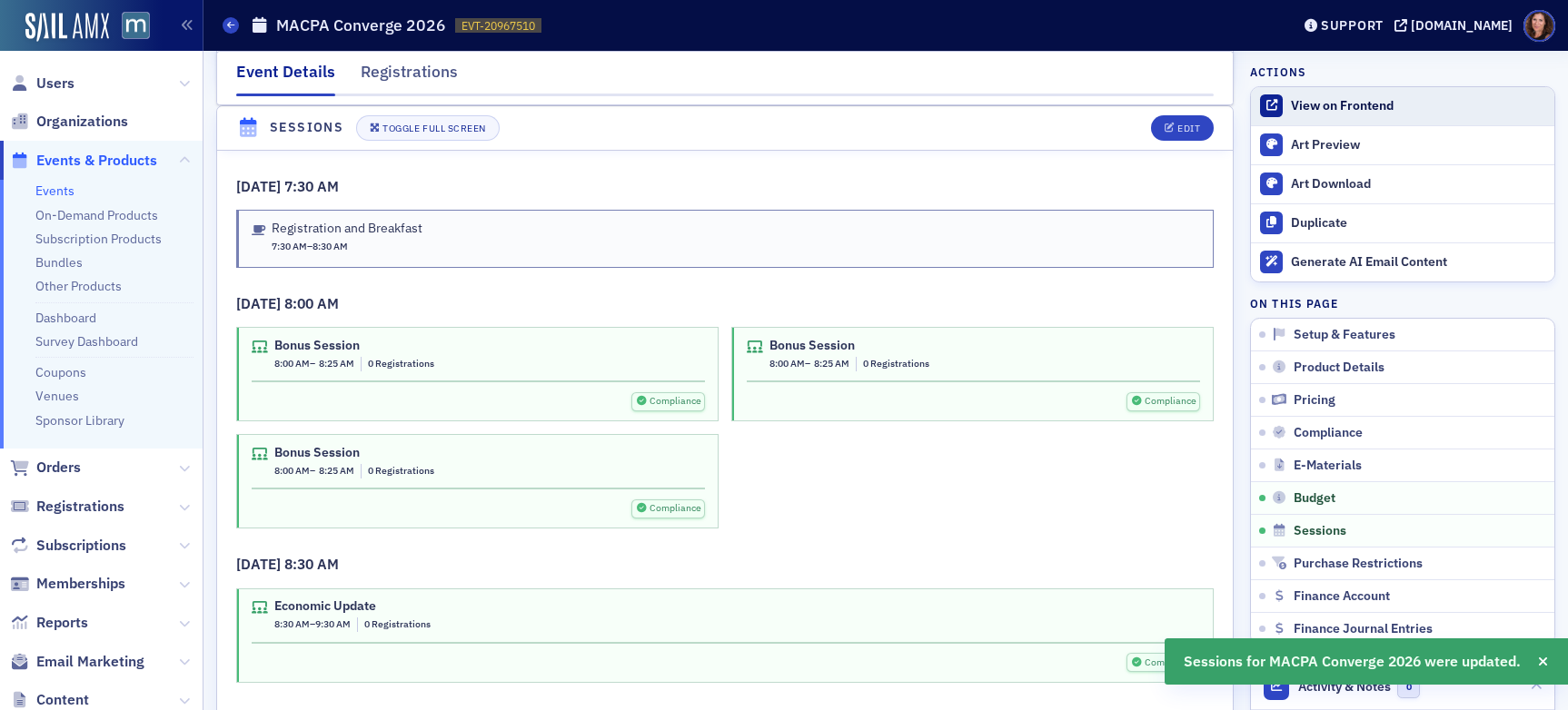
click at [1335, 113] on div "View on Frontend" at bounding box center [1419, 106] width 254 height 16
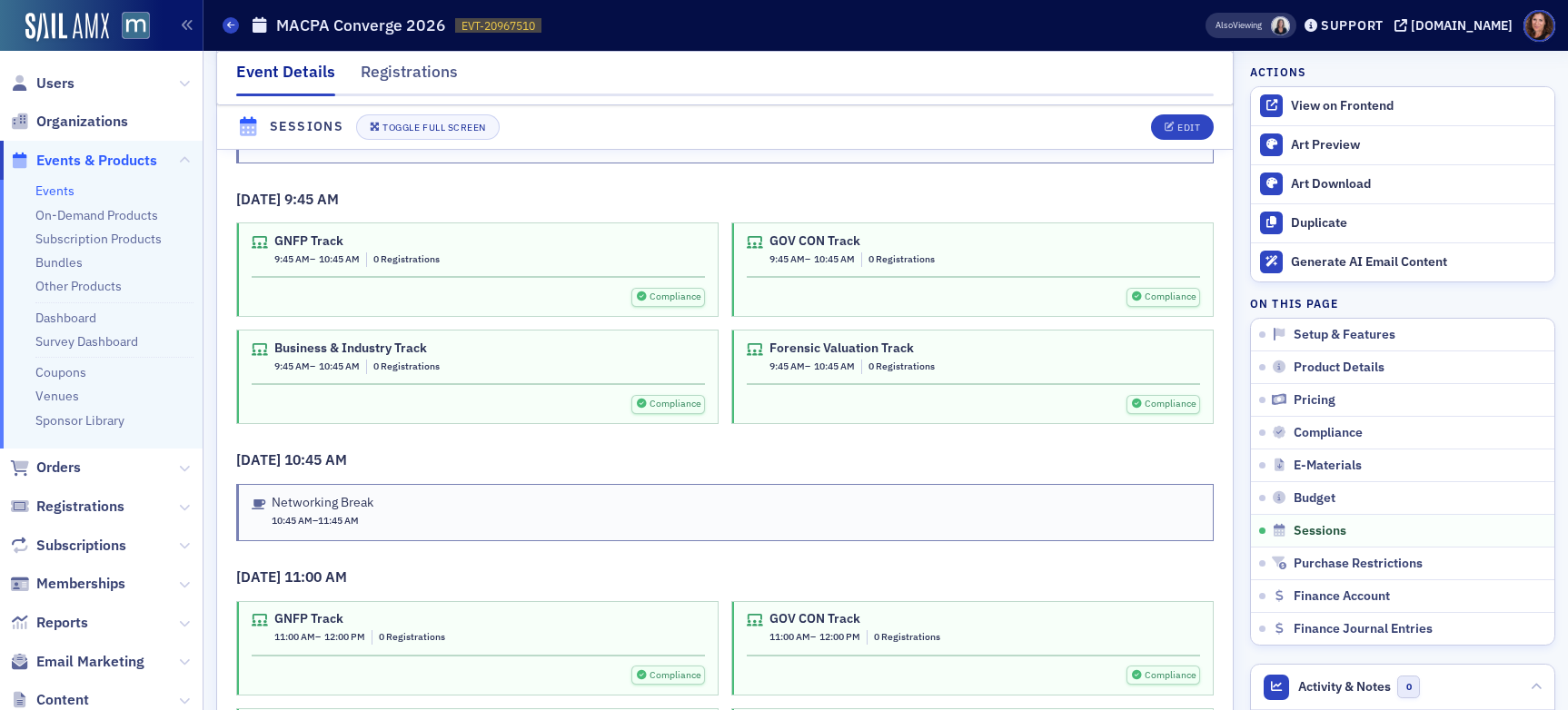
scroll to position [3689, 0]
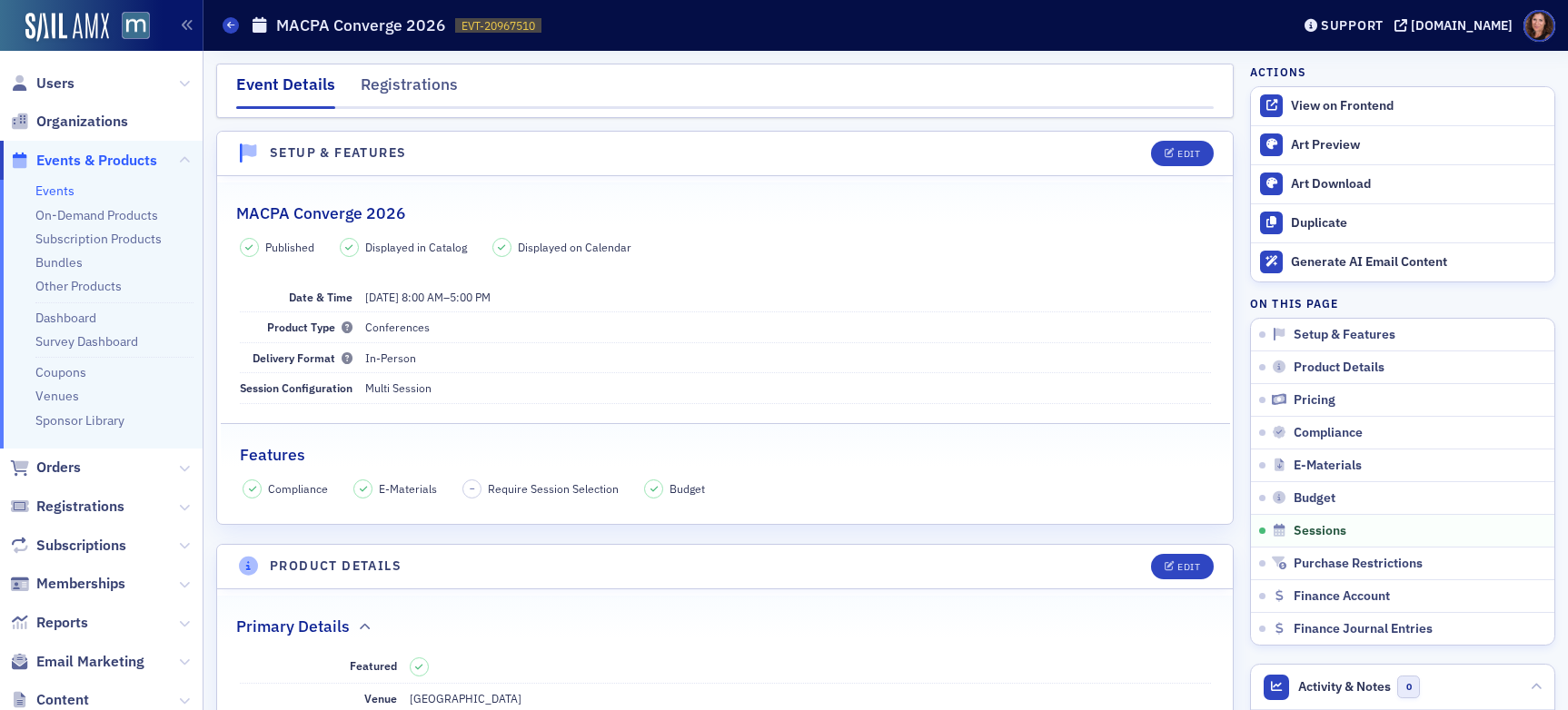
scroll to position [3689, 0]
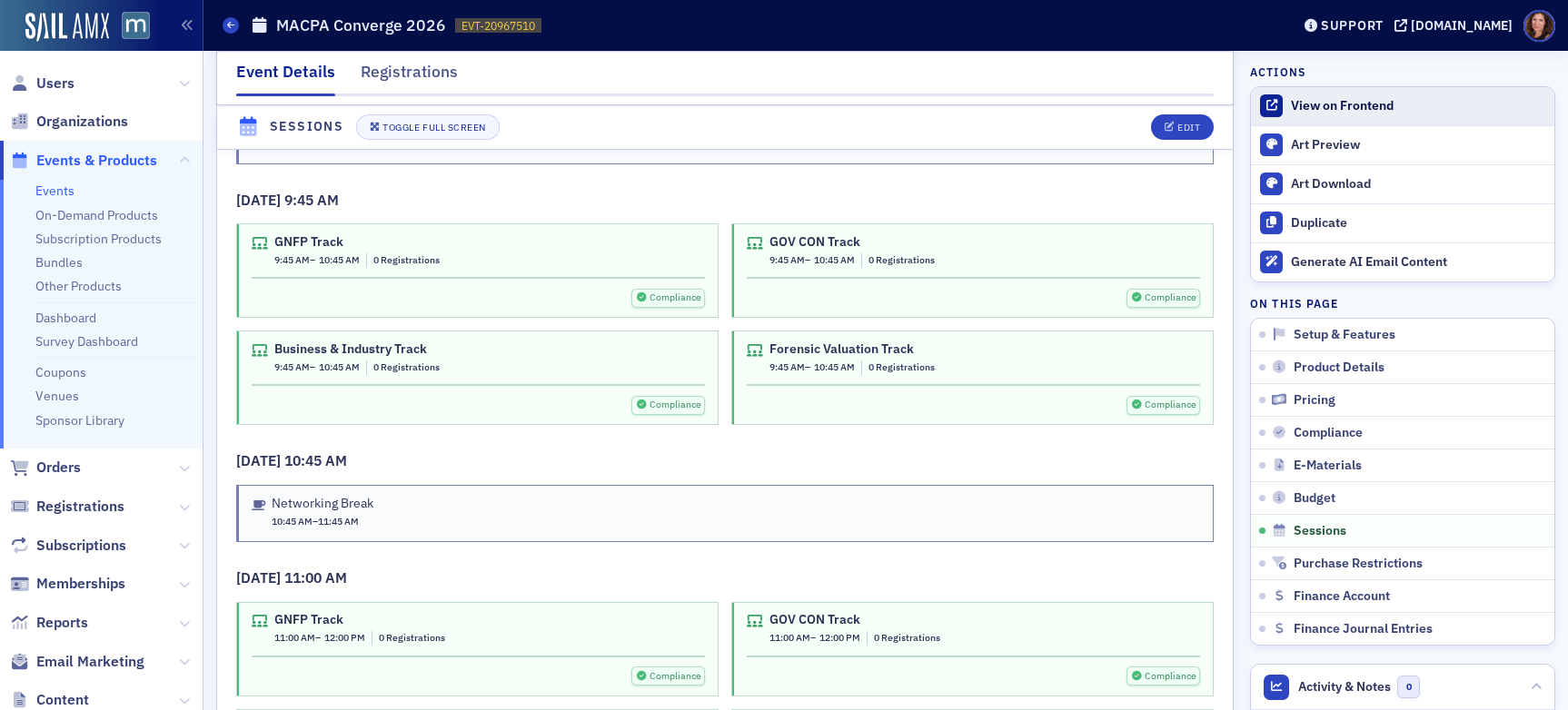
click at [1311, 105] on div "View on Frontend" at bounding box center [1419, 106] width 254 height 16
click at [1296, 106] on div "View on Frontend" at bounding box center [1419, 106] width 254 height 16
